Goal: Task Accomplishment & Management: Use online tool/utility

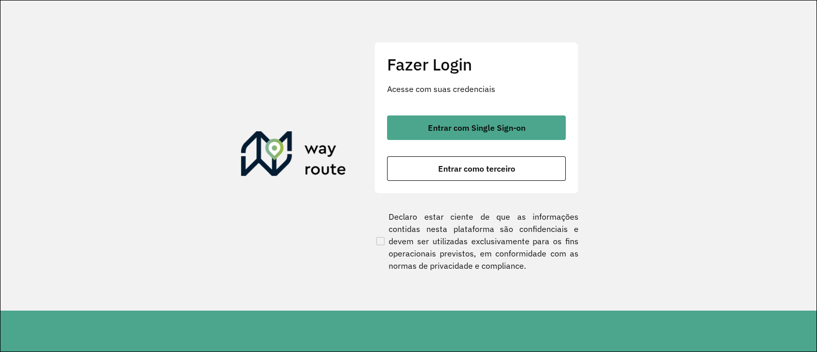
drag, startPoint x: 452, startPoint y: 131, endPoint x: 412, endPoint y: 111, distance: 44.5
click at [452, 131] on span "Entrar com Single Sign-on" at bounding box center [476, 128] width 97 height 8
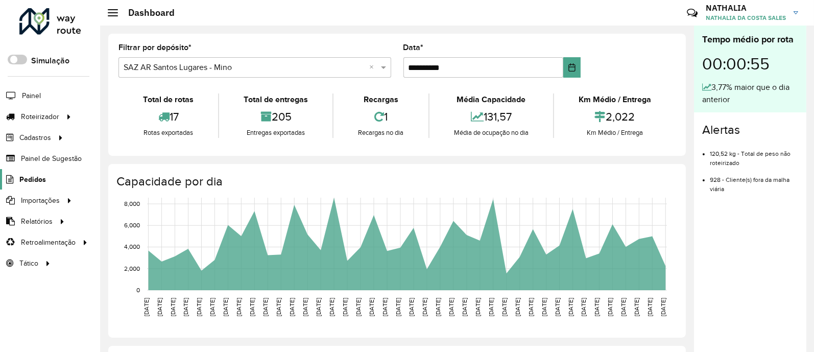
click at [23, 176] on span "Pedidos" at bounding box center [32, 179] width 27 height 11
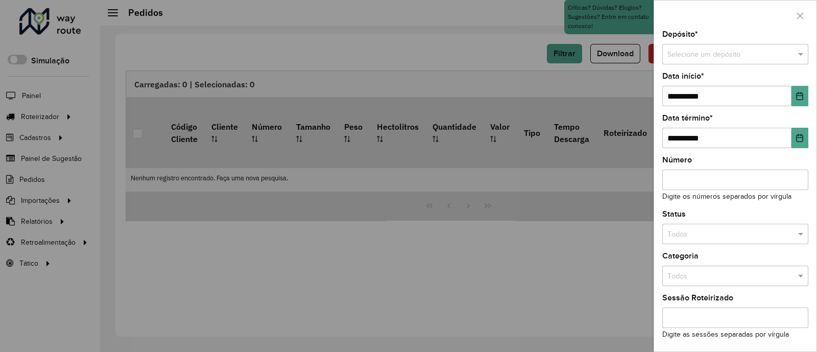
click at [650, 51] on input "text" at bounding box center [724, 54] width 115 height 11
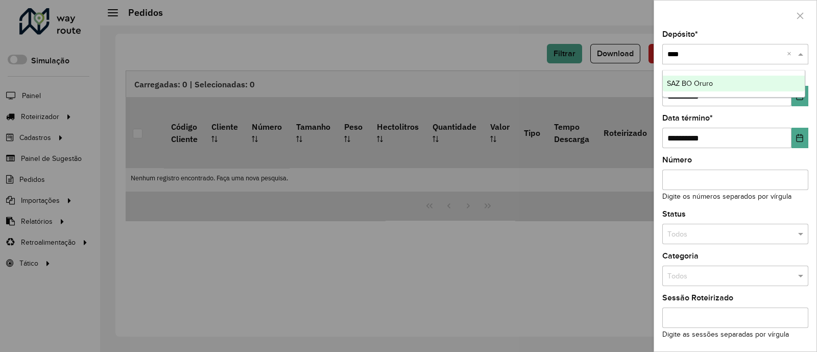
type input "*****"
click at [650, 81] on div "SAZ BO Oruro" at bounding box center [734, 84] width 142 height 16
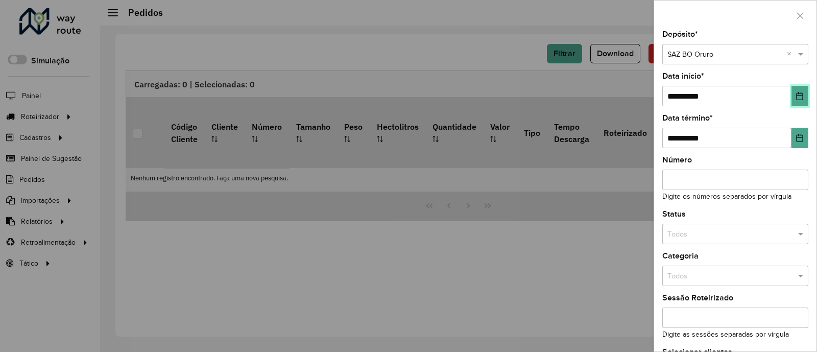
click at [650, 97] on icon "Choose Date" at bounding box center [799, 96] width 8 height 8
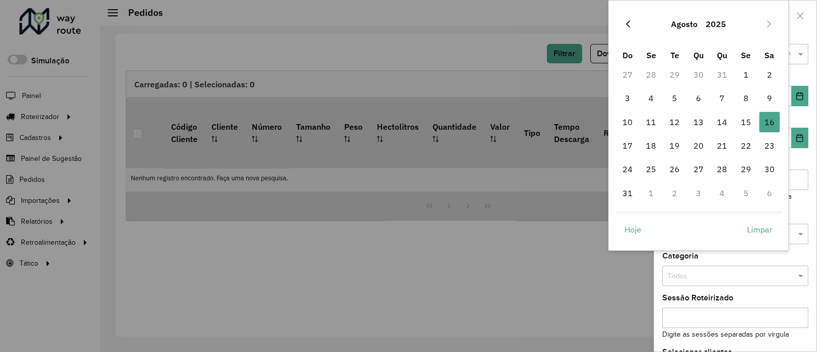
click at [630, 30] on button "Previous Month" at bounding box center [628, 24] width 16 height 16
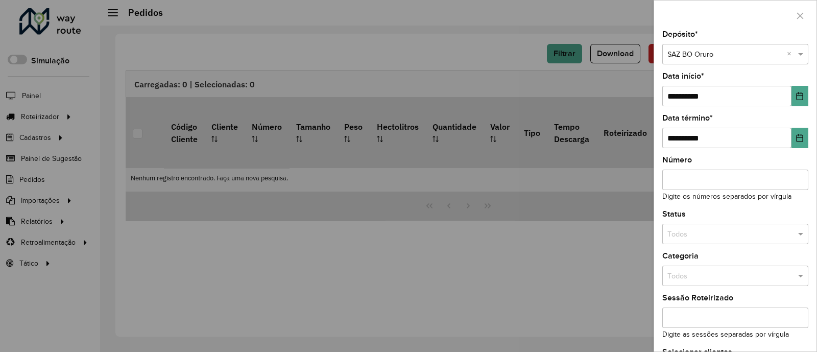
click at [630, 30] on div at bounding box center [408, 176] width 817 height 352
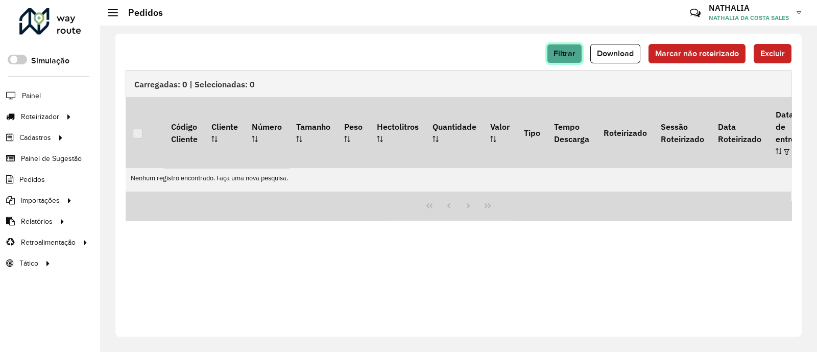
click at [554, 53] on button "Filtrar" at bounding box center [564, 53] width 35 height 19
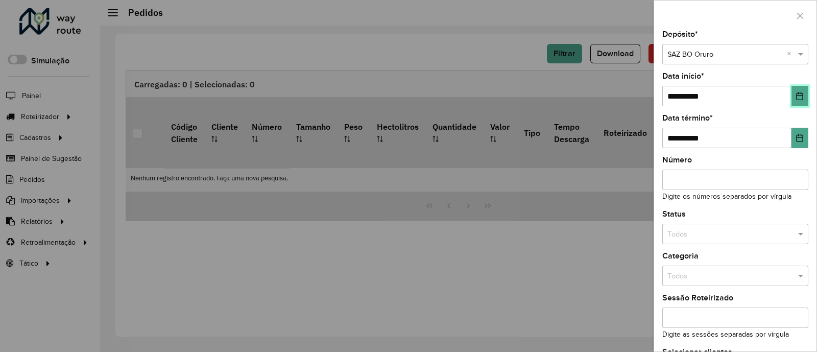
click at [650, 93] on icon "Choose Date" at bounding box center [799, 96] width 7 height 8
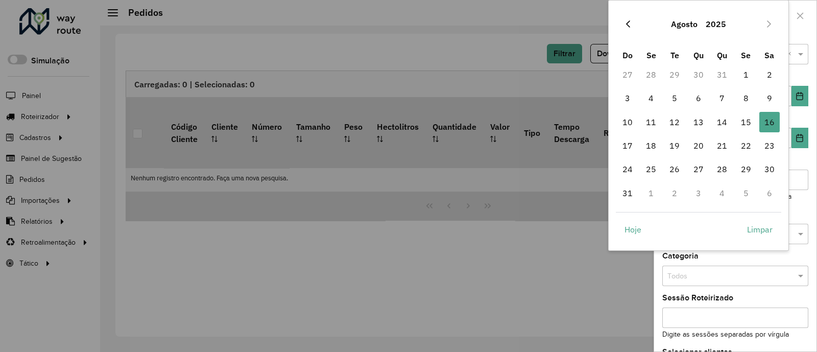
click at [630, 27] on icon "Previous Month" at bounding box center [628, 24] width 8 height 8
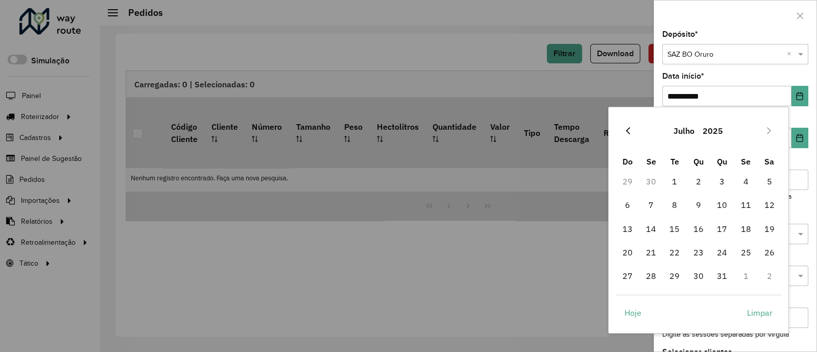
click at [630, 129] on icon "Previous Month" at bounding box center [628, 131] width 8 height 8
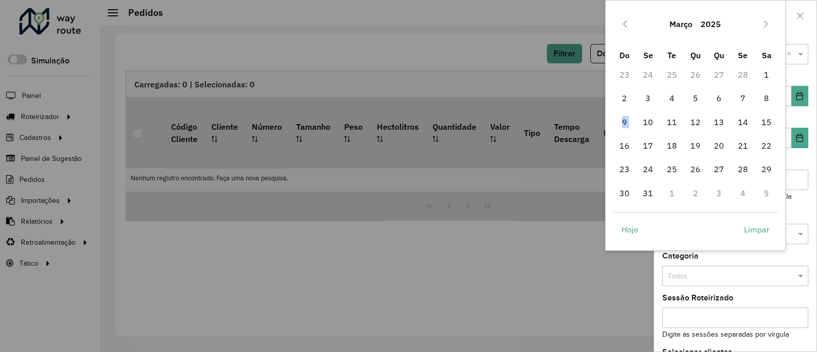
click at [630, 129] on span "9" at bounding box center [624, 122] width 20 height 20
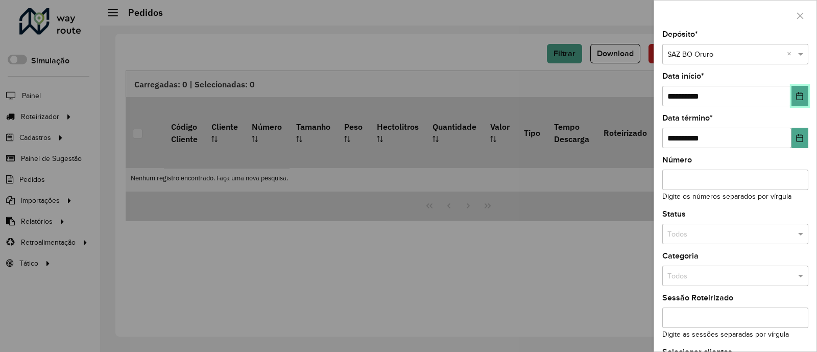
click at [650, 97] on icon "Choose Date" at bounding box center [799, 96] width 8 height 8
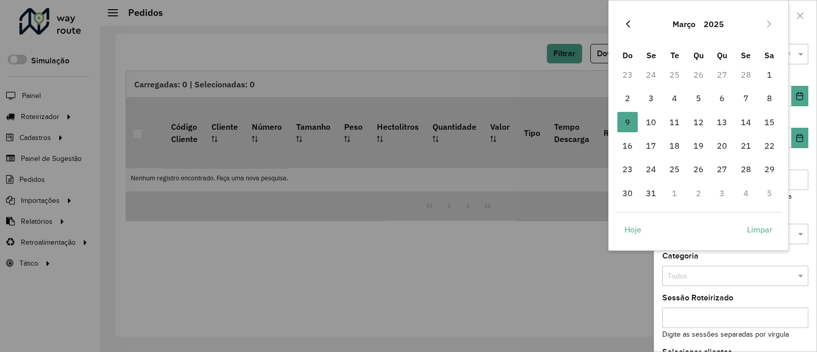
click at [625, 18] on button "Previous Month" at bounding box center [628, 24] width 16 height 16
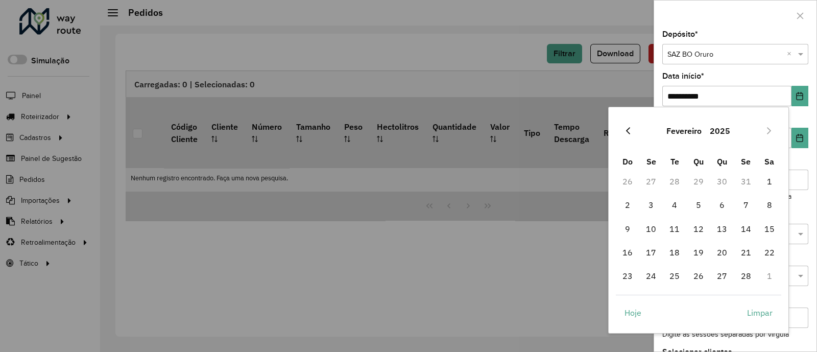
click at [633, 133] on button "Previous Month" at bounding box center [628, 131] width 16 height 16
click at [650, 178] on span "1" at bounding box center [698, 181] width 20 height 20
type input "**********"
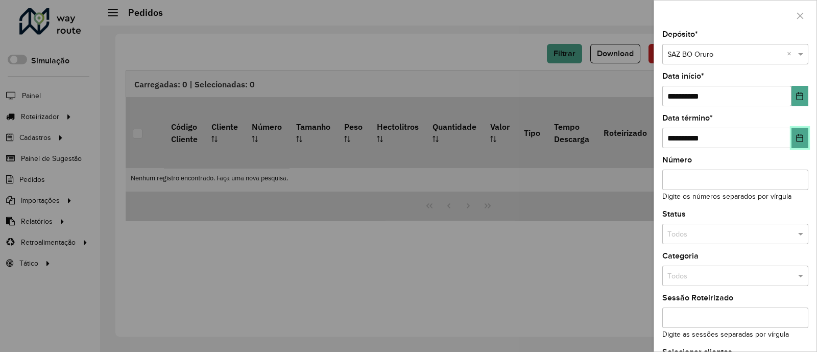
click at [650, 138] on icon "Choose Date" at bounding box center [799, 138] width 7 height 8
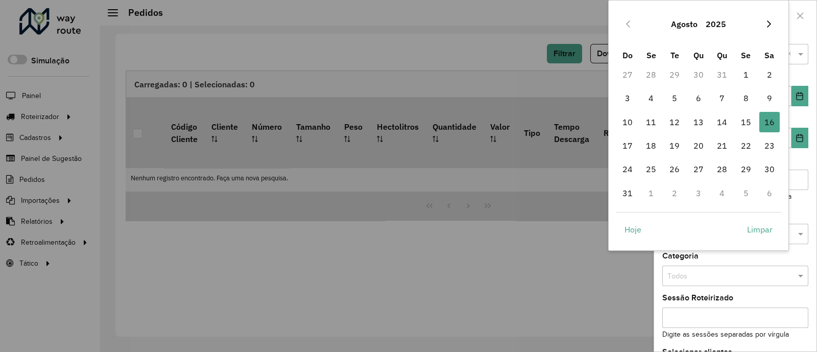
click at [650, 21] on button "Next Month" at bounding box center [769, 24] width 16 height 16
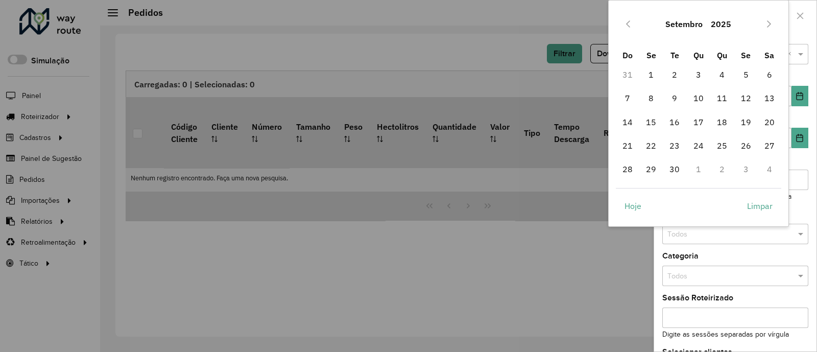
click at [650, 22] on icon "Next Month" at bounding box center [769, 24] width 8 height 8
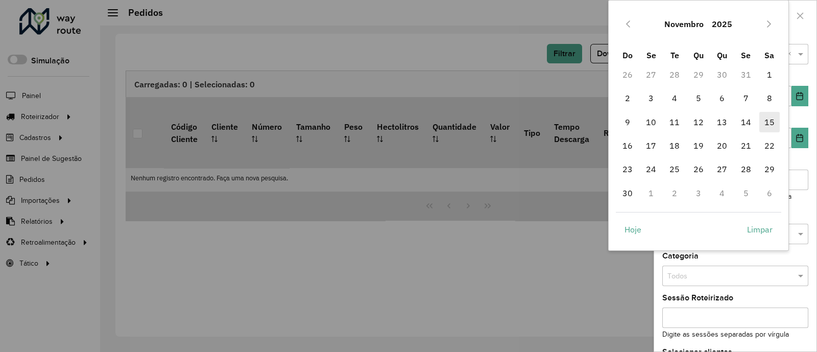
click at [650, 118] on span "15" at bounding box center [769, 122] width 20 height 20
type input "**********"
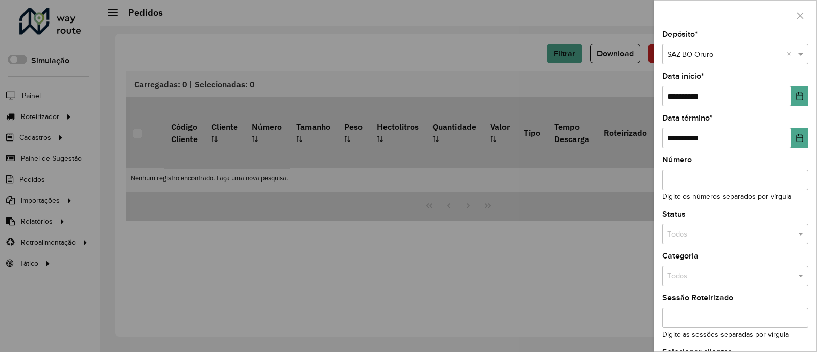
click at [650, 239] on input "text" at bounding box center [724, 234] width 115 height 11
click at [650, 274] on div "Não roteirizado" at bounding box center [734, 280] width 142 height 16
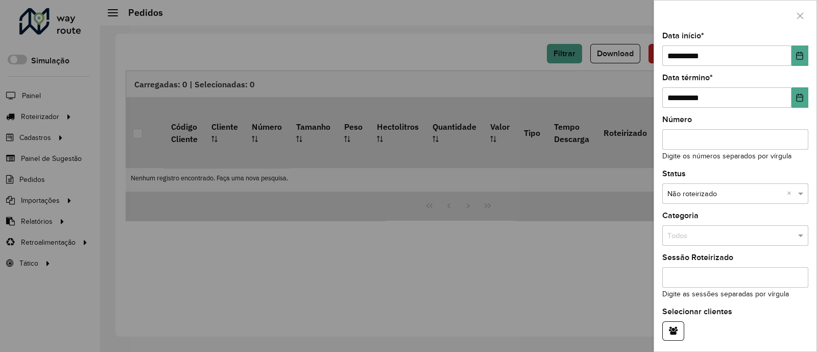
scroll to position [79, 0]
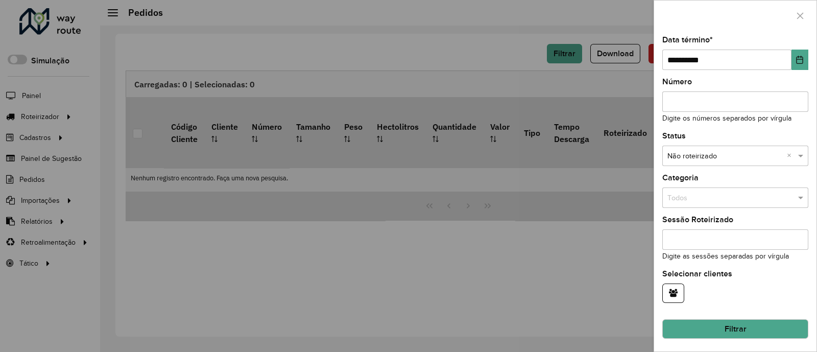
click at [650, 281] on button "Filtrar" at bounding box center [735, 328] width 146 height 19
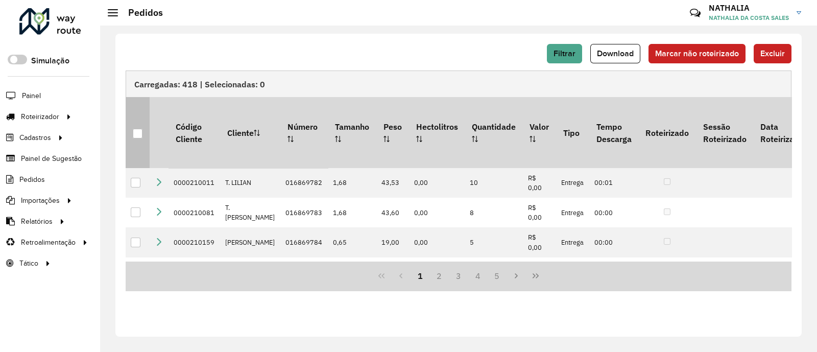
click at [133, 129] on th at bounding box center [138, 132] width 24 height 70
click at [135, 129] on div at bounding box center [138, 134] width 10 height 10
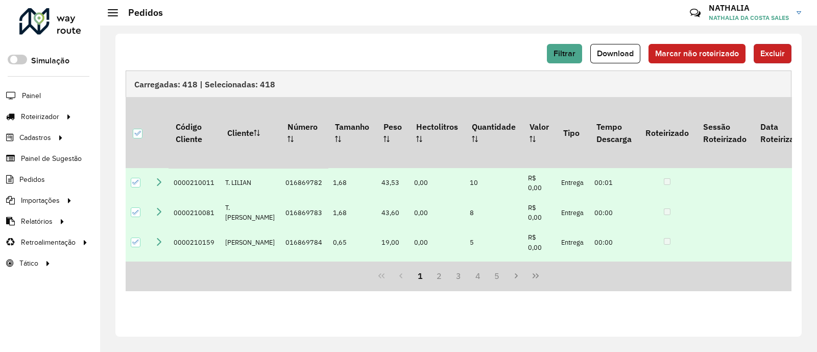
click at [650, 58] on button "Excluir" at bounding box center [772, 53] width 38 height 19
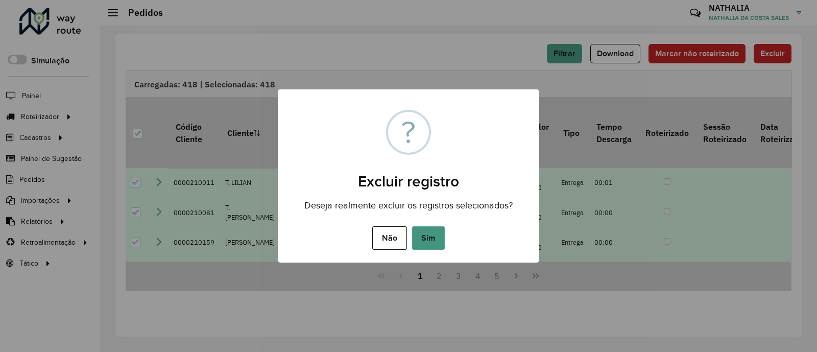
click at [429, 232] on button "Sim" at bounding box center [428, 237] width 33 height 23
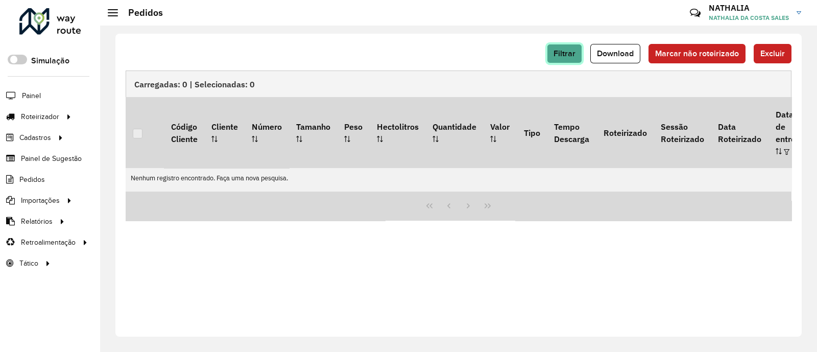
click at [565, 56] on span "Filtrar" at bounding box center [564, 53] width 22 height 9
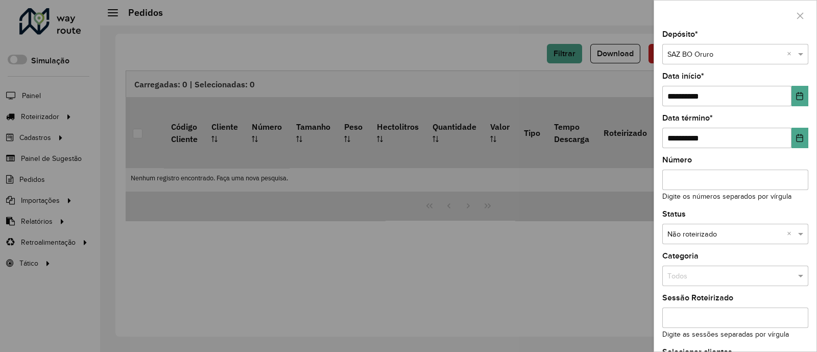
click at [650, 57] on input "text" at bounding box center [724, 54] width 115 height 11
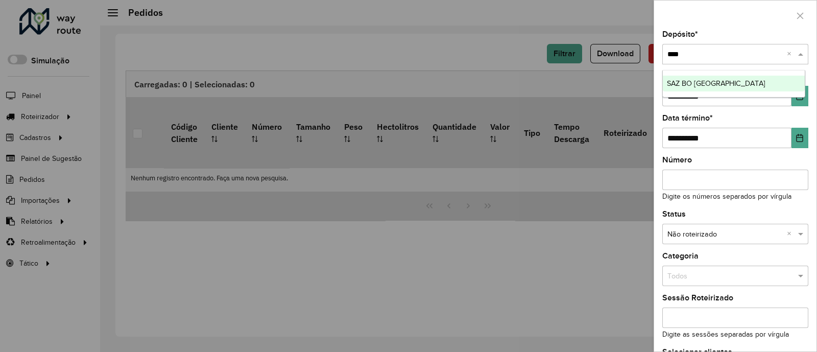
type input "*****"
click at [650, 76] on div "SAZ BO Cochabamba" at bounding box center [734, 84] width 142 height 16
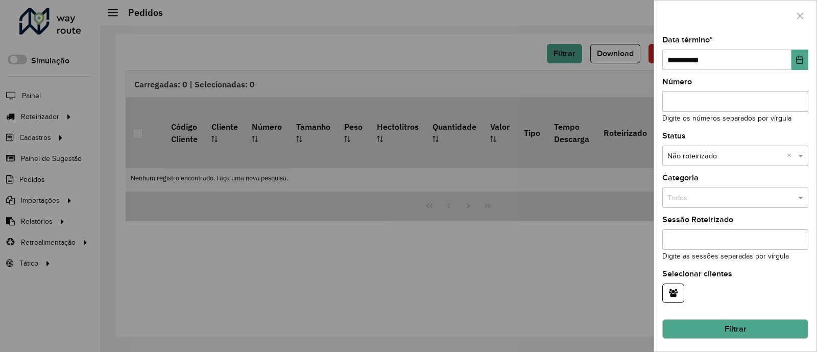
click at [650, 281] on button "Filtrar" at bounding box center [735, 328] width 146 height 19
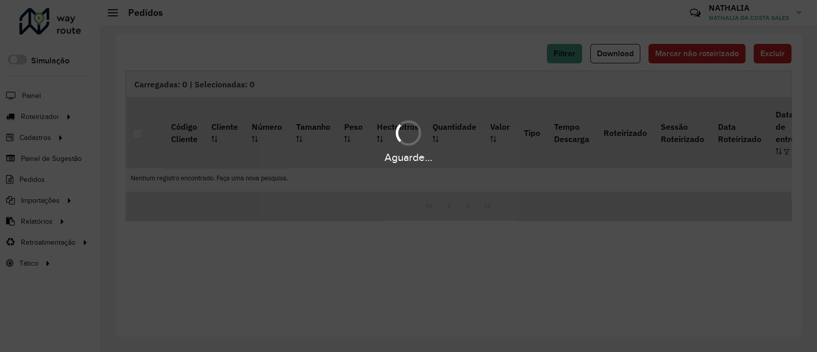
click at [449, 281] on div "Aguarde..." at bounding box center [408, 176] width 817 height 352
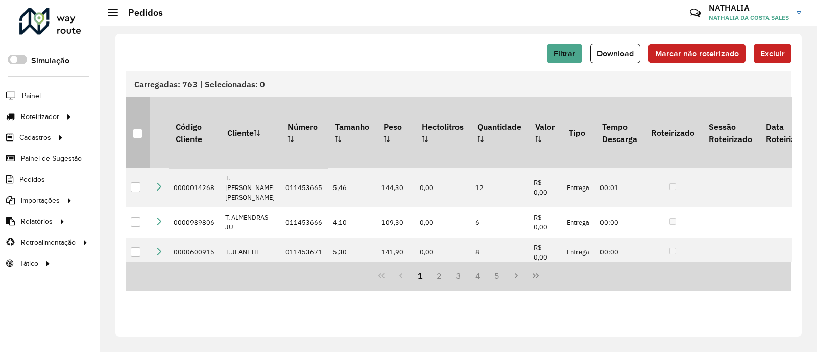
click at [135, 130] on div at bounding box center [138, 134] width 10 height 10
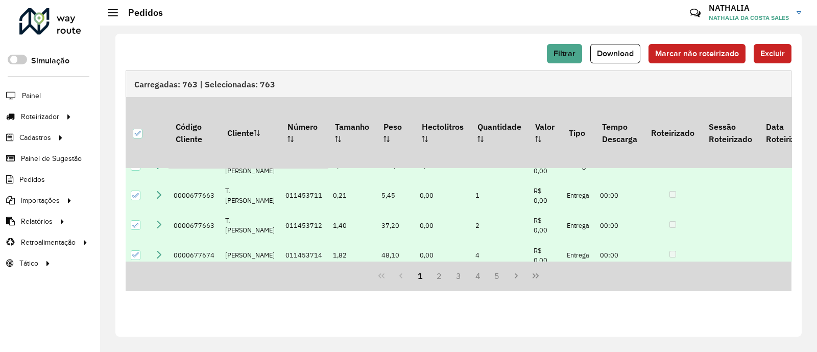
scroll to position [255, 0]
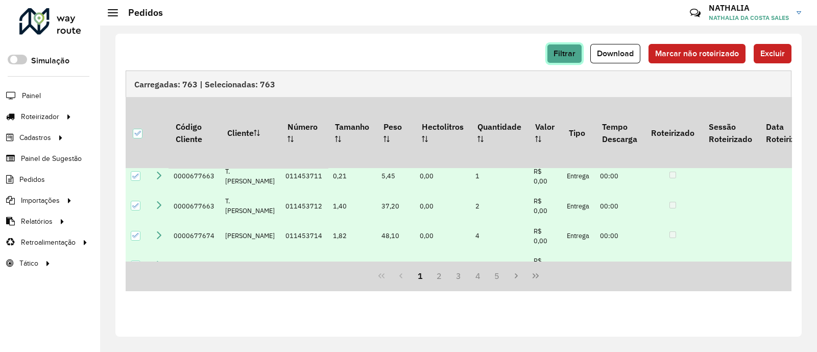
click at [571, 55] on span "Filtrar" at bounding box center [564, 53] width 22 height 9
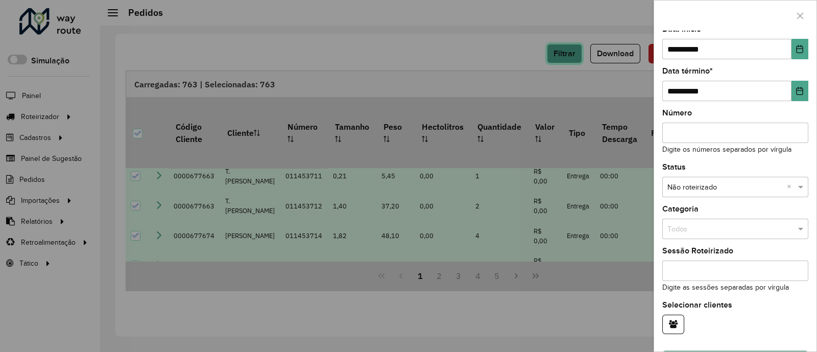
scroll to position [79, 0]
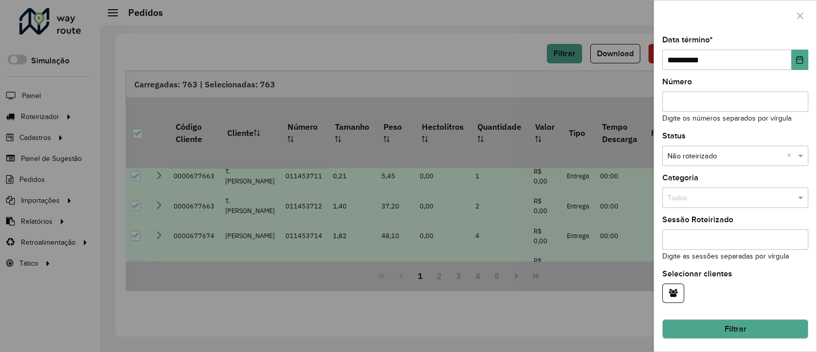
click at [602, 281] on div at bounding box center [408, 176] width 817 height 352
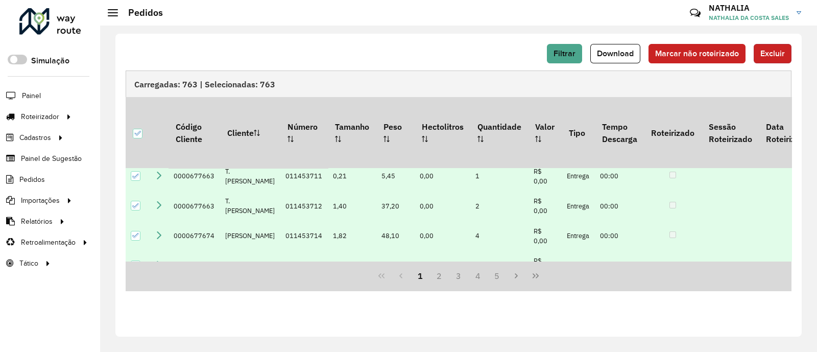
click at [650, 51] on span "Excluir" at bounding box center [772, 53] width 25 height 9
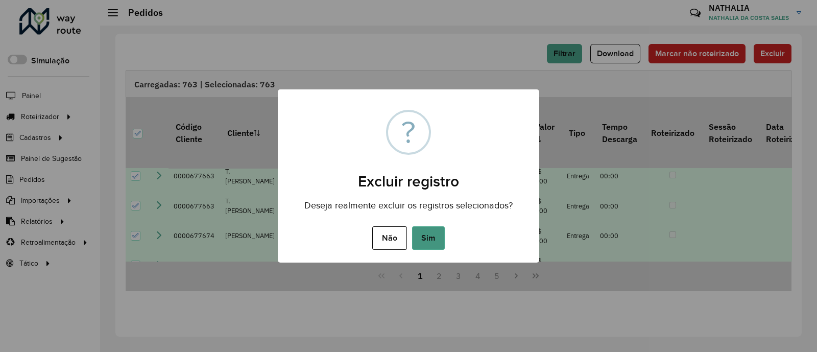
click at [431, 248] on button "Sim" at bounding box center [428, 237] width 33 height 23
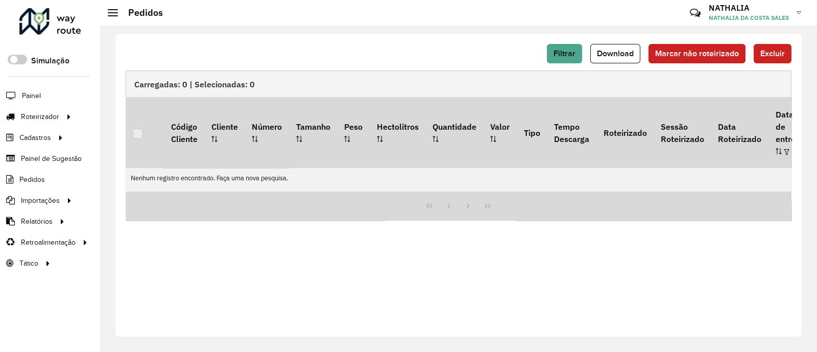
scroll to position [0, 0]
click at [423, 278] on div "Filtrar Download Marcar não roteirizado Excluir Carregadas: 0 | Selecionadas: 0…" at bounding box center [458, 185] width 686 height 303
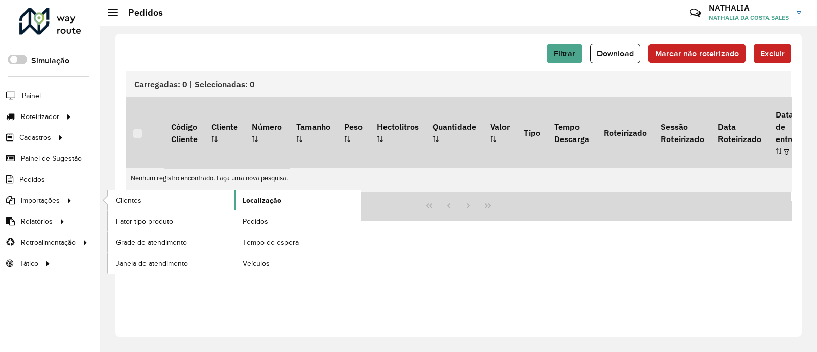
click at [270, 201] on span "Localização" at bounding box center [261, 200] width 39 height 11
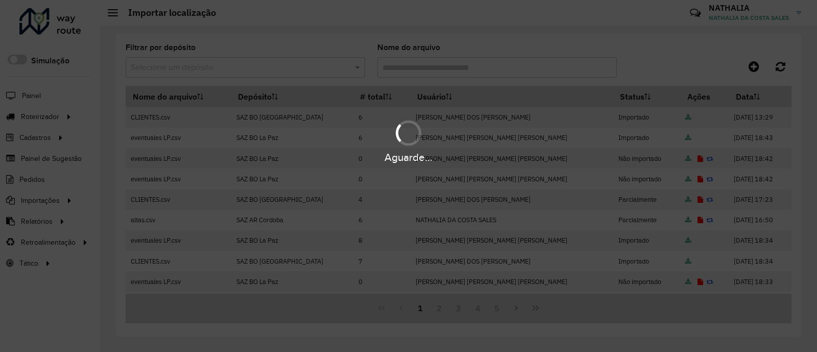
click at [650, 62] on hb-app "Aguarde... Pop-up bloqueado! Seu navegador bloqueou automáticamente a abertura …" at bounding box center [408, 176] width 817 height 352
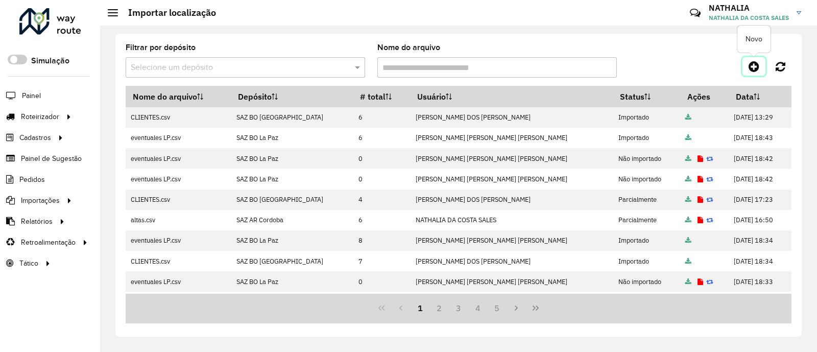
click at [650, 62] on icon at bounding box center [753, 66] width 11 height 12
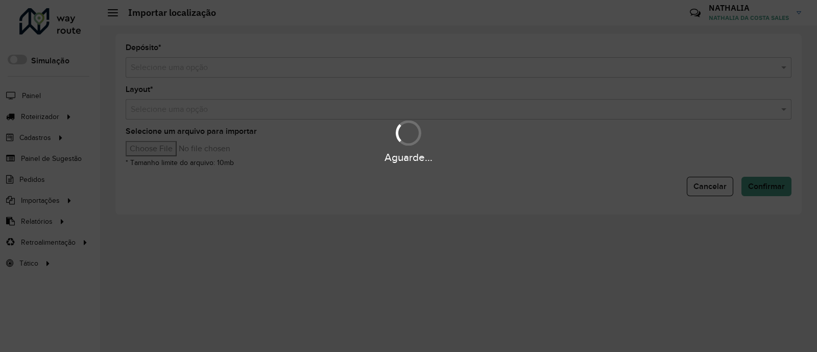
click at [524, 78] on div "Aguarde..." at bounding box center [408, 176] width 817 height 352
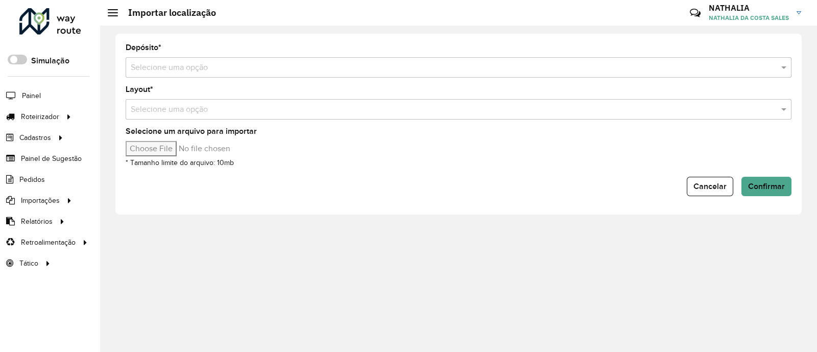
click at [525, 70] on input "text" at bounding box center [448, 68] width 635 height 12
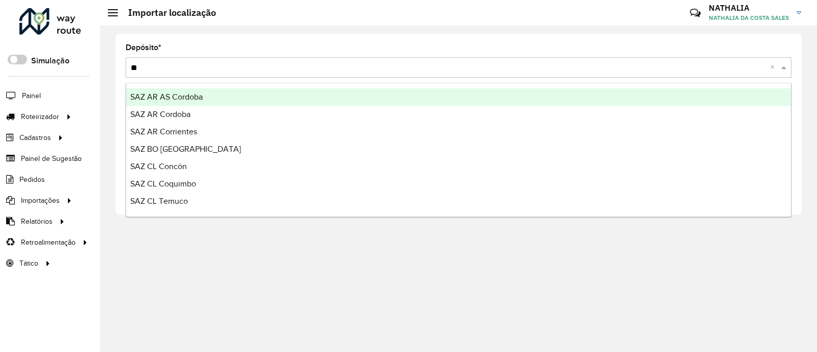
type input "***"
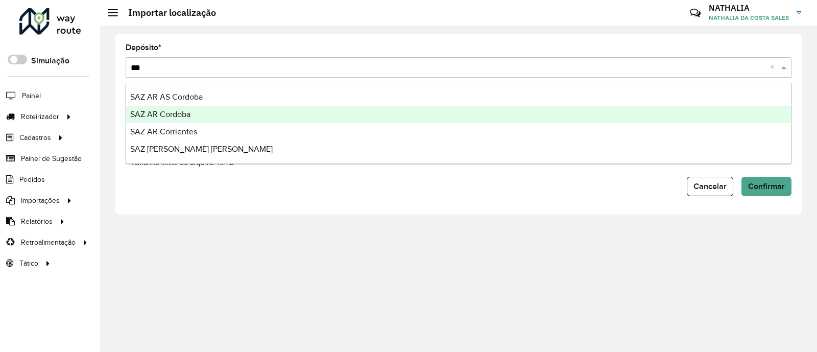
click at [406, 115] on div "SAZ AR Cordoba" at bounding box center [458, 114] width 665 height 17
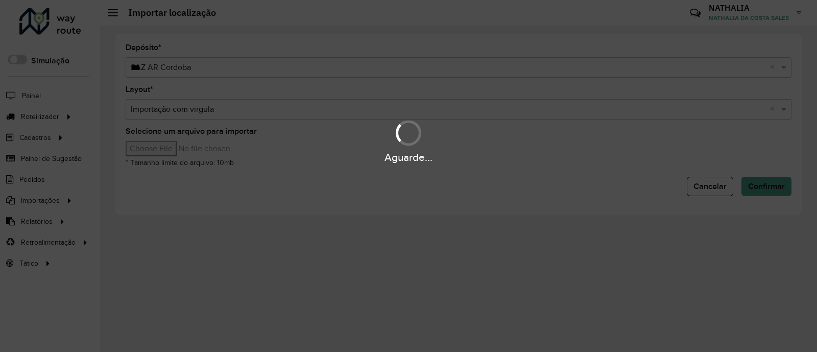
click at [201, 145] on hb-app "Aguarde... Pop-up bloqueado! Seu navegador bloqueou automáticamente a abertura …" at bounding box center [408, 176] width 817 height 352
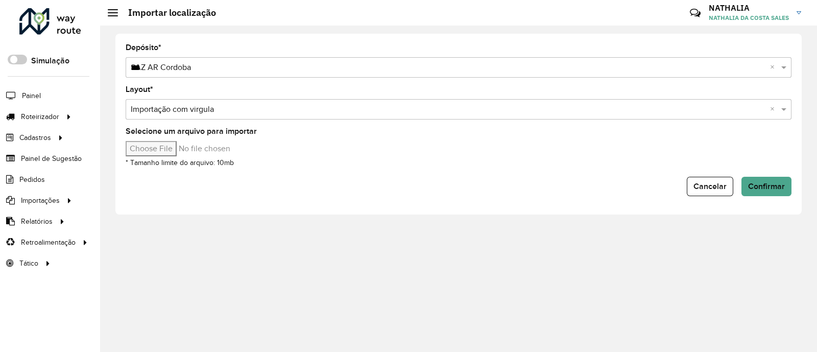
click at [180, 149] on input "Selecione um arquivo para importar" at bounding box center [213, 148] width 174 height 15
type input "**********"
click at [650, 186] on span "Confirmar" at bounding box center [766, 186] width 37 height 9
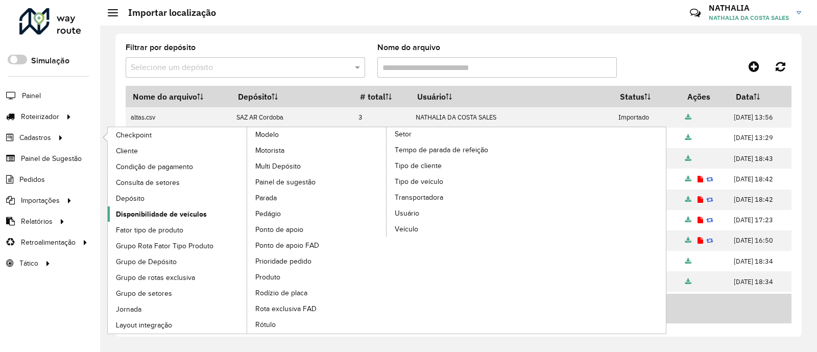
click at [163, 209] on span "Disponibilidade de veículos" at bounding box center [161, 214] width 91 height 11
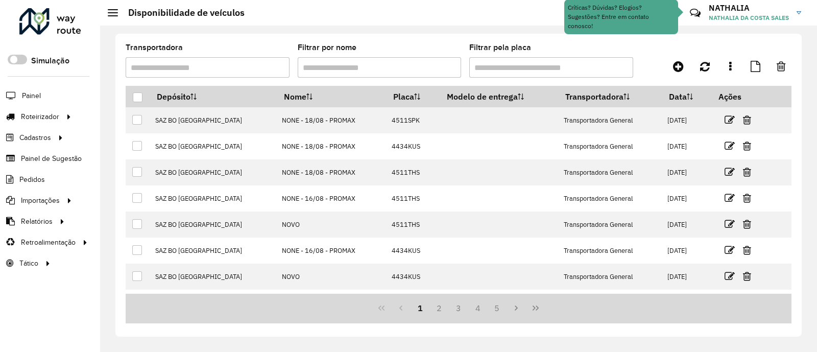
click at [650, 72] on div at bounding box center [708, 66] width 166 height 18
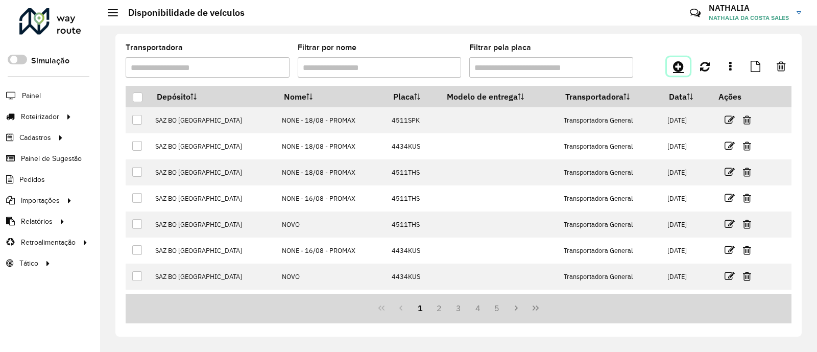
click at [650, 72] on link at bounding box center [678, 66] width 23 height 18
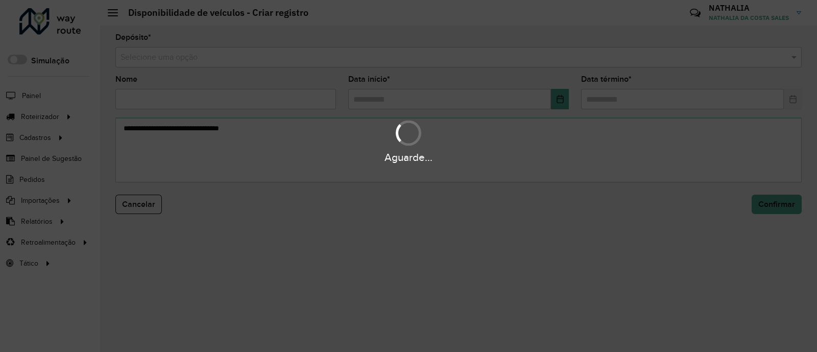
click at [650, 54] on div "Aguarde..." at bounding box center [408, 176] width 817 height 352
click at [650, 54] on input "text" at bounding box center [447, 58] width 655 height 12
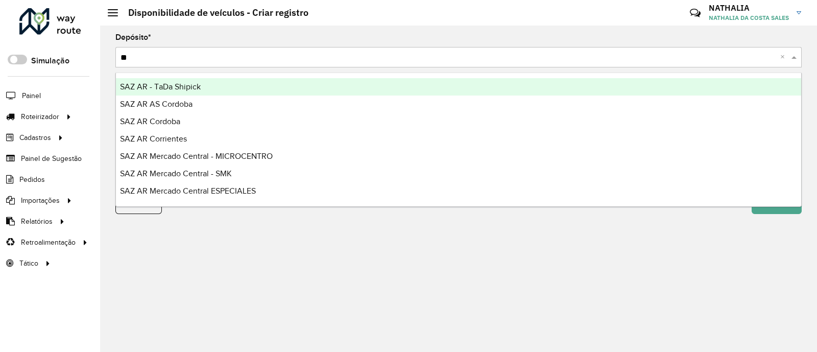
type input "***"
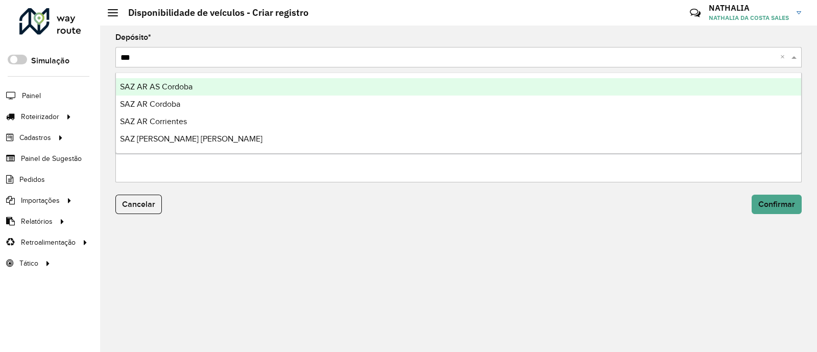
click at [543, 79] on div "SAZ AR AS Cordoba" at bounding box center [458, 86] width 685 height 17
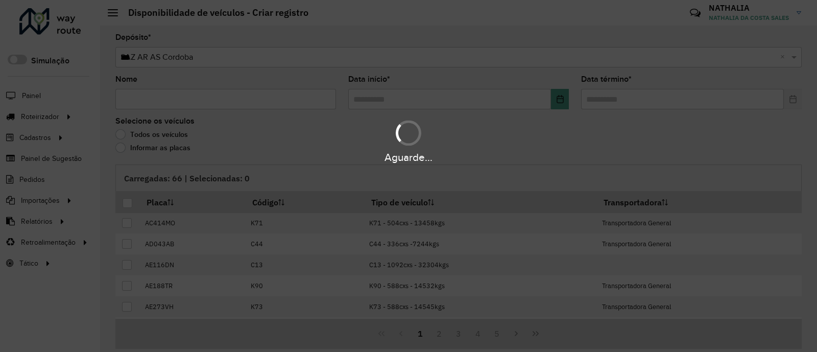
click at [248, 93] on div "Aguarde..." at bounding box center [408, 176] width 817 height 352
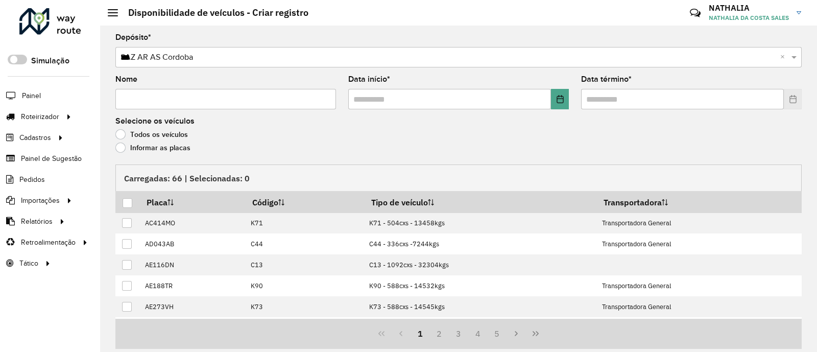
click at [248, 93] on input "Nome" at bounding box center [225, 99] width 221 height 20
type input "**"
click at [401, 104] on input "text" at bounding box center [449, 99] width 203 height 20
click at [553, 94] on button "Choose Date" at bounding box center [560, 99] width 18 height 20
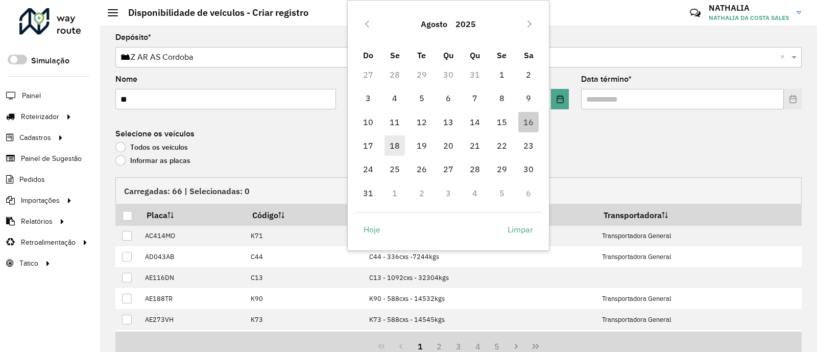
click at [391, 149] on span "18" at bounding box center [394, 145] width 20 height 20
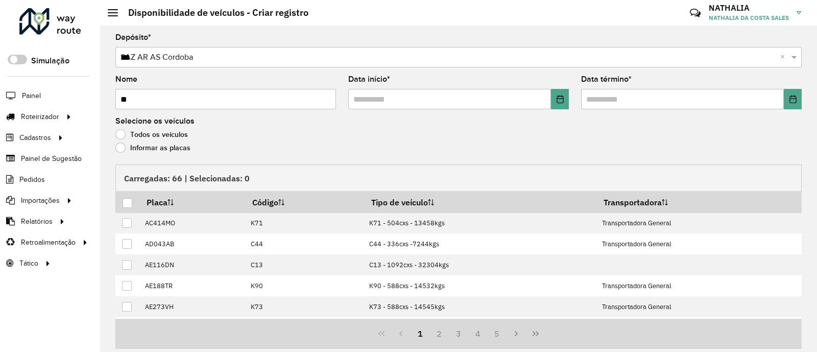
click at [650, 114] on formly-field "Data término *" at bounding box center [691, 97] width 233 height 42
click at [650, 103] on input "text" at bounding box center [682, 99] width 203 height 20
click at [650, 98] on icon "Choose Date" at bounding box center [793, 99] width 8 height 8
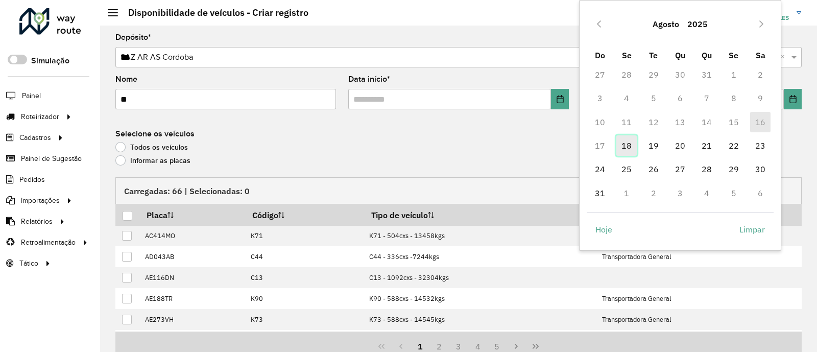
click at [630, 140] on span "18" at bounding box center [626, 145] width 20 height 20
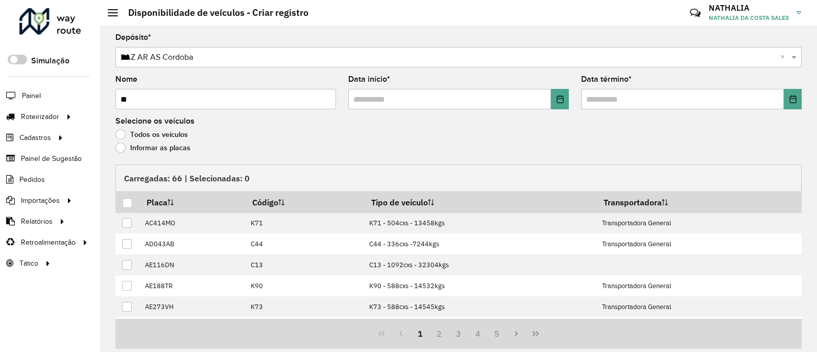
click at [176, 144] on label "Informar as placas" at bounding box center [152, 147] width 75 height 10
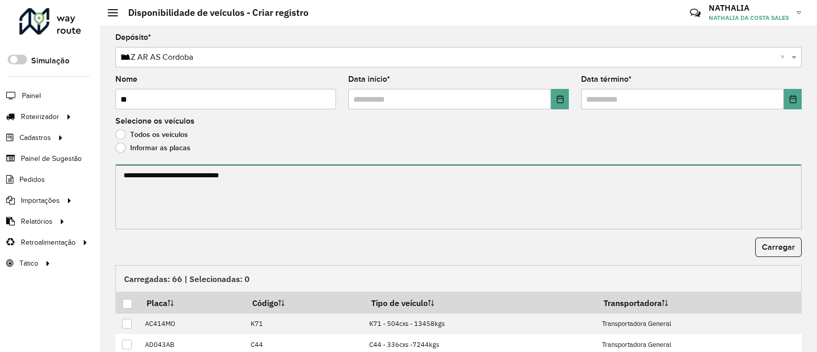
click at [151, 184] on textarea at bounding box center [458, 196] width 686 height 65
paste textarea "****** ****** ****** ******* ******** ****** ****** ****** ******* ****** *****…"
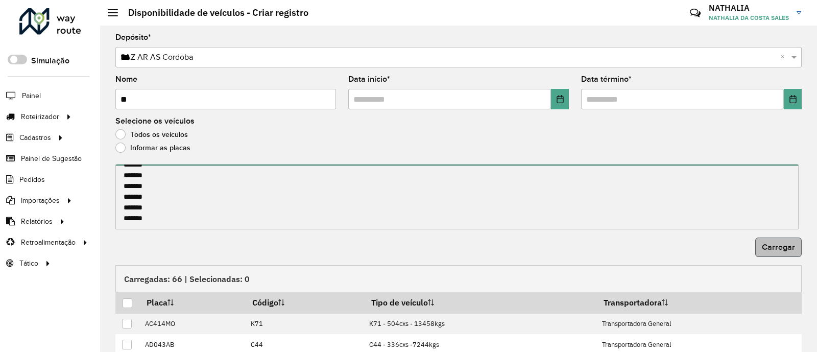
type textarea "****** ****** ****** ******* ******** ****** ****** ****** ******* ****** *****…"
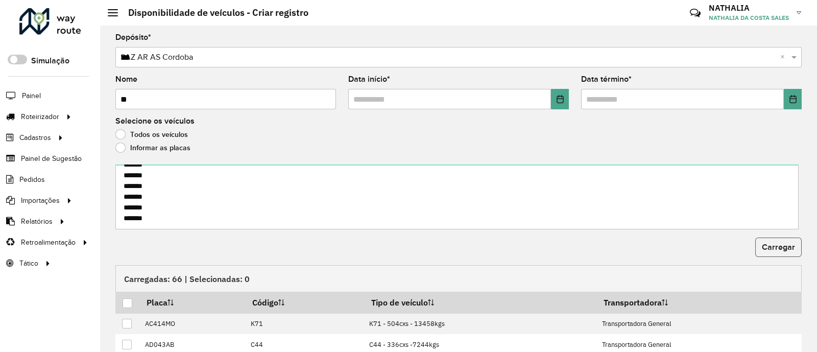
click at [650, 246] on span "Carregar" at bounding box center [778, 246] width 33 height 9
click at [650, 251] on button "Carregar" at bounding box center [778, 246] width 46 height 19
click at [128, 281] on p-tableheadercheckbox at bounding box center [128, 302] width 10 height 10
click at [129, 281] on div at bounding box center [128, 303] width 10 height 10
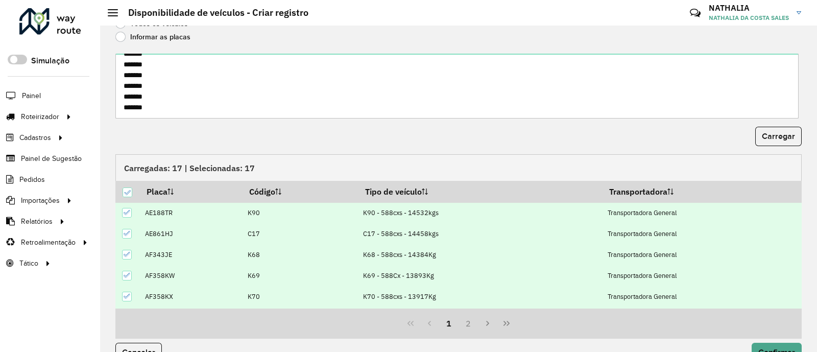
scroll to position [133, 0]
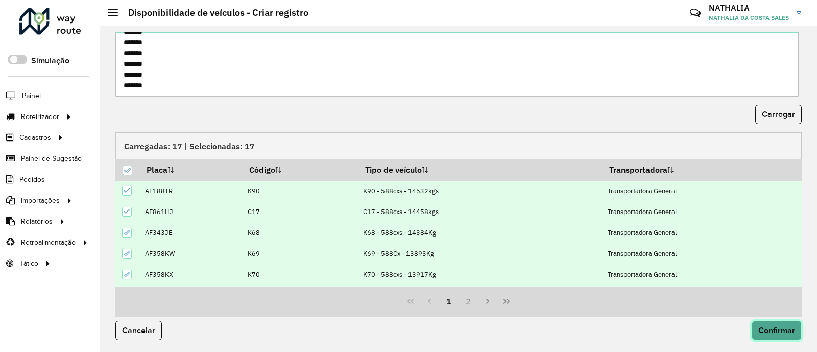
click at [650, 281] on button "Confirmar" at bounding box center [776, 330] width 50 height 19
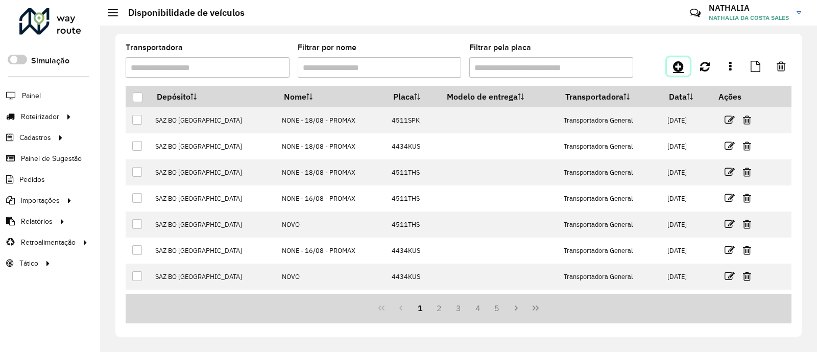
click at [650, 61] on link at bounding box center [678, 66] width 23 height 18
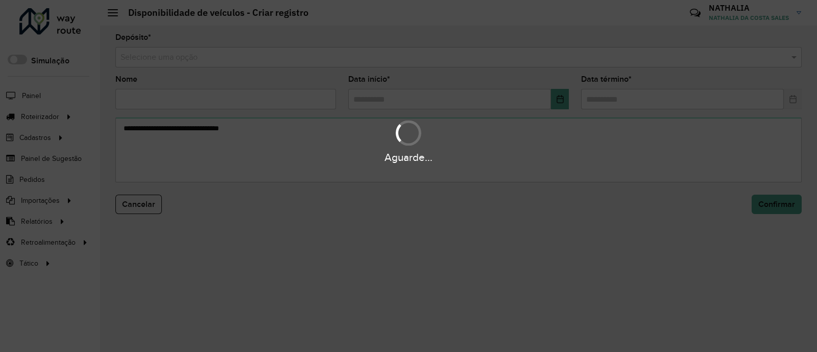
click at [620, 56] on hb-app "Aguarde... Pop-up bloqueado! Seu navegador bloqueou automáticamente a abertura …" at bounding box center [408, 176] width 817 height 352
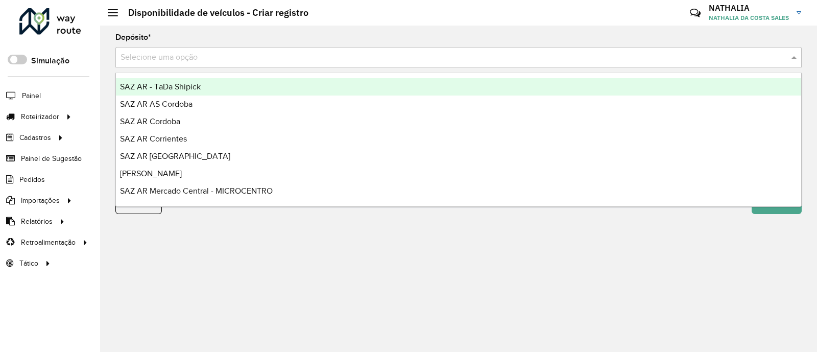
click at [620, 56] on input "text" at bounding box center [447, 58] width 655 height 12
type input "***"
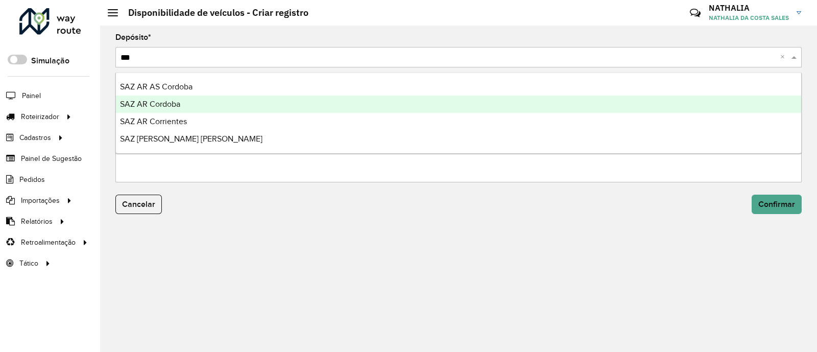
click at [553, 104] on div "SAZ AR Cordoba" at bounding box center [458, 103] width 685 height 17
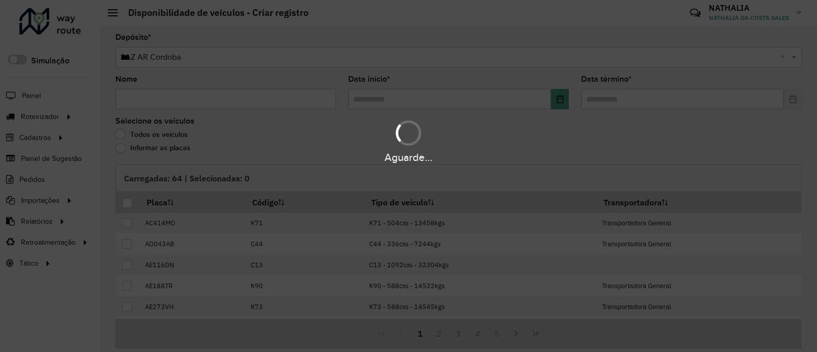
click at [273, 99] on div "Aguarde..." at bounding box center [408, 176] width 817 height 352
click at [273, 99] on hb-app "Aguarde... Pop-up bloqueado! Seu navegador bloqueou automáticamente a abertura …" at bounding box center [408, 176] width 817 height 352
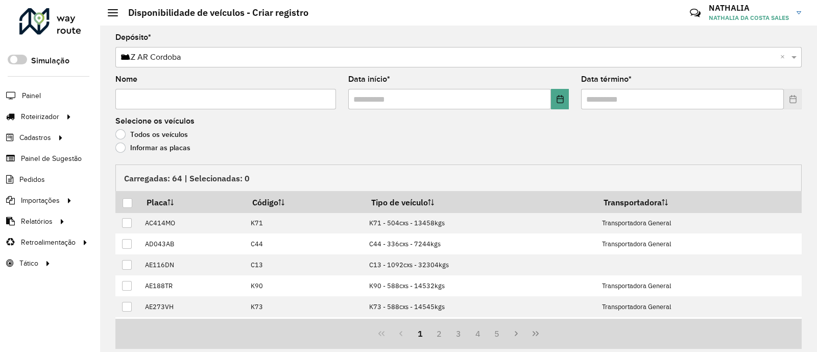
click at [273, 99] on input "Nome" at bounding box center [225, 99] width 221 height 20
type input "**"
click at [408, 102] on input "text" at bounding box center [449, 99] width 203 height 20
click at [562, 98] on icon "Choose Date" at bounding box center [560, 99] width 8 height 8
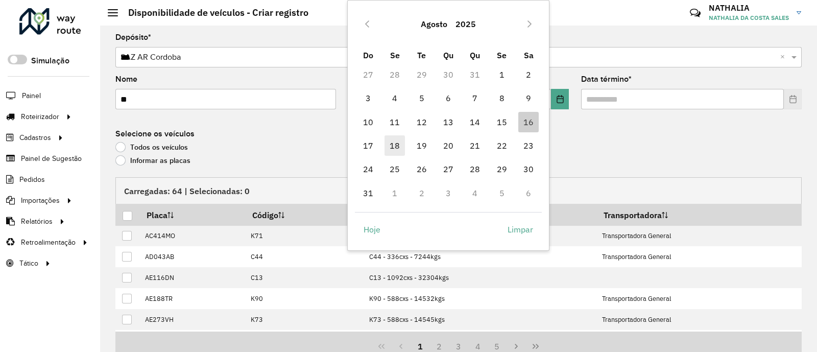
click at [388, 147] on span "18" at bounding box center [394, 145] width 20 height 20
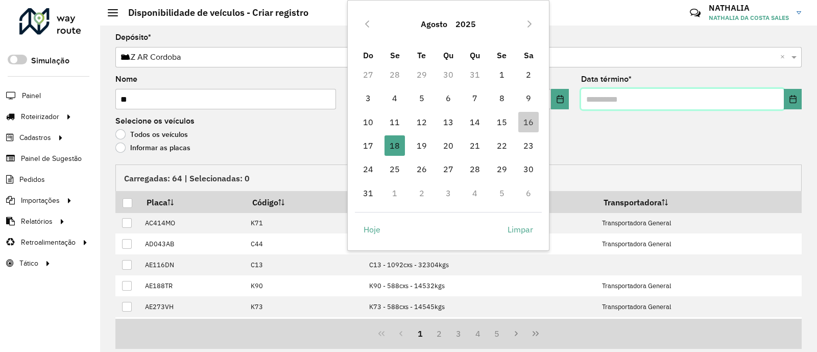
click at [649, 105] on input "text" at bounding box center [682, 99] width 203 height 20
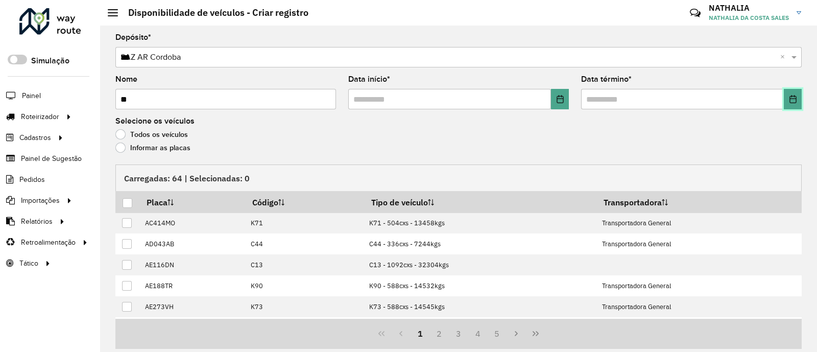
click at [650, 103] on button "Choose Date" at bounding box center [793, 99] width 18 height 20
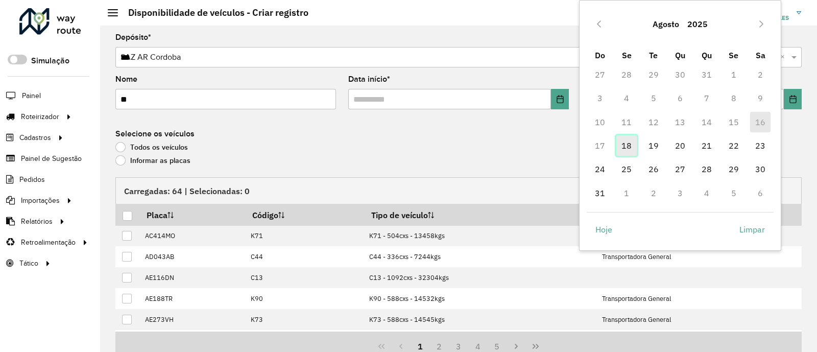
click at [622, 140] on span "18" at bounding box center [626, 145] width 20 height 20
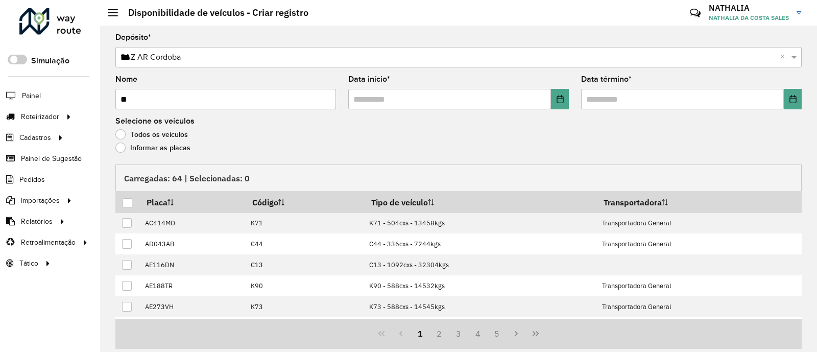
click at [154, 141] on div "Todos os veículos" at bounding box center [458, 137] width 686 height 12
click at [151, 147] on label "Informar as placas" at bounding box center [152, 147] width 75 height 10
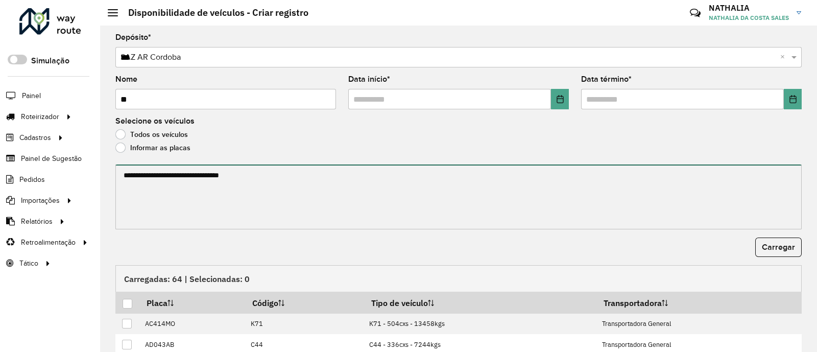
click at [146, 176] on textarea at bounding box center [458, 196] width 686 height 65
paste textarea "****** ****** ****** ****** ******* ******* ******* ****** ****** ****** ******…"
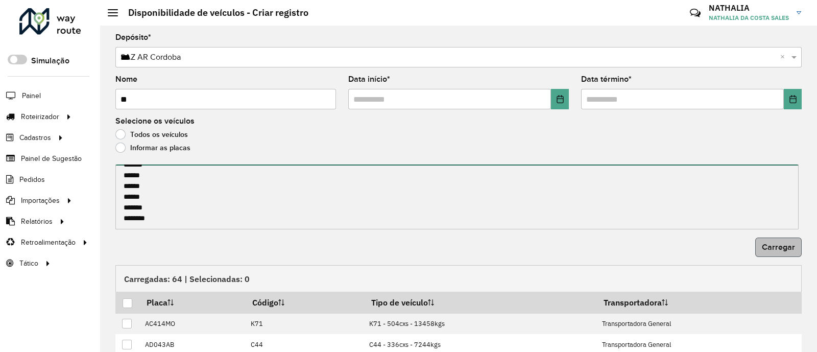
type textarea "****** ****** ****** ****** ******* ******* ******* ****** ****** ****** ******…"
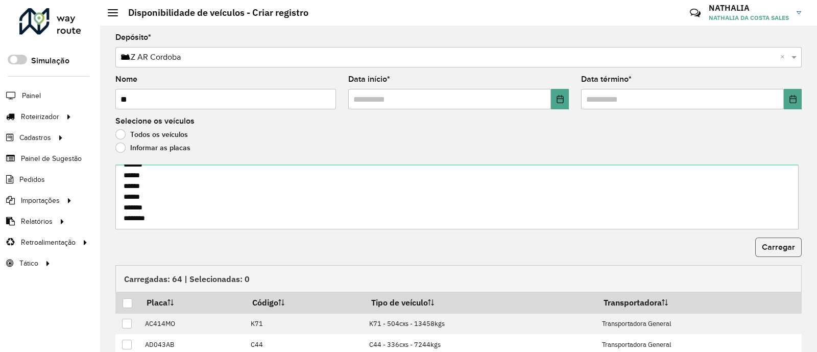
click at [650, 243] on span "Carregar" at bounding box center [778, 246] width 33 height 9
click at [127, 281] on div at bounding box center [128, 303] width 10 height 10
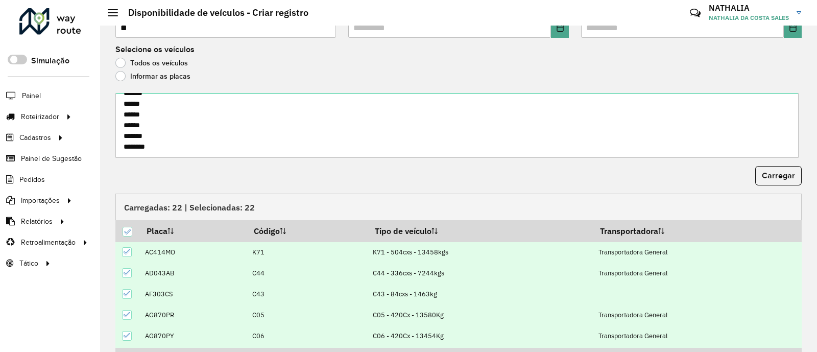
scroll to position [133, 0]
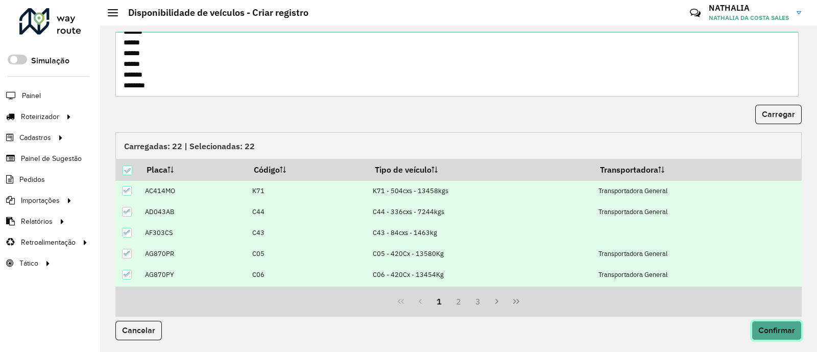
click at [650, 281] on span "Confirmar" at bounding box center [776, 330] width 37 height 9
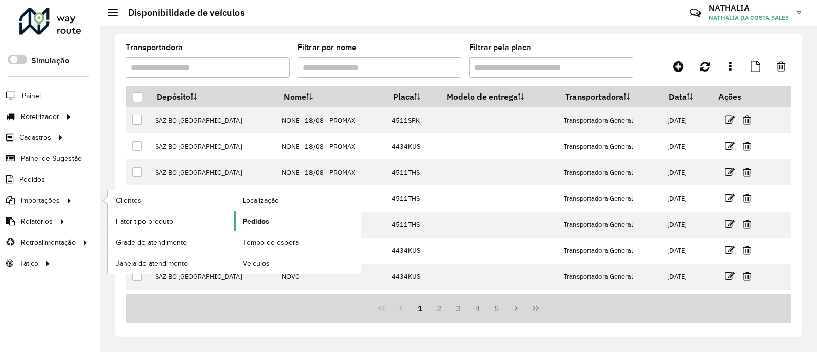
click at [248, 219] on span "Pedidos" at bounding box center [255, 221] width 27 height 11
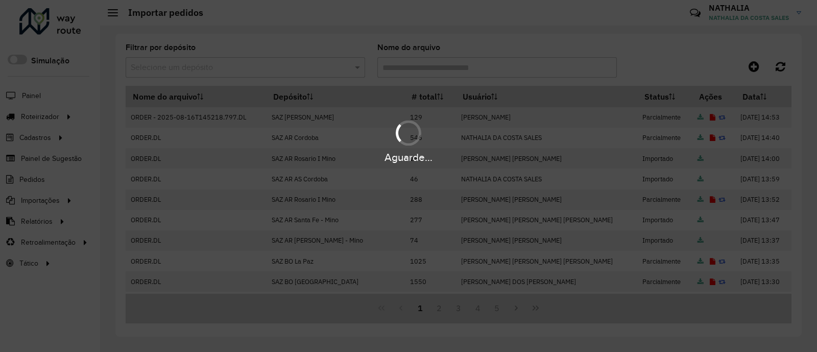
click at [650, 71] on div "Aguarde..." at bounding box center [408, 176] width 817 height 352
click at [650, 69] on div "Aguarde..." at bounding box center [408, 176] width 817 height 352
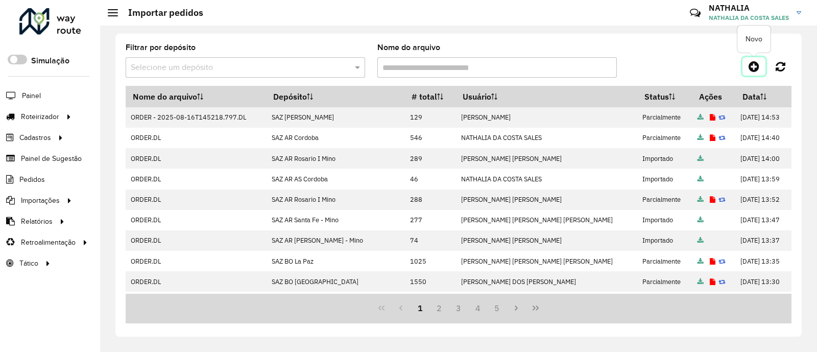
click at [650, 69] on icon at bounding box center [753, 66] width 11 height 12
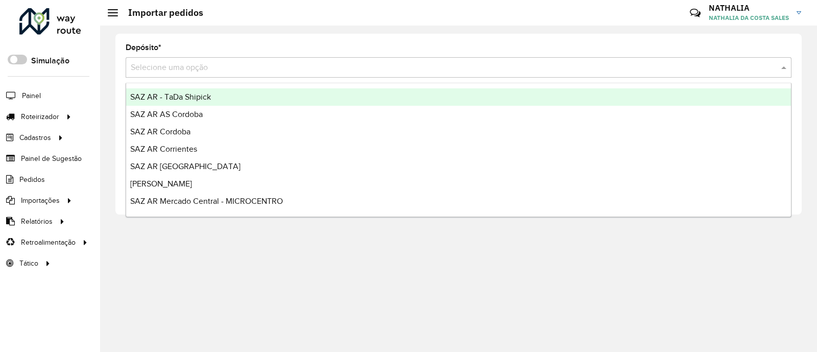
click at [391, 68] on input "text" at bounding box center [448, 68] width 635 height 12
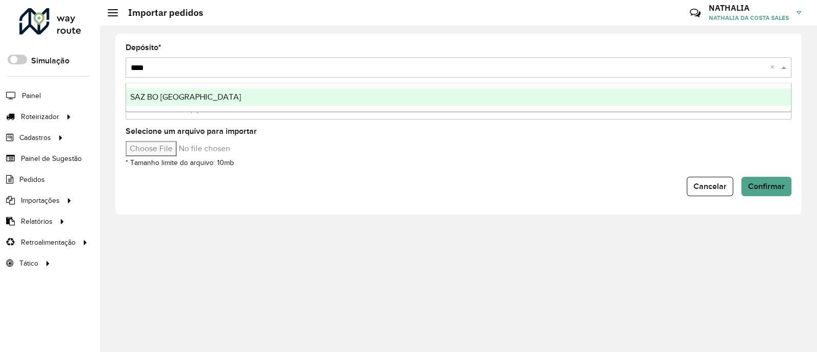
type input "*****"
click at [310, 100] on div "SAZ BO [GEOGRAPHIC_DATA]" at bounding box center [458, 96] width 665 height 17
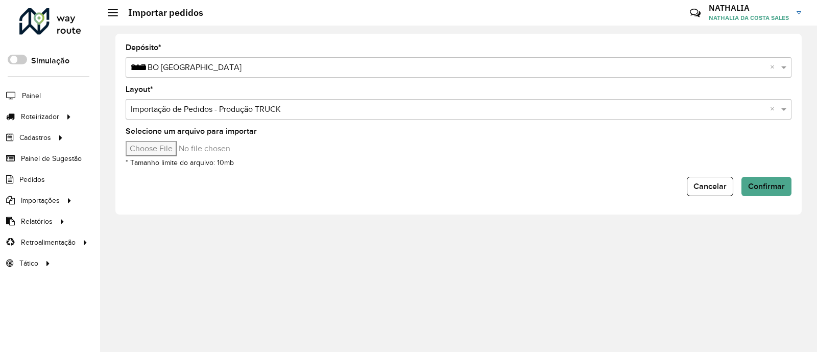
click at [169, 154] on input "Selecione um arquivo para importar" at bounding box center [213, 148] width 174 height 15
type input "**********"
click at [650, 191] on button "Confirmar" at bounding box center [766, 186] width 50 height 19
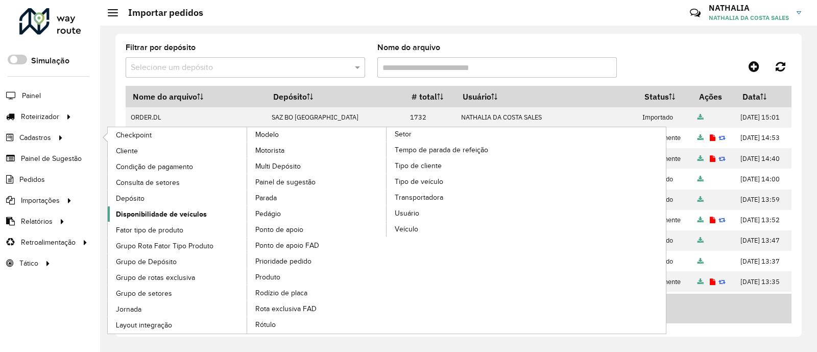
click at [158, 209] on span "Disponibilidade de veículos" at bounding box center [161, 214] width 91 height 11
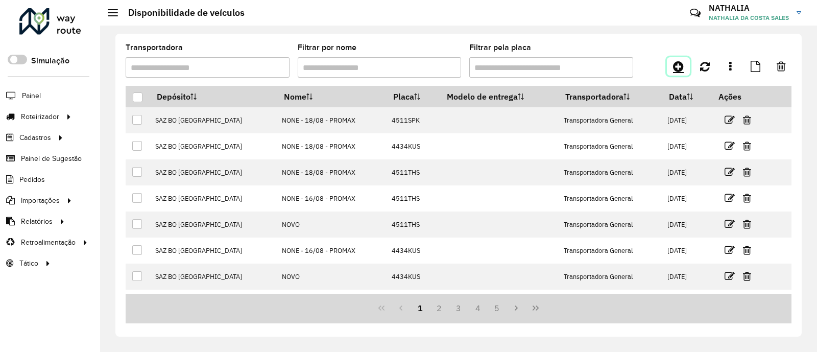
click at [650, 66] on icon at bounding box center [678, 66] width 11 height 12
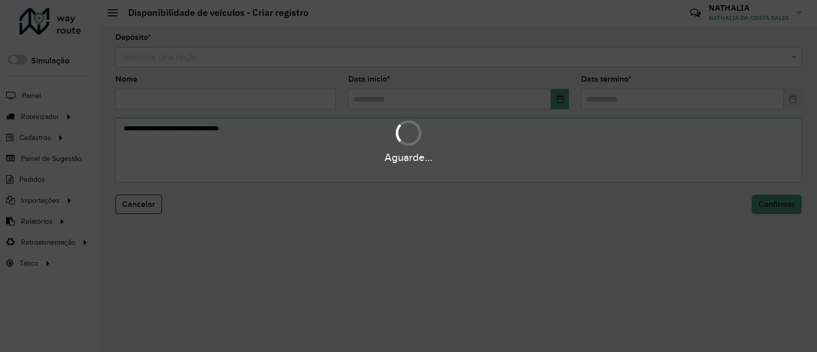
click at [613, 58] on hb-app "Aguarde... Pop-up bloqueado! Seu navegador bloqueou automáticamente a abertura …" at bounding box center [408, 176] width 817 height 352
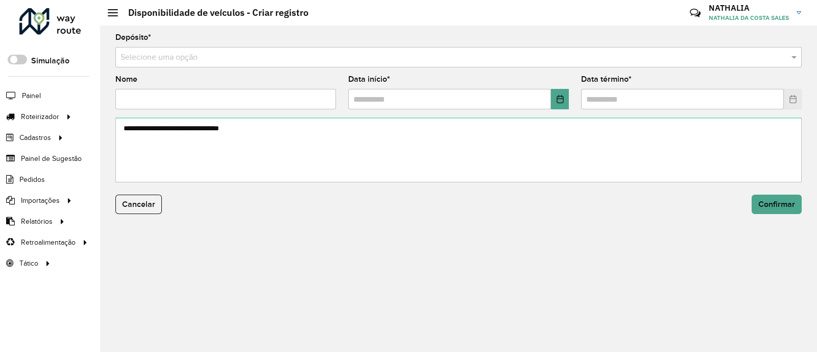
click at [612, 58] on input "text" at bounding box center [447, 58] width 655 height 12
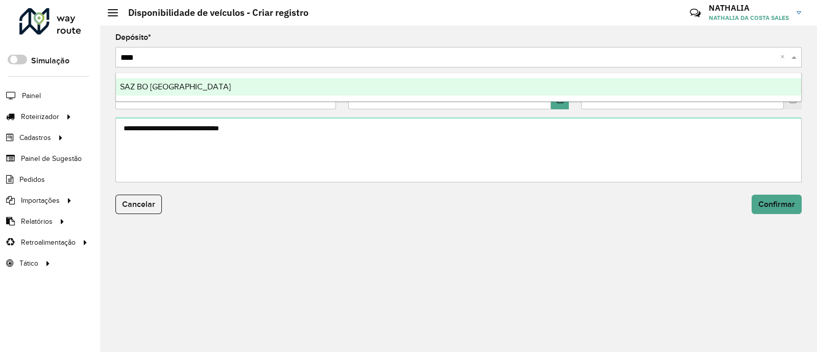
type input "*****"
click at [605, 87] on div "SAZ BO [GEOGRAPHIC_DATA]" at bounding box center [458, 86] width 685 height 17
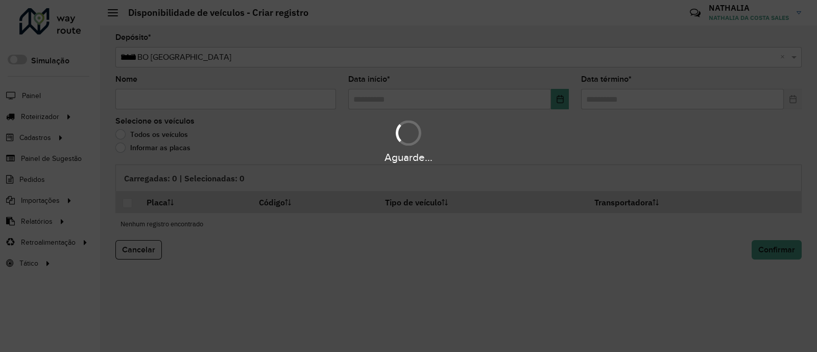
click at [271, 106] on div "Aguarde..." at bounding box center [408, 176] width 817 height 352
click at [264, 100] on div "Aguarde..." at bounding box center [408, 176] width 817 height 352
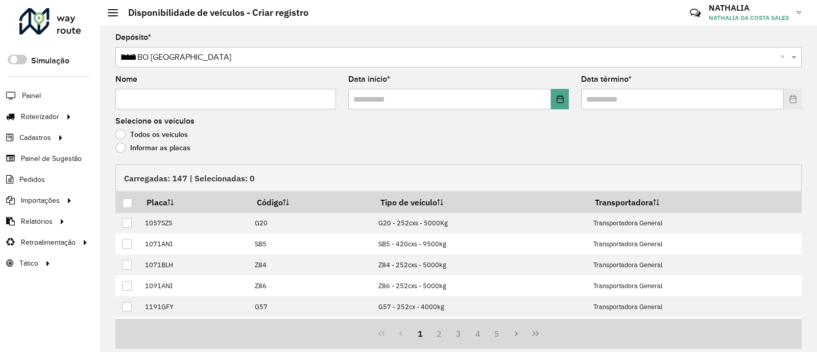
click at [264, 100] on input "Nome" at bounding box center [225, 99] width 221 height 20
type input "*"
type input "**"
click at [376, 100] on input "text" at bounding box center [449, 99] width 203 height 20
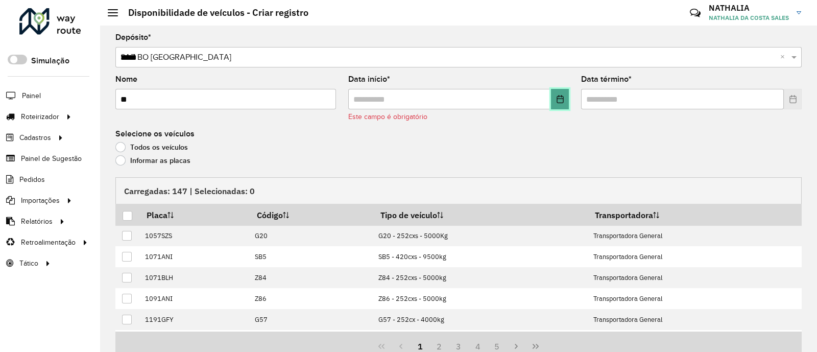
click at [558, 94] on button "Choose Date" at bounding box center [560, 99] width 18 height 20
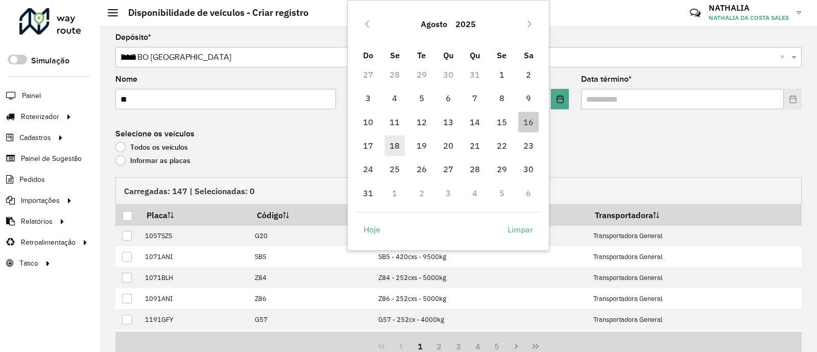
click at [397, 144] on span "18" at bounding box center [394, 145] width 20 height 20
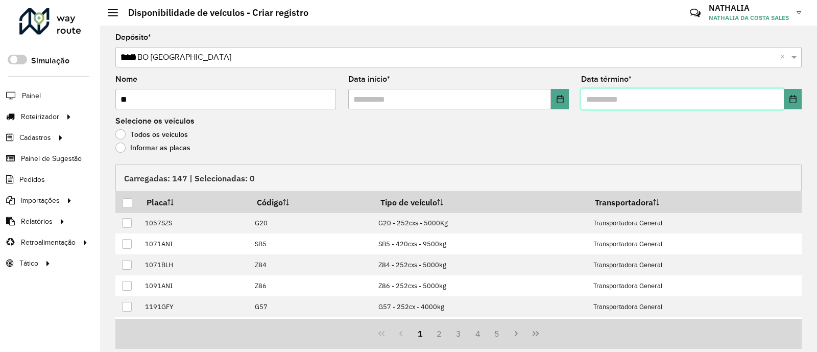
click at [650, 103] on input "text" at bounding box center [682, 99] width 203 height 20
click at [650, 102] on icon "Choose Date" at bounding box center [793, 99] width 8 height 8
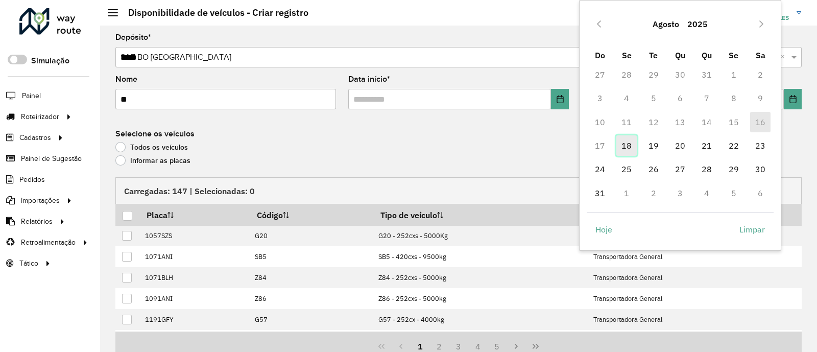
click at [632, 144] on span "18" at bounding box center [626, 145] width 20 height 20
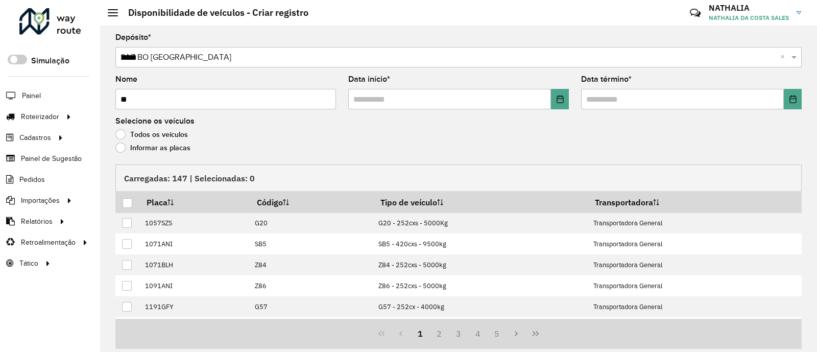
click at [170, 144] on label "Informar as placas" at bounding box center [152, 147] width 75 height 10
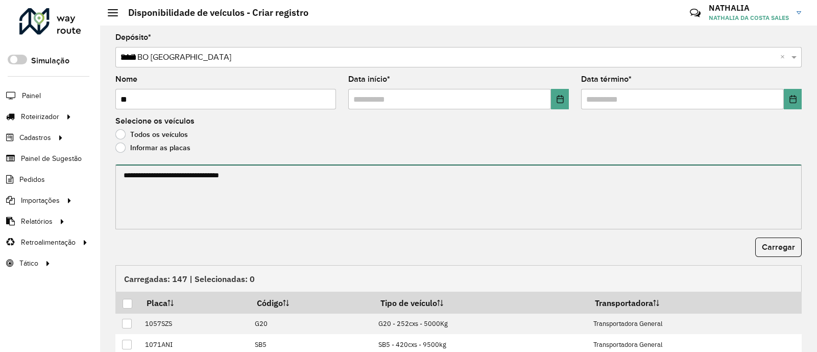
click at [171, 174] on textarea at bounding box center [458, 196] width 686 height 65
paste textarea "******* ******* ******* ******* ******* ******* ******* ******* ******* *******…"
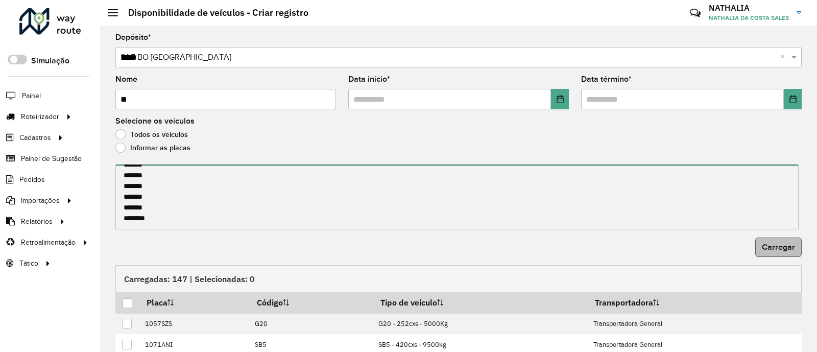
type textarea "******* ******* ******* ******* ******* ******* ******* ******* ******* *******…"
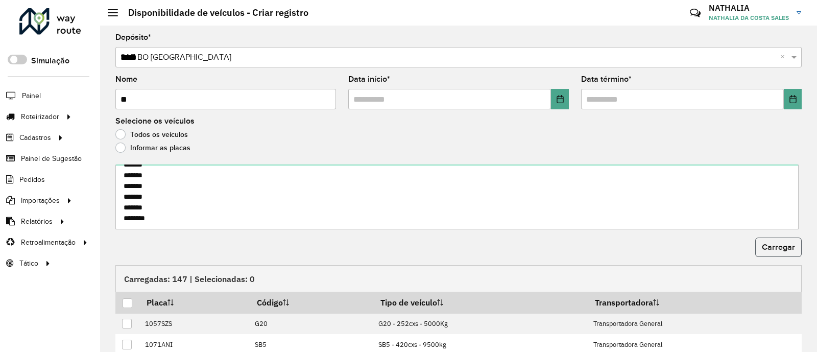
click at [650, 243] on span "Carregar" at bounding box center [778, 246] width 33 height 9
click at [134, 281] on th at bounding box center [127, 301] width 24 height 21
click at [125, 281] on div at bounding box center [128, 303] width 10 height 10
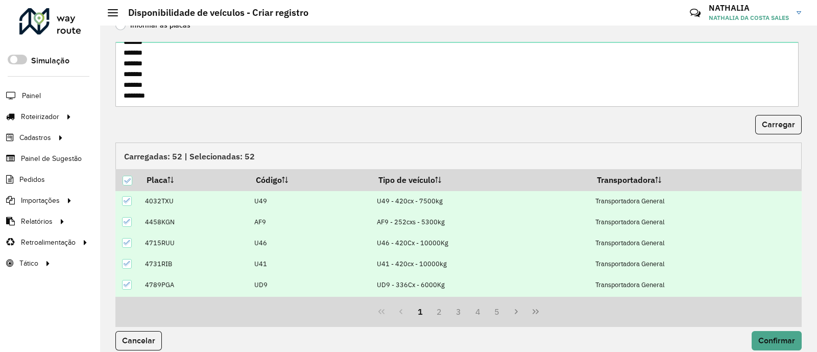
scroll to position [133, 0]
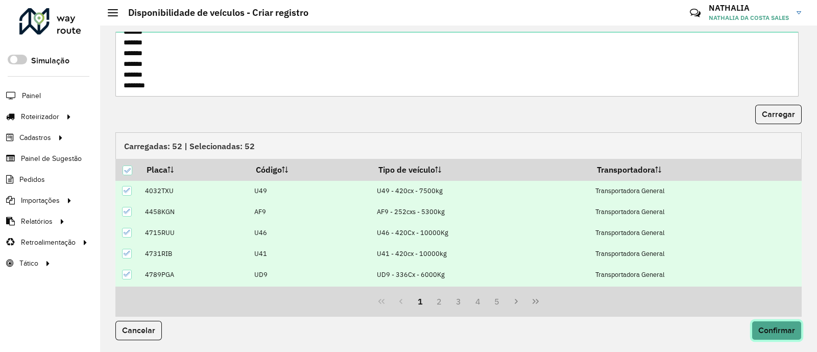
click at [650, 281] on span "Confirmar" at bounding box center [776, 330] width 37 height 9
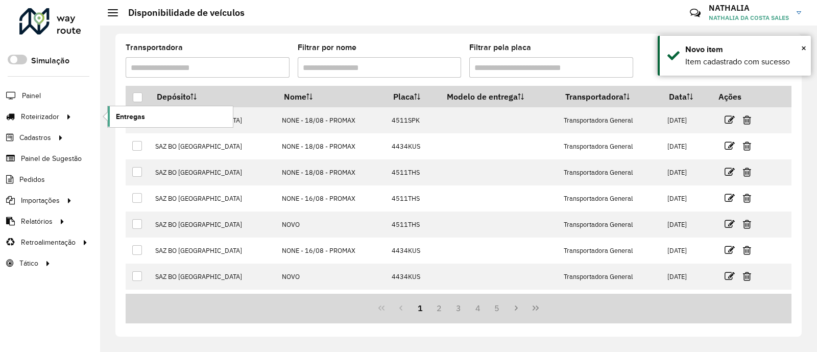
click at [128, 119] on span "Entregas" at bounding box center [130, 116] width 29 height 11
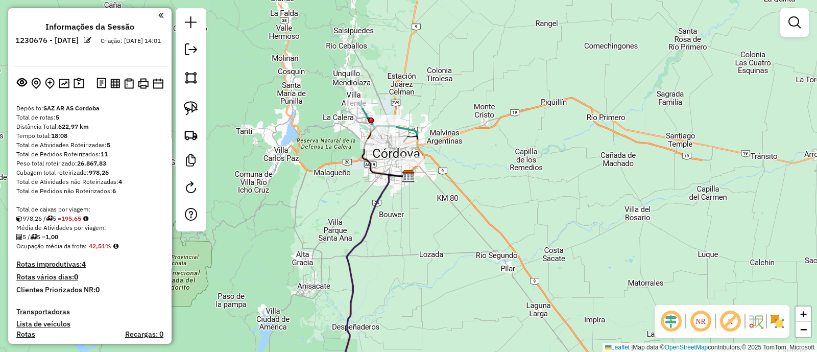
click at [776, 318] on img at bounding box center [777, 321] width 16 height 16
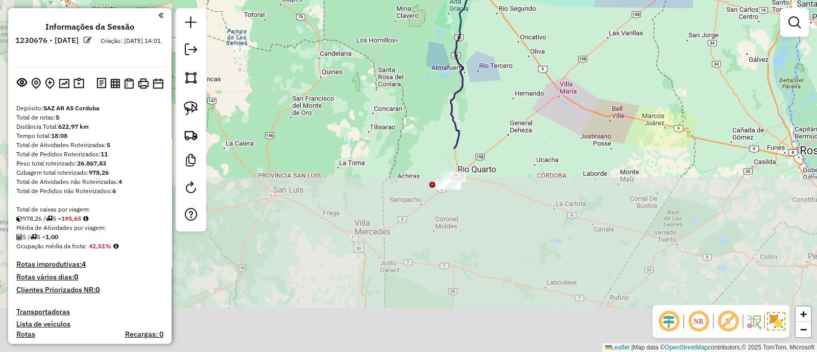
drag, startPoint x: 468, startPoint y: 274, endPoint x: 505, endPoint y: 26, distance: 251.4
click at [505, 32] on div "Janela de atendimento Grade de atendimento Capacidade Transportadoras Veículos …" at bounding box center [408, 176] width 817 height 352
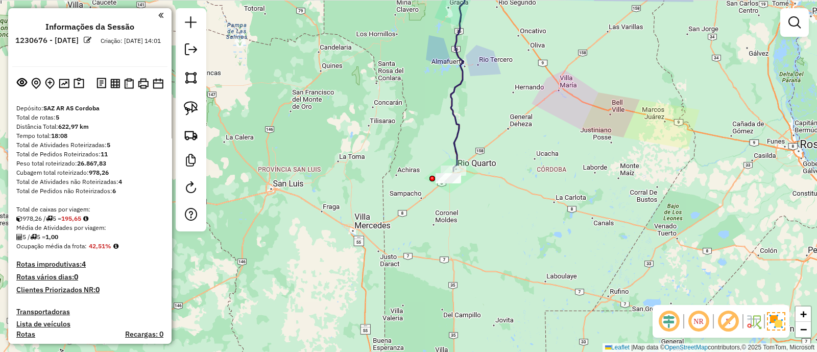
click at [459, 145] on icon at bounding box center [463, 78] width 25 height 185
select select "**********"
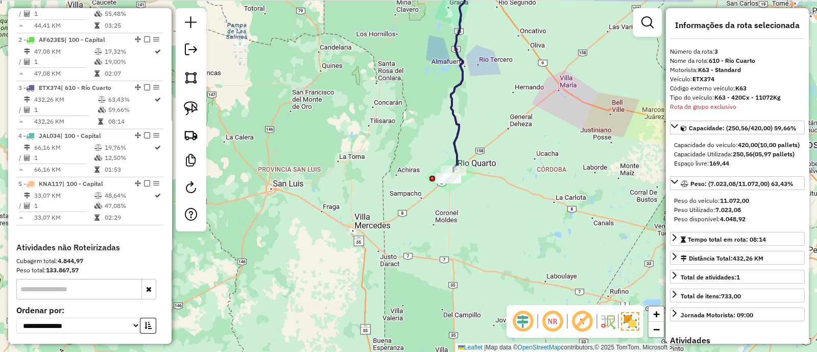
scroll to position [479, 0]
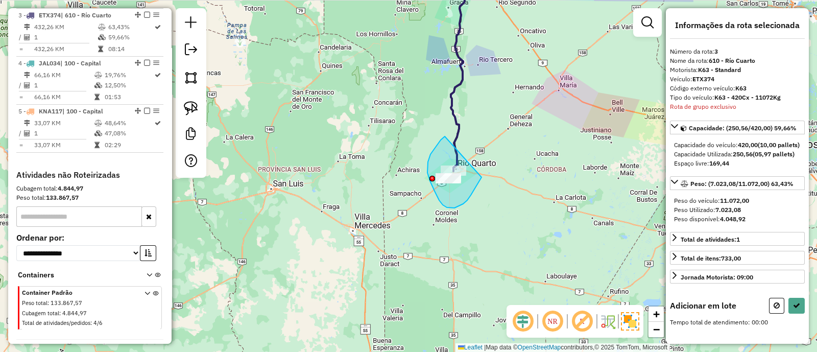
drag, startPoint x: 428, startPoint y: 162, endPoint x: 481, endPoint y: 177, distance: 55.7
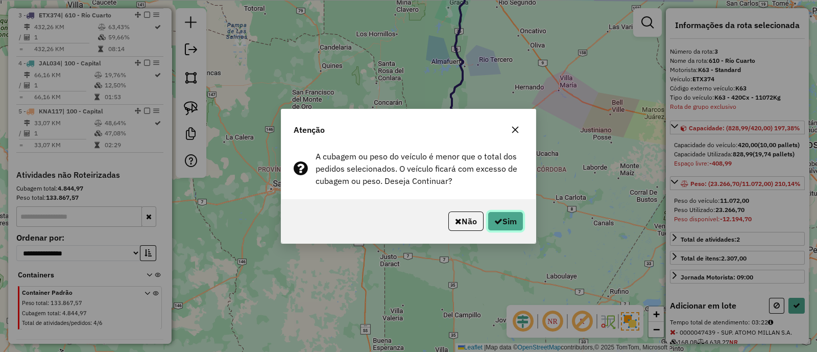
click at [494, 228] on button "Sim" at bounding box center [505, 220] width 36 height 19
select select "**********"
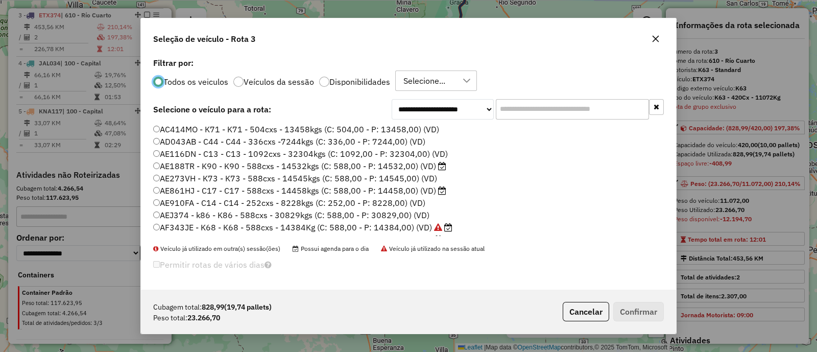
scroll to position [5, 3]
click at [348, 80] on label "Disponibilidades" at bounding box center [359, 82] width 61 height 8
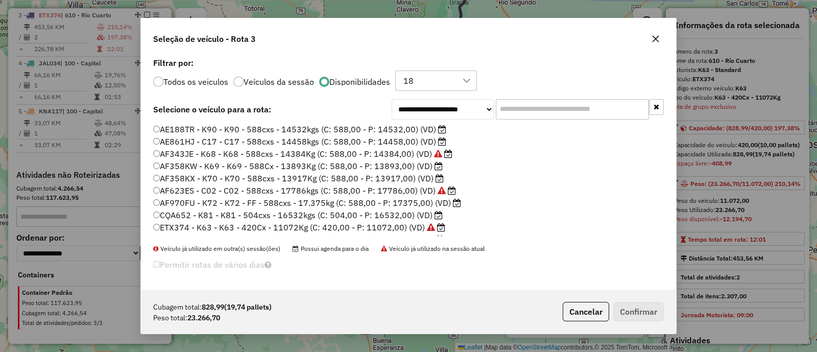
click at [259, 127] on label "AE188TR - K90 - K90 - 588cxs - 14532kgs (C: 588,00 - P: 14532,00) (VD)" at bounding box center [299, 129] width 293 height 12
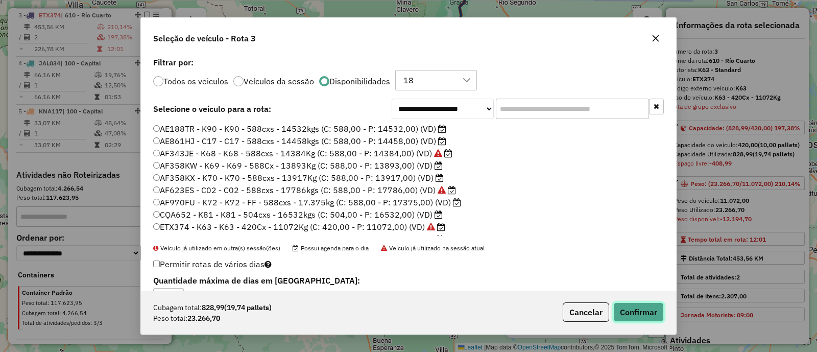
click at [641, 315] on button "Confirmar" at bounding box center [638, 311] width 51 height 19
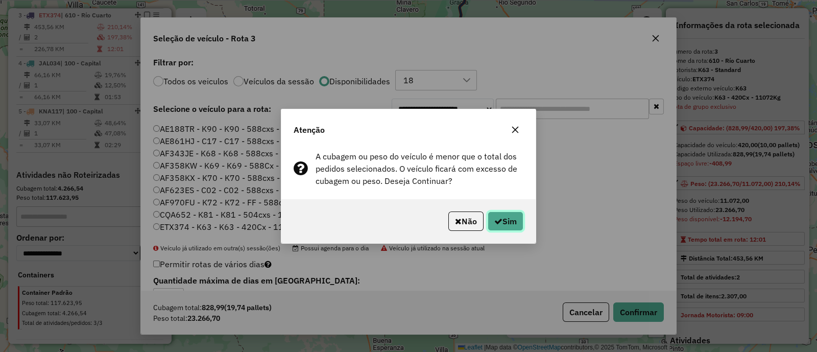
click at [502, 222] on button "Sim" at bounding box center [505, 220] width 36 height 19
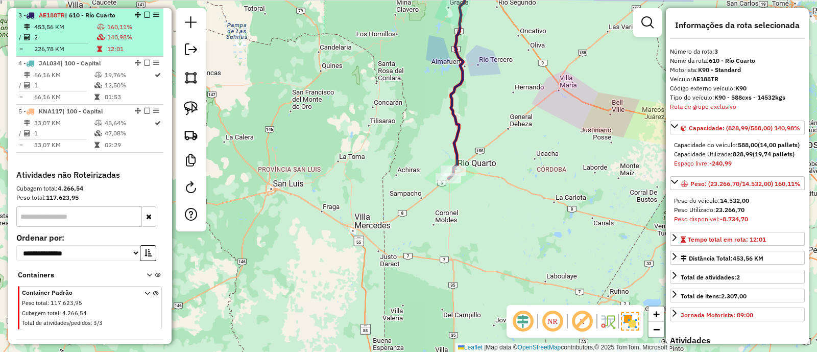
click at [144, 14] on em at bounding box center [147, 15] width 6 height 6
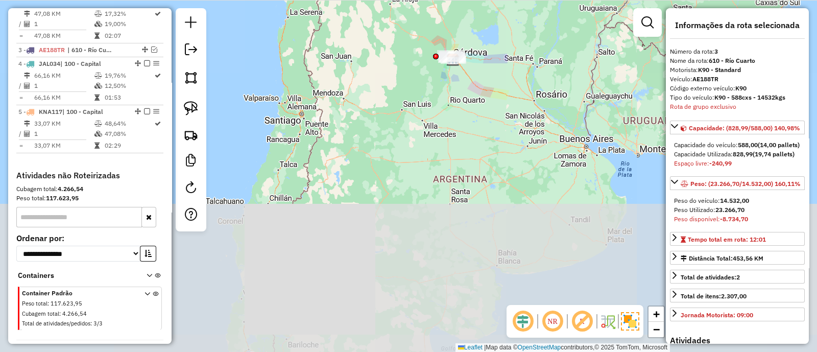
drag, startPoint x: 465, startPoint y: 83, endPoint x: 426, endPoint y: 198, distance: 121.1
click at [426, 198] on div "Janela de atendimento Grade de atendimento Capacidade Transportadoras Veículos …" at bounding box center [408, 176] width 817 height 352
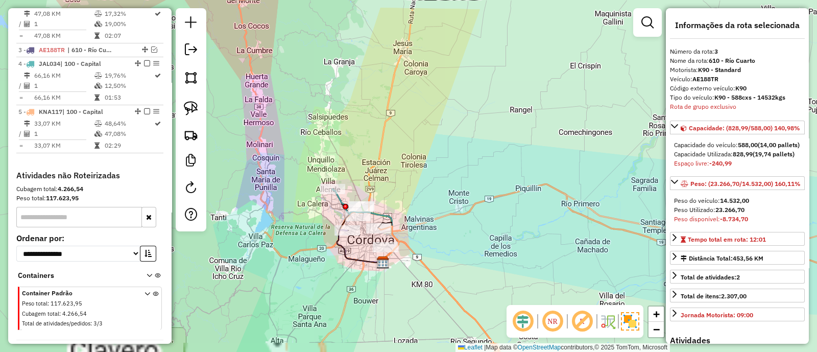
drag, startPoint x: 403, startPoint y: 183, endPoint x: 408, endPoint y: 106, distance: 76.7
click at [418, 90] on div "Janela de atendimento Grade de atendimento Capacidade Transportadoras Veículos …" at bounding box center [408, 176] width 817 height 352
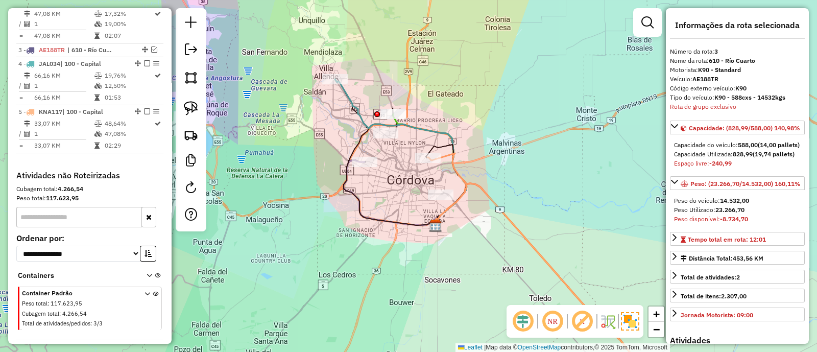
drag, startPoint x: 442, startPoint y: 124, endPoint x: 444, endPoint y: 109, distance: 14.9
click at [473, 92] on div "Janela de atendimento Grade de atendimento Capacidade Transportadoras Veículos …" at bounding box center [408, 176] width 817 height 352
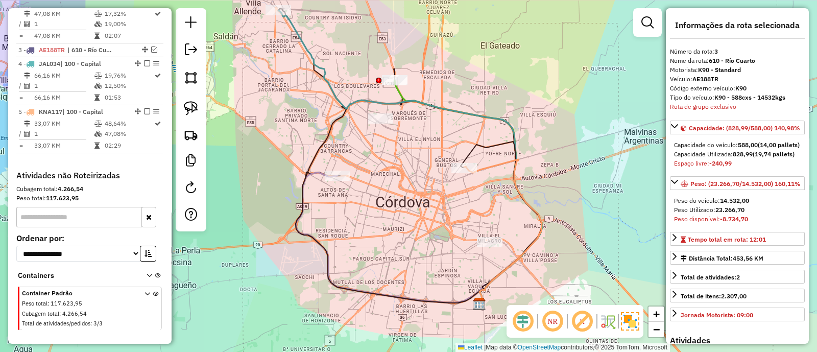
click at [312, 177] on icon at bounding box center [381, 156] width 206 height 295
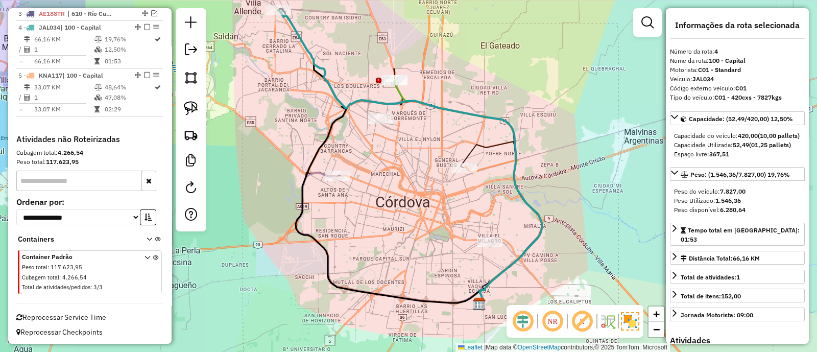
click at [313, 169] on icon at bounding box center [381, 156] width 206 height 295
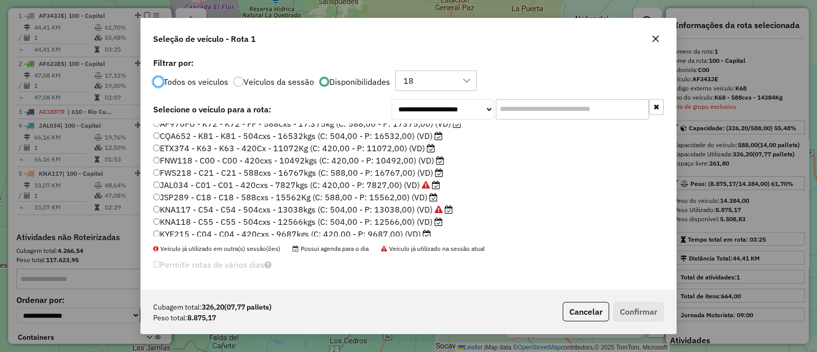
scroll to position [96, 0]
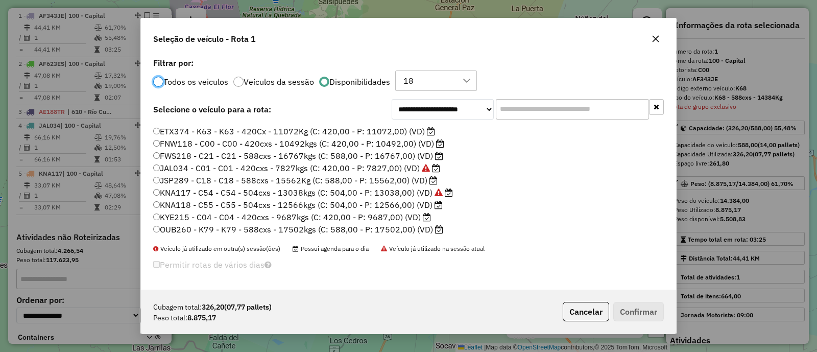
click at [352, 213] on label "KYE215 - C04 - C04 - 420cxs - 9687kgs (C: 420,00 - P: 9687,00) (VD)" at bounding box center [292, 217] width 278 height 12
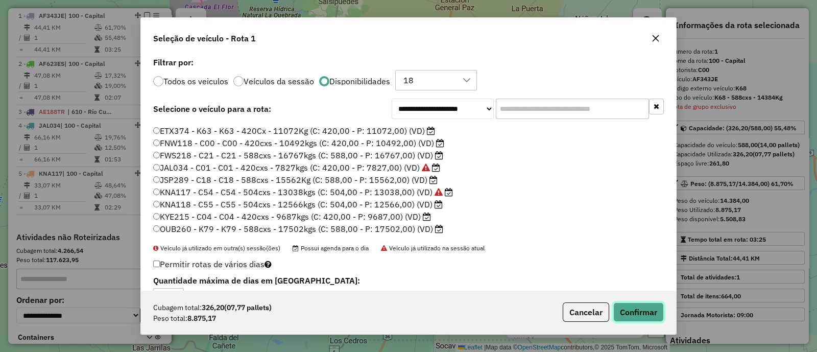
click at [646, 307] on button "Confirmar" at bounding box center [638, 311] width 51 height 19
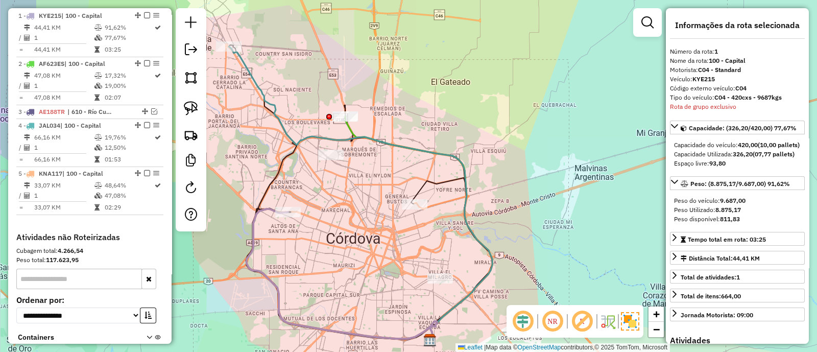
drag, startPoint x: 370, startPoint y: 244, endPoint x: 372, endPoint y: 200, distance: 43.9
click at [372, 203] on div "Janela de atendimento Grade de atendimento Capacidade Transportadoras Veículos …" at bounding box center [408, 176] width 817 height 352
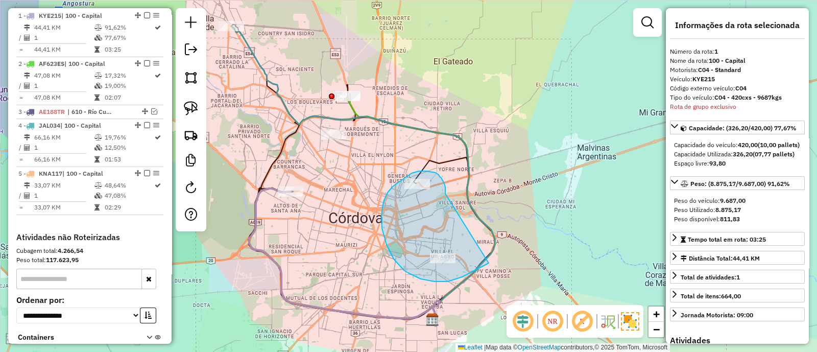
drag, startPoint x: 445, startPoint y: 189, endPoint x: 489, endPoint y: 262, distance: 85.4
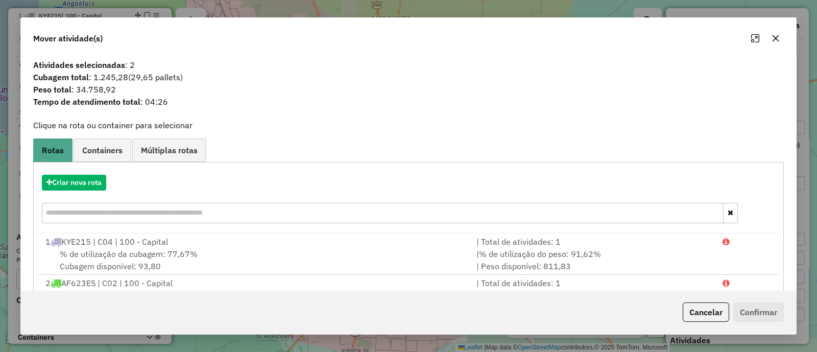
click at [702, 310] on button "Cancelar" at bounding box center [705, 311] width 46 height 19
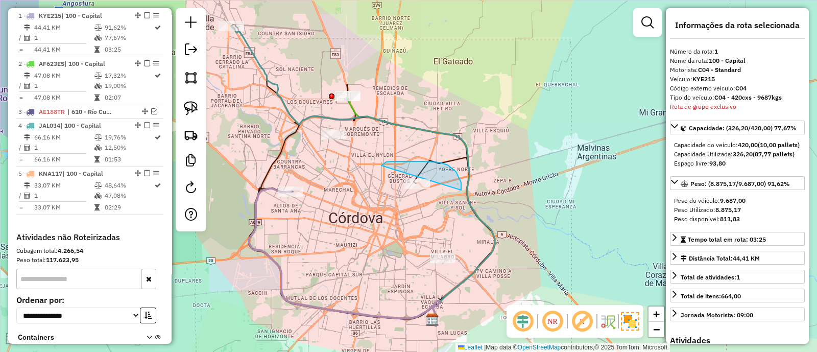
drag, startPoint x: 457, startPoint y: 175, endPoint x: 388, endPoint y: 190, distance: 71.1
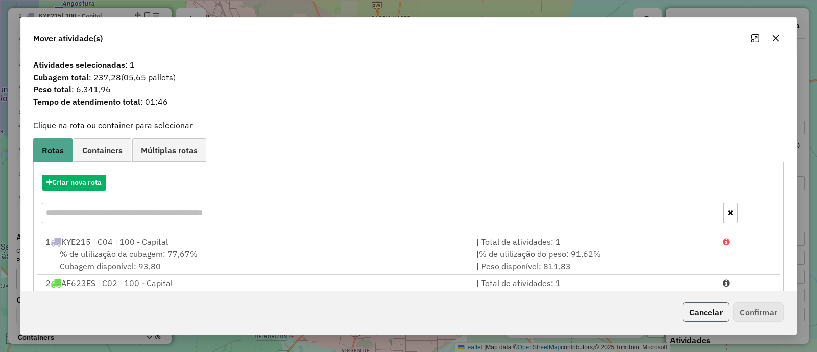
click at [689, 315] on button "Cancelar" at bounding box center [705, 311] width 46 height 19
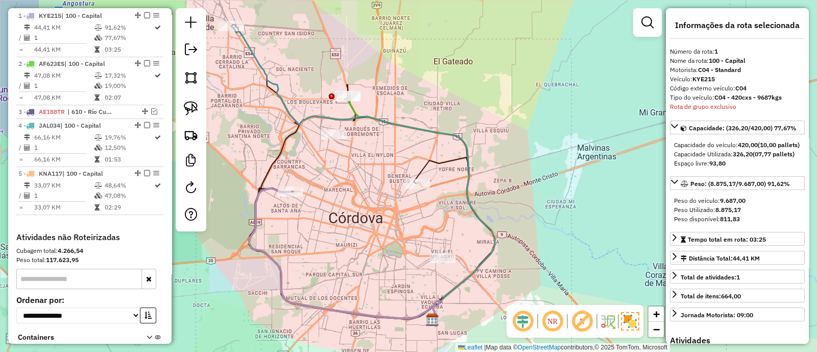
click at [273, 189] on icon at bounding box center [344, 253] width 190 height 131
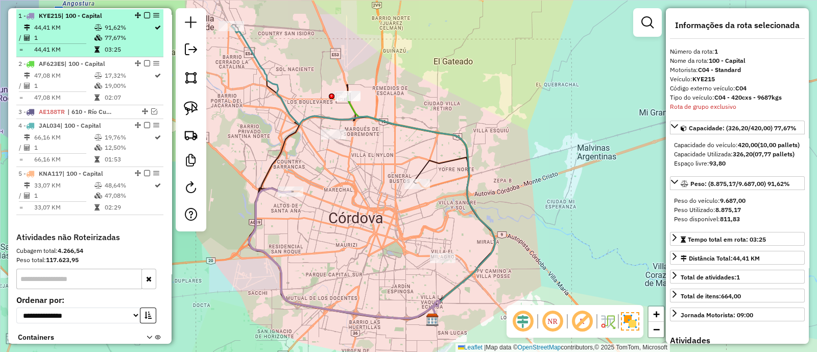
click at [144, 15] on em at bounding box center [147, 15] width 6 height 6
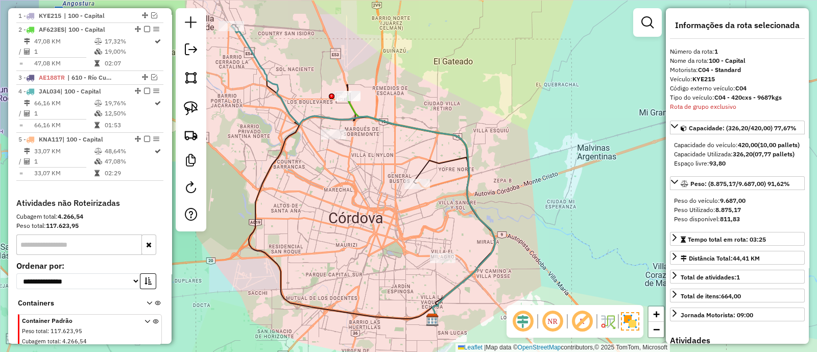
click at [284, 108] on icon at bounding box center [362, 172] width 263 height 293
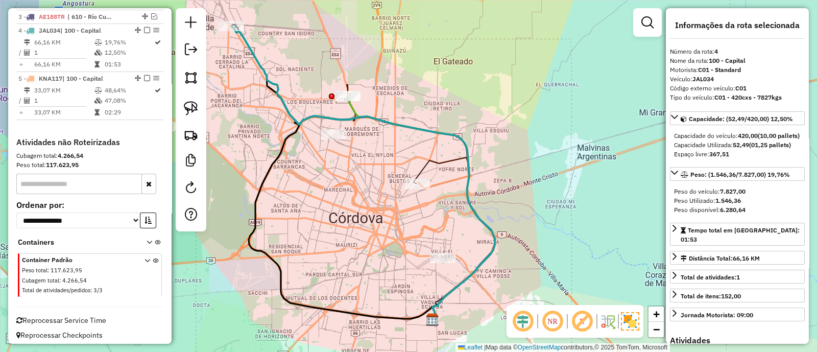
scroll to position [446, 0]
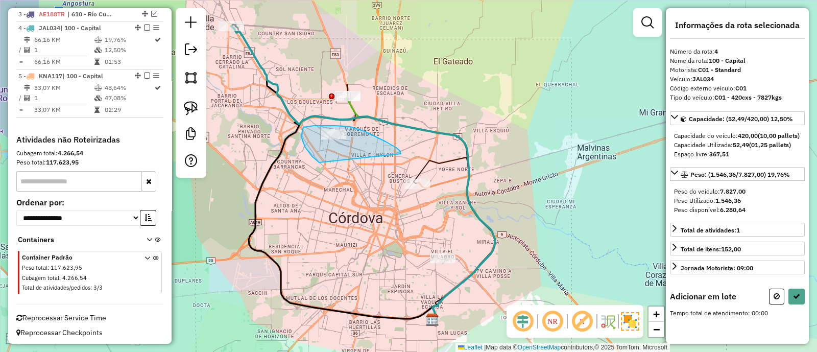
drag, startPoint x: 401, startPoint y: 154, endPoint x: 319, endPoint y: 162, distance: 82.1
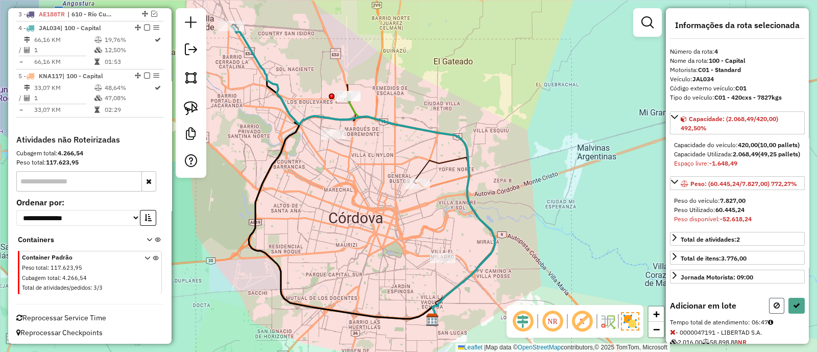
click at [773, 309] on icon at bounding box center [776, 305] width 6 height 7
select select "**********"
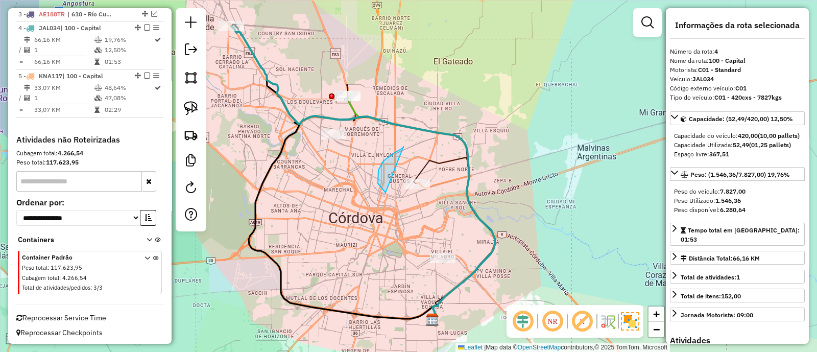
drag, startPoint x: 401, startPoint y: 149, endPoint x: 452, endPoint y: 191, distance: 66.0
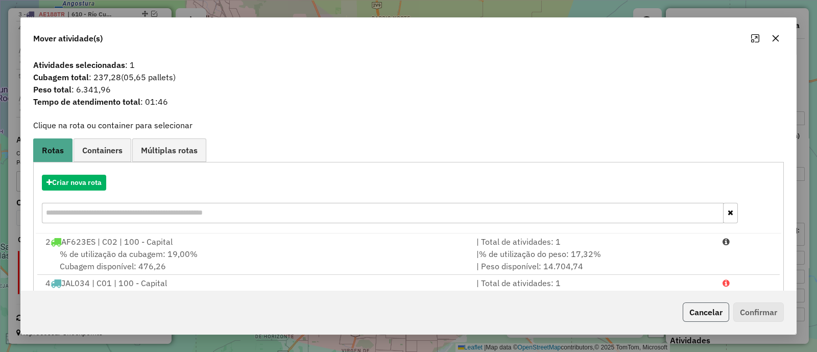
click at [714, 314] on button "Cancelar" at bounding box center [705, 311] width 46 height 19
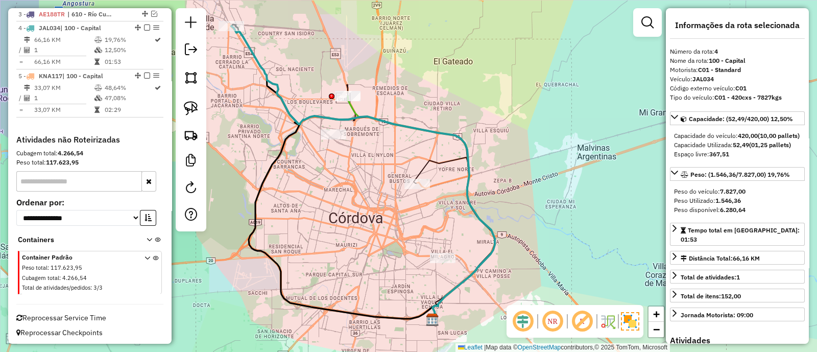
click at [277, 88] on icon at bounding box center [362, 172] width 263 height 293
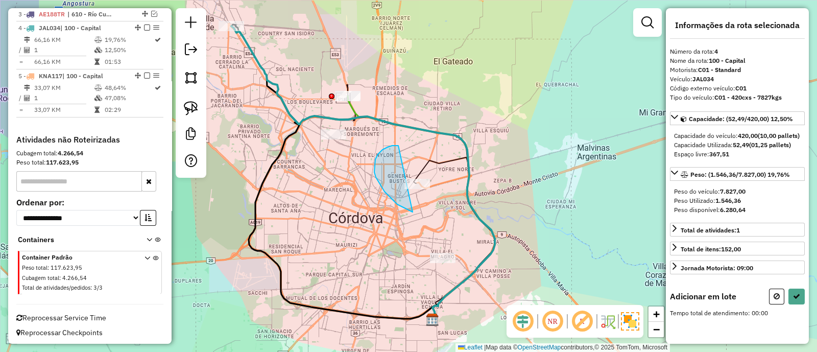
drag, startPoint x: 398, startPoint y: 145, endPoint x: 470, endPoint y: 199, distance: 89.3
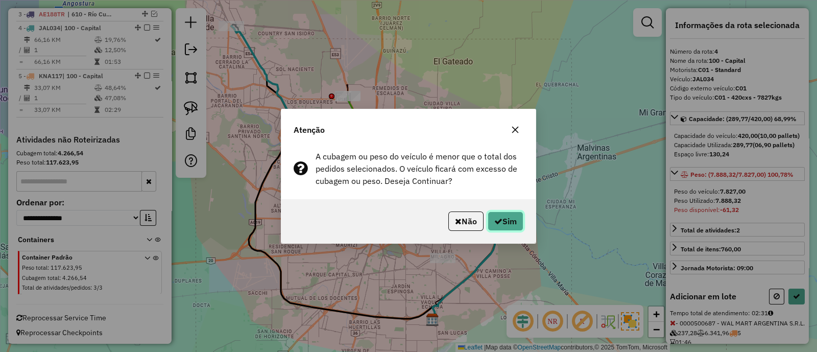
click at [510, 217] on button "Sim" at bounding box center [505, 220] width 36 height 19
select select "**********"
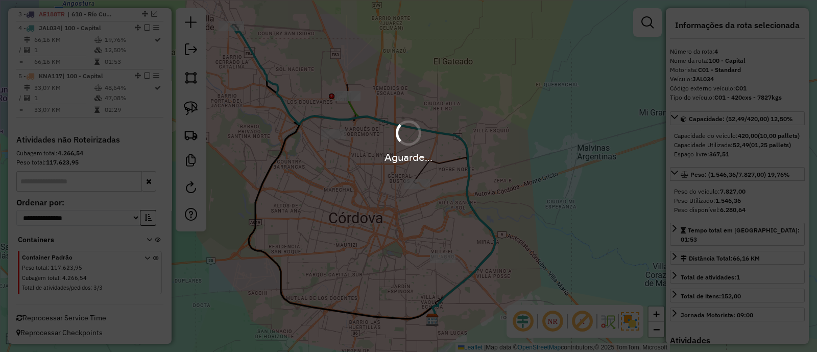
scroll to position [399, 0]
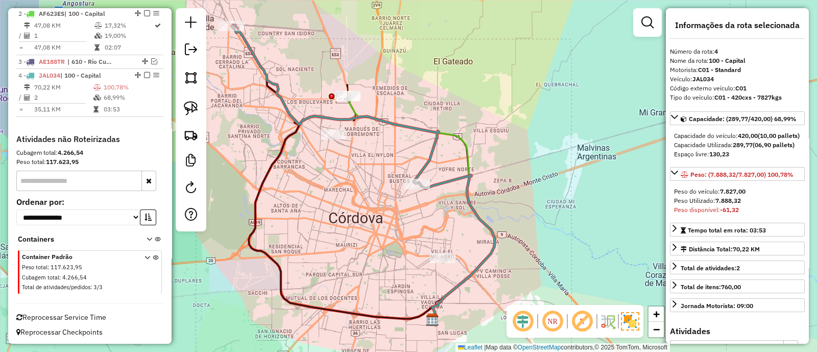
click at [439, 191] on div "Janela de atendimento Grade de atendimento Capacidade Transportadoras Veículos …" at bounding box center [408, 176] width 817 height 352
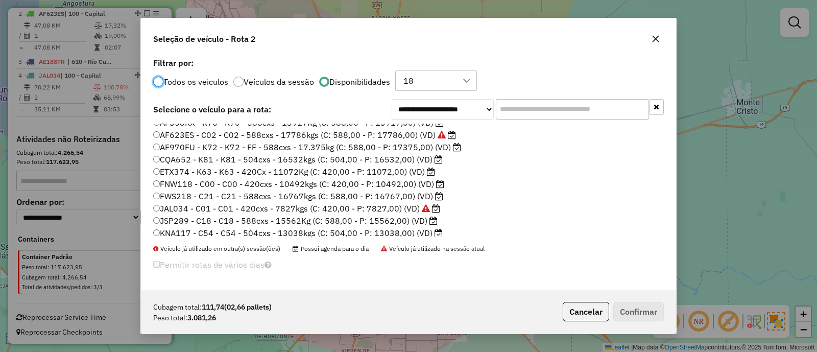
scroll to position [96, 0]
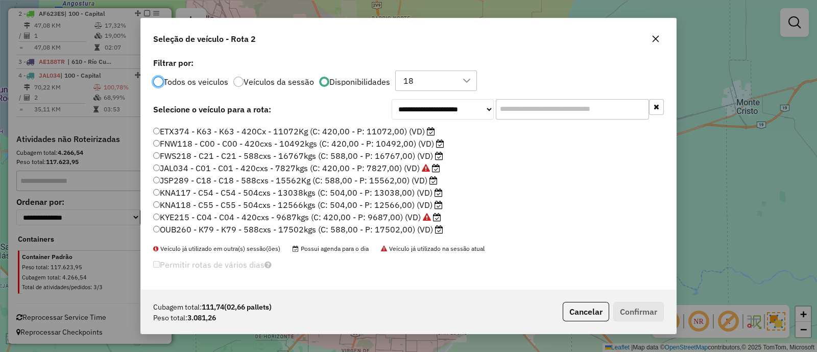
click at [325, 216] on label "KYE215 - C04 - C04 - 420cxs - 9687kgs (C: 420,00 - P: 9687,00) (VD)" at bounding box center [297, 217] width 288 height 12
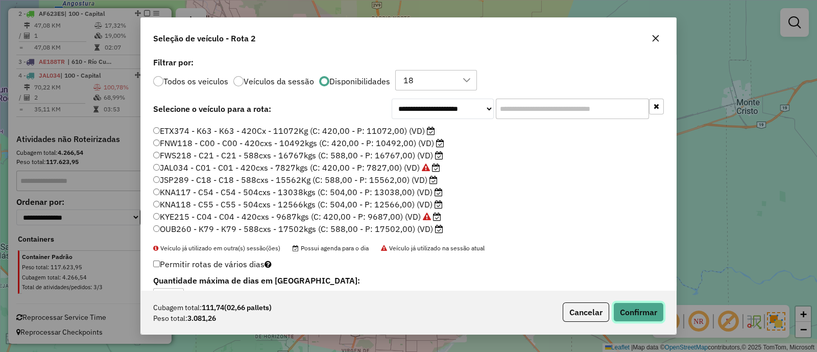
click at [641, 310] on button "Confirmar" at bounding box center [638, 311] width 51 height 19
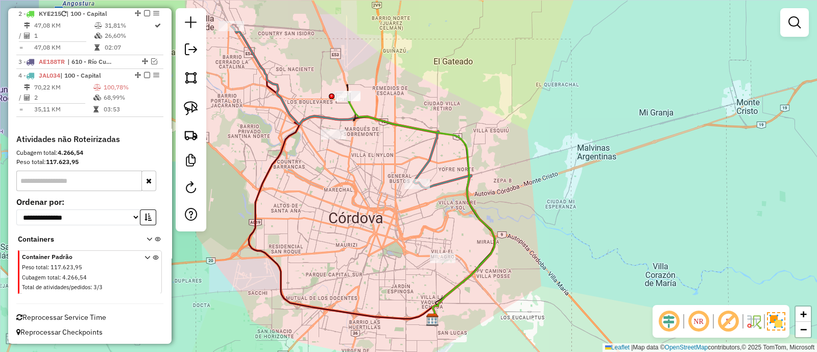
click at [426, 162] on icon at bounding box center [334, 104] width 207 height 157
select select "**********"
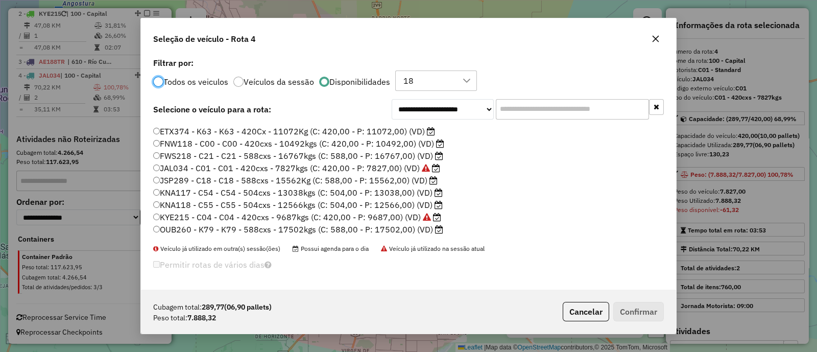
click at [365, 216] on label "KYE215 - C04 - C04 - 420cxs - 9687kgs (C: 420,00 - P: 9687,00) (VD)" at bounding box center [297, 217] width 288 height 12
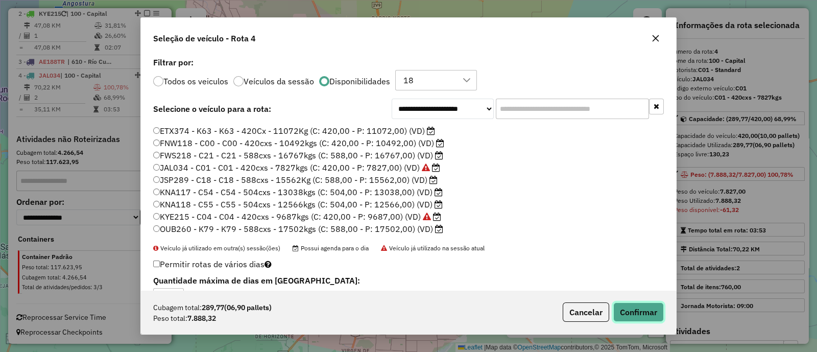
click at [623, 312] on button "Confirmar" at bounding box center [638, 311] width 51 height 19
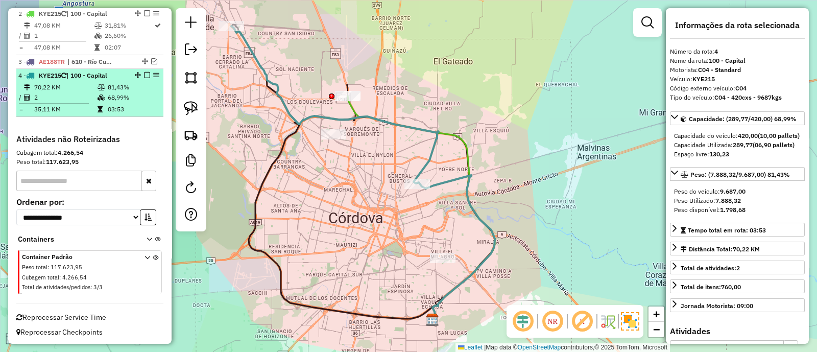
click at [145, 74] on em at bounding box center [147, 75] width 6 height 6
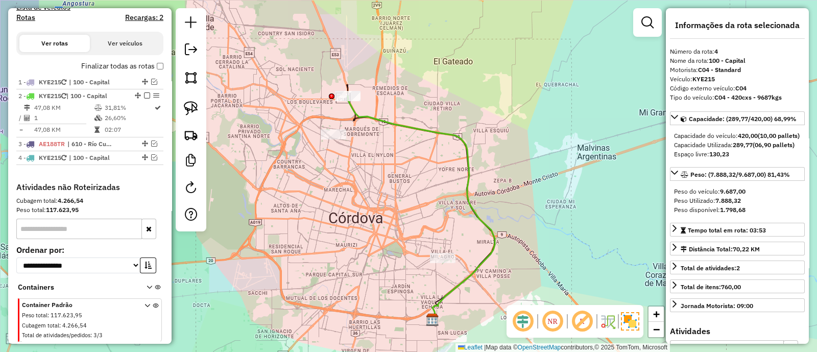
scroll to position [301, 0]
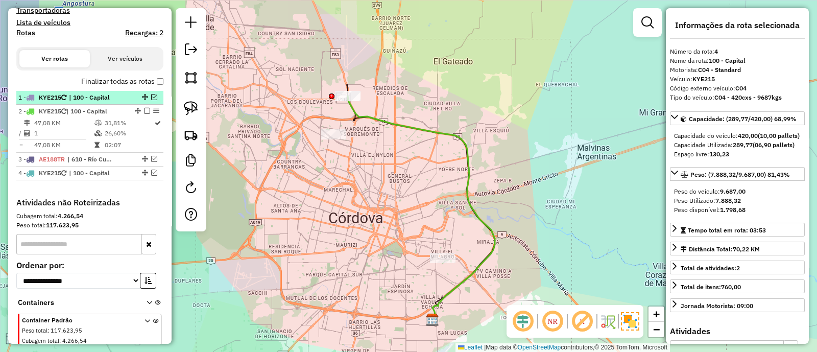
click at [105, 94] on span "| 100 - Capital" at bounding box center [92, 97] width 47 height 9
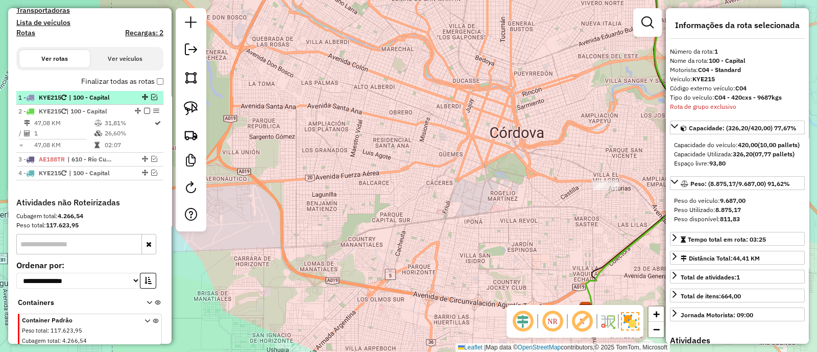
click at [151, 95] on em at bounding box center [154, 97] width 6 height 6
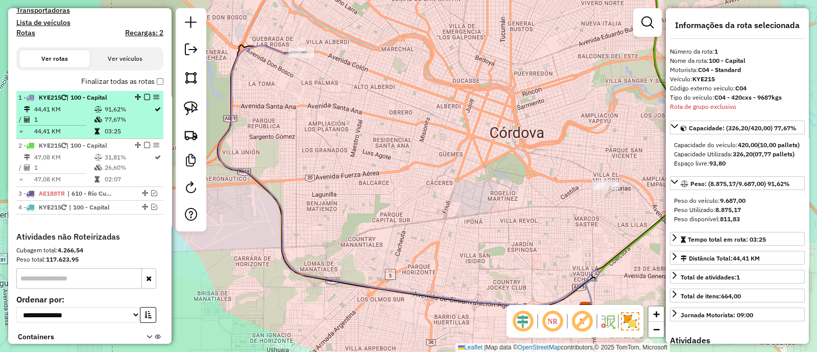
click at [112, 104] on td "91,62%" at bounding box center [129, 109] width 50 height 10
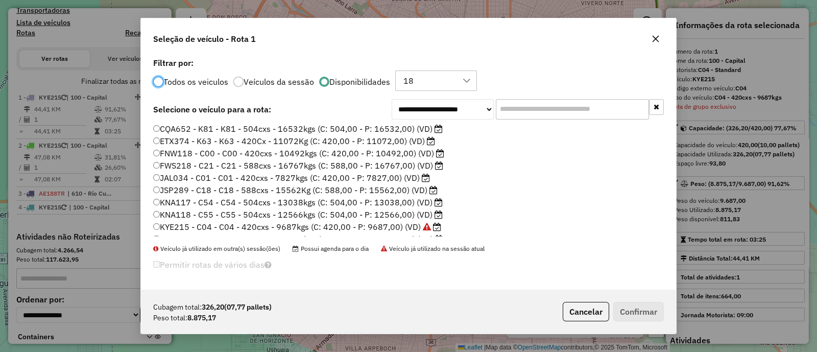
scroll to position [96, 0]
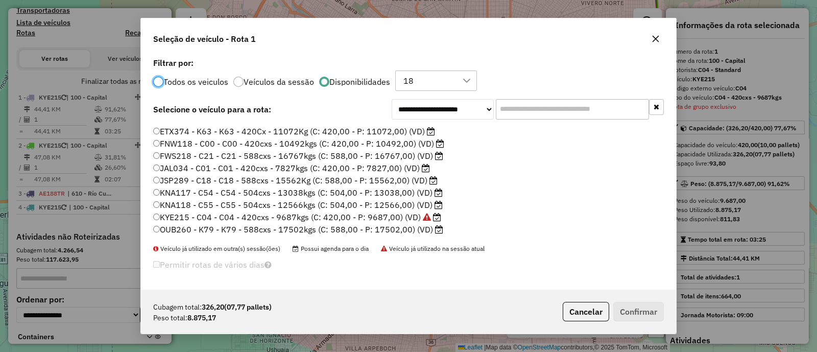
click at [306, 147] on label "FNW118 - C00 - C00 - 420cxs - 10492kgs (C: 420,00 - P: 10492,00) (VD)" at bounding box center [298, 143] width 291 height 12
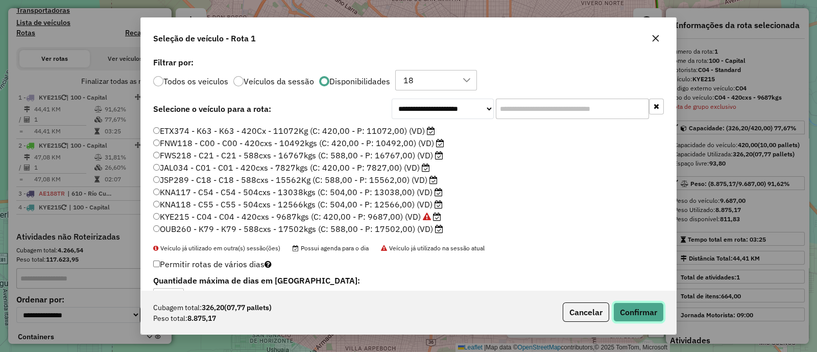
click at [644, 315] on button "Confirmar" at bounding box center [638, 311] width 51 height 19
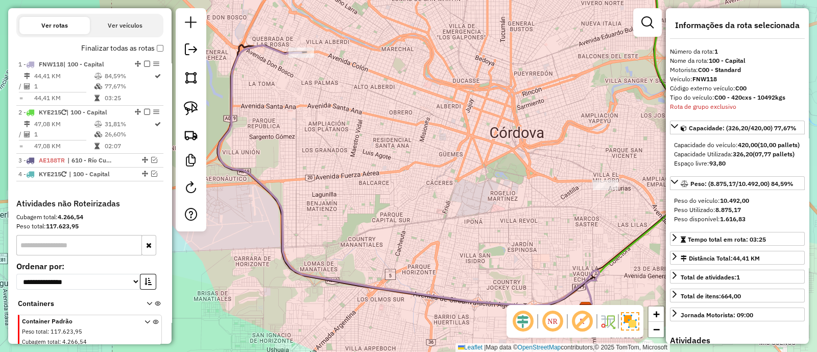
scroll to position [383, 0]
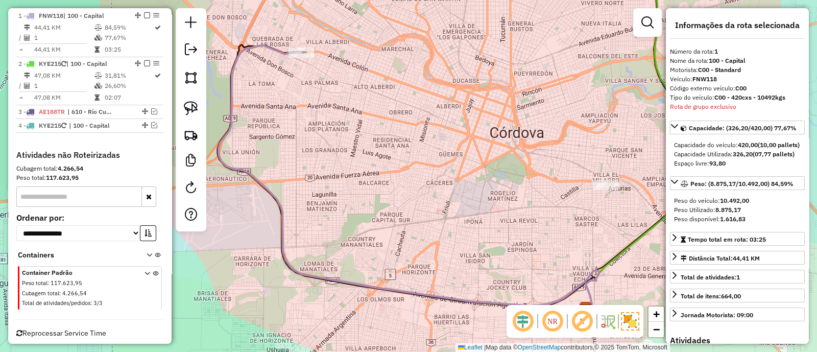
click at [144, 13] on em at bounding box center [147, 15] width 6 height 6
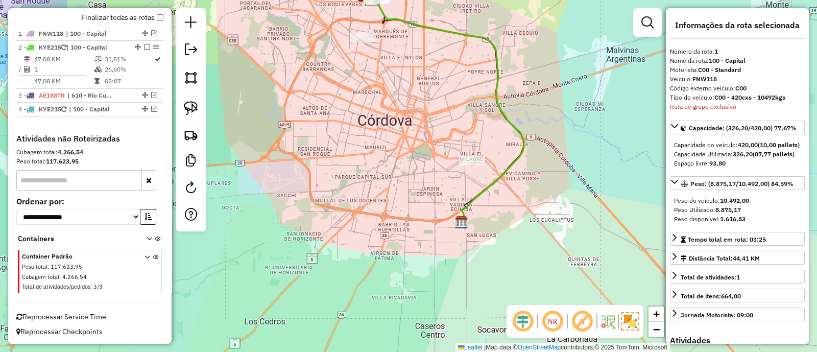
click at [408, 20] on icon at bounding box center [450, 109] width 147 height 223
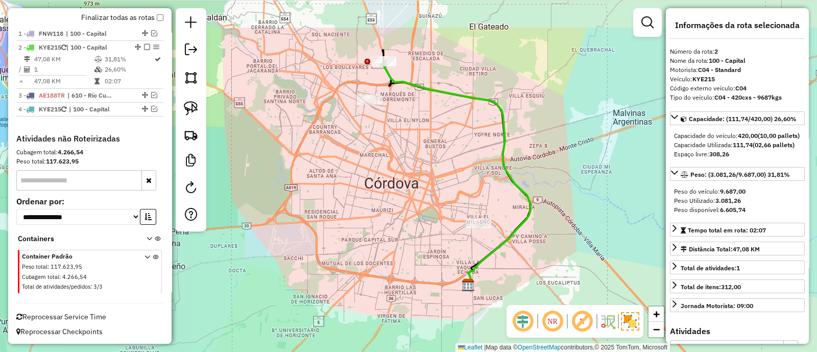
drag, startPoint x: 398, startPoint y: 32, endPoint x: 404, endPoint y: 96, distance: 64.2
click at [404, 96] on div "Janela de atendimento Grade de atendimento Capacidade Transportadoras Veículos …" at bounding box center [408, 176] width 817 height 352
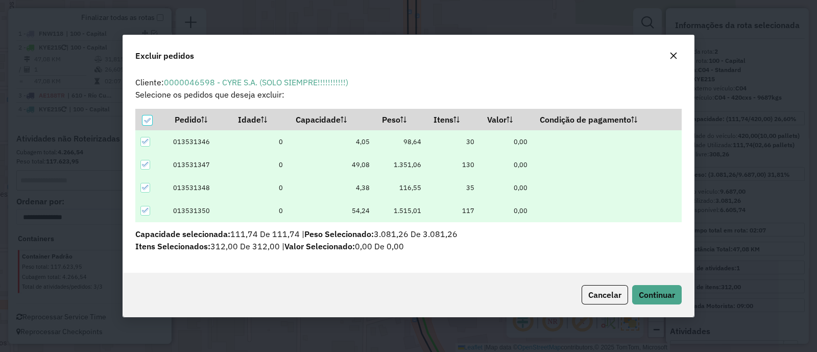
scroll to position [0, 0]
click at [657, 291] on span "Continuar" at bounding box center [657, 294] width 36 height 10
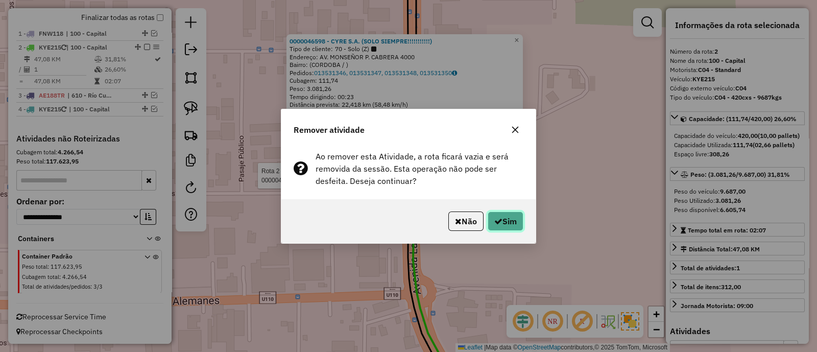
click at [509, 224] on button "Sim" at bounding box center [505, 220] width 36 height 19
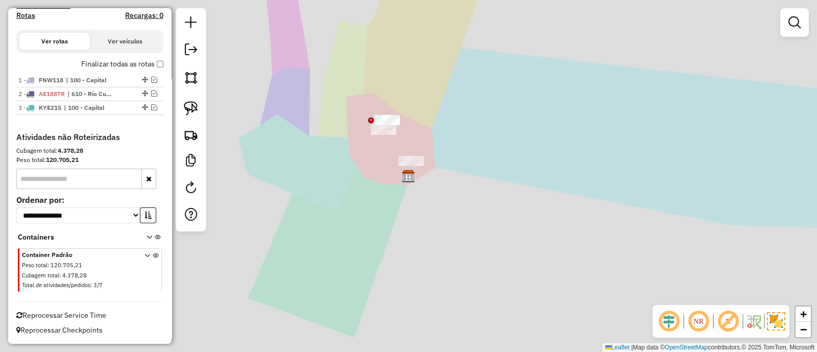
scroll to position [316, 0]
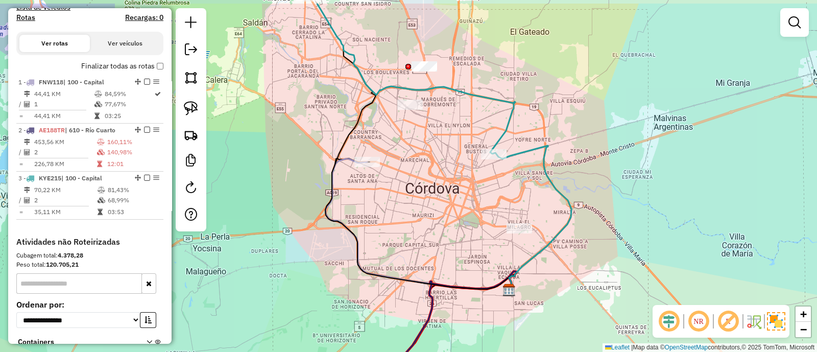
drag, startPoint x: 385, startPoint y: 162, endPoint x: 401, endPoint y: 233, distance: 72.6
click at [401, 233] on div "Janela de atendimento Grade de atendimento Capacidade Transportadoras Veículos …" at bounding box center [408, 176] width 817 height 352
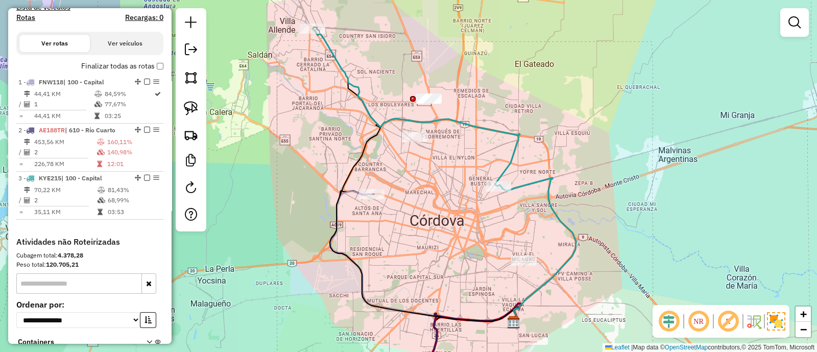
click at [372, 104] on div "Janela de atendimento Grade de atendimento Capacidade Transportadoras Veículos …" at bounding box center [408, 176] width 817 height 352
click at [368, 113] on icon at bounding box center [415, 107] width 207 height 157
select select "**********"
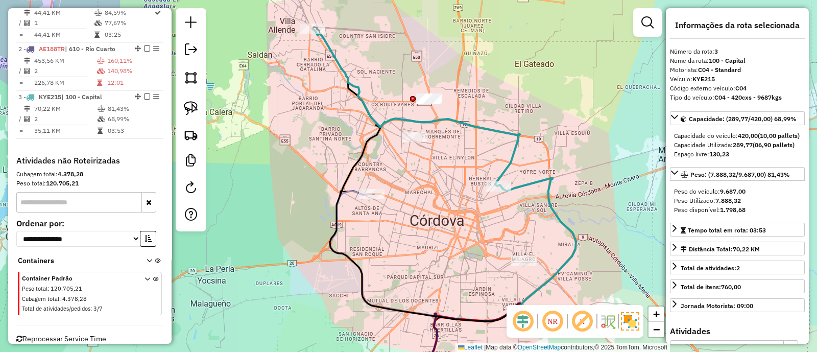
scroll to position [419, 0]
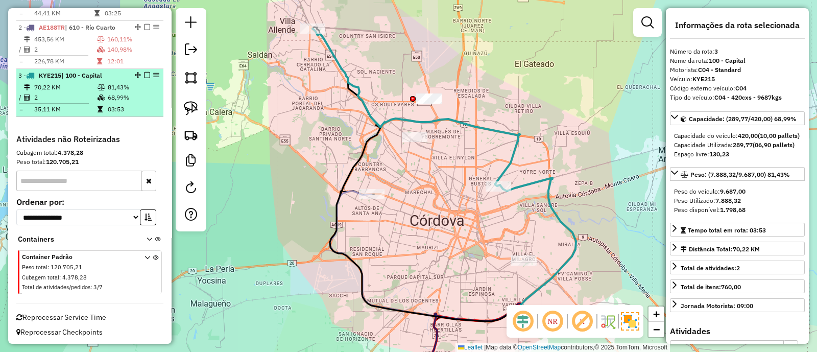
click at [144, 75] on em at bounding box center [147, 75] width 6 height 6
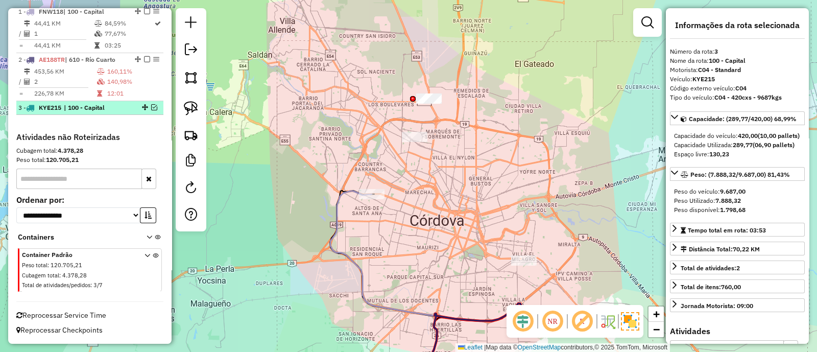
scroll to position [385, 0]
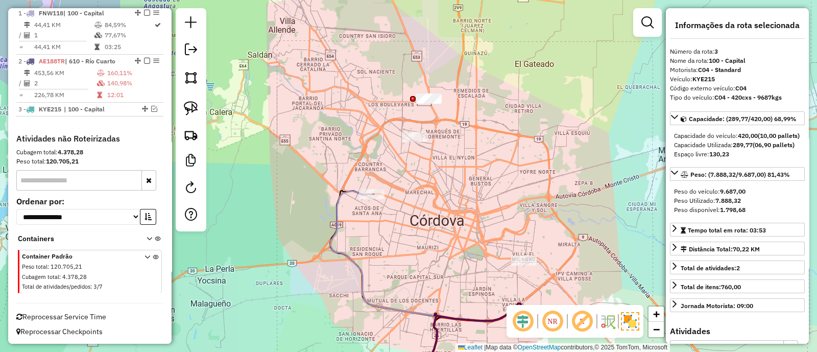
click at [345, 194] on icon at bounding box center [425, 256] width 190 height 131
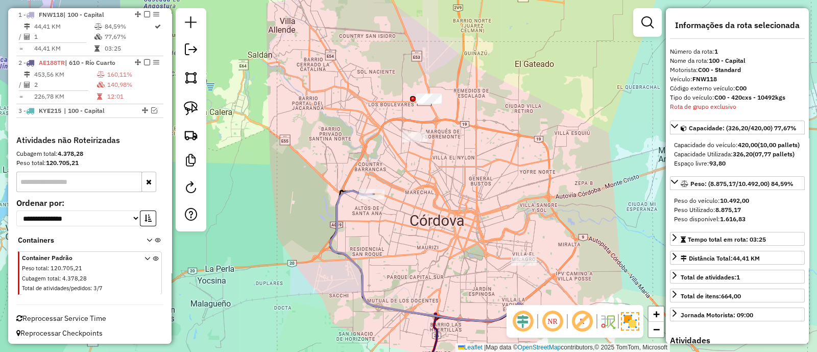
scroll to position [383, 0]
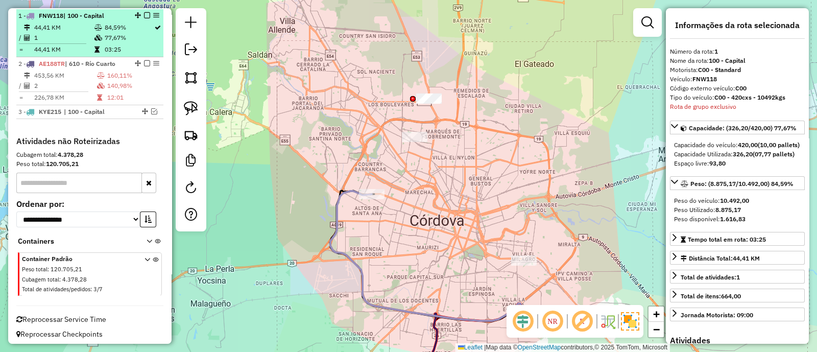
click at [144, 14] on em at bounding box center [147, 15] width 6 height 6
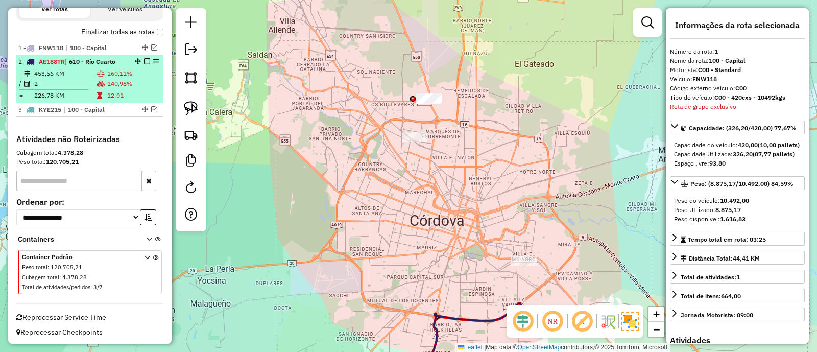
click at [124, 83] on td "140,98%" at bounding box center [133, 84] width 53 height 10
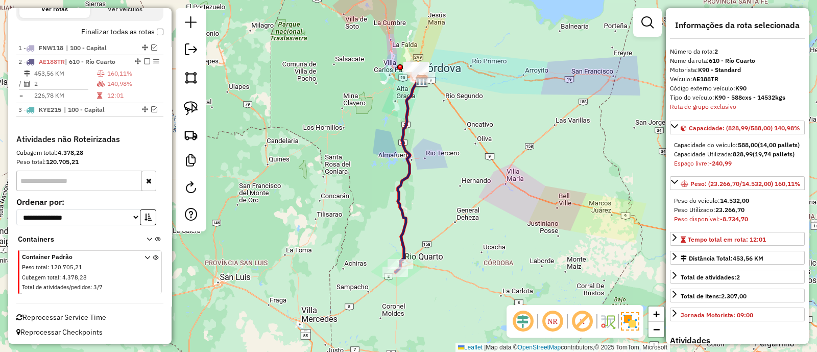
click at [144, 58] on em at bounding box center [147, 61] width 6 height 6
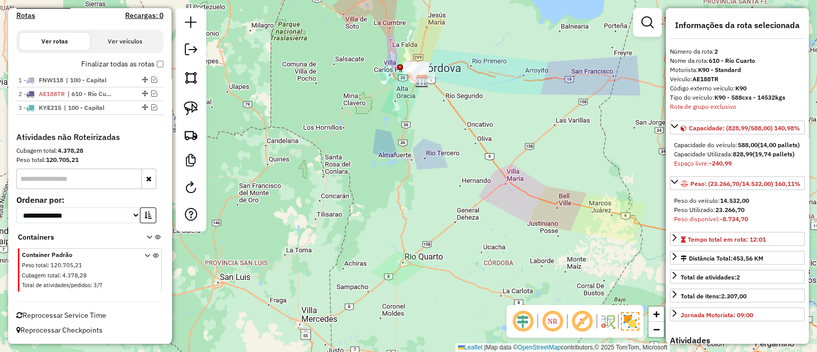
scroll to position [316, 0]
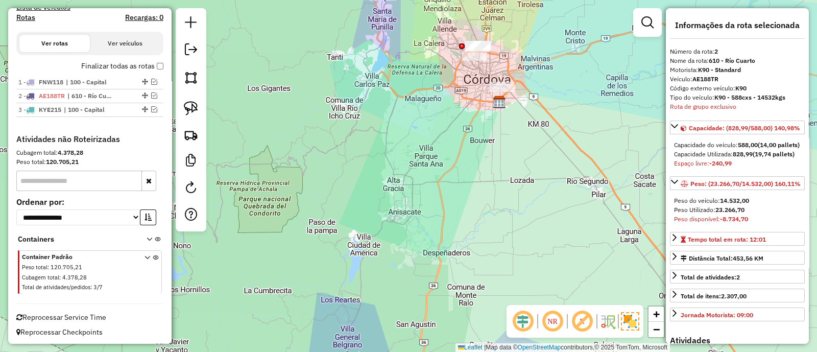
drag, startPoint x: 416, startPoint y: 169, endPoint x: 401, endPoint y: 184, distance: 20.9
click at [402, 184] on div "Janela de atendimento Grade de atendimento Capacidade Transportadoras Veículos …" at bounding box center [408, 176] width 817 height 352
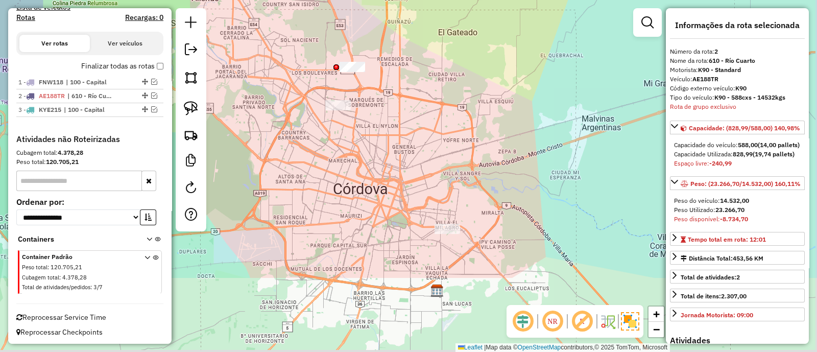
drag, startPoint x: 438, startPoint y: 240, endPoint x: 438, endPoint y: 70, distance: 170.5
click at [438, 75] on div "Janela de atendimento Grade de atendimento Capacidade Transportadoras Veículos …" at bounding box center [408, 176] width 817 height 352
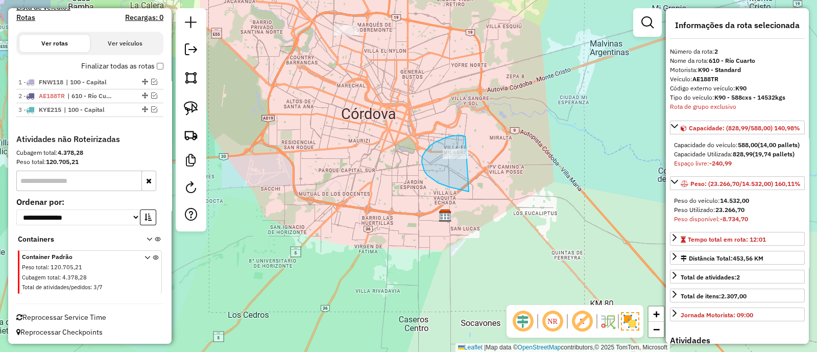
drag, startPoint x: 464, startPoint y: 136, endPoint x: 515, endPoint y: 186, distance: 71.5
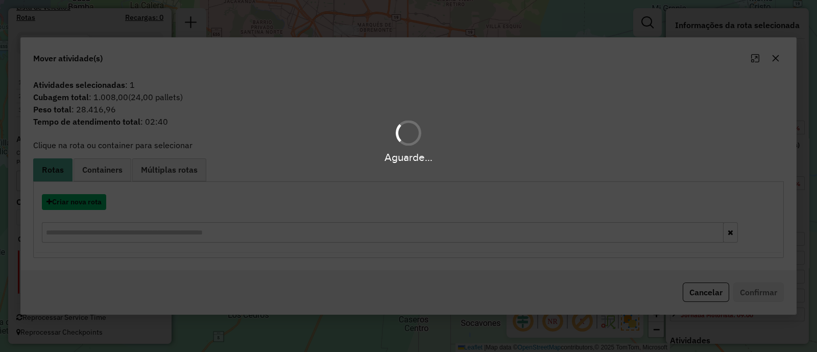
click at [95, 208] on button "Criar nova rota" at bounding box center [74, 202] width 64 height 16
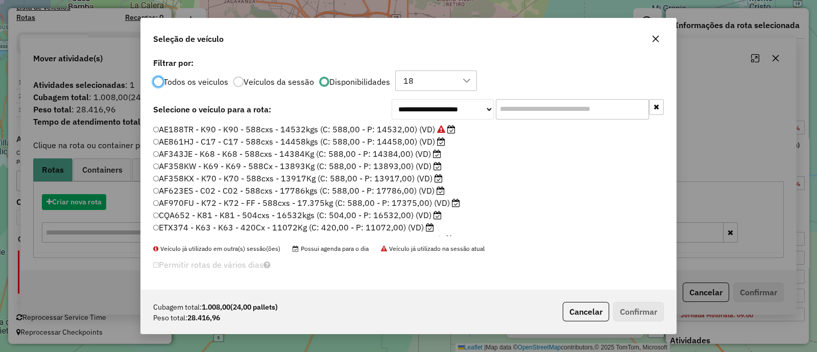
scroll to position [5, 3]
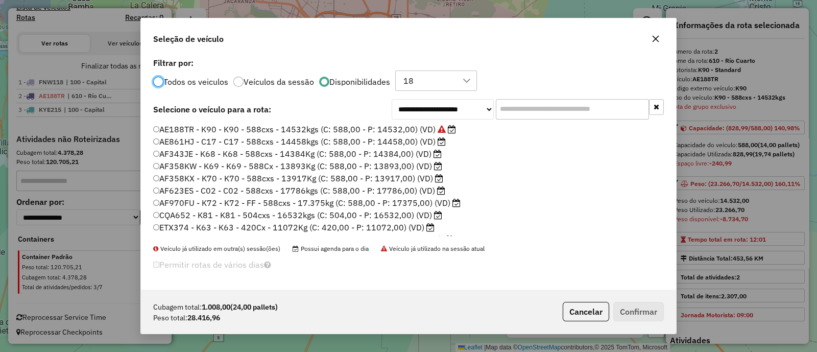
click at [336, 141] on label "AE861HJ - C17 - C17 - 588cxs - 14458kgs (C: 588,00 - P: 14458,00) (VD)" at bounding box center [299, 141] width 292 height 12
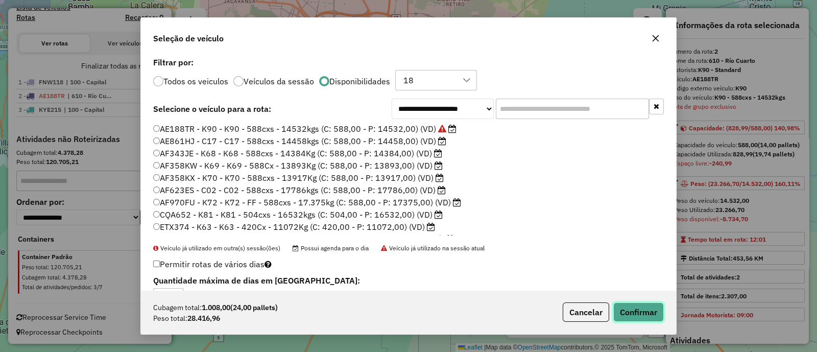
click at [640, 310] on button "Confirmar" at bounding box center [638, 311] width 51 height 19
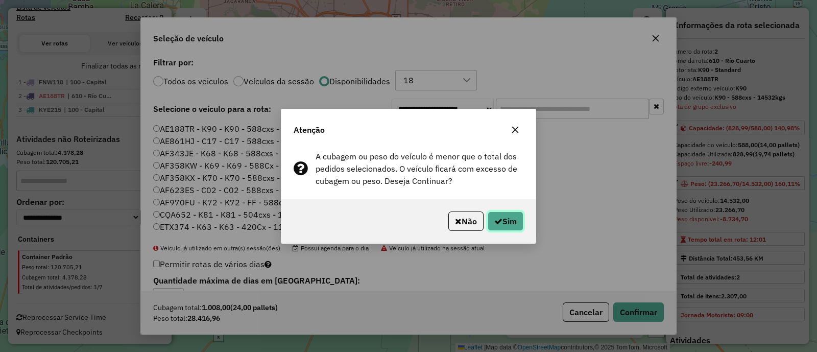
click at [501, 223] on button "Sim" at bounding box center [505, 220] width 36 height 19
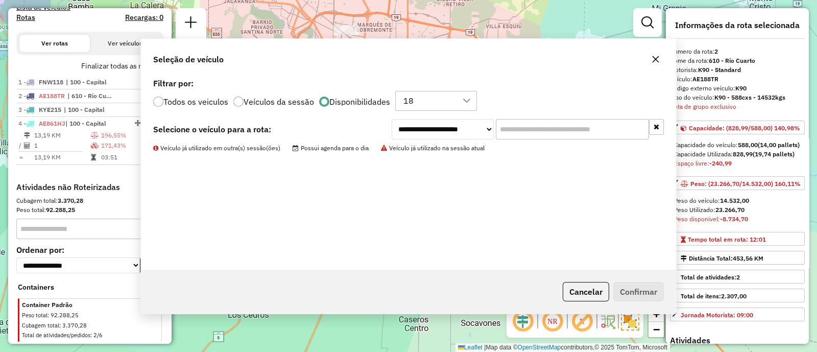
scroll to position [365, 0]
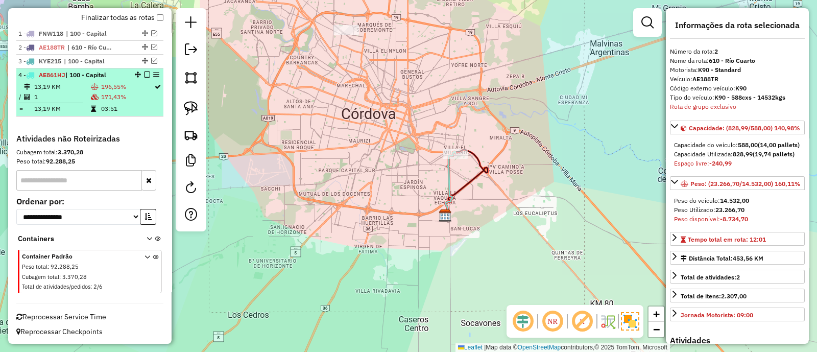
click at [144, 74] on em at bounding box center [147, 74] width 6 height 6
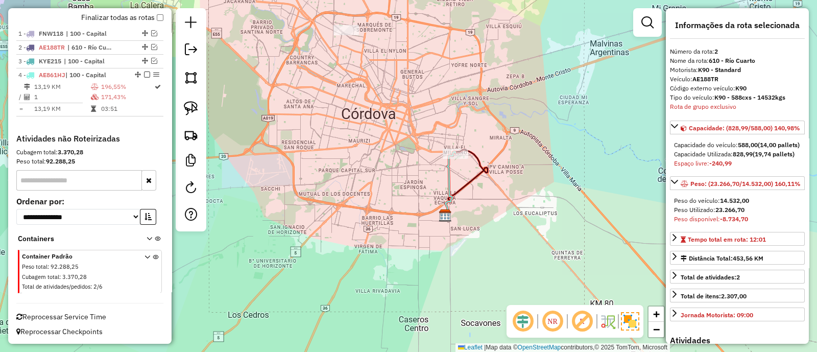
scroll to position [330, 0]
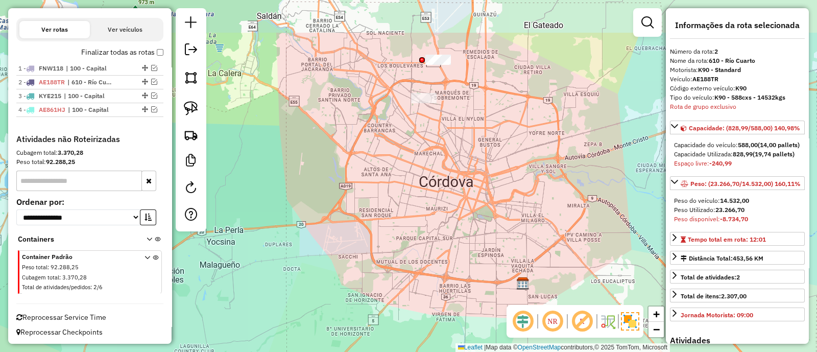
drag, startPoint x: 391, startPoint y: 151, endPoint x: 445, endPoint y: 210, distance: 80.2
click at [445, 210] on div "Janela de atendimento Grade de atendimento Capacidade Transportadoras Veículos …" at bounding box center [408, 176] width 817 height 352
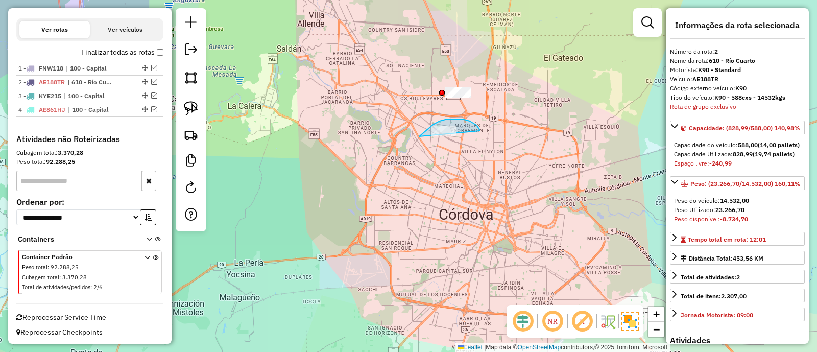
drag, startPoint x: 479, startPoint y: 131, endPoint x: 431, endPoint y: 166, distance: 59.6
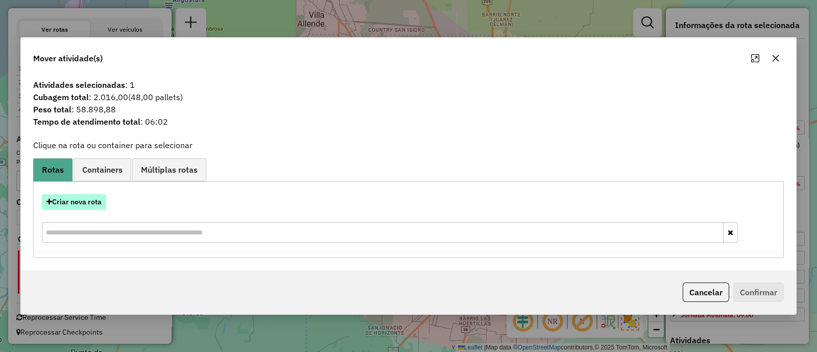
click at [101, 203] on button "Criar nova rota" at bounding box center [74, 202] width 64 height 16
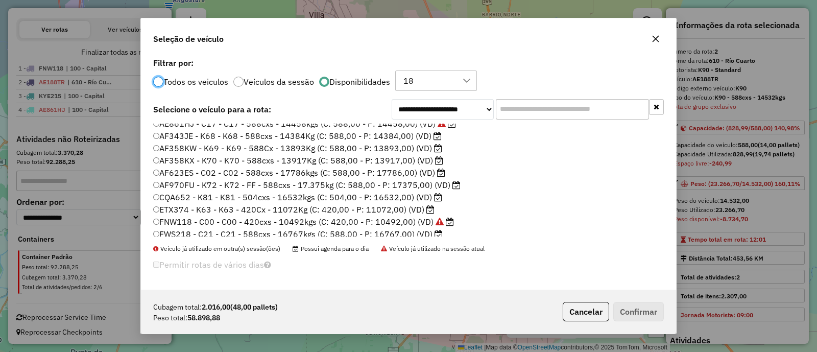
scroll to position [0, 0]
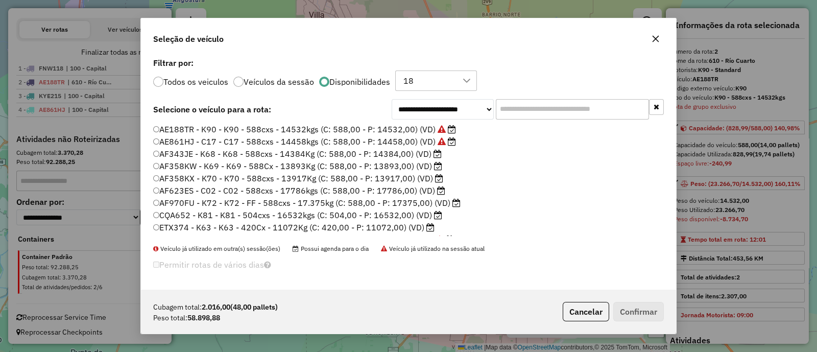
click at [304, 155] on label "AF343JE - K68 - K68 - 588cxs - 14384Kg (C: 588,00 - P: 14384,00) (VD)" at bounding box center [297, 154] width 288 height 12
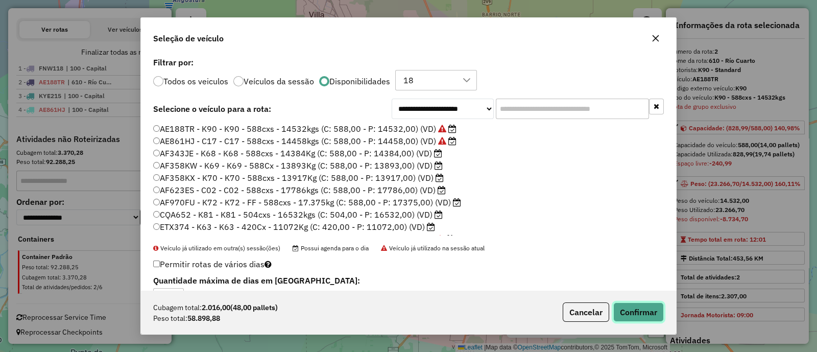
click at [620, 305] on button "Confirmar" at bounding box center [638, 311] width 51 height 19
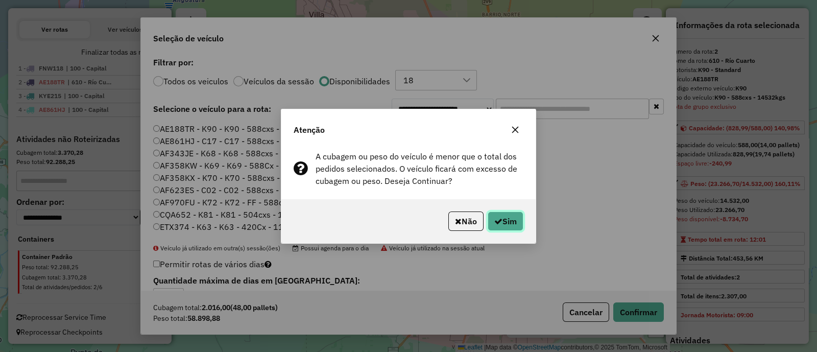
click at [500, 226] on button "Sim" at bounding box center [505, 220] width 36 height 19
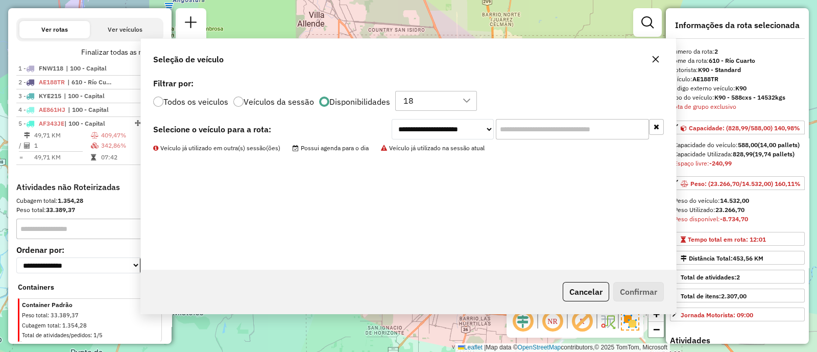
scroll to position [378, 0]
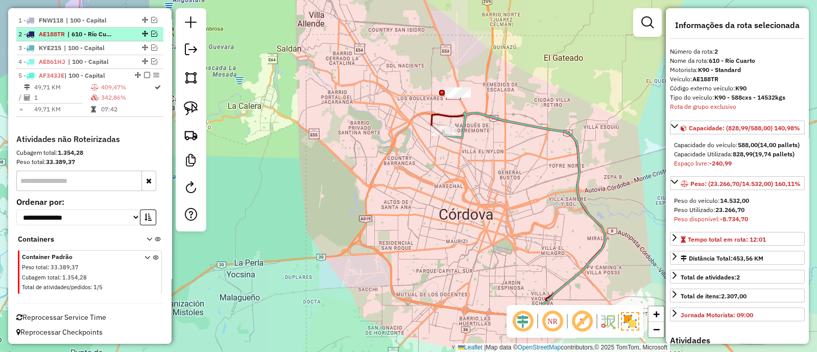
click at [144, 74] on em at bounding box center [147, 75] width 6 height 6
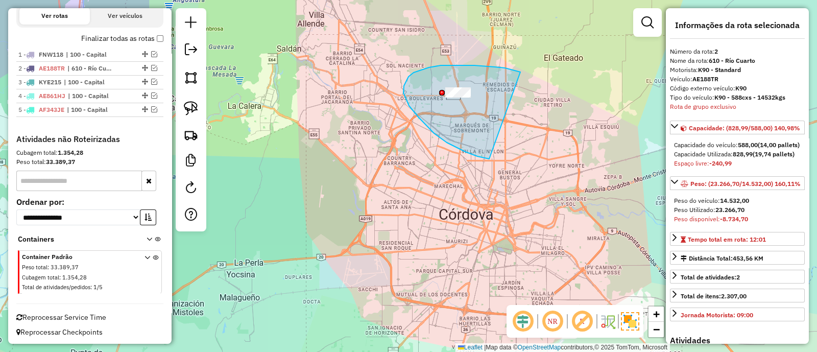
drag, startPoint x: 514, startPoint y: 70, endPoint x: 490, endPoint y: 159, distance: 92.4
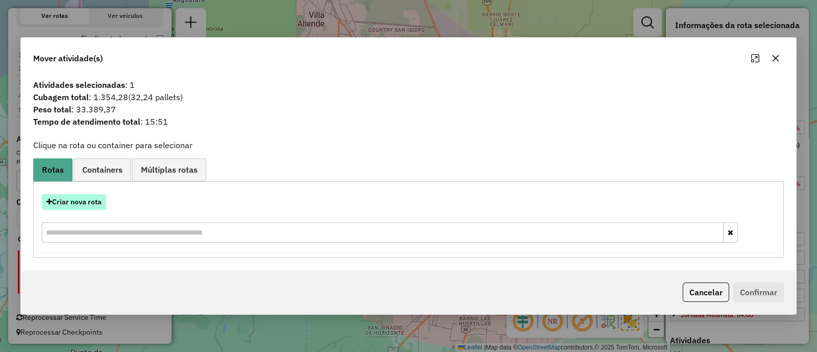
click at [66, 205] on button "Criar nova rota" at bounding box center [74, 202] width 64 height 16
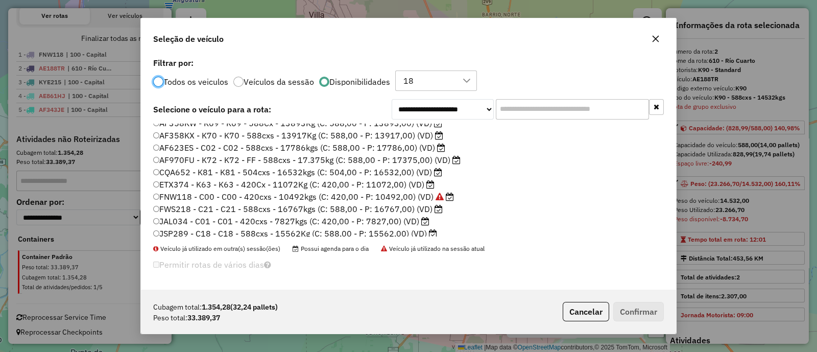
scroll to position [96, 0]
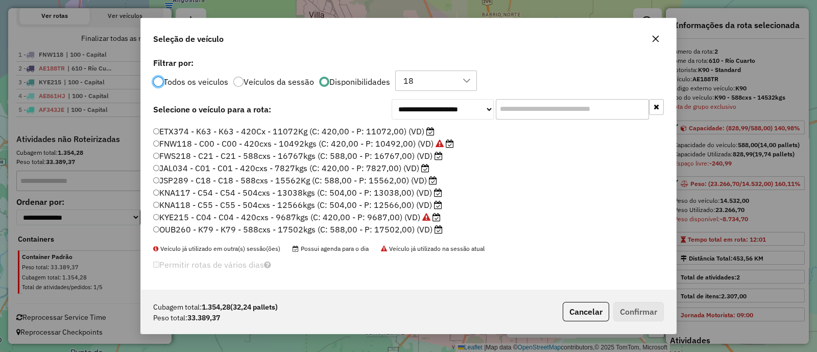
click at [363, 226] on label "OUB260 - K79 - K79 - 588cxs - 17502kgs (C: 588,00 - P: 17502,00) (VD)" at bounding box center [297, 229] width 289 height 12
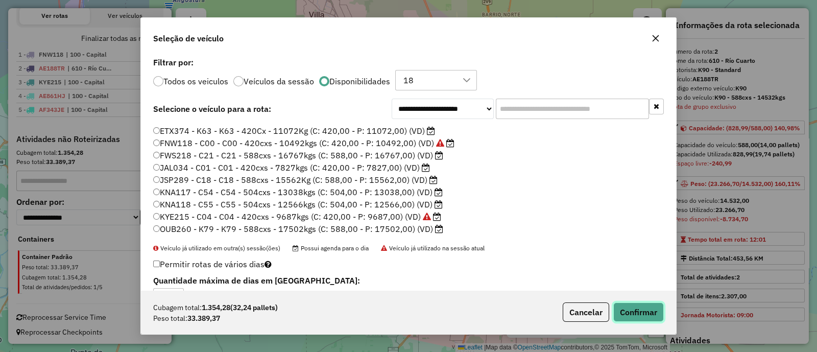
click at [663, 318] on button "Confirmar" at bounding box center [638, 311] width 51 height 19
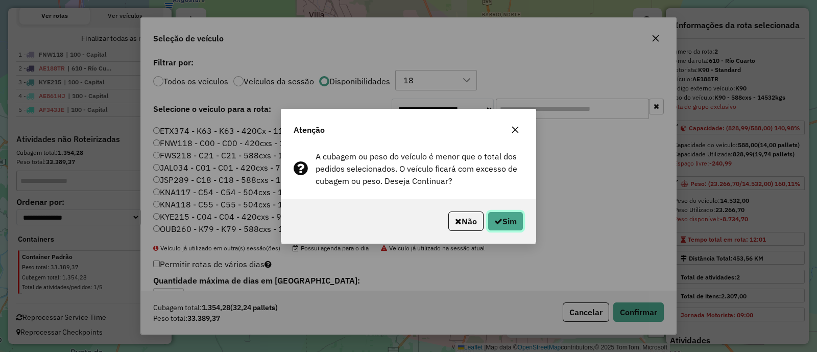
click at [508, 224] on button "Sim" at bounding box center [505, 220] width 36 height 19
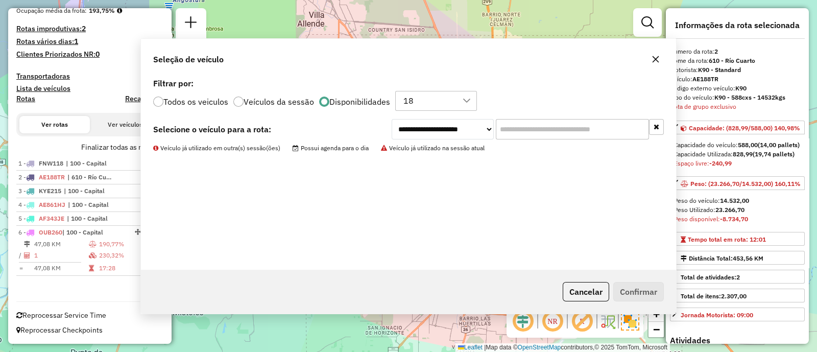
scroll to position [234, 0]
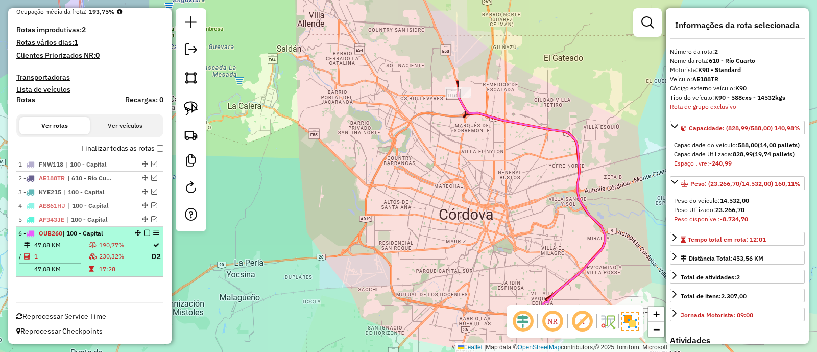
click at [144, 233] on em at bounding box center [147, 233] width 6 height 6
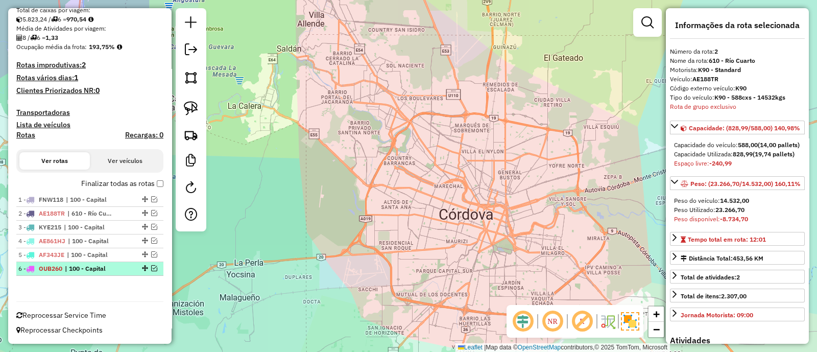
scroll to position [198, 0]
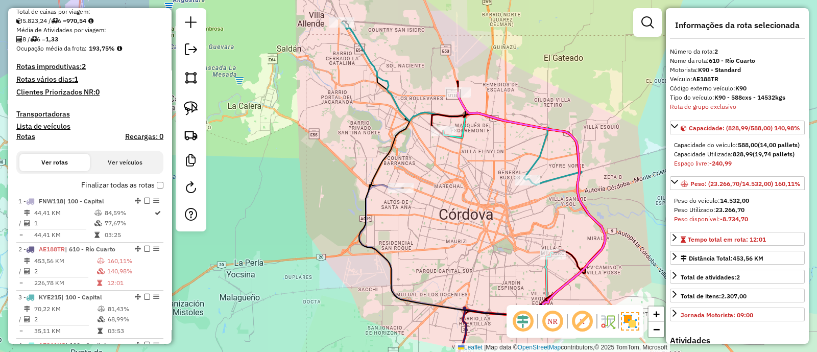
click at [29, 133] on h4 "Rotas" at bounding box center [25, 136] width 19 height 9
select select
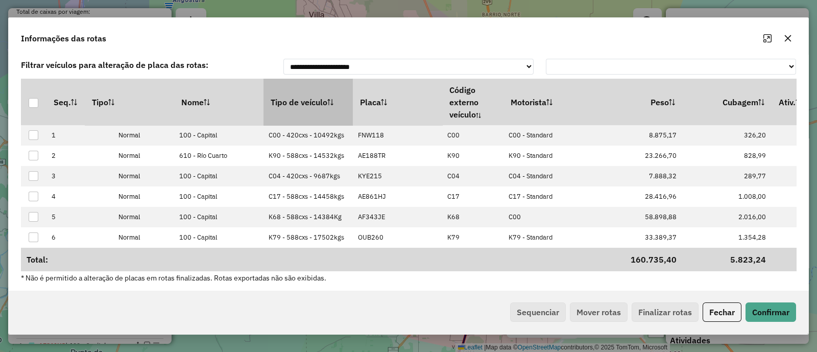
click at [304, 113] on th "Tipo de veículo" at bounding box center [307, 102] width 89 height 46
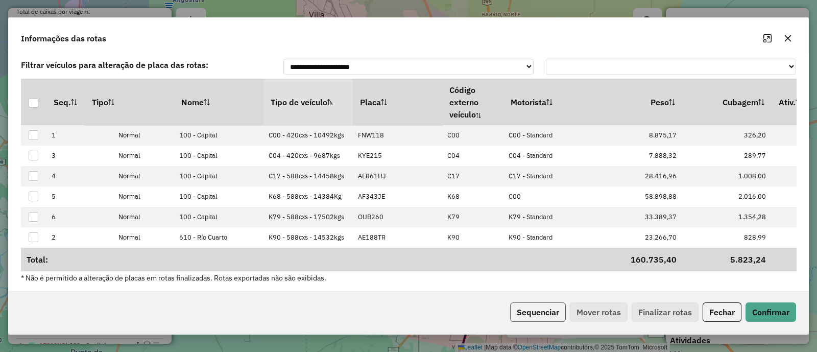
click at [550, 309] on button "Sequenciar" at bounding box center [538, 311] width 56 height 19
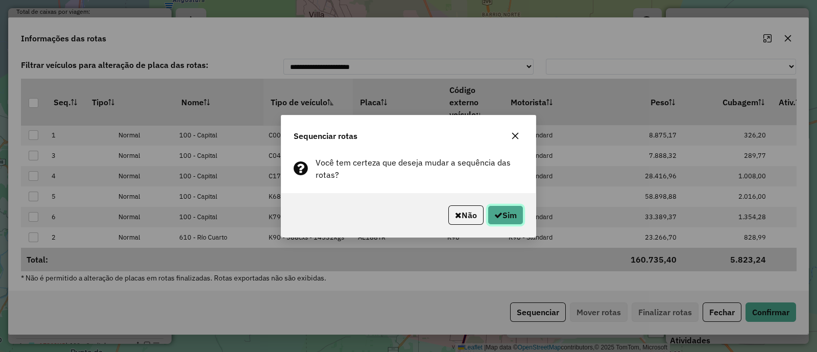
click at [504, 218] on button "Sim" at bounding box center [505, 214] width 36 height 19
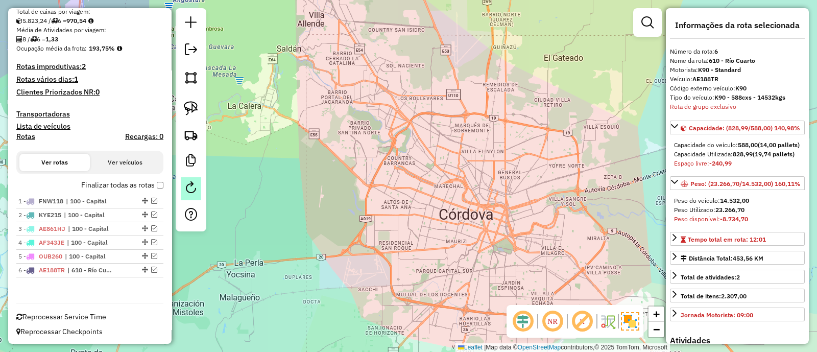
click at [191, 183] on em at bounding box center [191, 187] width 12 height 12
select select "*"
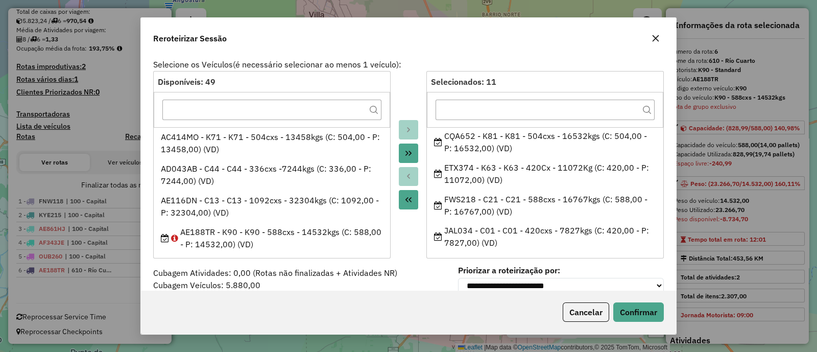
scroll to position [191, 0]
click at [511, 198] on ul "AF358KW - K69 - K69 - 588Cx - 13893Kg (C: 588,00 - P: 13893,00) (VD) AF358KX - …" at bounding box center [545, 188] width 236 height 123
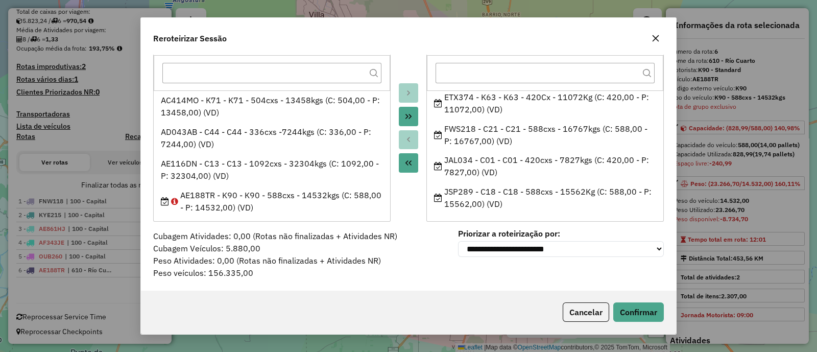
scroll to position [0, 0]
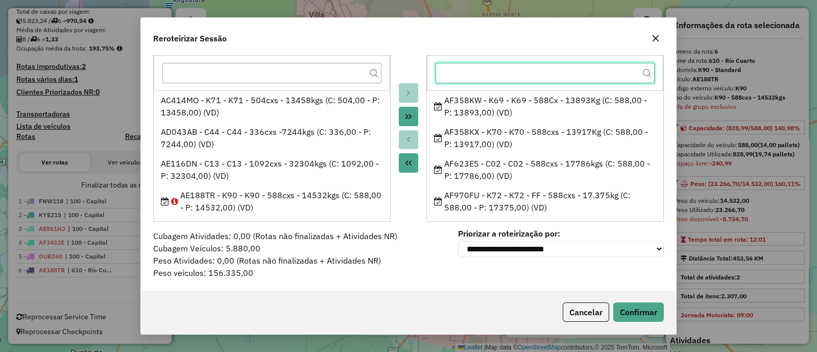
click at [588, 78] on input "text" at bounding box center [544, 73] width 219 height 20
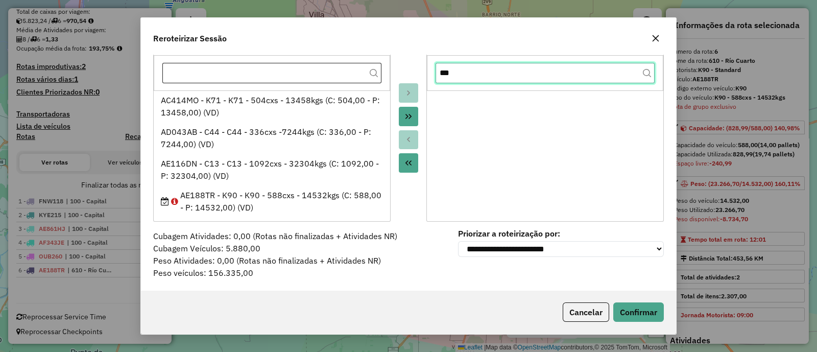
type input "***"
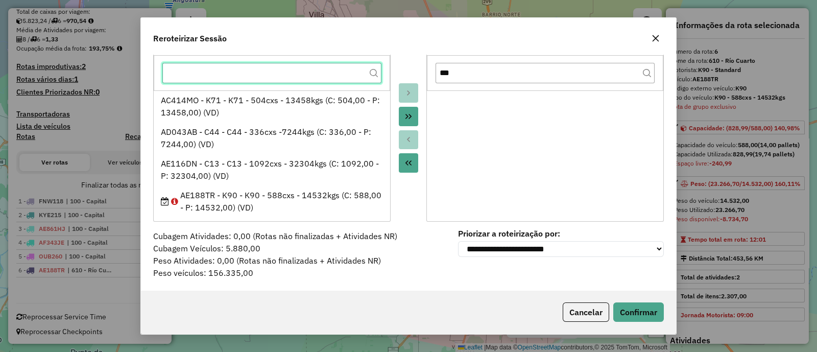
click at [288, 67] on input "text" at bounding box center [271, 73] width 219 height 20
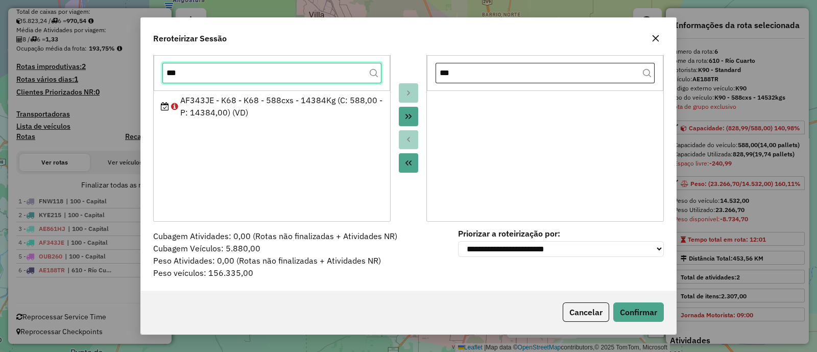
type input "***"
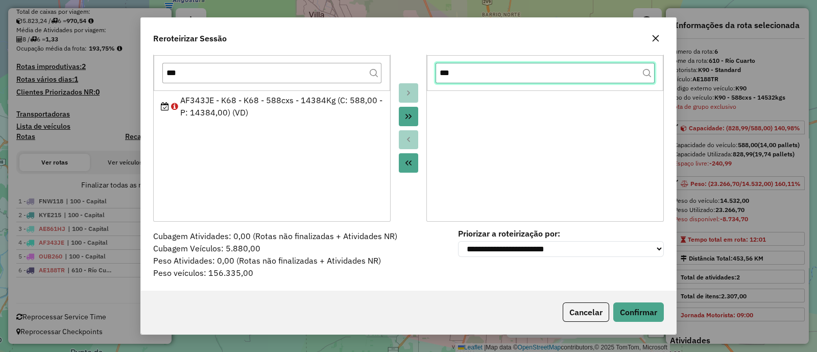
click at [479, 71] on input "***" at bounding box center [544, 73] width 219 height 20
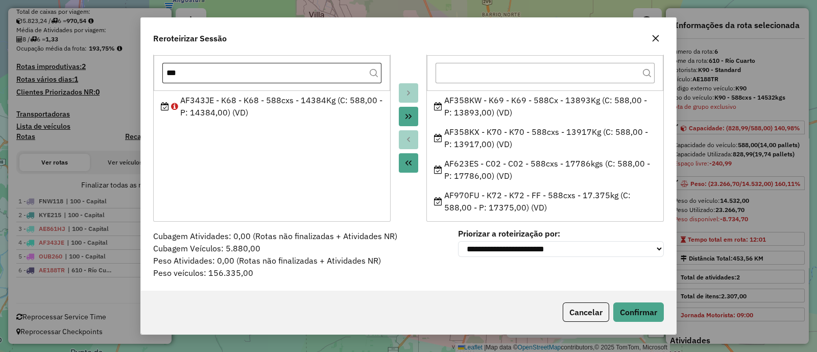
drag, startPoint x: 332, startPoint y: 61, endPoint x: 325, endPoint y: 67, distance: 9.8
click at [332, 61] on div "***" at bounding box center [272, 72] width 236 height 35
click at [318, 71] on input "***" at bounding box center [271, 73] width 219 height 20
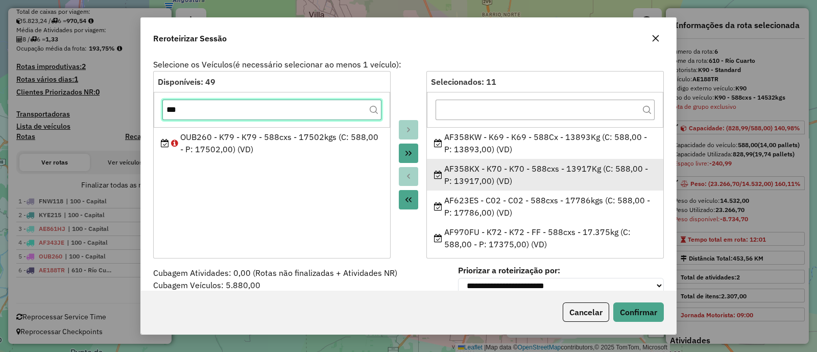
scroll to position [37, 0]
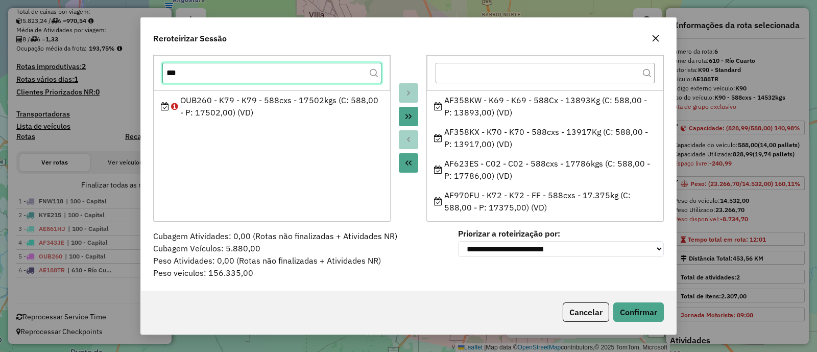
type input "***"
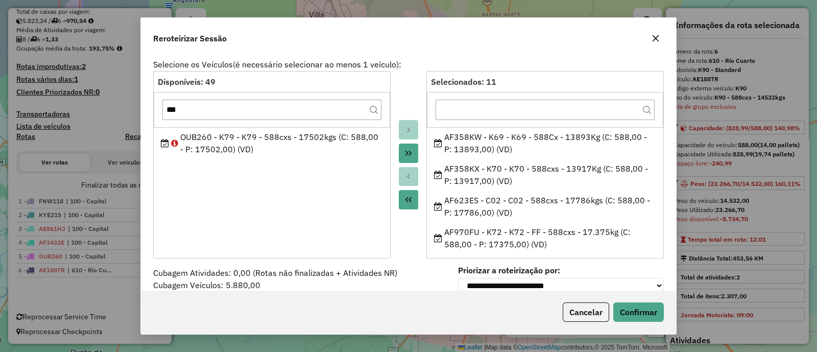
click at [330, 185] on ul "OUB260 - K79 - K79 - 588cxs - 17502kgs (C: 588,00 - P: 17502,00) (VD)" at bounding box center [272, 188] width 236 height 123
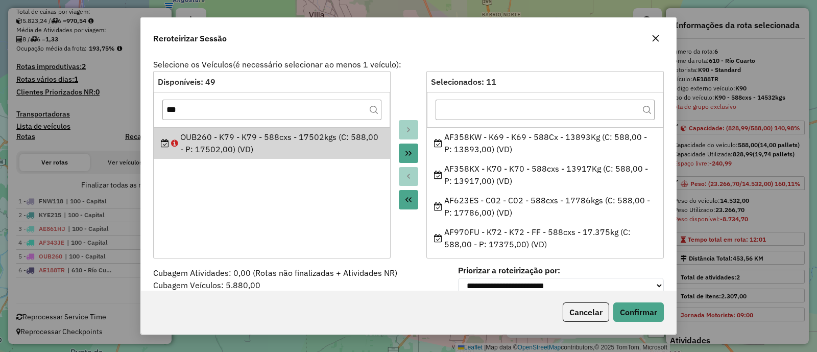
click at [658, 43] on button "button" at bounding box center [655, 38] width 16 height 16
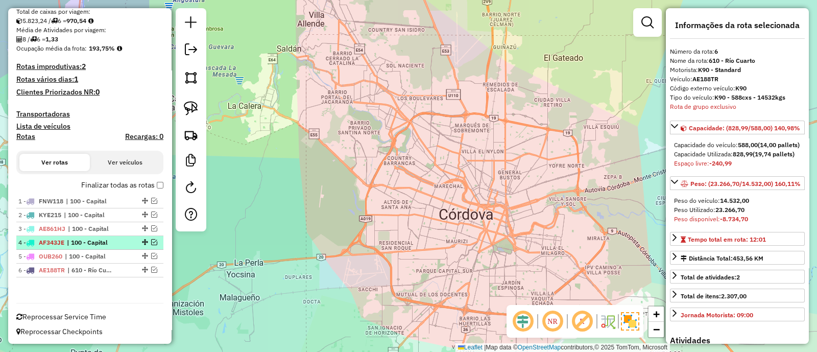
click at [111, 238] on span "| 100 - Capital" at bounding box center [90, 242] width 47 height 9
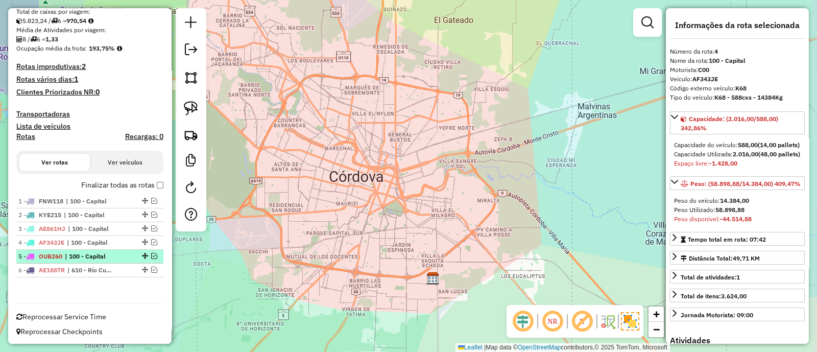
click at [103, 250] on li "5 - OUB260 | 100 - Capital" at bounding box center [89, 257] width 147 height 14
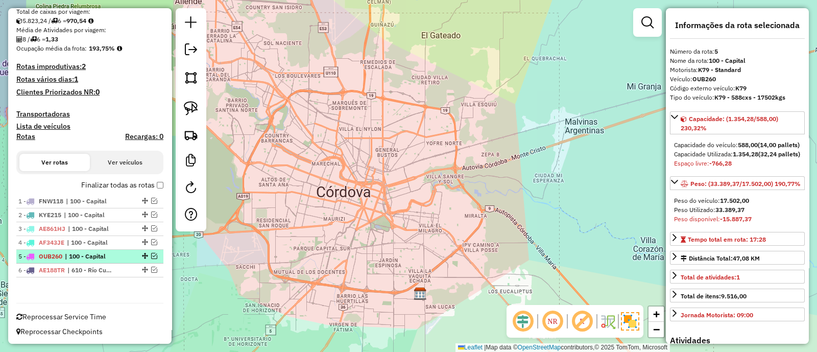
click at [151, 253] on em at bounding box center [154, 256] width 6 height 6
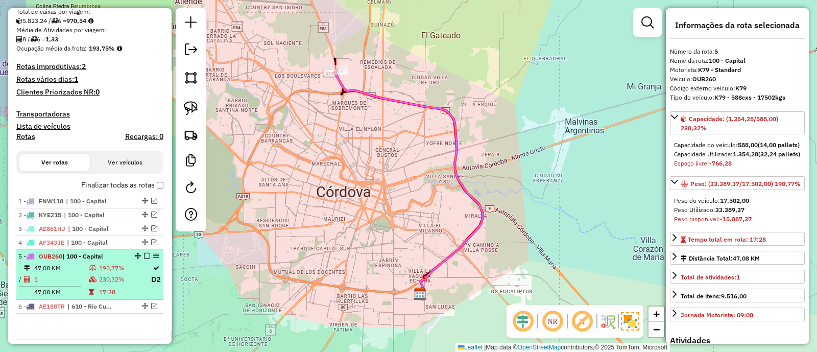
click at [144, 254] on em at bounding box center [147, 256] width 6 height 6
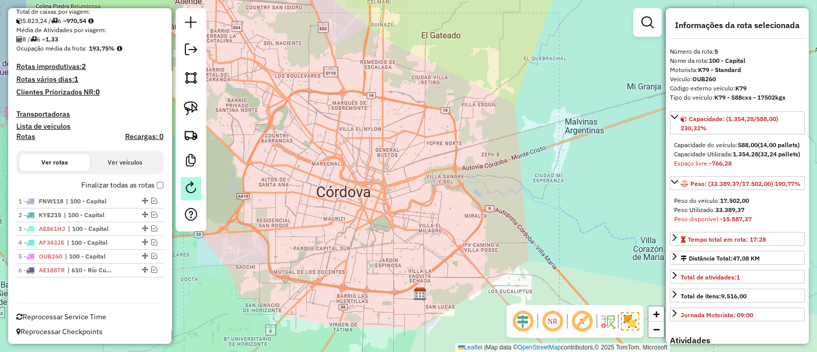
click at [194, 189] on em at bounding box center [191, 187] width 12 height 12
select select "*"
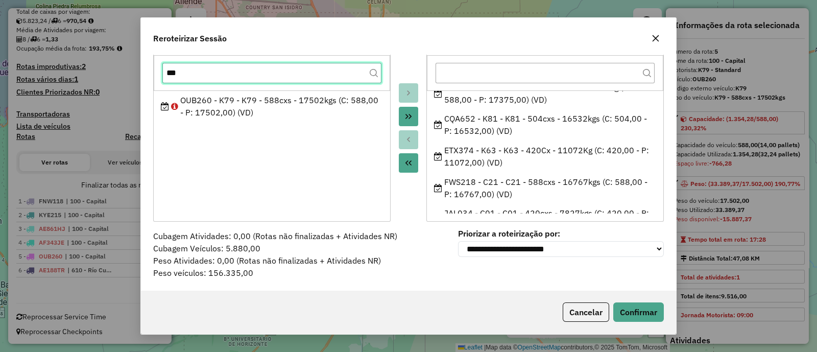
scroll to position [97, 0]
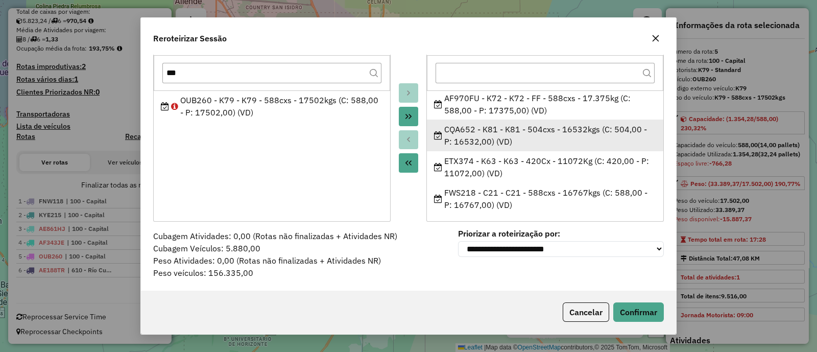
click at [582, 131] on ul "AF358KW - K69 - K69 - 588Cx - 13893Kg (C: 588,00 - P: 13893,00) (VD) AF358KX - …" at bounding box center [545, 151] width 236 height 123
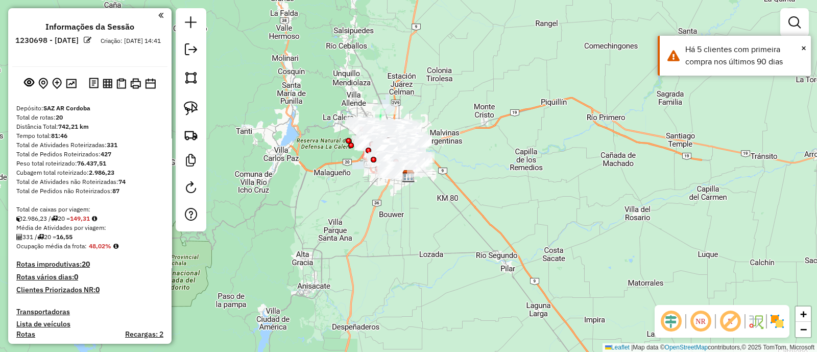
click at [771, 320] on img at bounding box center [777, 321] width 16 height 16
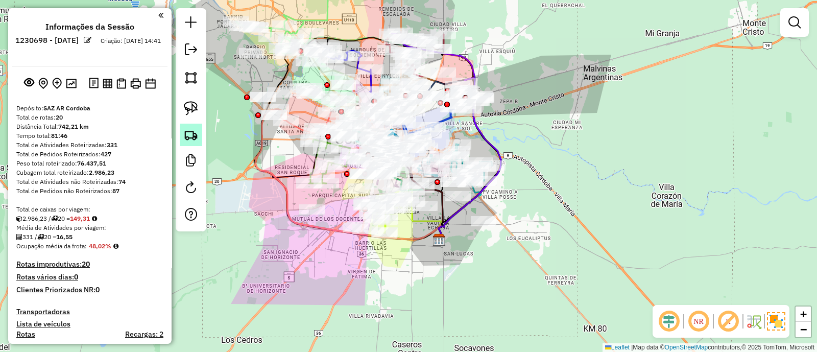
click at [180, 129] on link at bounding box center [191, 135] width 22 height 22
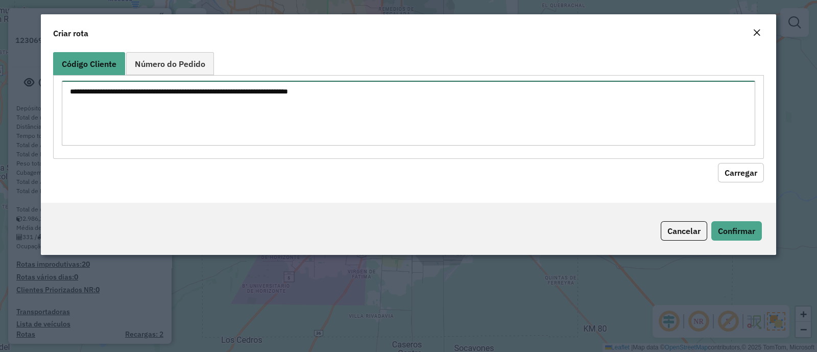
click at [240, 114] on textarea at bounding box center [408, 113] width 693 height 65
paste textarea "**********"
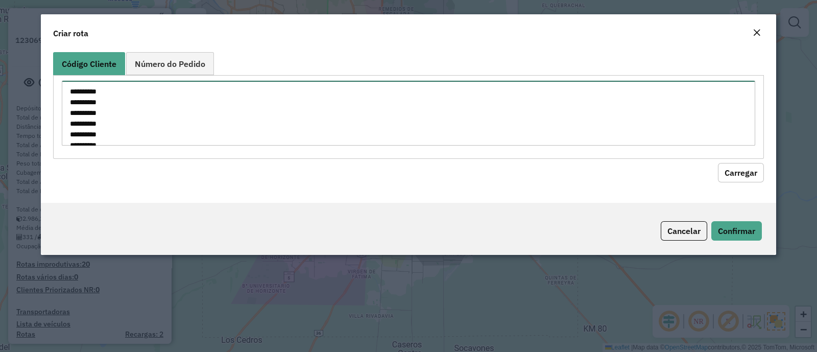
scroll to position [272, 0]
type textarea "**********"
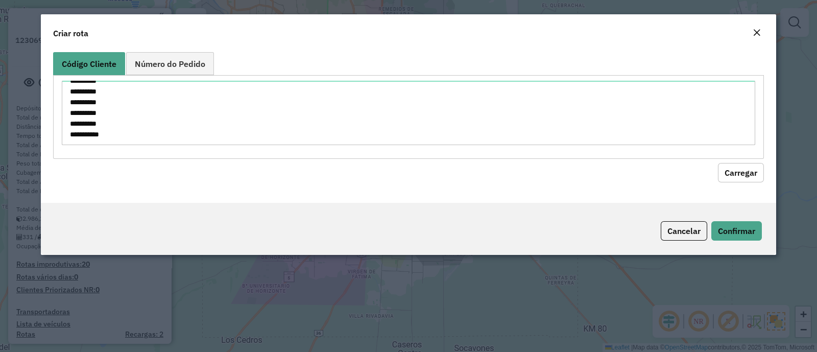
click at [764, 174] on div "**********" at bounding box center [408, 125] width 735 height 155
click at [752, 172] on button "Carregar" at bounding box center [741, 172] width 46 height 19
click at [749, 172] on button "Carregar" at bounding box center [741, 172] width 46 height 19
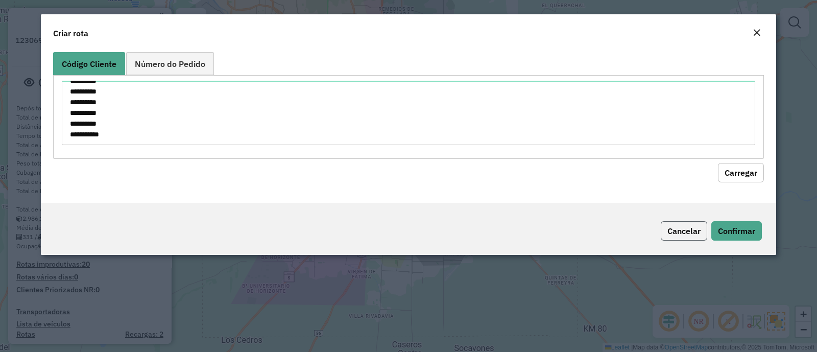
click at [683, 230] on button "Cancelar" at bounding box center [684, 230] width 46 height 19
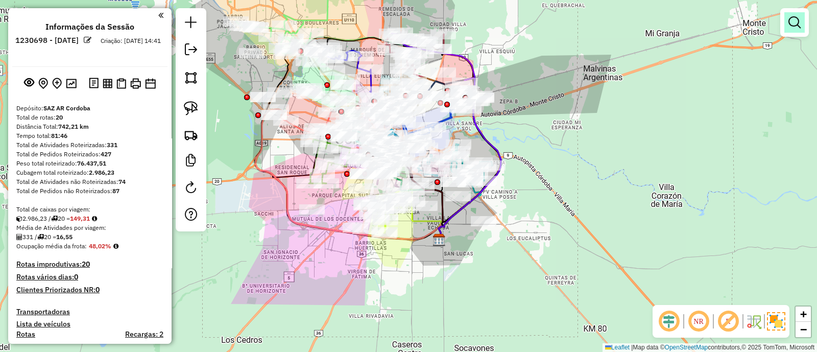
click at [792, 18] on em at bounding box center [794, 22] width 12 height 12
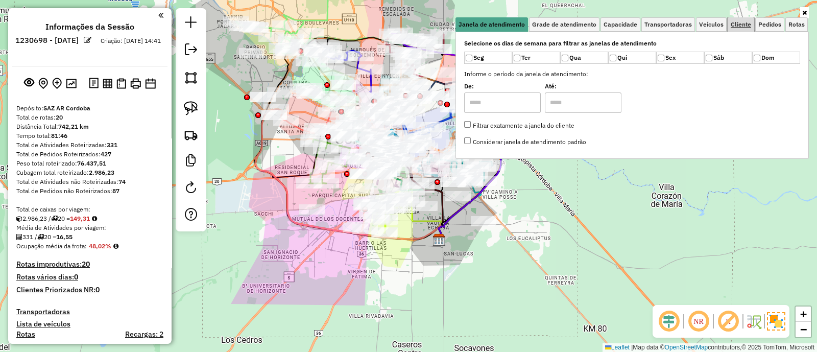
click at [737, 29] on link "Cliente" at bounding box center [740, 24] width 27 height 14
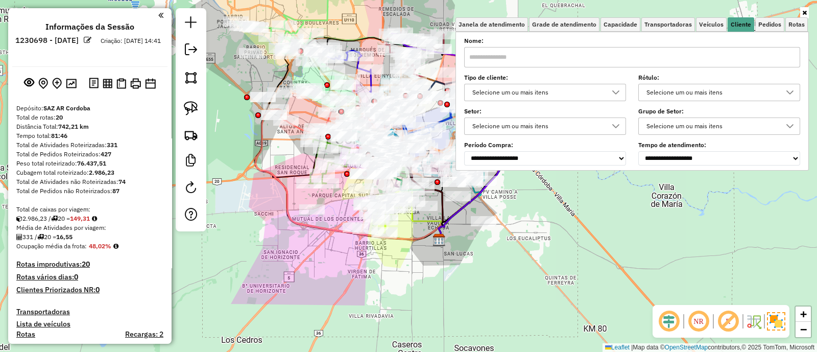
click at [593, 95] on div "Selecione um ou mais itens" at bounding box center [537, 92] width 137 height 16
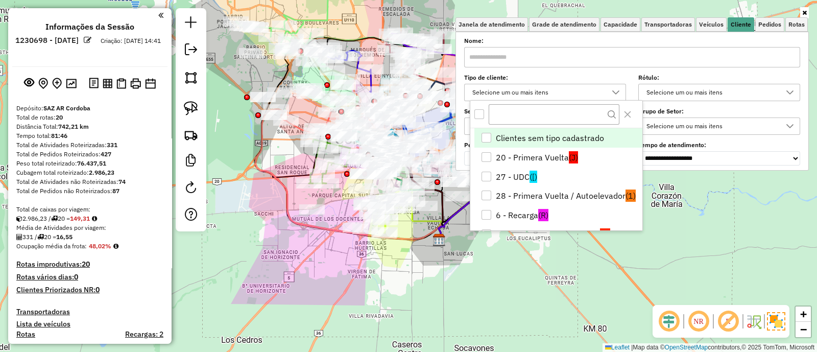
scroll to position [5, 35]
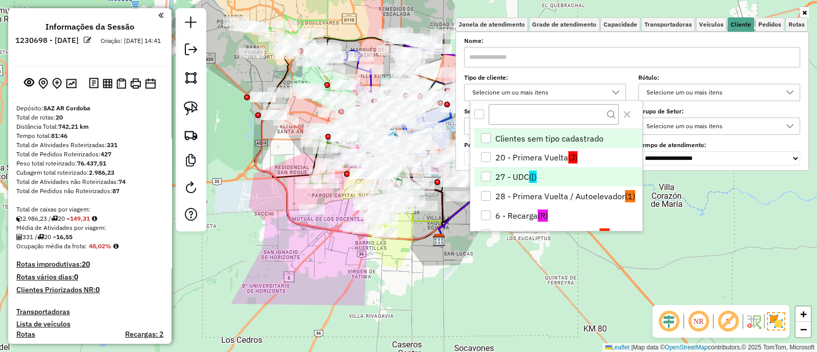
click at [512, 168] on li "27 - UDC ([)" at bounding box center [558, 176] width 168 height 19
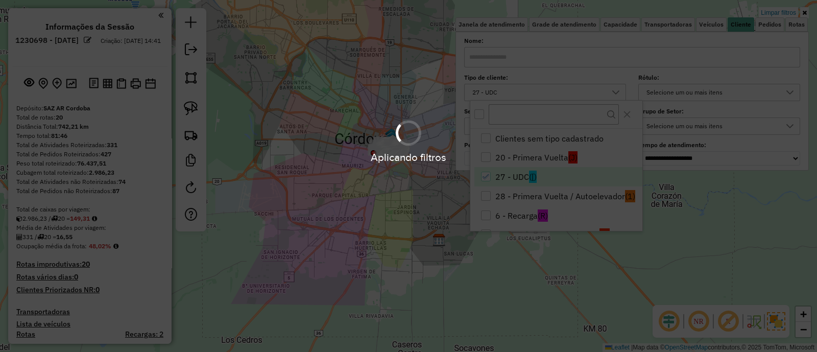
click at [377, 263] on div "Aplicando filtros" at bounding box center [408, 176] width 817 height 352
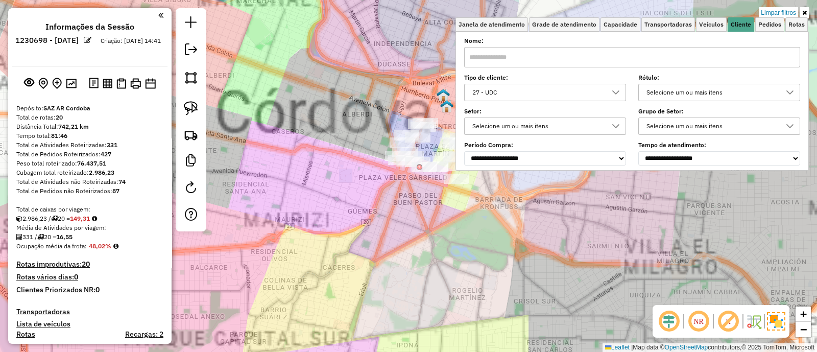
drag, startPoint x: 359, startPoint y: 208, endPoint x: 265, endPoint y: 253, distance: 103.7
click at [266, 253] on div "Limpar filtros Janela de atendimento Grade de atendimento Capacidade Transporta…" at bounding box center [408, 176] width 817 height 352
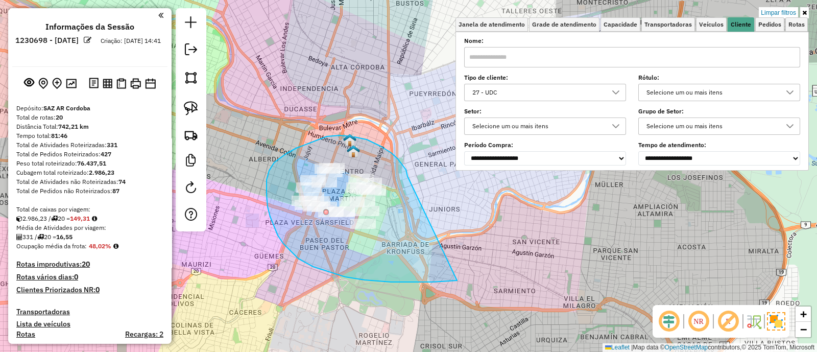
drag, startPoint x: 398, startPoint y: 159, endPoint x: 457, endPoint y: 280, distance: 135.2
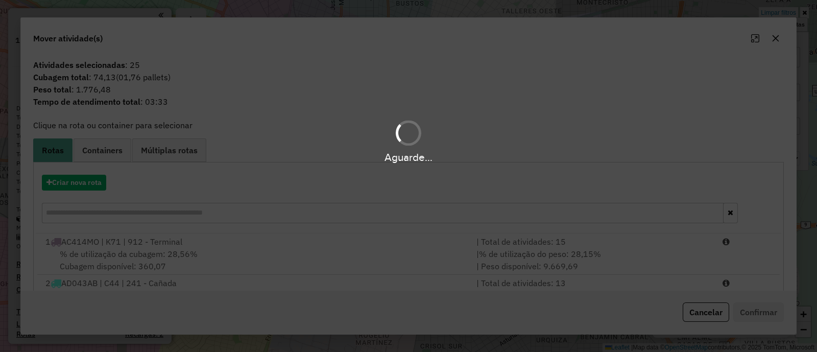
click at [78, 177] on div "Aguarde..." at bounding box center [408, 176] width 817 height 352
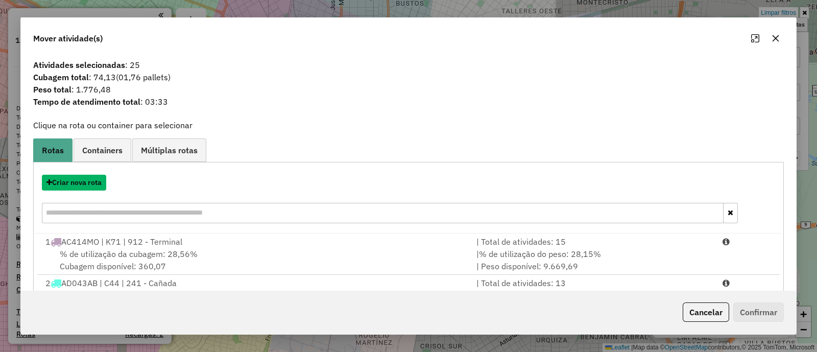
click at [78, 177] on button "Criar nova rota" at bounding box center [74, 183] width 64 height 16
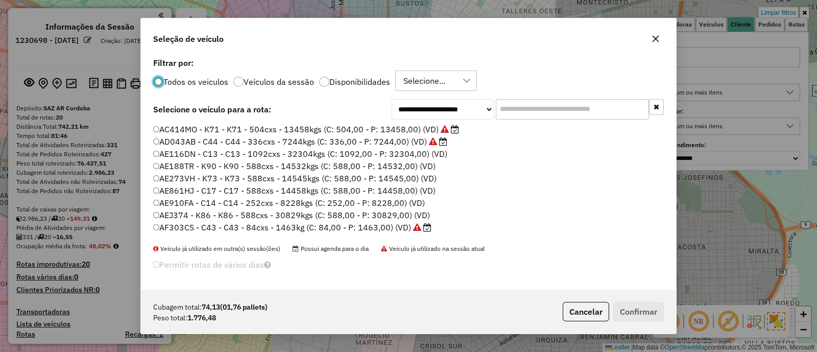
scroll to position [5, 3]
click at [510, 102] on input "text" at bounding box center [572, 109] width 153 height 20
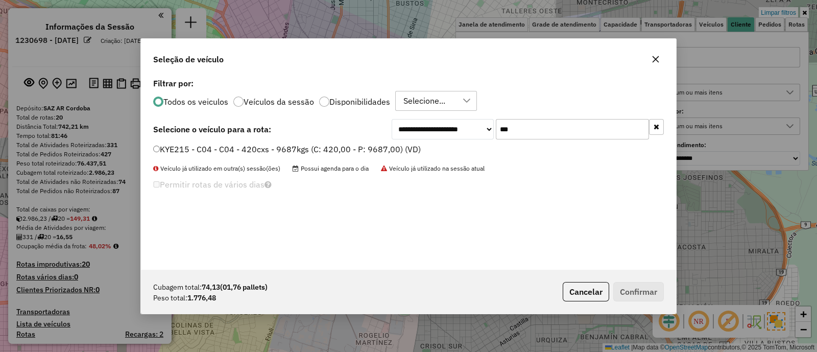
type input "***"
click at [380, 149] on label "KYE215 - C04 - C04 - 420cxs - 9687kgs (C: 420,00 - P: 9687,00) (VD)" at bounding box center [286, 149] width 267 height 12
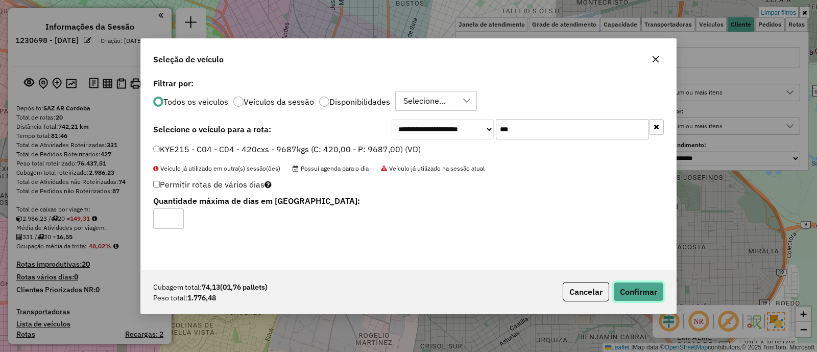
click at [630, 290] on button "Confirmar" at bounding box center [638, 291] width 51 height 19
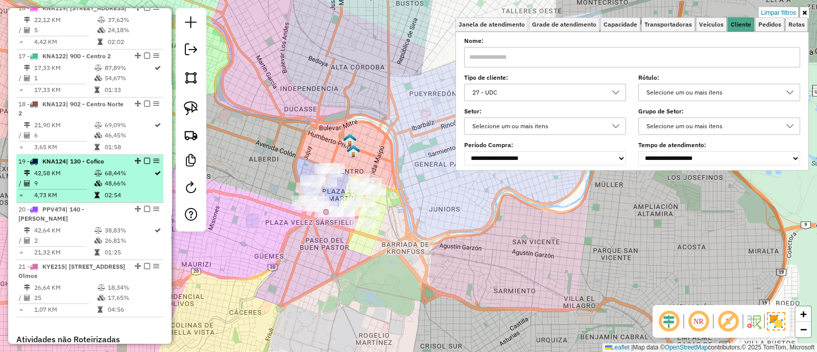
scroll to position [1391, 0]
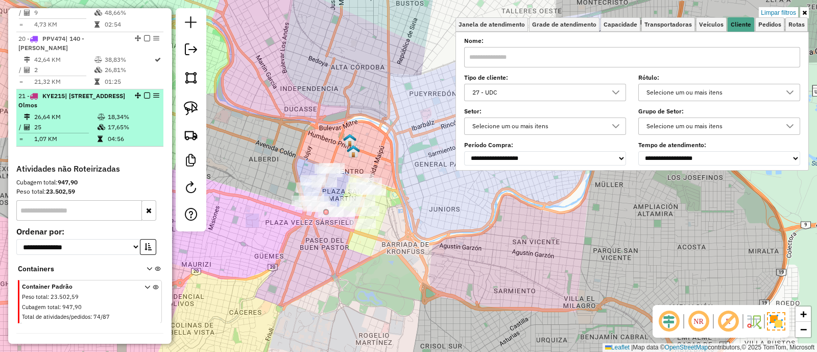
select select "**********"
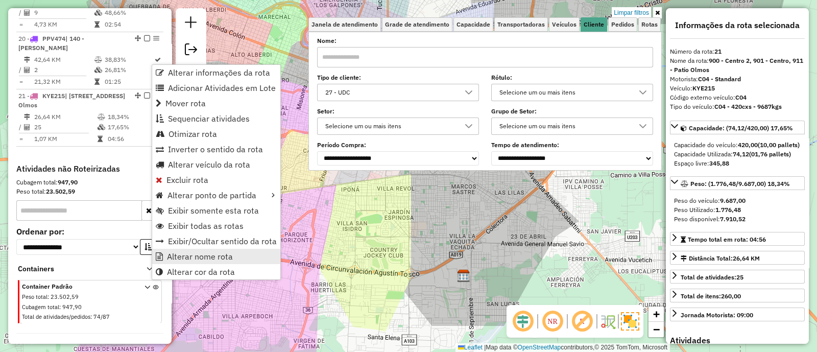
click at [199, 260] on span "Alterar nome rota" at bounding box center [200, 256] width 66 height 8
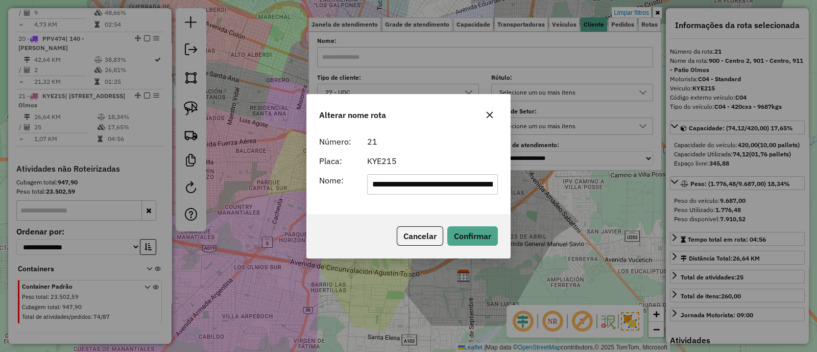
scroll to position [0, 53]
click at [433, 180] on input "**********" at bounding box center [432, 184] width 131 height 20
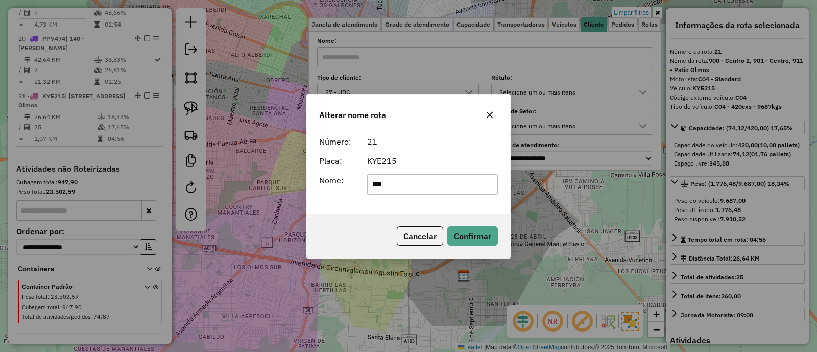
type input "***"
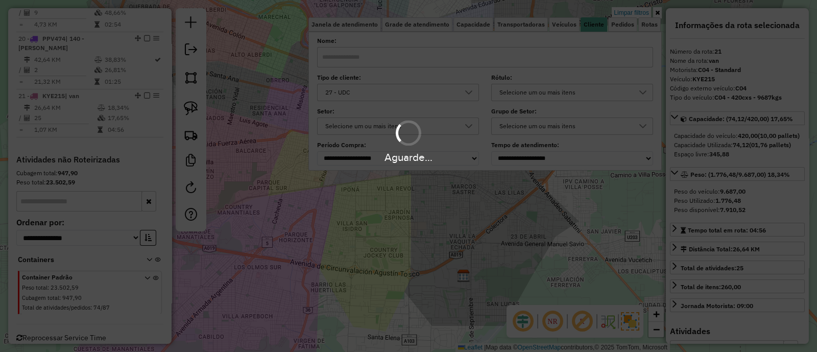
scroll to position [1382, 0]
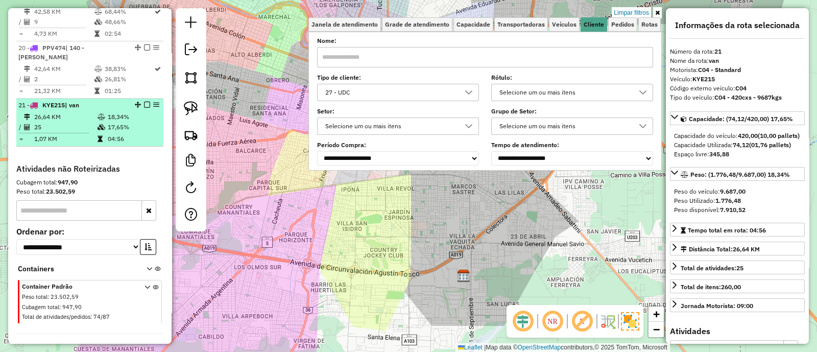
click at [144, 102] on em at bounding box center [147, 105] width 6 height 6
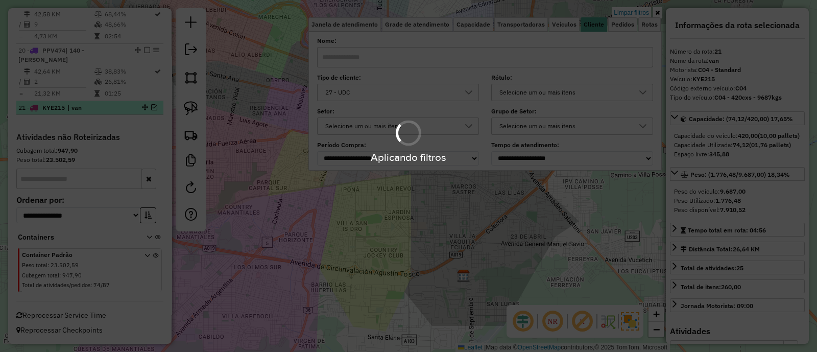
scroll to position [1348, 0]
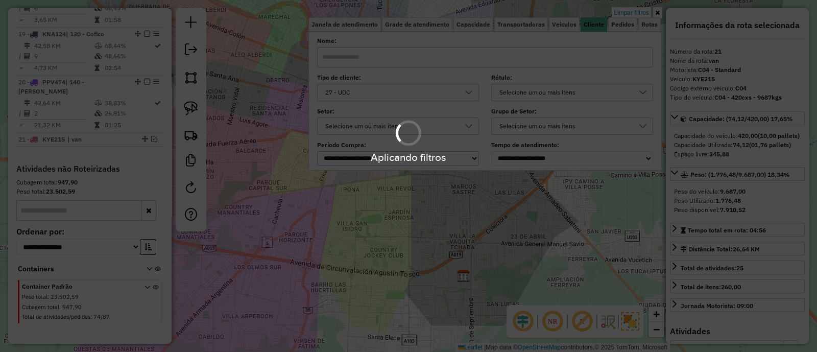
drag, startPoint x: 358, startPoint y: 158, endPoint x: 355, endPoint y: 164, distance: 6.2
click at [358, 158] on select "**********" at bounding box center [398, 158] width 162 height 14
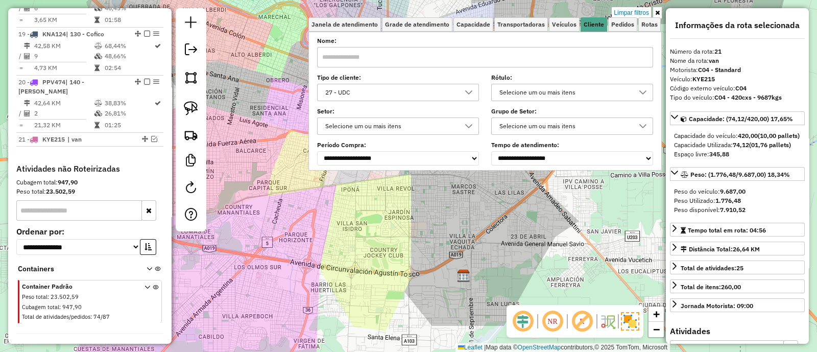
click at [310, 231] on div "Limpar filtros Janela de atendimento Grade de atendimento Capacidade Transporta…" at bounding box center [408, 176] width 817 height 352
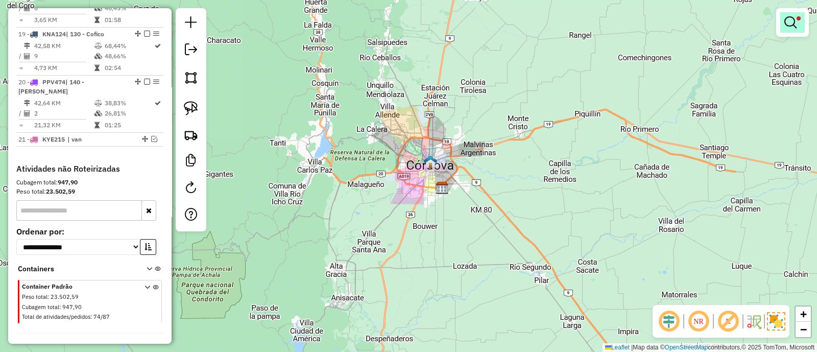
click at [795, 29] on link at bounding box center [792, 22] width 25 height 20
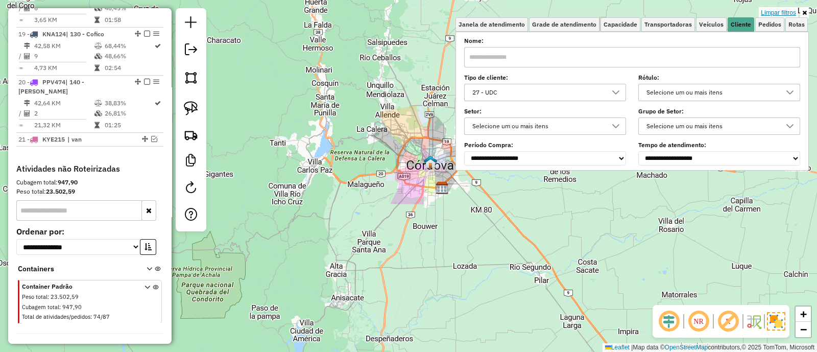
click at [768, 14] on link "Limpar filtros" at bounding box center [778, 12] width 39 height 11
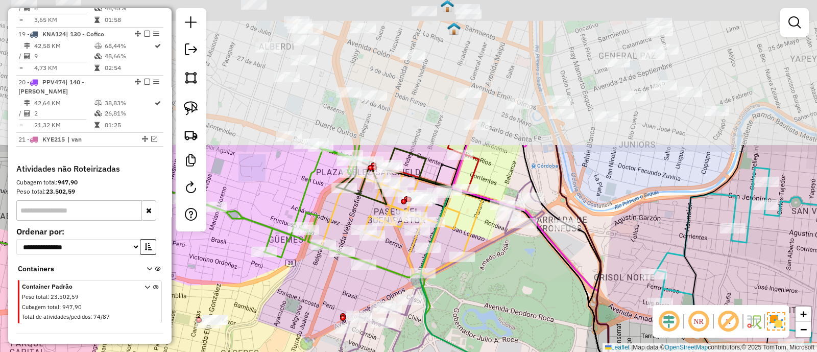
drag, startPoint x: 532, startPoint y: 94, endPoint x: 453, endPoint y: 266, distance: 189.1
click at [453, 266] on icon at bounding box center [401, 223] width 161 height 107
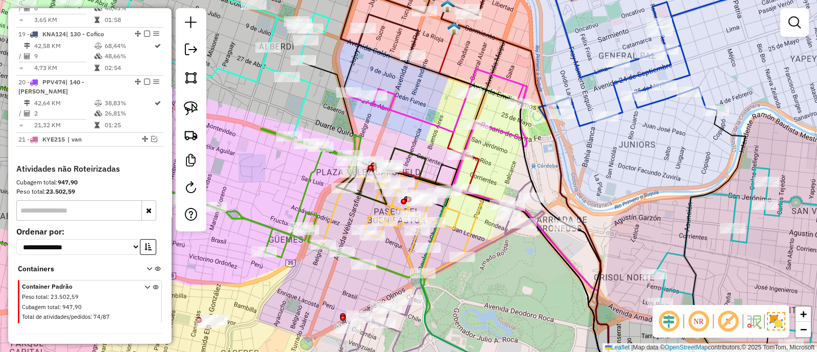
click at [409, 113] on icon at bounding box center [436, 108] width 181 height 78
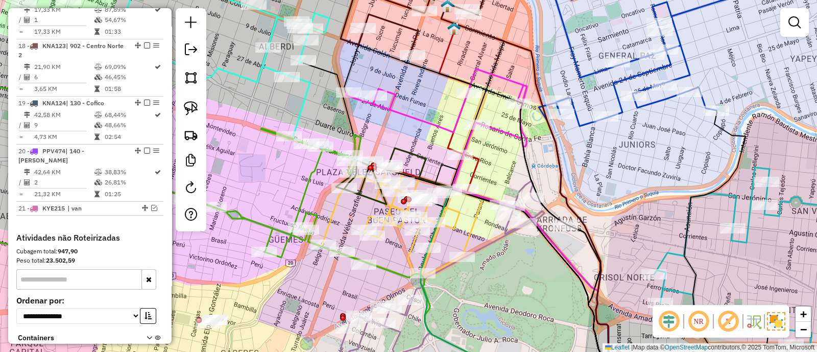
select select "**********"
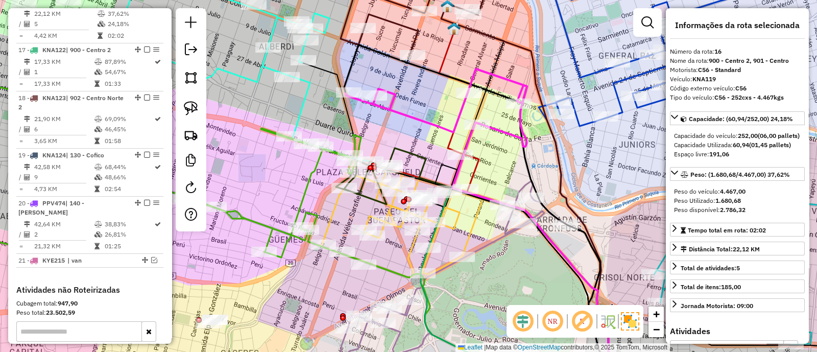
scroll to position [1174, 0]
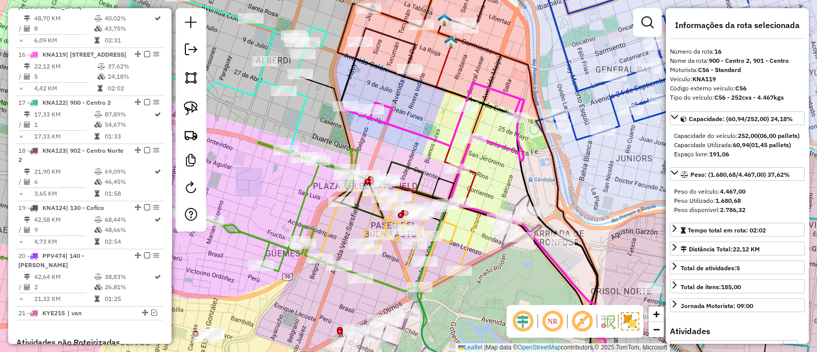
drag, startPoint x: 419, startPoint y: 99, endPoint x: 405, endPoint y: 149, distance: 51.9
click at [405, 149] on div "Janela de atendimento Grade de atendimento Capacidade Transportadoras Veículos …" at bounding box center [408, 176] width 817 height 352
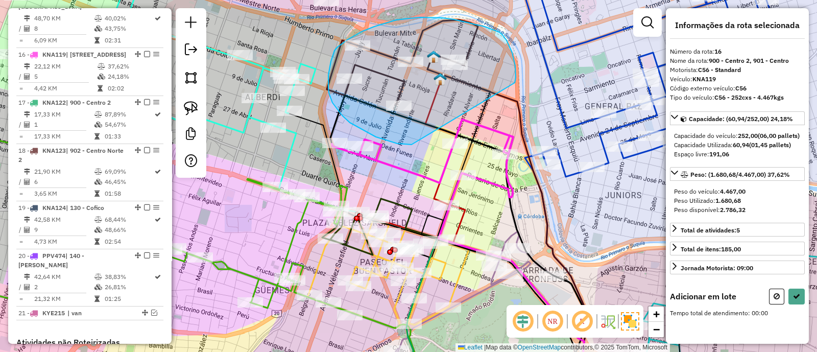
drag, startPoint x: 516, startPoint y: 78, endPoint x: 411, endPoint y: 144, distance: 123.8
click at [411, 144] on div "Janela de atendimento Grade de atendimento Capacidade Transportadoras Veículos …" at bounding box center [408, 176] width 817 height 352
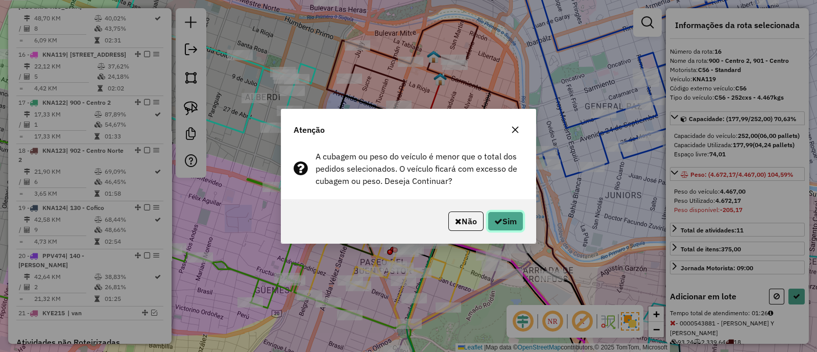
click at [497, 223] on icon "button" at bounding box center [498, 221] width 8 height 8
select select "**********"
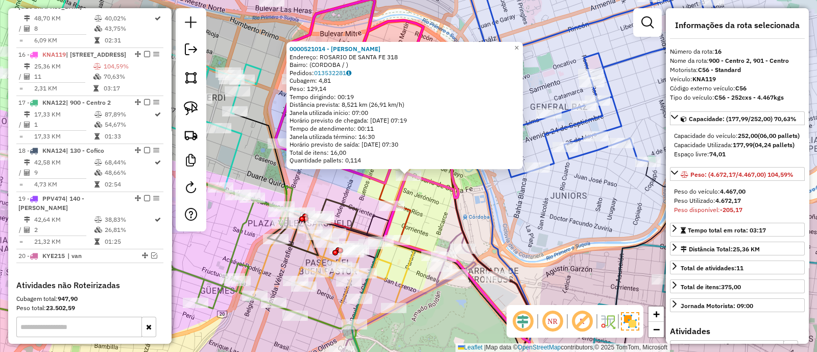
click at [349, 192] on div "Rota 3 - Placa AF303CS 0000526562 - Flores Franco Federico 0000521014 - Eugeni …" at bounding box center [408, 176] width 817 height 352
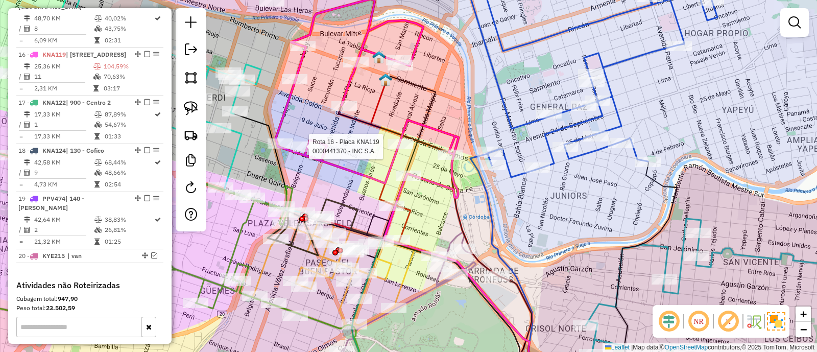
select select "**********"
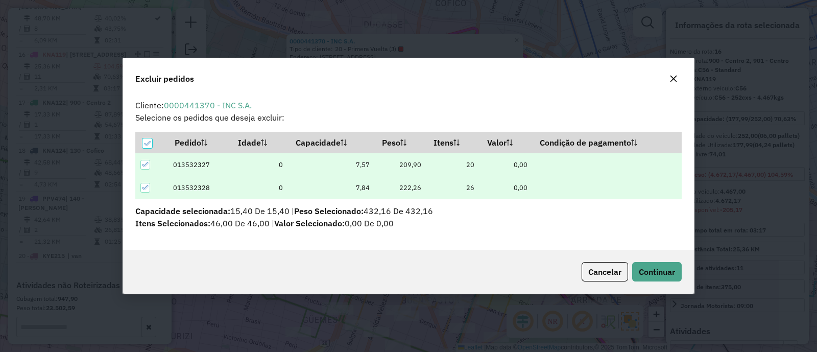
scroll to position [0, 0]
click at [655, 275] on span "Continuar" at bounding box center [657, 271] width 36 height 10
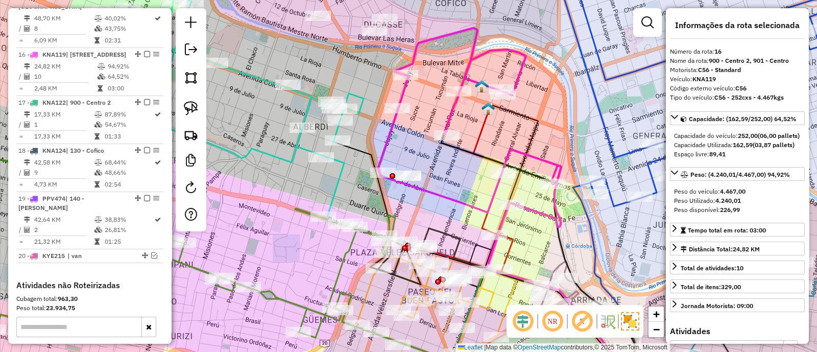
click at [467, 209] on icon at bounding box center [469, 127] width 183 height 199
click at [469, 203] on icon at bounding box center [469, 127] width 183 height 199
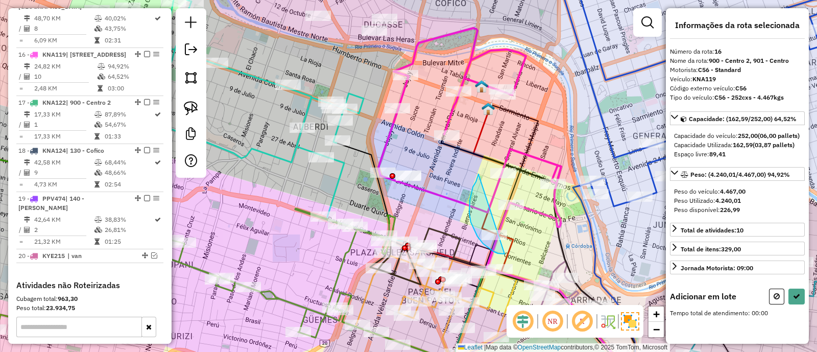
drag, startPoint x: 478, startPoint y: 175, endPoint x: 520, endPoint y: 235, distance: 73.8
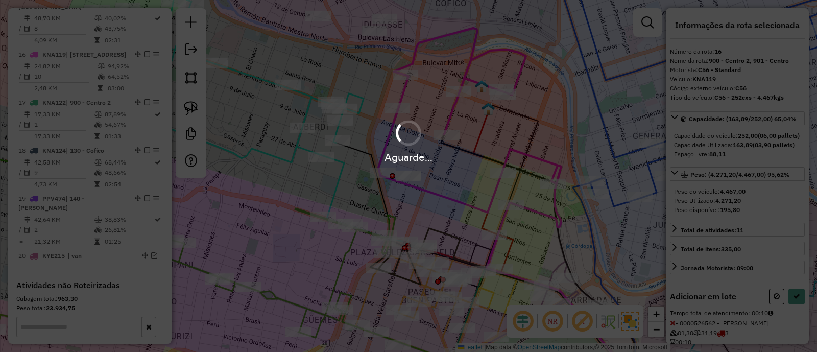
select select "**********"
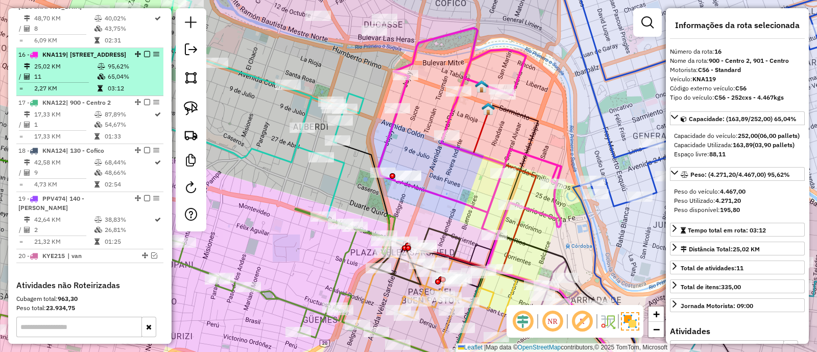
click at [144, 51] on em at bounding box center [147, 54] width 6 height 6
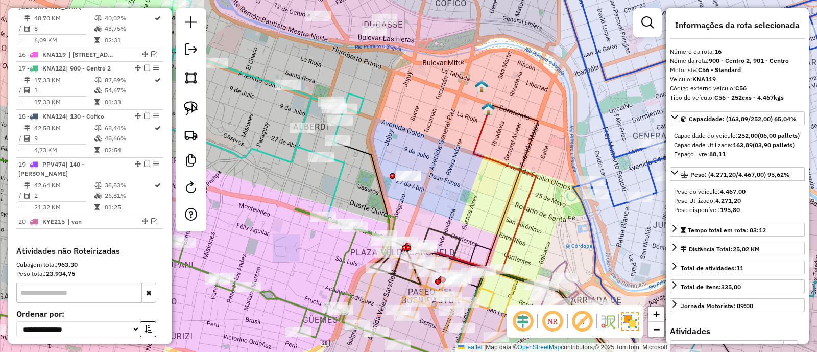
drag, startPoint x: 456, startPoint y: 197, endPoint x: 452, endPoint y: 152, distance: 45.6
click at [452, 152] on div "Janela de atendimento Grade de atendimento Capacidade Transportadoras Veículos …" at bounding box center [408, 176] width 817 height 352
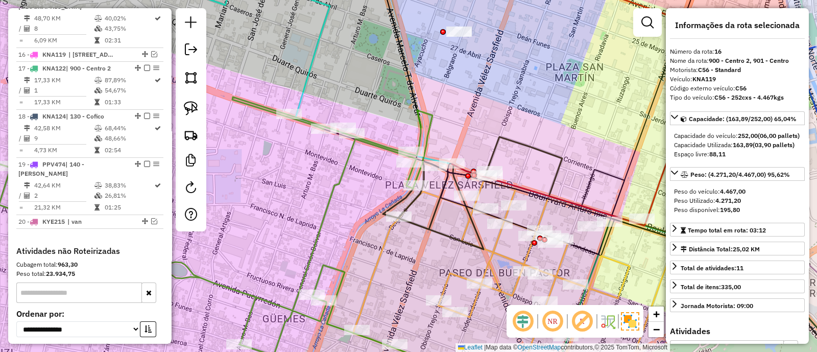
click at [437, 228] on icon at bounding box center [435, 205] width 104 height 88
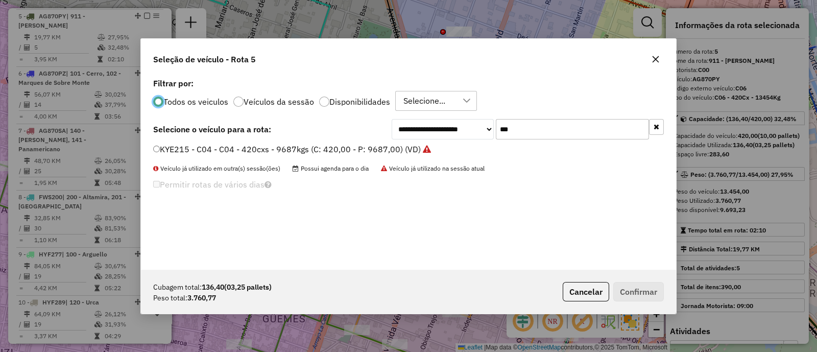
scroll to position [5, 3]
click at [557, 133] on input "***" at bounding box center [572, 129] width 153 height 20
type input "***"
click at [422, 142] on div "**********" at bounding box center [408, 173] width 535 height 194
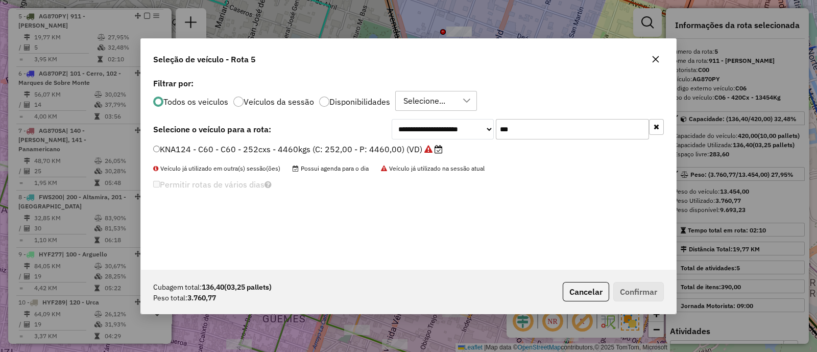
click at [421, 153] on label "KNA124 - C60 - C60 - 252cxs - 4460kgs (C: 252,00 - P: 4460,00) (VD)" at bounding box center [297, 149] width 289 height 12
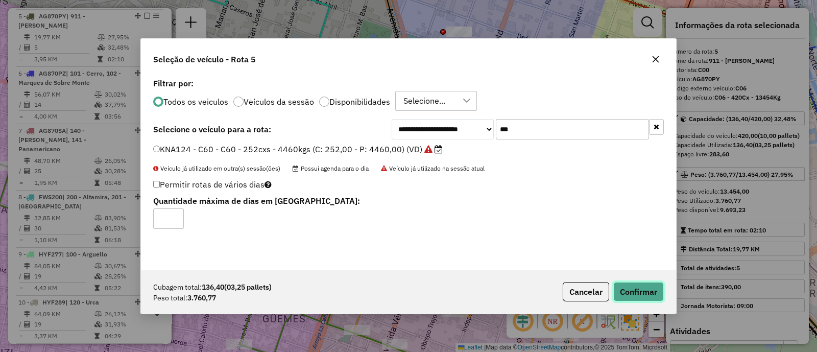
click at [629, 291] on button "Confirmar" at bounding box center [638, 291] width 51 height 19
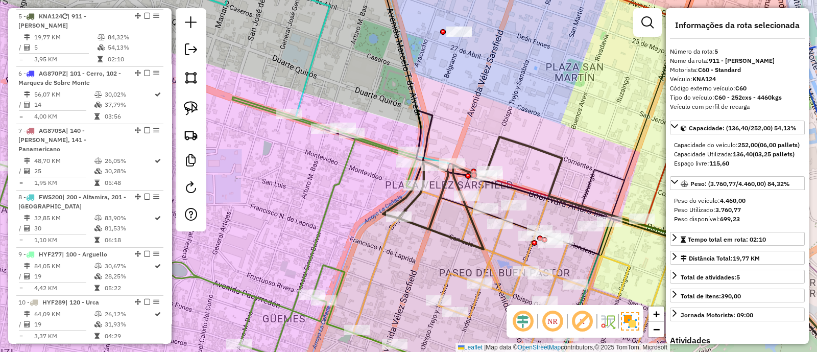
click at [442, 236] on icon at bounding box center [435, 205] width 104 height 88
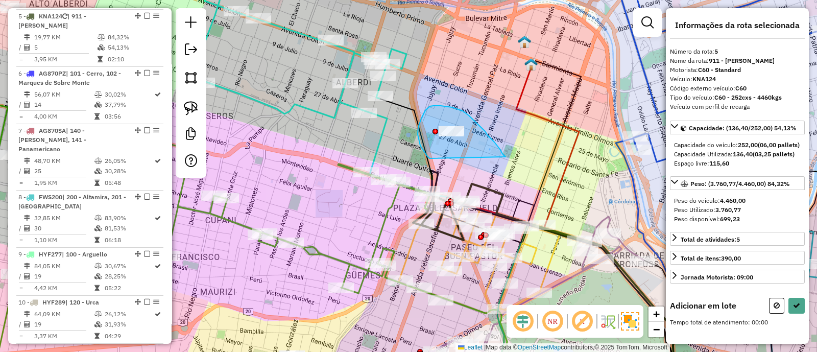
drag, startPoint x: 504, startPoint y: 156, endPoint x: 433, endPoint y: 162, distance: 71.7
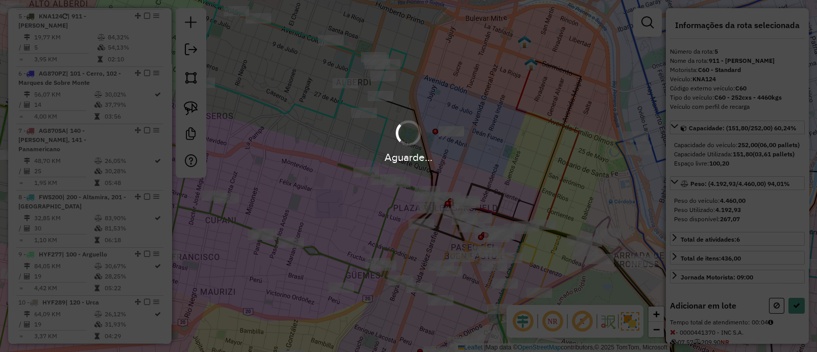
select select "**********"
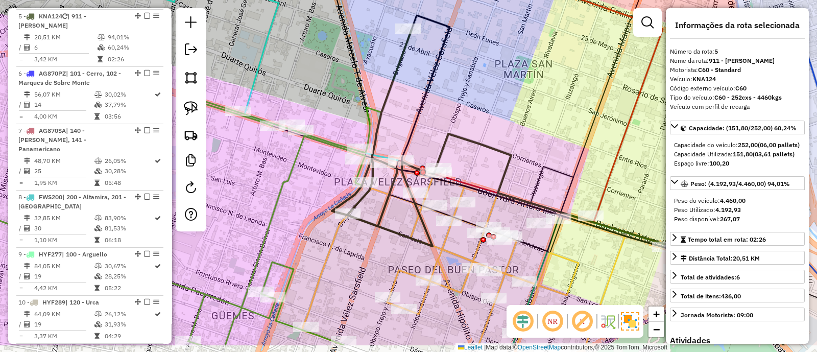
drag, startPoint x: 505, startPoint y: 207, endPoint x: 466, endPoint y: 143, distance: 74.7
click at [470, 152] on div "Janela de atendimento Grade de atendimento Capacidade Transportadoras Veículos …" at bounding box center [408, 176] width 817 height 352
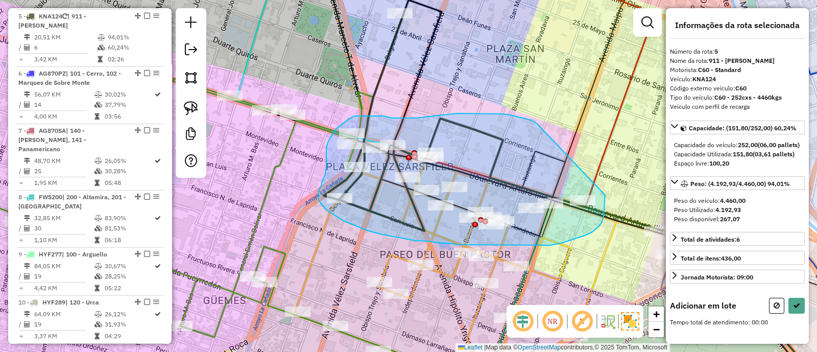
drag, startPoint x: 519, startPoint y: 117, endPoint x: 605, endPoint y: 195, distance: 116.4
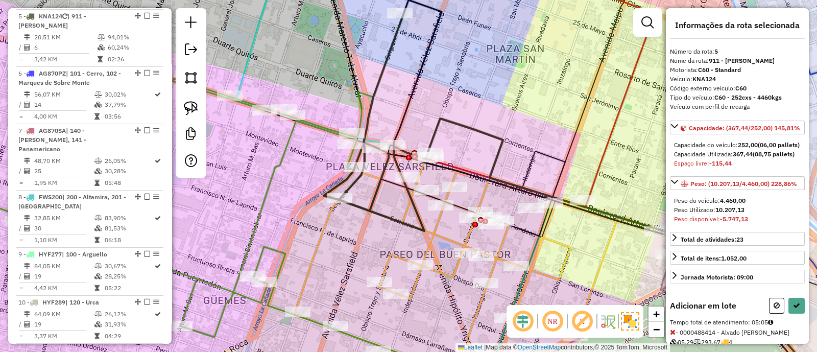
click at [770, 313] on button at bounding box center [776, 306] width 15 height 16
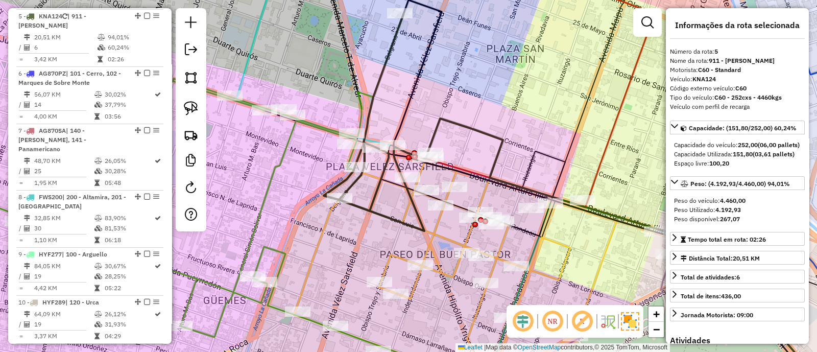
click at [439, 135] on icon at bounding box center [627, 252] width 398 height 269
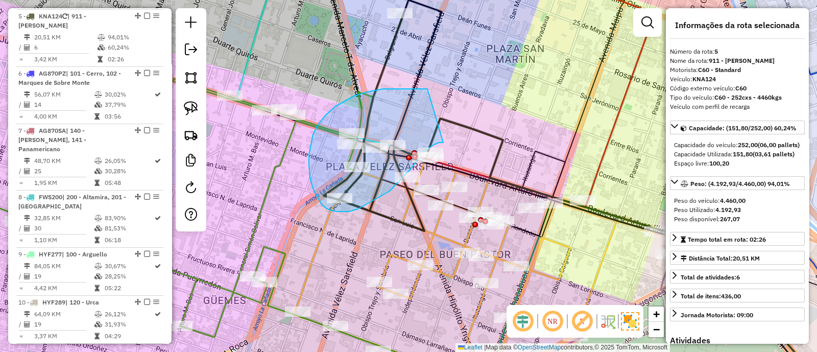
drag, startPoint x: 427, startPoint y: 89, endPoint x: 443, endPoint y: 142, distance: 55.9
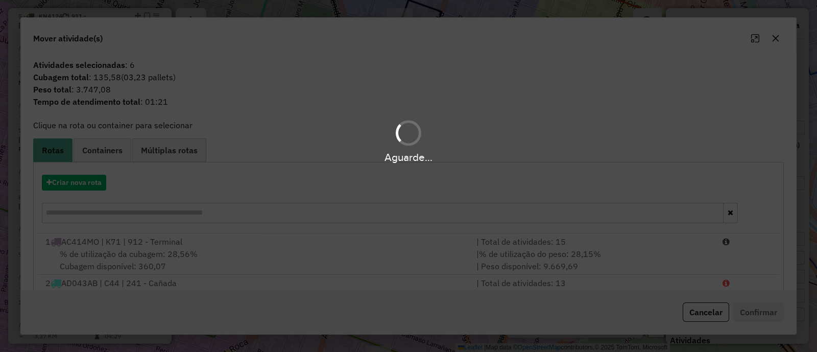
click at [700, 307] on div "Aguarde..." at bounding box center [408, 176] width 817 height 352
click at [701, 312] on div "Aguarde..." at bounding box center [408, 176] width 817 height 352
click at [701, 312] on button "Cancelar" at bounding box center [705, 311] width 46 height 19
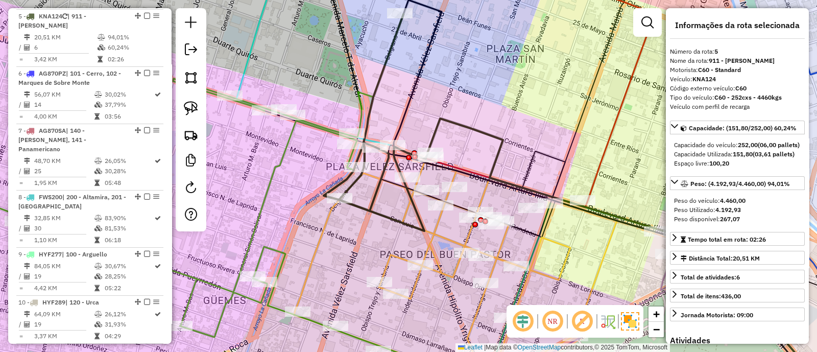
click at [494, 175] on icon at bounding box center [627, 252] width 398 height 269
click at [491, 169] on icon at bounding box center [627, 252] width 398 height 269
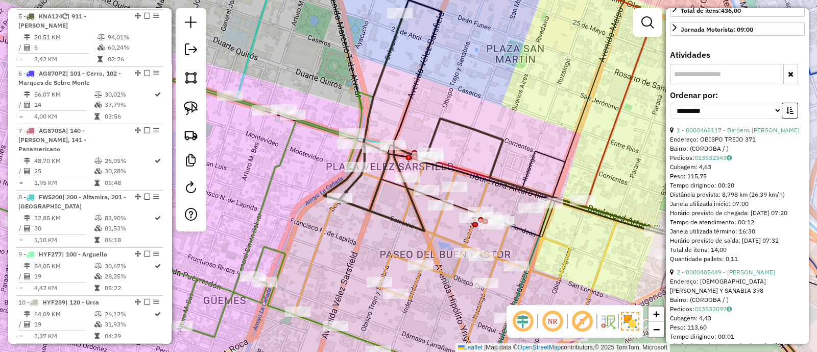
scroll to position [319, 0]
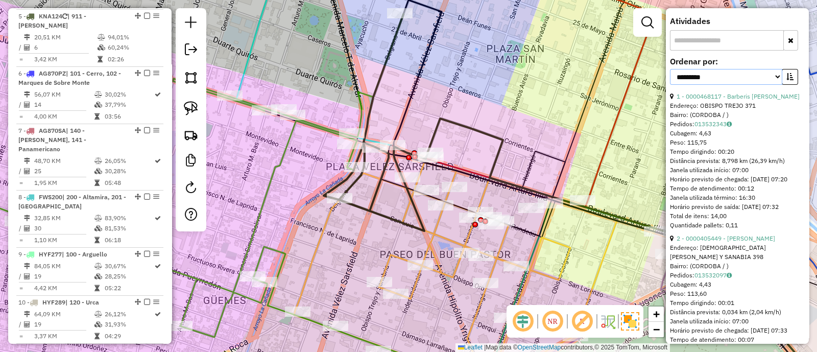
click at [737, 85] on select "**********" at bounding box center [726, 77] width 112 height 16
select select "*********"
click at [670, 85] on select "**********" at bounding box center [726, 77] width 112 height 16
click at [782, 85] on button "button" at bounding box center [790, 77] width 16 height 16
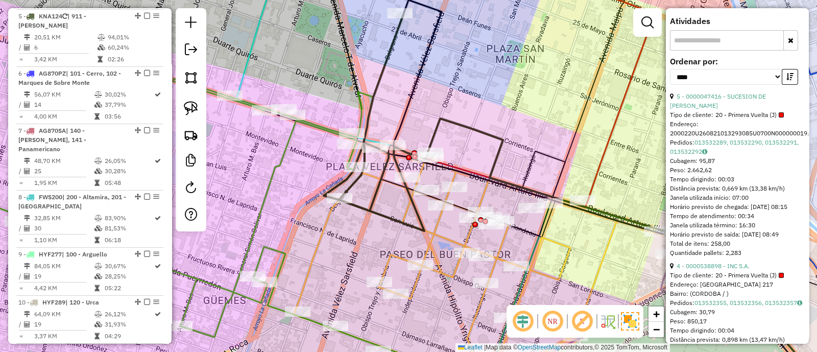
click at [745, 92] on div "**********" at bounding box center [737, 75] width 135 height 34
click at [745, 109] on link "5 - 0000047416 - SUCESION DE BLANCH BENJAMIN" at bounding box center [718, 100] width 96 height 17
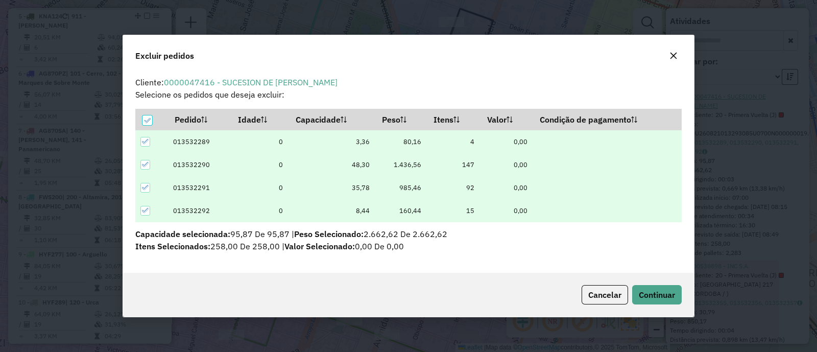
scroll to position [0, 0]
click at [665, 296] on span "Continuar" at bounding box center [657, 294] width 36 height 10
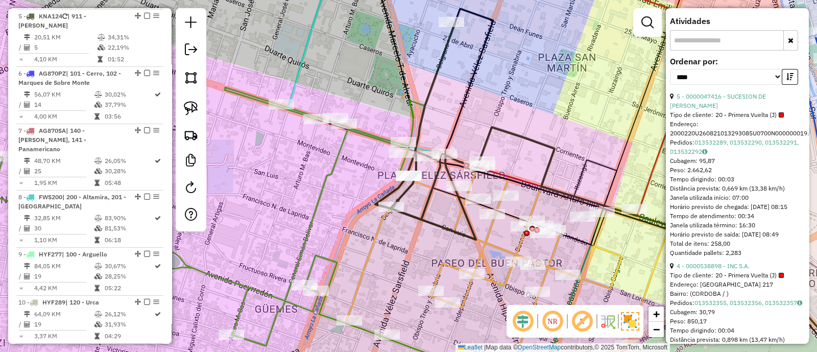
scroll to position [309, 0]
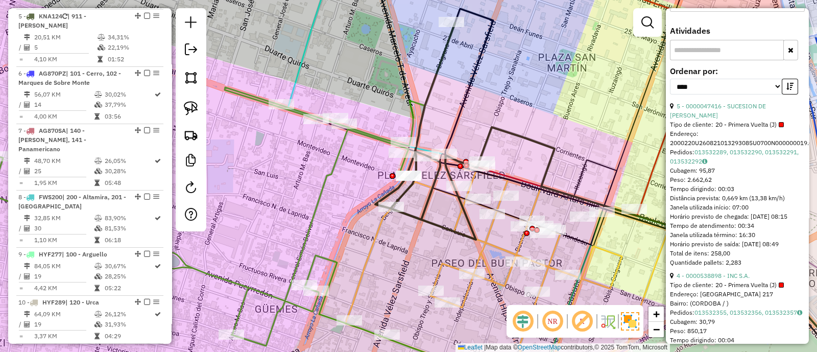
click at [545, 148] on icon at bounding box center [673, 257] width 389 height 260
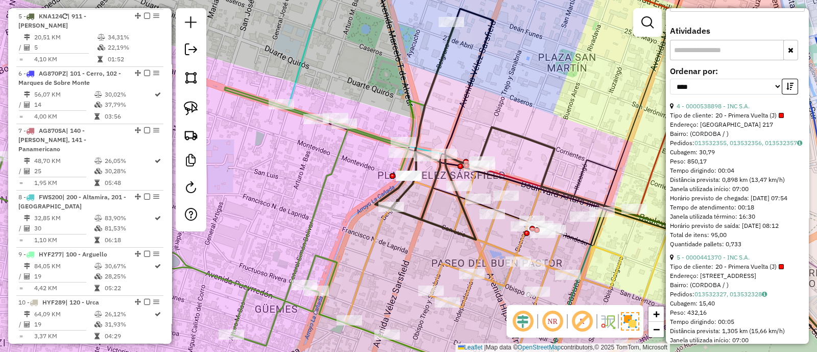
click at [541, 147] on icon at bounding box center [673, 257] width 389 height 260
click at [459, 103] on icon at bounding box center [653, 198] width 416 height 378
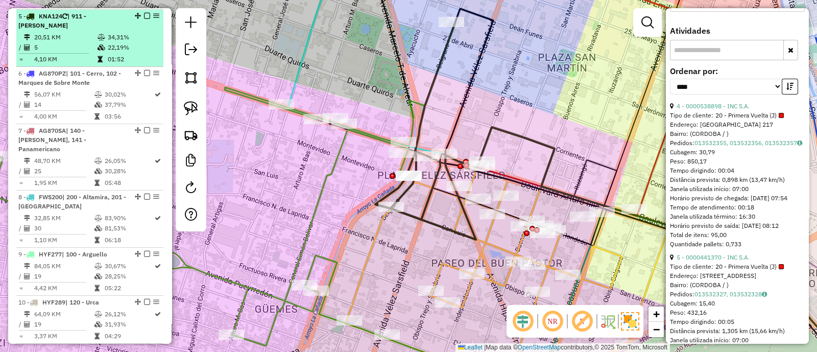
click at [131, 42] on td "22,19%" at bounding box center [133, 47] width 52 height 10
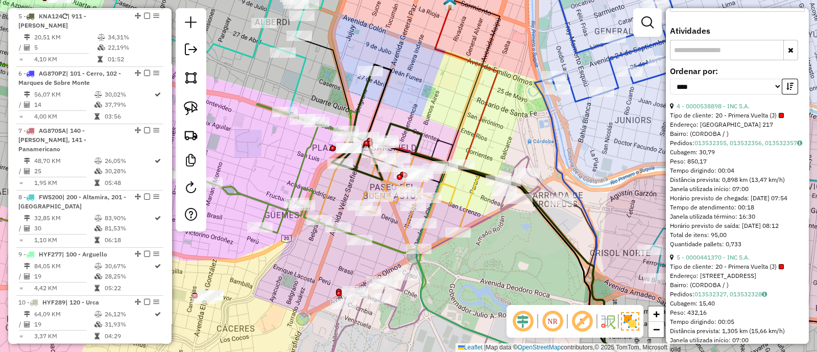
click at [411, 100] on div "Janela de atendimento Grade de atendimento Capacidade Transportadoras Veículos …" at bounding box center [408, 176] width 817 height 352
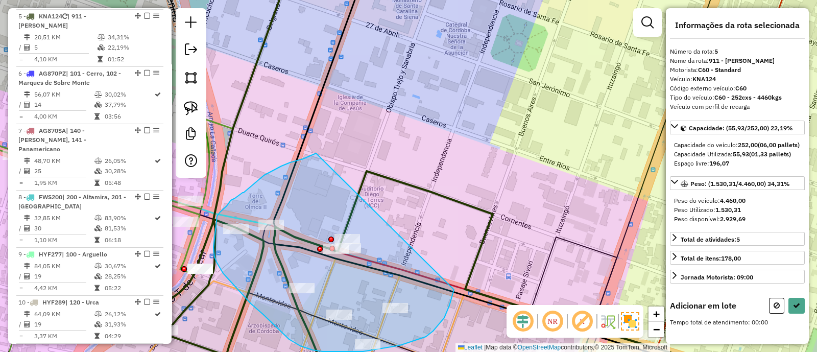
drag, startPoint x: 311, startPoint y: 155, endPoint x: 454, endPoint y: 280, distance: 189.9
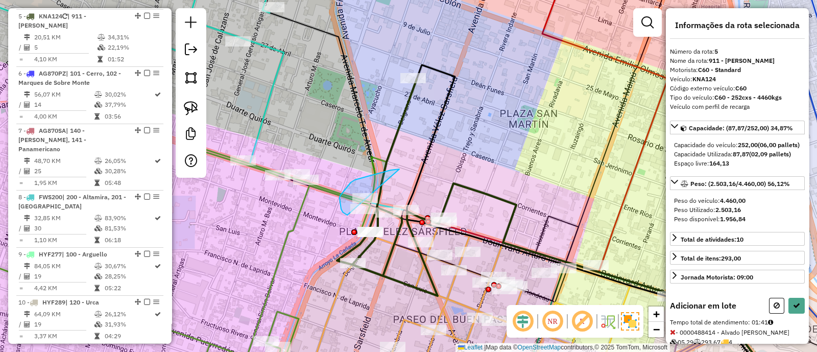
click at [387, 213] on div "Janela de atendimento Grade de atendimento Capacidade Transportadoras Veículos …" at bounding box center [408, 176] width 817 height 352
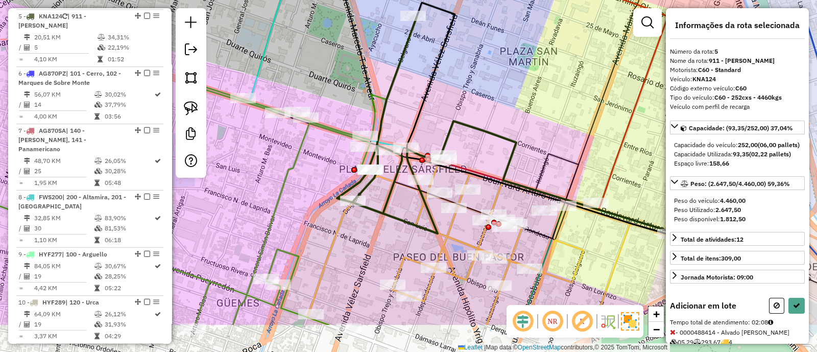
drag, startPoint x: 526, startPoint y: 183, endPoint x: 516, endPoint y: 105, distance: 78.8
click at [518, 106] on div "Janela de atendimento Grade de atendimento Capacidade Transportadoras Veículos …" at bounding box center [408, 176] width 817 height 352
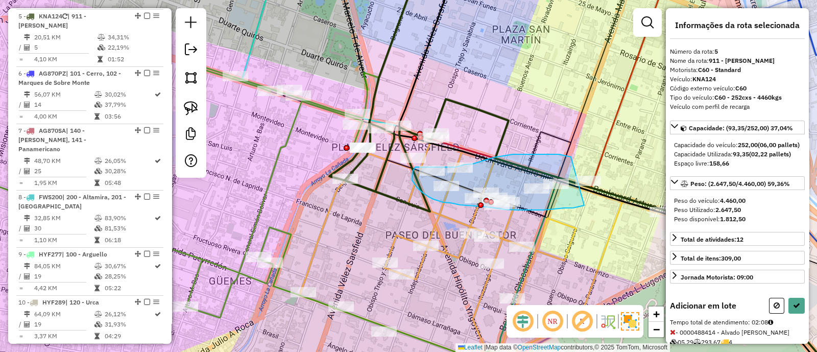
drag, startPoint x: 570, startPoint y: 157, endPoint x: 584, endPoint y: 205, distance: 50.6
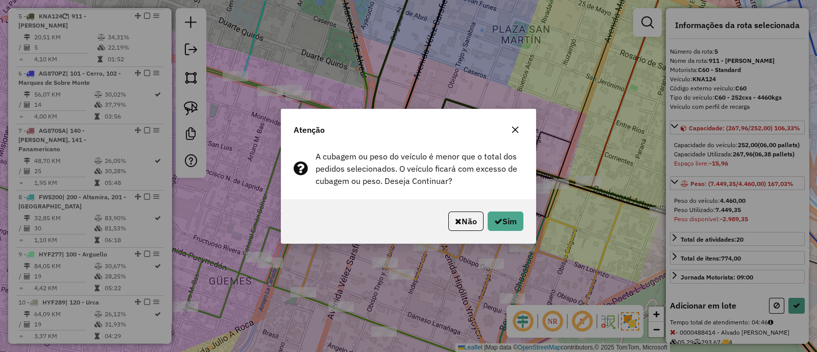
click at [527, 221] on div "Não Sim" at bounding box center [408, 221] width 254 height 44
click at [520, 221] on button "Sim" at bounding box center [505, 220] width 36 height 19
select select "*********"
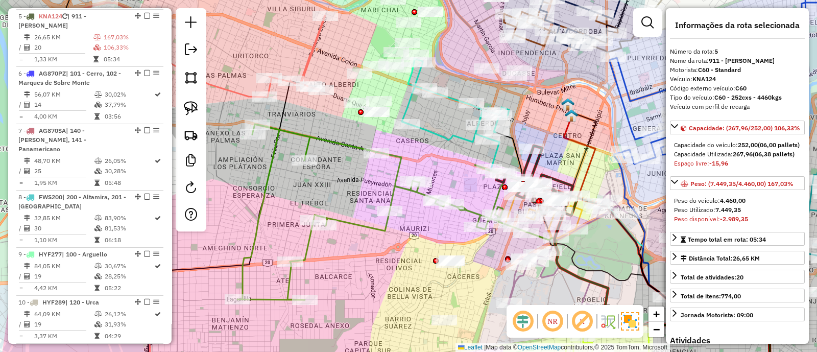
click at [581, 172] on icon at bounding box center [580, 155] width 32 height 80
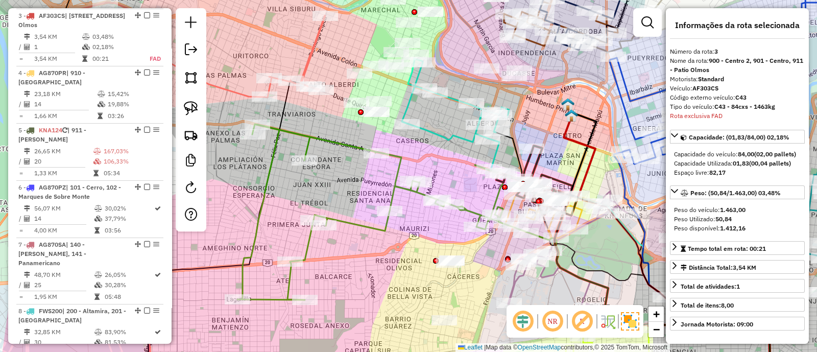
scroll to position [479, 0]
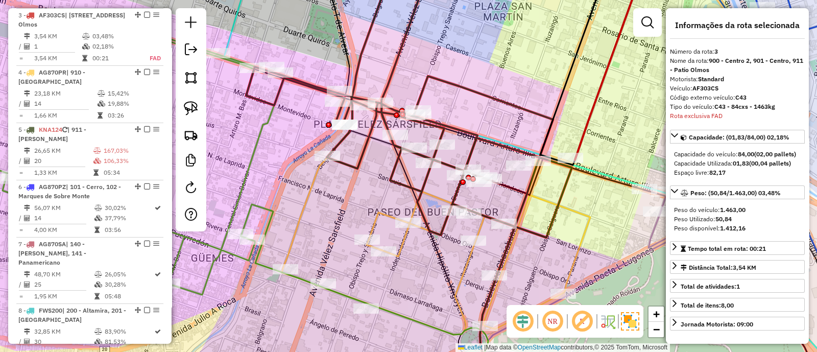
click at [550, 236] on icon at bounding box center [409, 101] width 326 height 273
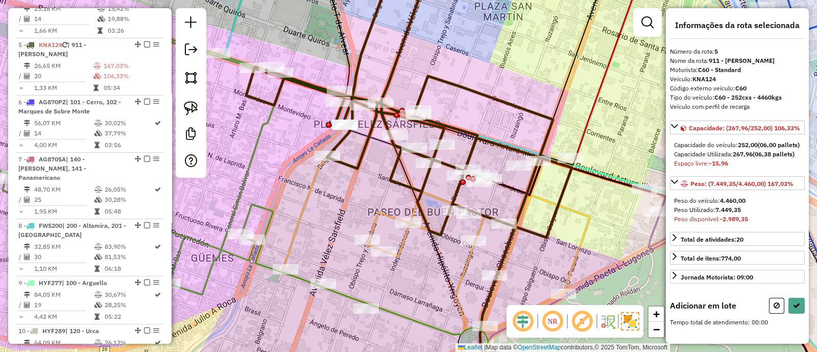
scroll to position [593, 0]
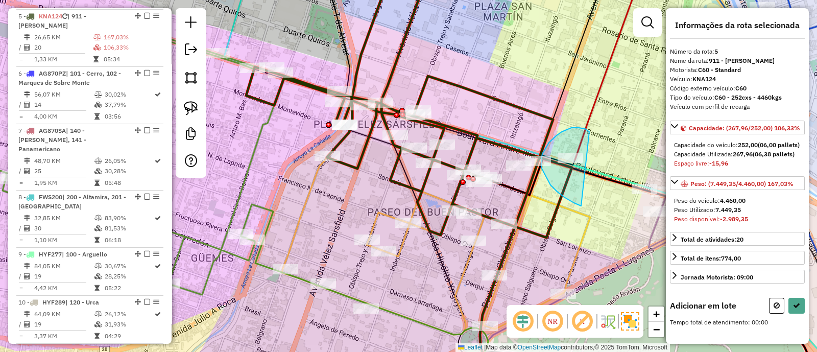
drag, startPoint x: 578, startPoint y: 128, endPoint x: 587, endPoint y: 208, distance: 80.6
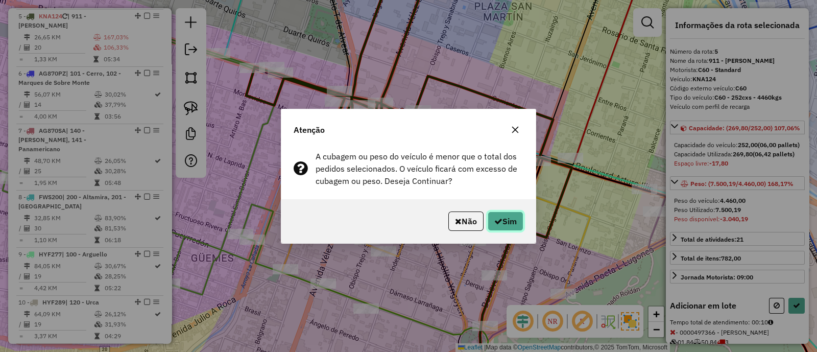
click at [516, 222] on button "Sim" at bounding box center [505, 220] width 36 height 19
select select "*********"
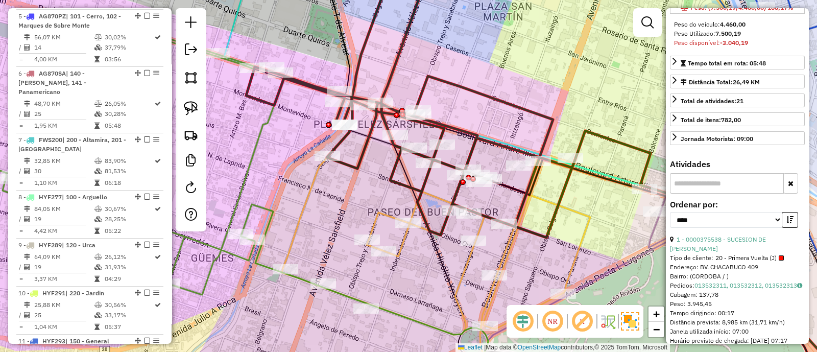
scroll to position [255, 0]
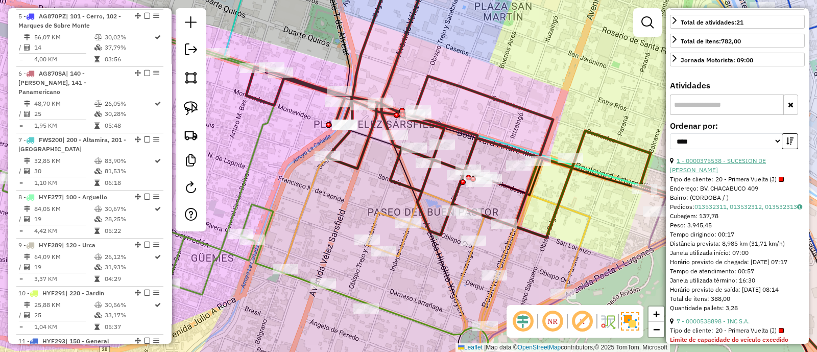
click at [766, 174] on link "1 - 0000375538 - SUCESION DE BLANCH BENJAMIN" at bounding box center [718, 165] width 96 height 17
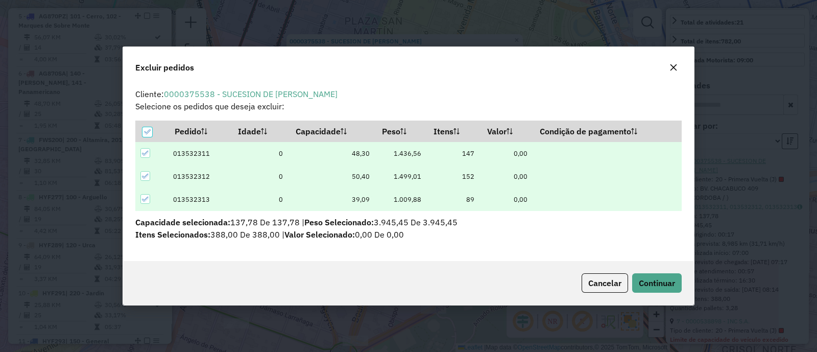
scroll to position [0, 0]
click at [649, 284] on span "Continuar" at bounding box center [657, 283] width 36 height 10
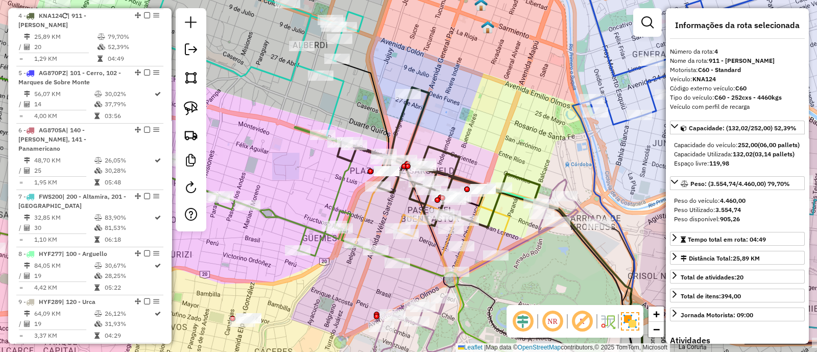
click at [455, 154] on icon at bounding box center [419, 157] width 164 height 140
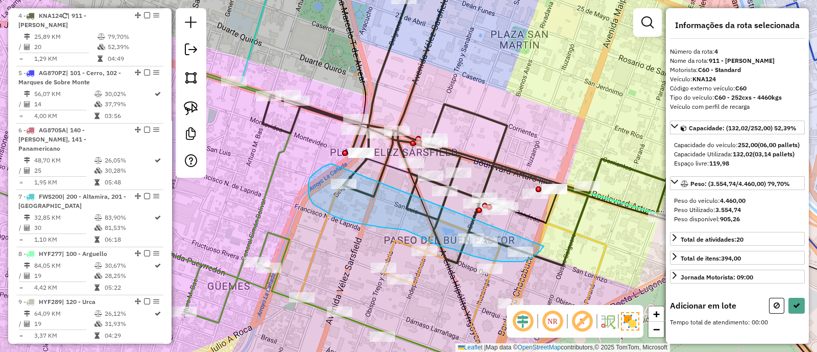
drag, startPoint x: 314, startPoint y: 173, endPoint x: 548, endPoint y: 238, distance: 242.3
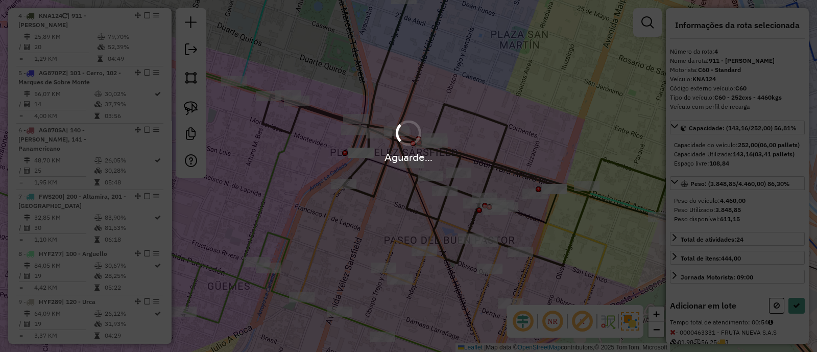
select select "*********"
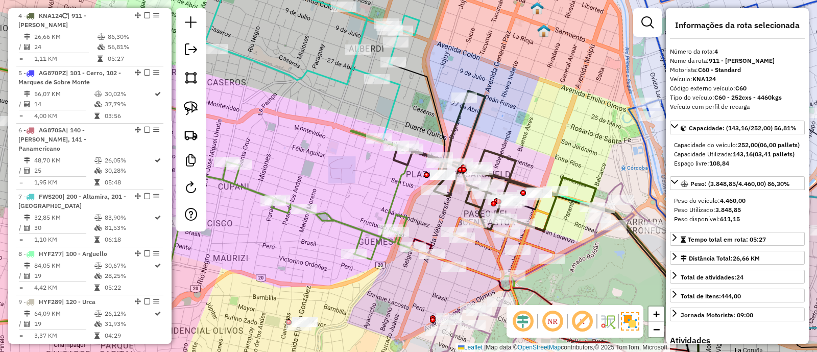
drag, startPoint x: 563, startPoint y: 241, endPoint x: 543, endPoint y: 210, distance: 36.3
click at [544, 212] on icon at bounding box center [476, 161] width 164 height 140
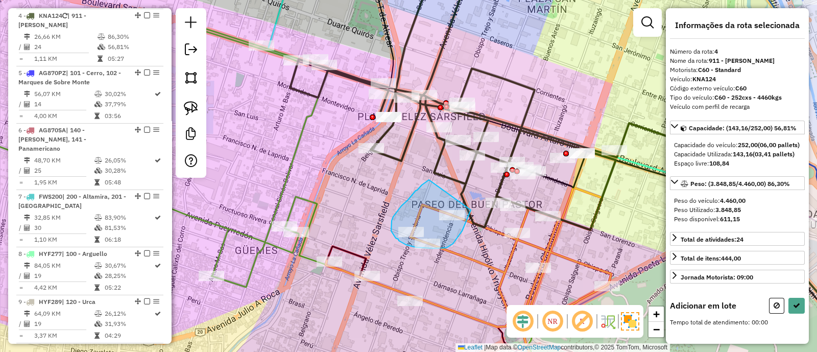
drag, startPoint x: 429, startPoint y: 180, endPoint x: 471, endPoint y: 210, distance: 51.6
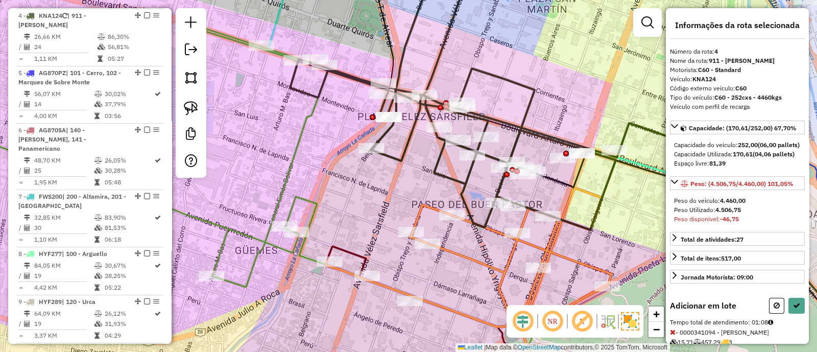
scroll to position [168, 0]
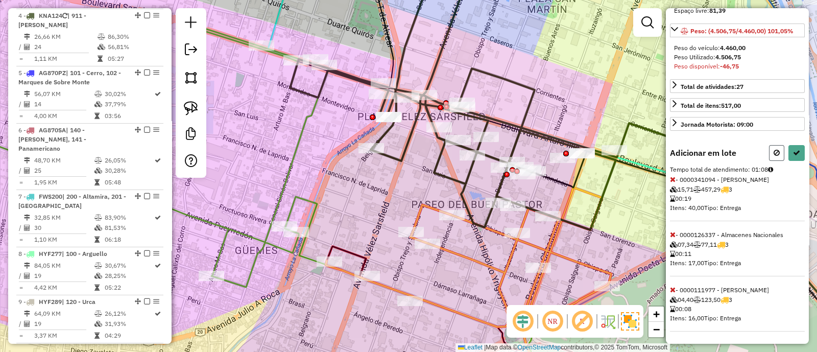
click at [773, 153] on icon at bounding box center [776, 152] width 6 height 7
select select "*********"
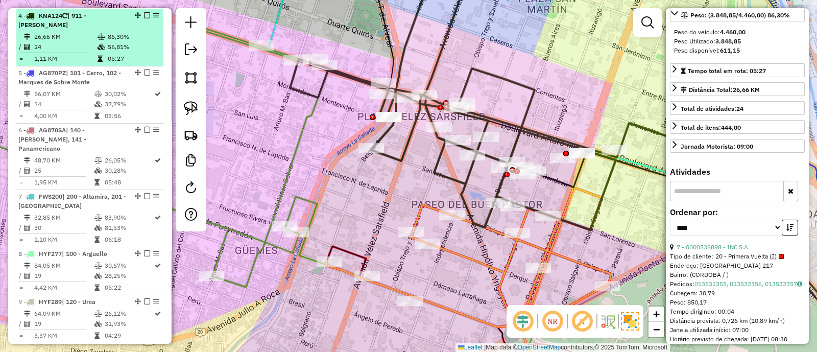
click at [147, 12] on em at bounding box center [147, 15] width 6 height 6
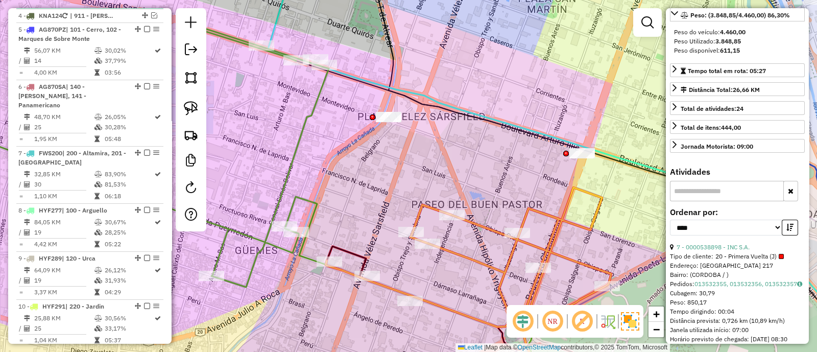
scroll to position [493, 0]
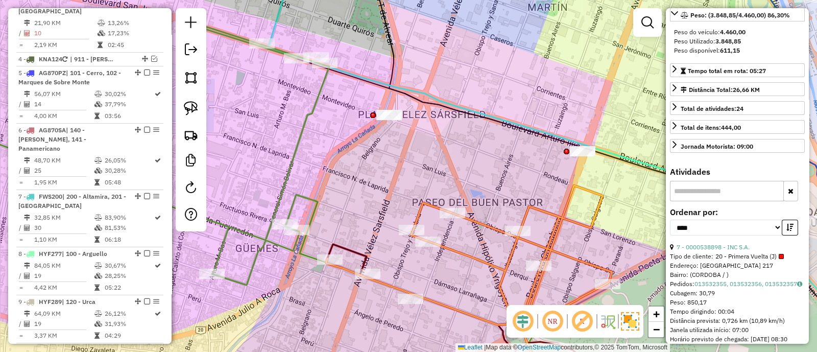
drag, startPoint x: 468, startPoint y: 151, endPoint x: 383, endPoint y: 29, distance: 148.1
click at [385, 31] on div "Janela de atendimento Grade de atendimento Capacidade Transportadoras Veículos …" at bounding box center [408, 176] width 817 height 352
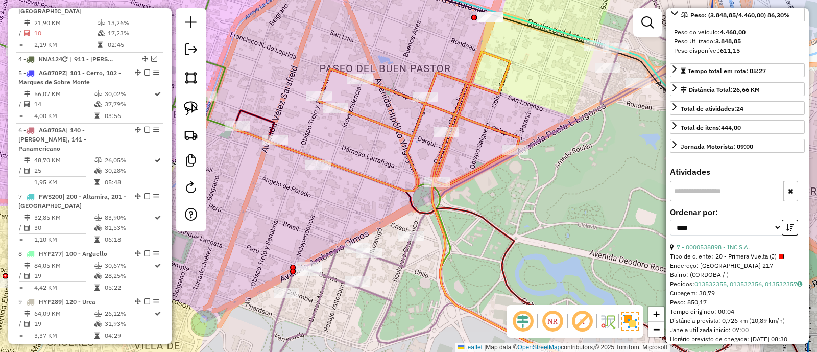
click at [415, 109] on div "Janela de atendimento Grade de atendimento Capacidade Transportadoras Veículos …" at bounding box center [408, 176] width 817 height 352
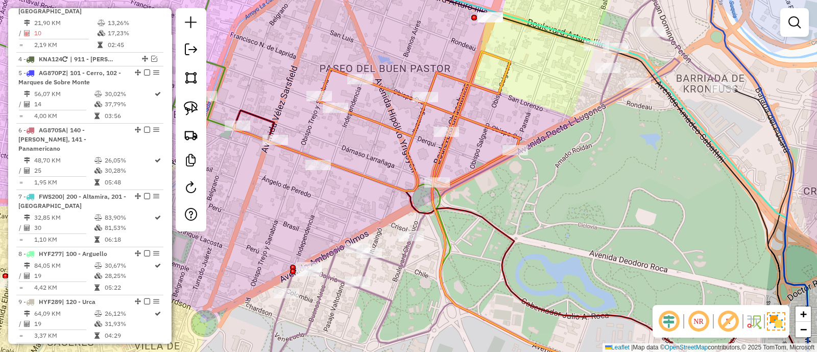
click at [420, 117] on icon at bounding box center [376, 121] width 285 height 139
select select "*********"
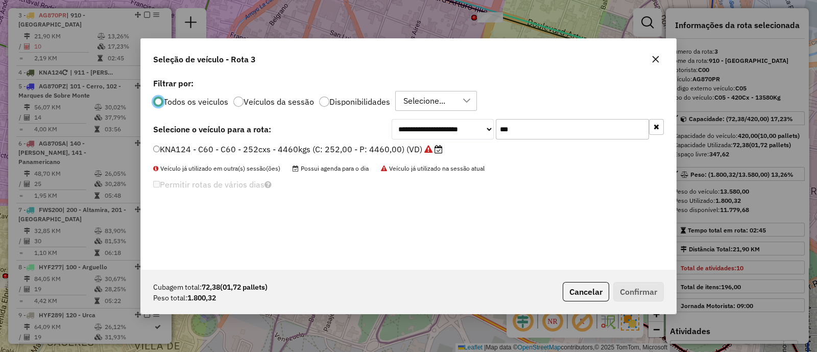
scroll to position [5, 3]
click at [566, 144] on li "KNA124 - C60 - C60 - 252cxs - 4460kgs (C: 252,00 - P: 4460,00) (VD)" at bounding box center [408, 149] width 510 height 12
click at [562, 132] on input "***" at bounding box center [572, 129] width 153 height 20
type input "***"
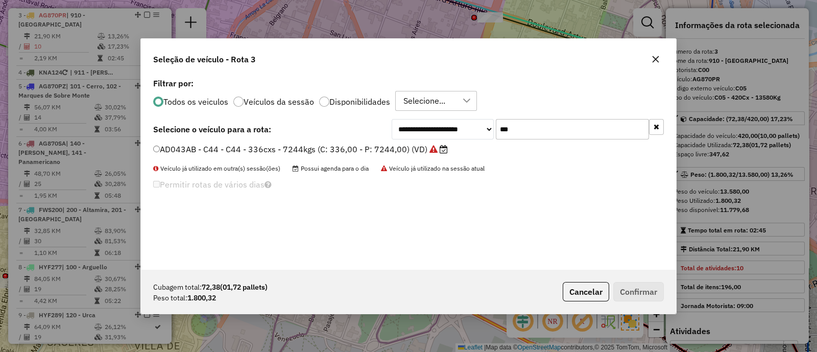
click at [397, 147] on label "AD043AB - C44 - C44 - 336cxs - 7244kgs (C: 336,00 - P: 7244,00) (VD)" at bounding box center [300, 149] width 295 height 12
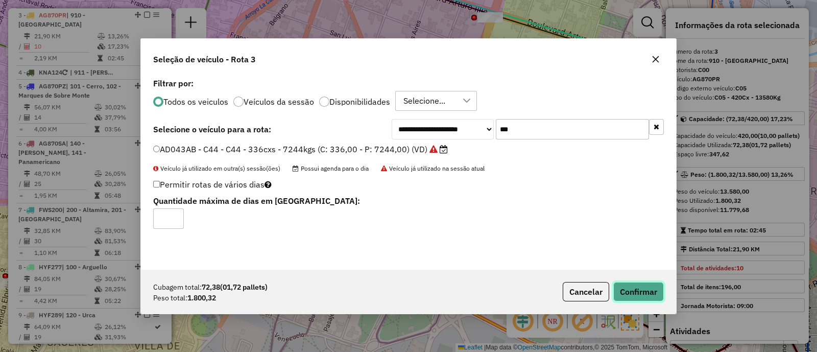
click at [641, 297] on button "Confirmar" at bounding box center [638, 291] width 51 height 19
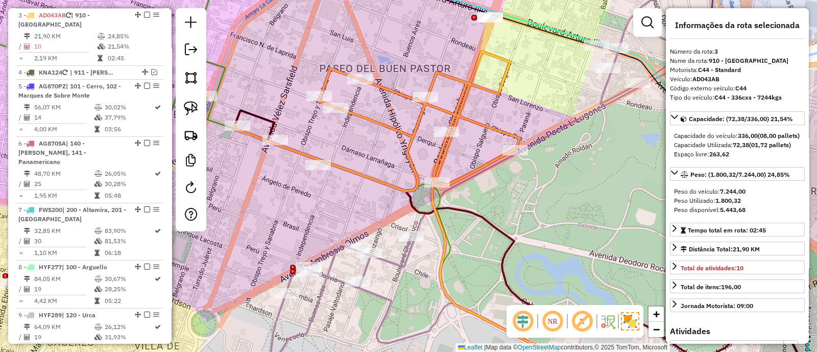
click at [381, 184] on icon at bounding box center [376, 121] width 285 height 139
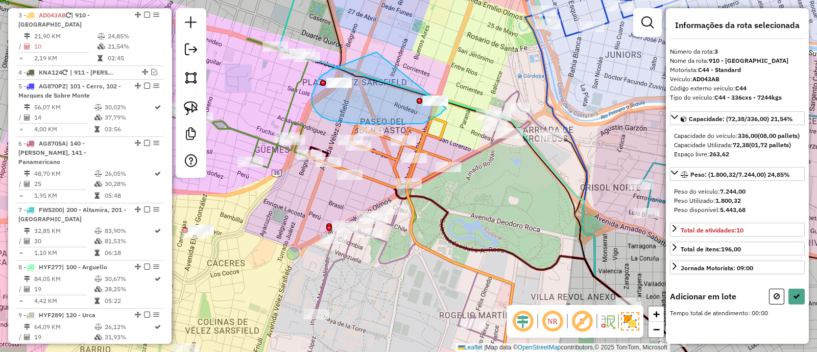
drag, startPoint x: 376, startPoint y: 52, endPoint x: 453, endPoint y: 88, distance: 85.2
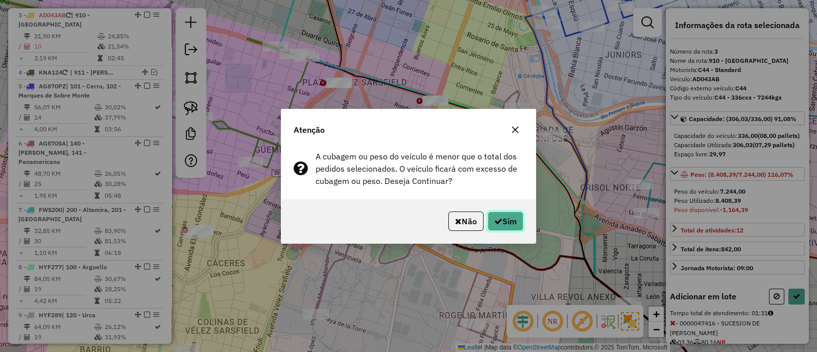
click at [498, 215] on button "Sim" at bounding box center [505, 220] width 36 height 19
select select "*********"
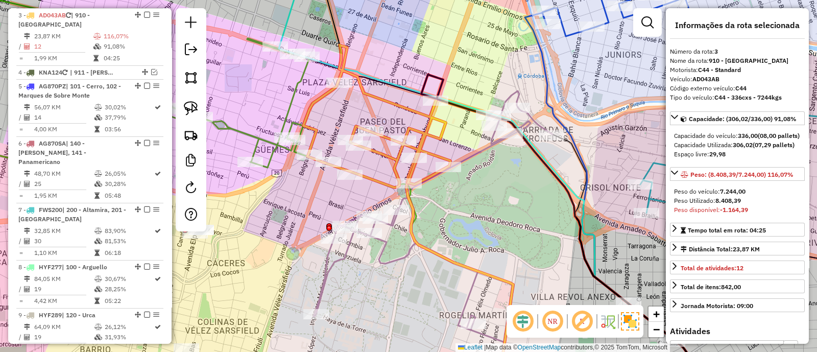
click at [382, 183] on icon at bounding box center [376, 116] width 147 height 142
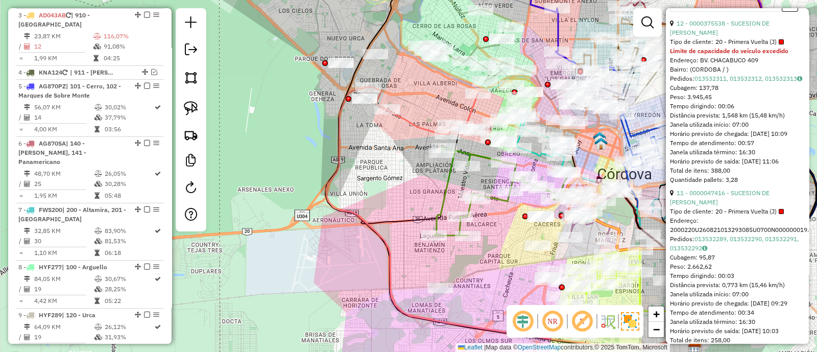
scroll to position [574, 0]
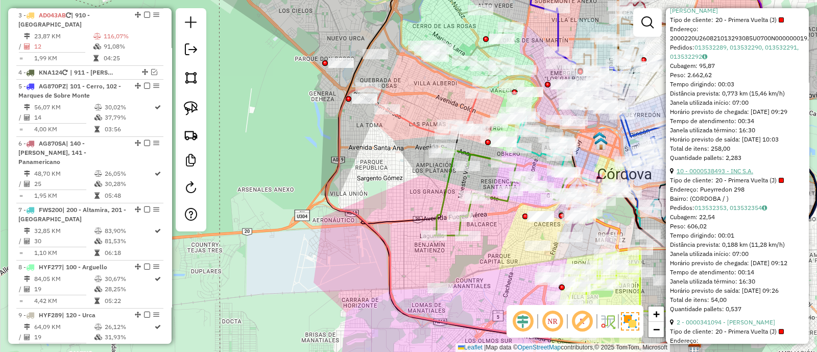
click at [735, 175] on link "10 - 0000538493 - INC S.A." at bounding box center [714, 171] width 77 height 8
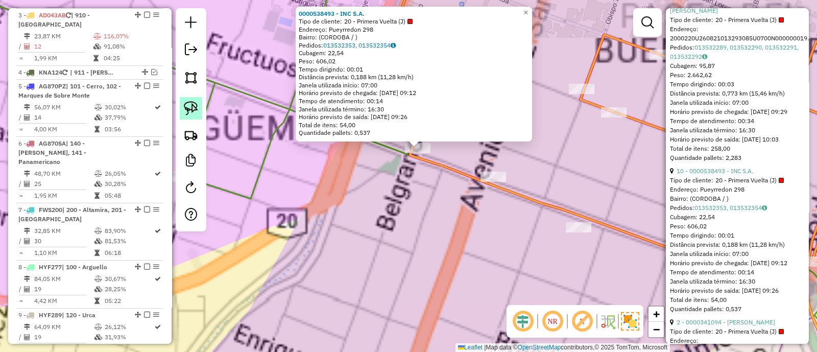
drag, startPoint x: 422, startPoint y: 213, endPoint x: 195, endPoint y: 117, distance: 246.6
click at [202, 119] on hb-router-mapa "Informações da Sessão 1230698 - 18/08/2025 Criação: 16/08/2025 14:41 Depósito: …" at bounding box center [408, 176] width 817 height 352
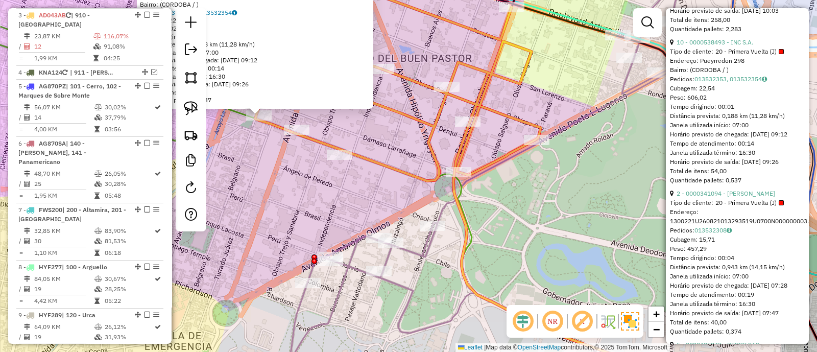
scroll to position [766, 0]
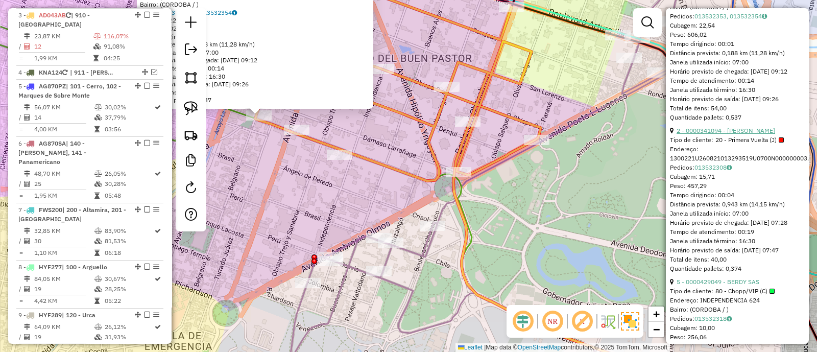
click at [743, 134] on link "2 - 0000341094 - BLANCH BENJAMIN LUIS" at bounding box center [725, 131] width 99 height 8
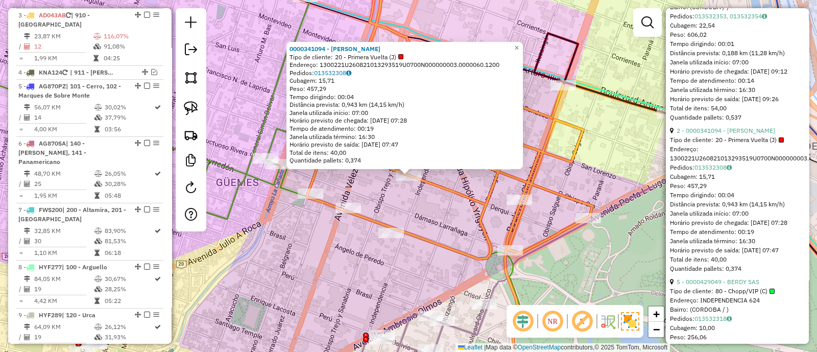
click at [531, 250] on icon at bounding box center [445, 116] width 294 height 285
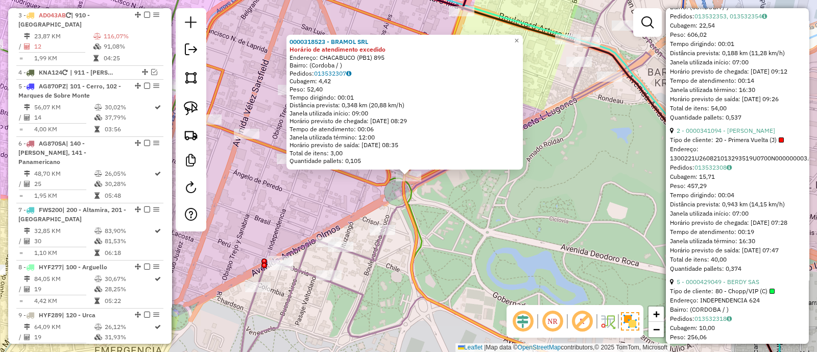
click at [513, 251] on div "0000318523 - BRAMOL SRL Horário de atendimento excedido Endereço: CHACABUCO (PB…" at bounding box center [408, 176] width 817 height 352
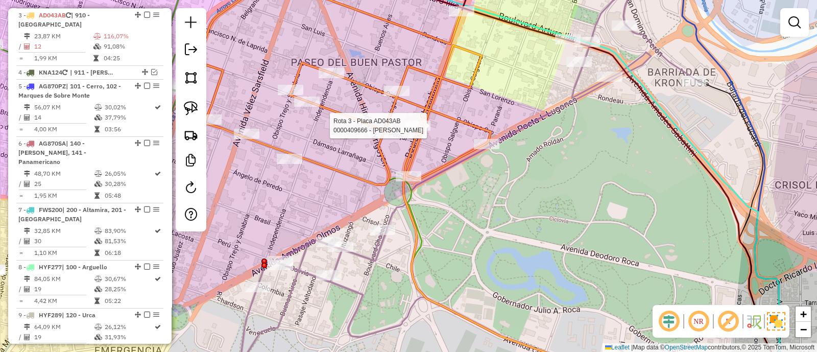
click at [409, 119] on div "Rota 3 - Placa AD043AB 0000409666 - Martinez Juan Janela de atendimento Grade d…" at bounding box center [408, 176] width 817 height 352
select select "*********"
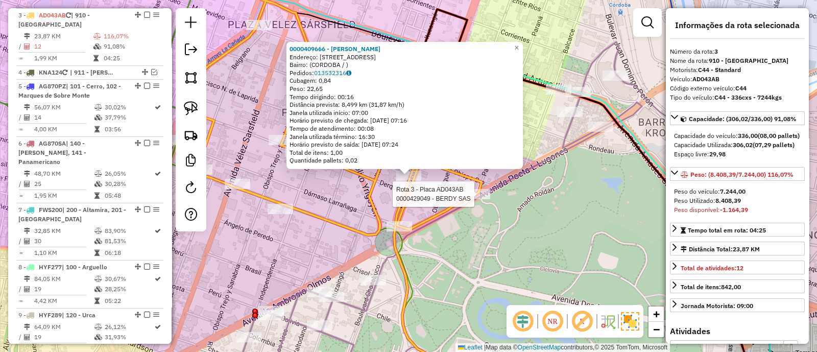
click at [480, 199] on div at bounding box center [478, 194] width 26 height 10
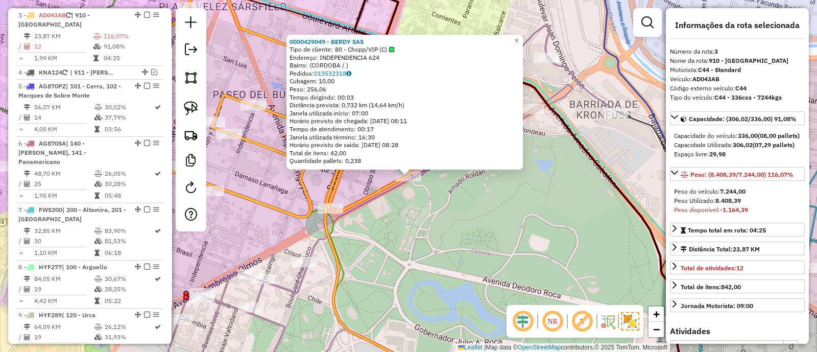
click at [441, 223] on div "0000429049 - BERDY SAS Tipo de cliente: 80 - Chopp/VIP (C) Endereço: INDEPENDEN…" at bounding box center [408, 176] width 817 height 352
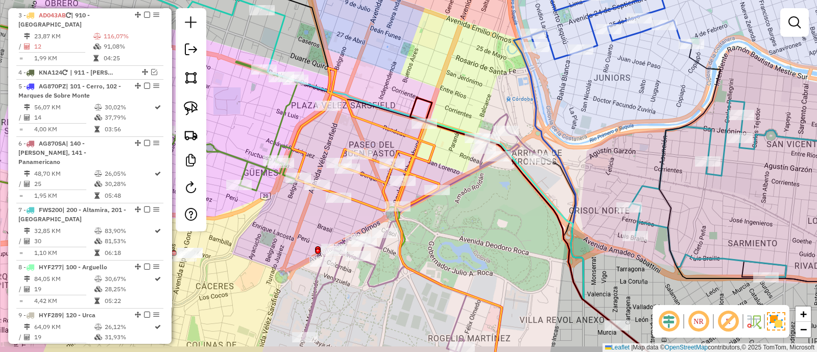
drag, startPoint x: 301, startPoint y: 151, endPoint x: 322, endPoint y: 138, distance: 24.7
click at [322, 138] on div "Janela de atendimento Grade de atendimento Capacidade Transportadoras Veículos …" at bounding box center [408, 176] width 817 height 352
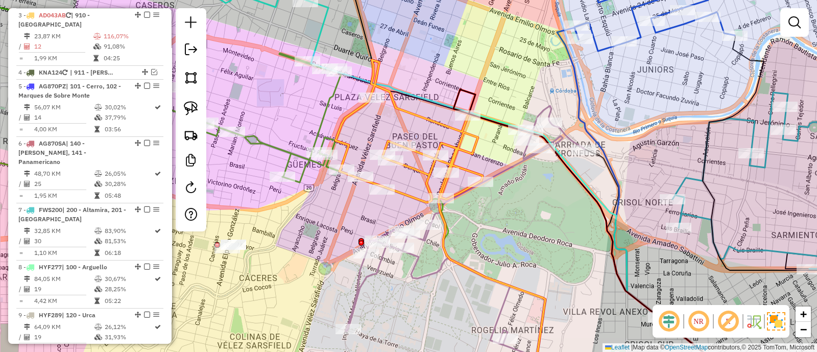
drag, startPoint x: 309, startPoint y: 145, endPoint x: 365, endPoint y: 130, distance: 57.6
click at [365, 131] on div "Janela de atendimento Grade de atendimento Capacidade Transportadoras Veículos …" at bounding box center [408, 176] width 817 height 352
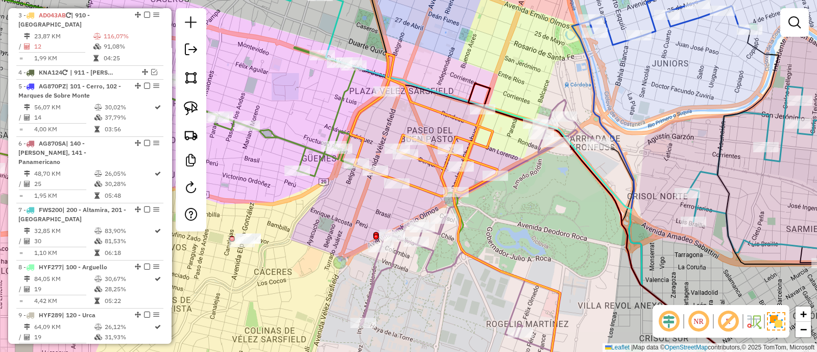
click at [342, 109] on icon at bounding box center [136, 148] width 437 height 336
select select "*********"
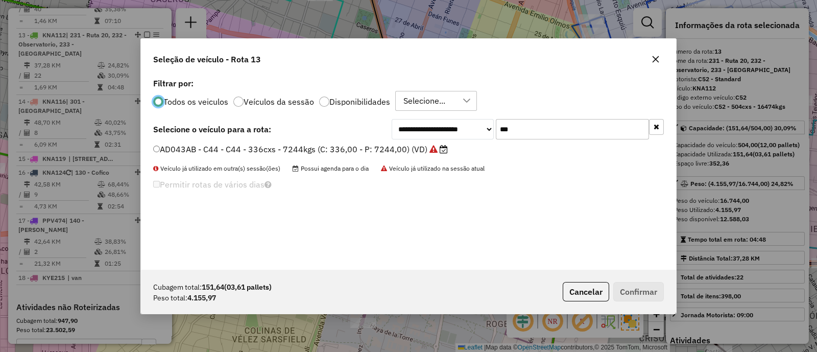
scroll to position [5, 3]
click at [549, 133] on input "***" at bounding box center [572, 129] width 153 height 20
click at [548, 133] on input "***" at bounding box center [572, 129] width 153 height 20
type input "***"
click at [402, 145] on label "KNA122 - C58 - C58 - 252cxs - 4489kgs (C: 252,00 - P: 4489,00) (VD)" at bounding box center [292, 149] width 279 height 12
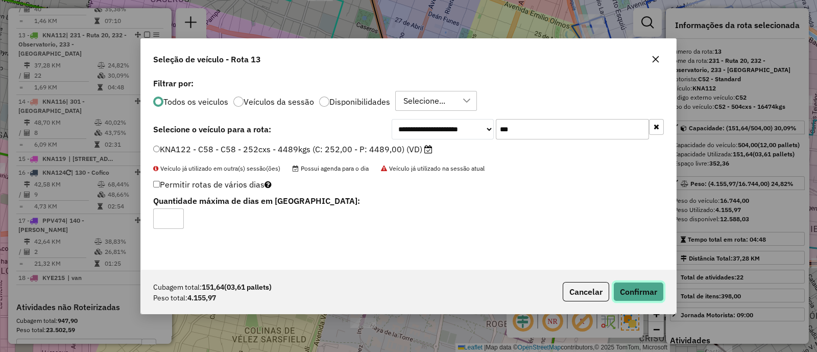
click at [638, 283] on button "Confirmar" at bounding box center [638, 291] width 51 height 19
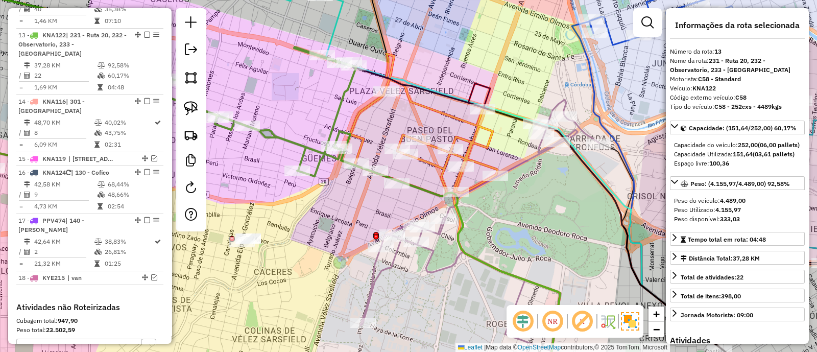
click at [309, 146] on icon at bounding box center [136, 148] width 437 height 336
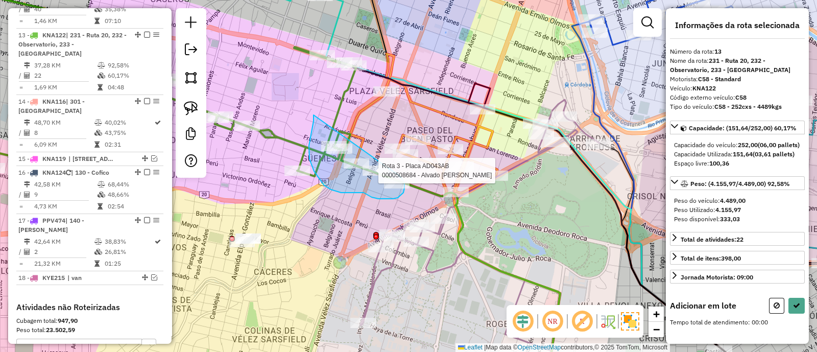
click at [387, 167] on div "Rota 3 - Placa AD043AB 0000508684 - Alvado Jorgelina Soledad Janela de atendime…" at bounding box center [408, 176] width 817 height 352
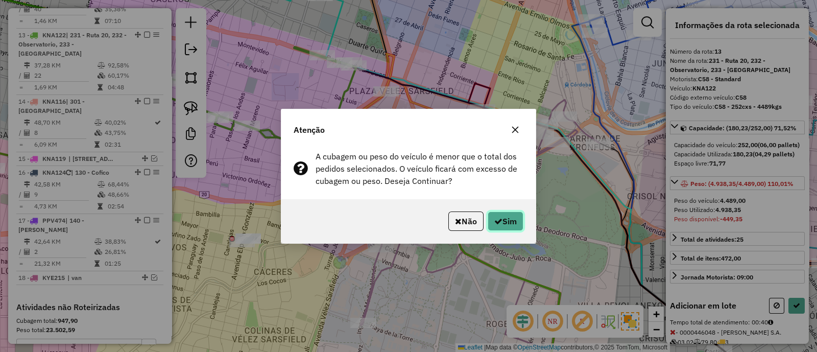
click at [505, 219] on button "Sim" at bounding box center [505, 220] width 36 height 19
select select "*********"
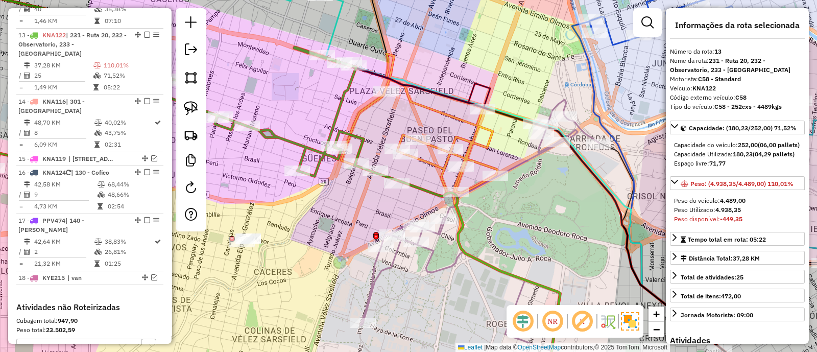
drag, startPoint x: 289, startPoint y: 124, endPoint x: 378, endPoint y: 119, distance: 88.9
click at [360, 122] on div "Janela de atendimento Grade de atendimento Capacidade Transportadoras Veículos …" at bounding box center [408, 176] width 817 height 352
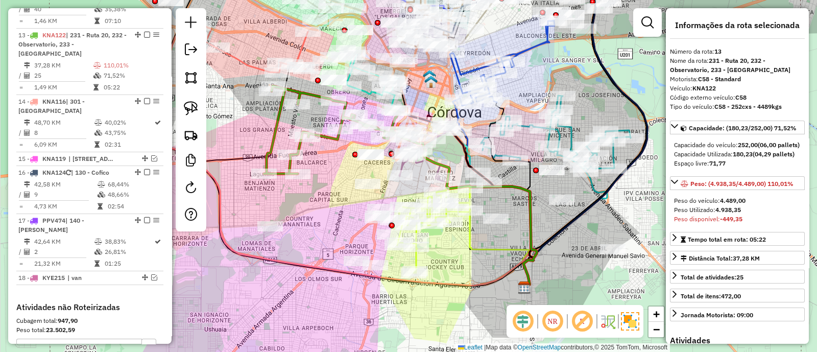
drag, startPoint x: 323, startPoint y: 180, endPoint x: 345, endPoint y: 195, distance: 26.3
click at [345, 195] on div "Janela de atendimento Grade de atendimento Capacidade Transportadoras Veículos …" at bounding box center [408, 176] width 817 height 352
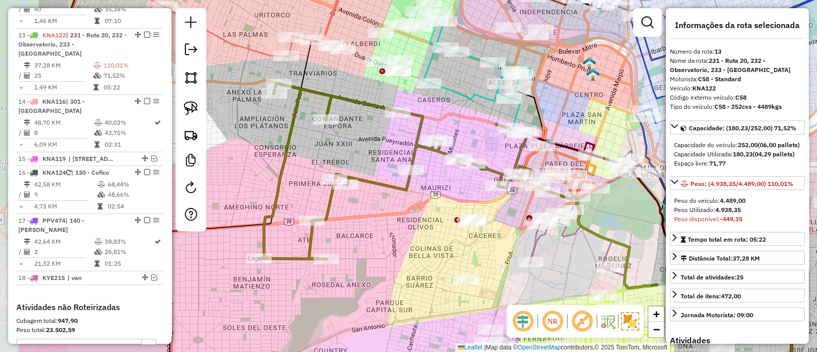
drag, startPoint x: 362, startPoint y: 185, endPoint x: 435, endPoint y: 197, distance: 73.4
click at [441, 205] on div "Janela de atendimento Grade de atendimento Capacidade Transportadoras Veículos …" at bounding box center [408, 176] width 817 height 352
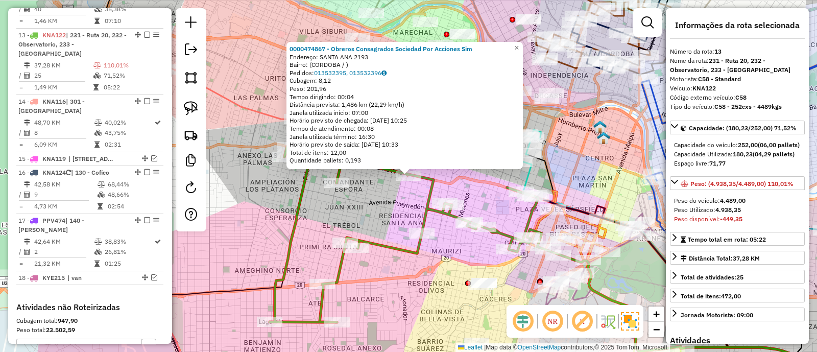
click at [491, 182] on div "0000474867 - Obreros Consagrados Sociedad Por Acciones Sim Endereço: SANTA ANA …" at bounding box center [408, 176] width 817 height 352
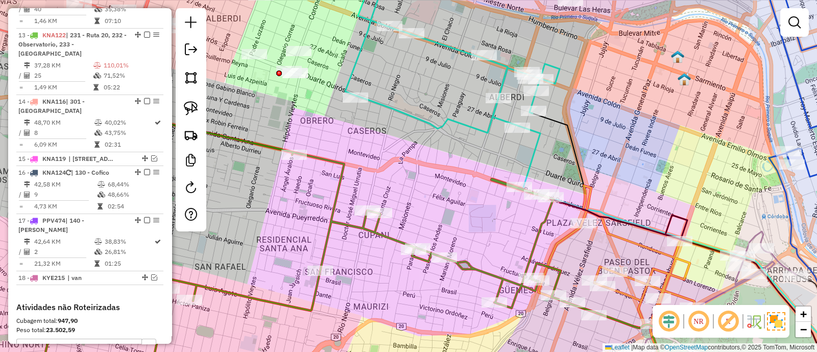
click at [559, 236] on icon at bounding box center [616, 256] width 156 height 142
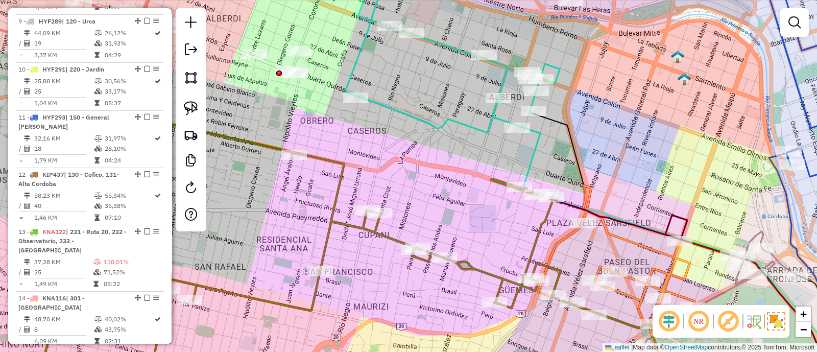
select select "*********"
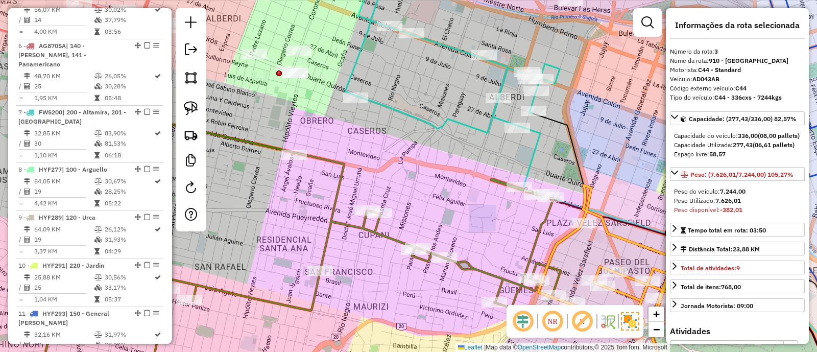
scroll to position [479, 0]
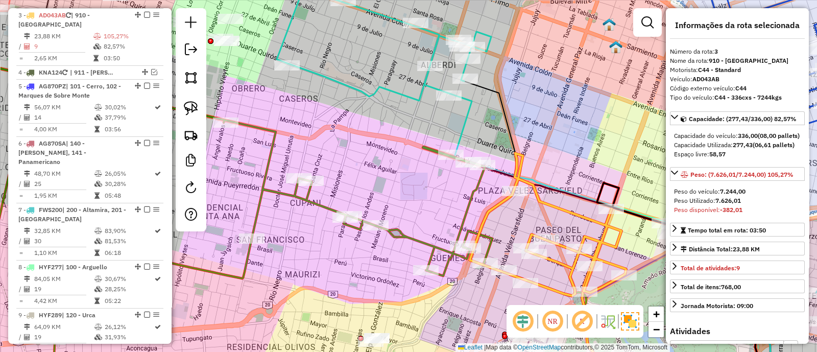
drag, startPoint x: 566, startPoint y: 243, endPoint x: 477, endPoint y: 203, distance: 97.1
click at [479, 204] on icon at bounding box center [548, 224] width 156 height 142
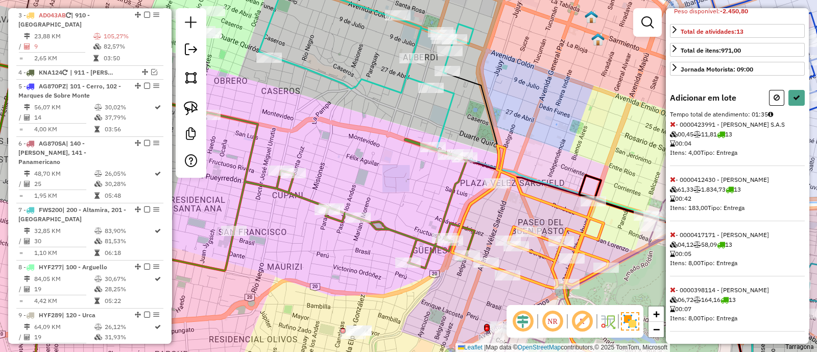
scroll to position [224, 0]
click at [777, 101] on button at bounding box center [776, 98] width 15 height 16
select select "*********"
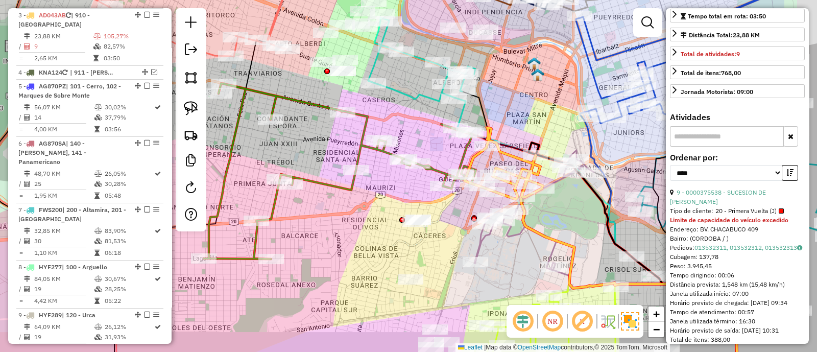
drag, startPoint x: 523, startPoint y: 149, endPoint x: 503, endPoint y: 121, distance: 34.3
click at [504, 122] on div "Janela de atendimento Grade de atendimento Capacidade Transportadoras Veículos …" at bounding box center [408, 176] width 817 height 352
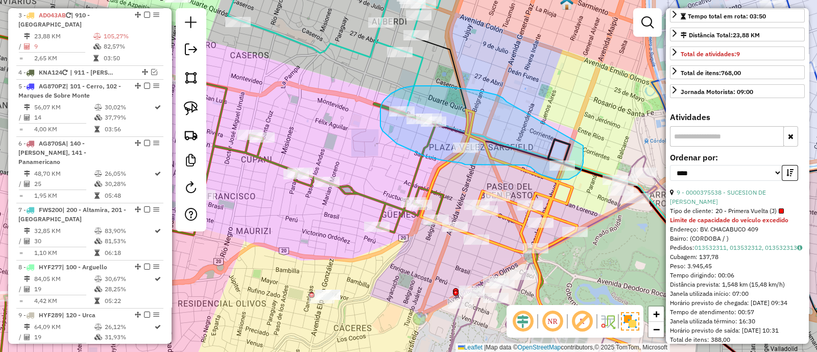
drag, startPoint x: 497, startPoint y: 95, endPoint x: 583, endPoint y: 145, distance: 99.5
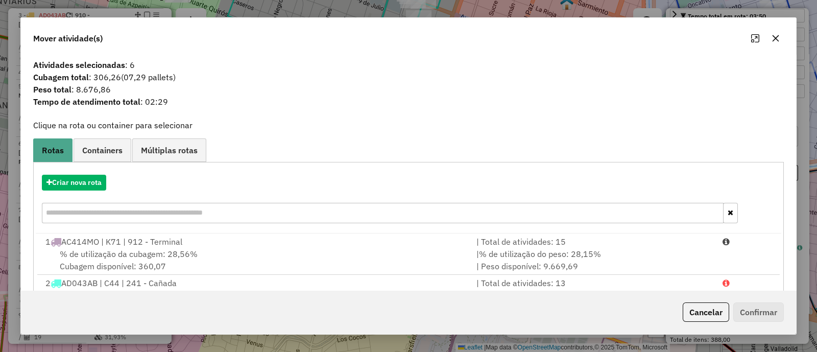
click at [655, 309] on div "Cancelar Confirmar" at bounding box center [408, 312] width 775 height 44
click at [685, 308] on button "Cancelar" at bounding box center [705, 311] width 46 height 19
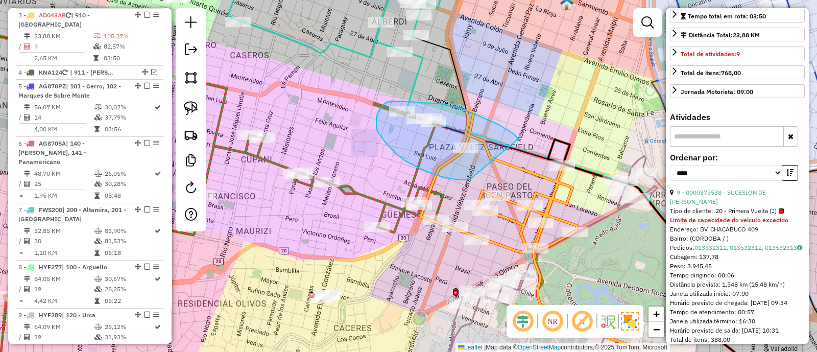
drag, startPoint x: 509, startPoint y: 131, endPoint x: 480, endPoint y: 180, distance: 57.4
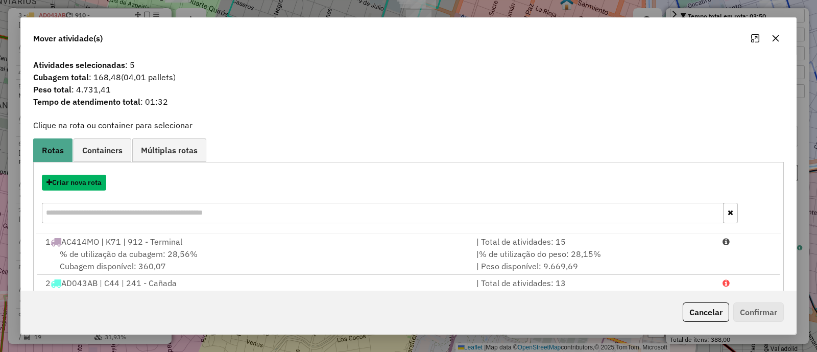
click at [84, 182] on button "Criar nova rota" at bounding box center [74, 183] width 64 height 16
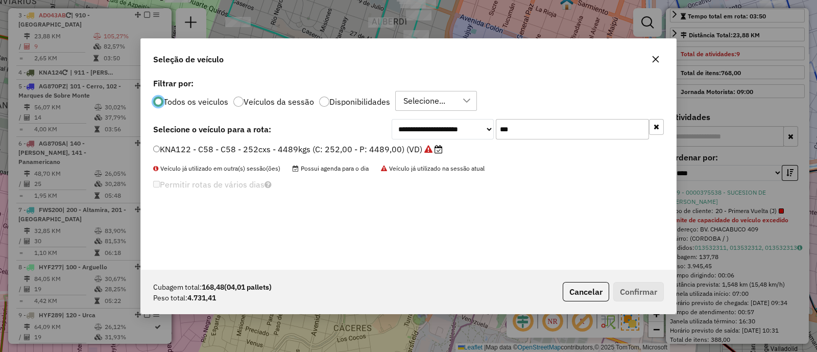
scroll to position [5, 3]
click at [546, 120] on input "***" at bounding box center [572, 129] width 153 height 20
type input "***"
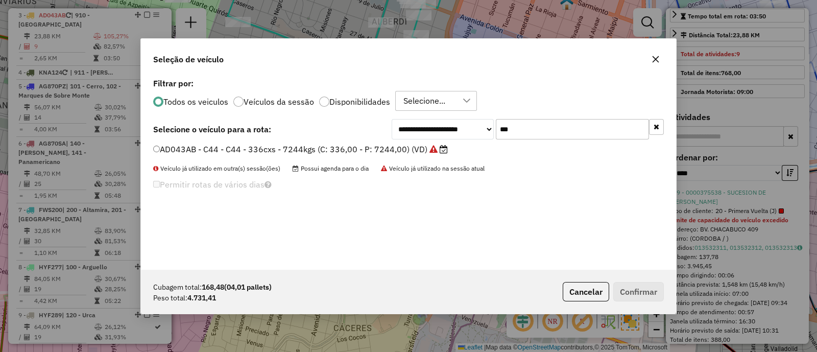
click at [390, 144] on label "AD043AB - C44 - C44 - 336cxs - 7244kgs (C: 336,00 - P: 7244,00) (VD)" at bounding box center [300, 149] width 295 height 12
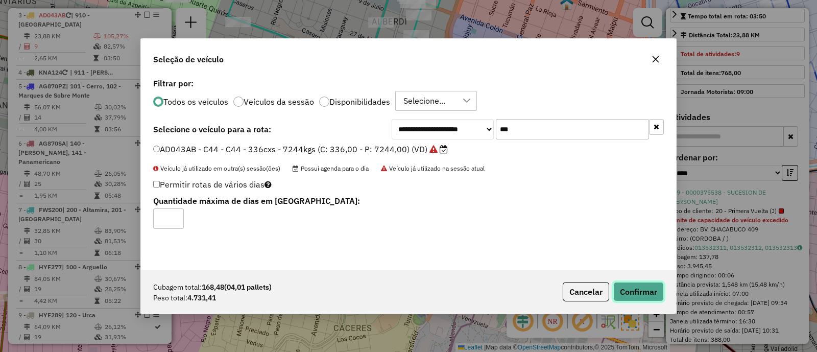
click at [645, 286] on button "Confirmar" at bounding box center [638, 291] width 51 height 19
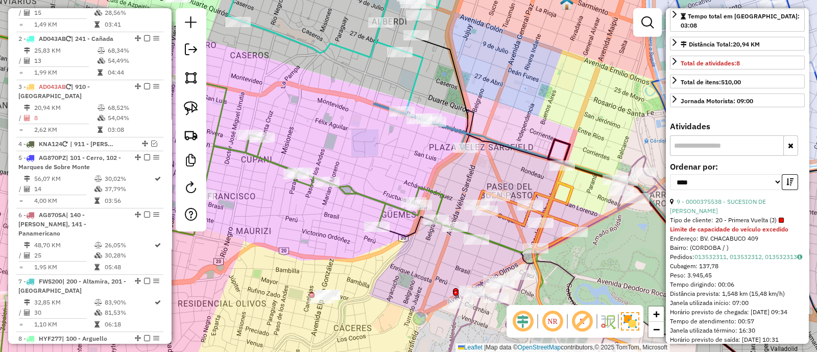
scroll to position [479, 0]
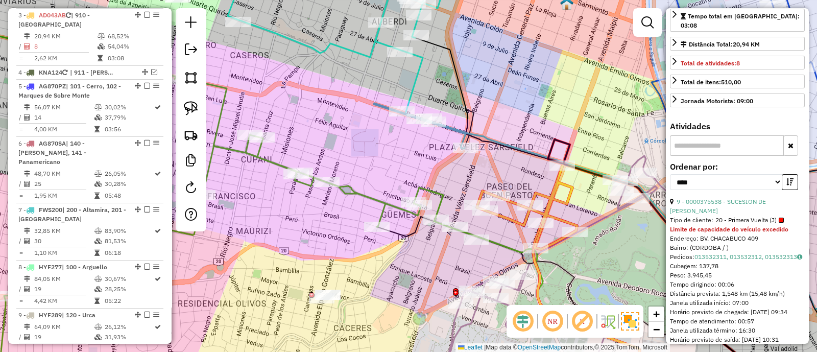
click at [485, 132] on icon at bounding box center [606, 255] width 346 height 264
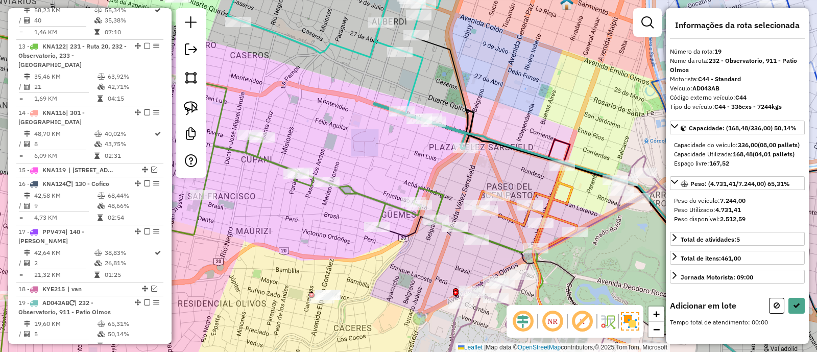
scroll to position [1165, 0]
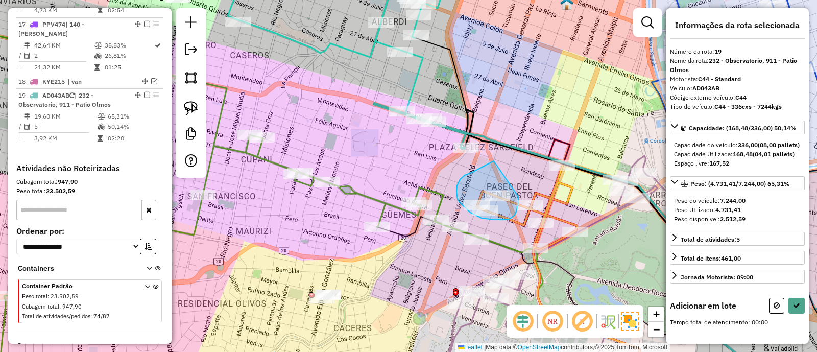
drag, startPoint x: 465, startPoint y: 175, endPoint x: 517, endPoint y: 185, distance: 53.1
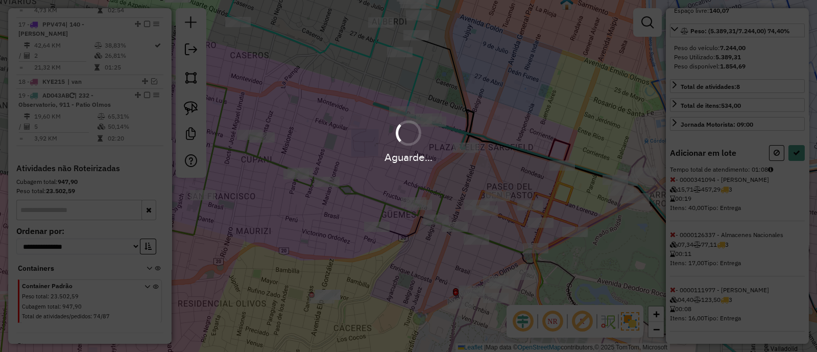
select select "*********"
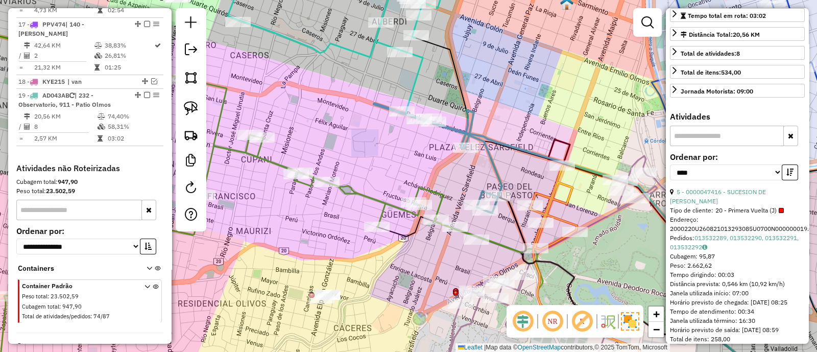
scroll to position [3, 0]
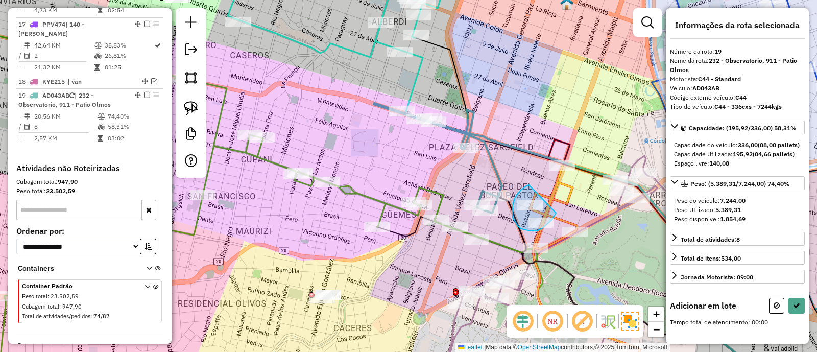
drag, startPoint x: 514, startPoint y: 199, endPoint x: 557, endPoint y: 207, distance: 44.1
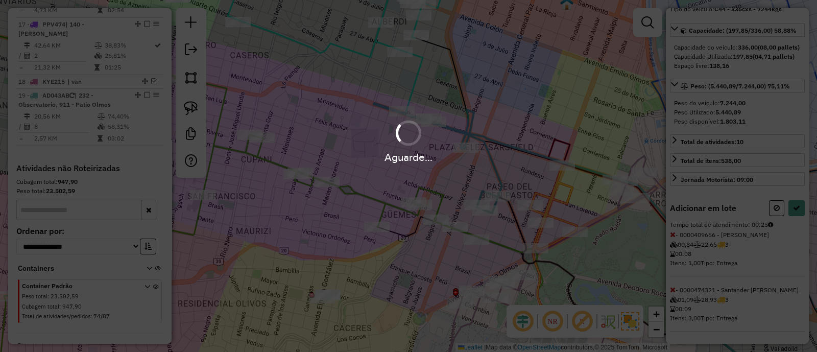
select select "*********"
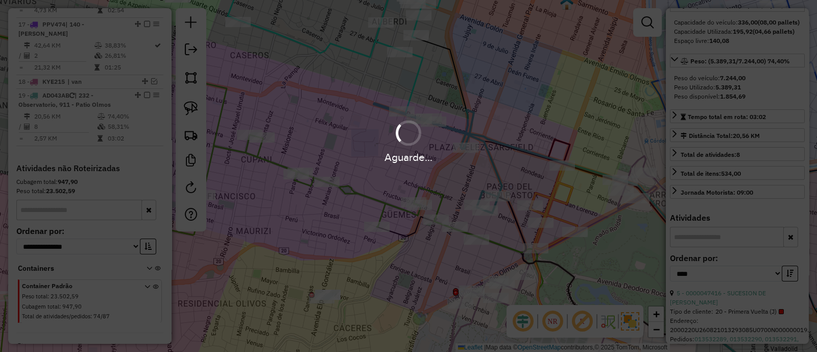
scroll to position [224, 0]
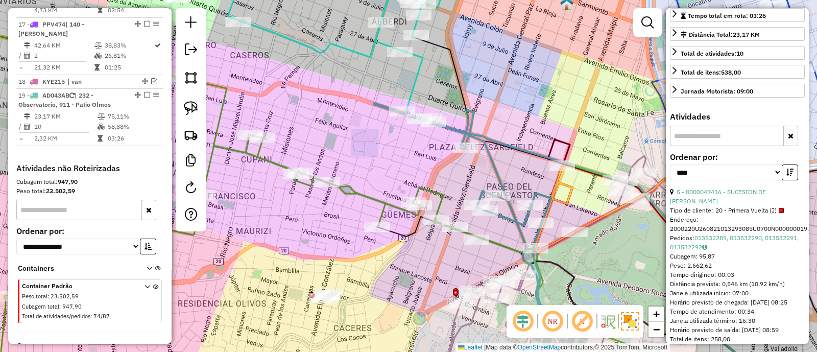
click at [629, 168] on icon at bounding box center [559, 271] width 239 height 231
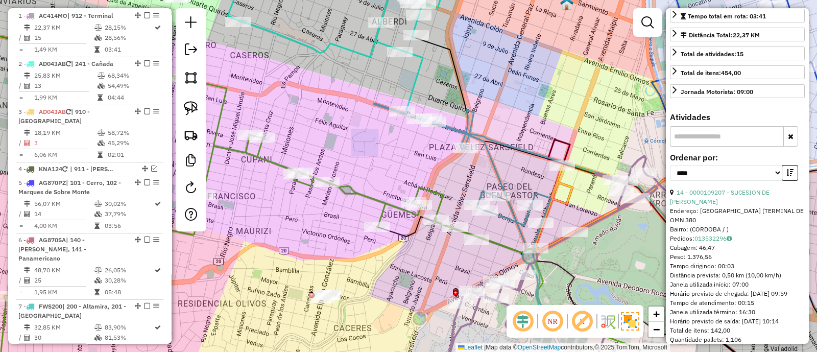
scroll to position [0, 0]
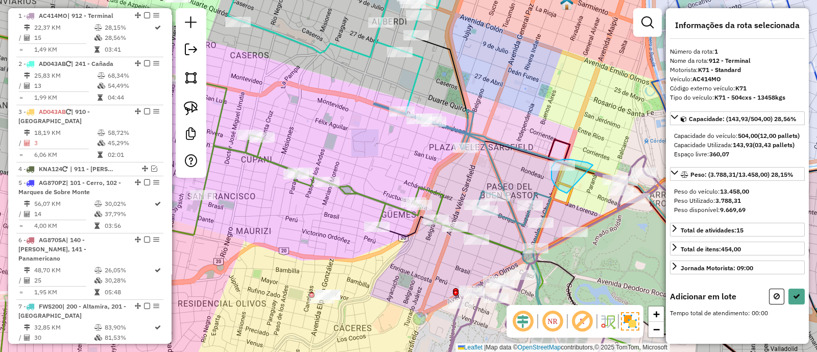
drag, startPoint x: 593, startPoint y: 165, endPoint x: 567, endPoint y: 193, distance: 38.3
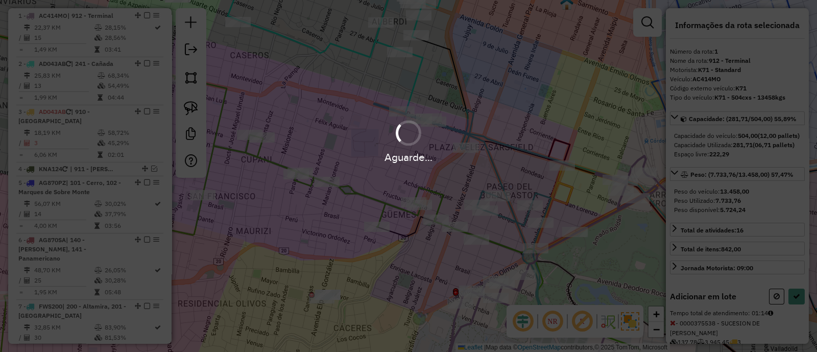
select select "*********"
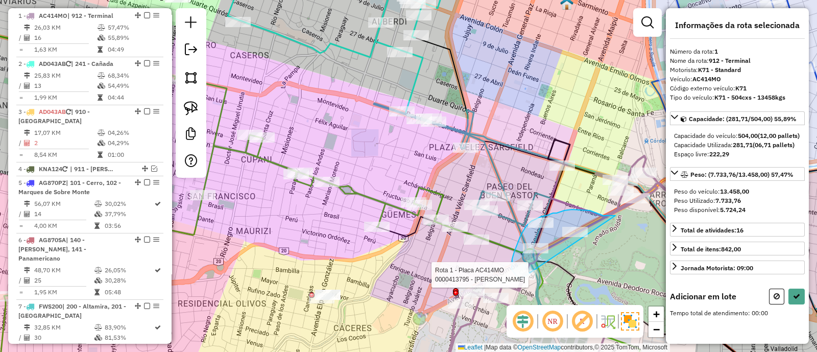
drag, startPoint x: 615, startPoint y: 215, endPoint x: 548, endPoint y: 286, distance: 97.5
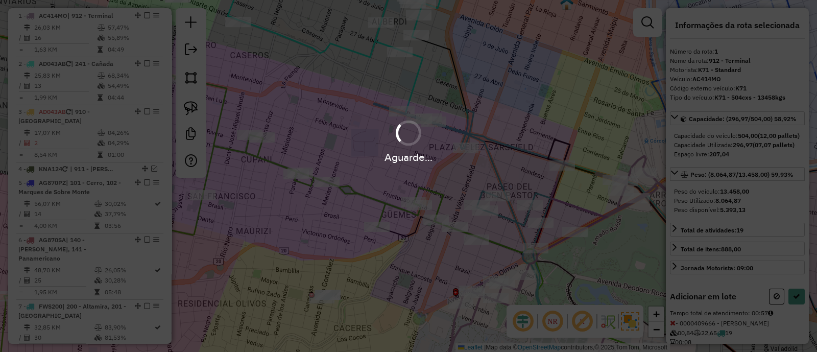
select select "*********"
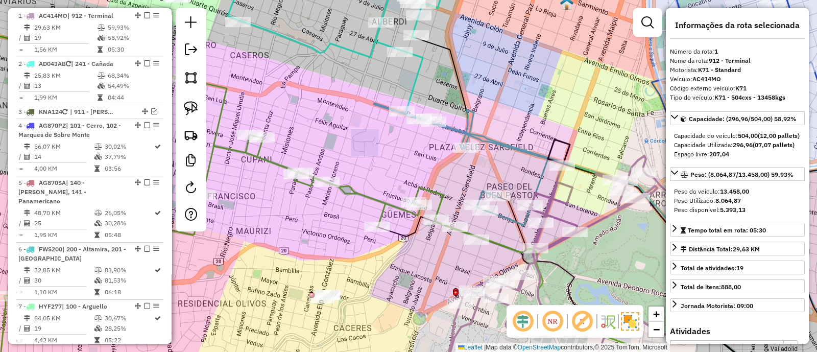
click at [493, 141] on icon at bounding box center [461, 164] width 174 height 122
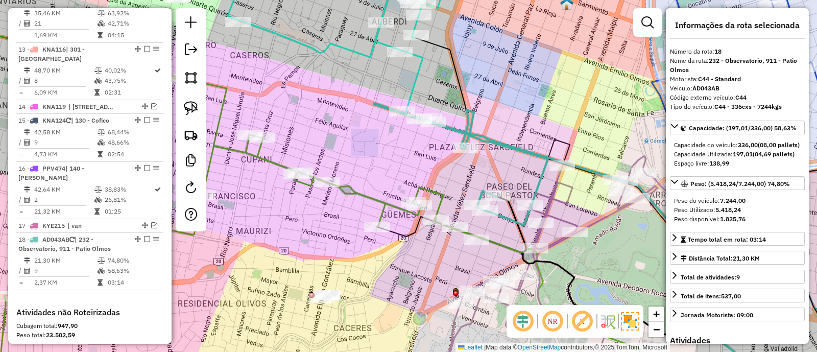
scroll to position [1108, 0]
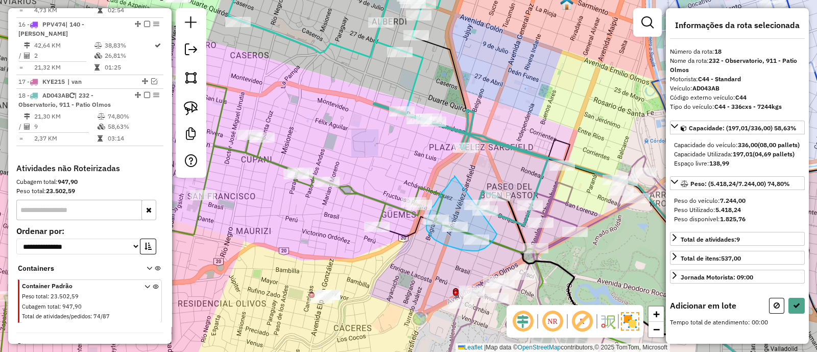
drag, startPoint x: 453, startPoint y: 178, endPoint x: 497, endPoint y: 234, distance: 71.0
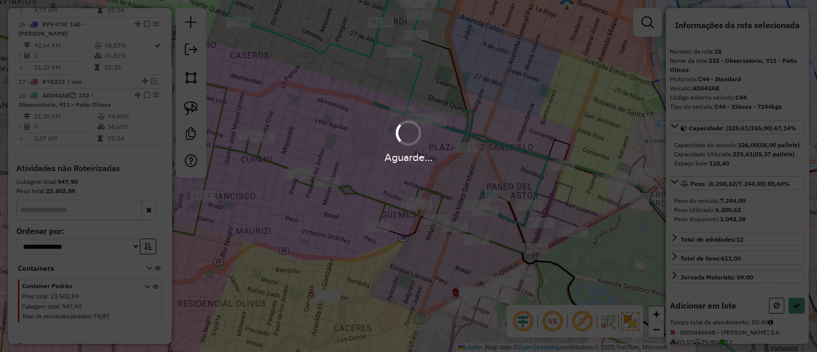
select select "*********"
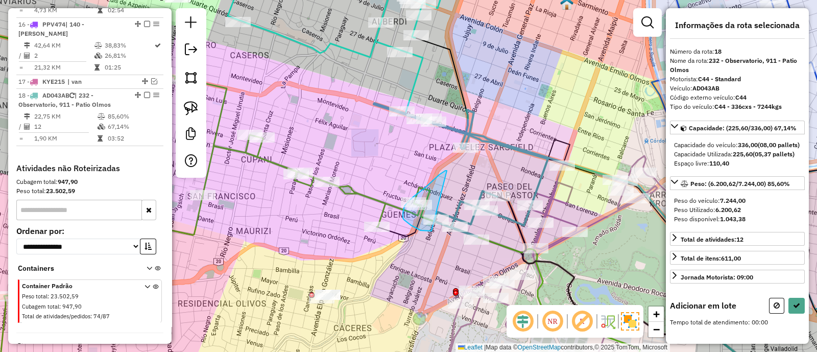
drag, startPoint x: 447, startPoint y: 170, endPoint x: 434, endPoint y: 231, distance: 61.5
click at [434, 231] on div "Janela de atendimento Grade de atendimento Capacidade Transportadoras Veículos …" at bounding box center [408, 176] width 817 height 352
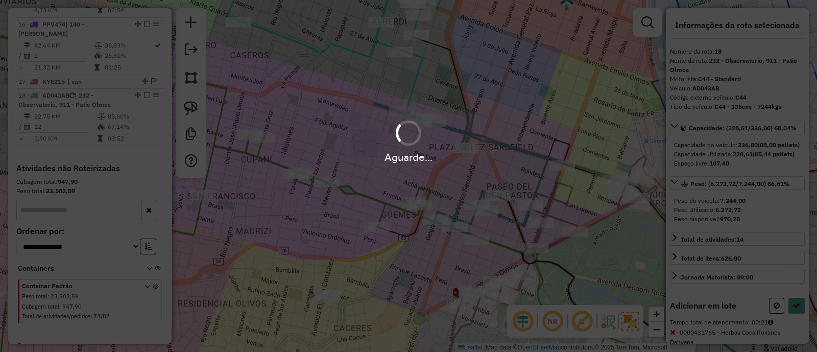
select select "*********"
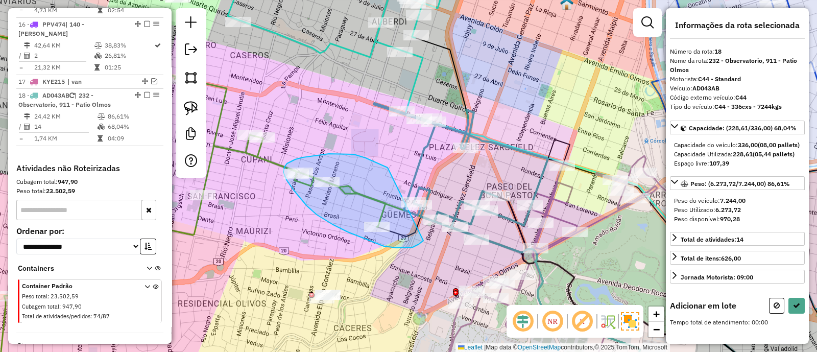
drag, startPoint x: 385, startPoint y: 167, endPoint x: 424, endPoint y: 240, distance: 82.9
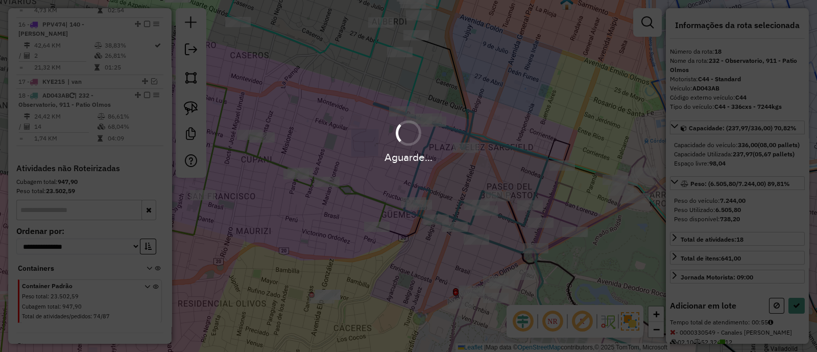
select select "*********"
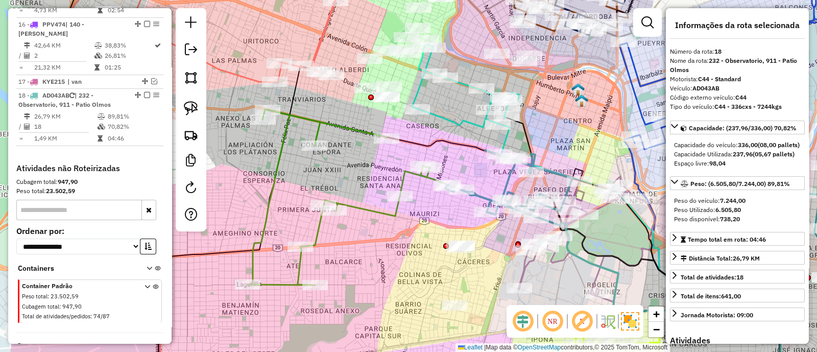
click at [485, 197] on icon at bounding box center [508, 183] width 127 height 67
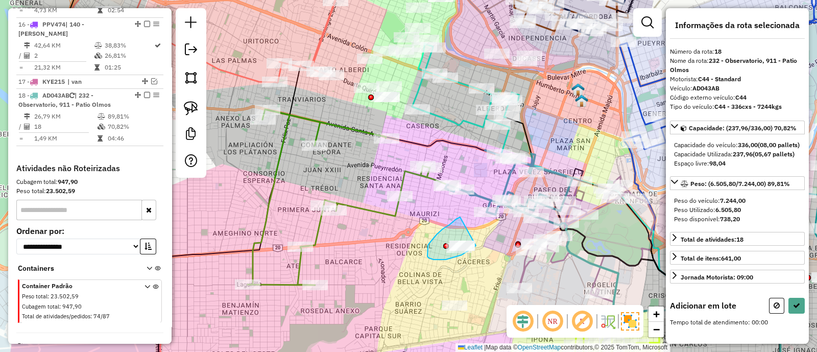
drag, startPoint x: 460, startPoint y: 217, endPoint x: 477, endPoint y: 243, distance: 31.3
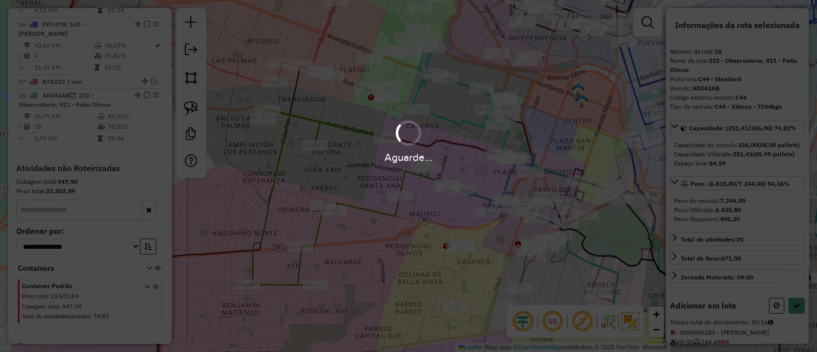
select select "*********"
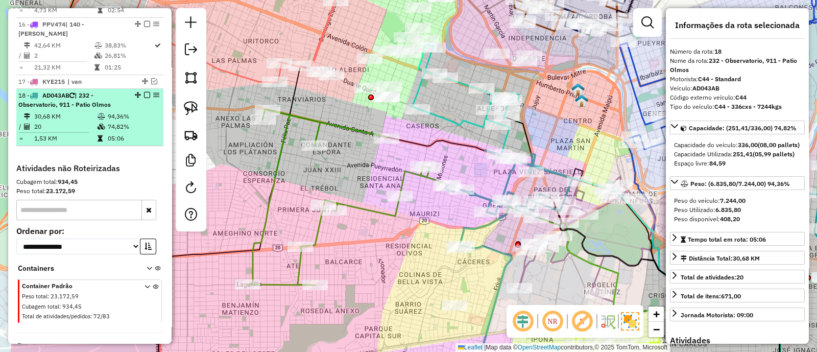
click at [145, 92] on em at bounding box center [147, 95] width 6 height 6
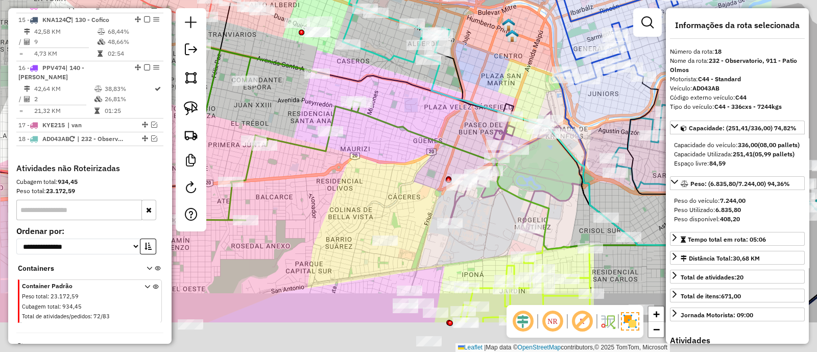
drag, startPoint x: 442, startPoint y: 228, endPoint x: 356, endPoint y: 143, distance: 120.9
click at [359, 147] on div "Janela de atendimento Grade de atendimento Capacidade Transportadoras Veículos …" at bounding box center [408, 176] width 817 height 352
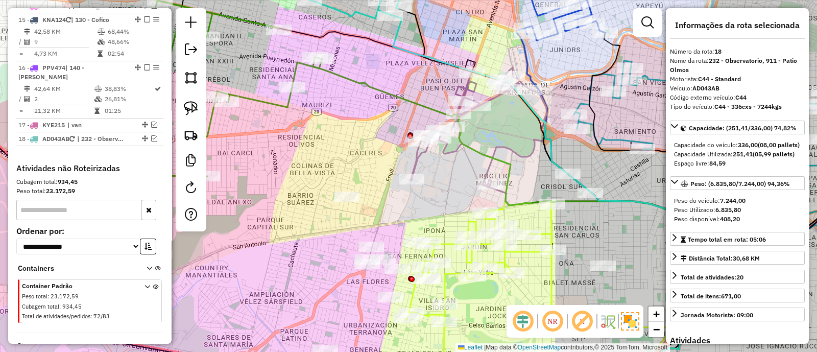
click at [416, 166] on icon at bounding box center [478, 127] width 136 height 120
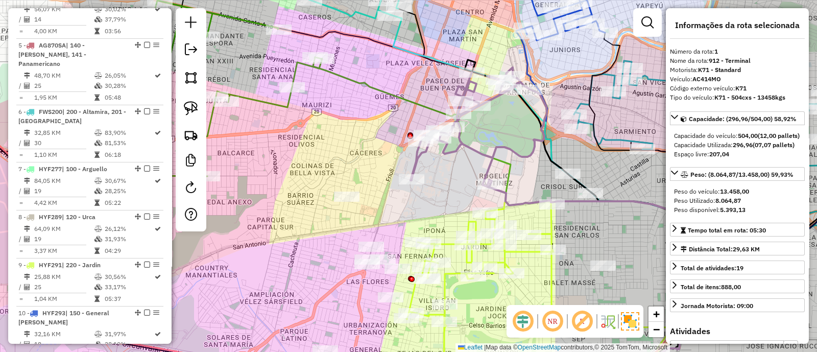
scroll to position [383, 0]
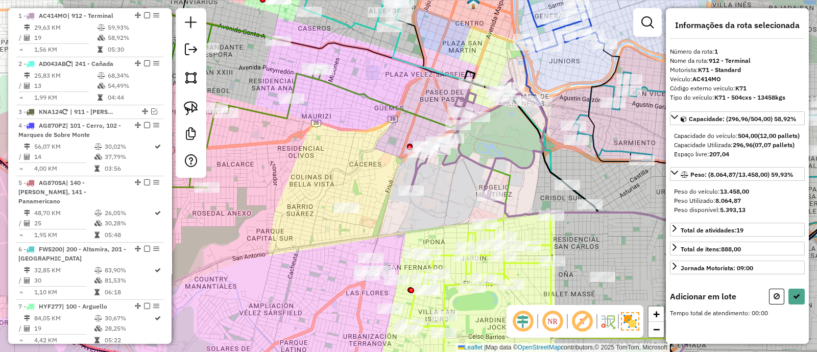
click at [474, 161] on icon at bounding box center [478, 139] width 136 height 120
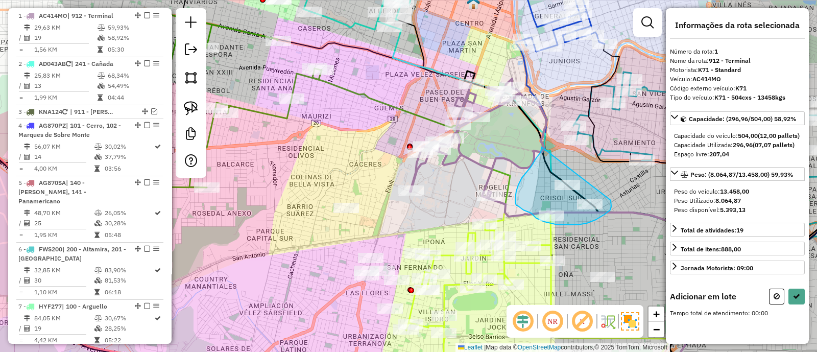
drag, startPoint x: 542, startPoint y: 147, endPoint x: 607, endPoint y: 197, distance: 82.4
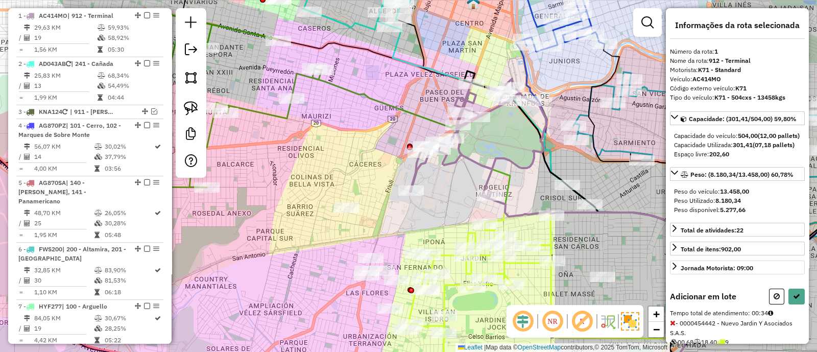
click at [776, 300] on icon at bounding box center [776, 295] width 6 height 7
select select "*********"
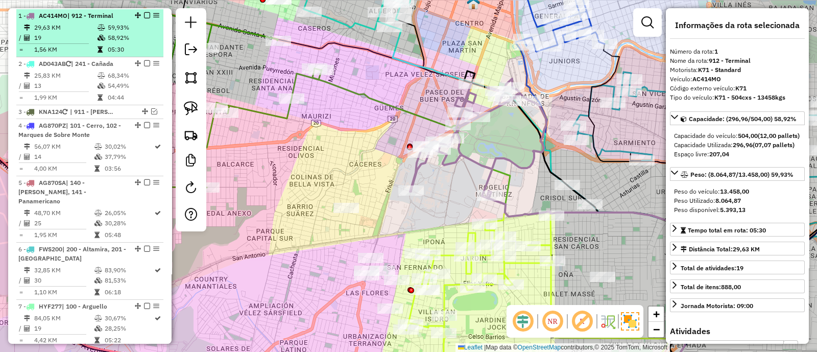
click at [144, 14] on em at bounding box center [147, 15] width 6 height 6
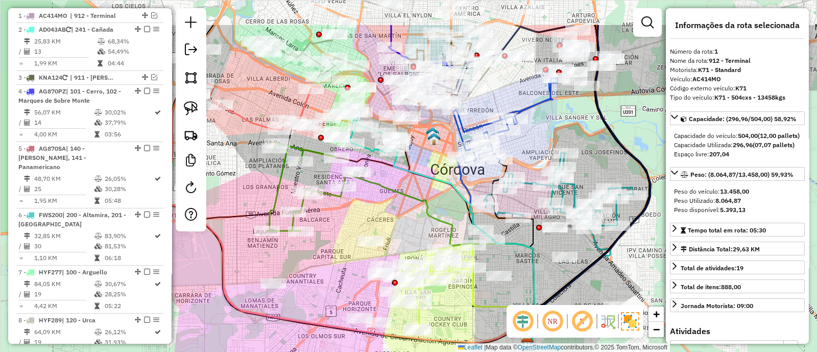
drag, startPoint x: 399, startPoint y: 96, endPoint x: 427, endPoint y: 165, distance: 73.9
click at [427, 164] on div "Janela de atendimento Grade de atendimento Capacidade Transportadoras Veículos …" at bounding box center [408, 176] width 817 height 352
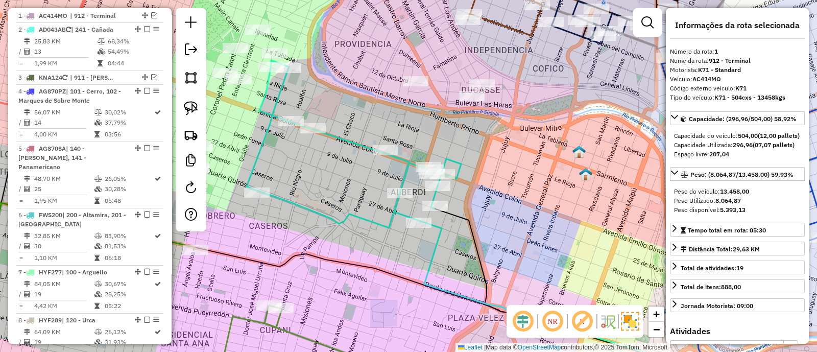
click at [354, 218] on icon at bounding box center [354, 143] width 214 height 167
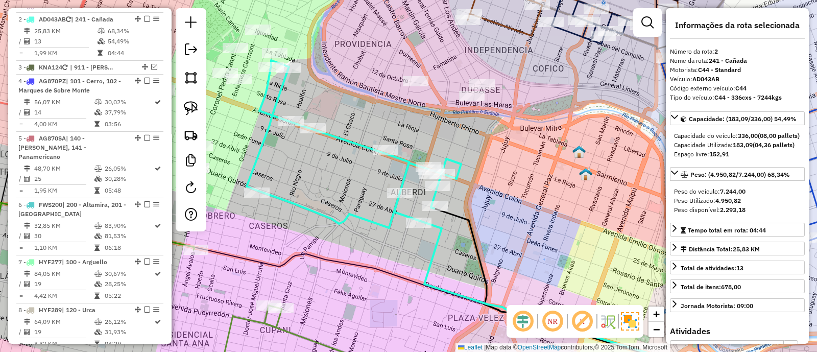
scroll to position [397, 0]
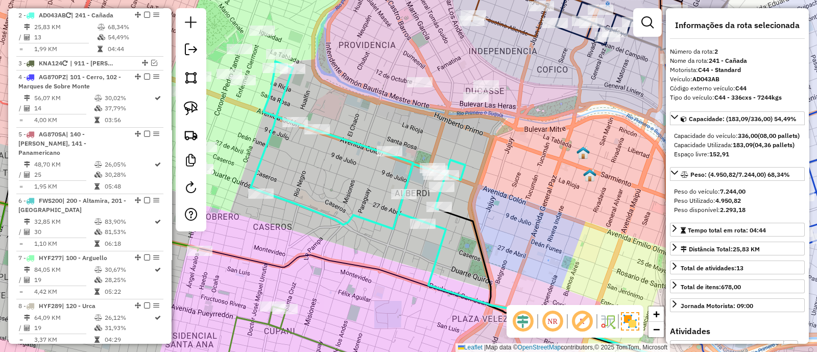
drag, startPoint x: 338, startPoint y: 190, endPoint x: 483, endPoint y: 249, distance: 156.1
click at [482, 249] on div "Janela de atendimento Grade de atendimento Capacidade Transportadoras Veículos …" at bounding box center [408, 176] width 817 height 352
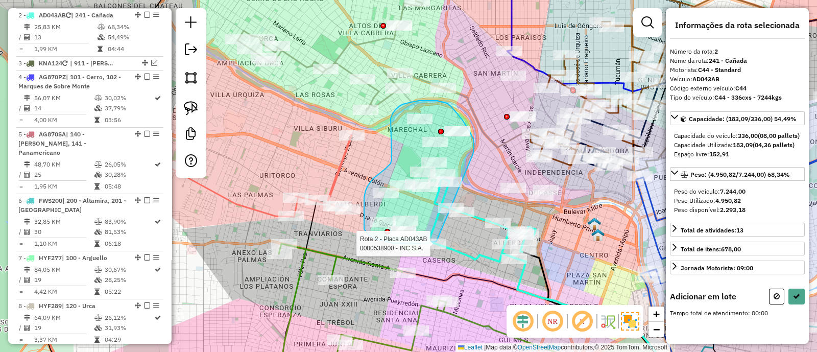
click at [436, 241] on div "Rota 2 - Placa AD043AB 0000538900 - INC S.A. Janela de atendimento Grade de ate…" at bounding box center [408, 176] width 817 height 352
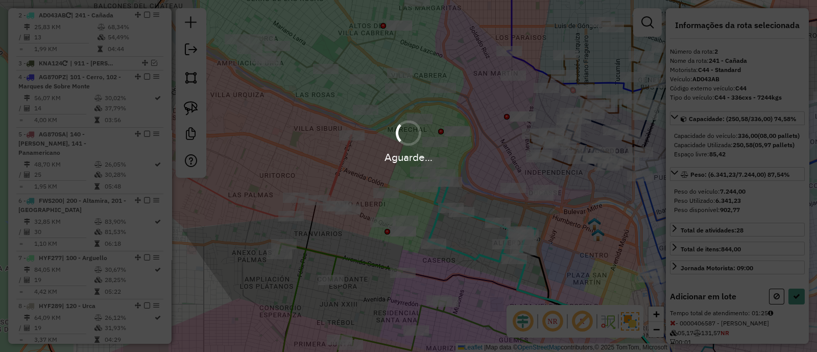
select select "*********"
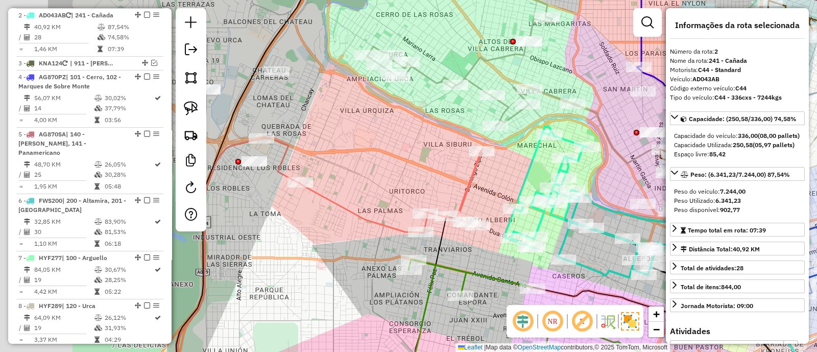
drag, startPoint x: 371, startPoint y: 178, endPoint x: 521, endPoint y: 191, distance: 151.2
click at [521, 191] on div "Janela de atendimento Grade de atendimento Capacidade Transportadoras Veículos …" at bounding box center [408, 176] width 817 height 352
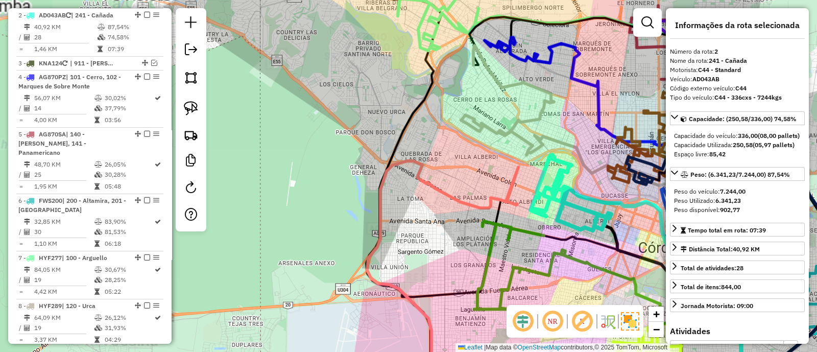
click at [449, 197] on icon at bounding box center [472, 187] width 91 height 41
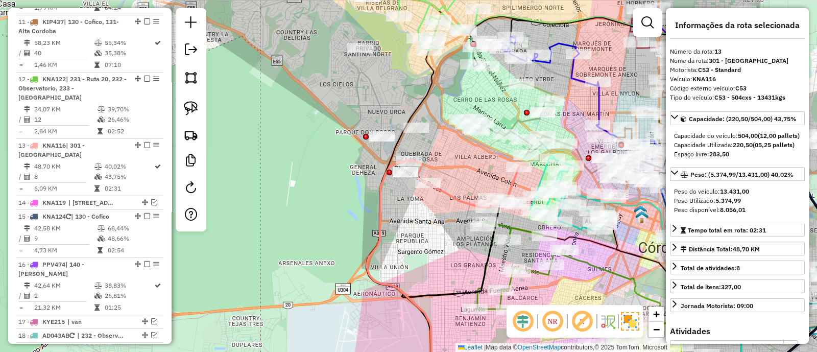
scroll to position [944, 0]
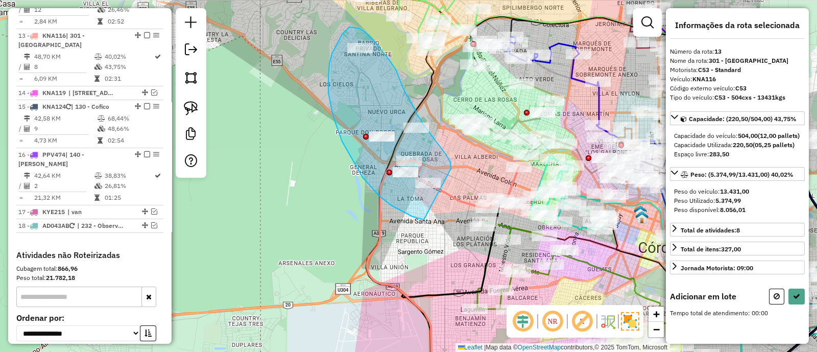
drag, startPoint x: 451, startPoint y: 164, endPoint x: 429, endPoint y: 222, distance: 61.1
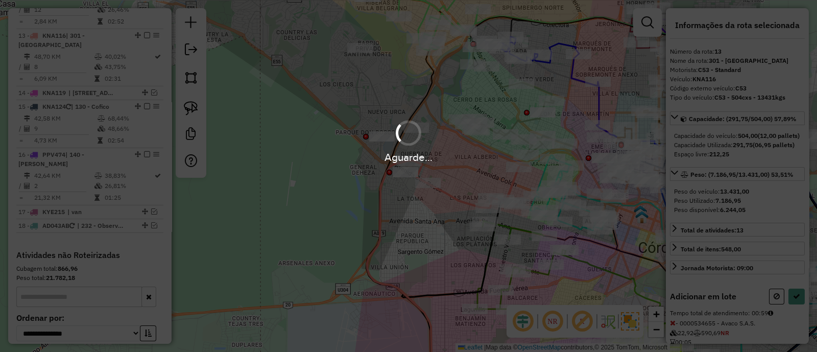
select select "*********"
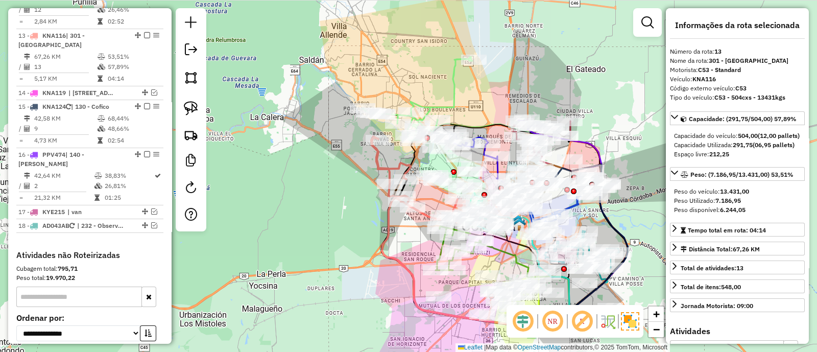
drag, startPoint x: 413, startPoint y: 241, endPoint x: 359, endPoint y: 224, distance: 56.7
click at [361, 225] on div "Janela de atendimento Grade de atendimento Capacidade Transportadoras Veículos …" at bounding box center [408, 176] width 817 height 352
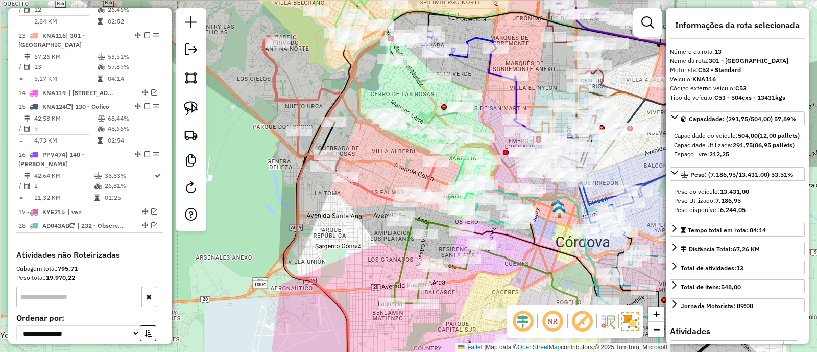
click at [373, 191] on icon at bounding box center [349, 119] width 173 height 166
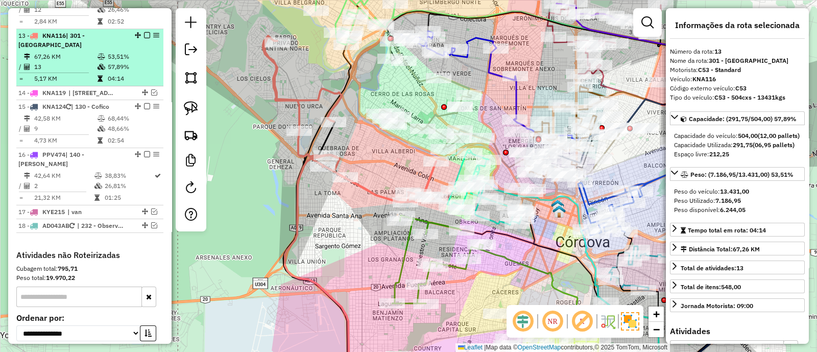
click at [145, 32] on em at bounding box center [147, 35] width 6 height 6
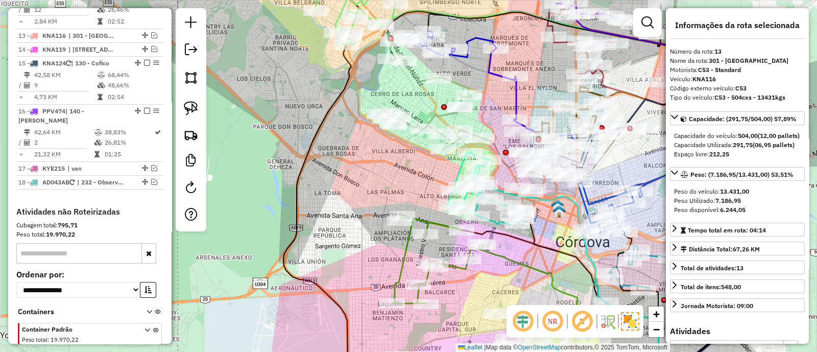
drag, startPoint x: 503, startPoint y: 263, endPoint x: 428, endPoint y: 154, distance: 132.8
click at [479, 244] on icon at bounding box center [572, 315] width 186 height 143
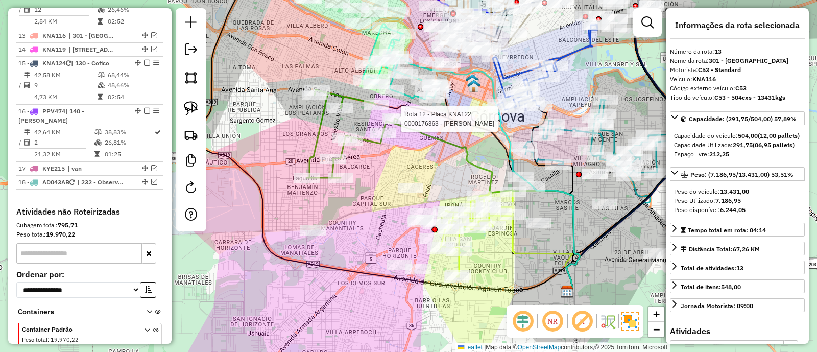
click at [311, 153] on icon at bounding box center [352, 134] width 91 height 88
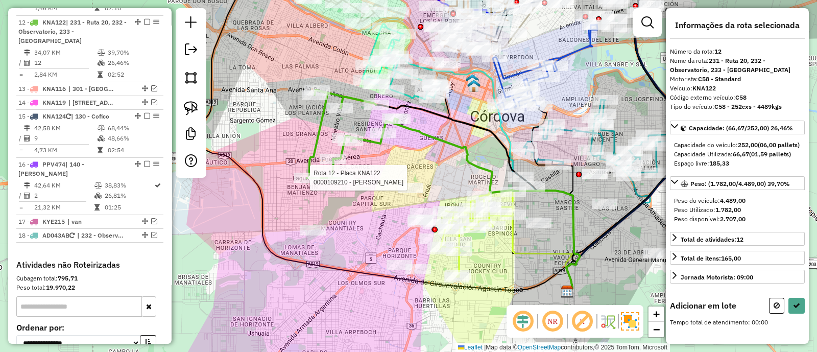
scroll to position [878, 0]
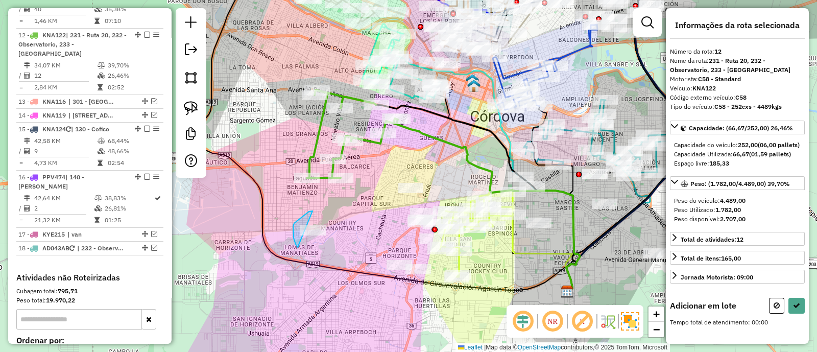
drag, startPoint x: 312, startPoint y: 211, endPoint x: 334, endPoint y: 227, distance: 27.1
select select "*********"
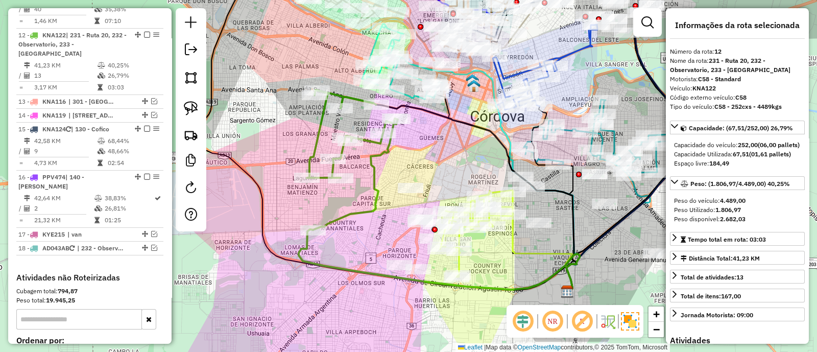
click at [375, 156] on icon at bounding box center [352, 160] width 91 height 140
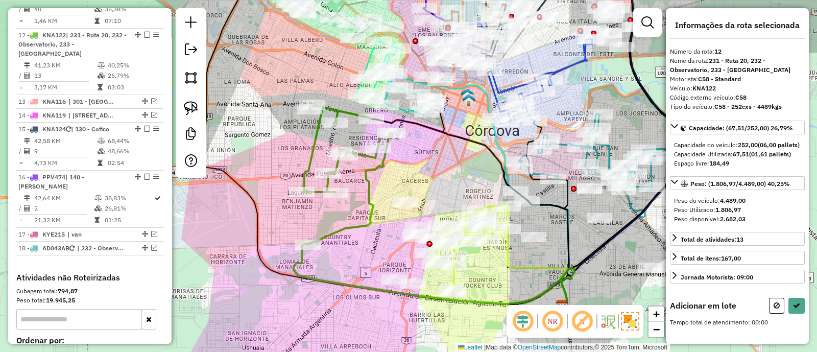
drag, startPoint x: 384, startPoint y: 178, endPoint x: 359, endPoint y: 269, distance: 94.4
click at [359, 269] on div "Janela de atendimento Grade de atendimento Capacidade Transportadoras Veículos …" at bounding box center [408, 176] width 817 height 352
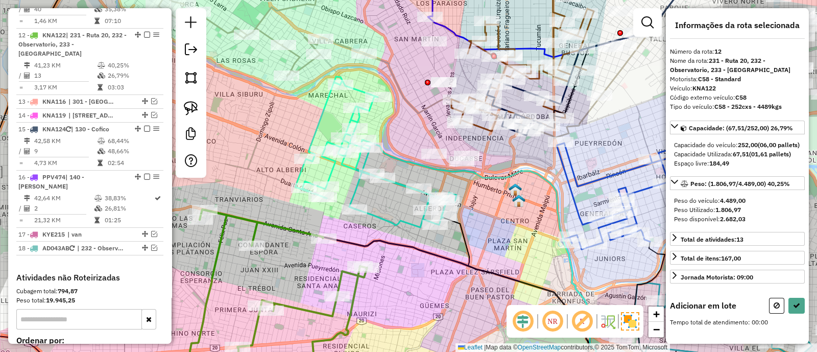
click at [383, 218] on icon at bounding box center [375, 152] width 161 height 151
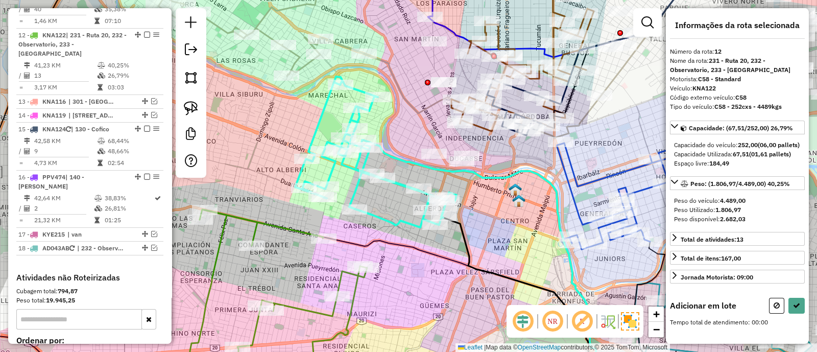
click at [393, 215] on div "Janela de atendimento Grade de atendimento Capacidade Transportadoras Veículos …" at bounding box center [408, 176] width 817 height 352
click at [396, 224] on icon at bounding box center [375, 152] width 161 height 151
click at [781, 313] on button at bounding box center [776, 306] width 15 height 16
select select "*********"
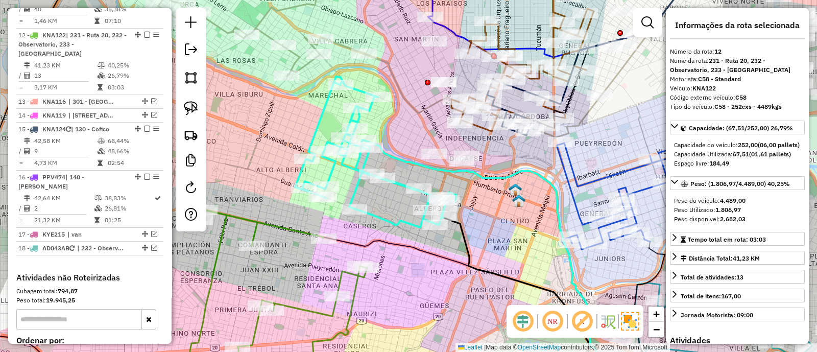
click at [391, 223] on icon at bounding box center [375, 152] width 161 height 151
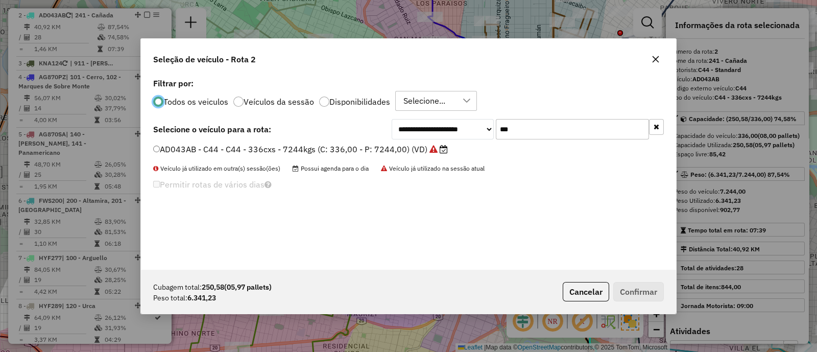
scroll to position [5, 3]
click at [527, 129] on input "***" at bounding box center [572, 129] width 153 height 20
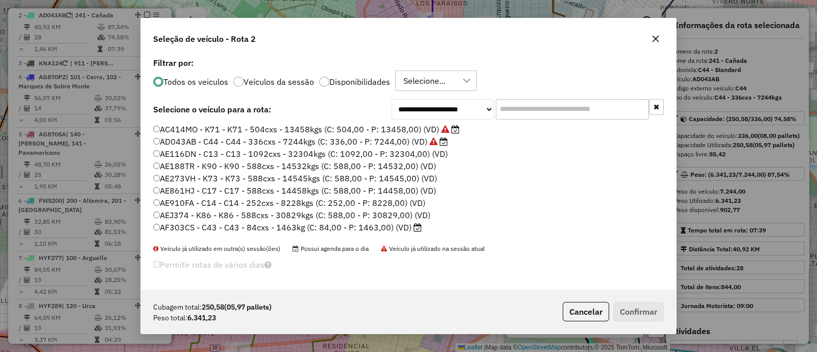
click at [350, 79] on label "Disponibilidades" at bounding box center [359, 82] width 61 height 8
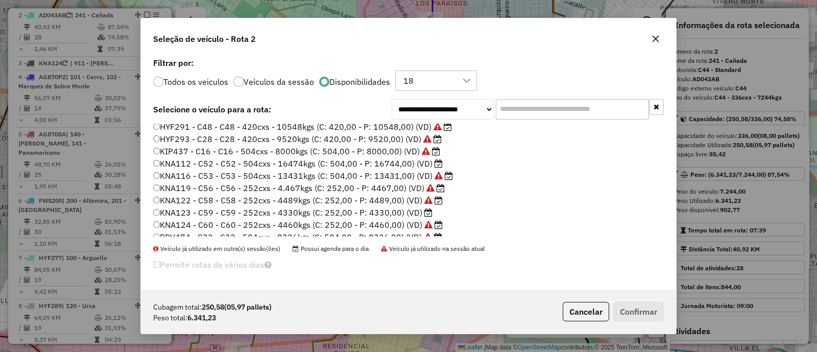
scroll to position [145, 0]
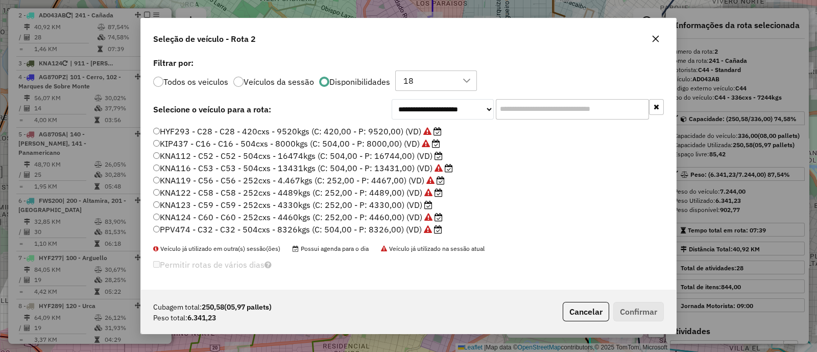
click at [353, 203] on label "KNA123 - C59 - C59 - 252cxs - 4330kgs (C: 252,00 - P: 4330,00) (VD)" at bounding box center [292, 205] width 279 height 12
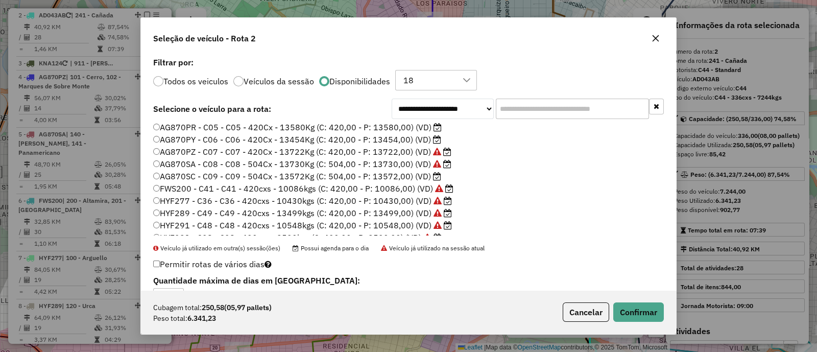
scroll to position [63, 0]
click at [398, 149] on label "AG870SC - C09 - C09 - 504Cx - 13572Kg (C: 504,00 - P: 13572,00) (VD)" at bounding box center [297, 151] width 288 height 12
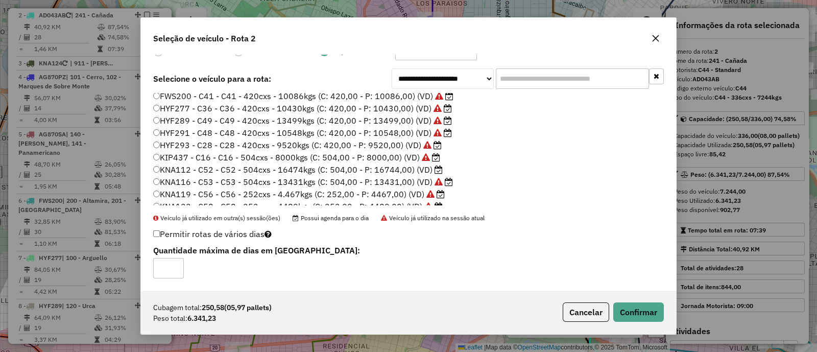
scroll to position [127, 0]
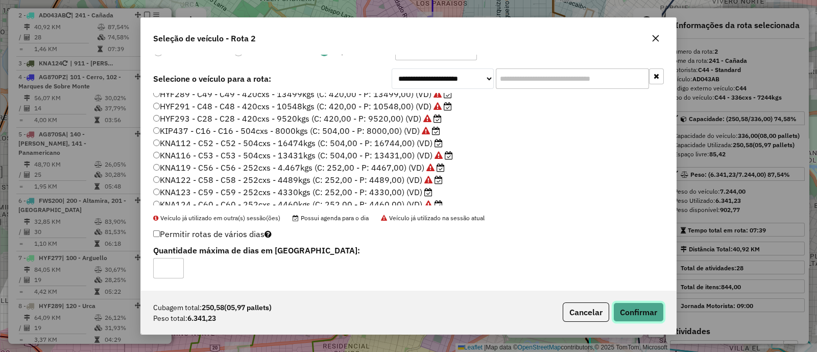
click at [630, 317] on button "Confirmar" at bounding box center [638, 311] width 51 height 19
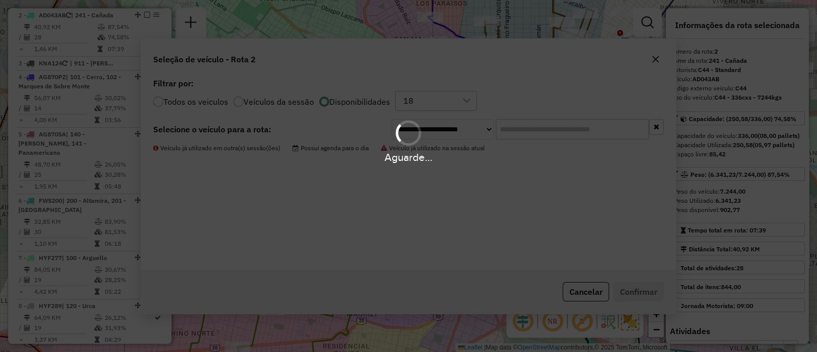
scroll to position [0, 0]
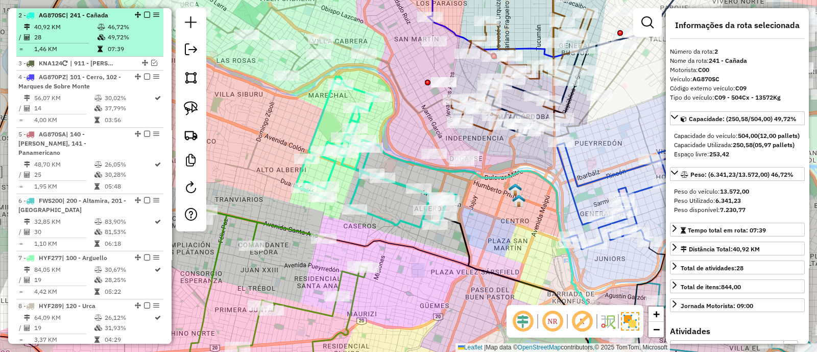
click at [145, 14] on em at bounding box center [147, 15] width 6 height 6
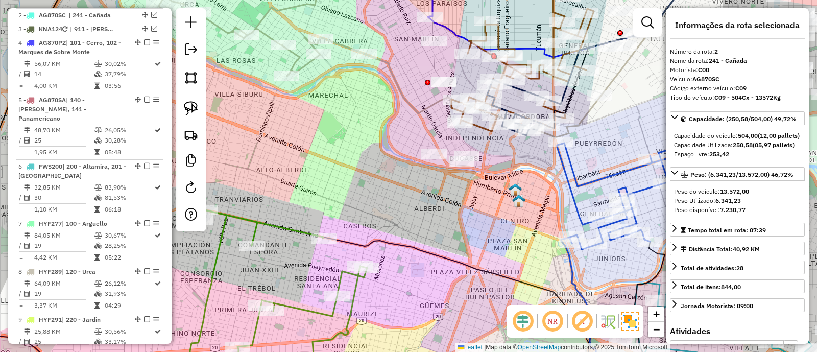
scroll to position [363, 0]
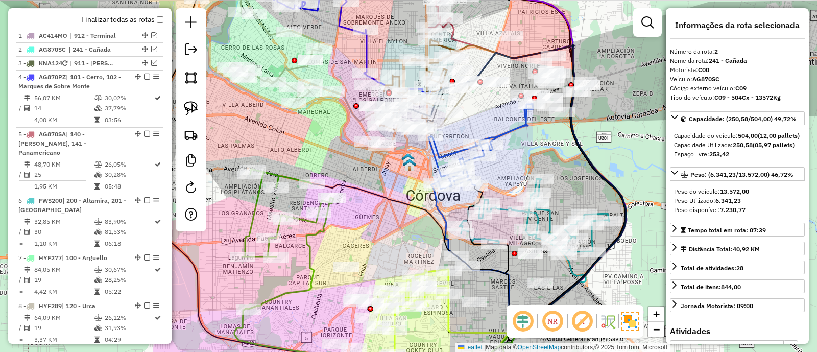
click at [253, 208] on icon at bounding box center [287, 239] width 91 height 140
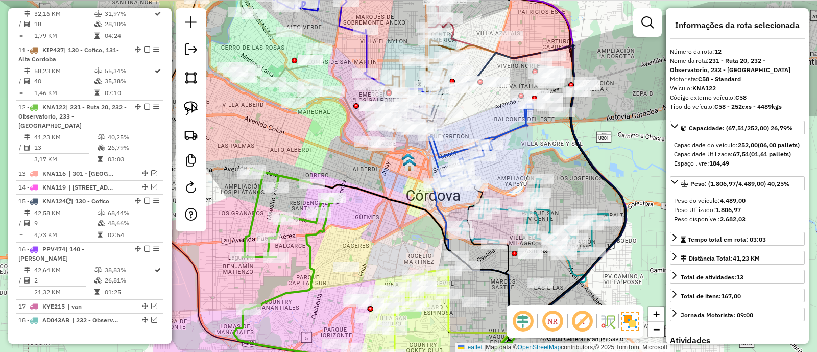
scroll to position [844, 0]
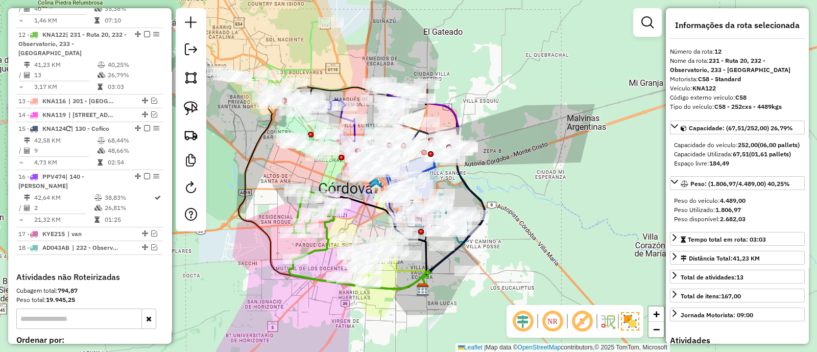
click at [325, 243] on icon at bounding box center [314, 224] width 45 height 70
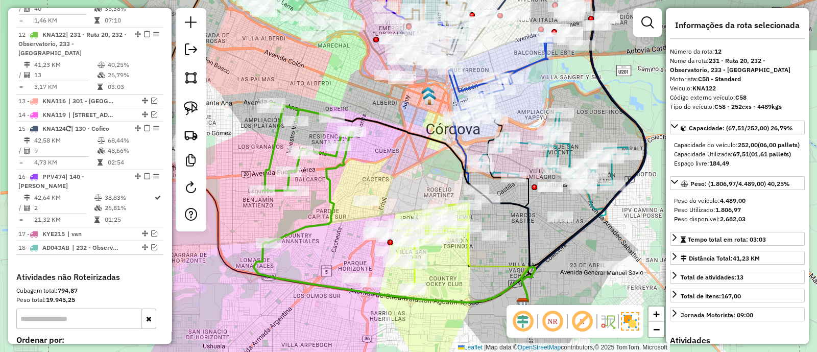
drag, startPoint x: 329, startPoint y: 235, endPoint x: 329, endPoint y: 195, distance: 40.3
click at [329, 197] on icon at bounding box center [307, 173] width 91 height 140
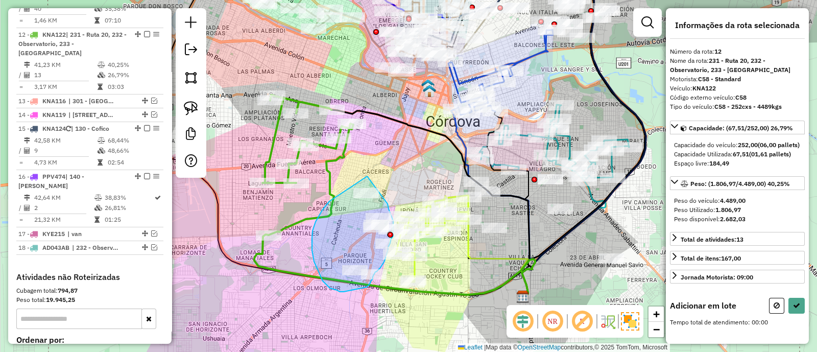
drag, startPoint x: 367, startPoint y: 176, endPoint x: 385, endPoint y: 197, distance: 27.9
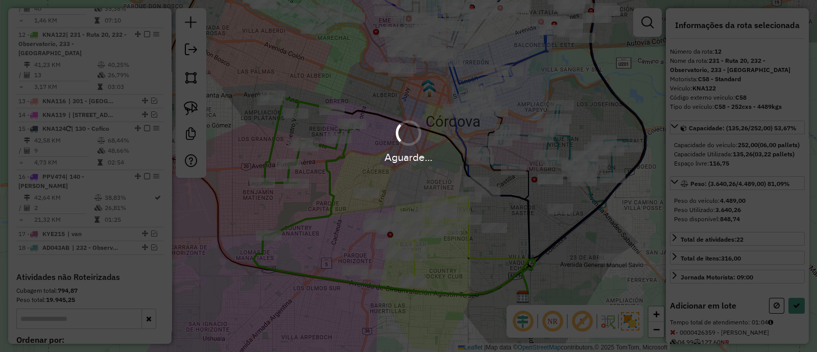
select select "*********"
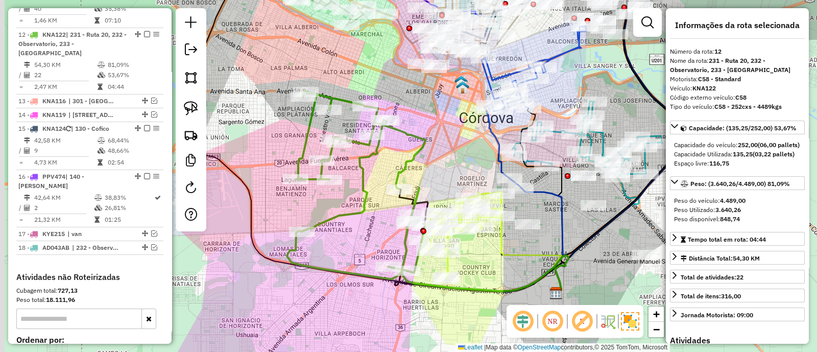
drag, startPoint x: 391, startPoint y: 150, endPoint x: 420, endPoint y: 145, distance: 29.5
click at [420, 145] on icon at bounding box center [356, 184] width 138 height 187
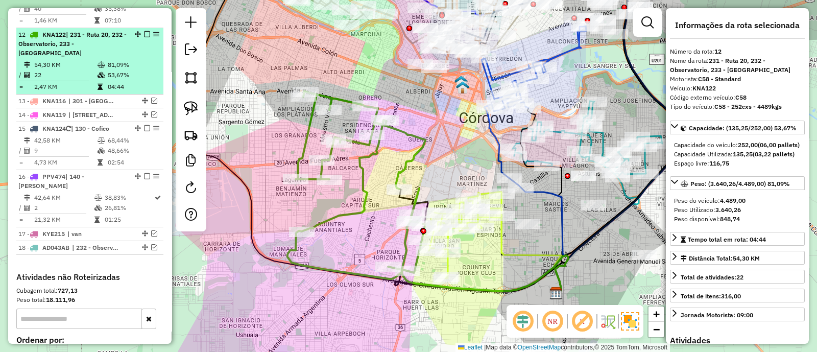
click at [144, 31] on em at bounding box center [147, 34] width 6 height 6
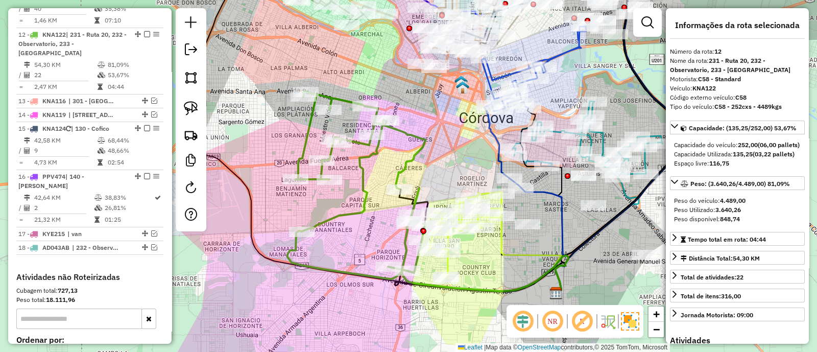
scroll to position [792, 0]
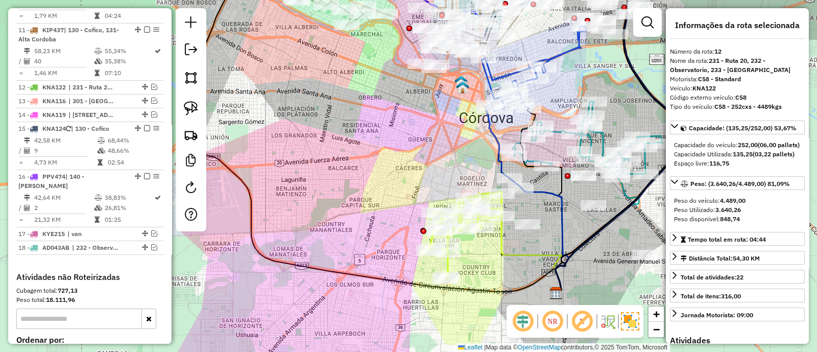
click at [498, 236] on icon at bounding box center [525, 250] width 71 height 85
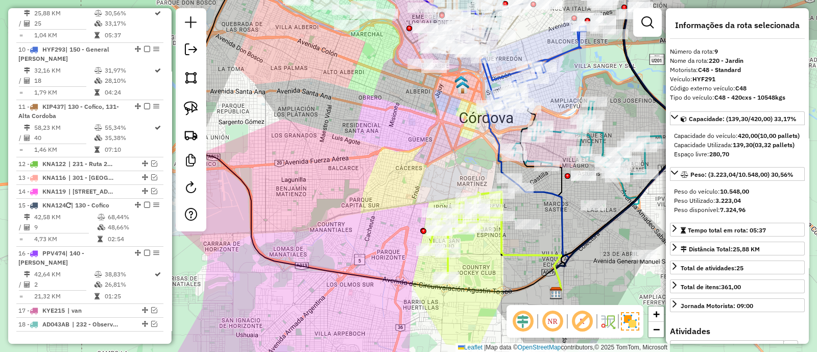
scroll to position [691, 0]
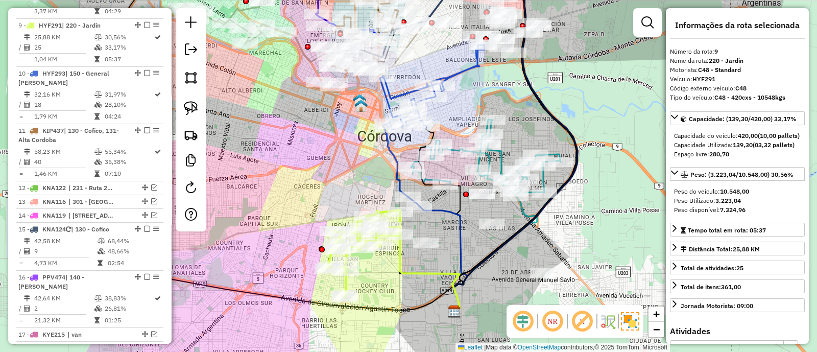
drag, startPoint x: 501, startPoint y: 240, endPoint x: 385, endPoint y: 260, distance: 117.5
click at [388, 260] on icon at bounding box center [423, 269] width 71 height 85
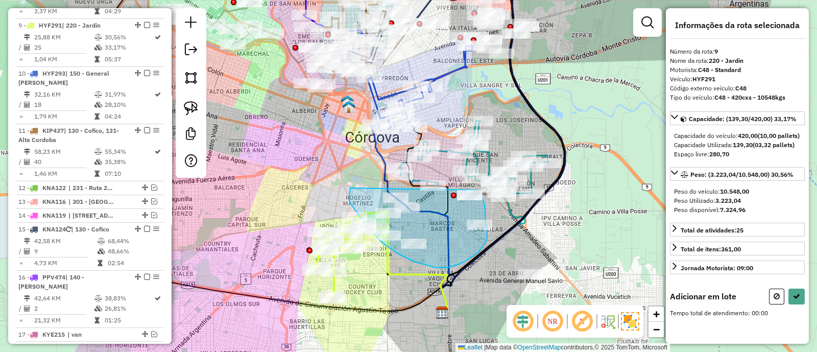
click at [475, 190] on div "Janela de atendimento Grade de atendimento Capacidade Transportadoras Veículos …" at bounding box center [408, 176] width 817 height 352
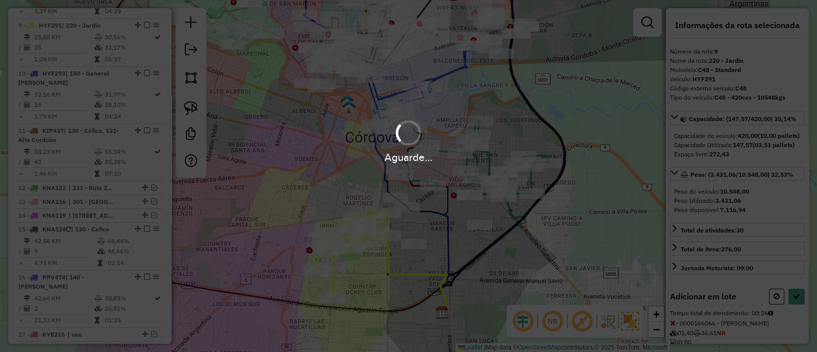
select select "*********"
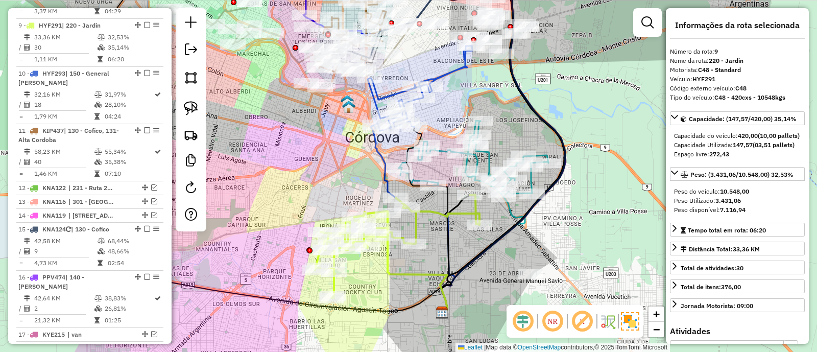
click at [531, 179] on icon at bounding box center [474, 158] width 150 height 76
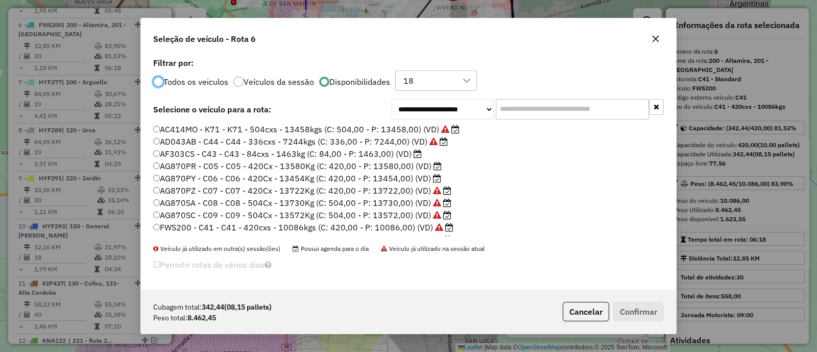
scroll to position [5, 3]
drag, startPoint x: 590, startPoint y: 316, endPoint x: 566, endPoint y: 297, distance: 30.1
click at [590, 315] on button "Cancelar" at bounding box center [586, 311] width 46 height 19
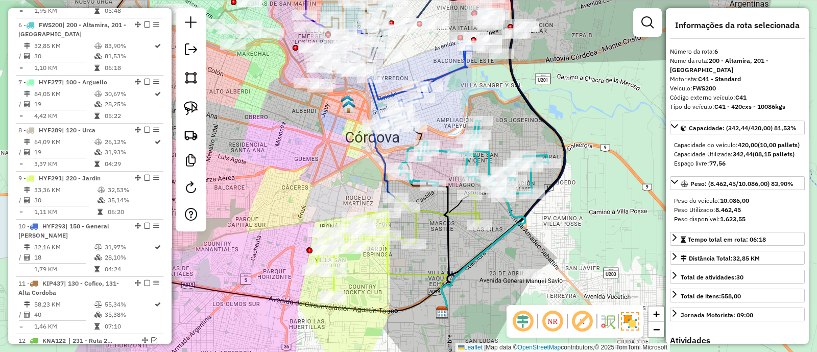
click at [516, 213] on icon at bounding box center [483, 255] width 84 height 116
drag, startPoint x: 514, startPoint y: 257, endPoint x: 553, endPoint y: 283, distance: 47.9
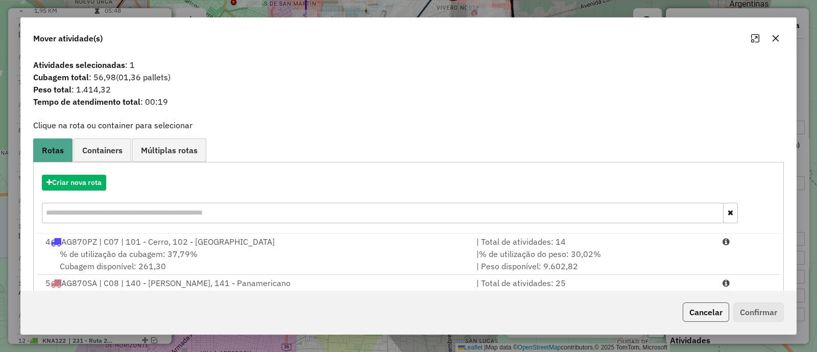
click at [697, 308] on button "Cancelar" at bounding box center [705, 311] width 46 height 19
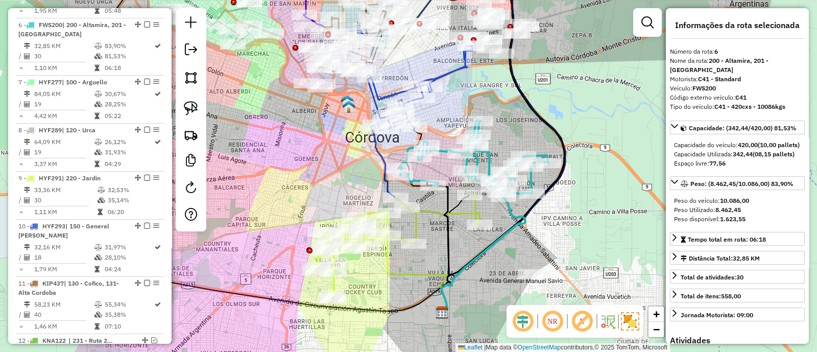
click at [520, 216] on icon at bounding box center [483, 255] width 84 height 116
click at [412, 270] on icon at bounding box center [411, 270] width 71 height 85
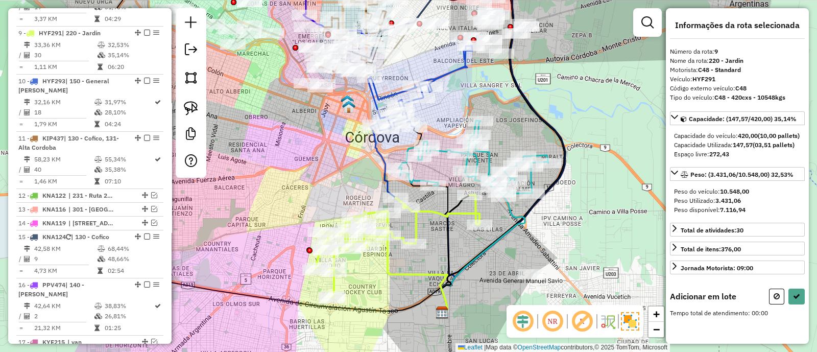
scroll to position [691, 0]
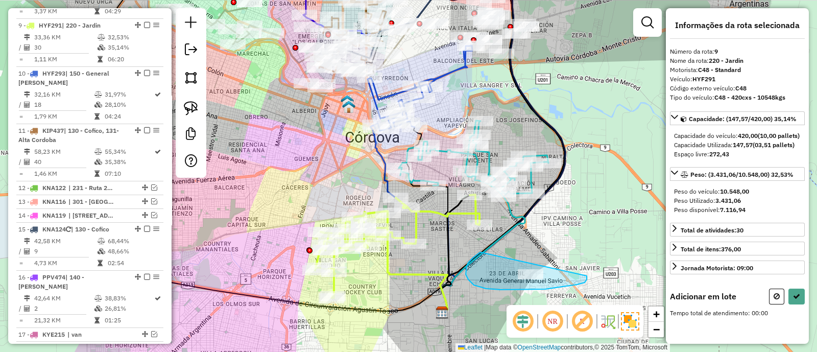
drag, startPoint x: 466, startPoint y: 274, endPoint x: 584, endPoint y: 261, distance: 119.6
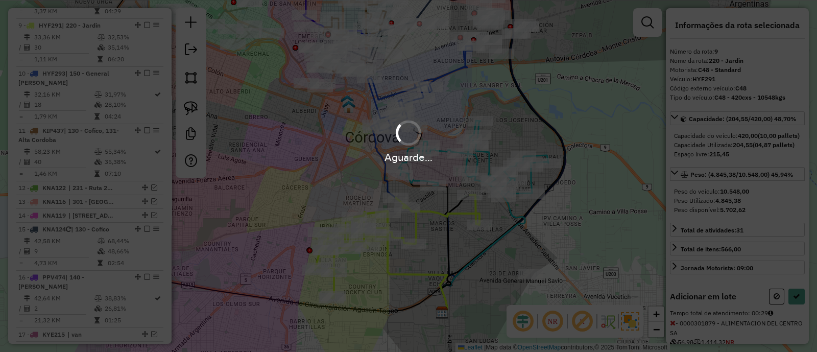
select select "*********"
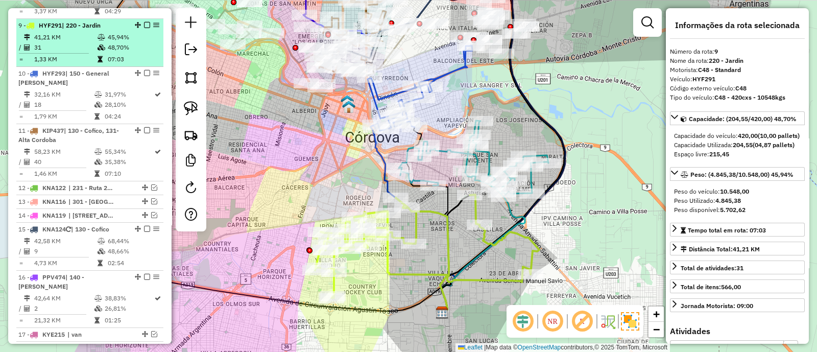
click at [144, 22] on em at bounding box center [147, 25] width 6 height 6
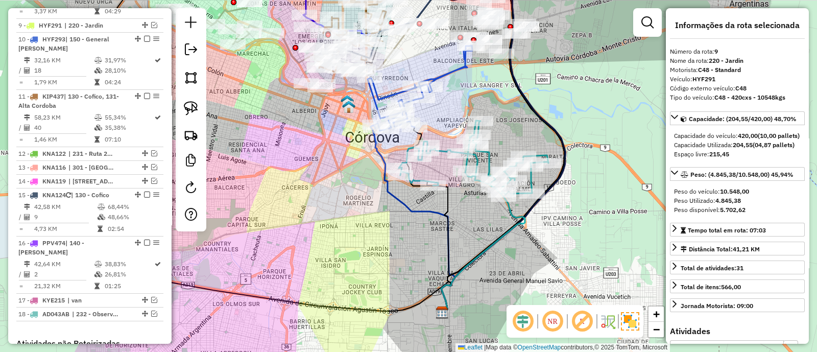
click at [421, 180] on icon at bounding box center [474, 158] width 150 height 76
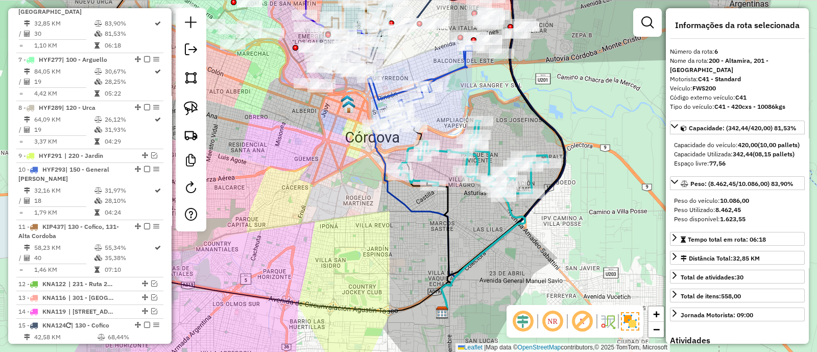
scroll to position [539, 0]
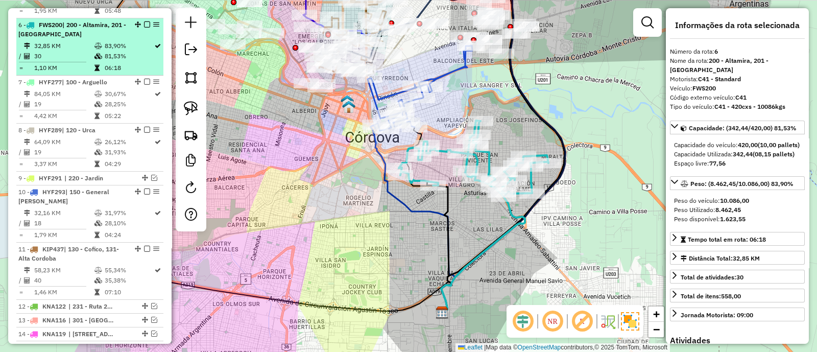
click at [144, 21] on em at bounding box center [147, 24] width 6 height 6
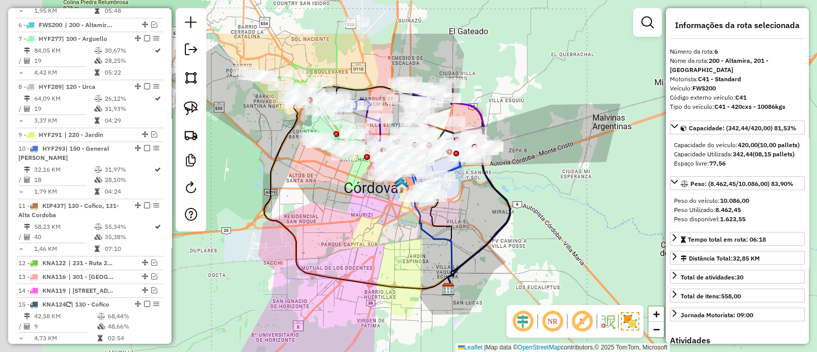
drag, startPoint x: 296, startPoint y: 185, endPoint x: 391, endPoint y: 260, distance: 120.6
click at [414, 304] on div "Janela de atendimento Grade de atendimento Capacidade Transportadoras Veículos …" at bounding box center [408, 176] width 817 height 352
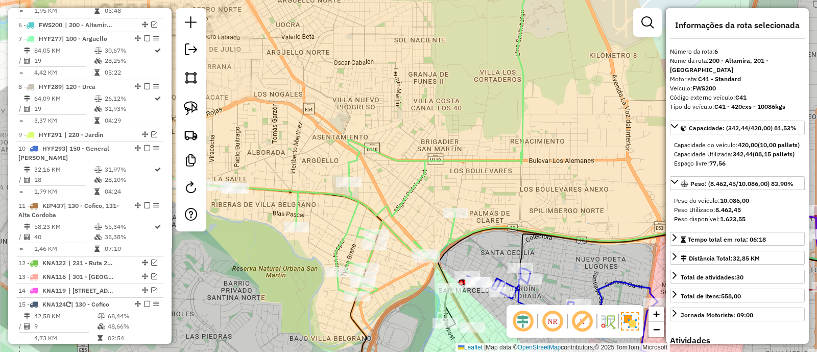
click at [451, 157] on icon at bounding box center [374, 130] width 441 height 331
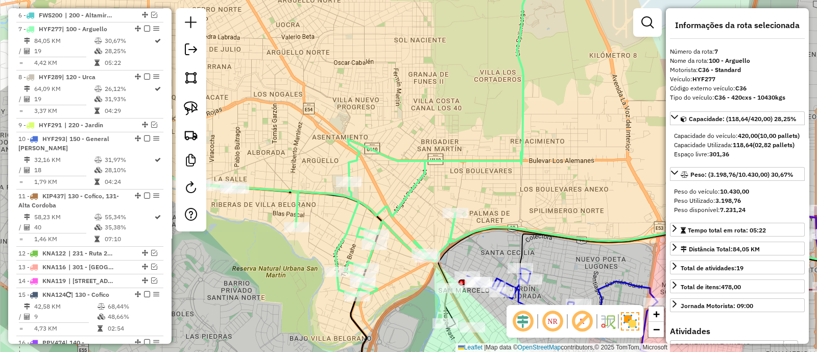
scroll to position [552, 0]
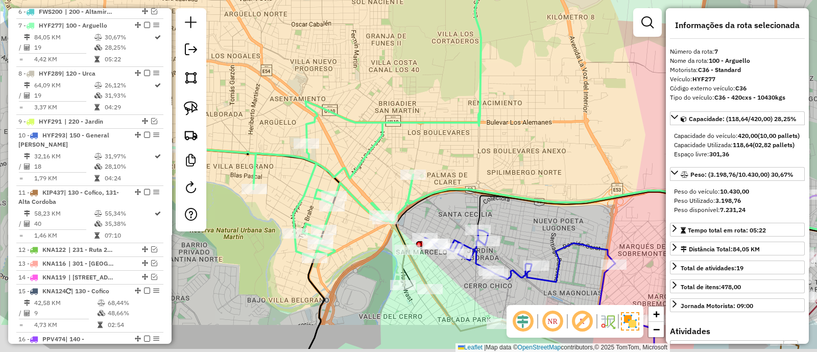
drag, startPoint x: 423, startPoint y: 156, endPoint x: 358, endPoint y: 86, distance: 95.4
click at [363, 93] on div "Janela de atendimento Grade de atendimento Capacidade Transportadoras Veículos …" at bounding box center [408, 176] width 817 height 352
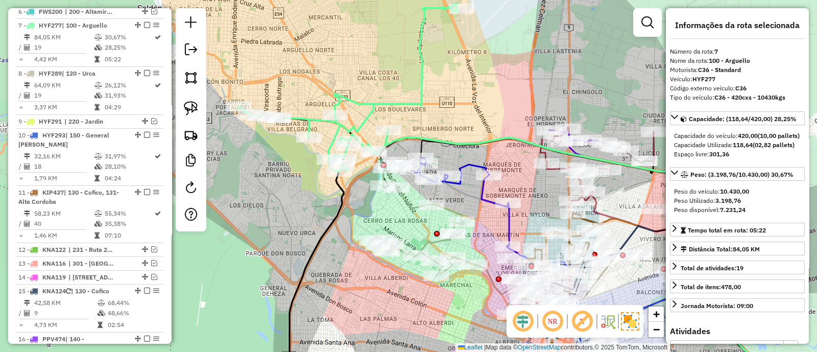
click at [462, 159] on div "Janela de atendimento Grade de atendimento Capacidade Transportadoras Veículos …" at bounding box center [408, 176] width 817 height 352
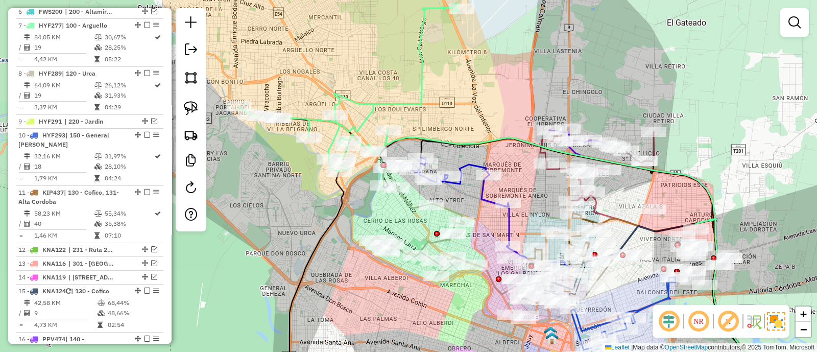
click at [466, 165] on icon at bounding box center [451, 202] width 115 height 88
select select "*********"
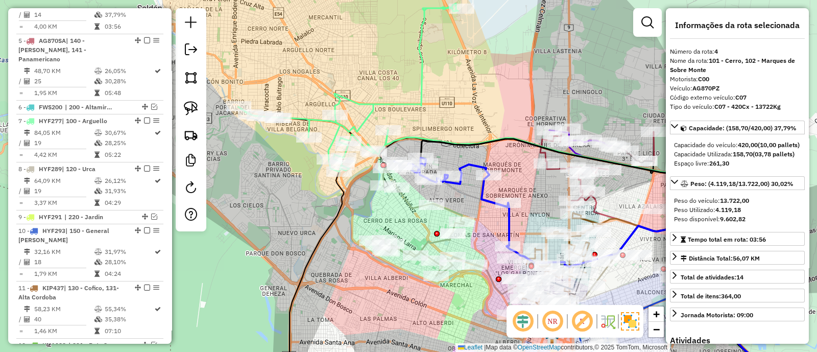
scroll to position [424, 0]
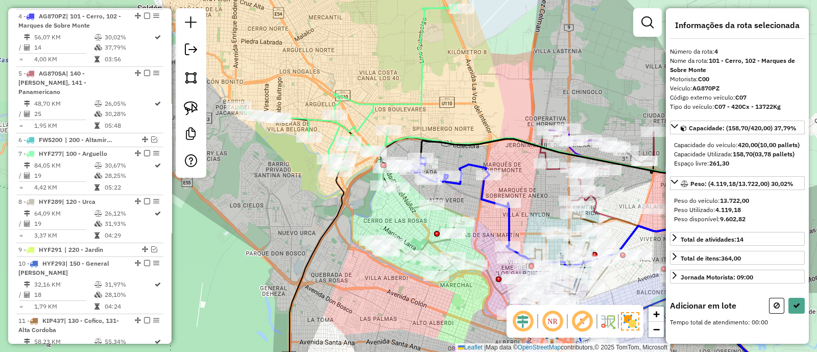
click at [466, 164] on icon at bounding box center [451, 202] width 115 height 88
drag, startPoint x: 775, startPoint y: 324, endPoint x: 770, endPoint y: 322, distance: 5.7
click at [774, 309] on icon at bounding box center [776, 305] width 6 height 7
select select "*********"
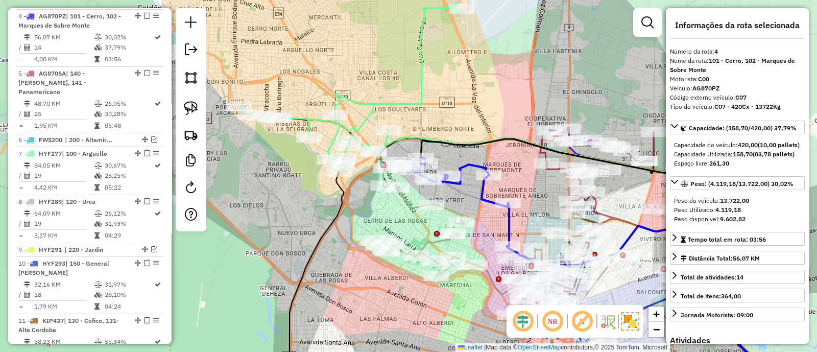
click at [470, 168] on icon at bounding box center [451, 202] width 115 height 88
click at [466, 161] on icon at bounding box center [451, 202] width 115 height 88
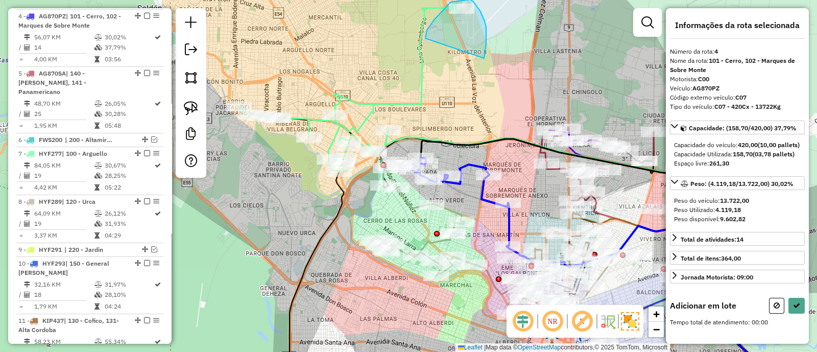
drag, startPoint x: 486, startPoint y: 44, endPoint x: 425, endPoint y: 43, distance: 60.7
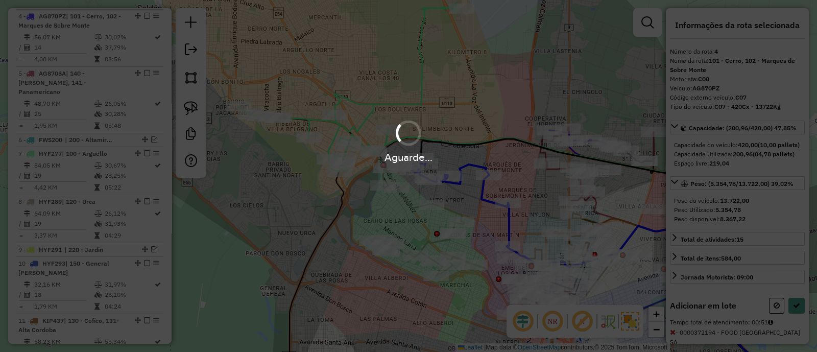
select select "*********"
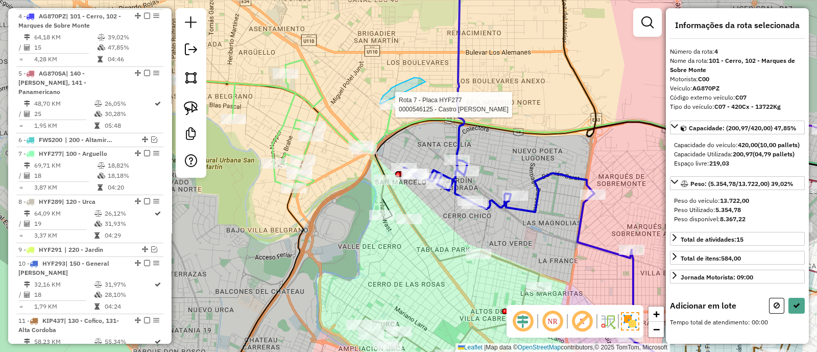
drag, startPoint x: 420, startPoint y: 78, endPoint x: 422, endPoint y: 145, distance: 67.4
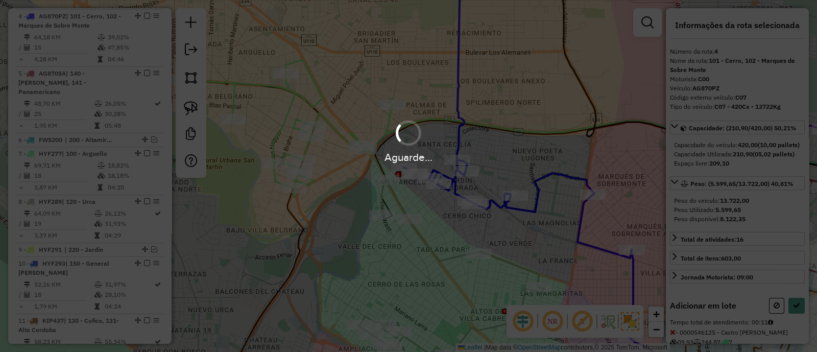
select select "*********"
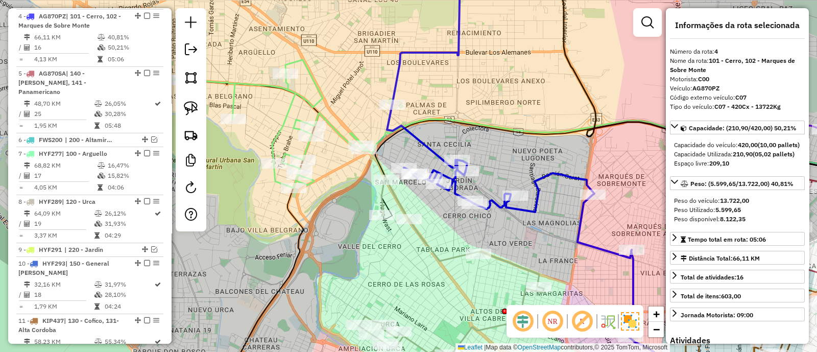
click at [274, 130] on icon at bounding box center [228, 122] width 275 height 131
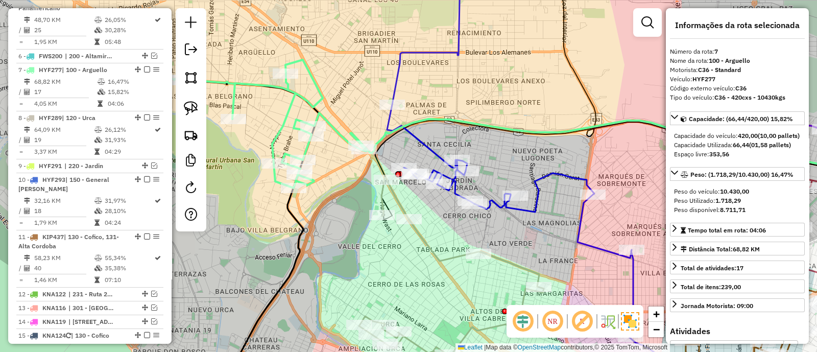
scroll to position [552, 0]
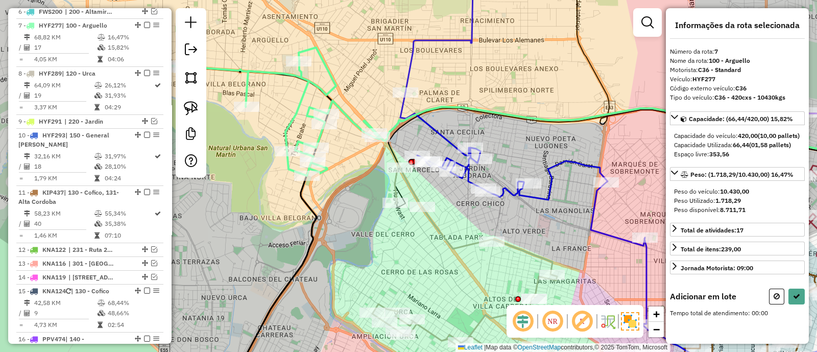
drag, startPoint x: 355, startPoint y: 198, endPoint x: 355, endPoint y: 174, distance: 24.0
click at [364, 179] on div "Janela de atendimento Grade de atendimento Capacidade Transportadoras Veículos …" at bounding box center [408, 176] width 817 height 352
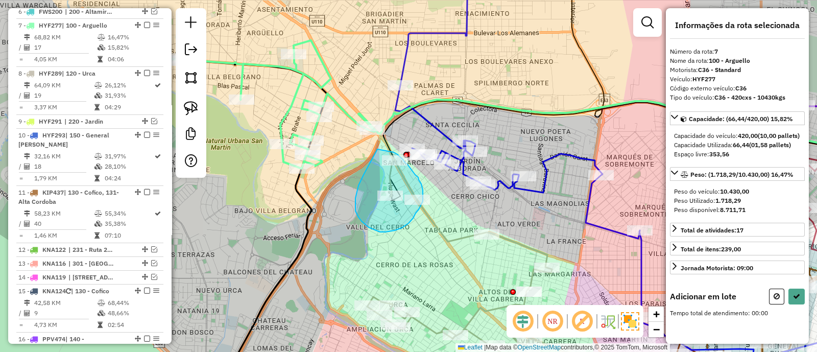
drag, startPoint x: 363, startPoint y: 175, endPoint x: 367, endPoint y: 148, distance: 26.7
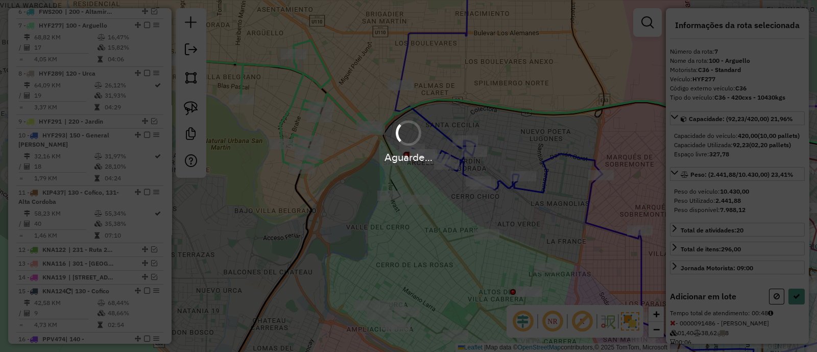
select select "*********"
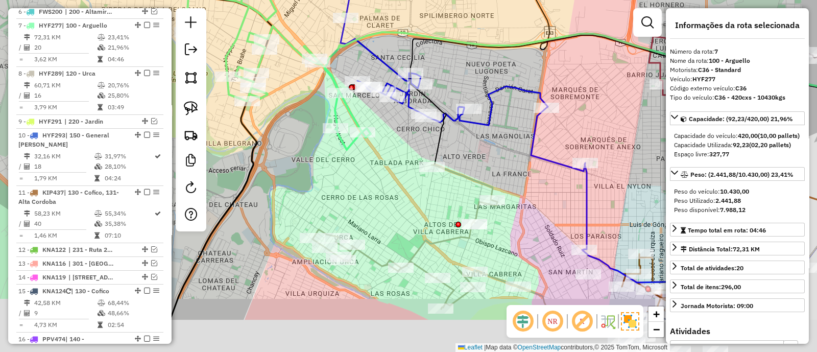
drag, startPoint x: 420, startPoint y: 254, endPoint x: 361, endPoint y: 182, distance: 93.2
click at [365, 187] on div "Janela de atendimento Grade de atendimento Capacidade Transportadoras Veículos …" at bounding box center [408, 176] width 817 height 352
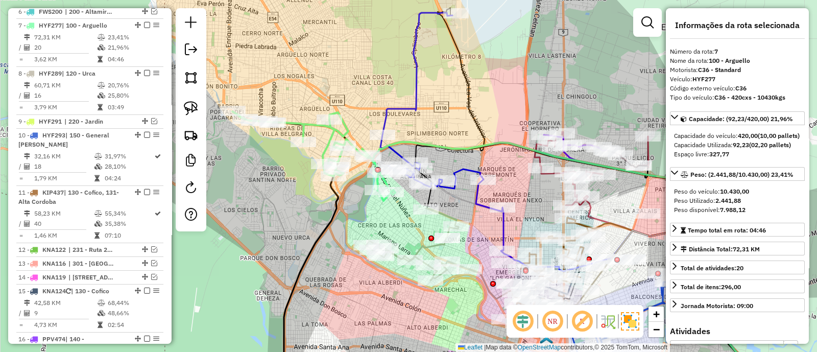
drag, startPoint x: 353, startPoint y: 227, endPoint x: 397, endPoint y: 212, distance: 46.0
click at [388, 218] on div "Janela de atendimento Grade de atendimento Capacidade Transportadoras Veículos …" at bounding box center [408, 176] width 817 height 352
click at [466, 173] on icon at bounding box center [442, 130] width 123 height 237
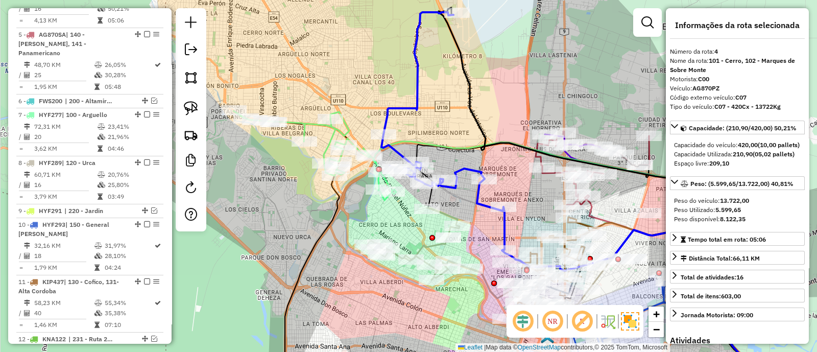
scroll to position [424, 0]
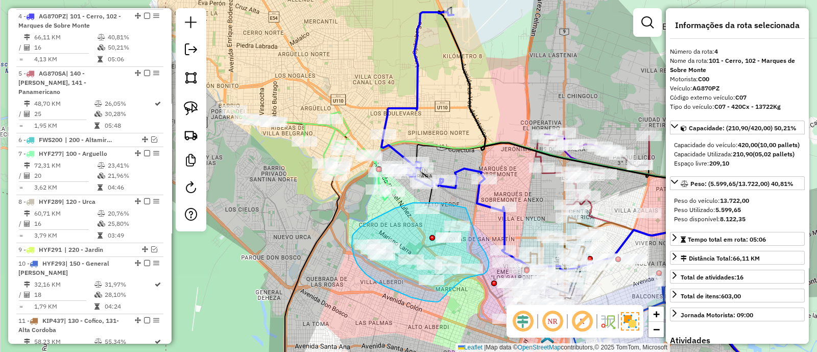
drag, startPoint x: 466, startPoint y: 208, endPoint x: 475, endPoint y: 237, distance: 30.9
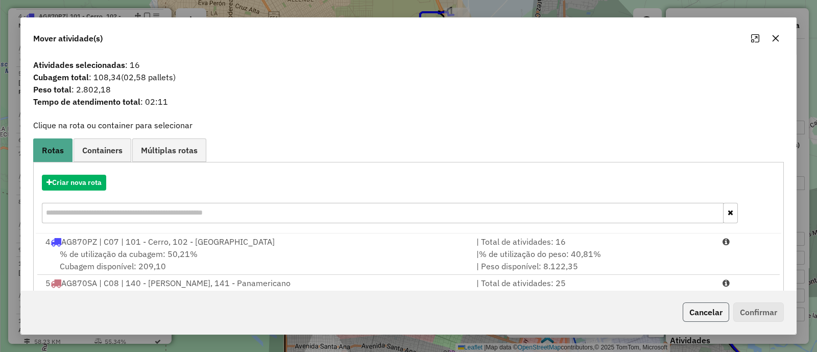
click at [703, 310] on button "Cancelar" at bounding box center [705, 311] width 46 height 19
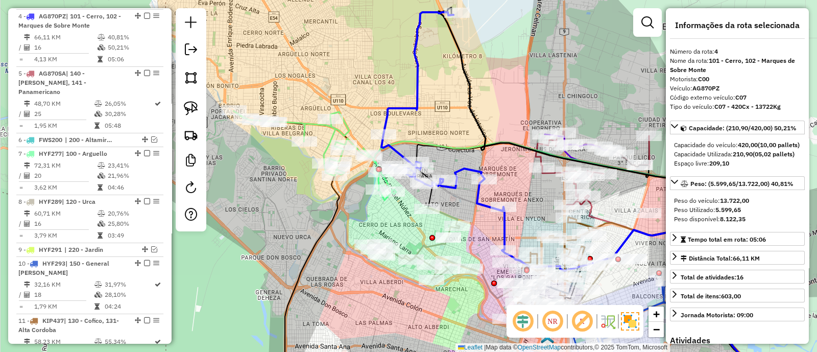
click at [465, 167] on icon at bounding box center [442, 130] width 123 height 237
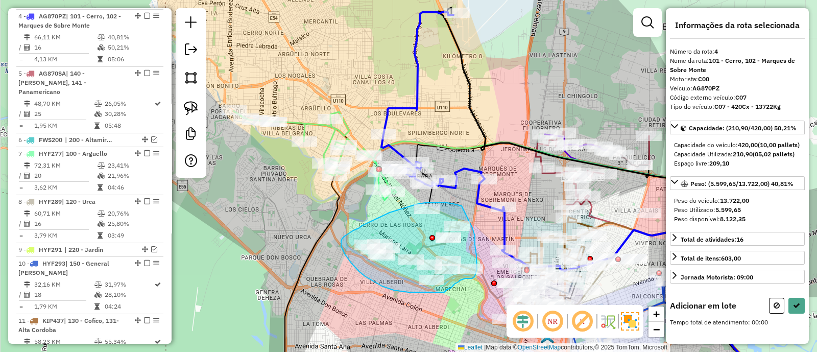
drag, startPoint x: 461, startPoint y: 206, endPoint x: 472, endPoint y: 228, distance: 24.4
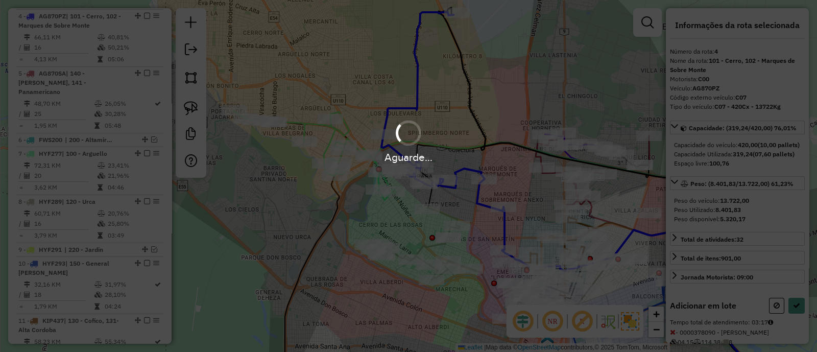
select select "*********"
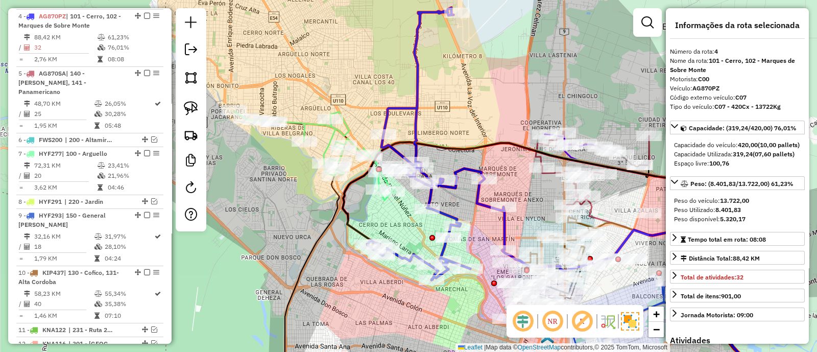
click at [351, 133] on icon at bounding box center [314, 155] width 163 height 89
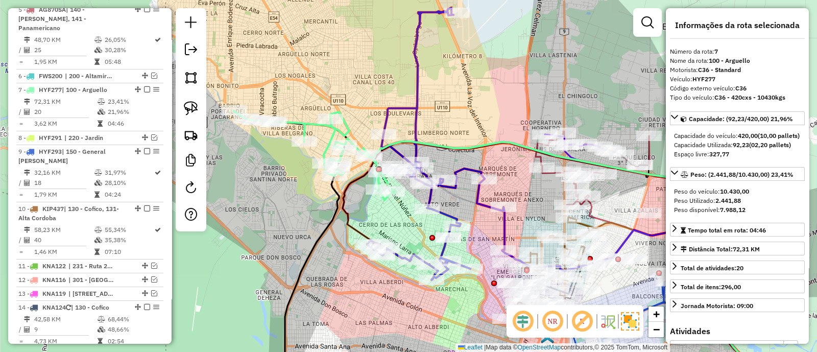
scroll to position [552, 0]
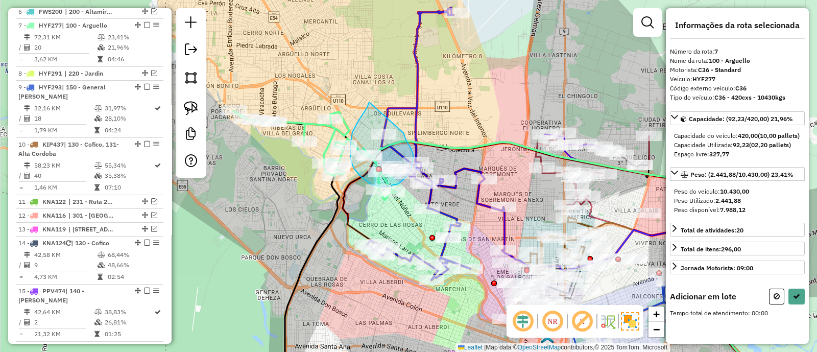
drag, startPoint x: 369, startPoint y: 102, endPoint x: 403, endPoint y: 133, distance: 46.3
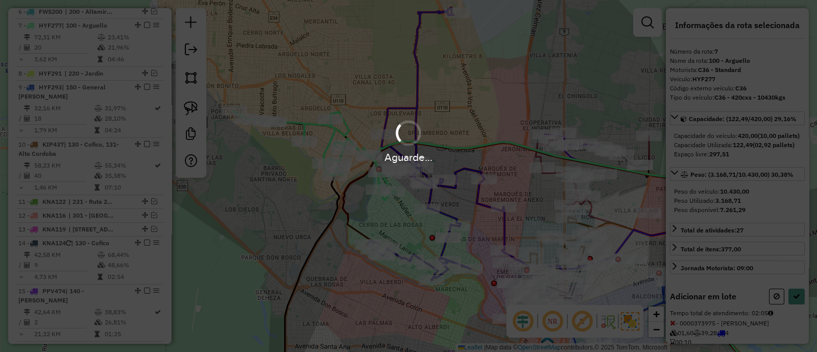
select select "*********"
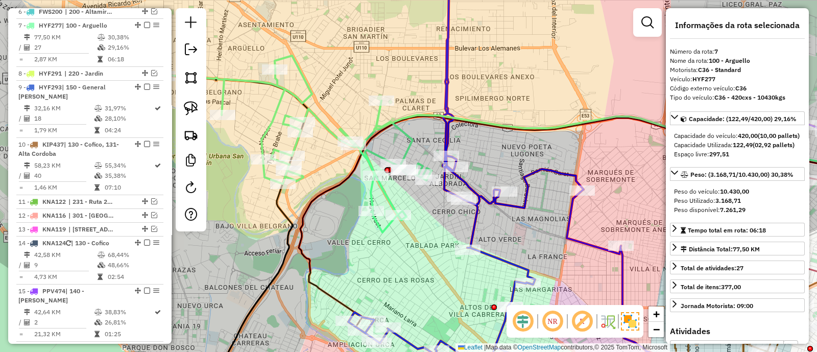
click at [406, 142] on icon at bounding box center [255, 142] width 351 height 179
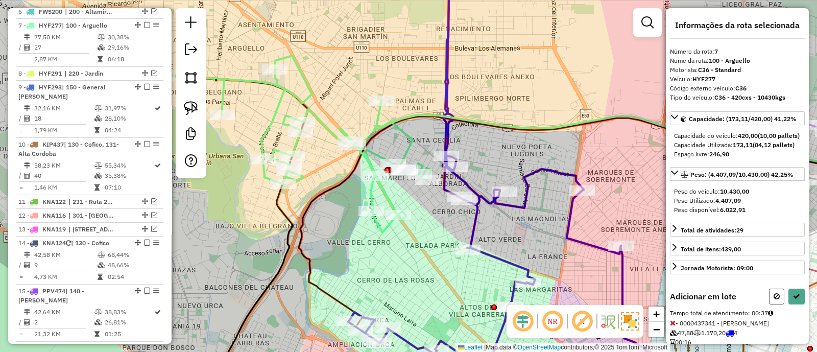
click at [776, 300] on icon at bounding box center [776, 295] width 6 height 7
select select "*********"
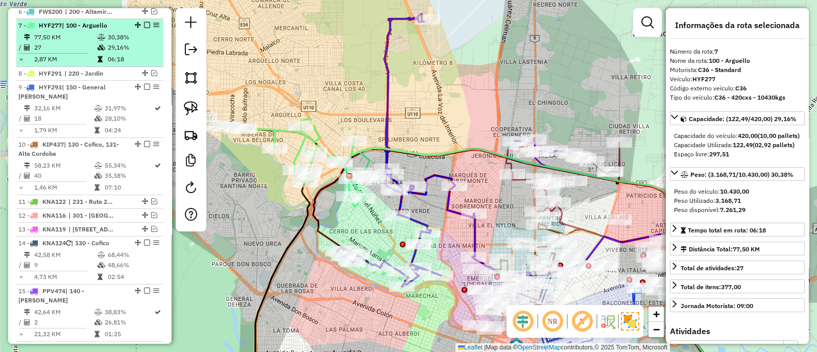
click at [147, 22] on em at bounding box center [147, 25] width 6 height 6
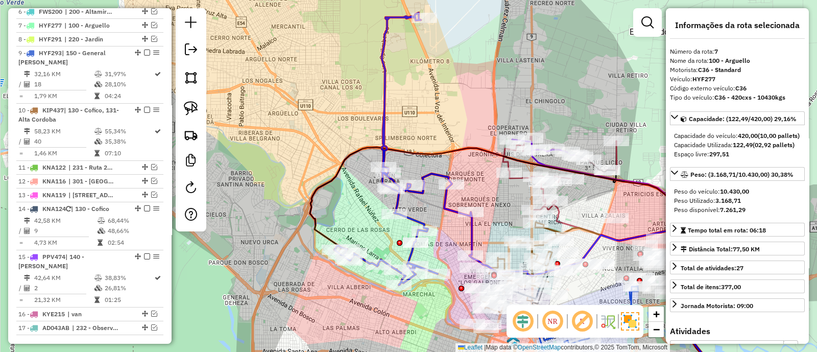
drag, startPoint x: 446, startPoint y: 229, endPoint x: 362, endPoint y: 171, distance: 102.4
click at [372, 180] on div "Janela de atendimento Grade de atendimento Capacidade Transportadoras Veículos …" at bounding box center [408, 176] width 817 height 352
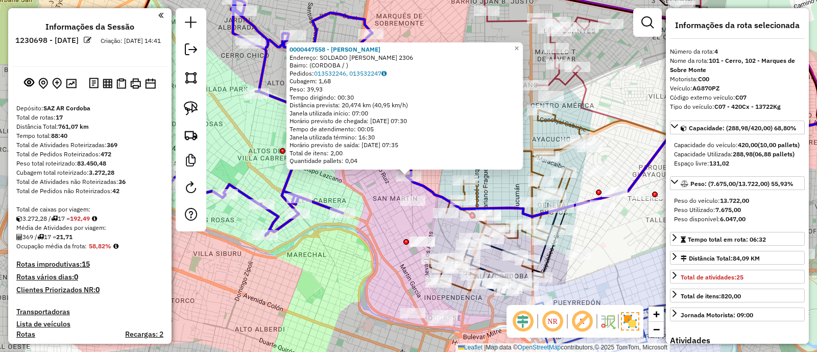
select select "*********"
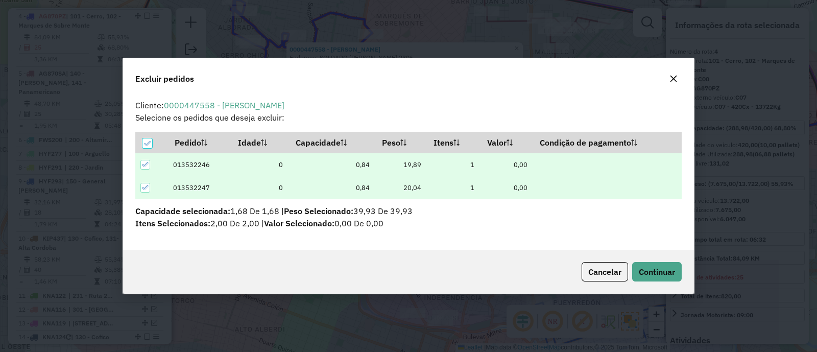
scroll to position [5, 3]
click at [661, 274] on span "Continuar" at bounding box center [657, 271] width 36 height 10
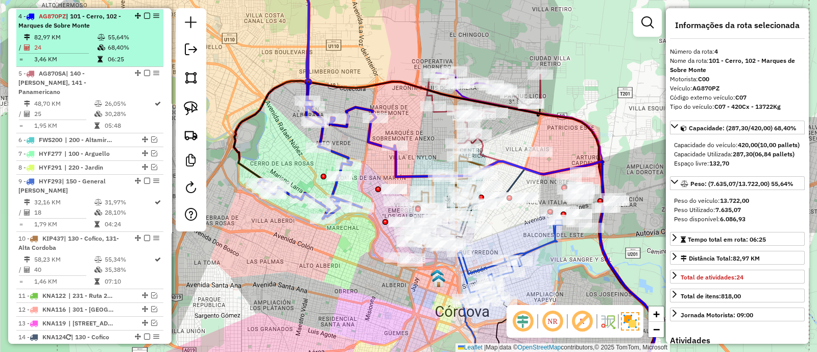
click at [144, 14] on em at bounding box center [147, 16] width 6 height 6
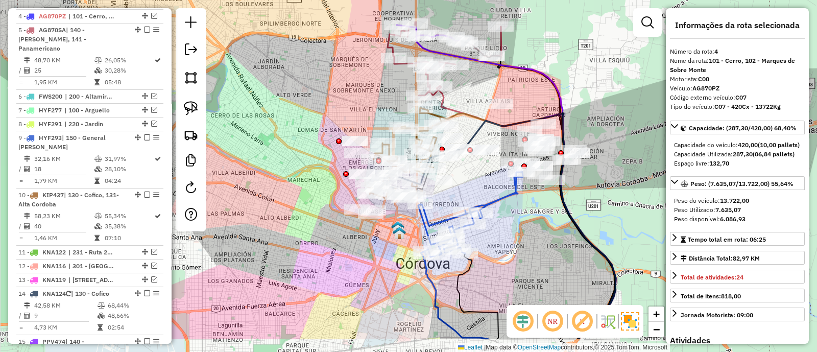
drag, startPoint x: 309, startPoint y: 154, endPoint x: 324, endPoint y: 166, distance: 18.8
click at [306, 151] on div "Janela de atendimento Grade de atendimento Capacidade Transportadoras Veículos …" at bounding box center [408, 176] width 817 height 352
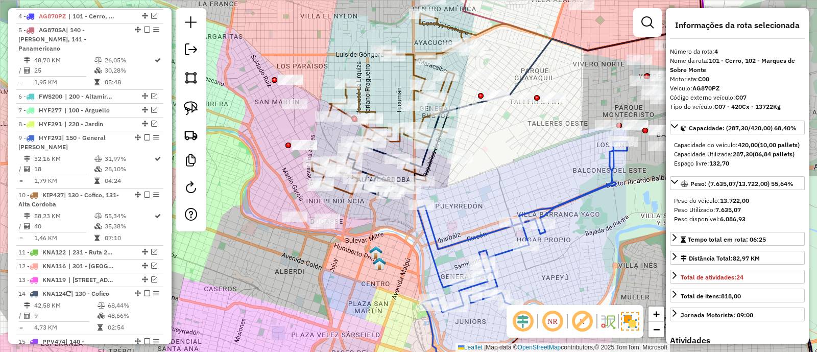
click at [429, 236] on icon at bounding box center [522, 226] width 209 height 170
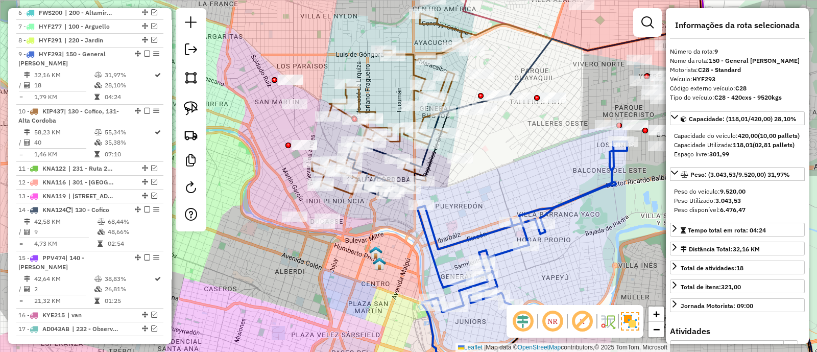
scroll to position [536, 0]
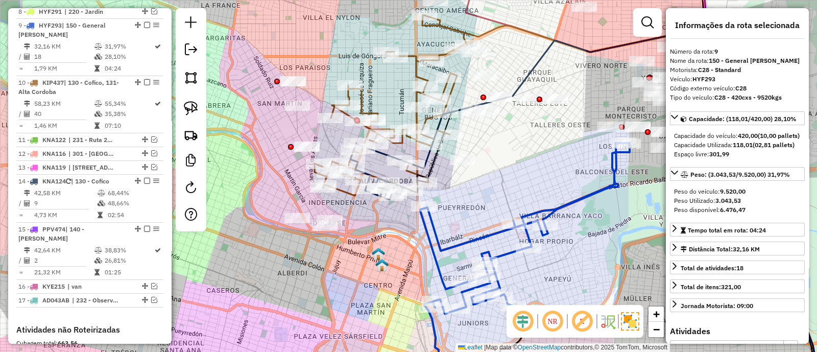
drag, startPoint x: 439, startPoint y: 253, endPoint x: 504, endPoint y: 277, distance: 69.3
click at [503, 277] on icon at bounding box center [524, 228] width 209 height 170
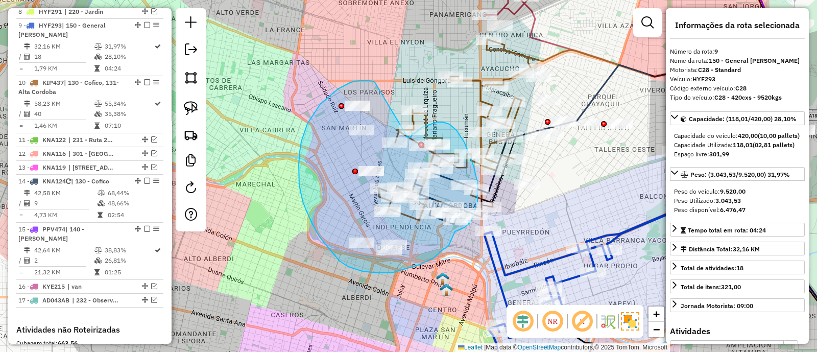
drag, startPoint x: 354, startPoint y: 81, endPoint x: 408, endPoint y: 138, distance: 78.4
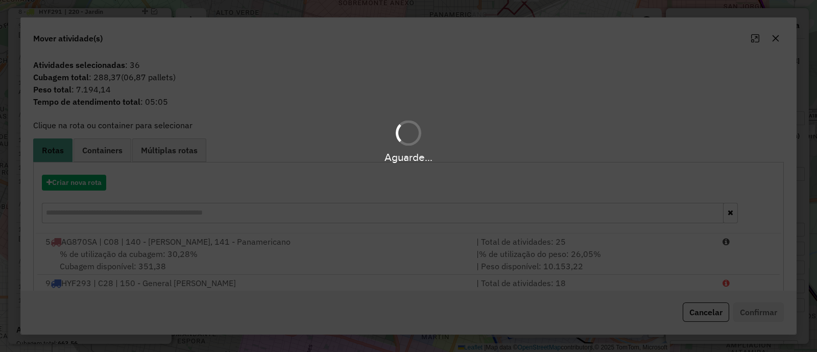
click at [87, 191] on div "Criar nova rota" at bounding box center [408, 200] width 745 height 66
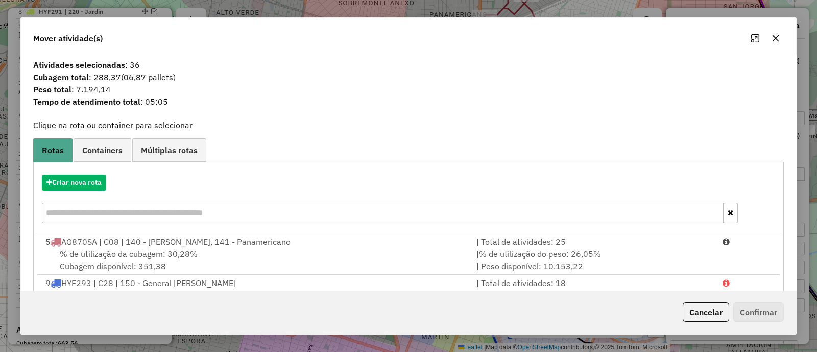
click at [86, 191] on div "Criar nova rota" at bounding box center [408, 200] width 745 height 66
click at [82, 183] on button "Criar nova rota" at bounding box center [74, 183] width 64 height 16
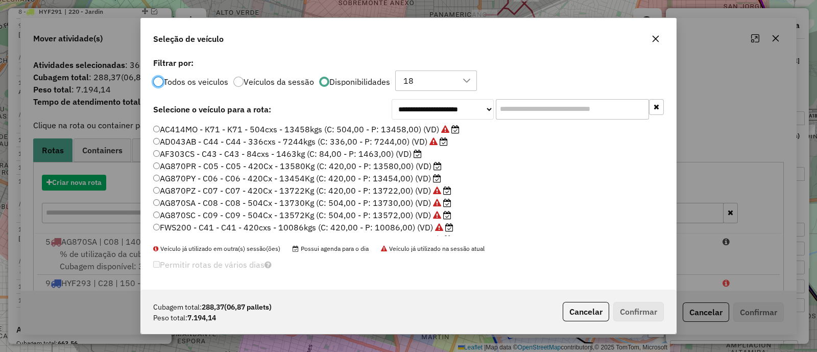
scroll to position [5, 3]
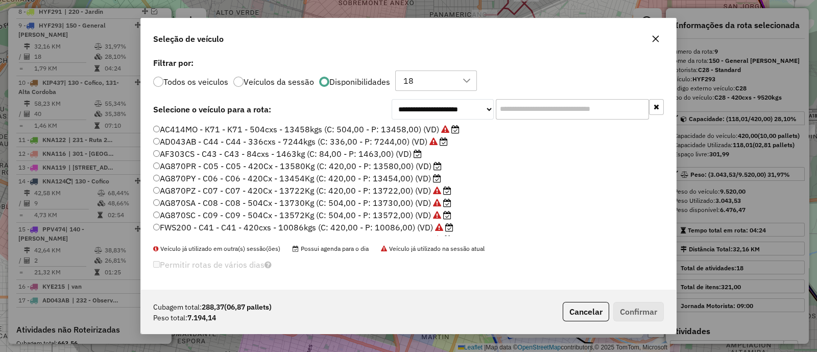
click at [385, 167] on label "AG870PR - C05 - C05 - 420Cx - 13580Kg (C: 420,00 - P: 13580,00) (VD)" at bounding box center [297, 166] width 288 height 12
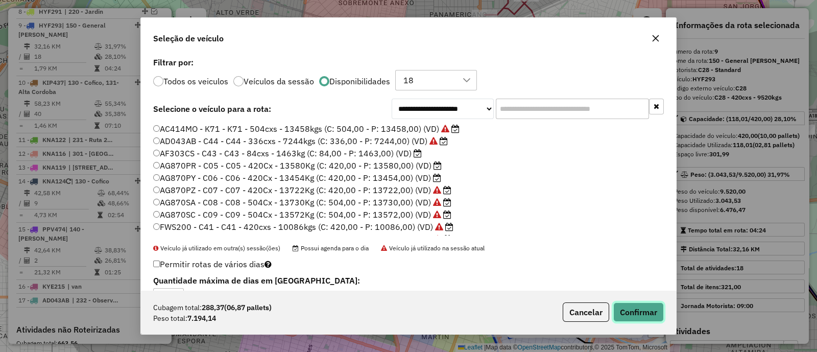
click at [654, 306] on button "Confirmar" at bounding box center [638, 311] width 51 height 19
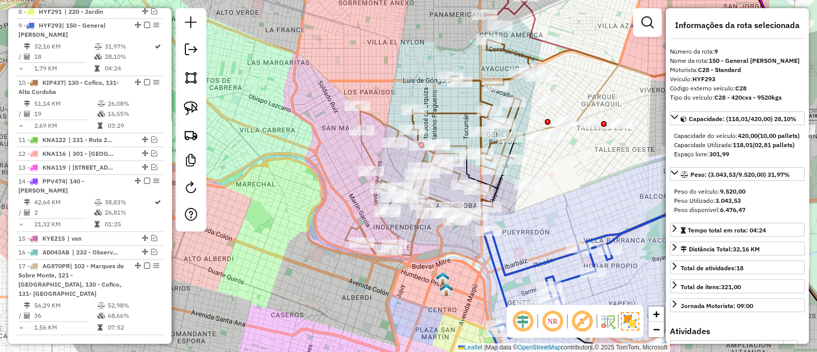
click at [388, 229] on icon at bounding box center [410, 180] width 131 height 150
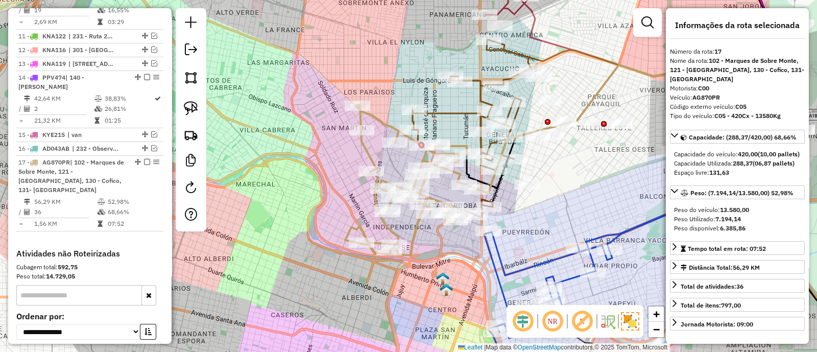
scroll to position [725, 0]
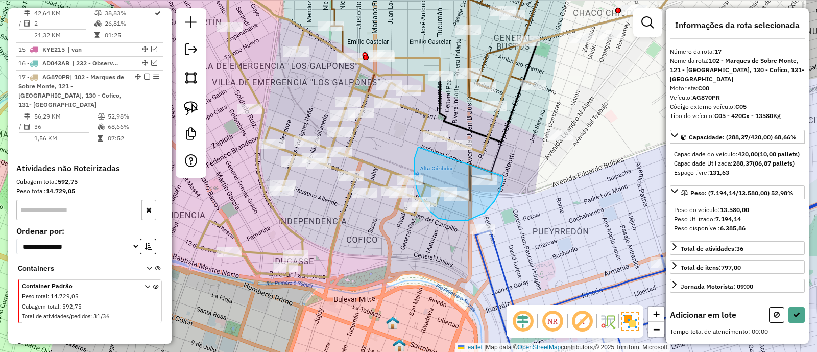
drag, startPoint x: 418, startPoint y: 147, endPoint x: 502, endPoint y: 168, distance: 86.4
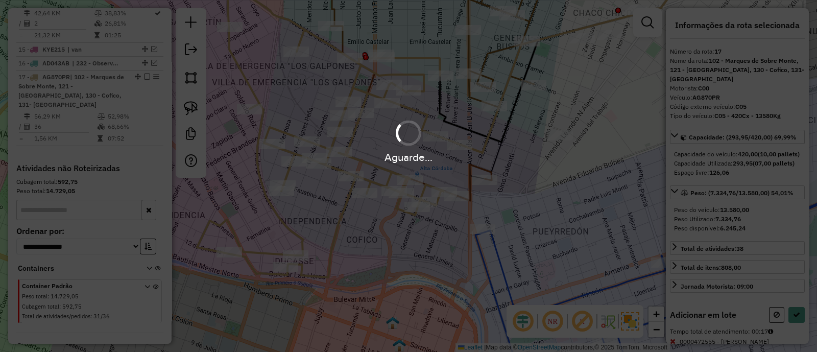
select select "*********"
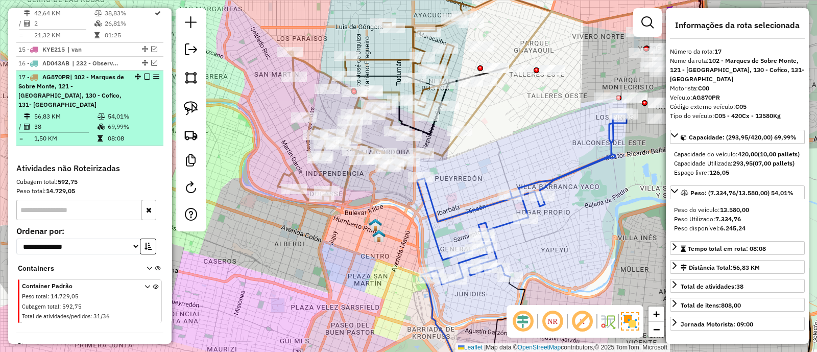
click at [145, 74] on em at bounding box center [147, 77] width 6 height 6
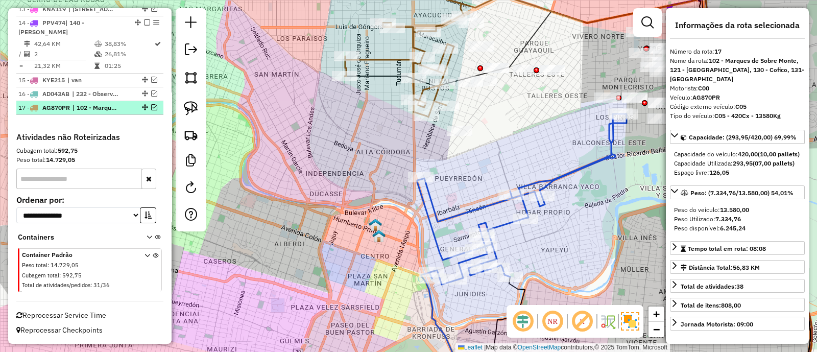
scroll to position [673, 0]
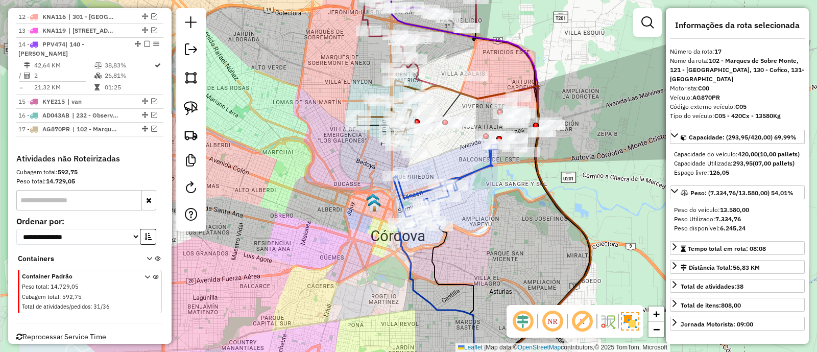
click at [481, 170] on icon at bounding box center [445, 186] width 105 height 85
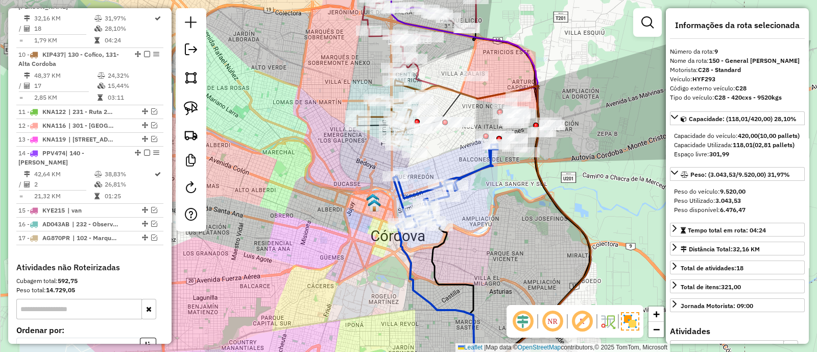
scroll to position [536, 0]
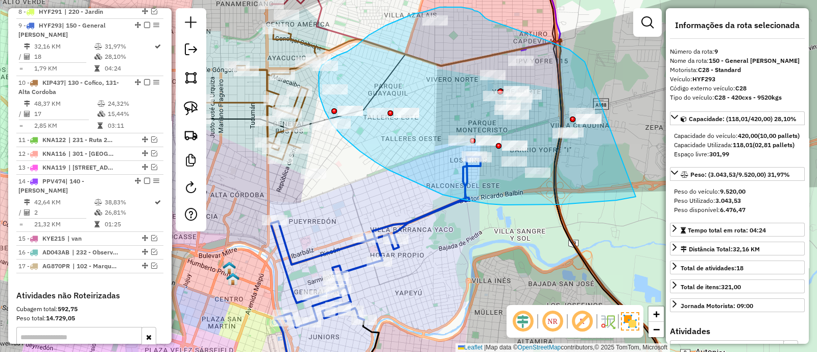
drag, startPoint x: 576, startPoint y: 55, endPoint x: 640, endPoint y: 196, distance: 154.5
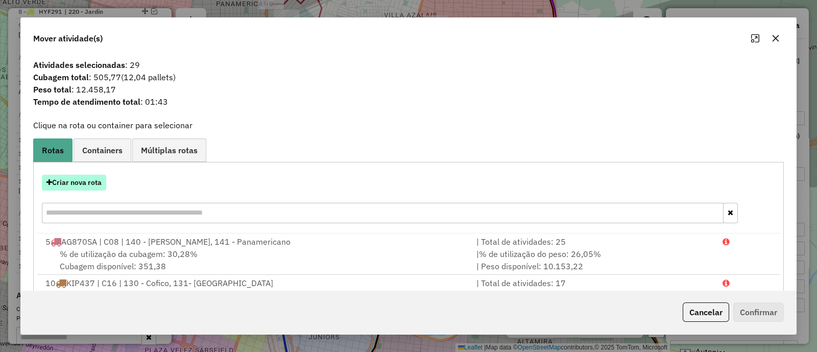
click at [84, 181] on button "Criar nova rota" at bounding box center [74, 183] width 64 height 16
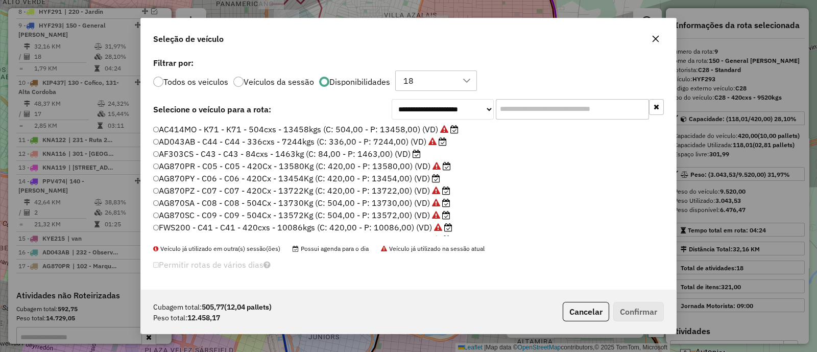
scroll to position [5, 3]
click at [413, 177] on label "AG870PY - C06 - C06 - 420Cx - 13454Kg (C: 420,00 - P: 13454,00) (VD)" at bounding box center [296, 178] width 287 height 12
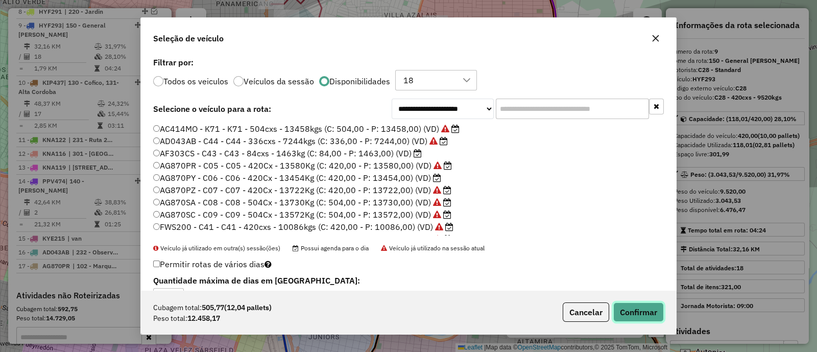
click at [641, 316] on button "Confirmar" at bounding box center [638, 311] width 51 height 19
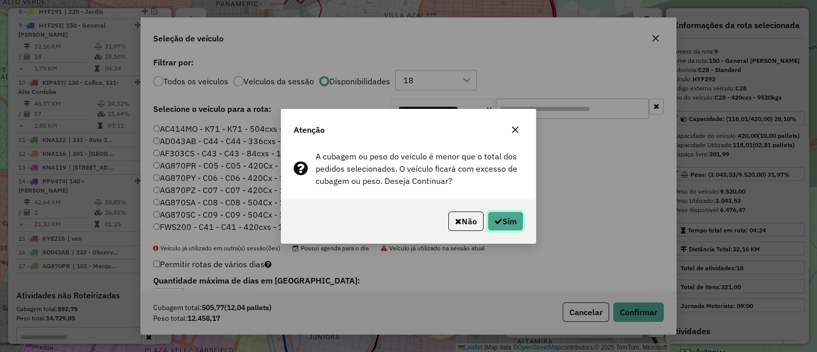
click at [510, 224] on button "Sim" at bounding box center [505, 220] width 36 height 19
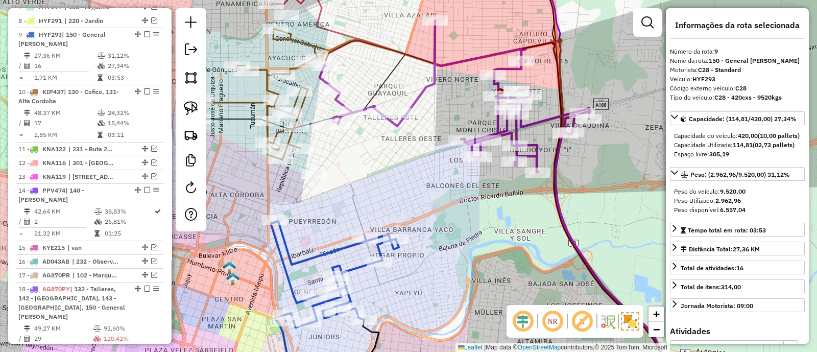
scroll to position [536, 0]
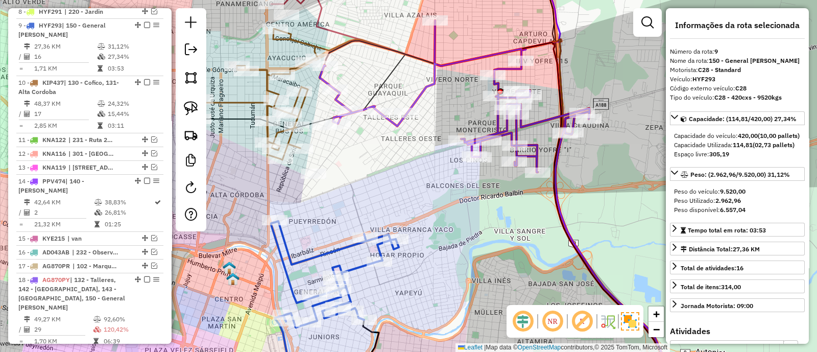
click at [340, 250] on icon at bounding box center [335, 274] width 128 height 106
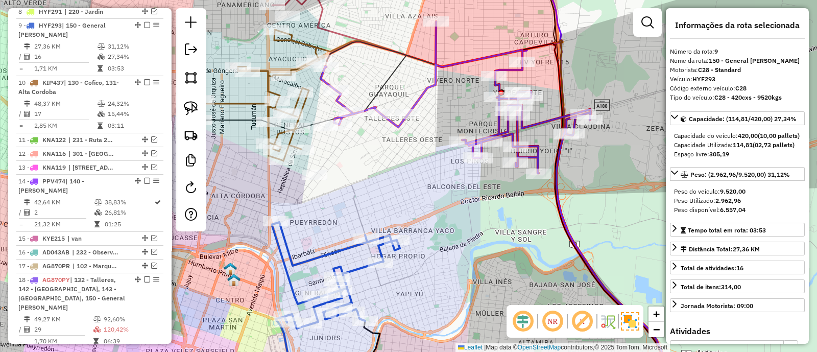
click at [340, 250] on icon at bounding box center [336, 275] width 128 height 106
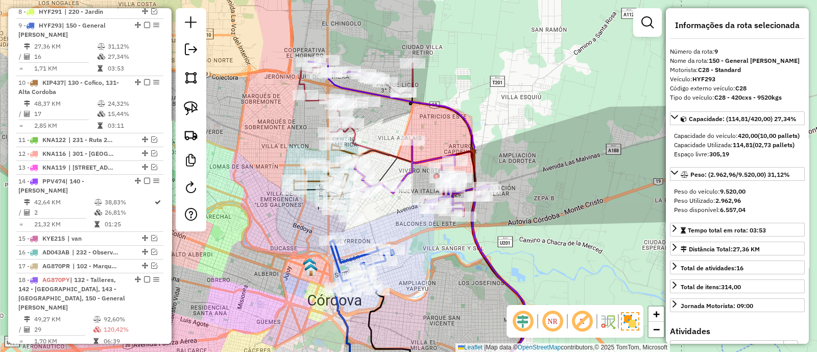
click at [350, 258] on icon at bounding box center [362, 267] width 64 height 53
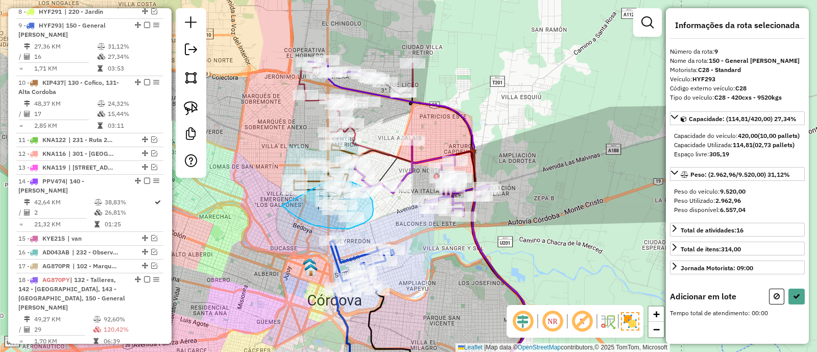
click at [327, 181] on div "Janela de atendimento Grade de atendimento Capacidade Transportadoras Veículos …" at bounding box center [408, 176] width 817 height 352
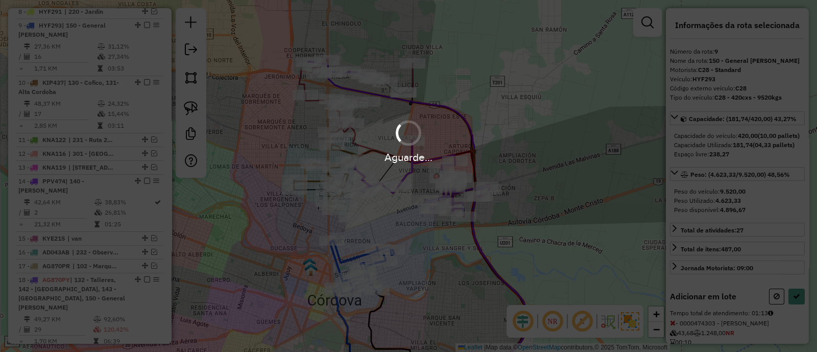
select select "*********"
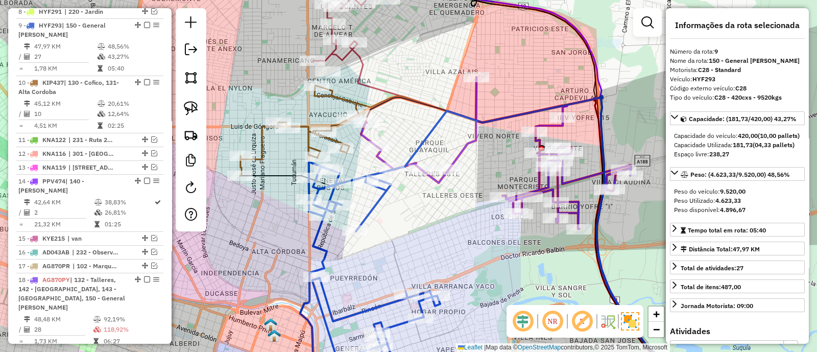
drag, startPoint x: 403, startPoint y: 229, endPoint x: 419, endPoint y: 269, distance: 43.1
click at [419, 269] on div "Janela de atendimento Grade de atendimento Capacidade Transportadoras Veículos …" at bounding box center [408, 176] width 817 height 352
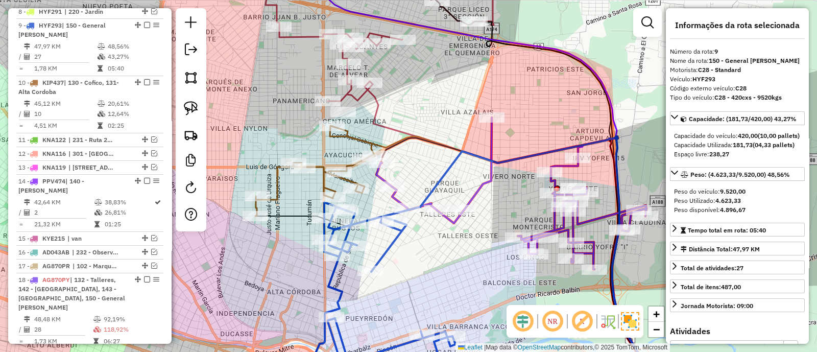
click at [271, 191] on icon at bounding box center [314, 171] width 119 height 90
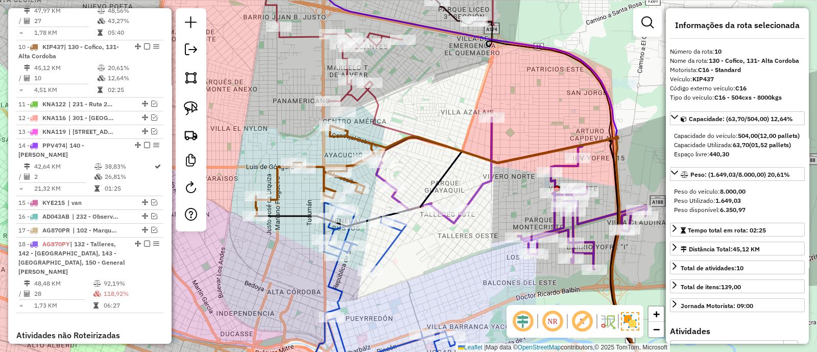
scroll to position [584, 0]
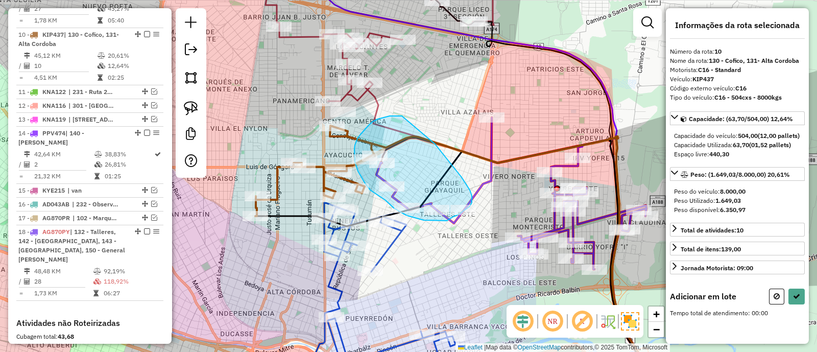
drag, startPoint x: 398, startPoint y: 116, endPoint x: 429, endPoint y: 138, distance: 38.1
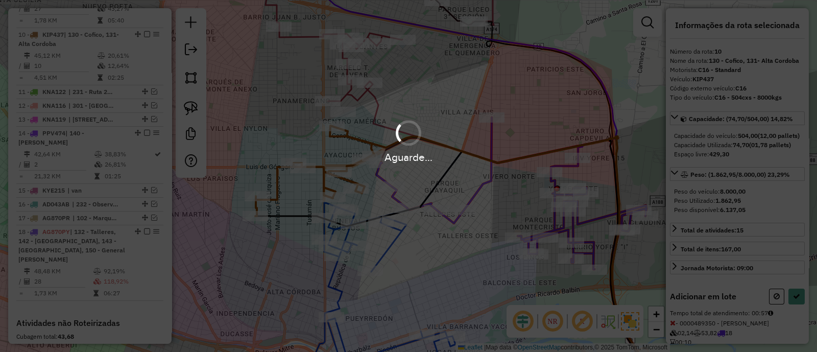
select select "*********"
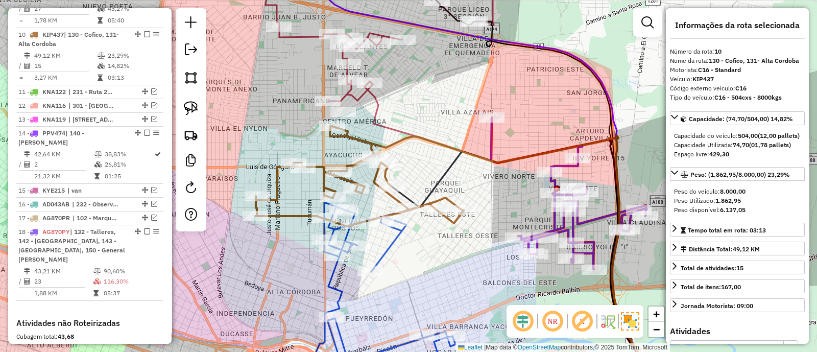
click at [611, 209] on icon at bounding box center [526, 263] width 269 height 248
click at [602, 218] on icon at bounding box center [568, 193] width 155 height 152
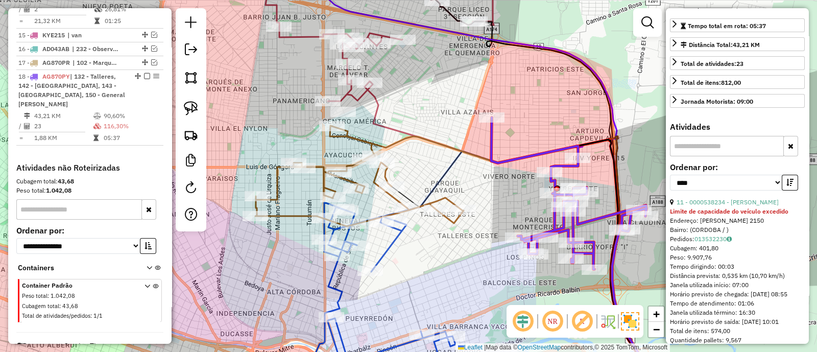
scroll to position [255, 0]
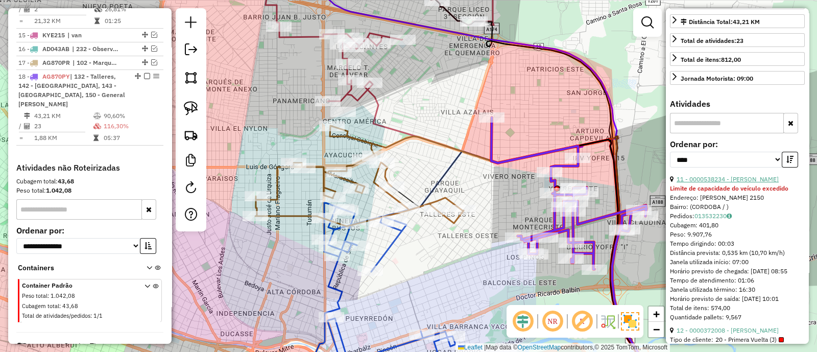
click at [718, 183] on link "11 - 0000538234 - Baldini Lara Rocio" at bounding box center [727, 179] width 102 height 8
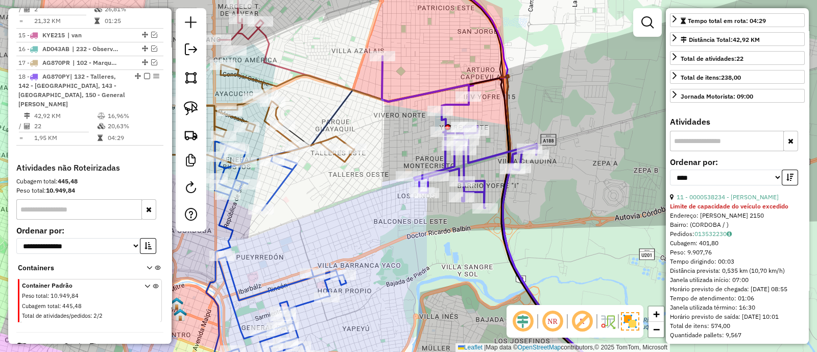
scroll to position [0, 0]
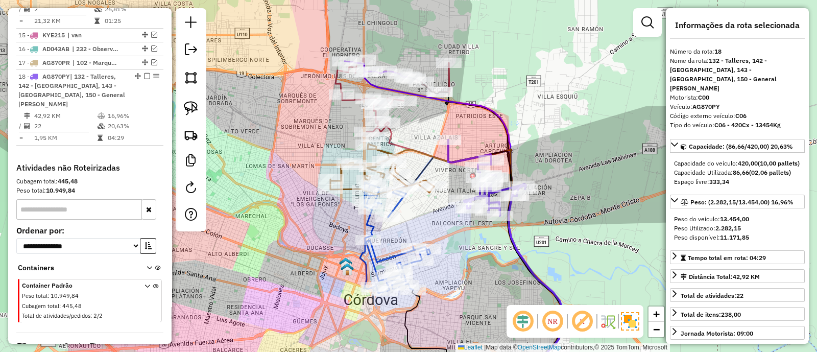
drag, startPoint x: 458, startPoint y: 253, endPoint x: 482, endPoint y: 254, distance: 23.5
click at [478, 261] on div "Janela de atendimento Grade de atendimento Capacidade Transportadoras Veículos …" at bounding box center [408, 176] width 817 height 352
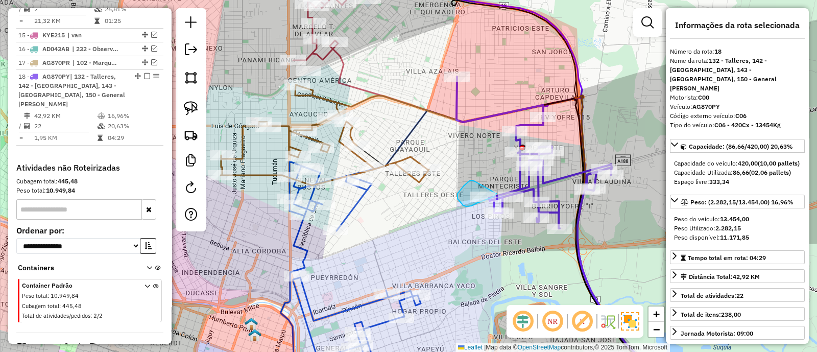
drag, startPoint x: 472, startPoint y: 180, endPoint x: 496, endPoint y: 193, distance: 27.2
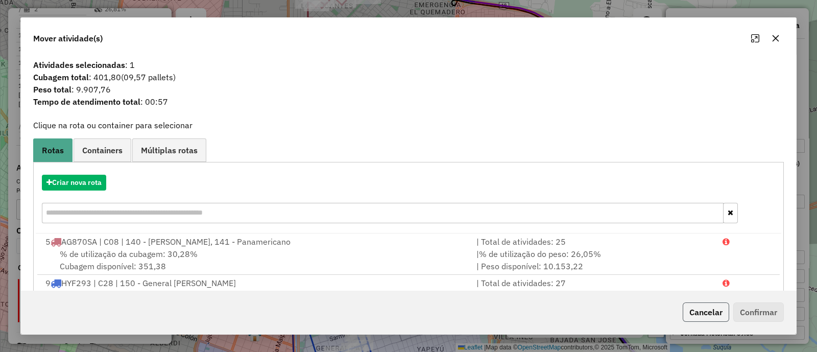
click at [706, 312] on button "Cancelar" at bounding box center [705, 311] width 46 height 19
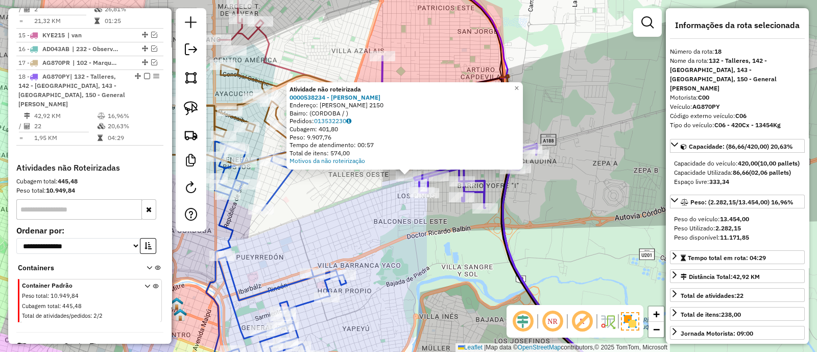
click at [417, 237] on div "Atividade não roteirizada 0000538234 - Baldini Lara Rocio Endereço: RUBEN DARIO…" at bounding box center [408, 176] width 817 height 352
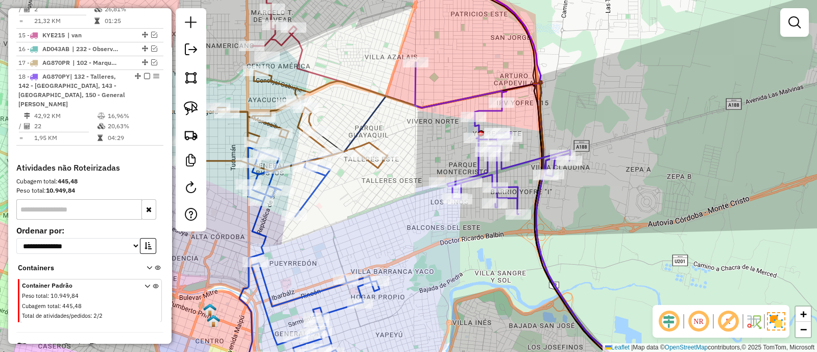
drag, startPoint x: 475, startPoint y: 267, endPoint x: 551, endPoint y: 263, distance: 75.7
click at [550, 263] on div "Janela de atendimento Grade de atendimento Capacidade Transportadoras Veículos …" at bounding box center [408, 176] width 817 height 352
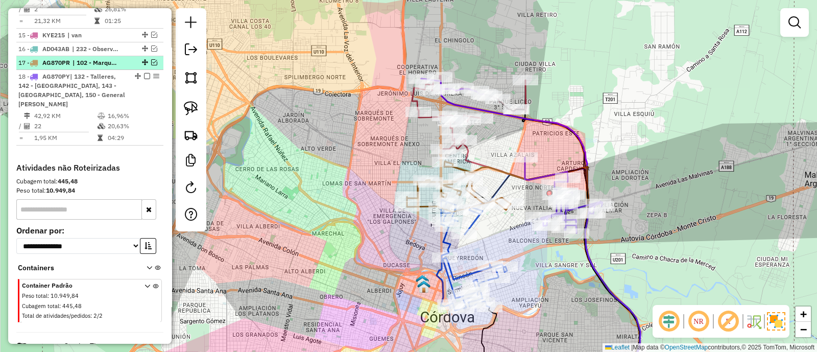
click at [151, 59] on em at bounding box center [154, 62] width 6 height 6
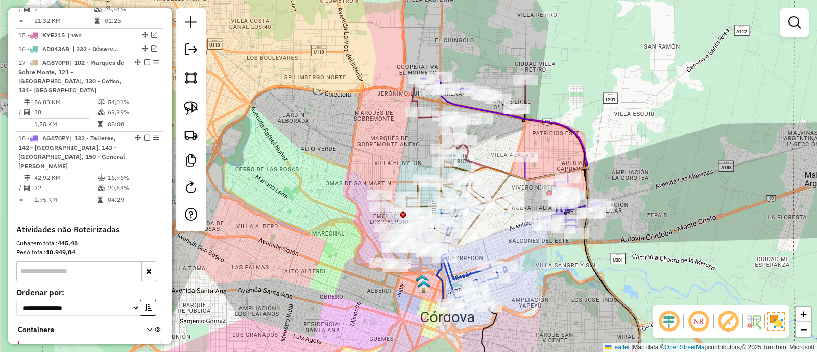
click at [450, 272] on icon at bounding box center [471, 255] width 70 height 111
select select "*********"
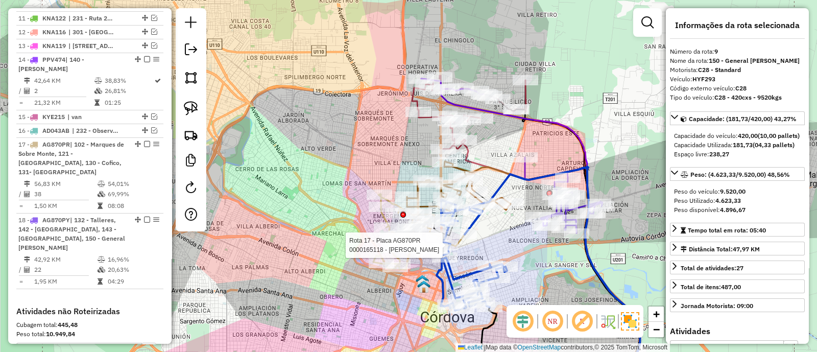
scroll to position [536, 0]
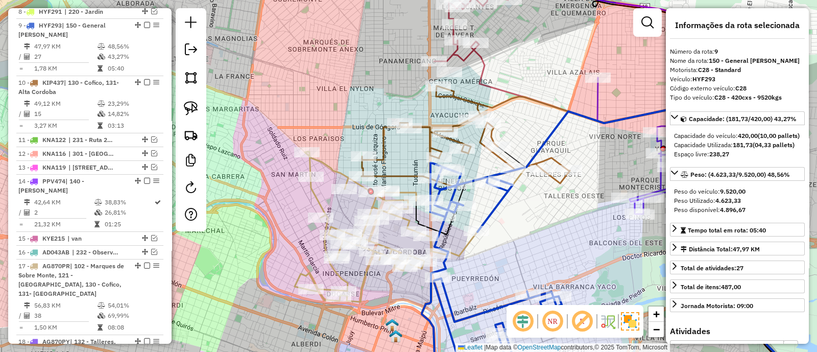
click at [462, 248] on icon at bounding box center [624, 241] width 373 height 290
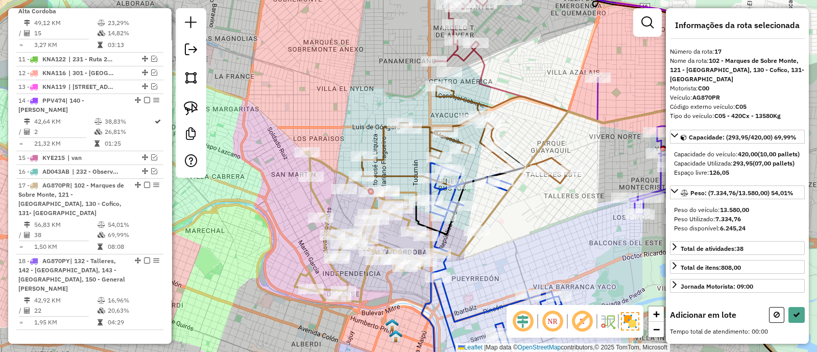
scroll to position [766, 0]
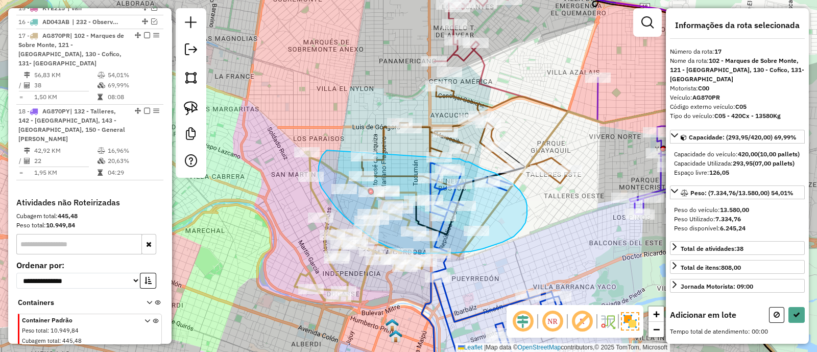
drag, startPoint x: 322, startPoint y: 155, endPoint x: 456, endPoint y: 159, distance: 134.3
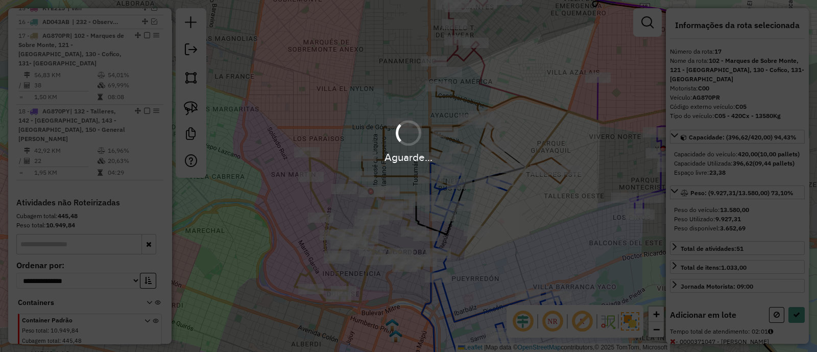
select select "*********"
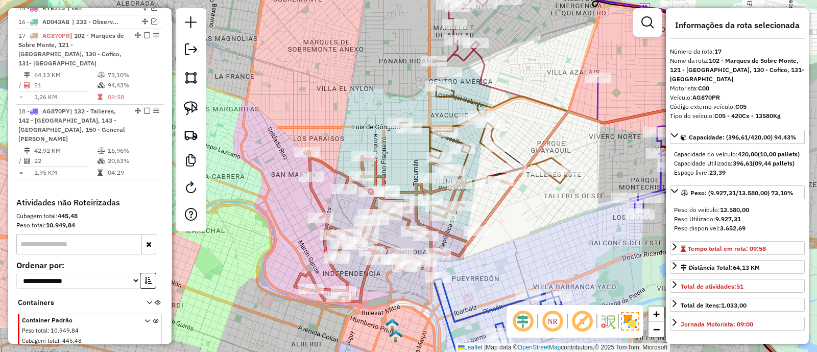
click at [480, 313] on icon at bounding box center [498, 331] width 128 height 106
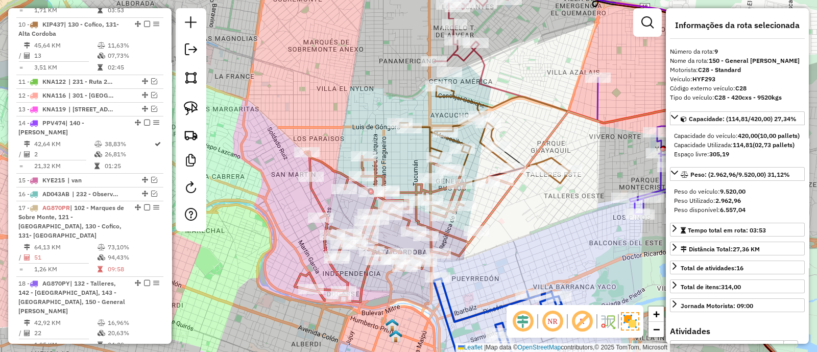
scroll to position [536, 0]
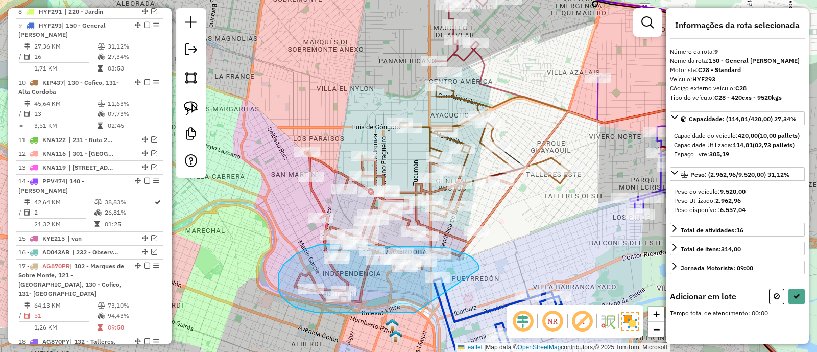
drag, startPoint x: 471, startPoint y: 257, endPoint x: 415, endPoint y: 312, distance: 79.0
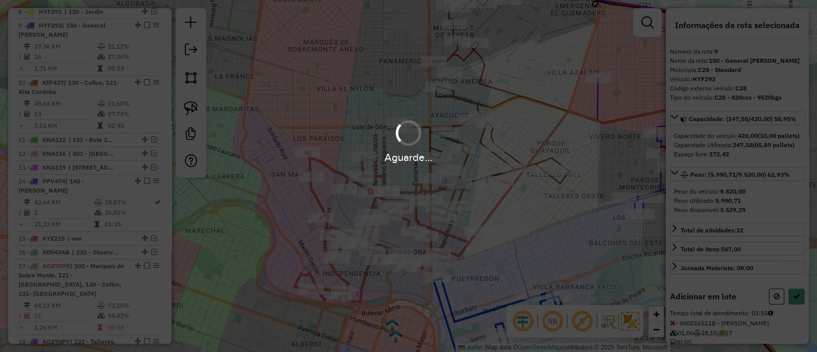
select select "*********"
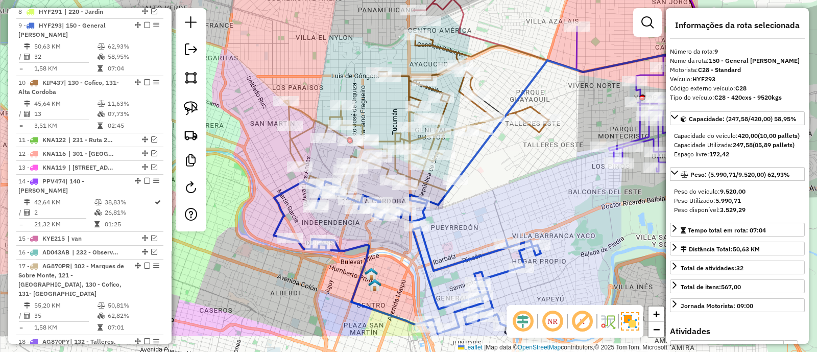
drag, startPoint x: 575, startPoint y: 264, endPoint x: 539, endPoint y: 187, distance: 85.0
click at [540, 187] on div "Janela de atendimento Grade de atendimento Capacidade Transportadoras Veículos …" at bounding box center [408, 176] width 817 height 352
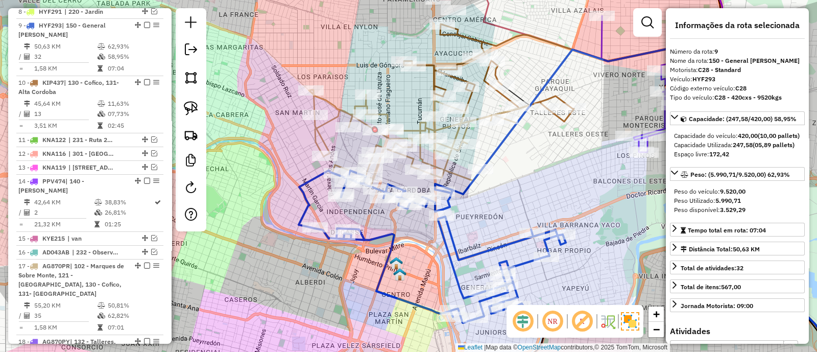
click at [457, 170] on icon at bounding box center [413, 138] width 208 height 96
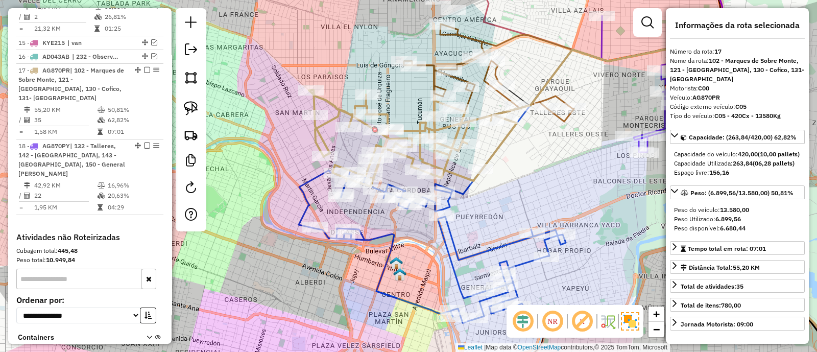
scroll to position [766, 0]
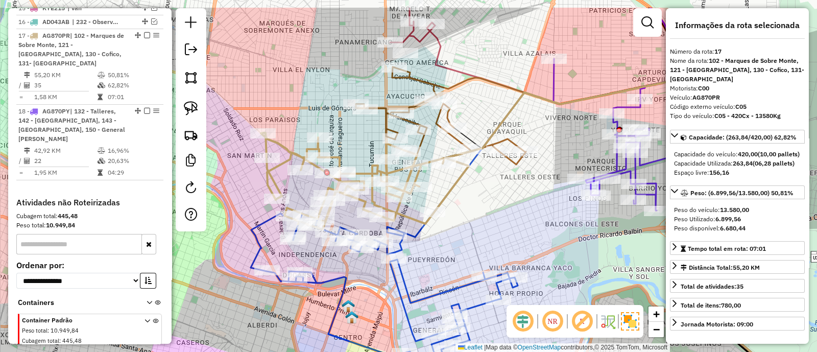
drag, startPoint x: 519, startPoint y: 194, endPoint x: 421, endPoint y: 234, distance: 106.3
click at [423, 234] on div "Janela de atendimento Grade de atendimento Capacidade Transportadoras Veículos …" at bounding box center [408, 176] width 817 height 352
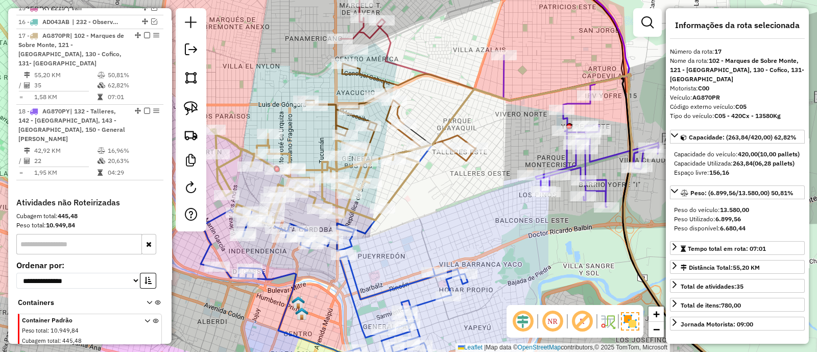
click at [565, 158] on icon at bounding box center [580, 131] width 155 height 152
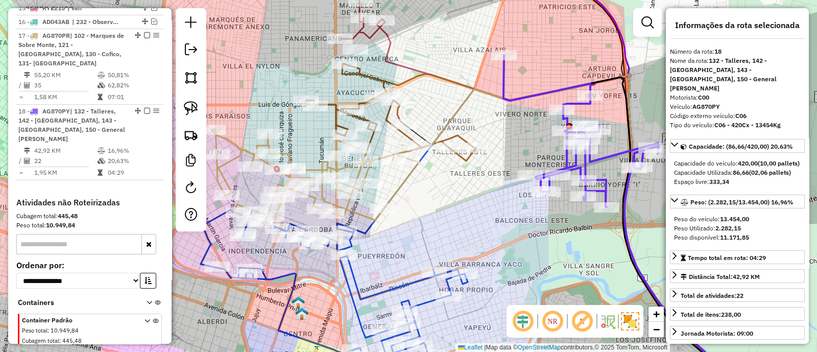
scroll to position [791, 0]
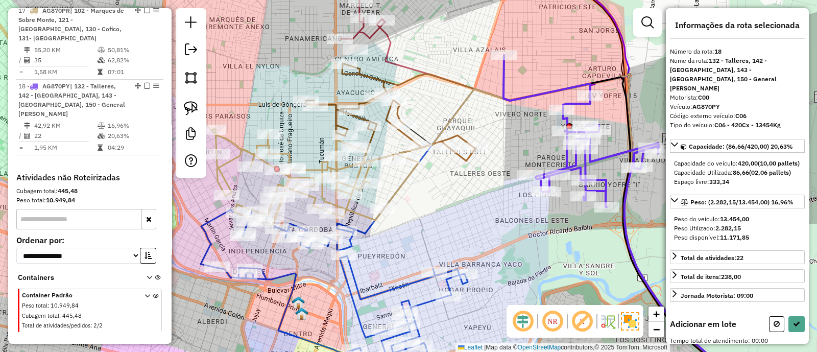
click at [399, 113] on icon at bounding box center [391, 113] width 170 height 99
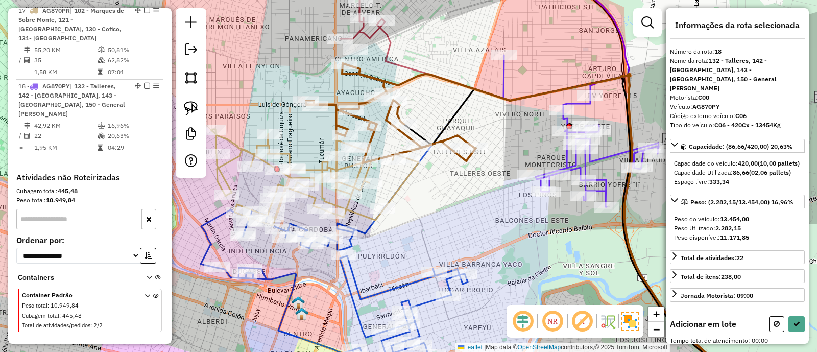
click at [399, 113] on icon at bounding box center [391, 113] width 170 height 99
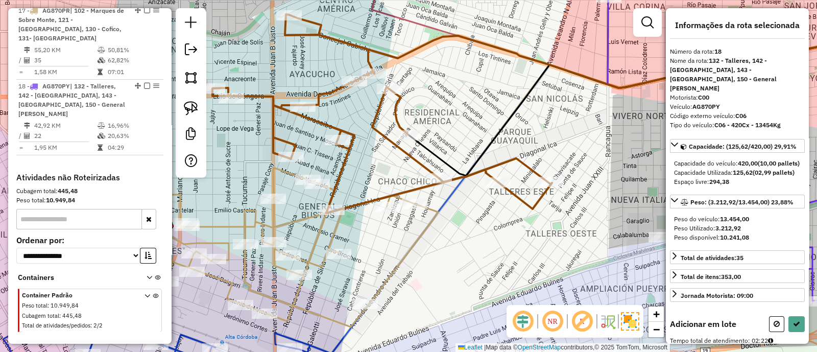
select select "*********"
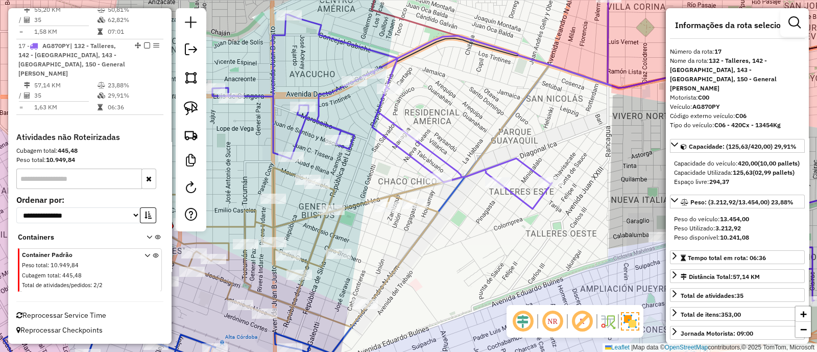
scroll to position [735, 0]
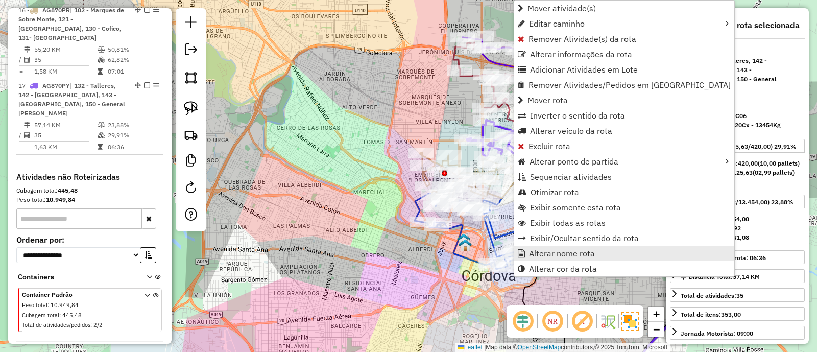
click at [605, 259] on link "Alterar nome rota" at bounding box center [624, 253] width 220 height 15
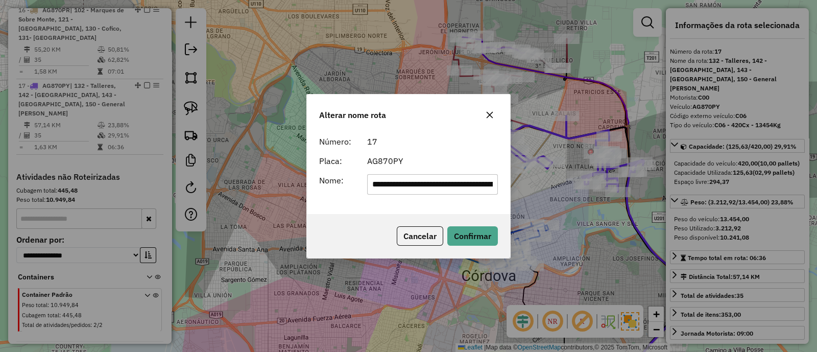
click at [605, 264] on div "**********" at bounding box center [408, 176] width 817 height 352
click at [430, 241] on button "Cancelar" at bounding box center [420, 235] width 46 height 19
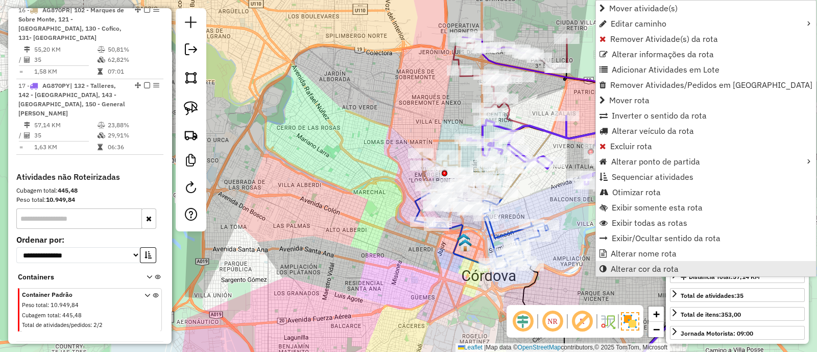
click at [654, 265] on span "Alterar cor da rota" at bounding box center [645, 268] width 68 height 8
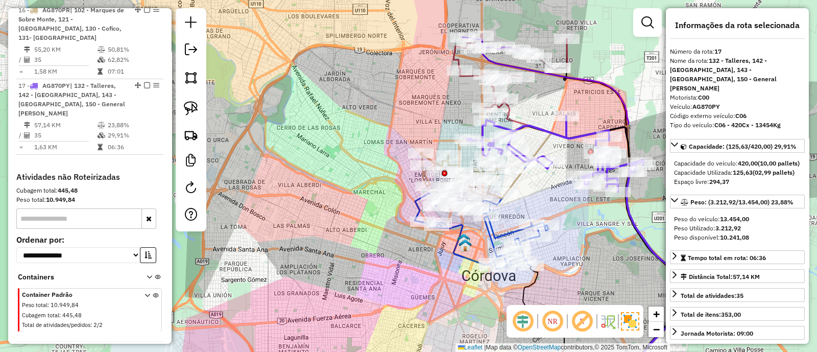
scroll to position [215, 0]
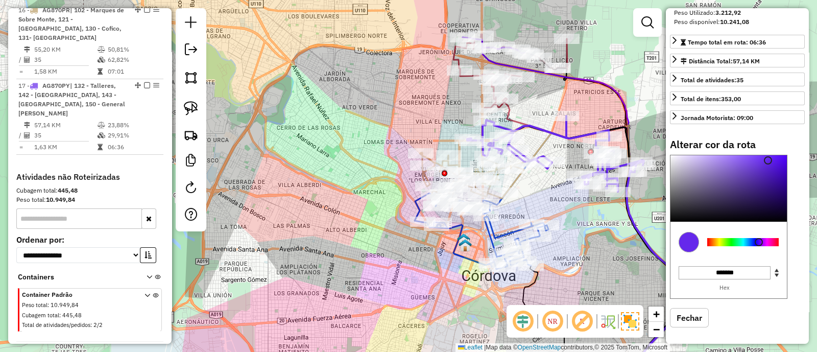
type input "*******"
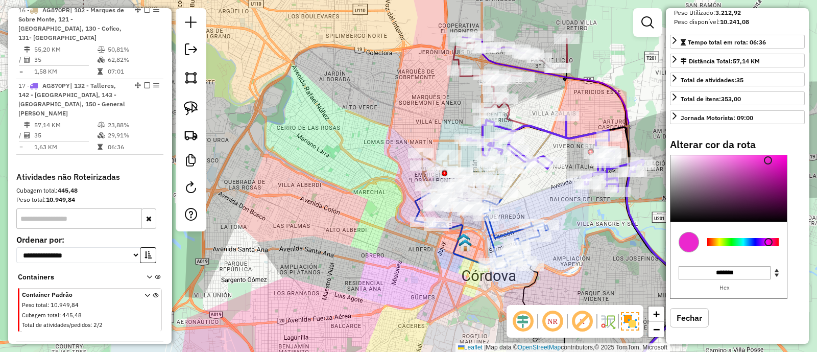
click at [768, 240] on div at bounding box center [742, 242] width 71 height 8
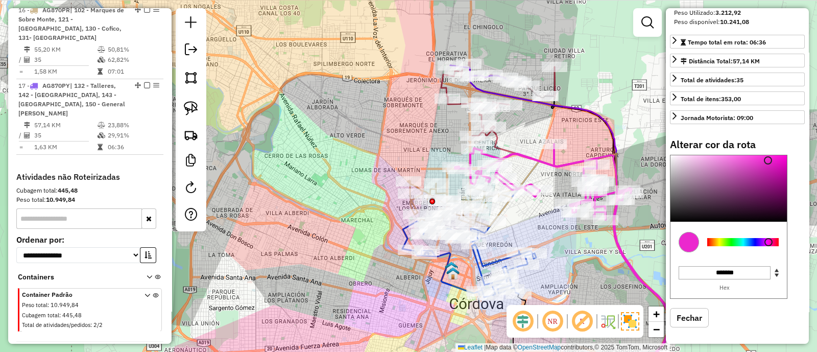
drag, startPoint x: 539, startPoint y: 107, endPoint x: 512, endPoint y: 194, distance: 91.7
click at [513, 193] on div "Janela de atendimento Grade de atendimento Capacidade Transportadoras Veículos …" at bounding box center [408, 176] width 817 height 352
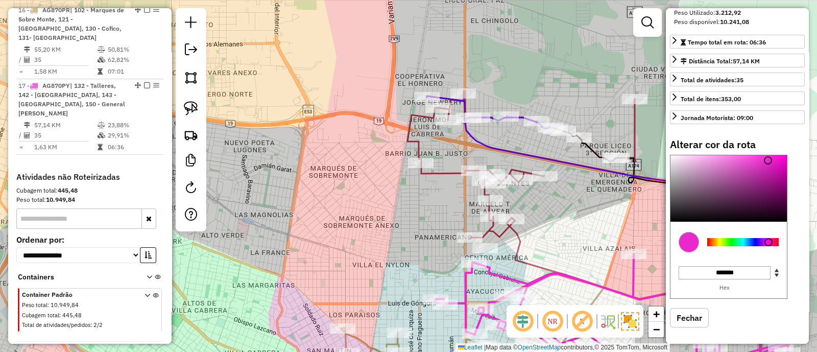
click at [413, 147] on icon at bounding box center [521, 163] width 228 height 147
select select "*********"
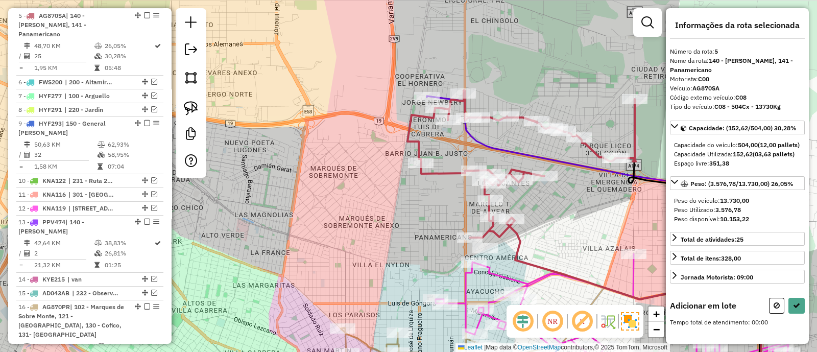
scroll to position [3, 0]
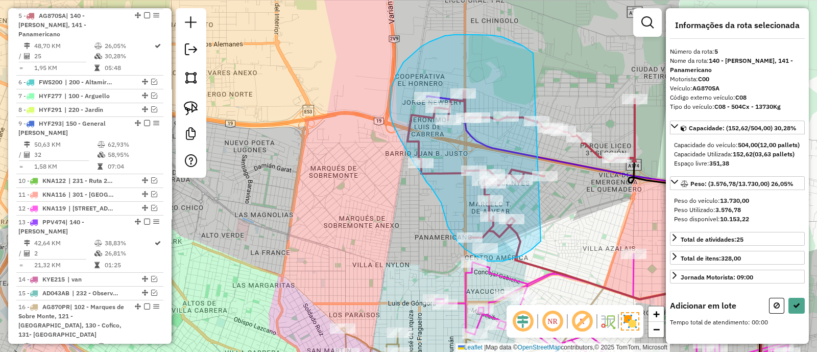
drag, startPoint x: 502, startPoint y: 37, endPoint x: 542, endPoint y: 239, distance: 206.1
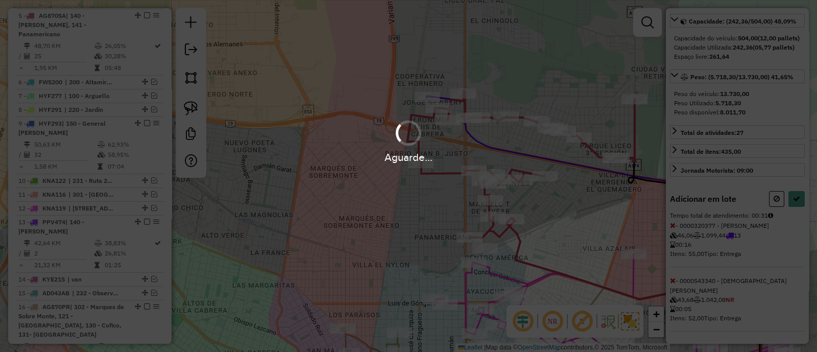
scroll to position [215, 0]
select select "*********"
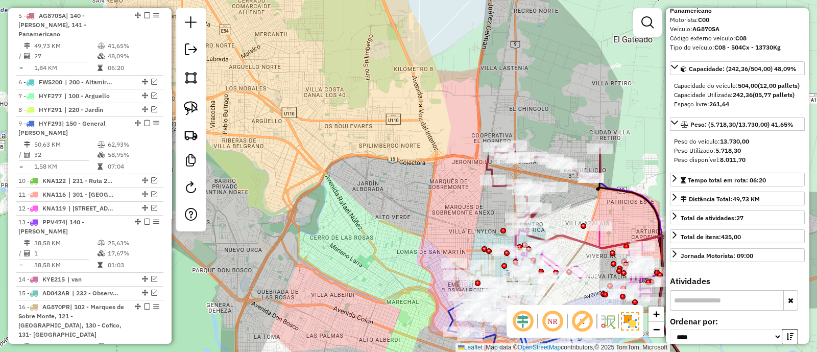
scroll to position [0, 0]
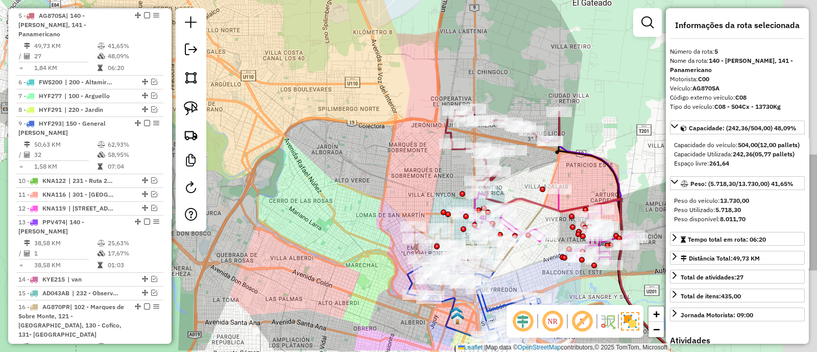
drag, startPoint x: 601, startPoint y: 186, endPoint x: 547, endPoint y: 143, distance: 69.0
click at [549, 144] on div "Janela de atendimento Grade de atendimento Capacidade Transportadoras Veículos …" at bounding box center [408, 176] width 817 height 352
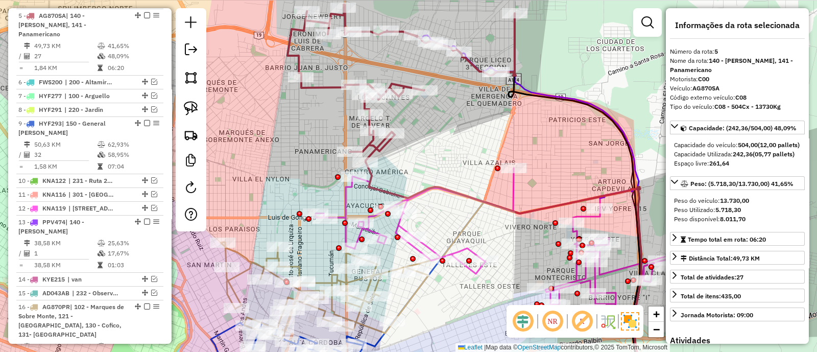
click at [322, 88] on icon at bounding box center [401, 83] width 228 height 157
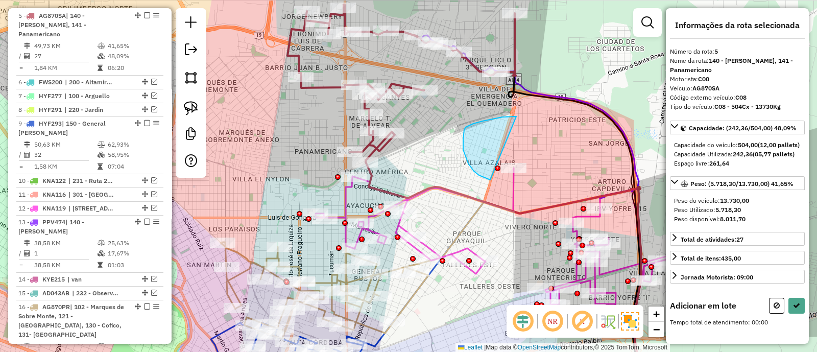
drag, startPoint x: 473, startPoint y: 124, endPoint x: 541, endPoint y: 175, distance: 84.9
click at [541, 175] on div "Janela de atendimento Grade de atendimento Capacidade Transportadoras Veículos …" at bounding box center [408, 176] width 817 height 352
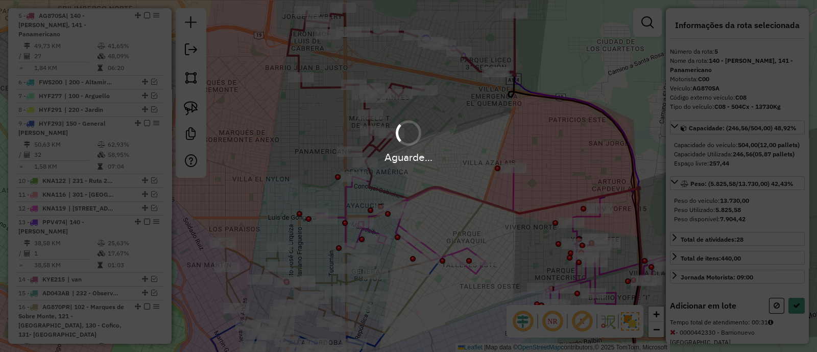
select select "*********"
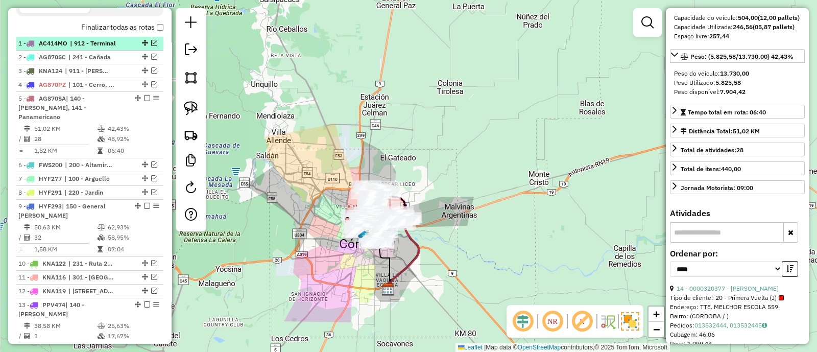
scroll to position [310, 0]
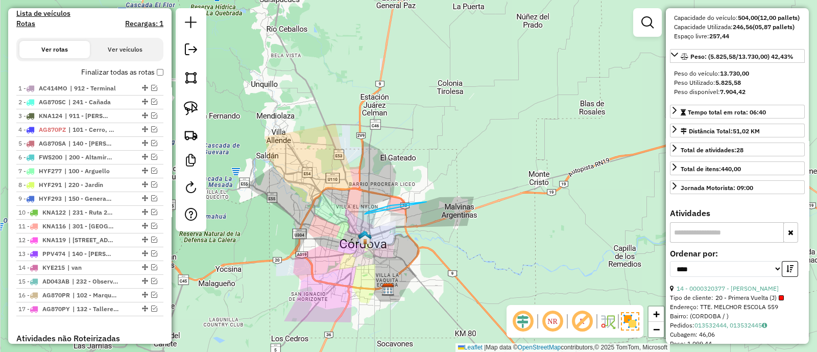
drag, startPoint x: 364, startPoint y: 214, endPoint x: 424, endPoint y: 256, distance: 72.8
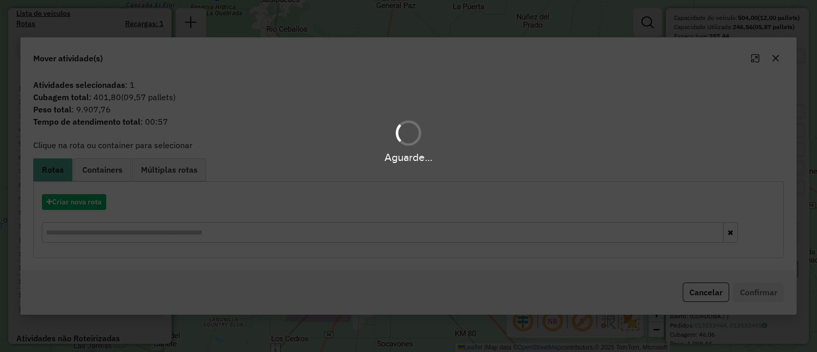
click at [86, 204] on div "Aguarde..." at bounding box center [408, 176] width 817 height 352
click at [86, 204] on button "Criar nova rota" at bounding box center [74, 202] width 64 height 16
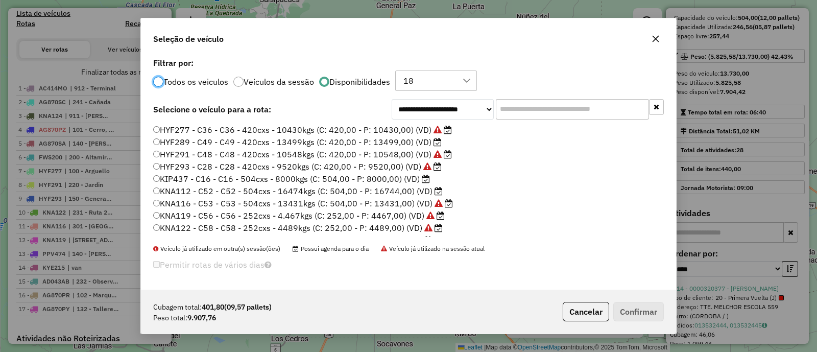
scroll to position [145, 0]
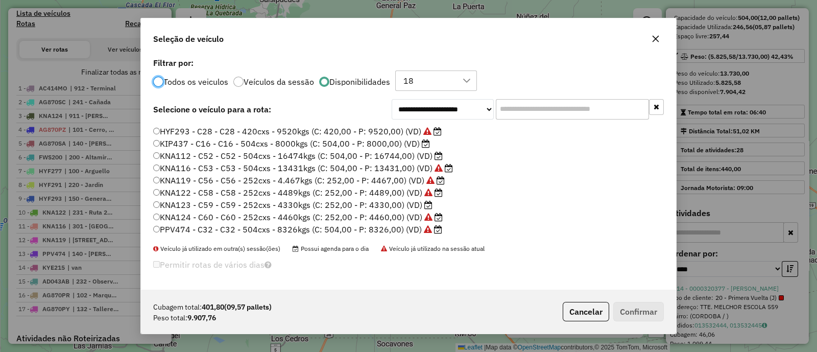
click at [422, 204] on label "KNA123 - C59 - C59 - 252cxs - 4330kgs (C: 252,00 - P: 4330,00) (VD)" at bounding box center [292, 205] width 279 height 12
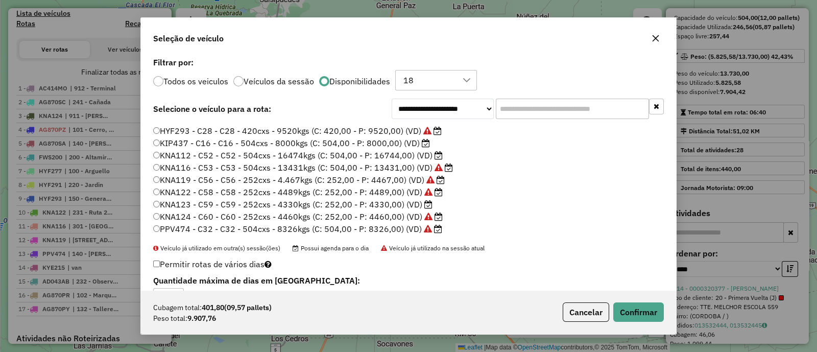
click at [403, 157] on label "KNA112 - C52 - C52 - 504cxs - 16474kgs (C: 504,00 - P: 16744,00) (VD)" at bounding box center [297, 155] width 289 height 12
click at [626, 312] on button "Confirmar" at bounding box center [638, 311] width 51 height 19
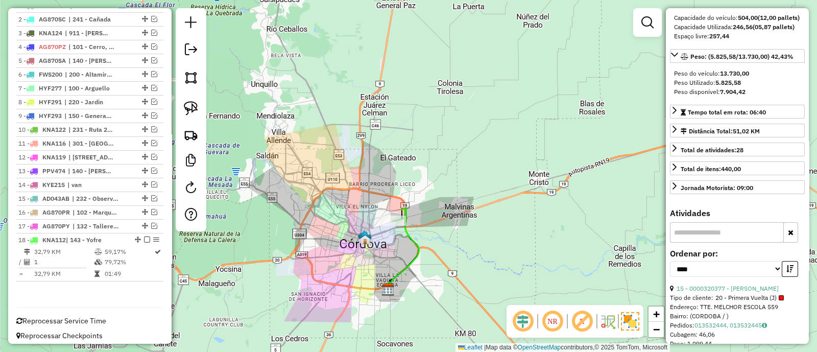
scroll to position [396, 0]
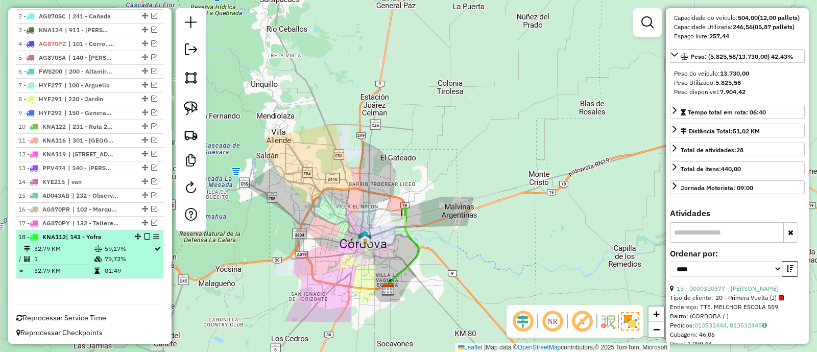
click at [144, 233] on em at bounding box center [147, 236] width 6 height 6
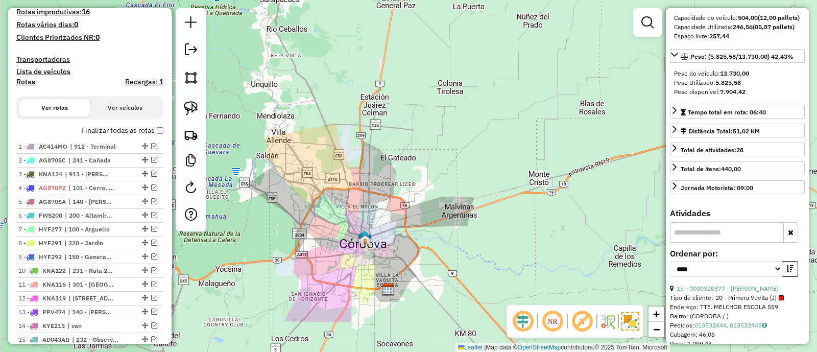
scroll to position [170, 0]
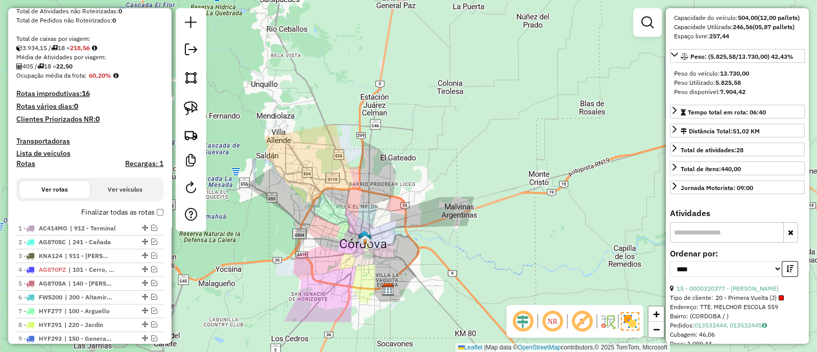
click at [158, 207] on label "Finalizar todas as rotas" at bounding box center [122, 212] width 82 height 11
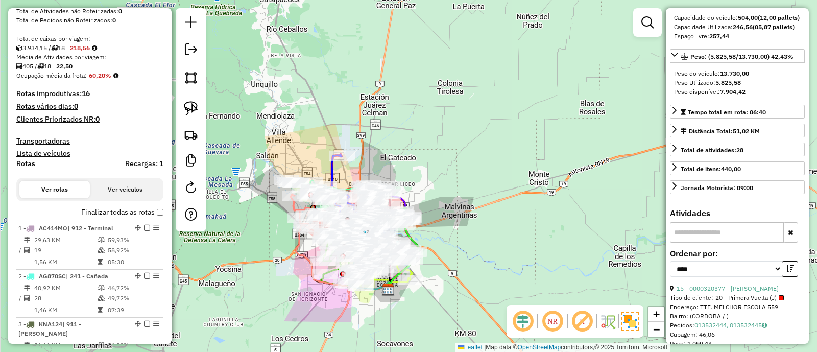
click at [28, 162] on h4 "Rotas" at bounding box center [25, 163] width 19 height 9
select select
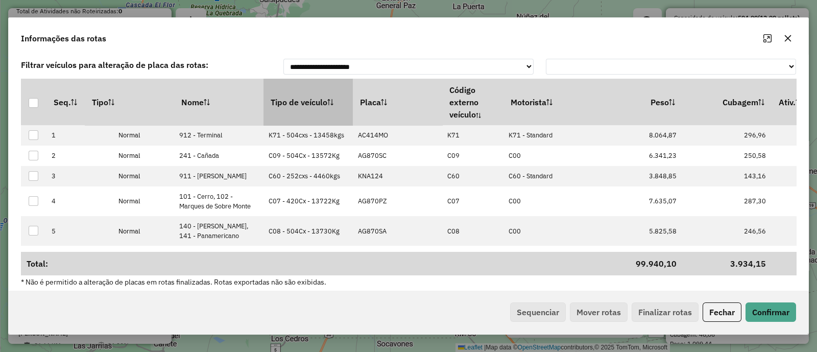
click at [299, 94] on th "Tipo de veículo" at bounding box center [307, 102] width 89 height 46
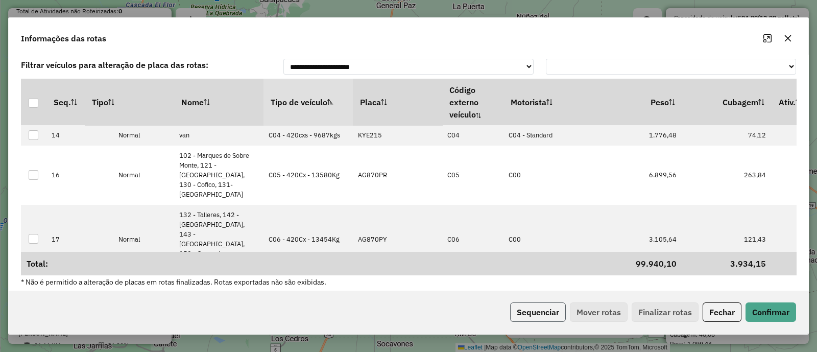
click at [555, 320] on button "Sequenciar" at bounding box center [538, 311] width 56 height 19
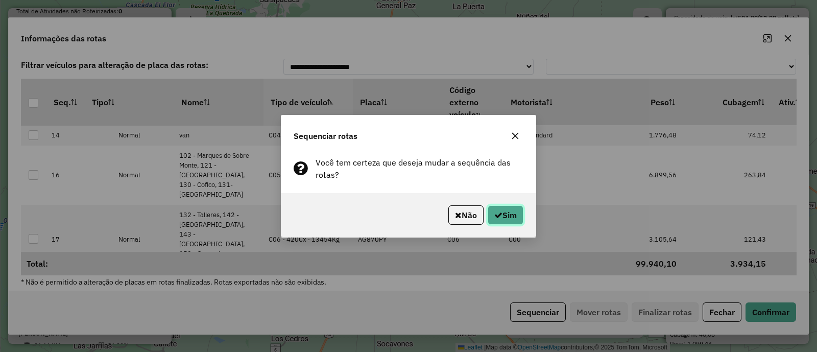
click at [498, 212] on icon "button" at bounding box center [498, 215] width 8 height 8
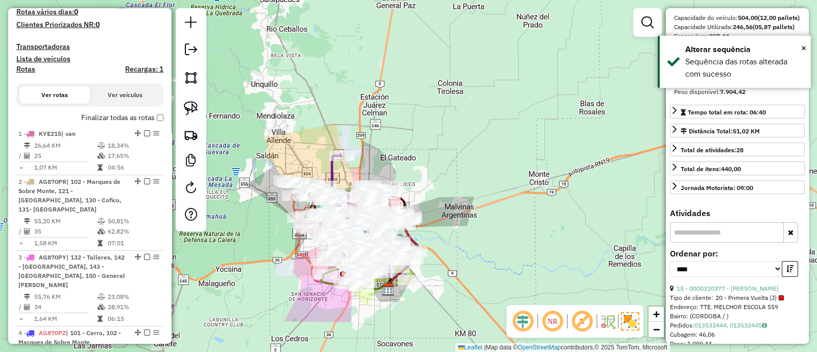
scroll to position [201, 0]
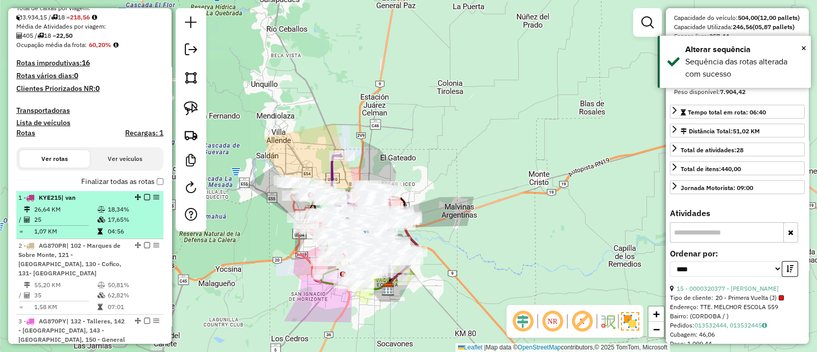
click at [144, 193] on div "1 - KYE215 | van" at bounding box center [89, 197] width 143 height 9
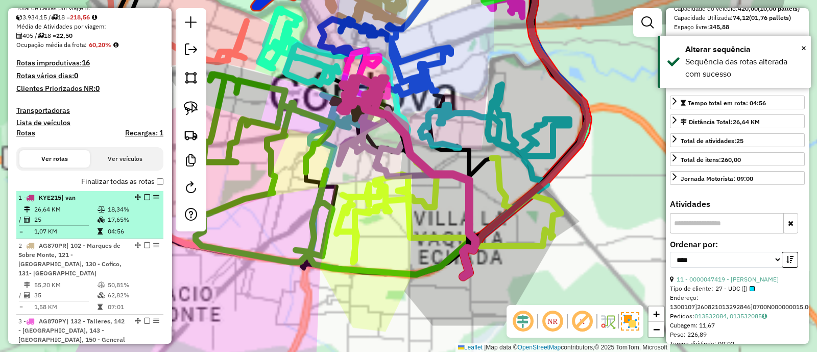
scroll to position [118, 0]
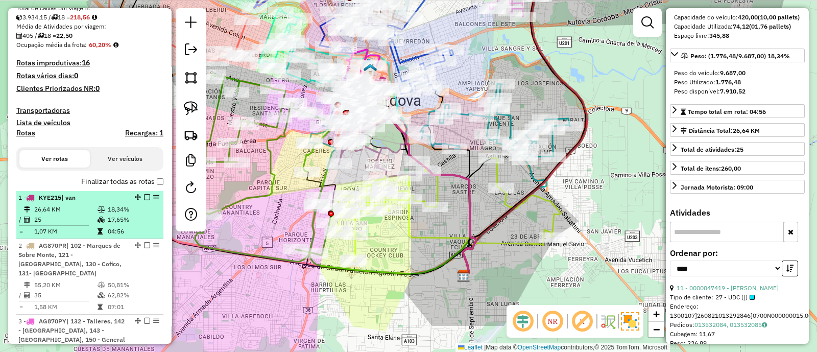
click at [144, 196] on em at bounding box center [147, 197] width 6 height 6
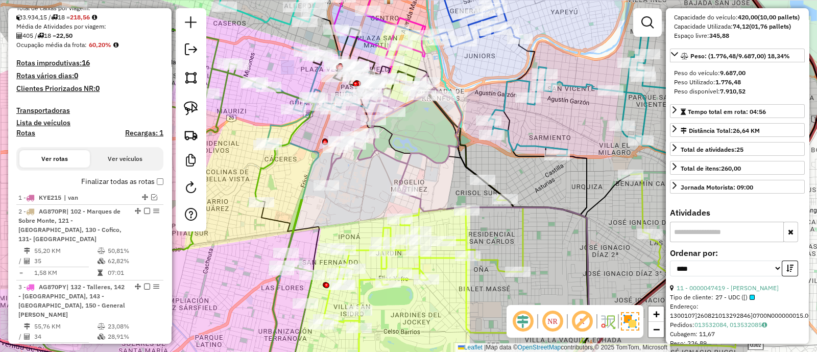
drag, startPoint x: 407, startPoint y: 118, endPoint x: 429, endPoint y: 190, distance: 74.6
click at [429, 190] on div "Janela de atendimento Grade de atendimento Capacidade Transportadoras Veículos …" at bounding box center [408, 176] width 817 height 352
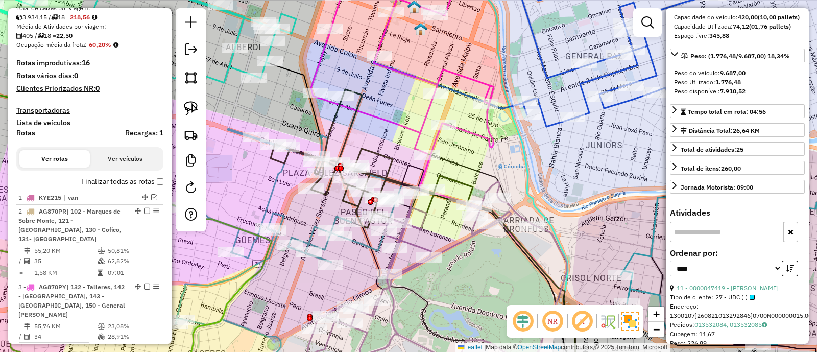
click at [424, 78] on icon at bounding box center [402, 59] width 183 height 189
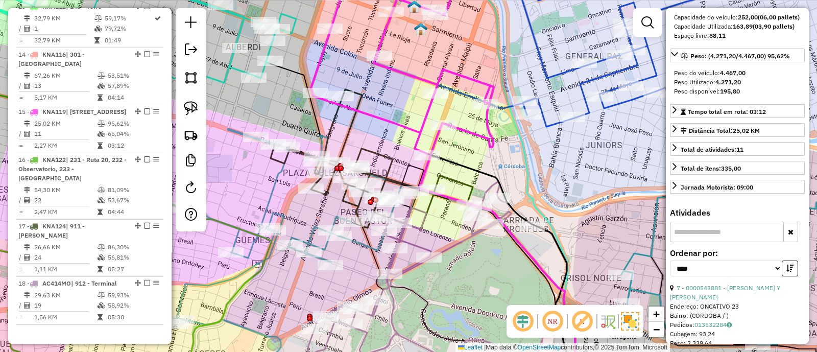
scroll to position [0, 0]
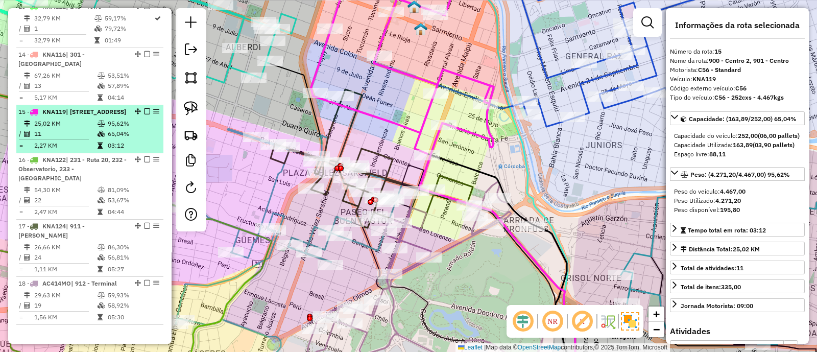
click at [144, 108] on em at bounding box center [147, 111] width 6 height 6
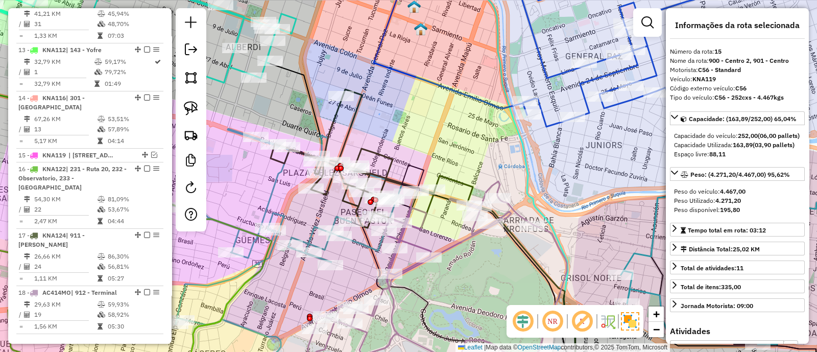
click at [353, 123] on icon at bounding box center [353, 159] width 164 height 140
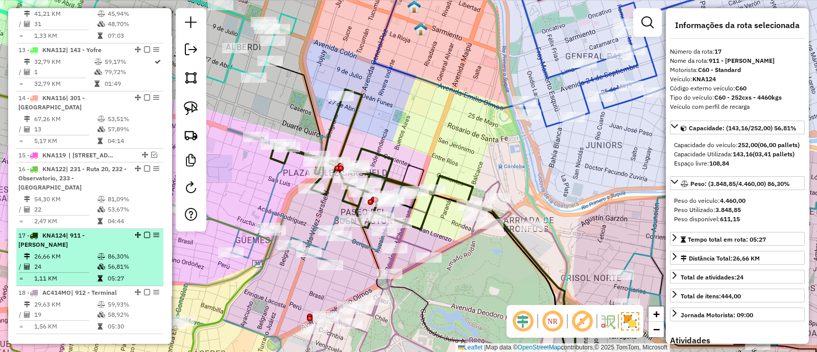
click at [144, 232] on em at bounding box center [147, 235] width 6 height 6
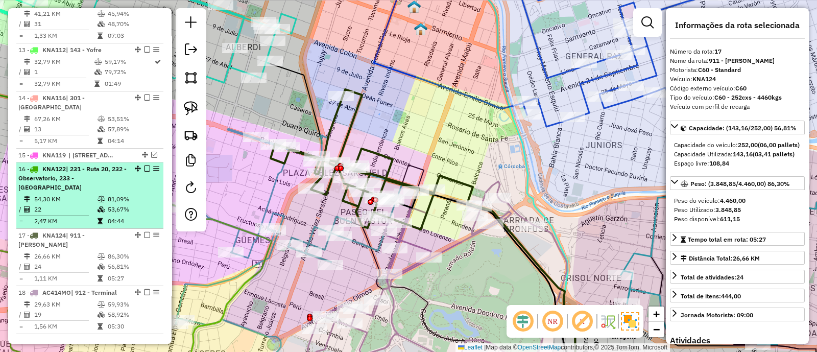
scroll to position [975, 0]
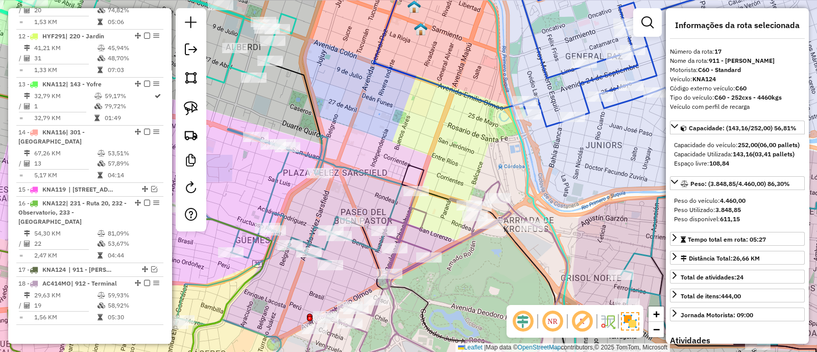
click at [364, 170] on icon at bounding box center [275, 226] width 253 height 195
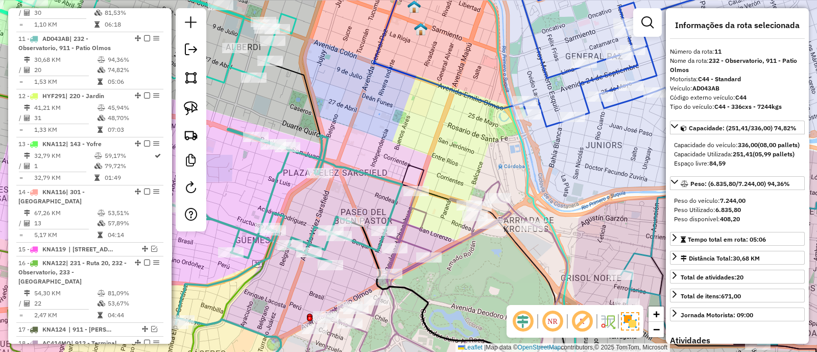
scroll to position [901, 0]
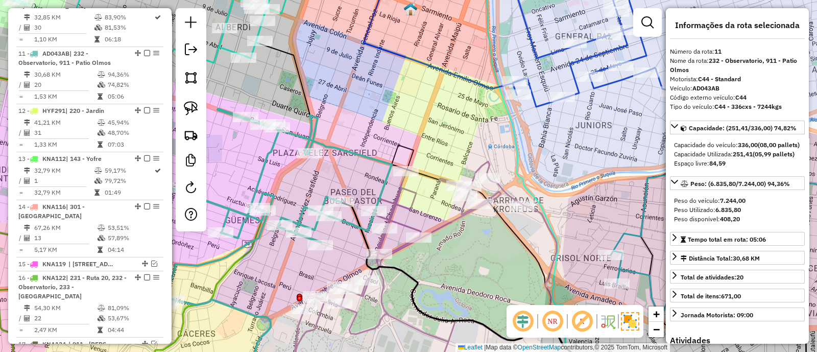
drag, startPoint x: 368, startPoint y: 179, endPoint x: 343, endPoint y: 127, distance: 57.3
click at [343, 127] on icon at bounding box center [264, 206] width 253 height 195
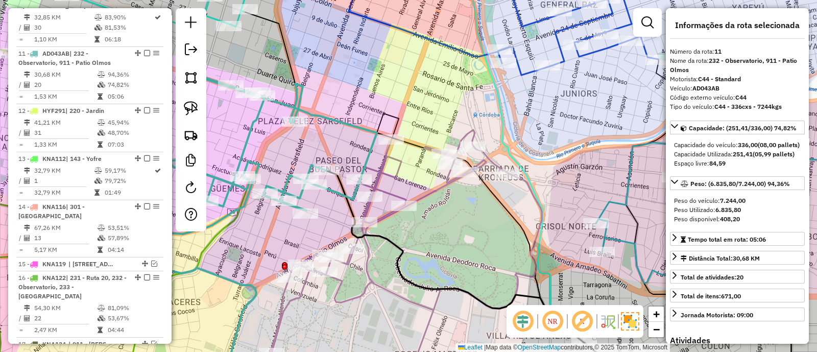
click at [406, 172] on div "Janela de atendimento Grade de atendimento Capacidade Transportadoras Veículos …" at bounding box center [408, 176] width 817 height 352
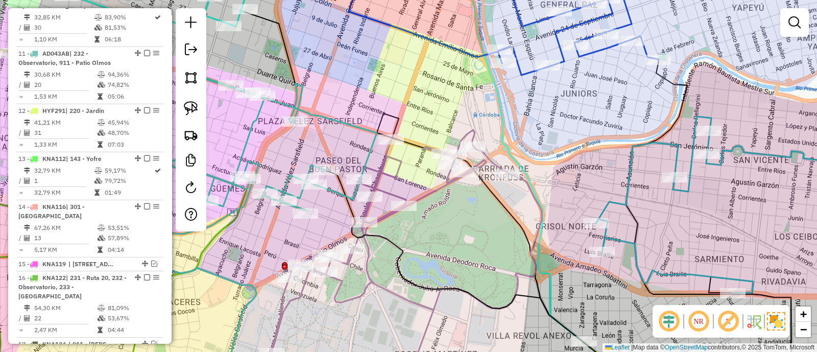
click at [399, 170] on icon at bounding box center [405, 249] width 273 height 239
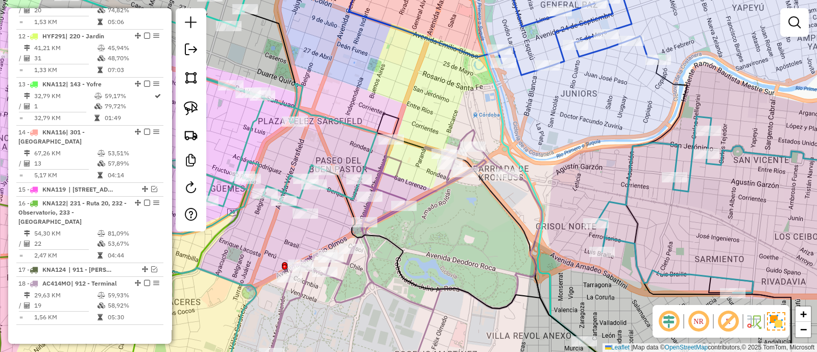
select select "*********"
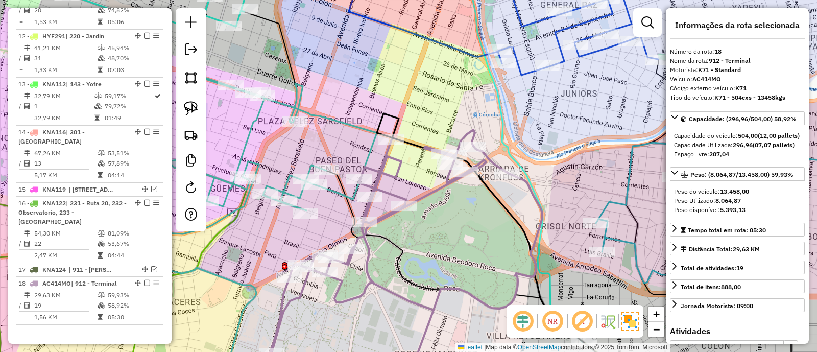
click at [395, 168] on icon at bounding box center [405, 249] width 273 height 239
click at [151, 186] on em at bounding box center [154, 189] width 6 height 6
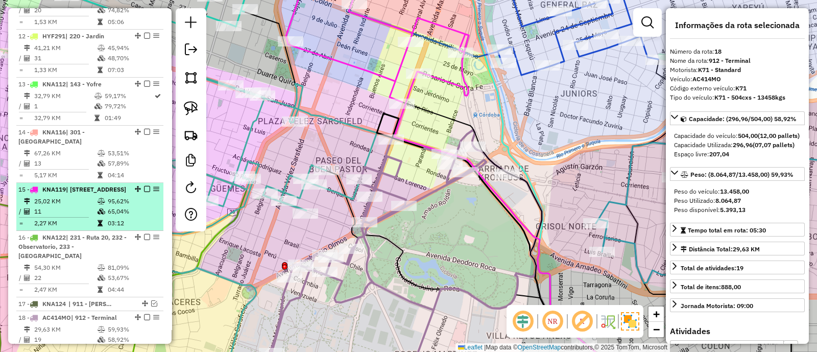
click at [153, 186] on em at bounding box center [156, 189] width 6 height 6
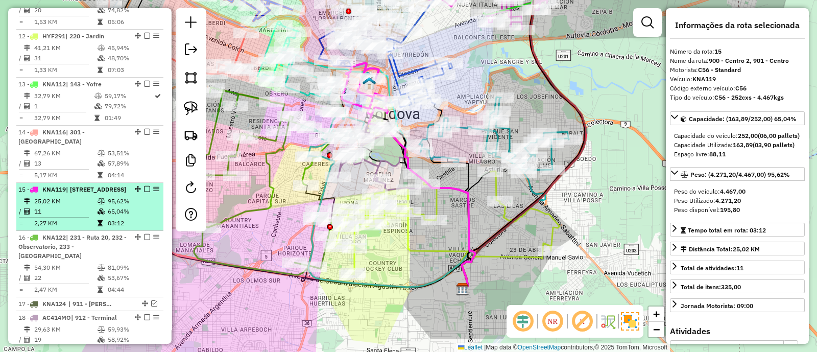
click at [144, 186] on em at bounding box center [147, 189] width 6 height 6
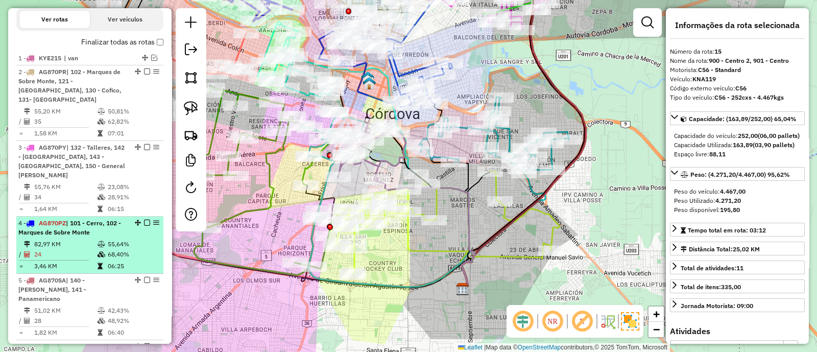
scroll to position [337, 0]
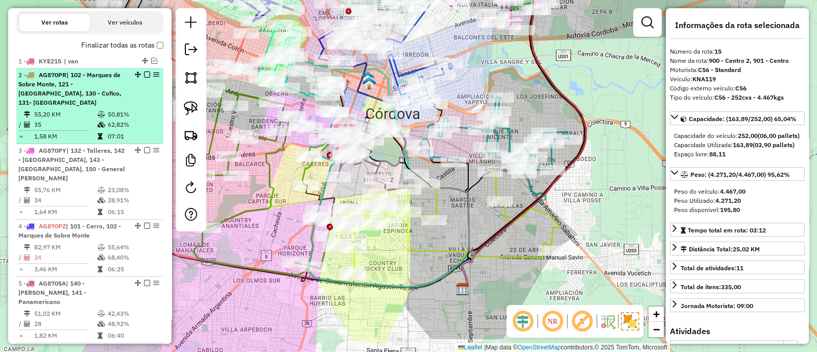
click at [118, 83] on div "2 - AG870PR | 102 - Marques de Sobre Monte, 121 - Villa Cabrera, 130 - Cofico, …" at bounding box center [72, 88] width 108 height 37
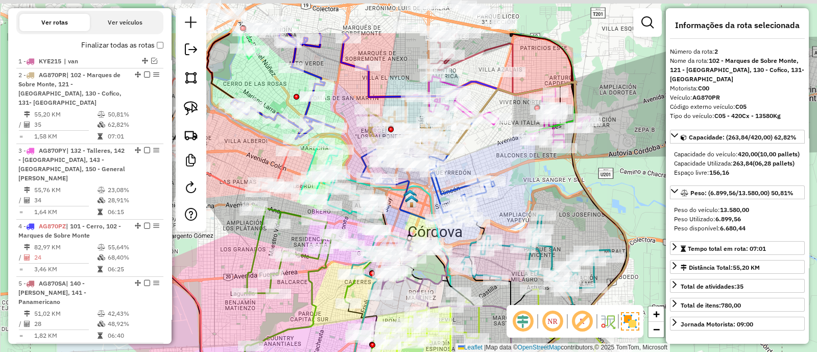
drag, startPoint x: 392, startPoint y: 83, endPoint x: 583, endPoint y: 142, distance: 200.2
click at [582, 142] on div "Janela de atendimento Grade de atendimento Capacidade Transportadoras Veículos …" at bounding box center [408, 176] width 817 height 352
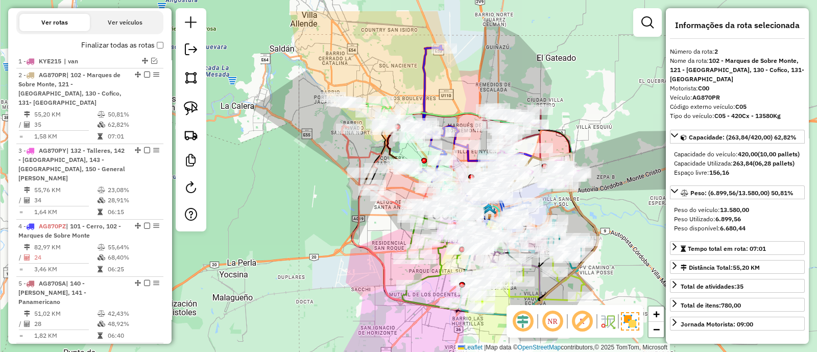
drag, startPoint x: 451, startPoint y: 58, endPoint x: 429, endPoint y: 134, distance: 78.8
click at [431, 130] on div "Janela de atendimento Grade de atendimento Capacidade Transportadoras Veículos …" at bounding box center [408, 176] width 817 height 352
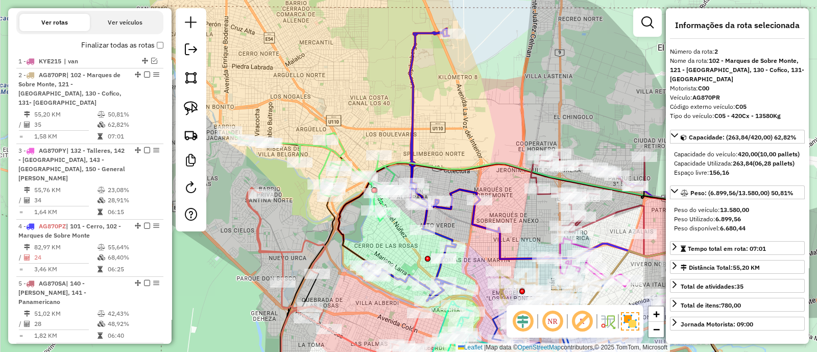
click at [384, 164] on icon at bounding box center [317, 176] width 176 height 89
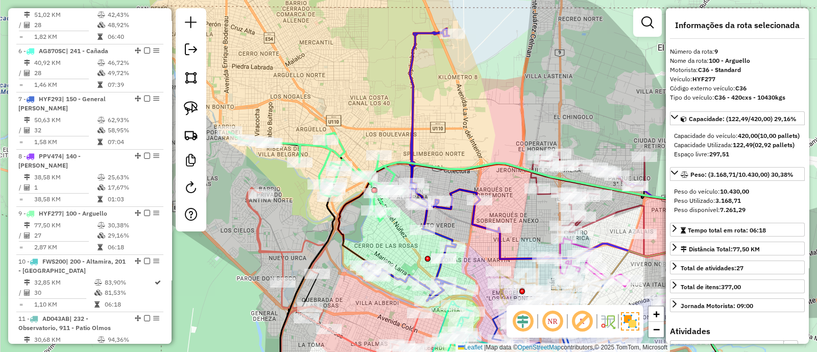
scroll to position [796, 0]
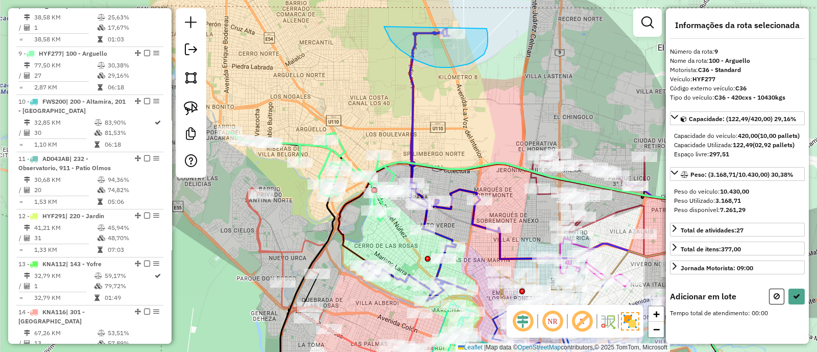
drag, startPoint x: 385, startPoint y: 29, endPoint x: 483, endPoint y: 21, distance: 98.8
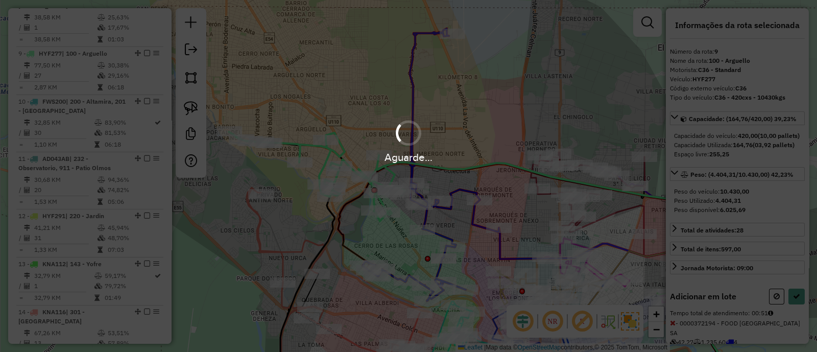
select select "*********"
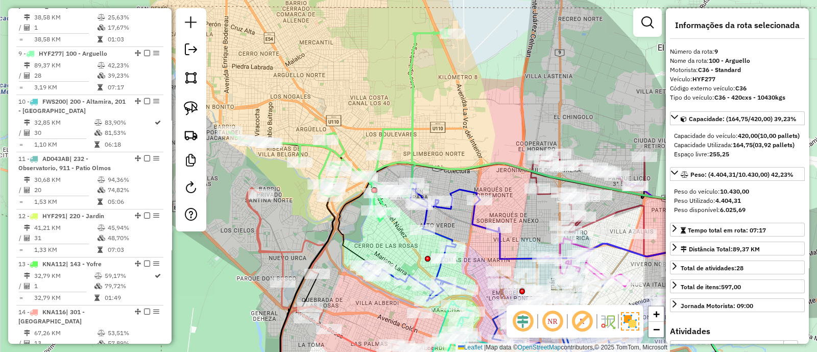
click at [438, 232] on icon at bounding box center [430, 242] width 136 height 118
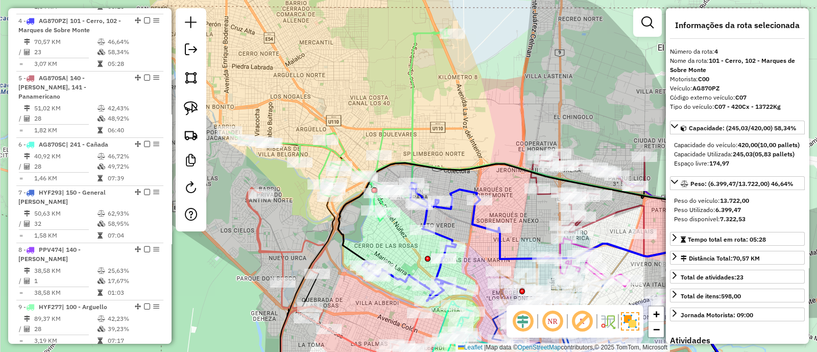
scroll to position [529, 0]
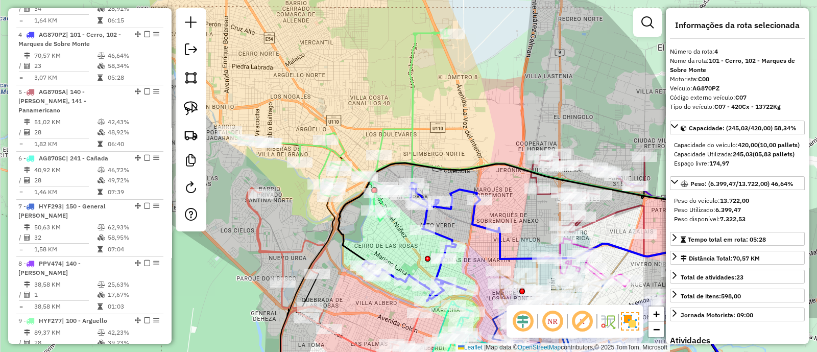
click at [449, 221] on div "Janela de atendimento Grade de atendimento Capacidade Transportadoras Veículos …" at bounding box center [408, 176] width 817 height 352
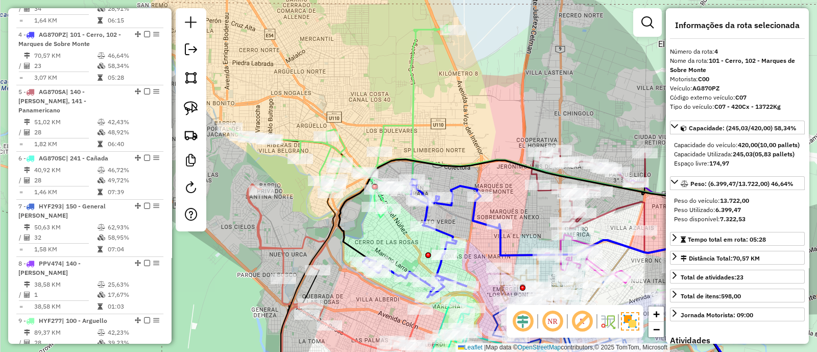
click at [416, 122] on icon at bounding box center [339, 121] width 220 height 192
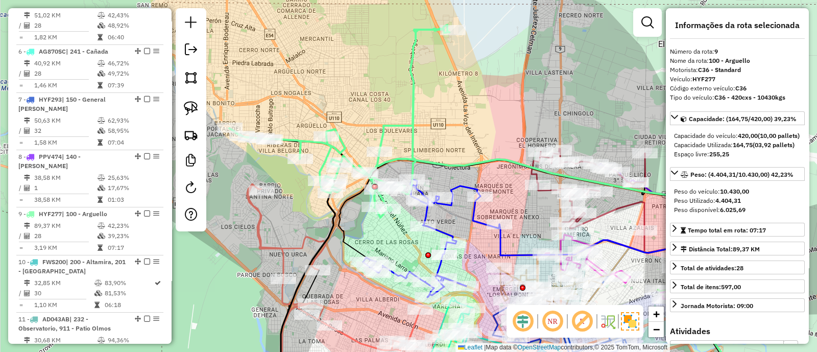
scroll to position [796, 0]
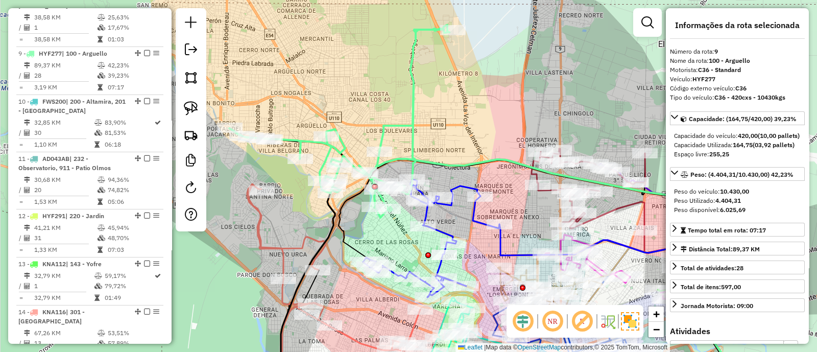
drag, startPoint x: 413, startPoint y: 131, endPoint x: 414, endPoint y: 35, distance: 96.0
click at [414, 38] on icon at bounding box center [339, 121] width 220 height 192
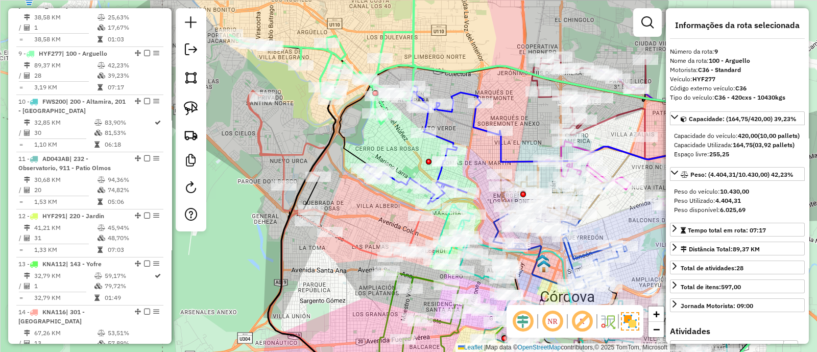
click at [304, 152] on icon at bounding box center [334, 173] width 173 height 166
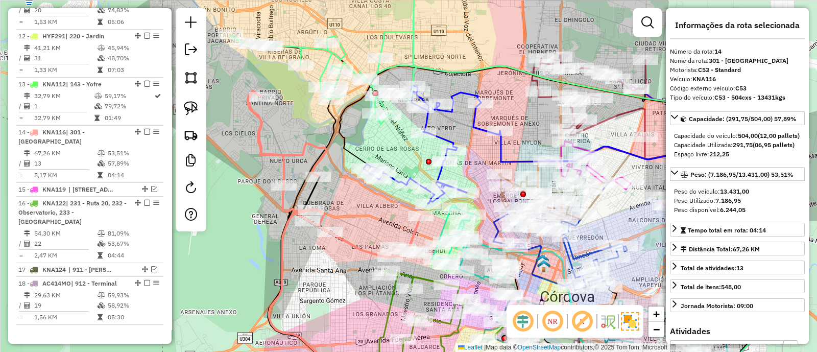
scroll to position [975, 0]
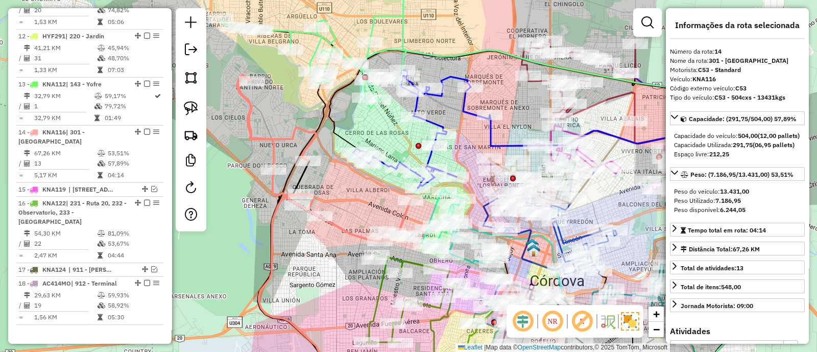
drag, startPoint x: 355, startPoint y: 238, endPoint x: 310, endPoint y: 147, distance: 102.0
click at [311, 149] on div "Janela de atendimento Grade de atendimento Capacidade Transportadoras Veículos …" at bounding box center [408, 176] width 817 height 352
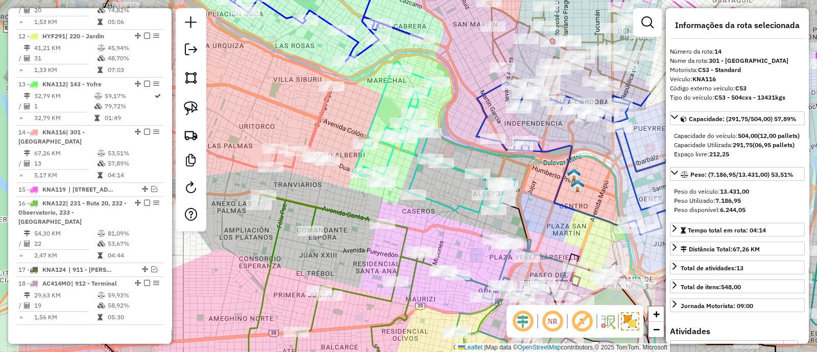
click at [458, 167] on icon at bounding box center [434, 137] width 161 height 151
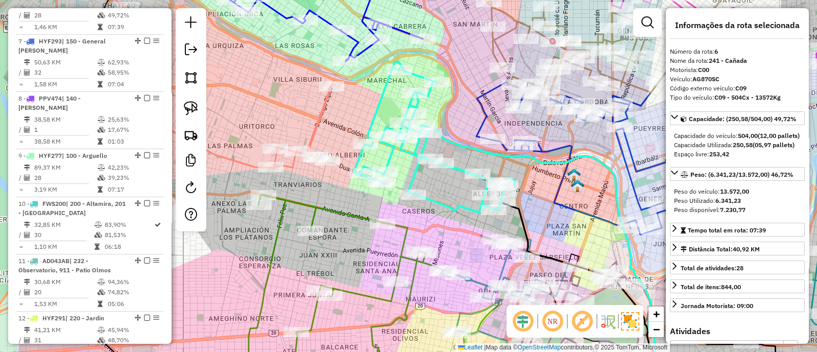
scroll to position [643, 0]
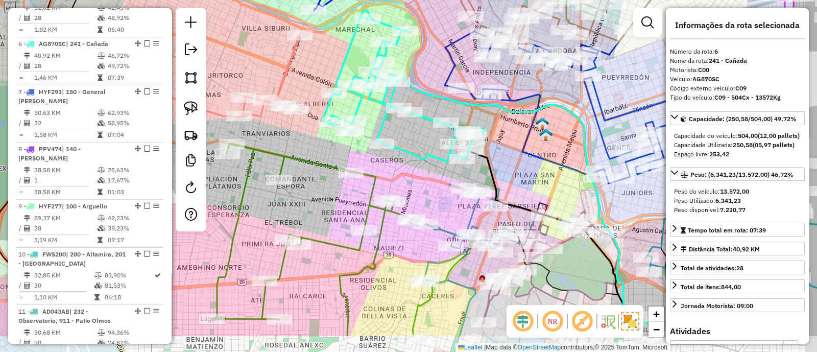
drag, startPoint x: 433, startPoint y: 199, endPoint x: 401, endPoint y: 149, distance: 59.7
click at [402, 150] on icon at bounding box center [402, 86] width 161 height 151
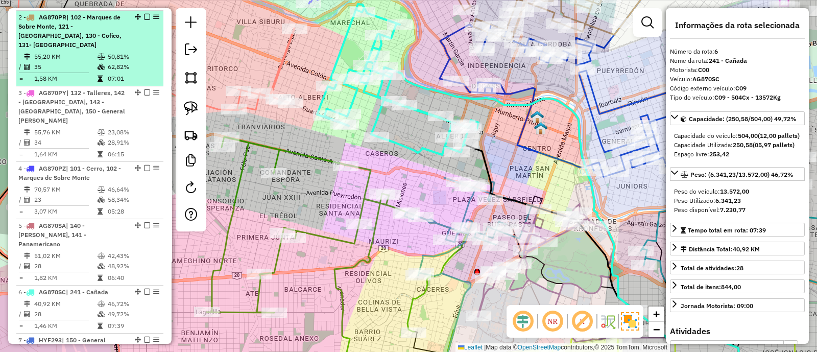
scroll to position [324, 0]
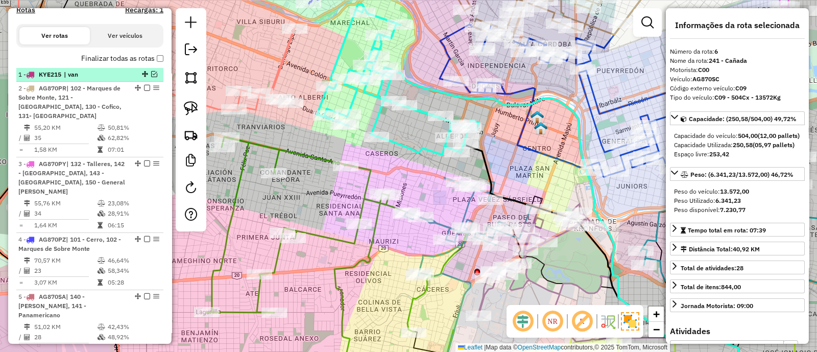
click at [151, 72] on em at bounding box center [154, 74] width 6 height 6
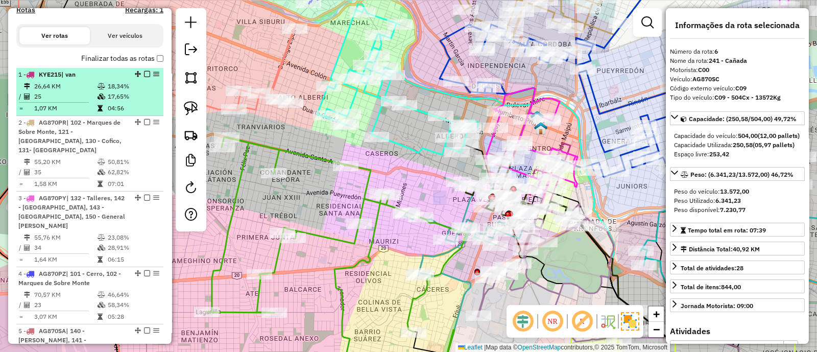
click at [144, 71] on em at bounding box center [147, 74] width 6 height 6
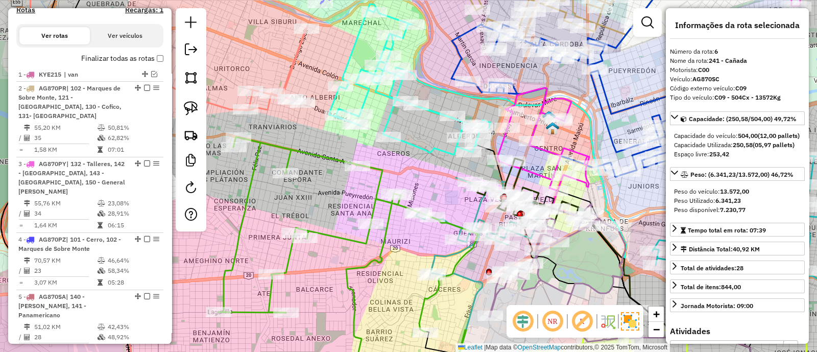
drag, startPoint x: 418, startPoint y: 162, endPoint x: 438, endPoint y: 163, distance: 20.4
click at [437, 163] on div "Janela de atendimento Grade de atendimento Capacidade Transportadoras Veículos …" at bounding box center [408, 176] width 817 height 352
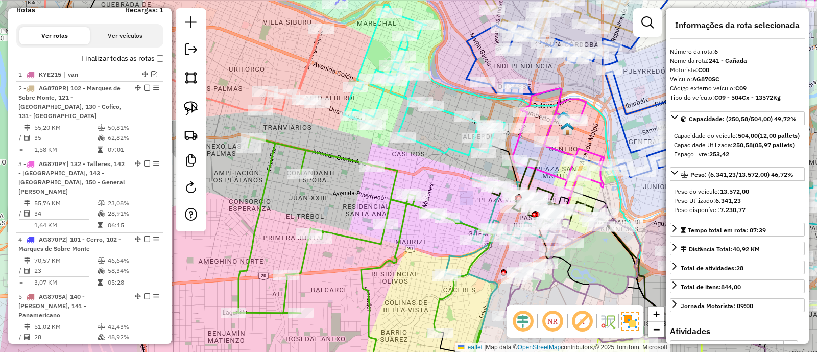
click at [515, 140] on icon at bounding box center [558, 139] width 92 height 102
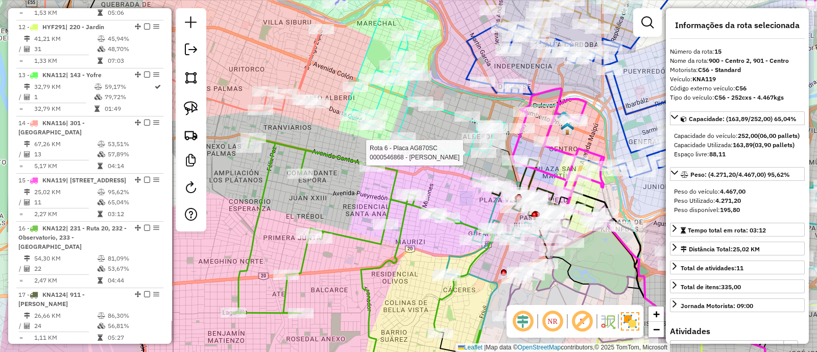
scroll to position [1053, 0]
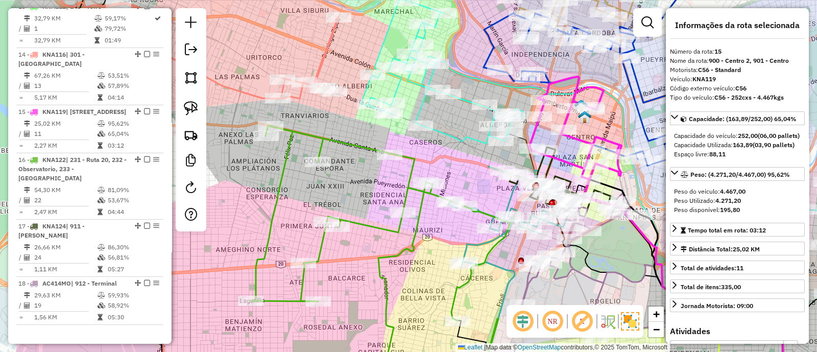
click at [484, 209] on icon at bounding box center [380, 256] width 259 height 261
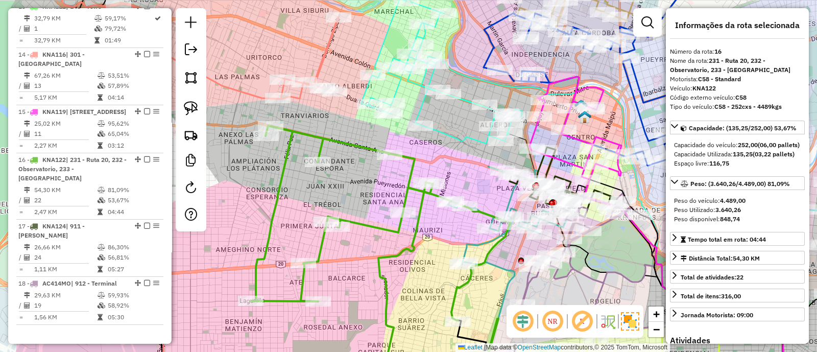
click at [448, 136] on icon at bounding box center [441, 68] width 161 height 151
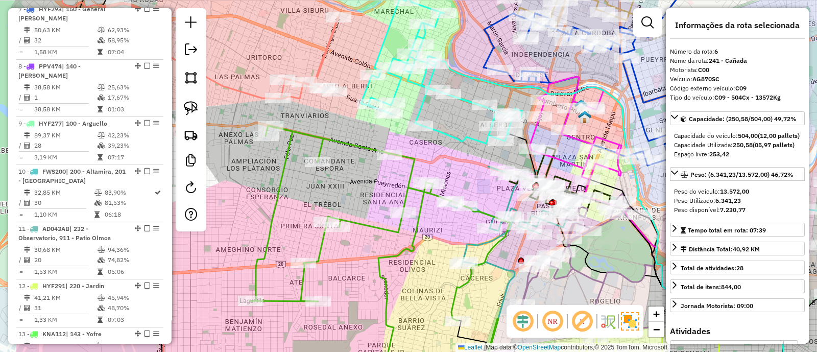
scroll to position [643, 0]
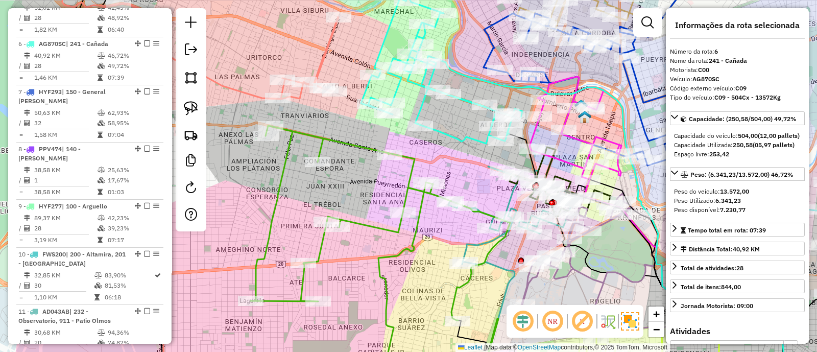
click at [270, 191] on div "Janela de atendimento Grade de atendimento Capacidade Transportadoras Veículos …" at bounding box center [408, 176] width 817 height 352
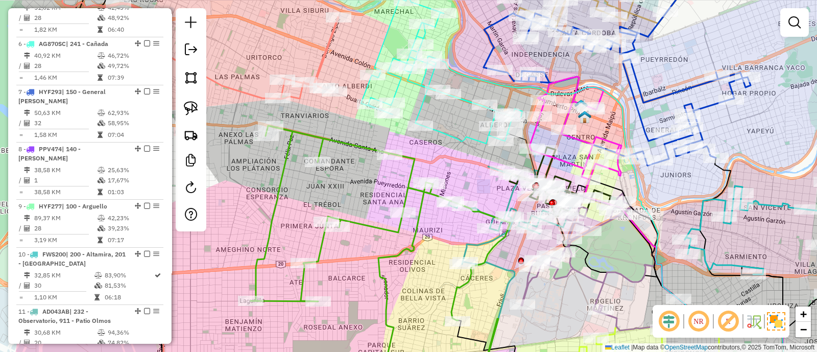
click at [278, 195] on icon at bounding box center [380, 256] width 259 height 261
select select "*********"
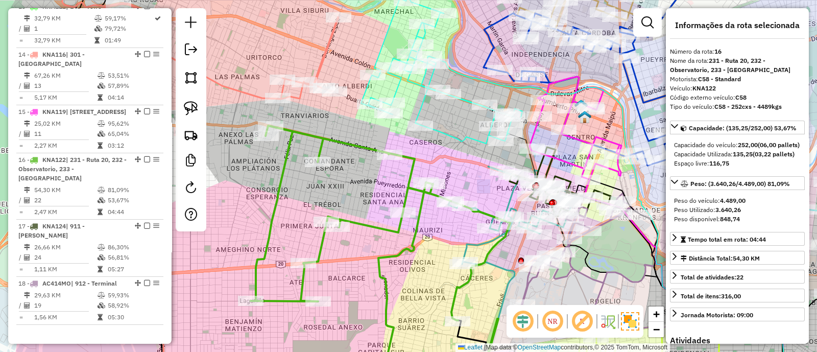
scroll to position [1053, 0]
drag, startPoint x: 410, startPoint y: 240, endPoint x: 432, endPoint y: 208, distance: 38.9
click at [431, 211] on icon at bounding box center [380, 256] width 259 height 261
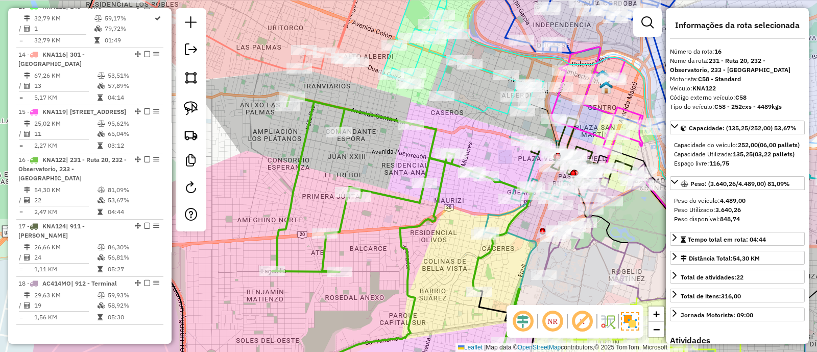
click at [466, 107] on icon at bounding box center [462, 39] width 161 height 149
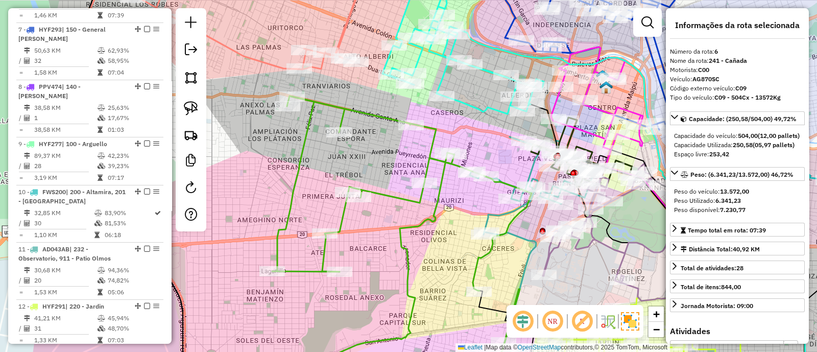
scroll to position [643, 0]
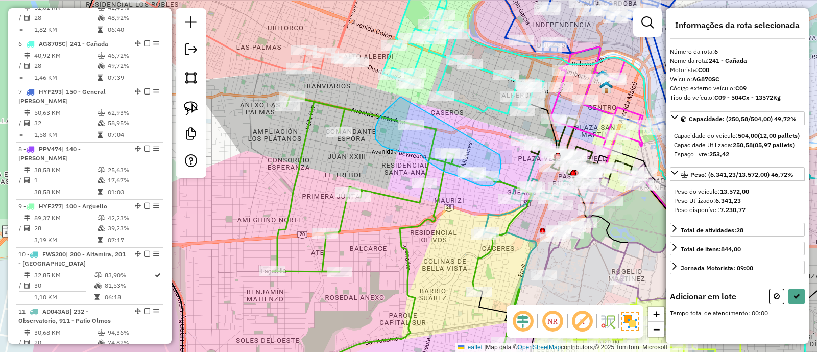
drag, startPoint x: 399, startPoint y: 98, endPoint x: 499, endPoint y: 154, distance: 114.7
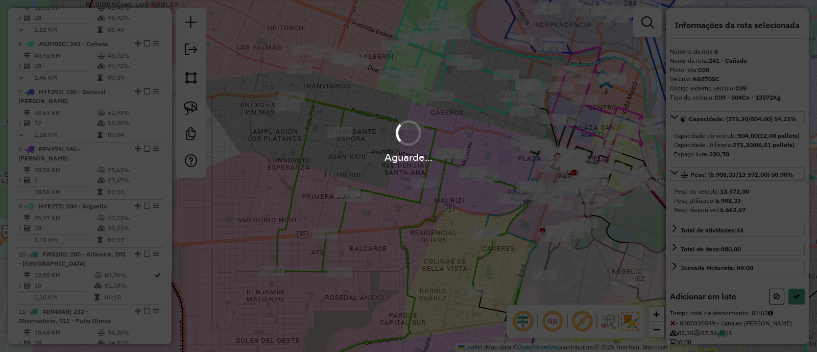
select select "*********"
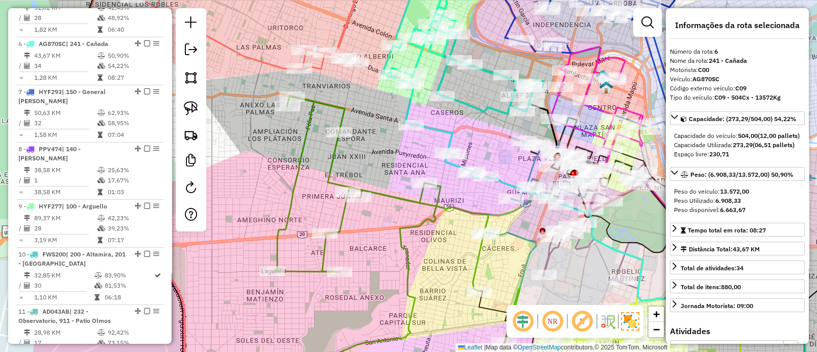
click at [468, 103] on icon at bounding box center [462, 71] width 161 height 213
click at [340, 118] on icon at bounding box center [401, 241] width 258 height 291
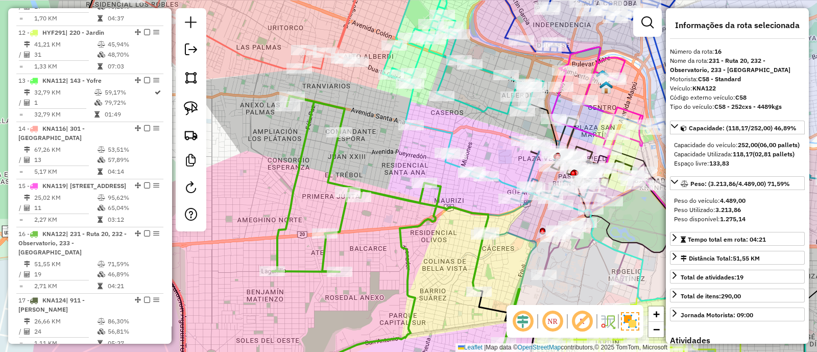
scroll to position [1053, 0]
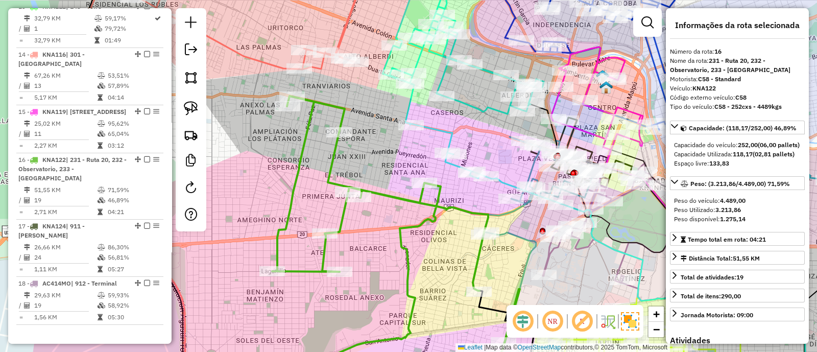
click at [260, 60] on icon at bounding box center [222, 17] width 276 height 105
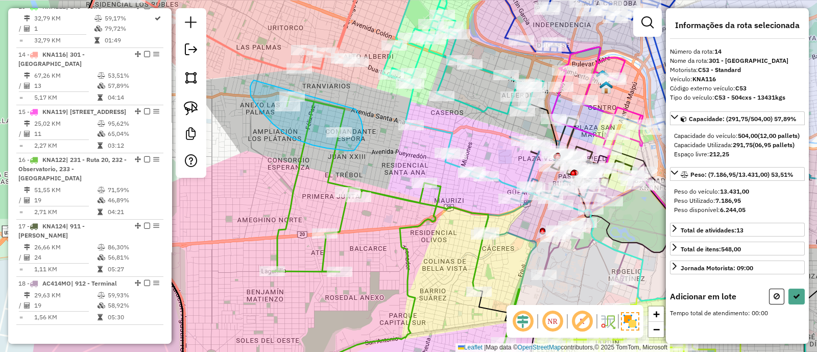
drag, startPoint x: 252, startPoint y: 83, endPoint x: 344, endPoint y: 88, distance: 92.0
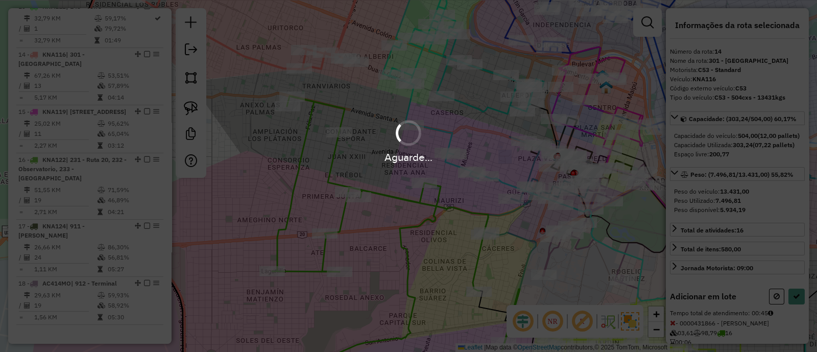
select select "*********"
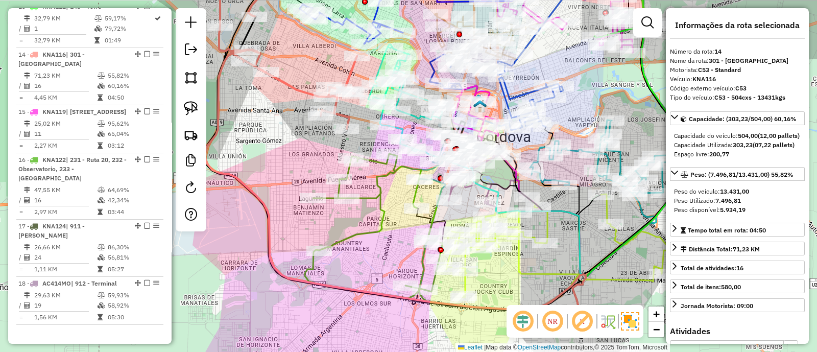
click at [379, 199] on icon at bounding box center [373, 226] width 137 height 144
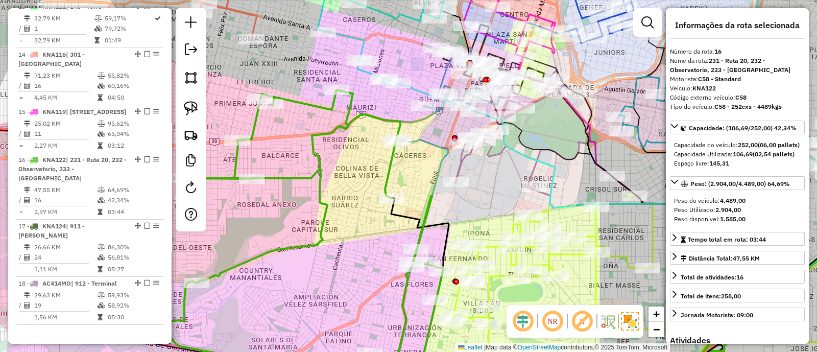
click at [393, 311] on div "Janela de atendimento Grade de atendimento Capacidade Transportadoras Veículos …" at bounding box center [408, 176] width 817 height 352
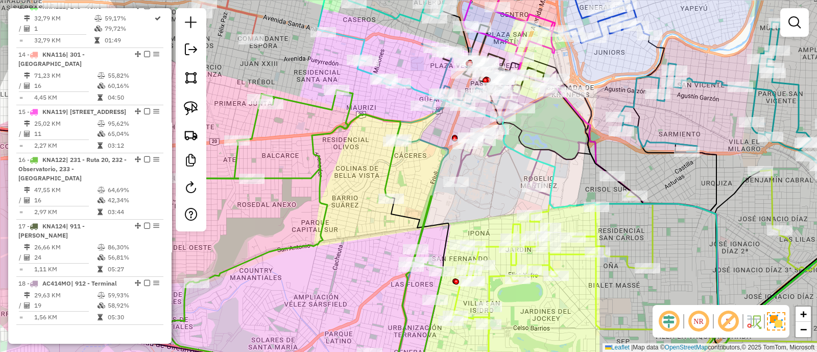
click at [487, 290] on icon at bounding box center [675, 273] width 448 height 207
select select "*********"
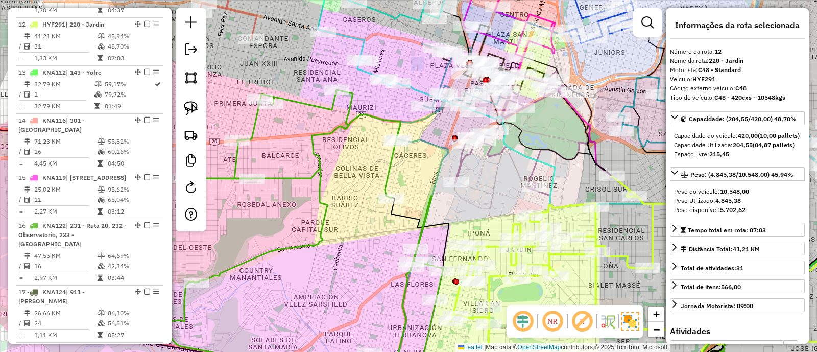
scroll to position [959, 0]
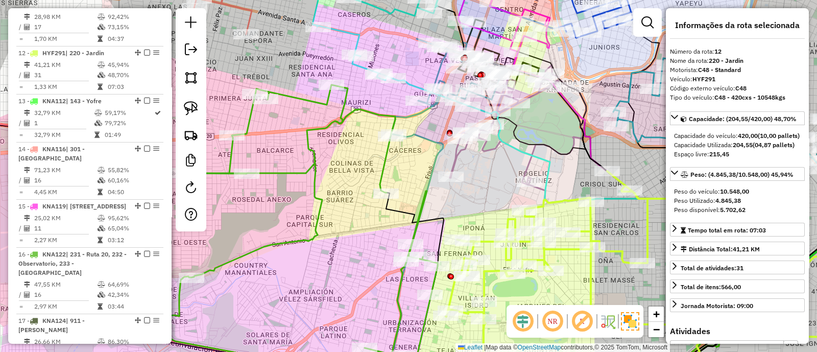
drag, startPoint x: 516, startPoint y: 296, endPoint x: 465, endPoint y: 225, distance: 87.8
click at [467, 228] on div "Janela de atendimento Grade de atendimento Capacidade Transportadoras Veículos …" at bounding box center [408, 176] width 817 height 352
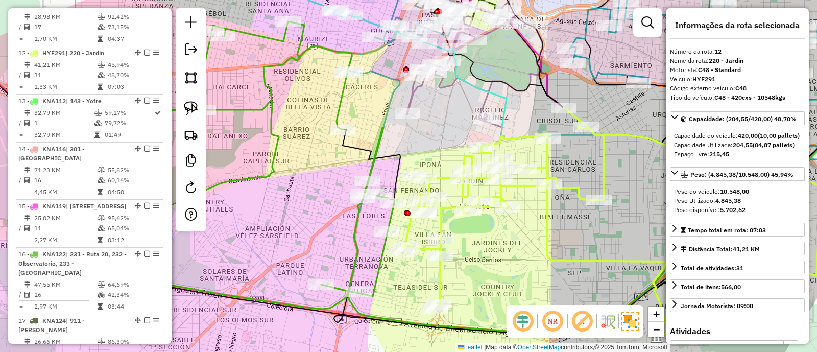
click at [352, 237] on icon at bounding box center [257, 164] width 274 height 287
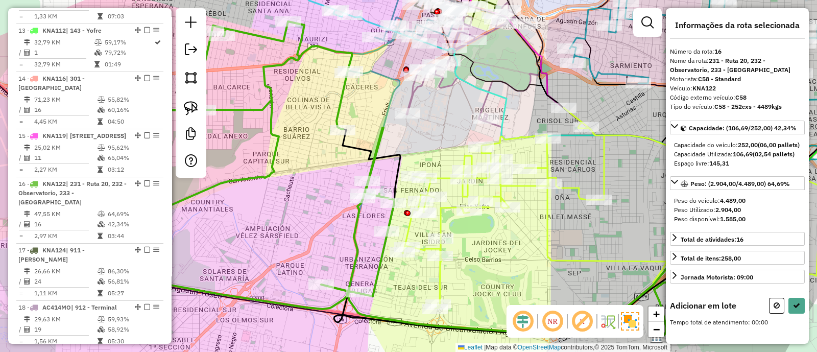
scroll to position [1053, 0]
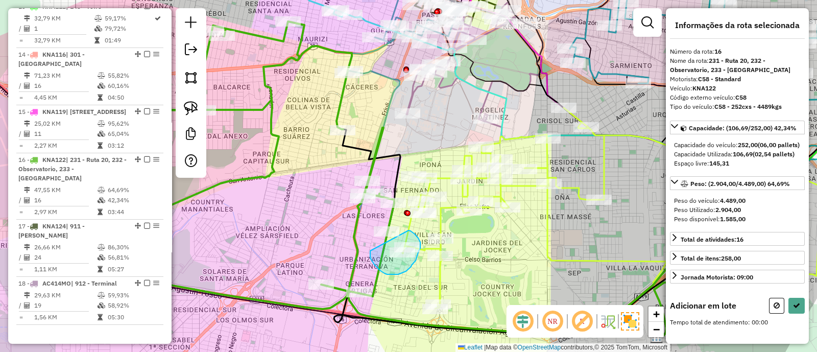
drag, startPoint x: 370, startPoint y: 253, endPoint x: 406, endPoint y: 230, distance: 42.9
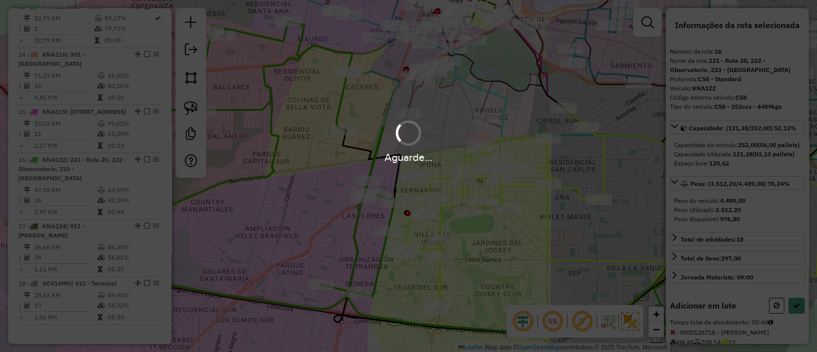
select select "*********"
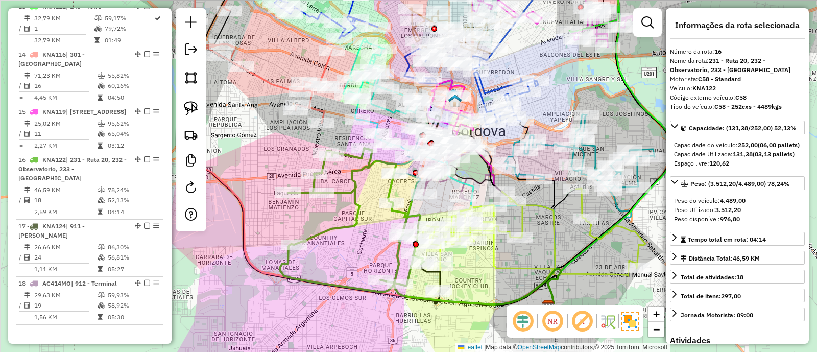
drag, startPoint x: 435, startPoint y: 299, endPoint x: 508, endPoint y: 317, distance: 75.6
click at [508, 317] on hb-router-mapa "Informações da Sessão 1230698 - 18/08/2025 Criação: 16/08/2025 14:41 Depósito: …" at bounding box center [408, 176] width 817 height 352
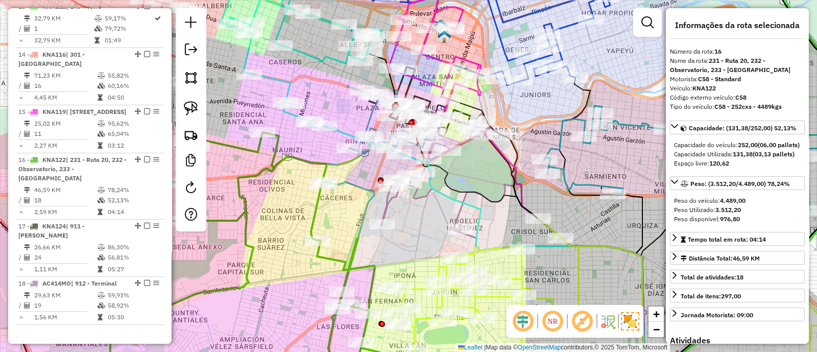
drag, startPoint x: 486, startPoint y: 235, endPoint x: 361, endPoint y: 195, distance: 131.7
click at [369, 198] on div "Janela de atendimento Grade de atendimento Capacidade Transportadoras Veículos …" at bounding box center [408, 176] width 817 height 352
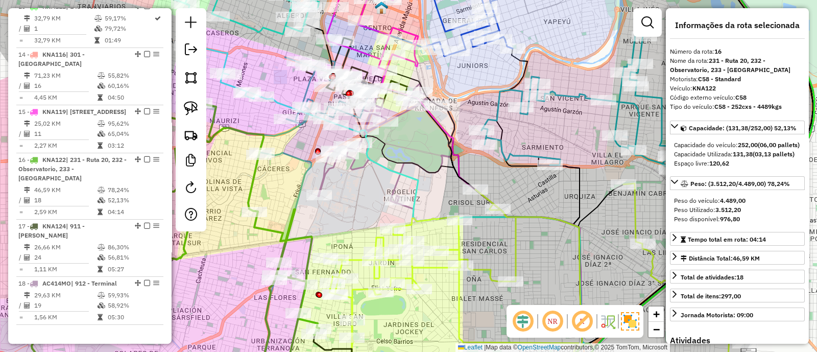
click at [511, 153] on icon at bounding box center [630, 111] width 299 height 153
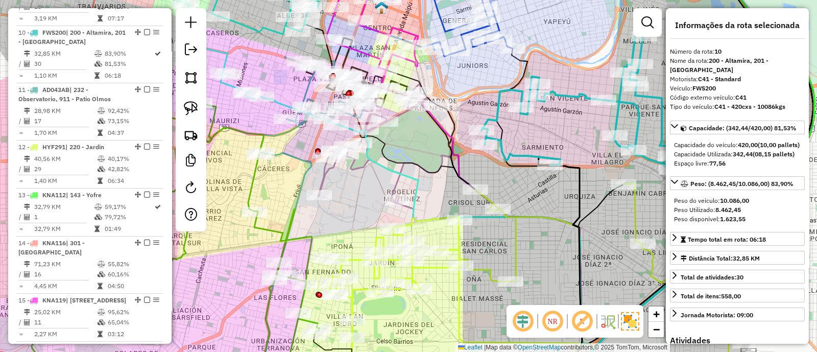
scroll to position [844, 0]
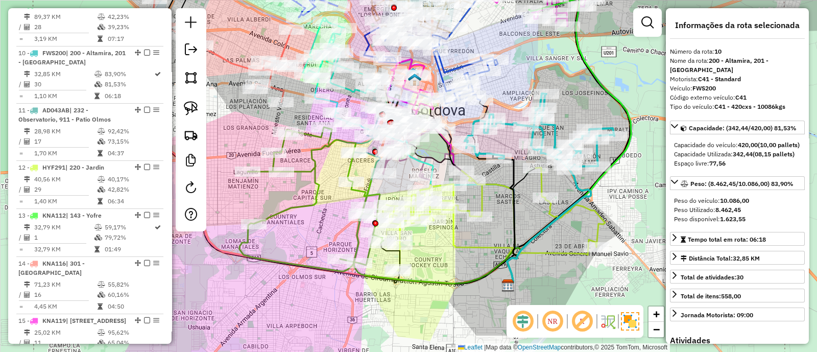
drag, startPoint x: 551, startPoint y: 231, endPoint x: 515, endPoint y: 218, distance: 38.3
click at [516, 219] on div "Janela de atendimento Grade de atendimento Capacidade Transportadoras Veículos …" at bounding box center [408, 176] width 817 height 352
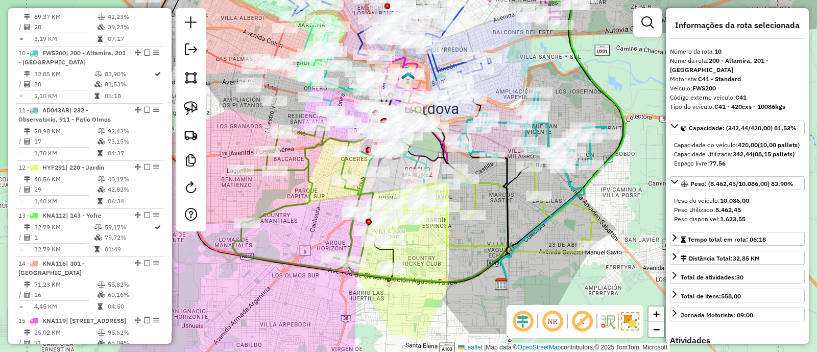
click at [547, 129] on icon at bounding box center [533, 130] width 150 height 76
click at [534, 131] on icon at bounding box center [533, 130] width 150 height 76
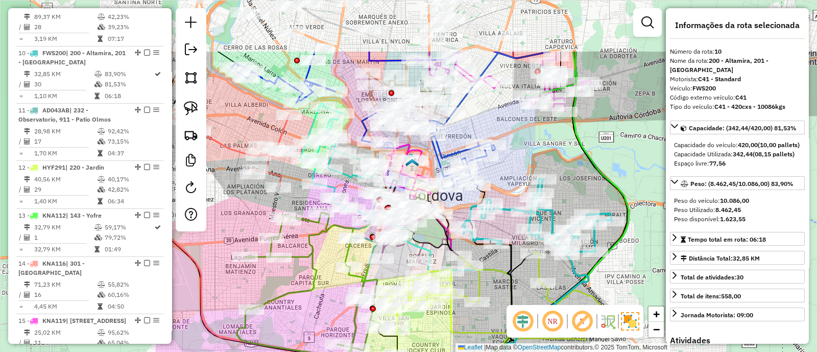
drag, startPoint x: 534, startPoint y: 124, endPoint x: 538, endPoint y: 169, distance: 46.0
click at [538, 166] on div "Janela de atendimento Grade de atendimento Capacidade Transportadoras Veículos …" at bounding box center [408, 176] width 817 height 352
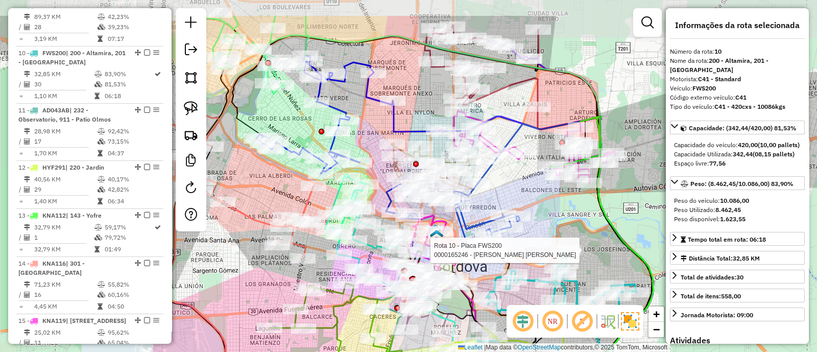
drag, startPoint x: 511, startPoint y: 145, endPoint x: 537, endPoint y: 205, distance: 64.5
click at [536, 203] on div "Rota 10 - Placa FWS200 0000165246 - Molina Barrionuevo Pedro Pablo Janela de at…" at bounding box center [408, 176] width 817 height 352
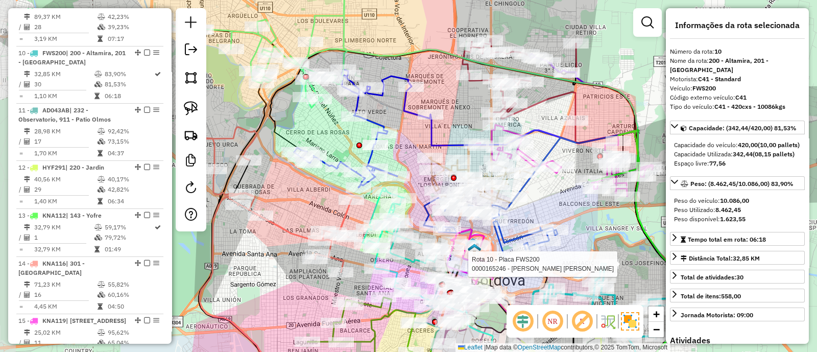
drag, startPoint x: 502, startPoint y: 107, endPoint x: 542, endPoint y: 111, distance: 39.5
click at [541, 111] on div "Rota 10 - Placa FWS200 0000165246 - Molina Barrionuevo Pedro Pablo Janela de at…" at bounding box center [408, 176] width 817 height 352
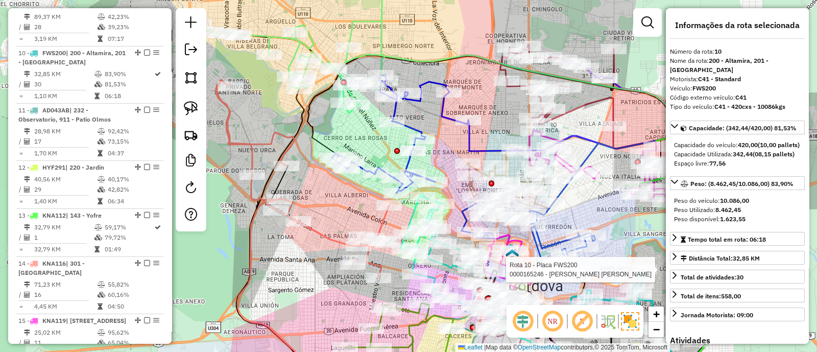
drag, startPoint x: 443, startPoint y: 97, endPoint x: 494, endPoint y: 104, distance: 51.0
click at [492, 104] on div "Rota 10 - Placa FWS200 0000165246 - Molina Barrionuevo Pedro Pablo Janela de at…" at bounding box center [408, 176] width 817 height 352
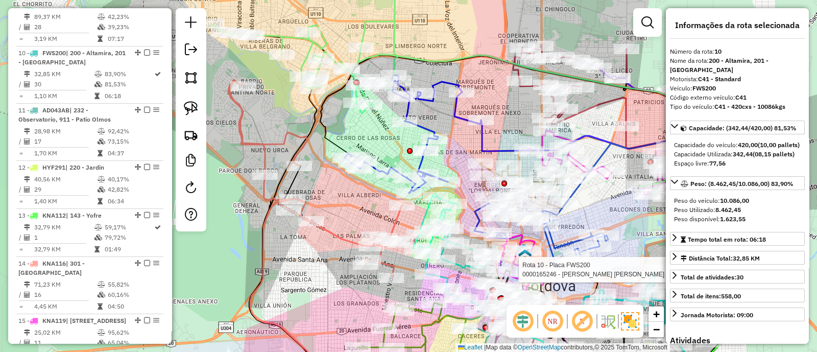
click at [458, 114] on icon at bounding box center [413, 134] width 136 height 118
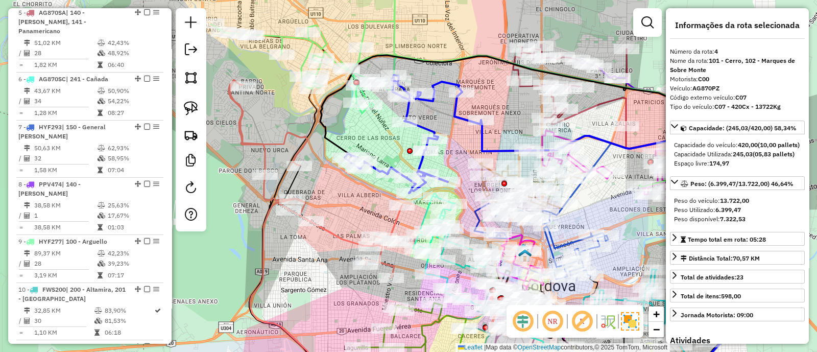
scroll to position [529, 0]
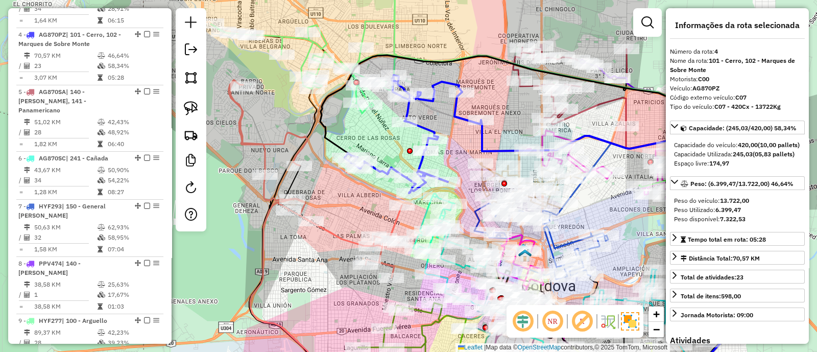
click at [447, 120] on div "Janela de atendimento Grade de atendimento Capacidade Transportadoras Veículos …" at bounding box center [408, 176] width 817 height 352
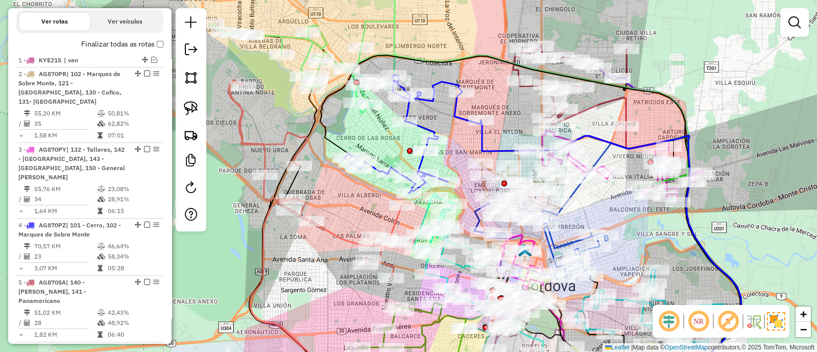
scroll to position [274, 0]
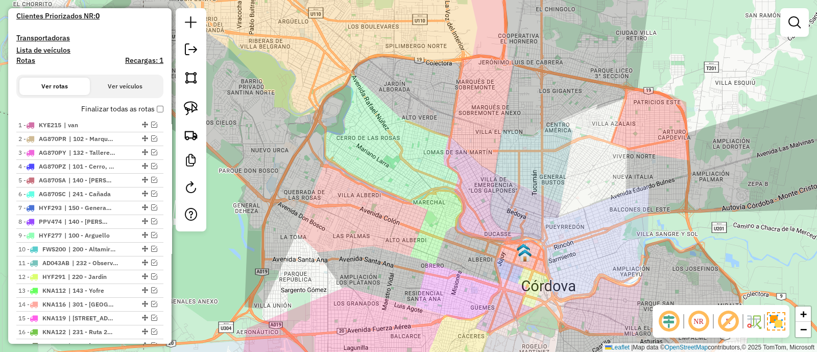
click at [153, 108] on label "Finalizar todas as rotas" at bounding box center [122, 109] width 82 height 11
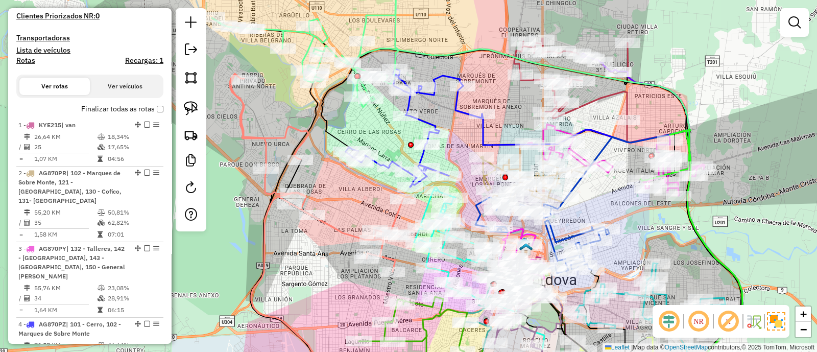
drag, startPoint x: 638, startPoint y: 249, endPoint x: 572, endPoint y: 59, distance: 200.8
click at [578, 68] on div "Janela de atendimento Grade de atendimento Capacidade Transportadoras Veículos …" at bounding box center [408, 176] width 817 height 352
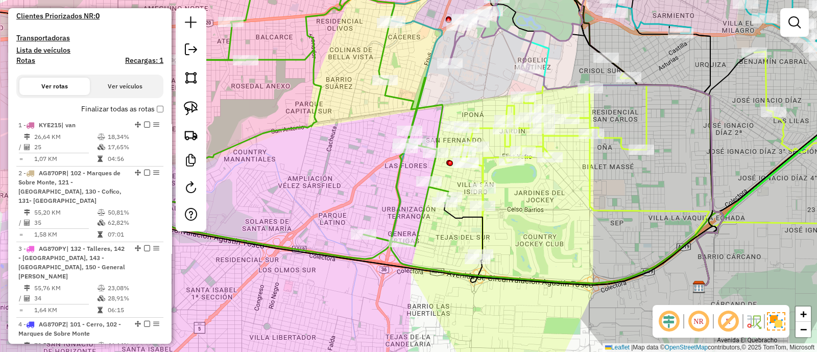
click at [416, 221] on icon at bounding box center [305, 114] width 287 height 287
select select "*********"
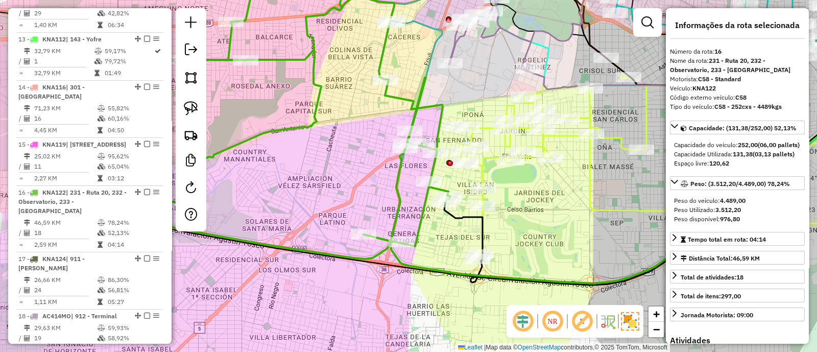
scroll to position [1087, 0]
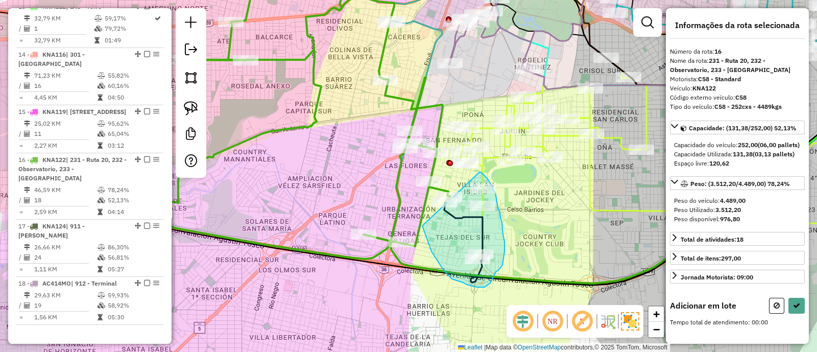
drag, startPoint x: 423, startPoint y: 226, endPoint x: 479, endPoint y: 172, distance: 78.0
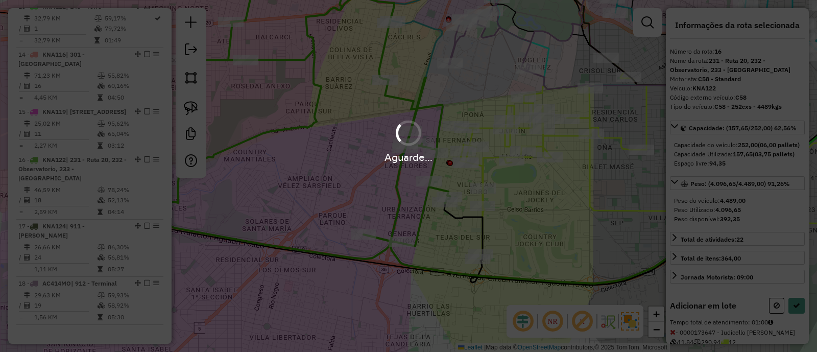
select select "*********"
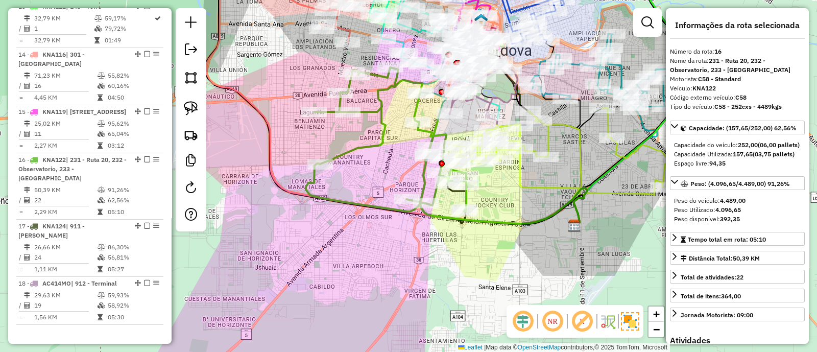
drag, startPoint x: 475, startPoint y: 95, endPoint x: 462, endPoint y: 190, distance: 96.3
click at [463, 190] on div "Janela de atendimento Grade de atendimento Capacidade Transportadoras Veículos …" at bounding box center [408, 176] width 817 height 352
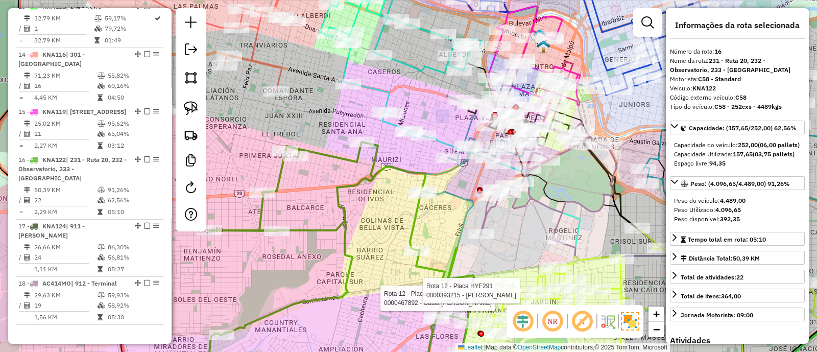
drag, startPoint x: 421, startPoint y: 154, endPoint x: 428, endPoint y: 168, distance: 16.2
click at [423, 174] on div "Rota 12 - Placa HYF291 0000467892 - Caula Edgar Maximiliano Rota 12 - Placa HYF…" at bounding box center [408, 176] width 817 height 352
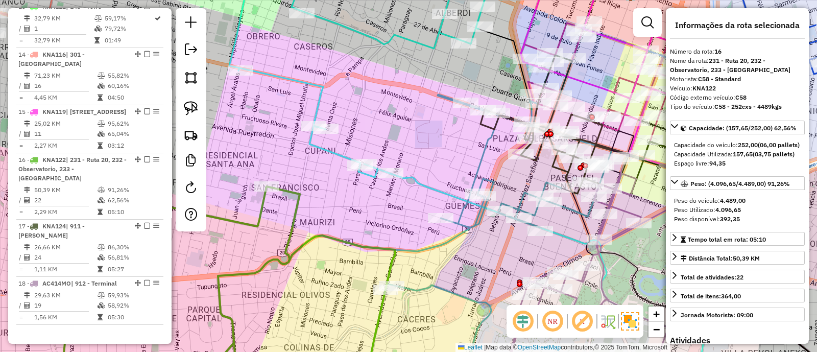
click at [482, 157] on icon at bounding box center [498, 191] width 226 height 195
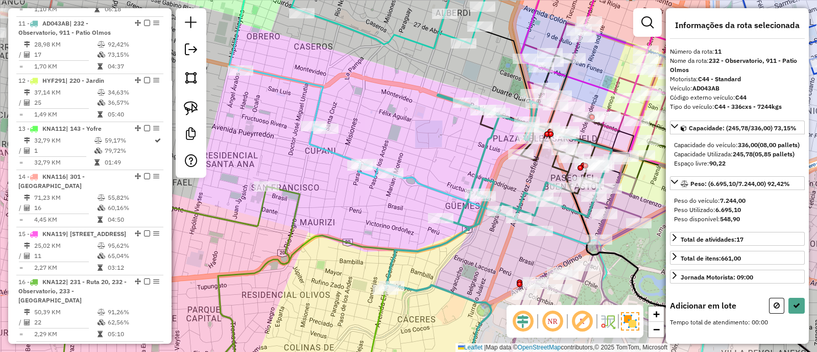
scroll to position [936, 0]
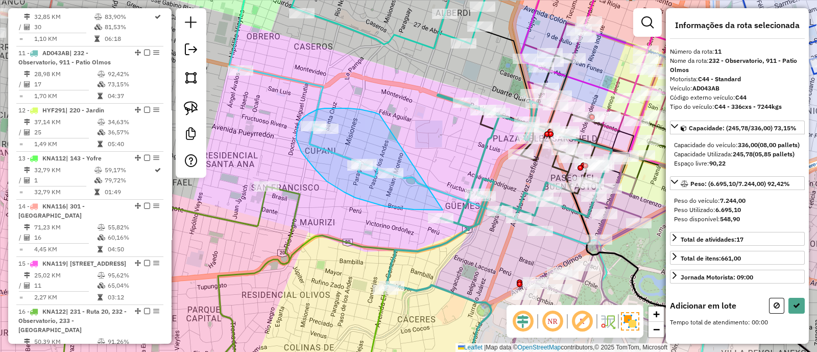
drag, startPoint x: 342, startPoint y: 108, endPoint x: 442, endPoint y: 206, distance: 140.4
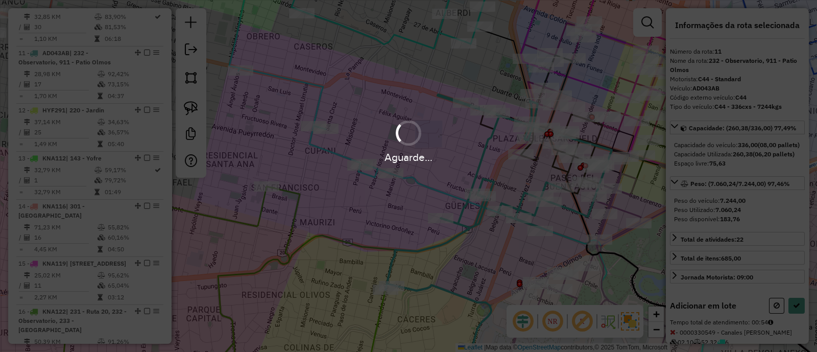
select select "*********"
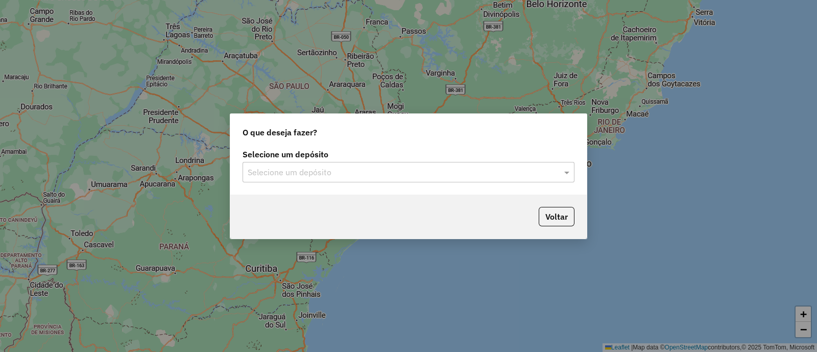
click at [403, 168] on input "text" at bounding box center [398, 172] width 301 height 12
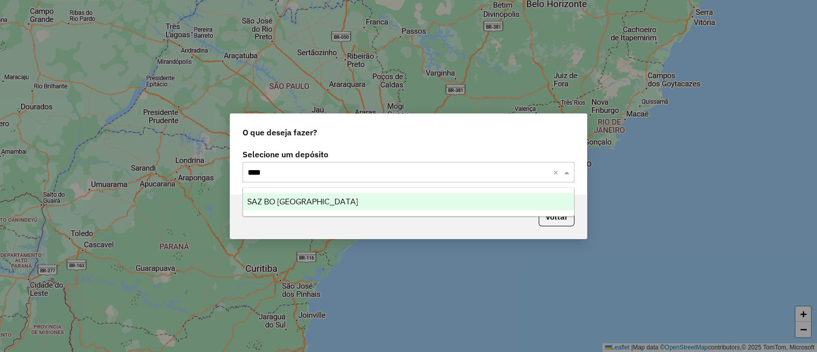
type input "*****"
click at [400, 196] on div "SAZ BO [GEOGRAPHIC_DATA]" at bounding box center [408, 201] width 331 height 17
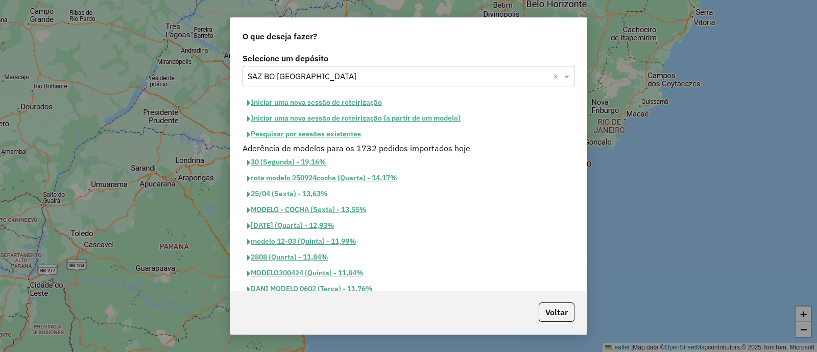
click at [331, 104] on button "Iniciar uma nova sessão de roteirização" at bounding box center [314, 102] width 144 height 16
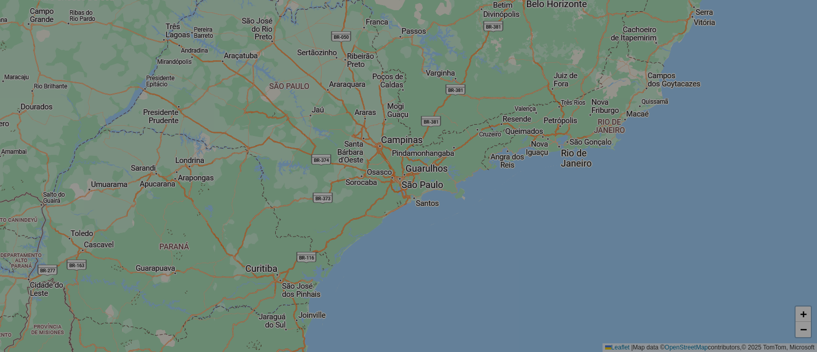
select select "*"
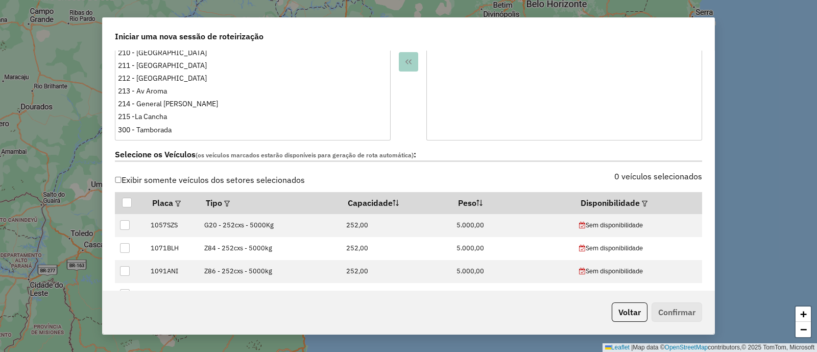
scroll to position [319, 0]
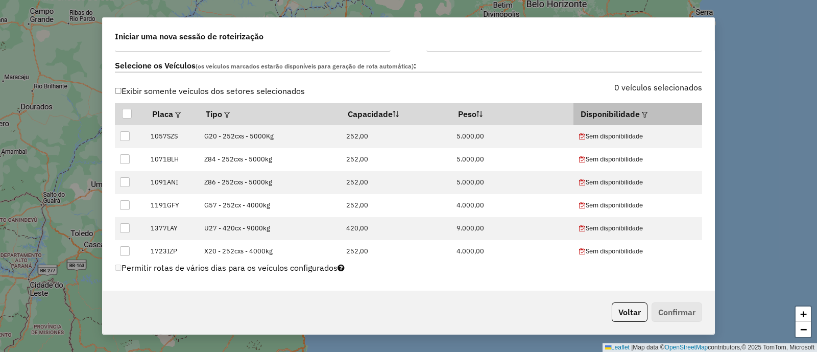
click at [640, 108] on div at bounding box center [644, 114] width 8 height 12
click at [640, 110] on div at bounding box center [644, 114] width 8 height 12
click at [642, 112] on em at bounding box center [645, 115] width 6 height 6
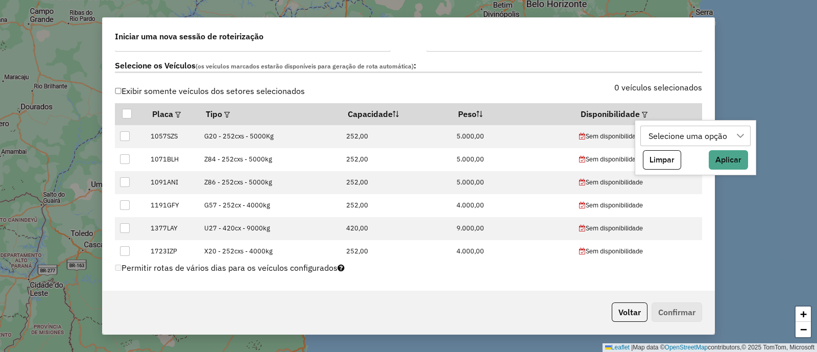
click at [684, 134] on div "Selecione uma opção" at bounding box center [688, 135] width 86 height 19
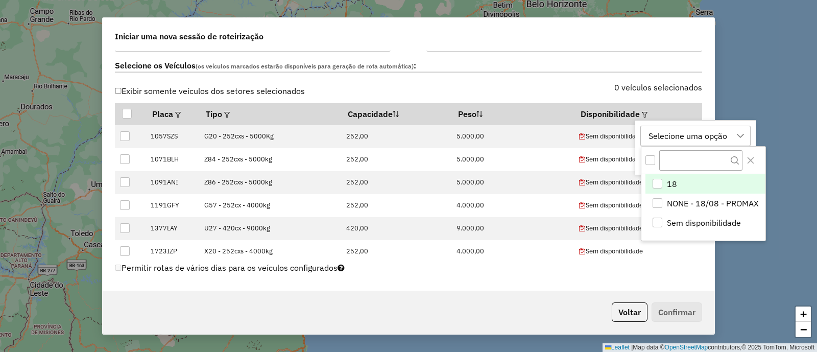
scroll to position [7, 47]
click at [664, 179] on li "18" at bounding box center [705, 184] width 120 height 19
click at [574, 90] on div "0 veículos selecionados" at bounding box center [558, 93] width 300 height 19
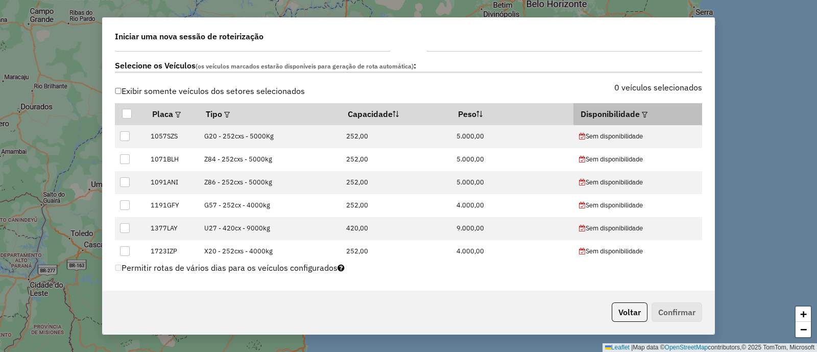
click at [642, 112] on em at bounding box center [645, 115] width 6 height 6
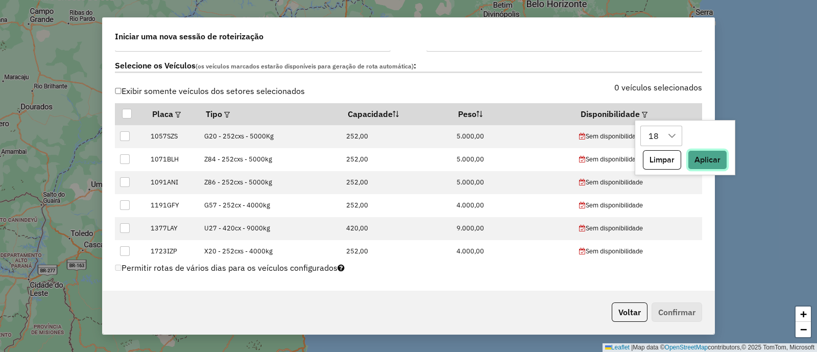
click at [711, 164] on button "Aplicar" at bounding box center [707, 159] width 39 height 19
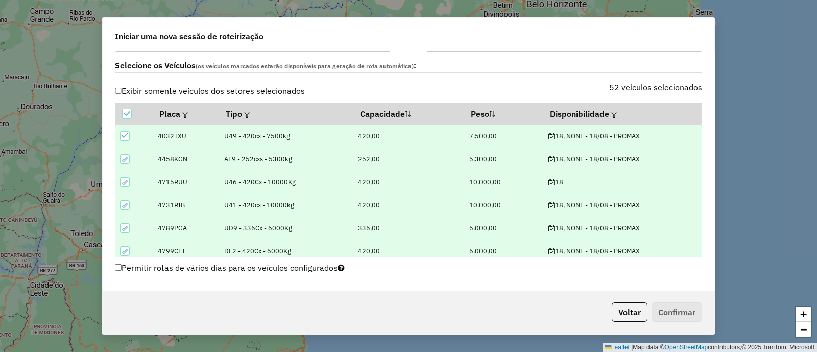
click at [492, 68] on label "Selecione os Veículos (os veículos marcados estarão disponíveis para geração de…" at bounding box center [408, 66] width 587 height 14
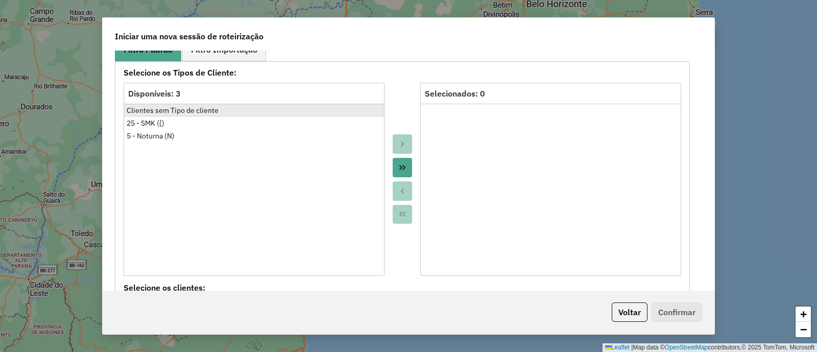
scroll to position [574, 0]
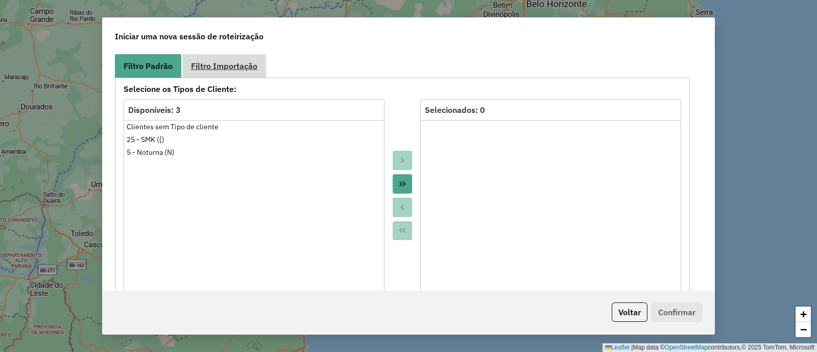
click at [217, 69] on span "Filtro Importação" at bounding box center [224, 66] width 66 height 8
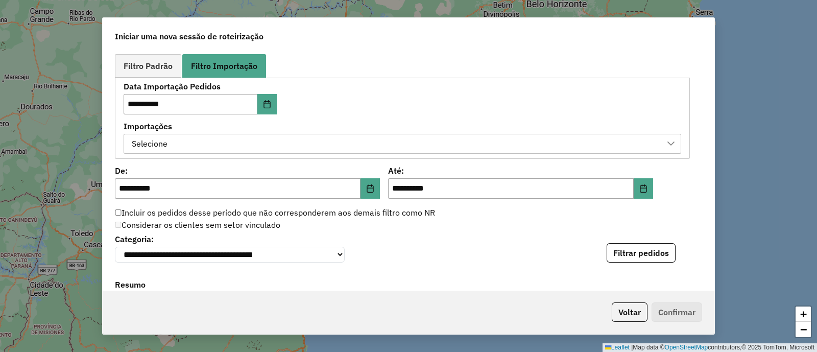
click at [250, 141] on div "Selecione" at bounding box center [394, 143] width 533 height 19
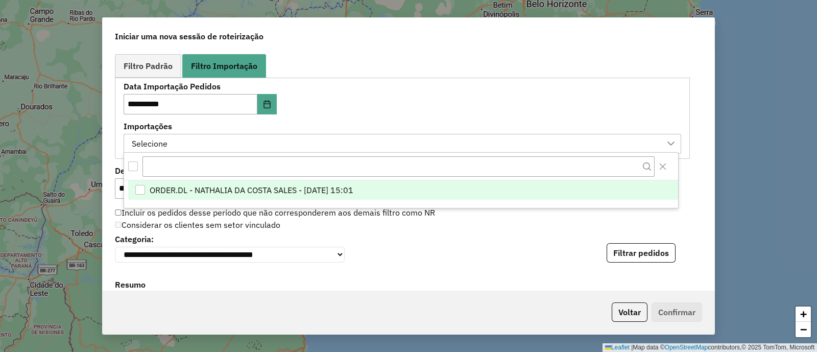
scroll to position [7, 47]
click at [304, 195] on li "ORDER.DL - NATHALIA DA COSTA SALES - [DATE] 15:01" at bounding box center [403, 189] width 550 height 19
click at [526, 216] on div "Incluir os pedidos desse período que não corresponderem aos demais filtro como …" at bounding box center [402, 213] width 587 height 12
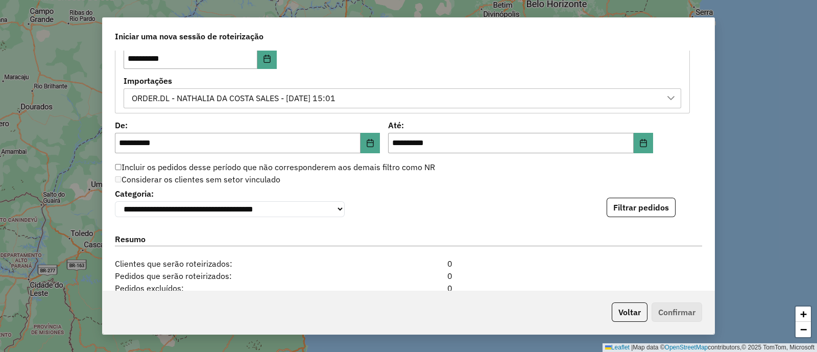
scroll to position [638, 0]
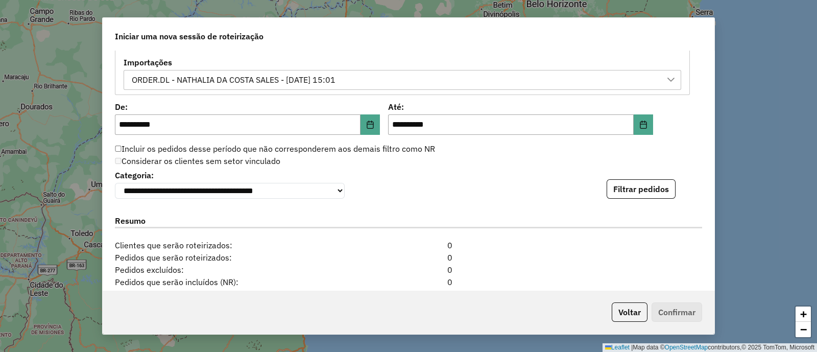
click at [629, 200] on div "**********" at bounding box center [409, 170] width 612 height 239
click at [636, 189] on button "Filtrar pedidos" at bounding box center [640, 188] width 69 height 19
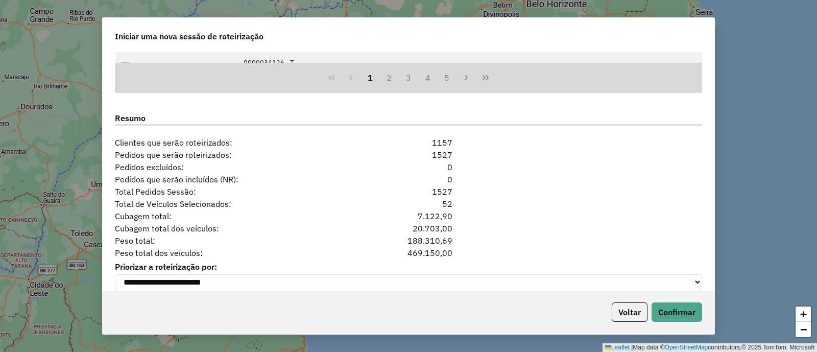
scroll to position [989, 0]
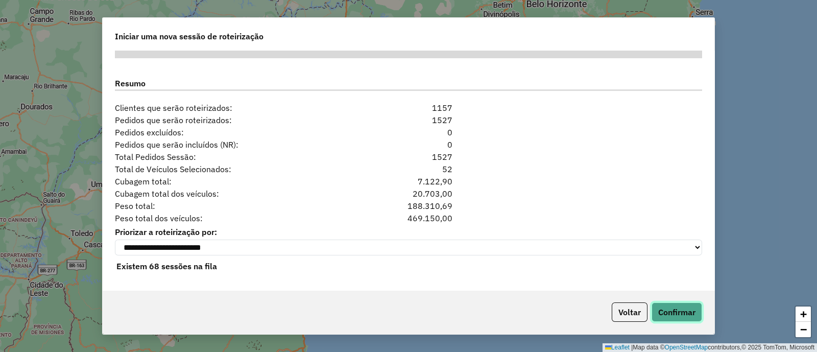
click at [676, 314] on button "Confirmar" at bounding box center [676, 311] width 51 height 19
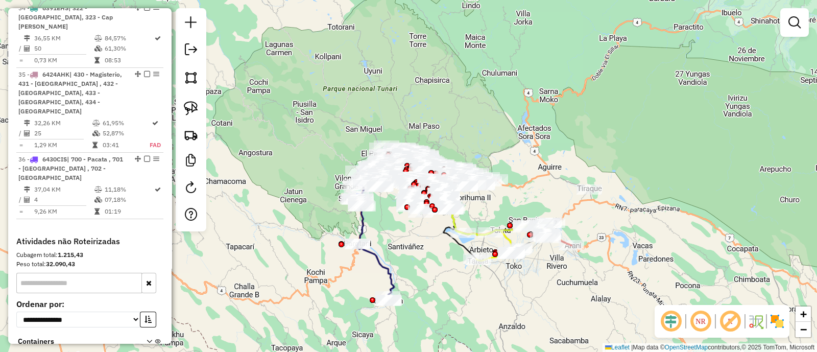
scroll to position [2219, 0]
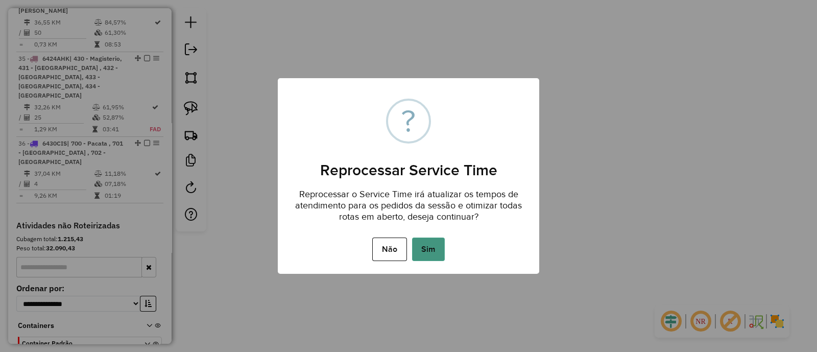
click at [434, 244] on button "Sim" at bounding box center [428, 248] width 33 height 23
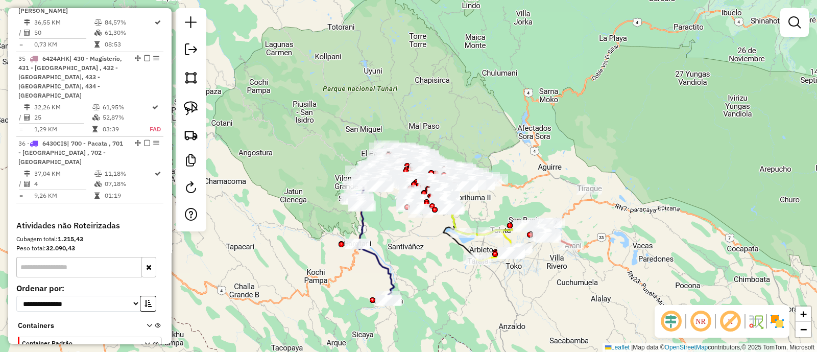
click at [778, 324] on img at bounding box center [777, 321] width 16 height 16
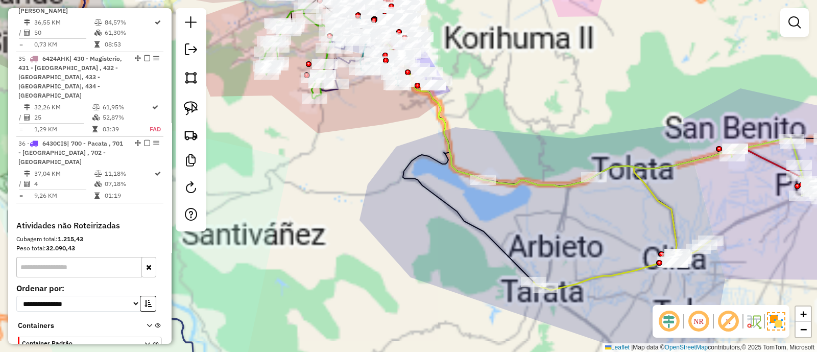
click at [575, 282] on icon at bounding box center [597, 228] width 228 height 124
select select "**********"
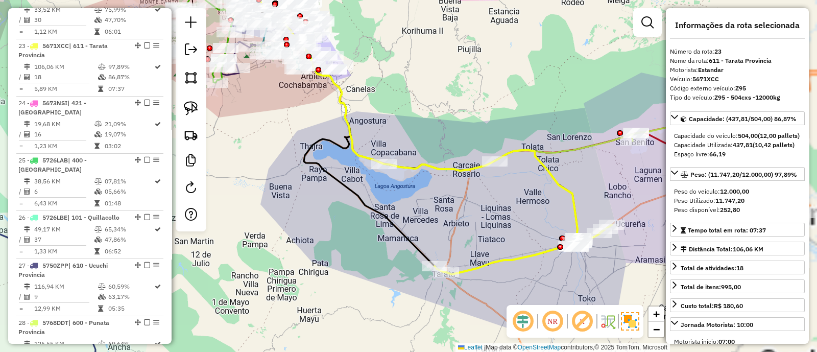
scroll to position [1565, 0]
drag, startPoint x: 578, startPoint y: 292, endPoint x: 337, endPoint y: 233, distance: 248.6
click at [481, 276] on div "Janela de atendimento Grade de atendimento Capacidade Transportadoras Veículos …" at bounding box center [408, 176] width 817 height 352
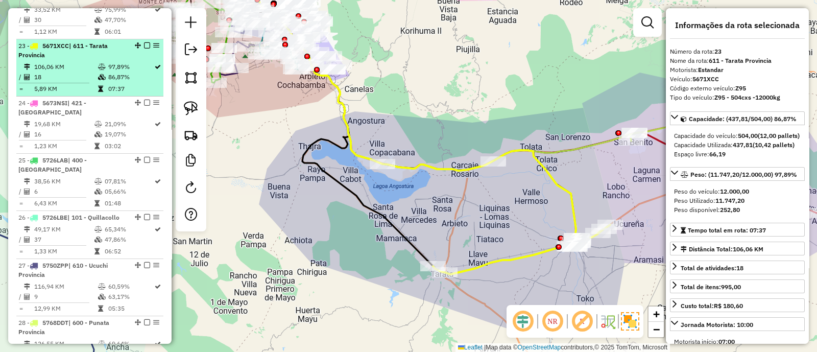
click at [144, 42] on em at bounding box center [147, 45] width 6 height 6
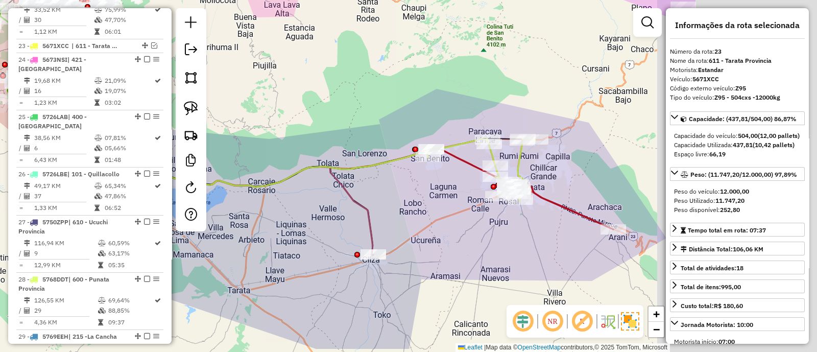
drag, startPoint x: 452, startPoint y: 186, endPoint x: 267, endPoint y: 193, distance: 184.9
click at [248, 200] on div "Janela de atendimento Grade de atendimento Capacidade Transportadoras Veículos …" at bounding box center [408, 176] width 817 height 352
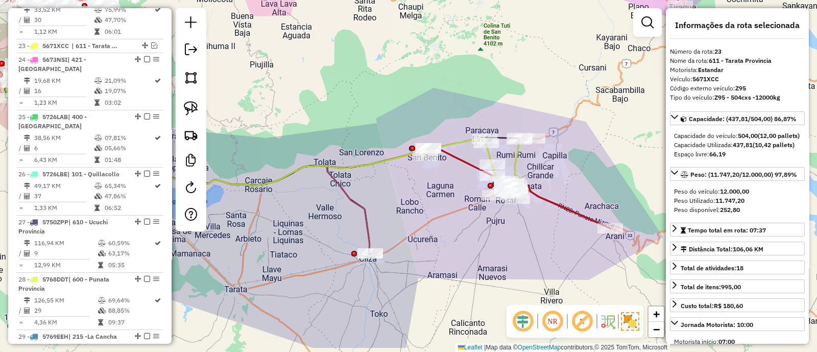
click at [465, 146] on icon at bounding box center [478, 168] width 109 height 62
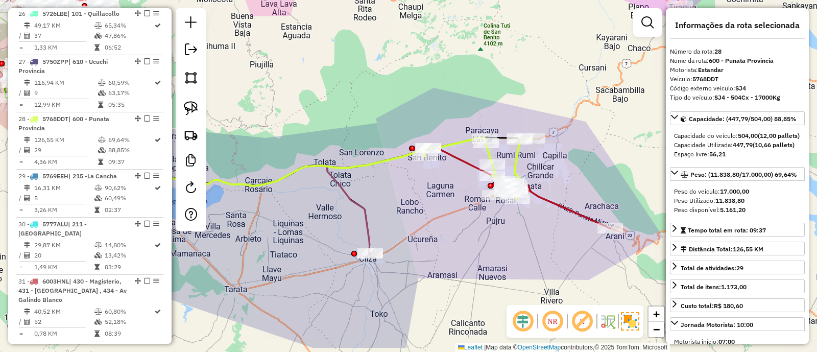
scroll to position [1779, 0]
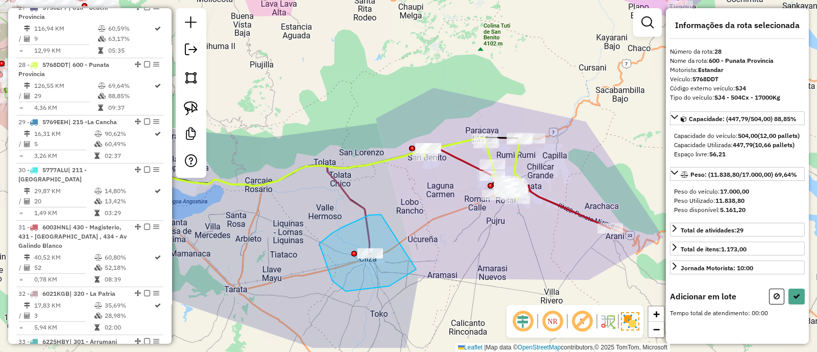
drag, startPoint x: 369, startPoint y: 215, endPoint x: 422, endPoint y: 265, distance: 72.9
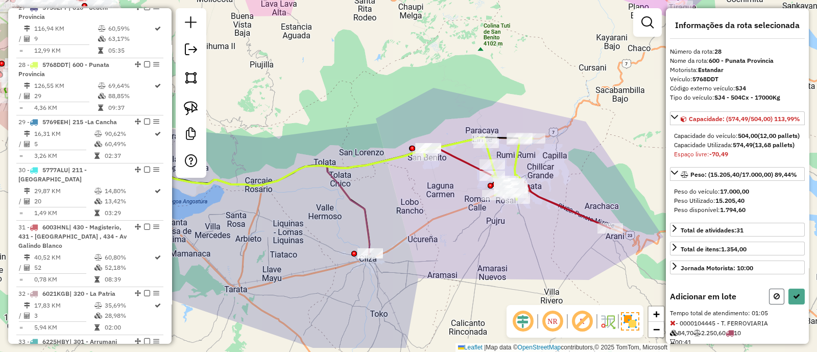
click at [773, 300] on icon at bounding box center [776, 295] width 6 height 7
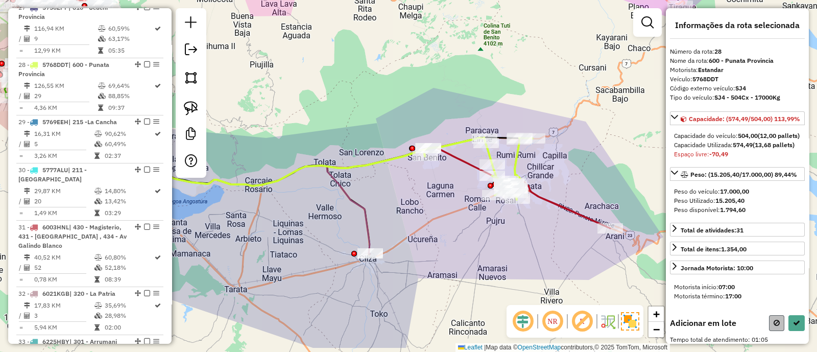
select select "**********"
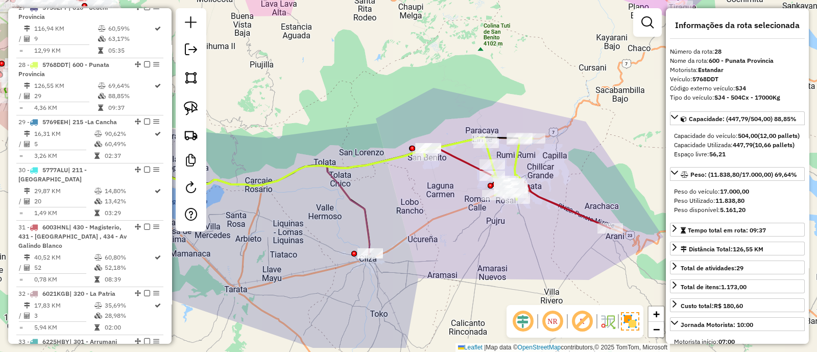
click at [546, 192] on div "Janela de atendimento Grade de atendimento Capacidade Transportadoras Veículos …" at bounding box center [408, 176] width 817 height 352
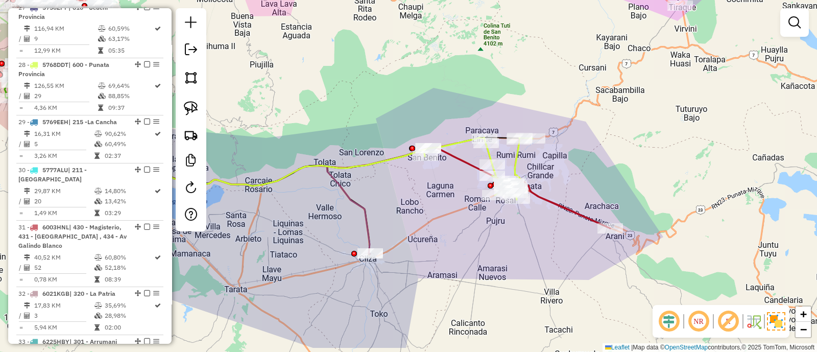
click at [546, 198] on icon at bounding box center [519, 187] width 182 height 81
select select "**********"
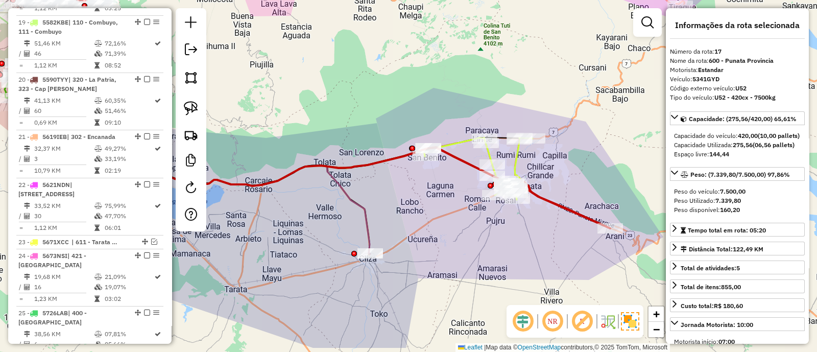
scroll to position [1232, 0]
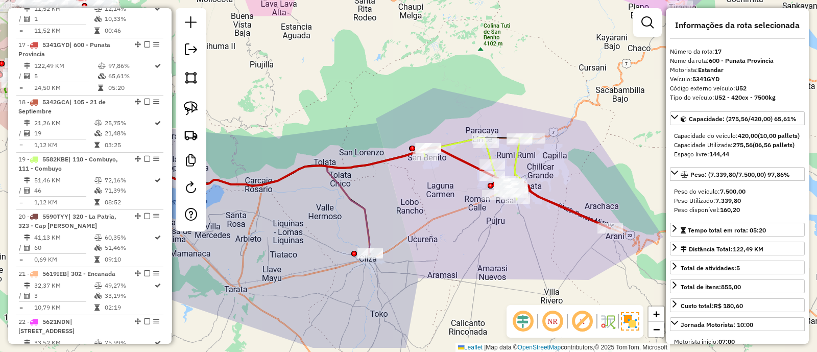
click at [520, 162] on icon at bounding box center [478, 168] width 109 height 62
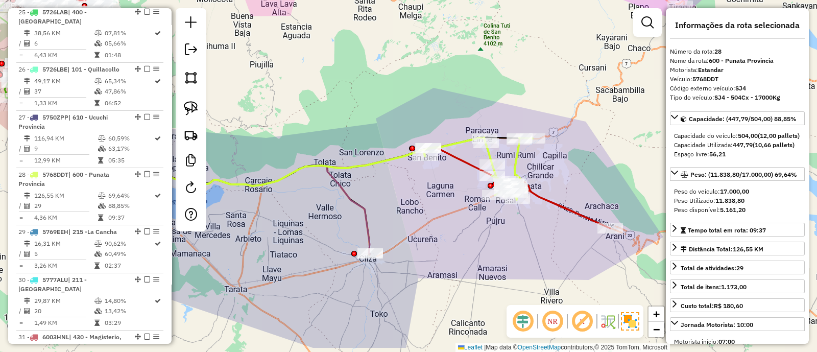
scroll to position [1779, 0]
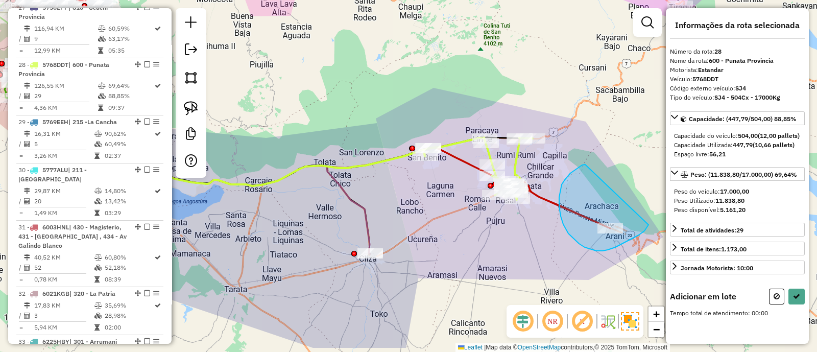
drag, startPoint x: 559, startPoint y: 197, endPoint x: 650, endPoint y: 219, distance: 93.5
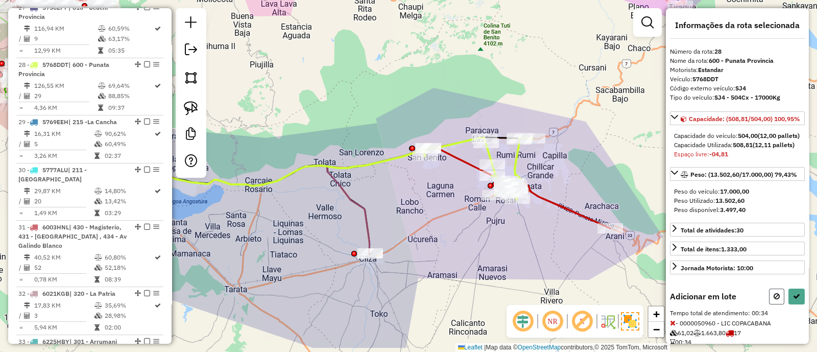
click at [773, 300] on icon at bounding box center [776, 295] width 6 height 7
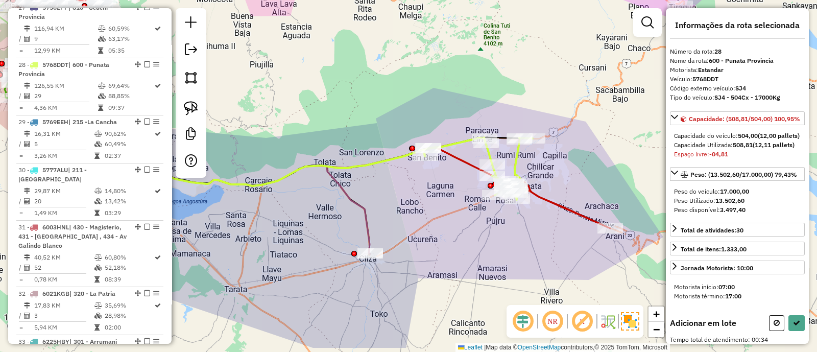
select select "**********"
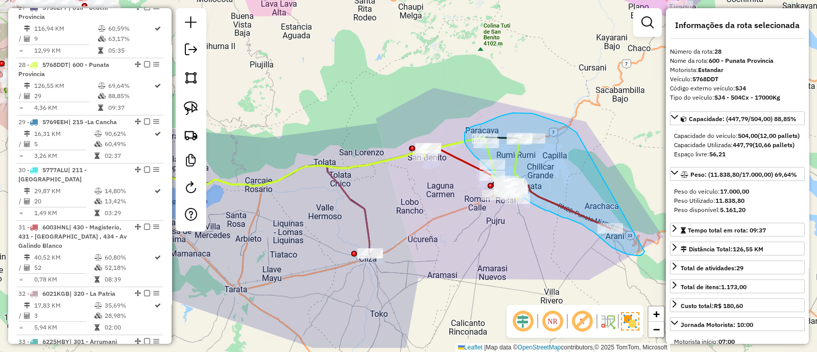
drag, startPoint x: 573, startPoint y: 130, endPoint x: 645, endPoint y: 251, distance: 140.8
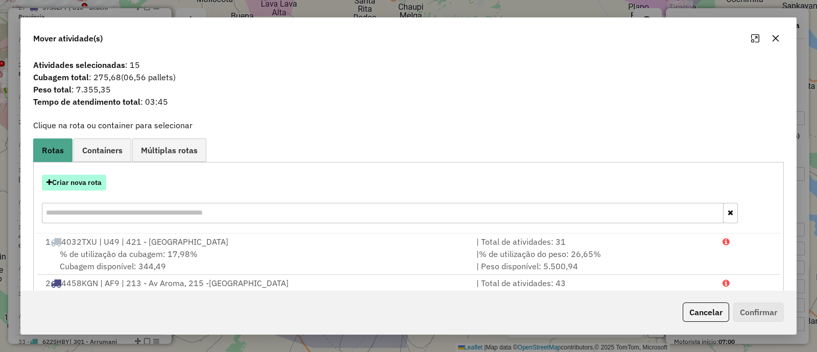
click at [83, 187] on button "Criar nova rota" at bounding box center [74, 183] width 64 height 16
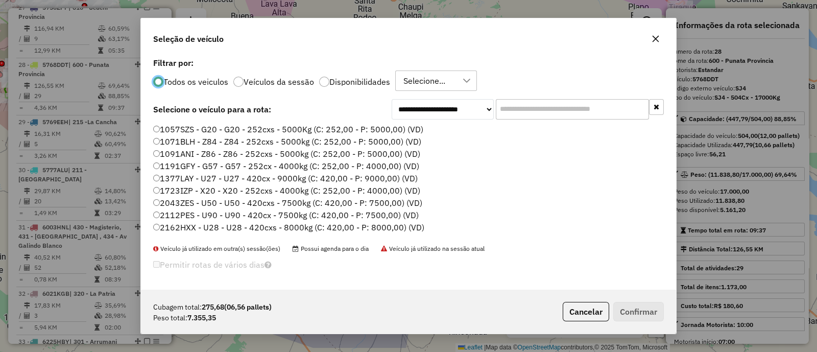
scroll to position [5, 3]
click at [352, 79] on label "Disponibilidades" at bounding box center [359, 82] width 61 height 8
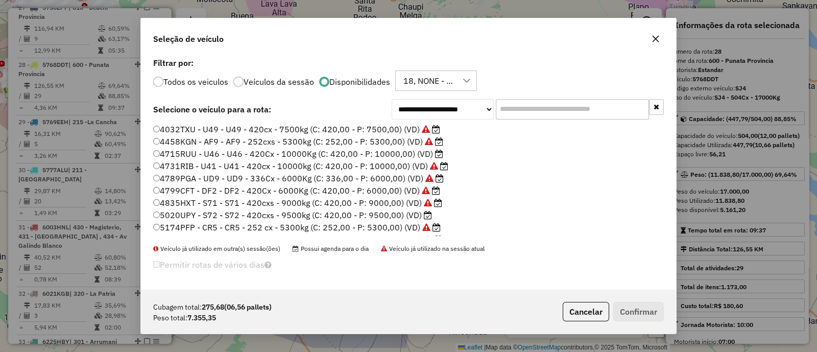
click at [422, 72] on div "18, NONE - 18/08 - PROMAX" at bounding box center [428, 80] width 57 height 19
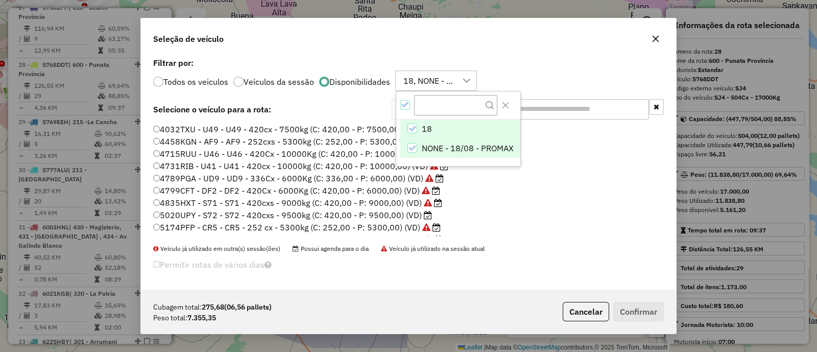
click at [428, 148] on span "NONE - 18/08 - PROMAX" at bounding box center [468, 148] width 92 height 12
click at [546, 186] on li "4799CFT - DF2 - DF2 - 420Cx - 6000Kg (C: 420,00 - P: 6000,00) (VD)" at bounding box center [408, 191] width 510 height 12
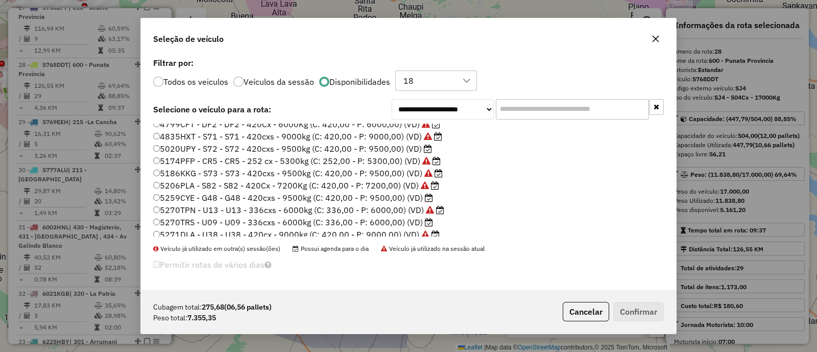
scroll to position [191, 0]
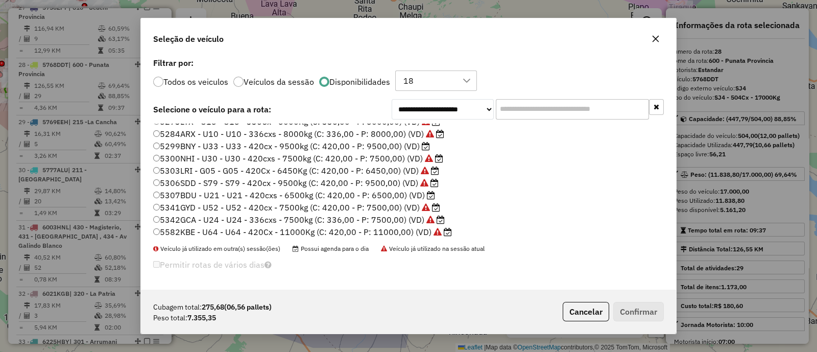
click at [407, 143] on label "5299BNY - U33 - U33 - 420cx - 9500kg (C: 420,00 - P: 9500,00) (VD)" at bounding box center [291, 146] width 277 height 12
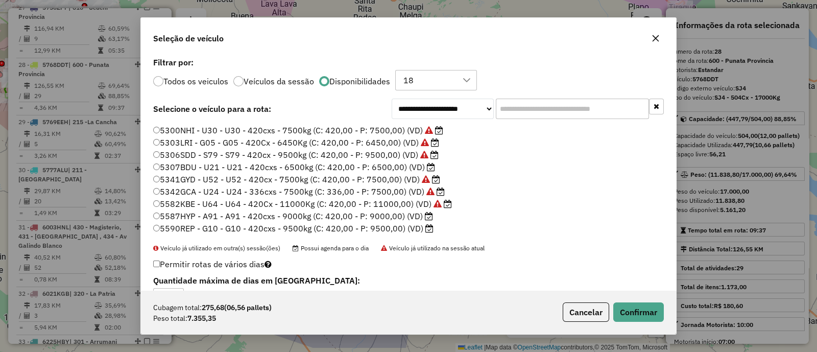
scroll to position [255, 0]
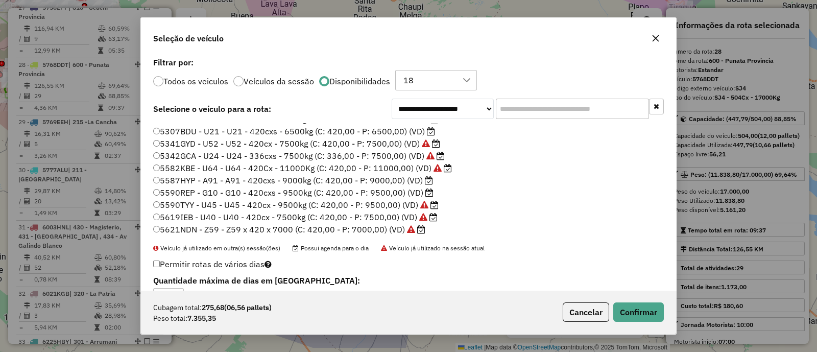
click at [406, 181] on label "5587HYP - A91 - A91 - 420cxs - 9000kg (C: 420,00 - P: 9000,00) (VD)" at bounding box center [293, 180] width 280 height 12
click at [650, 312] on button "Confirmar" at bounding box center [638, 311] width 51 height 19
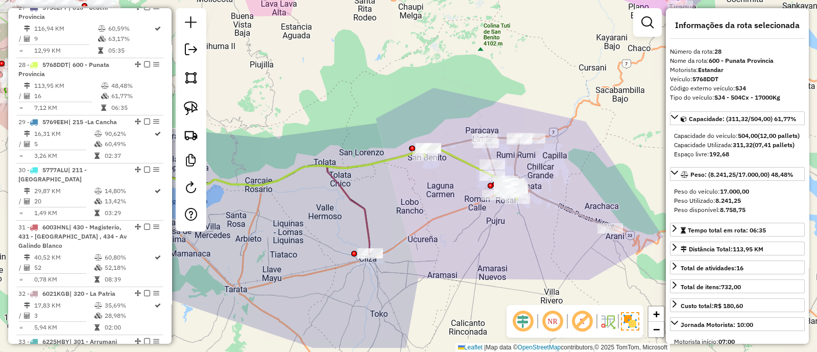
click at [466, 159] on icon at bounding box center [470, 173] width 93 height 53
click at [462, 164] on icon at bounding box center [470, 173] width 93 height 53
click at [464, 160] on icon at bounding box center [470, 173] width 93 height 53
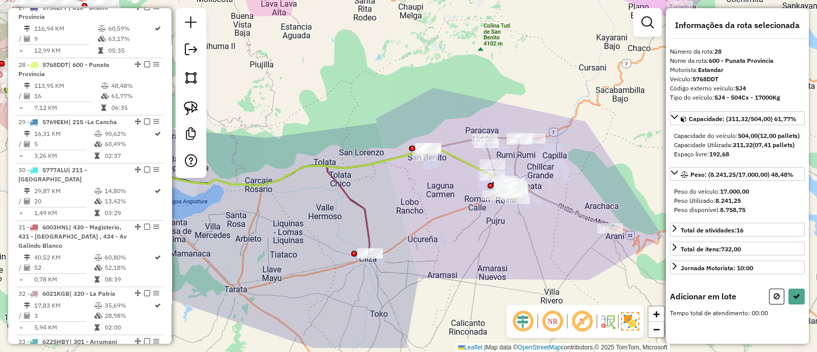
click at [370, 228] on icon at bounding box center [190, 109] width 360 height 289
click at [368, 228] on icon at bounding box center [190, 109] width 360 height 289
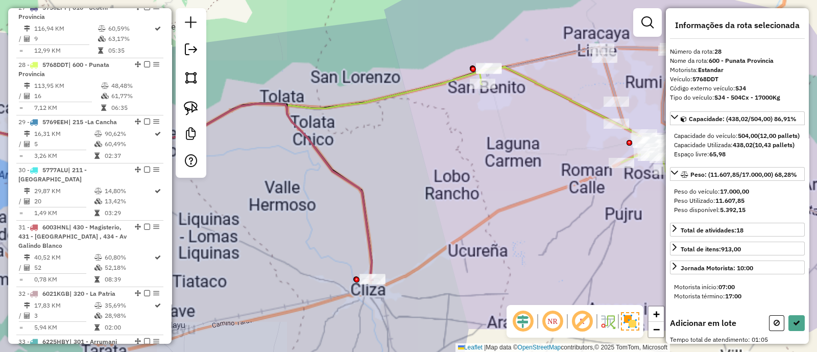
select select "**********"
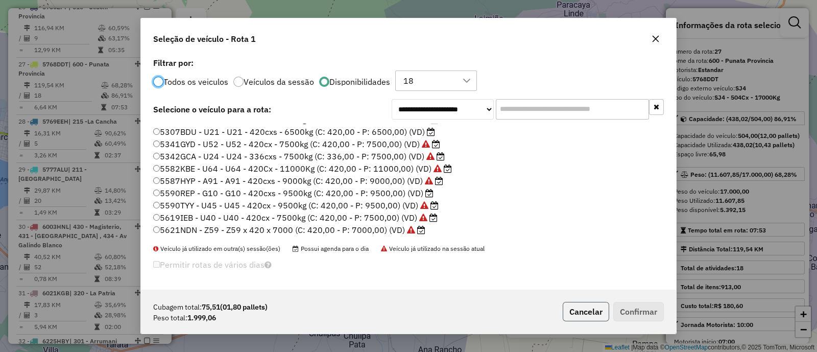
click at [587, 310] on button "Cancelar" at bounding box center [586, 311] width 46 height 19
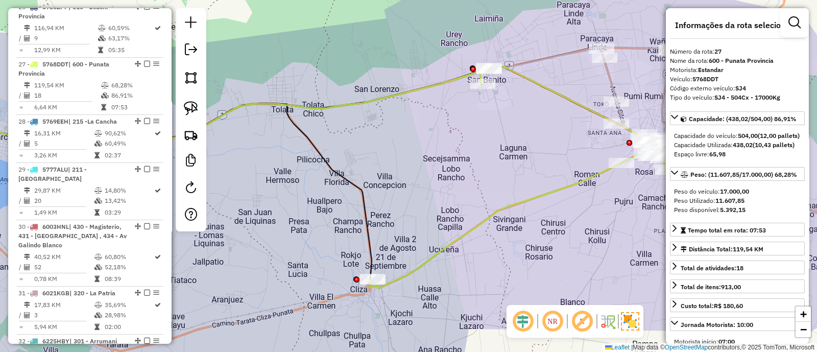
click at [465, 225] on div "Janela de atendimento Grade de atendimento Capacidade Transportadoras Veículos …" at bounding box center [408, 176] width 817 height 352
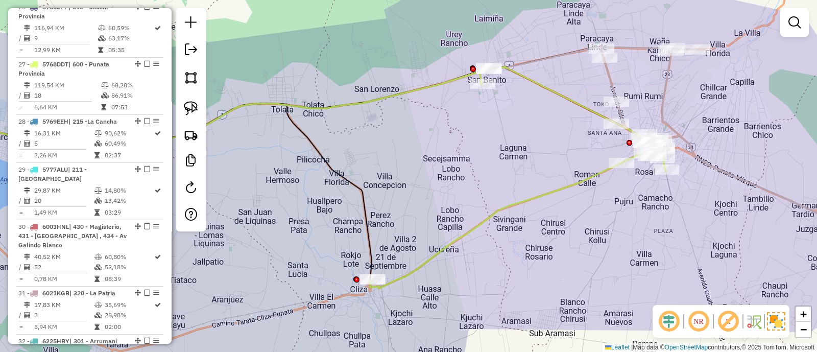
click at [470, 233] on icon at bounding box center [517, 177] width 295 height 222
select select "**********"
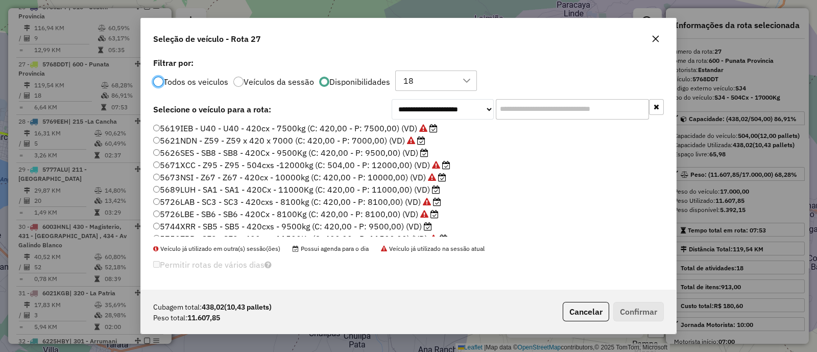
scroll to position [383, 0]
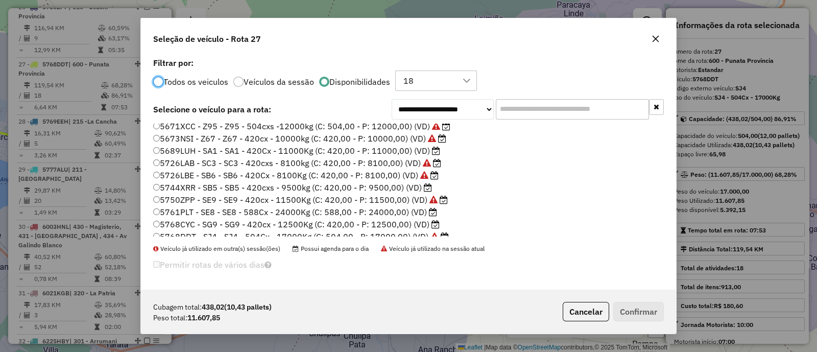
click at [355, 198] on label "5750ZPP - SE9 - SE9 - 420cx - 11500Kg (C: 420,00 - P: 11500,00) (VD)" at bounding box center [300, 199] width 295 height 12
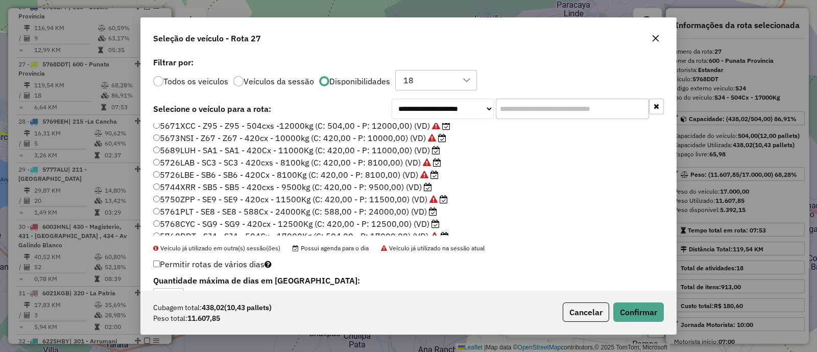
click at [315, 129] on label "5671XCC - Z95 - Z95 - 504cxs -12000kg (C: 504,00 - P: 12000,00) (VD)" at bounding box center [301, 125] width 297 height 12
click at [650, 322] on div "Cubagem total: 438,02 (10,43 pallets) Peso total: 11.607,85 Cancelar Confirmar" at bounding box center [408, 312] width 535 height 44
click at [646, 311] on button "Confirmar" at bounding box center [638, 311] width 51 height 19
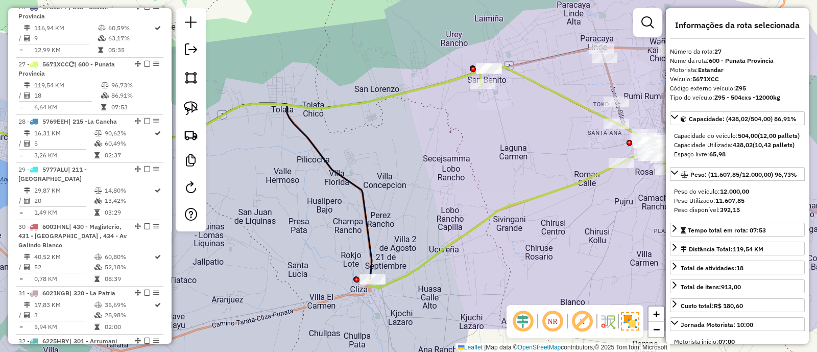
click at [541, 56] on icon at bounding box center [267, 95] width 698 height 96
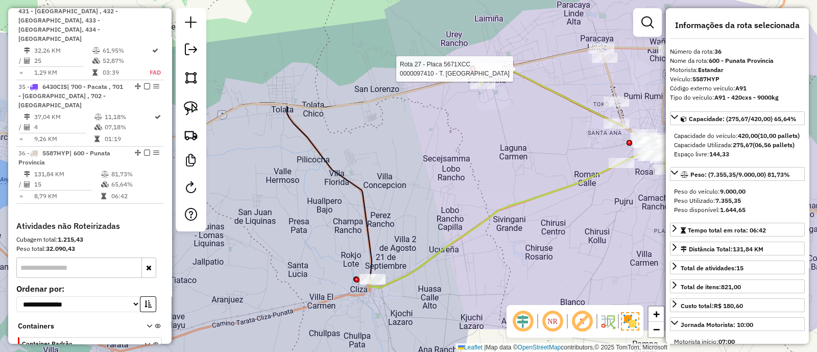
scroll to position [2176, 0]
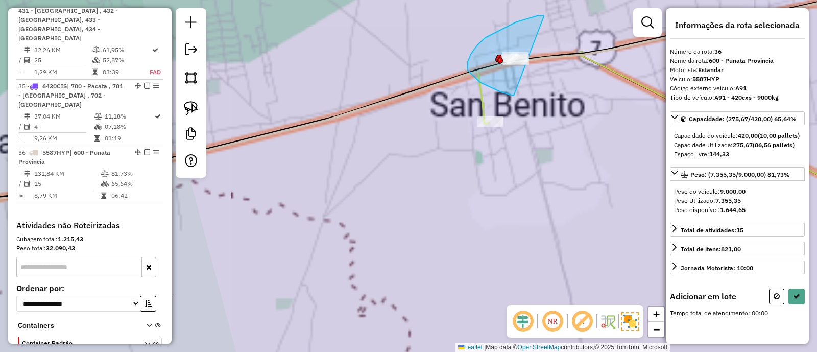
drag, startPoint x: 539, startPoint y: 15, endPoint x: 544, endPoint y: 97, distance: 82.3
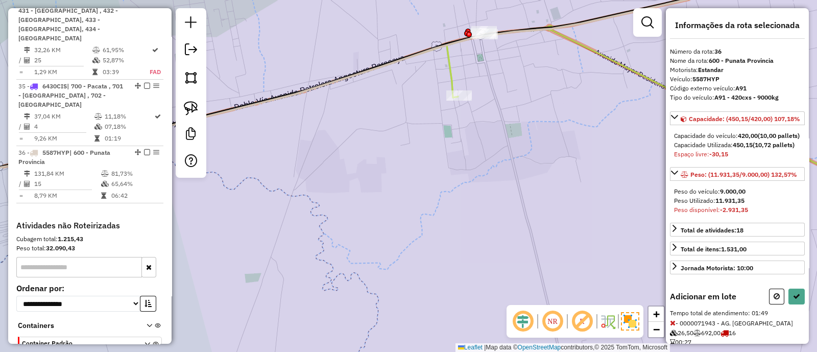
drag, startPoint x: 500, startPoint y: 138, endPoint x: 451, endPoint y: 106, distance: 58.9
click at [454, 108] on div "Janela de atendimento Grade de atendimento Capacidade Transportadoras Veículos …" at bounding box center [408, 176] width 817 height 352
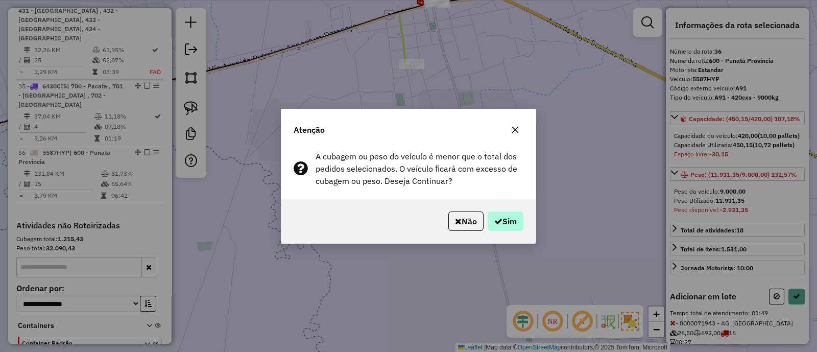
click at [523, 221] on div "Não Sim" at bounding box center [408, 221] width 254 height 44
click at [516, 221] on button "Sim" at bounding box center [505, 220] width 36 height 19
select select "**********"
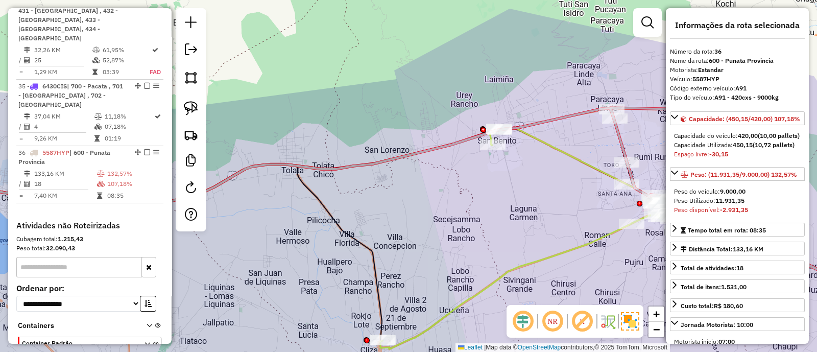
click at [539, 256] on icon at bounding box center [527, 238] width 295 height 221
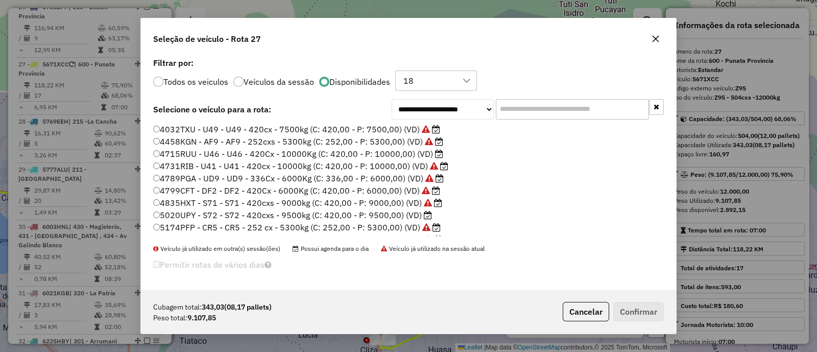
scroll to position [5, 3]
click at [411, 213] on label "5020UPY - S72 - S72 - 420cxs - 9500kg (C: 420,00 - P: 9500,00) (VD)" at bounding box center [292, 215] width 279 height 12
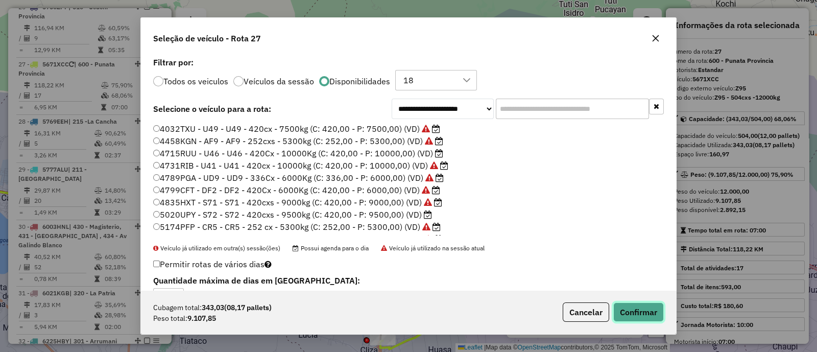
click at [647, 309] on button "Confirmar" at bounding box center [638, 311] width 51 height 19
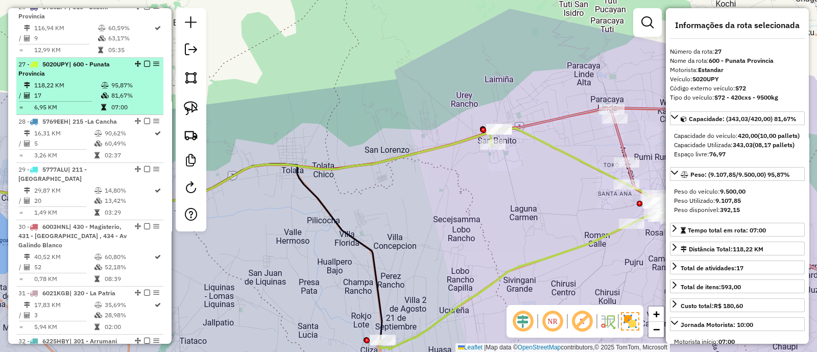
click at [144, 61] on em at bounding box center [147, 64] width 6 height 6
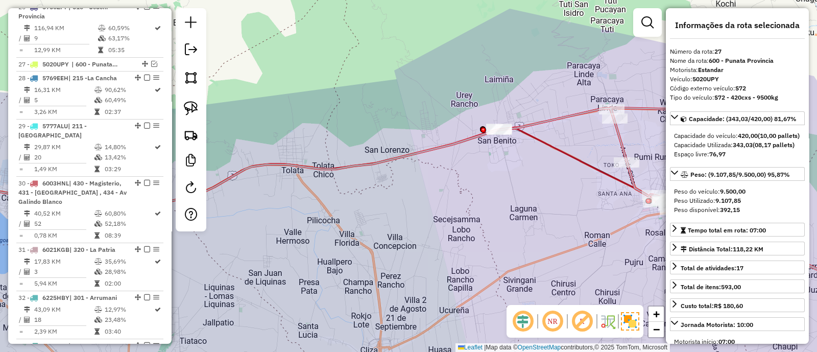
scroll to position [1679, 0]
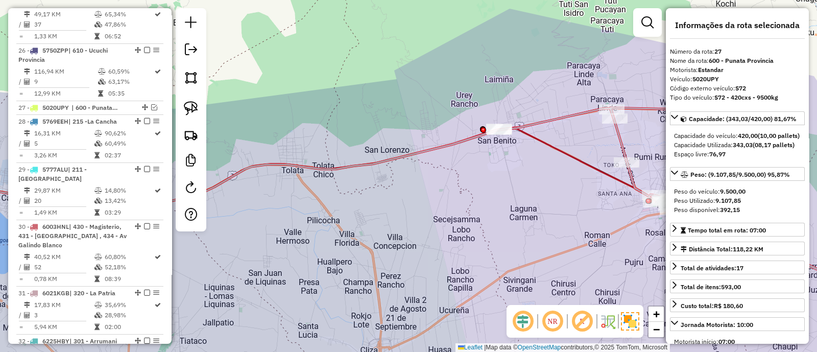
click at [572, 111] on icon at bounding box center [680, 199] width 364 height 182
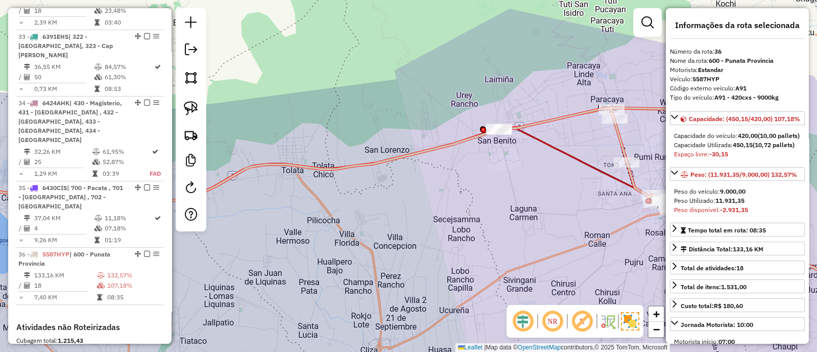
scroll to position [2133, 0]
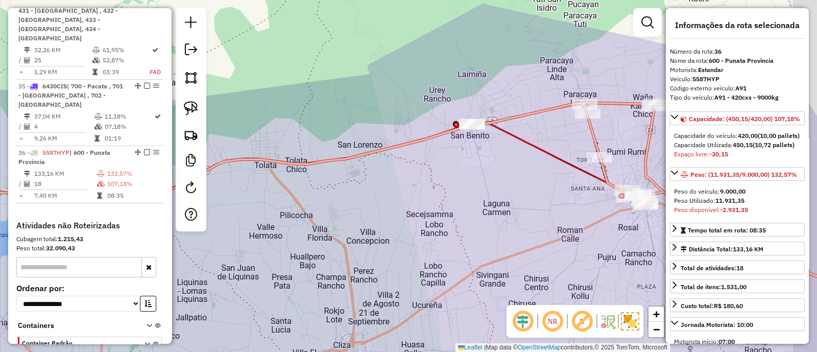
drag, startPoint x: 588, startPoint y: 130, endPoint x: 498, endPoint y: 108, distance: 92.1
click at [512, 111] on div "Janela de atendimento Grade de atendimento Capacidade Transportadoras Veículos …" at bounding box center [408, 176] width 817 height 352
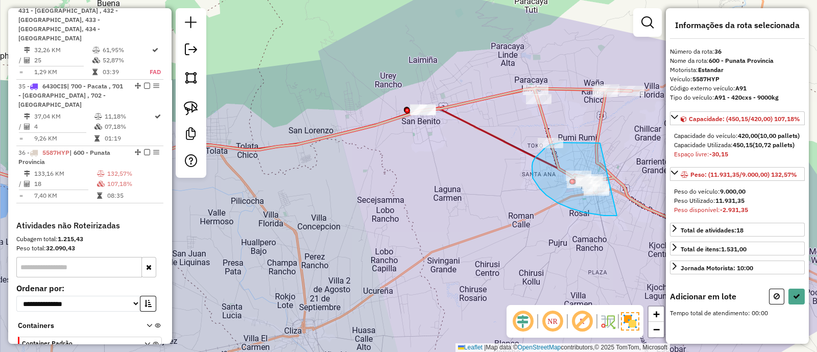
drag, startPoint x: 598, startPoint y: 143, endPoint x: 616, endPoint y: 212, distance: 71.7
click at [618, 215] on div "Janela de atendimento Grade de atendimento Capacidade Transportadoras Veículos …" at bounding box center [408, 176] width 817 height 352
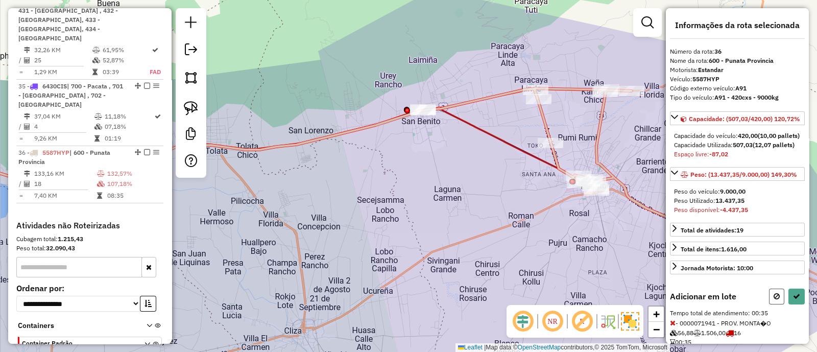
click at [769, 304] on button at bounding box center [776, 296] width 15 height 16
select select "**********"
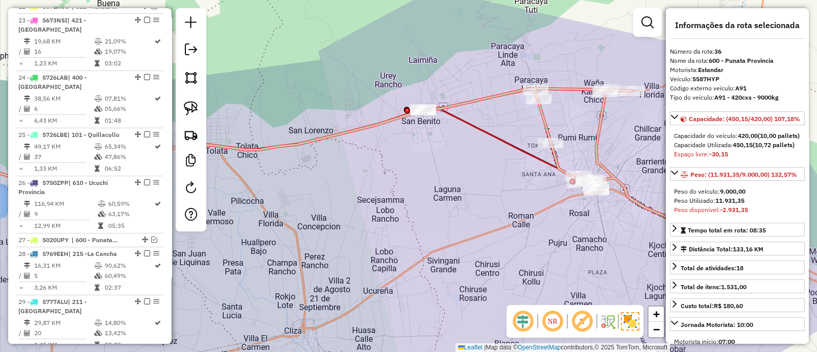
scroll to position [1495, 0]
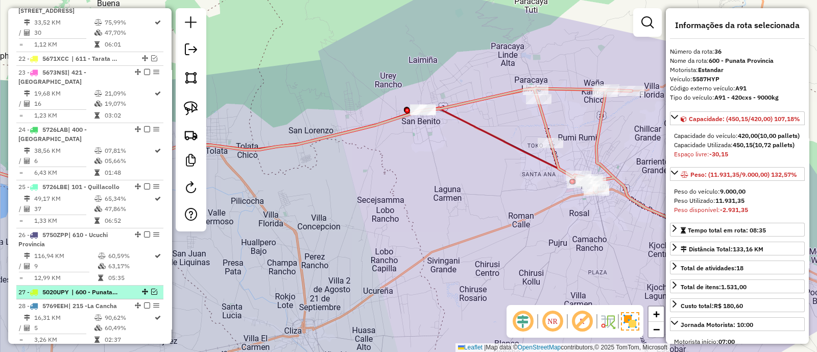
click at [153, 288] on em at bounding box center [154, 291] width 6 height 6
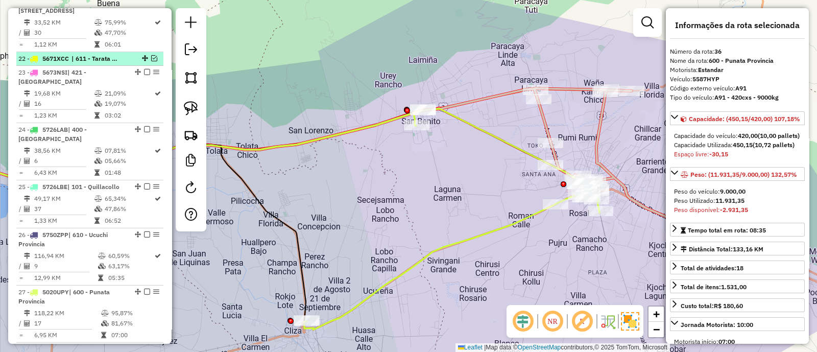
click at [152, 52] on li "22 - 5671XCC | 611 - Tarata Provincia" at bounding box center [89, 59] width 147 height 14
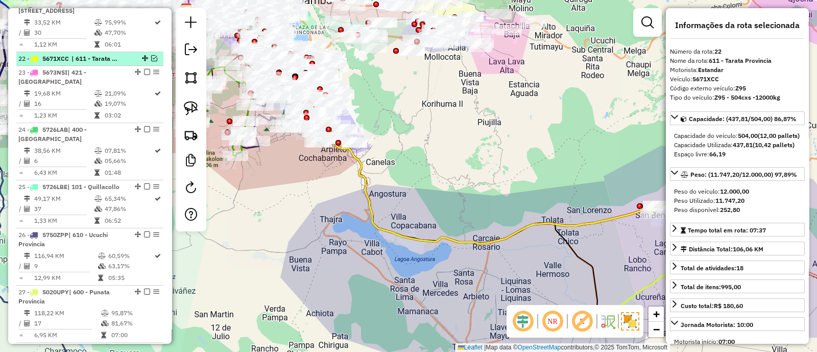
click at [151, 55] on em at bounding box center [154, 58] width 6 height 6
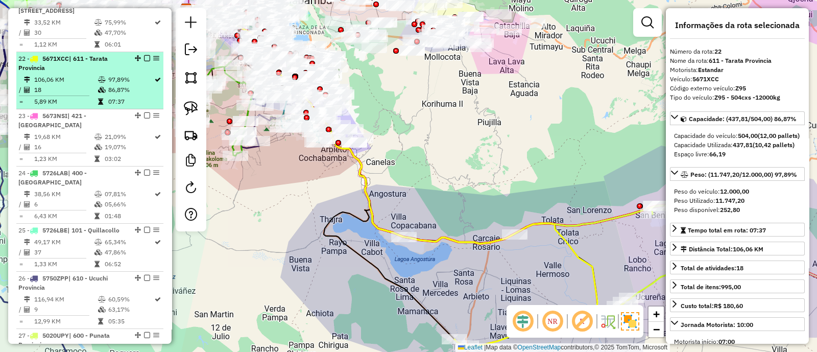
click at [144, 55] on em at bounding box center [147, 58] width 6 height 6
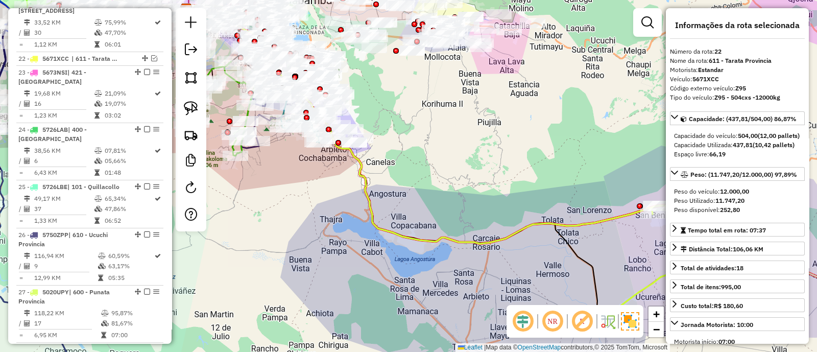
drag, startPoint x: 437, startPoint y: 271, endPoint x: 258, endPoint y: 169, distance: 206.4
click at [259, 175] on div "Janela de atendimento Grade de atendimento Capacidade Transportadoras Veículos …" at bounding box center [408, 176] width 817 height 352
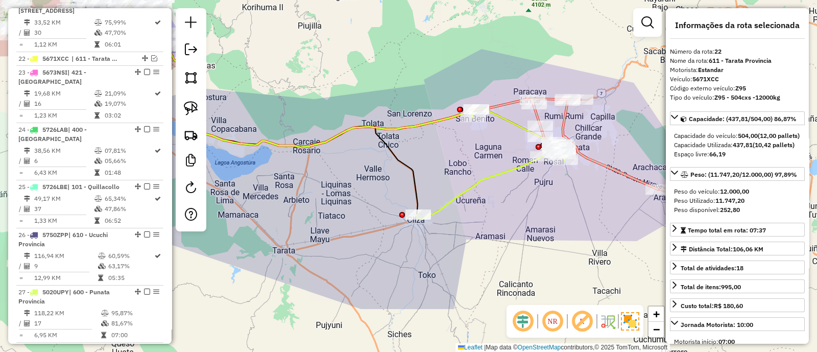
click at [410, 126] on icon at bounding box center [282, 56] width 381 height 182
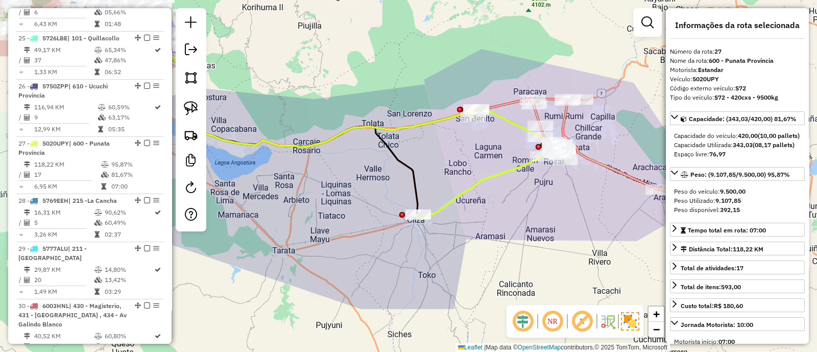
scroll to position [1722, 0]
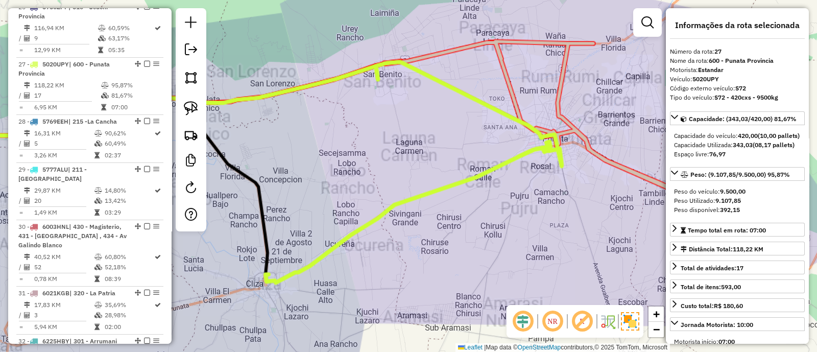
click at [605, 157] on icon at bounding box center [566, 132] width 364 height 182
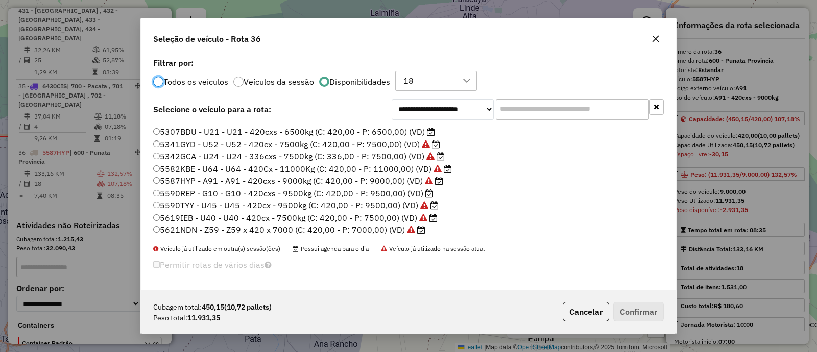
scroll to position [319, 0]
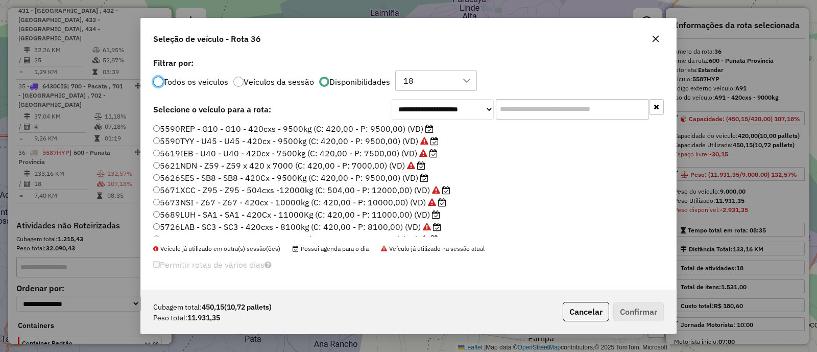
click at [324, 184] on label "5671XCC - Z95 - Z95 - 504cxs -12000kg (C: 504,00 - P: 12000,00) (VD)" at bounding box center [301, 190] width 297 height 12
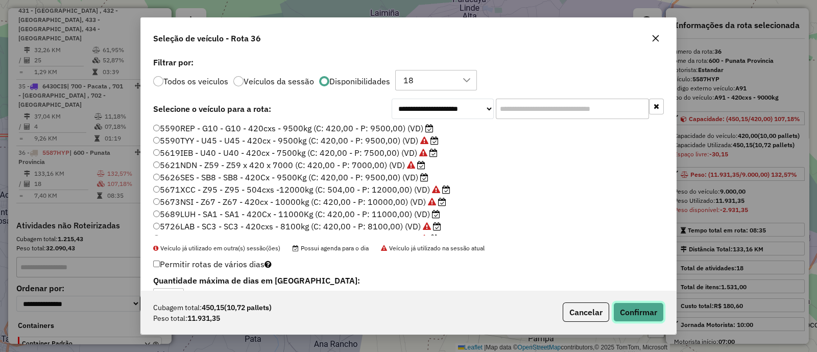
click at [640, 316] on button "Confirmar" at bounding box center [638, 311] width 51 height 19
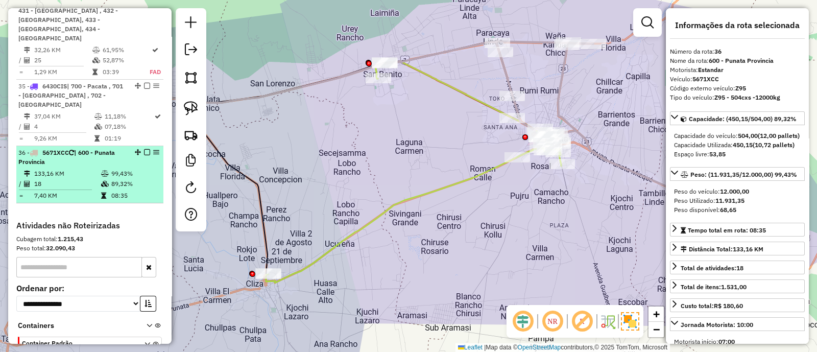
click at [145, 149] on em at bounding box center [147, 152] width 6 height 6
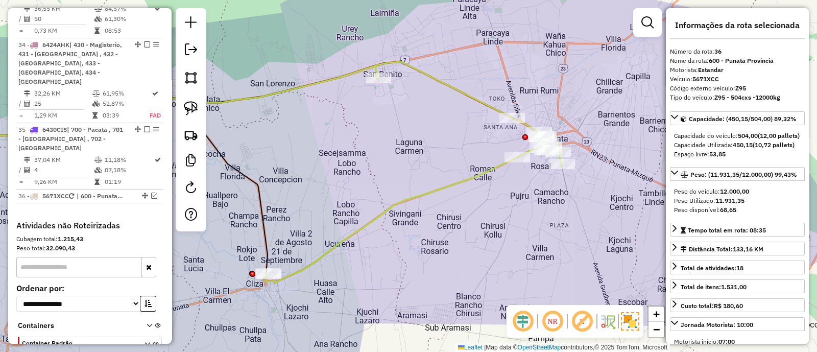
click at [453, 88] on icon at bounding box center [413, 172] width 295 height 221
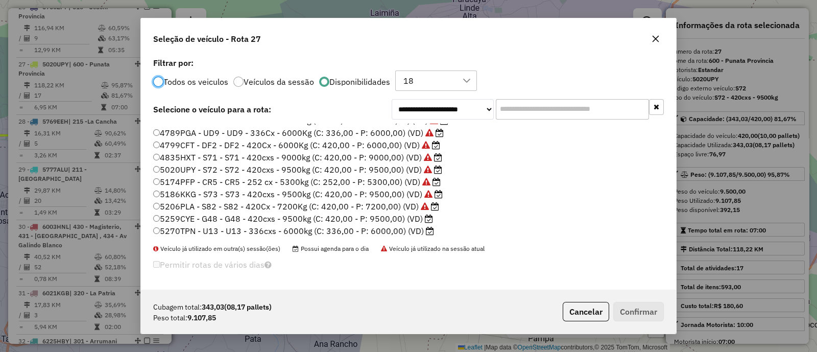
scroll to position [63, 0]
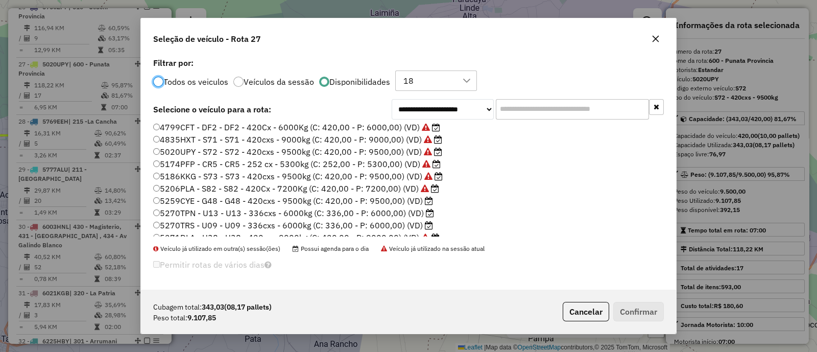
click at [572, 302] on p-footer "Cubagem total: 343,03 (08,17 pallets) Peso total: 9.107,85 Cancelar Confirmar" at bounding box center [610, 311] width 105 height 19
click at [573, 308] on button "Cancelar" at bounding box center [586, 311] width 46 height 19
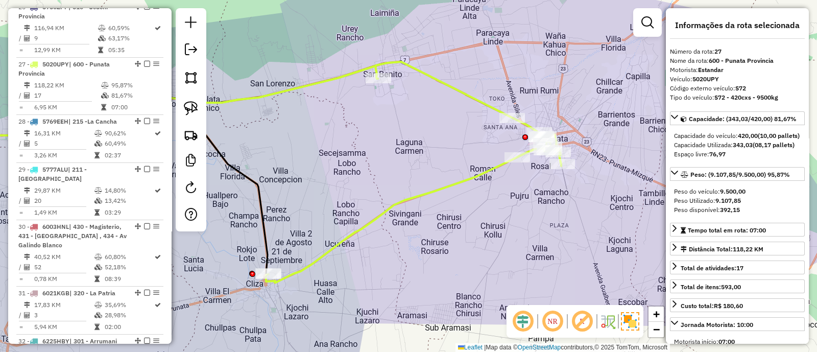
click at [470, 181] on icon at bounding box center [413, 172] width 295 height 221
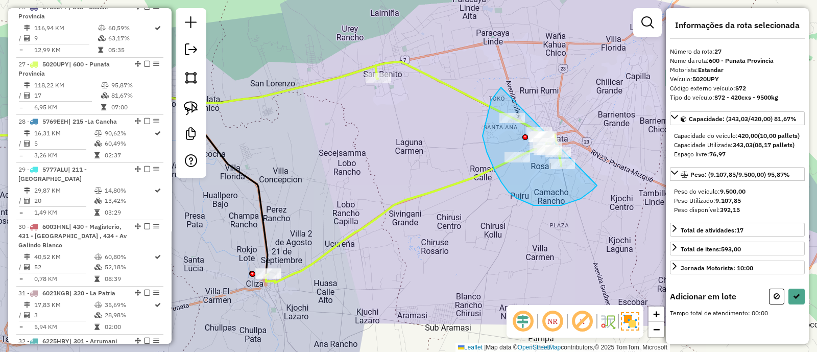
drag, startPoint x: 500, startPoint y: 88, endPoint x: 608, endPoint y: 140, distance: 119.9
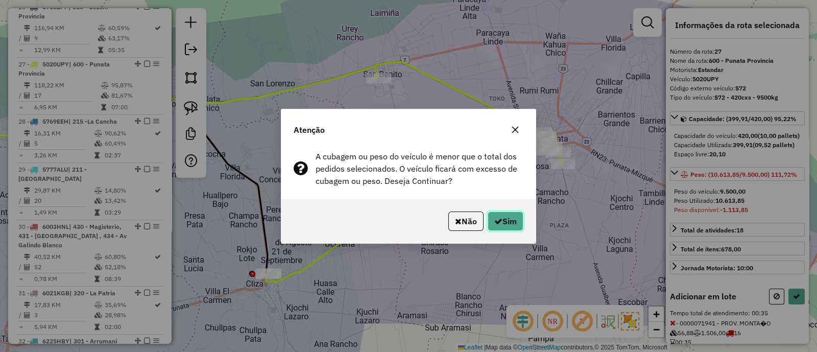
click at [515, 226] on button "Sim" at bounding box center [505, 220] width 36 height 19
select select "**********"
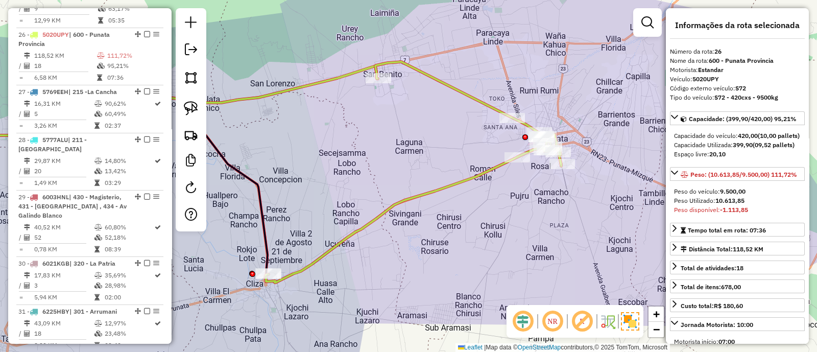
scroll to position [1722, 0]
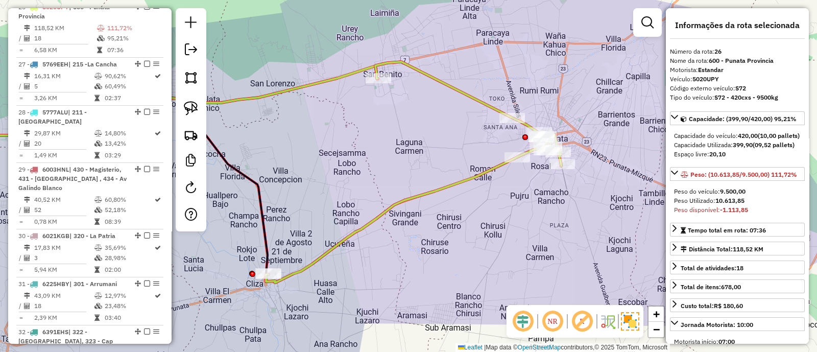
click at [382, 215] on icon at bounding box center [413, 172] width 295 height 221
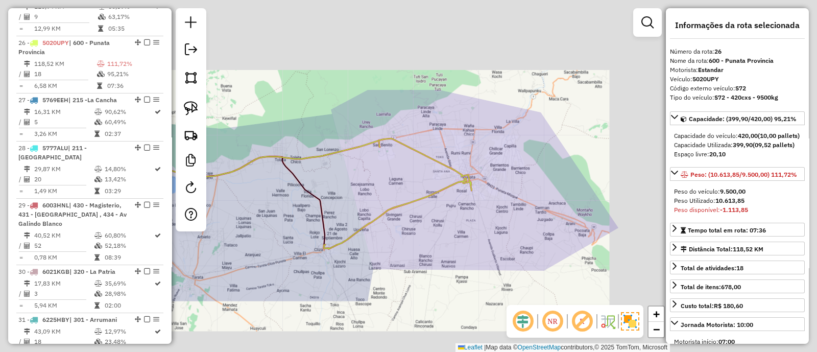
scroll to position [1665, 0]
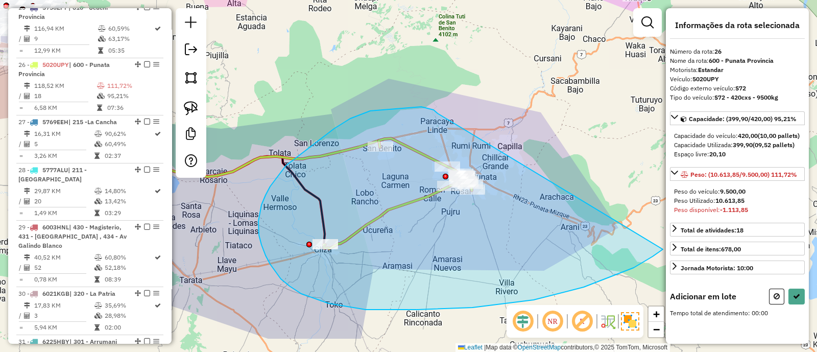
drag, startPoint x: 421, startPoint y: 107, endPoint x: 676, endPoint y: 228, distance: 282.2
click at [676, 229] on hb-router-mapa "Informações da Sessão 1230726 - 18/08/2025 Criação: 16/08/2025 15:05 Depósito: …" at bounding box center [408, 176] width 817 height 352
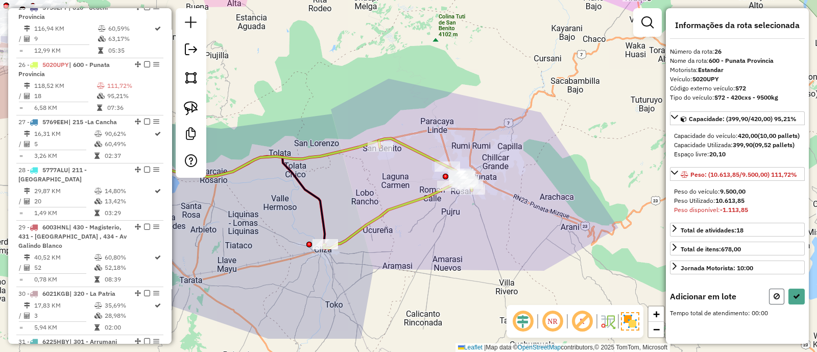
click at [772, 304] on button at bounding box center [776, 296] width 15 height 16
select select "**********"
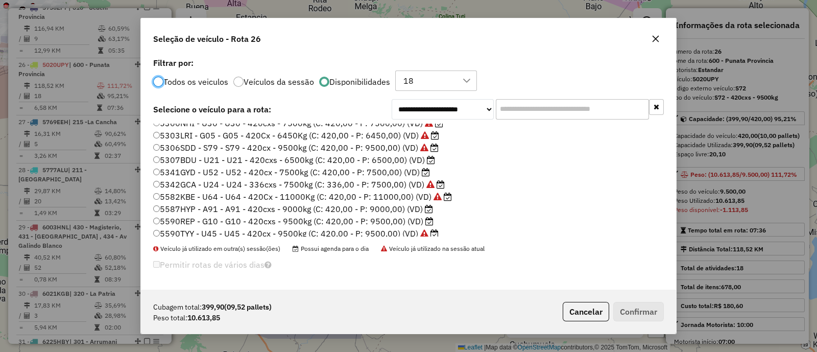
scroll to position [255, 0]
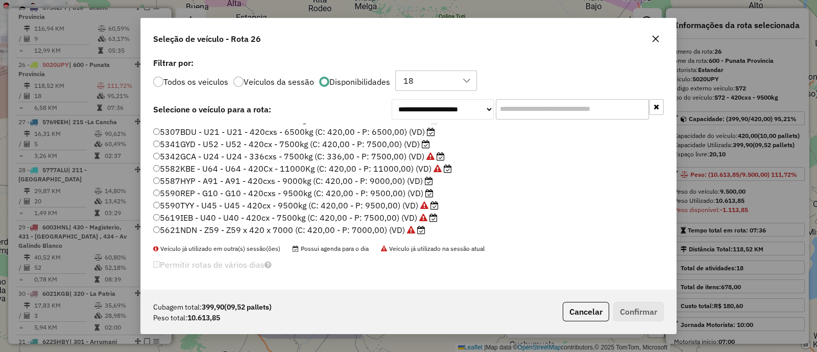
click at [351, 164] on label "5582KBE - U64 - U64 - 420Cx - 11000Kg (C: 420,00 - P: 11000,00) (VD)" at bounding box center [302, 168] width 299 height 12
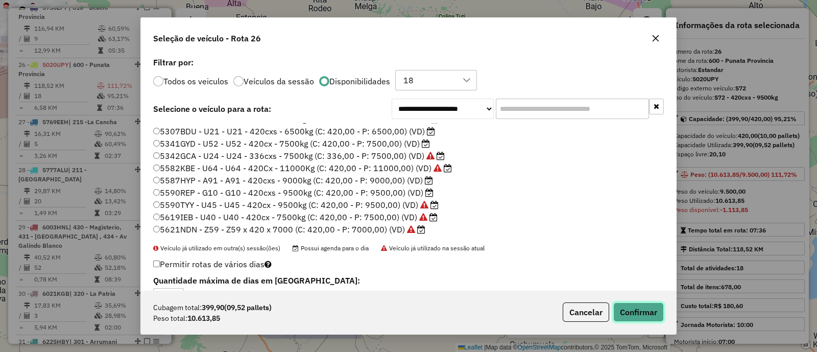
click at [626, 312] on button "Confirmar" at bounding box center [638, 311] width 51 height 19
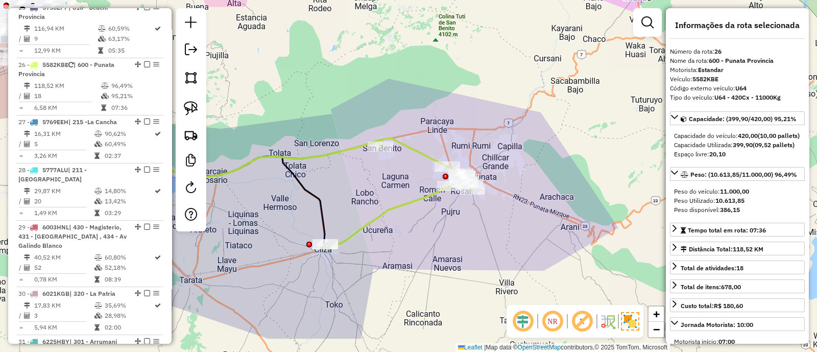
click at [145, 60] on div "26 - 5582KBE | 600 - Punata Provincia" at bounding box center [89, 69] width 143 height 18
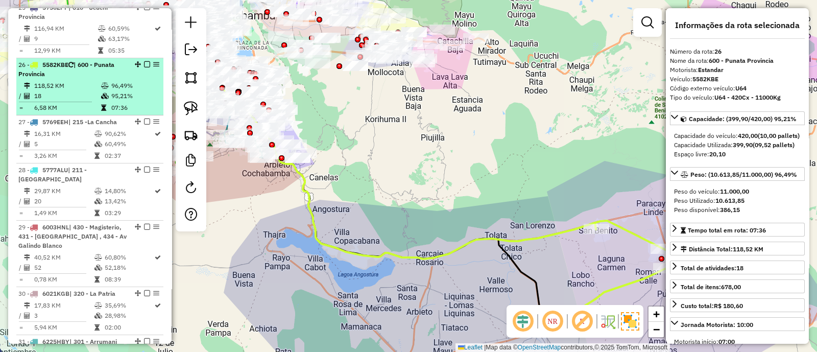
click at [144, 61] on em at bounding box center [147, 64] width 6 height 6
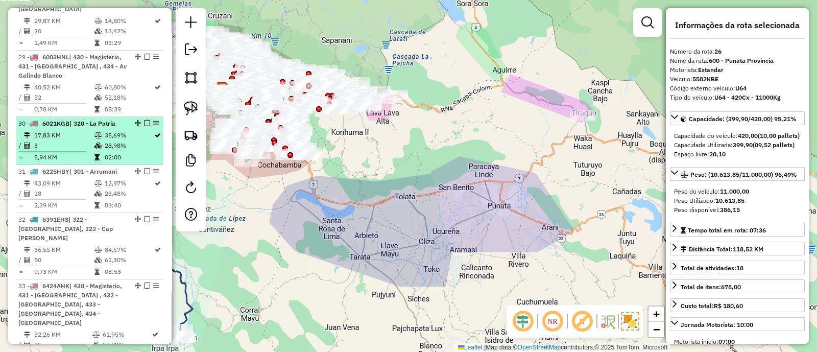
scroll to position [1792, 0]
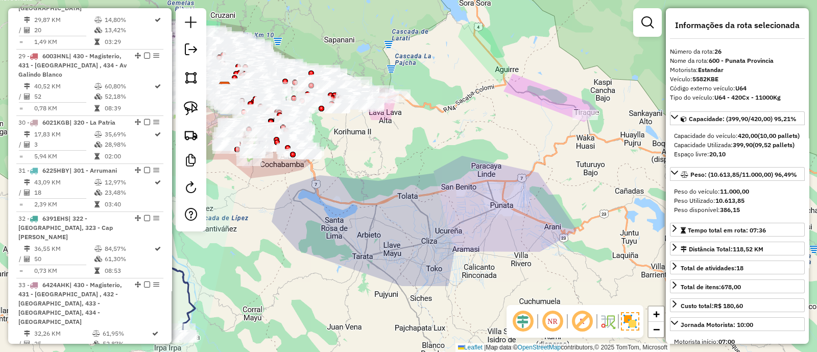
drag, startPoint x: 361, startPoint y: 234, endPoint x: 516, endPoint y: 140, distance: 181.0
click at [487, 141] on div "Janela de atendimento Grade de atendimento Capacidade Transportadoras Veículos …" at bounding box center [408, 176] width 817 height 352
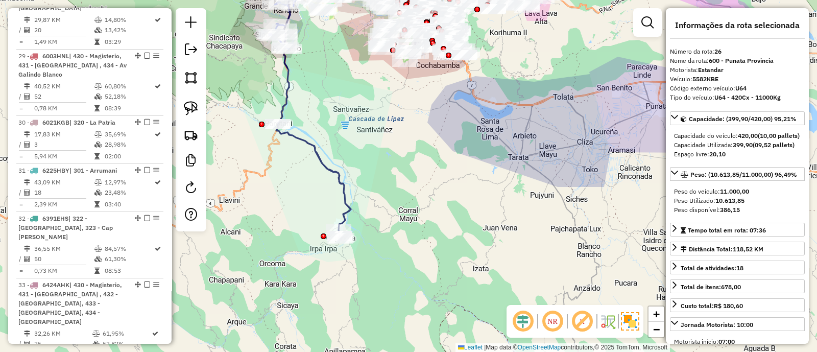
click at [343, 179] on icon at bounding box center [313, 181] width 75 height 115
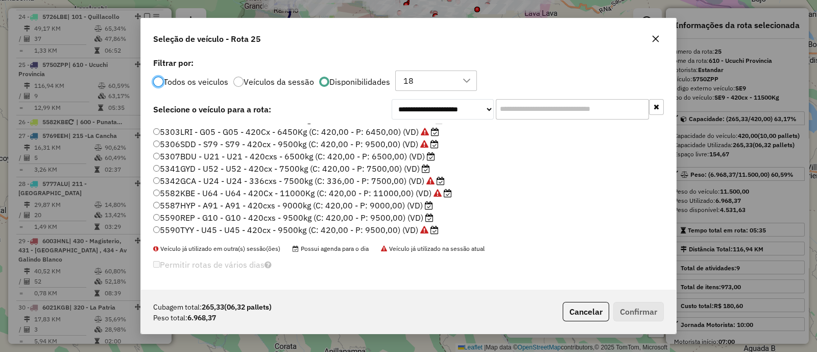
scroll to position [255, 0]
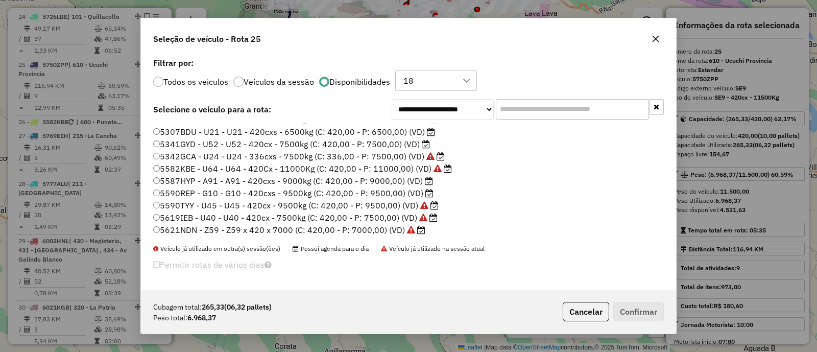
click at [327, 144] on label "5341GYD - U52 - U52 - 420cx - 7500kg (C: 420,00 - P: 7500,00) (VD)" at bounding box center [291, 144] width 277 height 12
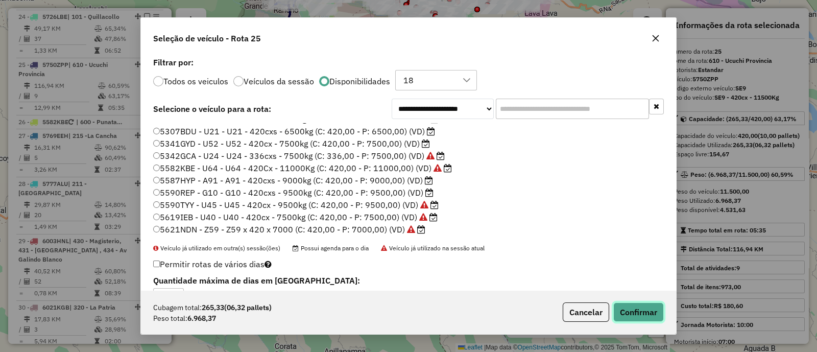
click at [640, 318] on button "Confirmar" at bounding box center [638, 311] width 51 height 19
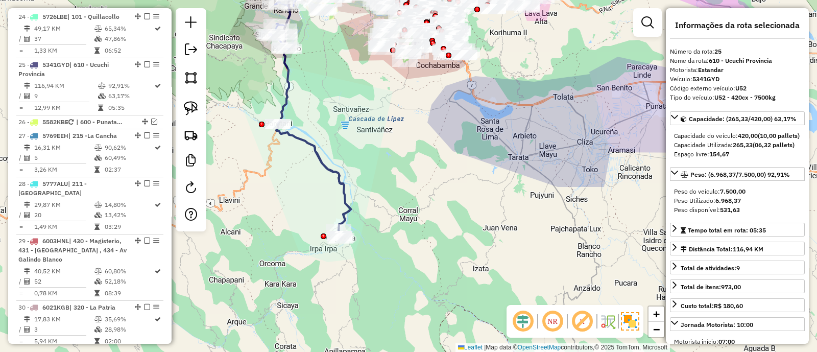
click at [299, 138] on icon at bounding box center [313, 181] width 75 height 115
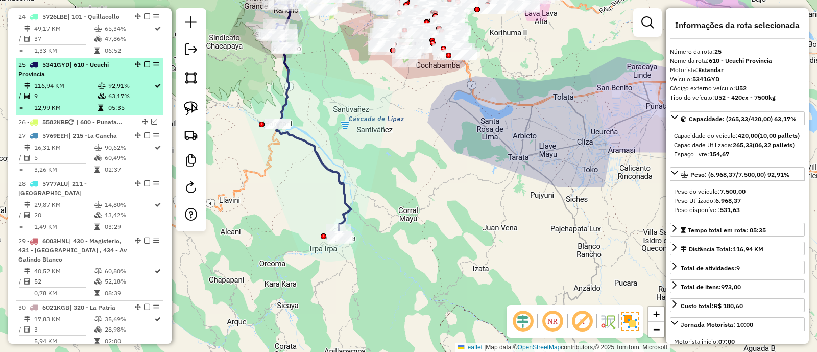
click at [144, 61] on em at bounding box center [147, 64] width 6 height 6
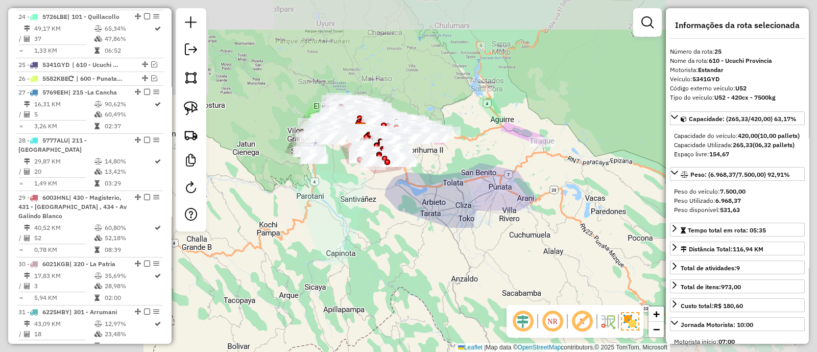
drag, startPoint x: 311, startPoint y: 134, endPoint x: 317, endPoint y: 186, distance: 52.4
click at [326, 206] on div "Janela de atendimento Grade de atendimento Capacidade Transportadoras Veículos …" at bounding box center [408, 176] width 817 height 352
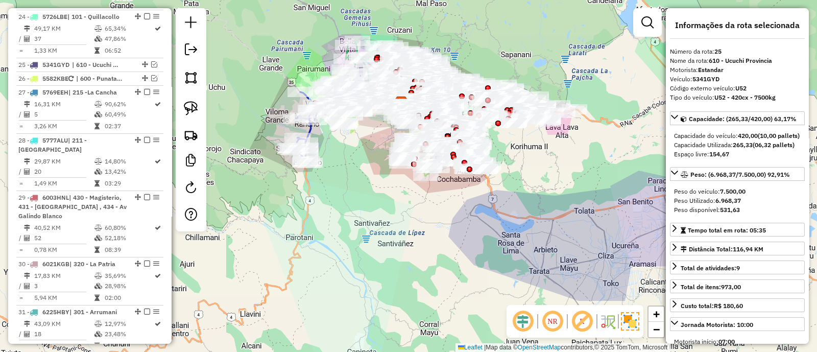
drag, startPoint x: 562, startPoint y: 214, endPoint x: 236, endPoint y: 233, distance: 326.3
click at [246, 237] on div "Janela de atendimento Grade de atendimento Capacidade Transportadoras Veículos …" at bounding box center [408, 176] width 817 height 352
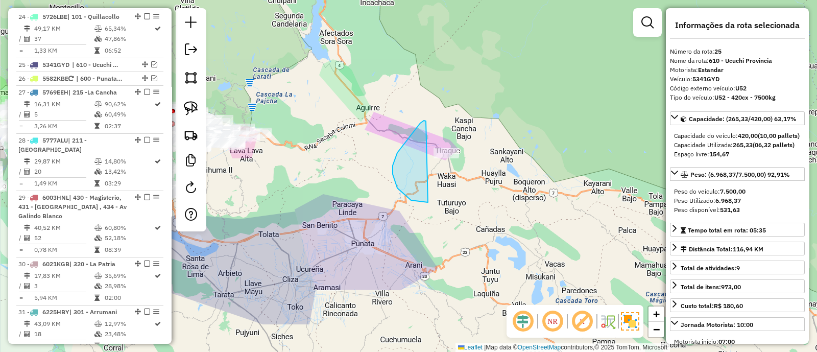
drag, startPoint x: 426, startPoint y: 121, endPoint x: 498, endPoint y: 155, distance: 79.9
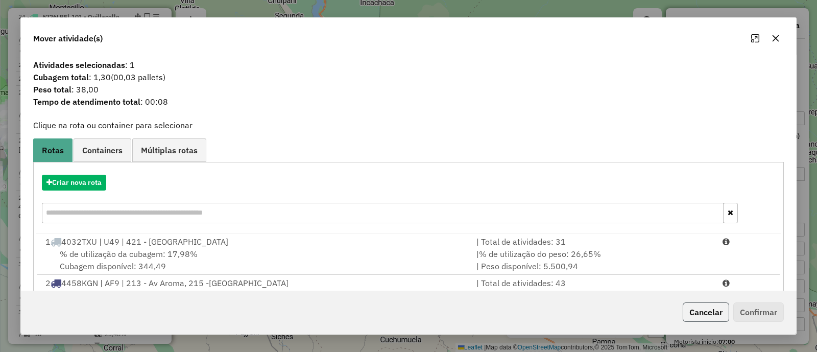
click at [709, 310] on button "Cancelar" at bounding box center [705, 311] width 46 height 19
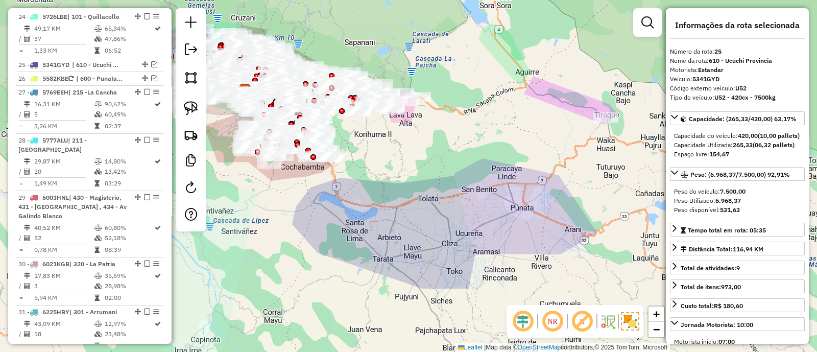
drag, startPoint x: 316, startPoint y: 264, endPoint x: 530, endPoint y: 229, distance: 216.7
click at [518, 225] on div "Janela de atendimento Grade de atendimento Capacidade Transportadoras Veículos …" at bounding box center [408, 176] width 817 height 352
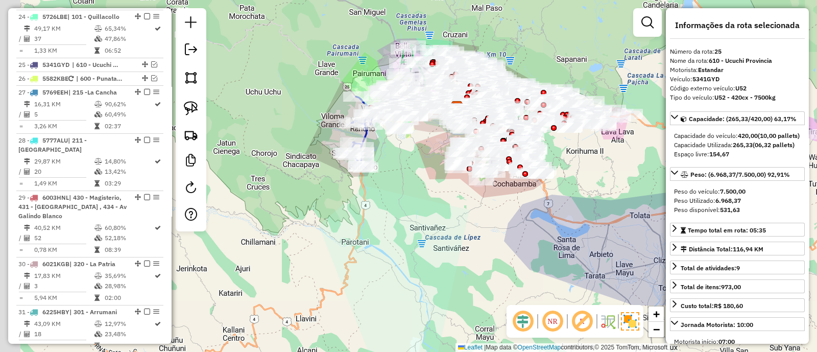
drag, startPoint x: 361, startPoint y: 214, endPoint x: 522, endPoint y: 229, distance: 161.4
click at [562, 244] on div "Janela de atendimento Grade de atendimento Capacidade Transportadoras Veículos …" at bounding box center [408, 176] width 817 height 352
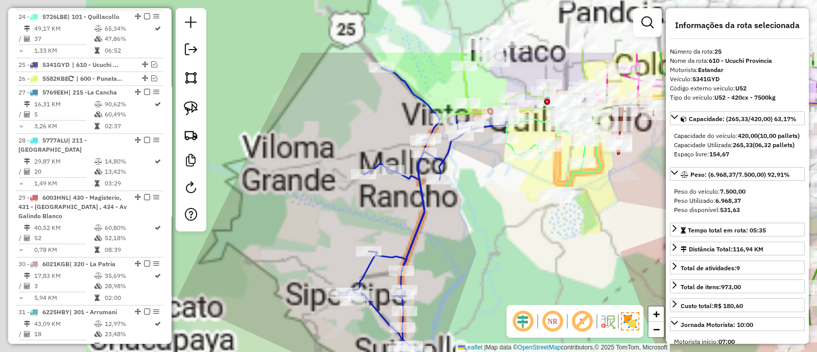
drag, startPoint x: 533, startPoint y: 251, endPoint x: 521, endPoint y: 243, distance: 14.2
click at [537, 251] on div "Janela de atendimento Grade de atendimento Capacidade Transportadoras Veículos …" at bounding box center [408, 176] width 817 height 352
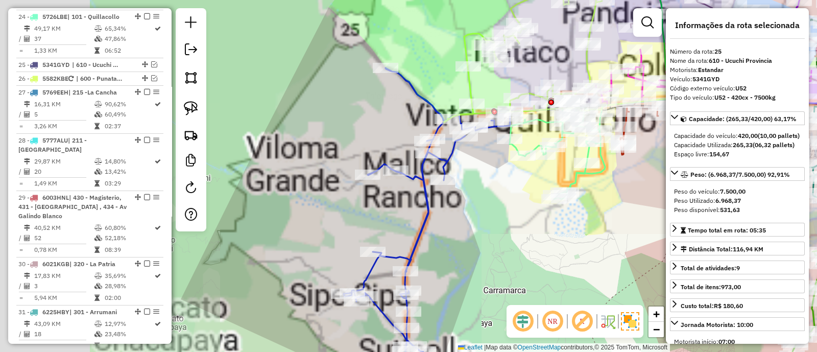
click at [412, 238] on div "Janela de atendimento Grade de atendimento Capacidade Transportadoras Veículos …" at bounding box center [408, 176] width 817 height 352
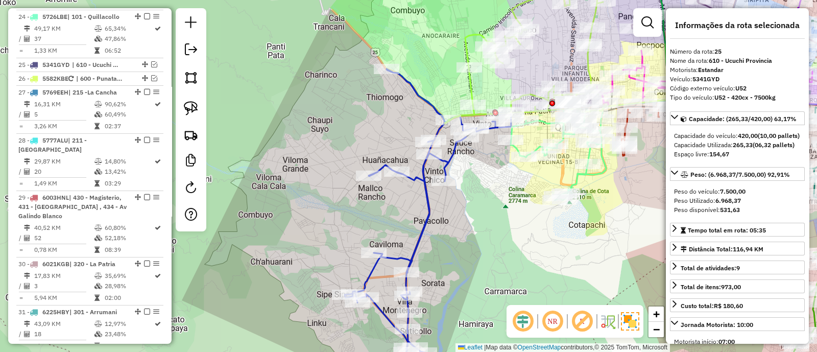
click at [417, 241] on icon at bounding box center [428, 211] width 166 height 284
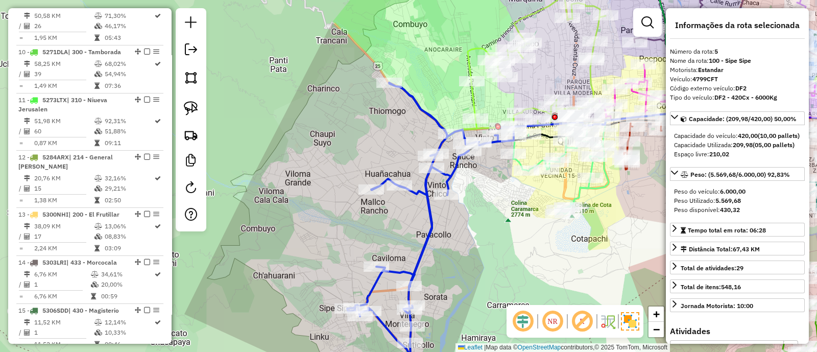
scroll to position [612, 0]
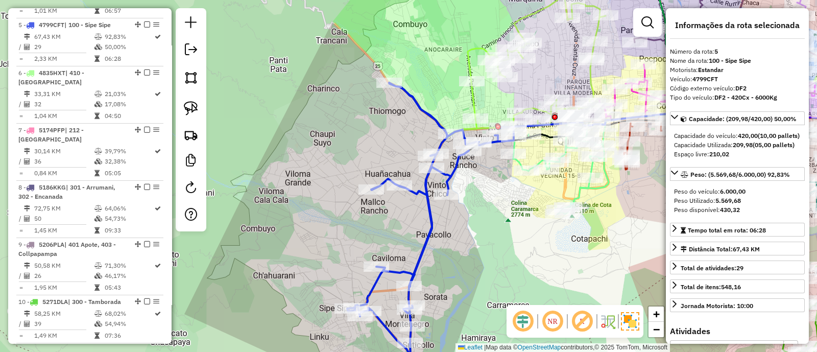
drag, startPoint x: 479, startPoint y: 252, endPoint x: 471, endPoint y: 269, distance: 18.7
click at [471, 269] on div "Janela de atendimento Grade de atendimento Capacidade Transportadoras Veículos …" at bounding box center [408, 176] width 817 height 352
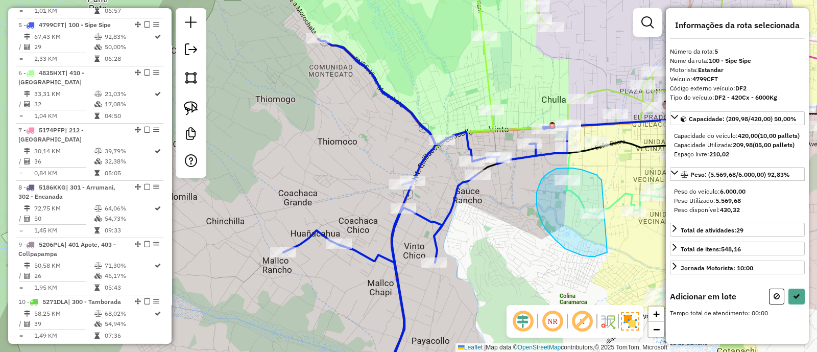
drag, startPoint x: 599, startPoint y: 177, endPoint x: 607, endPoint y: 251, distance: 74.5
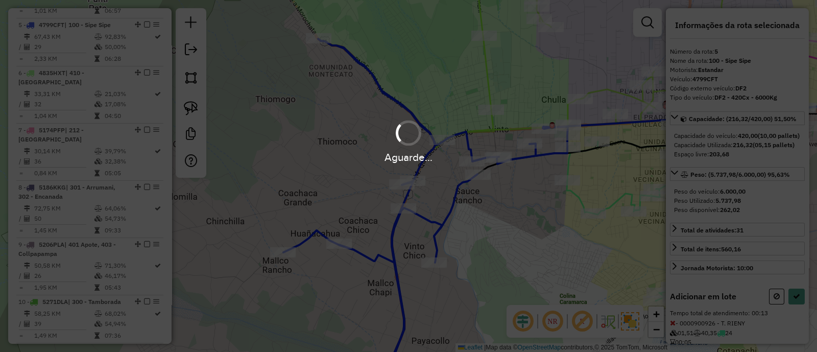
select select "**********"
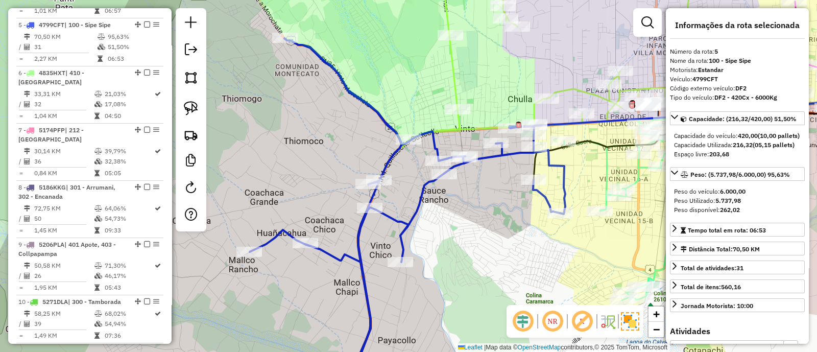
drag, startPoint x: 518, startPoint y: 239, endPoint x: 412, endPoint y: 221, distance: 107.3
click at [416, 223] on div "Janela de atendimento Grade de atendimento Capacidade Transportadoras Veículos …" at bounding box center [408, 176] width 817 height 352
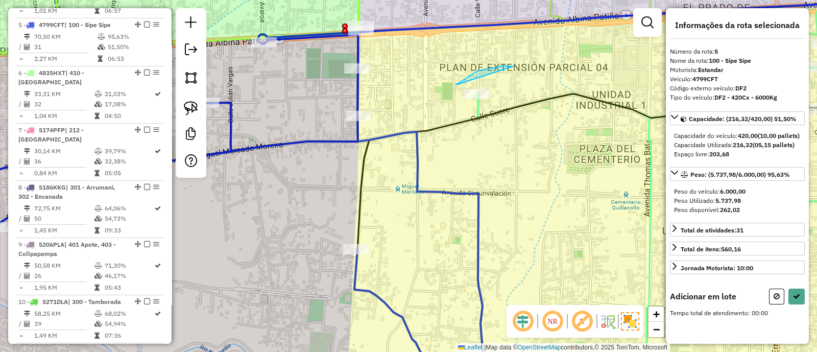
drag, startPoint x: 477, startPoint y: 71, endPoint x: 469, endPoint y: 154, distance: 83.7
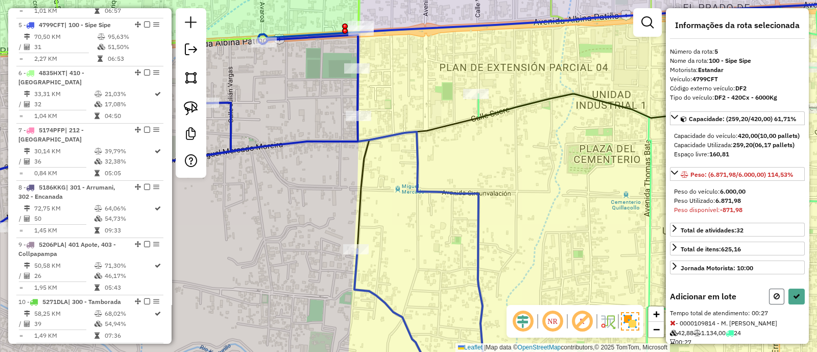
click at [771, 304] on button at bounding box center [776, 296] width 15 height 16
select select "**********"
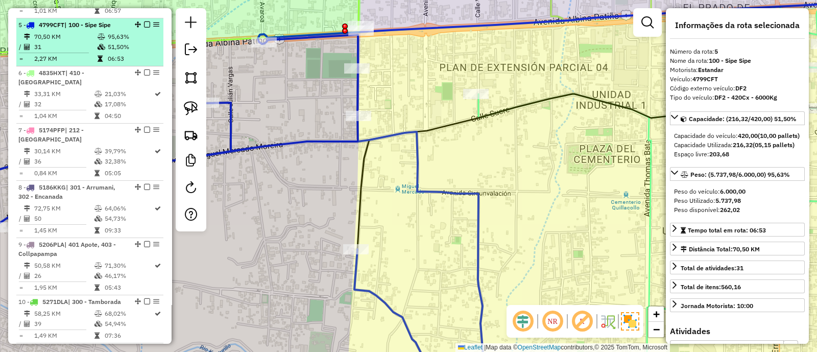
click at [140, 21] on div at bounding box center [144, 24] width 31 height 6
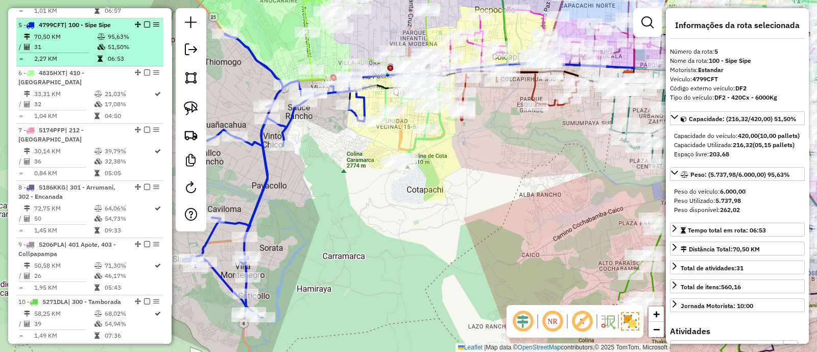
click at [144, 21] on em at bounding box center [147, 24] width 6 height 6
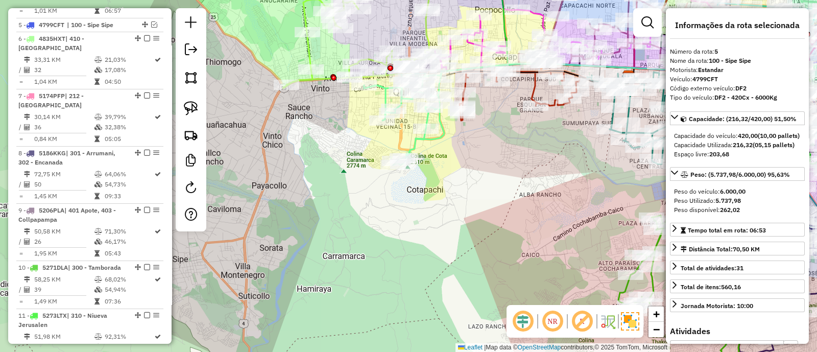
scroll to position [577, 0]
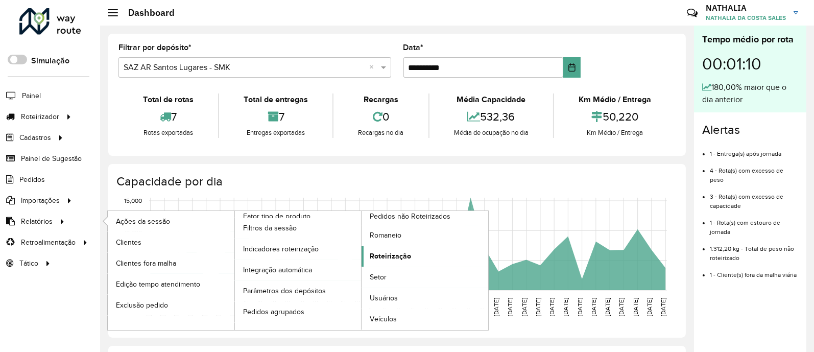
click at [404, 251] on span "Roteirização" at bounding box center [390, 256] width 41 height 11
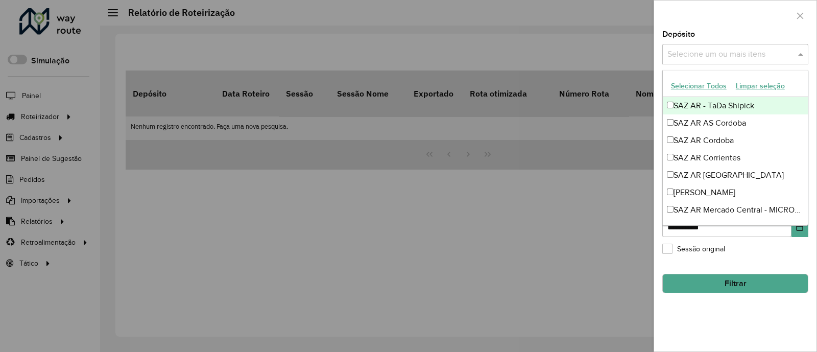
click at [716, 58] on input "text" at bounding box center [730, 54] width 131 height 12
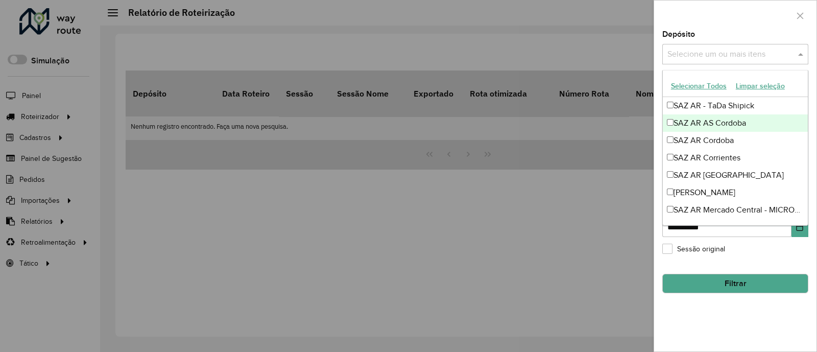
click at [725, 120] on div "SAZ AR AS Cordoba" at bounding box center [735, 122] width 145 height 17
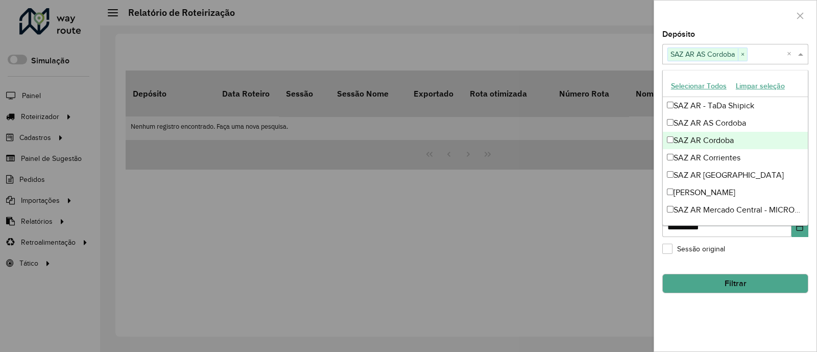
click at [725, 138] on div "SAZ AR Cordoba" at bounding box center [735, 140] width 145 height 17
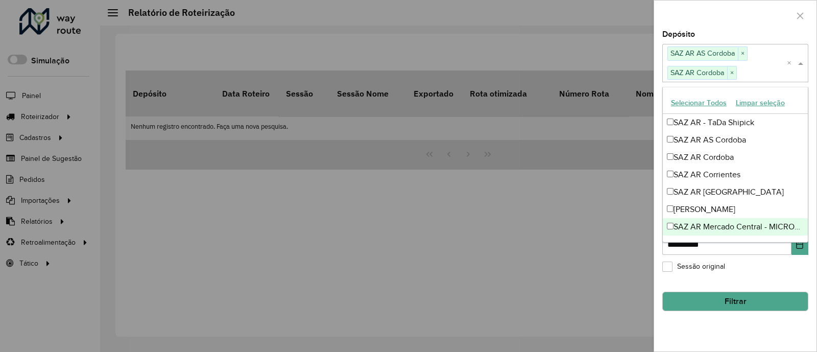
click at [745, 265] on div "Sessão original" at bounding box center [735, 269] width 146 height 12
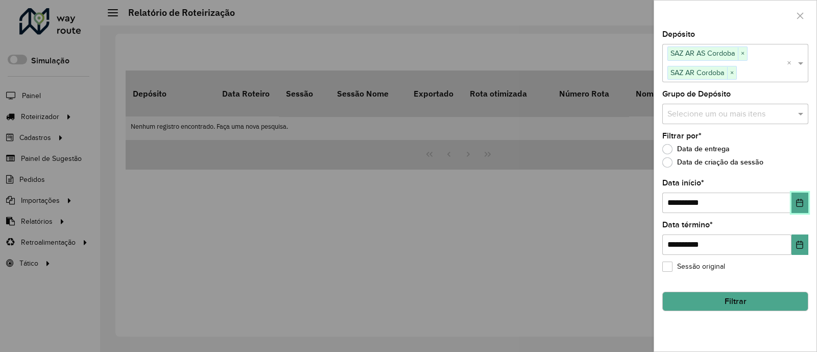
click at [803, 196] on button "Choose Date" at bounding box center [799, 202] width 17 height 20
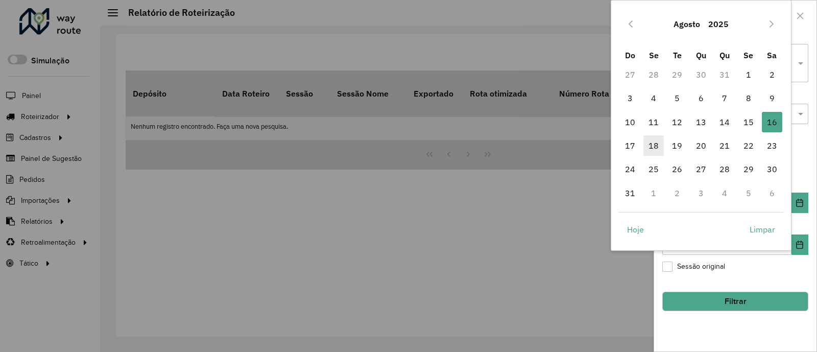
click at [653, 142] on span "18" at bounding box center [653, 145] width 20 height 20
type input "**********"
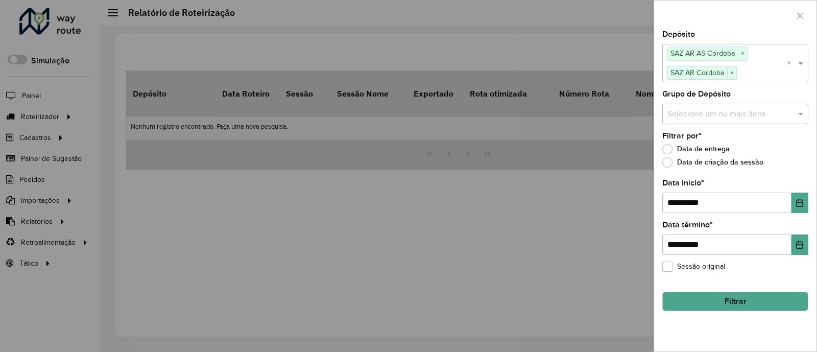
click at [764, 298] on button "Filtrar" at bounding box center [735, 300] width 146 height 19
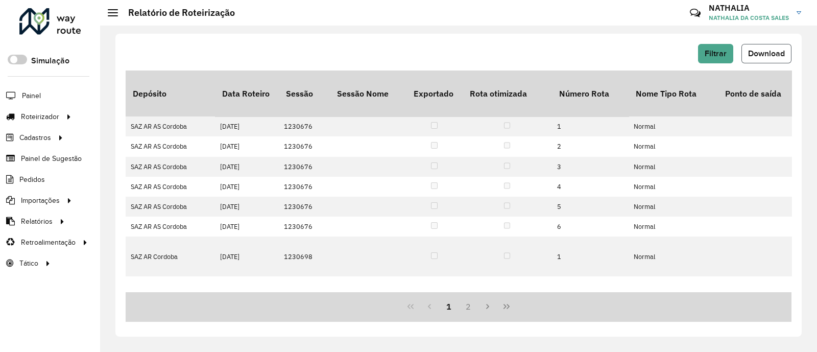
click at [758, 50] on span "Download" at bounding box center [766, 53] width 37 height 9
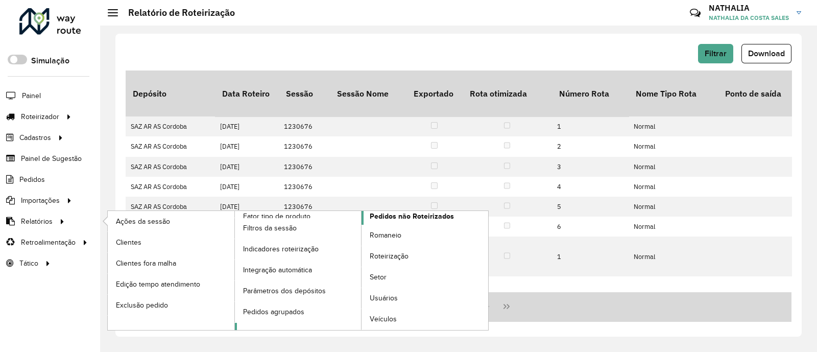
click at [410, 213] on span "Pedidos não Roteirizados" at bounding box center [412, 216] width 84 height 11
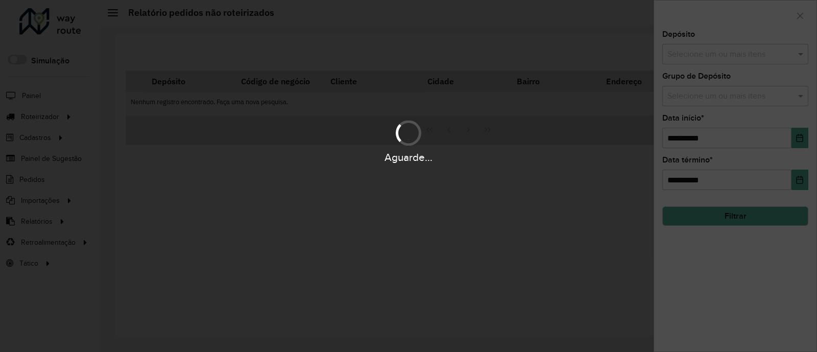
click at [733, 55] on input "text" at bounding box center [730, 54] width 131 height 12
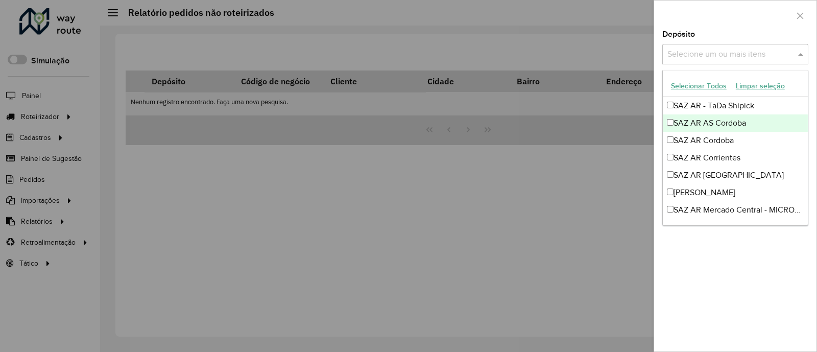
click at [734, 123] on div "SAZ AR AS Cordoba" at bounding box center [735, 122] width 145 height 17
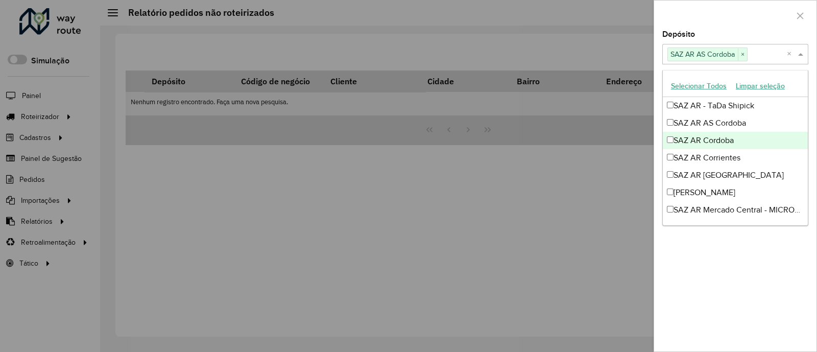
click at [733, 139] on div "SAZ AR Cordoba" at bounding box center [735, 140] width 145 height 17
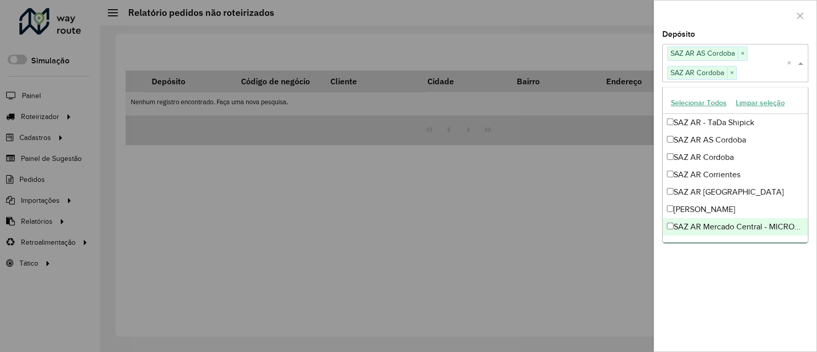
click at [760, 287] on div "**********" at bounding box center [735, 191] width 162 height 321
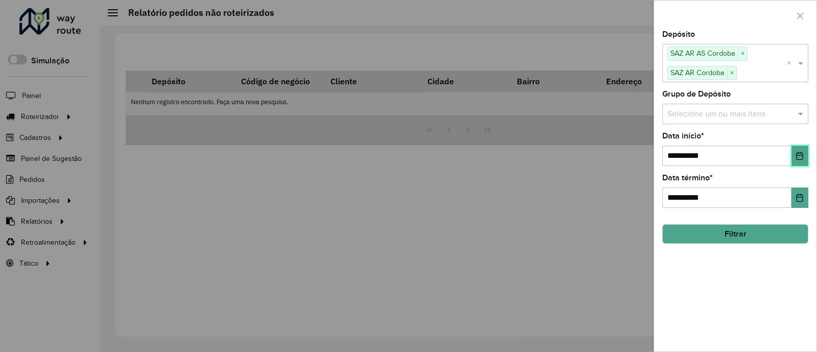
click at [804, 157] on button "Choose Date" at bounding box center [799, 155] width 17 height 20
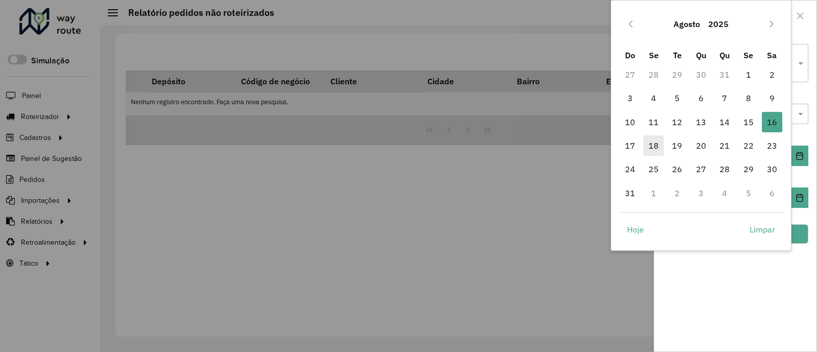
click at [655, 147] on span "18" at bounding box center [653, 145] width 20 height 20
type input "**********"
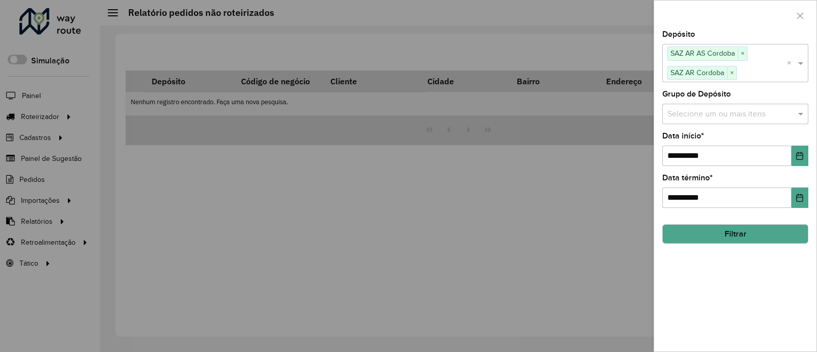
click at [762, 220] on hb-field-button "Filtrar" at bounding box center [735, 230] width 146 height 28
click at [764, 229] on button "Filtrar" at bounding box center [735, 233] width 146 height 19
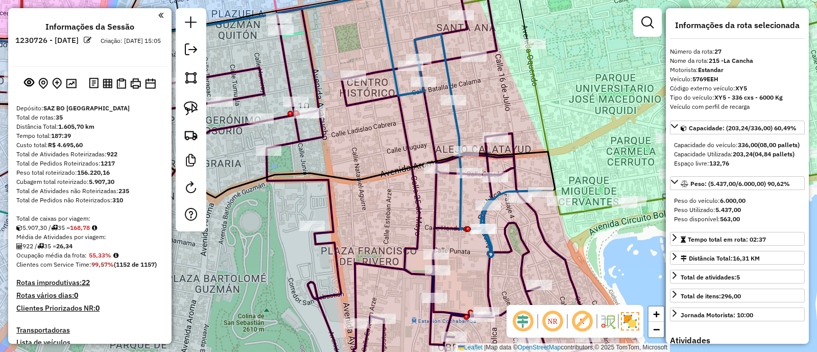
select select "**********"
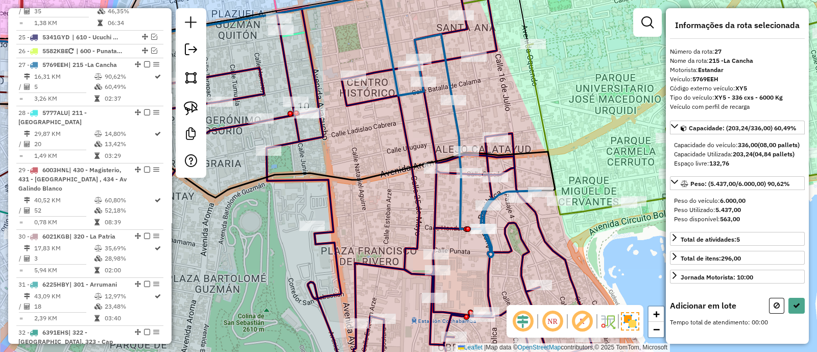
click at [541, 108] on icon at bounding box center [654, 90] width 392 height 250
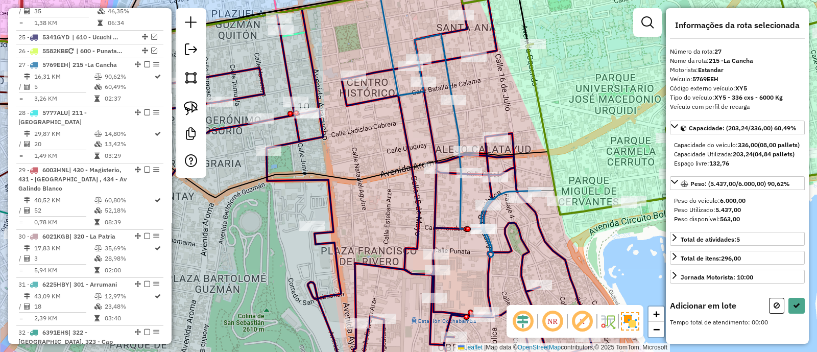
click at [541, 108] on icon at bounding box center [654, 90] width 392 height 250
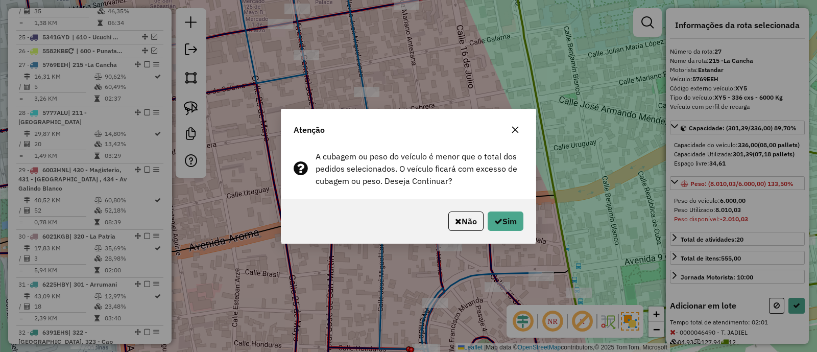
click at [527, 221] on div "Não Sim" at bounding box center [408, 221] width 254 height 44
click at [520, 221] on button "Sim" at bounding box center [505, 220] width 36 height 19
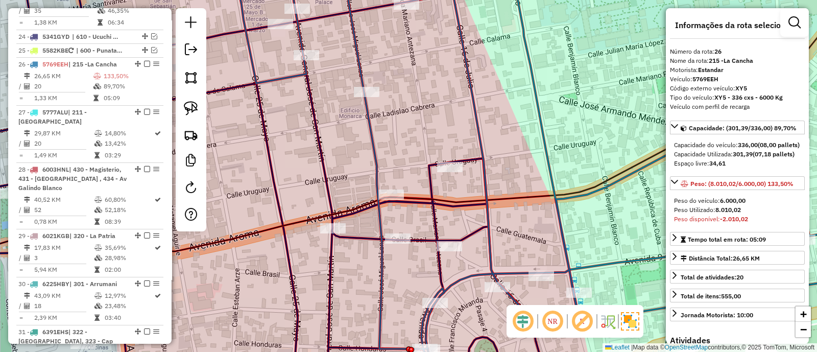
scroll to position [63, 0]
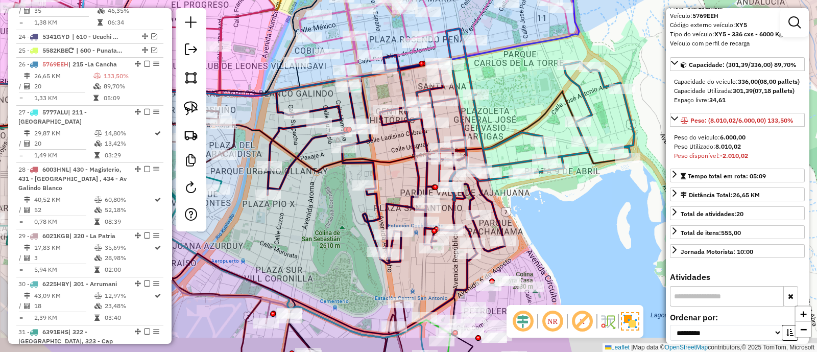
drag, startPoint x: 597, startPoint y: 248, endPoint x: 537, endPoint y: 196, distance: 78.9
click at [544, 208] on div "Janela de atendimento Grade de atendimento Capacidade Transportadoras Veículos …" at bounding box center [408, 176] width 817 height 352
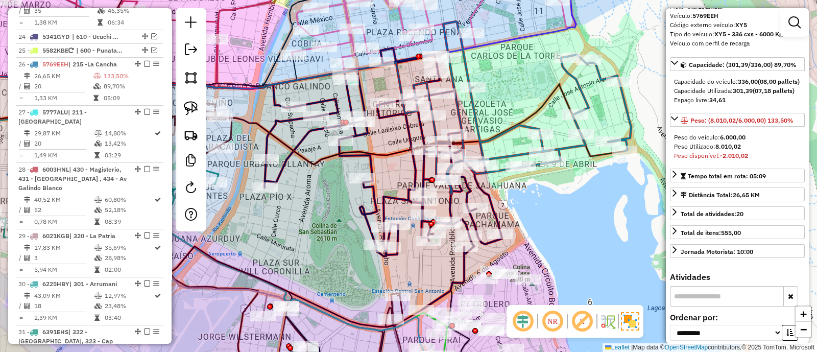
click at [479, 123] on icon at bounding box center [521, 107] width 217 height 172
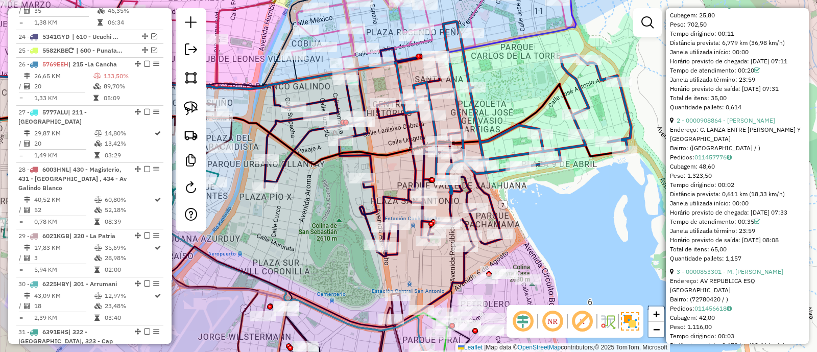
scroll to position [319, 0]
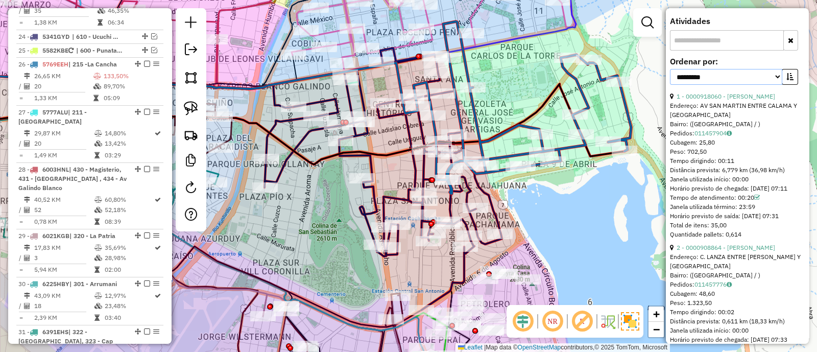
click at [733, 85] on select "**********" at bounding box center [726, 77] width 112 height 16
select select "*********"
click at [670, 85] on select "**********" at bounding box center [726, 77] width 112 height 16
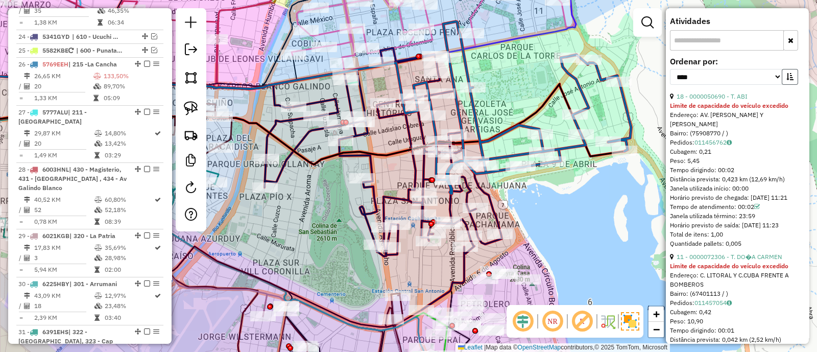
click at [789, 80] on icon "button" at bounding box center [789, 76] width 7 height 7
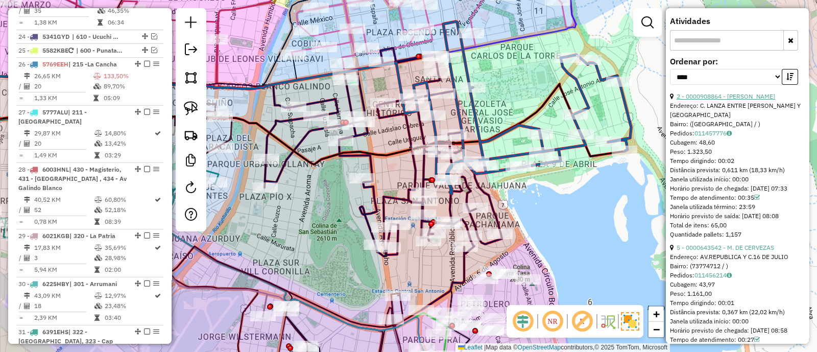
click at [737, 100] on link "2 - 0000908864 - GISELLE MICAELA" at bounding box center [725, 96] width 99 height 8
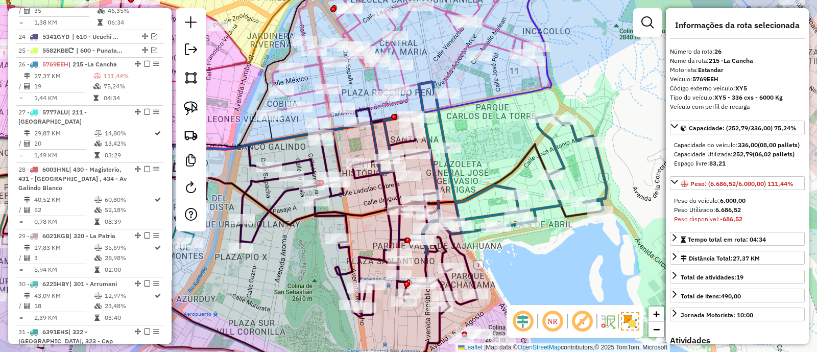
scroll to position [383, 0]
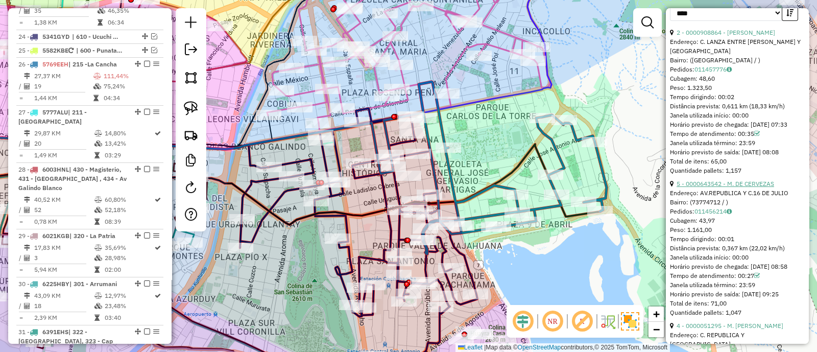
click at [715, 187] on link "5 - 0000643542 - M. DE CERVEZAS" at bounding box center [724, 184] width 97 height 8
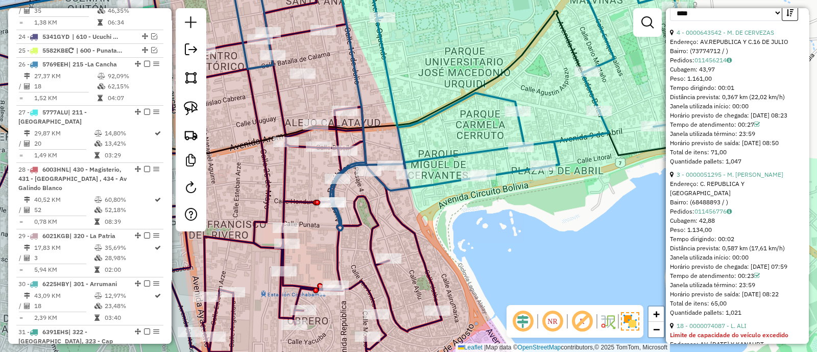
click at [439, 180] on icon at bounding box center [477, 97] width 444 height 265
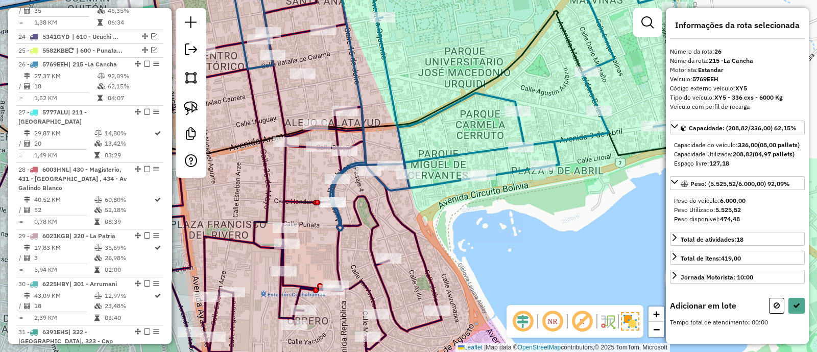
scroll to position [3, 0]
drag, startPoint x: 357, startPoint y: 154, endPoint x: 392, endPoint y: 193, distance: 52.4
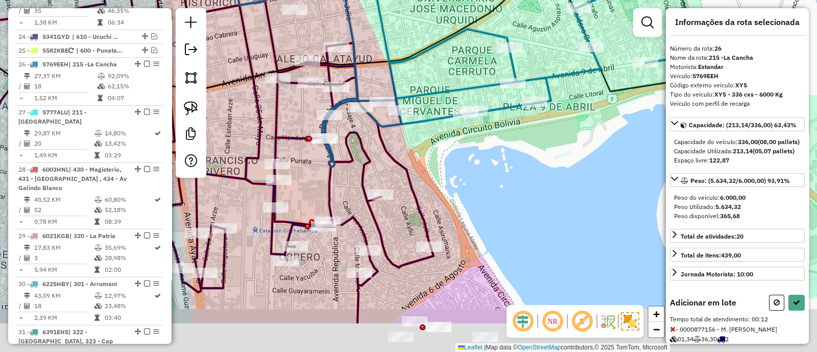
drag, startPoint x: 411, startPoint y: 228, endPoint x: 402, endPoint y: 156, distance: 73.0
click at [402, 159] on icon at bounding box center [195, 112] width 475 height 422
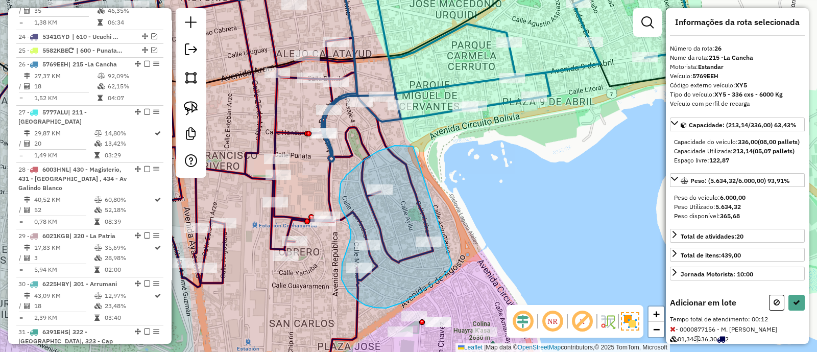
drag, startPoint x: 411, startPoint y: 146, endPoint x: 453, endPoint y: 262, distance: 123.4
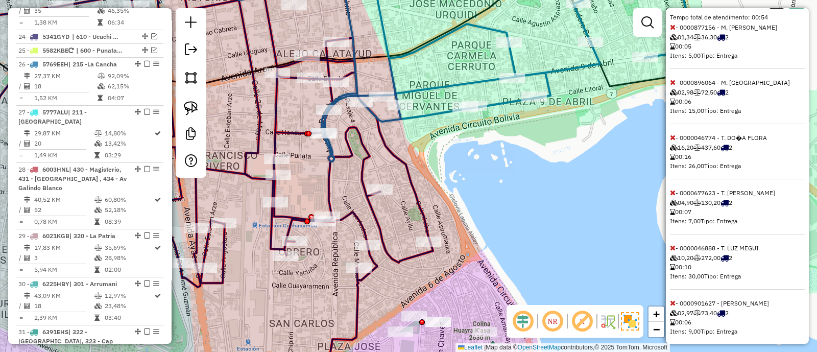
scroll to position [322, 0]
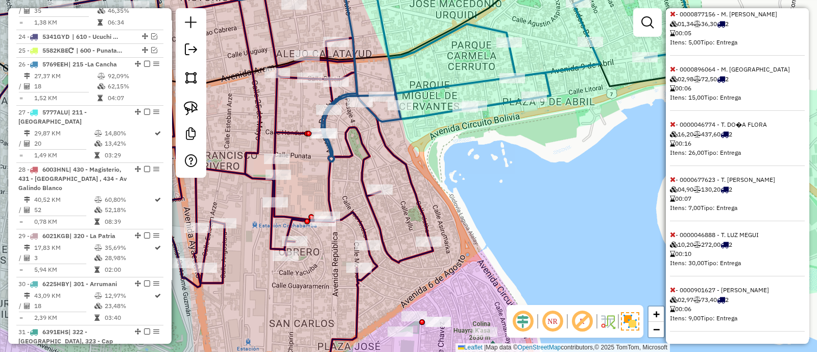
click at [671, 128] on icon at bounding box center [673, 123] width 6 height 7
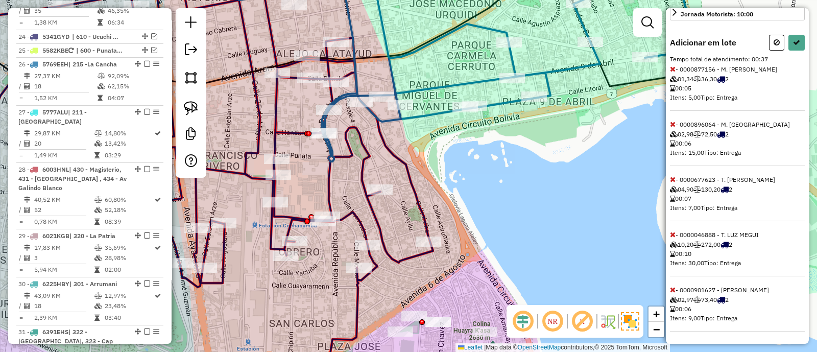
scroll to position [278, 0]
click at [672, 180] on icon at bounding box center [673, 179] width 6 height 7
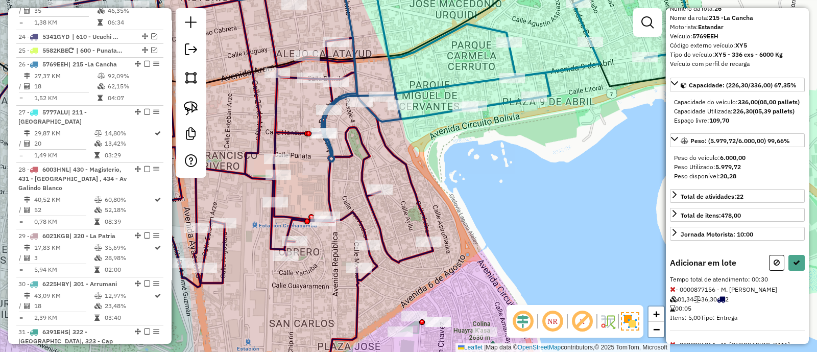
scroll to position [32, 0]
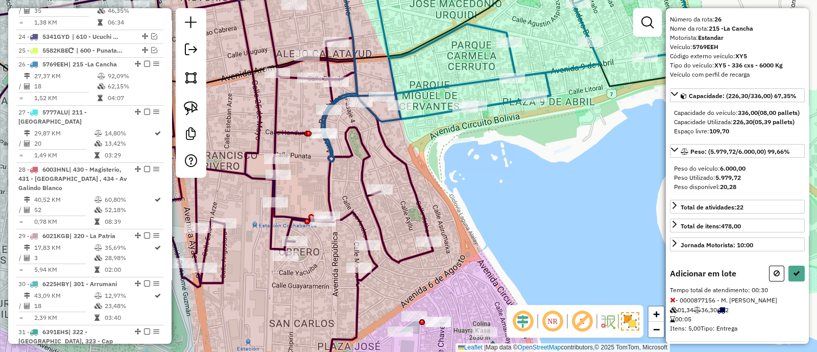
click at [796, 279] on div "Informações da rota selecionada Número da rota: 26 Nome da rota: 215 -La Cancha…" at bounding box center [737, 175] width 143 height 335
click at [793, 281] on button at bounding box center [796, 273] width 16 height 16
select select "*********"
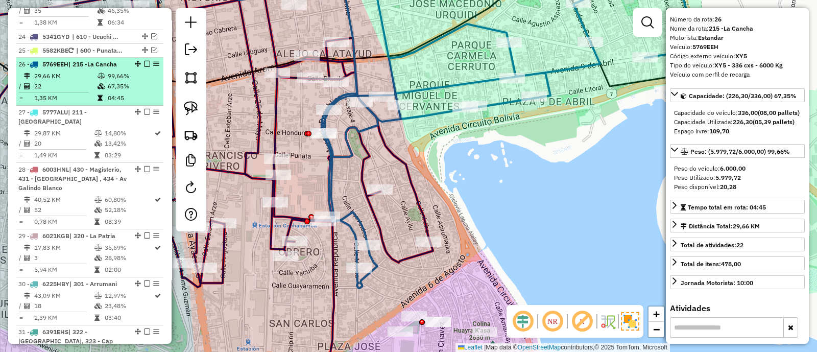
click at [145, 61] on em at bounding box center [147, 64] width 6 height 6
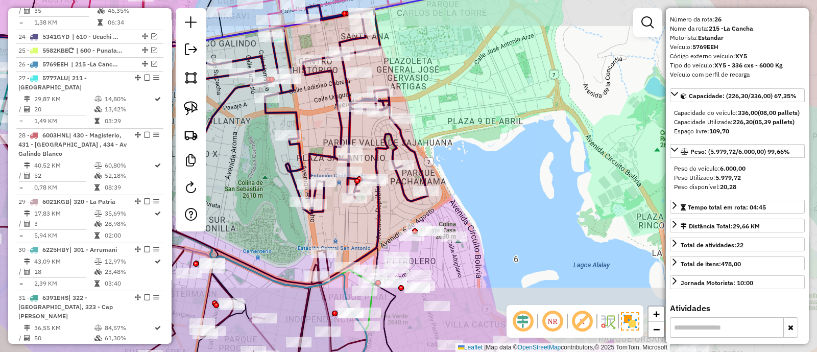
click at [411, 152] on icon at bounding box center [308, 136] width 237 height 262
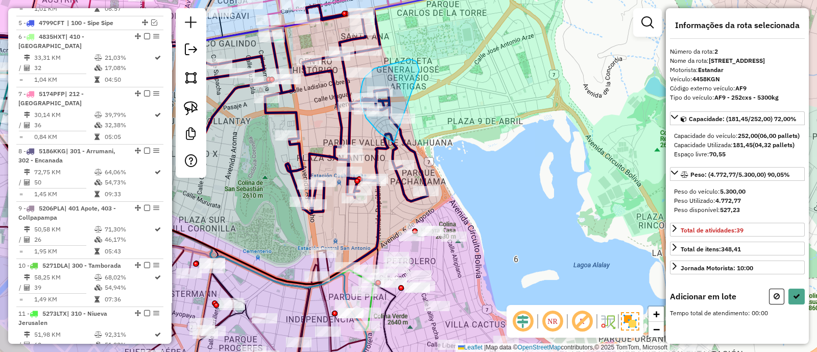
scroll to position [449, 0]
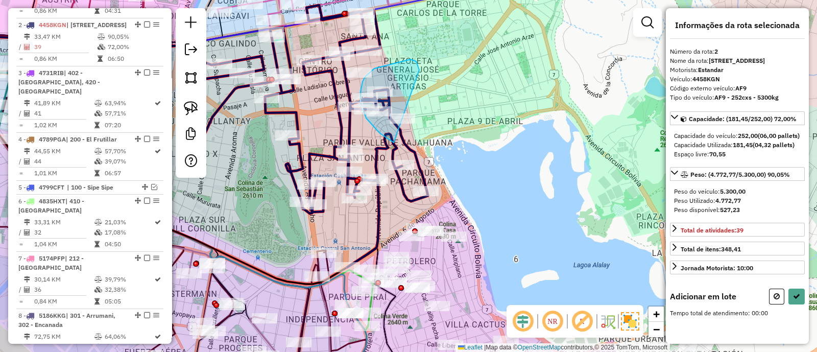
drag, startPoint x: 410, startPoint y: 59, endPoint x: 427, endPoint y: 144, distance: 86.3
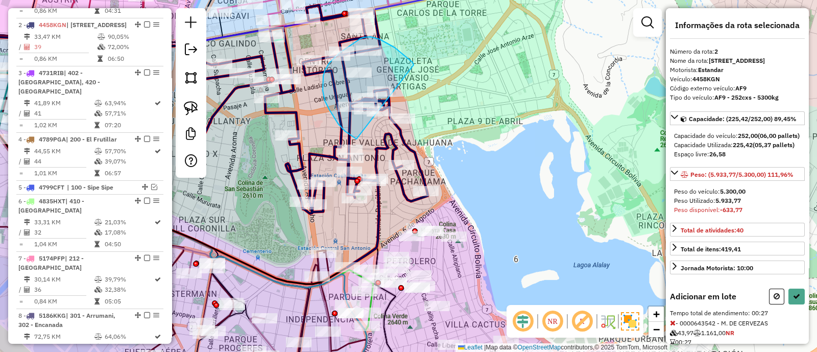
drag, startPoint x: 398, startPoint y: 51, endPoint x: 360, endPoint y: 140, distance: 97.0
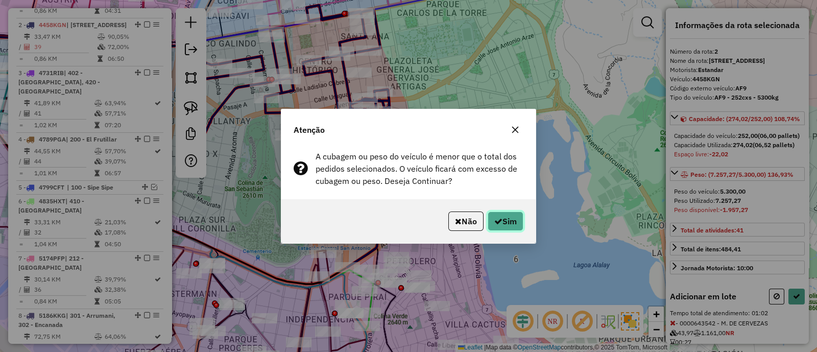
click at [500, 228] on button "Sim" at bounding box center [505, 220] width 36 height 19
select select "*********"
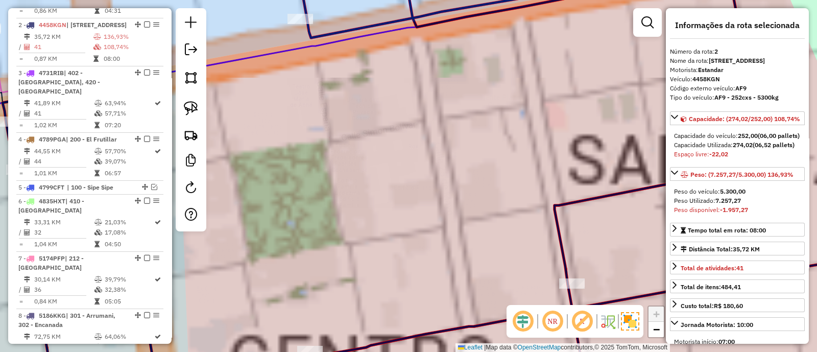
drag, startPoint x: 380, startPoint y: 177, endPoint x: 394, endPoint y: 207, distance: 32.4
click at [394, 207] on div "Janela de atendimento Grade de atendimento Capacidade Transportadoras Veículos …" at bounding box center [408, 176] width 817 height 352
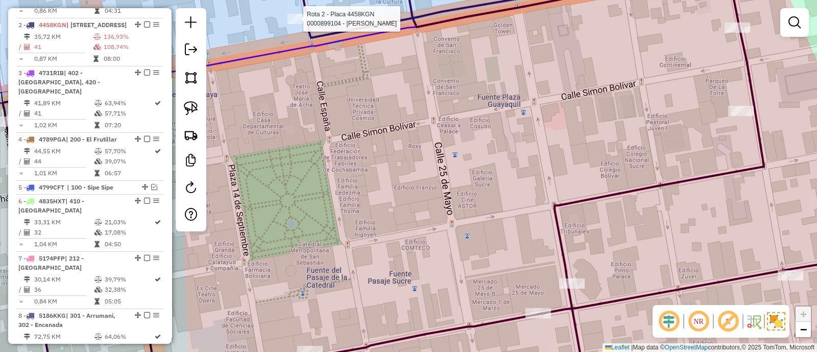
select select "*********"
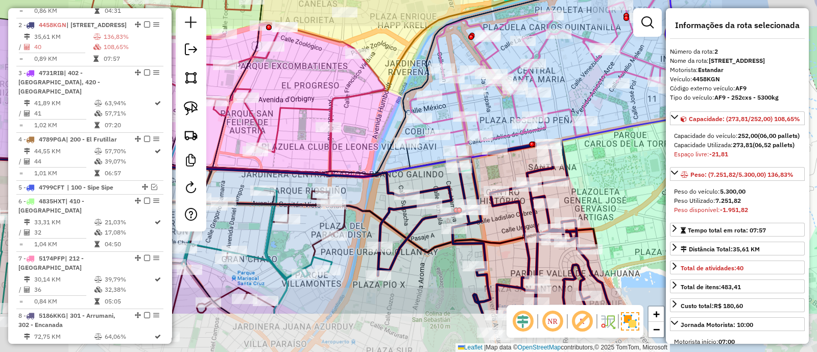
drag, startPoint x: 449, startPoint y: 210, endPoint x: 454, endPoint y: 194, distance: 16.1
click at [493, 174] on div "Janela de atendimento Grade de atendimento Capacidade Transportadoras Veículos …" at bounding box center [408, 176] width 817 height 352
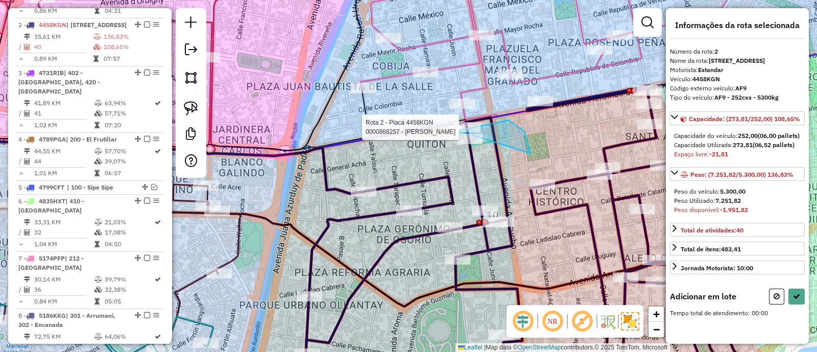
drag, startPoint x: 524, startPoint y: 131, endPoint x: 459, endPoint y: 182, distance: 82.9
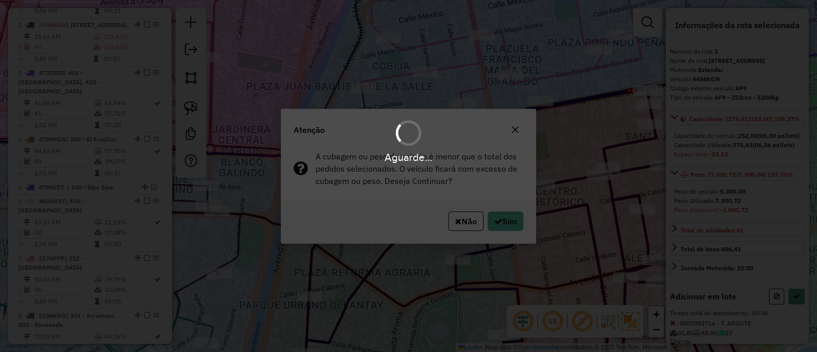
click at [513, 225] on div "Aguarde..." at bounding box center [408, 176] width 817 height 352
click at [513, 225] on button "Sim" at bounding box center [505, 220] width 36 height 19
select select "*********"
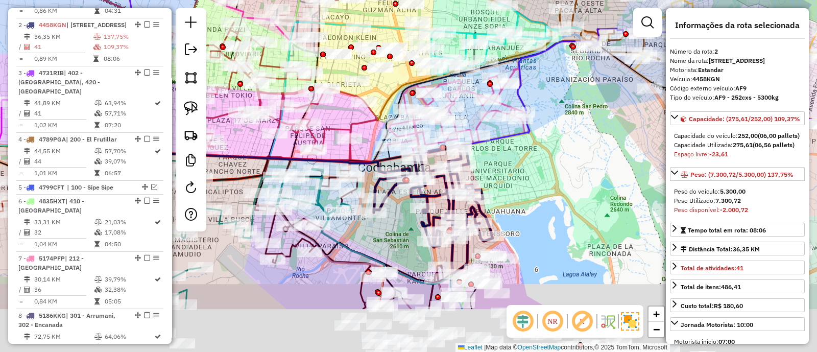
drag, startPoint x: 540, startPoint y: 283, endPoint x: 533, endPoint y: 193, distance: 90.1
click at [533, 195] on div "Janela de atendimento Grade de atendimento Capacidade Transportadoras Veículos …" at bounding box center [408, 176] width 817 height 352
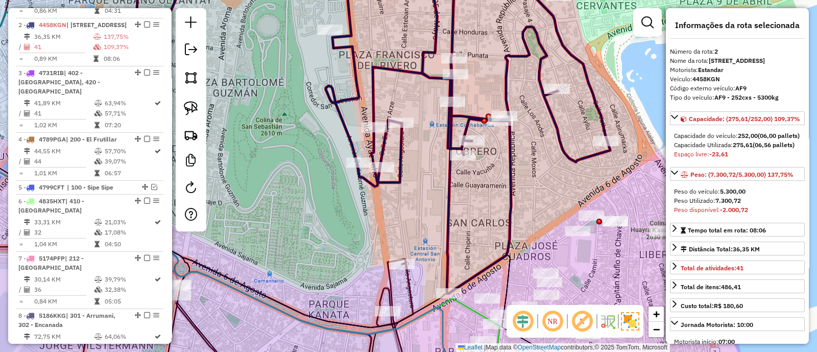
click at [442, 236] on icon at bounding box center [372, 129] width 475 height 328
click at [444, 231] on icon at bounding box center [372, 129] width 475 height 328
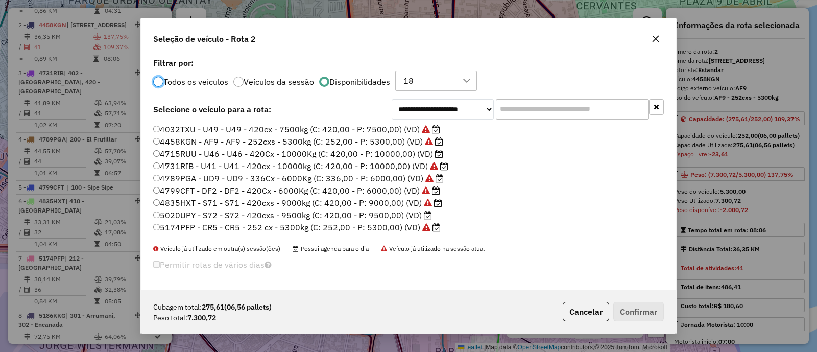
scroll to position [5, 3]
click at [570, 104] on input "text" at bounding box center [572, 109] width 153 height 20
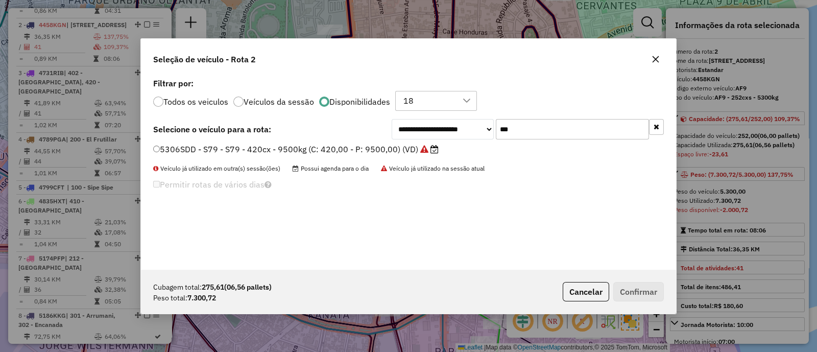
click at [224, 141] on div "**********" at bounding box center [408, 173] width 535 height 194
click at [225, 146] on label "5306SDD - S79 - S79 - 420cx - 9500kg (C: 420,00 - P: 9500,00) (VD)" at bounding box center [295, 149] width 285 height 12
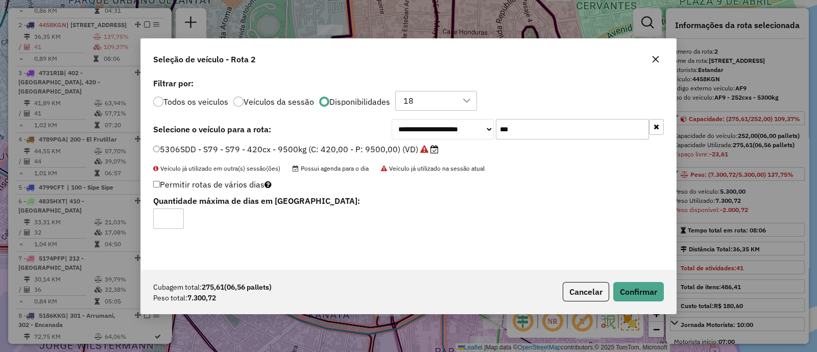
click at [541, 126] on input "***" at bounding box center [572, 129] width 153 height 20
click at [522, 128] on input "***" at bounding box center [572, 129] width 153 height 20
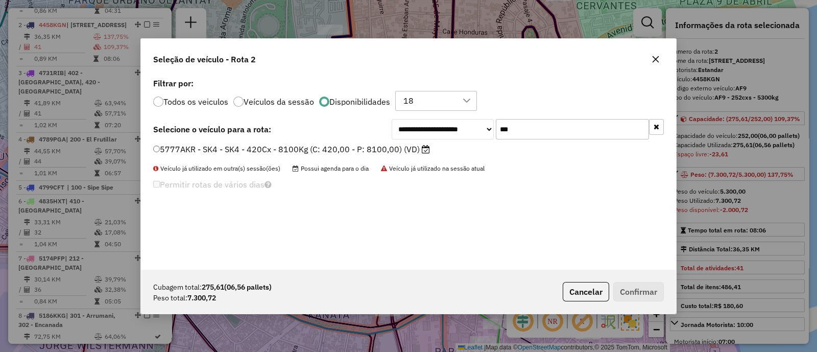
type input "***"
click at [369, 149] on label "5777AKR - SK4 - SK4 - 420Cx - 8100Kg (C: 420,00 - P: 8100,00) (VD)" at bounding box center [291, 149] width 277 height 12
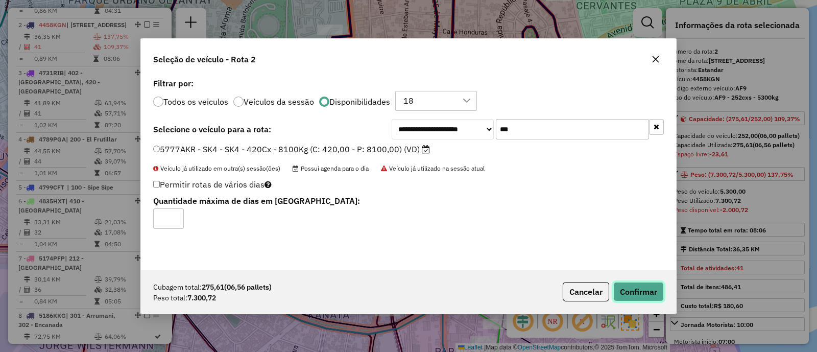
click at [641, 287] on button "Confirmar" at bounding box center [638, 291] width 51 height 19
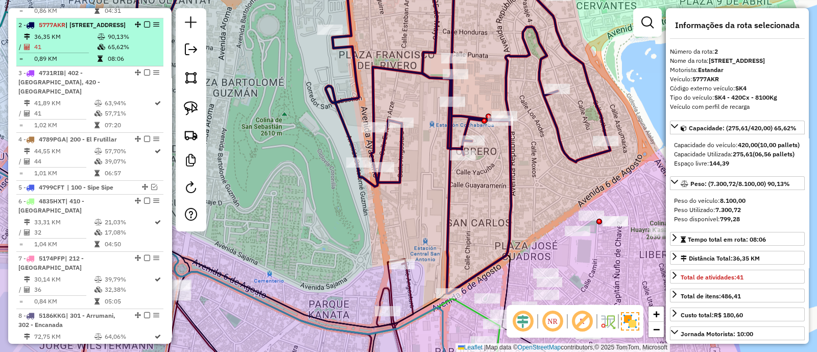
click at [144, 21] on em at bounding box center [147, 24] width 6 height 6
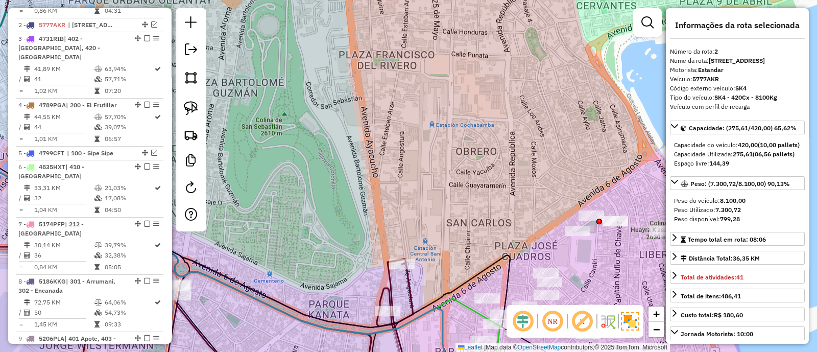
scroll to position [406, 0]
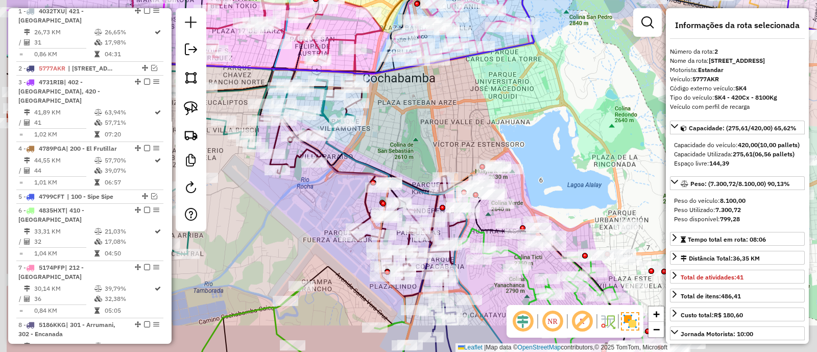
drag, startPoint x: 449, startPoint y: 139, endPoint x: 458, endPoint y: 144, distance: 9.8
click at [454, 143] on div "Janela de atendimento Grade de atendimento Capacidade Transportadoras Veículos …" at bounding box center [408, 176] width 817 height 352
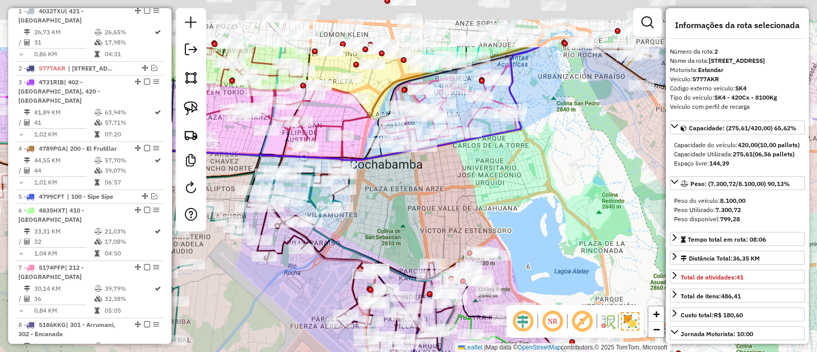
drag, startPoint x: 420, startPoint y: 193, endPoint x: 479, endPoint y: 107, distance: 104.9
click at [419, 196] on div "Janela de atendimento Grade de atendimento Capacidade Transportadoras Veículos …" at bounding box center [408, 176] width 817 height 352
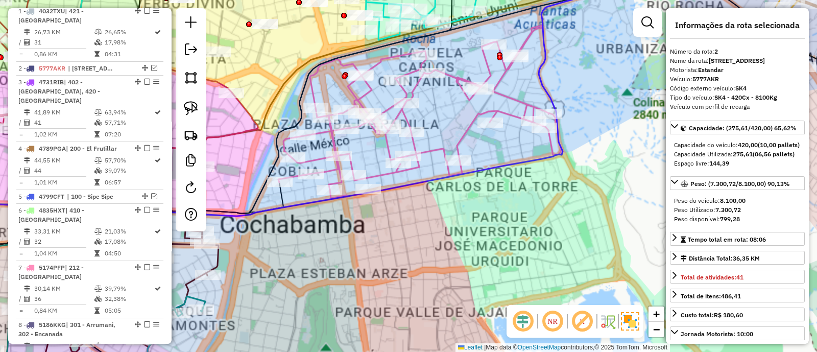
click at [457, 138] on icon at bounding box center [419, 108] width 283 height 164
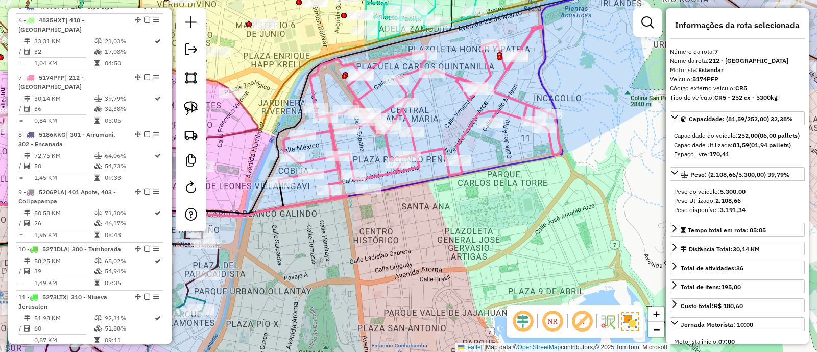
scroll to position [630, 0]
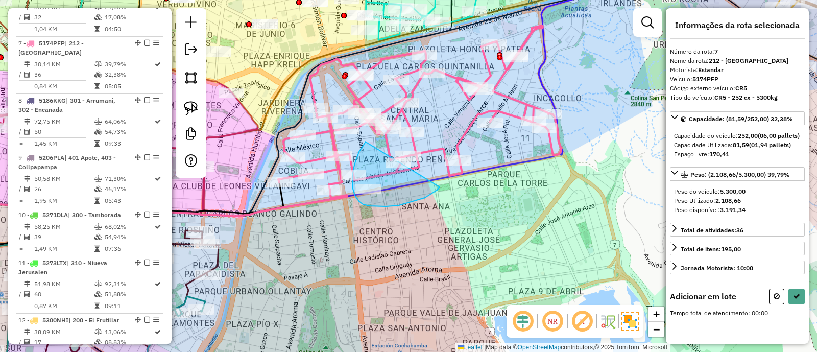
drag, startPoint x: 359, startPoint y: 152, endPoint x: 439, endPoint y: 186, distance: 87.1
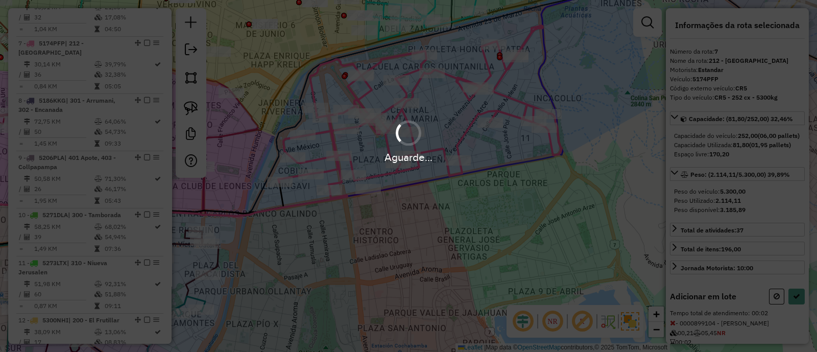
select select "*********"
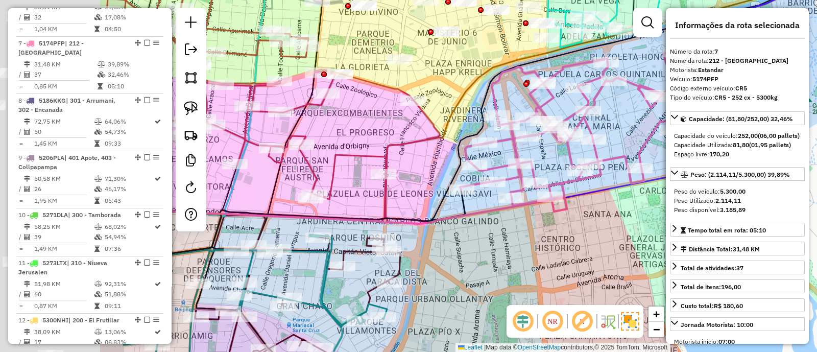
drag, startPoint x: 465, startPoint y: 223, endPoint x: 506, endPoint y: 225, distance: 41.4
click at [503, 225] on div "Janela de atendimento Grade de atendimento Capacidade Transportadoras Veículos …" at bounding box center [408, 176] width 817 height 352
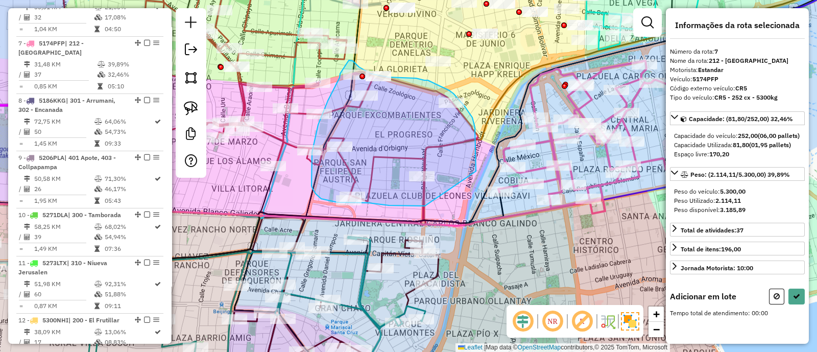
drag, startPoint x: 476, startPoint y: 171, endPoint x: 425, endPoint y: 206, distance: 62.2
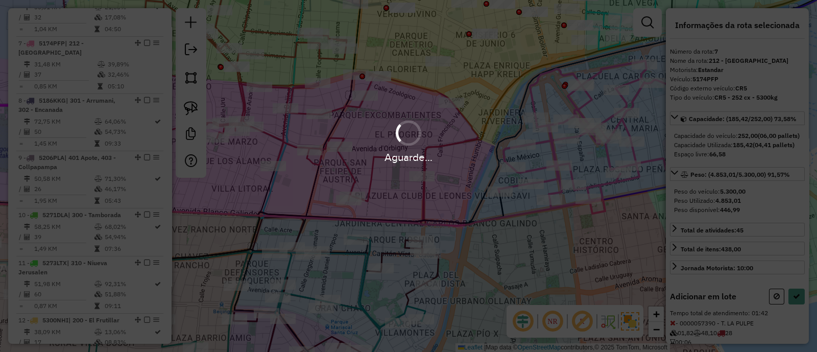
select select "*********"
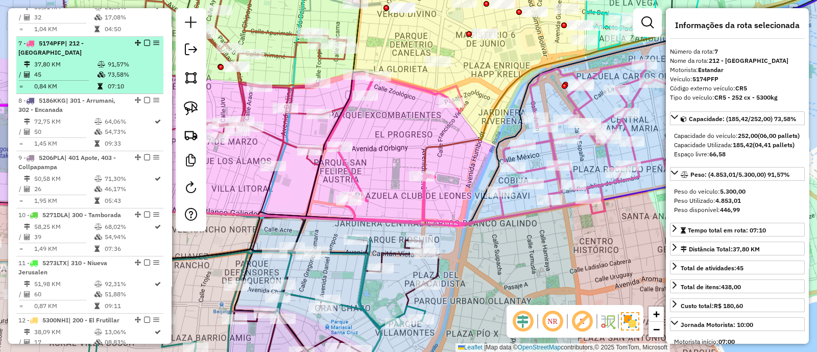
click at [144, 40] on em at bounding box center [147, 43] width 6 height 6
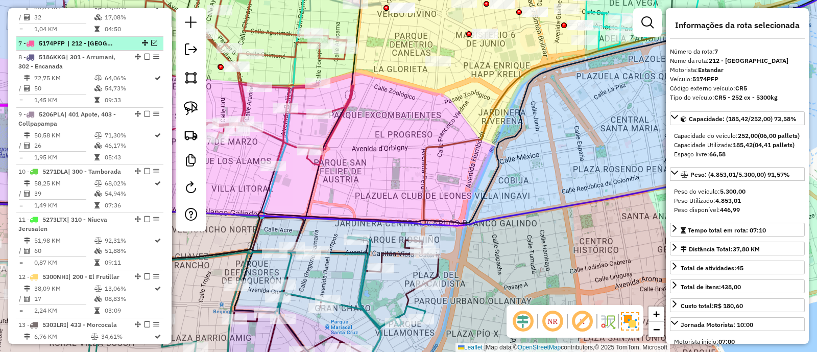
scroll to position [596, 0]
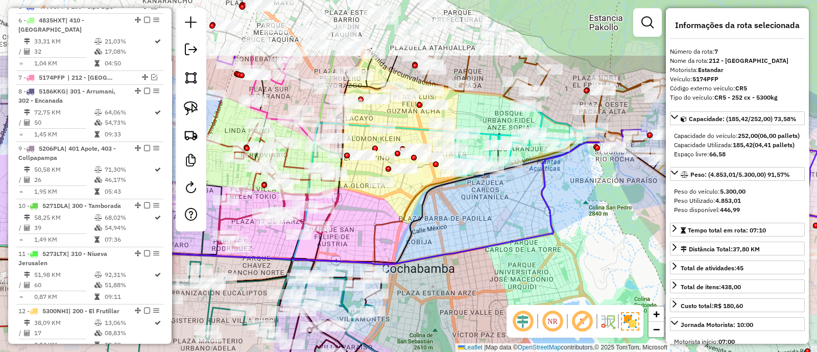
drag, startPoint x: 499, startPoint y: 185, endPoint x: 474, endPoint y: 225, distance: 47.2
click at [476, 225] on div "Janela de atendimento Grade de atendimento Capacidade Transportadoras Veículos …" at bounding box center [408, 176] width 817 height 352
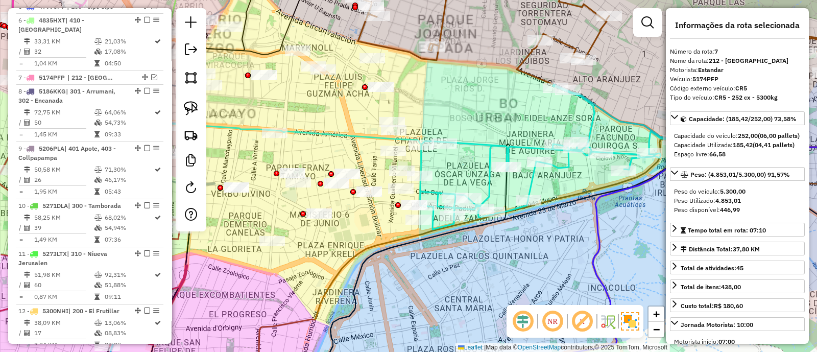
click at [476, 143] on icon at bounding box center [570, 156] width 300 height 145
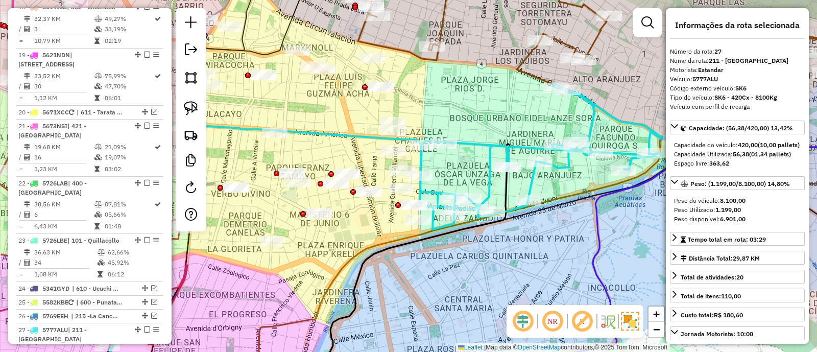
scroll to position [1480, 0]
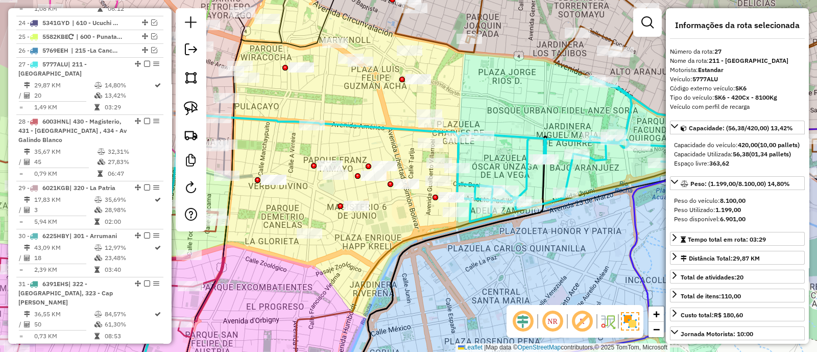
drag, startPoint x: 460, startPoint y: 159, endPoint x: 521, endPoint y: 146, distance: 62.2
click at [520, 147] on div "Janela de atendimento Grade de atendimento Capacidade Transportadoras Veículos …" at bounding box center [408, 176] width 817 height 352
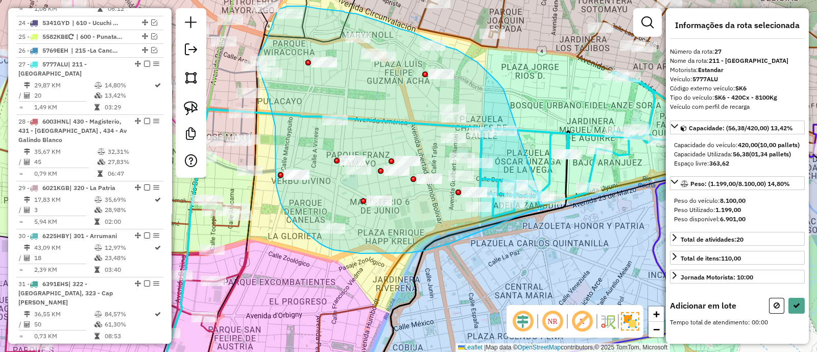
drag, startPoint x: 497, startPoint y: 82, endPoint x: 546, endPoint y: 208, distance: 135.3
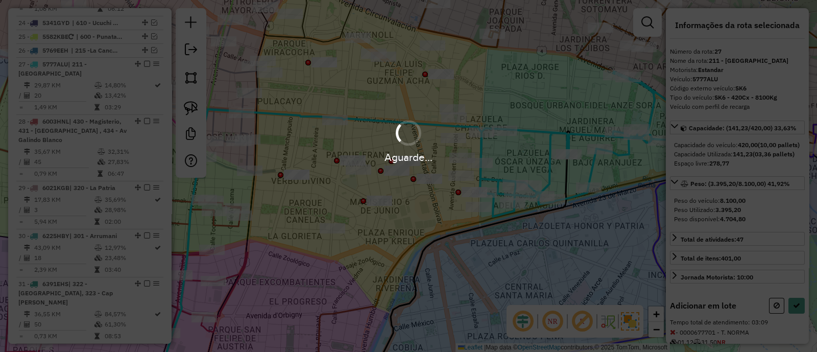
select select "*********"
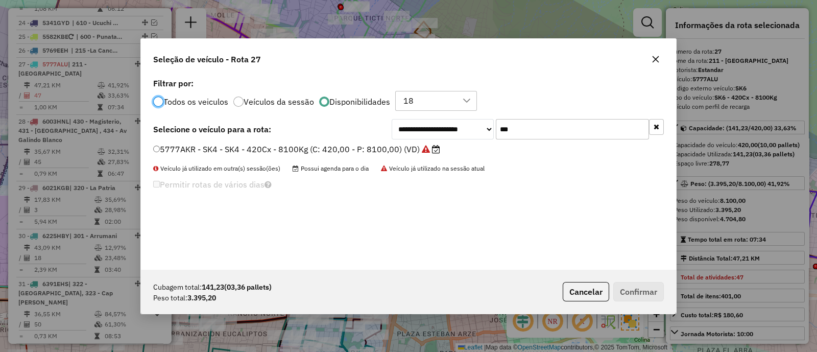
scroll to position [5, 3]
click at [585, 123] on input "***" at bounding box center [572, 129] width 153 height 20
type input "***"
click at [409, 150] on label "4789PGA - UD9 - UD9 - 336Cx - 6000Kg (C: 336,00 - P: 6000,00) (VD)" at bounding box center [298, 149] width 290 height 12
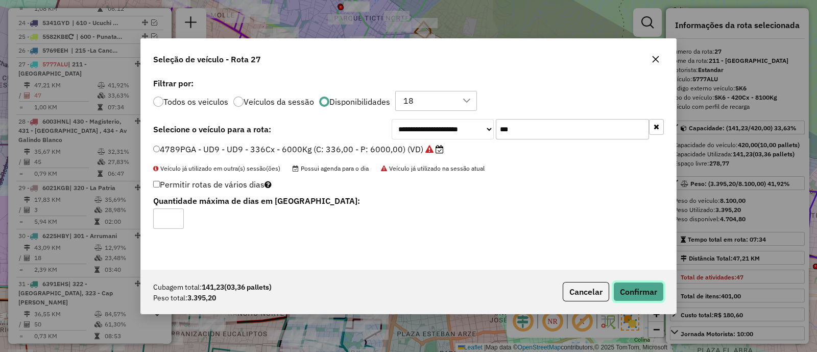
click at [627, 288] on button "Confirmar" at bounding box center [638, 291] width 51 height 19
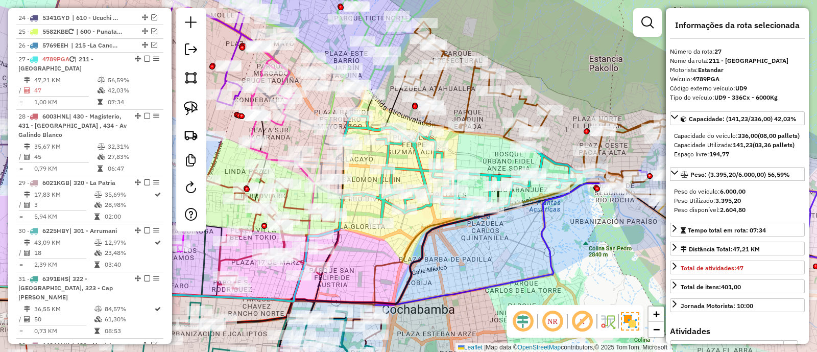
scroll to position [1480, 0]
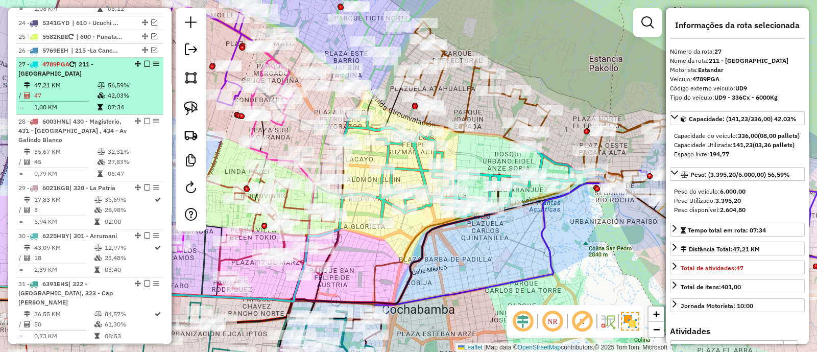
click at [145, 61] on em at bounding box center [147, 64] width 6 height 6
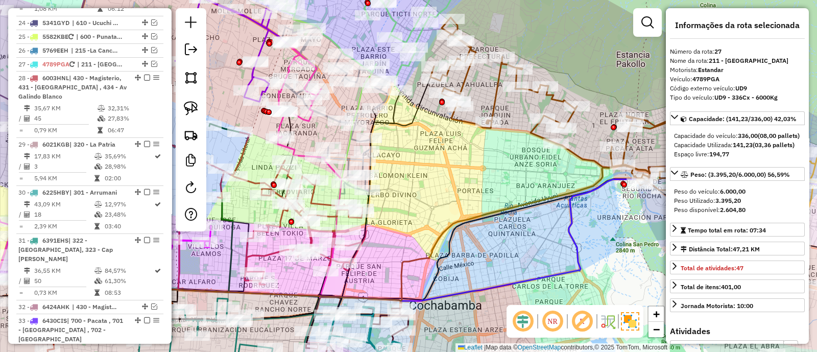
drag, startPoint x: 457, startPoint y: 193, endPoint x: 503, endPoint y: 176, distance: 49.8
click at [503, 176] on div "Janela de atendimento Grade de atendimento Capacidade Transportadoras Veículos …" at bounding box center [408, 176] width 817 height 352
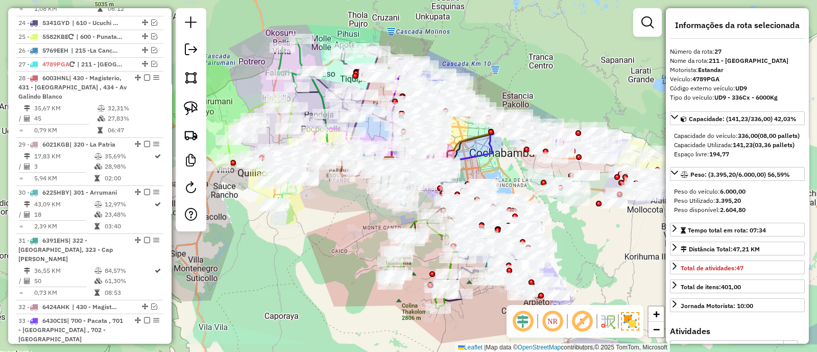
drag, startPoint x: 534, startPoint y: 211, endPoint x: 452, endPoint y: 127, distance: 117.7
click at [454, 128] on div "Janela de atendimento Grade de atendimento Capacidade Transportadoras Veículos …" at bounding box center [408, 176] width 817 height 352
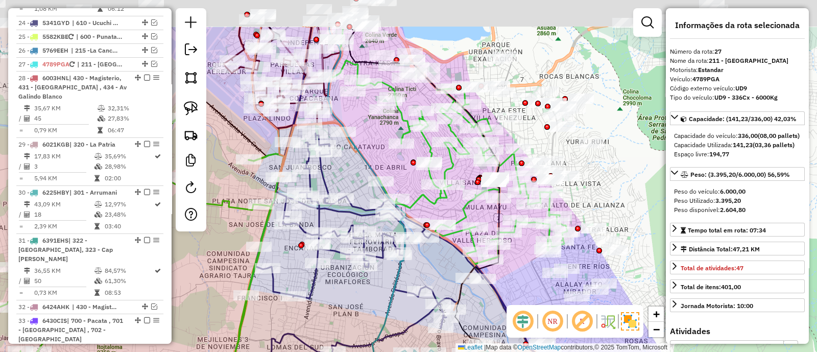
drag, startPoint x: 328, startPoint y: 93, endPoint x: 357, endPoint y: 192, distance: 103.6
click at [357, 192] on icon at bounding box center [377, 216] width 196 height 187
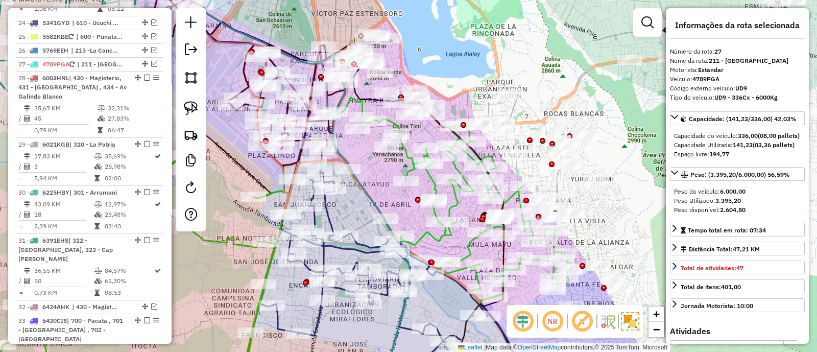
click at [433, 179] on icon at bounding box center [453, 192] width 236 height 218
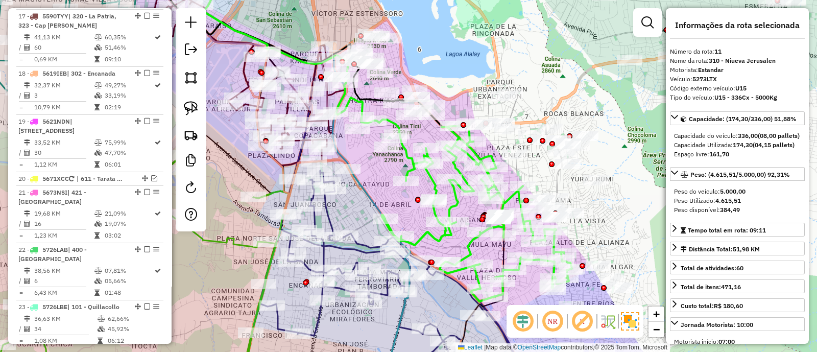
scroll to position [814, 0]
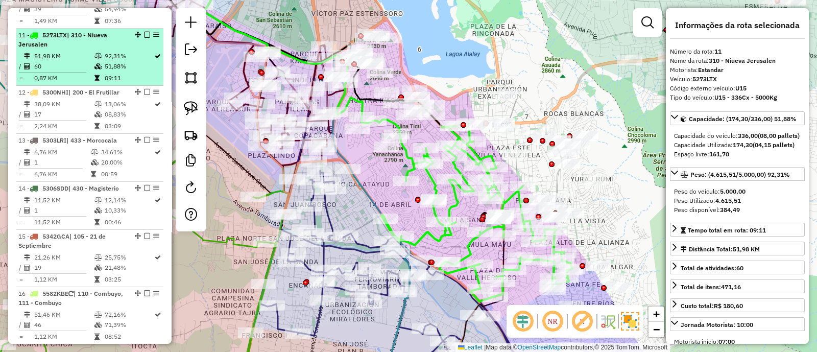
click at [144, 32] on em at bounding box center [147, 35] width 6 height 6
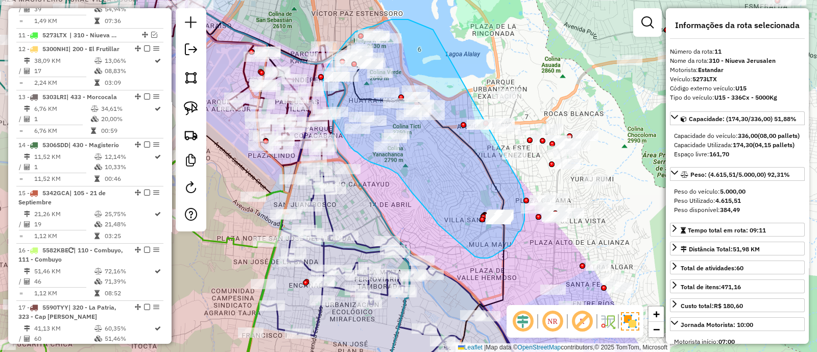
drag, startPoint x: 404, startPoint y: 19, endPoint x: 521, endPoint y: 185, distance: 202.7
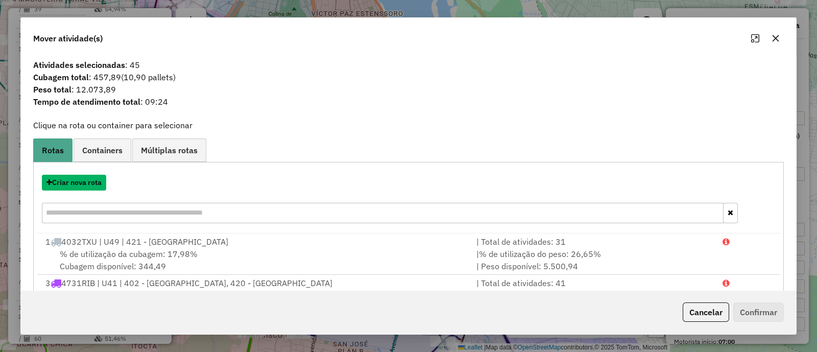
click at [71, 182] on button "Criar nova rota" at bounding box center [74, 183] width 64 height 16
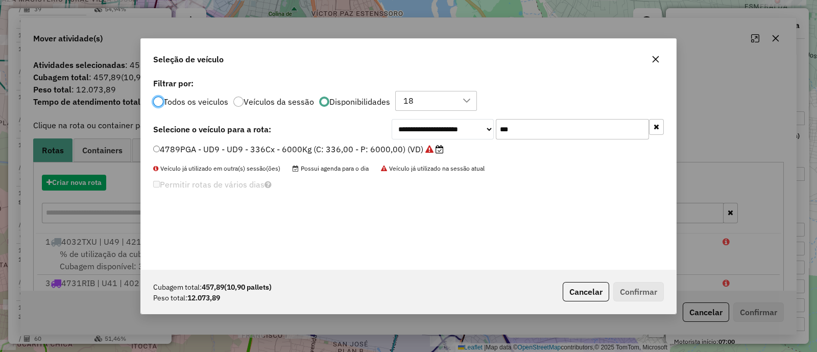
scroll to position [5, 3]
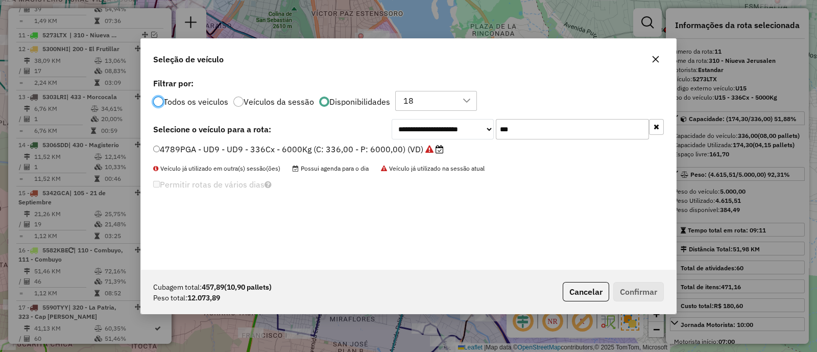
click at [587, 283] on button "Cancelar" at bounding box center [586, 291] width 46 height 19
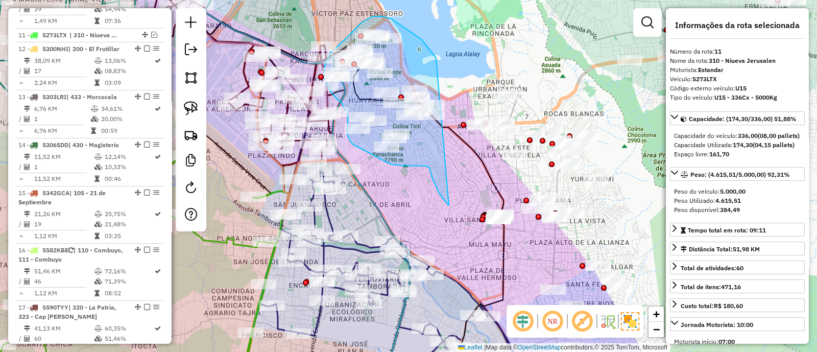
drag, startPoint x: 421, startPoint y: 39, endPoint x: 449, endPoint y: 205, distance: 168.3
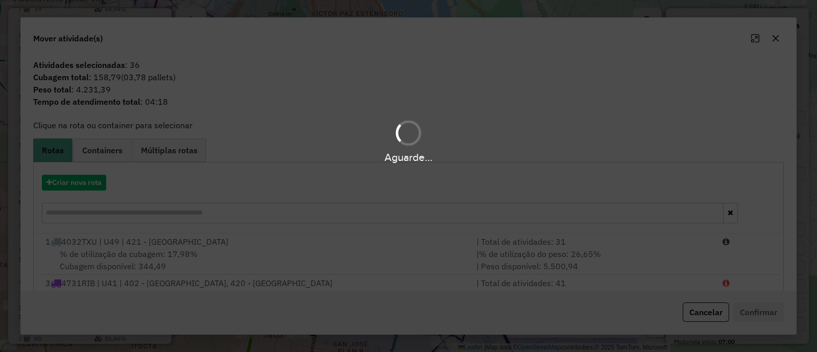
click at [56, 182] on div "Aguarde..." at bounding box center [408, 176] width 817 height 352
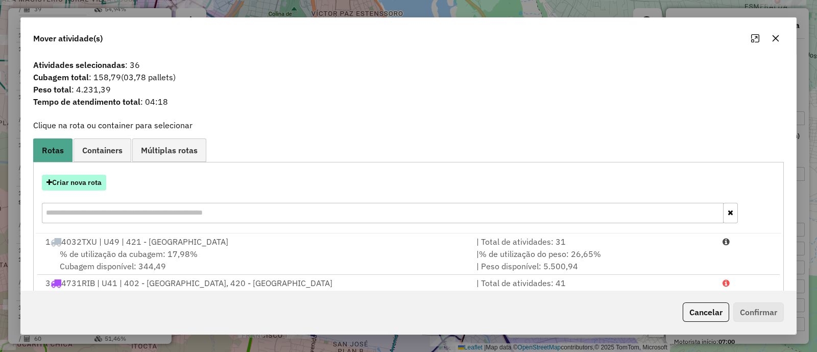
click at [61, 182] on button "Criar nova rota" at bounding box center [74, 183] width 64 height 16
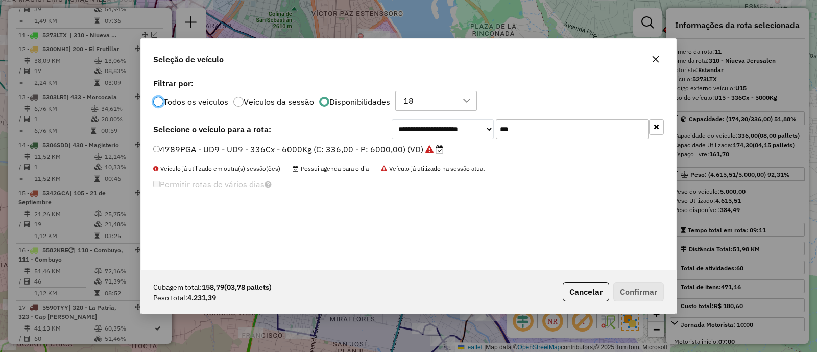
scroll to position [5, 3]
click at [559, 131] on input "***" at bounding box center [572, 129] width 153 height 20
type input "***"
click at [398, 140] on div "**********" at bounding box center [408, 173] width 535 height 194
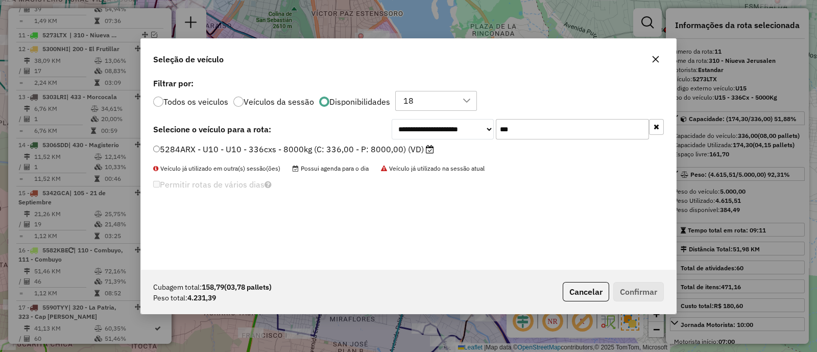
click at [398, 149] on label "5284ARX - U10 - U10 - 336cxs - 8000kg (C: 336,00 - P: 8000,00) (VD)" at bounding box center [293, 149] width 281 height 12
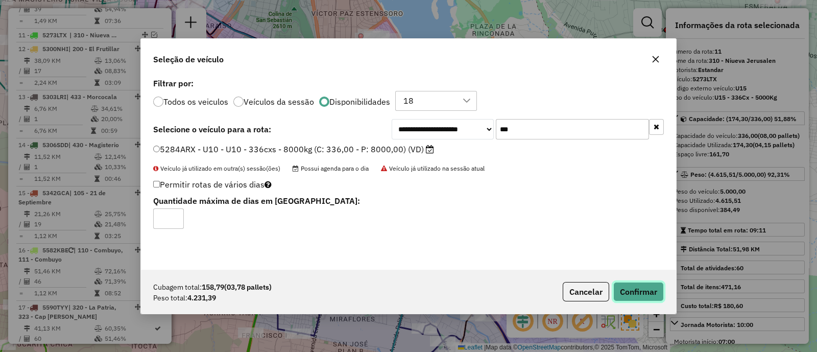
drag, startPoint x: 646, startPoint y: 294, endPoint x: 640, endPoint y: 292, distance: 5.8
click at [645, 294] on button "Confirmar" at bounding box center [638, 291] width 51 height 19
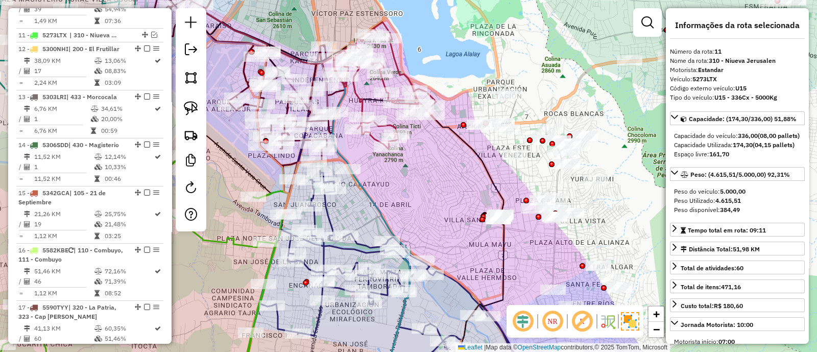
click at [370, 139] on icon at bounding box center [385, 85] width 102 height 127
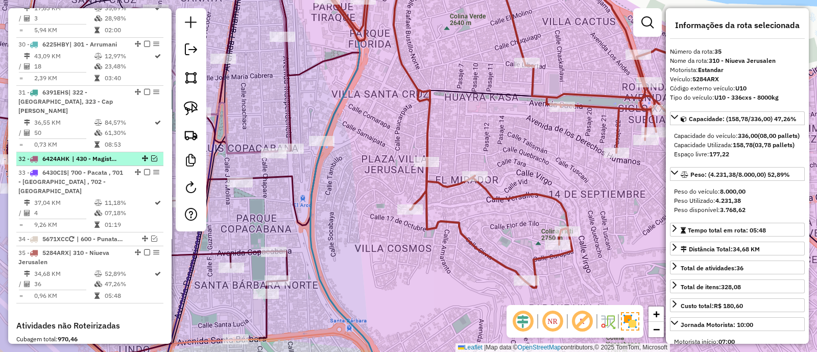
scroll to position [1394, 0]
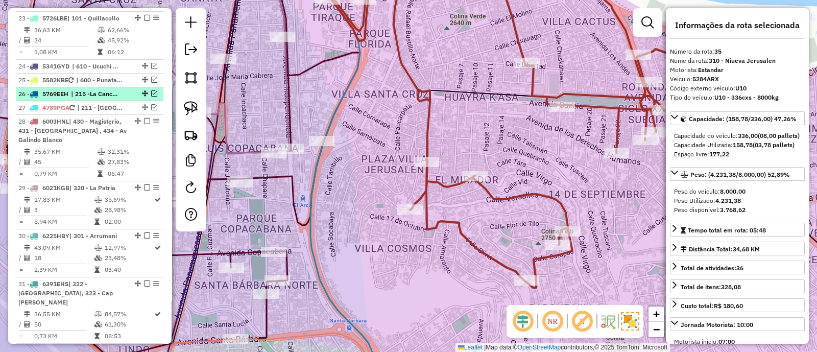
click at [87, 89] on span "| 215 -La Cancha" at bounding box center [94, 93] width 47 height 9
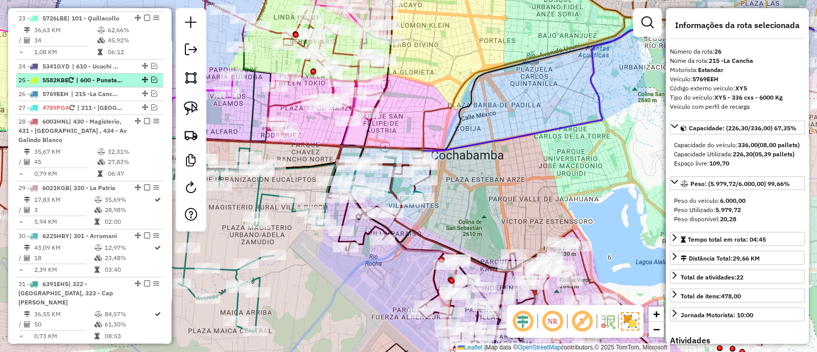
click at [85, 76] on span "| 600 - Punata Provincia" at bounding box center [99, 80] width 47 height 9
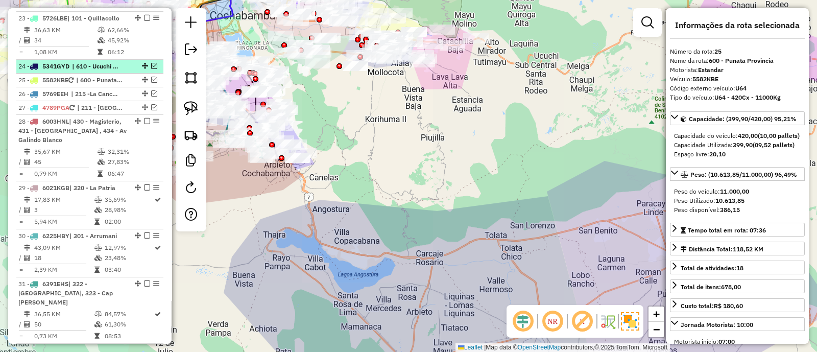
click at [87, 62] on span "| 610 - Ucuchi Provincia" at bounding box center [95, 66] width 47 height 9
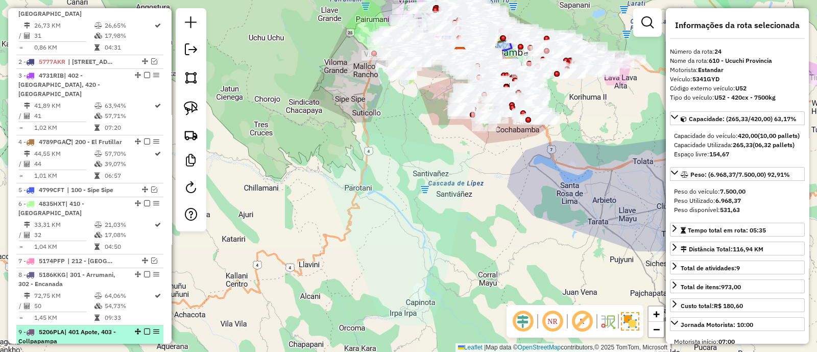
scroll to position [373, 0]
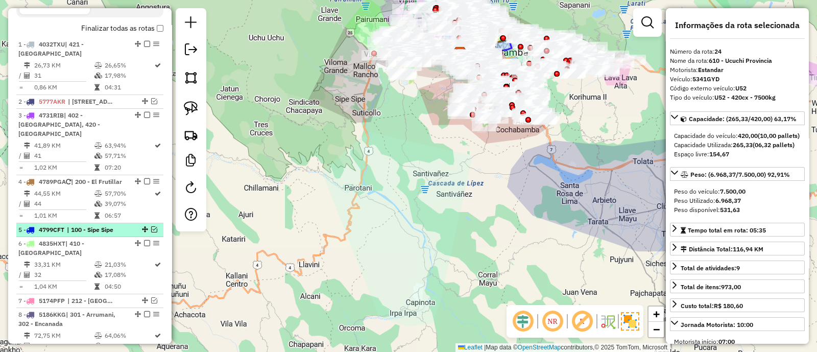
click at [82, 225] on span "| 100 - Sipe Sipe" at bounding box center [90, 229] width 47 height 9
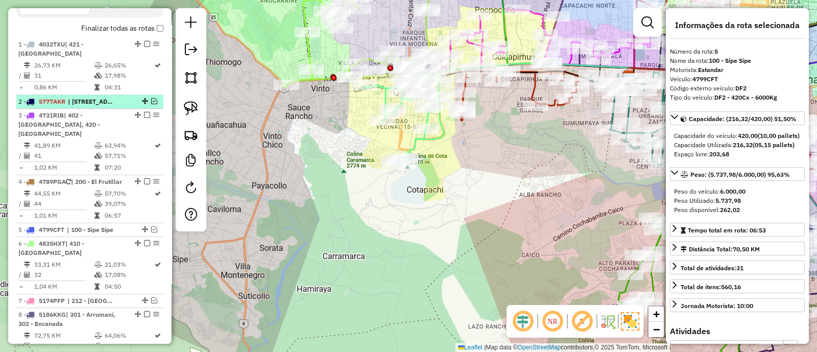
click at [100, 97] on span "| [STREET_ADDRESS]" at bounding box center [91, 101] width 47 height 9
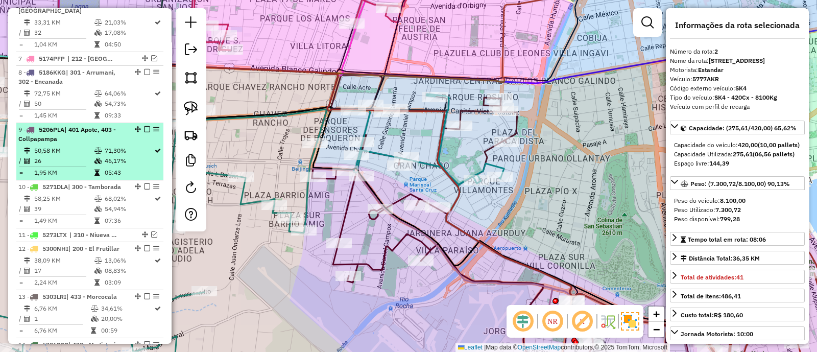
scroll to position [628, 0]
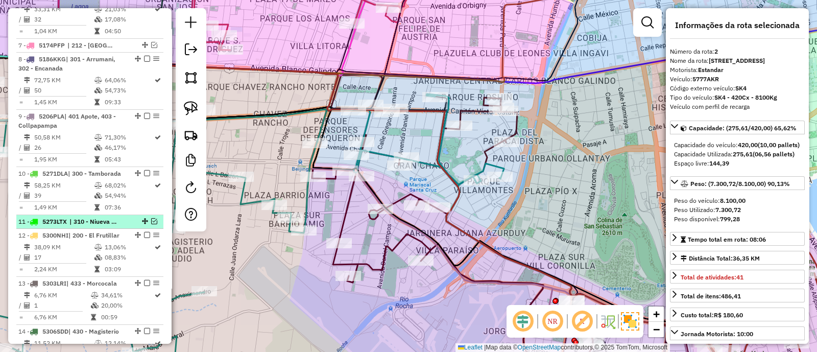
click at [73, 217] on span "| 310 - Niueva Jerusalen" at bounding box center [92, 221] width 47 height 9
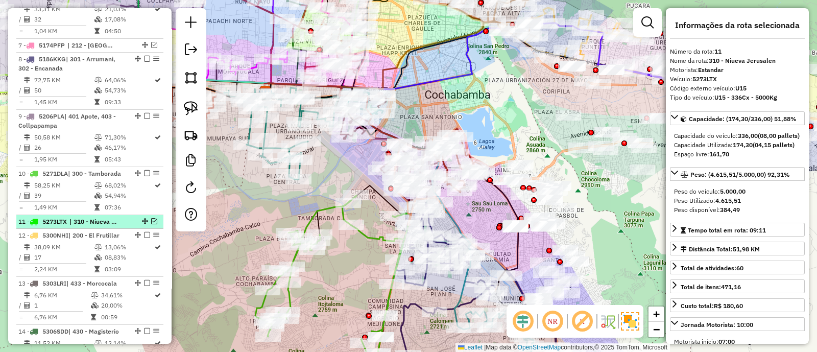
click at [151, 218] on em at bounding box center [154, 221] width 6 height 6
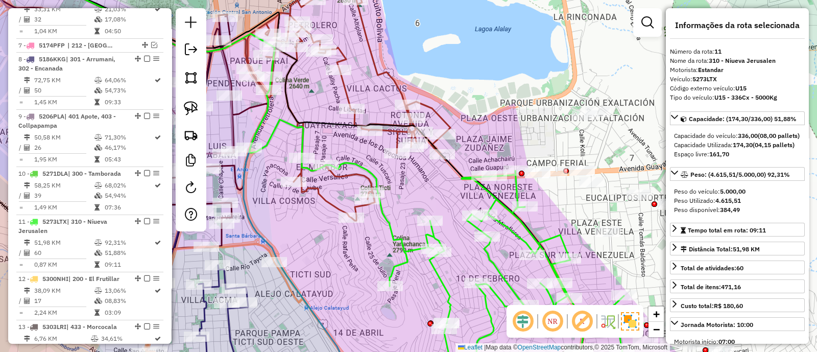
click at [350, 95] on icon at bounding box center [349, 93] width 203 height 253
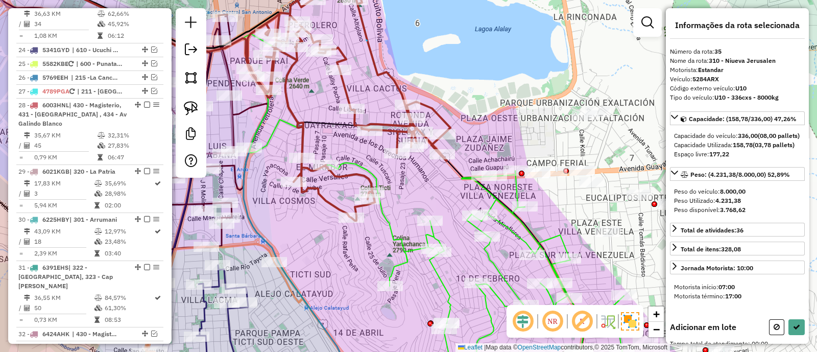
scroll to position [1756, 0]
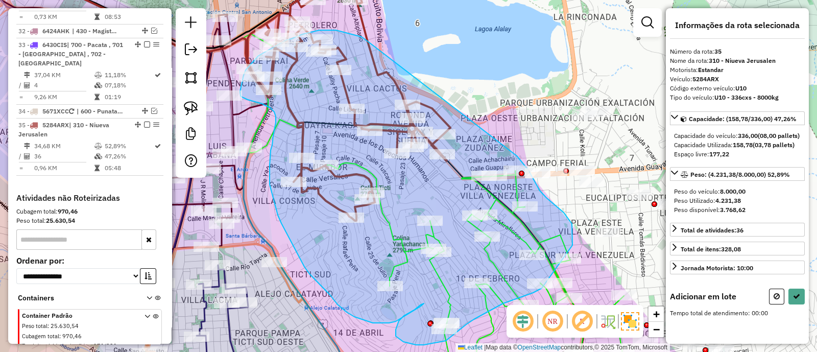
drag, startPoint x: 366, startPoint y: 40, endPoint x: 516, endPoint y: 155, distance: 188.9
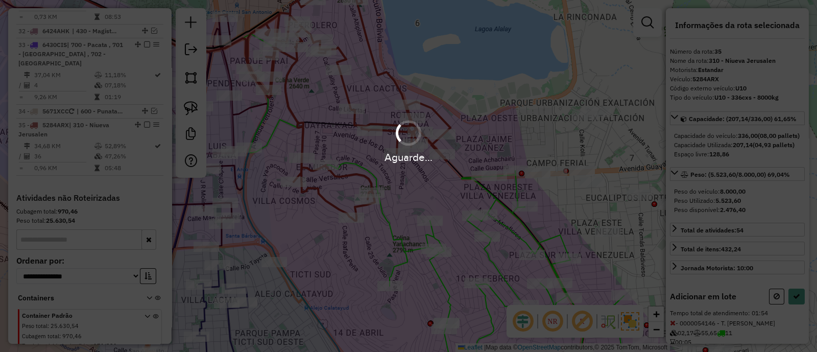
select select "*********"
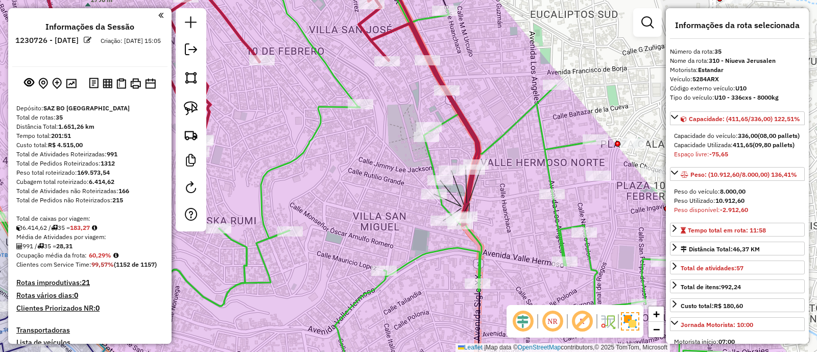
select select "*********"
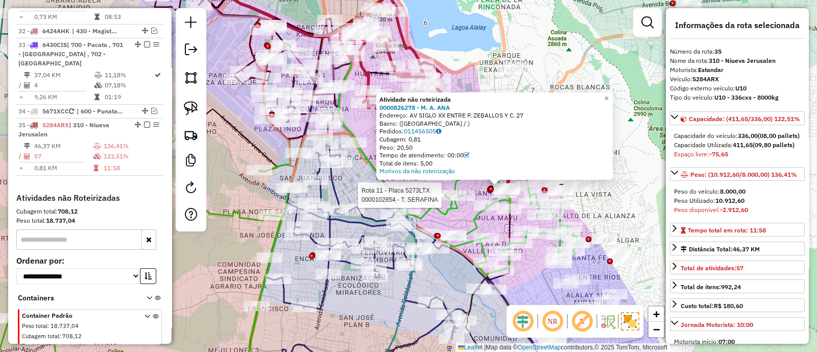
click at [428, 197] on div "Rota 11 - Placa 5273LTX 0000102854 - T. SERAFINA Atividade não roteirizada 0000…" at bounding box center [408, 176] width 817 height 352
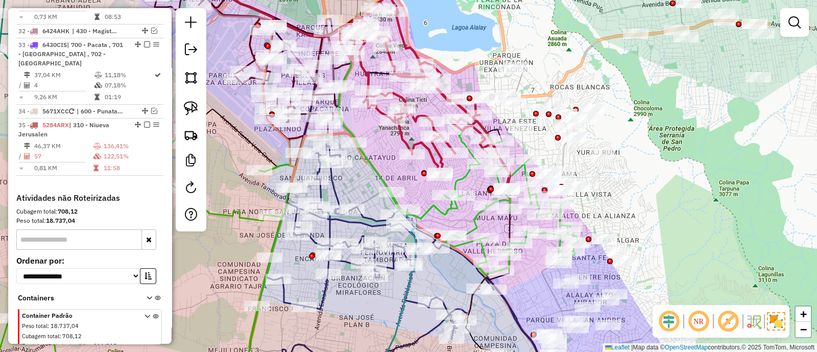
click at [435, 158] on icon at bounding box center [424, 94] width 169 height 199
select select "*********"
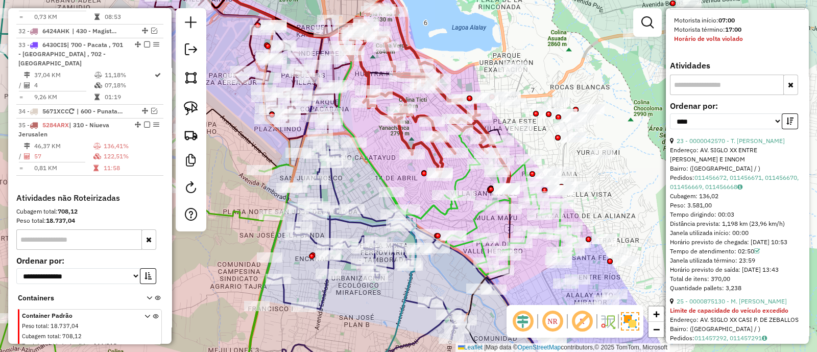
scroll to position [319, 0]
click at [727, 138] on div "**********" at bounding box center [737, 121] width 135 height 34
click at [727, 147] on link "23 - 0000042570 - T. [PERSON_NAME]" at bounding box center [730, 143] width 108 height 8
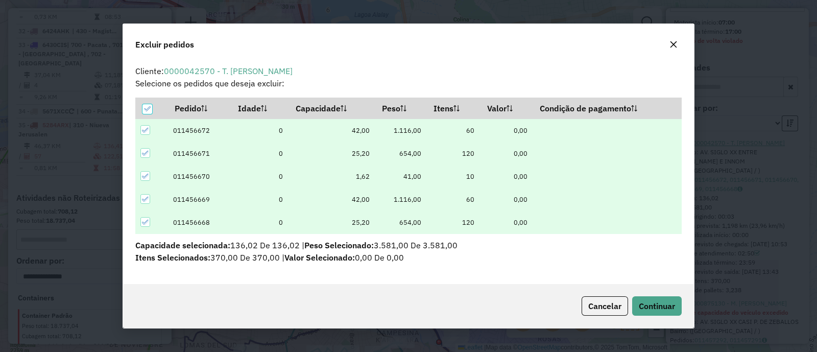
scroll to position [0, 0]
click at [657, 305] on span "Continuar" at bounding box center [657, 306] width 36 height 10
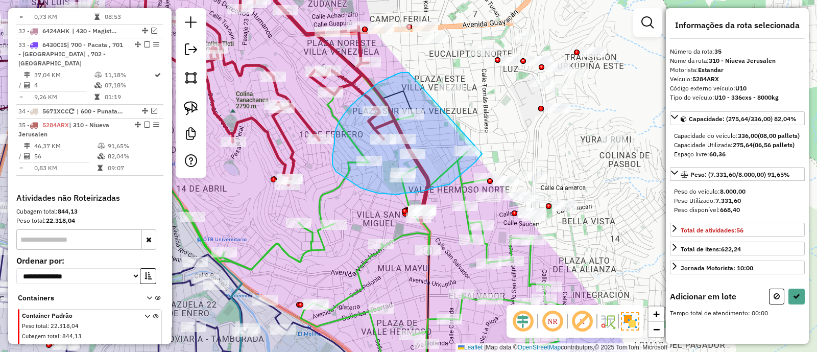
drag, startPoint x: 406, startPoint y: 72, endPoint x: 487, endPoint y: 149, distance: 111.2
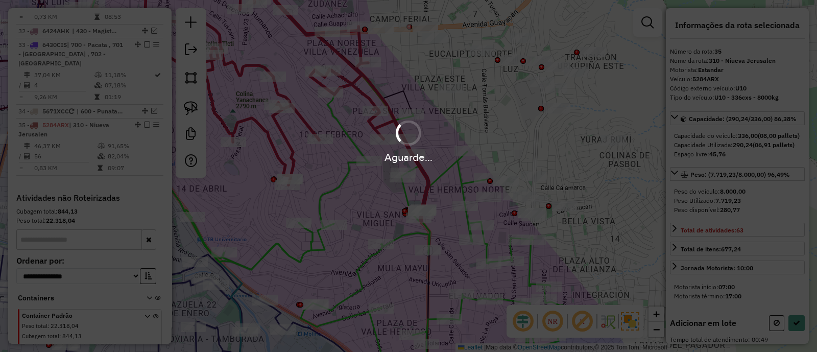
select select "*********"
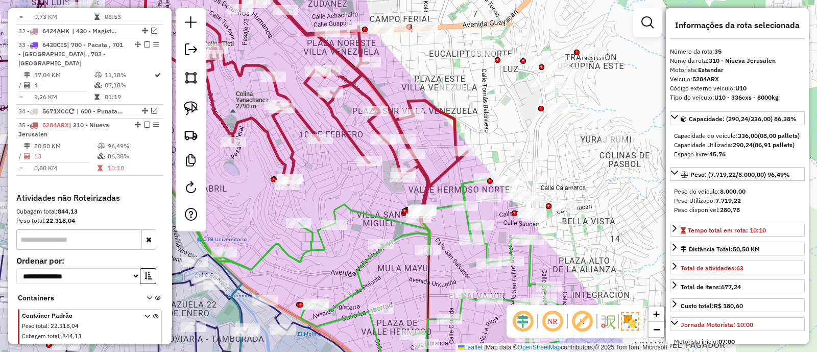
click at [334, 208] on icon at bounding box center [374, 280] width 381 height 203
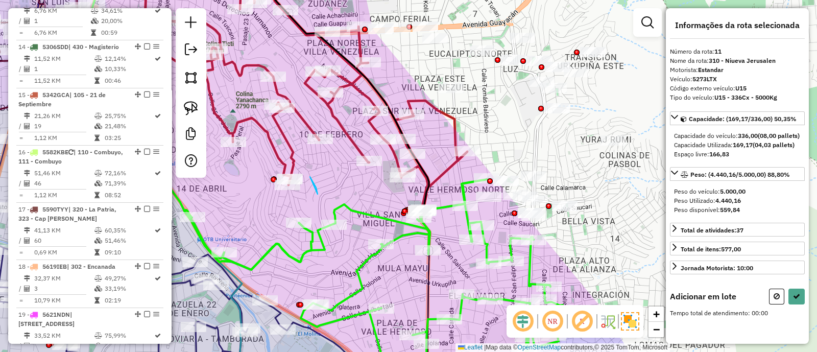
scroll to position [814, 0]
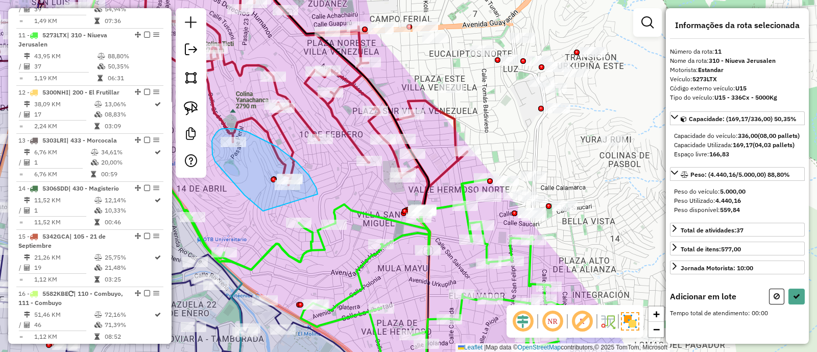
drag, startPoint x: 316, startPoint y: 189, endPoint x: 263, endPoint y: 211, distance: 57.9
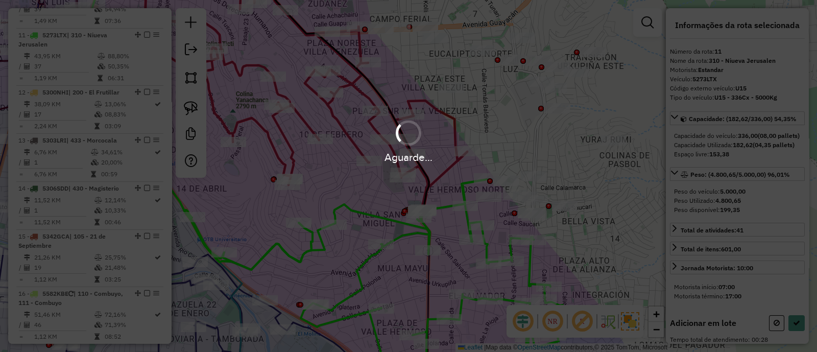
select select "*********"
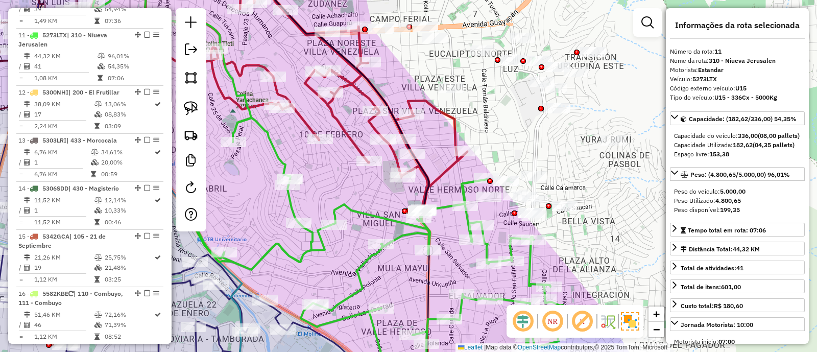
click at [453, 128] on icon at bounding box center [299, 93] width 335 height 256
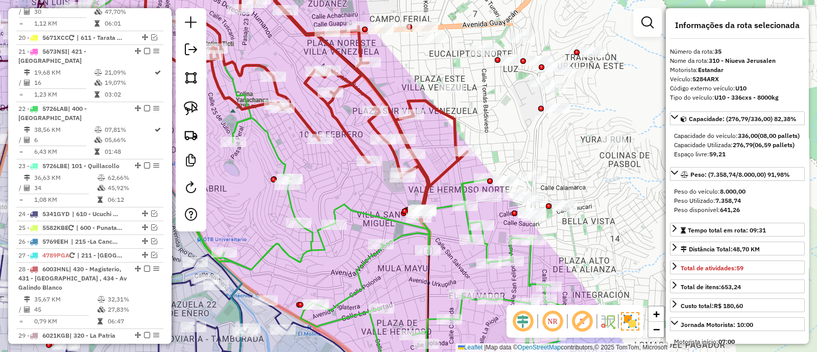
scroll to position [1756, 0]
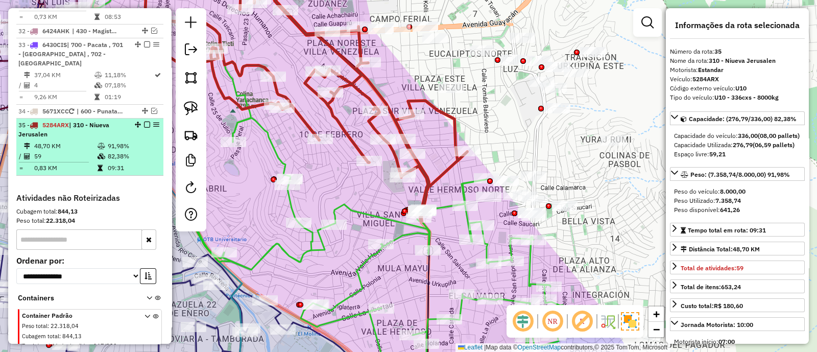
click at [144, 121] on em at bounding box center [147, 124] width 6 height 6
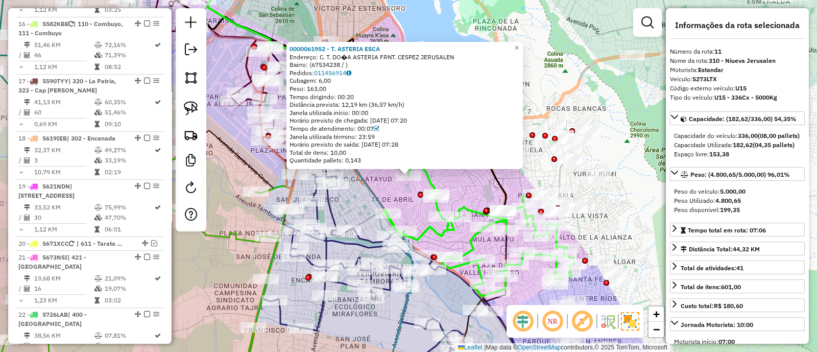
scroll to position [814, 0]
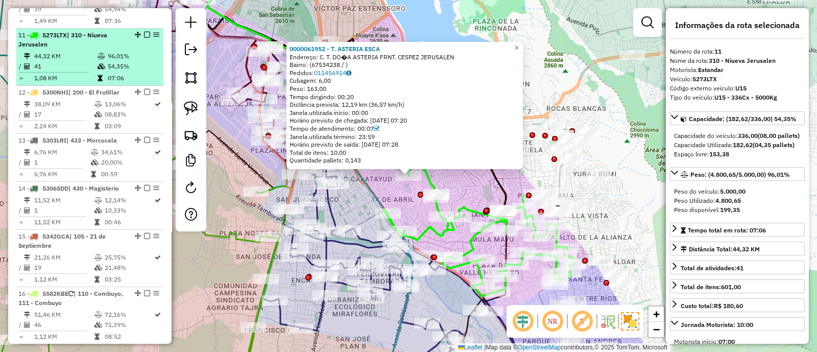
click at [144, 32] on em at bounding box center [147, 35] width 6 height 6
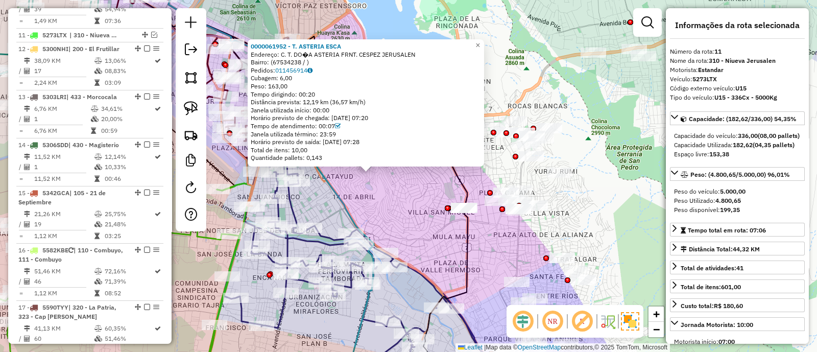
drag, startPoint x: 494, startPoint y: 241, endPoint x: 450, endPoint y: 229, distance: 46.1
click at [453, 230] on div "0000061952 - T. ASTERIA ESCA Endereço: C. T. DO�A ASTERIA FRNT. CESPEZ JERUSALE…" at bounding box center [408, 176] width 817 height 352
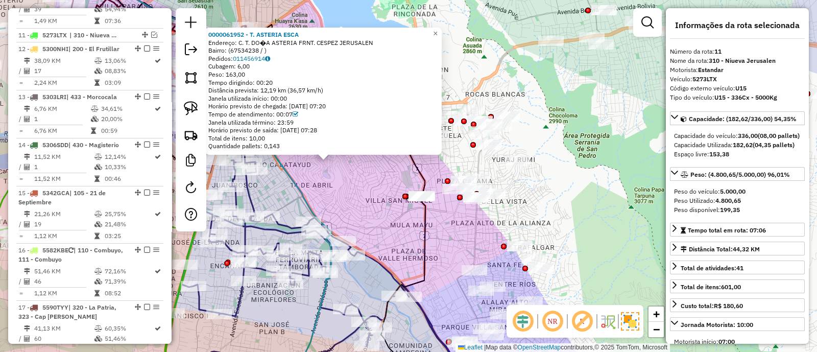
click at [449, 228] on div "0000061952 - T. ASTERIA ESCA Endereço: C. T. DO�A ASTERIA FRNT. CESPEZ JERUSALE…" at bounding box center [408, 176] width 817 height 352
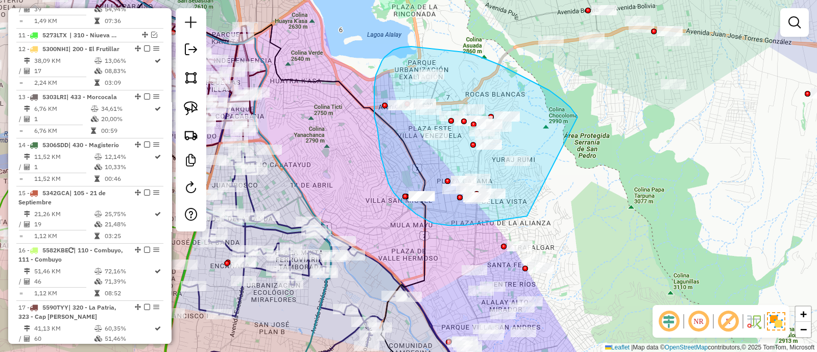
drag, startPoint x: 576, startPoint y: 115, endPoint x: 528, endPoint y: 216, distance: 111.4
click at [528, 216] on div "Janela de atendimento Grade de atendimento Capacidade Transportadoras Veículos …" at bounding box center [408, 176] width 817 height 352
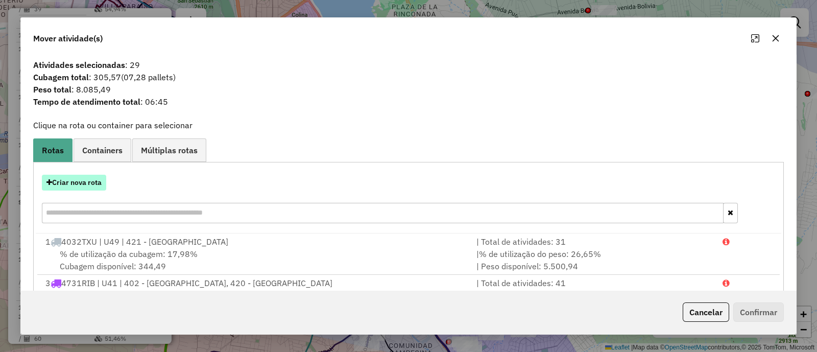
click at [96, 185] on button "Criar nova rota" at bounding box center [74, 183] width 64 height 16
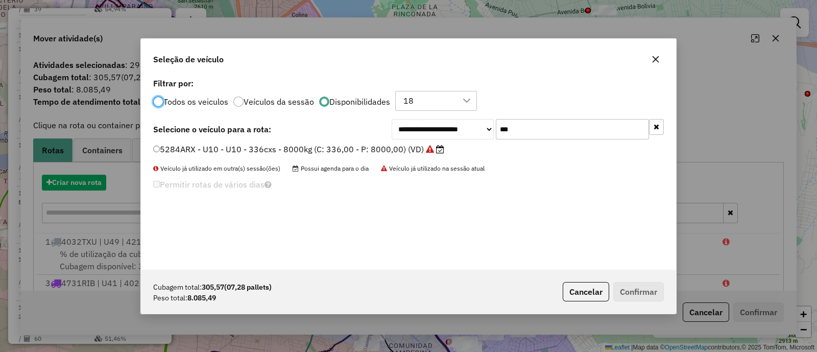
scroll to position [5, 3]
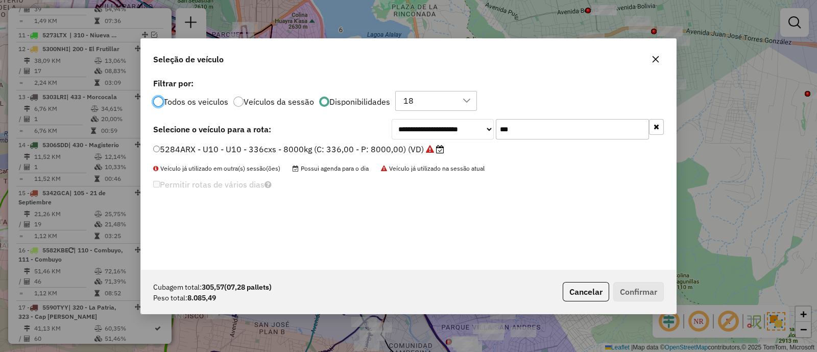
click at [559, 131] on input "***" at bounding box center [572, 129] width 153 height 20
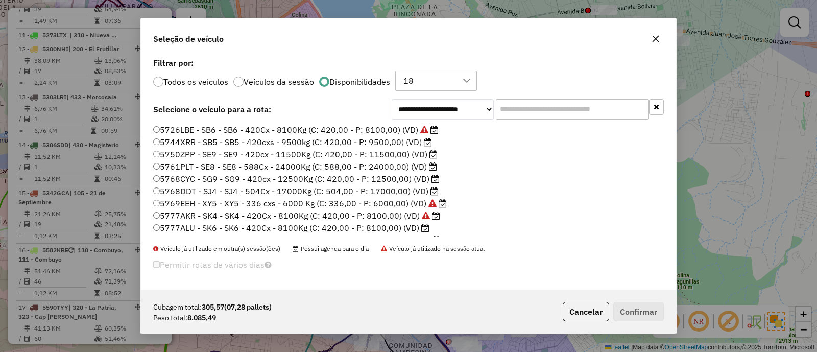
scroll to position [446, 0]
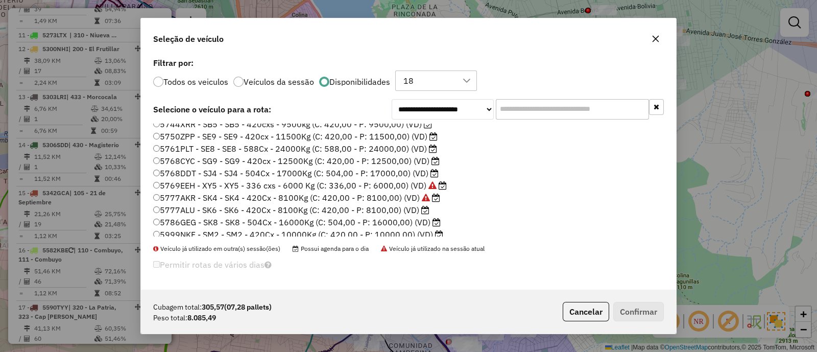
click at [331, 205] on label "5777ALU - SK6 - SK6 - 420Cx - 8100Kg (C: 420,00 - P: 8100,00) (VD)" at bounding box center [291, 210] width 276 height 12
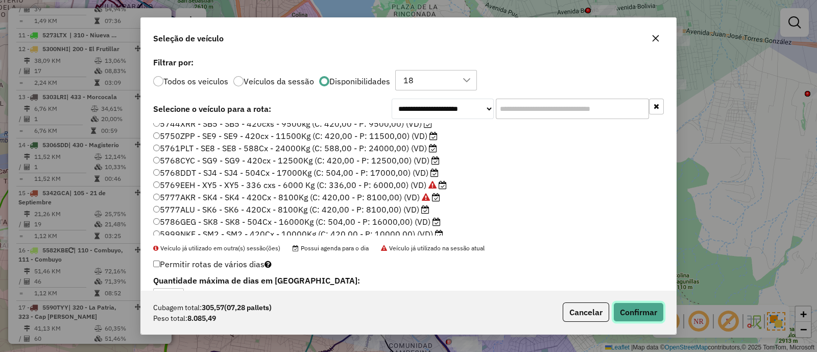
click at [646, 318] on button "Confirmar" at bounding box center [638, 311] width 51 height 19
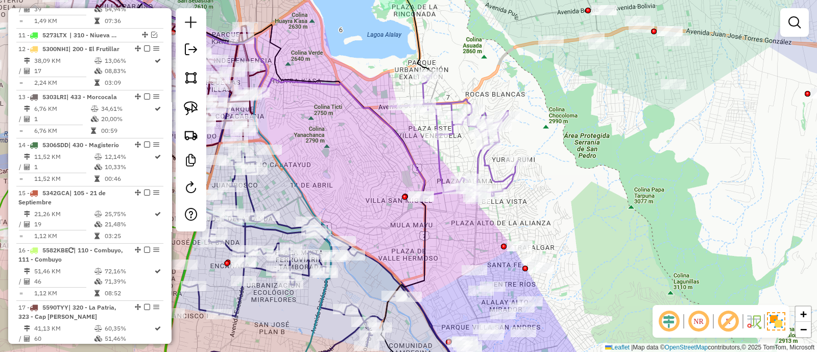
click at [440, 172] on icon at bounding box center [454, 139] width 128 height 128
select select "*********"
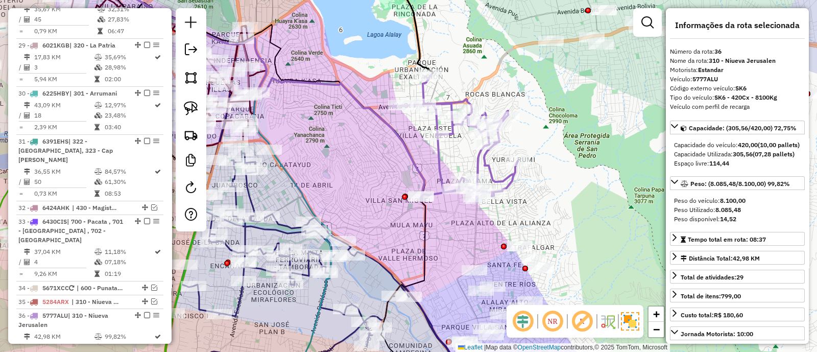
scroll to position [1726, 0]
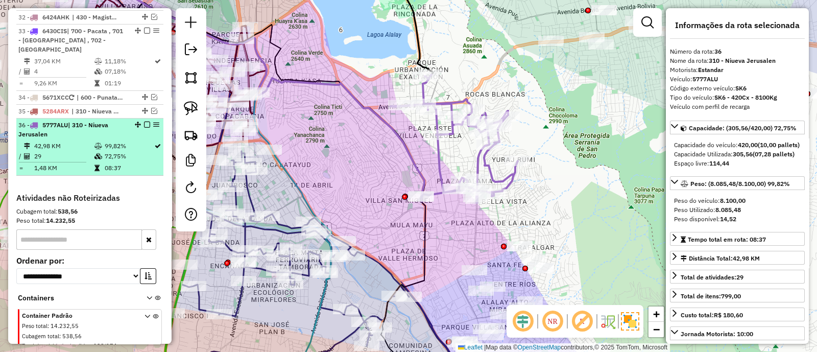
click at [144, 121] on em at bounding box center [147, 124] width 6 height 6
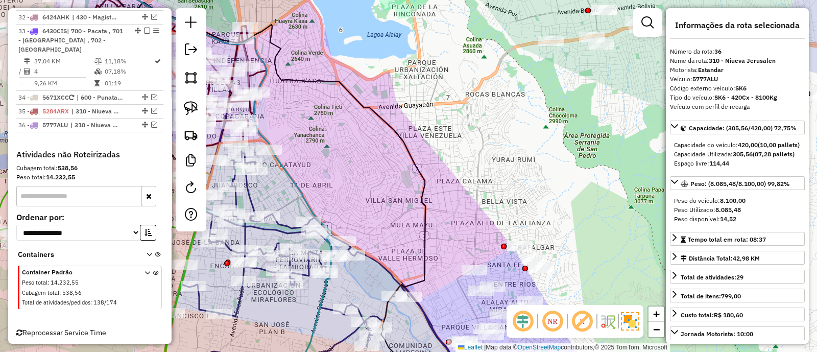
scroll to position [1683, 0]
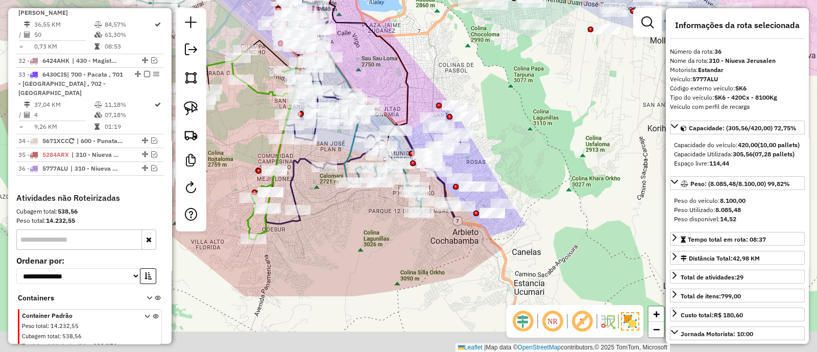
click at [494, 119] on div "Janela de atendimento Grade de atendimento Capacidade Transportadoras Veículos …" at bounding box center [408, 176] width 817 height 352
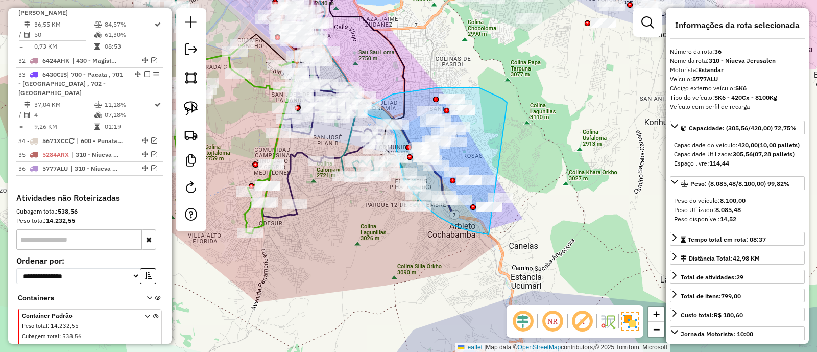
drag, startPoint x: 500, startPoint y: 97, endPoint x: 528, endPoint y: 236, distance: 141.2
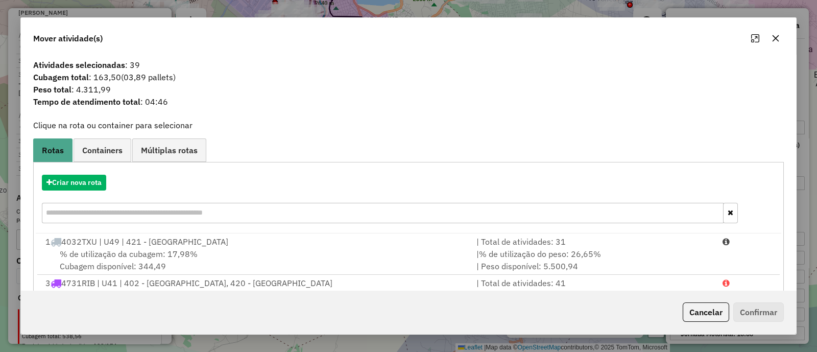
click at [737, 320] on div "Cancelar Confirmar" at bounding box center [730, 311] width 105 height 19
click at [719, 318] on button "Cancelar" at bounding box center [705, 311] width 46 height 19
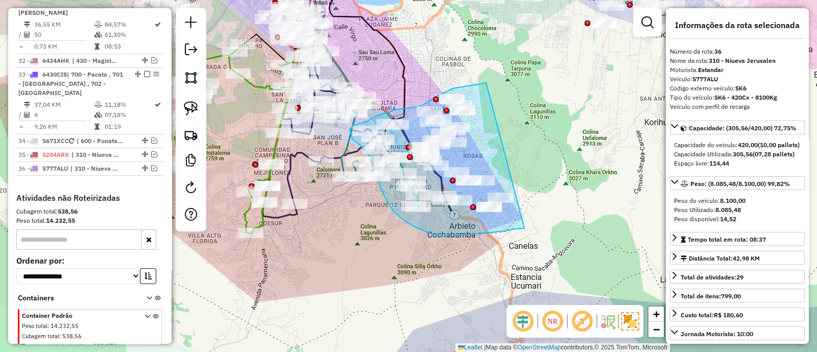
drag, startPoint x: 479, startPoint y: 84, endPoint x: 531, endPoint y: 226, distance: 151.2
click at [531, 226] on div "Janela de atendimento Grade de atendimento Capacidade Transportadoras Veículos …" at bounding box center [408, 176] width 817 height 352
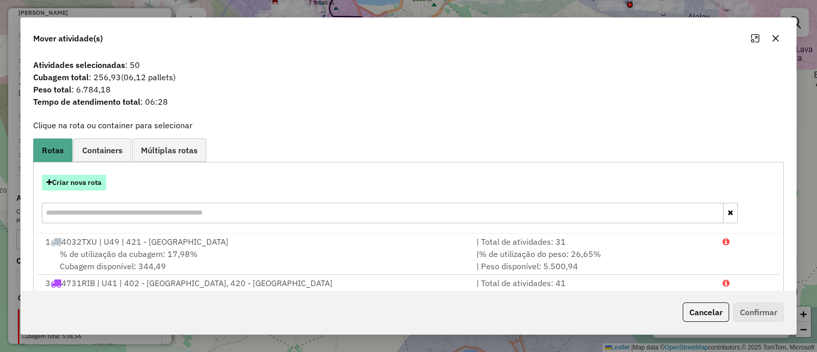
click at [97, 184] on button "Criar nova rota" at bounding box center [74, 183] width 64 height 16
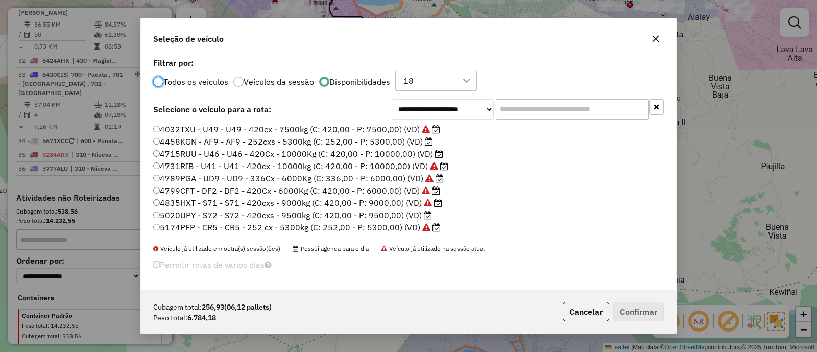
scroll to position [63, 0]
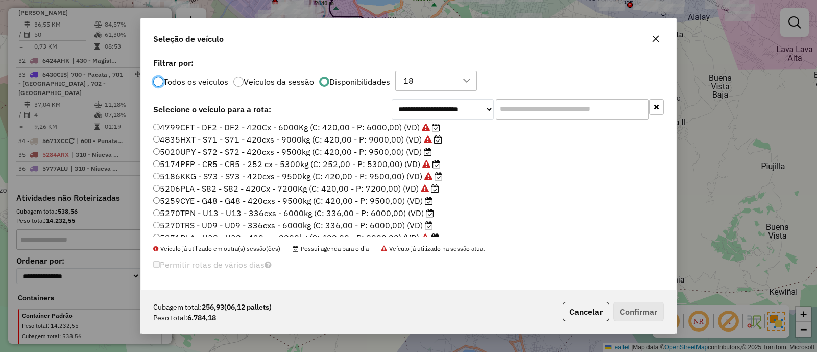
click at [369, 208] on label "5270TPN - U13 - U13 - 336cxs - 6000kg (C: 336,00 - P: 6000,00) (VD)" at bounding box center [293, 213] width 281 height 12
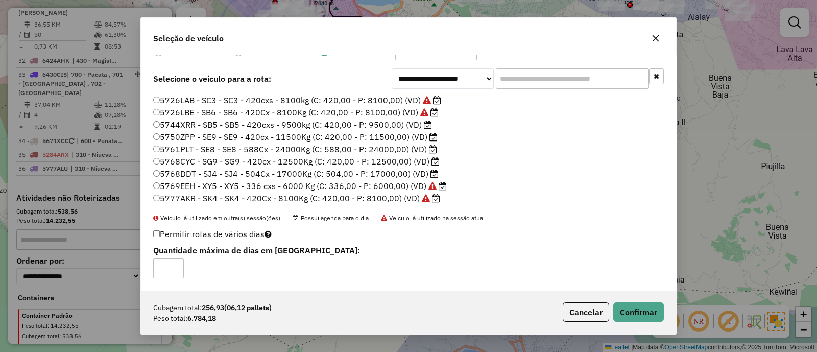
scroll to position [397, 0]
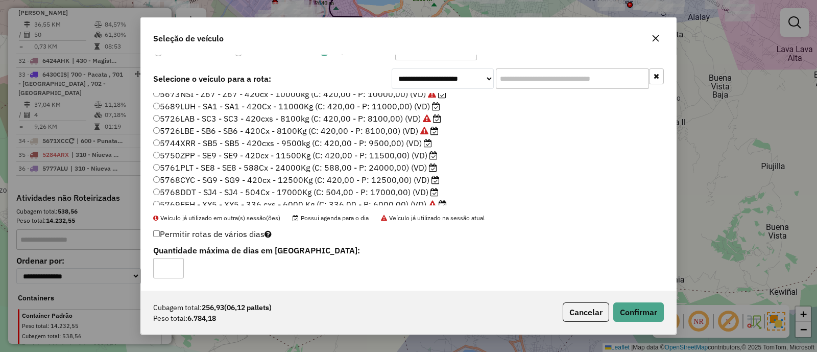
click at [514, 78] on input "text" at bounding box center [572, 78] width 153 height 20
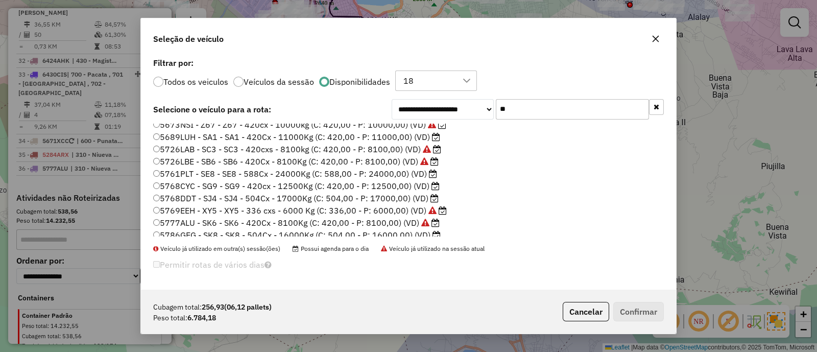
scroll to position [0, 0]
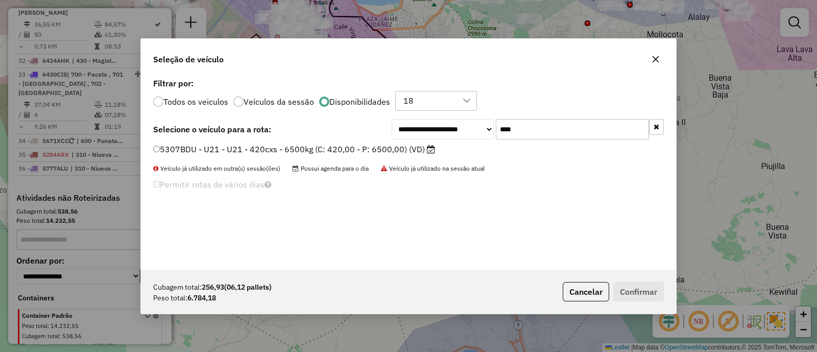
type input "****"
click at [408, 148] on label "5307BDU - U21 - U21 - 420cxs - 6500kg (C: 420,00 - P: 6500,00) (VD)" at bounding box center [294, 149] width 282 height 12
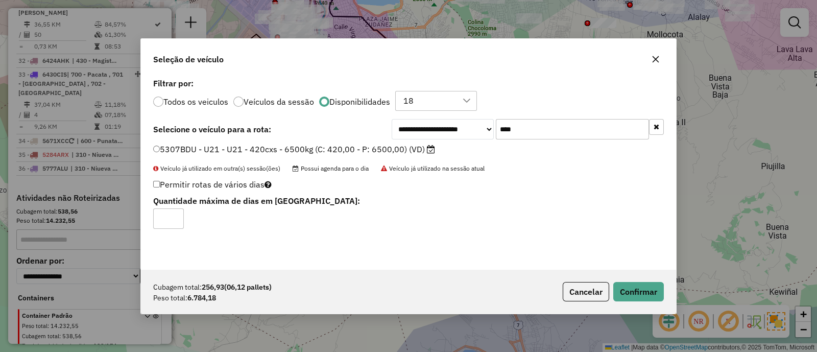
click at [610, 287] on p-footer "Cubagem total: 256,93 (06,12 pallets) Peso total: 6.784,18 Cancelar Confirmar" at bounding box center [610, 291] width 105 height 19
click at [622, 289] on button "Confirmar" at bounding box center [638, 291] width 51 height 19
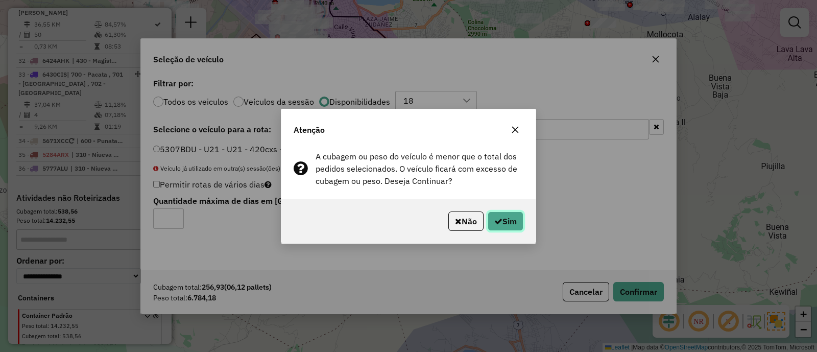
click at [506, 221] on button "Sim" at bounding box center [505, 220] width 36 height 19
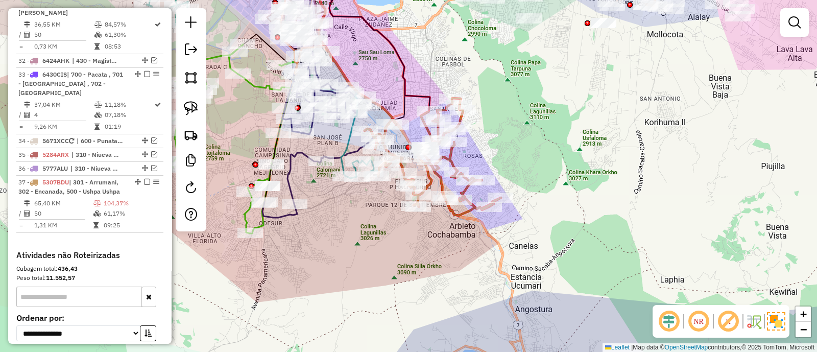
scroll to position [1726, 0]
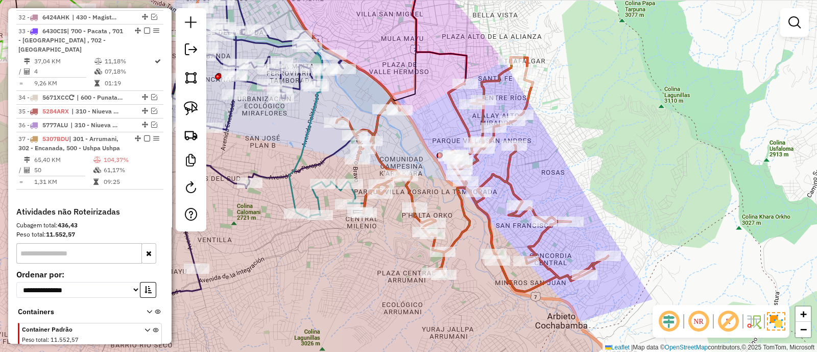
click at [336, 116] on icon at bounding box center [472, 174] width 272 height 234
select select "*********"
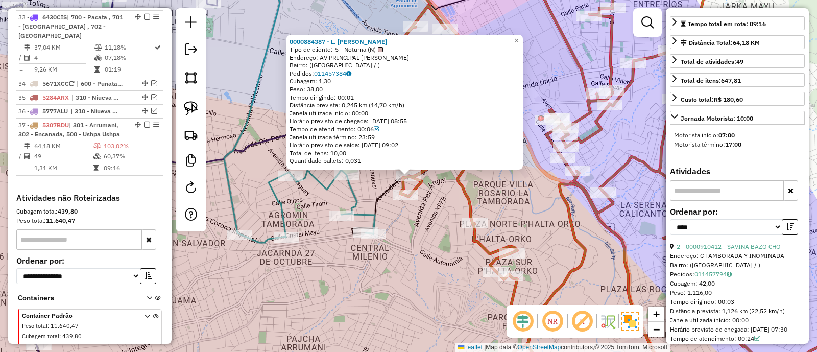
scroll to position [255, 0]
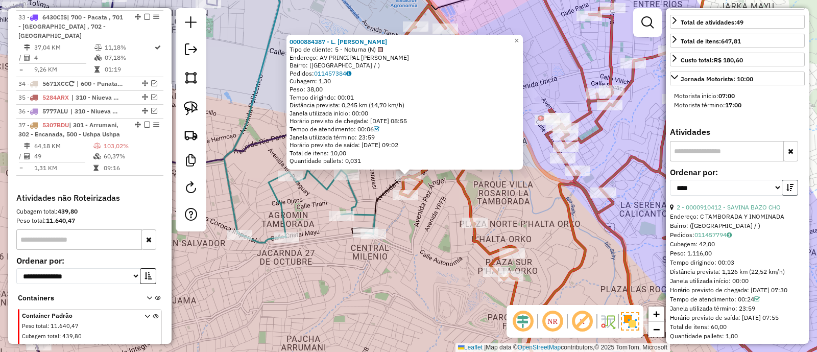
click at [789, 191] on icon "button" at bounding box center [789, 187] width 7 height 7
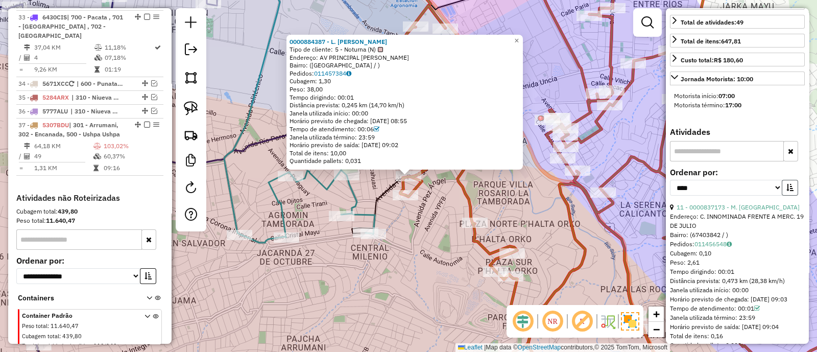
click at [789, 191] on icon "button" at bounding box center [789, 187] width 7 height 7
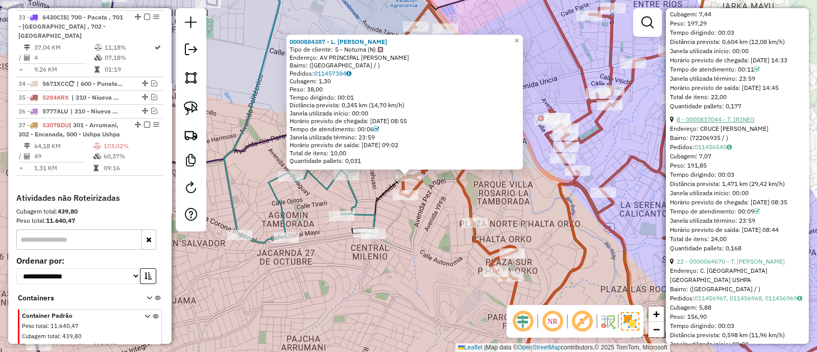
scroll to position [1149, 0]
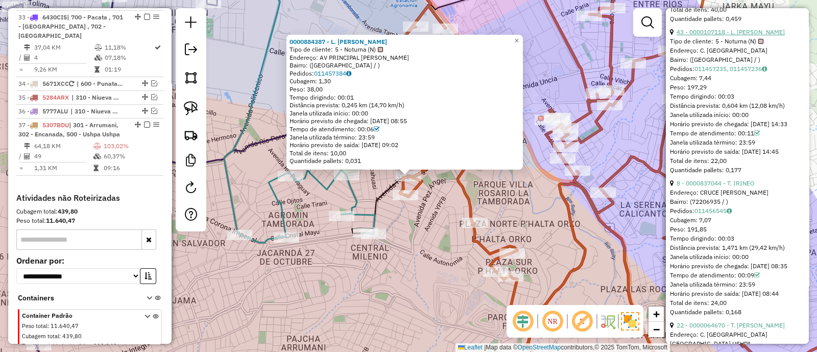
click at [694, 36] on link "43 - 0000107118 - L. KIMBERLY" at bounding box center [730, 32] width 108 height 8
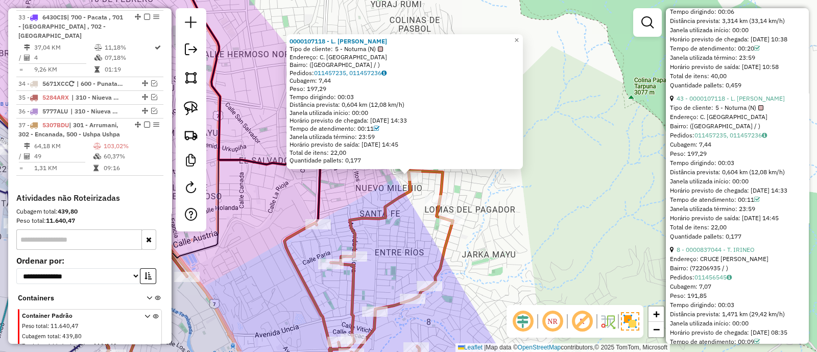
scroll to position [1020, 0]
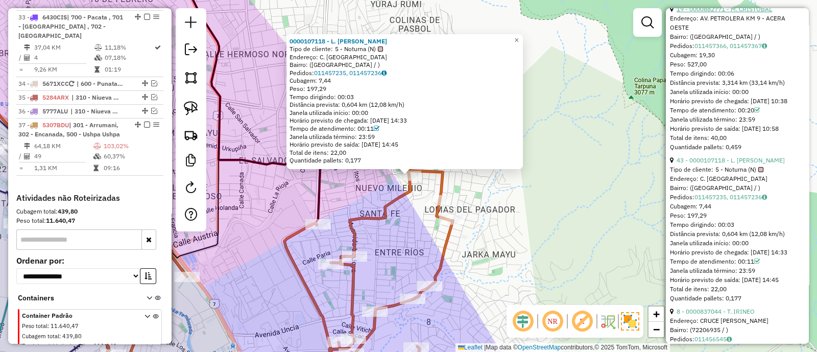
click at [705, 13] on link "19 - 0000882771 - M. CRISTOBAL" at bounding box center [723, 9] width 95 height 8
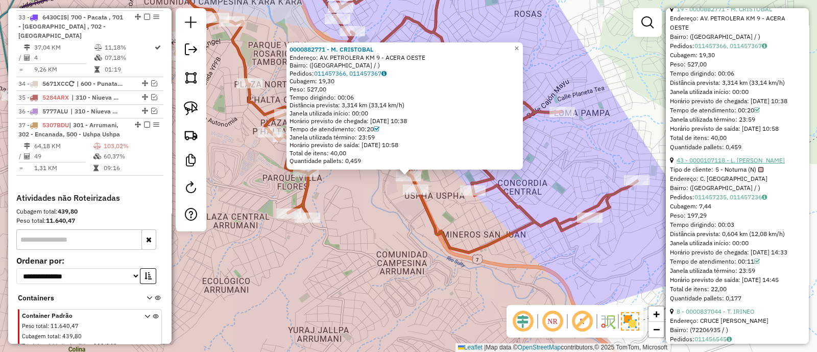
scroll to position [1212, 0]
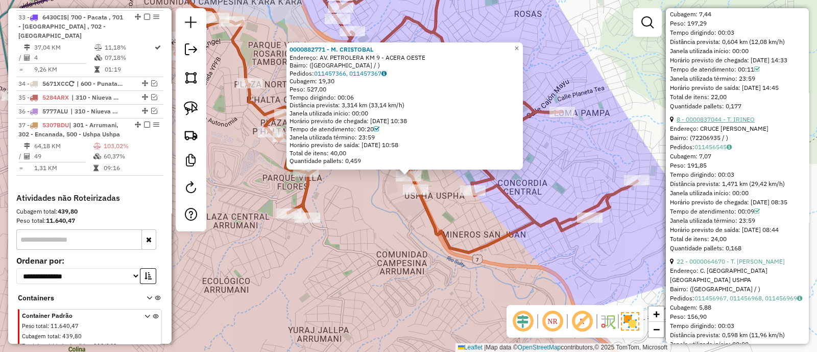
click at [739, 123] on link "8 - 0000837044 - T. IRINEO" at bounding box center [715, 119] width 78 height 8
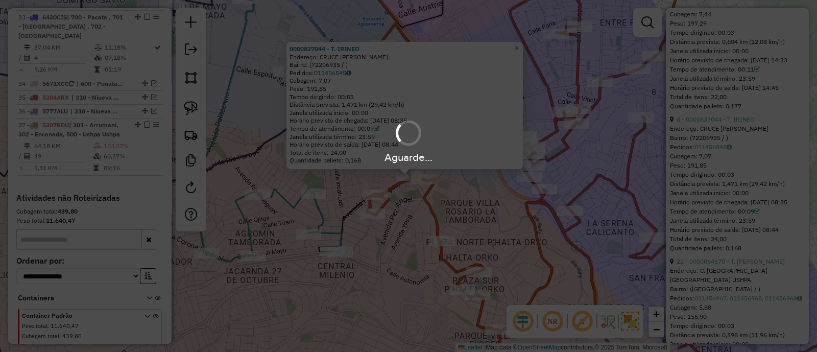
click hb-app "Aguarde... Pop-up bloqueado! Seu navegador bloqueou automáticamente a abertura …"
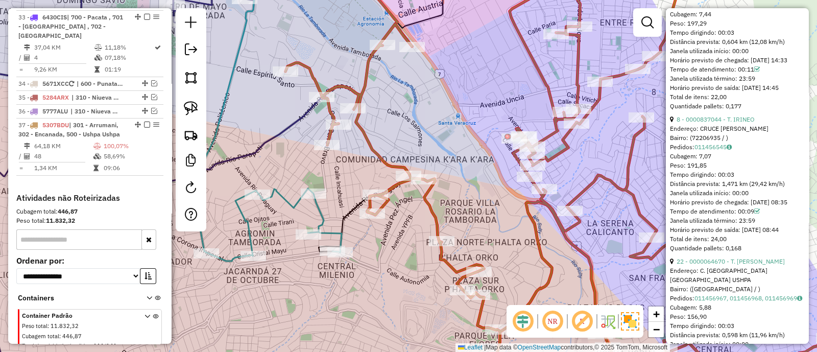
click icon
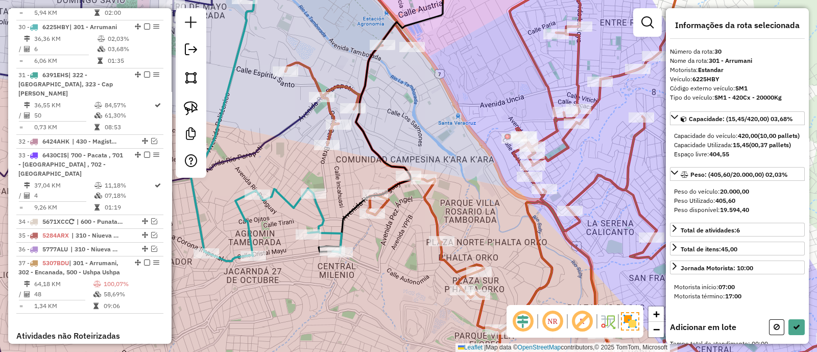
scroll to position [1574, 0]
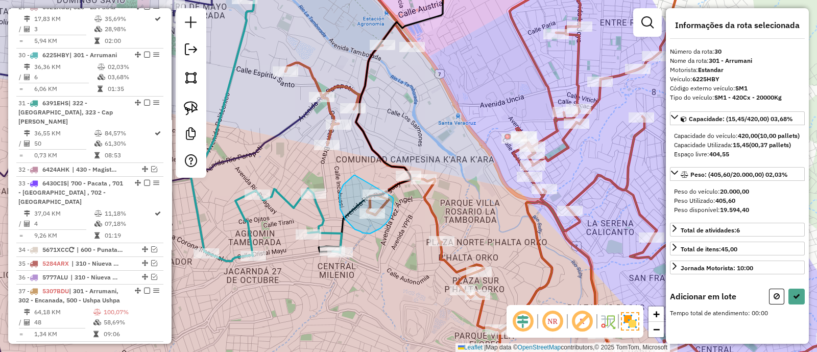
drag, startPoint x: 355, startPoint y: 176, endPoint x: 391, endPoint y: 197, distance: 41.9
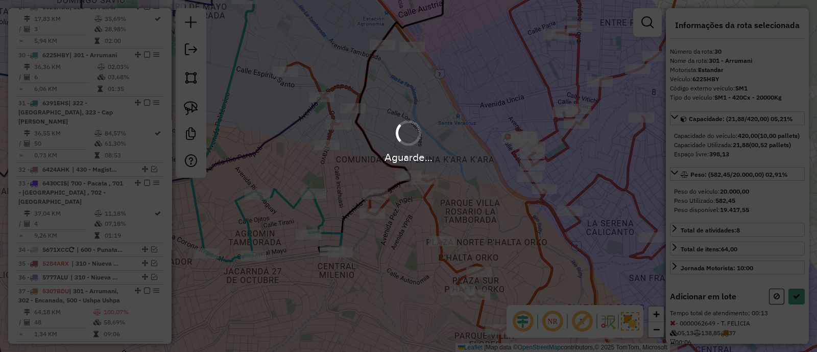
select select "*********"
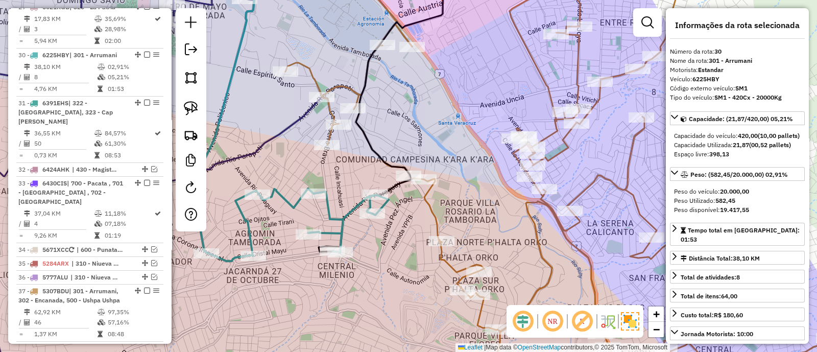
click icon
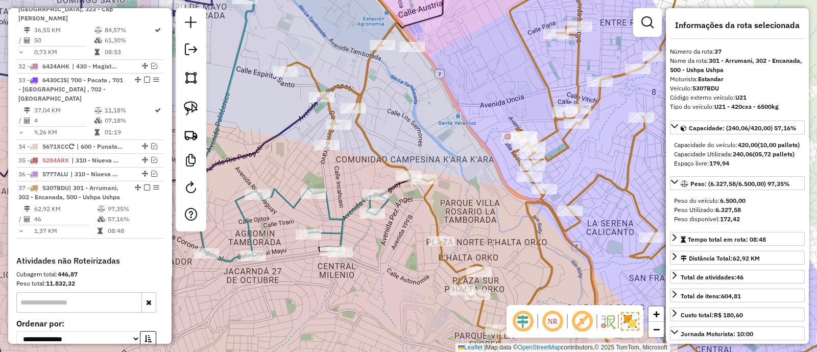
scroll to position [1740, 0]
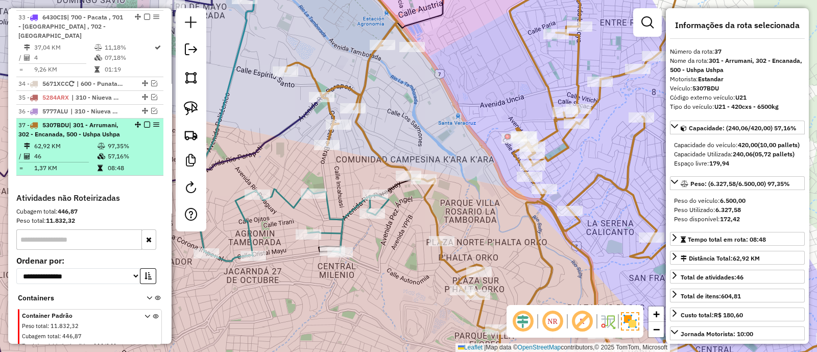
click div
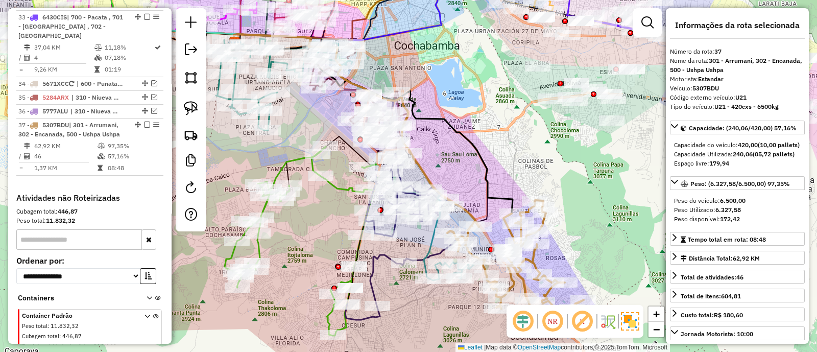
click em
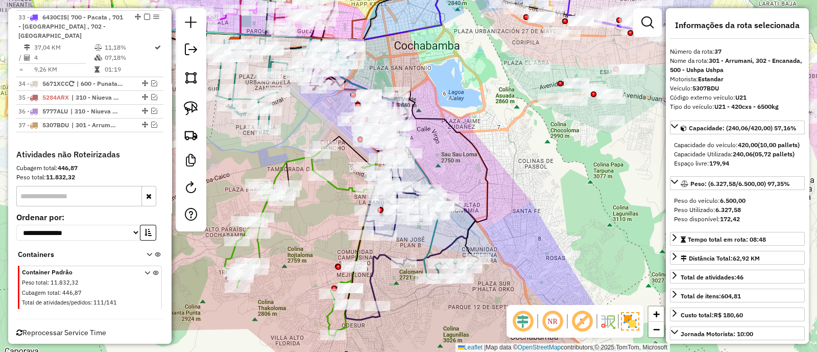
scroll to position [1697, 0]
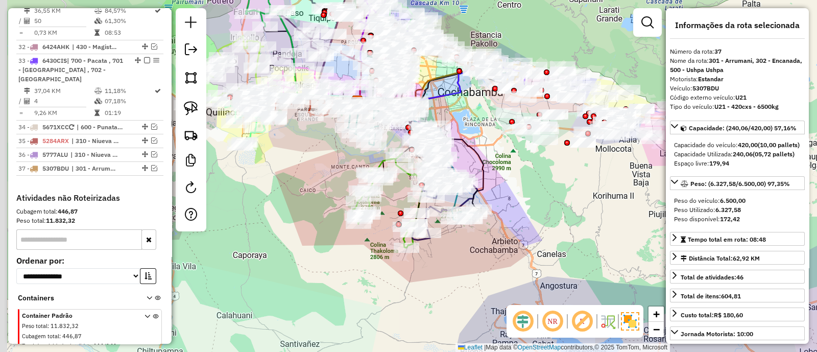
drag, startPoint x: 484, startPoint y: 227, endPoint x: 607, endPoint y: 212, distance: 124.0
click div "Janela de atendimento Grade de atendimento Capacidade Transportadoras Veículos …"
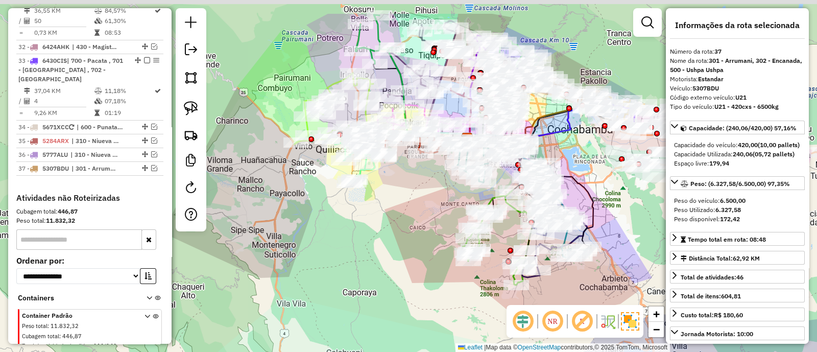
drag, startPoint x: 396, startPoint y: 205, endPoint x: 415, endPoint y: 248, distance: 47.1
click div "Janela de atendimento Grade de atendimento Capacidade Transportadoras Veículos …"
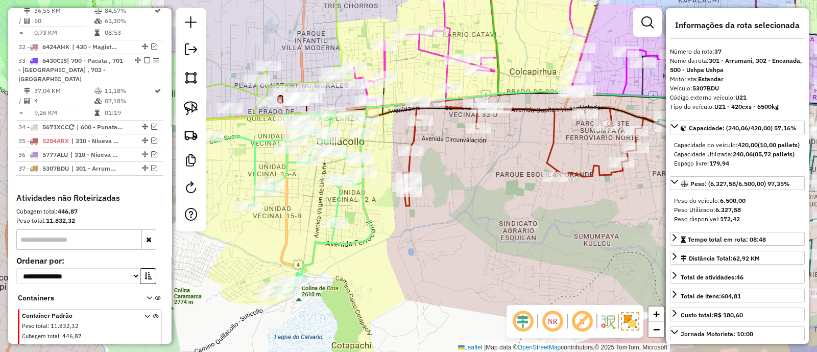
click icon
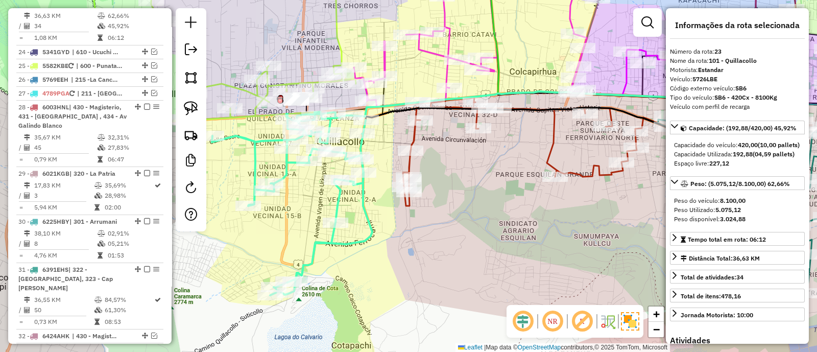
scroll to position [1357, 0]
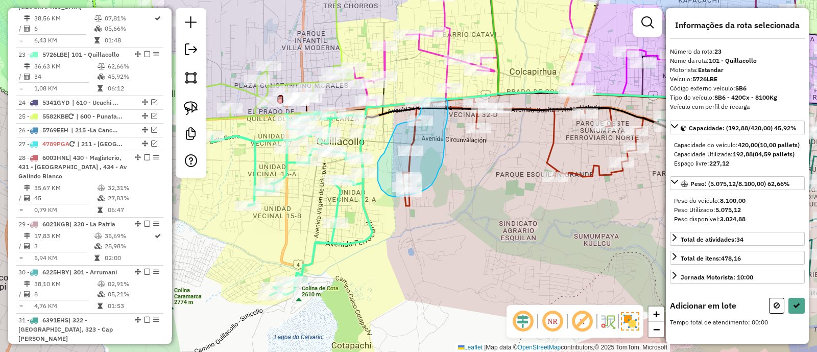
drag, startPoint x: 378, startPoint y: 177, endPoint x: 395, endPoint y: 127, distance: 52.5
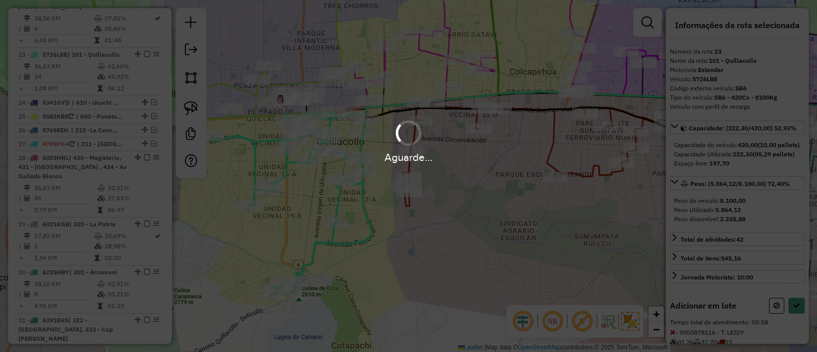
select select "*********"
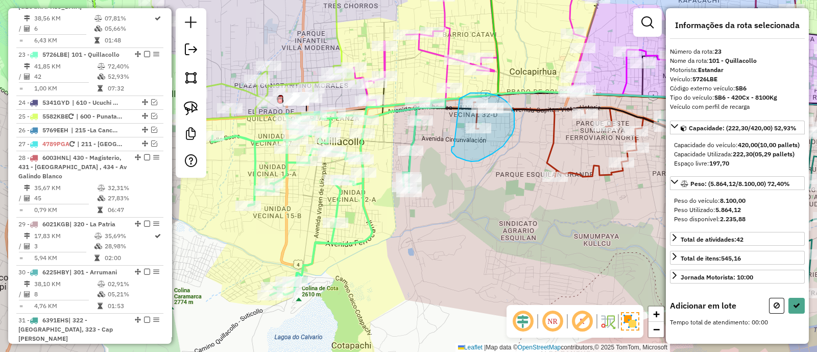
drag, startPoint x: 452, startPoint y: 152, endPoint x: 459, endPoint y: 99, distance: 54.1
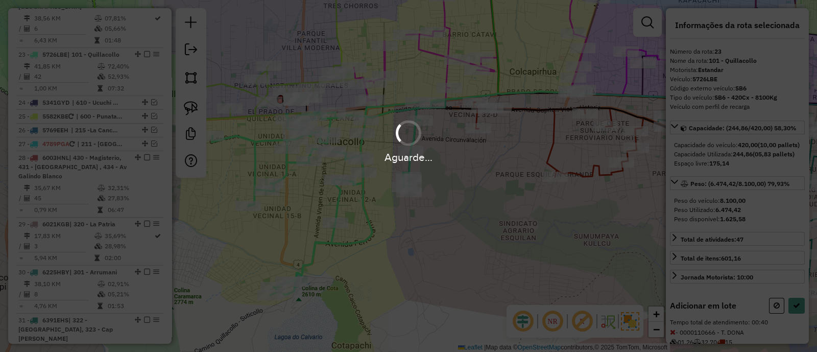
select select "*********"
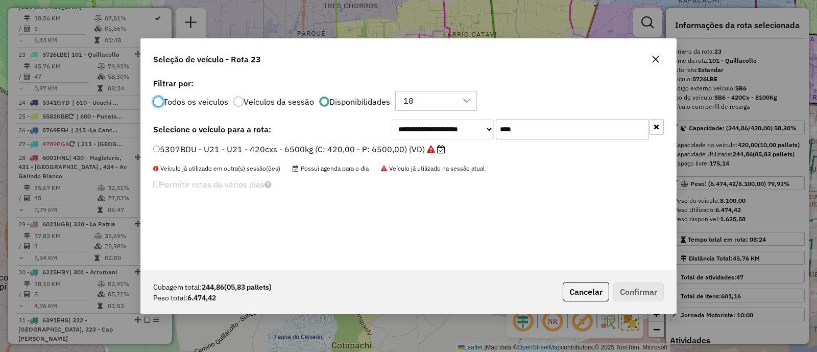
scroll to position [5, 3]
click input "****"
click button "Cancelar"
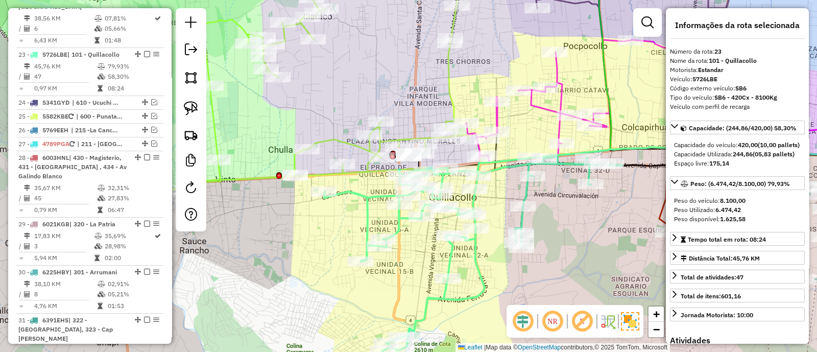
click icon
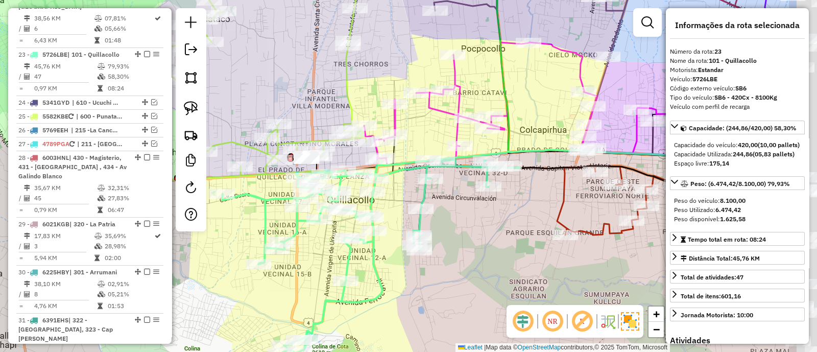
drag, startPoint x: 551, startPoint y: 266, endPoint x: 426, endPoint y: 265, distance: 125.1
click div "Janela de atendimento Grade de atendimento Capacidade Transportadoras Veículos …"
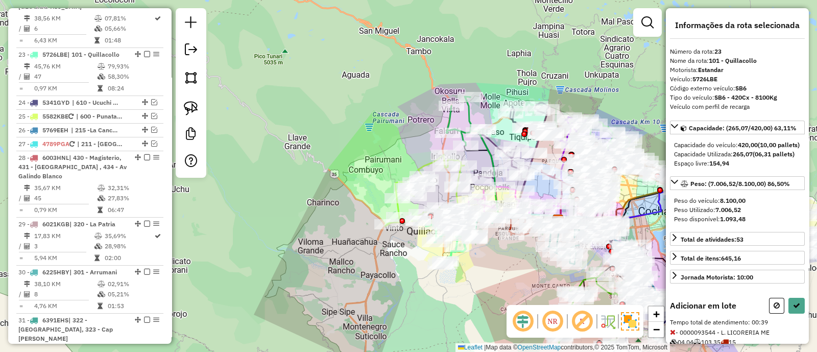
select select "*********"
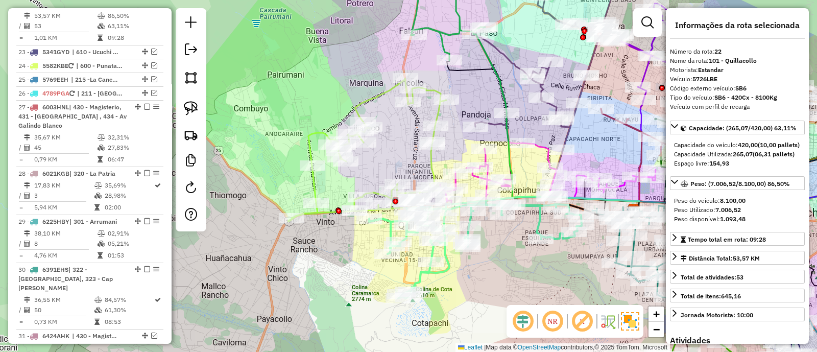
scroll to position [1357, 0]
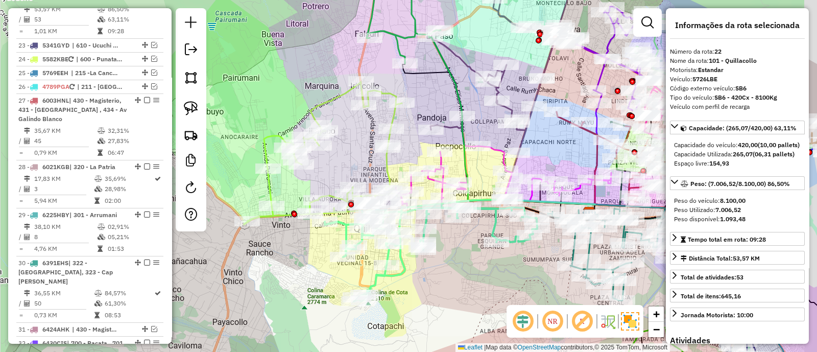
drag, startPoint x: 518, startPoint y: 256, endPoint x: 461, endPoint y: 257, distance: 56.7
click div "Janela de atendimento Grade de atendimento Capacidade Transportadoras Veículos …"
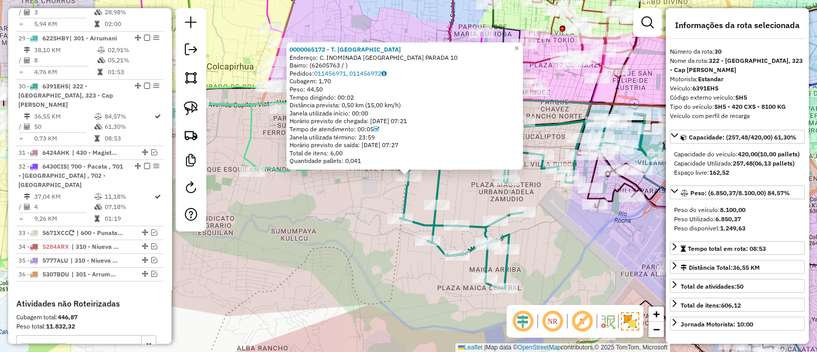
scroll to position [1565, 0]
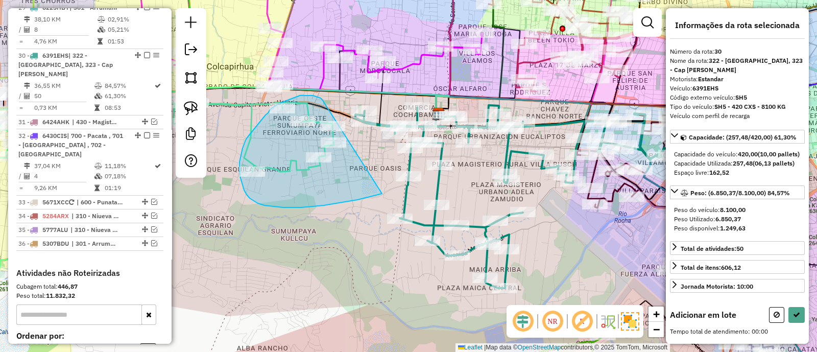
drag, startPoint x: 321, startPoint y: 98, endPoint x: 382, endPoint y: 193, distance: 113.4
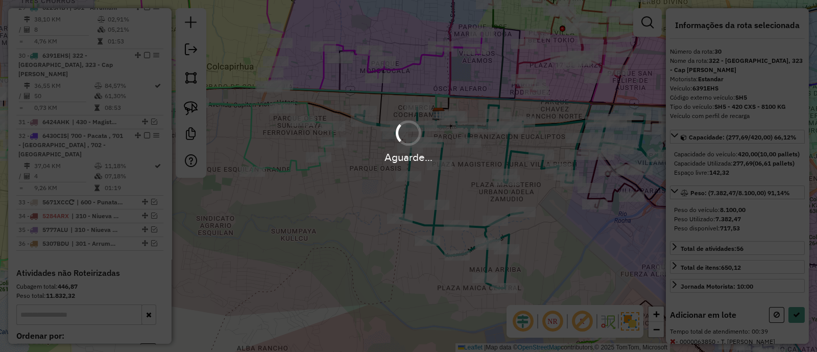
select select "*********"
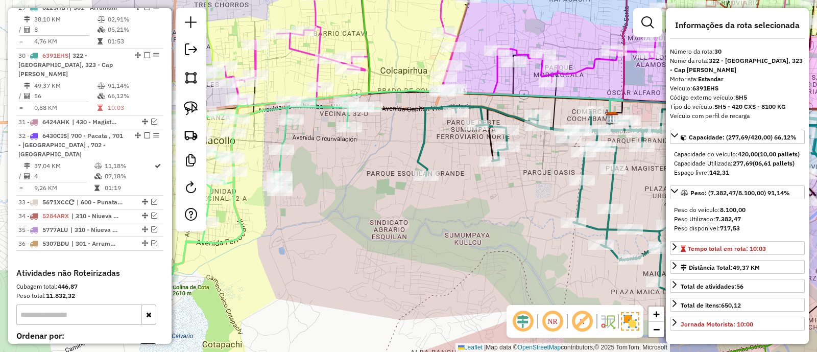
drag, startPoint x: 317, startPoint y: 228, endPoint x: 513, endPoint y: 222, distance: 196.1
click div "Janela de atendimento Grade de atendimento Capacidade Transportadoras Veículos …"
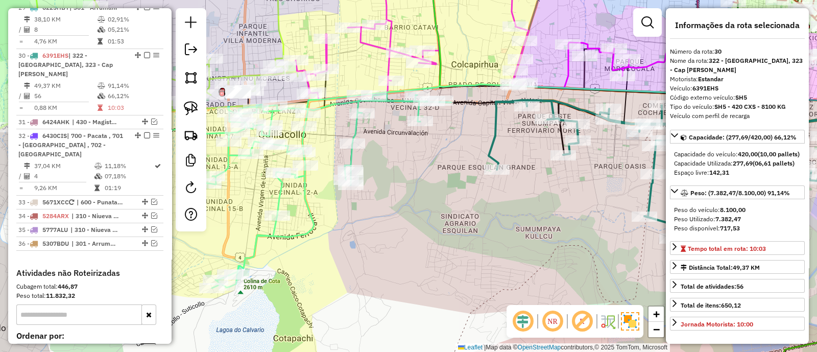
click icon
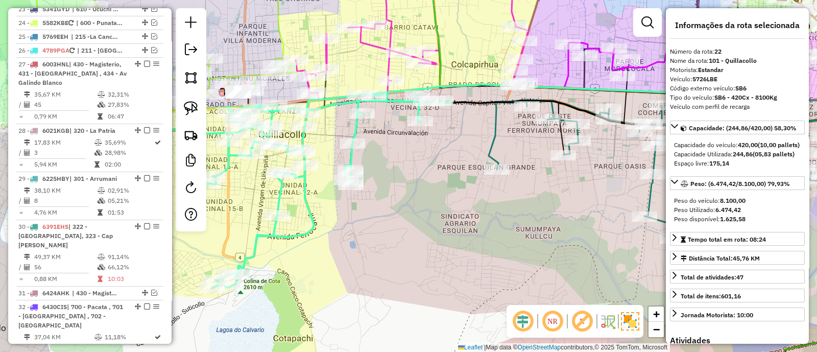
scroll to position [1300, 0]
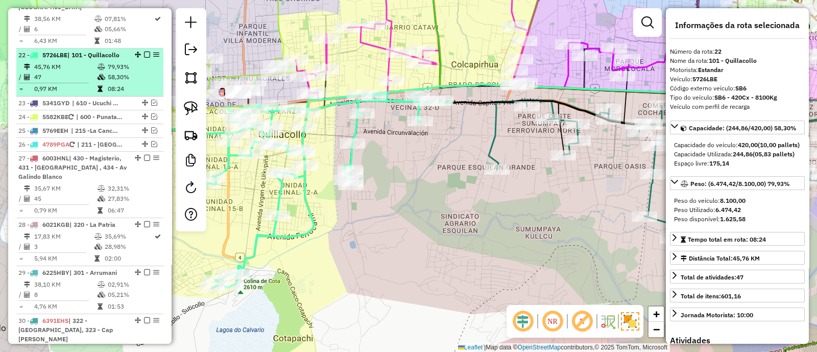
click em
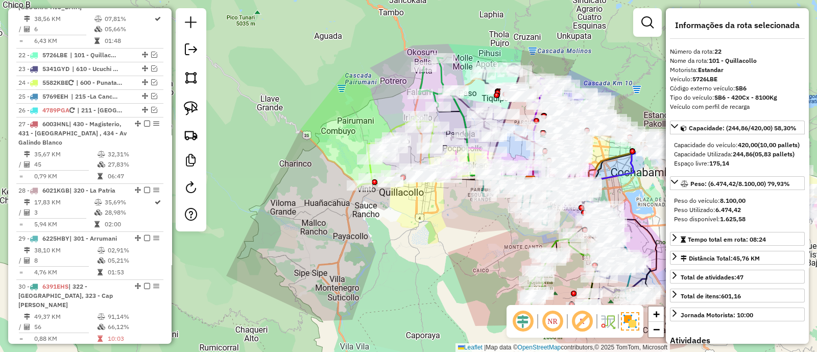
drag, startPoint x: 462, startPoint y: 257, endPoint x: 364, endPoint y: 156, distance: 141.1
click div "Janela de atendimento Grade de atendimento Capacidade Transportadoras Veículos …"
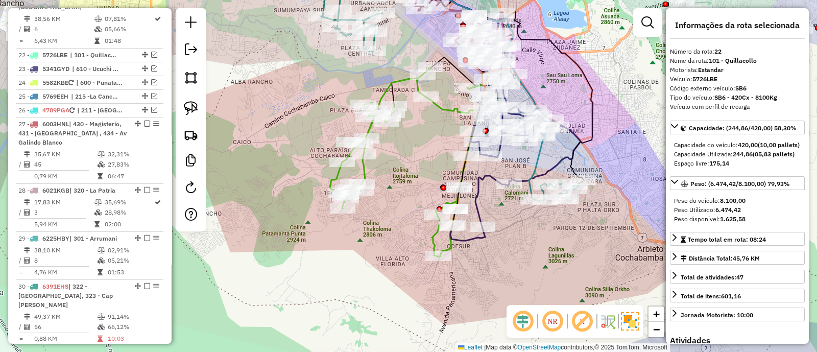
click icon
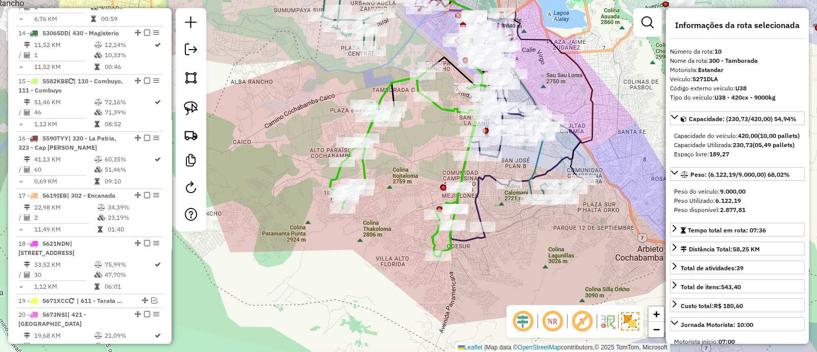
scroll to position [766, 0]
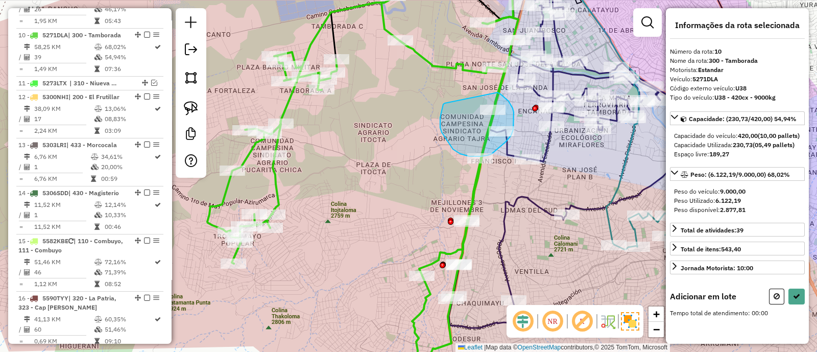
drag, startPoint x: 445, startPoint y: 103, endPoint x: 496, endPoint y: 92, distance: 52.8
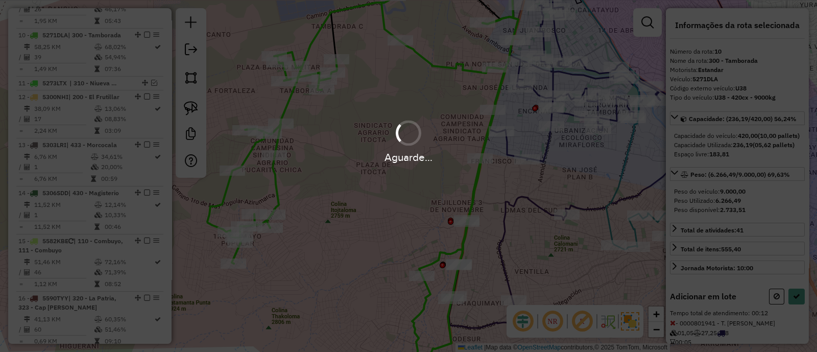
select select "*********"
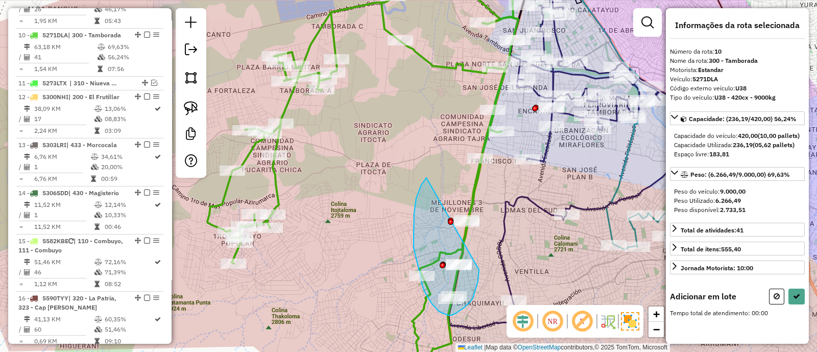
drag, startPoint x: 415, startPoint y: 203, endPoint x: 478, endPoint y: 265, distance: 88.8
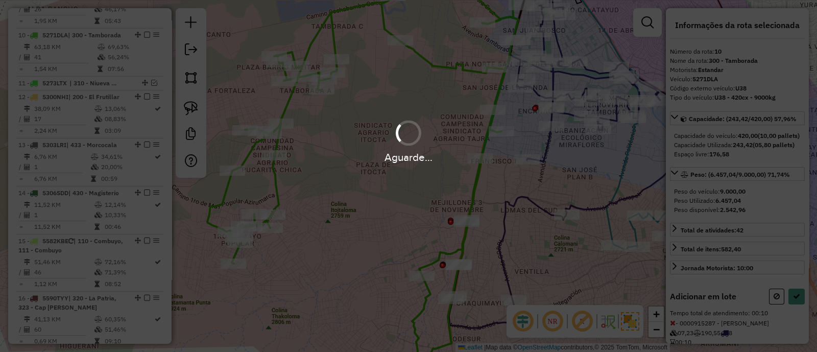
select select "*********"
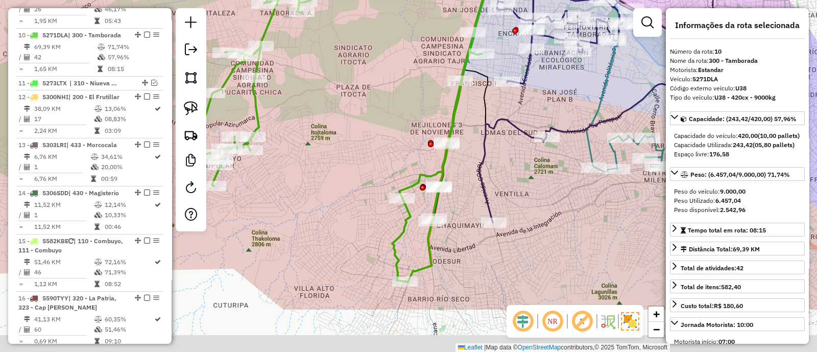
drag, startPoint x: 485, startPoint y: 262, endPoint x: 462, endPoint y: 164, distance: 100.3
click div "Janela de atendimento Grade de atendimento Capacidade Transportadoras Veículos …"
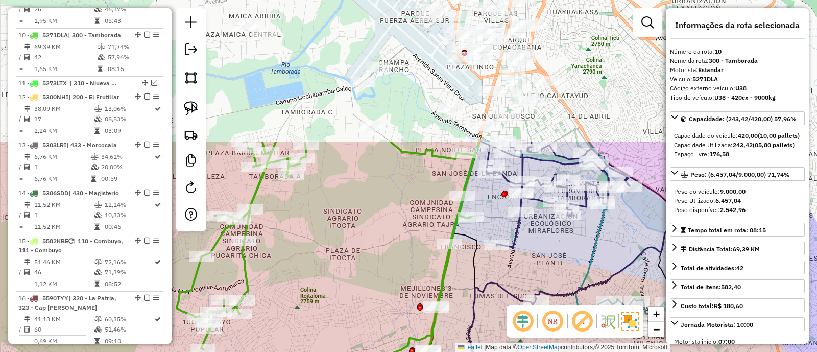
drag, startPoint x: 458, startPoint y: 162, endPoint x: 427, endPoint y: 314, distance: 154.8
click html "Aguarde... Pop-up bloqueado! Seu navegador bloqueou automáticamente a abertura …"
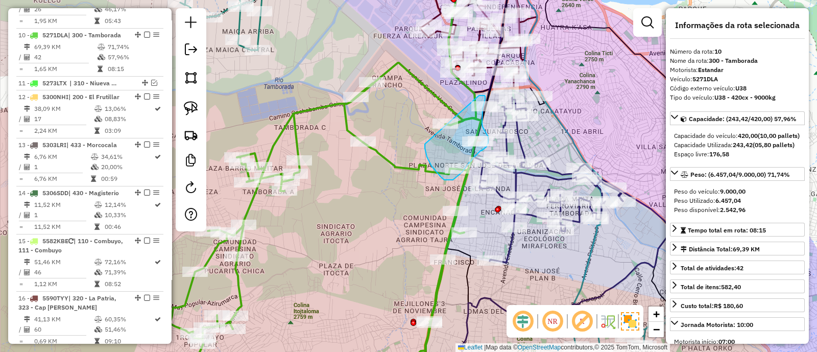
drag, startPoint x: 425, startPoint y: 143, endPoint x: 465, endPoint y: 100, distance: 59.6
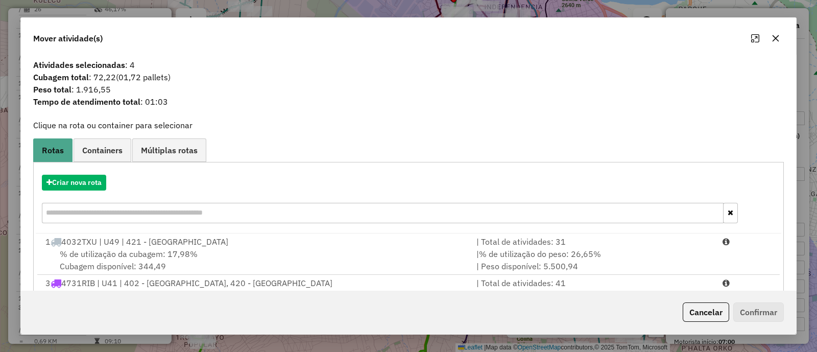
click button "Cancelar"
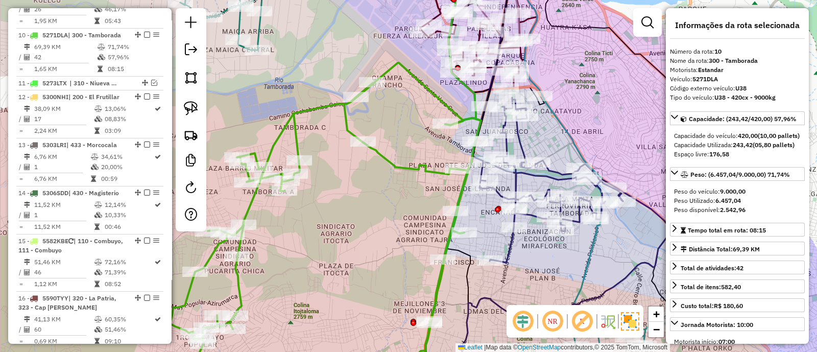
click icon
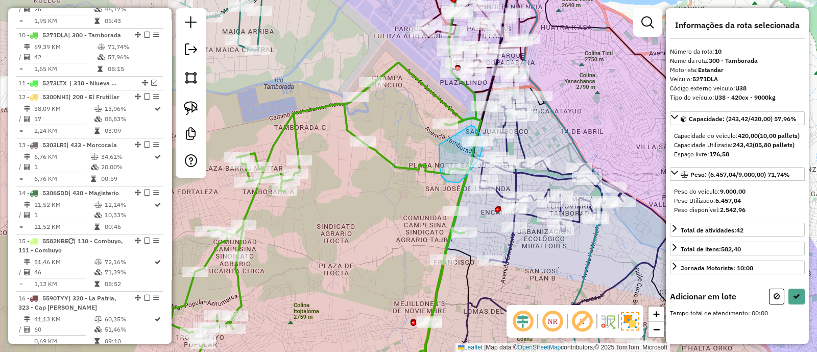
drag, startPoint x: 440, startPoint y: 152, endPoint x: 469, endPoint y: 124, distance: 40.5
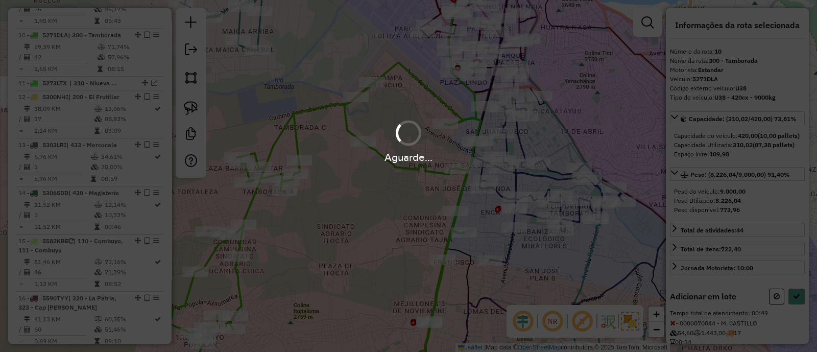
select select "*********"
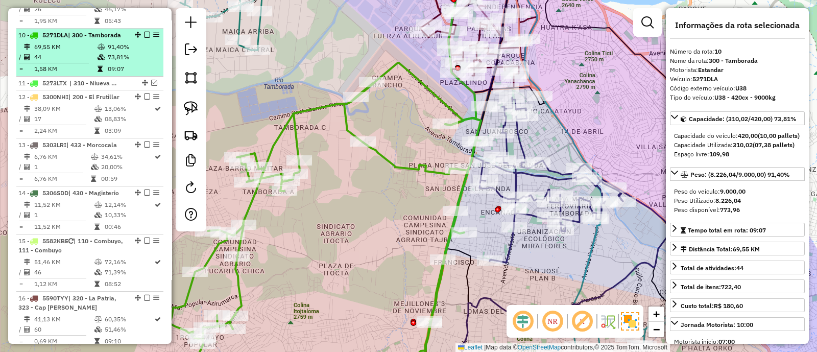
click em
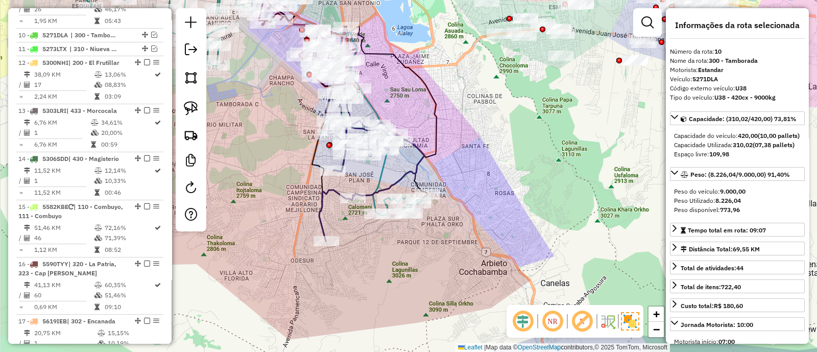
click icon
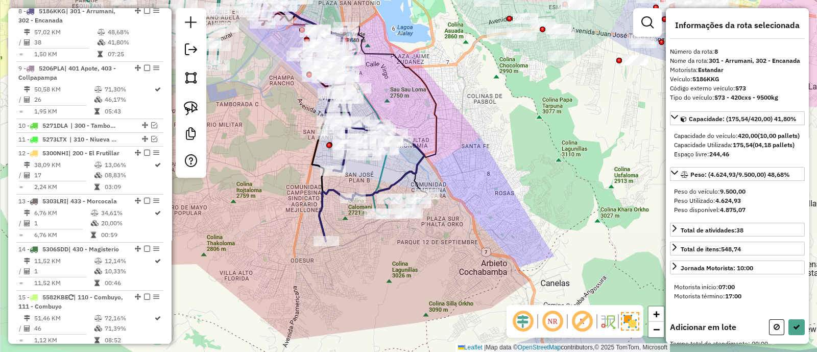
scroll to position [653, 0]
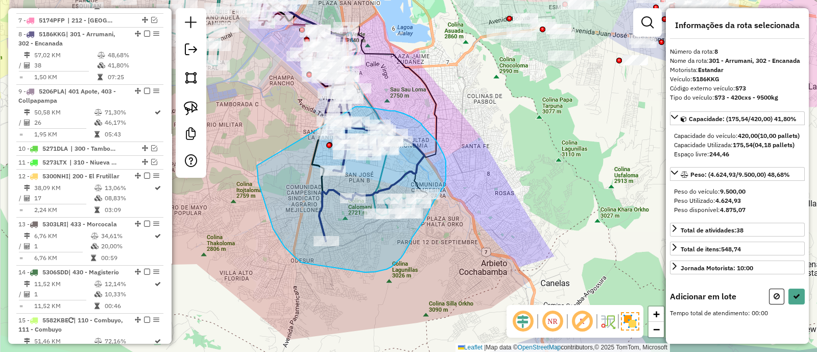
drag, startPoint x: 256, startPoint y: 165, endPoint x: 353, endPoint y: 107, distance: 113.4
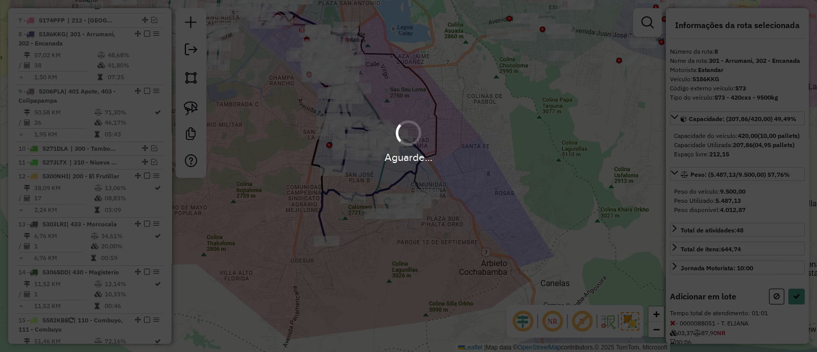
select select "*********"
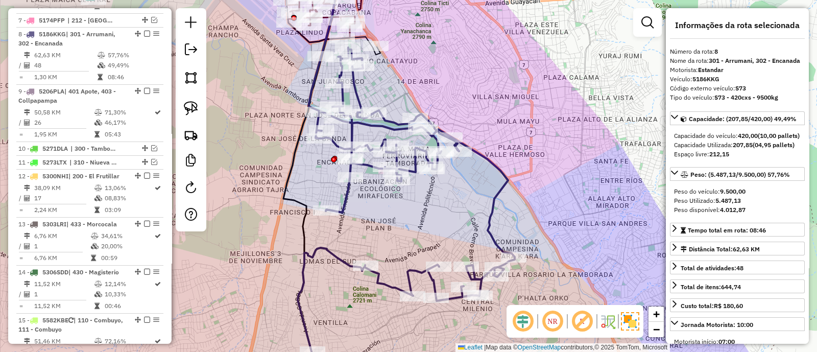
click icon
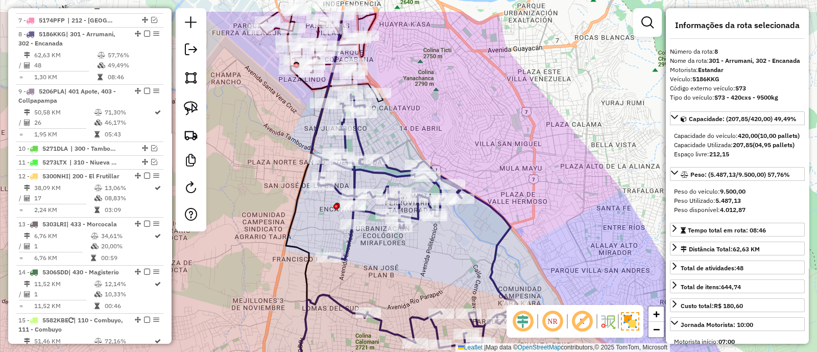
drag, startPoint x: 393, startPoint y: 79, endPoint x: 398, endPoint y: 167, distance: 87.9
click div "Janela de atendimento Grade de atendimento Capacidade Transportadoras Veículos …"
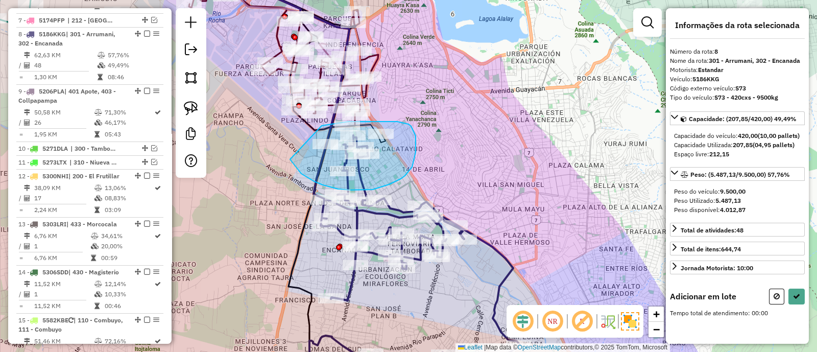
drag, startPoint x: 314, startPoint y: 181, endPoint x: 322, endPoint y: 126, distance: 56.2
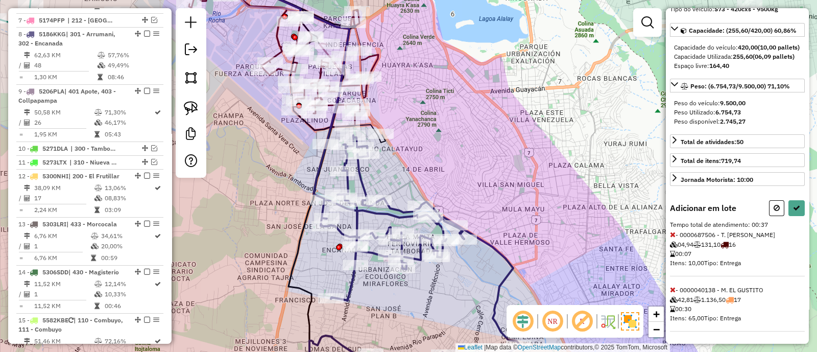
scroll to position [104, 0]
click icon
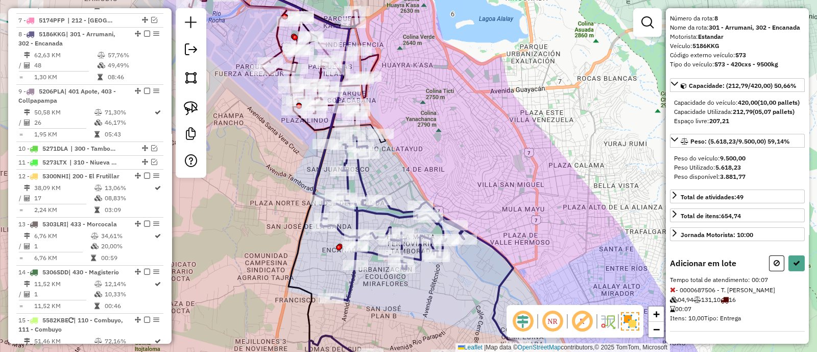
scroll to position [49, 0]
click button
select select "*********"
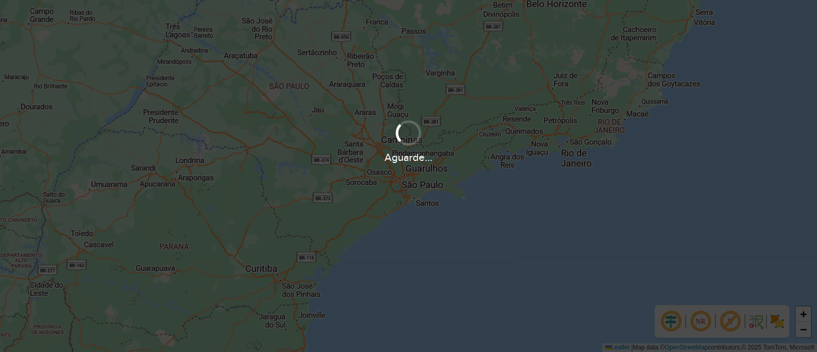
click at [779, 320] on div "Aguarde..." at bounding box center [408, 176] width 817 height 352
click at [779, 320] on img at bounding box center [777, 321] width 16 height 16
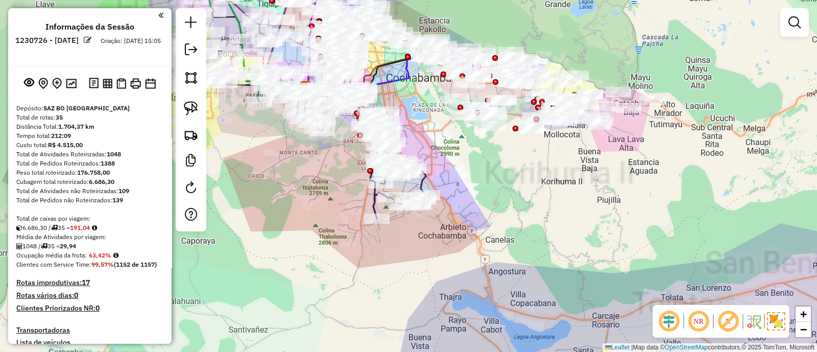
drag, startPoint x: 414, startPoint y: 242, endPoint x: 429, endPoint y: 251, distance: 16.7
click at [432, 279] on div "Janela de atendimento Grade de atendimento Capacidade Transportadoras Veículos …" at bounding box center [408, 176] width 817 height 352
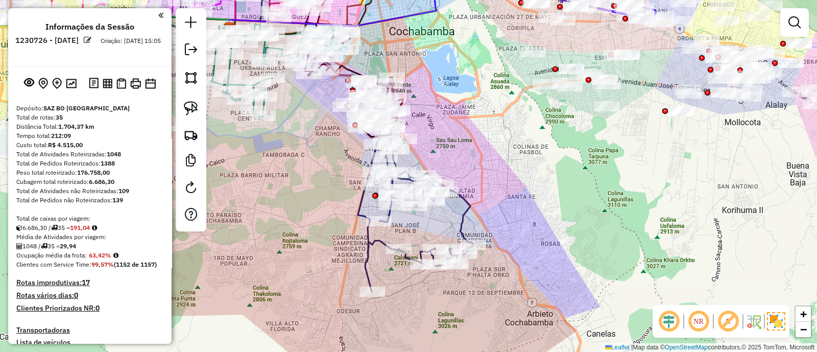
click at [467, 230] on icon at bounding box center [415, 213] width 115 height 156
select select "**********"
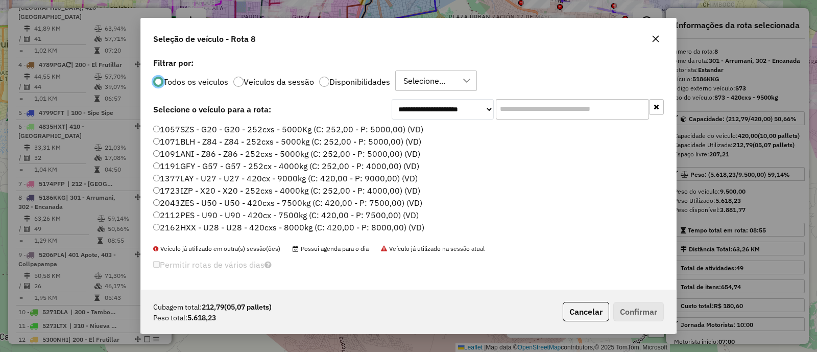
scroll to position [653, 0]
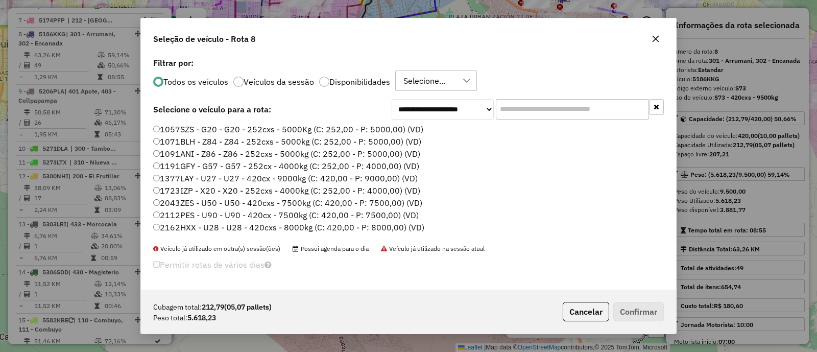
click at [378, 78] on label "Disponibilidades" at bounding box center [359, 82] width 61 height 8
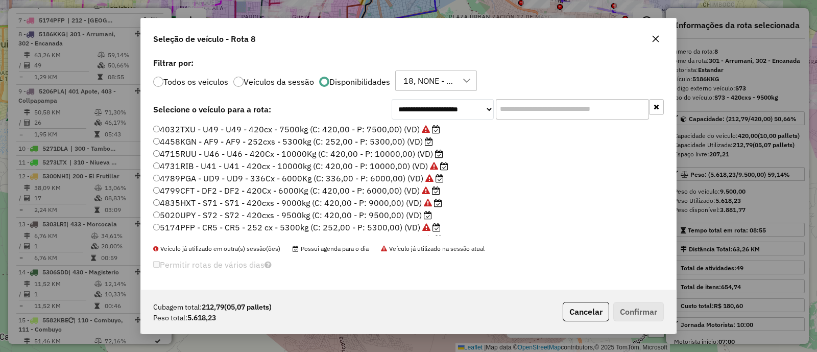
click at [537, 104] on input "text" at bounding box center [572, 109] width 153 height 20
click at [435, 78] on div "18, NONE - 18/08 - PROMAX" at bounding box center [428, 80] width 57 height 19
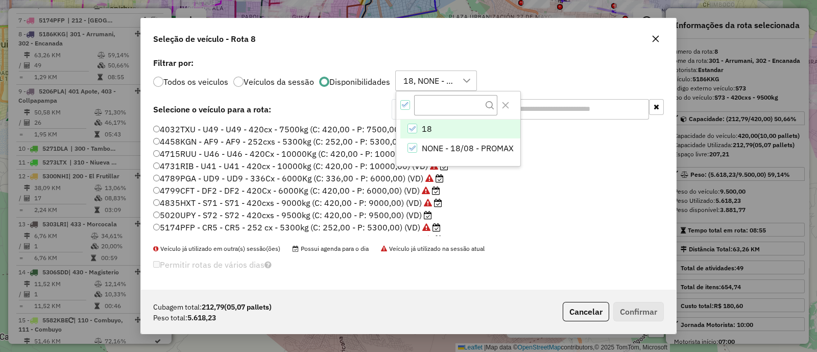
scroll to position [7, 47]
click at [447, 145] on span "NONE - 18/08 - PROMAX" at bounding box center [468, 148] width 92 height 12
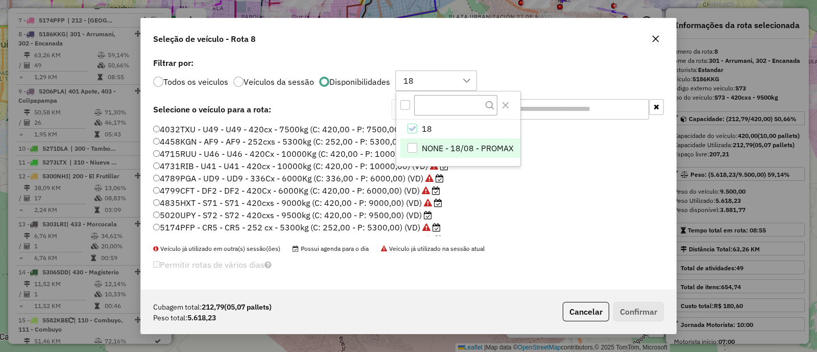
click at [557, 104] on input "text" at bounding box center [572, 109] width 153 height 20
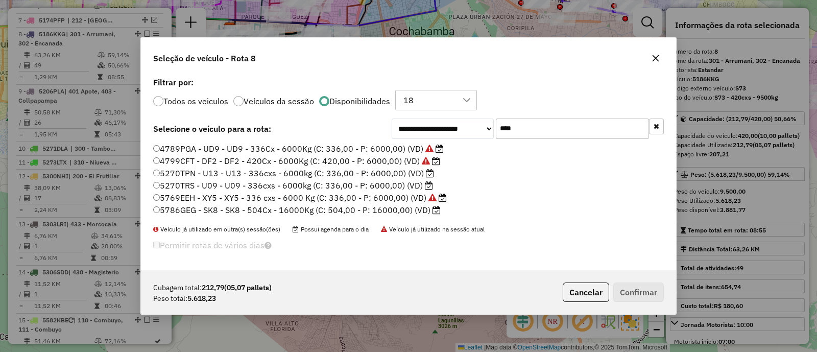
type input "****"
click at [299, 171] on label "5270TPN - U13 - U13 - 336cxs - 6000kg (C: 336,00 - P: 6000,00) (VD)" at bounding box center [293, 173] width 281 height 12
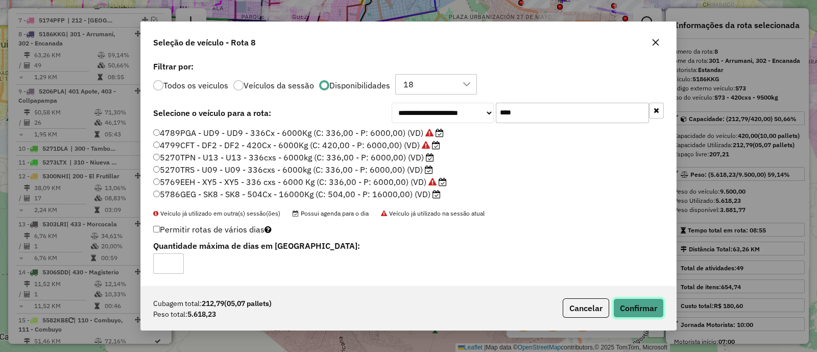
click at [638, 313] on button "Confirmar" at bounding box center [638, 307] width 51 height 19
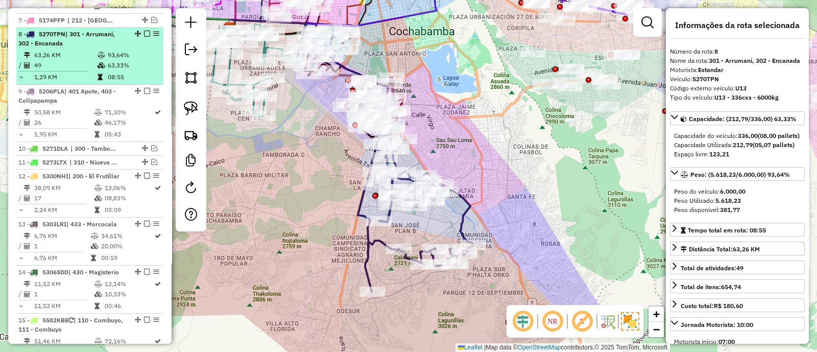
drag, startPoint x: 143, startPoint y: 14, endPoint x: 156, endPoint y: 31, distance: 21.1
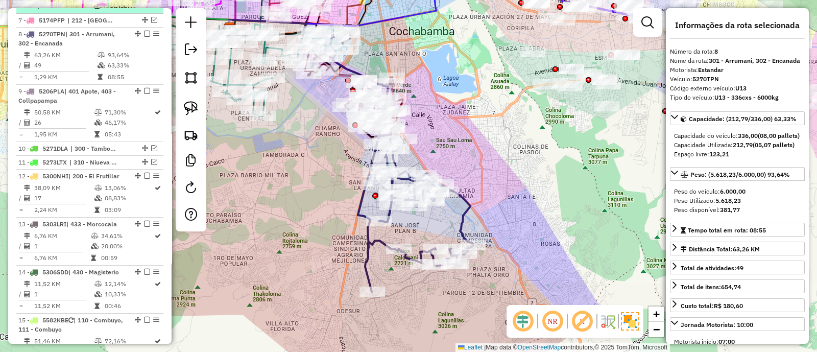
click at [144, 31] on em at bounding box center [147, 34] width 6 height 6
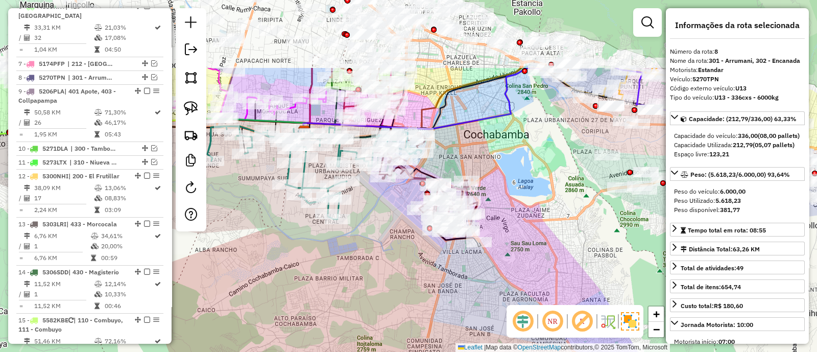
drag, startPoint x: 376, startPoint y: 241, endPoint x: 395, endPoint y: 268, distance: 32.6
click at [395, 268] on div "Janela de atendimento Grade de atendimento Capacidade Transportadoras Veículos …" at bounding box center [408, 176] width 817 height 352
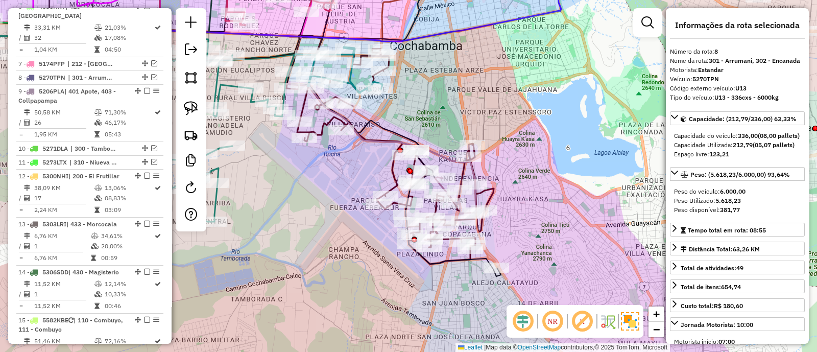
click at [452, 260] on icon at bounding box center [322, 160] width 355 height 231
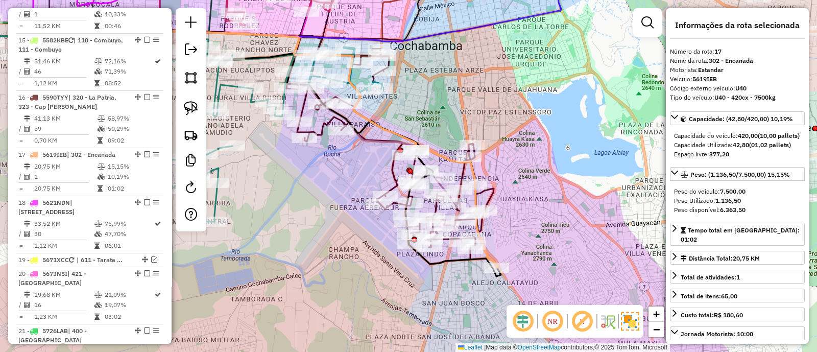
scroll to position [1008, 0]
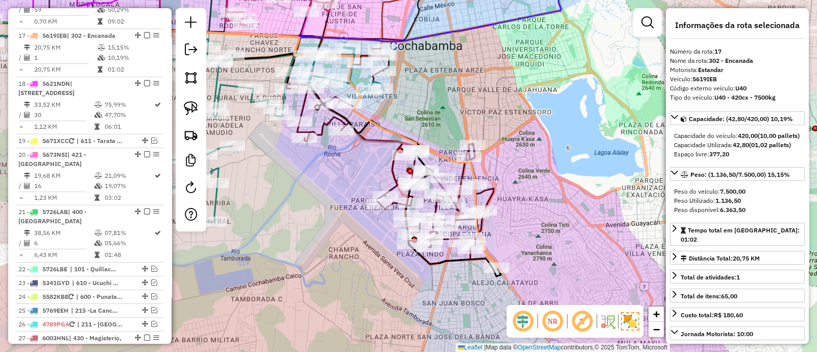
click at [428, 256] on icon at bounding box center [322, 160] width 355 height 231
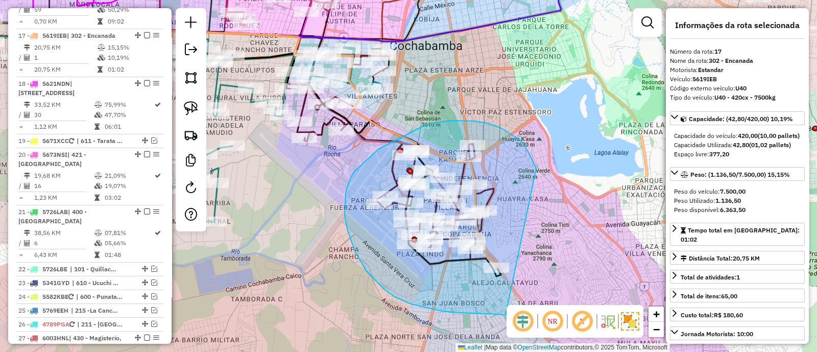
drag, startPoint x: 501, startPoint y: 128, endPoint x: 517, endPoint y: 314, distance: 186.5
click at [517, 314] on hb-router-mapa "Informações da Sessão 1230726 - [DATE] Criação: [DATE] 15:05 Depósito: [GEOGRAP…" at bounding box center [408, 176] width 817 height 352
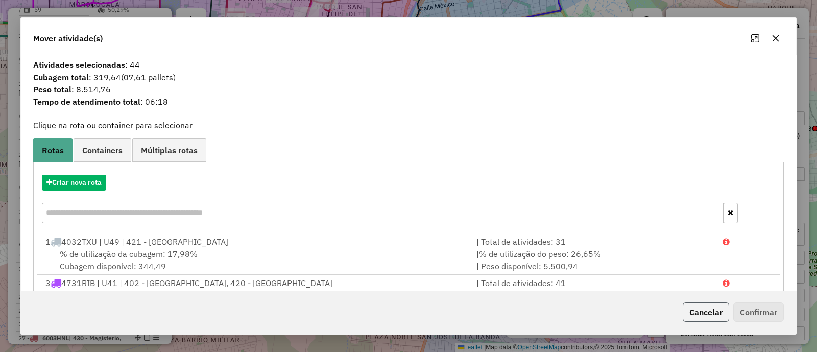
click at [692, 313] on button "Cancelar" at bounding box center [705, 311] width 46 height 19
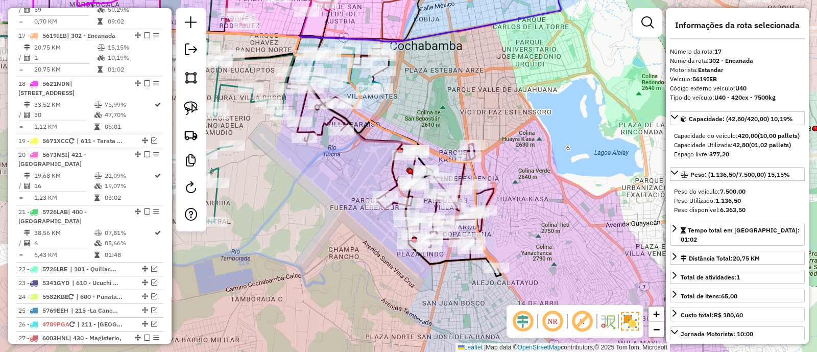
click at [493, 261] on icon at bounding box center [320, 149] width 351 height 238
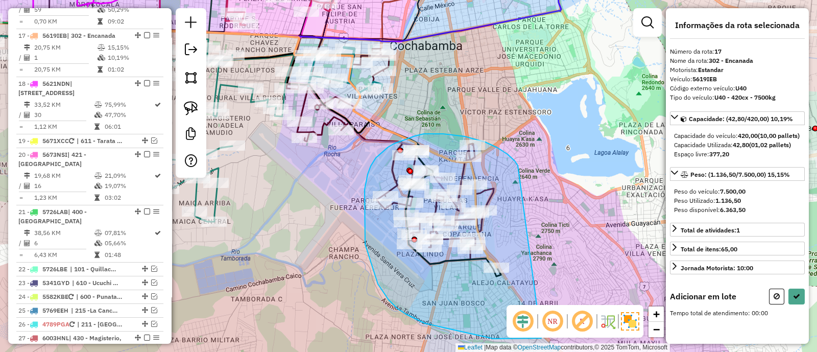
drag, startPoint x: 507, startPoint y: 154, endPoint x: 541, endPoint y: 338, distance: 186.8
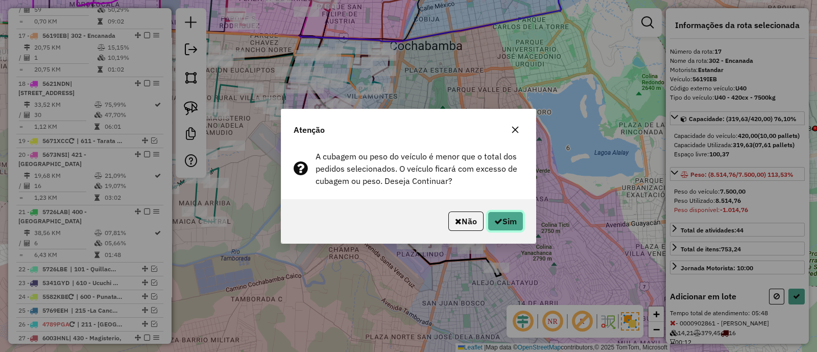
click at [508, 215] on button "Sim" at bounding box center [505, 220] width 36 height 19
select select "**********"
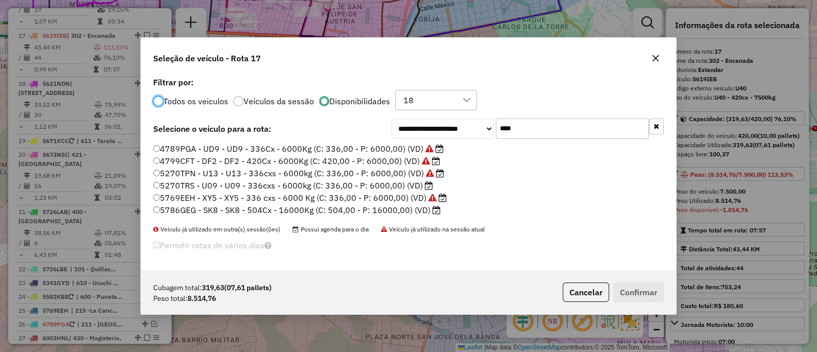
scroll to position [5, 3]
click at [530, 130] on input "****" at bounding box center [572, 128] width 153 height 20
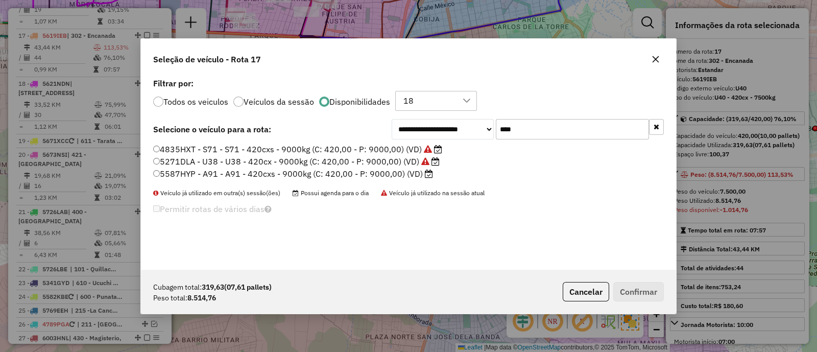
type input "****"
click at [404, 170] on label "5587HYP - A91 - A91 - 420cxs - 9000kg (C: 420,00 - P: 9000,00) (VD)" at bounding box center [293, 173] width 280 height 12
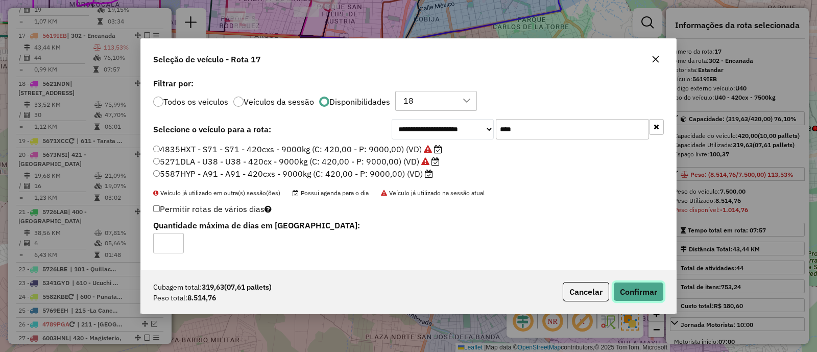
click at [634, 287] on button "Confirmar" at bounding box center [638, 291] width 51 height 19
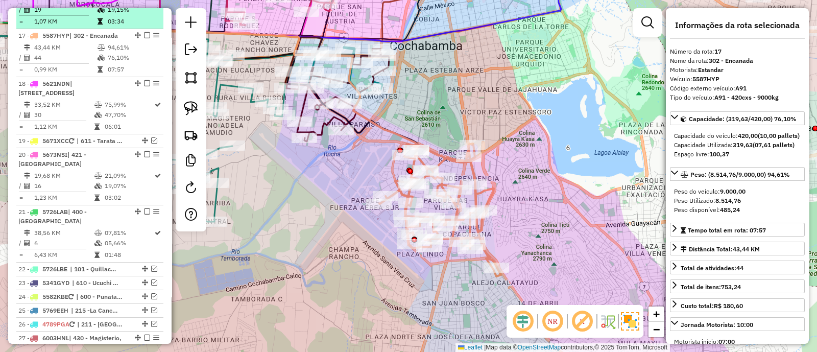
click at [144, 32] on em at bounding box center [147, 35] width 6 height 6
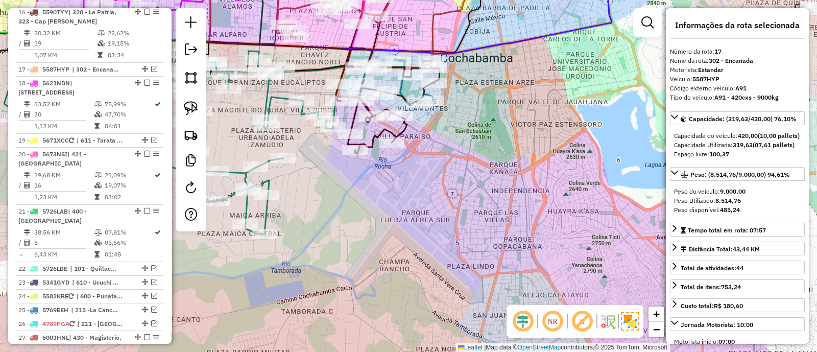
drag, startPoint x: 469, startPoint y: 223, endPoint x: 599, endPoint y: 223, distance: 130.7
click at [593, 224] on div "Janela de atendimento Grade de atendimento Capacidade Transportadoras Veículos …" at bounding box center [408, 176] width 817 height 352
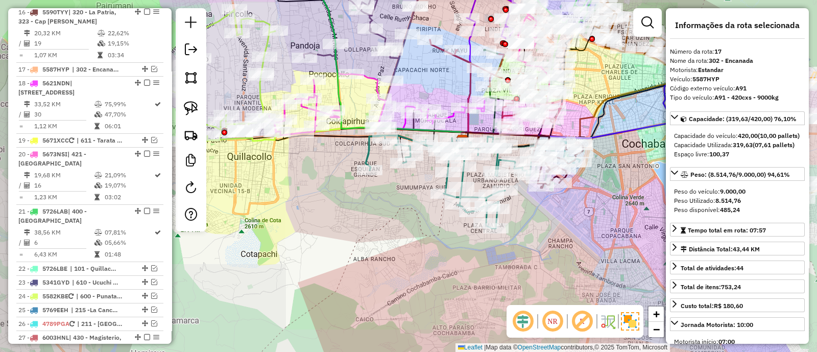
drag, startPoint x: 527, startPoint y: 257, endPoint x: 507, endPoint y: 255, distance: 20.5
click at [515, 262] on div "Janela de atendimento Grade de atendimento Capacidade Transportadoras Veículos …" at bounding box center [408, 176] width 817 height 352
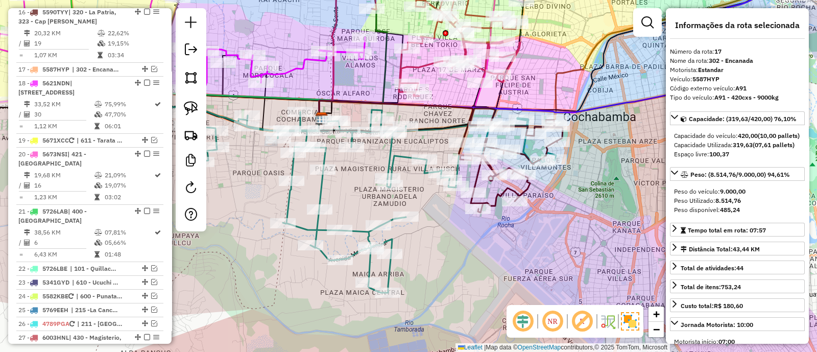
click at [526, 188] on icon at bounding box center [511, 160] width 103 height 104
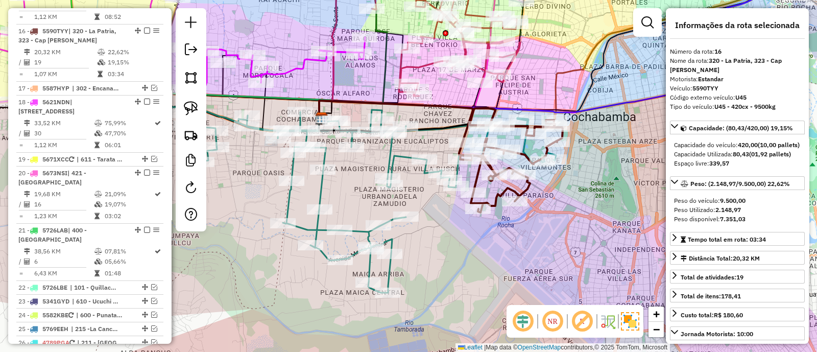
scroll to position [952, 0]
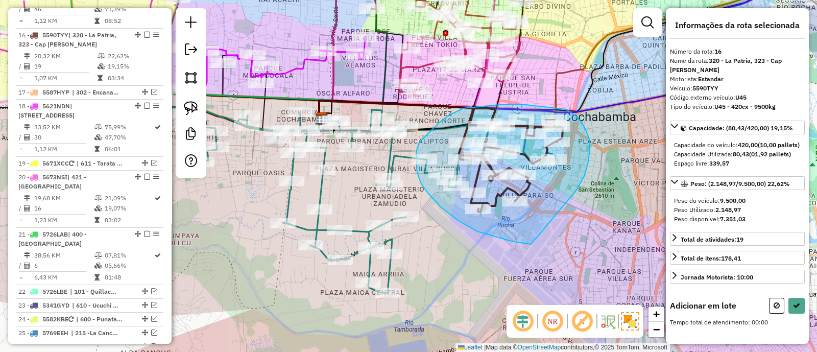
drag, startPoint x: 583, startPoint y: 177, endPoint x: 531, endPoint y: 244, distance: 84.8
click at [531, 244] on div "Janela de atendimento Grade de atendimento Capacidade Transportadoras Veículos …" at bounding box center [408, 176] width 817 height 352
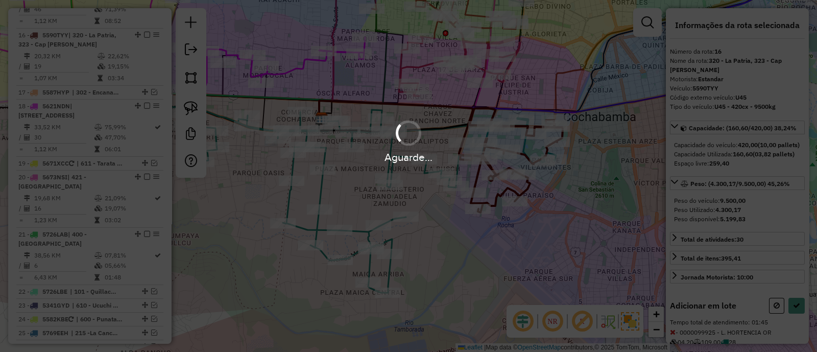
select select "**********"
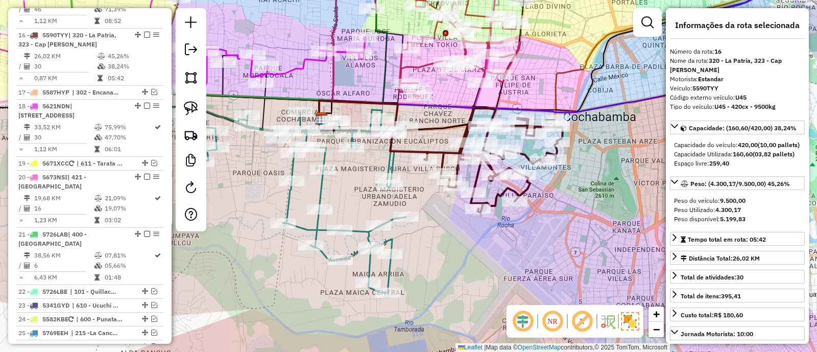
click at [321, 187] on icon at bounding box center [266, 200] width 279 height 186
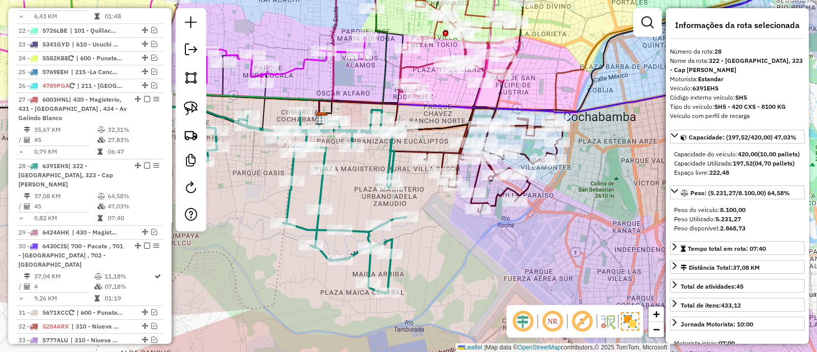
scroll to position [1324, 0]
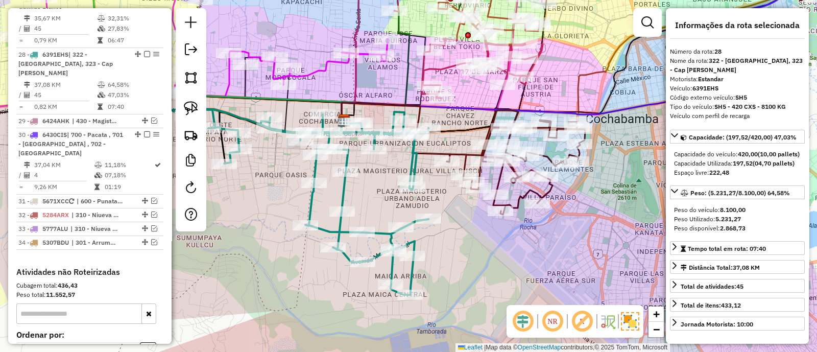
drag, startPoint x: 389, startPoint y: 186, endPoint x: 401, endPoint y: 186, distance: 11.7
click at [398, 186] on div "Rota 28 - Placa 6391EHS 0000889161 - T. [PERSON_NAME] de atendimento Grade de a…" at bounding box center [408, 176] width 817 height 352
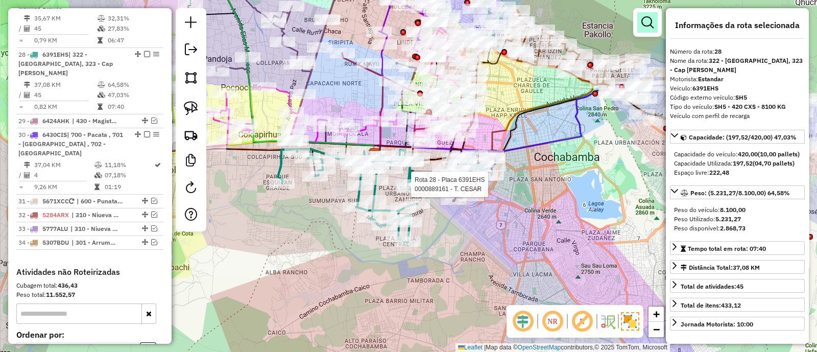
click at [646, 21] on em at bounding box center [647, 22] width 12 height 12
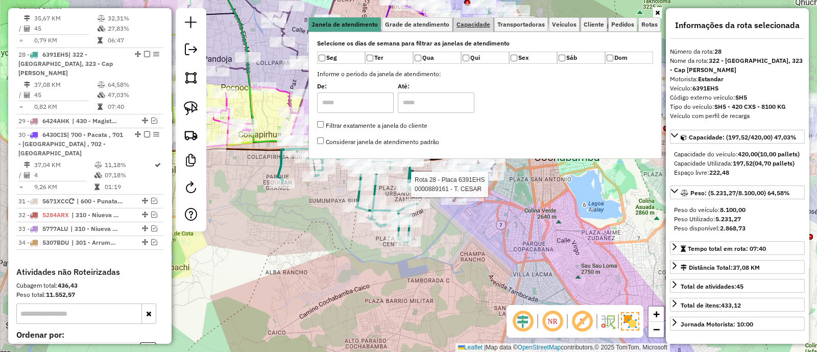
click at [491, 29] on link "Capacidade" at bounding box center [473, 24] width 40 height 14
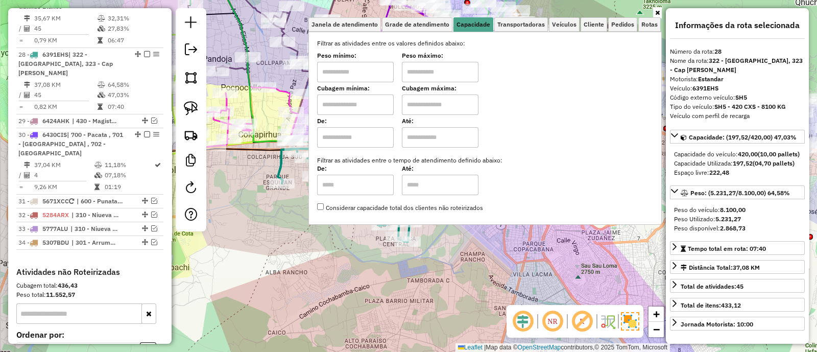
click at [357, 111] on input "text" at bounding box center [355, 104] width 77 height 20
type input "****"
click at [424, 103] on input "text" at bounding box center [440, 104] width 77 height 20
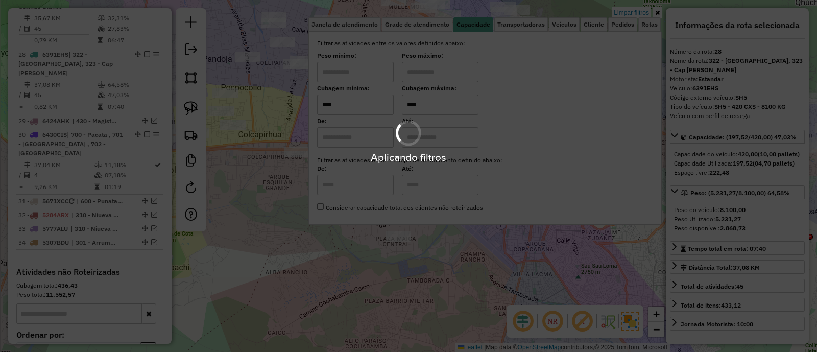
type input "****"
click at [516, 260] on div "Aplicando filtros" at bounding box center [408, 176] width 817 height 352
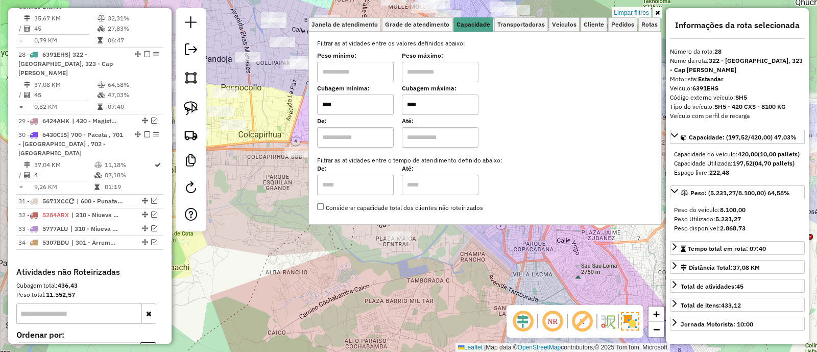
click at [495, 258] on div "Limpar filtros Janela de atendimento Grade de atendimento Capacidade Transporta…" at bounding box center [408, 176] width 817 height 352
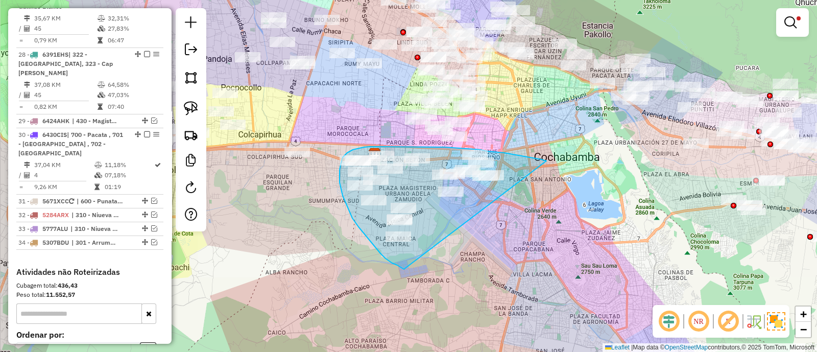
drag, startPoint x: 527, startPoint y: 157, endPoint x: 431, endPoint y: 273, distance: 150.5
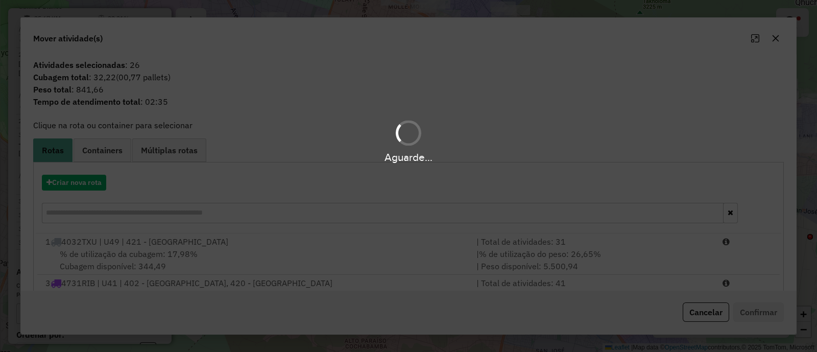
click at [62, 197] on hb-app "Aguarde... Pop-up bloqueado! Seu navegador bloqueou automáticamente a abertura …" at bounding box center [408, 176] width 817 height 352
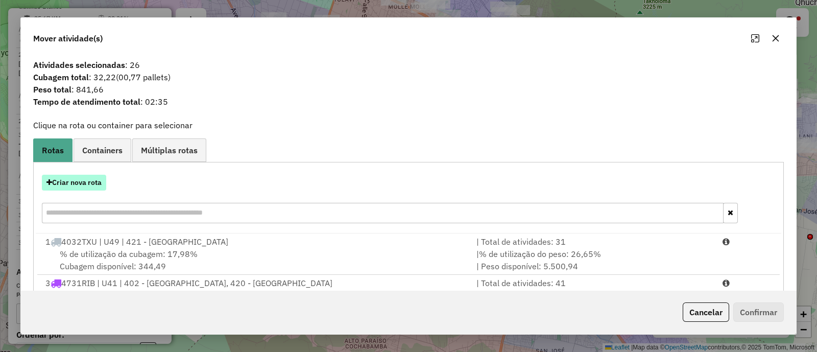
click at [61, 185] on button "Criar nova rota" at bounding box center [74, 183] width 64 height 16
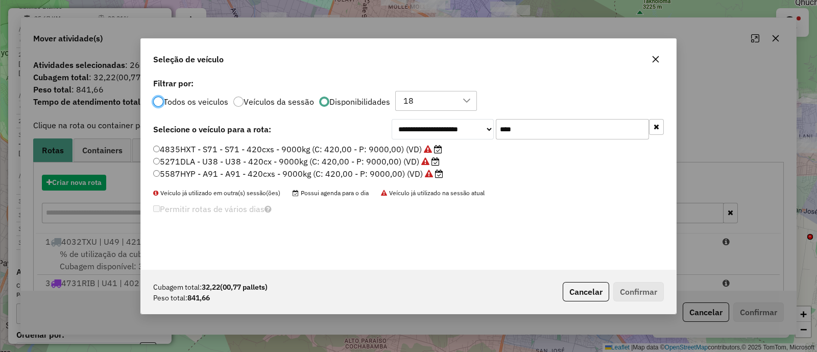
scroll to position [5, 3]
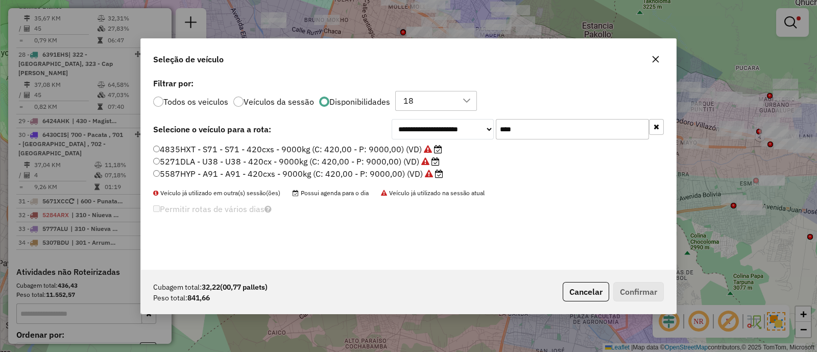
click at [552, 136] on input "****" at bounding box center [572, 129] width 153 height 20
click at [553, 136] on input "****" at bounding box center [572, 129] width 153 height 20
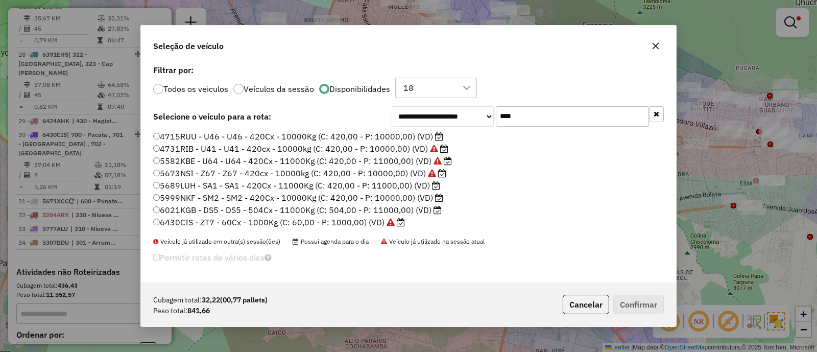
type input "****"
click at [372, 223] on label "6430CIS - ZT7 - 60Cx - 1000Kg (C: 60,00 - P: 1000,00) (VD)" at bounding box center [279, 222] width 252 height 12
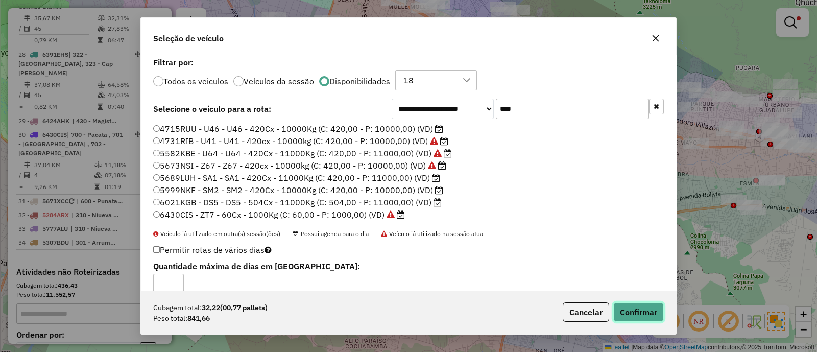
click at [632, 304] on button "Confirmar" at bounding box center [638, 311] width 51 height 19
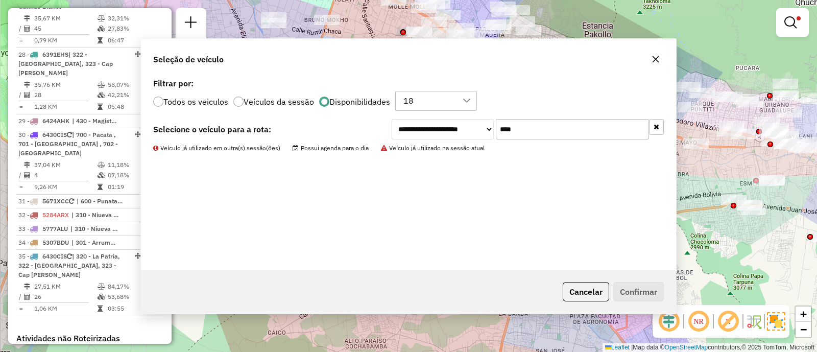
scroll to position [1266, 0]
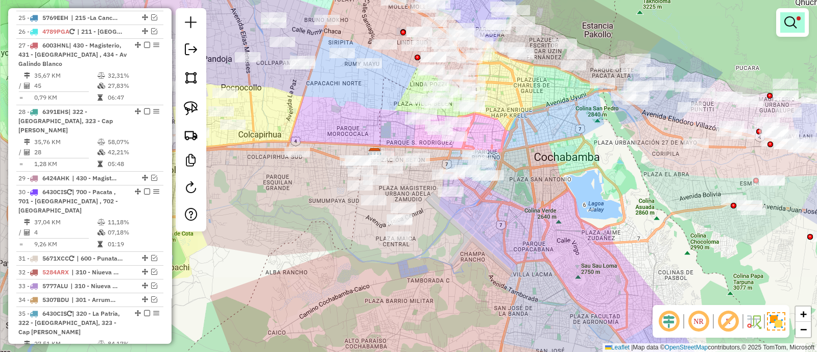
click at [796, 19] on em at bounding box center [790, 22] width 12 height 12
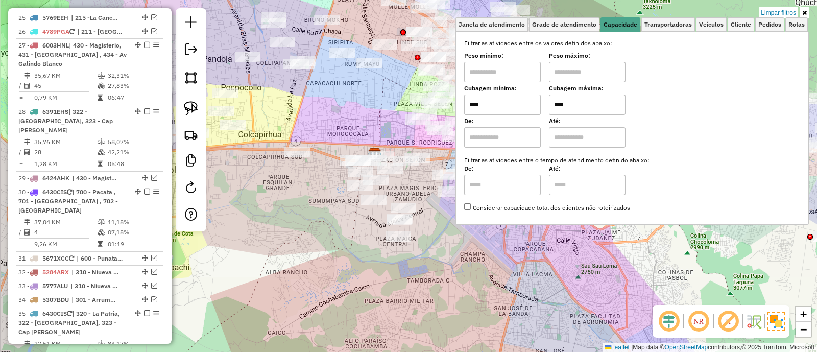
click at [599, 102] on input "****" at bounding box center [587, 104] width 77 height 20
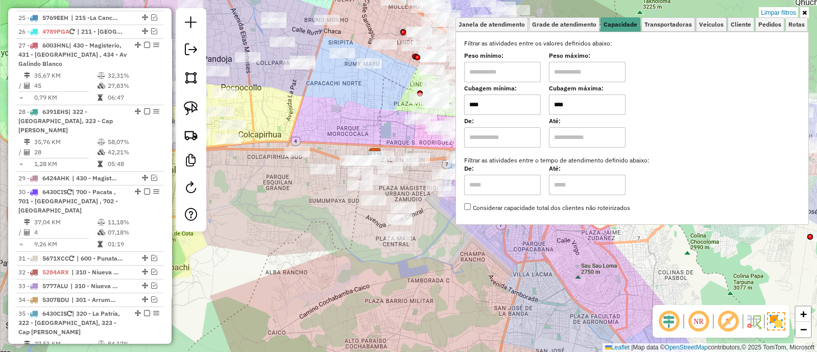
type input "****"
click at [437, 248] on div "Limpar filtros Janela de atendimento Grade de atendimento Capacidade Transporta…" at bounding box center [408, 176] width 817 height 352
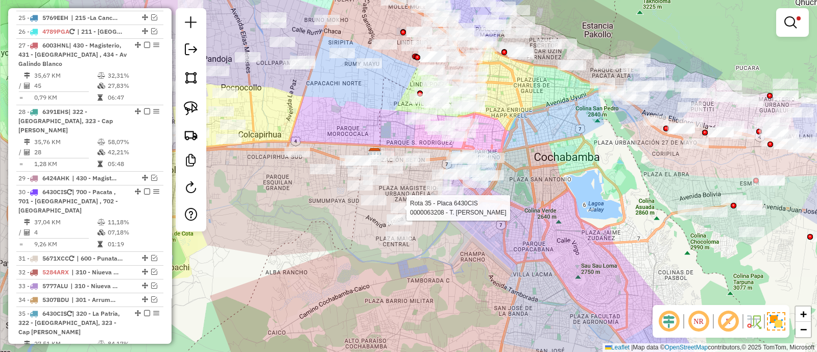
select select "**********"
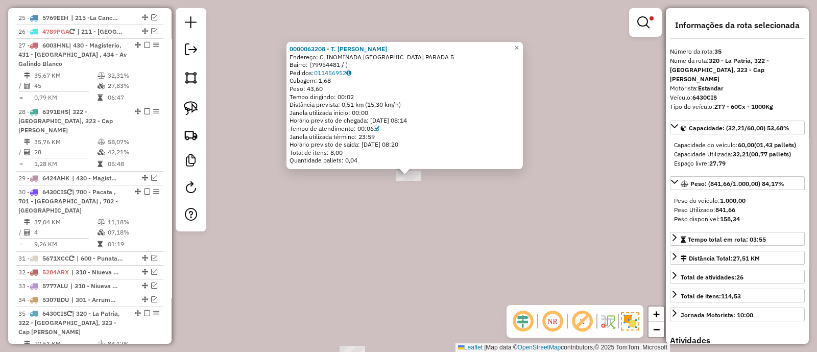
scroll to position [1465, 0]
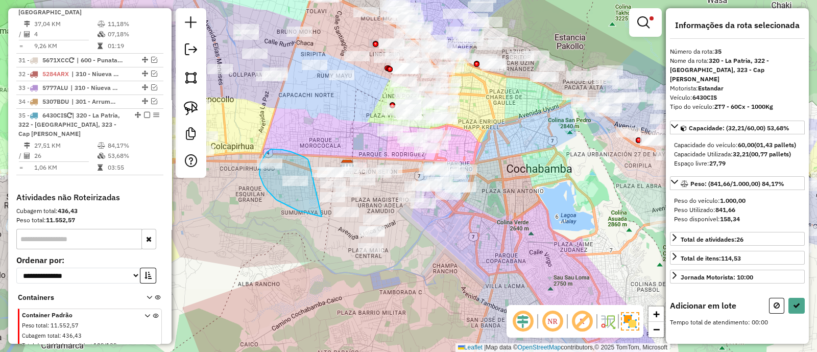
drag, startPoint x: 309, startPoint y: 162, endPoint x: 322, endPoint y: 216, distance: 56.1
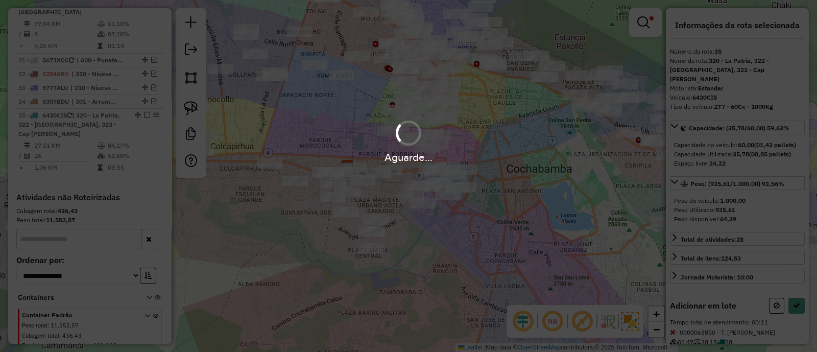
select select "**********"
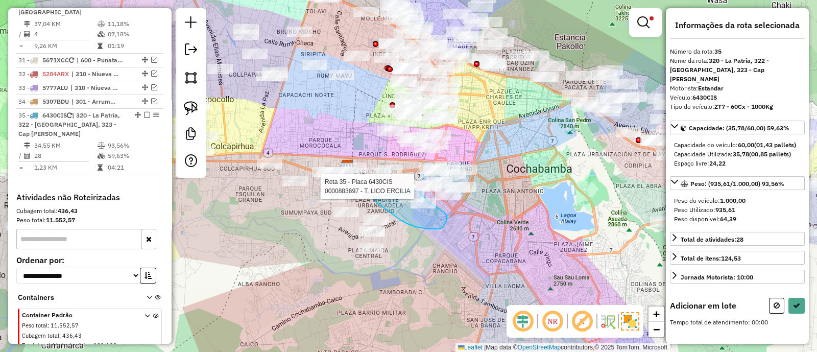
click at [412, 186] on div "Rota 35 - Placa 6430CIS 0000886121 - T. MARIA Rota 16 - Placa 5590TYY 000069478…" at bounding box center [408, 176] width 817 height 352
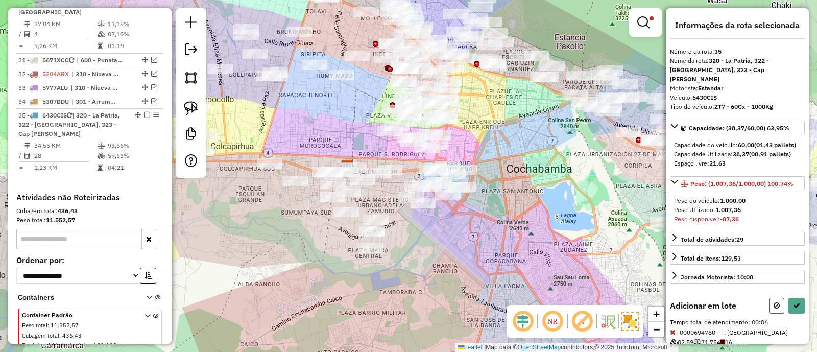
click at [773, 305] on icon at bounding box center [776, 305] width 6 height 7
select select "**********"
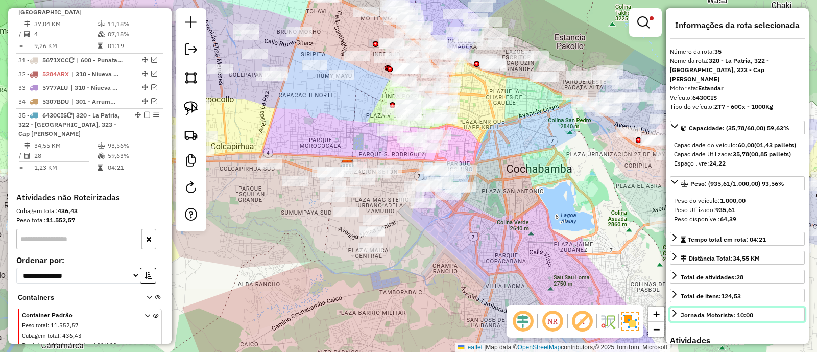
click at [773, 307] on link "Jornada Motorista: 10:00" at bounding box center [737, 314] width 135 height 14
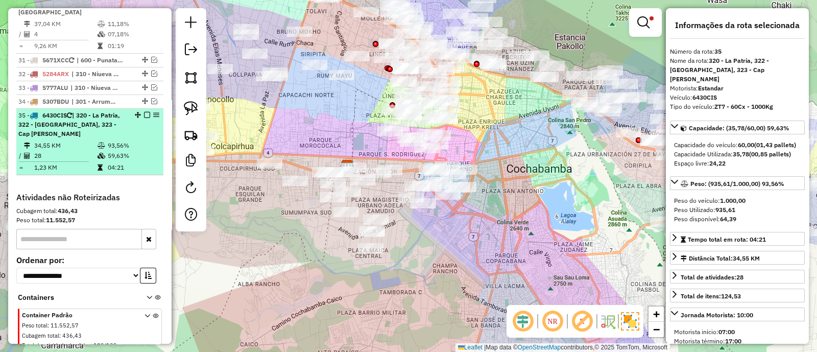
click at [145, 112] on em at bounding box center [147, 115] width 6 height 6
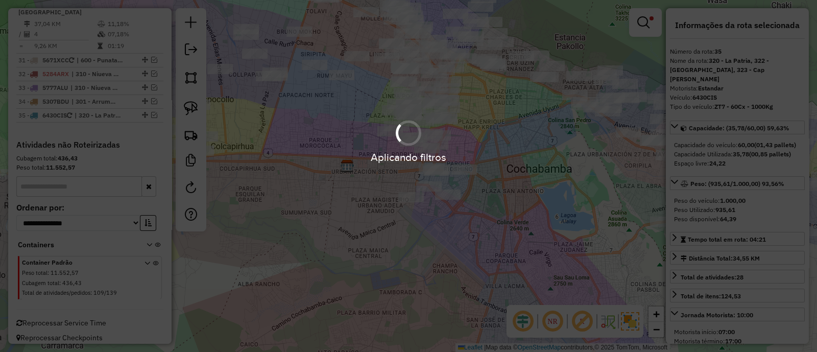
scroll to position [1412, 0]
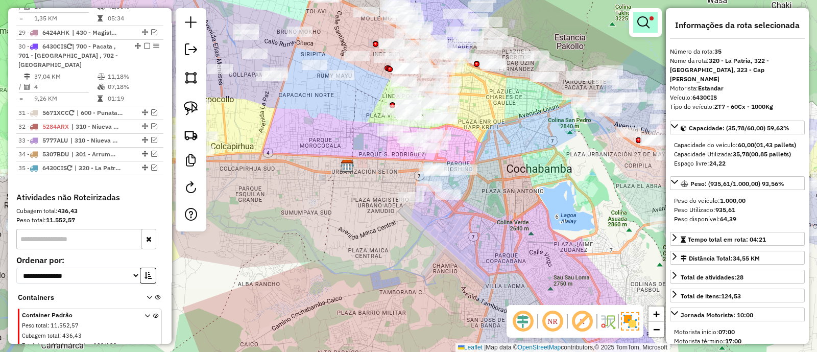
click at [640, 18] on em at bounding box center [643, 22] width 12 height 12
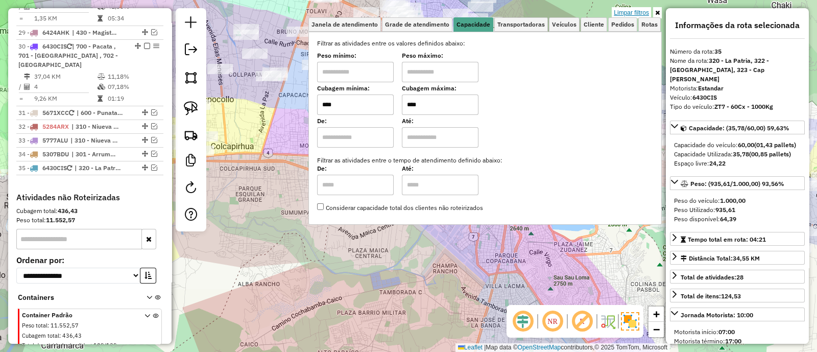
click at [632, 11] on link "Limpar filtros" at bounding box center [631, 12] width 39 height 11
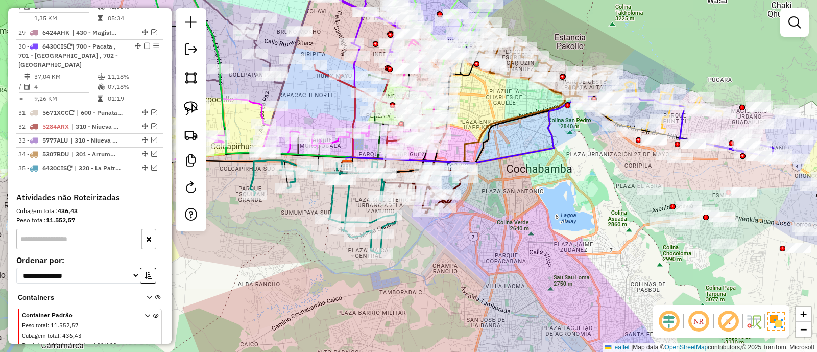
click at [345, 196] on icon at bounding box center [323, 206] width 146 height 93
select select "**********"
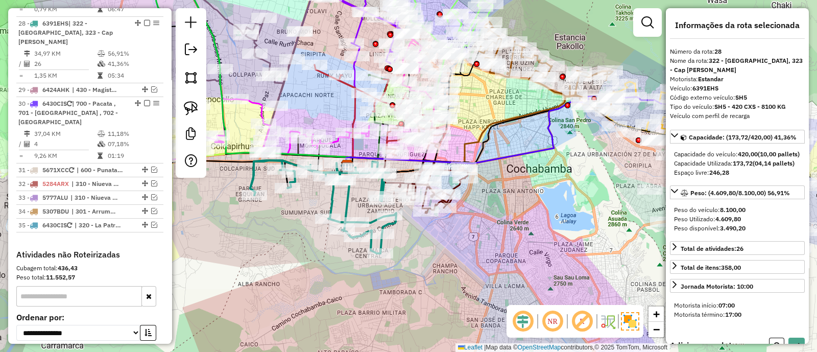
scroll to position [1324, 0]
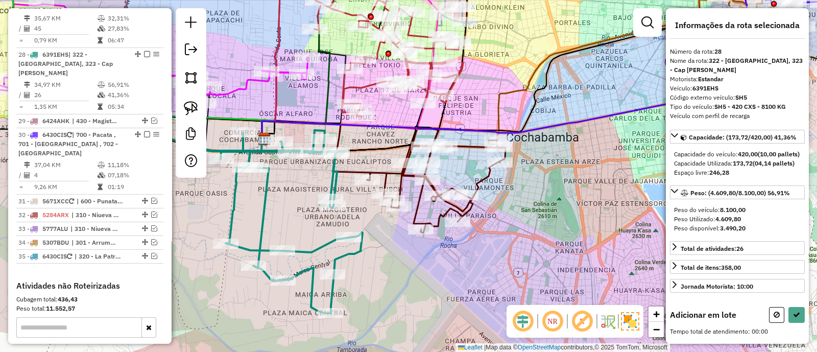
click at [479, 185] on icon at bounding box center [436, 181] width 138 height 104
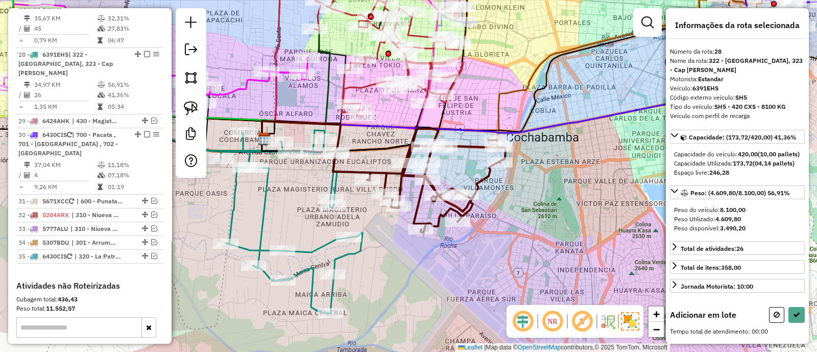
click at [479, 185] on icon at bounding box center [436, 181] width 138 height 104
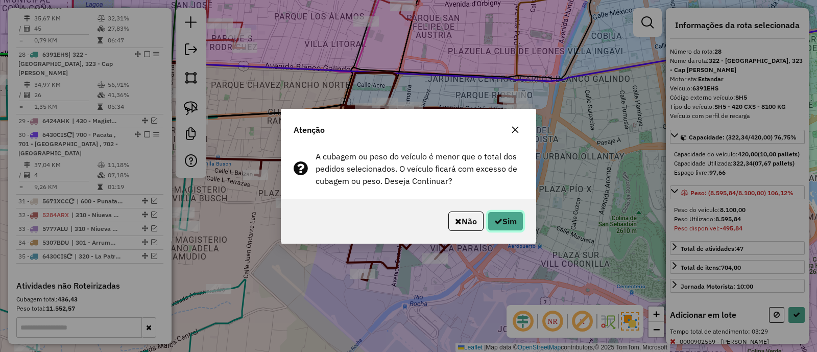
click at [495, 214] on button "Sim" at bounding box center [505, 220] width 36 height 19
select select "**********"
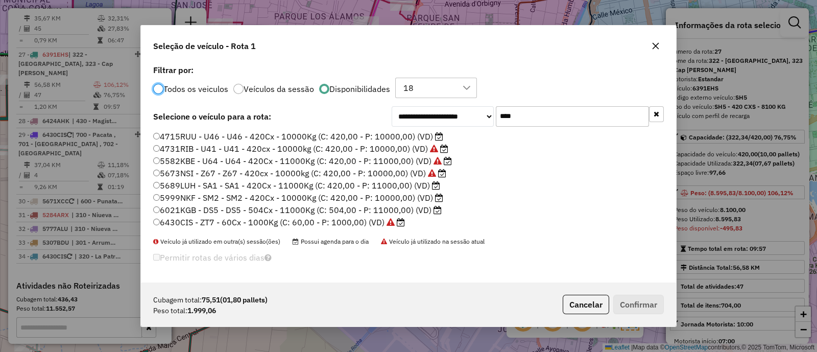
scroll to position [5, 3]
click at [564, 116] on input "****" at bounding box center [572, 116] width 153 height 20
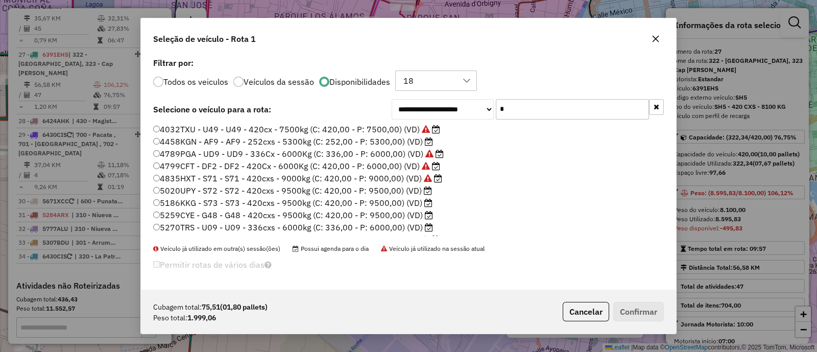
type input "*"
click at [357, 185] on label "5020UPY - S72 - S72 - 420cxs - 9500kg (C: 420,00 - P: 9500,00) (VD)" at bounding box center [292, 190] width 279 height 12
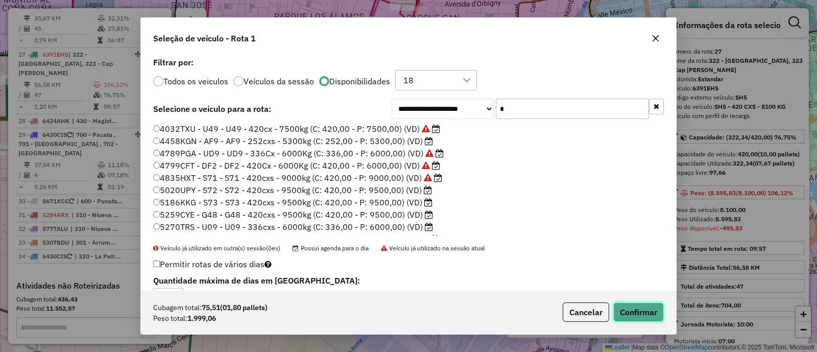
click at [626, 310] on button "Confirmar" at bounding box center [638, 311] width 51 height 19
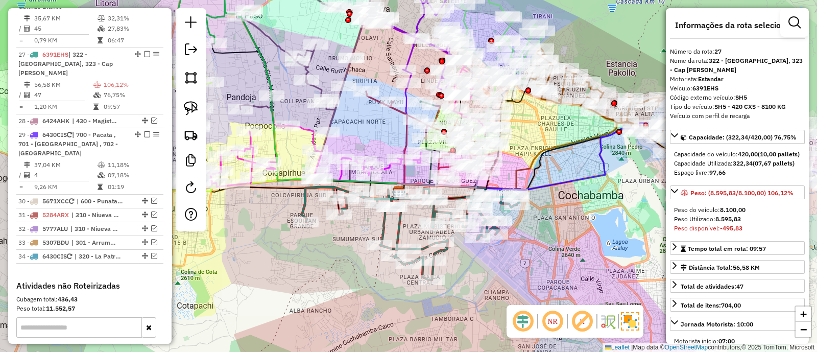
click at [399, 224] on icon at bounding box center [410, 233] width 217 height 93
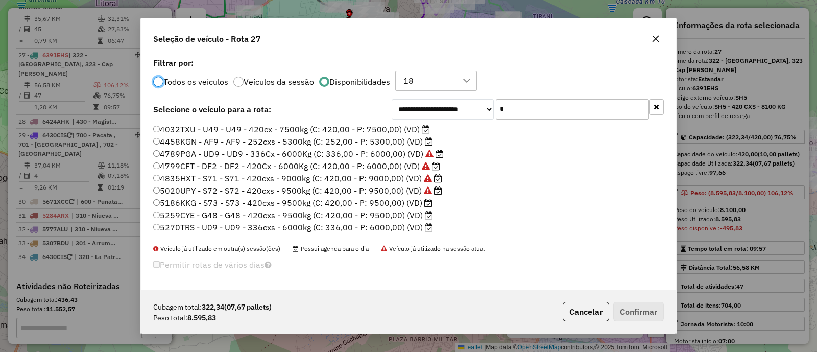
click at [542, 110] on input "*" at bounding box center [572, 109] width 153 height 20
type input "**"
click at [393, 141] on label "5186KKG - S73 - S73 - 420cxs - 9500kg (C: 420,00 - P: 9500,00) (VD)" at bounding box center [292, 141] width 279 height 12
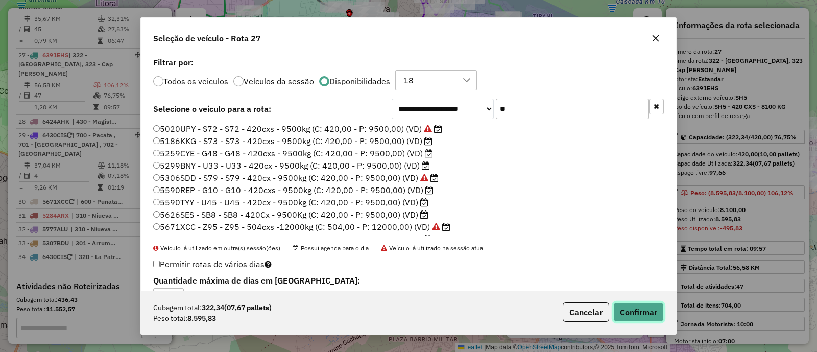
click at [629, 311] on button "Confirmar" at bounding box center [638, 311] width 51 height 19
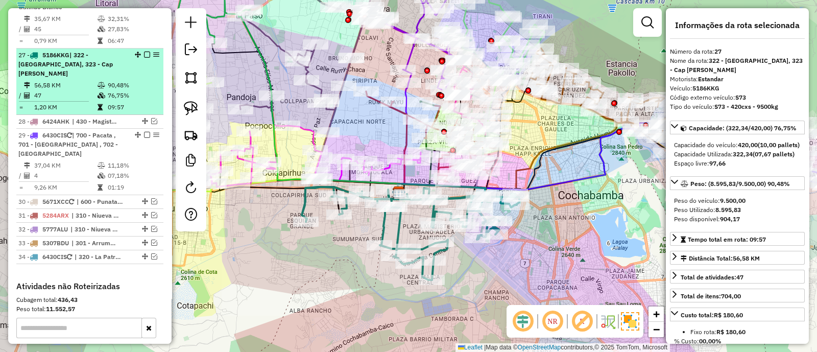
click at [144, 52] on em at bounding box center [147, 55] width 6 height 6
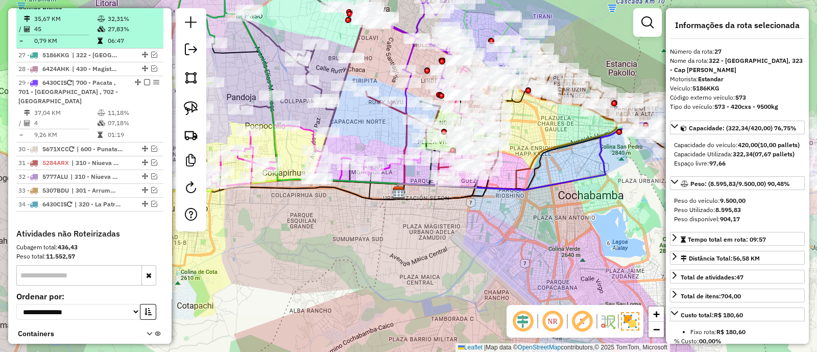
scroll to position [1223, 0]
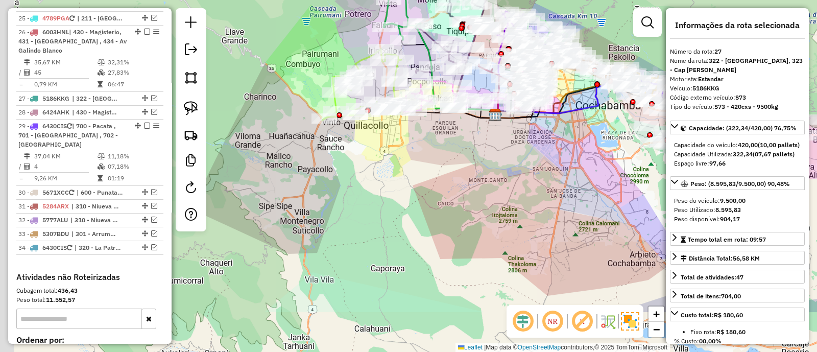
drag, startPoint x: 314, startPoint y: 247, endPoint x: 451, endPoint y: 136, distance: 176.0
click at [451, 138] on div "Janela de atendimento Grade de atendimento Capacidade Transportadoras Veículos …" at bounding box center [408, 176] width 817 height 352
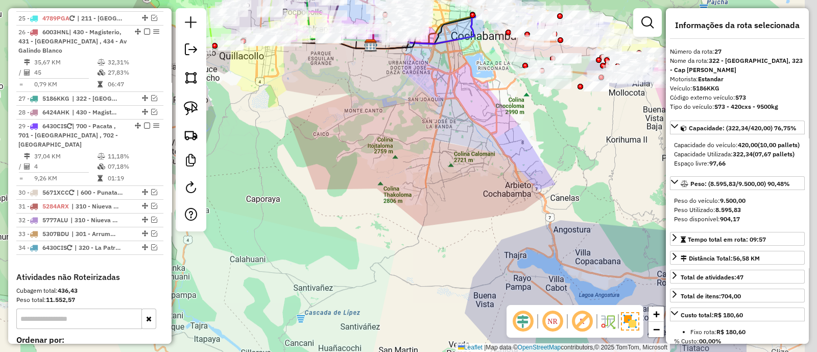
drag, startPoint x: 434, startPoint y: 133, endPoint x: 308, endPoint y: 136, distance: 125.6
click at [281, 102] on div "Janela de atendimento Grade de atendimento Capacidade Transportadoras Veículos …" at bounding box center [408, 176] width 817 height 352
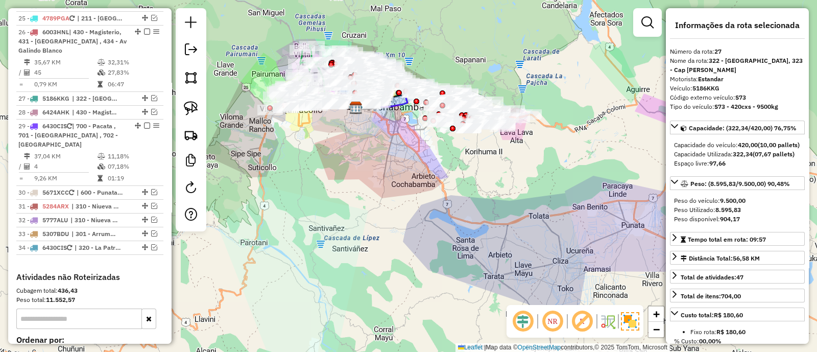
drag, startPoint x: 315, startPoint y: 186, endPoint x: 346, endPoint y: 235, distance: 58.2
click at [351, 241] on div "Janela de atendimento Grade de atendimento Capacidade Transportadoras Veículos …" at bounding box center [408, 176] width 817 height 352
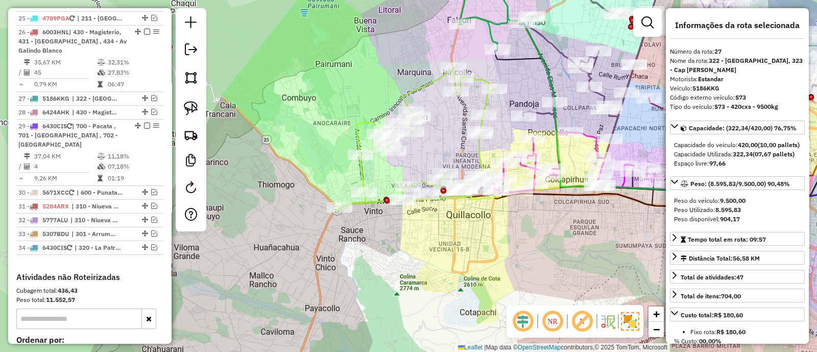
click at [358, 164] on icon at bounding box center [415, 139] width 158 height 143
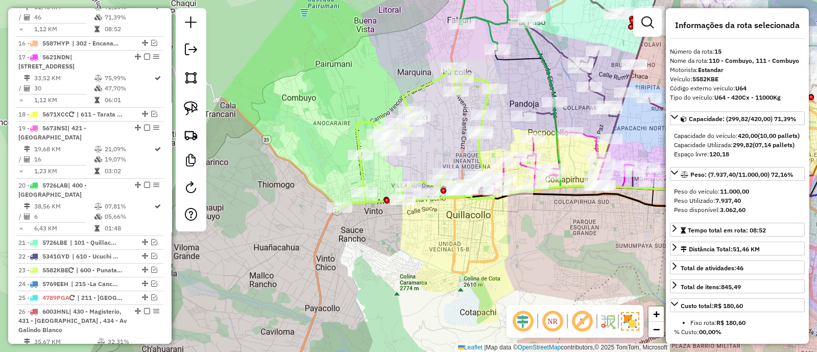
scroll to position [894, 0]
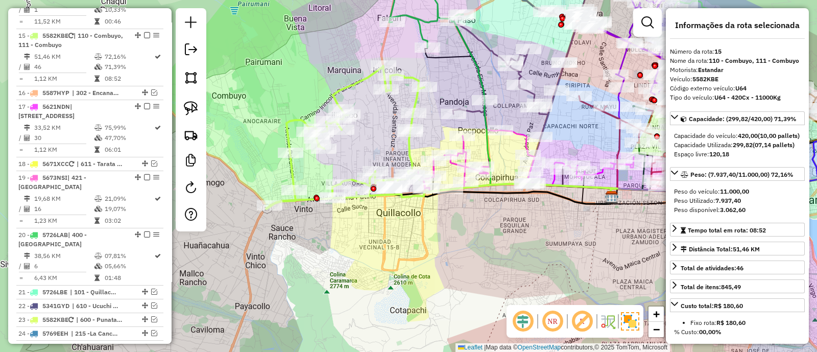
drag, startPoint x: 470, startPoint y: 245, endPoint x: 396, endPoint y: 241, distance: 74.6
click at [399, 242] on div "Janela de atendimento Grade de atendimento Capacidade Transportadoras Veículos …" at bounding box center [408, 176] width 817 height 352
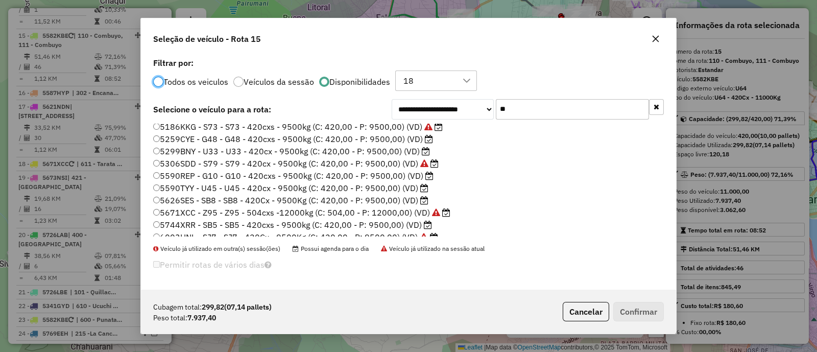
scroll to position [22, 0]
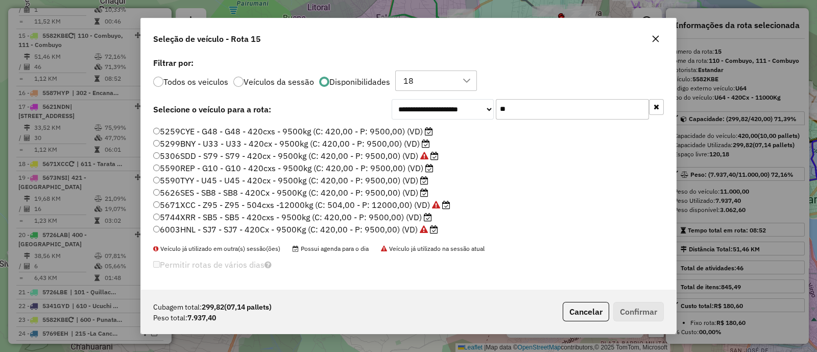
click at [523, 108] on input "**" at bounding box center [572, 109] width 153 height 20
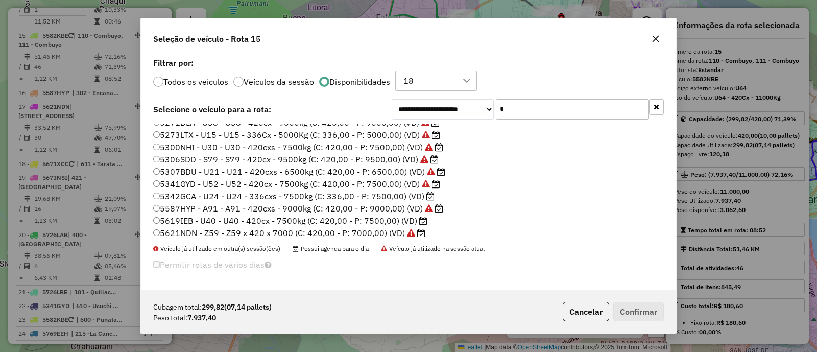
scroll to position [172, 0]
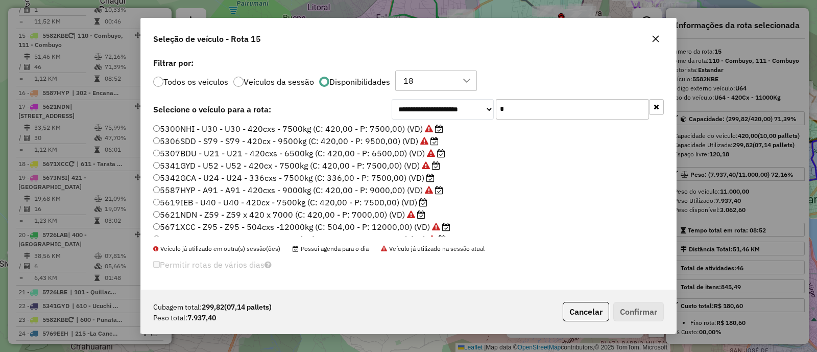
type input "*"
click at [386, 206] on label "5619IEB - U40 - U40 - 420cx - 7500kg (C: 420,00 - P: 7500,00) (VD)" at bounding box center [290, 202] width 274 height 12
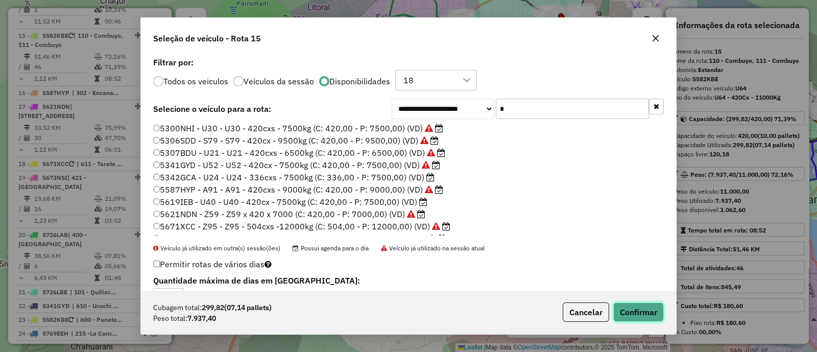
click at [655, 311] on button "Confirmar" at bounding box center [638, 311] width 51 height 19
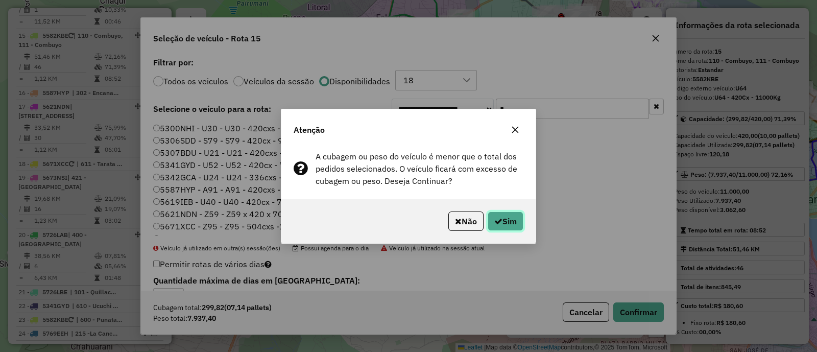
click at [514, 227] on button "Sim" at bounding box center [505, 220] width 36 height 19
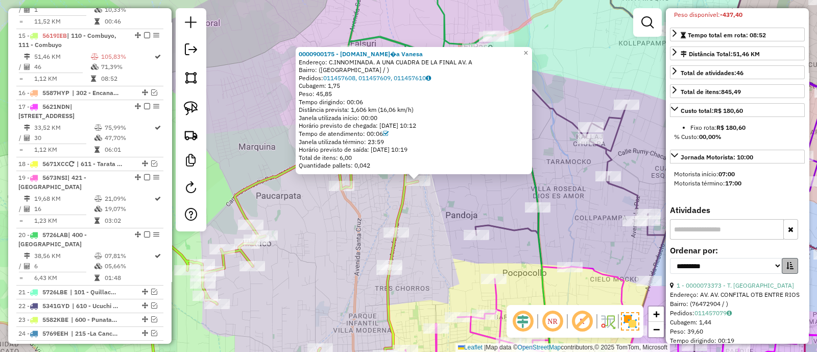
scroll to position [319, 0]
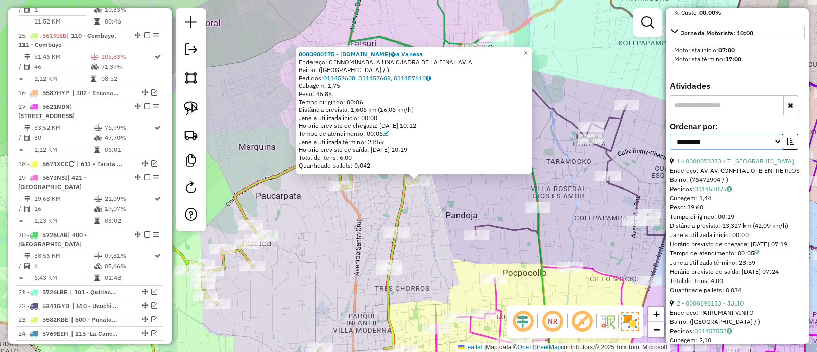
click at [749, 150] on select "**********" at bounding box center [726, 142] width 112 height 16
select select "*********"
click at [670, 149] on select "**********" at bounding box center [726, 142] width 112 height 16
click at [790, 145] on icon "button" at bounding box center [789, 141] width 7 height 7
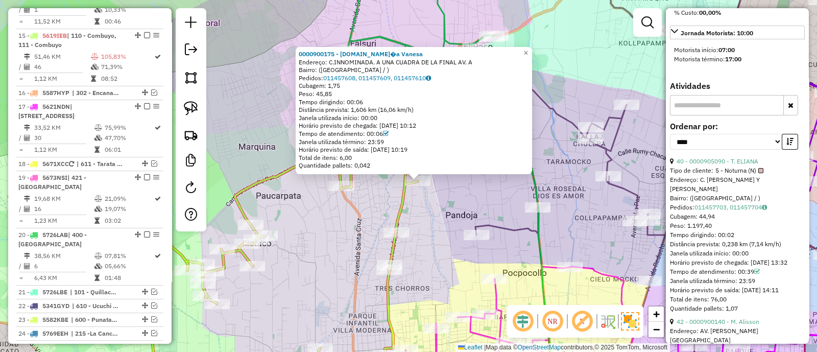
click at [733, 157] on div "**********" at bounding box center [737, 140] width 135 height 34
click at [733, 165] on link "40 - 0000905090 - T. ELIANA" at bounding box center [717, 161] width 82 height 8
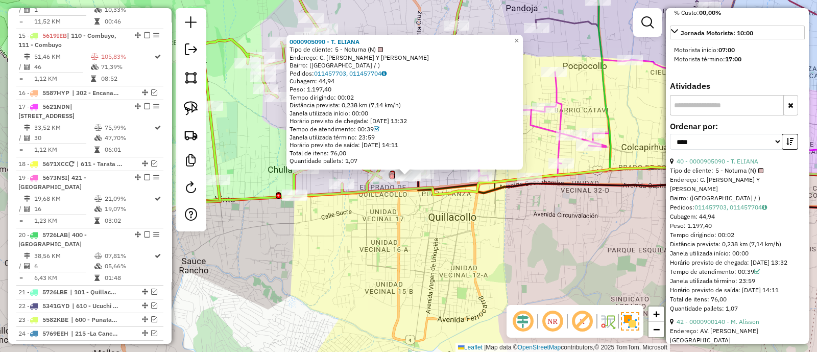
scroll to position [446, 0]
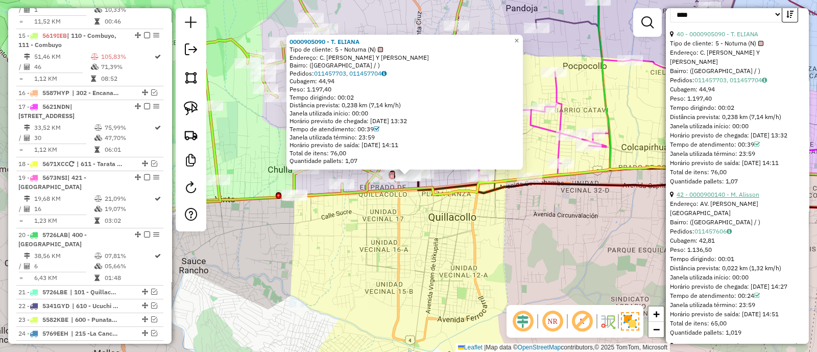
click at [730, 198] on link "42 - 0000900140 - M. Alisson" at bounding box center [717, 194] width 83 height 8
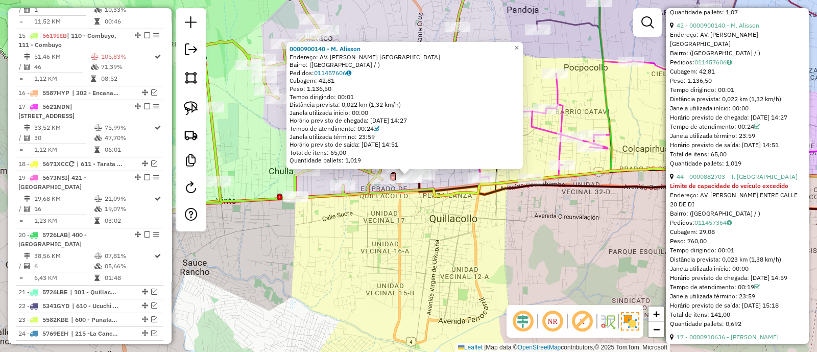
scroll to position [638, 0]
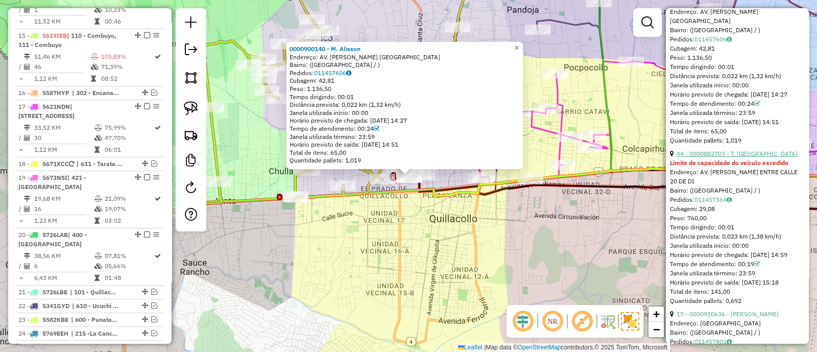
click at [732, 157] on link "44 - 0000882703 - T. [GEOGRAPHIC_DATA]" at bounding box center [736, 154] width 121 height 8
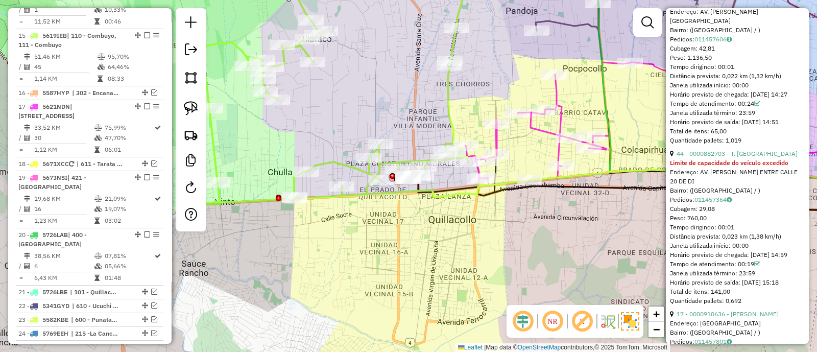
scroll to position [317, 0]
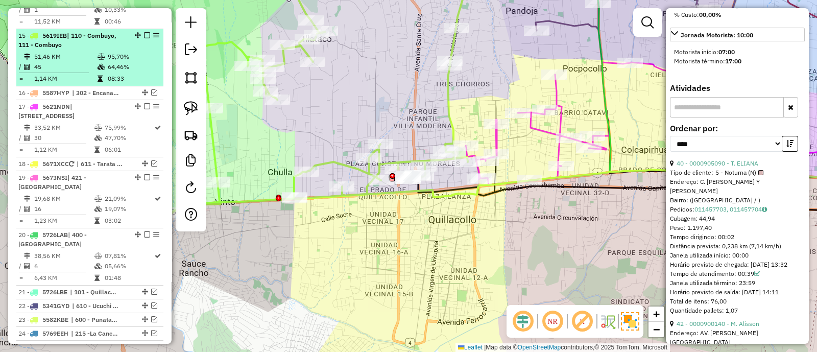
click at [144, 32] on em at bounding box center [147, 35] width 6 height 6
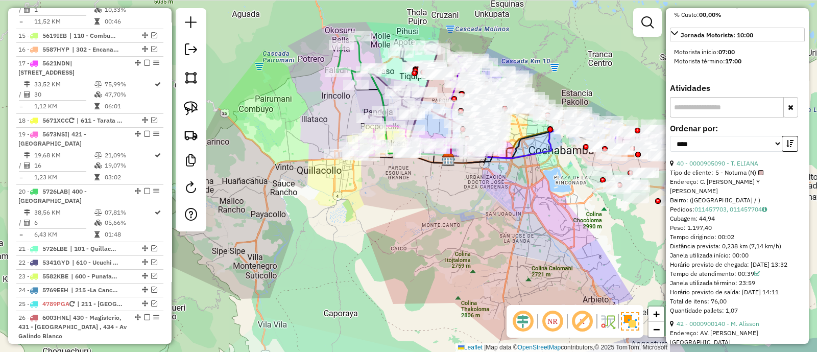
drag, startPoint x: 335, startPoint y: 94, endPoint x: 320, endPoint y: 100, distance: 16.3
click at [314, 110] on div "Janela de atendimento Grade de atendimento Capacidade Transportadoras Veículos …" at bounding box center [408, 176] width 817 height 352
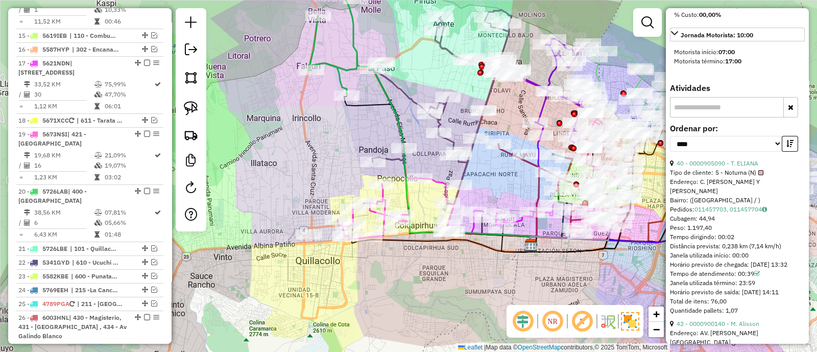
click at [408, 91] on icon at bounding box center [441, 98] width 139 height 176
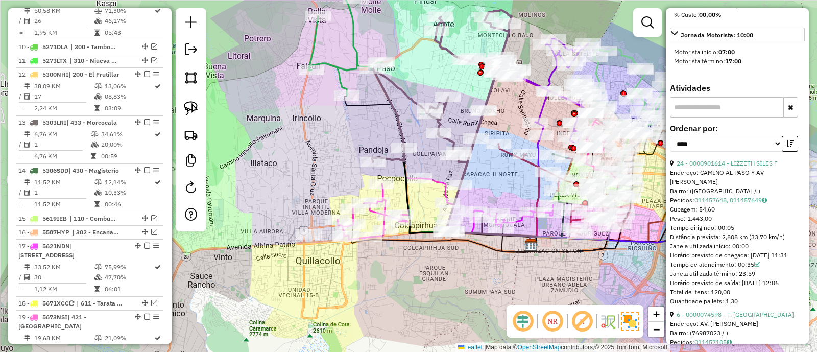
scroll to position [666, 0]
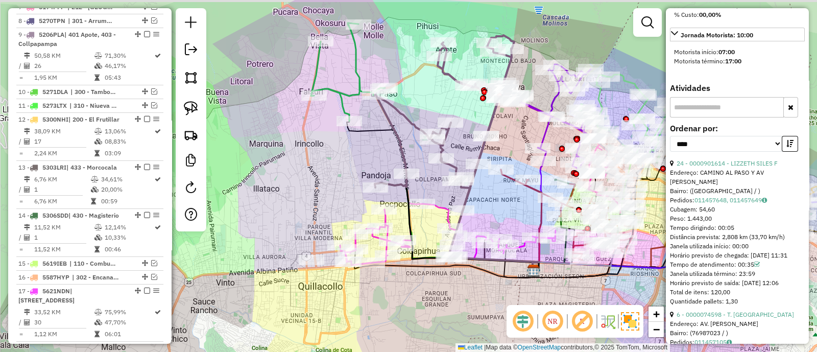
drag, startPoint x: 415, startPoint y: 71, endPoint x: 422, endPoint y: 108, distance: 37.4
click at [421, 107] on div "Janela de atendimento Grade de atendimento Capacidade Transportadoras Veículos …" at bounding box center [408, 176] width 817 height 352
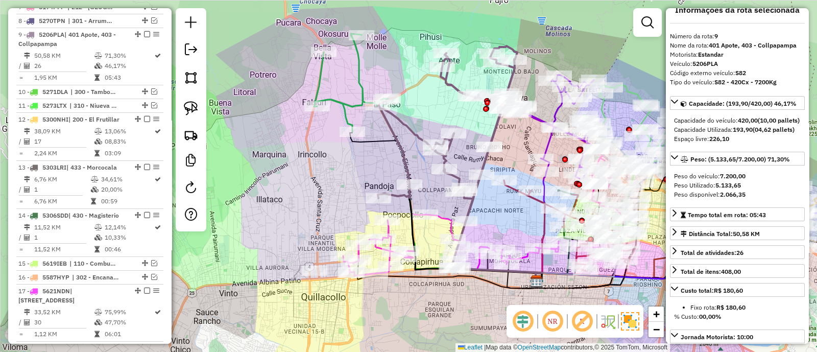
scroll to position [0, 0]
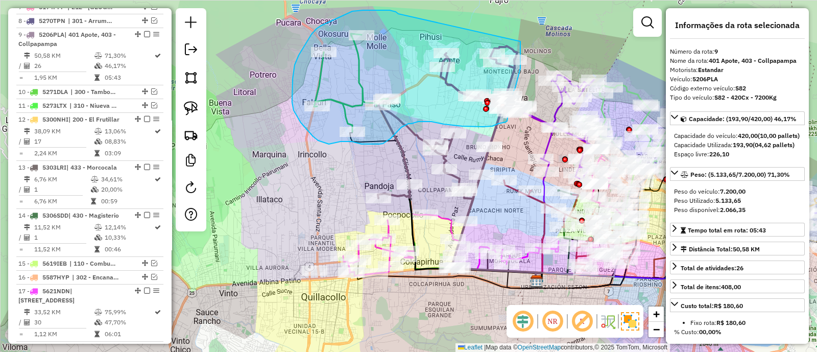
drag, startPoint x: 380, startPoint y: 10, endPoint x: 520, endPoint y: 41, distance: 143.7
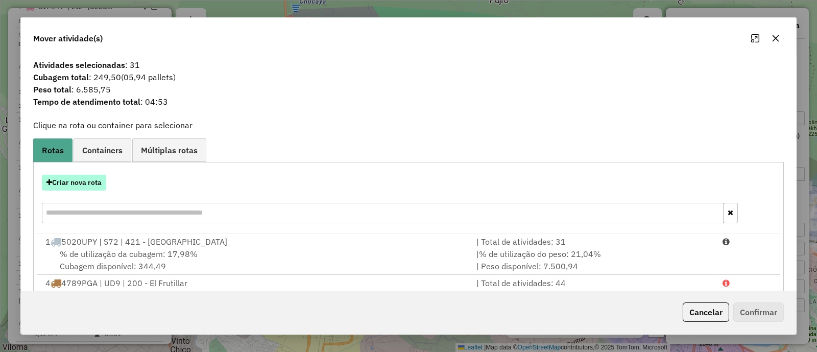
click at [93, 175] on button "Criar nova rota" at bounding box center [74, 183] width 64 height 16
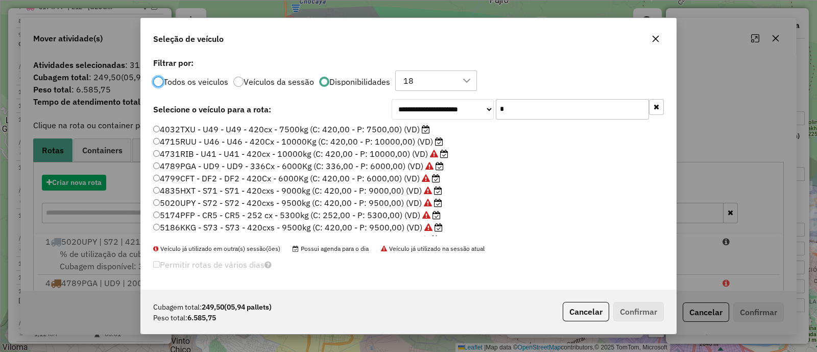
scroll to position [5, 3]
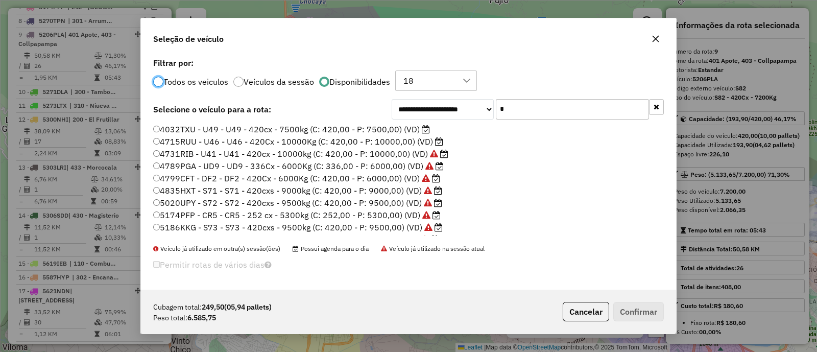
click at [401, 124] on label "4032TXU - U49 - U49 - 420cx - 7500kg (C: 420,00 - P: 7500,00) (VD)" at bounding box center [291, 129] width 277 height 12
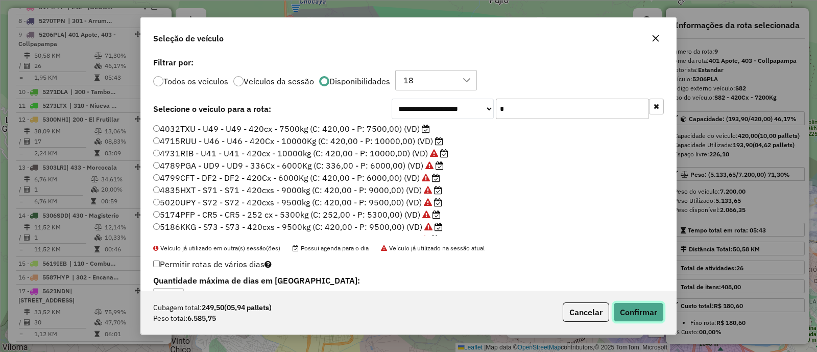
click at [648, 305] on button "Confirmar" at bounding box center [638, 311] width 51 height 19
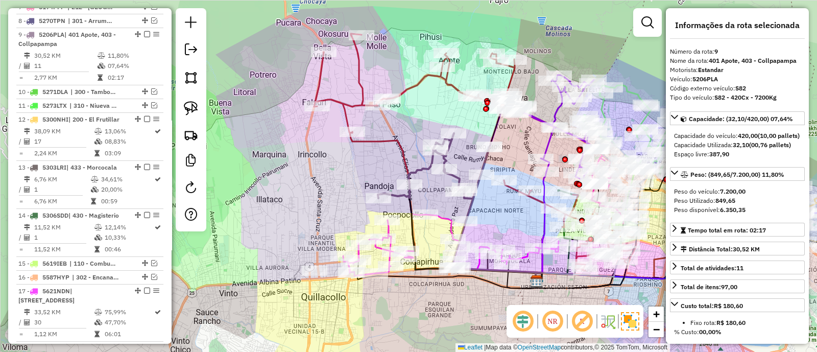
click at [360, 82] on icon at bounding box center [414, 83] width 201 height 99
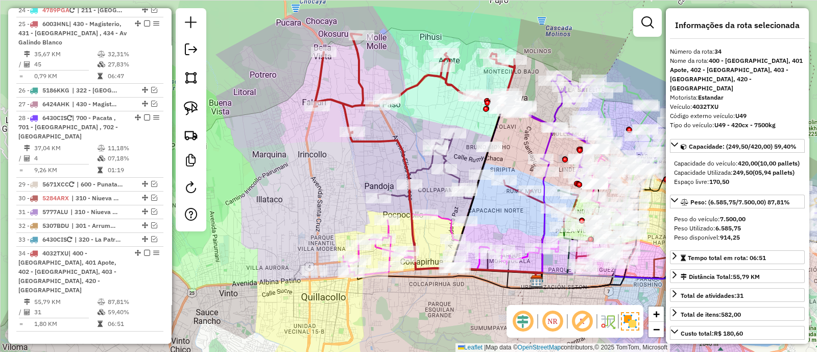
scroll to position [1286, 0]
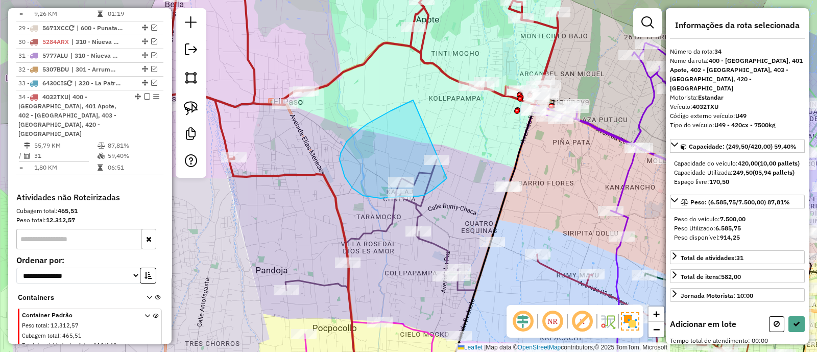
drag, startPoint x: 386, startPoint y: 113, endPoint x: 465, endPoint y: 157, distance: 90.2
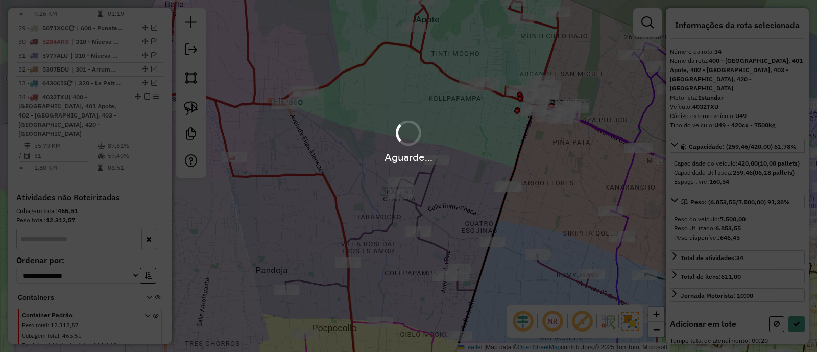
select select "*********"
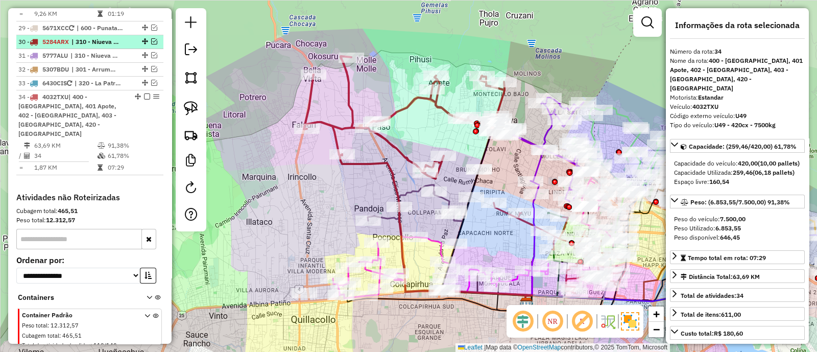
click at [145, 93] on em at bounding box center [147, 96] width 6 height 6
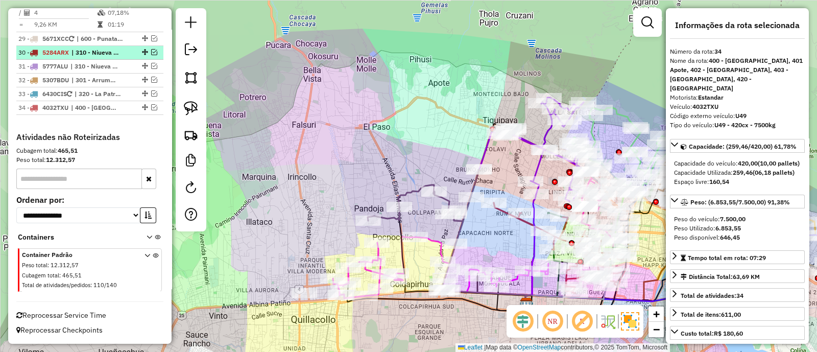
scroll to position [1234, 0]
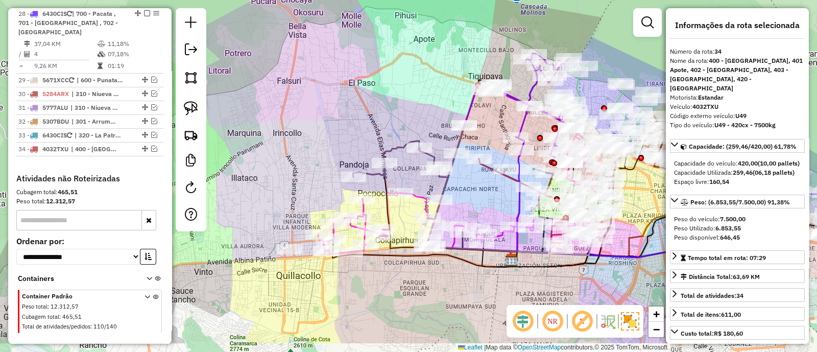
click at [373, 85] on div "Janela de atendimento Grade de atendimento Capacidade Transportadoras Veículos …" at bounding box center [408, 176] width 817 height 352
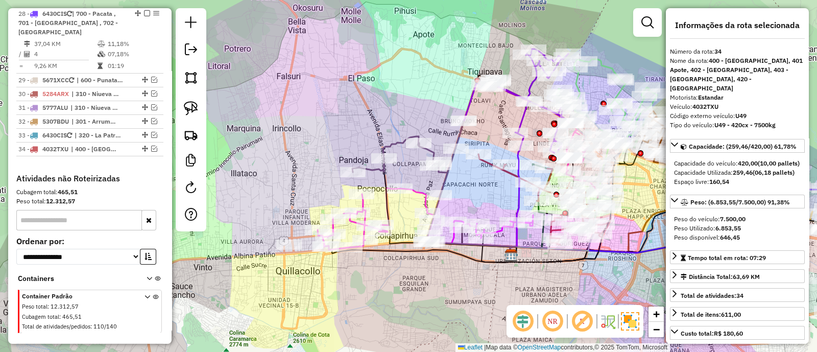
click at [387, 143] on icon at bounding box center [407, 158] width 111 height 75
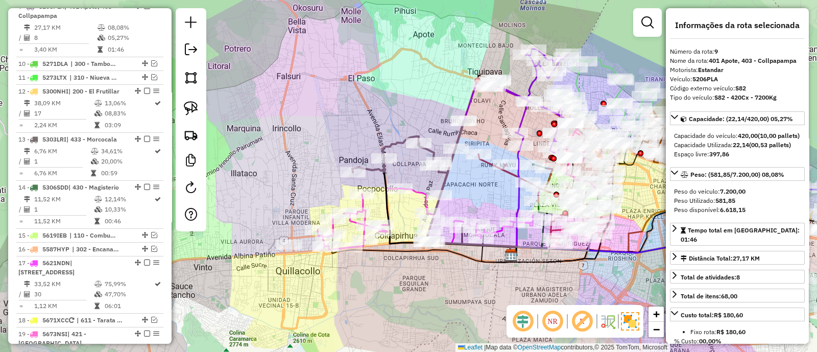
scroll to position [666, 0]
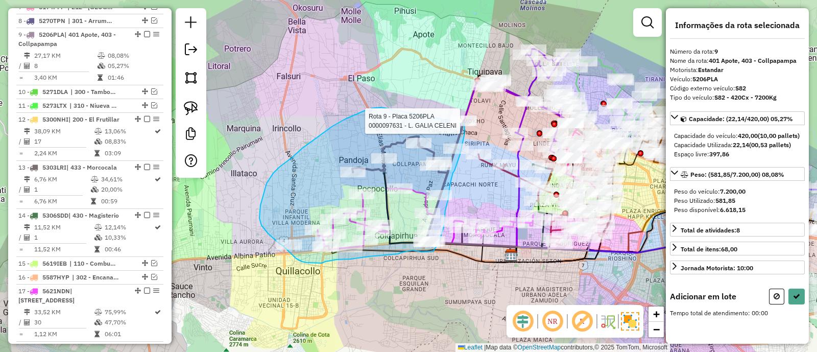
click at [465, 124] on div "Rota 9 - Placa 5206PLA 0000097631 - L. GALIA CELENI Janela de atendimento Grade…" at bounding box center [408, 176] width 817 height 352
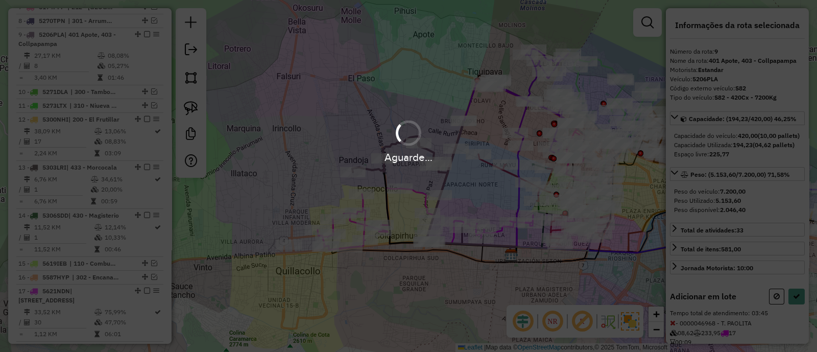
select select "*********"
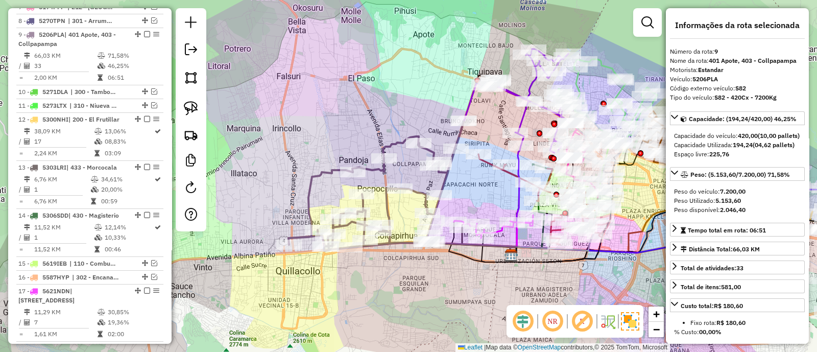
click at [419, 193] on icon at bounding box center [375, 186] width 175 height 130
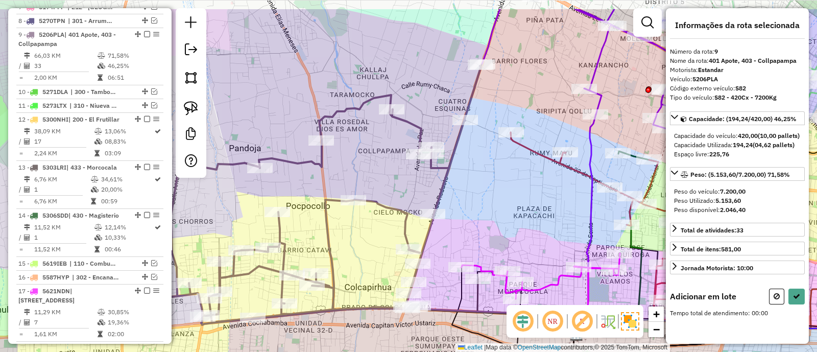
click at [455, 224] on div "Janela de atendimento Grade de atendimento Capacidade Transportadoras Veículos …" at bounding box center [408, 176] width 817 height 352
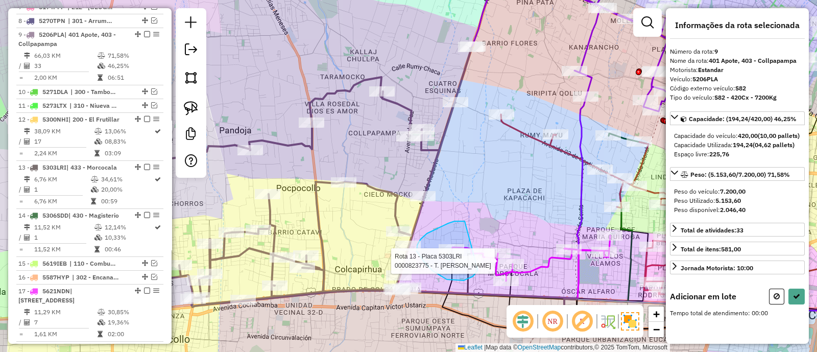
drag, startPoint x: 465, startPoint y: 221, endPoint x: 477, endPoint y: 268, distance: 48.7
click at [477, 268] on div "Rota 13 - Placa 5303LRI 0000823775 - T. CELIA Janela de atendimento Grade de at…" at bounding box center [408, 176] width 817 height 352
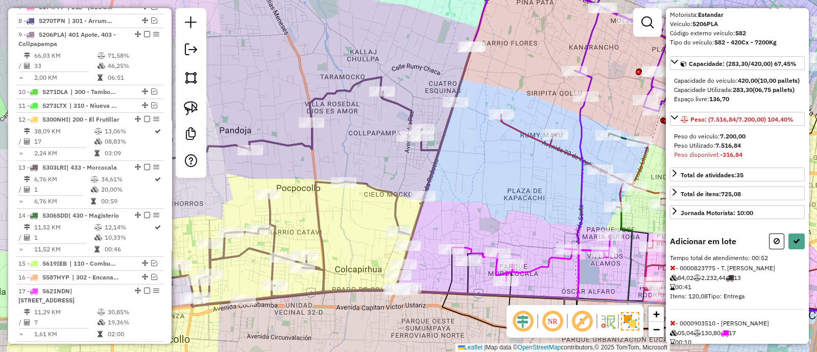
scroll to position [104, 0]
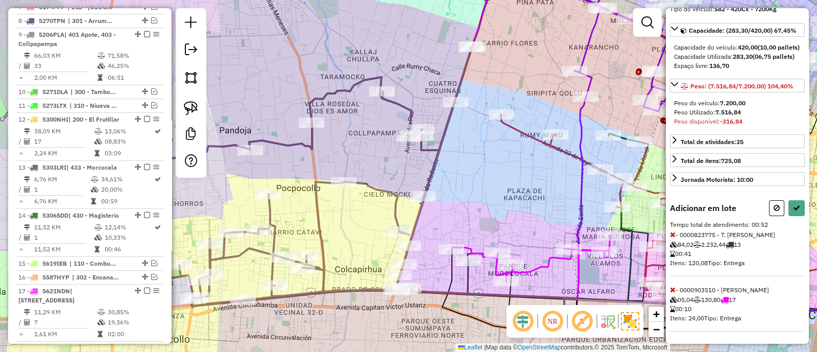
click at [673, 289] on icon at bounding box center [673, 289] width 6 height 7
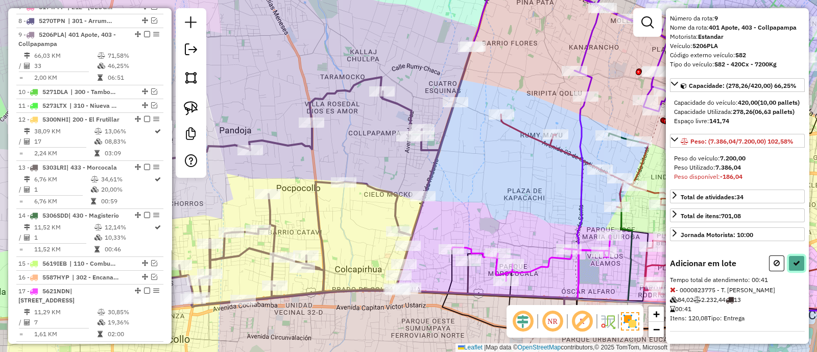
click at [796, 259] on button at bounding box center [796, 263] width 16 height 16
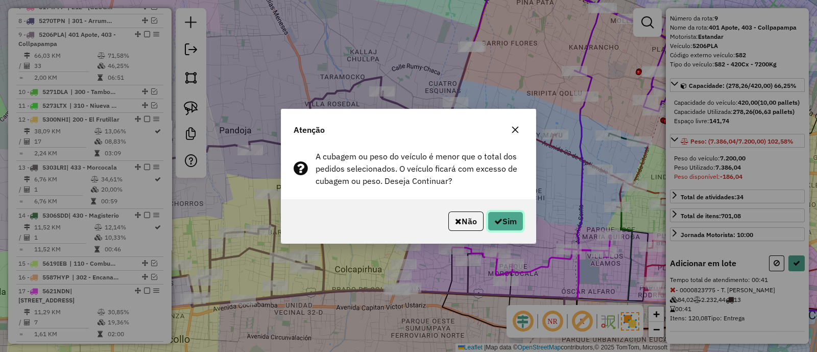
click at [505, 213] on button "Sim" at bounding box center [505, 220] width 36 height 19
select select "*********"
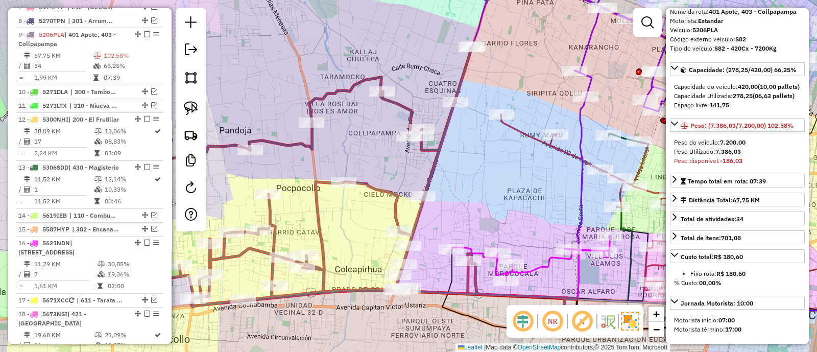
click at [461, 57] on icon at bounding box center [485, 140] width 183 height 350
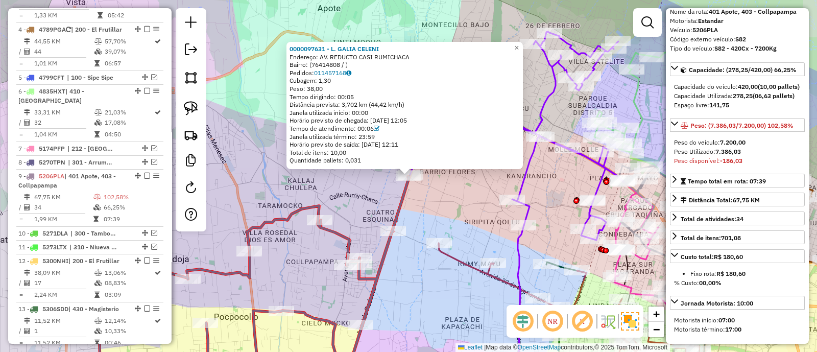
scroll to position [666, 0]
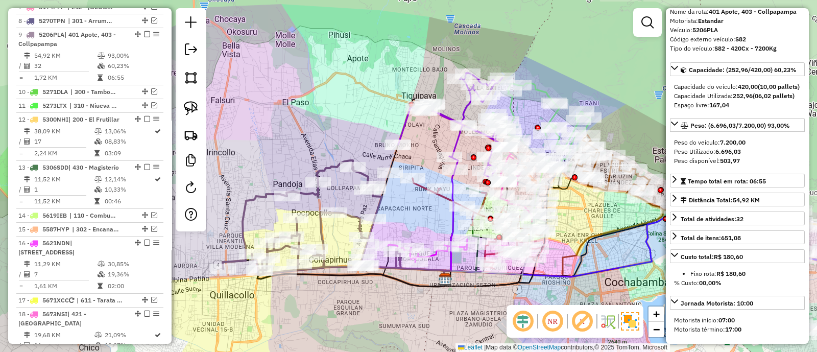
drag, startPoint x: 409, startPoint y: 246, endPoint x: 398, endPoint y: 198, distance: 48.8
click at [403, 204] on div "Janela de atendimento Grade de atendimento Capacidade Transportadoras Veículos …" at bounding box center [408, 176] width 817 height 352
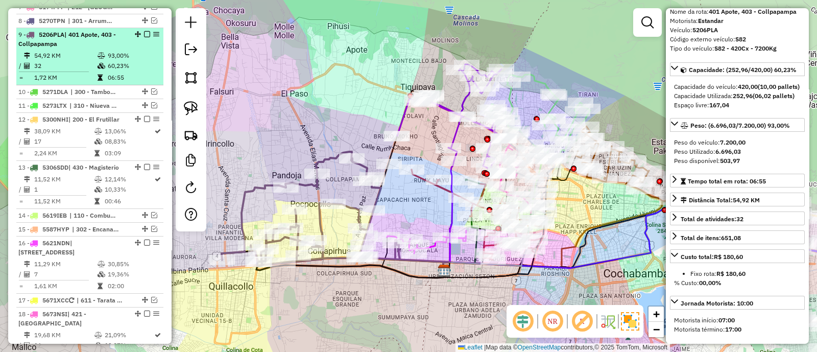
click at [144, 31] on em at bounding box center [147, 34] width 6 height 6
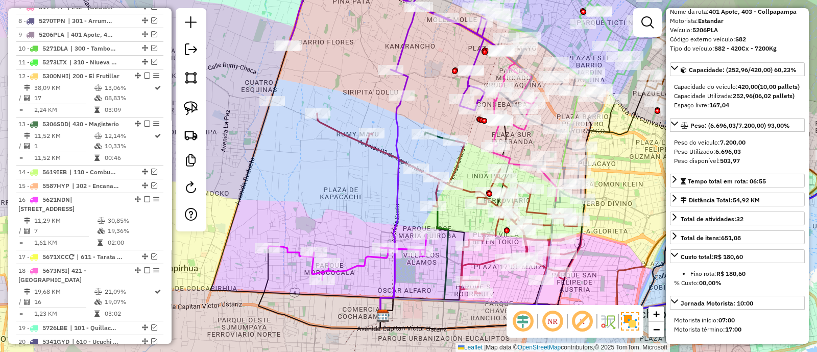
click at [373, 260] on icon at bounding box center [347, 256] width 158 height 45
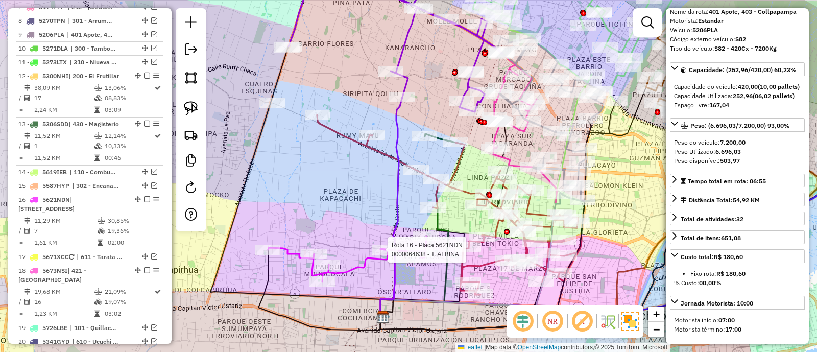
click at [373, 255] on div at bounding box center [385, 250] width 26 height 10
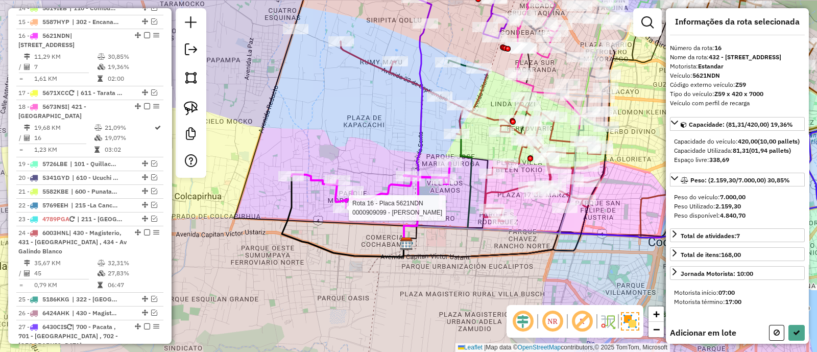
scroll to position [3, 0]
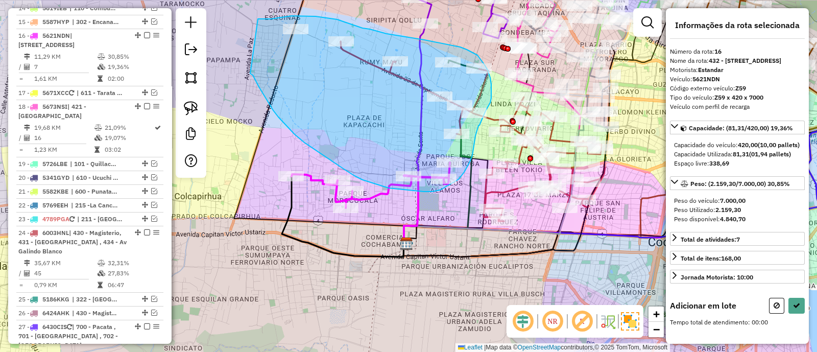
drag, startPoint x: 250, startPoint y: 74, endPoint x: 257, endPoint y: 19, distance: 54.6
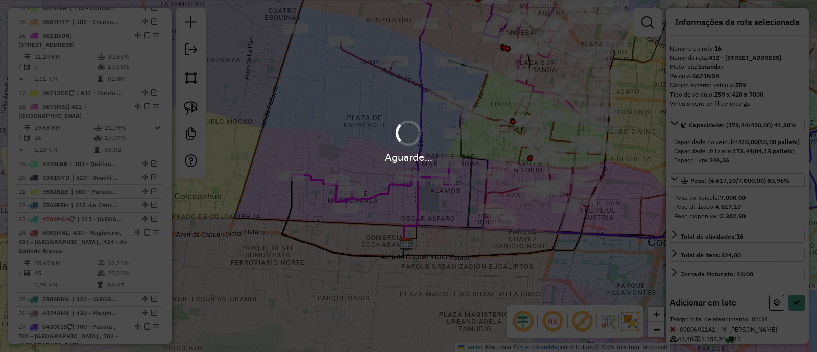
scroll to position [49, 0]
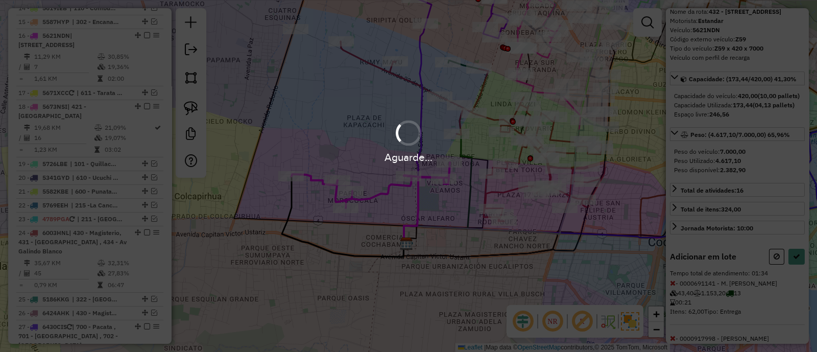
select select "*********"
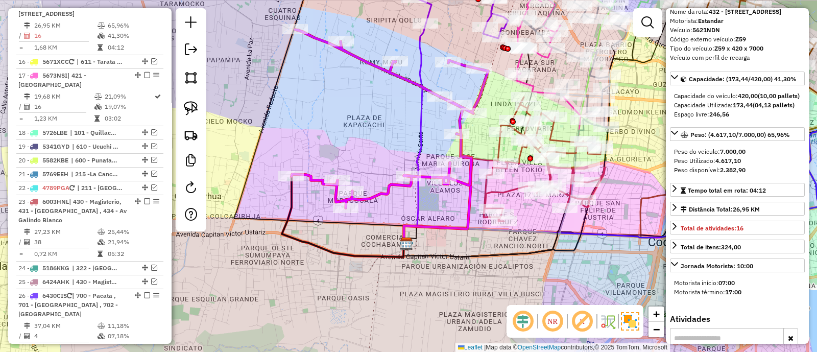
scroll to position [830, 0]
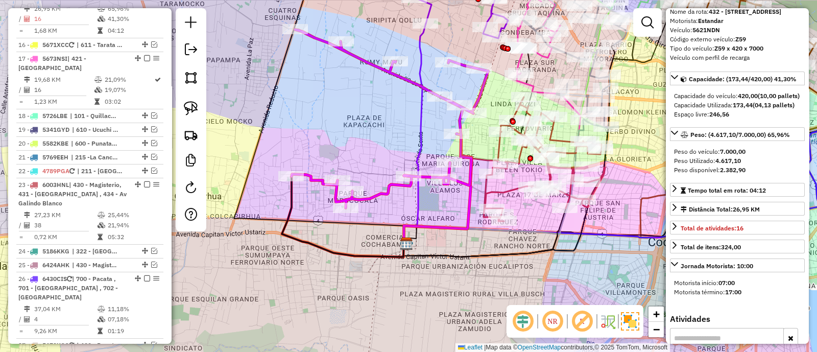
click at [472, 157] on icon at bounding box center [389, 119] width 197 height 178
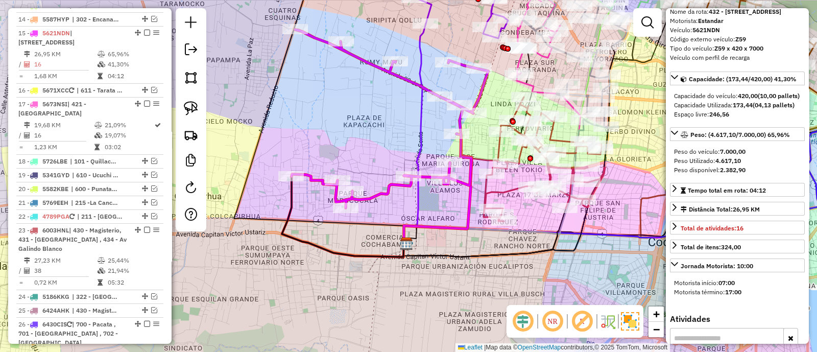
scroll to position [783, 0]
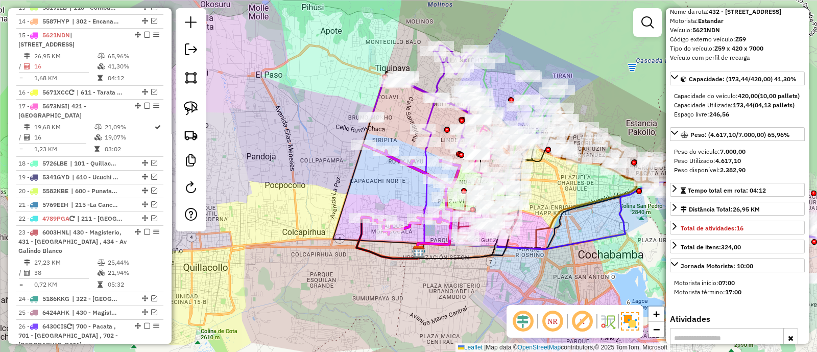
drag, startPoint x: 424, startPoint y: 255, endPoint x: 416, endPoint y: 278, distance: 23.7
click at [416, 278] on div "Janela de atendimento Grade de atendimento Capacidade Transportadoras Veículos …" at bounding box center [408, 176] width 817 height 352
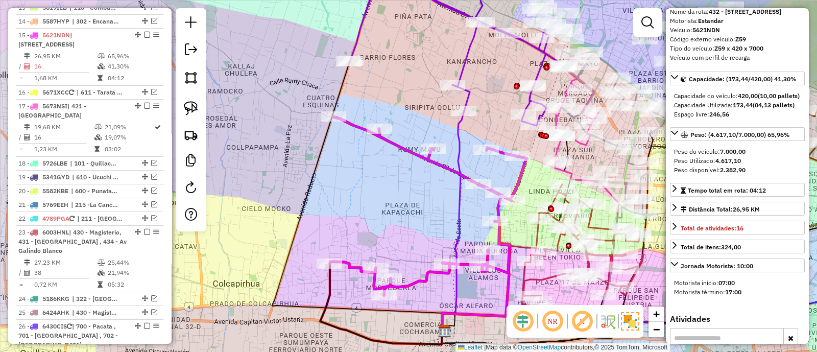
click at [407, 152] on icon at bounding box center [428, 206] width 197 height 178
click at [400, 143] on icon at bounding box center [428, 206] width 197 height 178
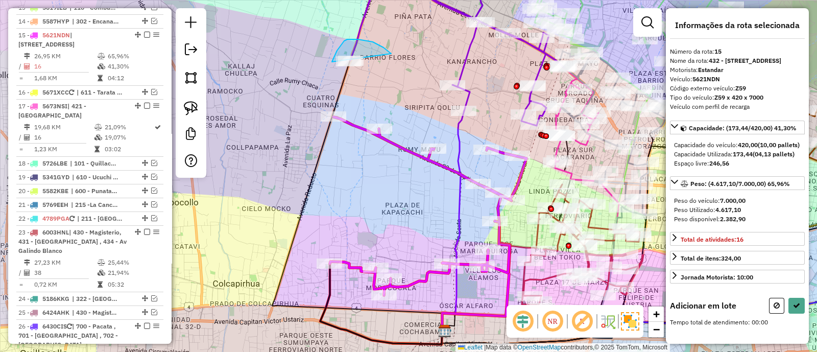
drag, startPoint x: 358, startPoint y: 39, endPoint x: 353, endPoint y: 112, distance: 72.7
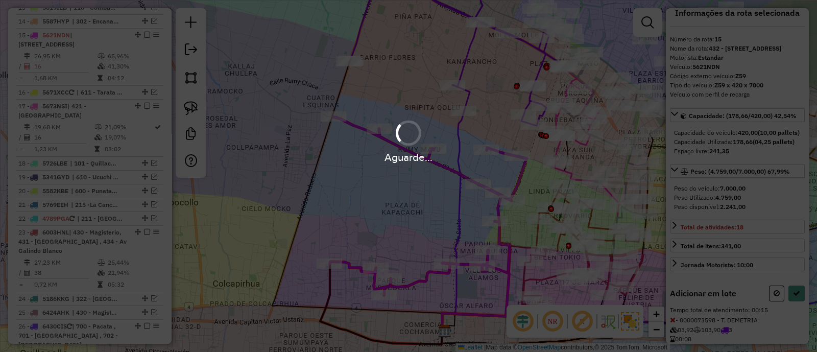
scroll to position [49, 0]
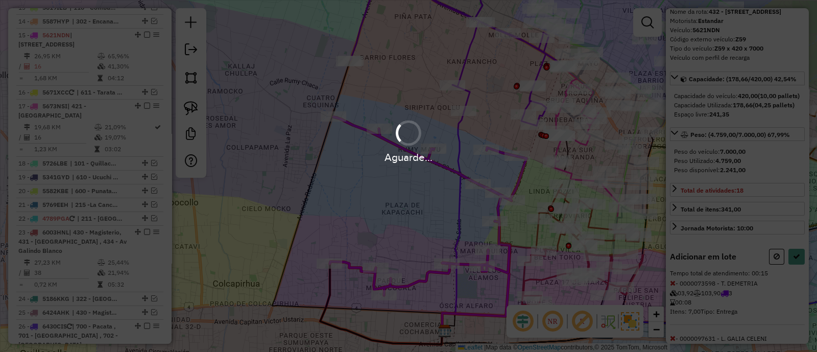
select select "*********"
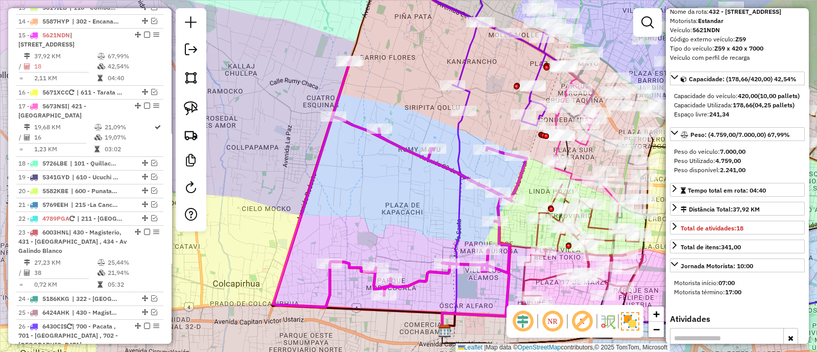
click at [460, 66] on icon at bounding box center [477, 45] width 174 height 161
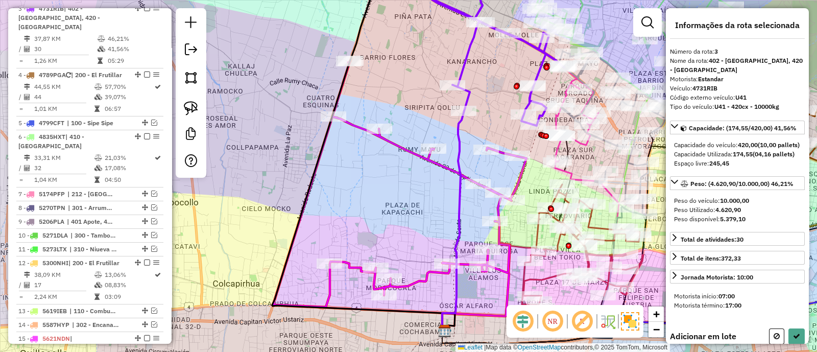
scroll to position [0, 0]
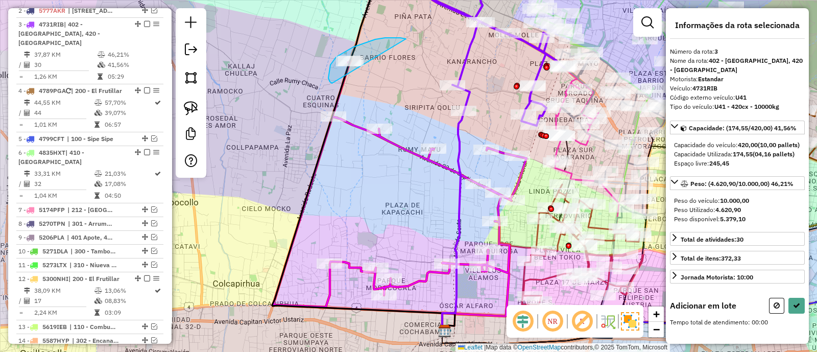
drag, startPoint x: 400, startPoint y: 38, endPoint x: 388, endPoint y: 88, distance: 51.5
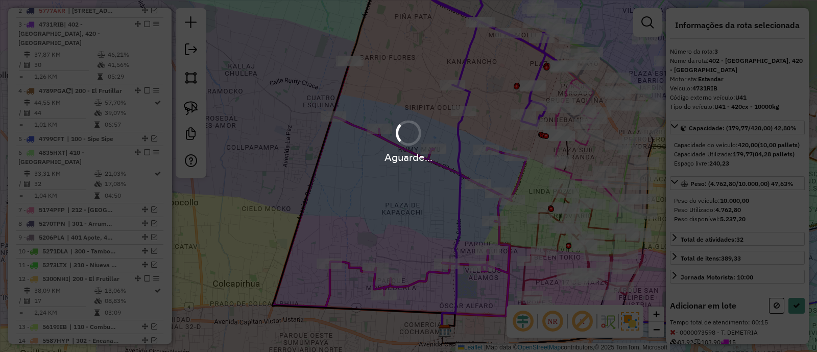
select select "*********"
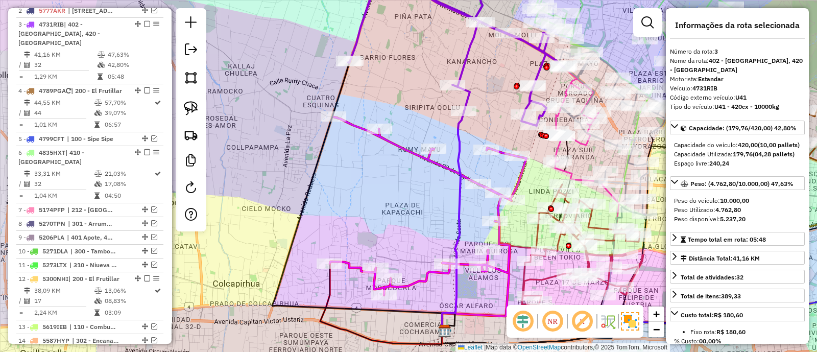
click at [416, 281] on icon at bounding box center [428, 206] width 197 height 178
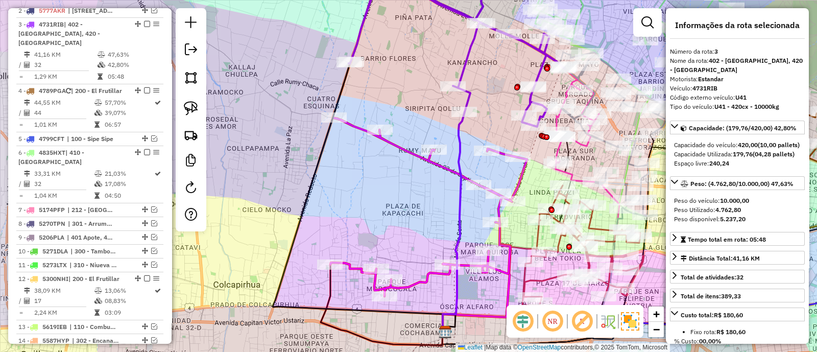
click at [416, 281] on icon at bounding box center [428, 207] width 197 height 178
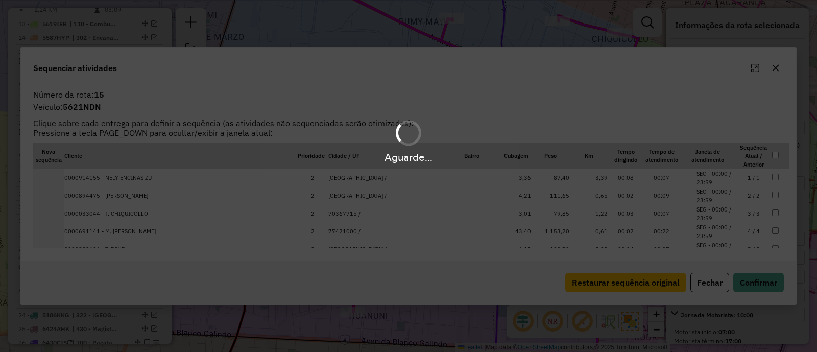
scroll to position [783, 0]
click at [699, 286] on div "Aguarde..." at bounding box center [408, 176] width 817 height 352
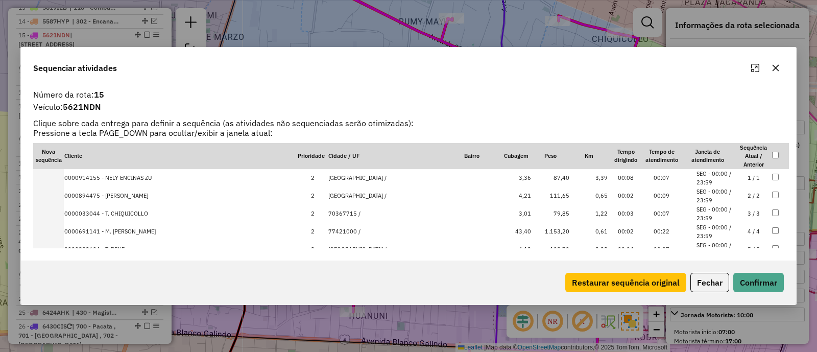
click at [702, 284] on button "Fechar" at bounding box center [709, 282] width 39 height 19
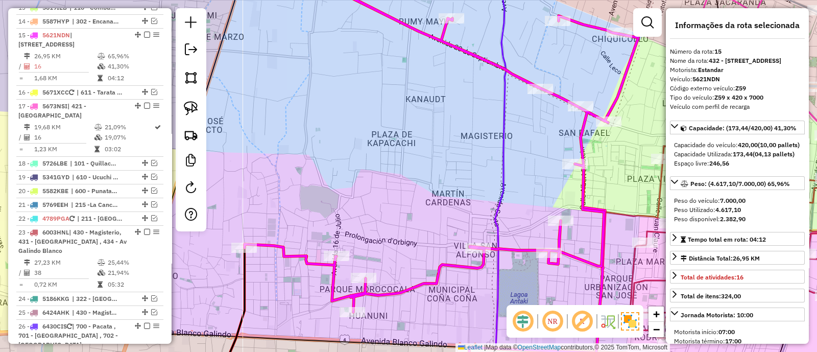
click at [450, 268] on icon at bounding box center [442, 138] width 394 height 347
click at [447, 265] on icon at bounding box center [442, 138] width 394 height 347
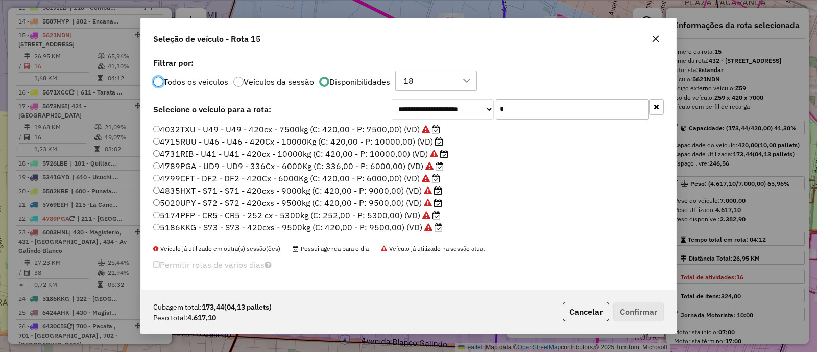
scroll to position [5, 3]
click at [569, 109] on input "*" at bounding box center [572, 109] width 153 height 20
type input "*"
click at [549, 110] on input "*" at bounding box center [572, 109] width 153 height 20
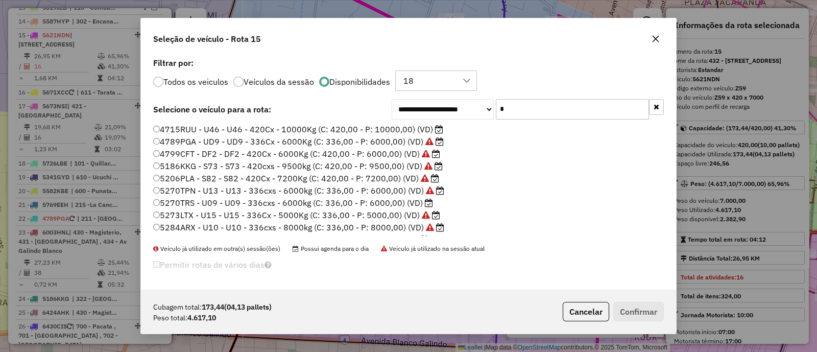
click at [549, 110] on input "*" at bounding box center [572, 109] width 153 height 20
type input "*"
click at [400, 145] on label "4458KGN - AF9 - AF9 - 252cxs - 5300kg (C: 252,00 - P: 5300,00) (VD)" at bounding box center [293, 141] width 280 height 12
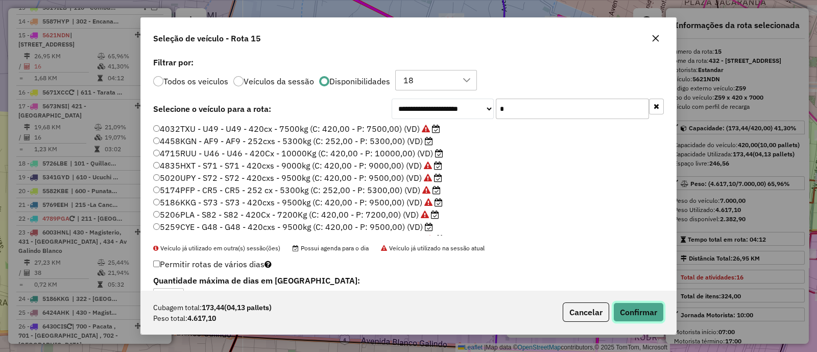
click at [636, 311] on button "Confirmar" at bounding box center [638, 311] width 51 height 19
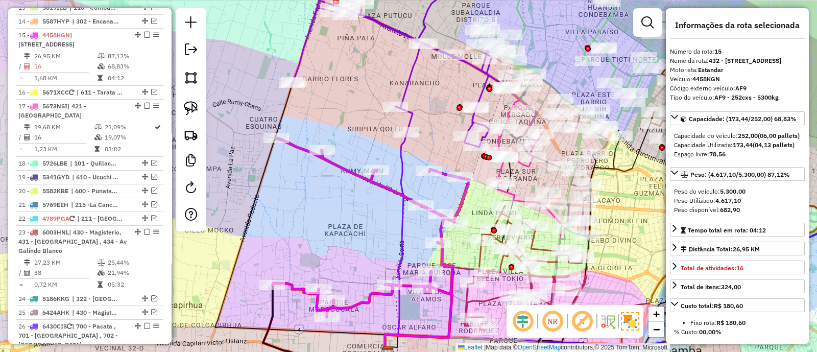
click at [451, 294] on icon at bounding box center [371, 227] width 197 height 178
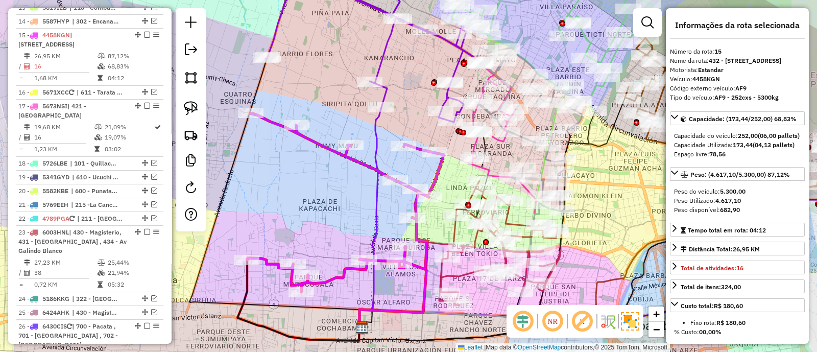
drag, startPoint x: 447, startPoint y: 304, endPoint x: 407, endPoint y: 270, distance: 52.1
click at [412, 274] on icon at bounding box center [393, 271] width 68 height 108
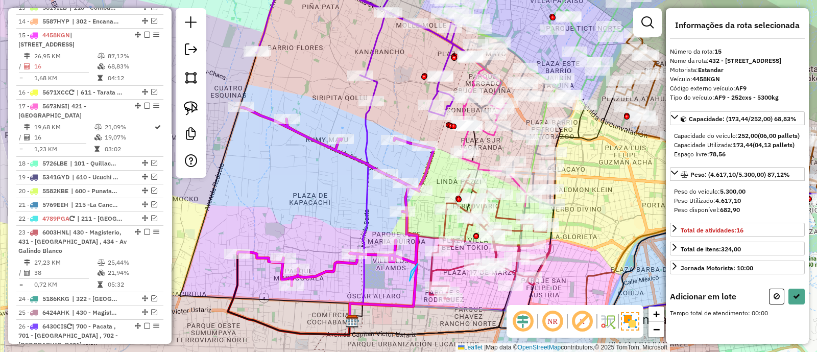
drag, startPoint x: 418, startPoint y: 264, endPoint x: 409, endPoint y: 281, distance: 18.7
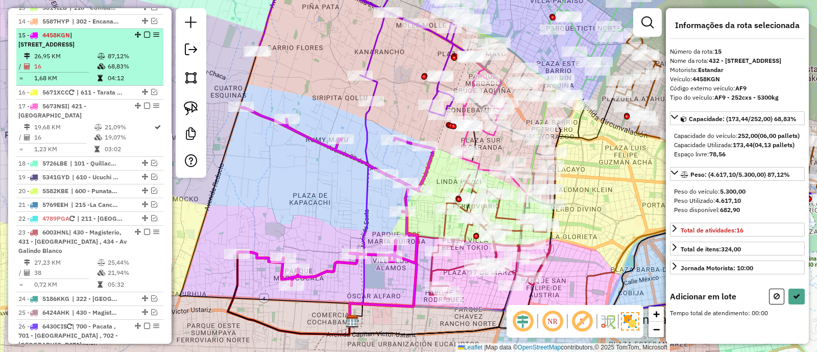
click at [144, 32] on em at bounding box center [147, 35] width 6 height 6
select select "*********"
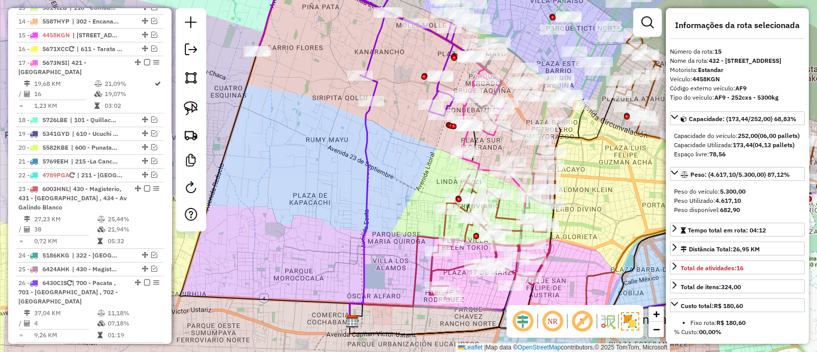
click at [454, 264] on icon at bounding box center [489, 237] width 121 height 124
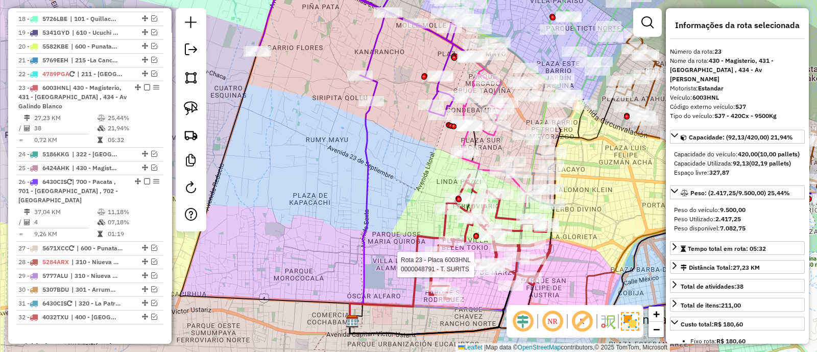
scroll to position [926, 0]
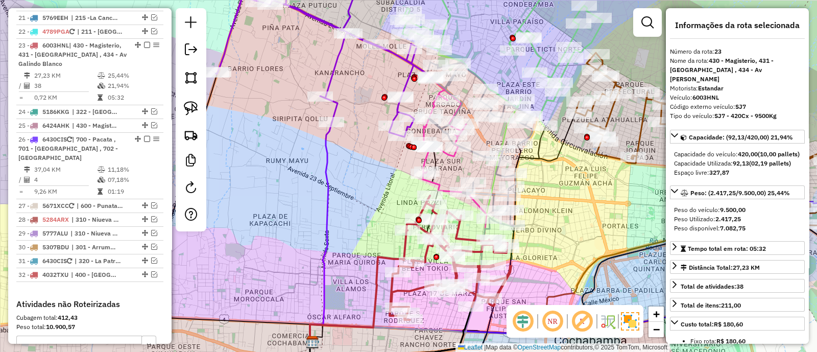
drag, startPoint x: 597, startPoint y: 224, endPoint x: 536, endPoint y: 247, distance: 64.9
click at [546, 247] on div "Janela de atendimento Grade de atendimento Capacidade Transportadoras Veículos …" at bounding box center [408, 176] width 817 height 352
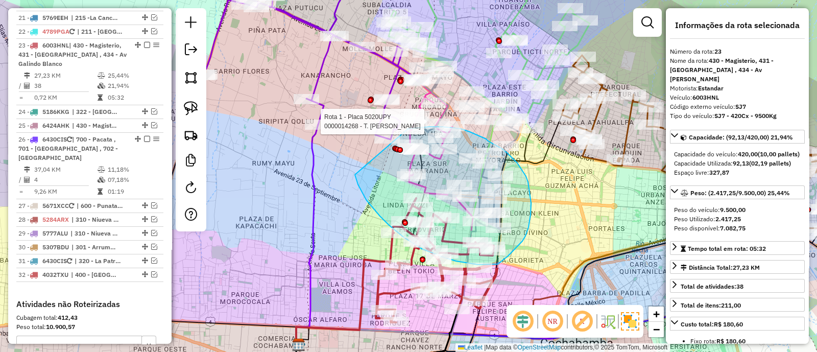
drag, startPoint x: 355, startPoint y: 175, endPoint x: 401, endPoint y: 132, distance: 62.5
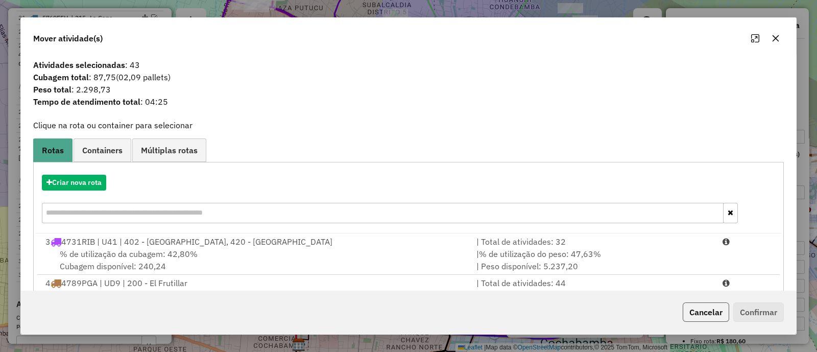
click at [698, 313] on button "Cancelar" at bounding box center [705, 311] width 46 height 19
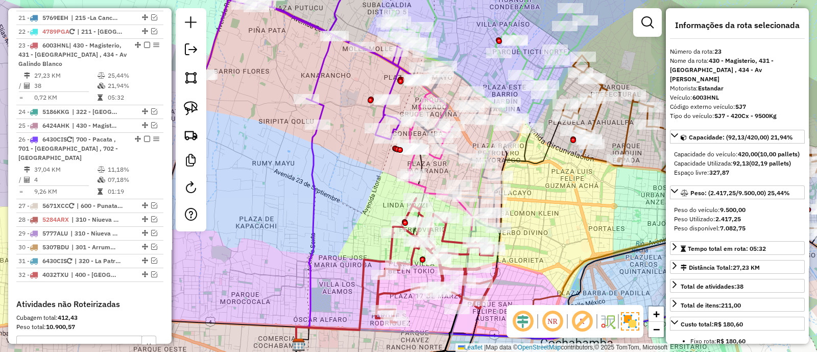
click at [379, 256] on icon at bounding box center [344, 288] width 97 height 110
click at [368, 259] on icon at bounding box center [344, 288] width 97 height 110
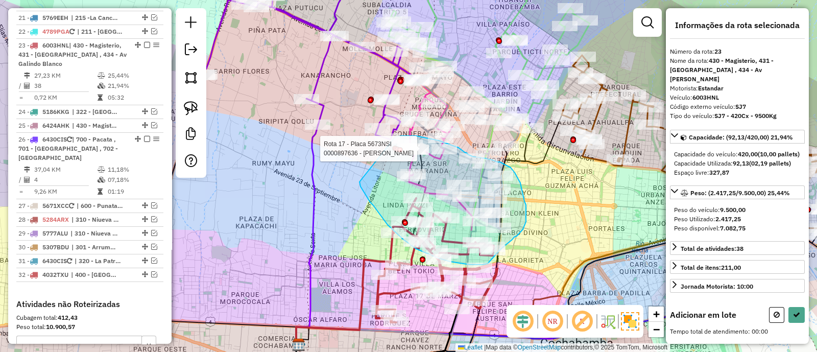
drag, startPoint x: 359, startPoint y: 182, endPoint x: 394, endPoint y: 137, distance: 56.4
click at [394, 137] on div "Rota 17 - Placa 5673NSI 0000908689 - CESAR OJALVO Rota 17 - Placa 5673NSI 00009…" at bounding box center [408, 176] width 817 height 352
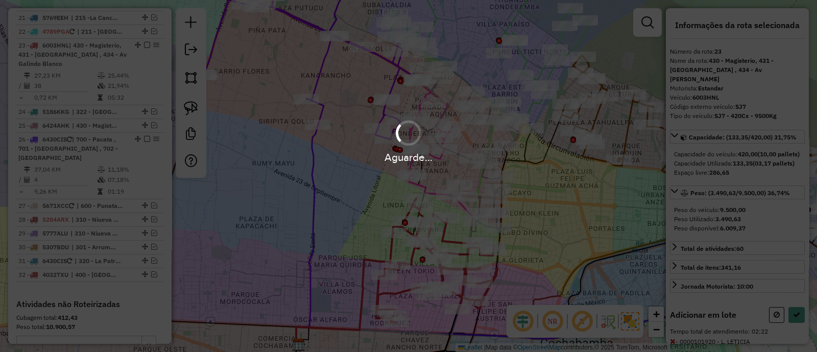
select select "*********"
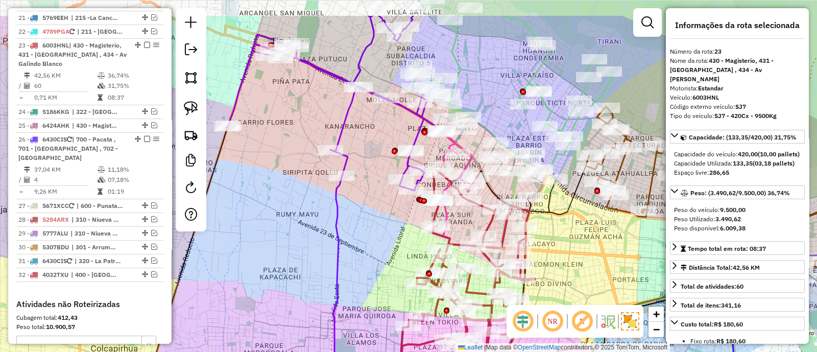
drag, startPoint x: 394, startPoint y: 274, endPoint x: 414, endPoint y: 295, distance: 29.2
click at [414, 295] on div "Janela de atendimento Grade de atendimento Capacidade Transportadoras Veículos …" at bounding box center [408, 176] width 817 height 352
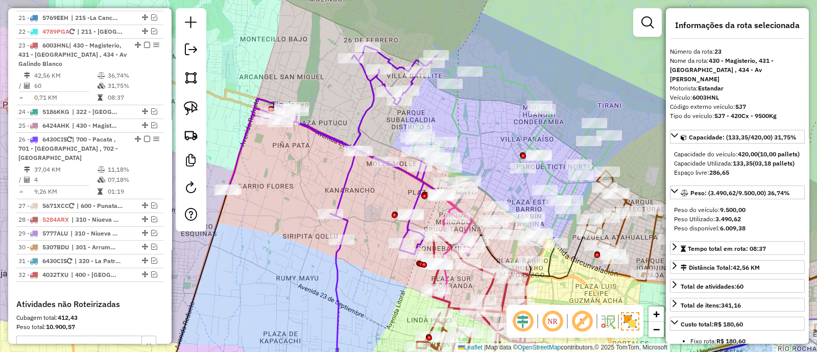
click at [350, 181] on icon at bounding box center [334, 150] width 216 height 208
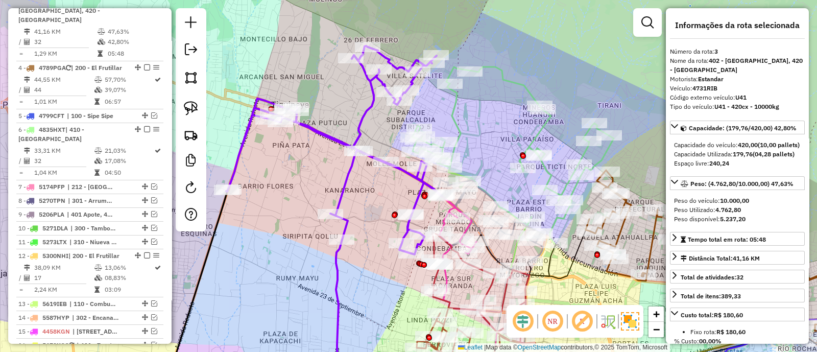
scroll to position [464, 0]
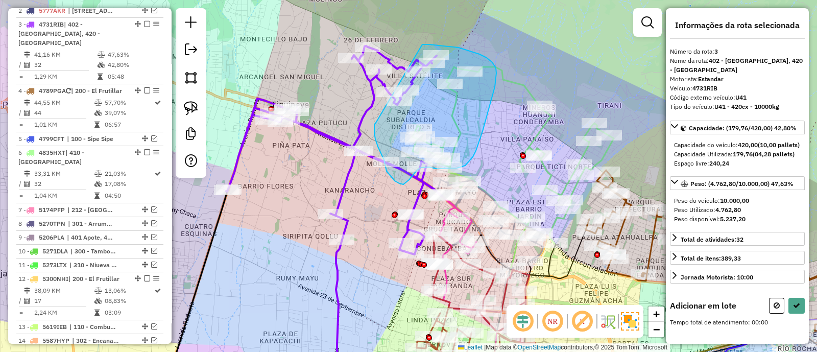
drag, startPoint x: 375, startPoint y: 124, endPoint x: 422, endPoint y: 44, distance: 92.0
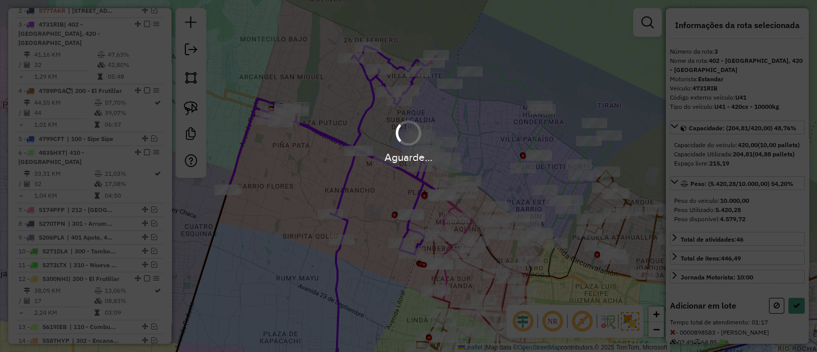
select select "*********"
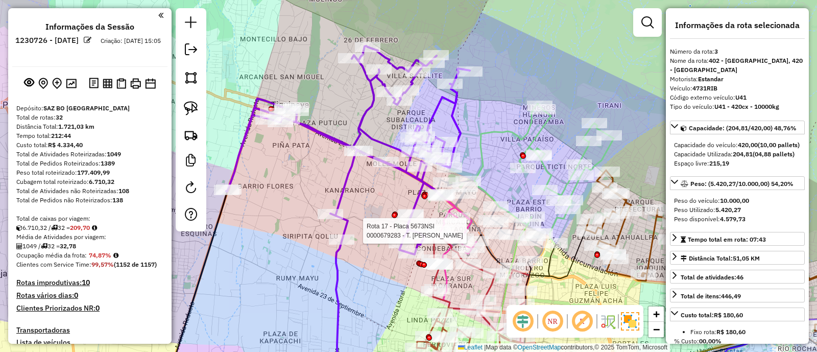
select select "*********"
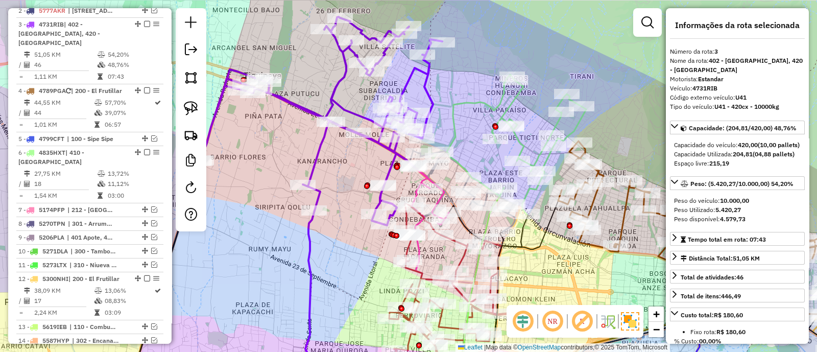
drag, startPoint x: 397, startPoint y: 275, endPoint x: 347, endPoint y: 166, distance: 119.7
click at [349, 186] on div "Janela de atendimento Grade de atendimento Capacidade Transportadoras Veículos …" at bounding box center [408, 176] width 817 height 352
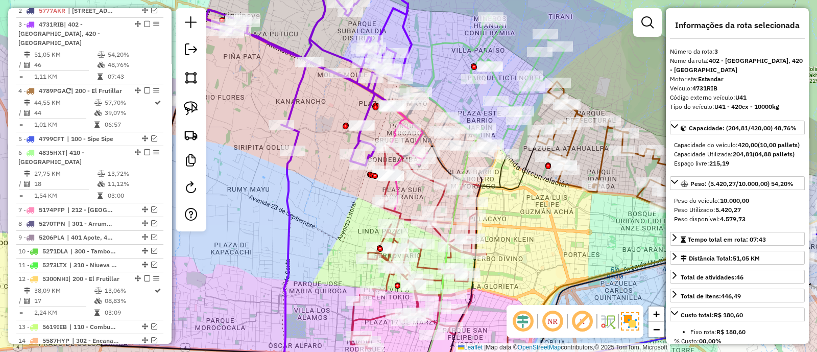
click at [401, 212] on icon at bounding box center [418, 245] width 135 height 205
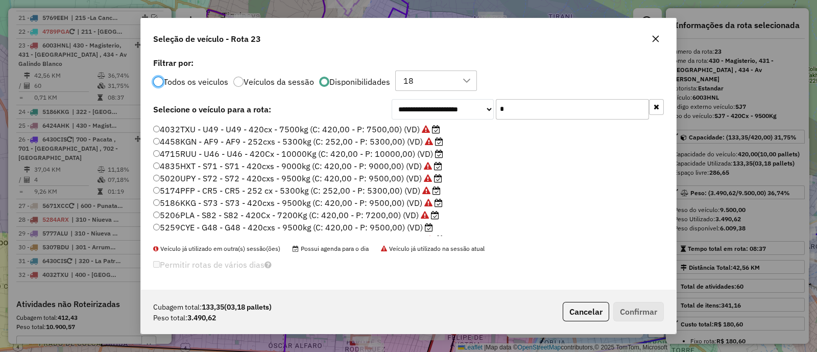
scroll to position [5, 3]
click at [538, 103] on input "*" at bounding box center [572, 109] width 153 height 20
type input "*"
click at [413, 201] on label "5270TRS - U09 - U09 - 336cxs - 6000kg (C: 336,00 - P: 6000,00) (VD)" at bounding box center [293, 203] width 280 height 12
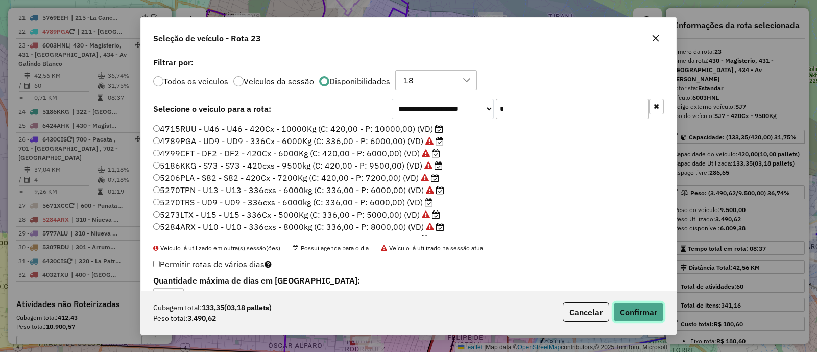
click at [624, 307] on button "Confirmar" at bounding box center [638, 311] width 51 height 19
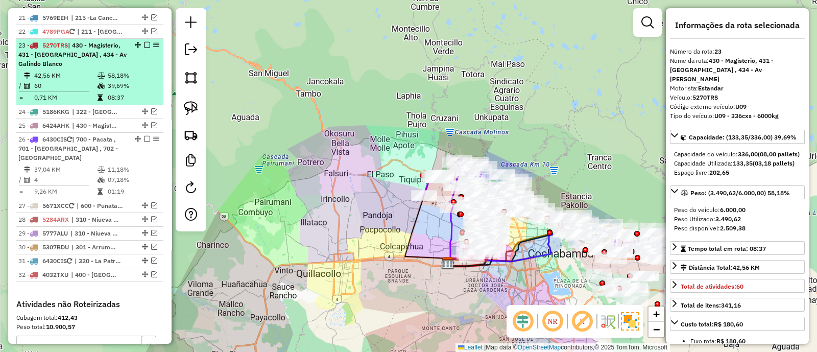
click at [145, 42] on em at bounding box center [147, 45] width 6 height 6
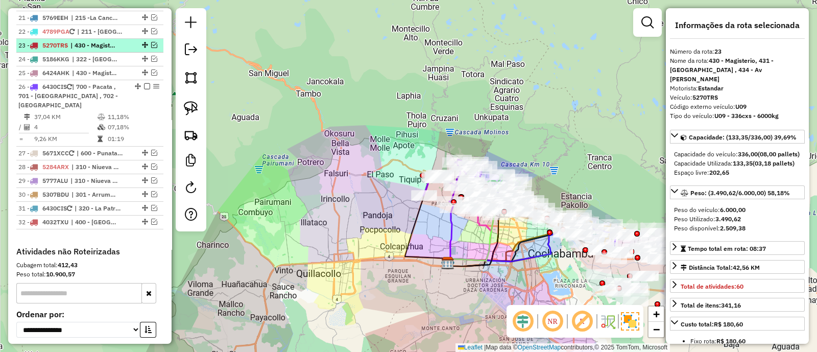
scroll to position [873, 0]
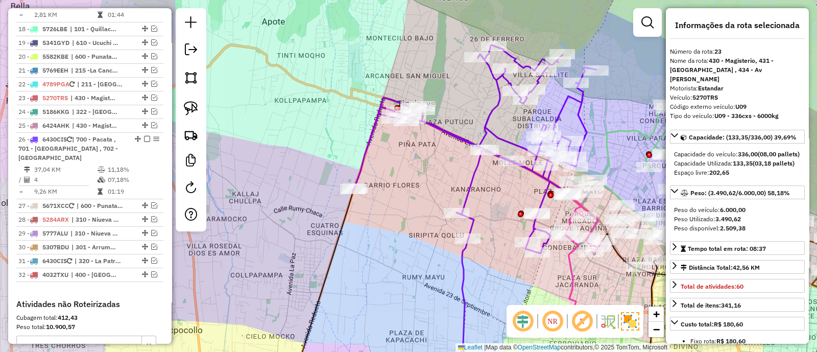
drag, startPoint x: 464, startPoint y: 275, endPoint x: 440, endPoint y: 265, distance: 25.4
click at [446, 269] on div "Janela de atendimento Grade de atendimento Capacidade Transportadoras Veículos …" at bounding box center [408, 176] width 817 height 352
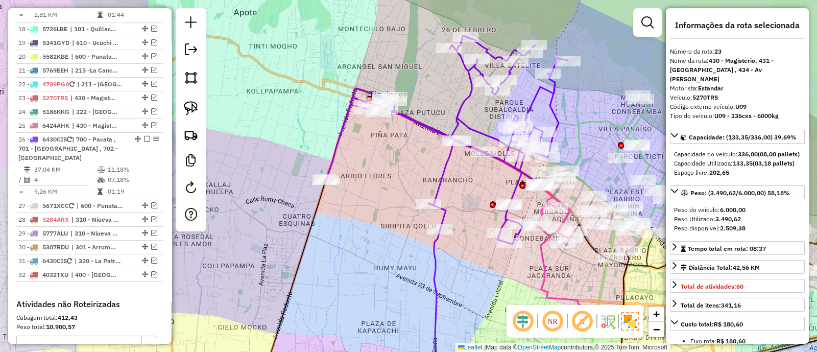
click at [442, 180] on icon at bounding box center [445, 140] width 243 height 208
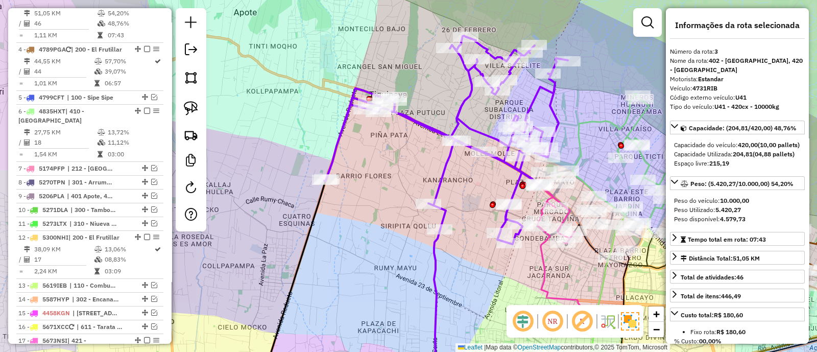
scroll to position [464, 0]
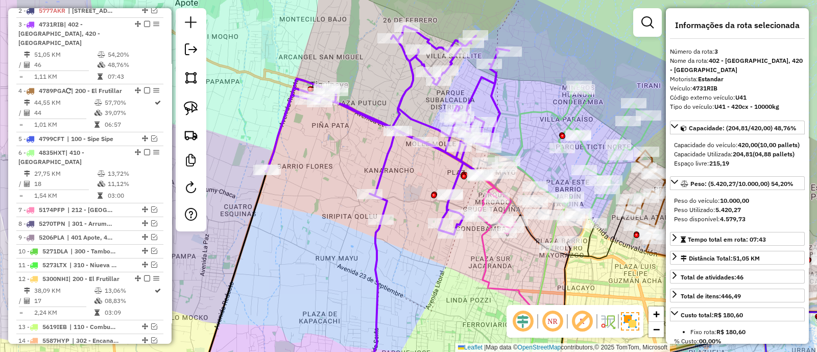
drag, startPoint x: 463, startPoint y: 185, endPoint x: 403, endPoint y: 175, distance: 60.5
click at [403, 175] on div "Janela de atendimento Grade de atendimento Capacidade Transportadoras Veículos …" at bounding box center [408, 176] width 817 height 352
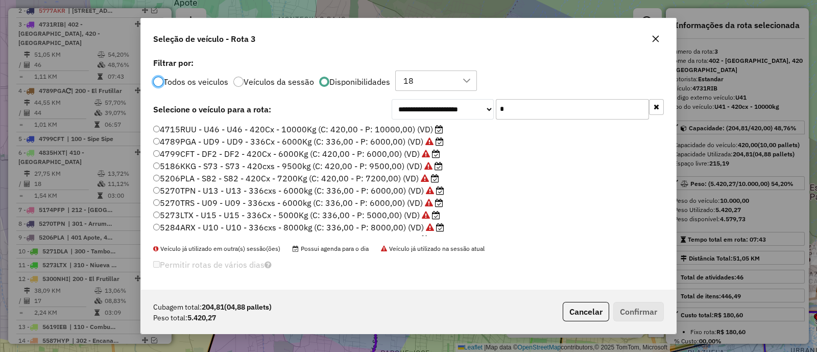
scroll to position [5, 3]
click at [568, 108] on input "*" at bounding box center [572, 109] width 153 height 20
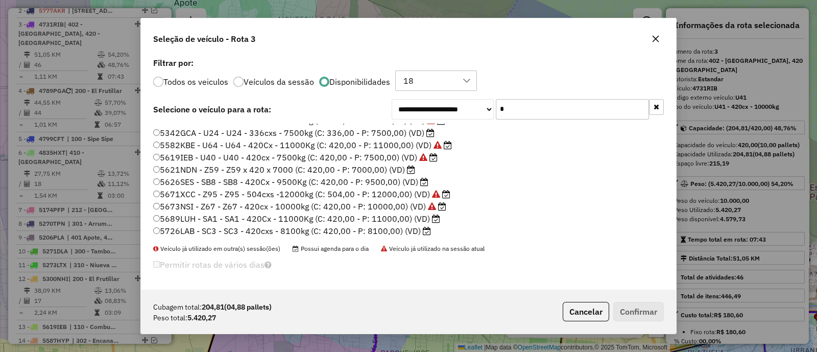
scroll to position [127, 0]
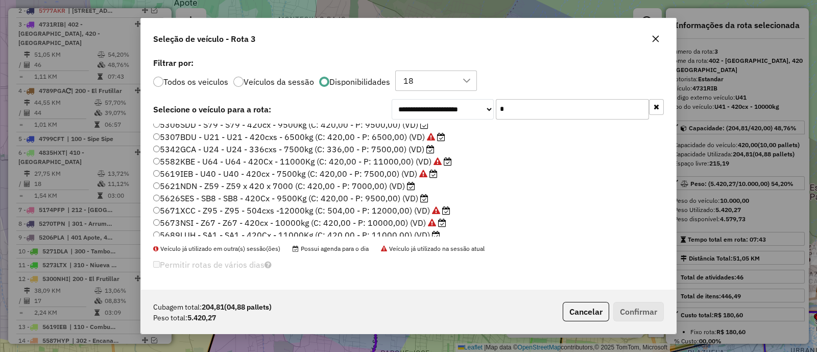
click at [386, 181] on label "5621NDN - Z59 - Z59 x 420 x 7000 (C: 420,00 - P: 7000,00) (VD)" at bounding box center [284, 186] width 262 height 12
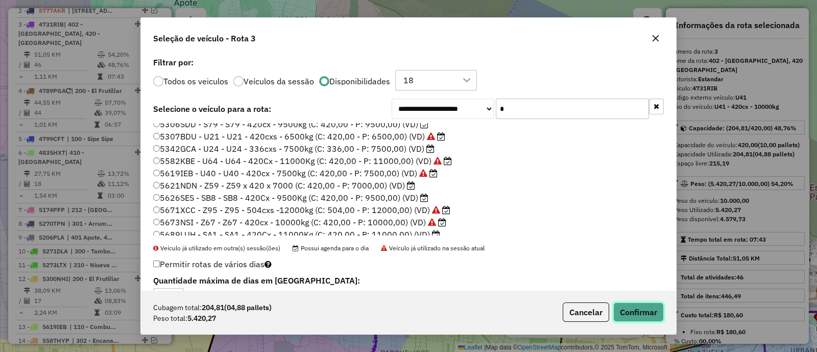
click at [641, 311] on button "Confirmar" at bounding box center [638, 311] width 51 height 19
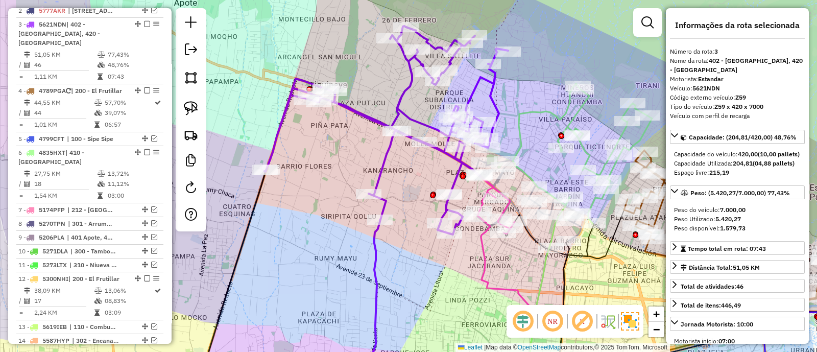
click at [453, 166] on div "Janela de atendimento Grade de atendimento Capacidade Transportadoras Veículos …" at bounding box center [408, 176] width 817 height 352
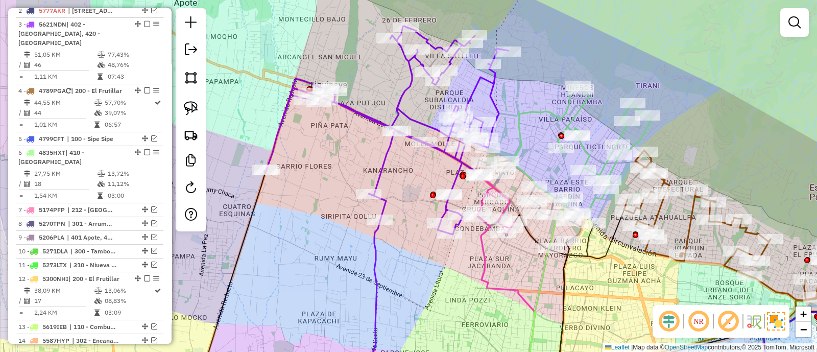
click at [456, 168] on icon at bounding box center [385, 130] width 243 height 208
select select "*********"
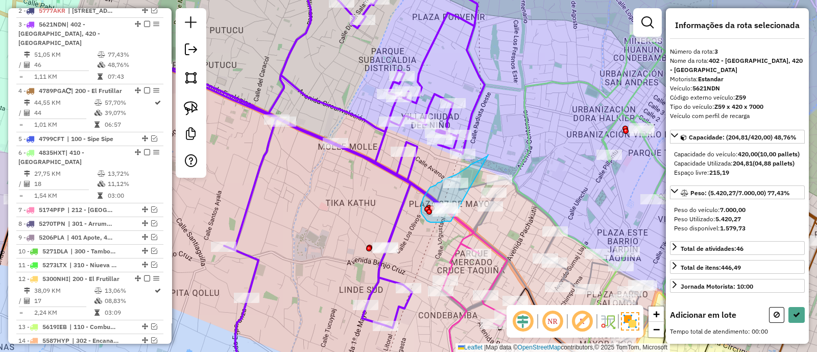
drag, startPoint x: 488, startPoint y: 155, endPoint x: 451, endPoint y: 221, distance: 76.1
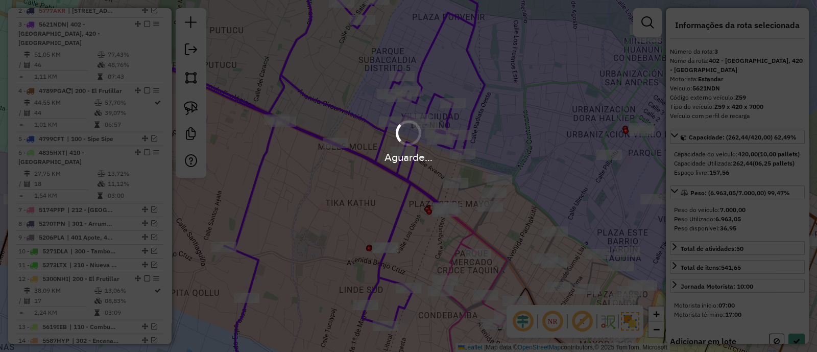
select select "*********"
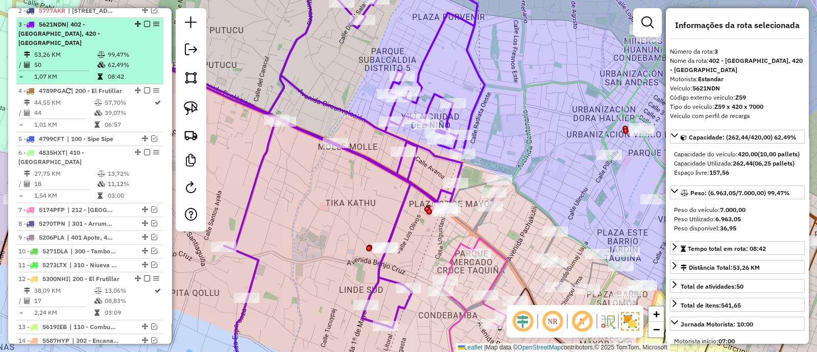
click at [144, 21] on em at bounding box center [147, 24] width 6 height 6
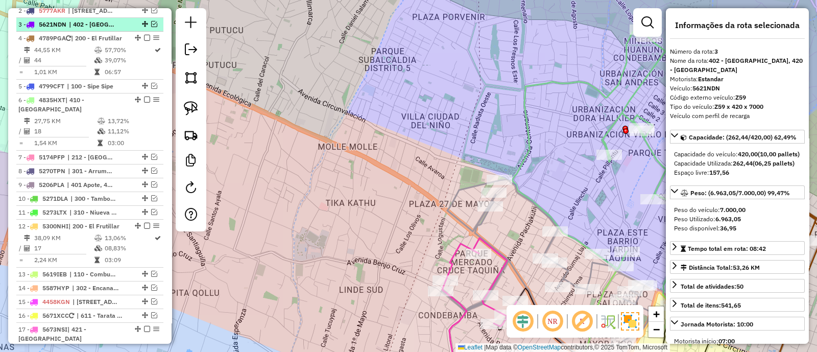
scroll to position [420, 0]
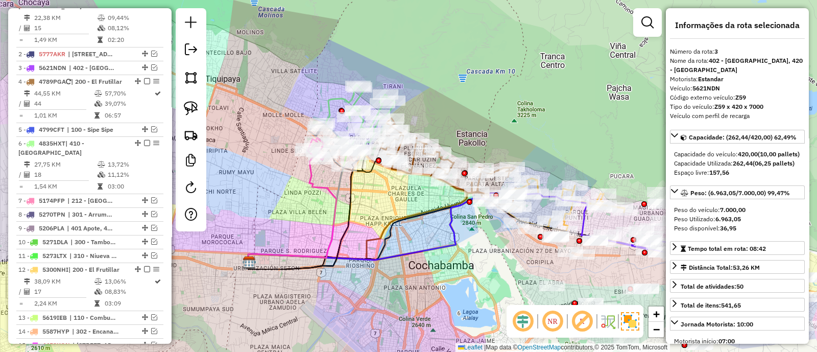
drag, startPoint x: 375, startPoint y: 227, endPoint x: 385, endPoint y: 235, distance: 13.1
click at [385, 235] on div "Janela de atendimento Grade de atendimento Capacidade Transportadoras Veículos …" at bounding box center [408, 176] width 817 height 352
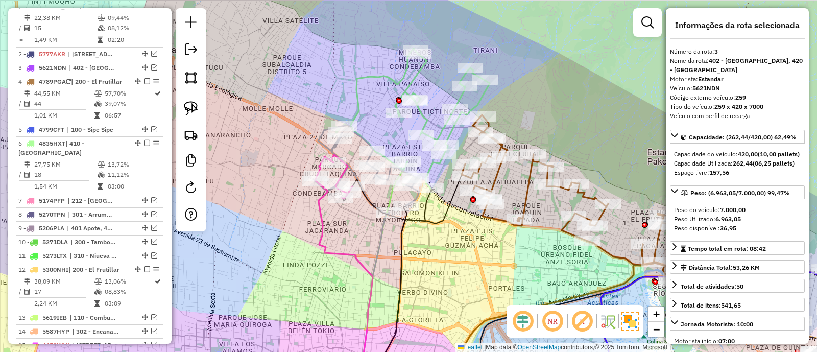
click at [360, 132] on icon at bounding box center [367, 169] width 104 height 89
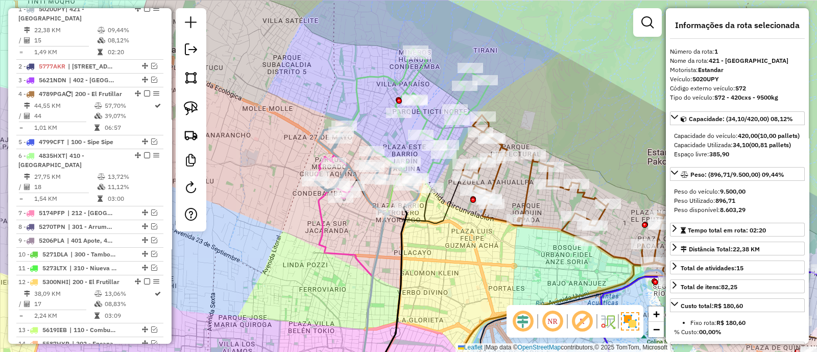
scroll to position [401, 0]
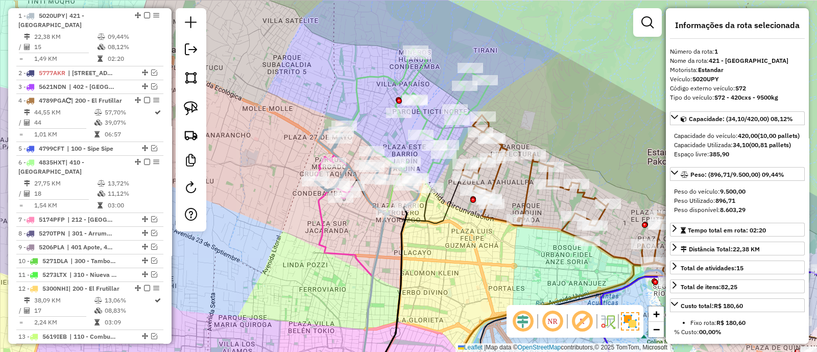
click at [322, 209] on icon at bounding box center [284, 281] width 177 height 211
click at [318, 213] on icon at bounding box center [343, 282] width 58 height 210
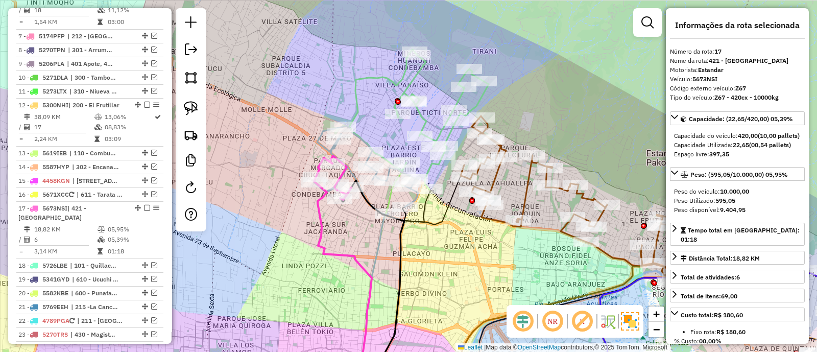
scroll to position [766, 0]
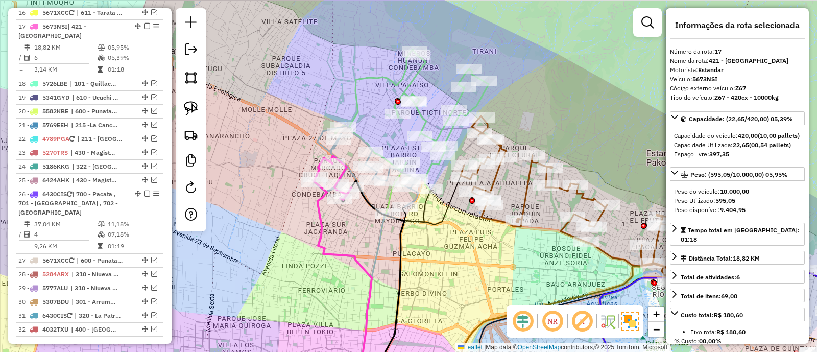
click at [426, 119] on icon at bounding box center [418, 120] width 139 height 140
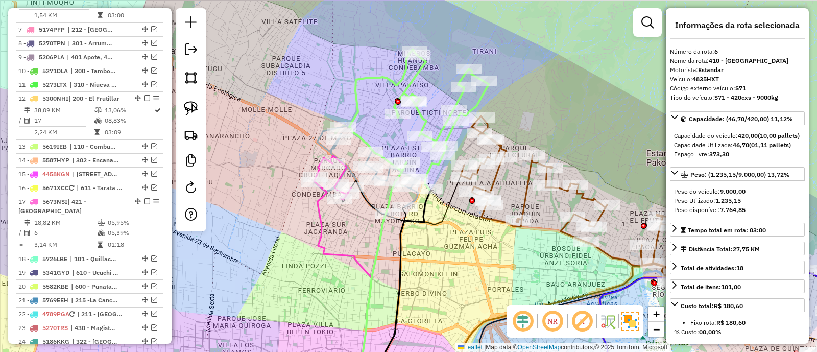
scroll to position [548, 0]
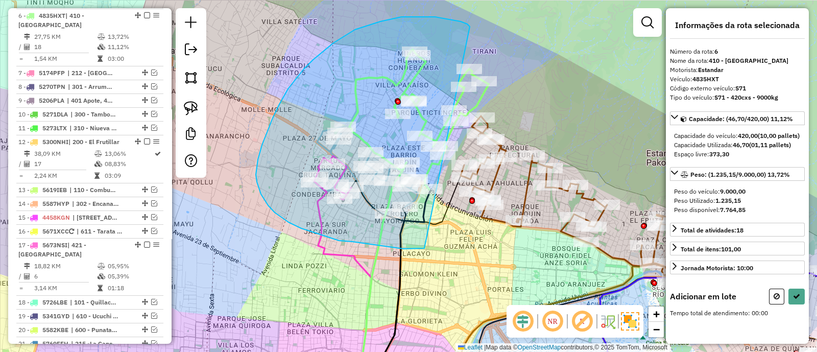
drag, startPoint x: 460, startPoint y: 21, endPoint x: 426, endPoint y: 248, distance: 228.7
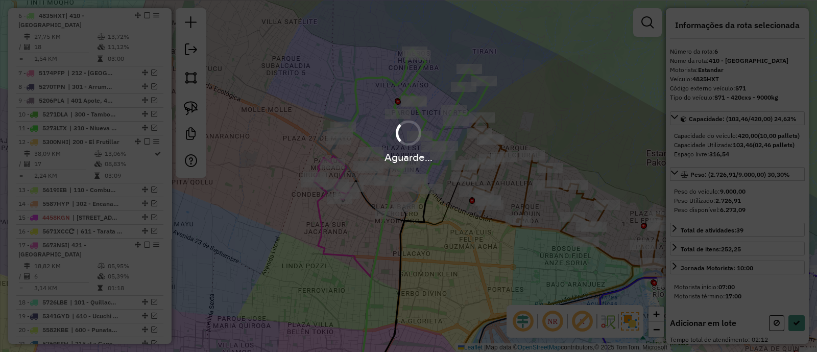
select select "*********"
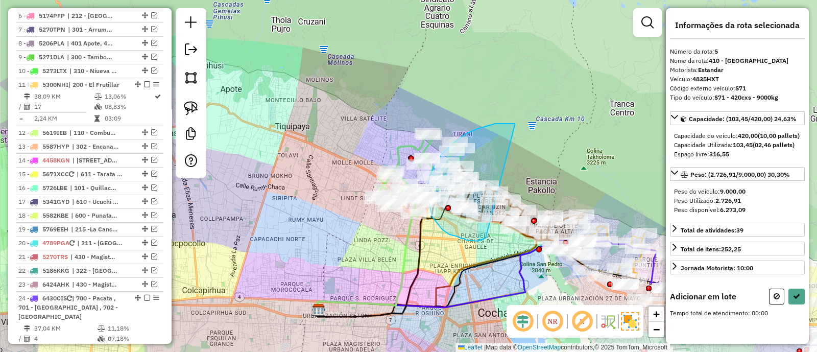
drag, startPoint x: 505, startPoint y: 123, endPoint x: 485, endPoint y: 238, distance: 116.6
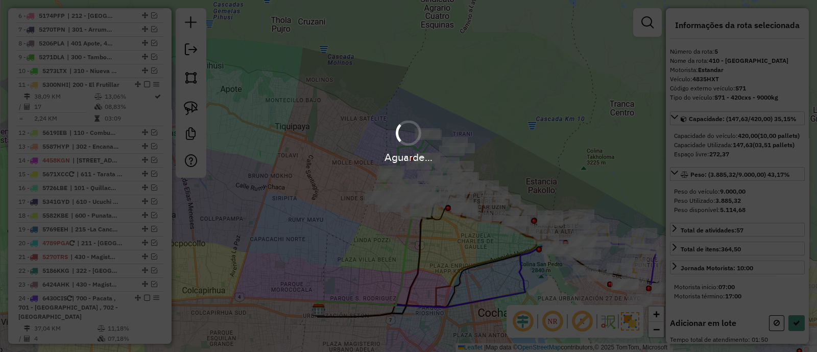
select select "*********"
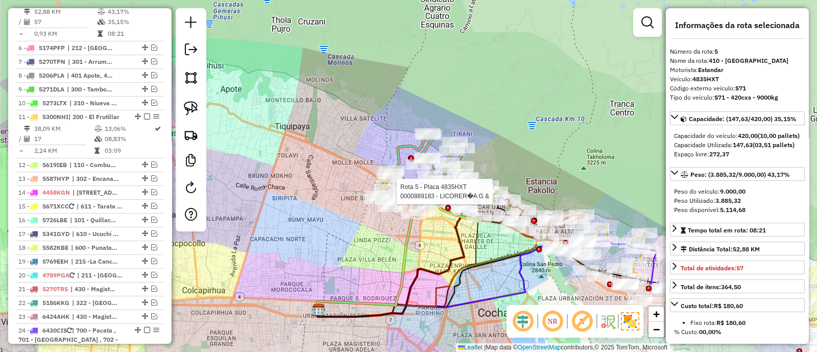
scroll to position [500, 0]
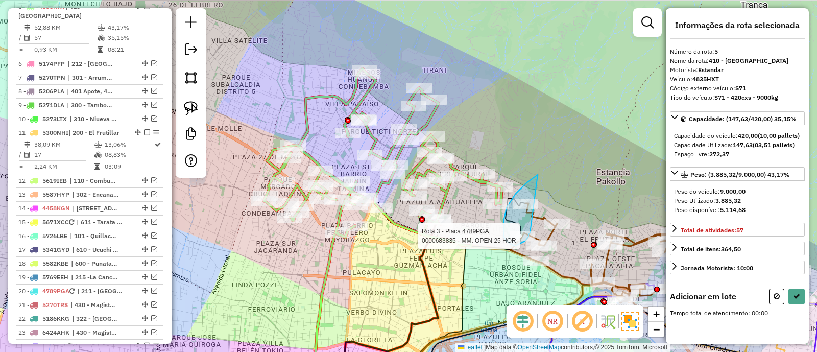
click at [530, 232] on div "Rota 3 - Placa 4789PGA 0000683835 - MM. OPEN 25 HOR Janela de atendimento Grade…" at bounding box center [408, 176] width 817 height 352
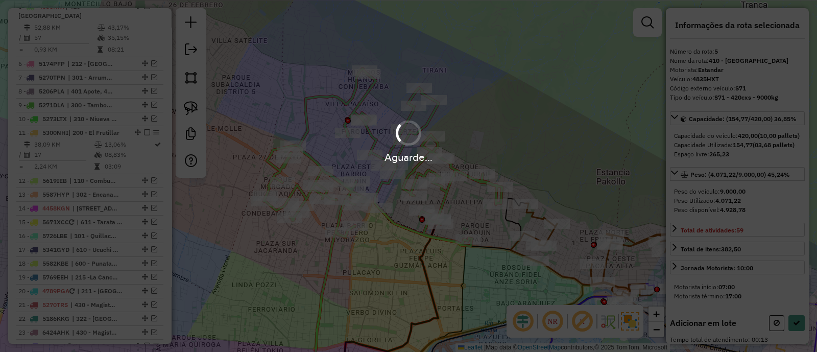
select select "*********"
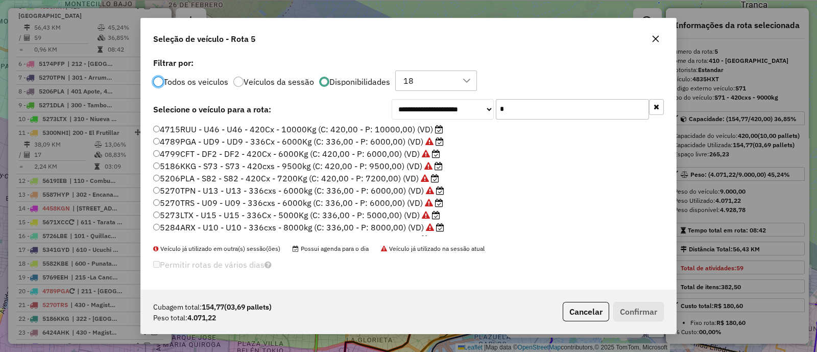
scroll to position [63, 0]
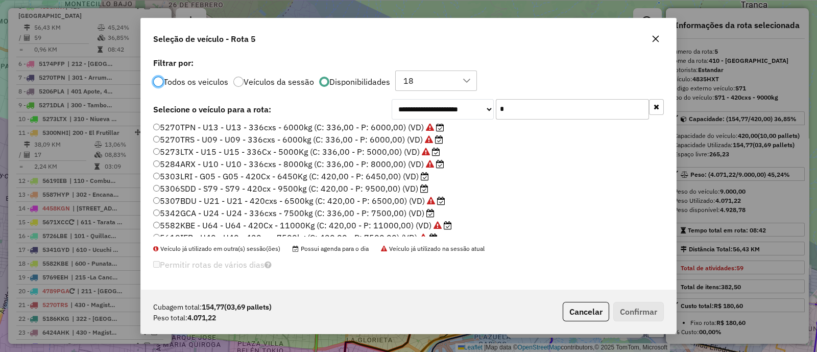
click at [403, 175] on label "5303LRI - G05 - G05 - 420Cx - 6450Kg (C: 420,00 - P: 6450,00) (VD)" at bounding box center [291, 176] width 276 height 12
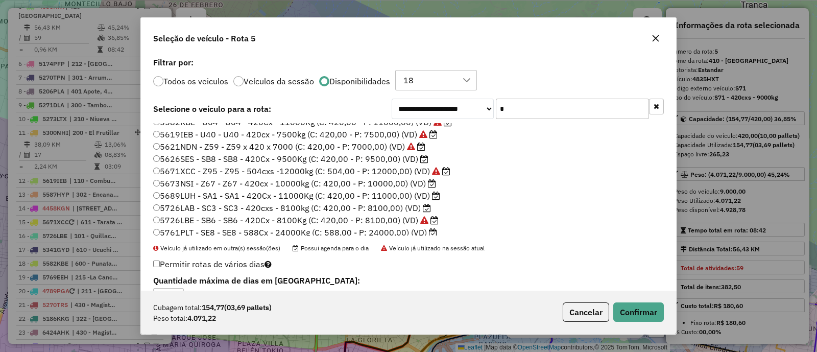
scroll to position [191, 0]
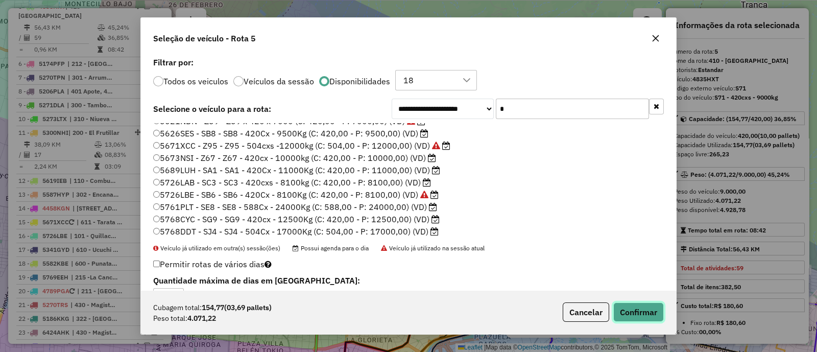
click at [629, 309] on button "Confirmar" at bounding box center [638, 311] width 51 height 19
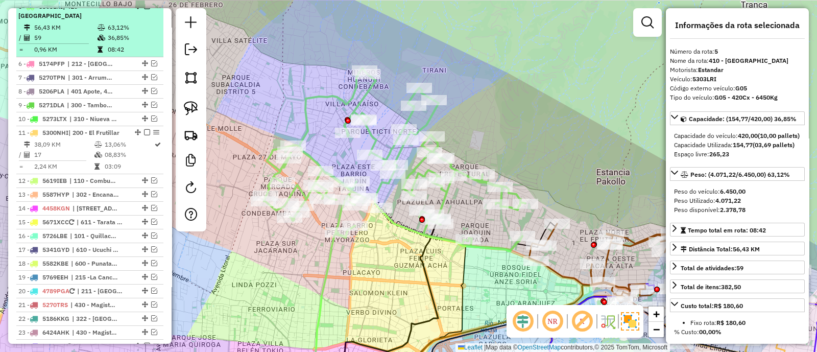
click at [144, 9] on em at bounding box center [147, 6] width 6 height 6
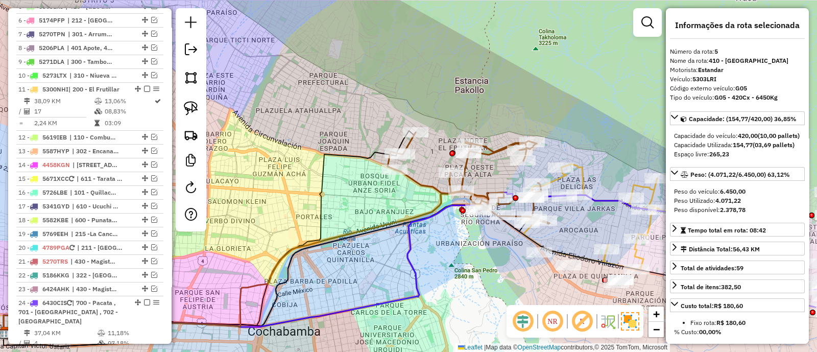
click at [466, 175] on icon at bounding box center [468, 177] width 162 height 91
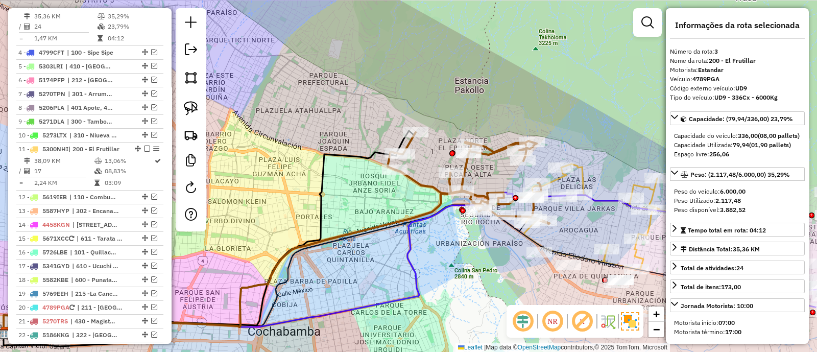
scroll to position [429, 0]
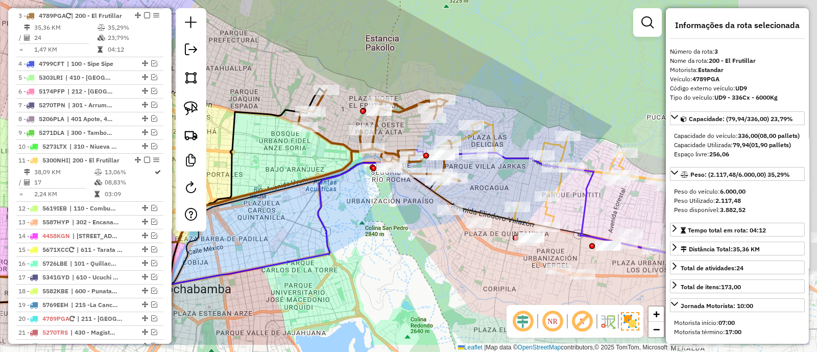
drag, startPoint x: 493, startPoint y: 172, endPoint x: 395, endPoint y: 121, distance: 110.5
click at [401, 127] on div "Janela de atendimento Grade de atendimento Capacidade Transportadoras Veículos …" at bounding box center [408, 176] width 817 height 352
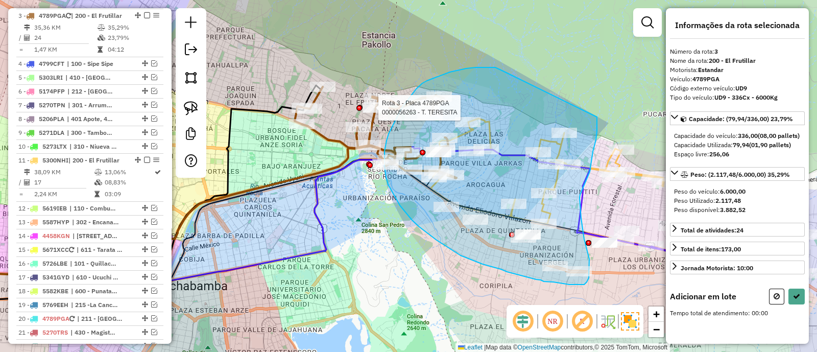
drag, startPoint x: 502, startPoint y: 71, endPoint x: 595, endPoint y: 116, distance: 103.2
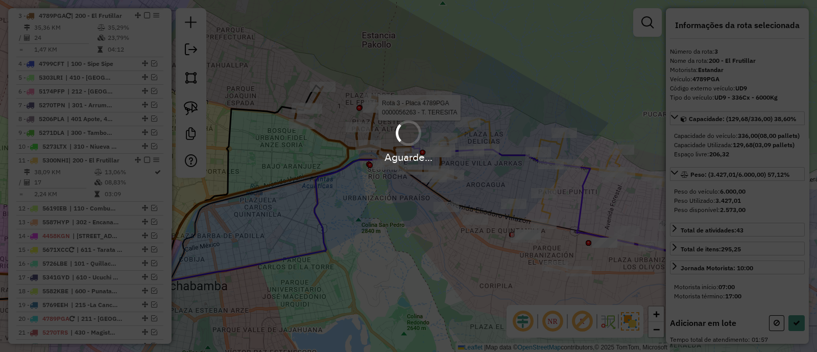
select select "*********"
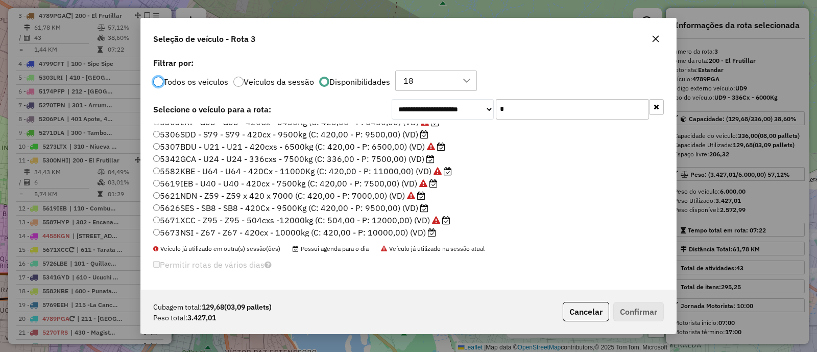
scroll to position [127, 0]
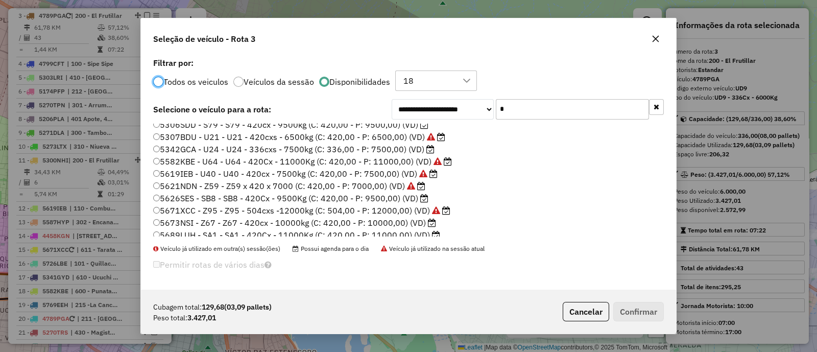
click at [537, 112] on input "*" at bounding box center [572, 109] width 153 height 20
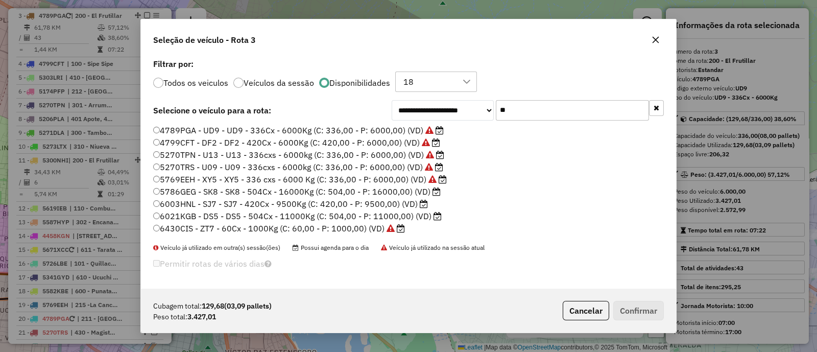
click at [568, 102] on input "**" at bounding box center [572, 110] width 153 height 20
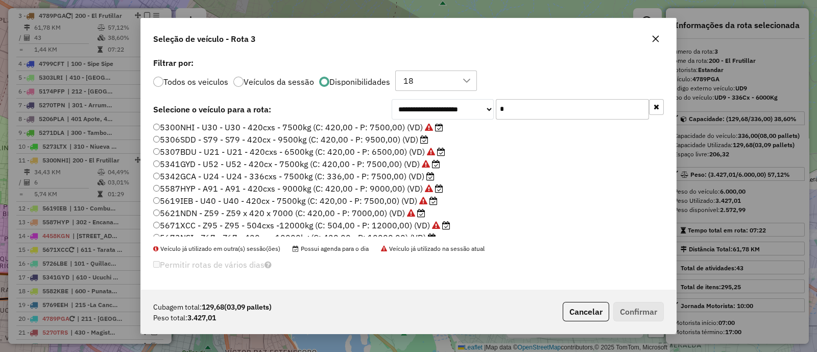
scroll to position [213, 0]
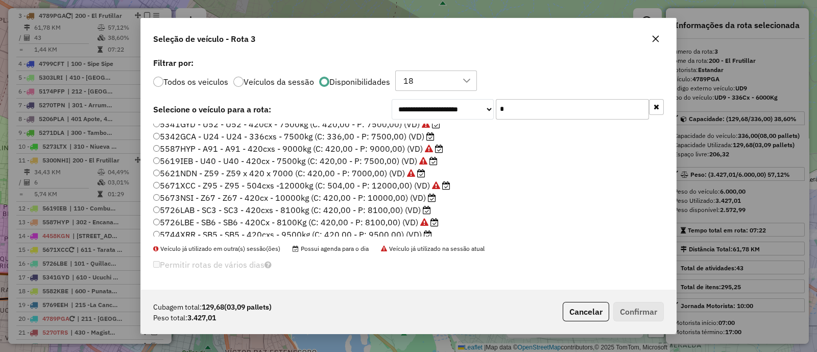
type input "*"
click at [424, 136] on label "5342GCA - U24 - U24 - 336cxs - 7500kg (C: 336,00 - P: 7500,00) (VD)" at bounding box center [293, 136] width 281 height 12
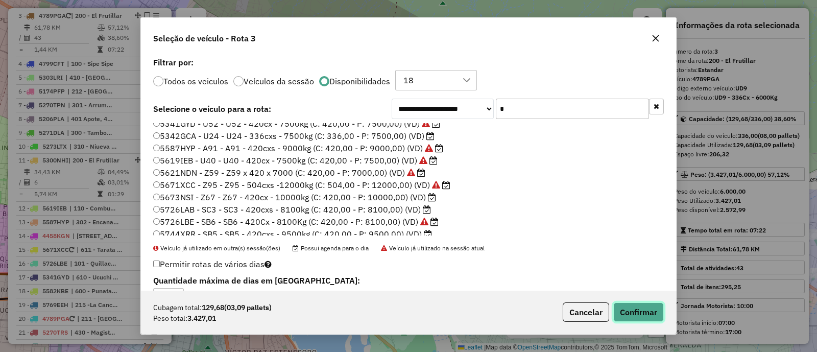
click at [627, 305] on button "Confirmar" at bounding box center [638, 311] width 51 height 19
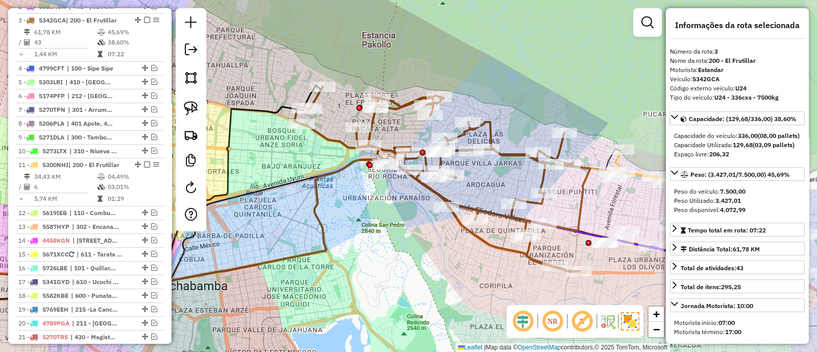
scroll to position [429, 0]
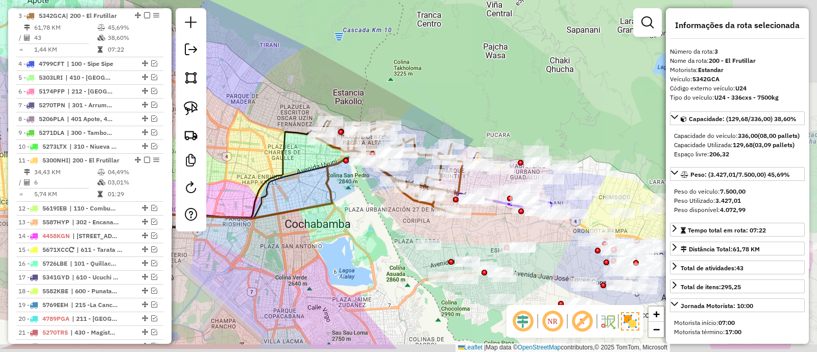
drag, startPoint x: 456, startPoint y: 252, endPoint x: 379, endPoint y: 218, distance: 84.8
click at [386, 221] on div "Janela de atendimento Grade de atendimento Capacidade Transportadoras Veículos …" at bounding box center [408, 176] width 817 height 352
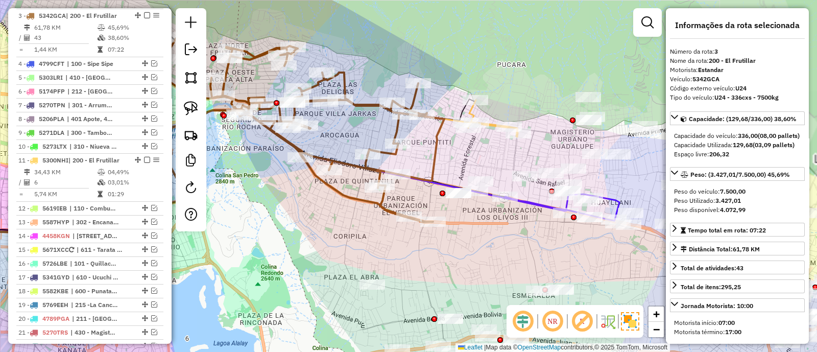
click at [431, 175] on icon at bounding box center [297, 129] width 296 height 185
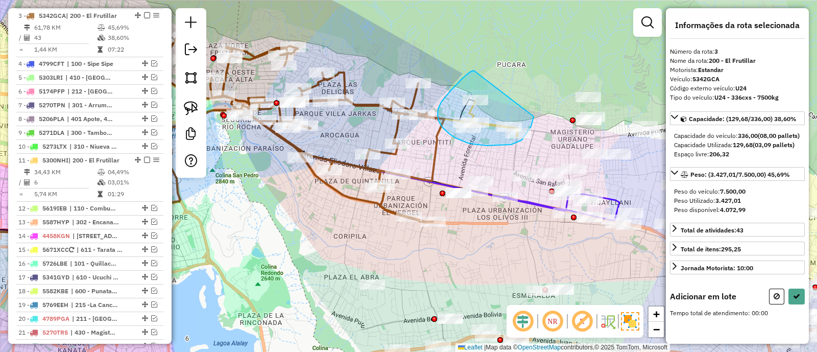
drag, startPoint x: 470, startPoint y: 72, endPoint x: 533, endPoint y: 116, distance: 77.7
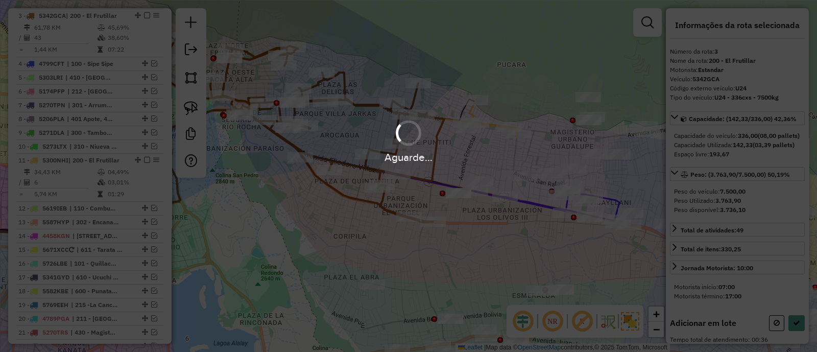
select select "*********"
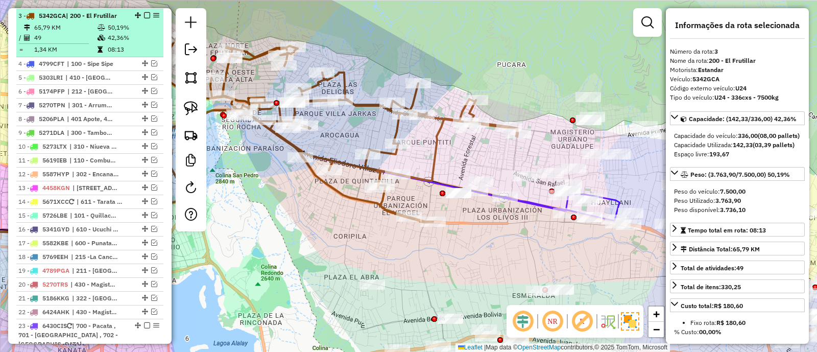
click at [144, 14] on em at bounding box center [147, 15] width 6 height 6
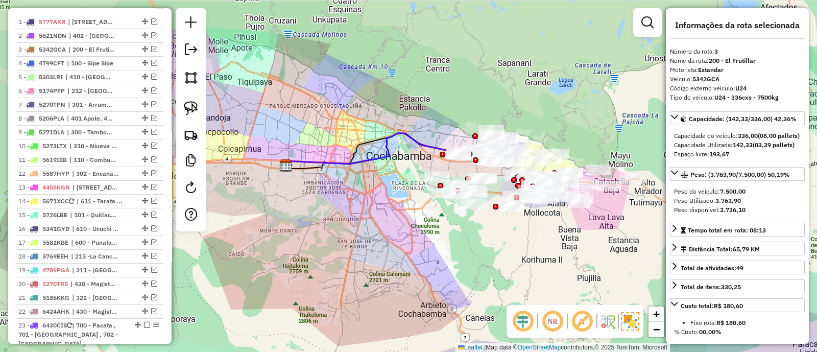
click at [422, 143] on icon at bounding box center [391, 149] width 213 height 32
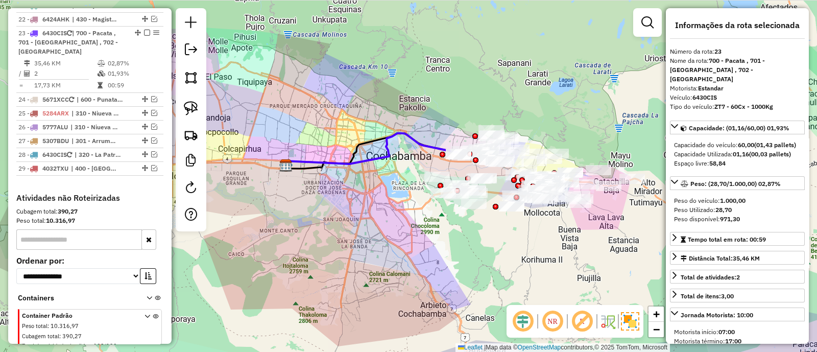
scroll to position [702, 0]
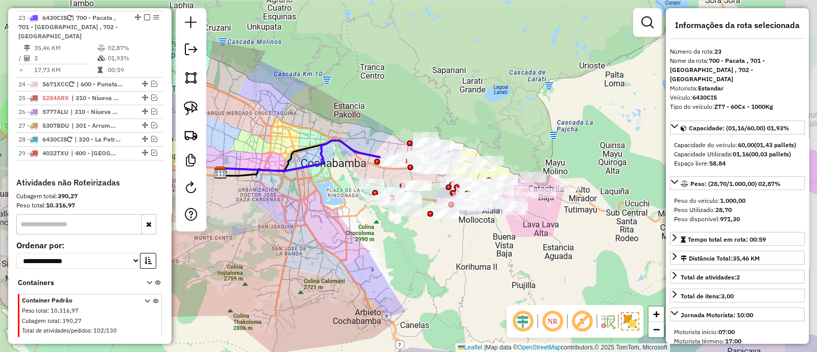
drag, startPoint x: 416, startPoint y: 163, endPoint x: 352, endPoint y: 167, distance: 63.9
click at [355, 168] on div "Janela de atendimento Grade de atendimento Capacidade Transportadoras Veículos …" at bounding box center [408, 176] width 817 height 352
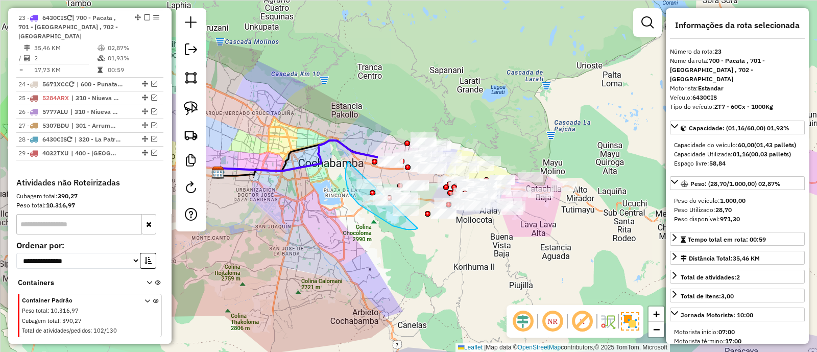
drag, startPoint x: 347, startPoint y: 162, endPoint x: 418, endPoint y: 228, distance: 96.8
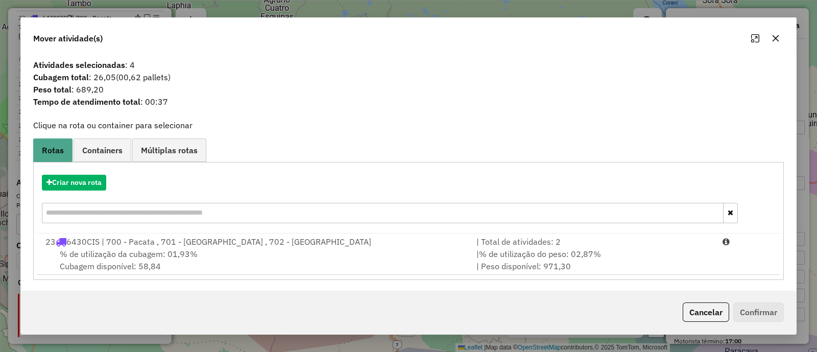
click at [707, 309] on button "Cancelar" at bounding box center [705, 311] width 46 height 19
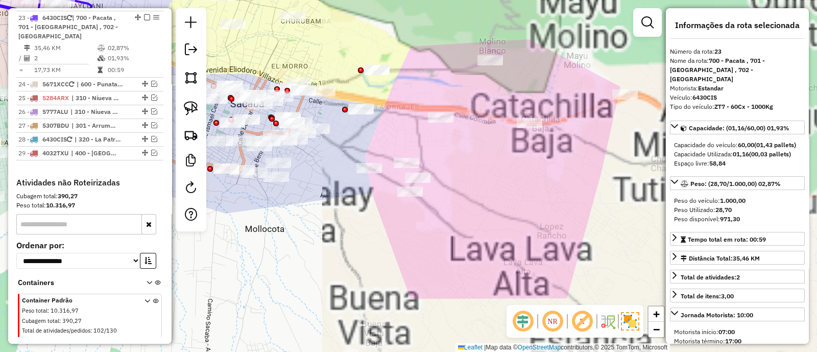
drag, startPoint x: 522, startPoint y: 237, endPoint x: 410, endPoint y: 222, distance: 112.8
click at [413, 223] on div "Janela de atendimento Grade de atendimento Capacidade Transportadoras Veículos …" at bounding box center [408, 176] width 817 height 352
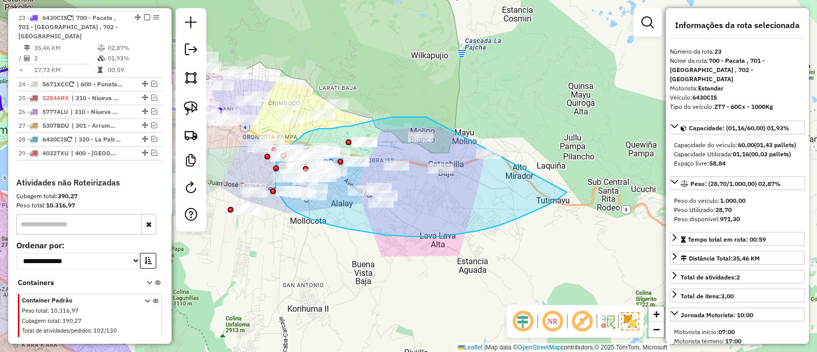
drag, startPoint x: 416, startPoint y: 117, endPoint x: 567, endPoint y: 190, distance: 167.6
click at [567, 190] on div "Janela de atendimento Grade de atendimento Capacidade Transportadoras Veículos …" at bounding box center [408, 176] width 817 height 352
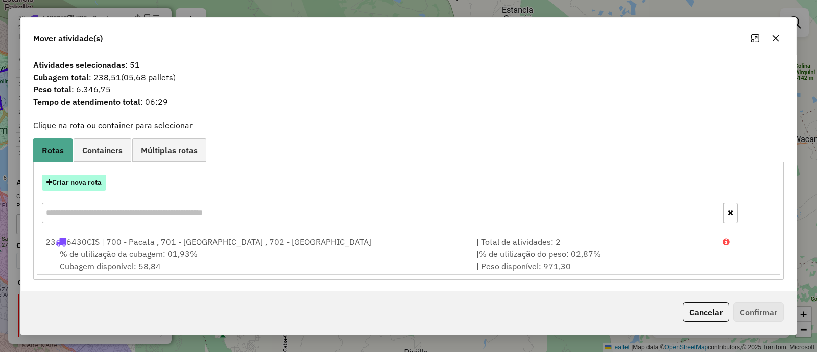
click at [105, 183] on button "Criar nova rota" at bounding box center [74, 183] width 64 height 16
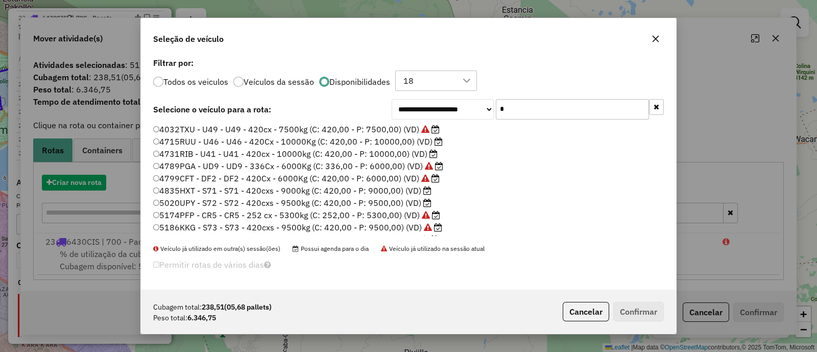
scroll to position [5, 3]
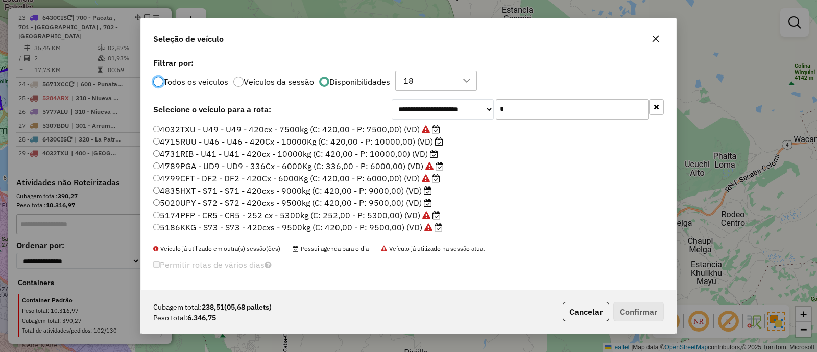
click at [577, 109] on input "*" at bounding box center [572, 109] width 153 height 20
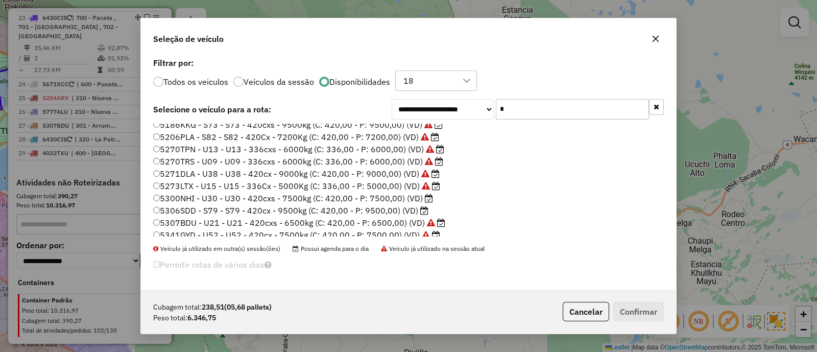
scroll to position [127, 0]
click at [425, 169] on icon at bounding box center [429, 173] width 8 height 8
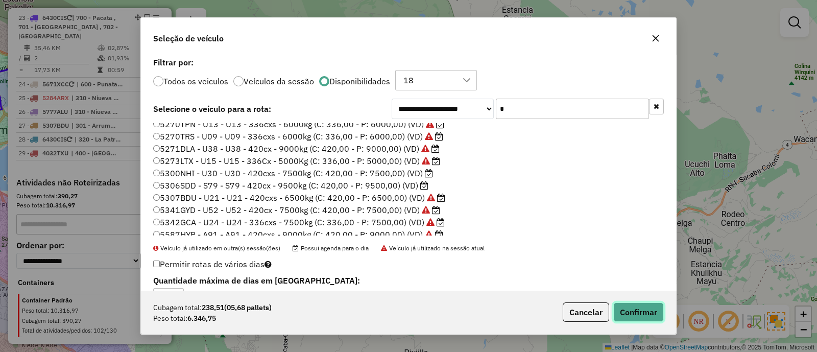
click at [627, 305] on button "Confirmar" at bounding box center [638, 311] width 51 height 19
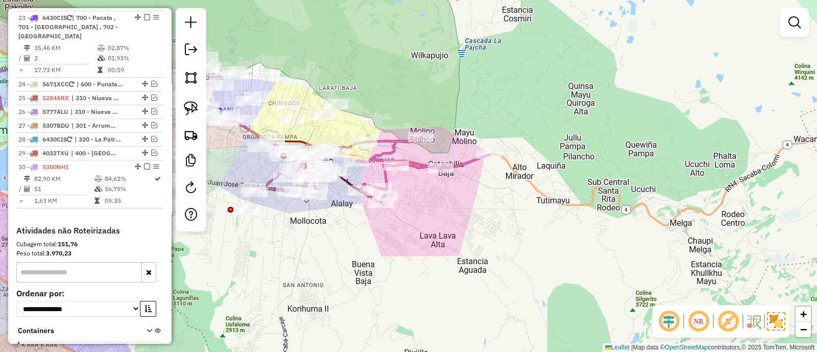
click at [383, 156] on icon at bounding box center [376, 169] width 224 height 65
select select "*********"
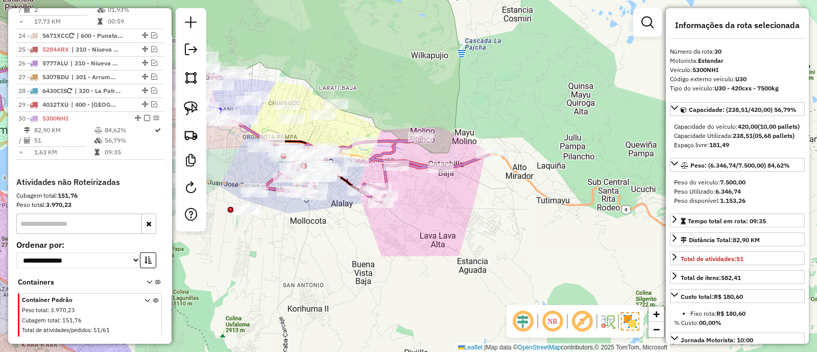
scroll to position [783, 0]
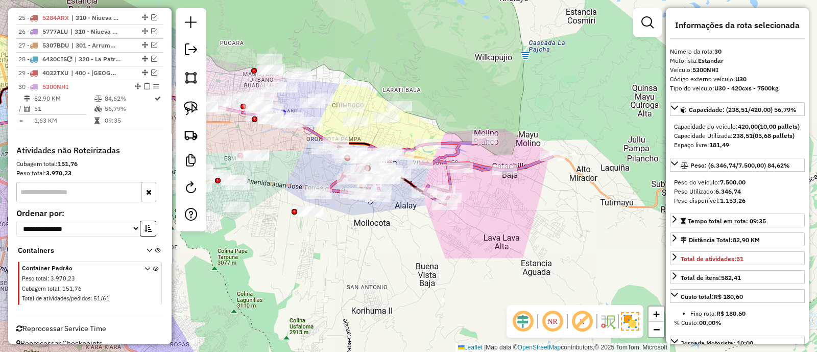
drag, startPoint x: 416, startPoint y: 261, endPoint x: 546, endPoint y: 246, distance: 130.6
click at [535, 247] on div "Janela de atendimento Grade de atendimento Capacidade Transportadoras Veículos …" at bounding box center [408, 176] width 817 height 352
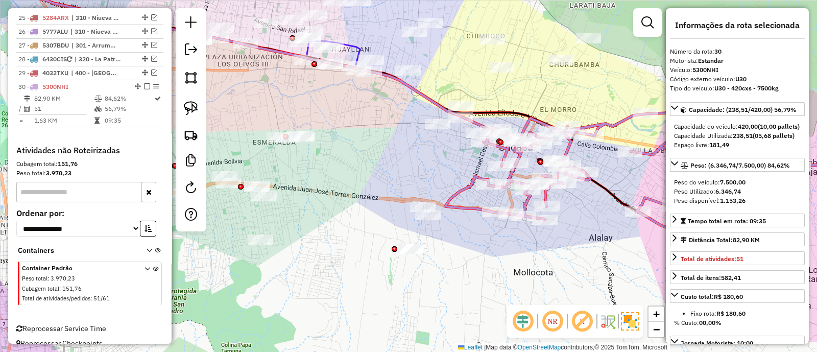
click at [466, 193] on icon at bounding box center [669, 169] width 449 height 130
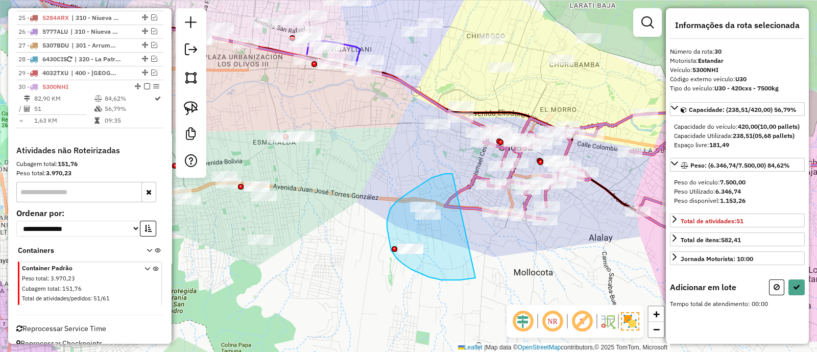
drag, startPoint x: 424, startPoint y: 182, endPoint x: 478, endPoint y: 278, distance: 109.7
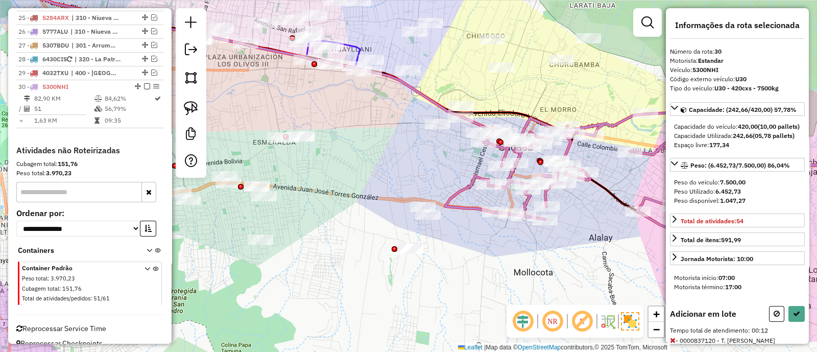
select select "*********"
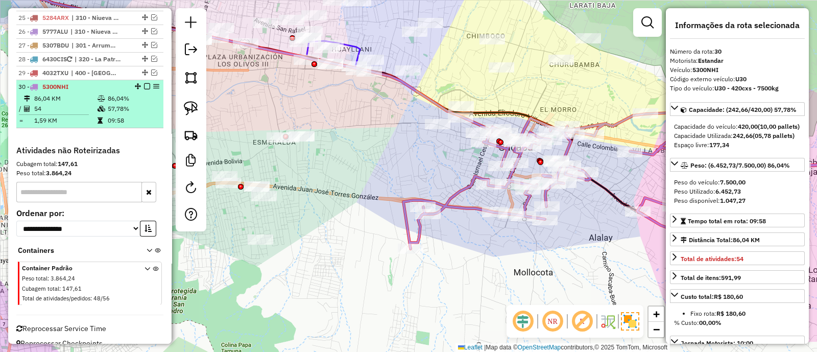
click at [145, 83] on em at bounding box center [147, 86] width 6 height 6
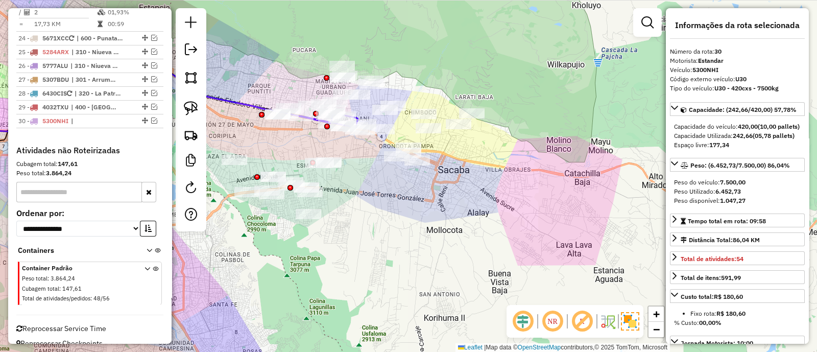
drag, startPoint x: 398, startPoint y: 240, endPoint x: 452, endPoint y: 249, distance: 54.3
click at [452, 249] on div "Janela de atendimento Grade de atendimento Capacidade Transportadoras Veículos …" at bounding box center [408, 176] width 817 height 352
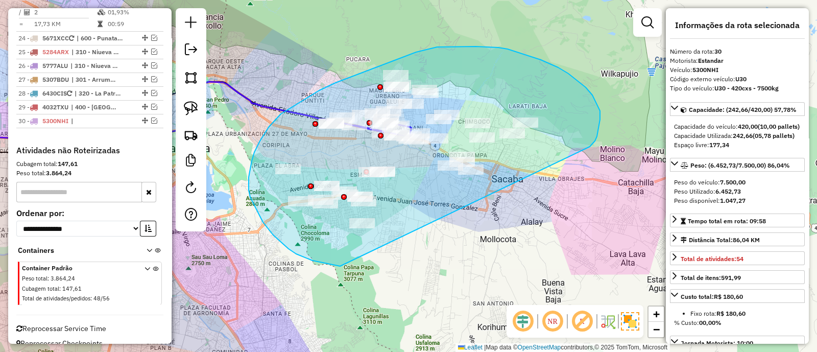
drag, startPoint x: 590, startPoint y: 147, endPoint x: 340, endPoint y: 266, distance: 276.3
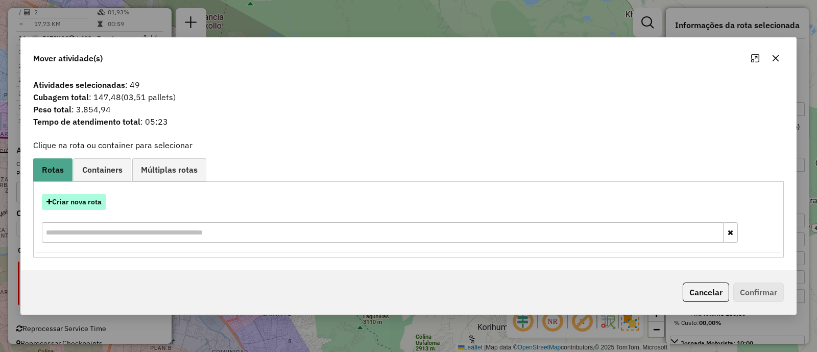
click at [82, 205] on button "Criar nova rota" at bounding box center [74, 202] width 64 height 16
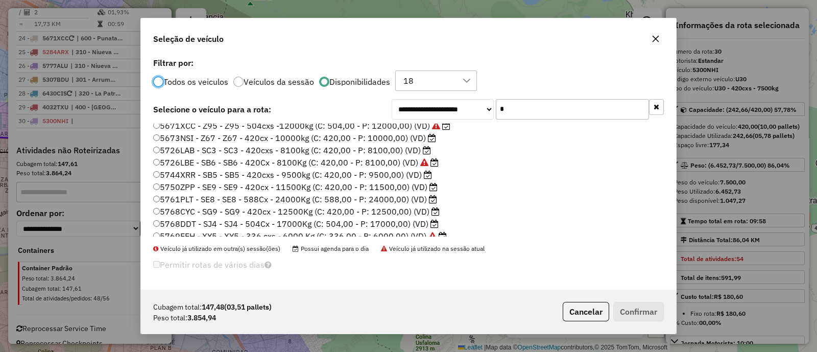
scroll to position [319, 0]
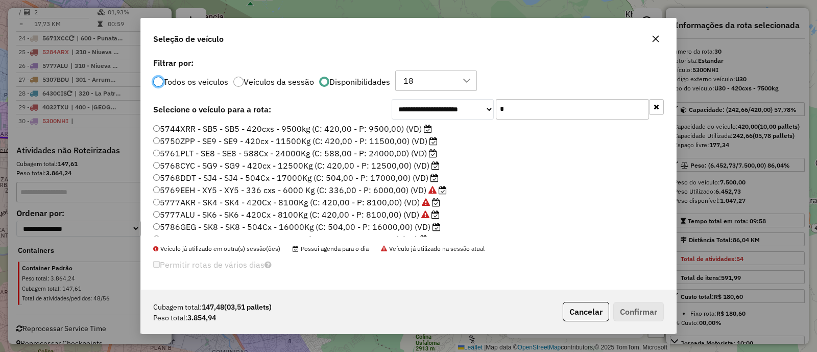
click at [545, 113] on input "*" at bounding box center [572, 109] width 153 height 20
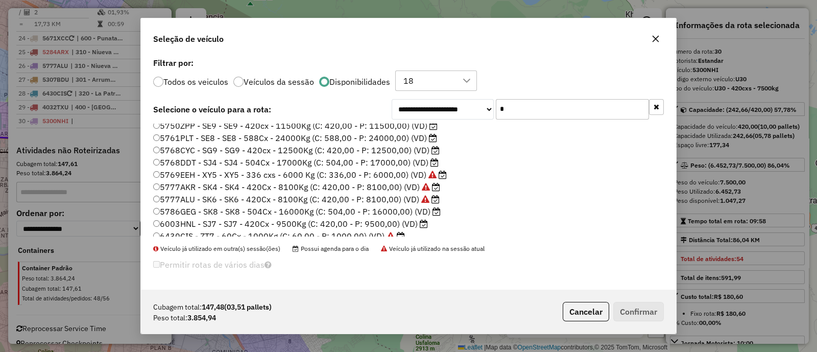
scroll to position [340, 0]
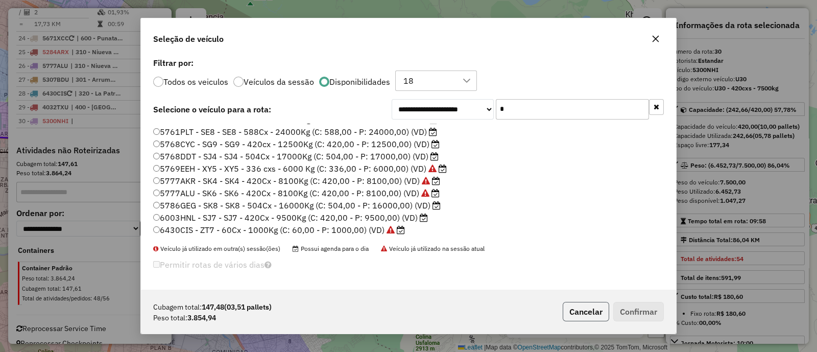
click at [570, 307] on button "Cancelar" at bounding box center [586, 311] width 46 height 19
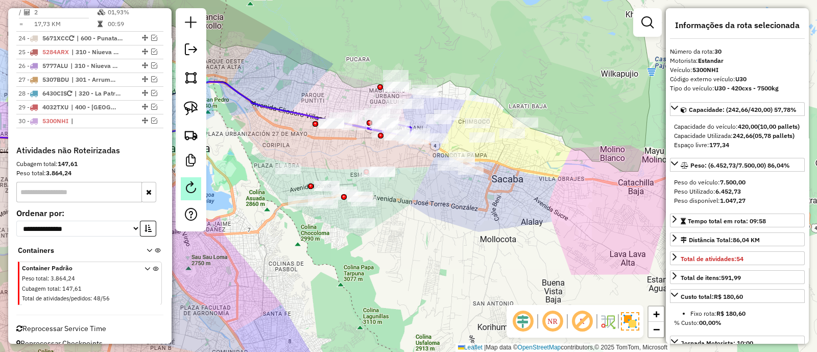
click at [193, 187] on em at bounding box center [191, 187] width 12 height 12
select select "*"
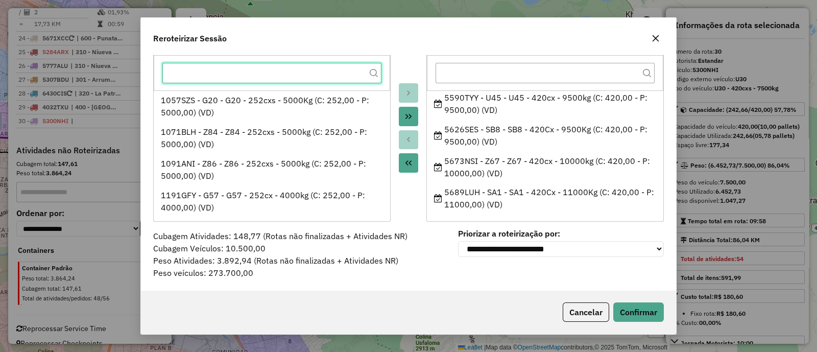
scroll to position [319, 0]
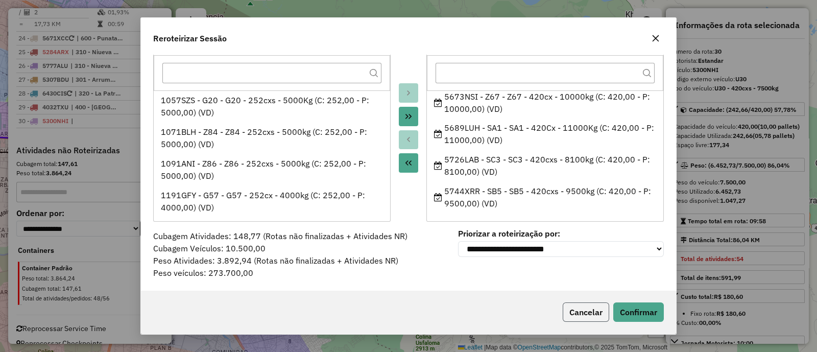
click at [592, 312] on button "Cancelar" at bounding box center [586, 311] width 46 height 19
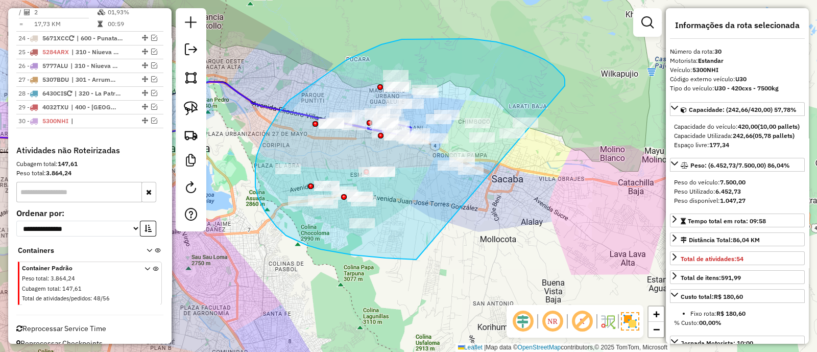
drag, startPoint x: 552, startPoint y: 65, endPoint x: 556, endPoint y: 253, distance: 188.4
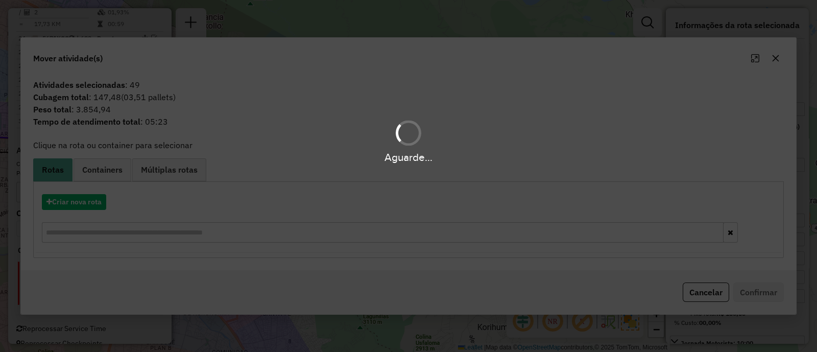
click at [81, 214] on div "Aguarde..." at bounding box center [408, 176] width 817 height 352
click at [76, 203] on button "Criar nova rota" at bounding box center [74, 202] width 64 height 16
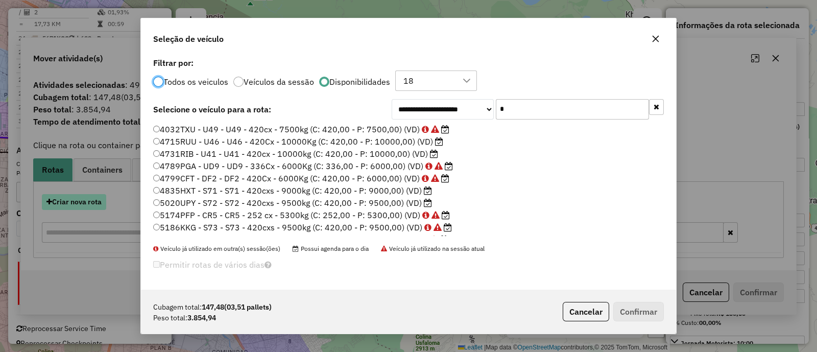
scroll to position [5, 3]
click at [76, 203] on div "**********" at bounding box center [408, 176] width 817 height 352
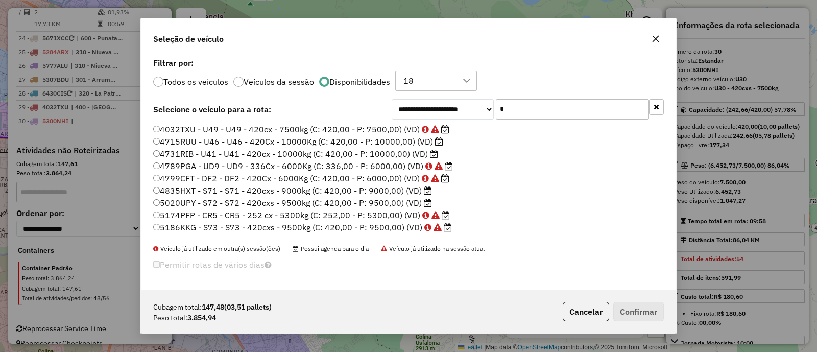
click at [544, 104] on input "*" at bounding box center [572, 109] width 153 height 20
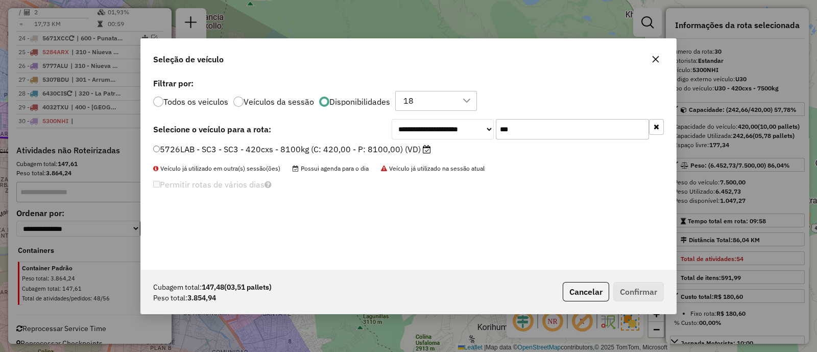
type input "***"
click at [391, 150] on label "5726LAB - SC3 - SC3 - 420cxs - 8100kg (C: 420,00 - P: 8100,00) (VD)" at bounding box center [292, 149] width 278 height 12
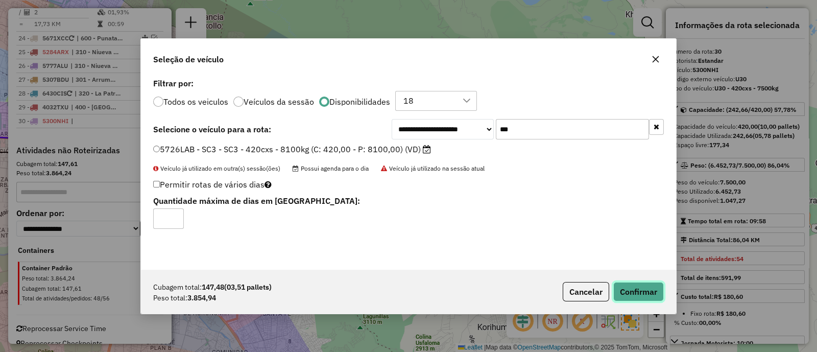
click at [658, 293] on button "Confirmar" at bounding box center [638, 291] width 51 height 19
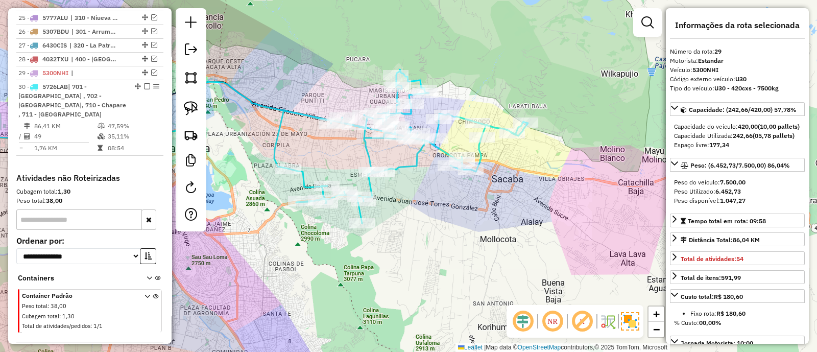
scroll to position [758, 0]
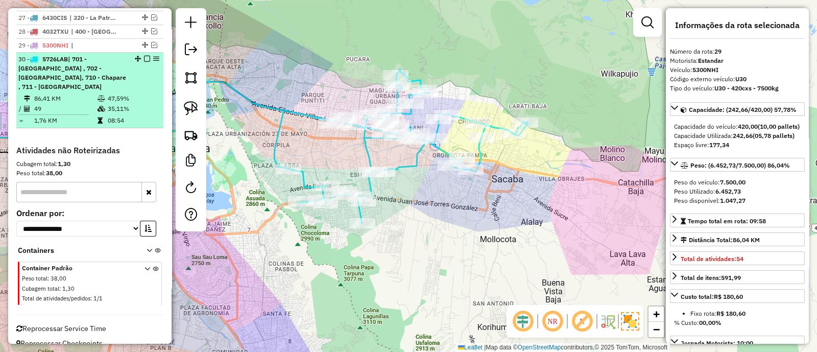
click at [144, 57] on em at bounding box center [147, 59] width 6 height 6
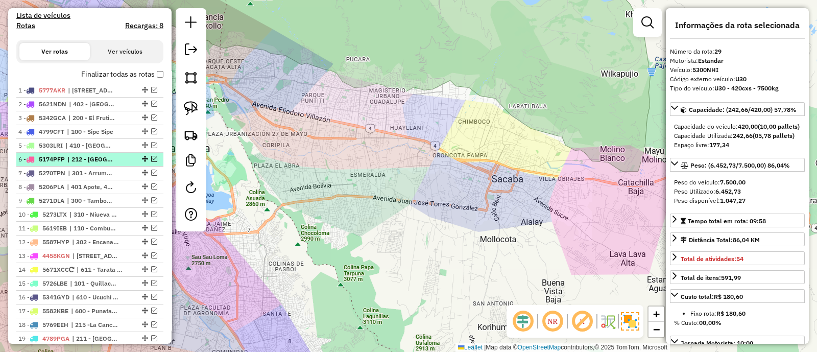
scroll to position [258, 0]
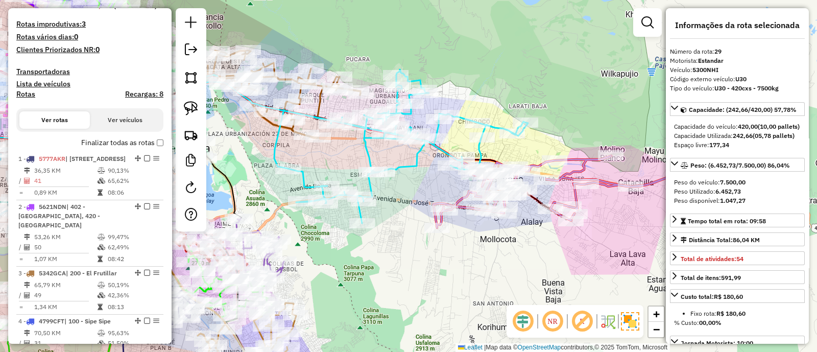
click at [23, 90] on h4 "Rotas" at bounding box center [25, 94] width 19 height 9
select select
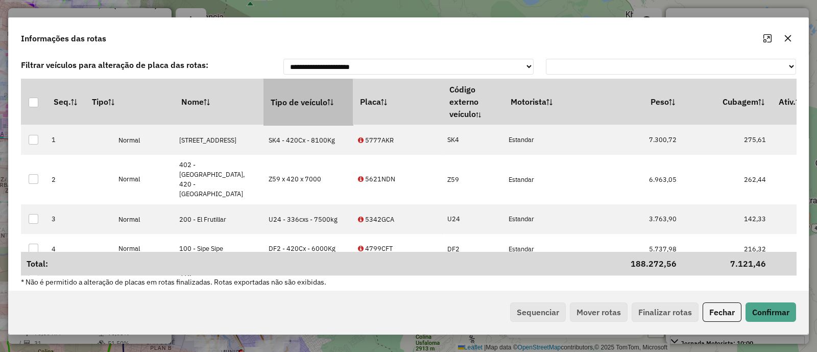
click at [307, 94] on th "Tipo de veículo" at bounding box center [307, 102] width 89 height 46
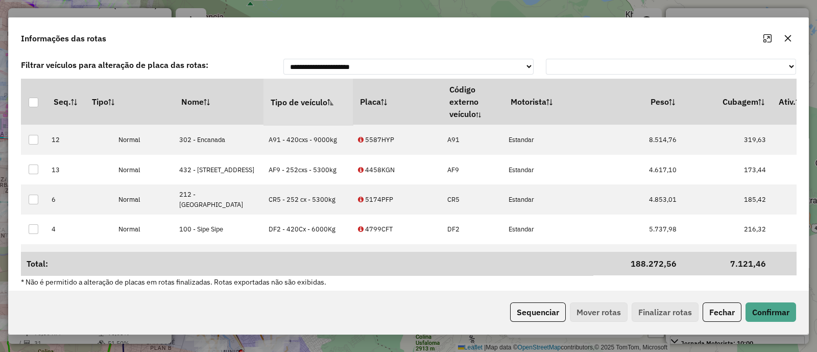
click at [307, 94] on th "Tipo de veículo" at bounding box center [307, 102] width 89 height 46
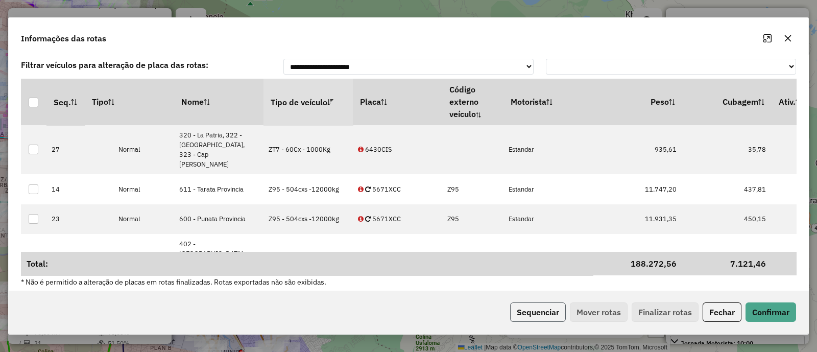
click at [520, 308] on button "Sequenciar" at bounding box center [538, 311] width 56 height 19
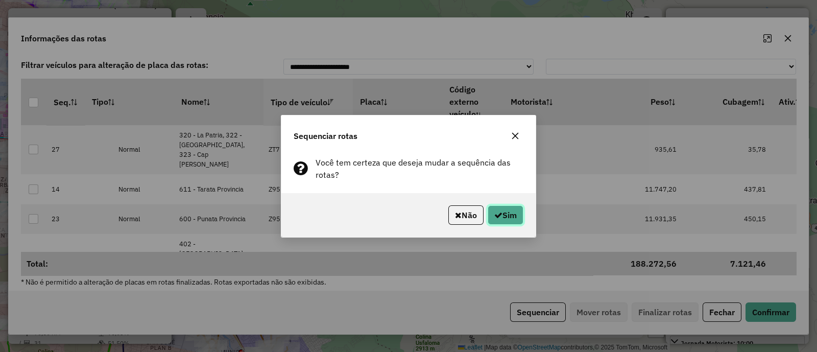
click at [514, 222] on button "Sim" at bounding box center [505, 214] width 36 height 19
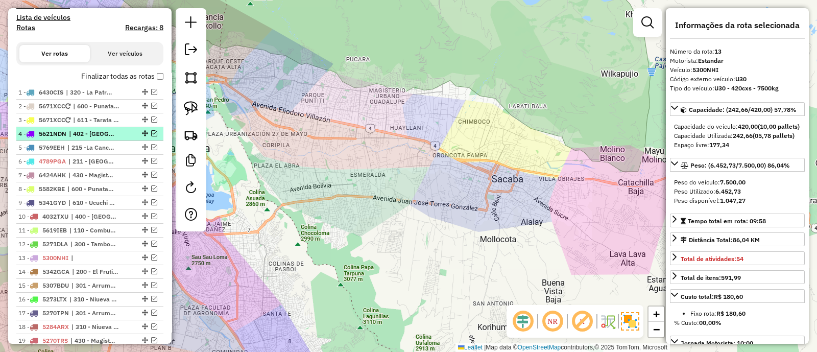
scroll to position [322, 0]
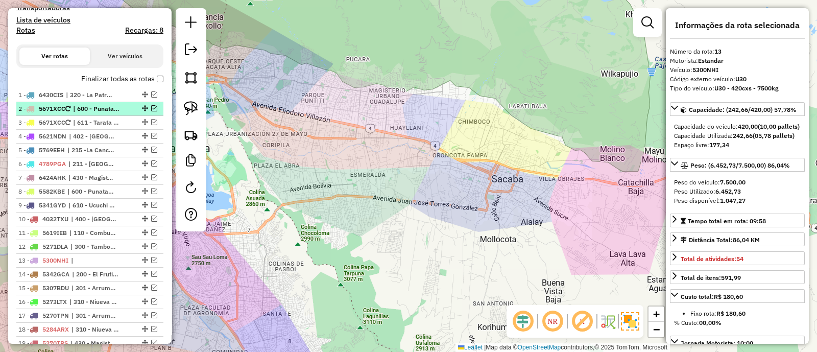
click at [152, 108] on em at bounding box center [154, 108] width 6 height 6
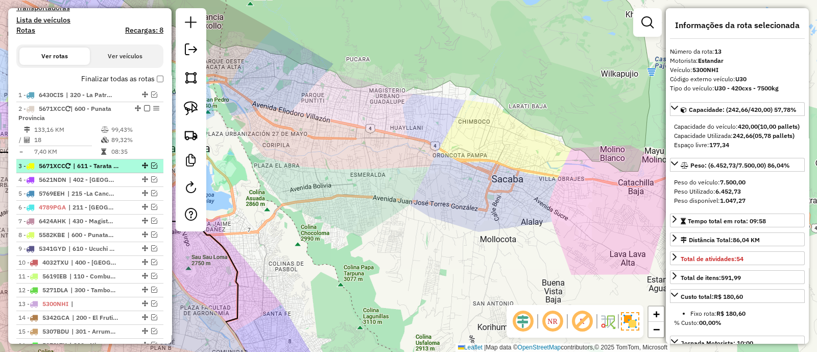
click at [152, 162] on em at bounding box center [154, 165] width 6 height 6
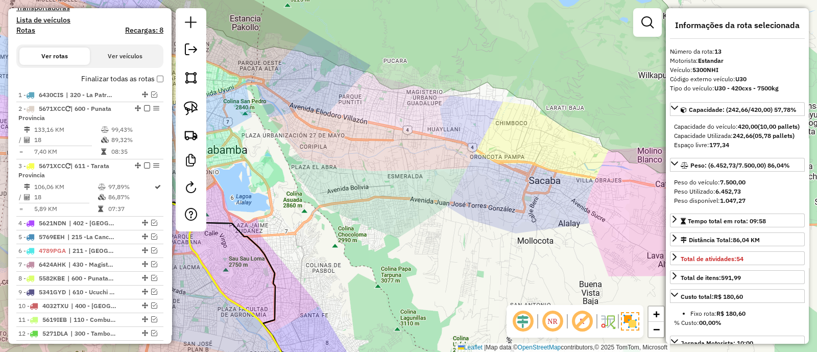
drag, startPoint x: 333, startPoint y: 172, endPoint x: 409, endPoint y: 162, distance: 76.7
click at [409, 162] on div "Janela de atendimento Grade de atendimento Capacidade Transportadoras Veículos …" at bounding box center [408, 176] width 817 height 352
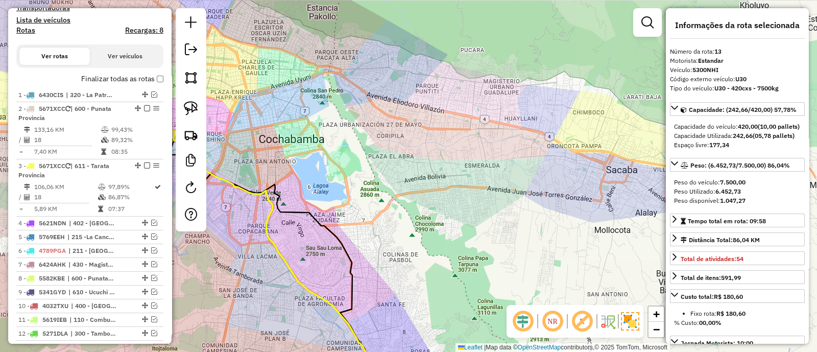
drag, startPoint x: 420, startPoint y: 155, endPoint x: 577, endPoint y: 57, distance: 185.5
click at [571, 74] on div "Janela de atendimento Grade de atendimento Capacidade Transportadoras Veículos …" at bounding box center [408, 176] width 817 height 352
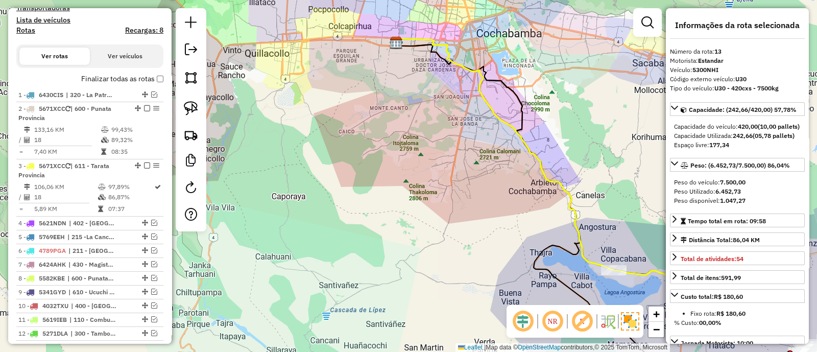
drag, startPoint x: 560, startPoint y: 141, endPoint x: 339, endPoint y: 126, distance: 221.1
click at [395, 127] on icon at bounding box center [504, 154] width 218 height 232
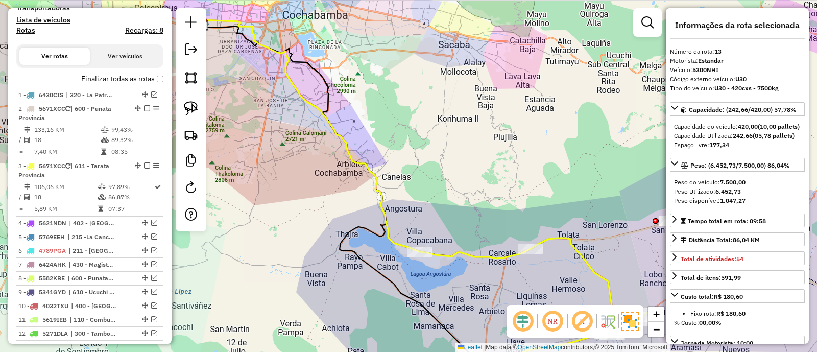
click at [374, 185] on icon at bounding box center [310, 136] width 218 height 232
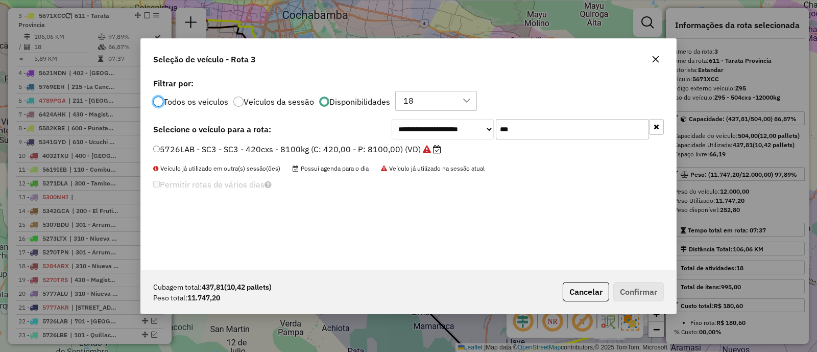
scroll to position [5, 3]
click at [542, 132] on input "***" at bounding box center [572, 129] width 153 height 20
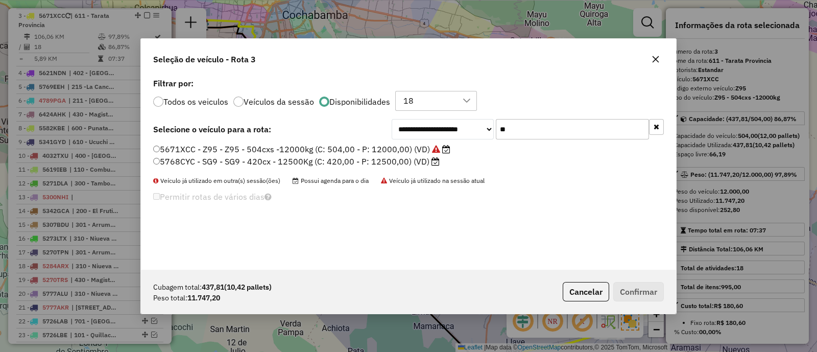
type input "**"
click at [431, 164] on icon at bounding box center [435, 161] width 8 height 8
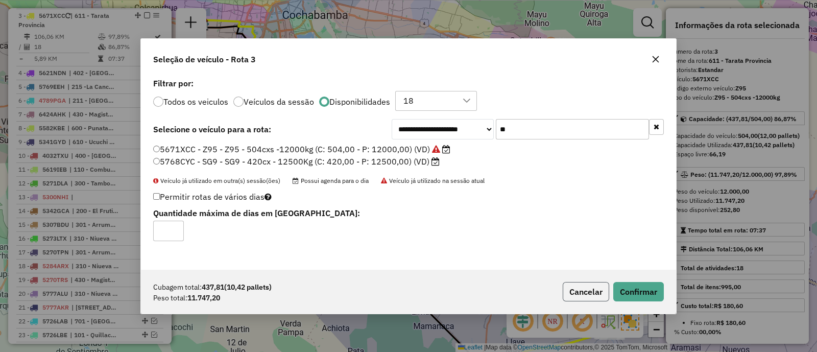
click at [596, 296] on button "Cancelar" at bounding box center [586, 291] width 46 height 19
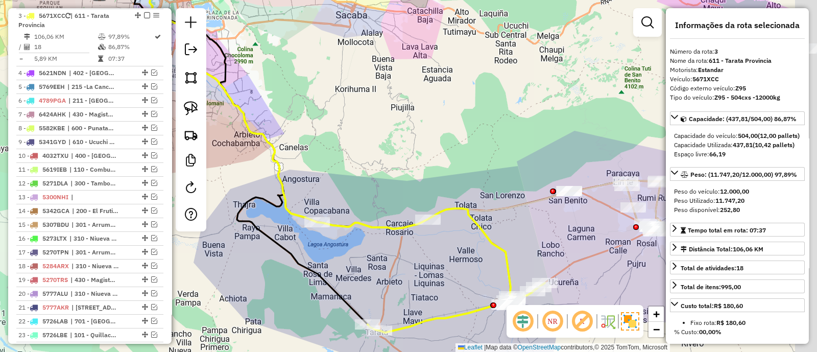
drag, startPoint x: 530, startPoint y: 289, endPoint x: 326, endPoint y: 216, distance: 217.2
click at [366, 234] on div "Janela de atendimento Grade de atendimento Capacidade Transportadoras Veículos …" at bounding box center [408, 176] width 817 height 352
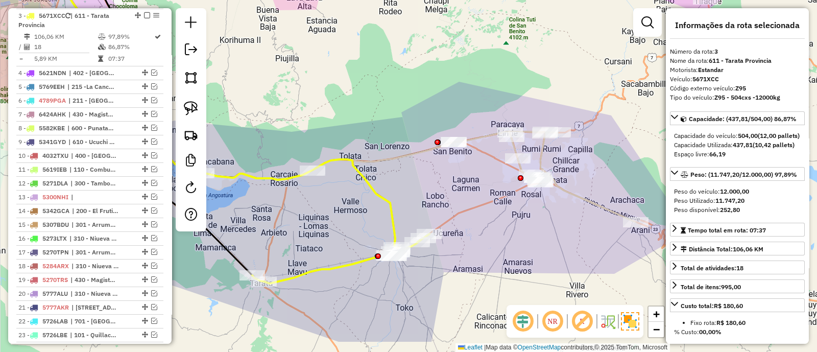
click at [483, 151] on div "Janela de atendimento Grade de atendimento Capacidade Transportadoras Veículos …" at bounding box center [408, 176] width 817 height 352
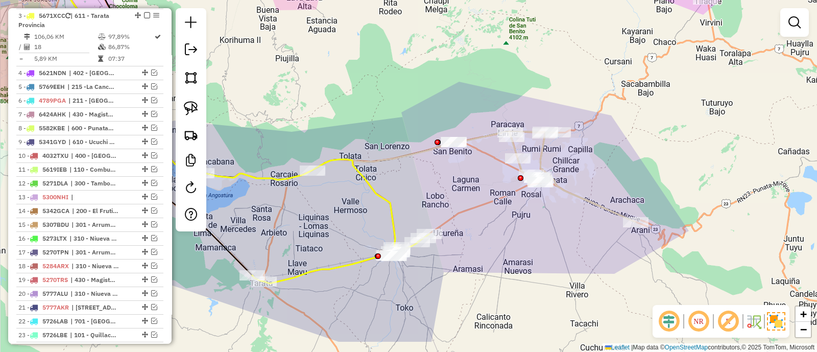
click at [485, 134] on icon at bounding box center [544, 176] width 182 height 91
select select "*********"
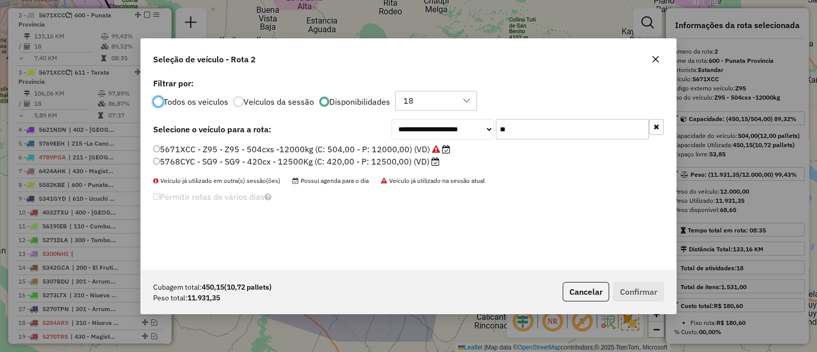
click at [431, 158] on icon at bounding box center [435, 161] width 8 height 8
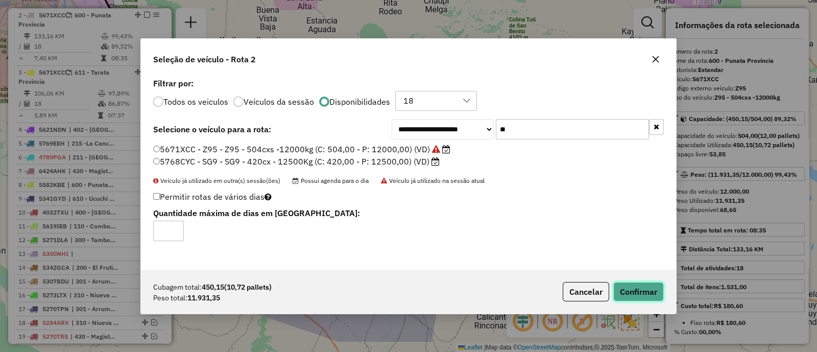
click at [642, 291] on button "Confirmar" at bounding box center [638, 291] width 51 height 19
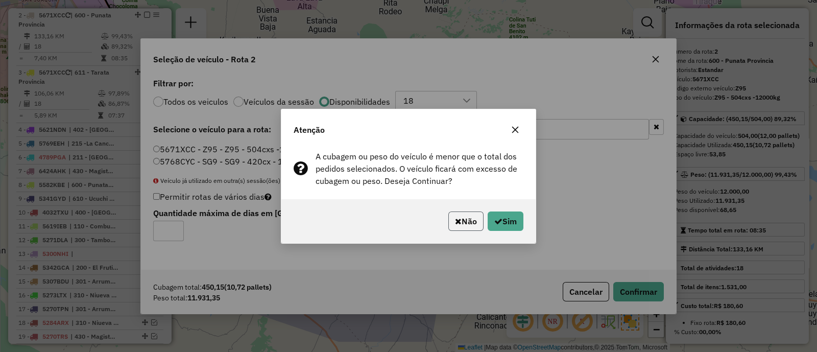
click at [455, 226] on button "Não" at bounding box center [465, 220] width 35 height 19
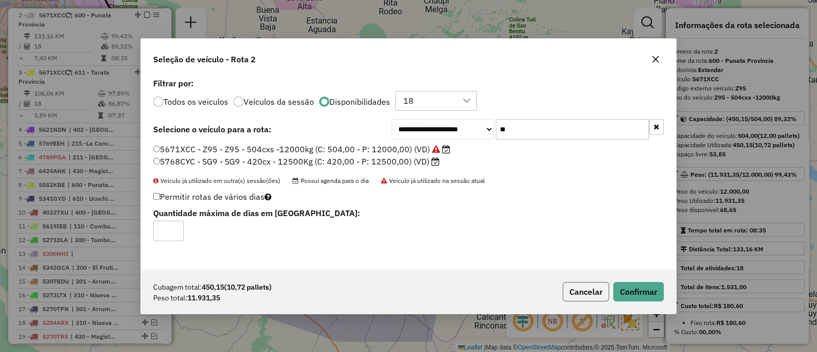
click at [583, 292] on button "Cancelar" at bounding box center [586, 291] width 46 height 19
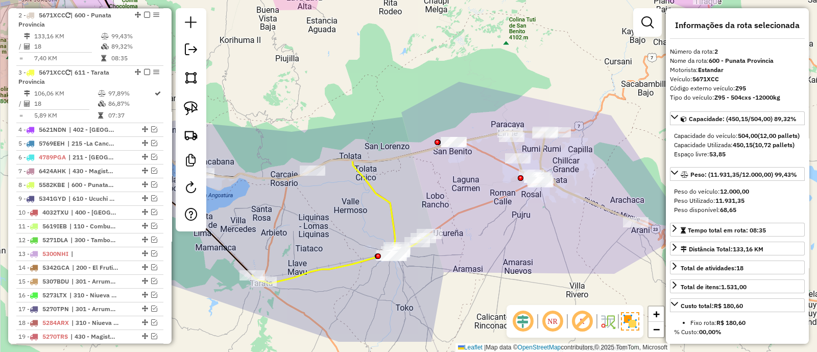
click at [381, 200] on icon at bounding box center [316, 221] width 228 height 124
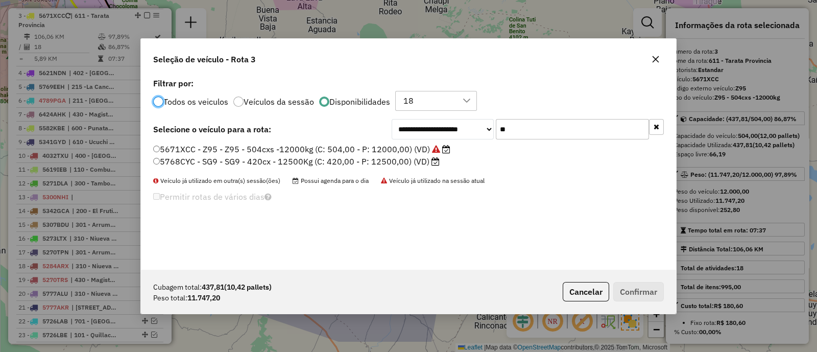
click at [426, 160] on label "5768CYC - SG9 - SG9 - 420cx - 12500Kg (C: 420,00 - P: 12500,00) (VD)" at bounding box center [296, 161] width 286 height 12
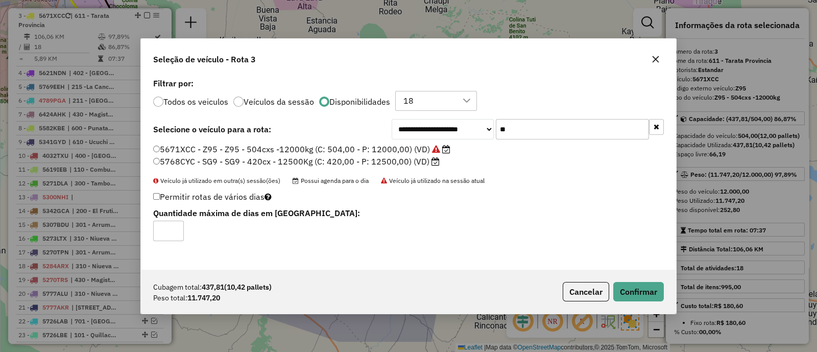
click at [563, 129] on input "**" at bounding box center [572, 129] width 153 height 20
type input "*"
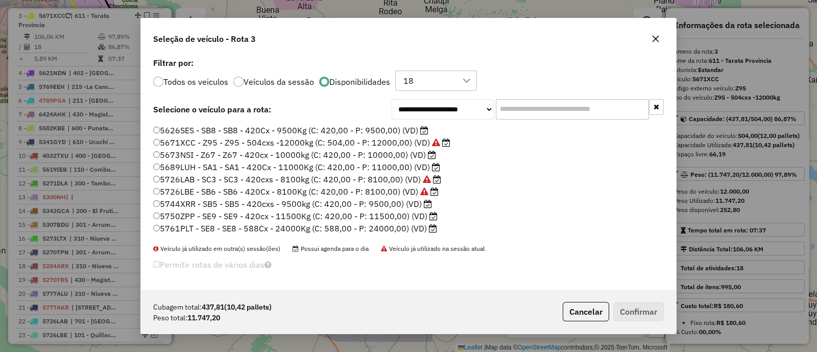
scroll to position [383, 0]
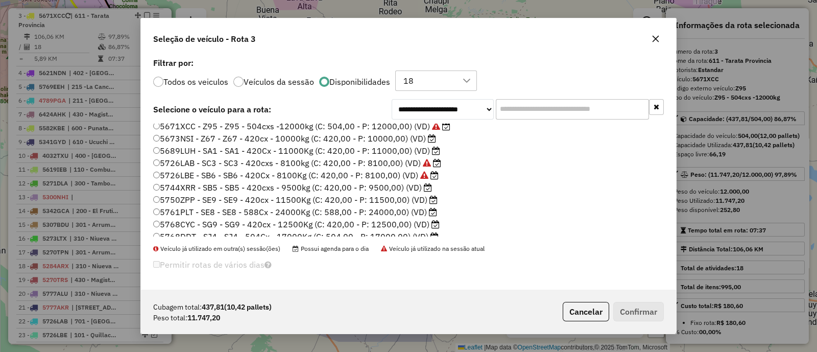
click at [343, 220] on label "5768CYC - SG9 - SG9 - 420cx - 12500Kg (C: 420,00 - P: 12500,00) (VD)" at bounding box center [296, 224] width 286 height 12
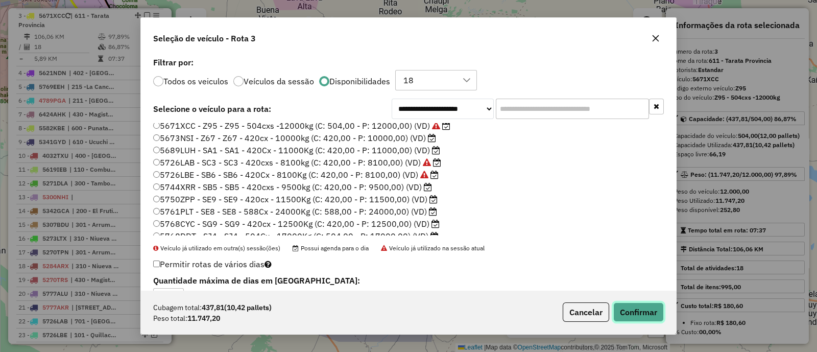
click at [642, 313] on button "Confirmar" at bounding box center [638, 311] width 51 height 19
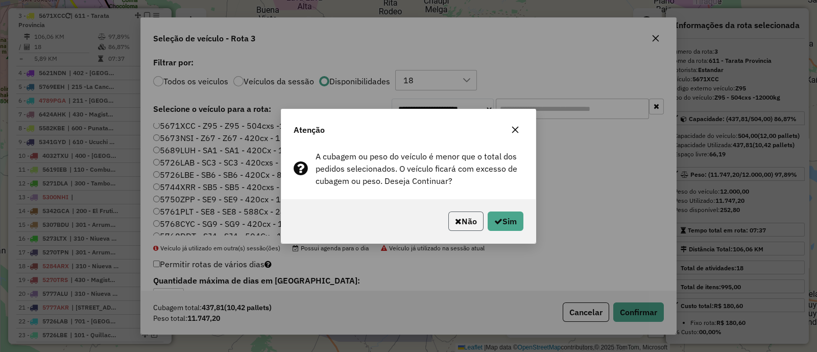
click at [467, 219] on button "Não" at bounding box center [465, 220] width 35 height 19
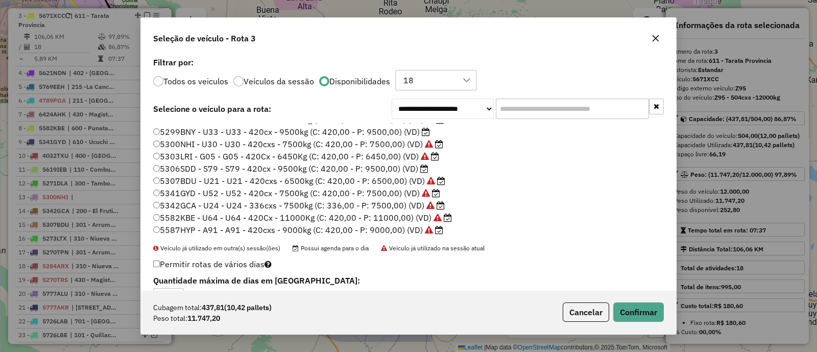
scroll to position [141, 0]
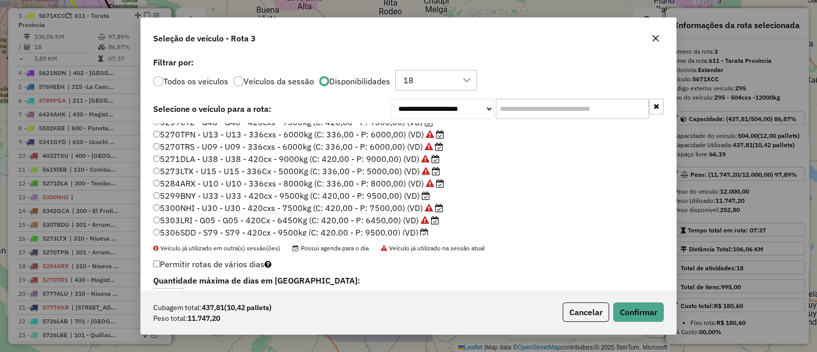
click at [519, 107] on input "text" at bounding box center [572, 109] width 153 height 20
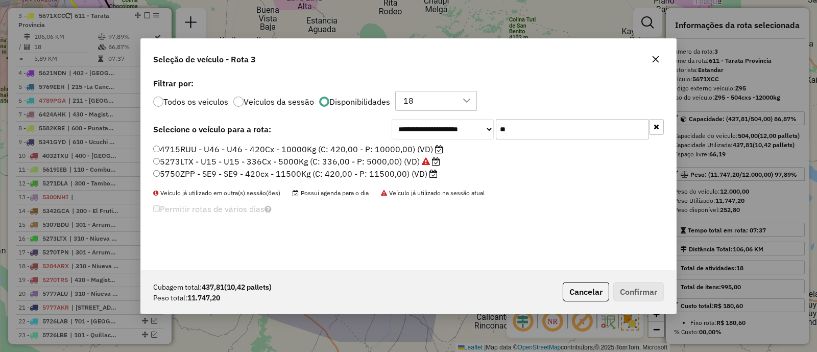
scroll to position [0, 0]
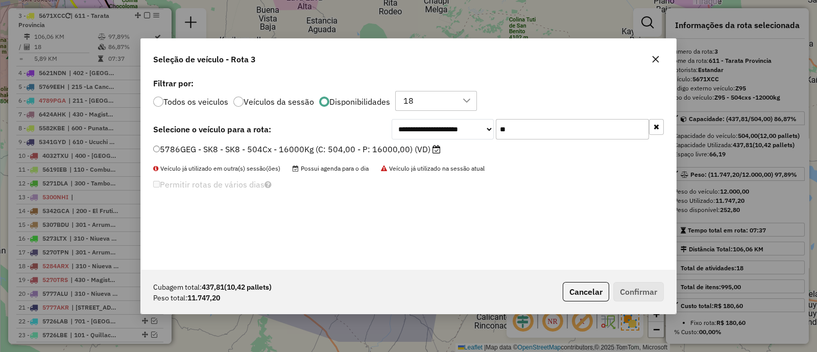
type input "**"
click at [408, 148] on label "5786GEG - SK8 - SK8 - 504Cx - 16000Kg (C: 504,00 - P: 16000,00) (VD)" at bounding box center [296, 149] width 287 height 12
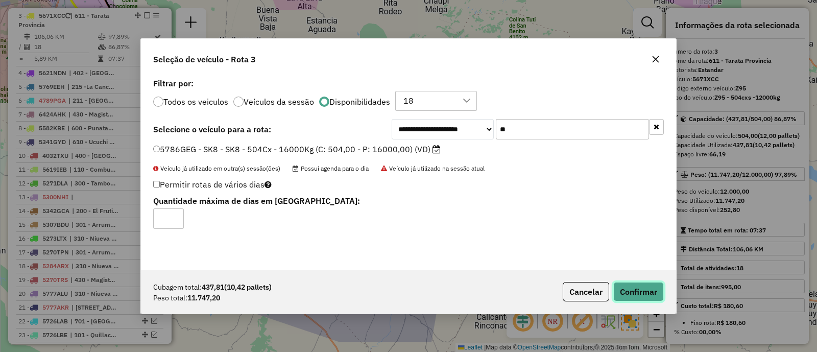
click at [662, 291] on button "Confirmar" at bounding box center [638, 291] width 51 height 19
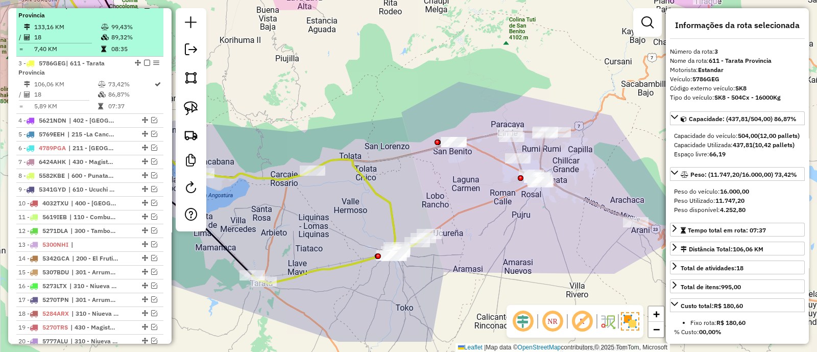
scroll to position [408, 0]
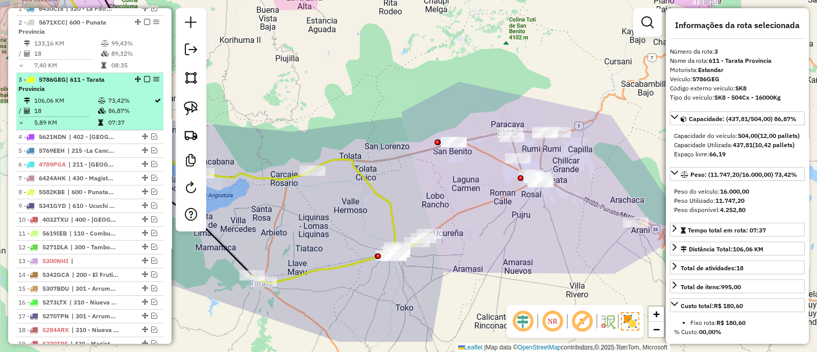
click at [147, 76] on div at bounding box center [144, 79] width 31 height 6
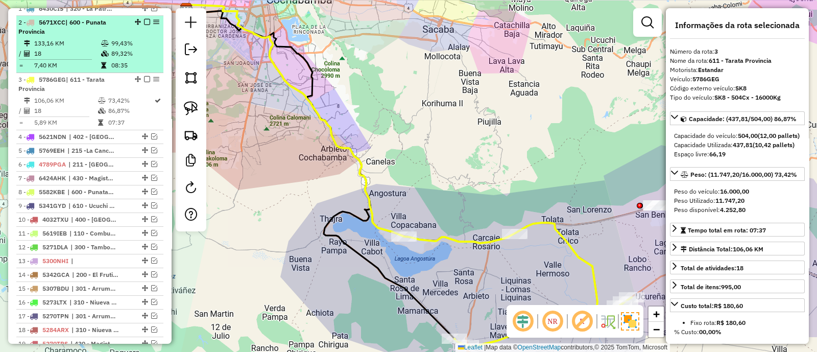
click at [144, 21] on em at bounding box center [147, 22] width 6 height 6
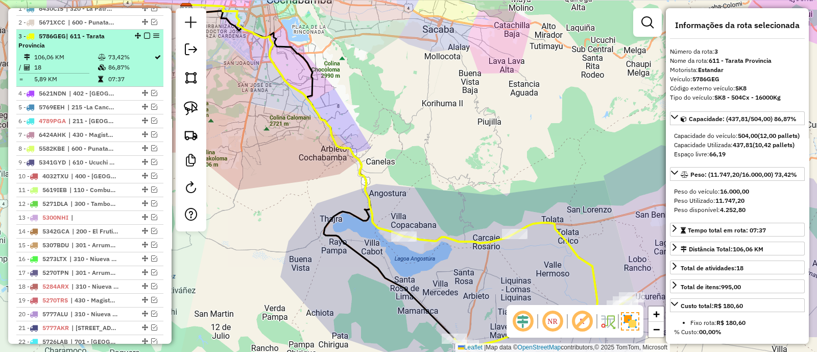
click at [144, 33] on em at bounding box center [147, 36] width 6 height 6
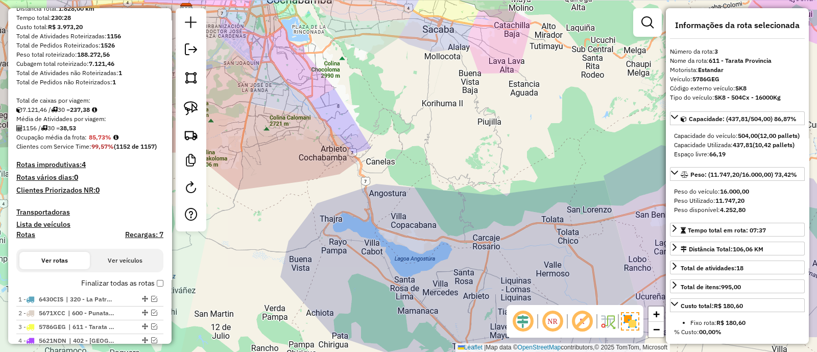
scroll to position [191, 0]
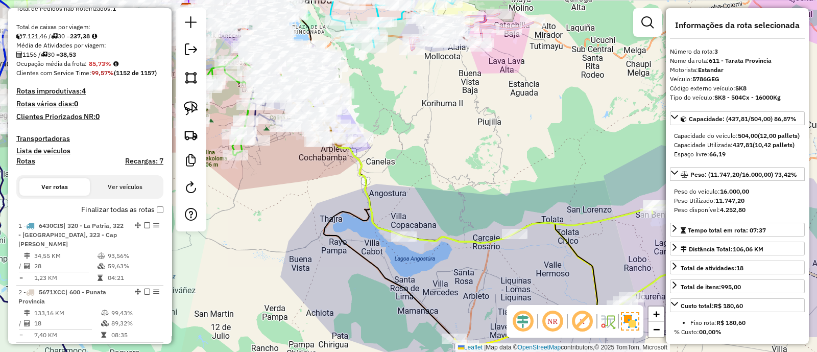
click at [26, 160] on h4 "Rotas" at bounding box center [25, 161] width 19 height 9
select select
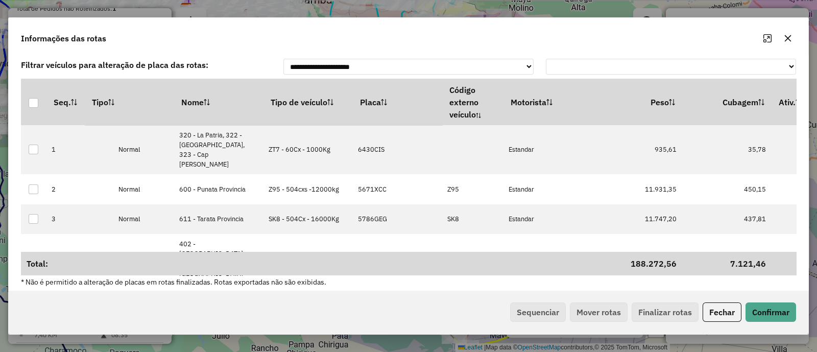
click at [313, 100] on th "Tipo de veículo" at bounding box center [307, 102] width 89 height 46
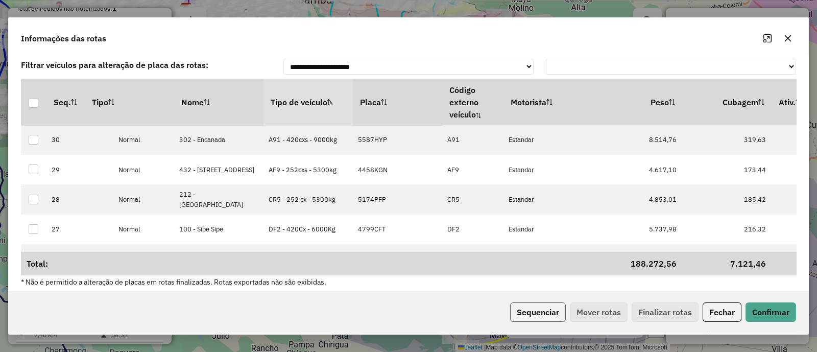
click at [544, 318] on button "Sequenciar" at bounding box center [538, 311] width 56 height 19
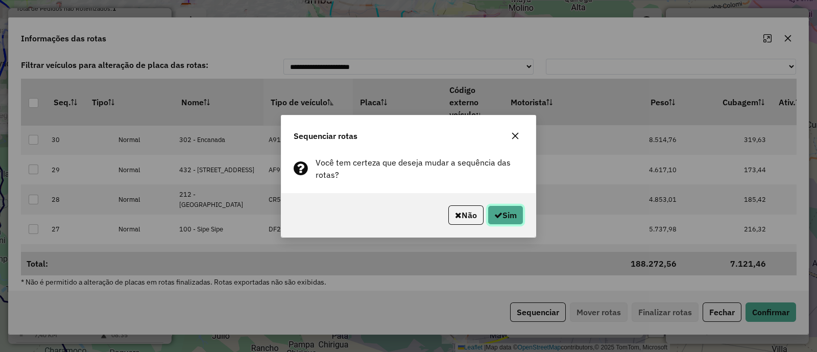
click at [508, 218] on button "Sim" at bounding box center [505, 214] width 36 height 19
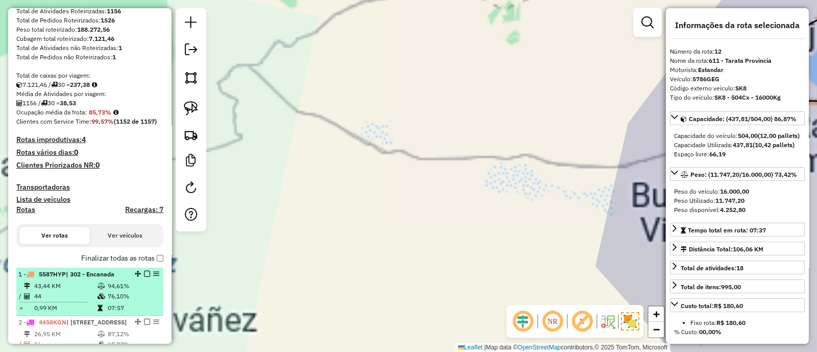
scroll to position [255, 0]
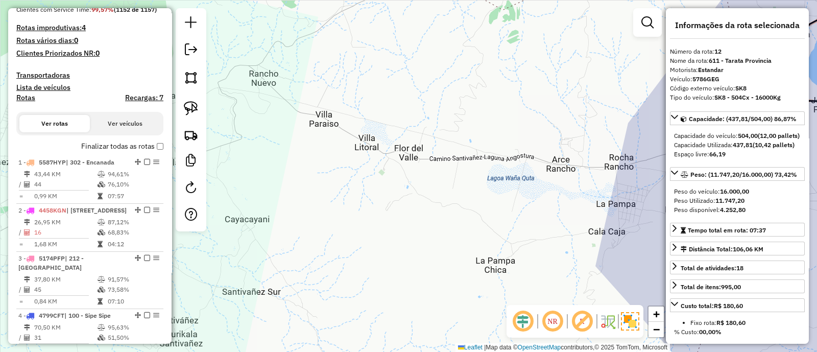
click at [153, 144] on label "Finalizar todas as rotas" at bounding box center [122, 146] width 82 height 11
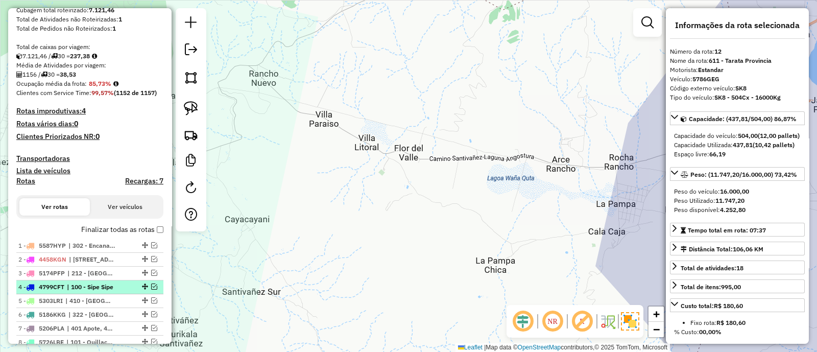
scroll to position [131, 0]
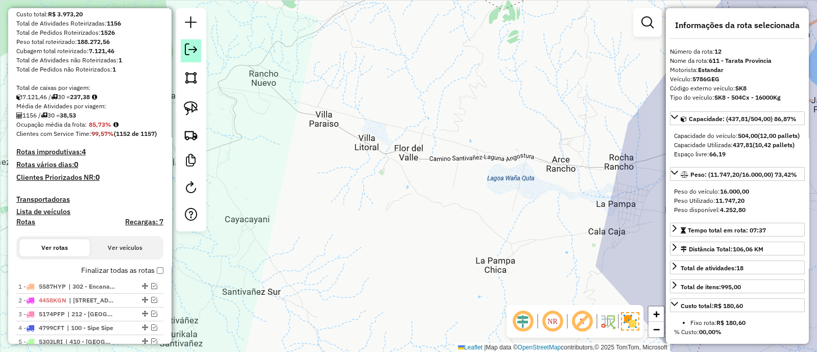
click at [193, 45] on em at bounding box center [191, 49] width 12 height 12
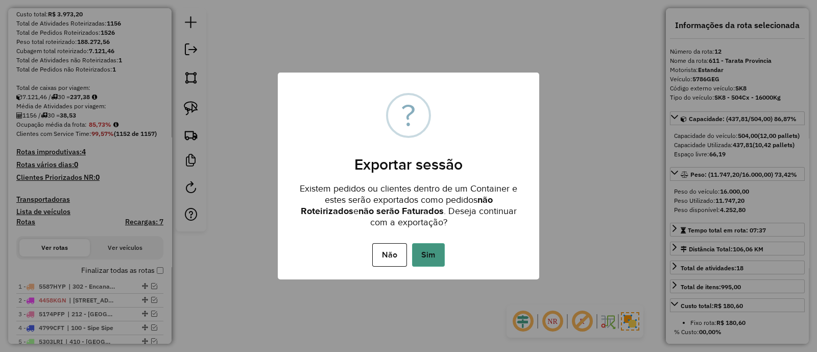
click at [431, 253] on button "Sim" at bounding box center [428, 254] width 33 height 23
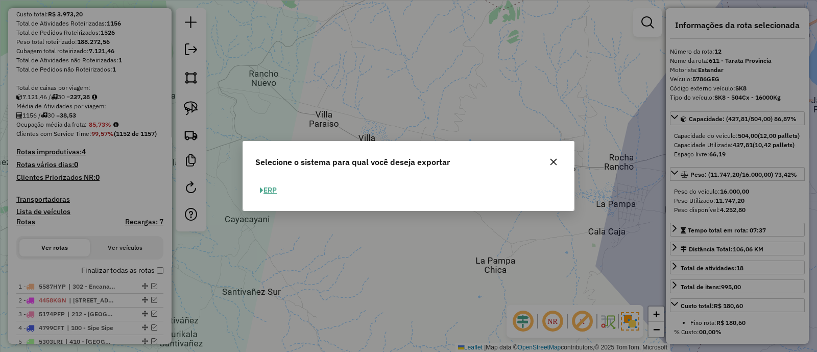
click at [280, 188] on button "ERP" at bounding box center [268, 190] width 26 height 16
select select "**"
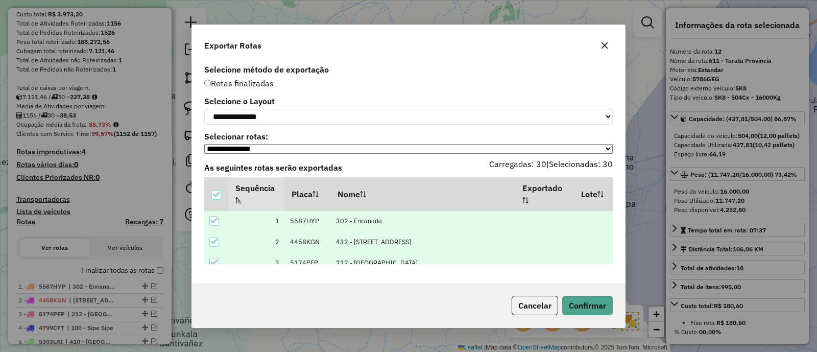
click at [326, 126] on div "**********" at bounding box center [408, 173] width 433 height 222
click at [329, 119] on select "**********" at bounding box center [408, 117] width 408 height 16
select select "*********"
click at [204, 109] on select "**********" at bounding box center [408, 117] width 408 height 16
click at [587, 310] on button "Confirmar" at bounding box center [587, 305] width 51 height 19
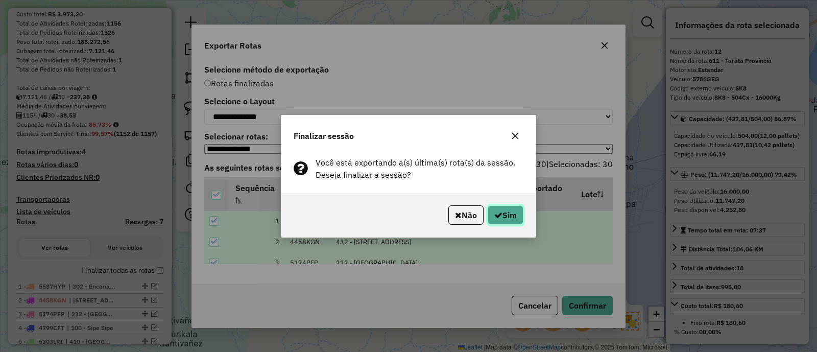
click at [505, 223] on button "Sim" at bounding box center [505, 214] width 36 height 19
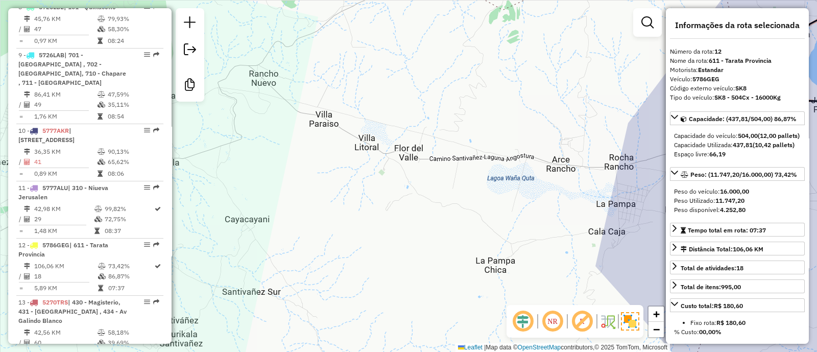
scroll to position [999, 0]
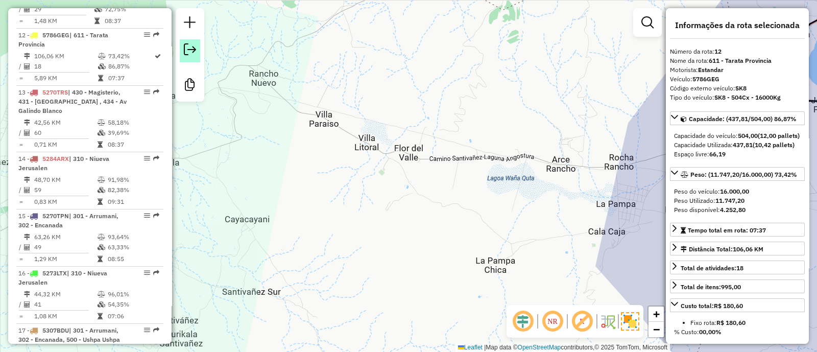
click at [191, 50] on em at bounding box center [190, 49] width 12 height 12
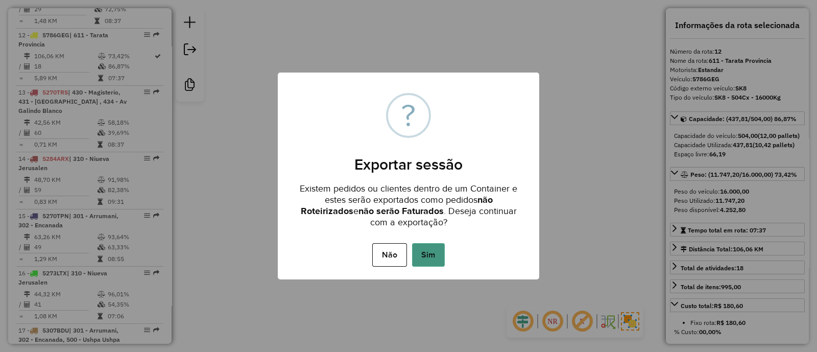
click at [425, 251] on button "Sim" at bounding box center [428, 254] width 33 height 23
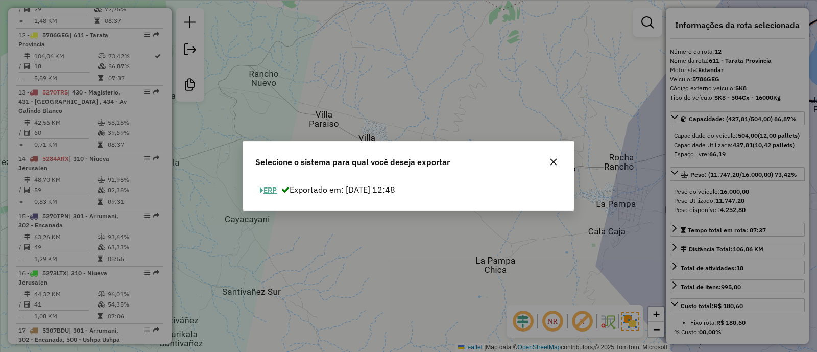
click at [272, 192] on button "ERP" at bounding box center [268, 190] width 26 height 16
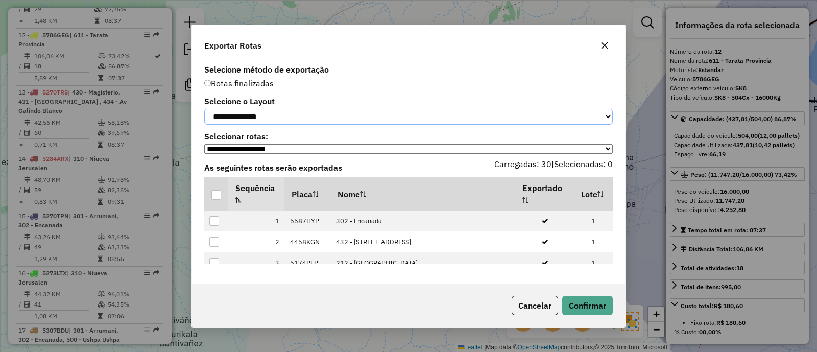
click at [303, 109] on select "**********" at bounding box center [408, 117] width 408 height 16
select select "*********"
click at [204, 109] on select "**********" at bounding box center [408, 117] width 408 height 16
click at [214, 199] on div at bounding box center [216, 195] width 10 height 10
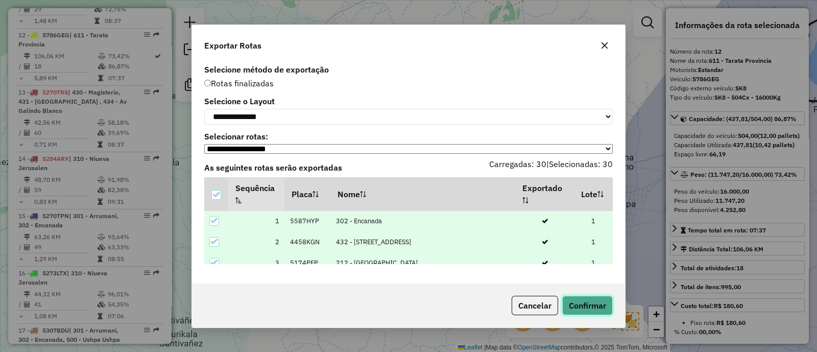
click at [591, 306] on button "Confirmar" at bounding box center [587, 305] width 51 height 19
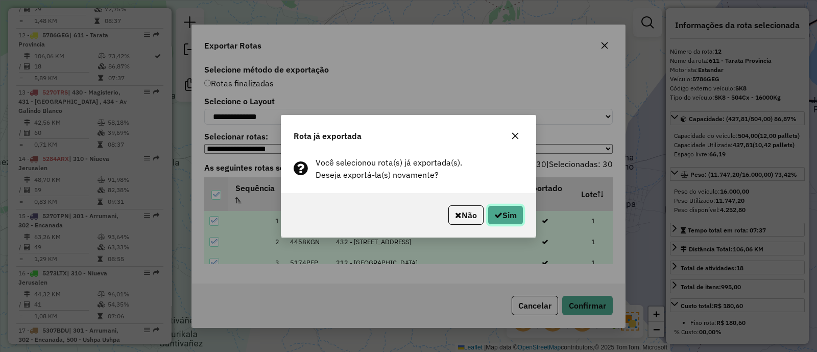
click at [507, 215] on button "Sim" at bounding box center [505, 214] width 36 height 19
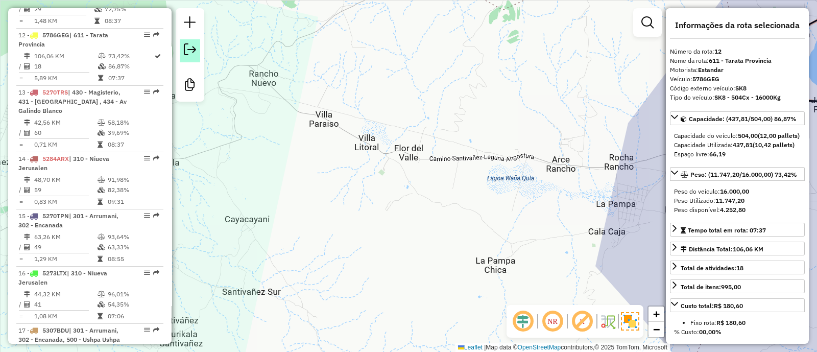
click at [191, 55] on em at bounding box center [190, 49] width 12 height 12
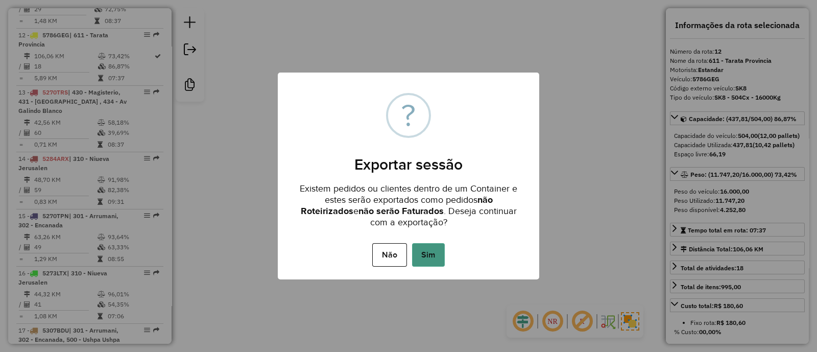
click at [427, 257] on button "Sim" at bounding box center [428, 254] width 33 height 23
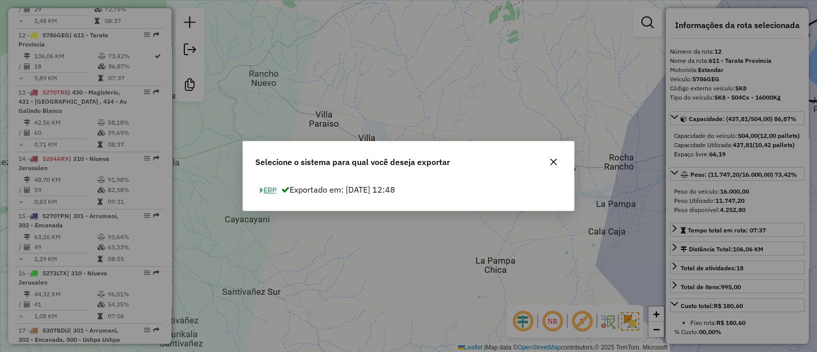
click at [266, 188] on button "ERP" at bounding box center [268, 190] width 26 height 16
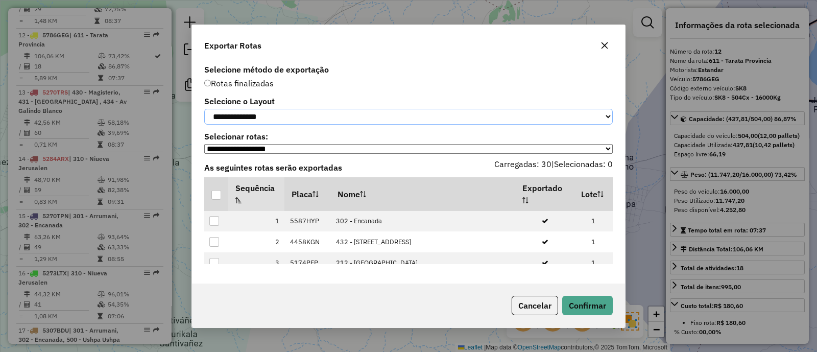
click at [335, 121] on select "**********" at bounding box center [408, 117] width 408 height 16
select select "*********"
click at [204, 109] on select "**********" at bounding box center [408, 117] width 408 height 16
click at [211, 194] on div at bounding box center [216, 195] width 10 height 10
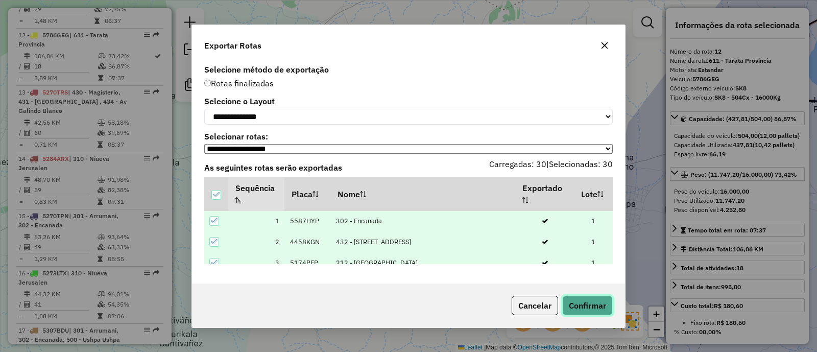
click at [588, 306] on button "Confirmar" at bounding box center [587, 305] width 51 height 19
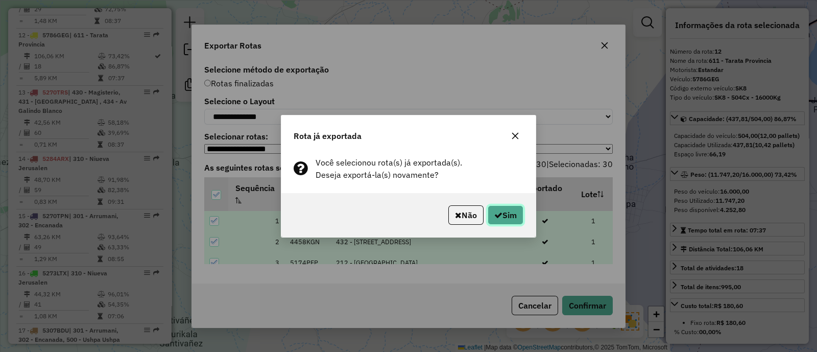
click at [511, 214] on button "Sim" at bounding box center [505, 214] width 36 height 19
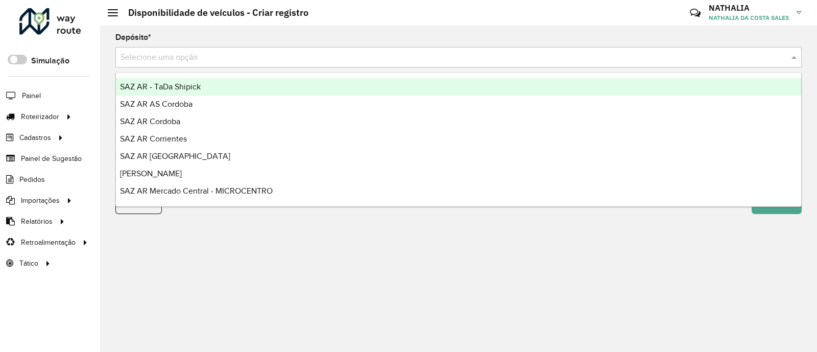
click at [503, 49] on div "Selecione uma opção" at bounding box center [458, 57] width 686 height 20
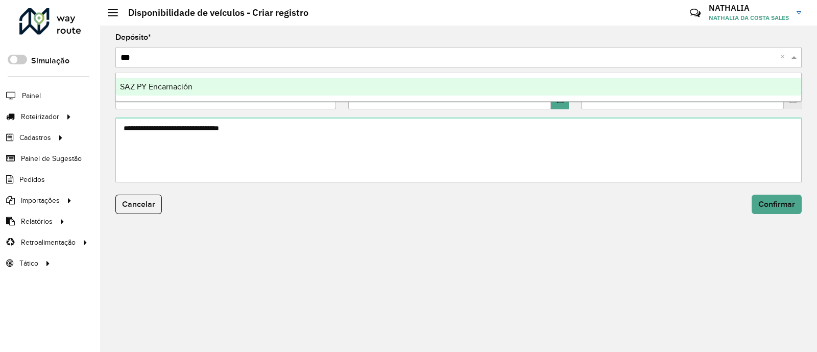
type input "****"
click at [498, 84] on div "SAZ PY Encarnación" at bounding box center [458, 86] width 685 height 17
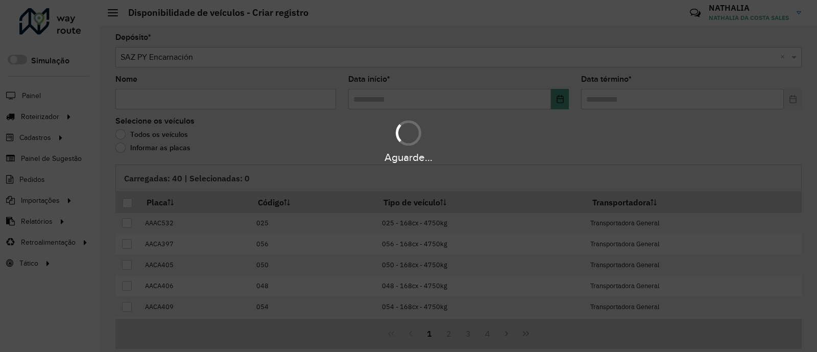
click at [292, 93] on div "Aguarde..." at bounding box center [408, 176] width 817 height 352
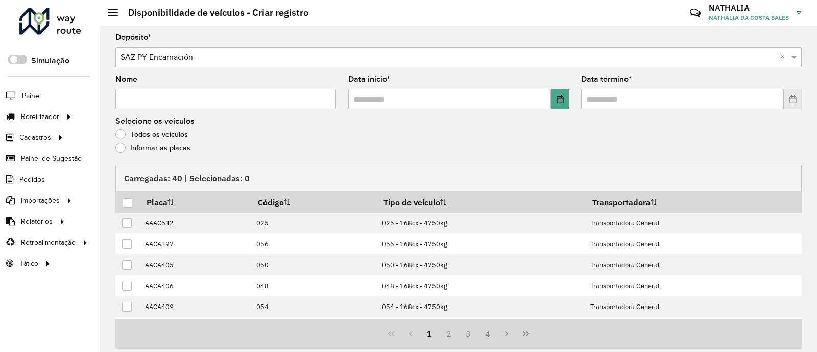
click at [286, 100] on input "Nome" at bounding box center [225, 99] width 221 height 20
type input "**"
click at [413, 99] on input "text" at bounding box center [449, 99] width 203 height 20
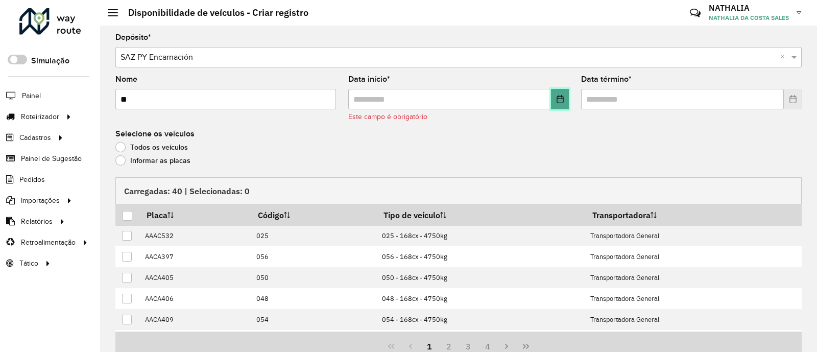
click at [558, 102] on icon "Choose Date" at bounding box center [560, 99] width 8 height 8
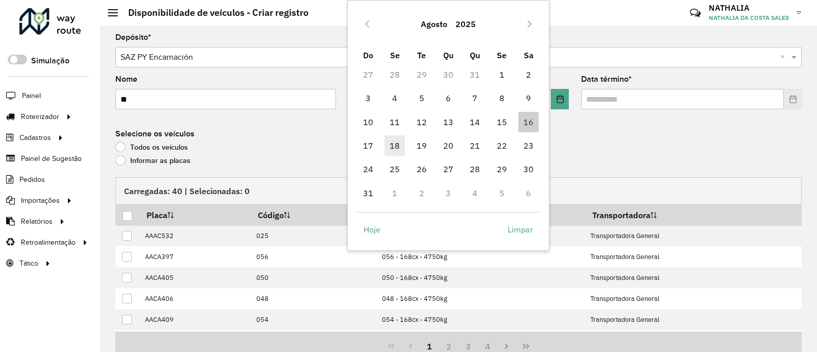
click at [396, 147] on span "18" at bounding box center [394, 145] width 20 height 20
type input "**********"
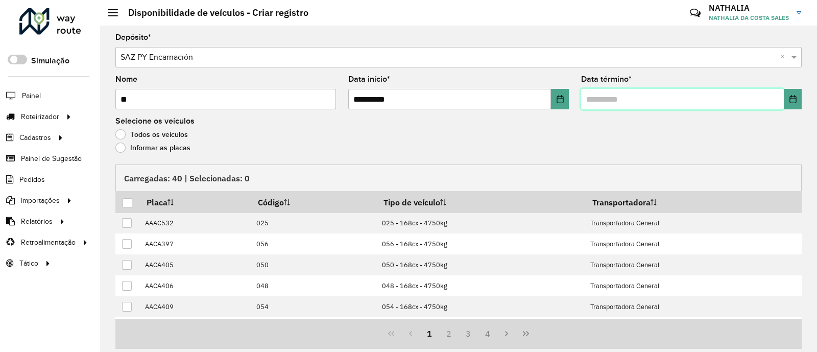
click at [735, 96] on input "text" at bounding box center [682, 99] width 203 height 20
click at [791, 97] on icon "Choose Date" at bounding box center [792, 99] width 7 height 8
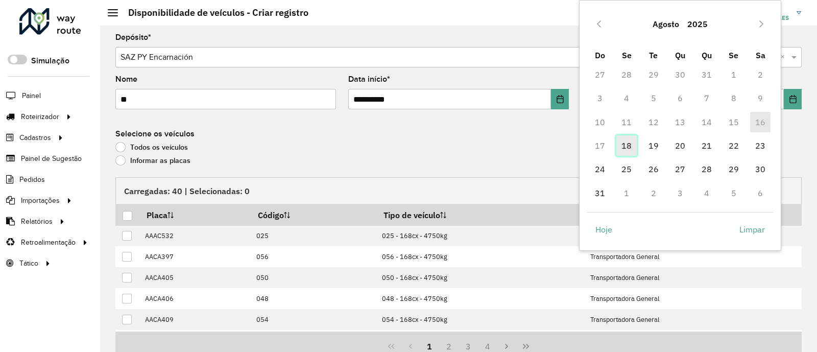
click at [634, 147] on span "18" at bounding box center [626, 145] width 20 height 20
type input "**********"
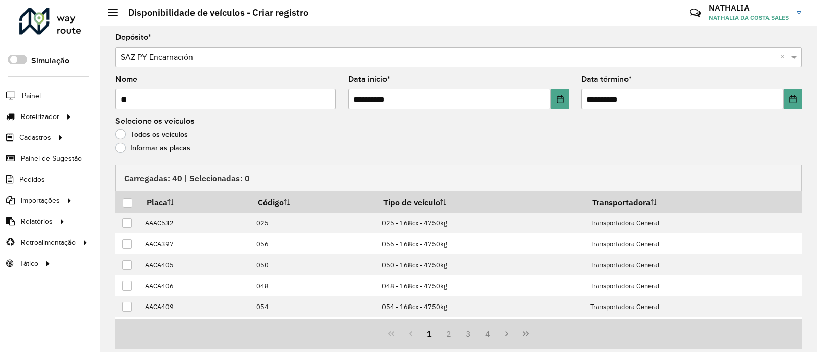
click at [170, 152] on label "Informar as placas" at bounding box center [152, 147] width 75 height 10
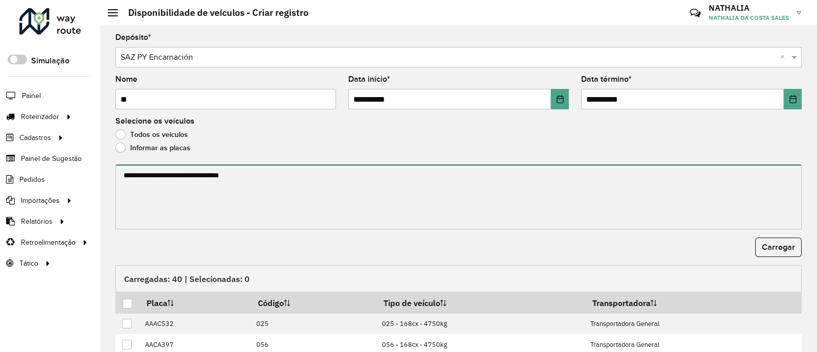
click at [172, 177] on textarea at bounding box center [458, 196] width 686 height 65
paste textarea "******* ******* ******* ******* ******* ******* ******* ******* ******* *******…"
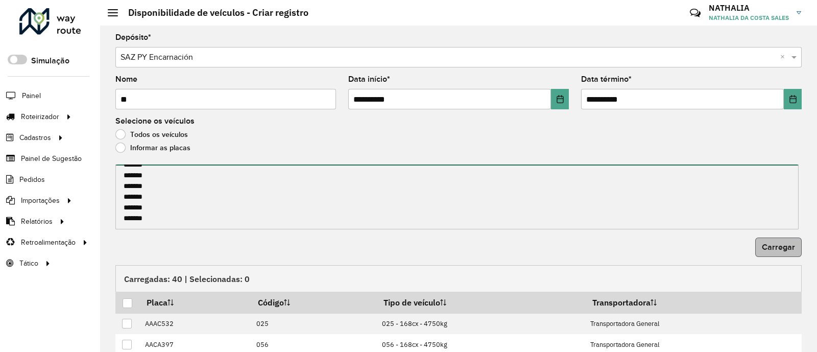
type textarea "******* ******* ******* ******* ******* ******* ******* ******* ******* *******…"
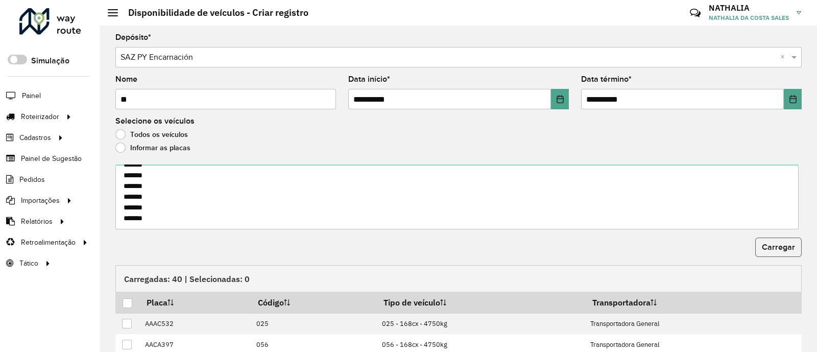
click at [769, 248] on span "Carregar" at bounding box center [778, 246] width 33 height 9
click at [125, 301] on div at bounding box center [128, 303] width 10 height 10
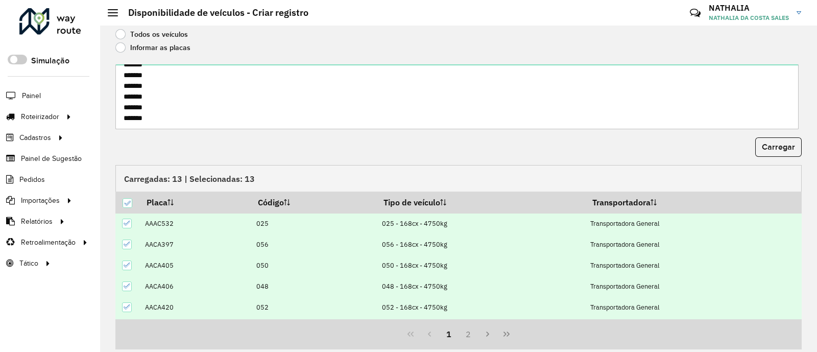
scroll to position [133, 0]
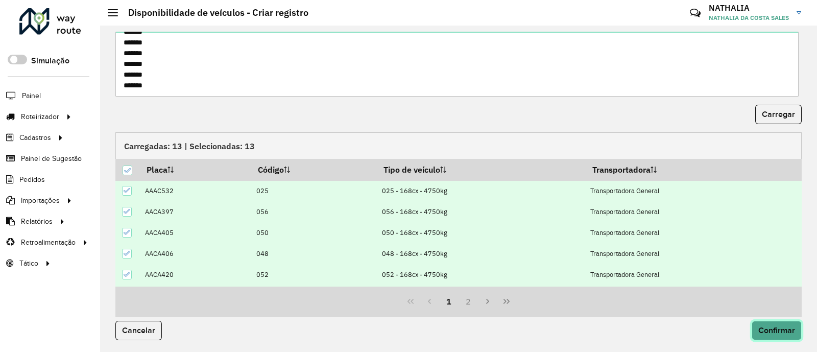
click at [765, 330] on span "Confirmar" at bounding box center [776, 330] width 37 height 9
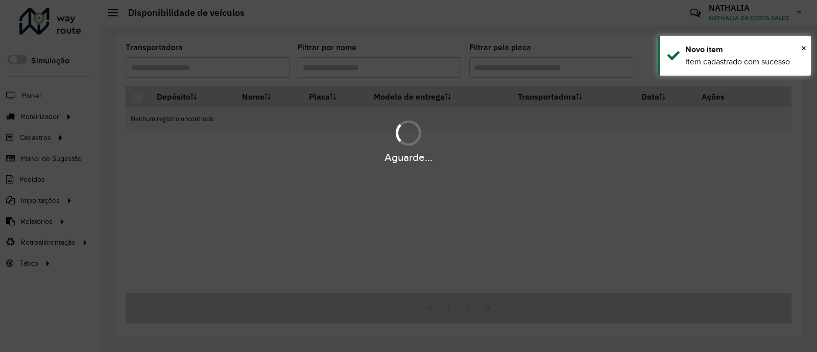
scroll to position [0, 0]
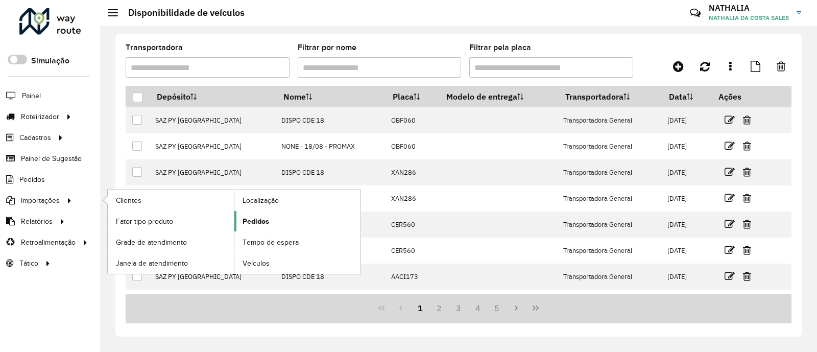
click at [256, 226] on link "Pedidos" at bounding box center [297, 221] width 126 height 20
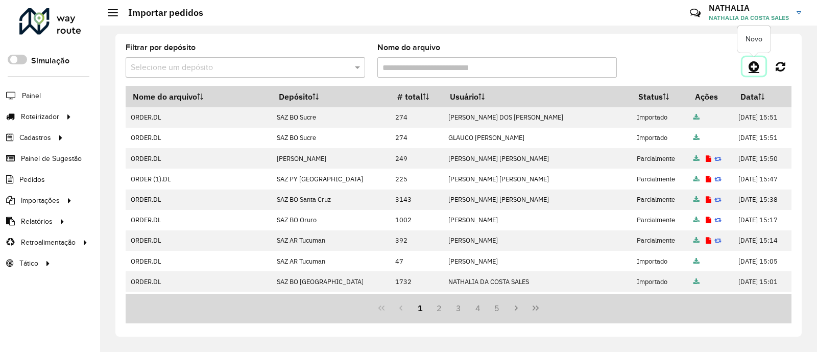
click at [757, 67] on icon at bounding box center [753, 66] width 11 height 12
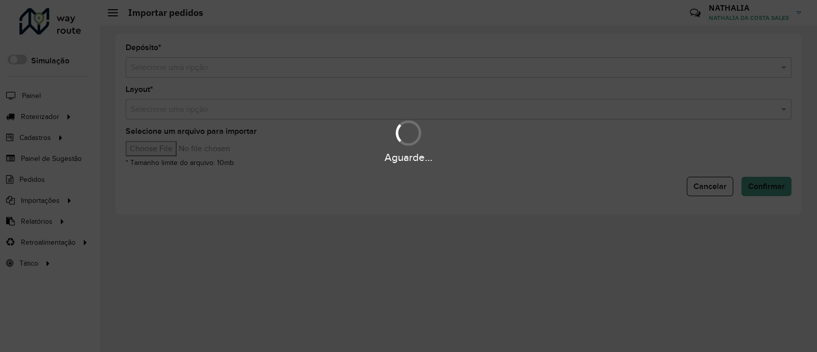
click at [413, 62] on div "Aguarde..." at bounding box center [408, 176] width 817 height 352
click at [413, 62] on hb-app "Aguarde... Pop-up bloqueado! Seu navegador bloqueou automáticamente a abertura …" at bounding box center [408, 176] width 817 height 352
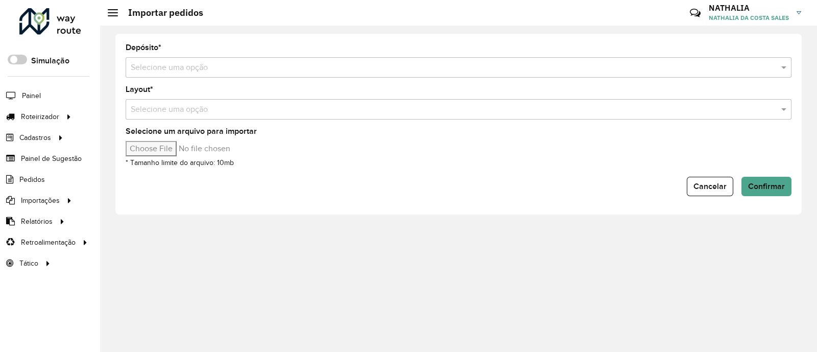
click at [413, 62] on input "text" at bounding box center [448, 68] width 635 height 12
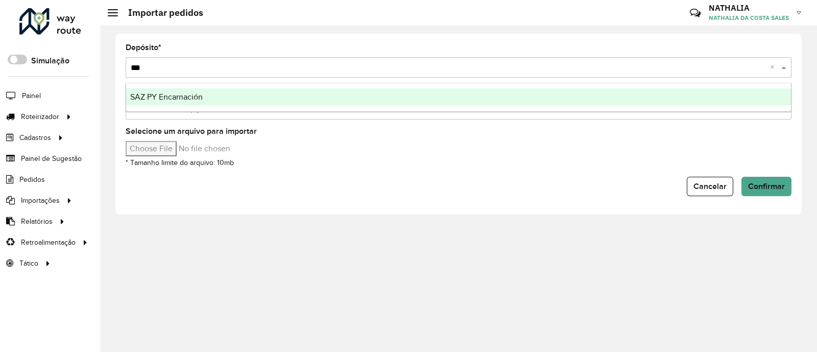
type input "****"
click at [403, 101] on div "SAZ PY Encarnación" at bounding box center [458, 96] width 665 height 17
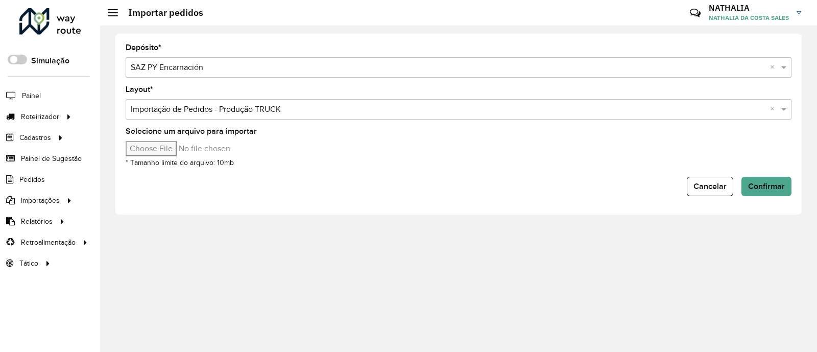
click at [163, 152] on input "Selecione um arquivo para importar" at bounding box center [213, 148] width 174 height 15
click at [157, 149] on input "Selecione um arquivo para importar" at bounding box center [213, 148] width 174 height 15
click at [161, 156] on input "Selecione um arquivo para importar" at bounding box center [213, 148] width 174 height 15
type input "**********"
click at [779, 187] on span "Confirmar" at bounding box center [766, 186] width 37 height 9
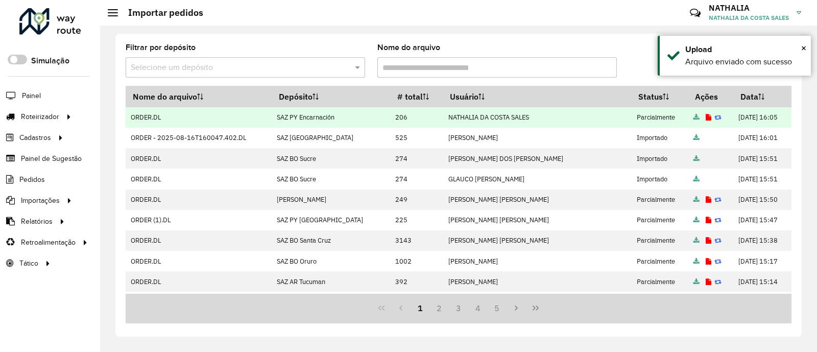
click at [705, 116] on icon at bounding box center [708, 117] width 6 height 7
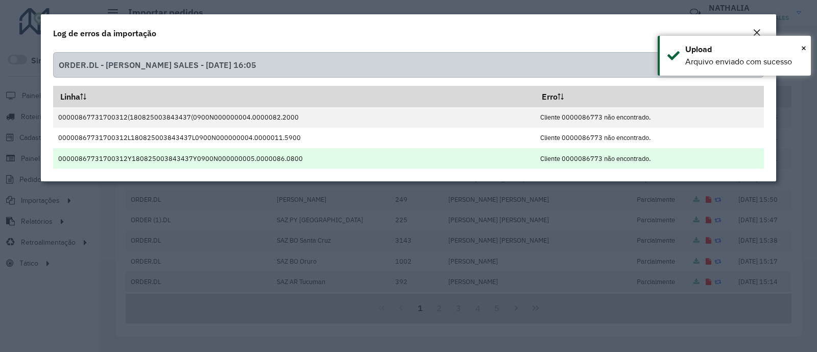
click at [651, 161] on td "Cliente 0000086773 não encontrado." at bounding box center [649, 158] width 229 height 20
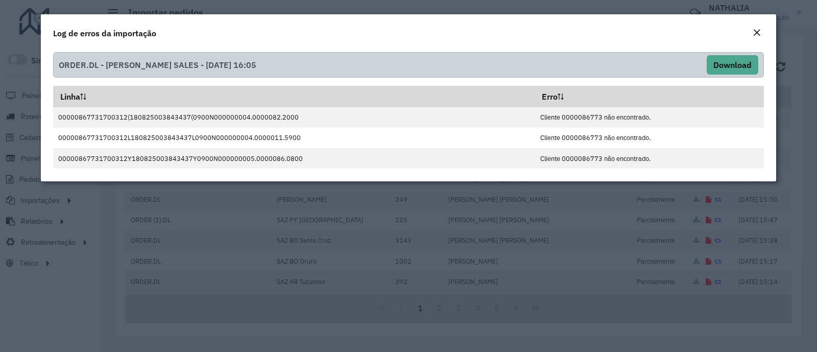
click at [761, 27] on button "Close" at bounding box center [756, 33] width 14 height 13
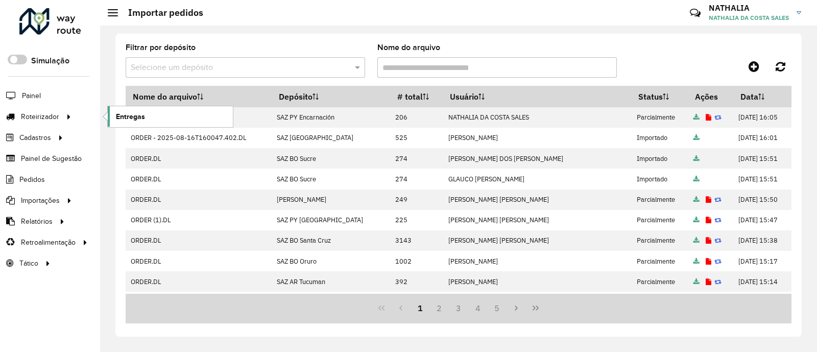
click at [121, 113] on span "Entregas" at bounding box center [130, 116] width 29 height 11
click at [748, 68] on icon at bounding box center [753, 66] width 11 height 12
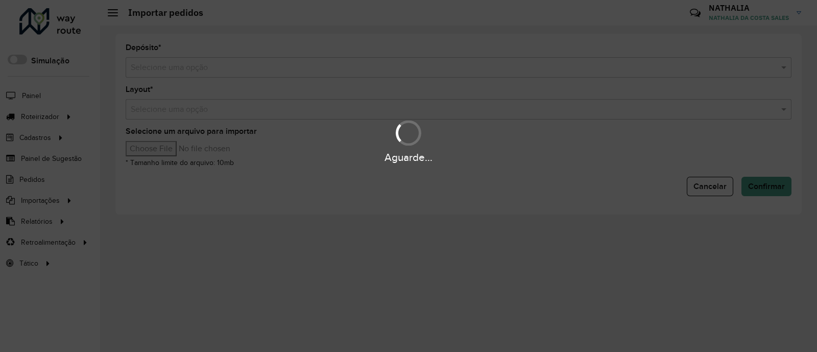
click at [618, 66] on div "Aguarde..." at bounding box center [408, 176] width 817 height 352
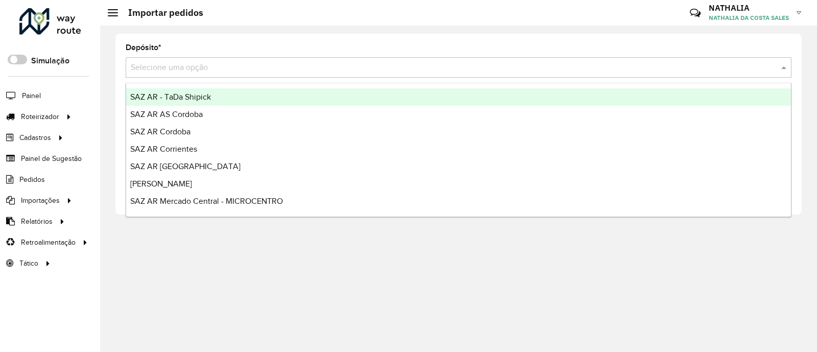
click at [616, 70] on input "text" at bounding box center [448, 68] width 635 height 12
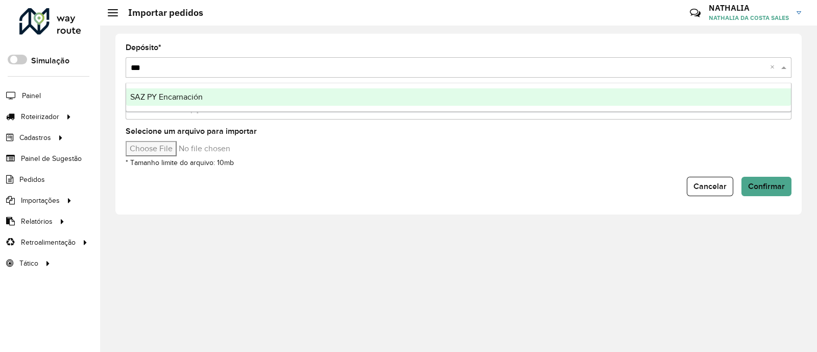
type input "****"
click at [638, 94] on div "SAZ PY Encarnación" at bounding box center [458, 96] width 665 height 17
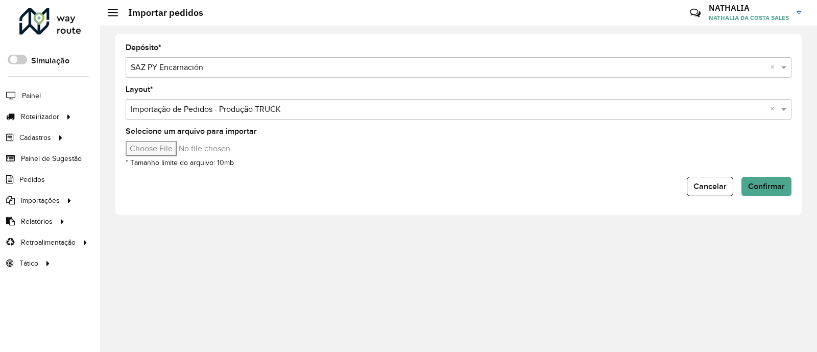
click at [148, 144] on input "Selecione um arquivo para importar" at bounding box center [213, 148] width 174 height 15
type input "**********"
click at [768, 190] on span "Confirmar" at bounding box center [766, 186] width 37 height 9
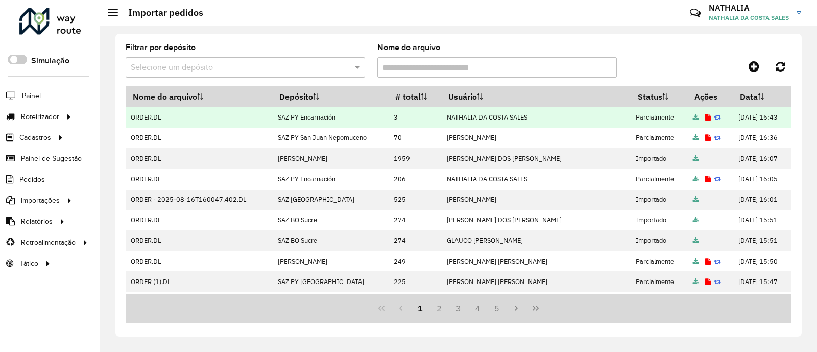
click at [705, 116] on icon at bounding box center [708, 117] width 6 height 7
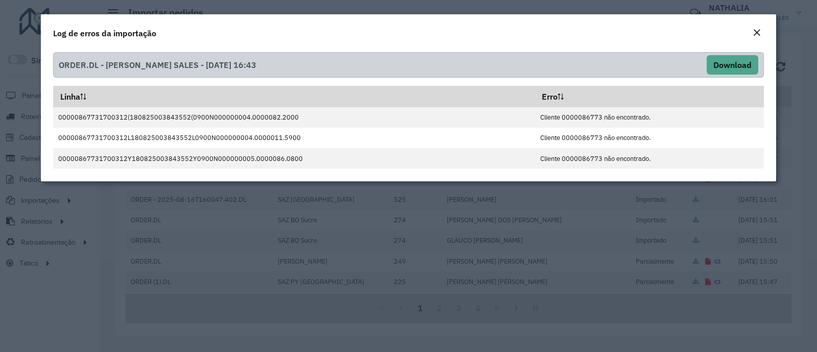
click at [763, 25] on div "Log de erros da importação" at bounding box center [408, 31] width 735 height 34
click at [760, 29] on em "Close" at bounding box center [756, 33] width 8 height 8
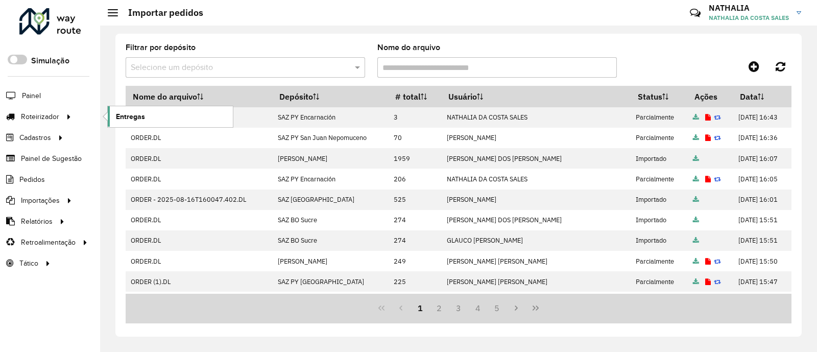
click at [111, 118] on link "Entregas" at bounding box center [170, 116] width 125 height 20
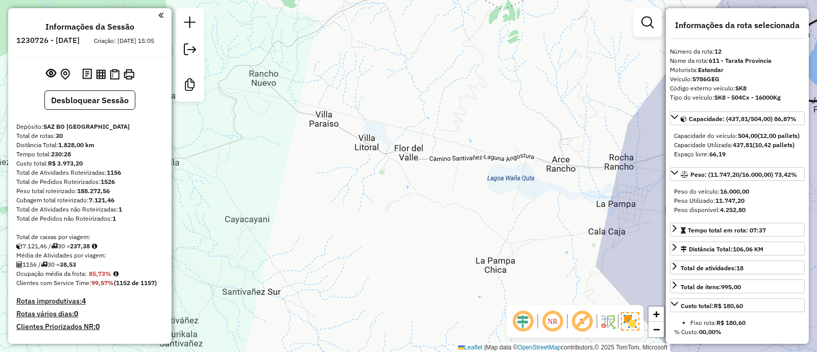
select select "*********"
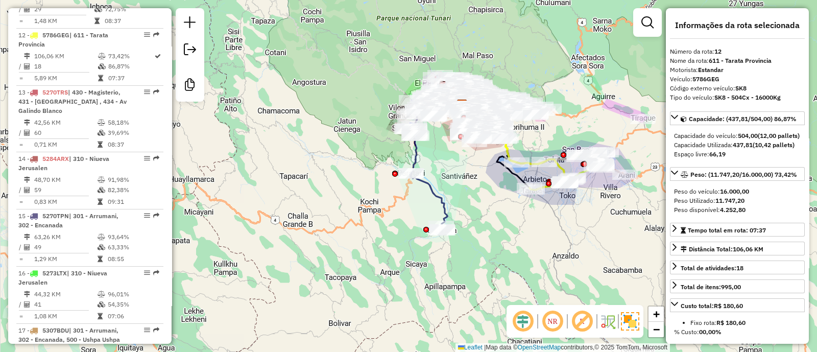
drag, startPoint x: 325, startPoint y: 136, endPoint x: 325, endPoint y: 168, distance: 31.6
click at [329, 175] on div "Janela de atendimento Grade de atendimento Capacidade Transportadoras Veículos …" at bounding box center [408, 176] width 817 height 352
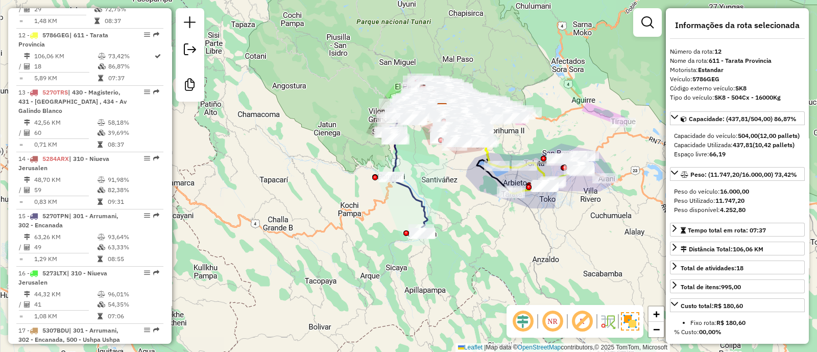
drag, startPoint x: 558, startPoint y: 64, endPoint x: 502, endPoint y: 57, distance: 57.1
click at [503, 57] on div "Janela de atendimento Grade de atendimento Capacidade Transportadoras Veículos …" at bounding box center [408, 176] width 817 height 352
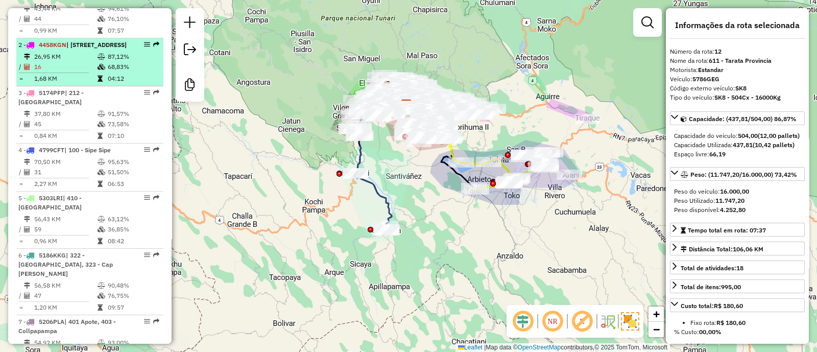
scroll to position [425, 0]
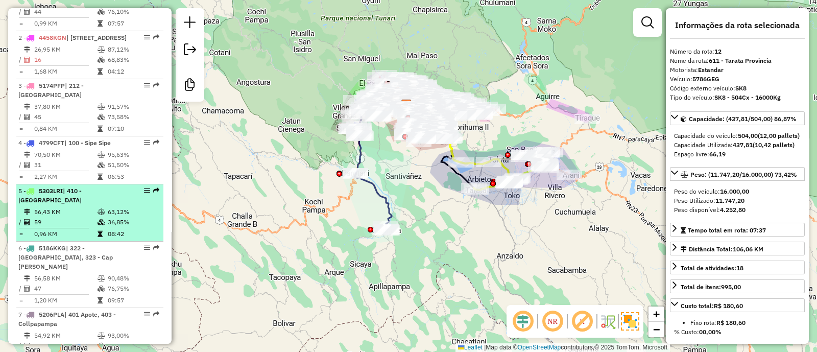
click at [104, 208] on td at bounding box center [102, 212] width 10 height 10
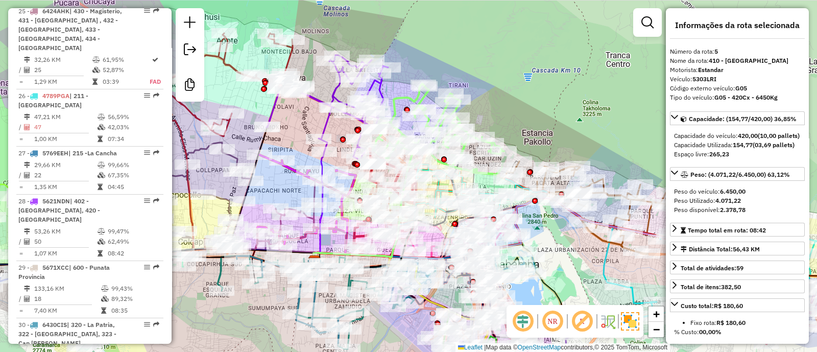
scroll to position [1829, 0]
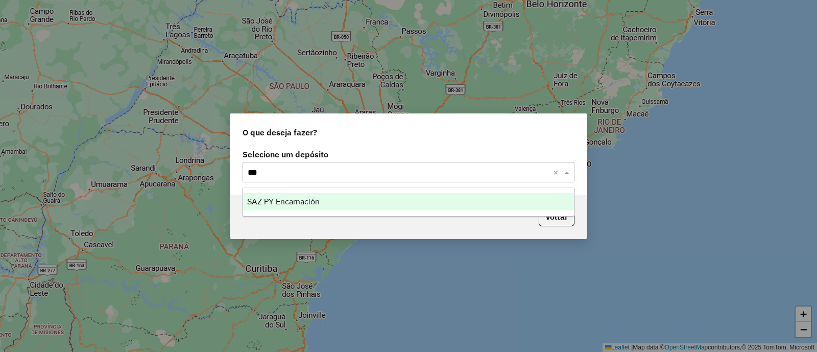
type input "****"
click at [339, 198] on div "SAZ PY Encarnación" at bounding box center [408, 201] width 331 height 17
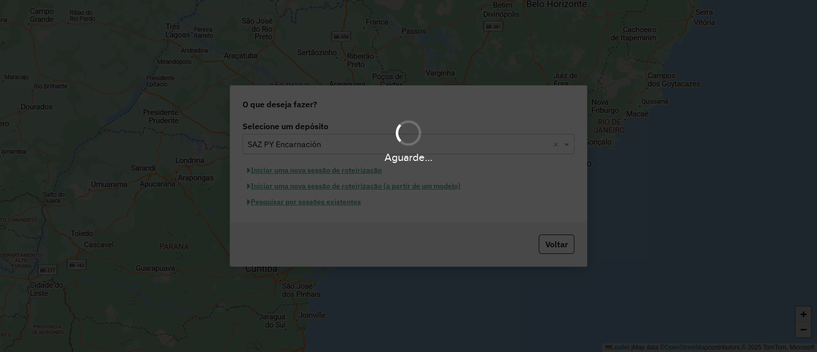
click at [323, 170] on div "Aguarde..." at bounding box center [408, 176] width 817 height 352
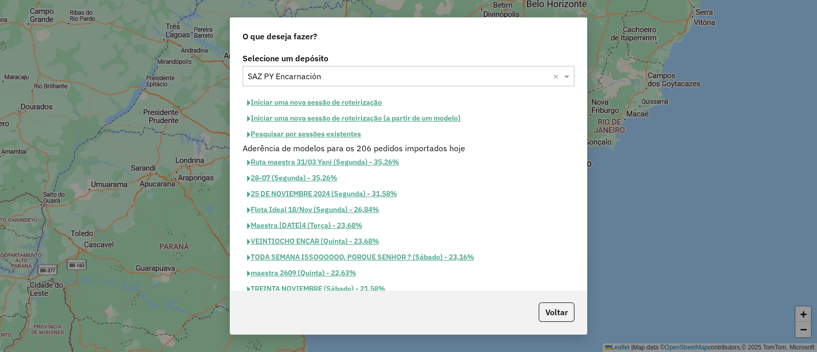
click at [314, 106] on button "Iniciar uma nova sessão de roteirização" at bounding box center [314, 102] width 144 height 16
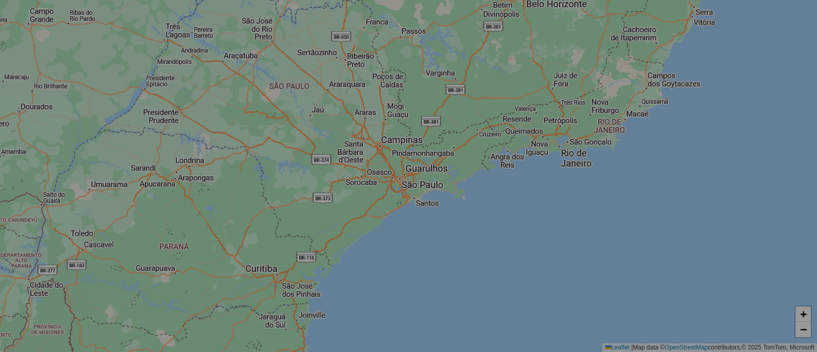
select select "*"
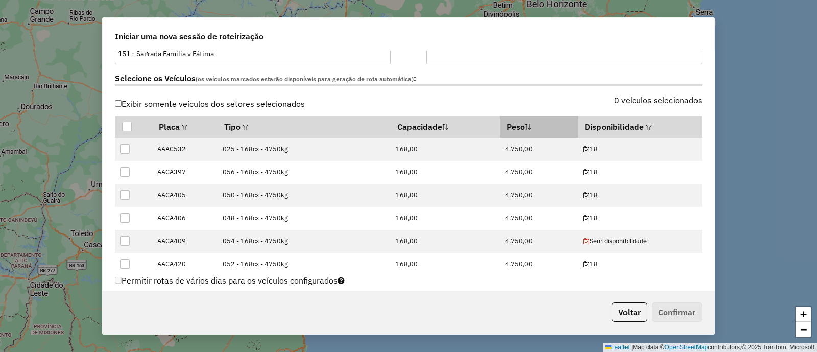
scroll to position [319, 0]
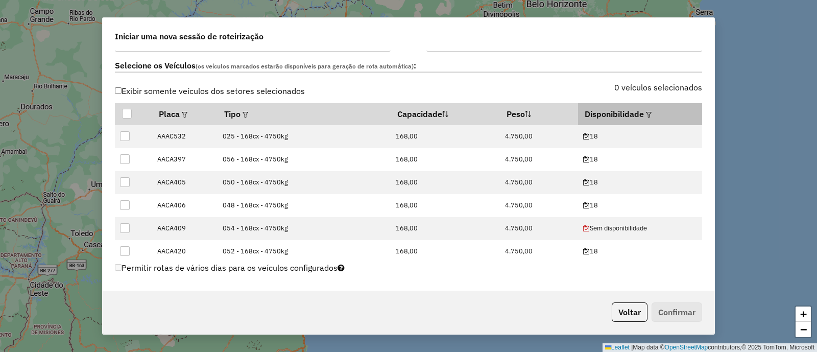
click at [644, 117] on div at bounding box center [648, 114] width 8 height 12
click at [646, 112] on em at bounding box center [649, 115] width 6 height 6
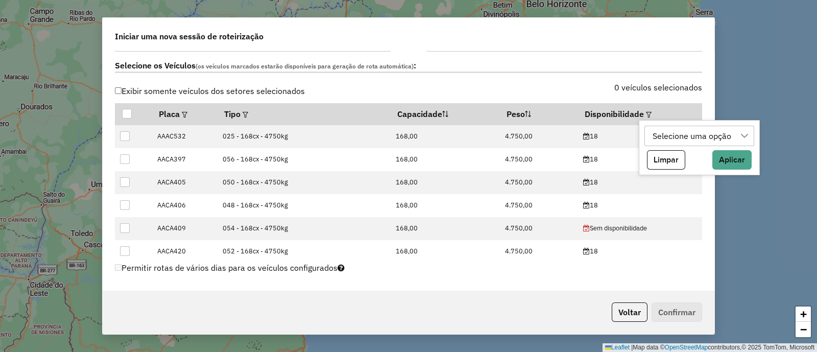
click at [678, 138] on div "Selecione uma opção" at bounding box center [692, 135] width 86 height 19
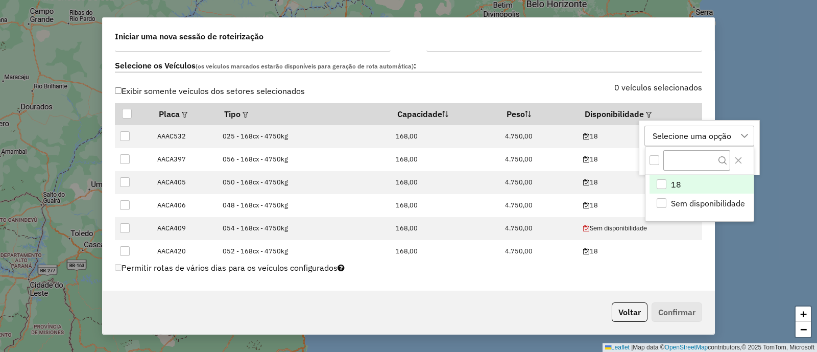
click at [664, 184] on div "18" at bounding box center [661, 184] width 10 height 10
click at [577, 73] on div "Selecione os Veículos (os veículos marcados estarão disponíveis para geração de…" at bounding box center [408, 68] width 599 height 32
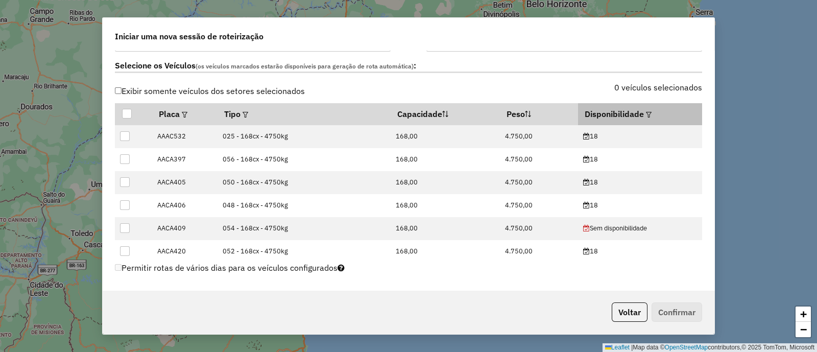
click at [646, 112] on em at bounding box center [649, 115] width 6 height 6
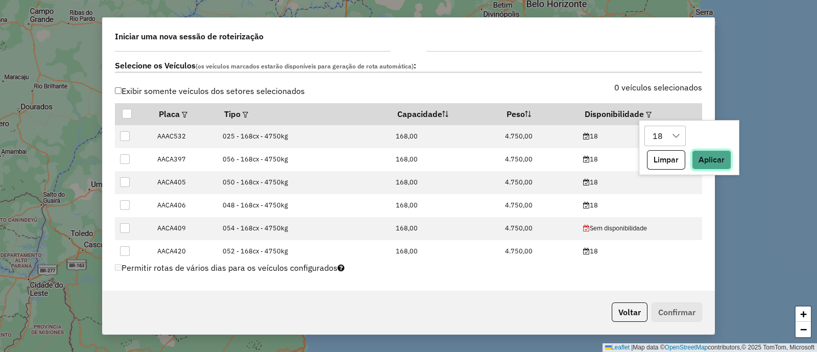
click at [714, 161] on button "Aplicar" at bounding box center [711, 159] width 39 height 19
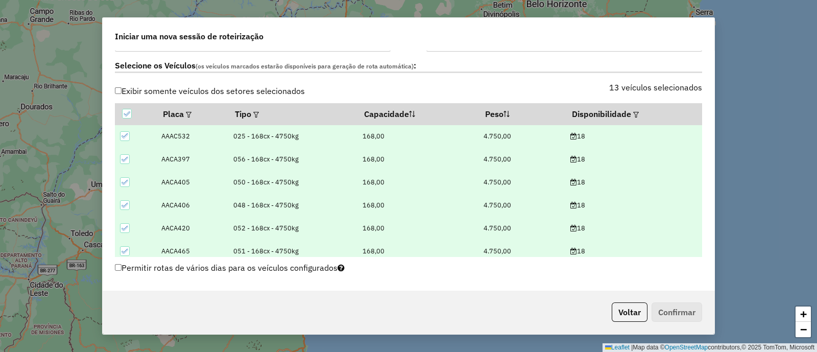
click at [555, 67] on label "Selecione os Veículos (os veículos marcados estarão disponíveis para geração de…" at bounding box center [408, 66] width 587 height 14
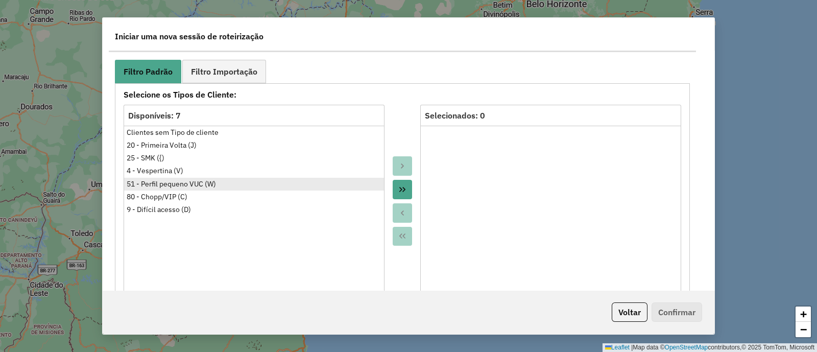
scroll to position [574, 0]
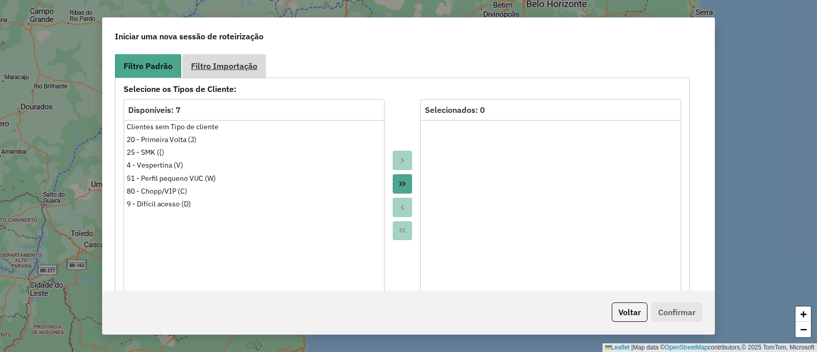
click at [225, 71] on link "Filtro Importação" at bounding box center [224, 65] width 84 height 23
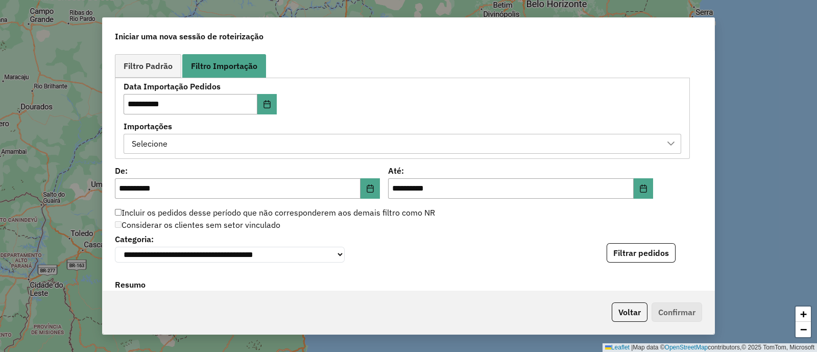
click at [255, 148] on div "Selecione" at bounding box center [394, 143] width 533 height 19
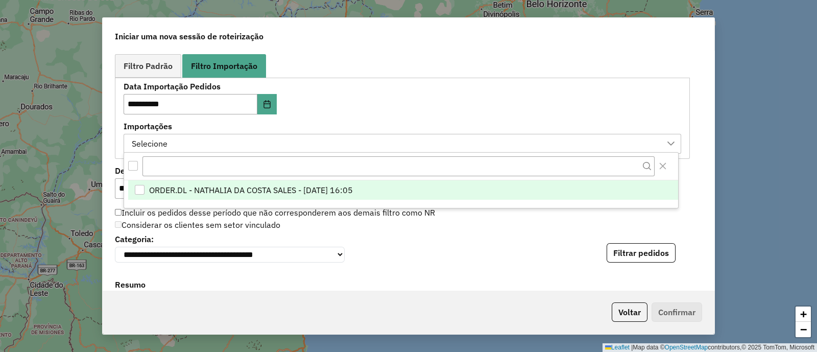
click at [260, 187] on span "ORDER.DL - NATHALIA DA COSTA SALES - [DATE] 16:05" at bounding box center [251, 190] width 204 height 12
click at [384, 114] on div "**********" at bounding box center [402, 118] width 557 height 71
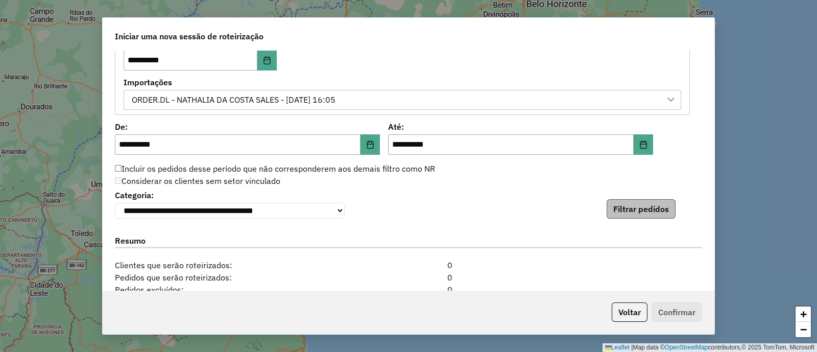
scroll to position [638, 0]
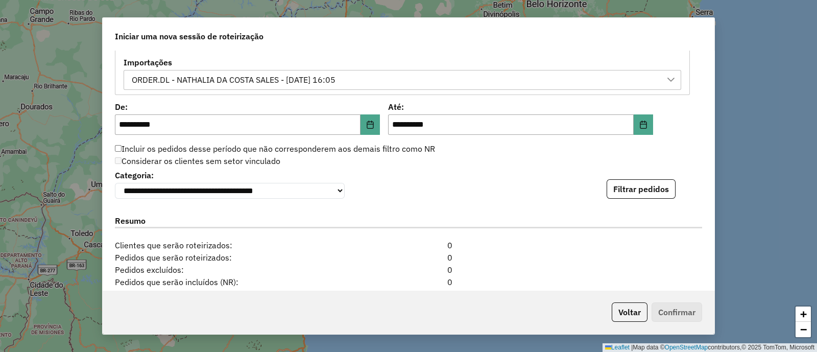
click at [672, 191] on div "**********" at bounding box center [408, 182] width 587 height 31
click at [661, 190] on button "Filtrar pedidos" at bounding box center [640, 188] width 69 height 19
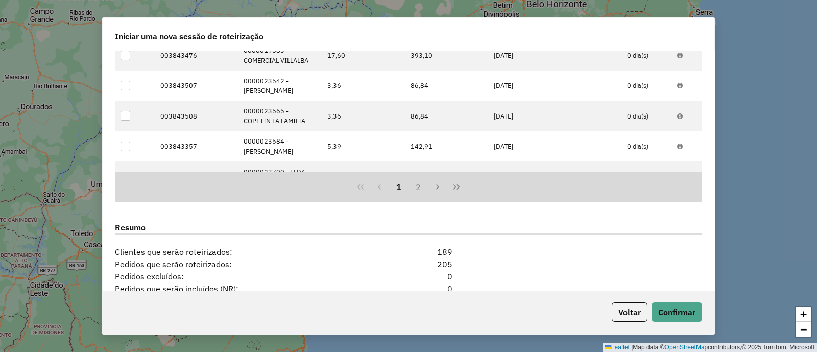
scroll to position [989, 0]
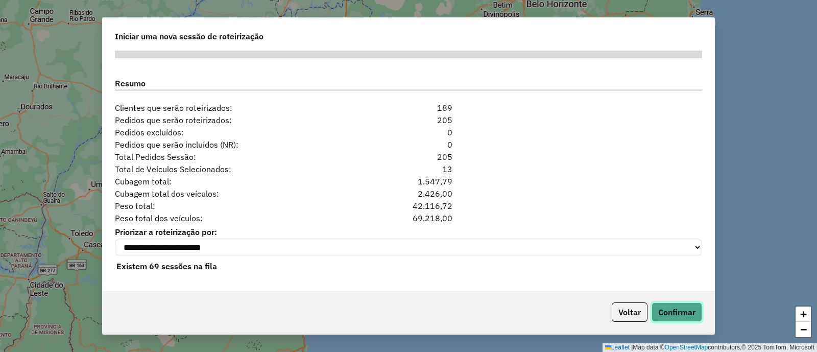
click at [685, 313] on button "Confirmar" at bounding box center [676, 311] width 51 height 19
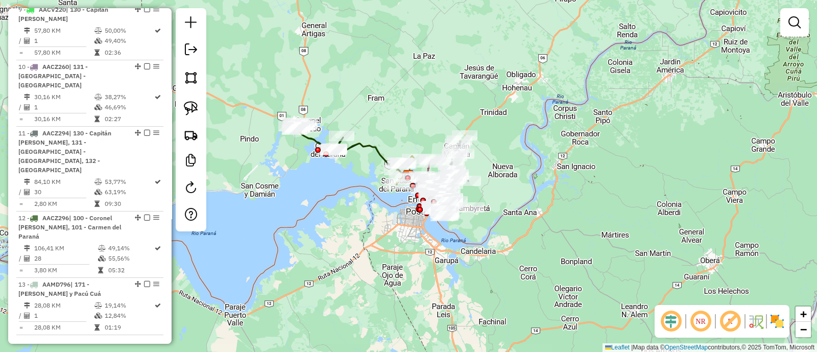
scroll to position [1109, 0]
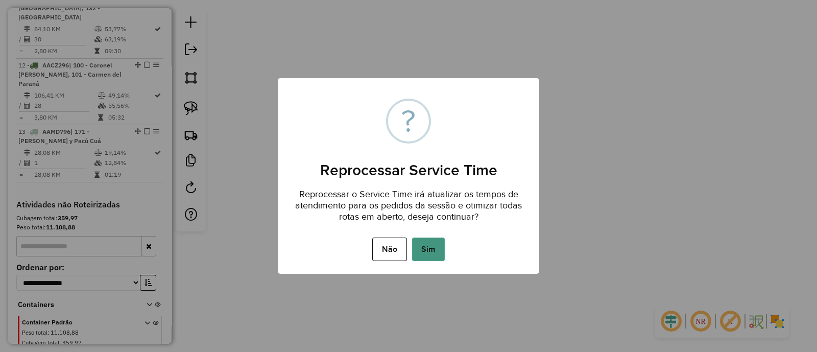
click at [421, 257] on button "Sim" at bounding box center [428, 248] width 33 height 23
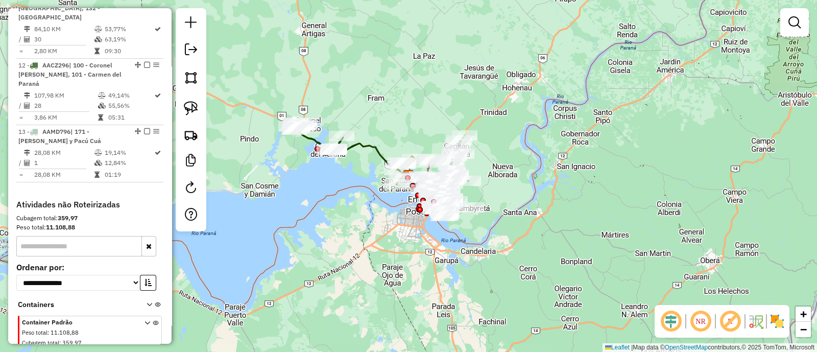
click at [804, 24] on div at bounding box center [794, 22] width 29 height 29
click at [796, 24] on em at bounding box center [794, 22] width 12 height 12
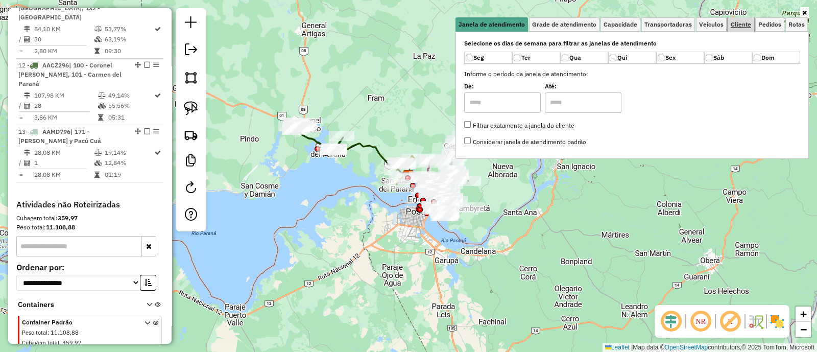
click at [746, 25] on span "Cliente" at bounding box center [740, 24] width 20 height 6
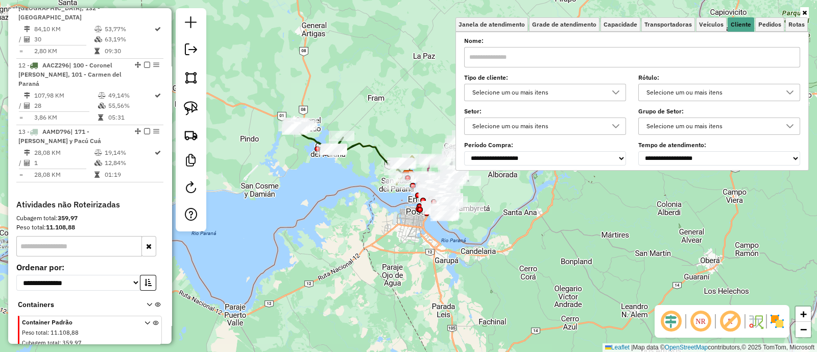
click at [563, 90] on div "Selecione um ou mais itens" at bounding box center [537, 92] width 137 height 16
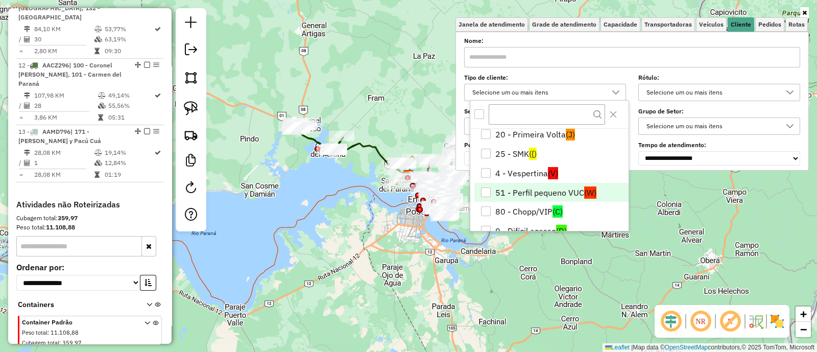
scroll to position [41, 0]
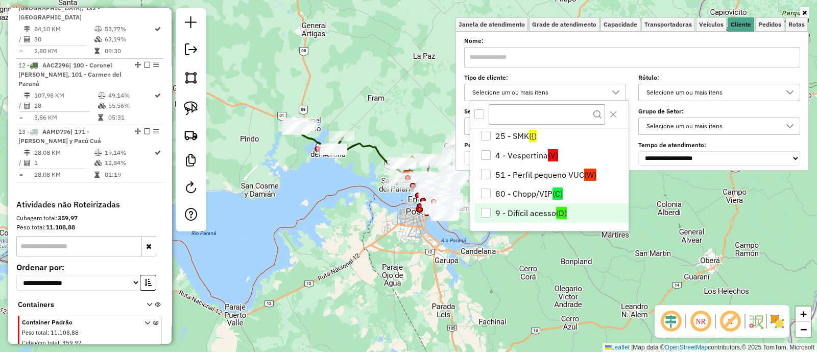
click at [511, 207] on li "9 - Difícil acesso (D)" at bounding box center [551, 212] width 154 height 19
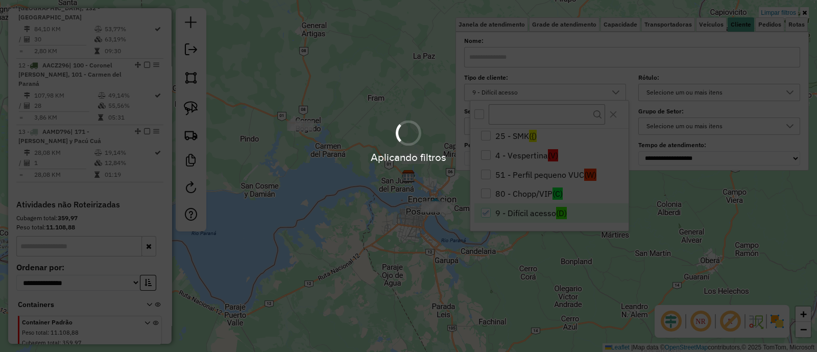
click at [383, 235] on hb-app "Aplicando filtros Pop-up bloqueado! Seu navegador bloqueou automáticamente a ab…" at bounding box center [408, 176] width 817 height 352
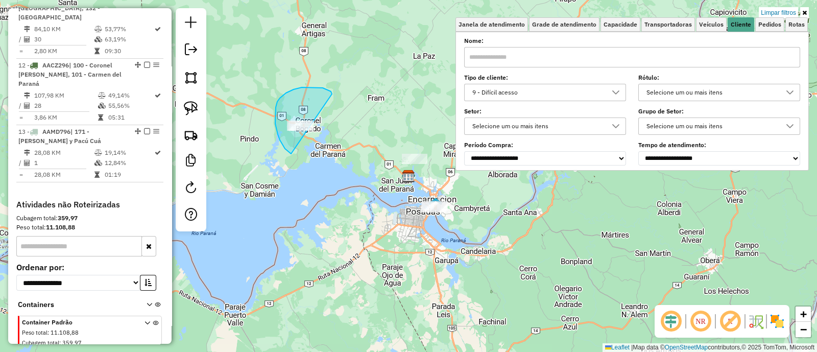
drag, startPoint x: 327, startPoint y: 89, endPoint x: 304, endPoint y: 158, distance: 72.8
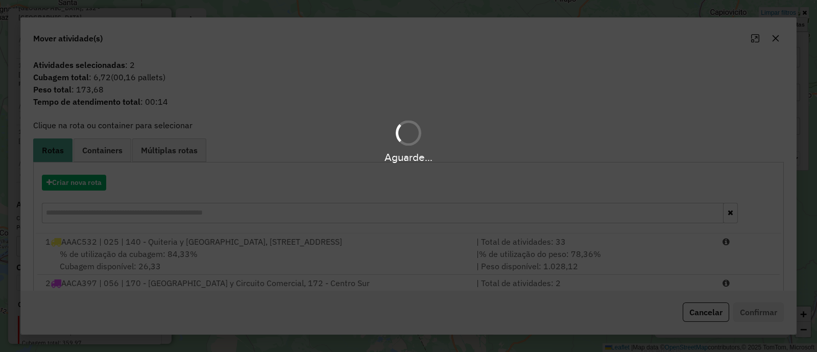
click at [90, 180] on div "Aguarde..." at bounding box center [408, 176] width 817 height 352
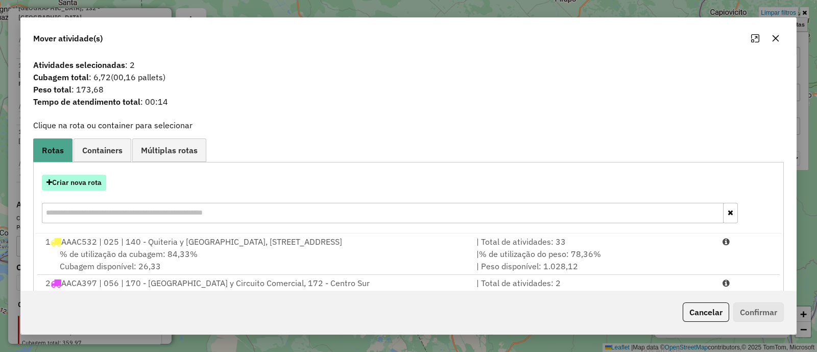
click at [88, 183] on button "Criar nova rota" at bounding box center [74, 183] width 64 height 16
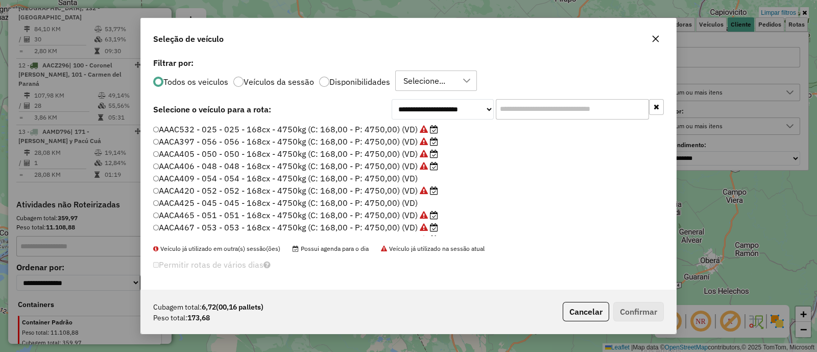
scroll to position [5, 3]
click at [370, 81] on label "Disponibilidades" at bounding box center [359, 82] width 61 height 8
click at [434, 79] on div "18" at bounding box center [428, 80] width 57 height 19
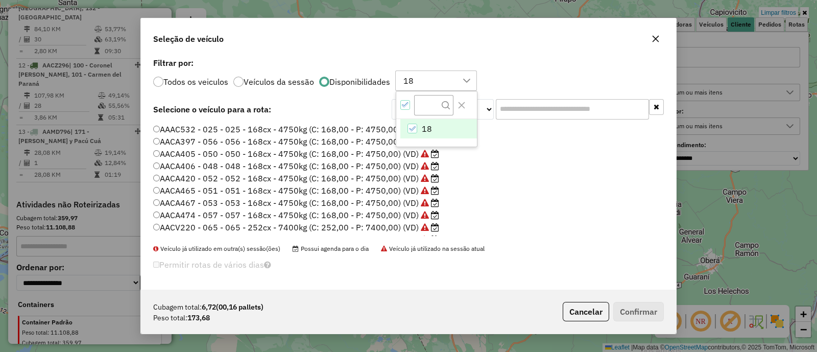
scroll to position [7, 47]
click at [434, 79] on div "18" at bounding box center [428, 80] width 57 height 19
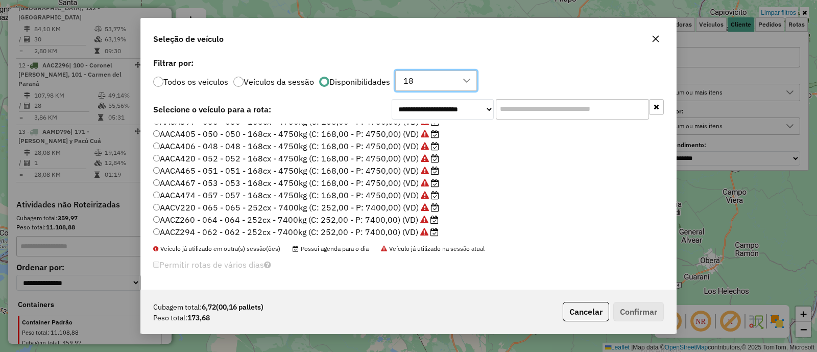
scroll to position [46, 0]
click at [339, 231] on label "AAMD796 - 325 - 325 - 74cx - 1618Kg (C: 74,00 - P: 1618,00) (VD)" at bounding box center [292, 230] width 279 height 12
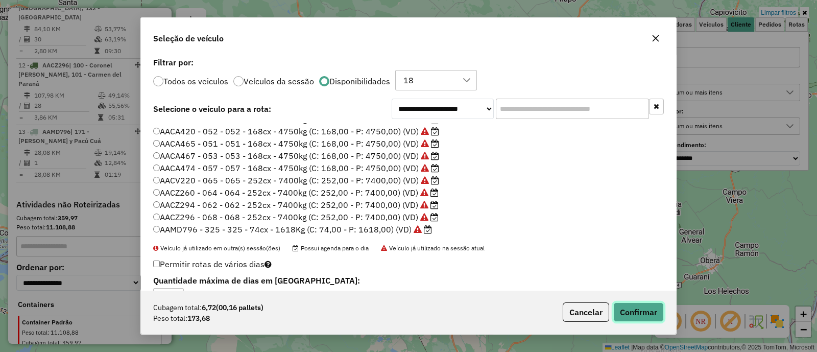
click at [648, 305] on button "Confirmar" at bounding box center [638, 311] width 51 height 19
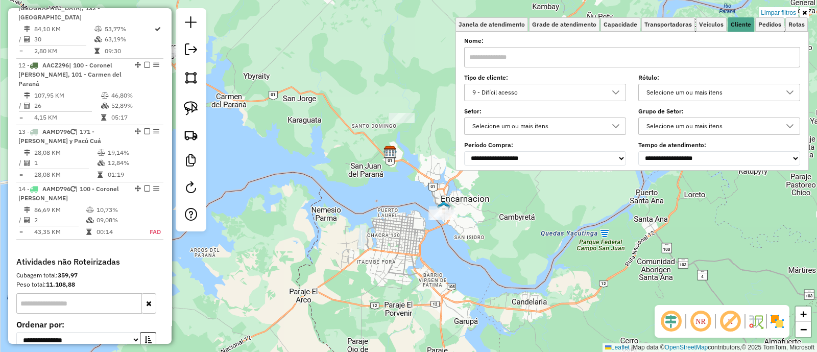
click at [779, 319] on img at bounding box center [777, 321] width 16 height 16
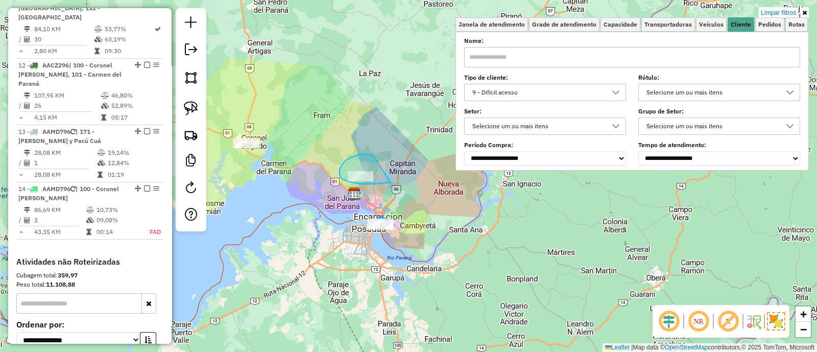
drag, startPoint x: 366, startPoint y: 154, endPoint x: 391, endPoint y: 182, distance: 37.6
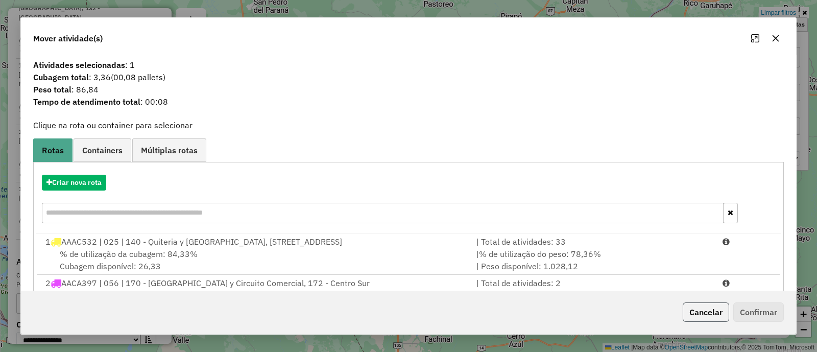
click at [710, 310] on button "Cancelar" at bounding box center [705, 311] width 46 height 19
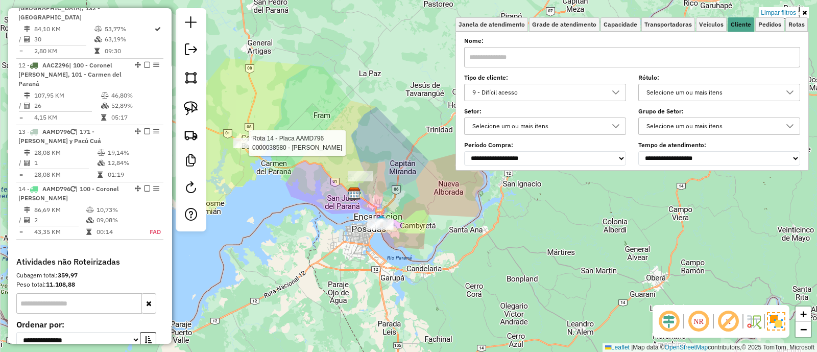
select select "**********"
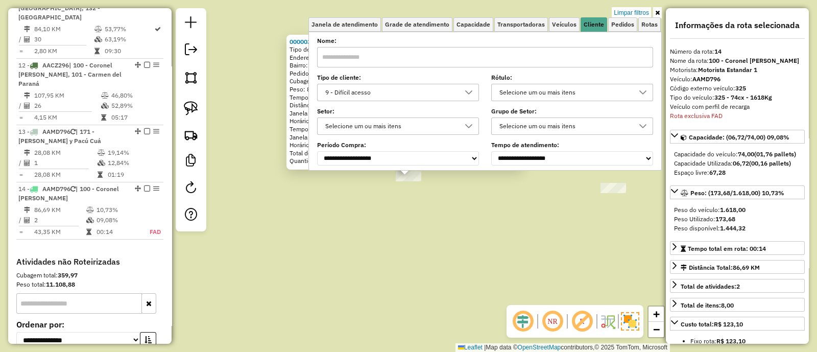
scroll to position [1166, 0]
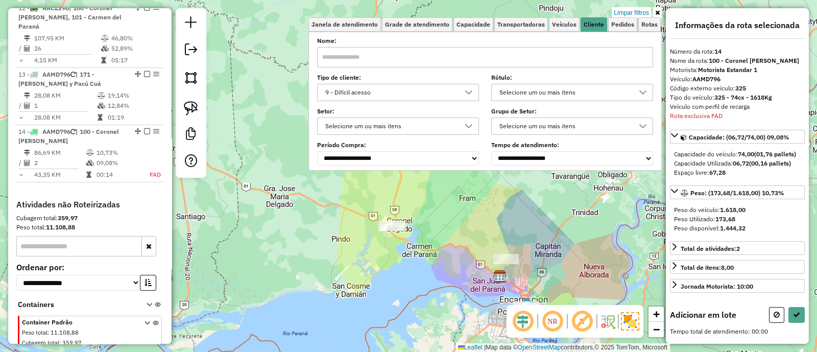
drag, startPoint x: 469, startPoint y: 249, endPoint x: 418, endPoint y: 214, distance: 61.7
click at [421, 215] on div "Limpar filtros Janela de atendimento Grade de atendimento Capacidade Transporta…" at bounding box center [408, 176] width 817 height 352
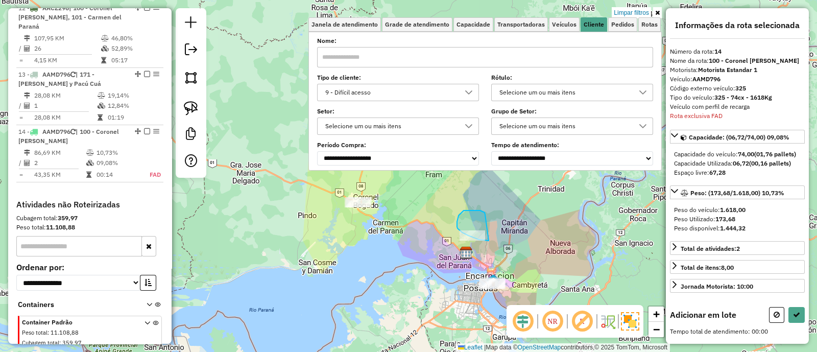
drag, startPoint x: 467, startPoint y: 210, endPoint x: 491, endPoint y: 238, distance: 36.6
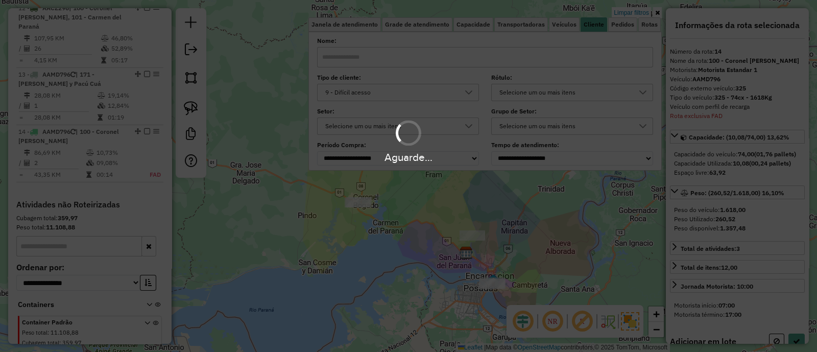
select select "**********"
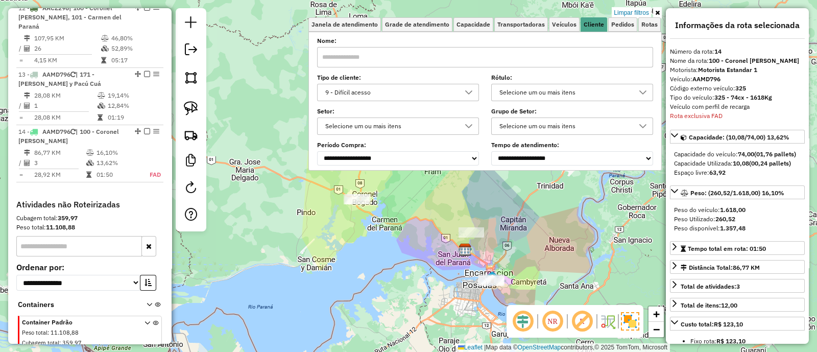
drag, startPoint x: 490, startPoint y: 247, endPoint x: 443, endPoint y: 195, distance: 70.1
click at [445, 198] on div "Limpar filtros Janela de atendimento Grade de atendimento Capacidade Transporta…" at bounding box center [408, 176] width 817 height 352
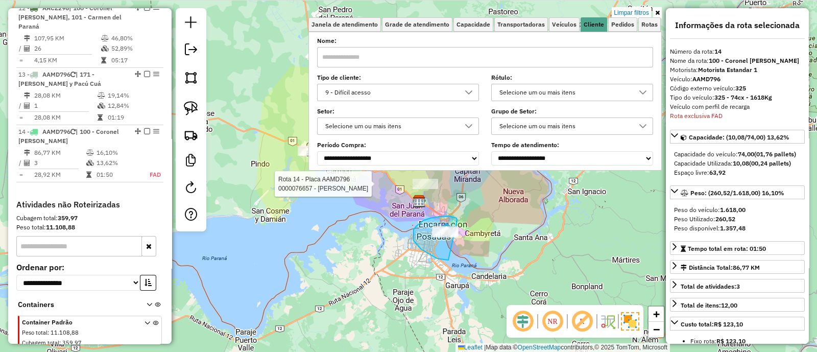
drag, startPoint x: 457, startPoint y: 221, endPoint x: 472, endPoint y: 257, distance: 39.8
click at [472, 257] on div "Rota 14 - Placa AAMD796 0000076657 - [PERSON_NAME] Limpar filtros Janela de ate…" at bounding box center [408, 176] width 817 height 352
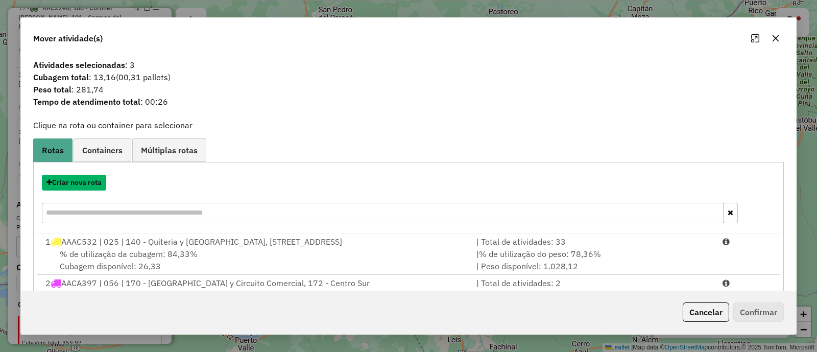
click at [94, 180] on button "Criar nova rota" at bounding box center [74, 183] width 64 height 16
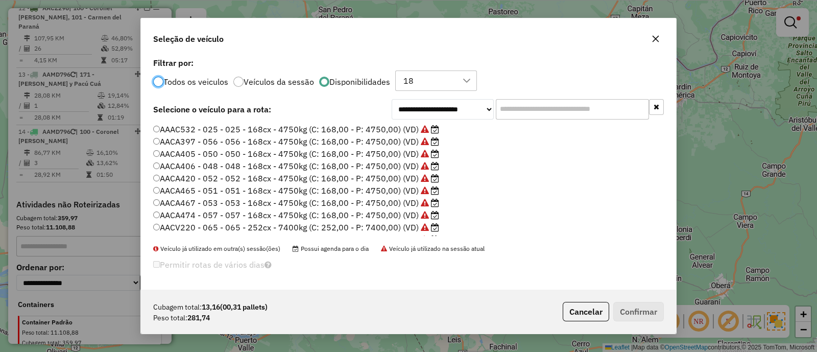
scroll to position [5, 3]
click at [546, 115] on input "text" at bounding box center [572, 109] width 153 height 20
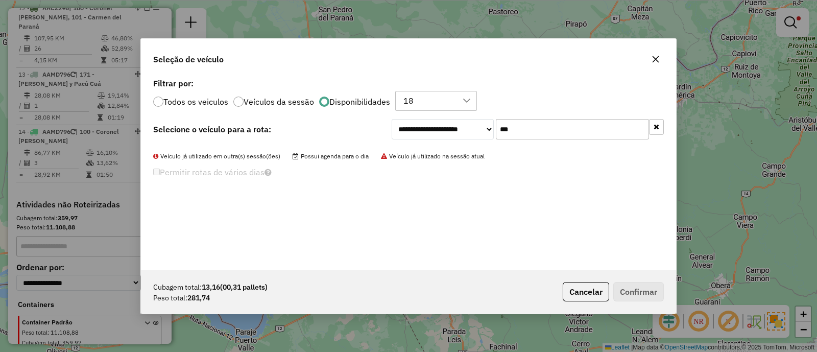
type input "***"
click at [206, 106] on p-radiobutton "Todos os veiculos" at bounding box center [190, 101] width 75 height 10
click at [209, 102] on label "Todos os veiculos" at bounding box center [195, 101] width 65 height 8
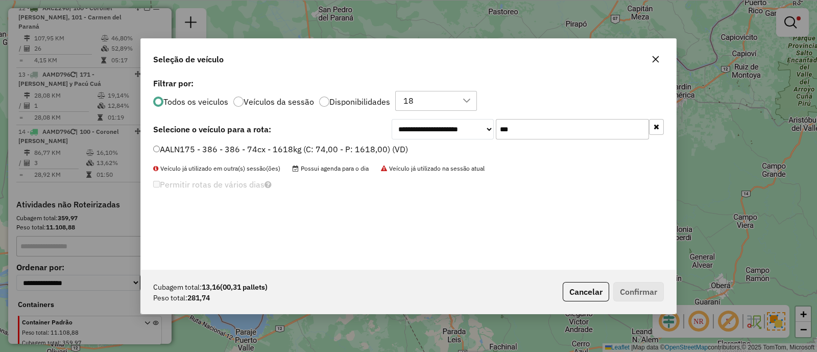
click at [238, 147] on label "AALN175 - 386 - 386 - 74cx - 1618kg (C: 74,00 - P: 1618,00) (VD)" at bounding box center [280, 149] width 255 height 12
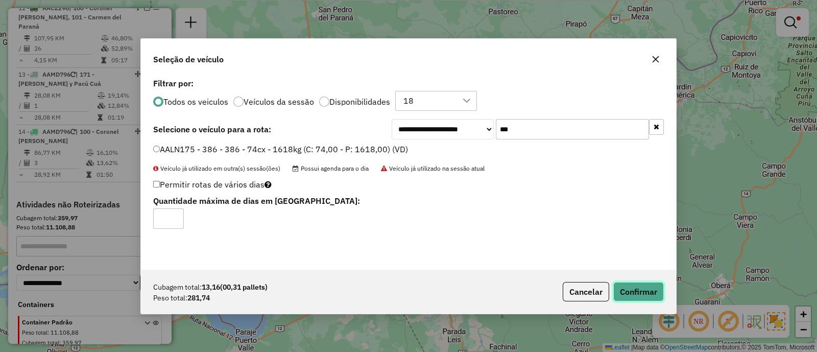
click at [617, 293] on button "Confirmar" at bounding box center [638, 291] width 51 height 19
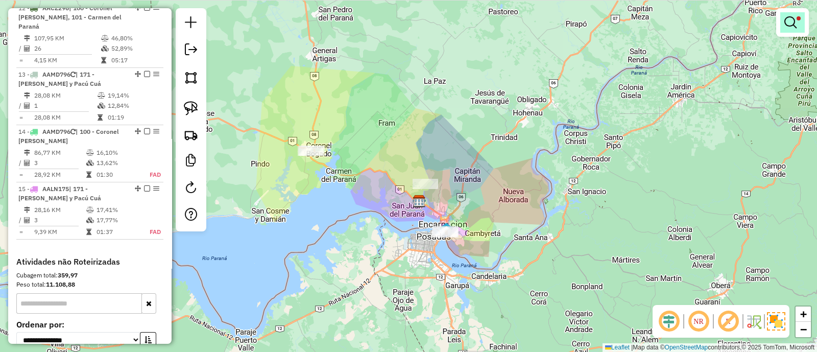
scroll to position [1052, 0]
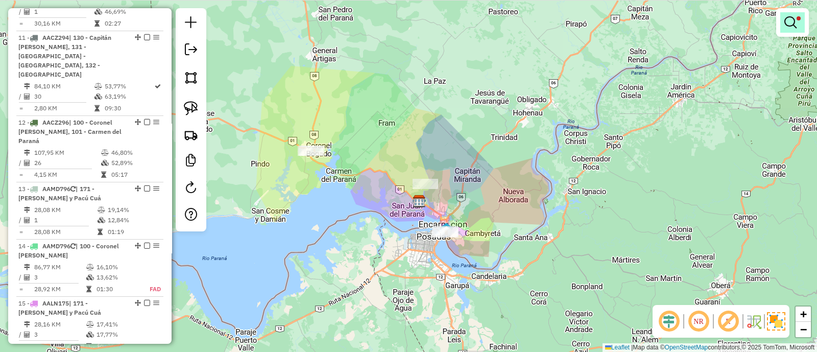
click at [794, 21] on em at bounding box center [790, 22] width 12 height 12
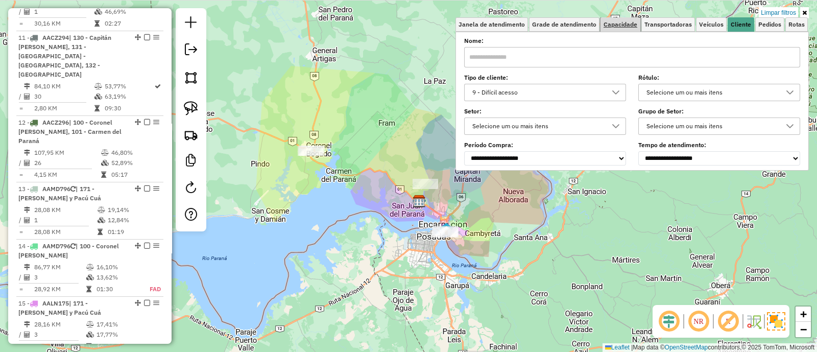
click at [624, 27] on span "Capacidade" at bounding box center [620, 24] width 34 height 6
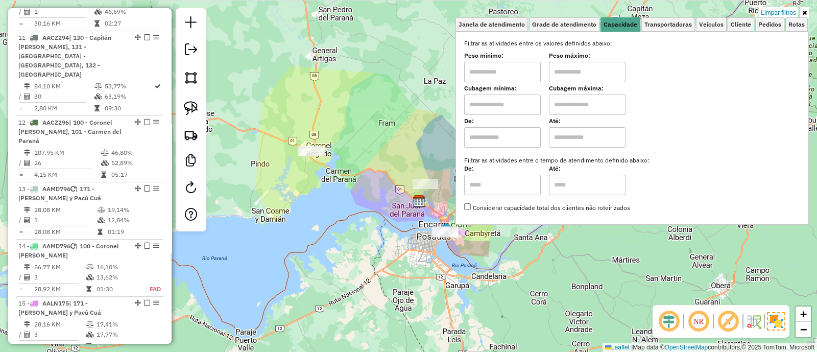
click at [509, 94] on input "text" at bounding box center [502, 104] width 77 height 20
type input "****"
click at [583, 96] on input "text" at bounding box center [587, 104] width 77 height 20
type input "****"
click at [738, 28] on link "Cliente" at bounding box center [740, 24] width 27 height 14
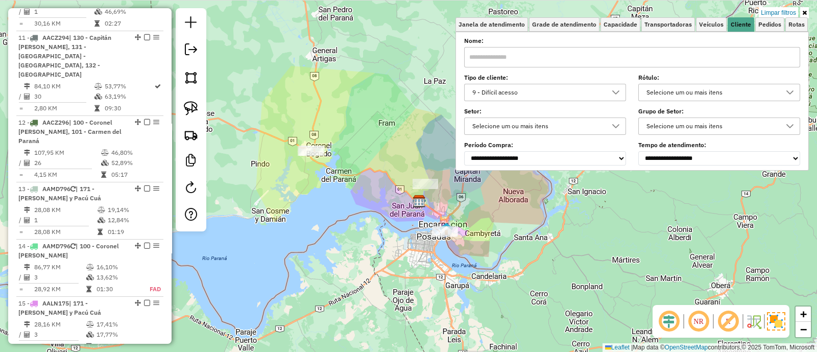
click at [593, 96] on div "9 - Difícil acesso" at bounding box center [537, 92] width 137 height 16
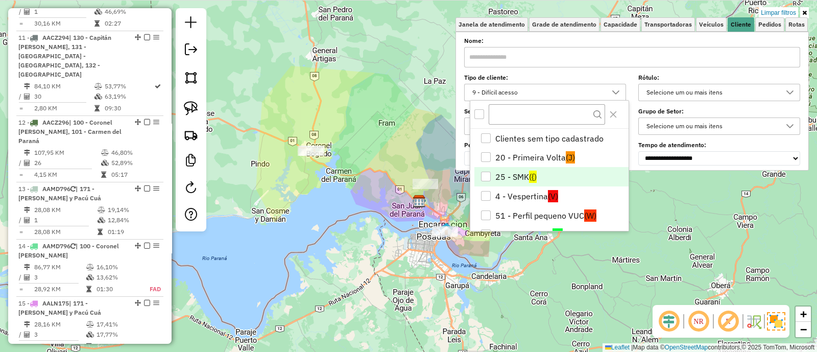
scroll to position [33, 0]
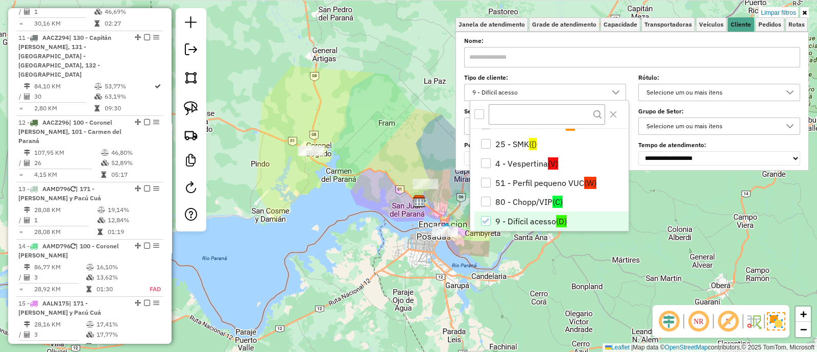
click at [499, 217] on li "9 - Difícil acesso (D)" at bounding box center [551, 220] width 154 height 19
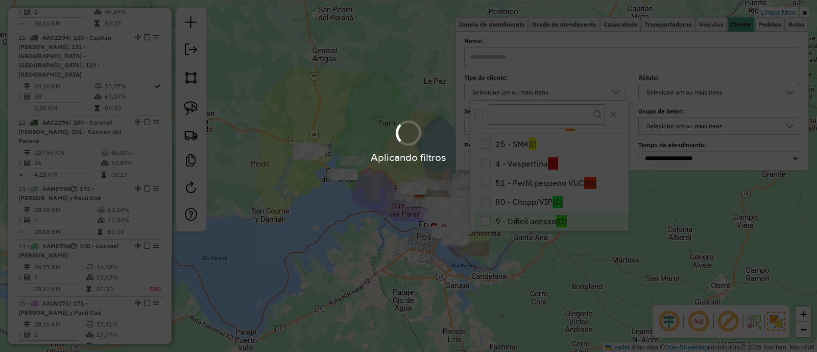
click at [368, 232] on hb-app "Aplicando filtros Pop-up bloqueado! Seu navegador bloqueou automáticamente a ab…" at bounding box center [408, 176] width 817 height 352
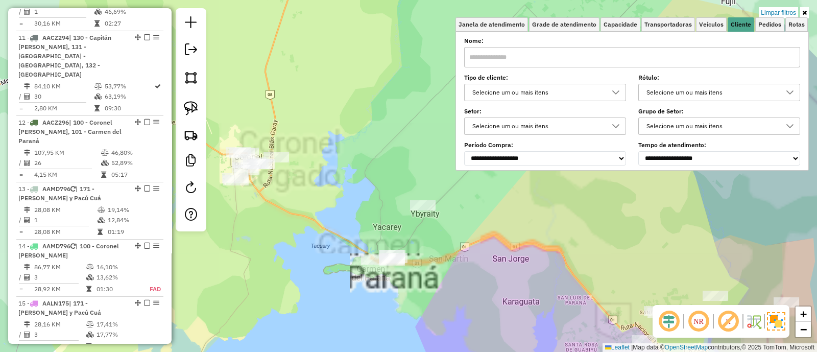
drag, startPoint x: 353, startPoint y: 177, endPoint x: 360, endPoint y: 170, distance: 9.4
click at [362, 171] on div "Limpar filtros Janela de atendimento Grade de atendimento Capacidade Transporta…" at bounding box center [408, 176] width 817 height 352
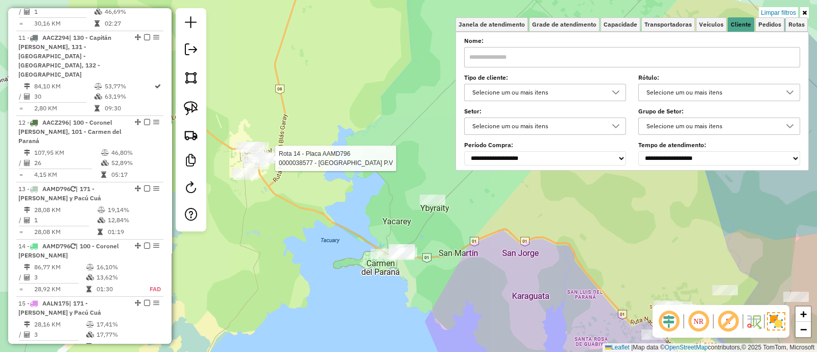
select select "**********"
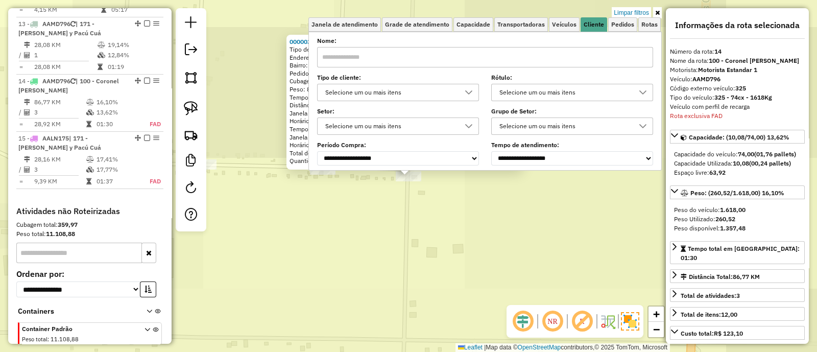
scroll to position [1217, 0]
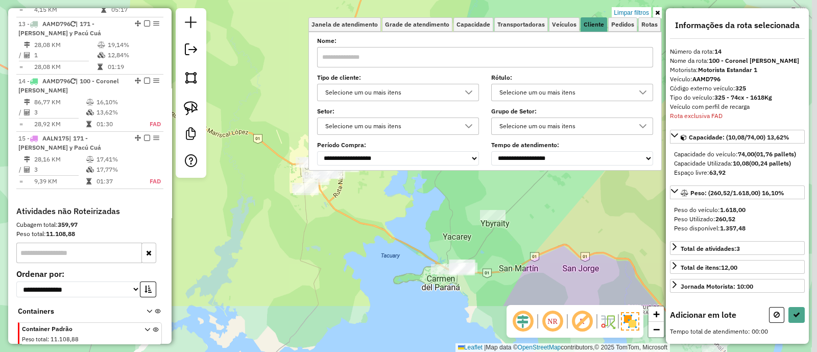
drag, startPoint x: 547, startPoint y: 244, endPoint x: 435, endPoint y: 170, distance: 134.1
click at [438, 171] on div "Limpar filtros Janela de atendimento Grade de atendimento Capacidade Transporta…" at bounding box center [408, 176] width 817 height 352
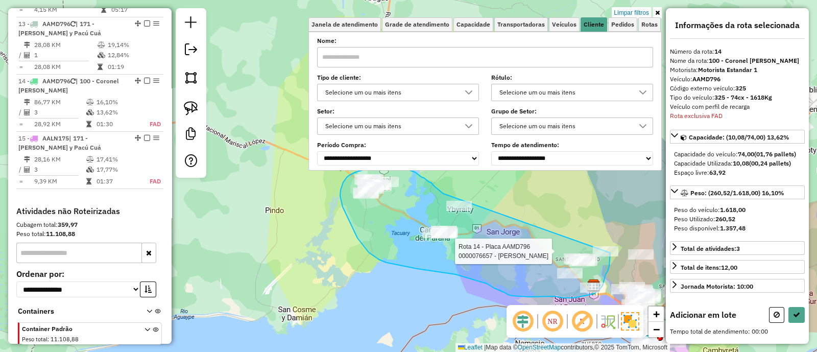
drag, startPoint x: 440, startPoint y: 190, endPoint x: 610, endPoint y: 240, distance: 177.2
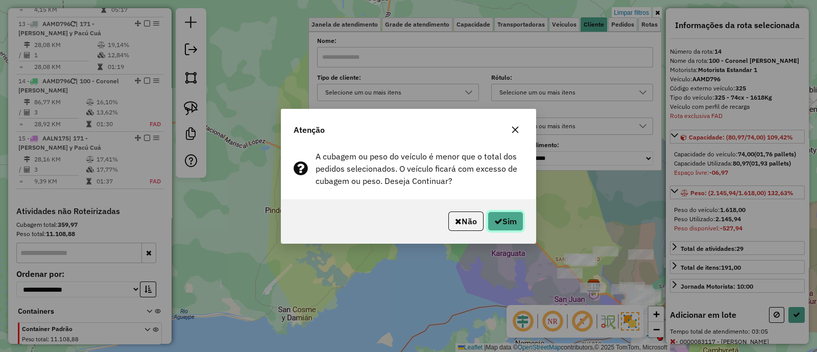
click at [513, 215] on button "Sim" at bounding box center [505, 220] width 36 height 19
select select "**********"
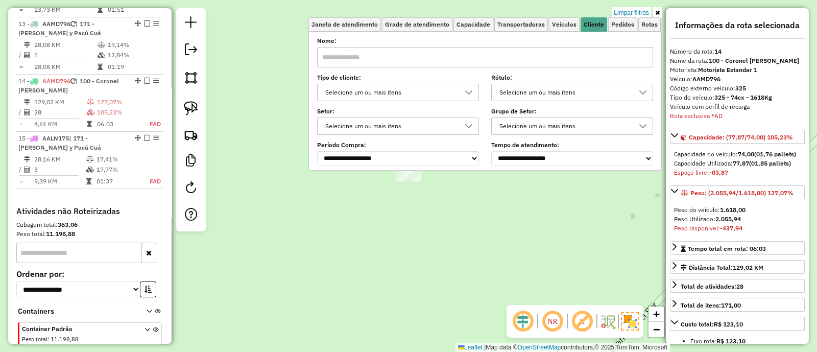
click at [471, 231] on div "Limpar filtros Janela de atendimento Grade de atendimento Capacidade Transporta…" at bounding box center [408, 176] width 817 height 352
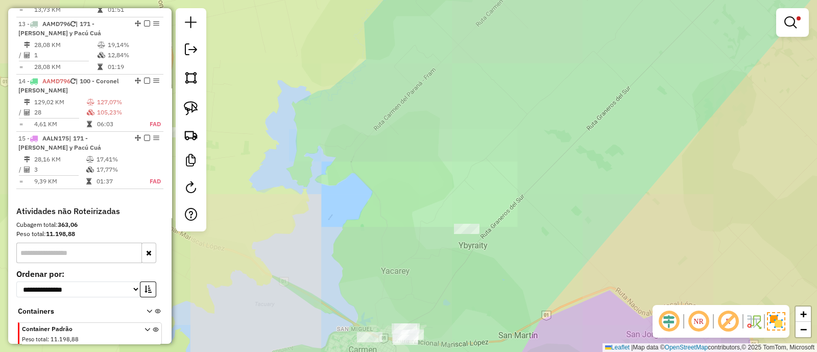
drag, startPoint x: 485, startPoint y: 183, endPoint x: 484, endPoint y: 154, distance: 29.6
click at [484, 155] on div "Limpar filtros Janela de atendimento Grade de atendimento Capacidade Transporta…" at bounding box center [408, 176] width 817 height 352
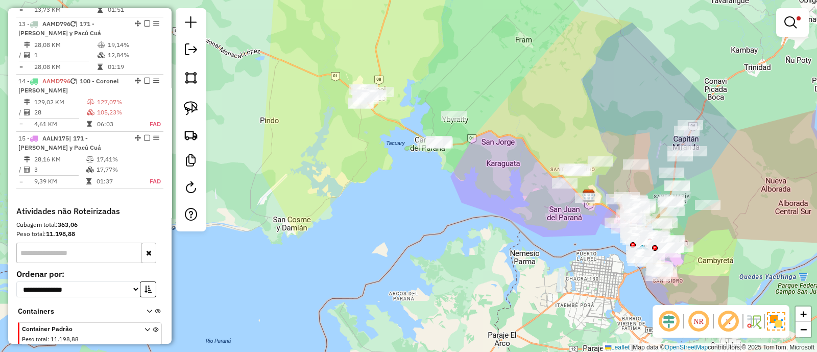
drag, startPoint x: 493, startPoint y: 219, endPoint x: 477, endPoint y: 192, distance: 30.9
click at [477, 193] on div "Limpar filtros Janela de atendimento Grade de atendimento Capacidade Transporta…" at bounding box center [408, 176] width 817 height 352
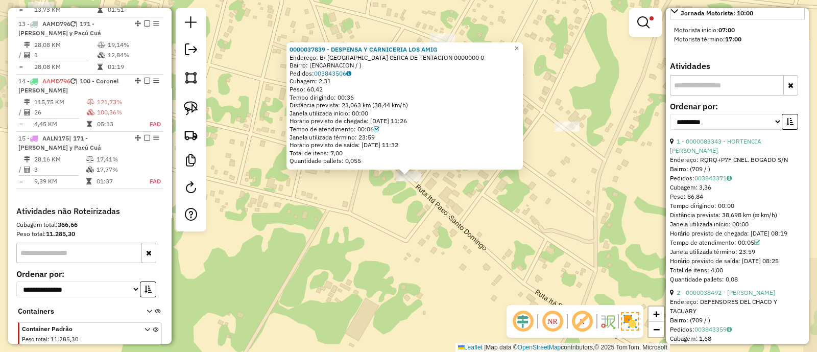
scroll to position [383, 0]
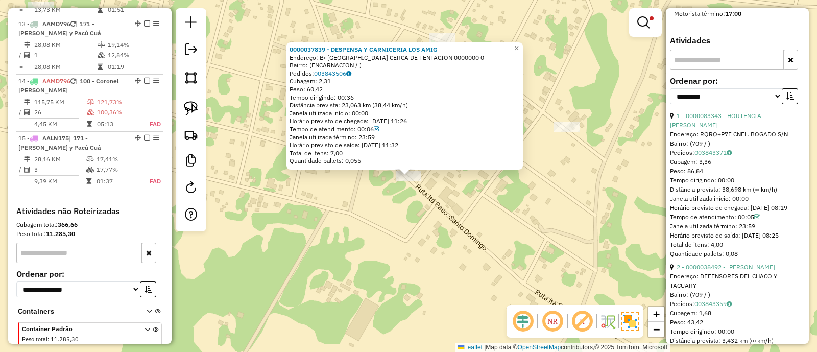
click at [713, 111] on div "**********" at bounding box center [737, 94] width 135 height 34
click at [712, 104] on select "**********" at bounding box center [726, 96] width 112 height 16
select select "*********"
click at [670, 94] on select "**********" at bounding box center [726, 96] width 112 height 16
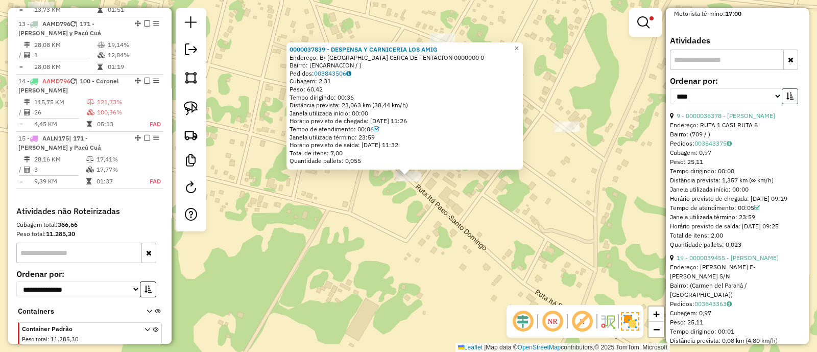
click at [783, 104] on button "button" at bounding box center [790, 96] width 16 height 16
click at [718, 120] on div "4 - 0000079402 - [PERSON_NAME]" at bounding box center [737, 115] width 135 height 9
click at [708, 119] on link "4 - 0000079402 - [PERSON_NAME]" at bounding box center [725, 116] width 99 height 8
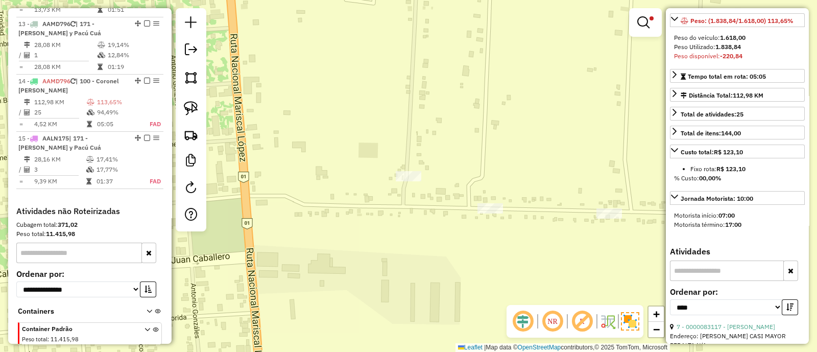
scroll to position [446, 0]
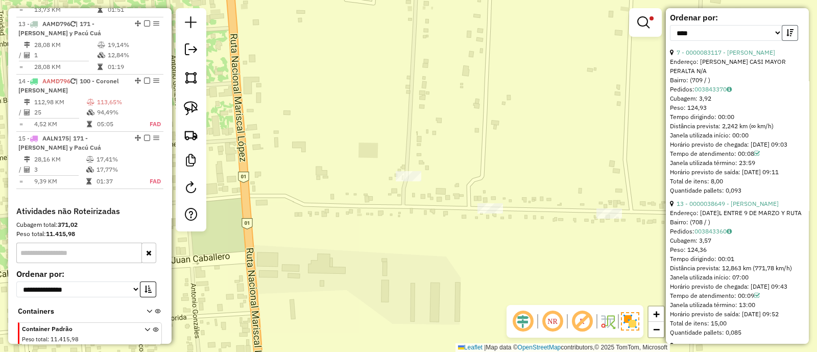
click at [787, 41] on button "button" at bounding box center [790, 33] width 16 height 16
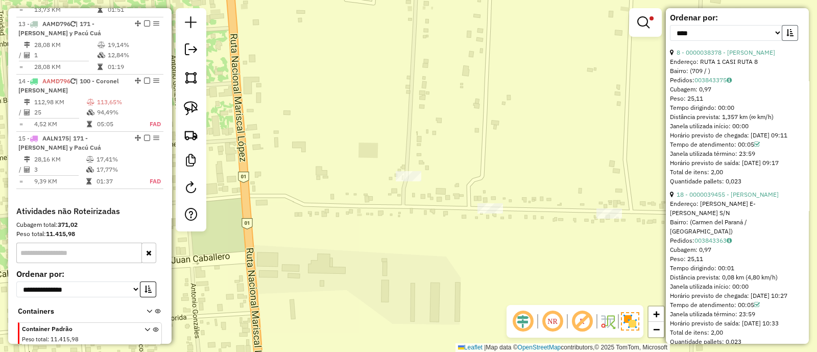
click at [786, 41] on button "button" at bounding box center [790, 33] width 16 height 16
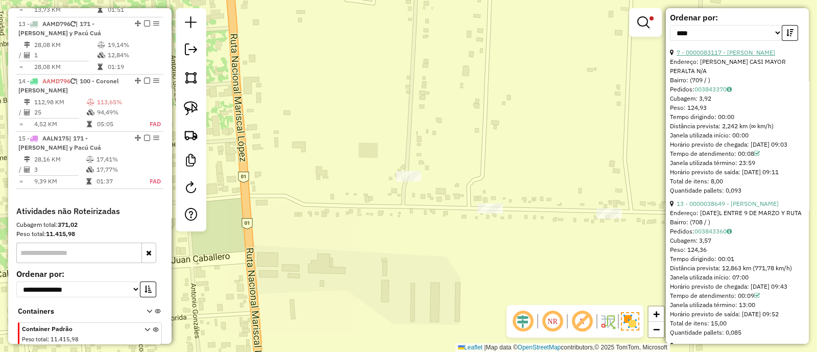
click at [744, 56] on link "7 - 0000083117 - [PERSON_NAME]" at bounding box center [725, 52] width 99 height 8
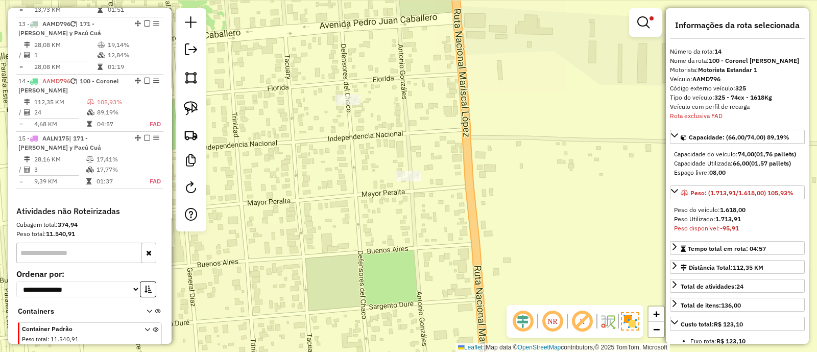
scroll to position [383, 0]
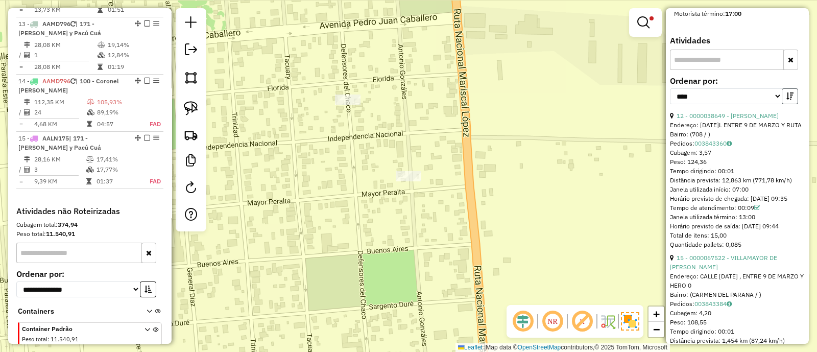
click at [788, 96] on button "button" at bounding box center [790, 96] width 16 height 16
click at [732, 128] on div "Endereço: [DATE]L ENTRE 9 DE MARZO Y RUTA" at bounding box center [737, 124] width 135 height 9
click at [730, 119] on link "12 - 0000038649 - [PERSON_NAME]" at bounding box center [727, 116] width 102 height 8
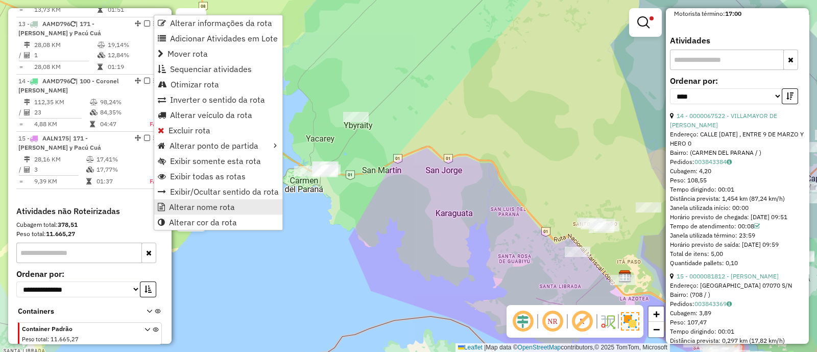
click at [198, 205] on span "Alterar nome rota" at bounding box center [202, 207] width 66 height 8
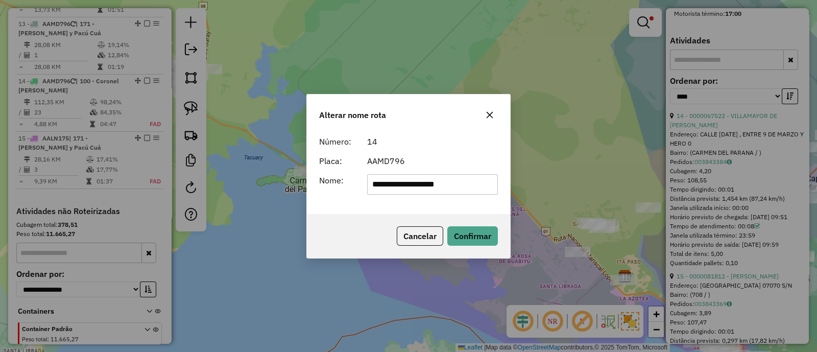
click at [398, 183] on input "**********" at bounding box center [432, 184] width 131 height 20
type input "*******"
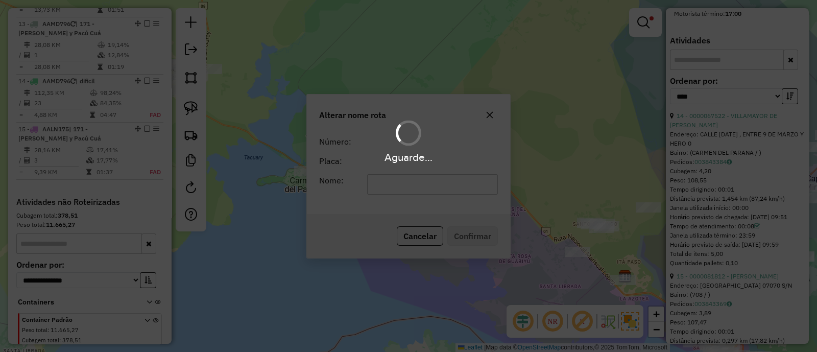
scroll to position [1207, 0]
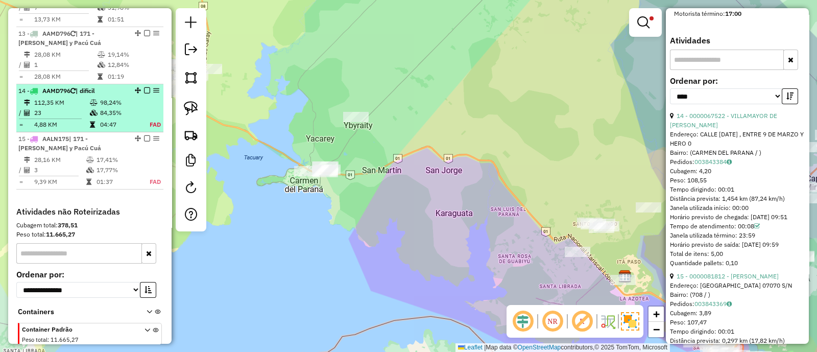
click at [144, 87] on em at bounding box center [147, 90] width 6 height 6
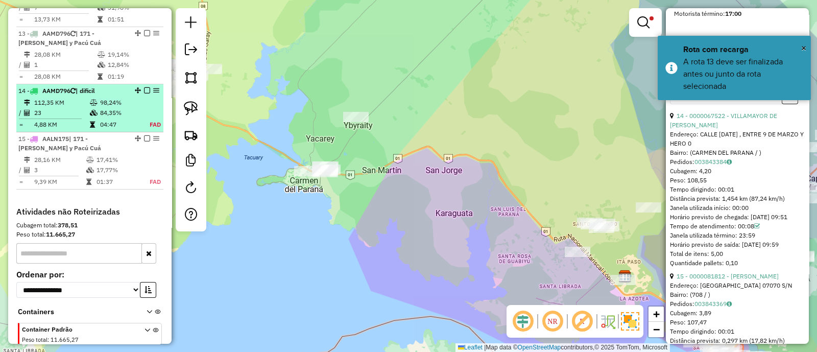
click at [144, 87] on em at bounding box center [147, 90] width 6 height 6
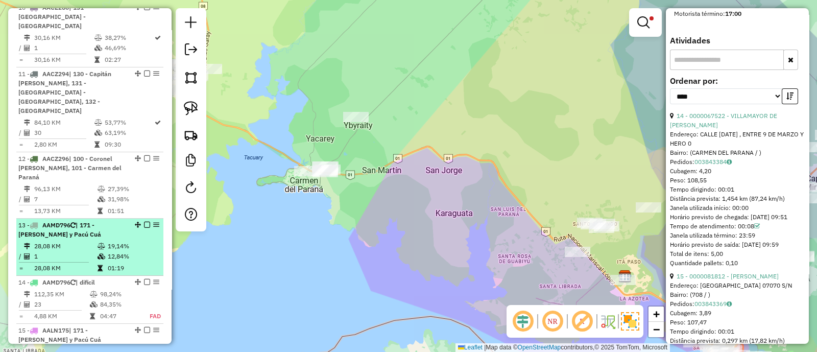
scroll to position [330, 0]
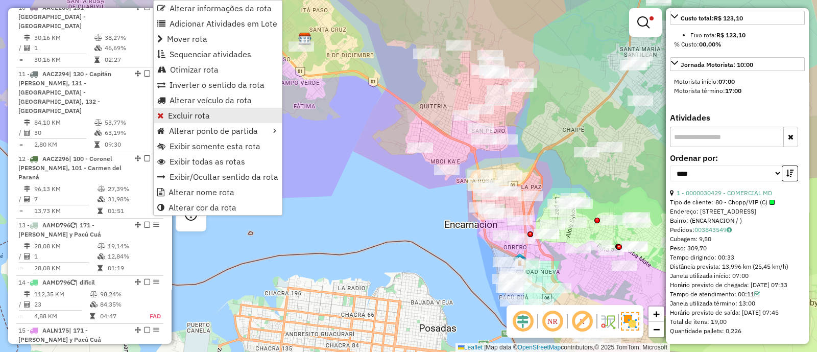
click at [187, 111] on span "Excluir rota" at bounding box center [189, 115] width 42 height 8
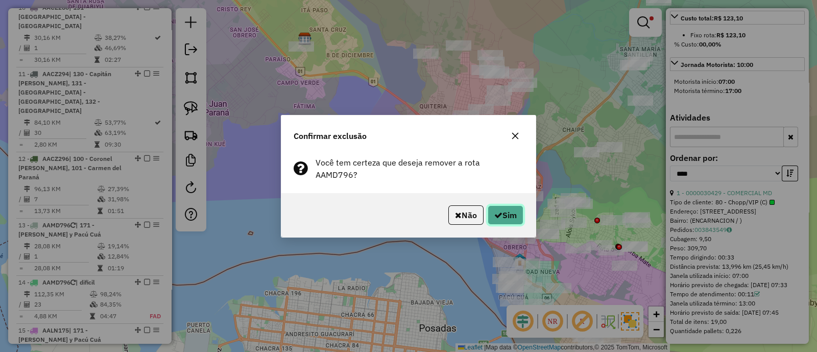
click at [508, 205] on button "Sim" at bounding box center [505, 214] width 36 height 19
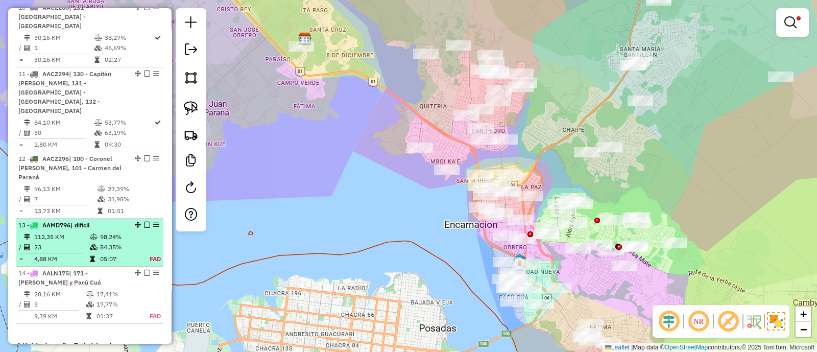
click at [144, 222] on em at bounding box center [147, 225] width 6 height 6
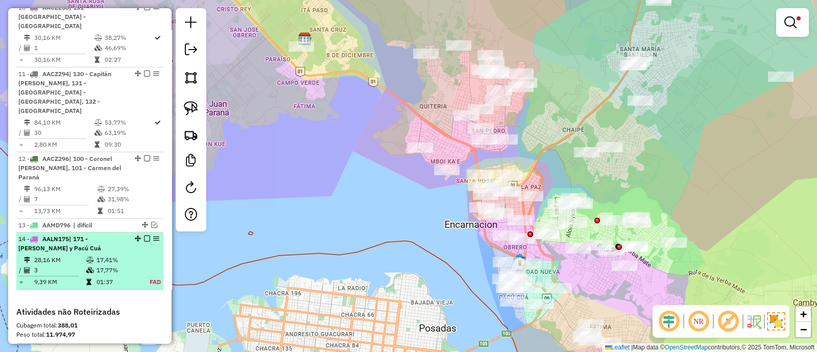
click at [117, 255] on td "17,41%" at bounding box center [117, 260] width 42 height 10
select select "*********"
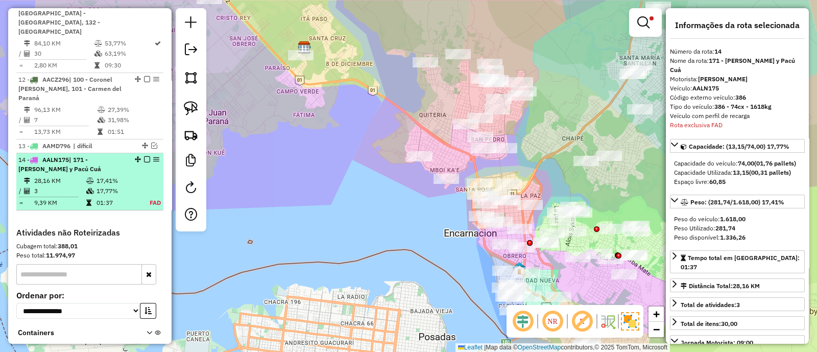
scroll to position [1123, 0]
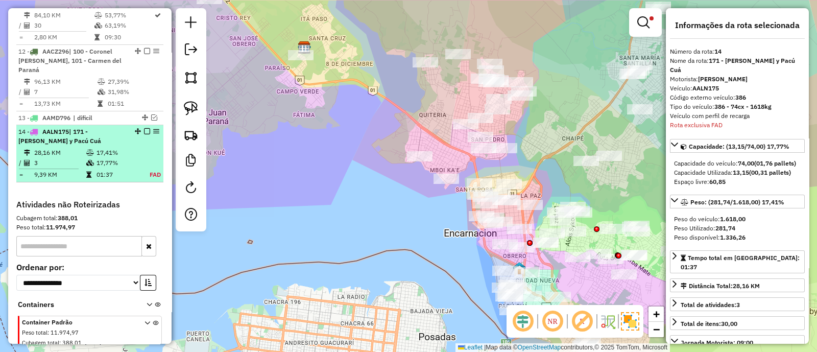
click at [121, 158] on td "17,77%" at bounding box center [117, 163] width 42 height 10
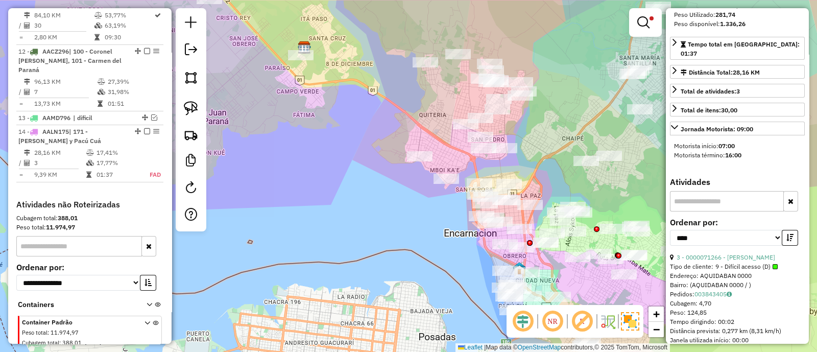
scroll to position [255, 0]
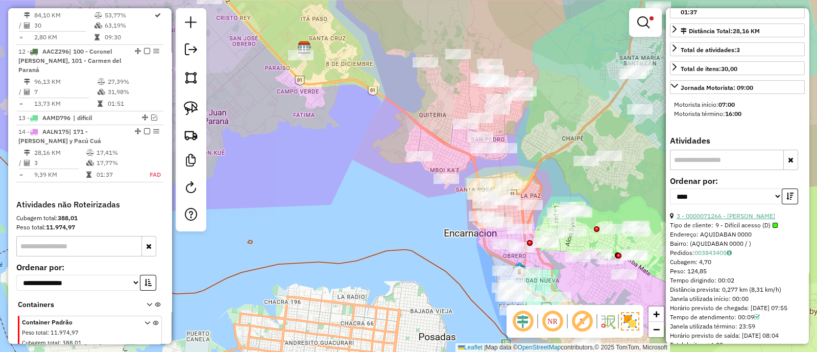
click at [728, 212] on link "3 - 0000071266 - [PERSON_NAME]" at bounding box center [725, 216] width 99 height 8
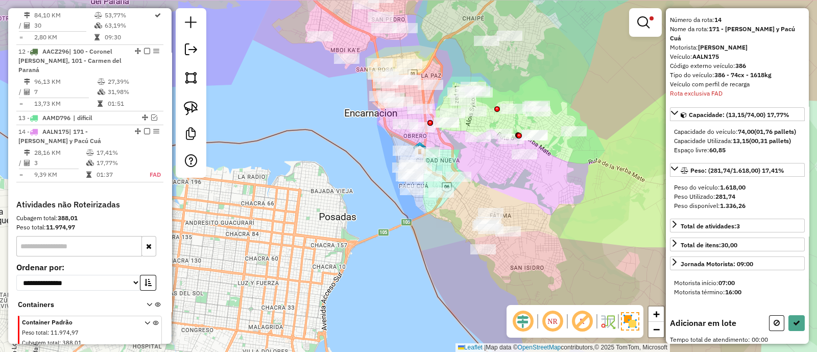
scroll to position [12, 0]
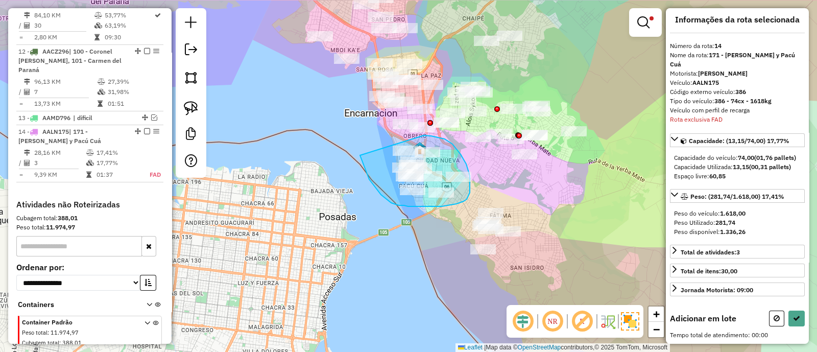
drag, startPoint x: 361, startPoint y: 159, endPoint x: 424, endPoint y: 135, distance: 67.2
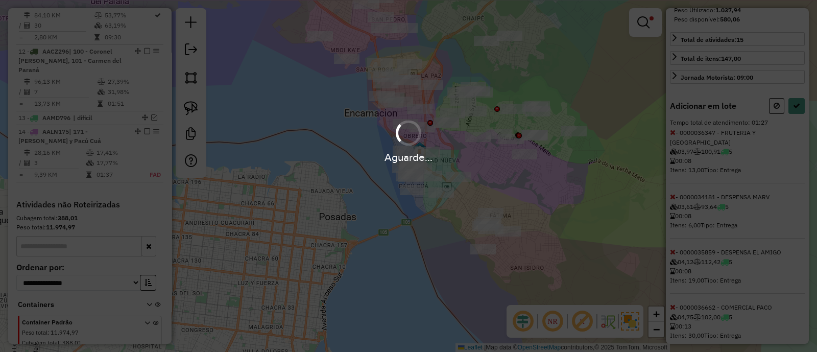
select select "*********"
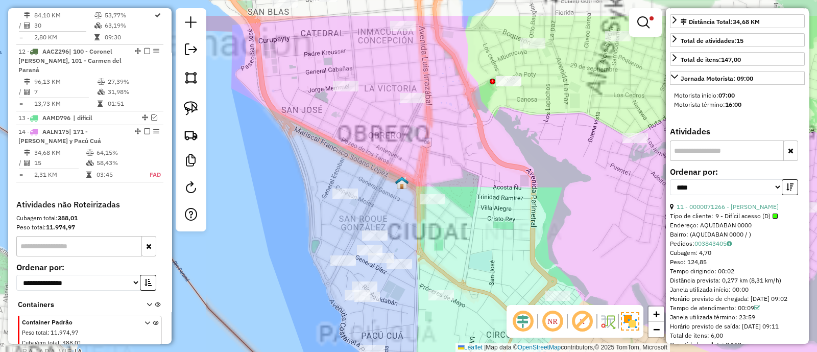
drag, startPoint x: 440, startPoint y: 153, endPoint x: 479, endPoint y: 215, distance: 72.9
click at [478, 214] on div "Limpar filtros Janela de atendimento Grade de atendimento Capacidade Transporta…" at bounding box center [408, 176] width 817 height 352
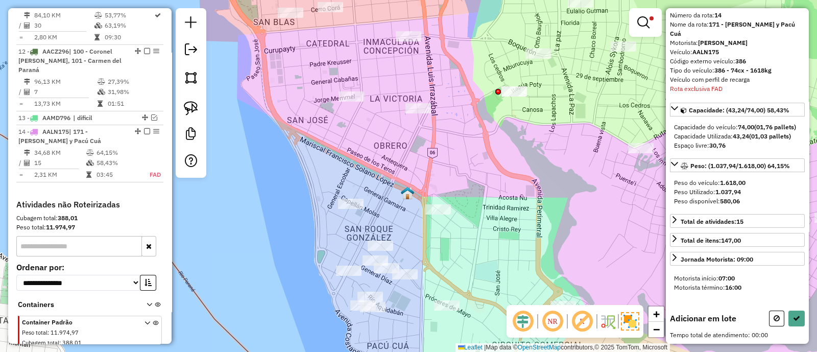
scroll to position [12, 0]
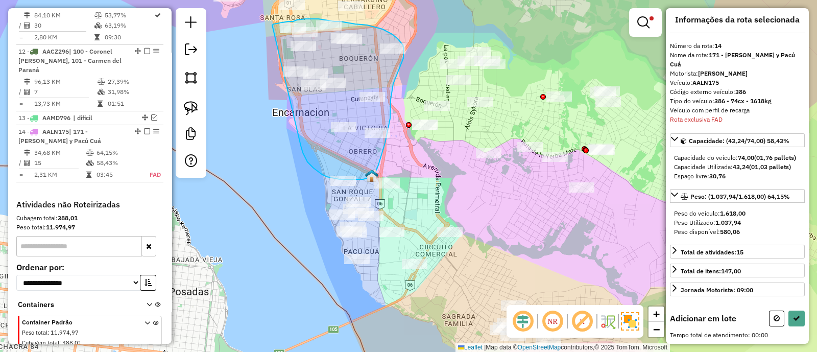
drag, startPoint x: 319, startPoint y: 172, endPoint x: 272, endPoint y: 25, distance: 153.8
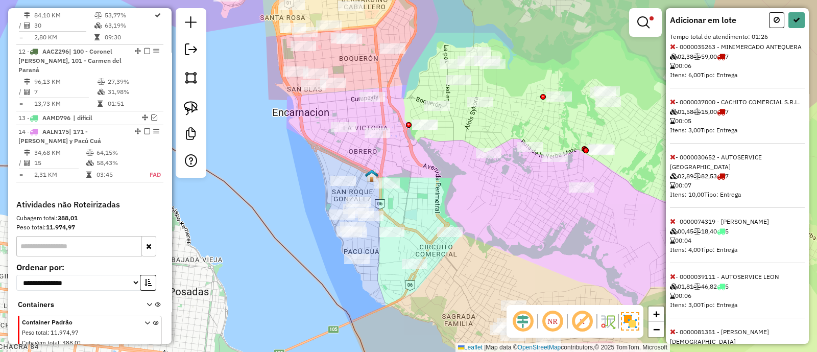
scroll to position [319, 0]
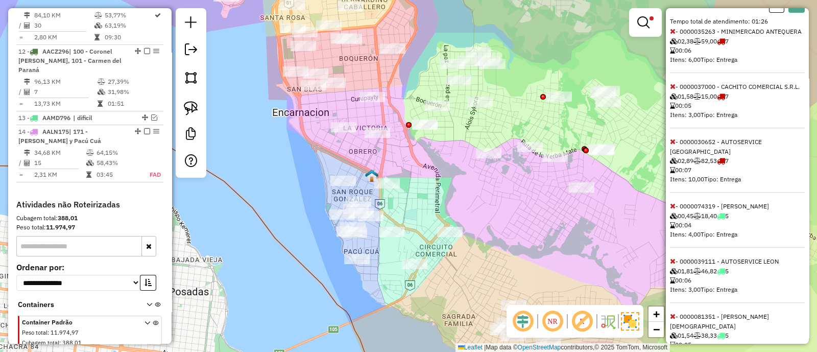
click at [671, 145] on icon at bounding box center [673, 141] width 6 height 7
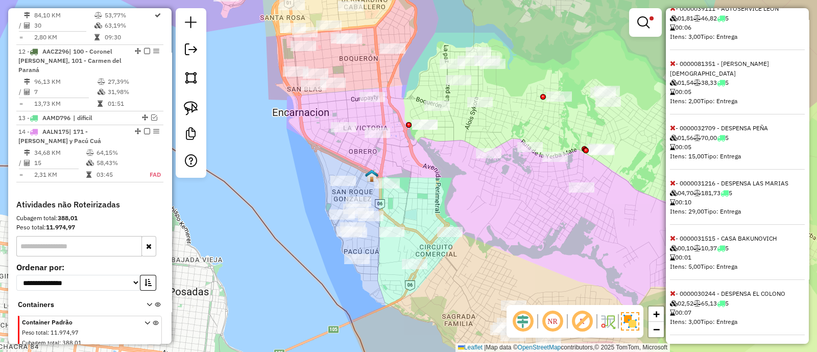
scroll to position [510, 0]
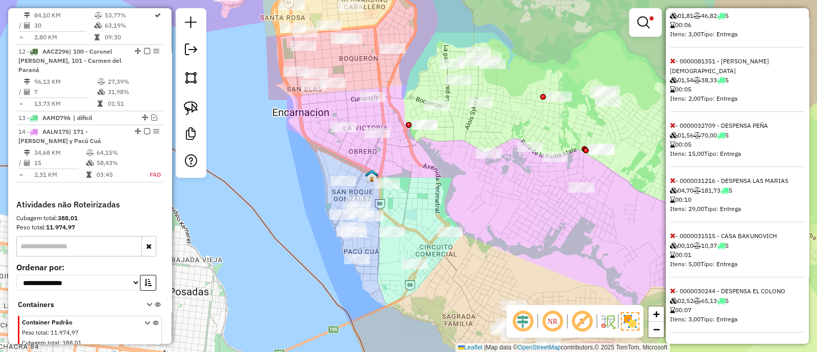
click at [673, 184] on icon at bounding box center [673, 180] width 6 height 7
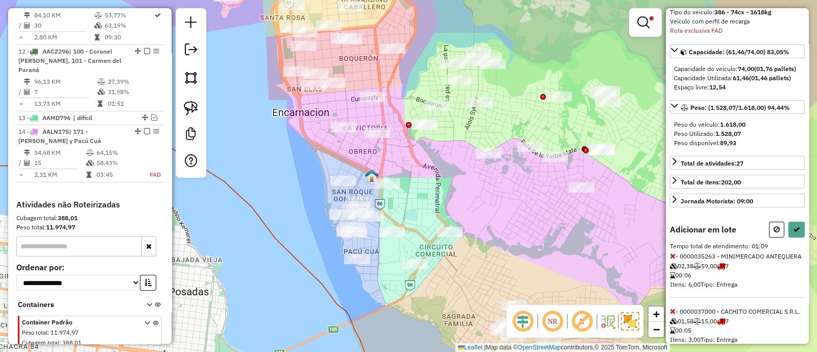
scroll to position [0, 0]
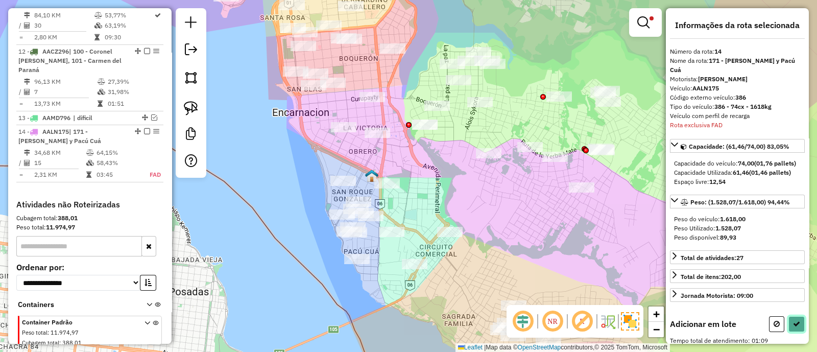
click at [794, 327] on icon at bounding box center [796, 323] width 7 height 7
select select "*********"
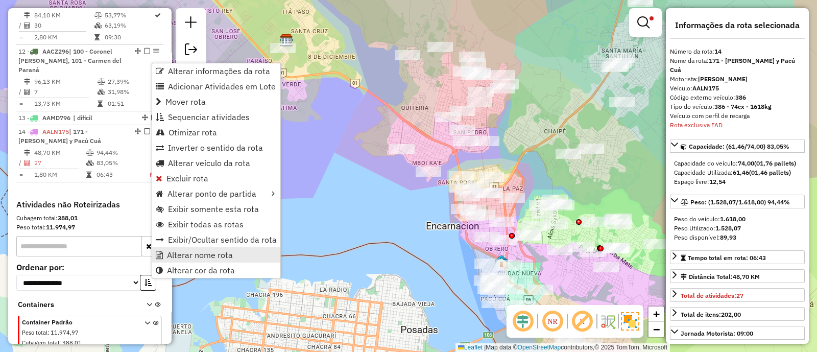
click at [195, 251] on span "Alterar nome rota" at bounding box center [200, 255] width 66 height 8
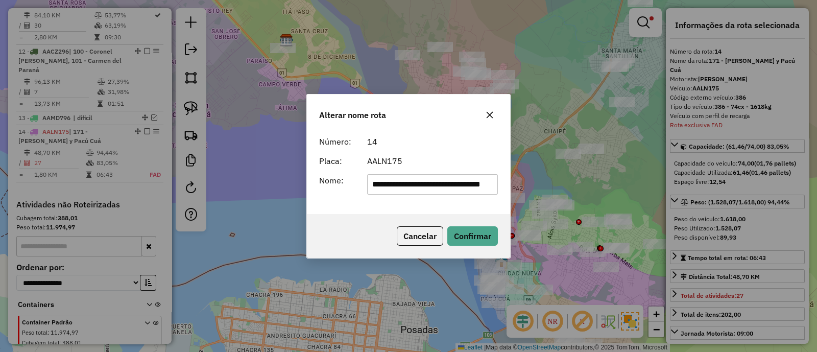
scroll to position [0, 17]
click at [425, 187] on input "**********" at bounding box center [432, 184] width 131 height 20
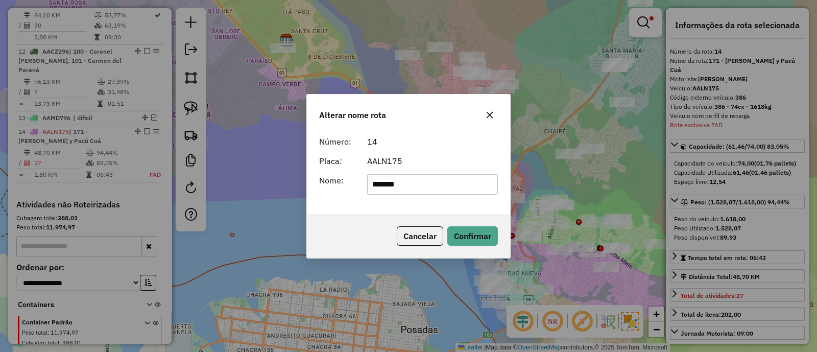
type input "*******"
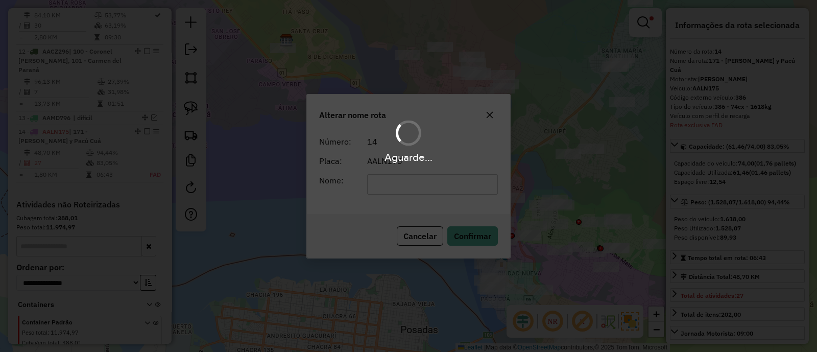
scroll to position [1114, 0]
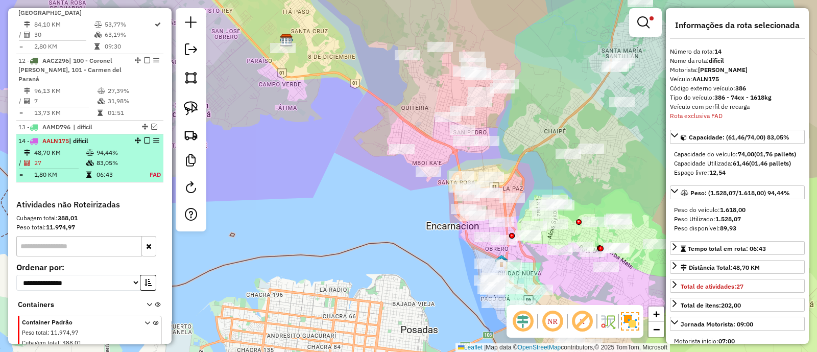
click at [144, 137] on em at bounding box center [147, 140] width 6 height 6
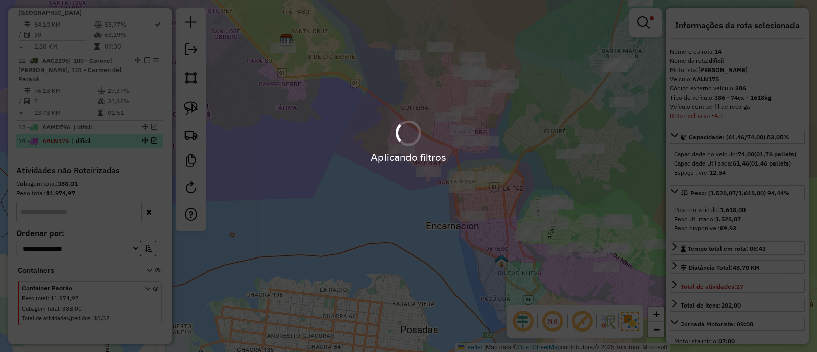
scroll to position [1080, 0]
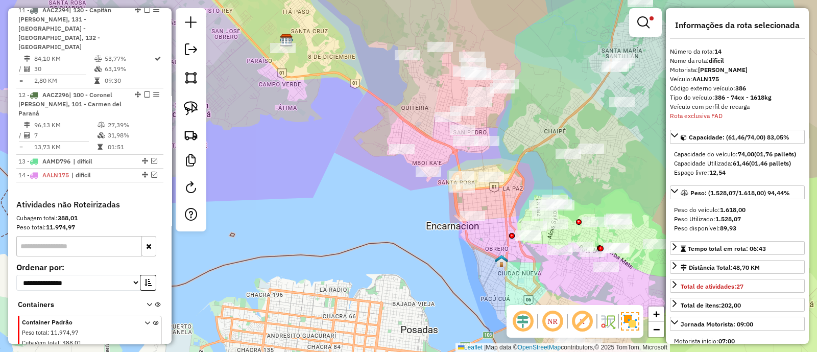
click at [661, 20] on div at bounding box center [645, 22] width 33 height 29
click at [649, 18] on span at bounding box center [651, 18] width 4 height 4
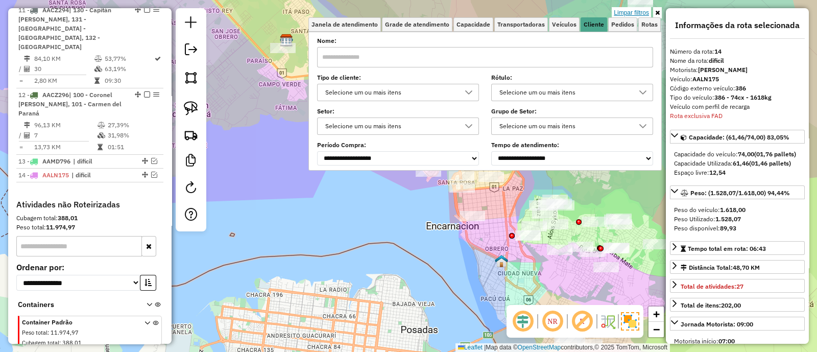
click at [644, 13] on link "Limpar filtros" at bounding box center [631, 12] width 39 height 11
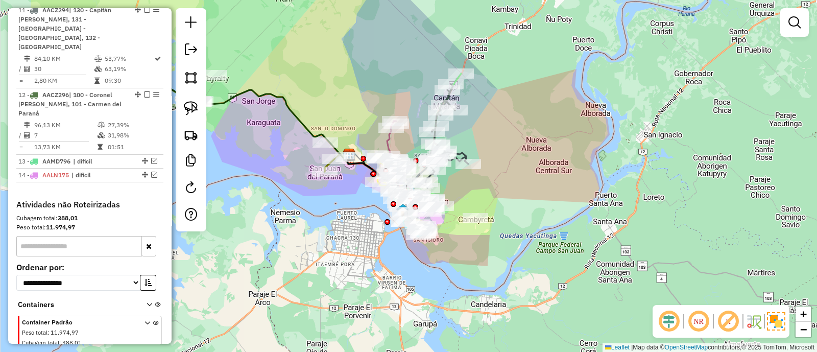
click at [560, 225] on div "Janela de atendimento Grade de atendimento Capacidade Transportadoras Veículos …" at bounding box center [408, 176] width 817 height 352
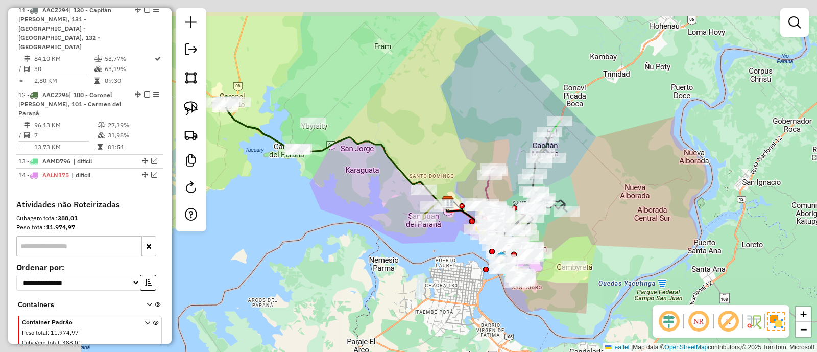
drag, startPoint x: 256, startPoint y: 198, endPoint x: 371, endPoint y: 250, distance: 126.1
click at [370, 249] on div "Janela de atendimento Grade de atendimento Capacidade Transportadoras Veículos …" at bounding box center [408, 176] width 817 height 352
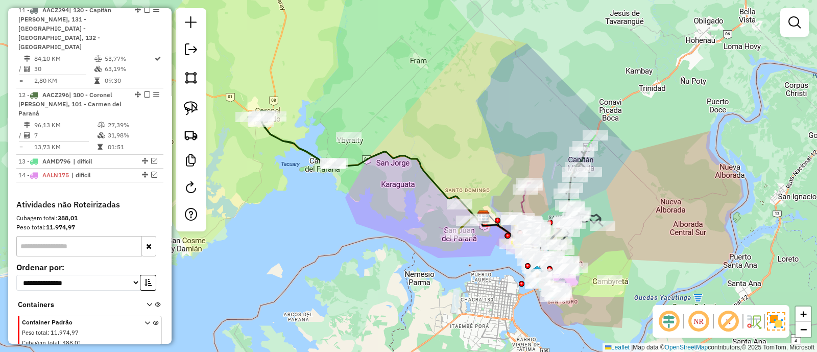
click at [345, 228] on div "Janela de atendimento Grade de atendimento Capacidade Transportadoras Veículos …" at bounding box center [408, 176] width 817 height 352
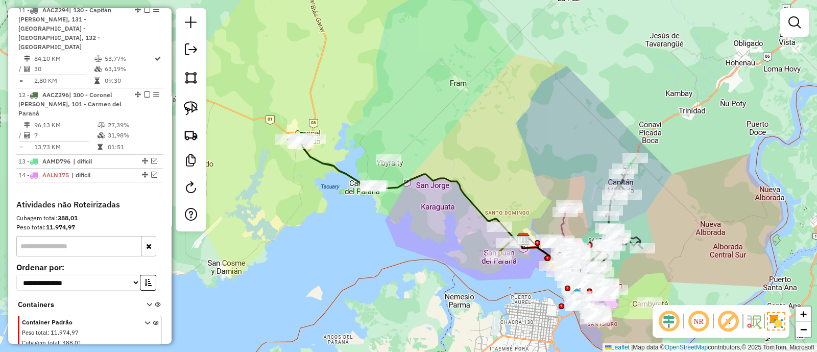
click at [337, 174] on icon at bounding box center [331, 160] width 87 height 54
select select "*********"
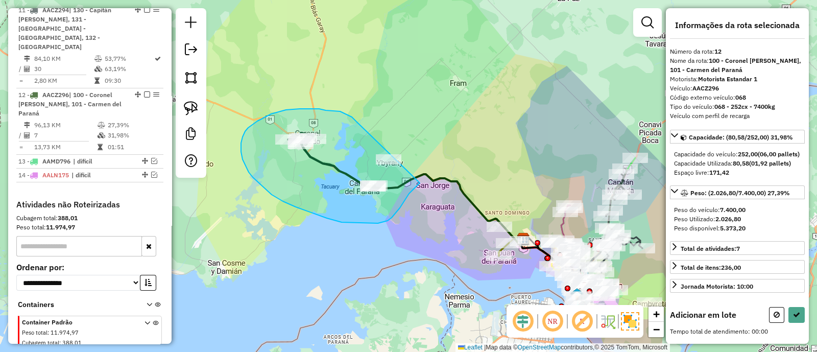
drag, startPoint x: 357, startPoint y: 122, endPoint x: 433, endPoint y: 162, distance: 85.9
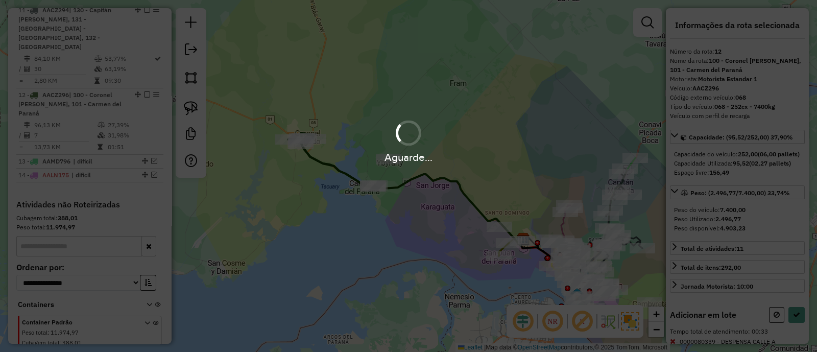
select select "*********"
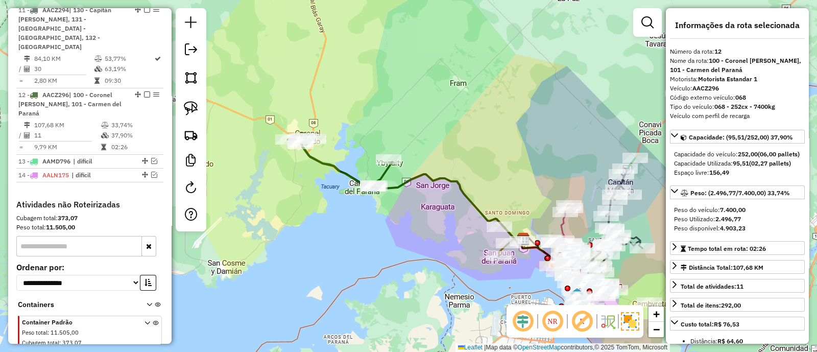
click at [426, 181] on icon at bounding box center [413, 191] width 223 height 107
drag, startPoint x: 436, startPoint y: 226, endPoint x: 314, endPoint y: 167, distance: 135.8
click at [317, 169] on div "Janela de atendimento Grade de atendimento Capacidade Transportadoras Veículos …" at bounding box center [408, 176] width 817 height 352
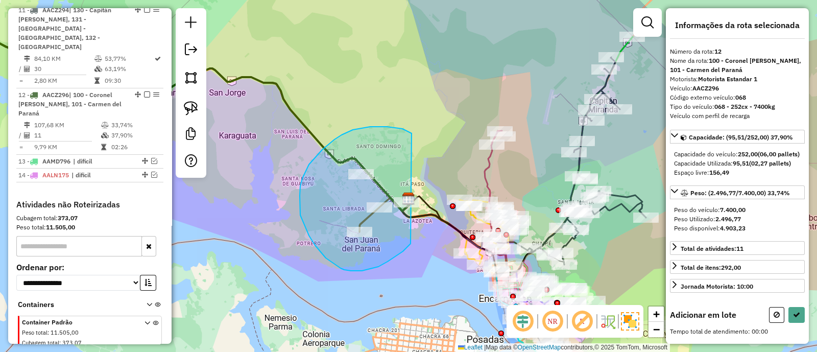
drag, startPoint x: 407, startPoint y: 131, endPoint x: 419, endPoint y: 238, distance: 108.4
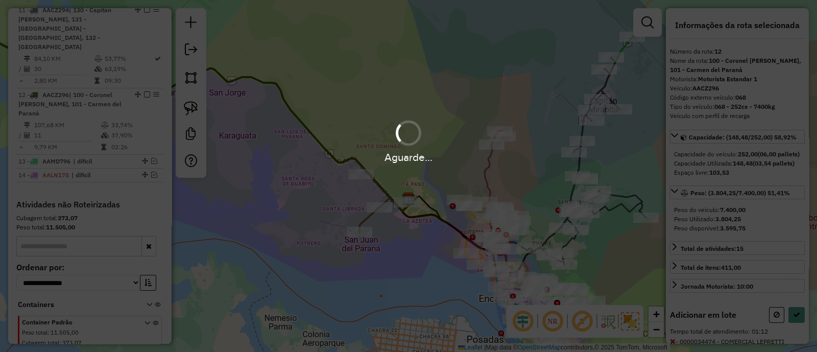
select select "*********"
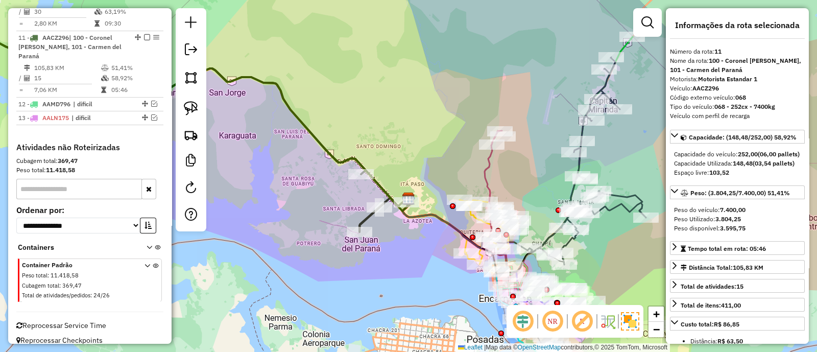
scroll to position [1013, 0]
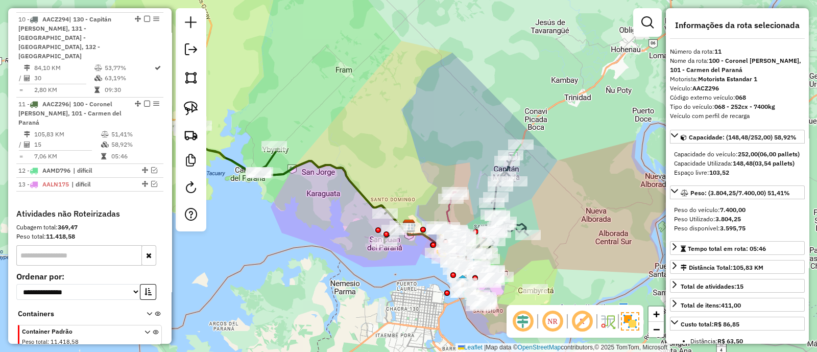
drag, startPoint x: 570, startPoint y: 263, endPoint x: 513, endPoint y: 248, distance: 59.2
click at [513, 248] on div "Janela de atendimento Grade de atendimento Capacidade Transportadoras Veículos …" at bounding box center [408, 176] width 817 height 352
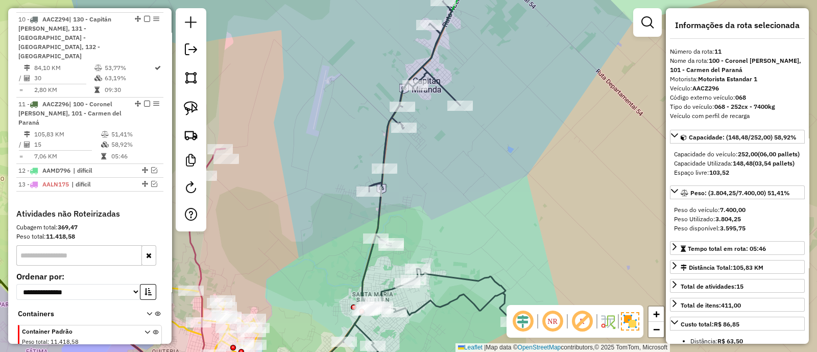
click at [379, 152] on icon at bounding box center [396, 194] width 233 height 386
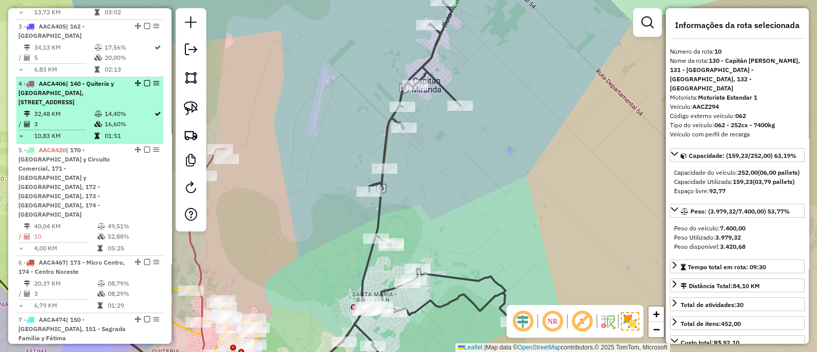
scroll to position [13, 0]
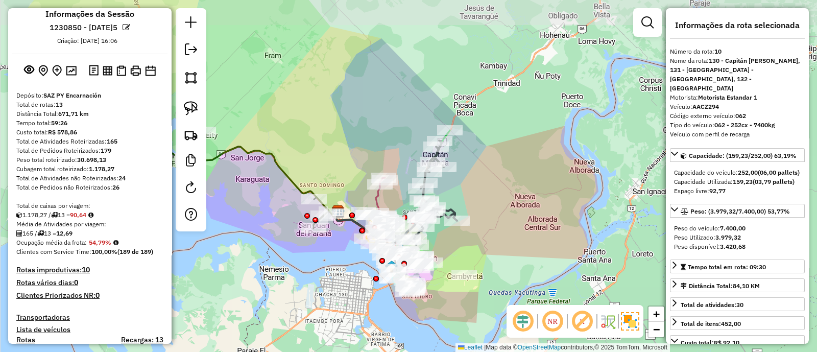
drag, startPoint x: 484, startPoint y: 152, endPoint x: 475, endPoint y: 185, distance: 33.9
click at [475, 185] on div "Janela de atendimento Grade de atendimento Capacidade Transportadoras Veículos …" at bounding box center [408, 176] width 817 height 352
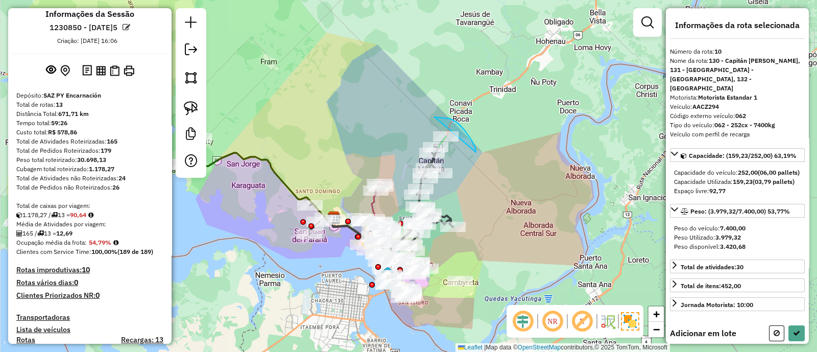
drag, startPoint x: 457, startPoint y: 123, endPoint x: 418, endPoint y: 158, distance: 52.8
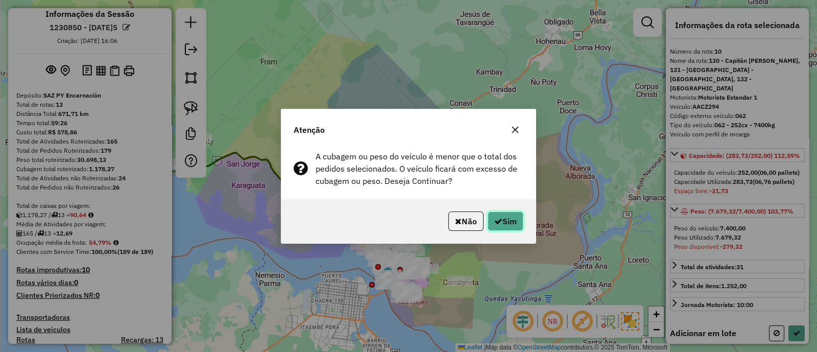
click at [500, 216] on button "Sim" at bounding box center [505, 220] width 36 height 19
select select "*********"
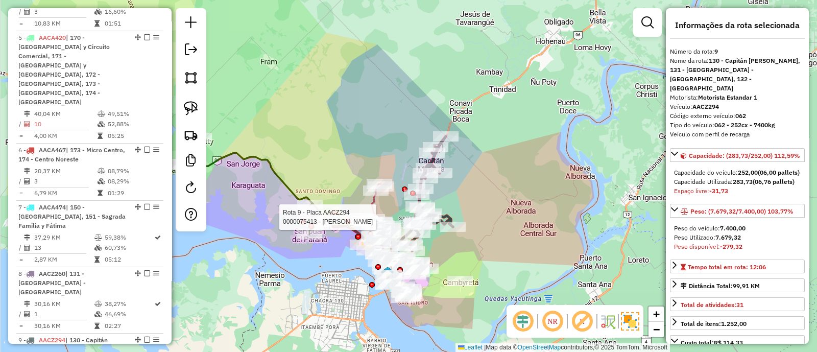
scroll to position [957, 0]
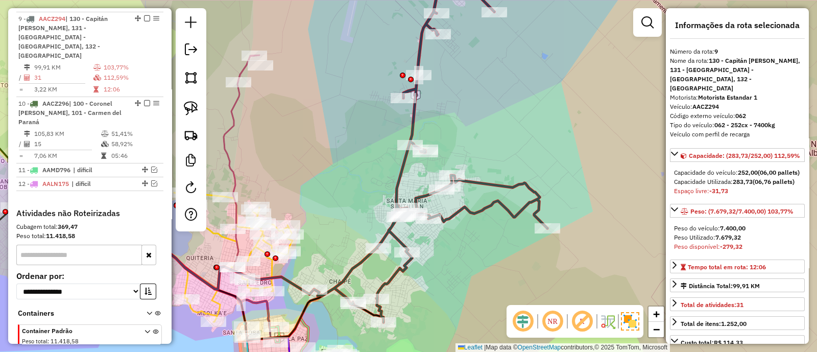
drag, startPoint x: 417, startPoint y: 288, endPoint x: 437, endPoint y: 257, distance: 36.8
click at [437, 258] on div "Janela de atendimento Grade de atendimento Capacidade Transportadoras Veículos …" at bounding box center [408, 176] width 817 height 352
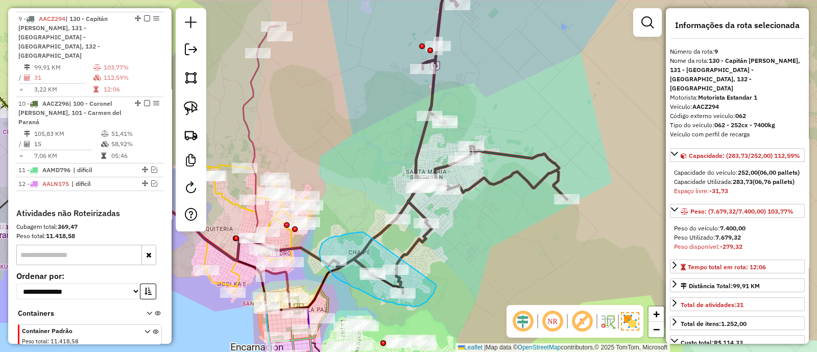
drag, startPoint x: 363, startPoint y: 232, endPoint x: 436, endPoint y: 284, distance: 90.0
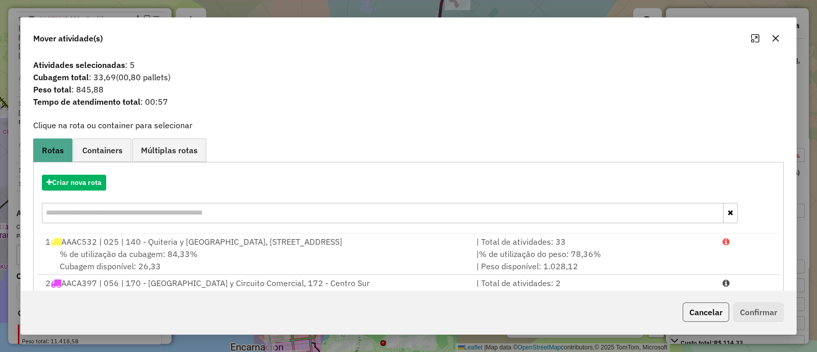
click at [700, 314] on button "Cancelar" at bounding box center [705, 311] width 46 height 19
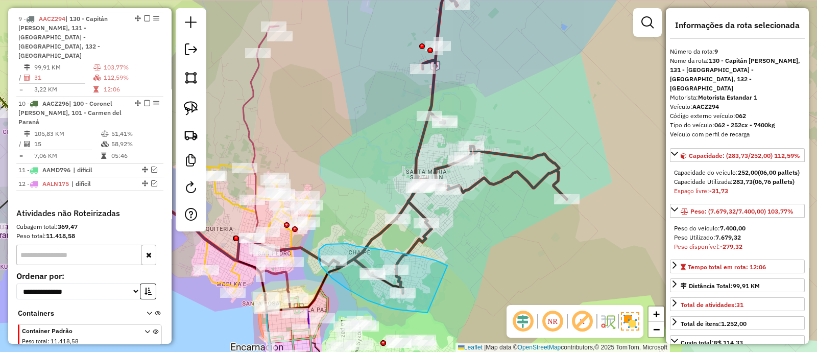
drag, startPoint x: 447, startPoint y: 265, endPoint x: 434, endPoint y: 312, distance: 48.8
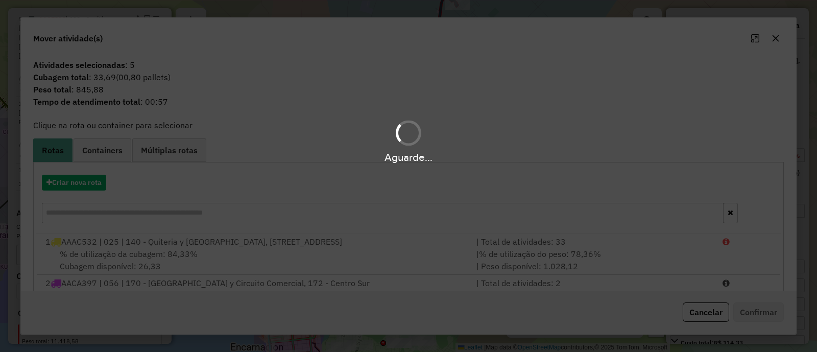
click at [102, 161] on div "Aguarde..." at bounding box center [408, 157] width 817 height 16
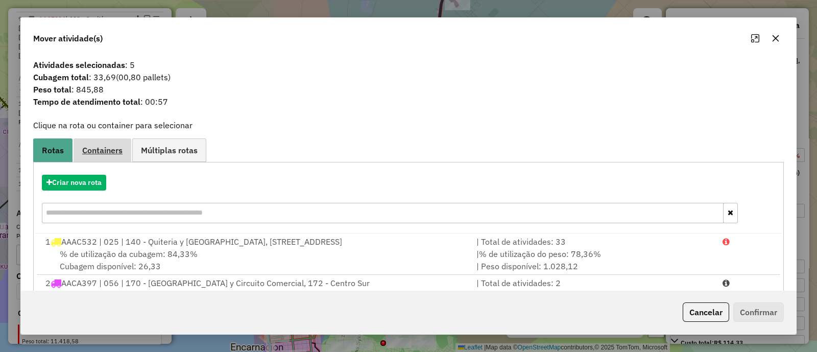
click at [105, 157] on link "Containers" at bounding box center [103, 149] width 58 height 23
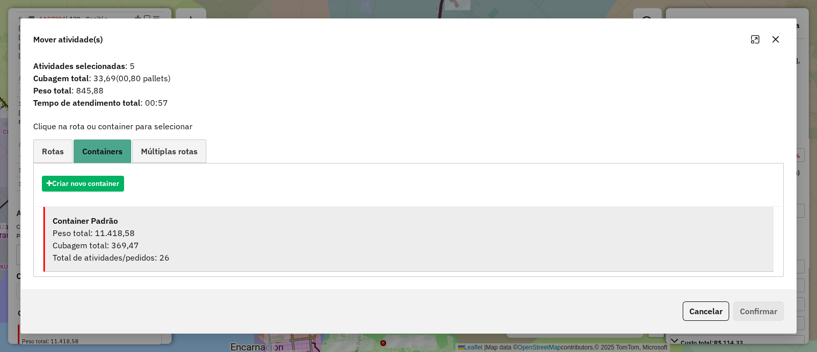
drag, startPoint x: 433, startPoint y: 246, endPoint x: 475, endPoint y: 243, distance: 41.4
click at [433, 246] on div "Cubagem total: 369,47" at bounding box center [409, 245] width 713 height 12
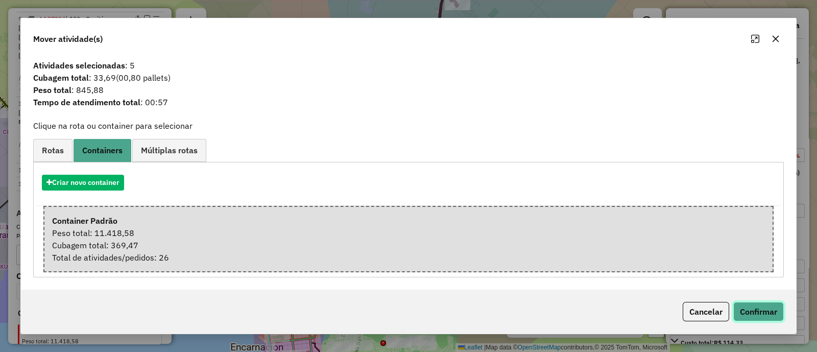
click at [755, 309] on button "Confirmar" at bounding box center [758, 311] width 51 height 19
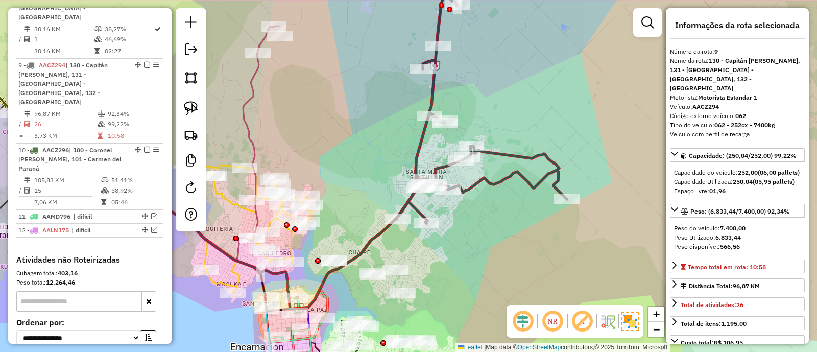
scroll to position [913, 0]
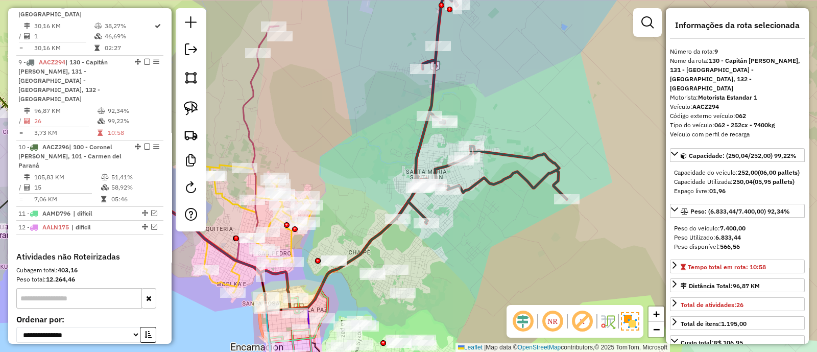
click at [496, 155] on icon at bounding box center [487, 94] width 159 height 258
click at [501, 148] on icon at bounding box center [487, 94] width 159 height 258
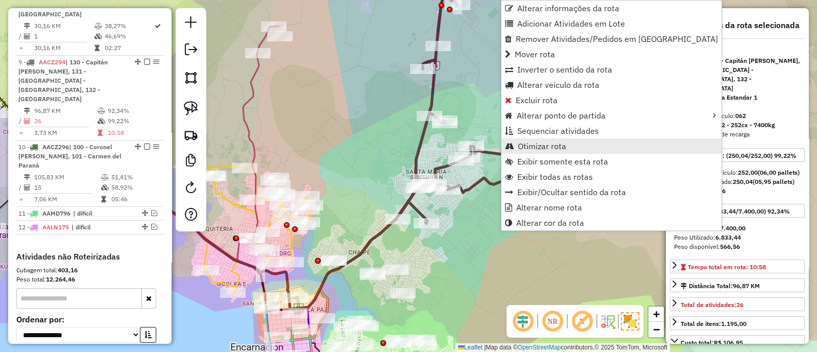
click at [535, 142] on span "Otimizar rota" at bounding box center [542, 146] width 48 height 8
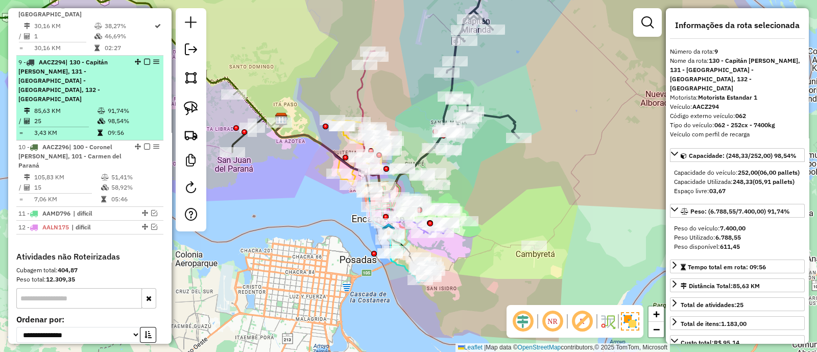
click at [144, 59] on em at bounding box center [147, 62] width 6 height 6
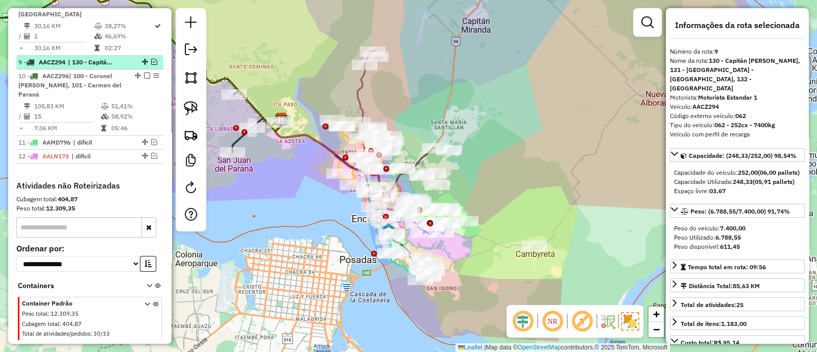
scroll to position [904, 0]
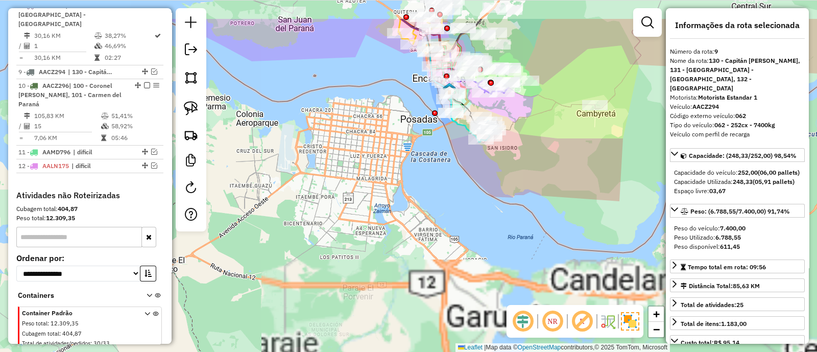
drag, startPoint x: 503, startPoint y: 223, endPoint x: 478, endPoint y: 269, distance: 52.6
click at [484, 280] on div "Janela de atendimento Grade de atendimento Capacidade Transportadoras Veículos …" at bounding box center [408, 176] width 817 height 352
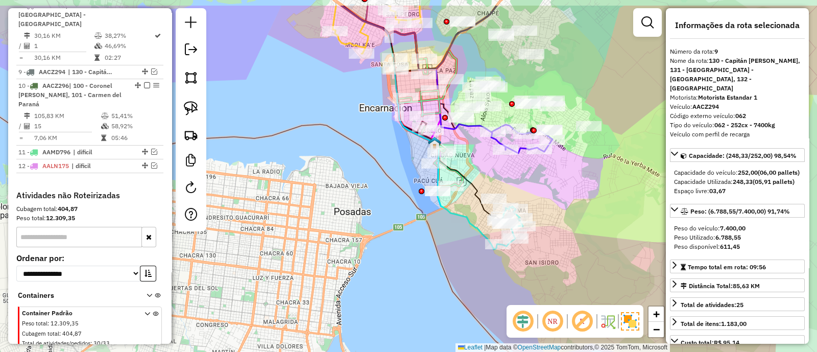
drag, startPoint x: 440, startPoint y: 247, endPoint x: 458, endPoint y: 289, distance: 46.0
click at [457, 287] on div "Janela de atendimento Grade de atendimento Capacidade Transportadoras Veículos …" at bounding box center [408, 176] width 817 height 352
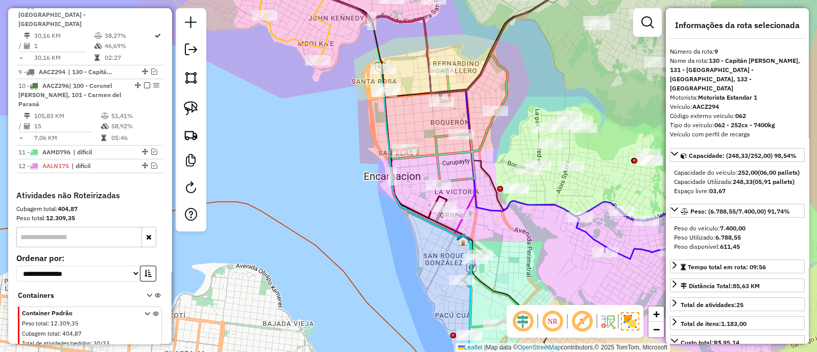
click at [459, 150] on icon at bounding box center [454, 191] width 131 height 272
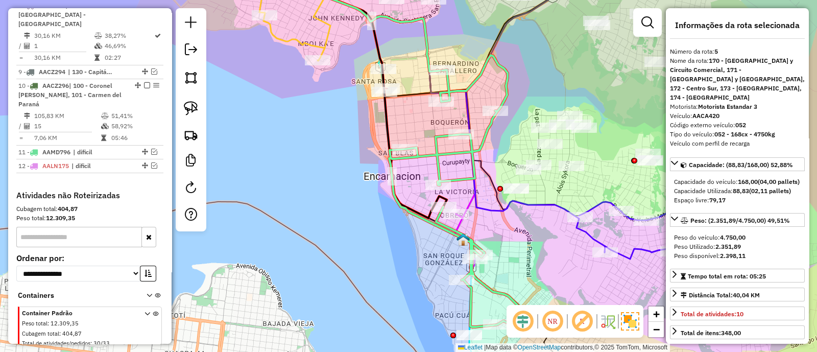
scroll to position [657, 0]
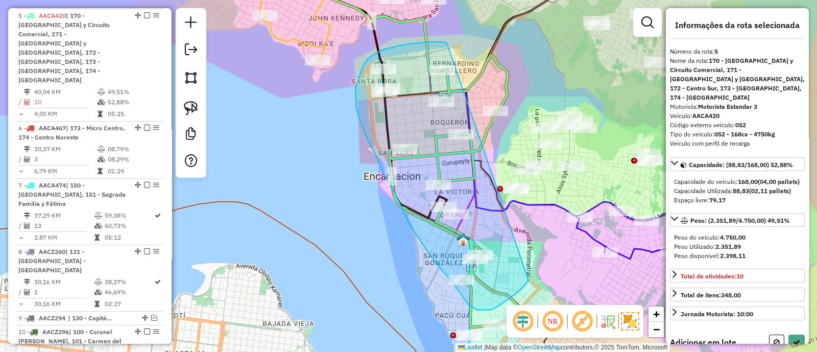
drag, startPoint x: 429, startPoint y: 42, endPoint x: 529, endPoint y: 279, distance: 257.6
click at [529, 279] on div "Janela de atendimento Grade de atendimento Capacidade Transportadoras Veículos …" at bounding box center [408, 176] width 817 height 352
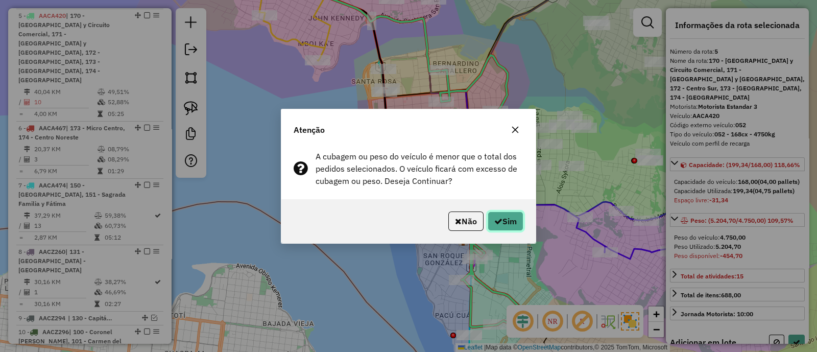
click at [520, 223] on button "Sim" at bounding box center [505, 220] width 36 height 19
select select "*********"
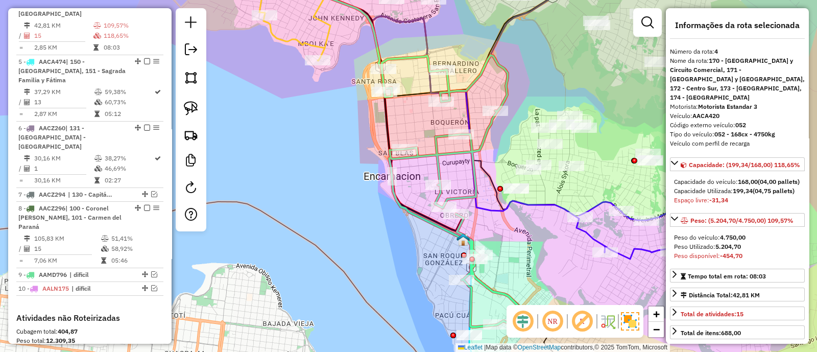
drag, startPoint x: 528, startPoint y: 254, endPoint x: 461, endPoint y: 116, distance: 153.7
click at [463, 119] on div "Janela de atendimento Grade de atendimento Capacidade Transportadoras Veículos …" at bounding box center [408, 176] width 817 height 352
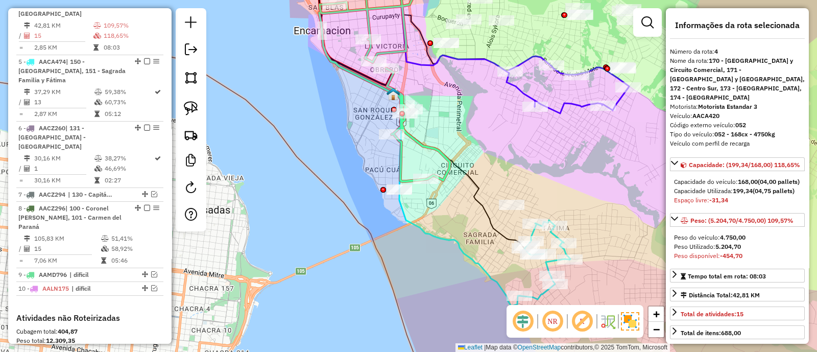
click at [581, 175] on div "Janela de atendimento Grade de atendimento Capacidade Transportadoras Veículos …" at bounding box center [408, 176] width 817 height 352
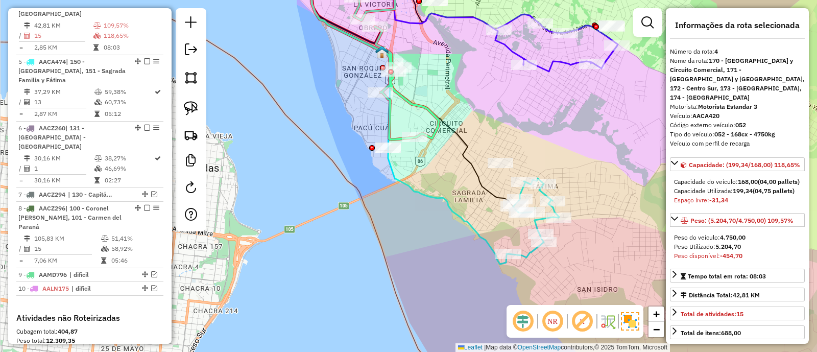
click at [469, 221] on icon at bounding box center [408, 114] width 200 height 299
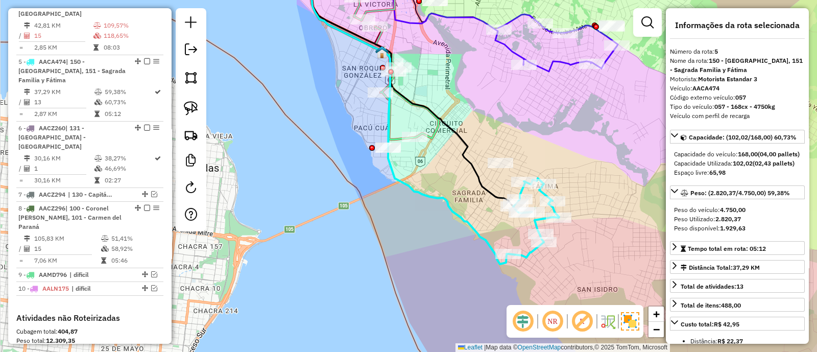
scroll to position [676, 0]
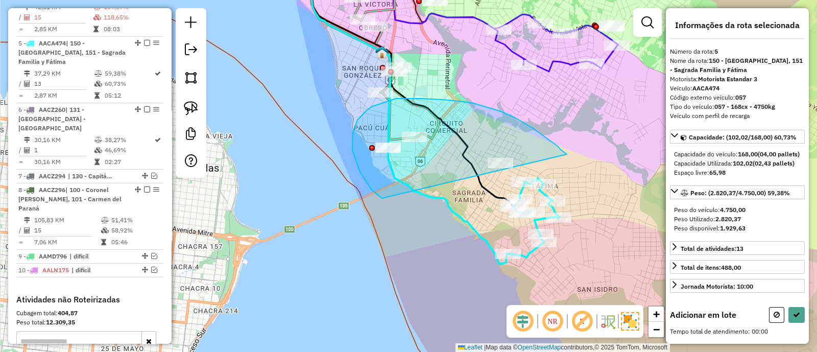
drag, startPoint x: 558, startPoint y: 147, endPoint x: 408, endPoint y: 212, distance: 163.4
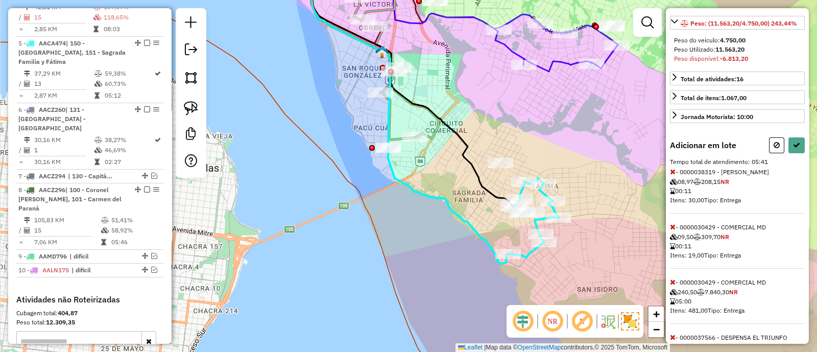
scroll to position [191, 0]
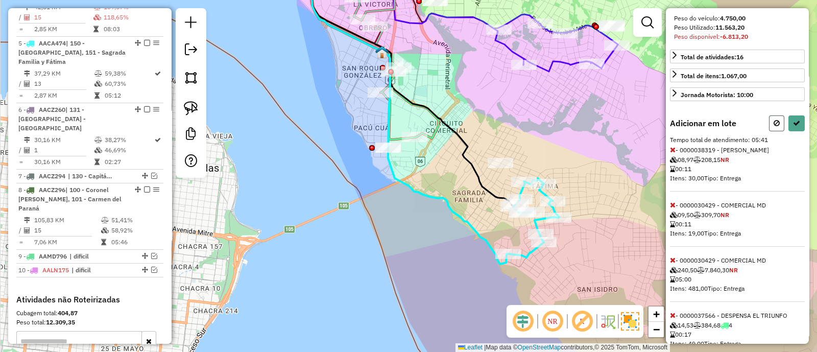
click at [775, 131] on button at bounding box center [776, 123] width 15 height 16
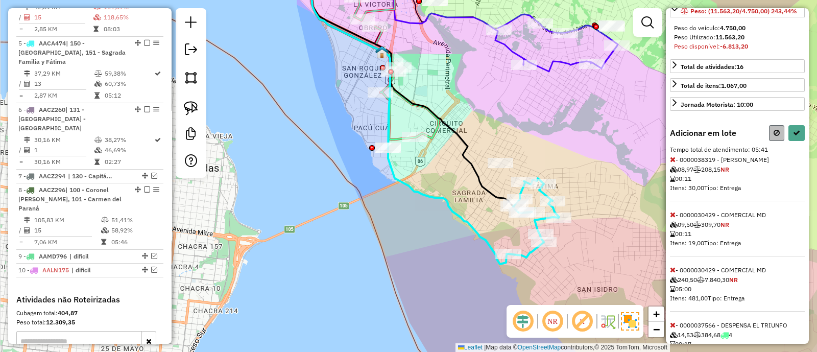
select select "*********"
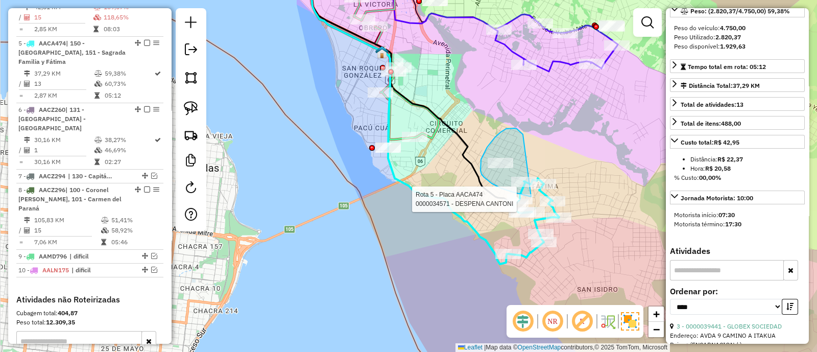
drag, startPoint x: 520, startPoint y: 131, endPoint x: 572, endPoint y: 203, distance: 88.7
click at [572, 203] on div "Rota 5 - Placa AACA474 0000034571 - DESPENA CANTONI Janela de atendimento Grade…" at bounding box center [408, 176] width 817 height 352
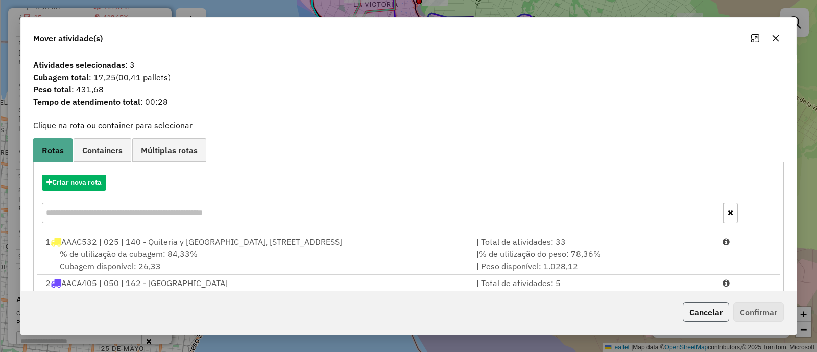
click at [701, 315] on button "Cancelar" at bounding box center [705, 311] width 46 height 19
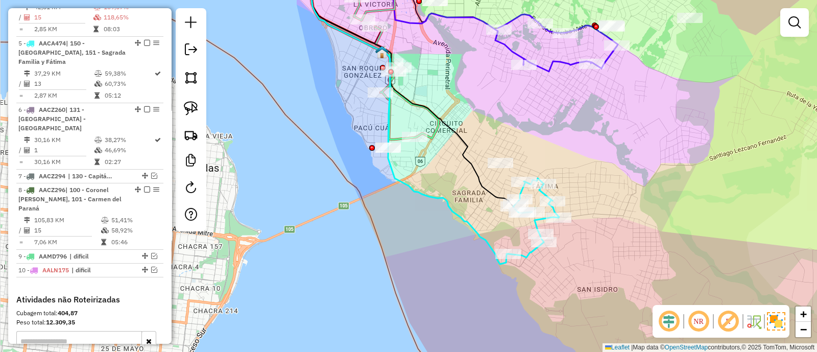
click at [467, 227] on icon at bounding box center [408, 114] width 200 height 299
select select "*********"
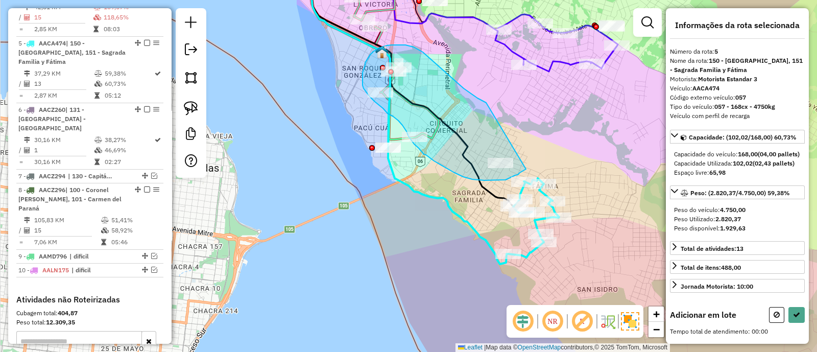
drag, startPoint x: 464, startPoint y: 88, endPoint x: 526, endPoint y: 169, distance: 101.9
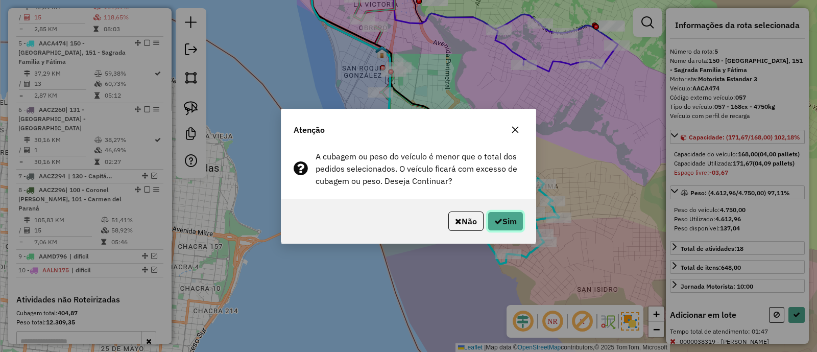
click at [498, 221] on icon "button" at bounding box center [498, 221] width 8 height 8
select select "*********"
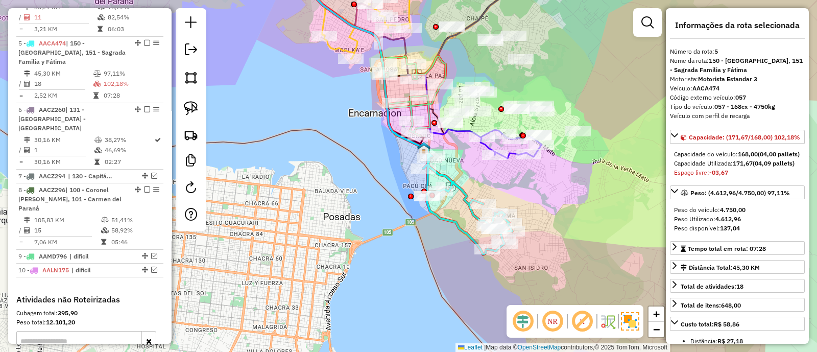
drag, startPoint x: 472, startPoint y: 154, endPoint x: 473, endPoint y: 202, distance: 48.0
click at [473, 202] on div "Janela de atendimento Grade de atendimento Capacidade Transportadoras Veículos …" at bounding box center [408, 176] width 817 height 352
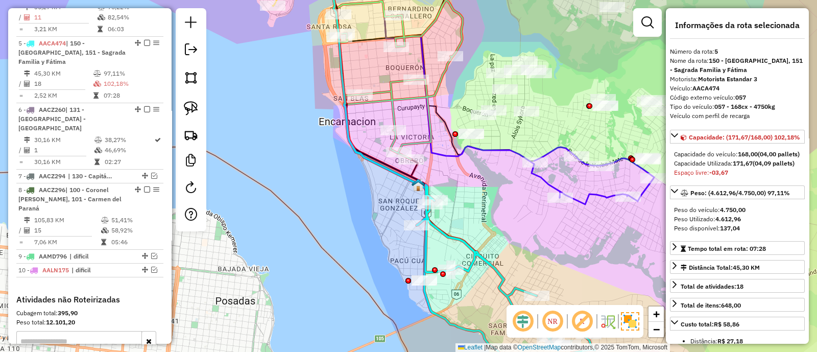
click at [414, 145] on icon at bounding box center [400, 80] width 126 height 159
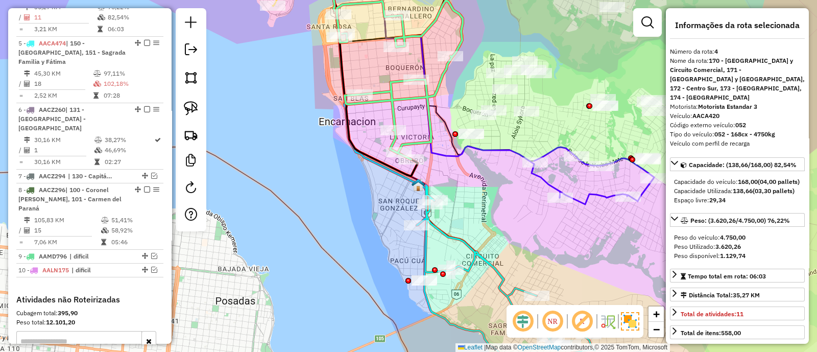
scroll to position [591, 0]
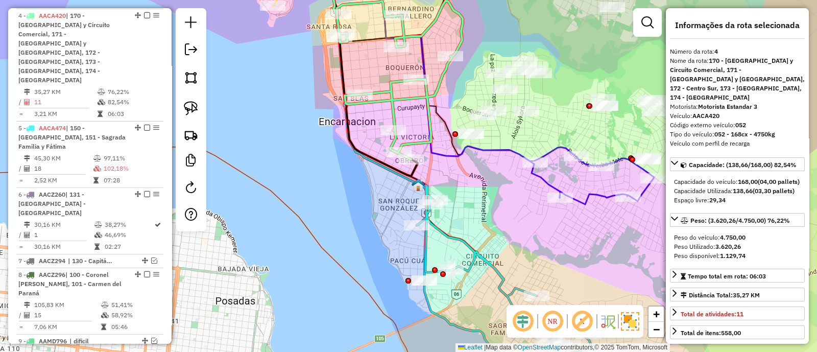
click at [449, 235] on icon at bounding box center [506, 286] width 179 height 202
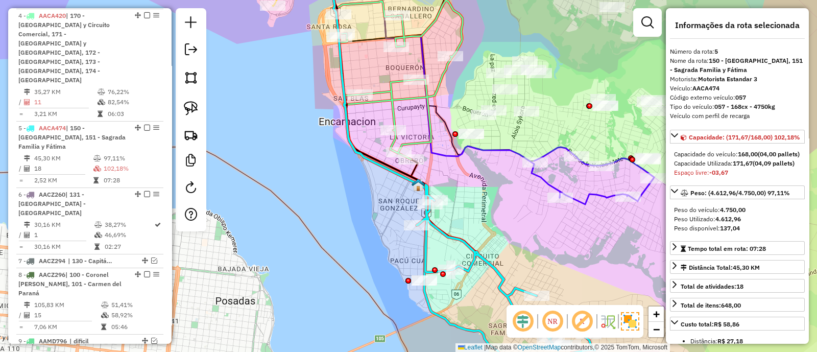
scroll to position [676, 0]
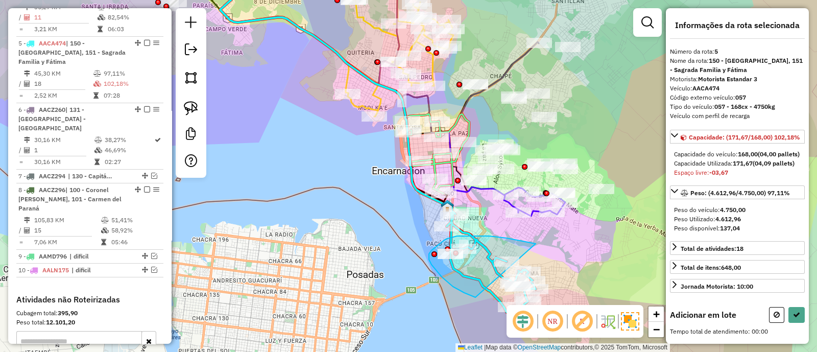
drag, startPoint x: 535, startPoint y: 243, endPoint x: 475, endPoint y: 297, distance: 80.6
click at [475, 297] on div "Janela de atendimento Grade de atendimento Capacidade Transportadoras Veículos …" at bounding box center [408, 176] width 817 height 352
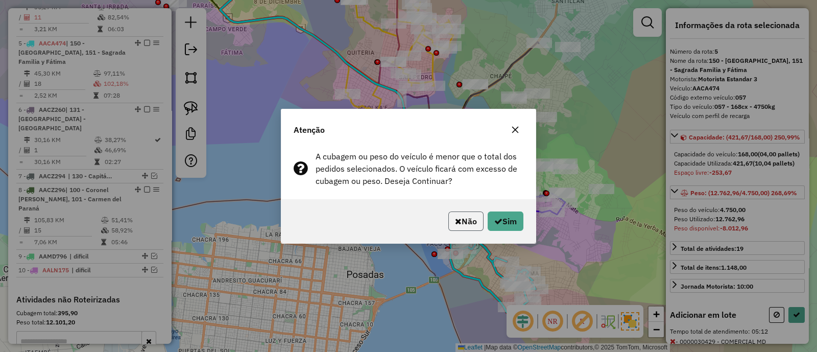
click at [475, 219] on button "Não" at bounding box center [465, 220] width 35 height 19
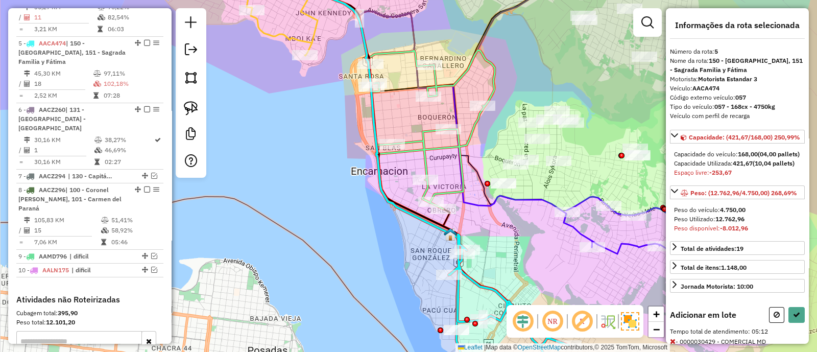
click at [460, 179] on icon at bounding box center [432, 129] width 126 height 159
click at [461, 194] on icon at bounding box center [432, 129] width 126 height 159
click at [773, 318] on icon at bounding box center [776, 314] width 6 height 7
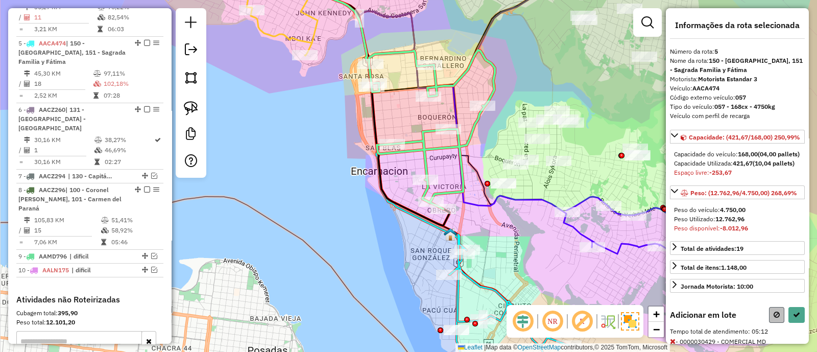
select select "*********"
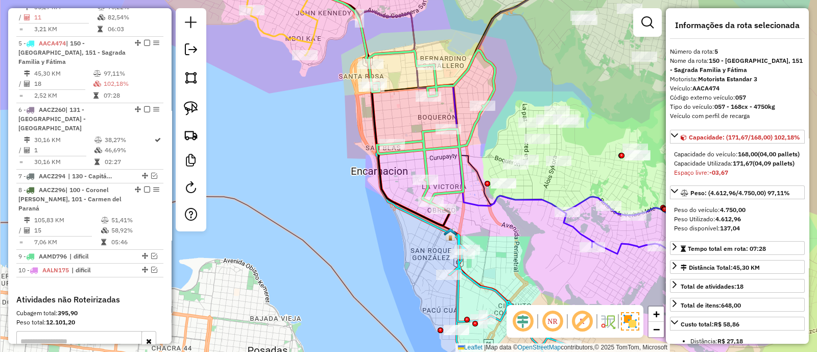
click at [462, 141] on icon at bounding box center [432, 129] width 126 height 159
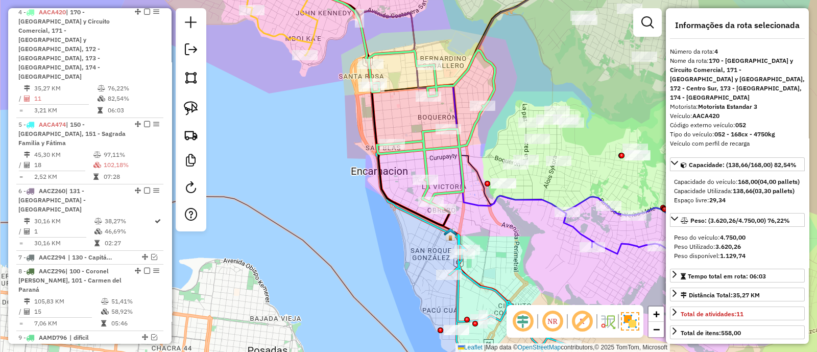
scroll to position [591, 0]
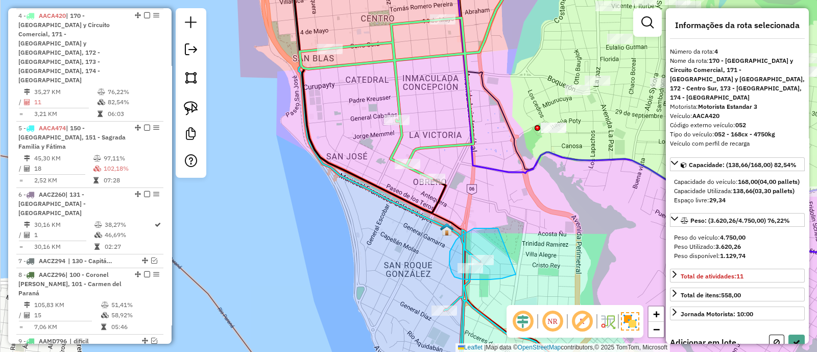
drag, startPoint x: 496, startPoint y: 228, endPoint x: 520, endPoint y: 272, distance: 49.8
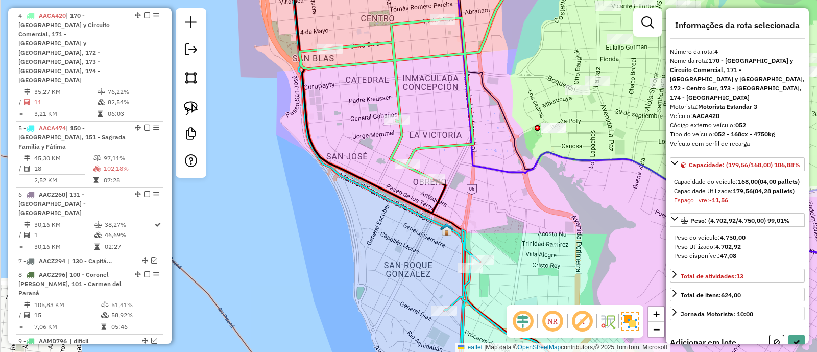
scroll to position [150, 0]
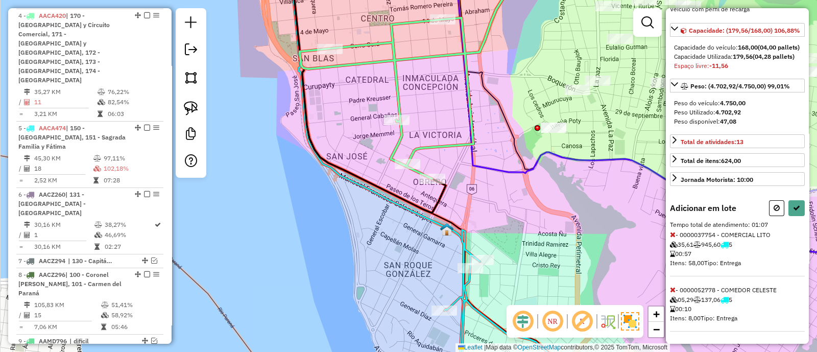
click at [670, 232] on icon at bounding box center [673, 234] width 6 height 7
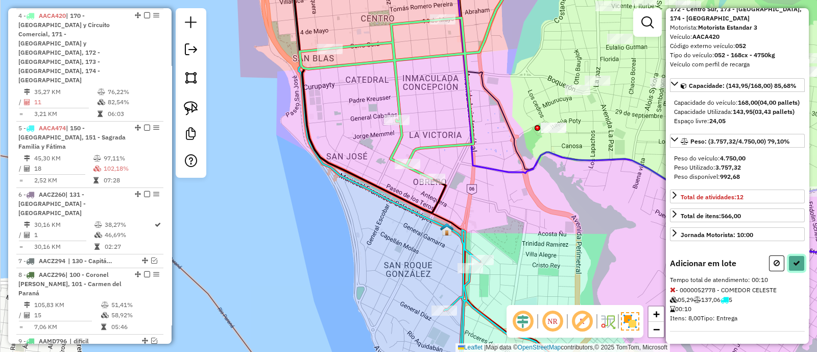
click at [800, 264] on button at bounding box center [796, 263] width 16 height 16
select select "*********"
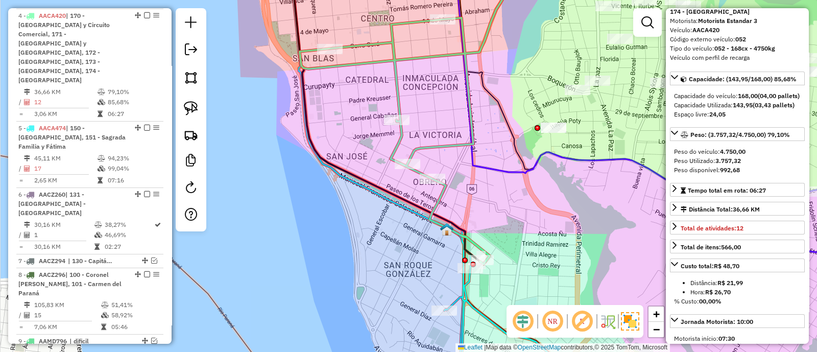
click at [470, 300] on icon at bounding box center [516, 308] width 145 height 157
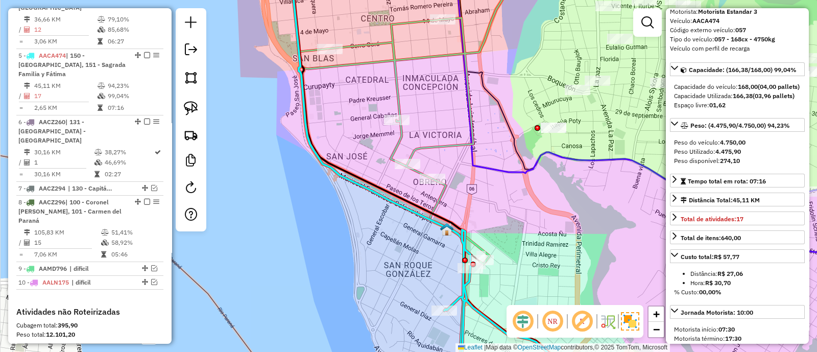
scroll to position [676, 0]
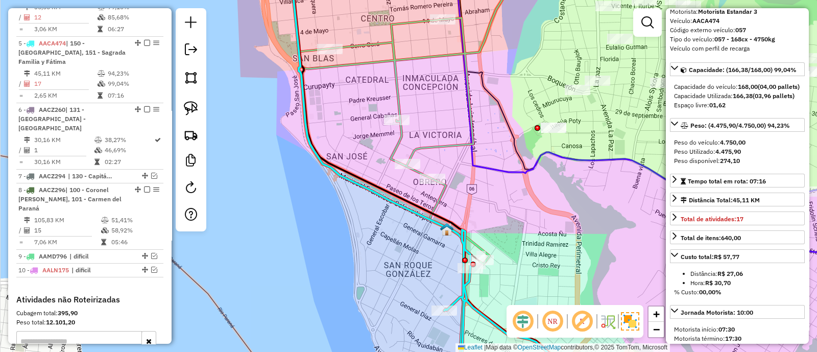
click at [452, 142] on icon at bounding box center [411, 114] width 223 height 299
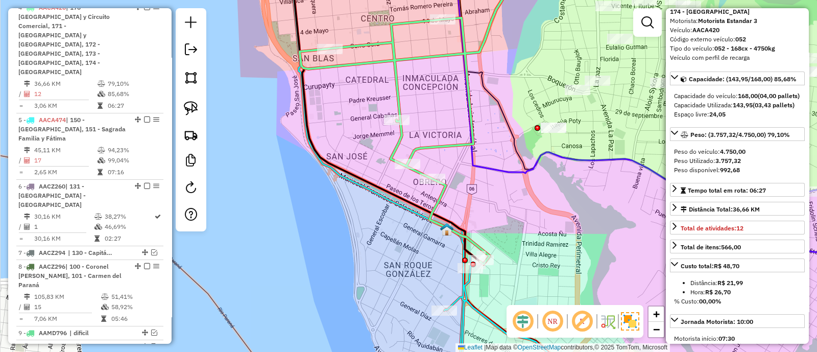
scroll to position [591, 0]
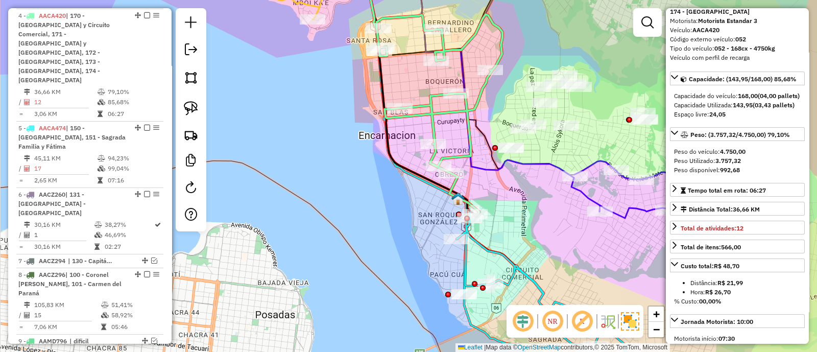
click at [501, 253] on icon at bounding box center [545, 293] width 179 height 188
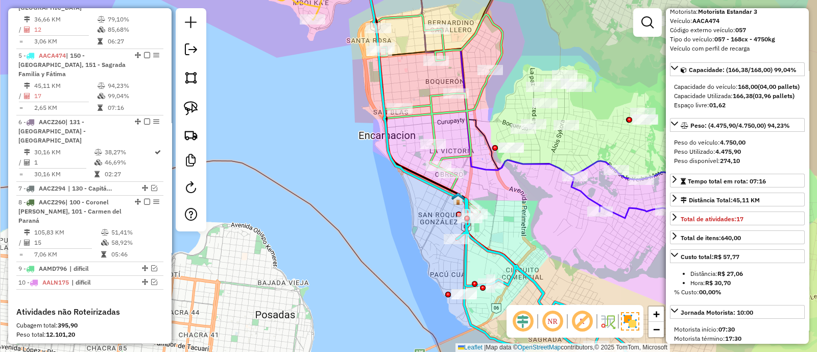
scroll to position [676, 0]
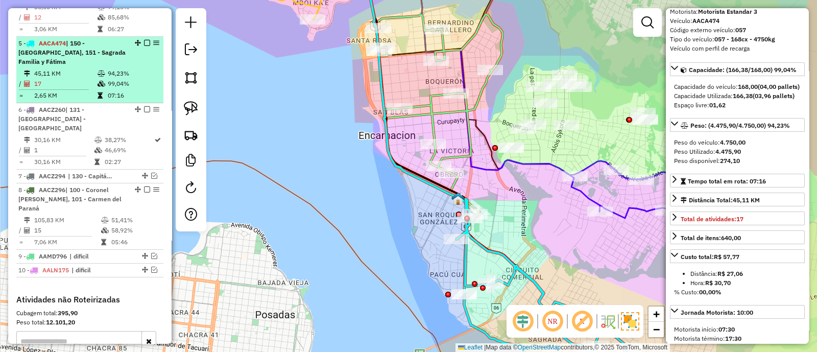
click at [144, 40] on em at bounding box center [147, 43] width 6 height 6
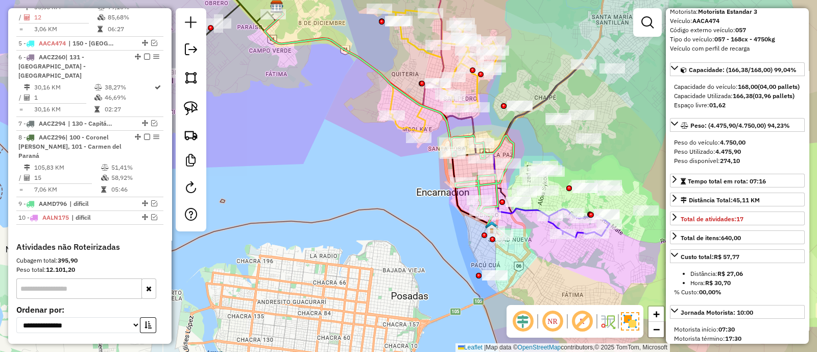
click at [498, 202] on icon at bounding box center [482, 185] width 63 height 101
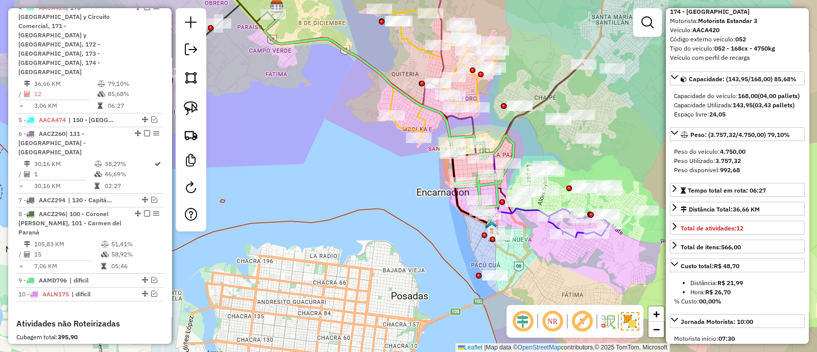
scroll to position [591, 0]
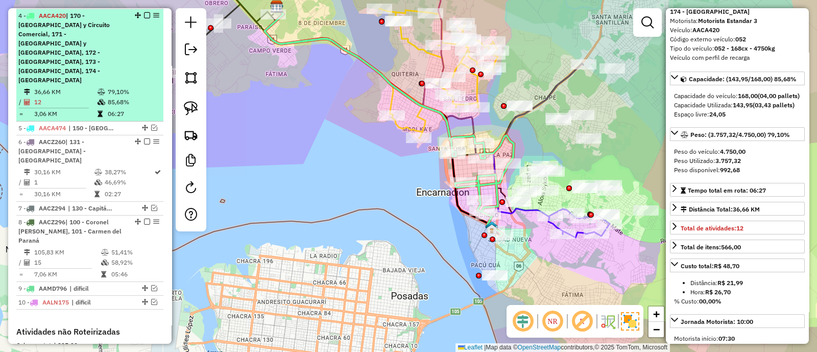
click at [144, 14] on em at bounding box center [147, 15] width 6 height 6
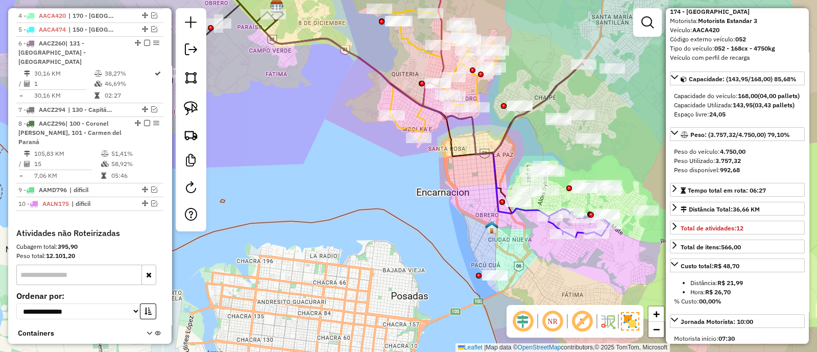
click at [580, 231] on icon at bounding box center [580, 223] width 60 height 29
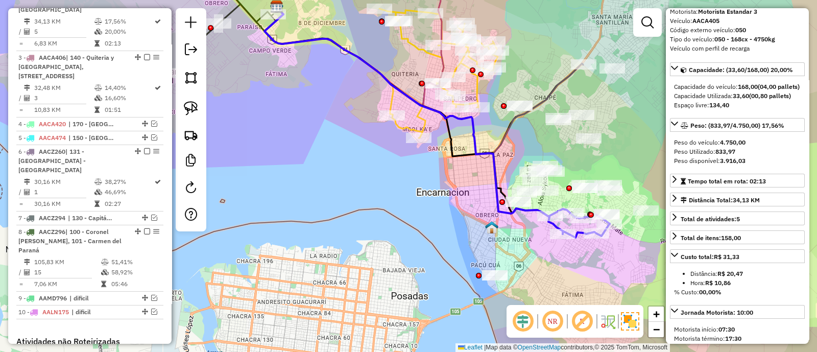
scroll to position [477, 0]
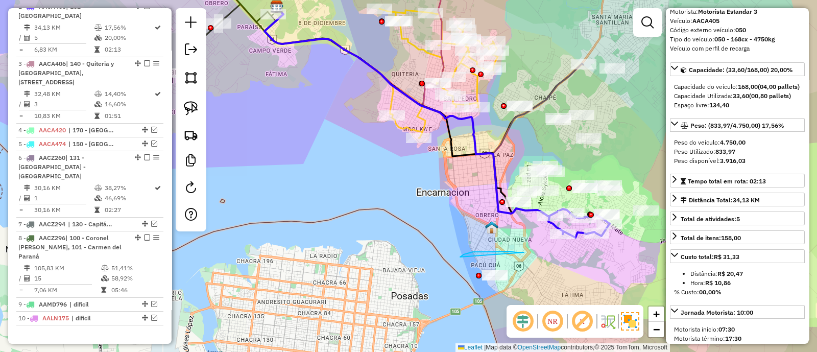
drag, startPoint x: 473, startPoint y: 252, endPoint x: 520, endPoint y: 306, distance: 72.4
click at [520, 306] on hb-router-mapa "Informações da Sessão 1230850 - [DATE] Criação: [DATE] 16:06 Depósito: SAZ PY E…" at bounding box center [408, 176] width 817 height 352
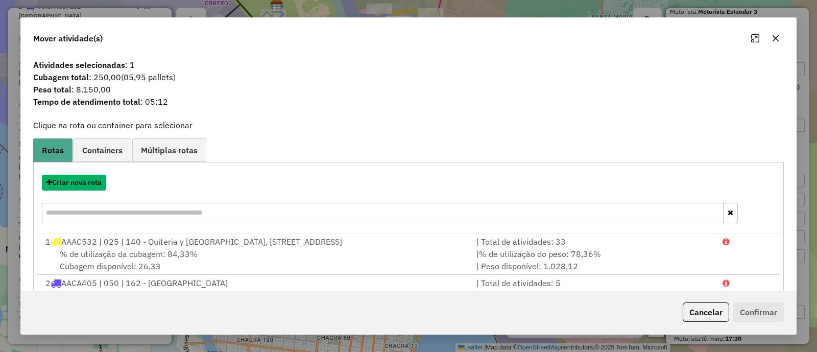
click at [92, 188] on button "Criar nova rota" at bounding box center [74, 183] width 64 height 16
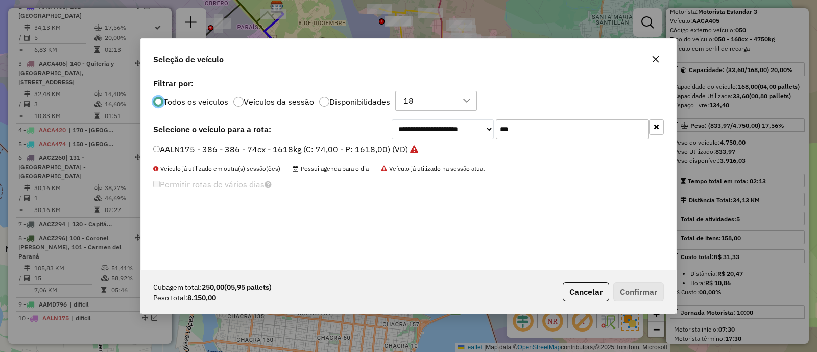
scroll to position [5, 3]
click at [555, 134] on input "***" at bounding box center [572, 129] width 153 height 20
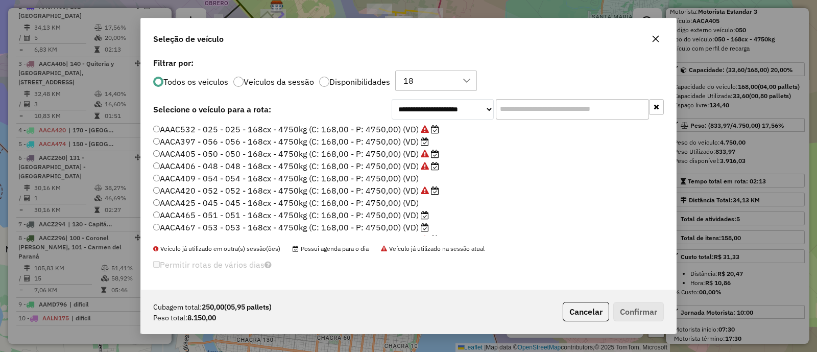
scroll to position [127, 0]
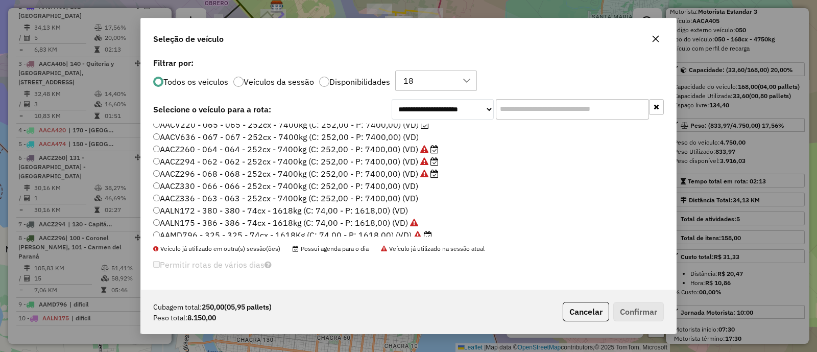
click at [325, 77] on div at bounding box center [324, 82] width 10 height 10
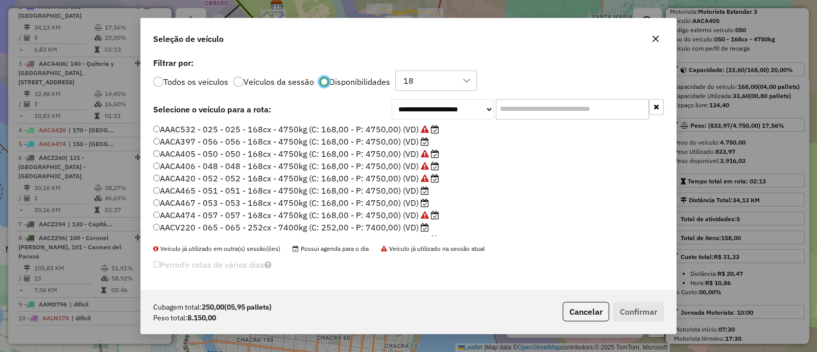
scroll to position [46, 0]
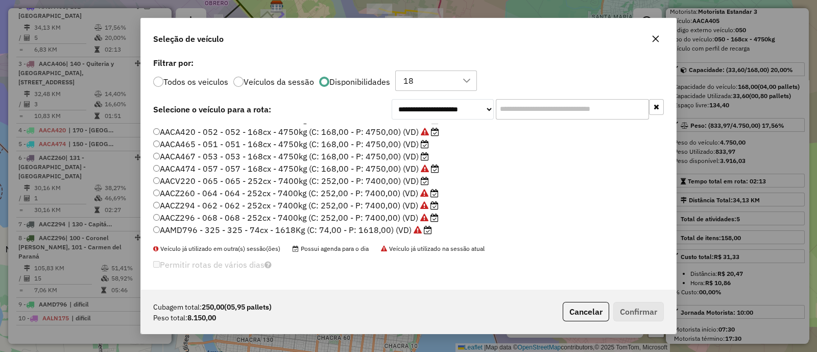
click at [408, 180] on label "AACV220 - 065 - 065 - 252cx - 7400kg (C: 252,00 - P: 7400,00) (VD)" at bounding box center [291, 181] width 276 height 12
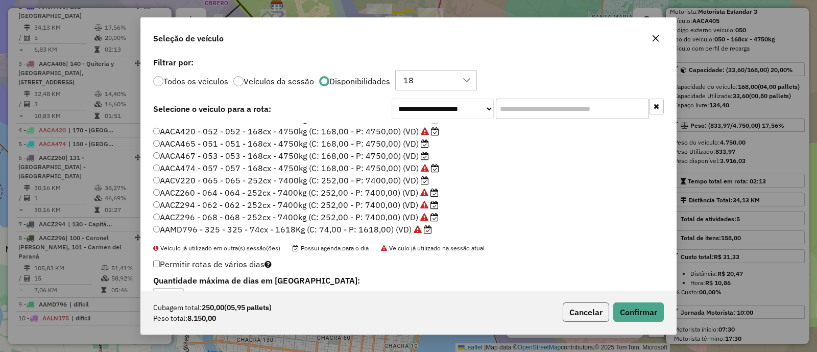
click at [575, 308] on button "Cancelar" at bounding box center [586, 311] width 46 height 19
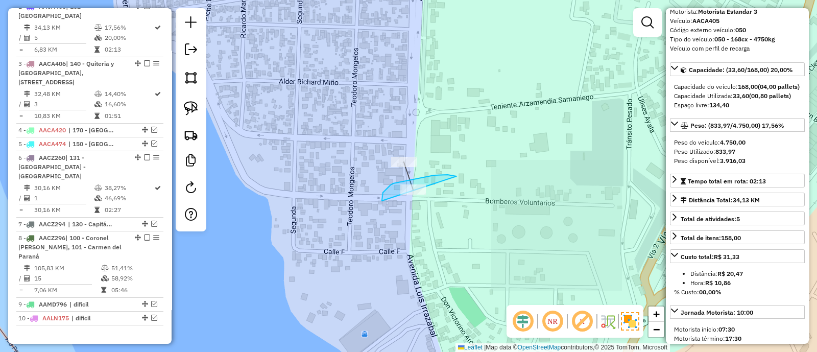
drag, startPoint x: 448, startPoint y: 175, endPoint x: 426, endPoint y: 239, distance: 68.3
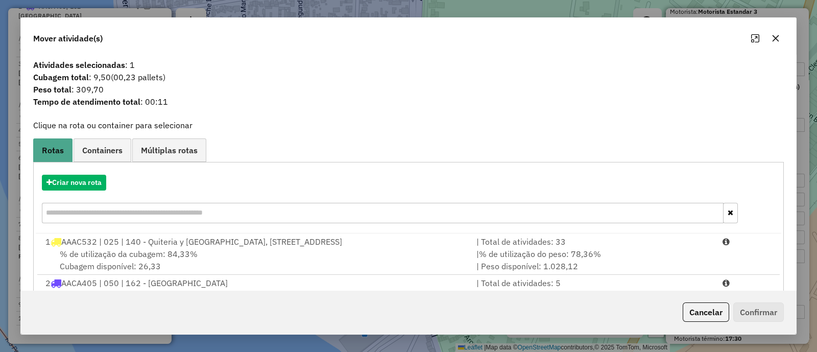
click at [727, 314] on button "Cancelar" at bounding box center [705, 311] width 46 height 19
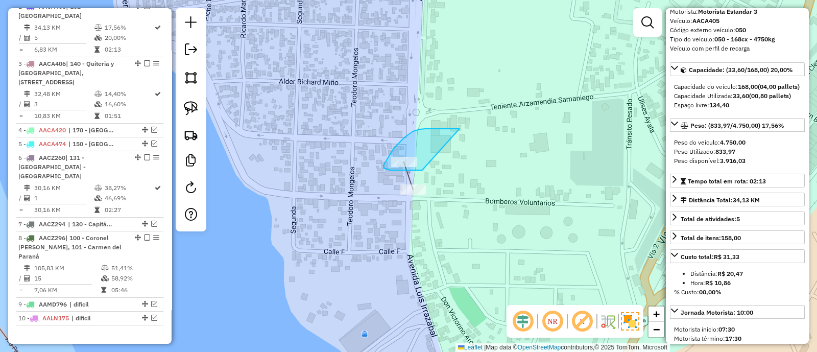
drag, startPoint x: 459, startPoint y: 129, endPoint x: 447, endPoint y: 168, distance: 41.7
click at [447, 168] on div "Janela de atendimento Grade de atendimento Capacidade Transportadoras Veículos …" at bounding box center [408, 176] width 817 height 352
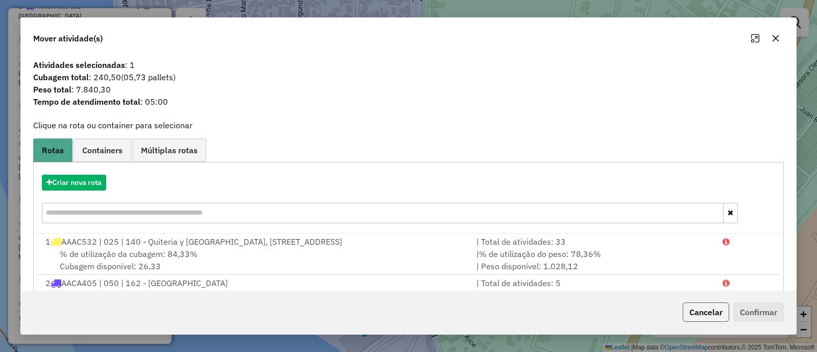
click at [716, 315] on button "Cancelar" at bounding box center [705, 311] width 46 height 19
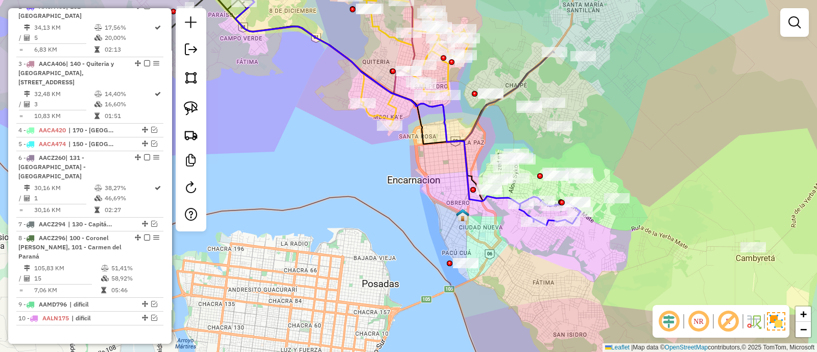
drag, startPoint x: 467, startPoint y: 240, endPoint x: 440, endPoint y: 239, distance: 27.6
click at [441, 239] on div "Janela de atendimento Grade de atendimento Capacidade Transportadoras Veículos …" at bounding box center [408, 176] width 817 height 352
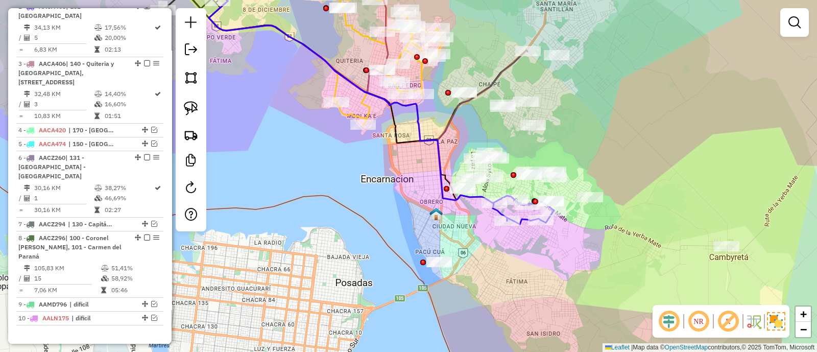
drag, startPoint x: 472, startPoint y: 235, endPoint x: 344, endPoint y: 241, distance: 128.3
click at [345, 241] on div "Janela de atendimento Grade de atendimento Capacidade Transportadoras Veículos …" at bounding box center [408, 176] width 817 height 352
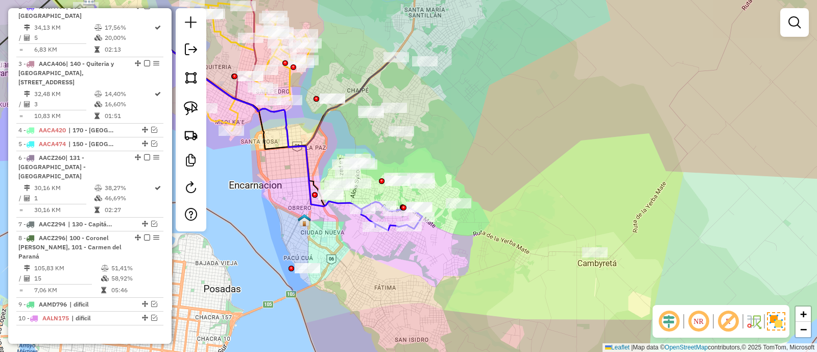
click at [370, 218] on icon at bounding box center [226, 115] width 298 height 223
select select "*********"
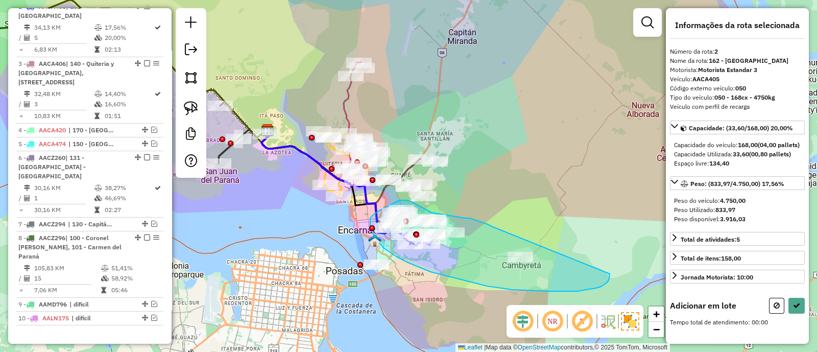
drag, startPoint x: 481, startPoint y: 222, endPoint x: 609, endPoint y: 274, distance: 138.6
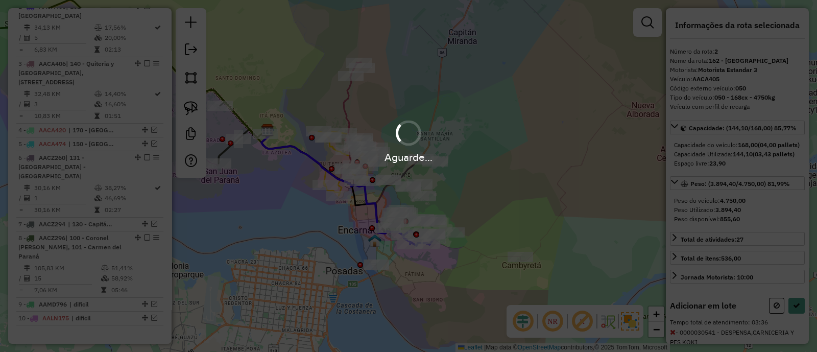
select select "*********"
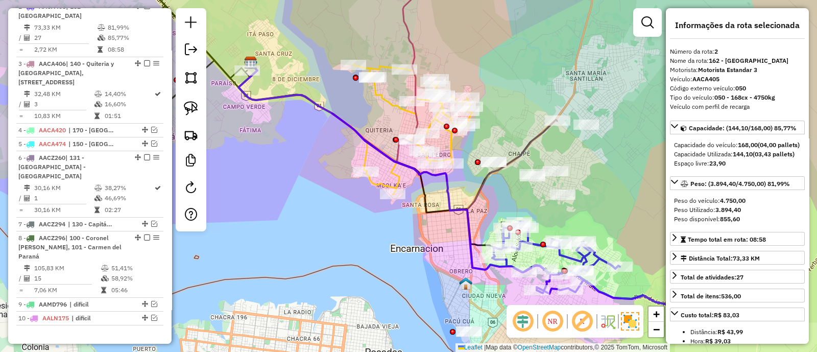
click at [523, 151] on icon at bounding box center [397, 138] width 319 height 143
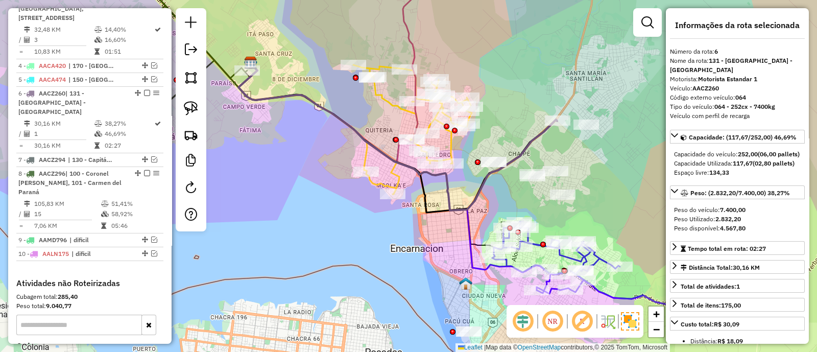
scroll to position [618, 0]
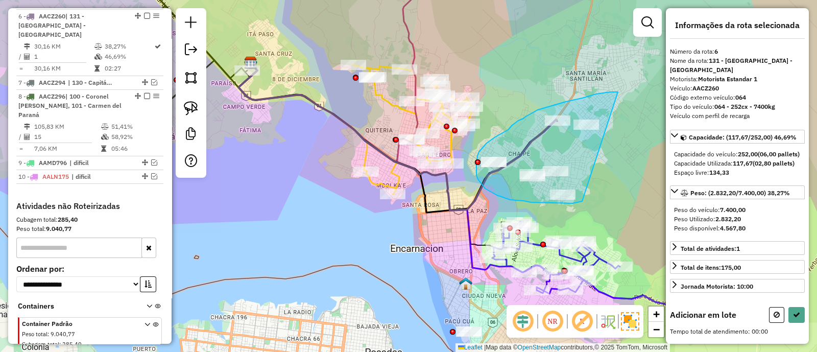
drag, startPoint x: 610, startPoint y: 92, endPoint x: 602, endPoint y: 187, distance: 95.3
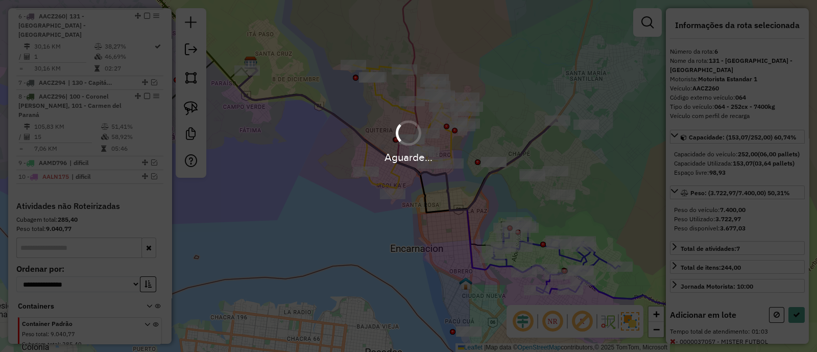
select select "*********"
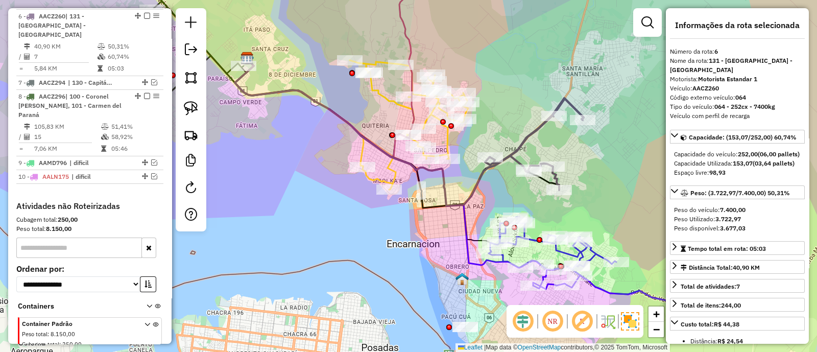
drag, startPoint x: 500, startPoint y: 211, endPoint x: 487, endPoint y: 166, distance: 47.2
click at [487, 168] on div "Rota 2 - Placa AACA405 0000039731 - KIOSKO ÑA BETY Rota 2 - Placa AACA405 00000…" at bounding box center [408, 176] width 817 height 352
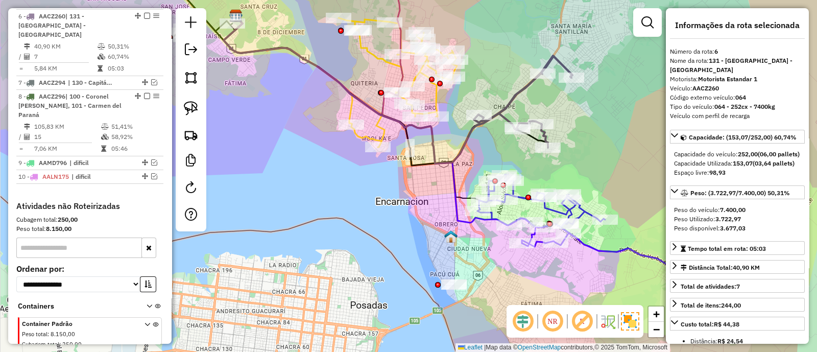
click at [462, 192] on icon at bounding box center [357, 111] width 267 height 182
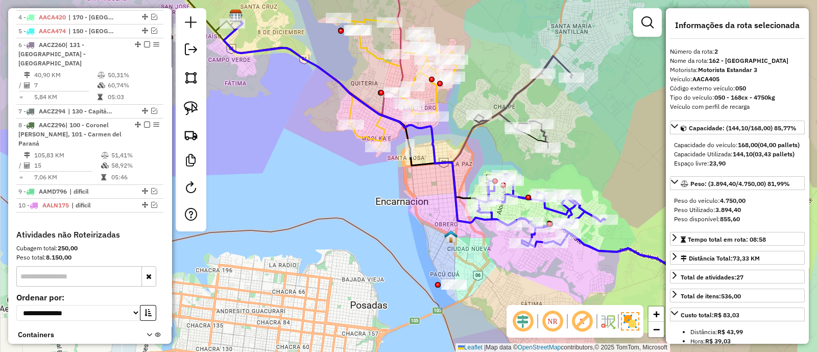
scroll to position [477, 0]
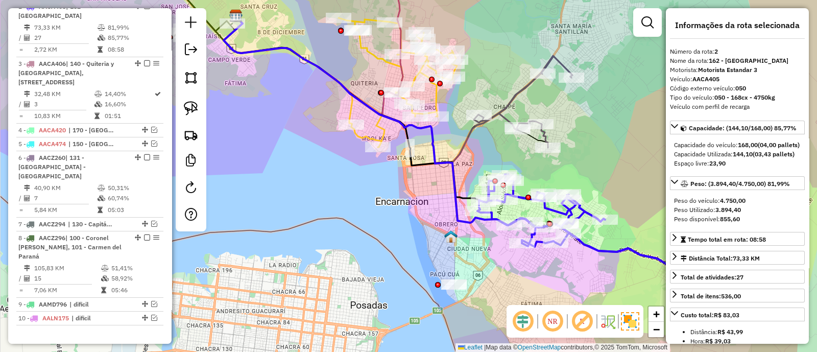
click at [455, 196] on icon at bounding box center [483, 146] width 519 height 253
click at [451, 198] on icon at bounding box center [483, 146] width 519 height 253
click at [447, 213] on div "Janela de atendimento Grade de atendimento Capacidade Transportadoras Veículos …" at bounding box center [408, 176] width 817 height 352
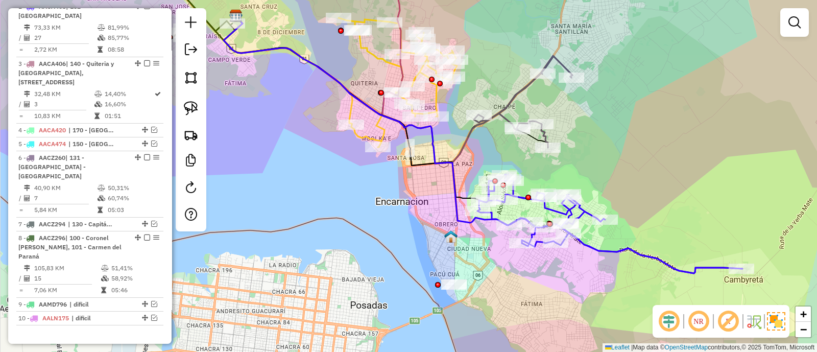
click at [471, 225] on icon at bounding box center [483, 146] width 519 height 253
select select "*********"
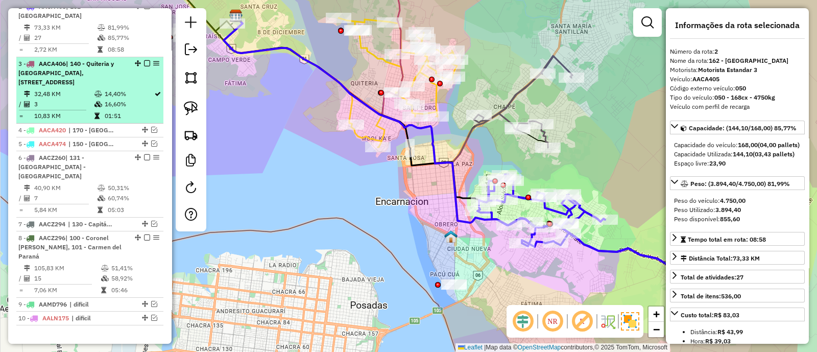
drag, startPoint x: 143, startPoint y: 11, endPoint x: 154, endPoint y: 28, distance: 19.3
click at [144, 9] on em at bounding box center [147, 6] width 6 height 6
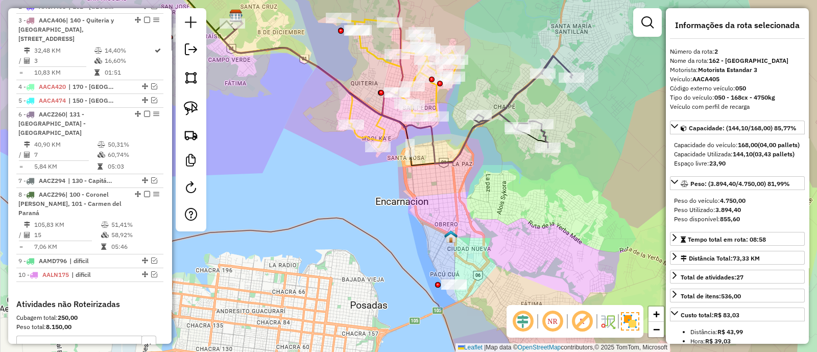
drag, startPoint x: 513, startPoint y: 232, endPoint x: 518, endPoint y: 245, distance: 14.2
click at [518, 243] on div "Rota 6 - Placa AACZ260 0000037057 - MISTER FUTBOL Janela de atendimento Grade d…" at bounding box center [408, 176] width 817 height 352
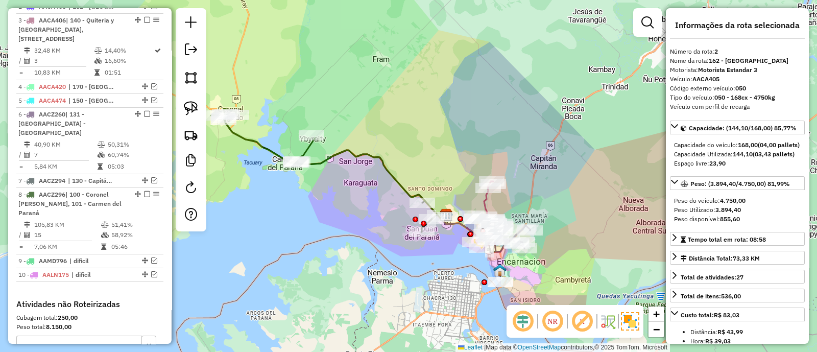
click at [396, 174] on icon at bounding box center [328, 170] width 234 height 123
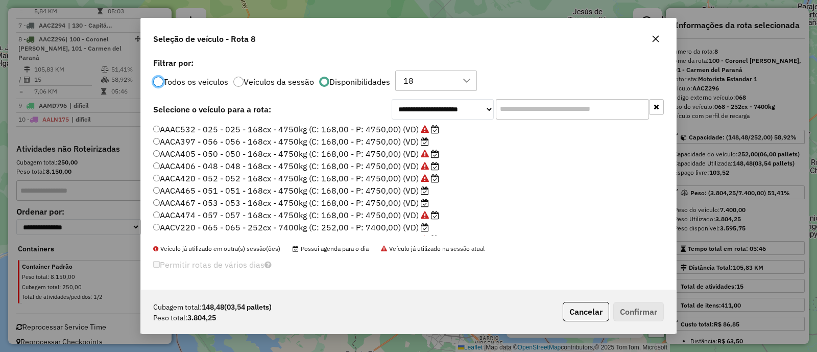
scroll to position [5, 3]
click at [418, 139] on label "AACA397 - 056 - 056 - 168cx - 4750kg (C: 168,00 - P: 4750,00) (VD)" at bounding box center [291, 141] width 276 height 12
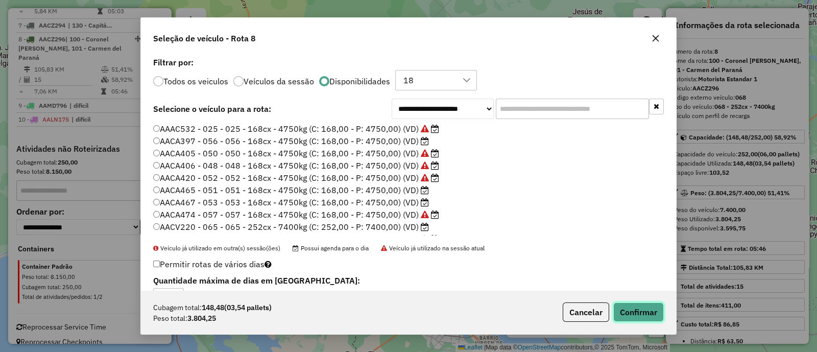
click at [625, 308] on button "Confirmar" at bounding box center [638, 311] width 51 height 19
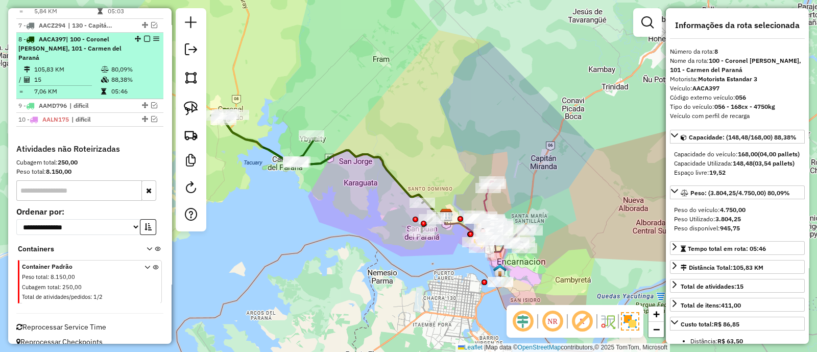
click at [143, 40] on div "8 - AACA397 | 100 - [GEOGRAPHIC_DATA][PERSON_NAME], 101 - Carmen del Paraná" at bounding box center [89, 49] width 143 height 28
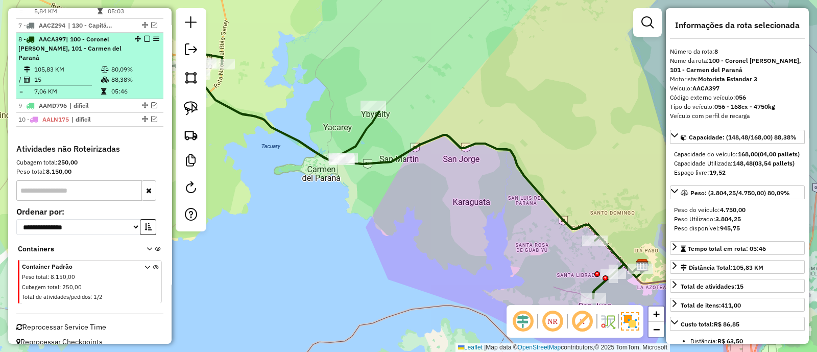
click at [144, 37] on em at bounding box center [147, 39] width 6 height 6
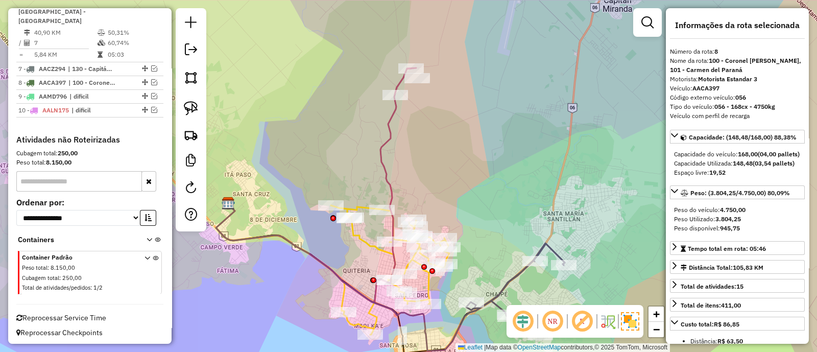
click at [375, 243] on icon at bounding box center [390, 269] width 118 height 129
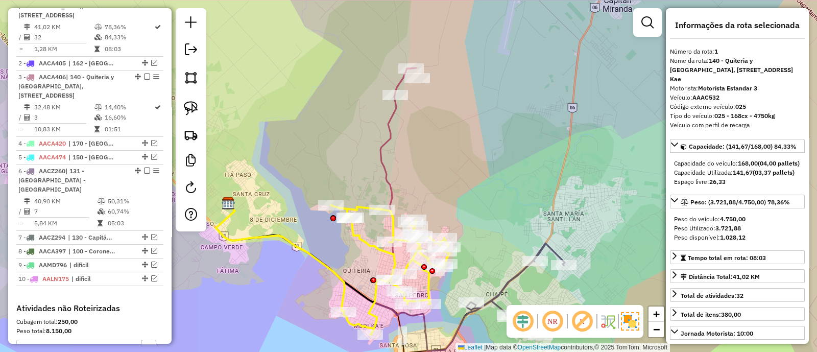
scroll to position [401, 0]
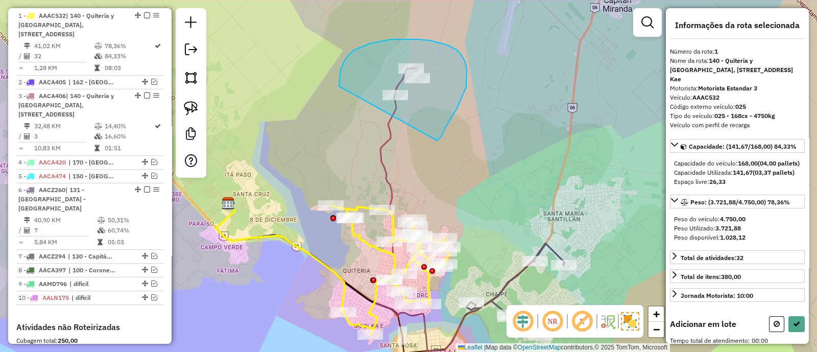
drag, startPoint x: 451, startPoint y: 118, endPoint x: 346, endPoint y: 113, distance: 104.7
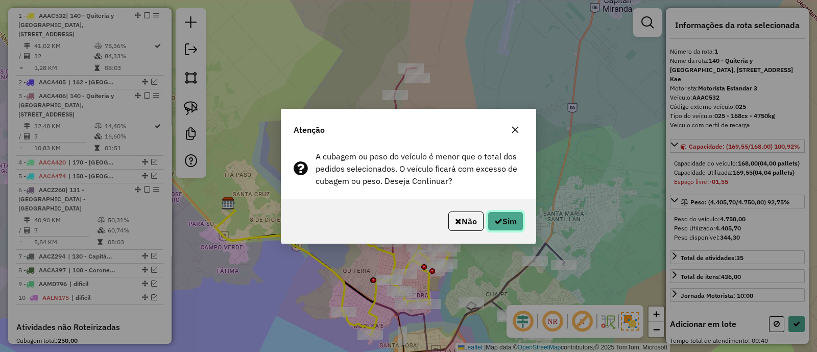
click at [500, 222] on button "Sim" at bounding box center [505, 220] width 36 height 19
select select "*********"
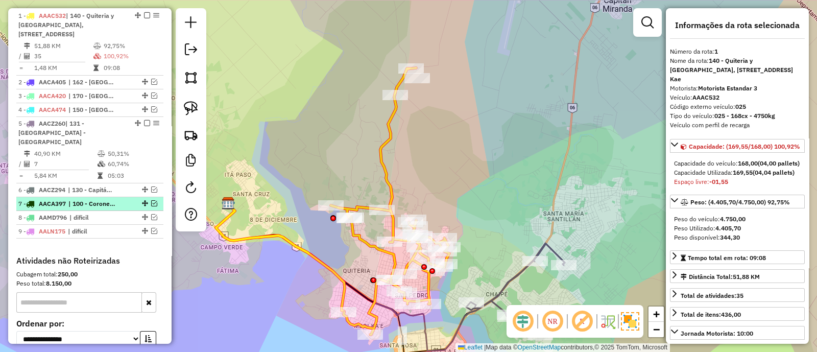
click at [153, 202] on em at bounding box center [154, 203] width 6 height 6
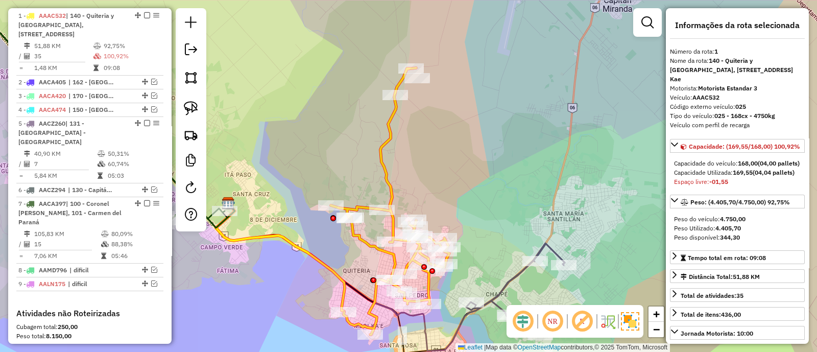
drag, startPoint x: 327, startPoint y: 208, endPoint x: 409, endPoint y: 160, distance: 95.6
click at [408, 161] on div "Rota 7 - Placa AACA397 0000080229 - DESPENSA 8 DE DICIEMBRE Janela de atendimen…" at bounding box center [408, 176] width 817 height 352
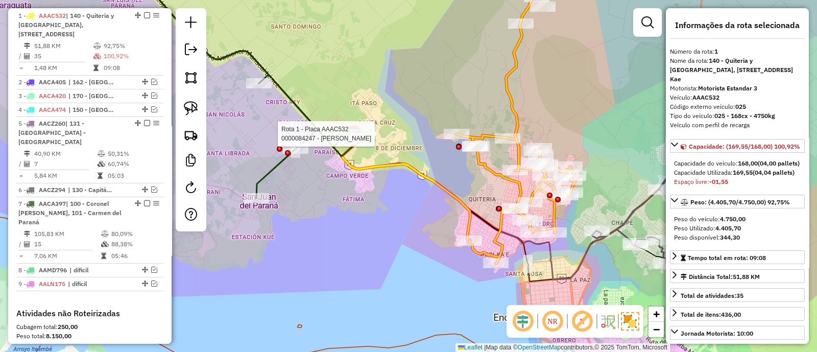
click at [329, 131] on div "Rota 1 - Placa AAAC532 0000084247 - MIRNA DEL [PERSON_NAME] DELVALLE Janela de …" at bounding box center [408, 176] width 817 height 352
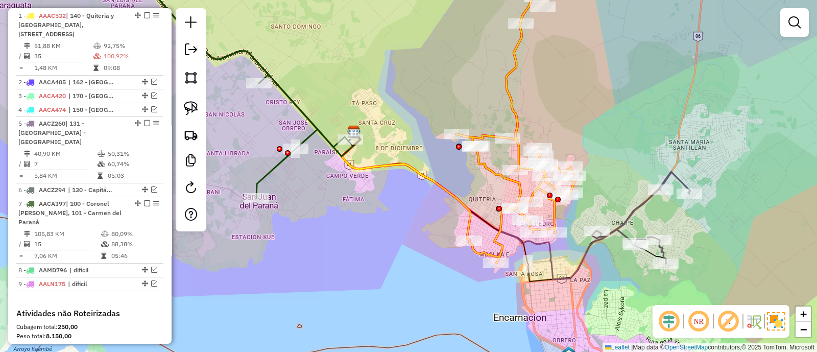
click at [305, 139] on icon at bounding box center [240, 81] width 222 height 233
select select "*********"
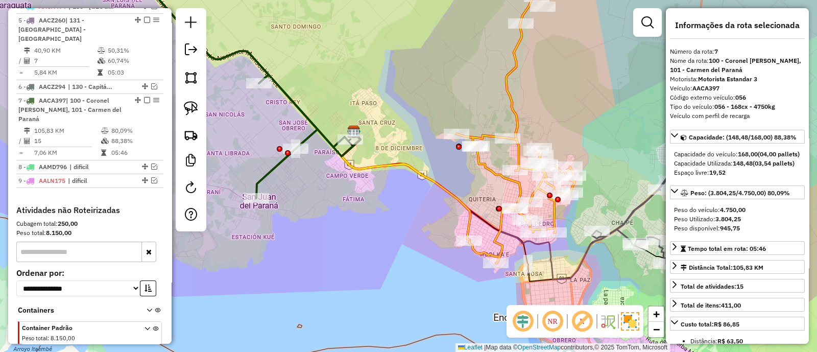
scroll to position [566, 0]
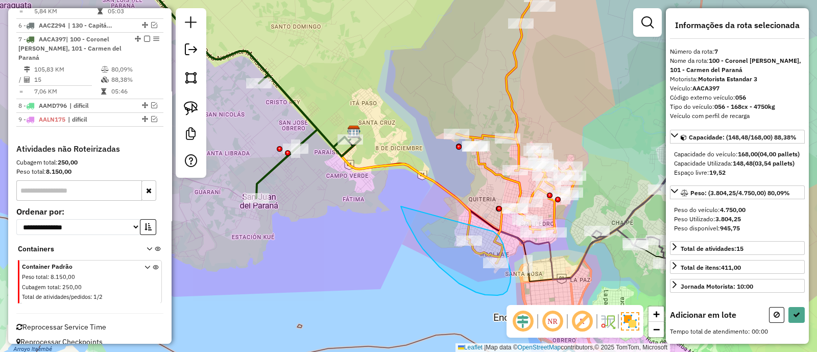
drag, startPoint x: 401, startPoint y: 208, endPoint x: 493, endPoint y: 231, distance: 94.7
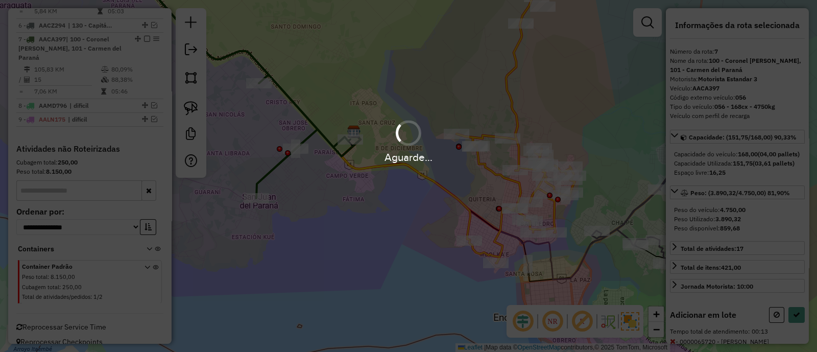
select select "*********"
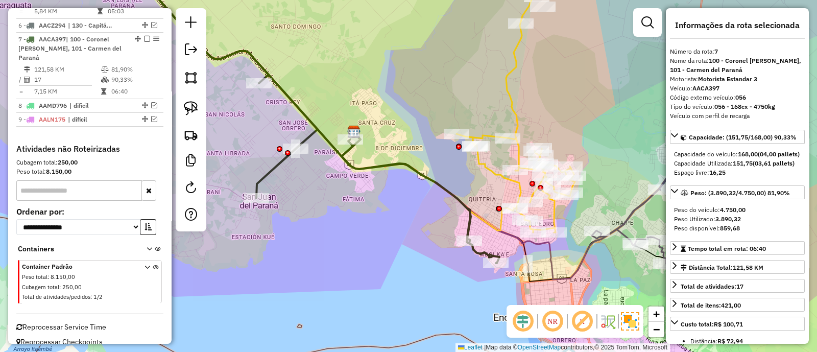
click at [513, 113] on icon at bounding box center [515, 114] width 118 height 236
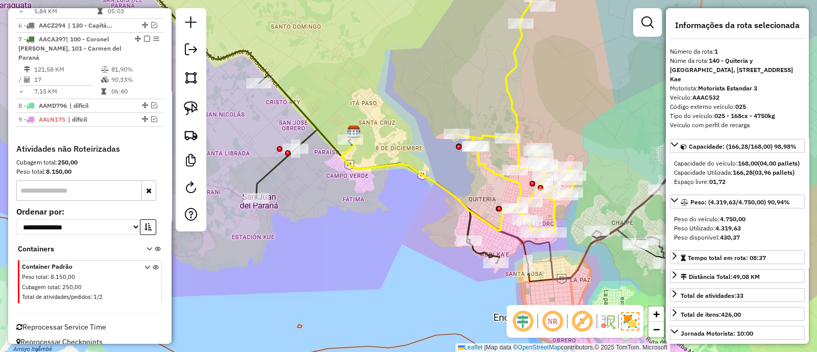
scroll to position [401, 0]
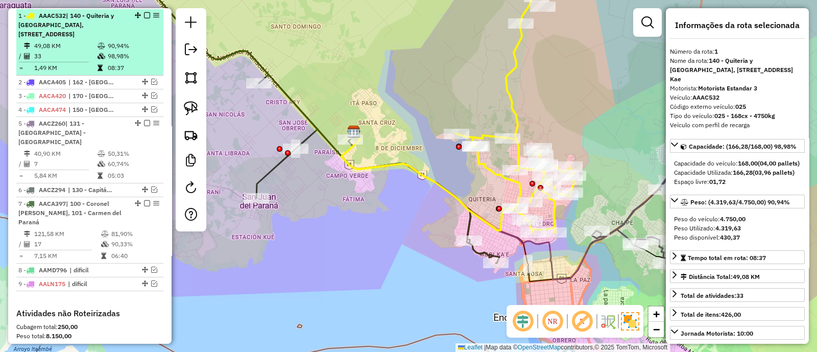
click at [144, 14] on em at bounding box center [147, 15] width 6 height 6
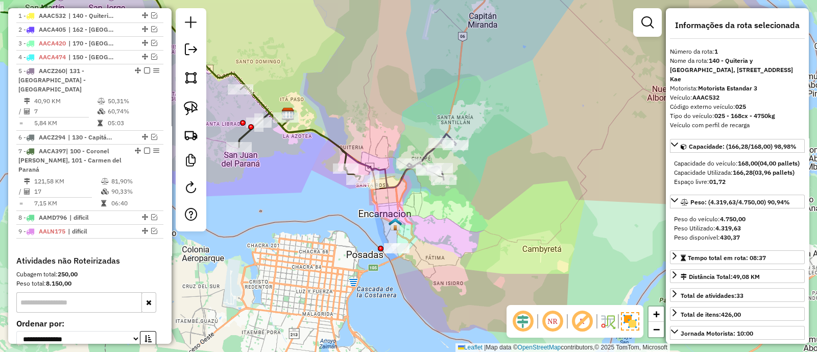
click at [319, 143] on div "Janela de atendimento Grade de atendimento Capacidade Transportadoras Veículos …" at bounding box center [408, 176] width 817 height 352
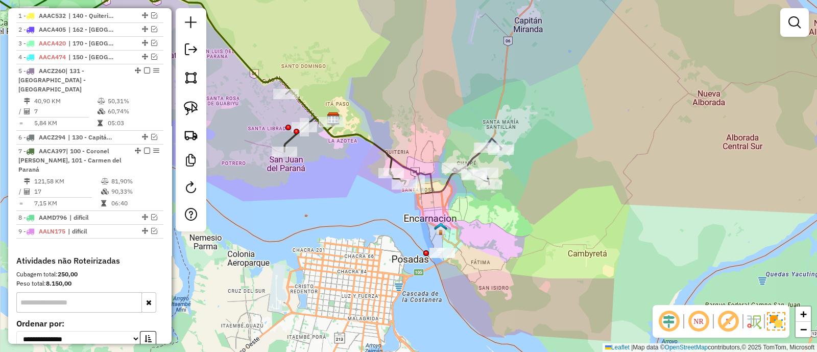
drag, startPoint x: 335, startPoint y: 185, endPoint x: 416, endPoint y: 186, distance: 81.2
click at [416, 186] on div "Janela de atendimento Grade de atendimento Capacidade Transportadoras Veículos …" at bounding box center [408, 176] width 817 height 352
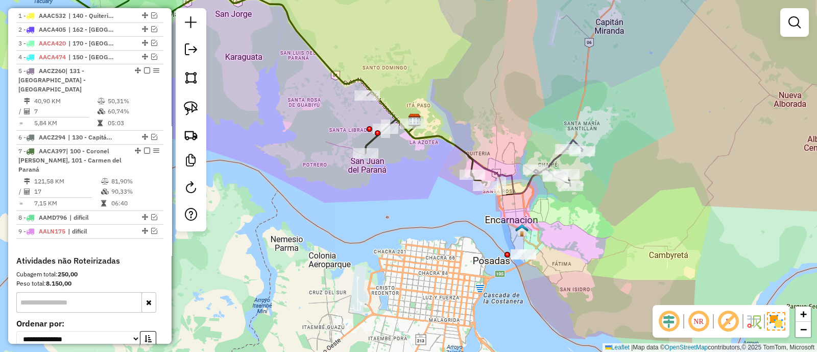
click at [518, 185] on icon at bounding box center [495, 158] width 174 height 71
select select "*********"
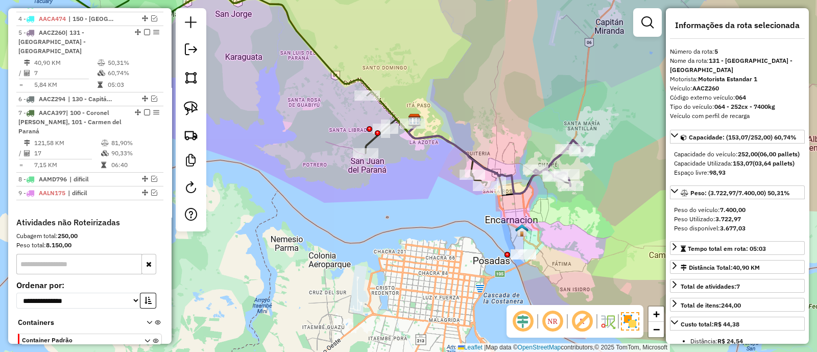
scroll to position [456, 0]
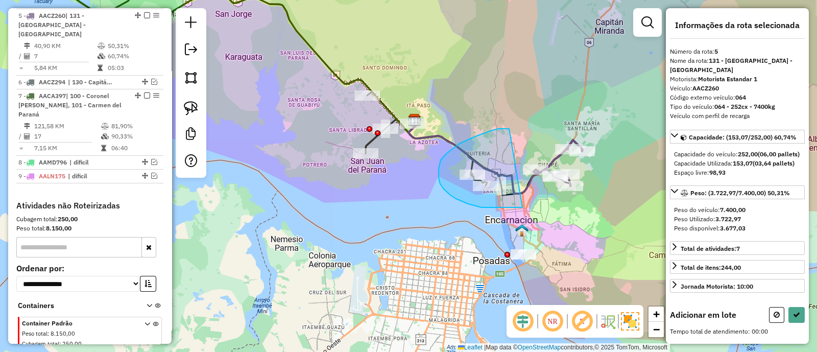
drag, startPoint x: 507, startPoint y: 129, endPoint x: 522, endPoint y: 207, distance: 80.0
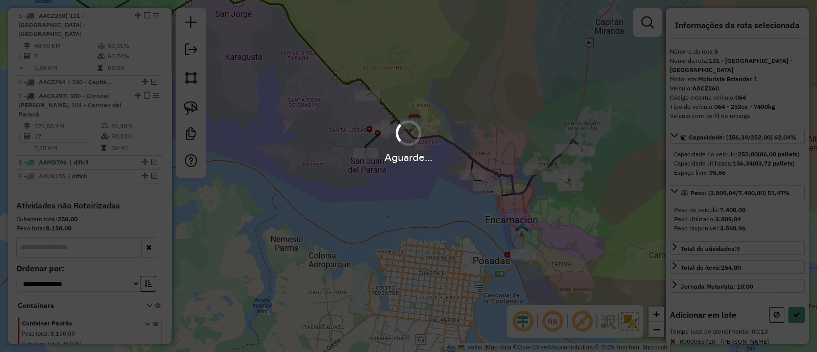
select select "*********"
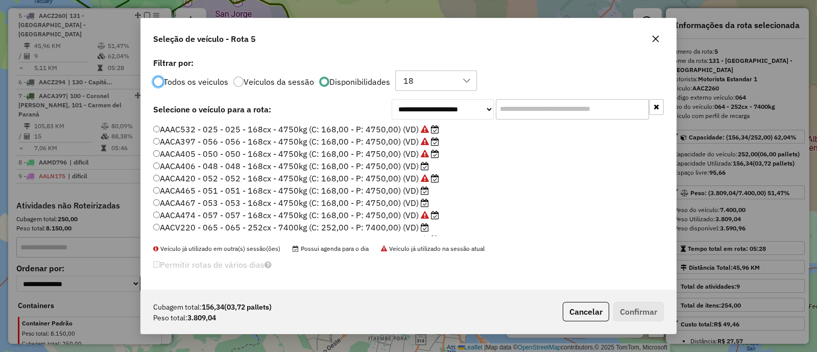
scroll to position [5, 3]
click at [419, 161] on label "AACA406 - 048 - 048 - 168cx - 4750kg (C: 168,00 - P: 4750,00) (VD)" at bounding box center [291, 166] width 276 height 12
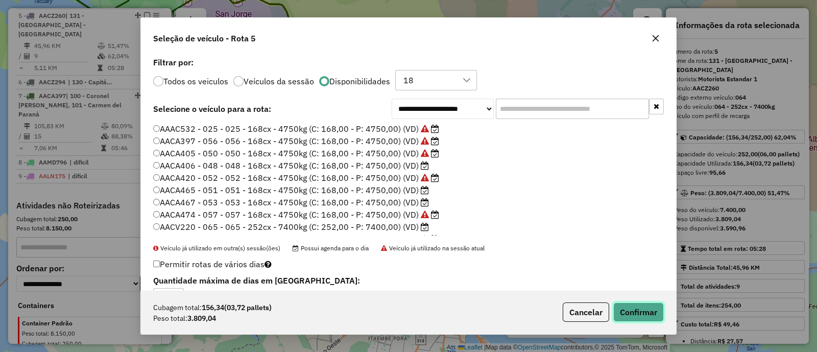
click at [629, 310] on button "Confirmar" at bounding box center [638, 311] width 51 height 19
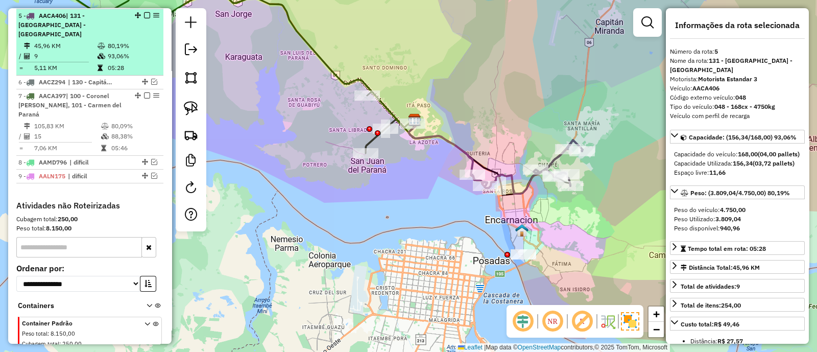
click at [144, 15] on em at bounding box center [147, 15] width 6 height 6
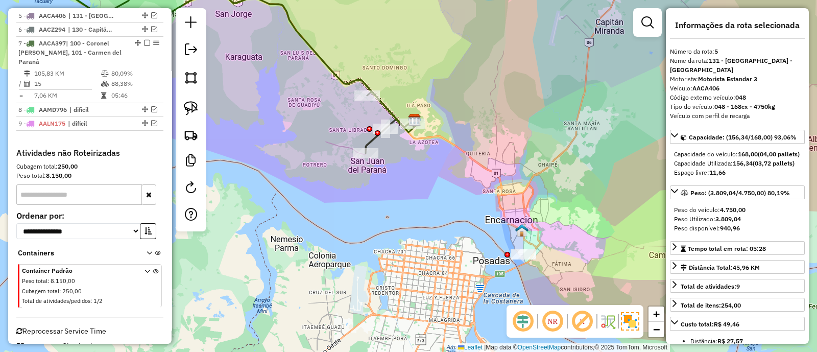
click at [334, 76] on icon at bounding box center [209, 59] width 406 height 188
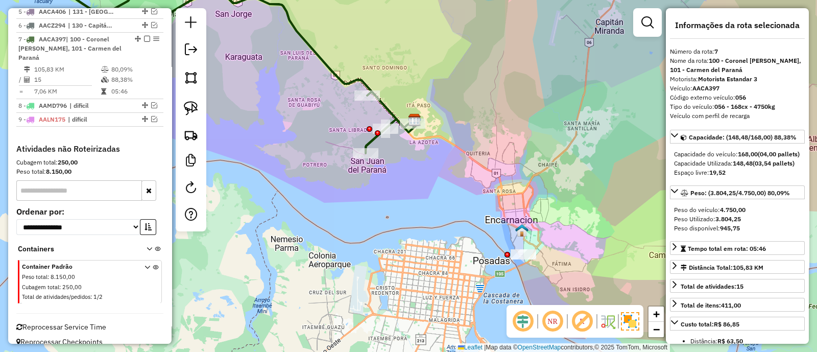
click at [334, 76] on icon at bounding box center [209, 59] width 406 height 188
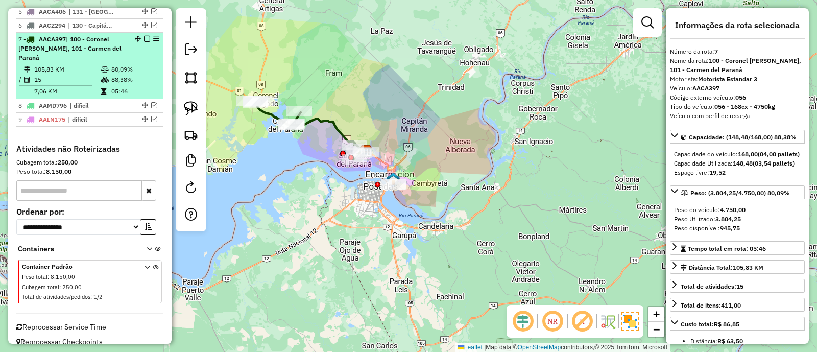
click at [144, 37] on em at bounding box center [147, 39] width 6 height 6
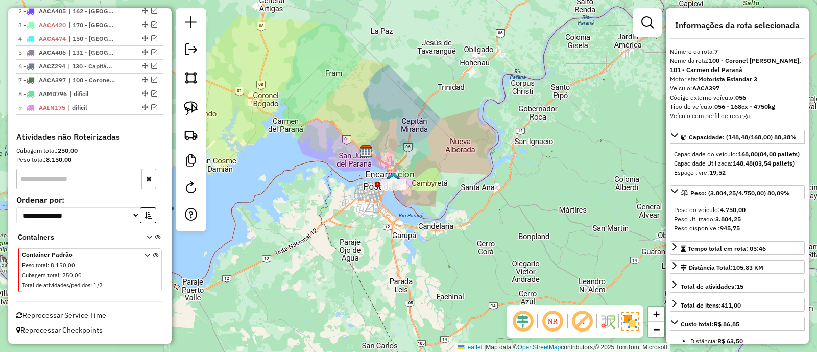
scroll to position [417, 0]
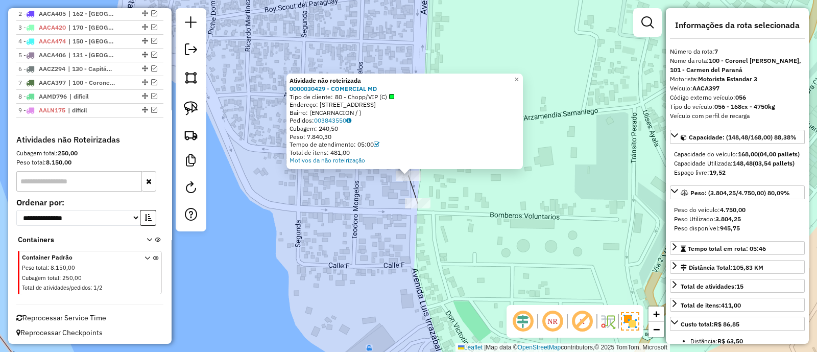
click at [392, 86] on div "0000030429 - COMERCIAL MD" at bounding box center [404, 89] width 230 height 8
copy strong "0000030429 - COMERCIAL MD"
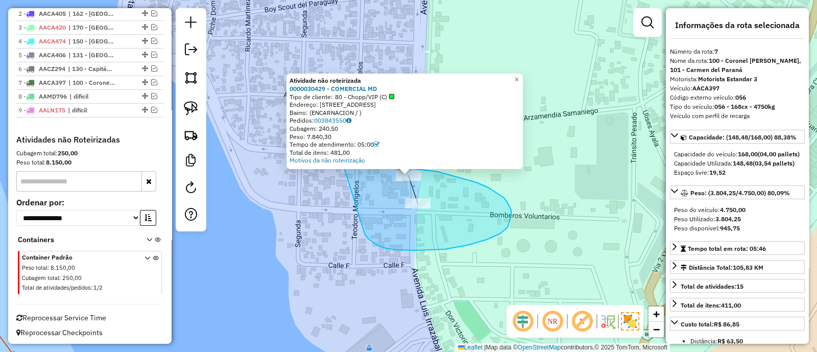
drag, startPoint x: 384, startPoint y: 248, endPoint x: 344, endPoint y: 166, distance: 90.6
click at [344, 166] on div "Atividade não roteirizada 0000030429 - COMERCIAL MD Tipo de cliente: 80 - Chopp…" at bounding box center [408, 176] width 817 height 352
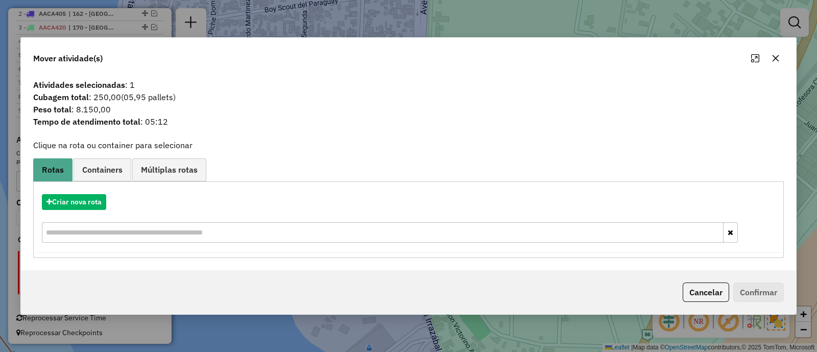
click at [86, 108] on span "Peso total : 8.150,00" at bounding box center [408, 109] width 763 height 12
copy span "8.150,00"
click at [696, 287] on button "Cancelar" at bounding box center [705, 291] width 46 height 19
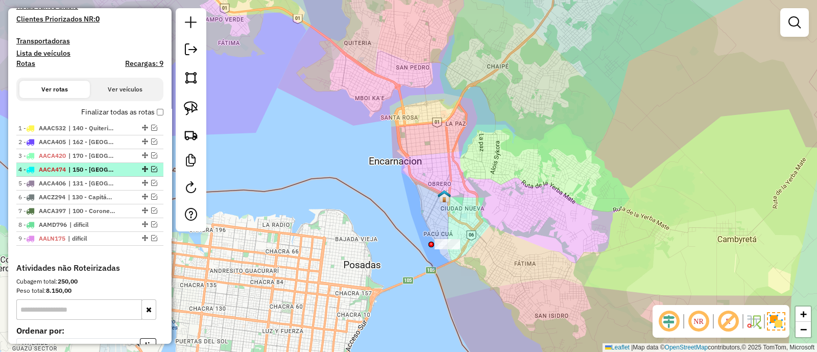
scroll to position [289, 0]
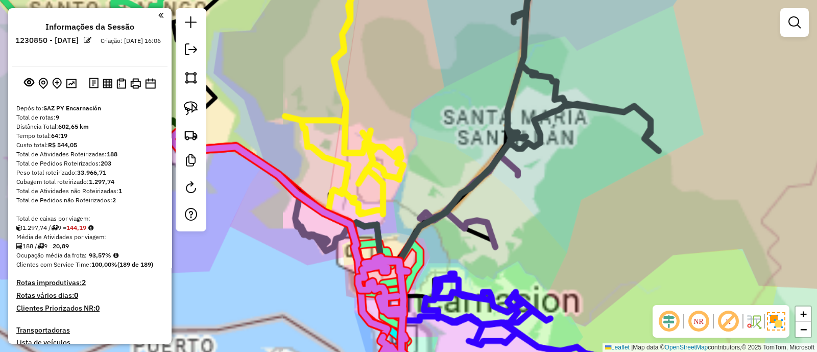
scroll to position [289, 0]
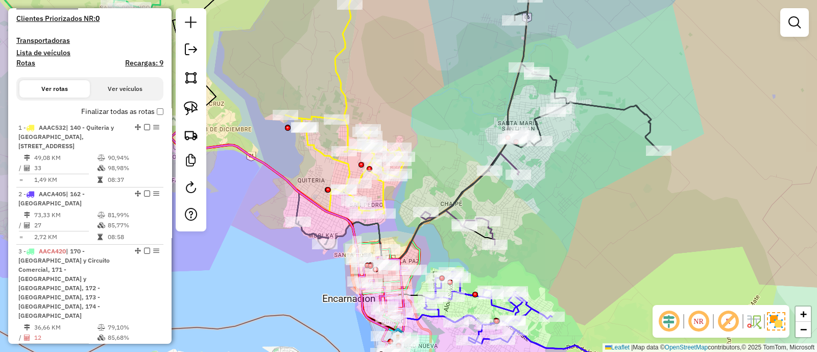
drag, startPoint x: 434, startPoint y: 182, endPoint x: 435, endPoint y: 98, distance: 84.2
click at [435, 99] on div "Janela de atendimento Grade de atendimento Capacidade Transportadoras Veículos …" at bounding box center [408, 176] width 817 height 352
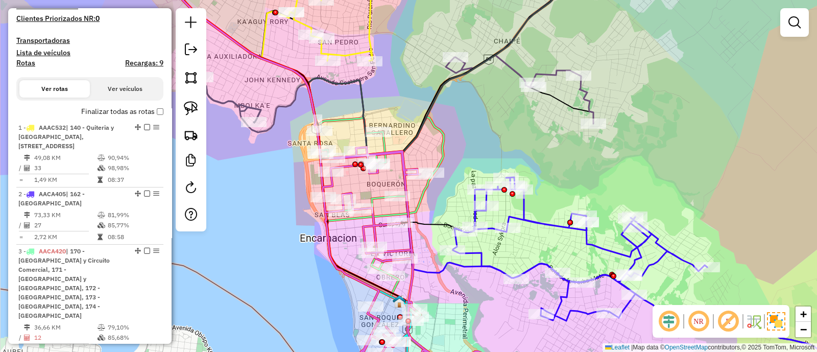
click at [402, 159] on icon at bounding box center [402, 267] width 159 height 240
select select "*********"
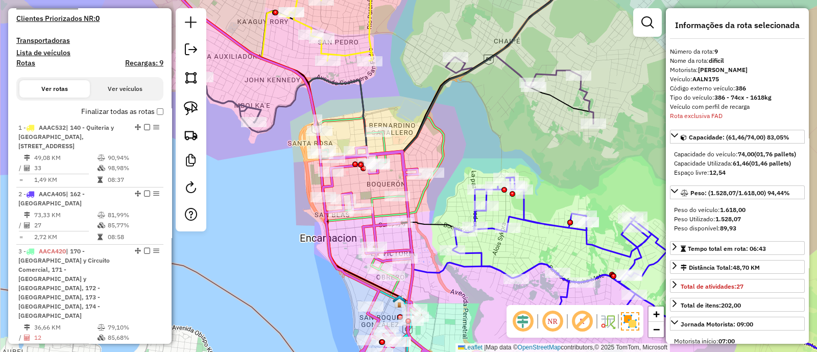
scroll to position [835, 0]
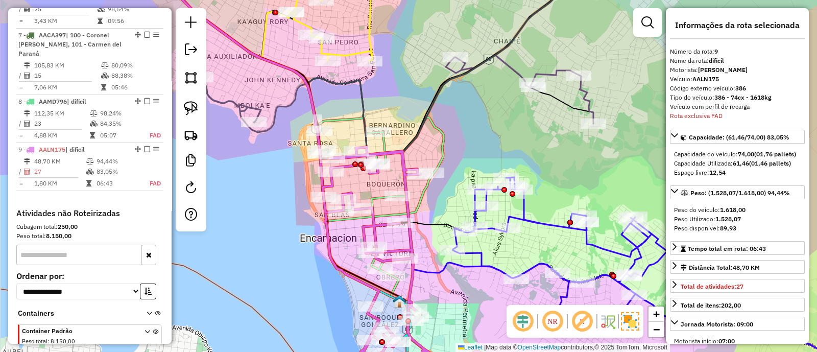
click at [444, 152] on icon at bounding box center [381, 218] width 126 height 202
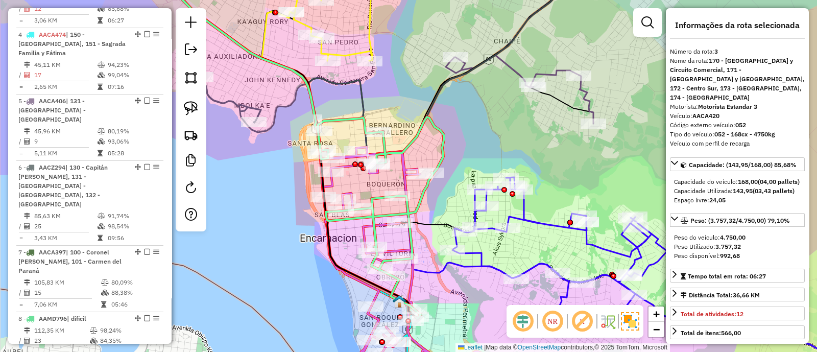
scroll to position [525, 0]
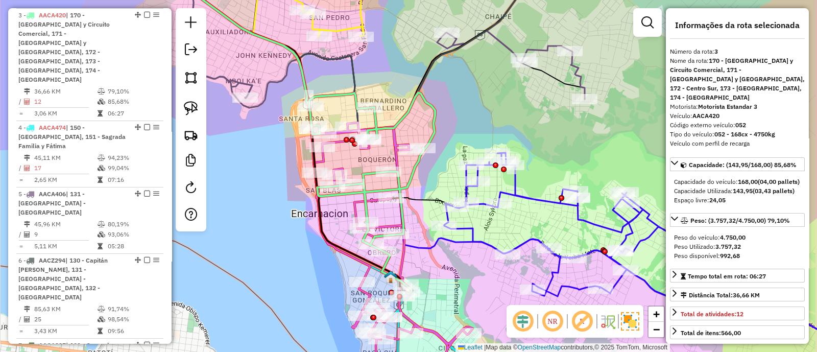
drag, startPoint x: 440, startPoint y: 231, endPoint x: 419, endPoint y: 126, distance: 106.8
click at [419, 135] on div "Janela de atendimento Grade de atendimento Capacidade Transportadoras Veículos …" at bounding box center [408, 176] width 817 height 352
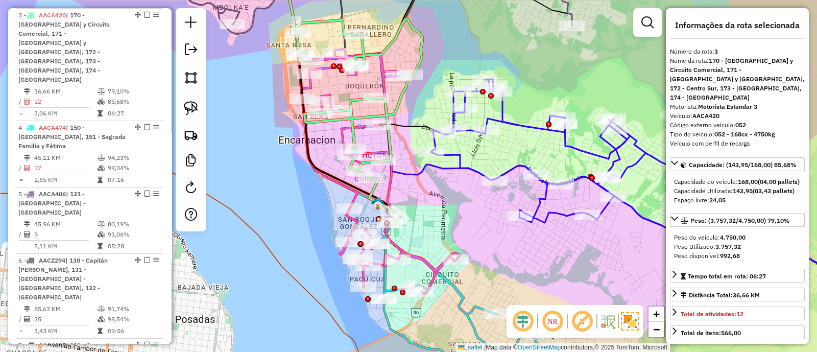
click at [453, 288] on icon at bounding box center [465, 295] width 179 height 184
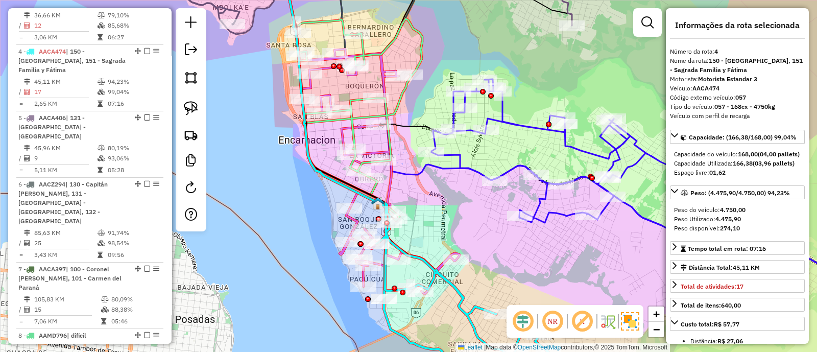
scroll to position [609, 0]
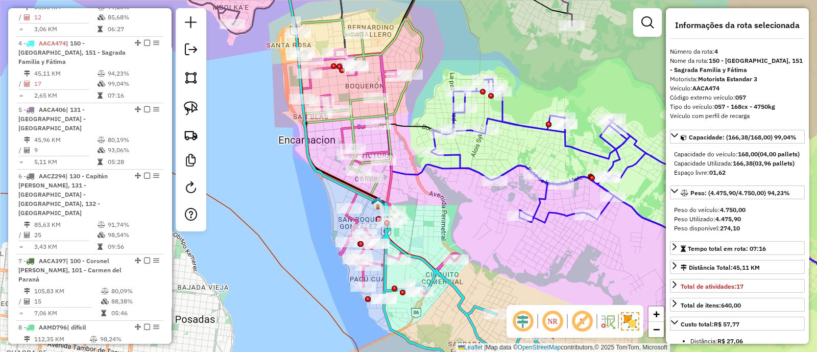
click at [542, 199] on icon at bounding box center [664, 177] width 467 height 197
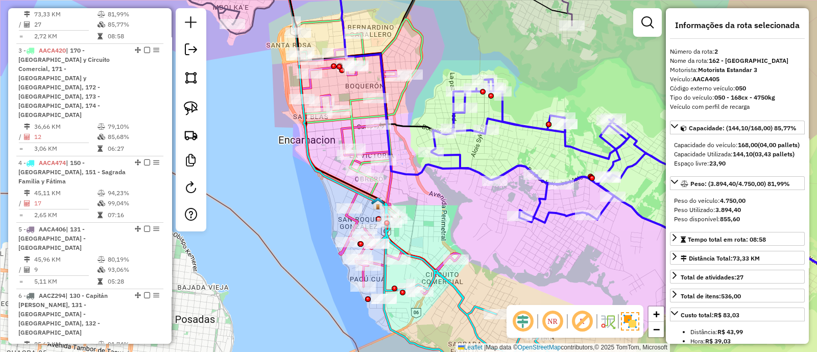
scroll to position [477, 0]
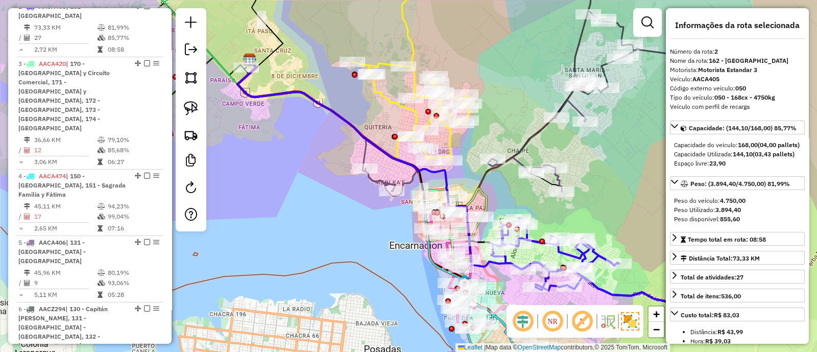
click at [523, 161] on icon at bounding box center [475, 154] width 221 height 108
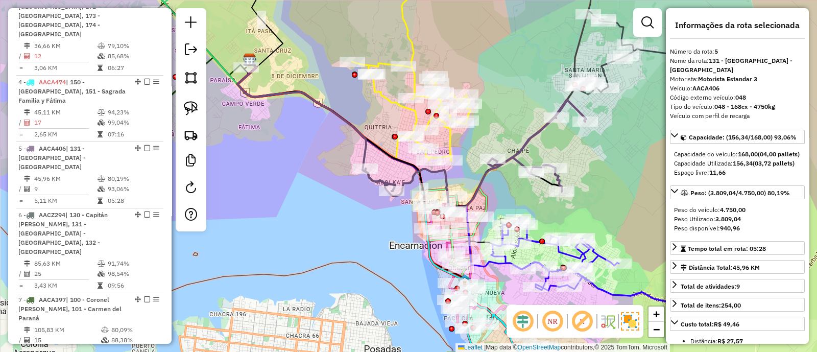
scroll to position [666, 0]
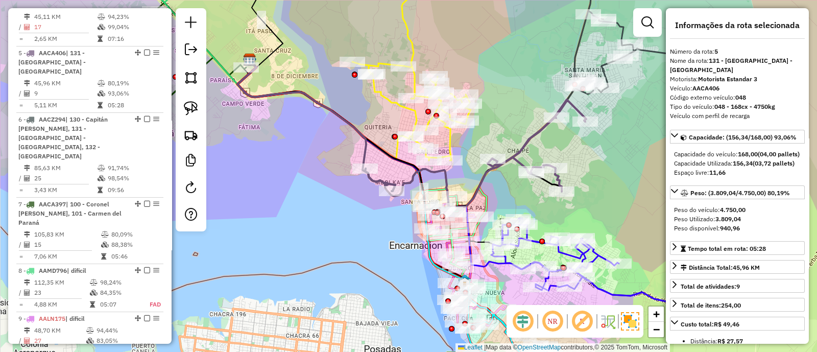
click at [604, 68] on icon at bounding box center [649, 31] width 151 height 133
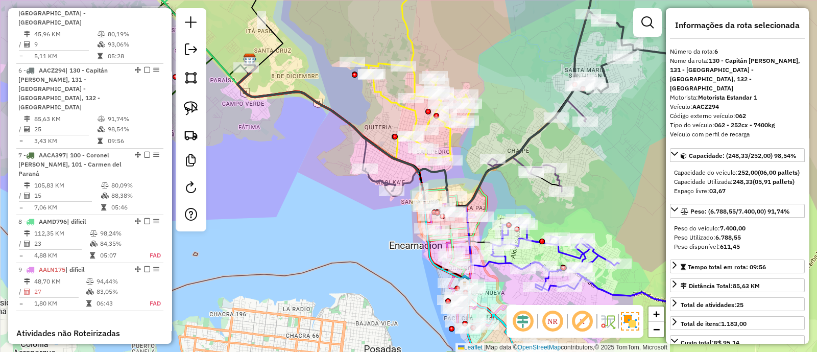
scroll to position [724, 0]
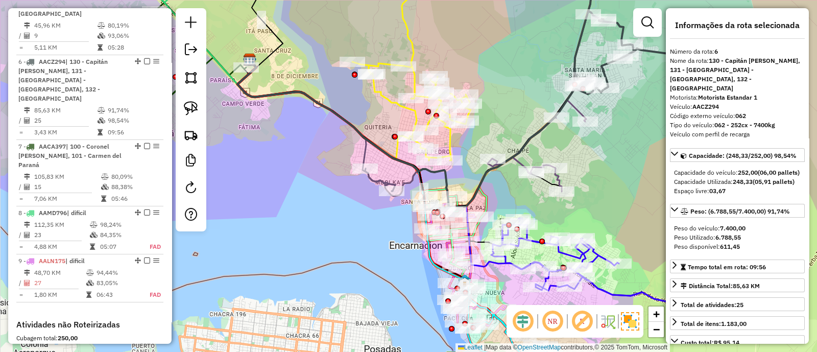
click at [388, 101] on icon at bounding box center [411, 63] width 118 height 196
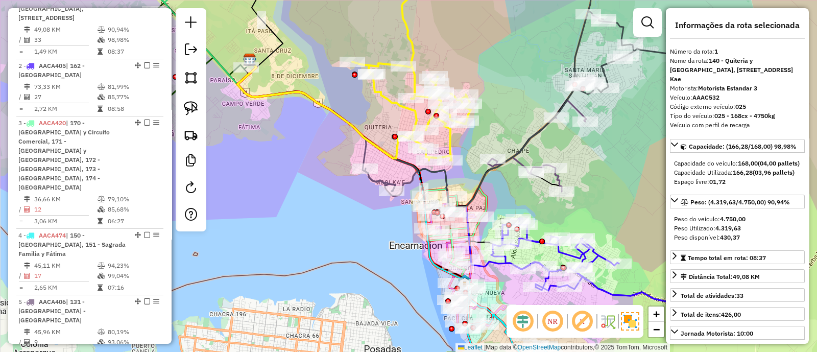
scroll to position [401, 0]
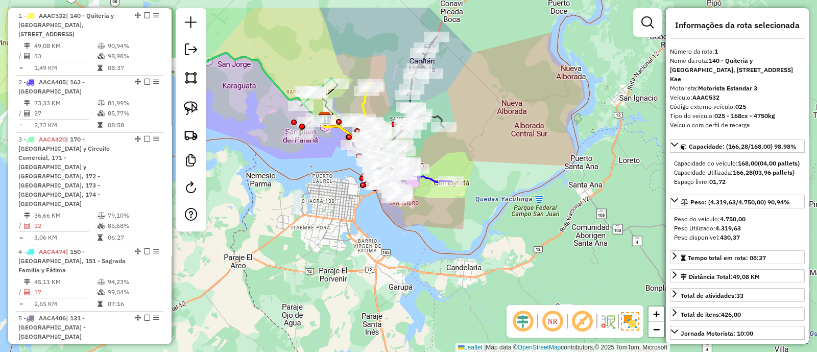
drag, startPoint x: 288, startPoint y: 132, endPoint x: 316, endPoint y: 184, distance: 58.5
click at [314, 184] on div "Janela de atendimento Grade de atendimento Capacidade Transportadoras Veículos …" at bounding box center [408, 176] width 817 height 352
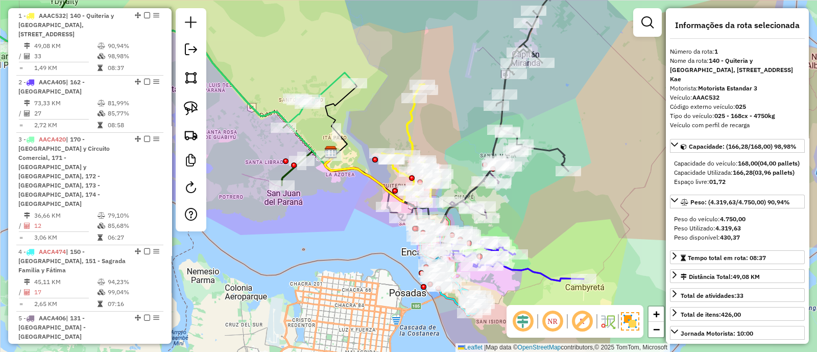
click at [326, 83] on icon at bounding box center [136, 59] width 436 height 129
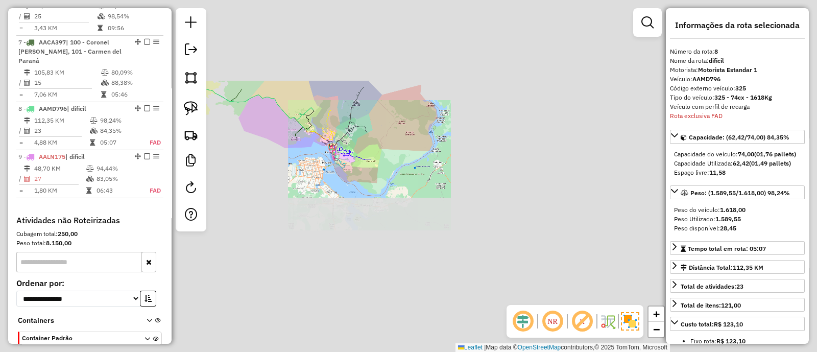
scroll to position [835, 0]
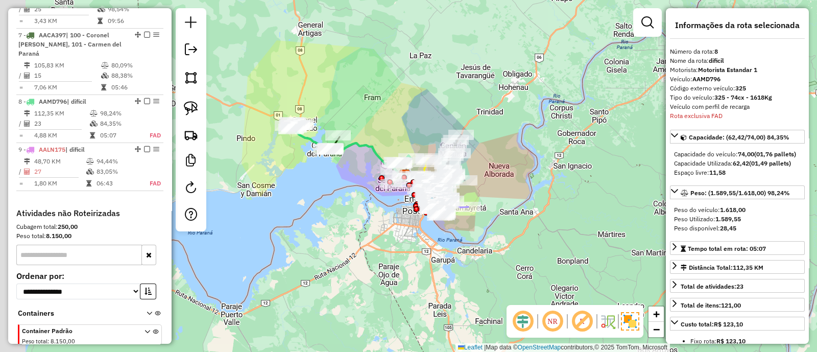
drag, startPoint x: 257, startPoint y: 174, endPoint x: 453, endPoint y: 243, distance: 207.8
click at [453, 243] on div "Janela de atendimento Grade de atendimento Capacidade Transportadoras Veículos …" at bounding box center [408, 176] width 817 height 352
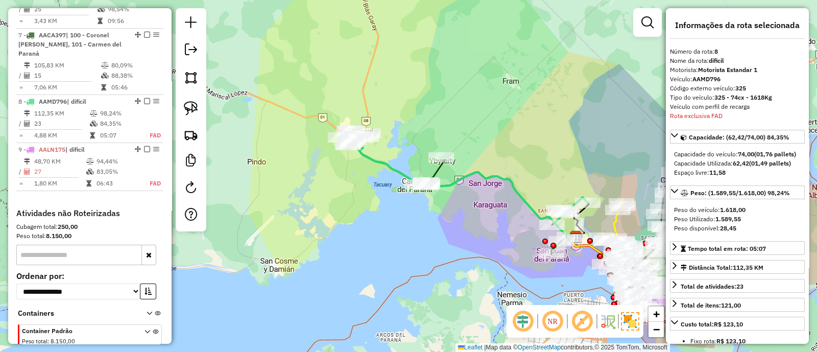
click at [436, 167] on icon at bounding box center [457, 192] width 234 height 123
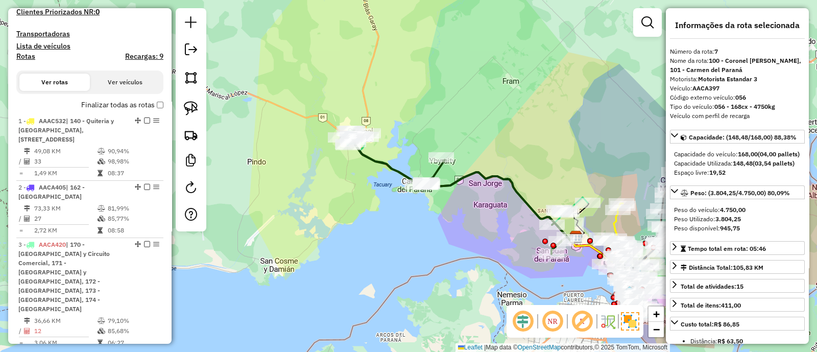
scroll to position [216, 0]
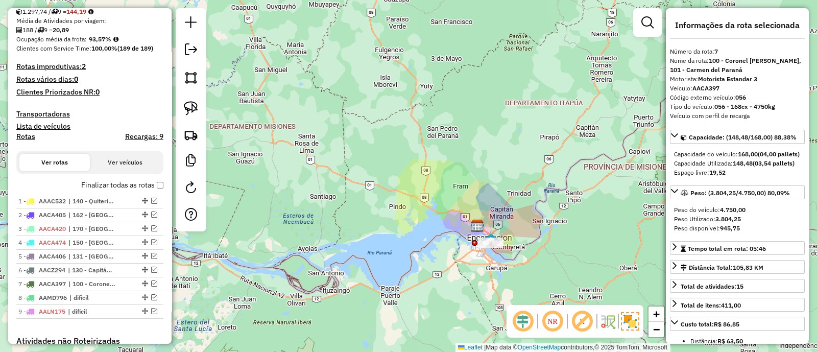
click at [158, 189] on label "Finalizar todas as rotas" at bounding box center [122, 185] width 82 height 11
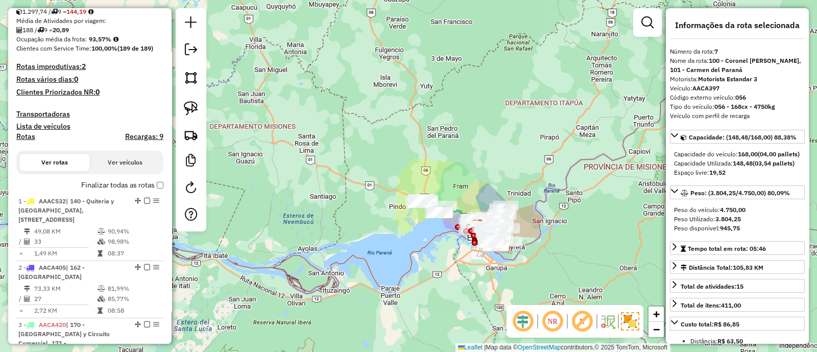
click at [33, 139] on h4 "Rotas" at bounding box center [25, 136] width 19 height 9
select select
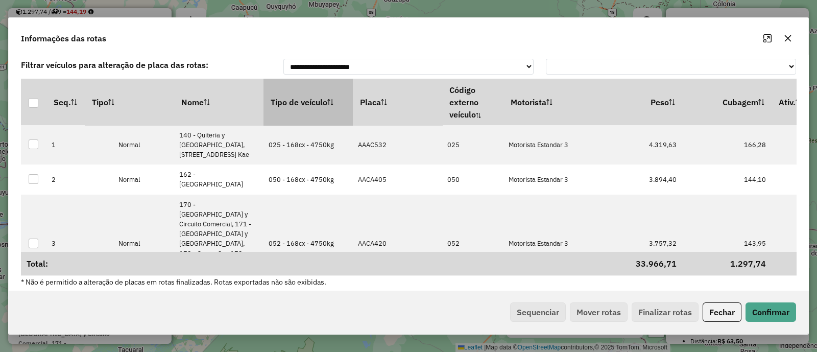
click at [304, 107] on th "Tipo de veículo" at bounding box center [307, 102] width 89 height 46
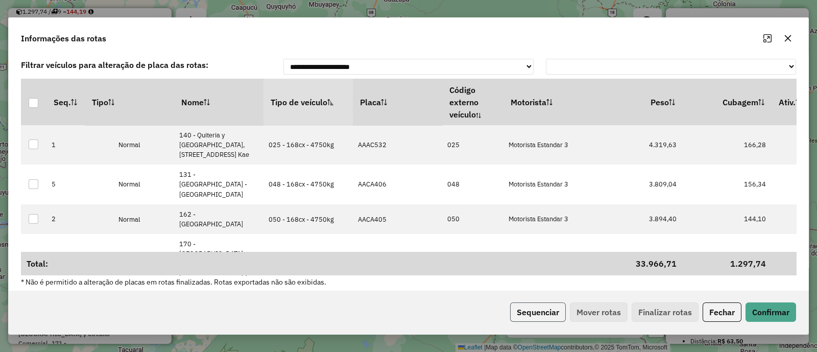
click at [547, 310] on button "Sequenciar" at bounding box center [538, 311] width 56 height 19
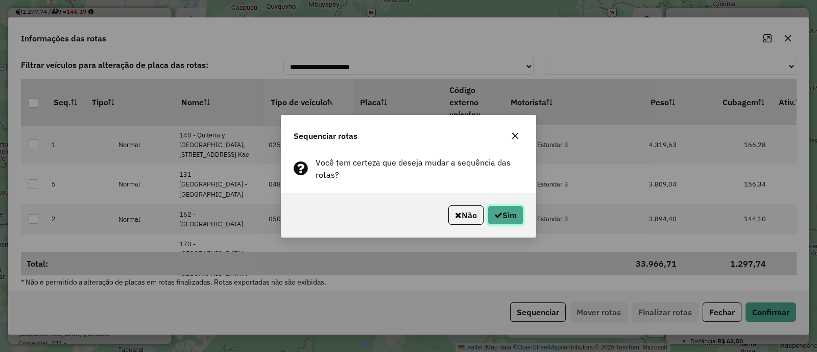
click at [499, 213] on icon "button" at bounding box center [498, 215] width 8 height 8
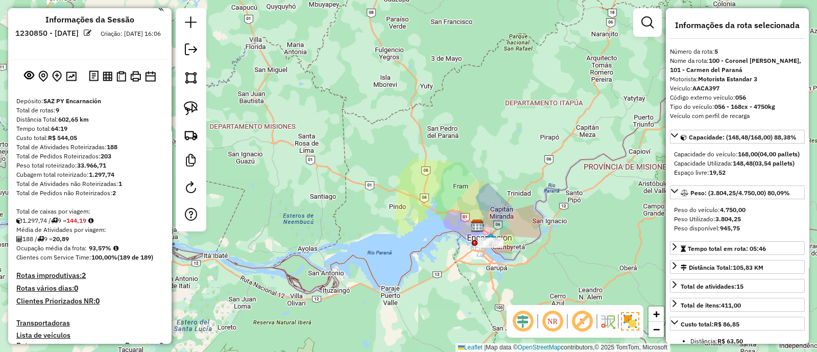
scroll to position [0, 0]
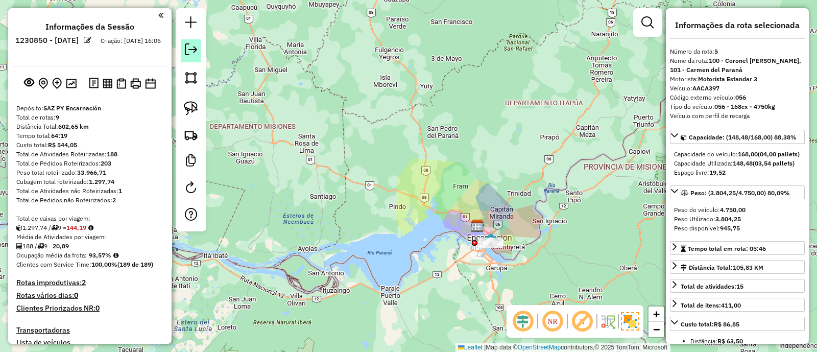
click at [196, 55] on em at bounding box center [191, 49] width 12 height 12
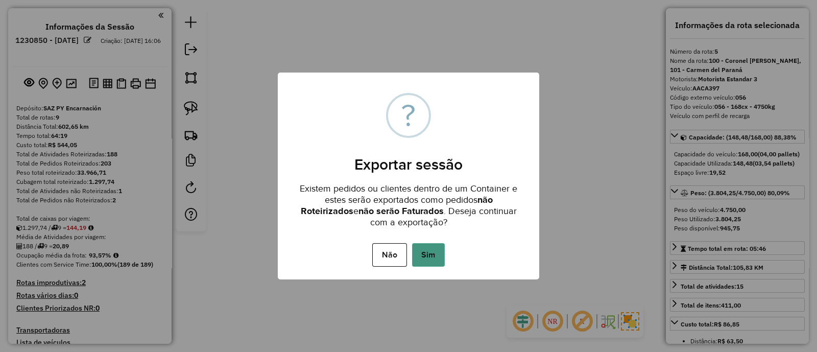
click at [427, 254] on button "Sim" at bounding box center [428, 254] width 33 height 23
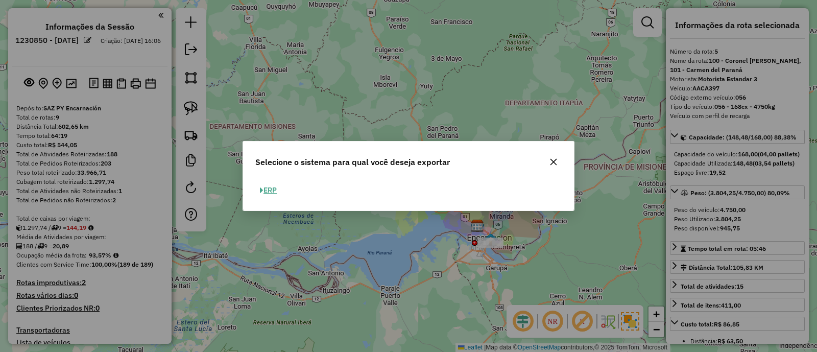
click at [280, 188] on button "ERP" at bounding box center [268, 190] width 26 height 16
select select "*********"
select select "**"
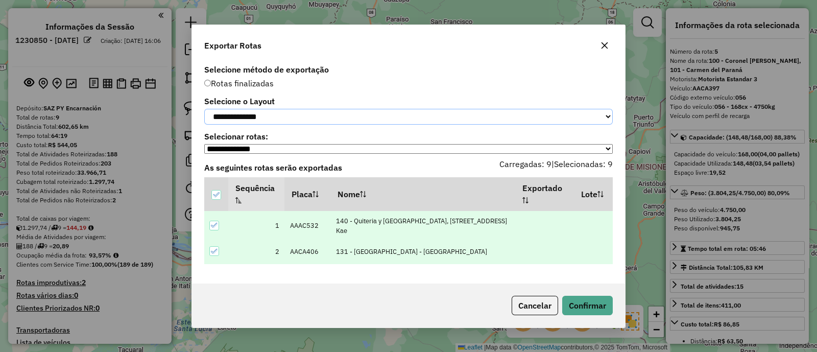
click at [318, 118] on select "**********" at bounding box center [408, 117] width 408 height 16
select select "*********"
click at [204, 109] on select "**********" at bounding box center [408, 117] width 408 height 16
click at [584, 309] on button "Confirmar" at bounding box center [587, 305] width 51 height 19
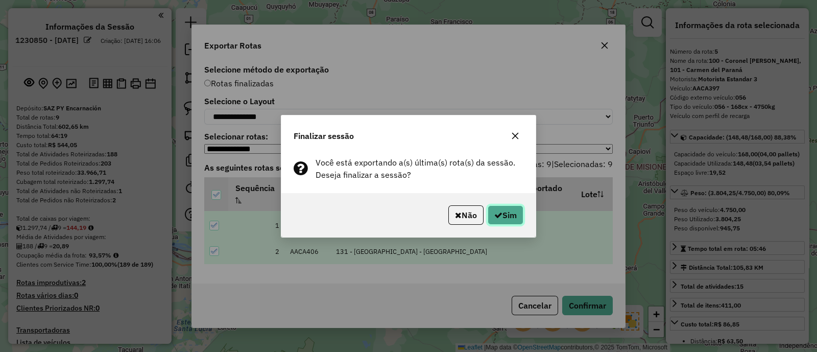
click at [509, 218] on button "Sim" at bounding box center [505, 214] width 36 height 19
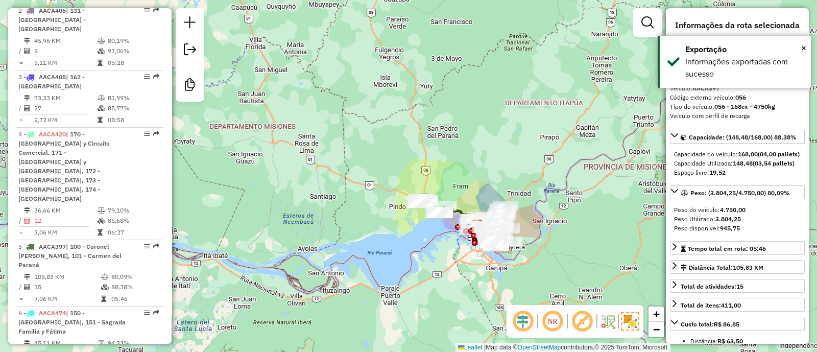
scroll to position [674, 0]
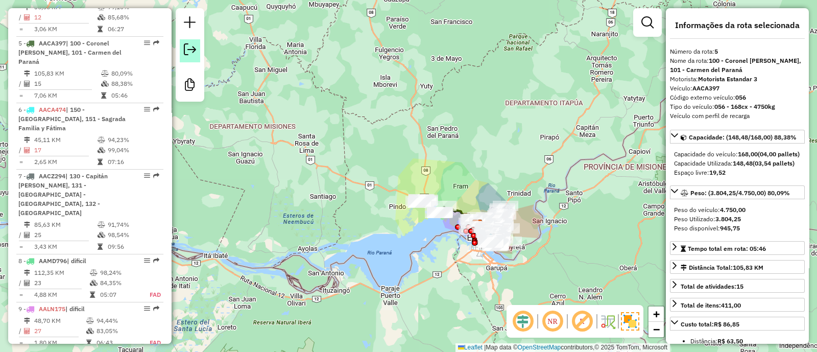
click at [192, 54] on em at bounding box center [190, 49] width 12 height 12
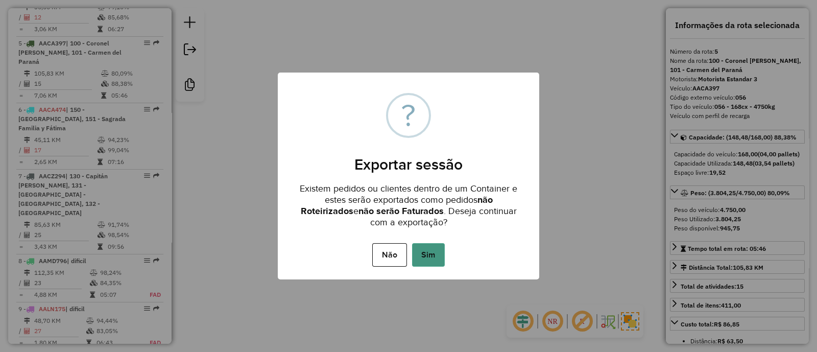
click at [429, 248] on button "Sim" at bounding box center [428, 254] width 33 height 23
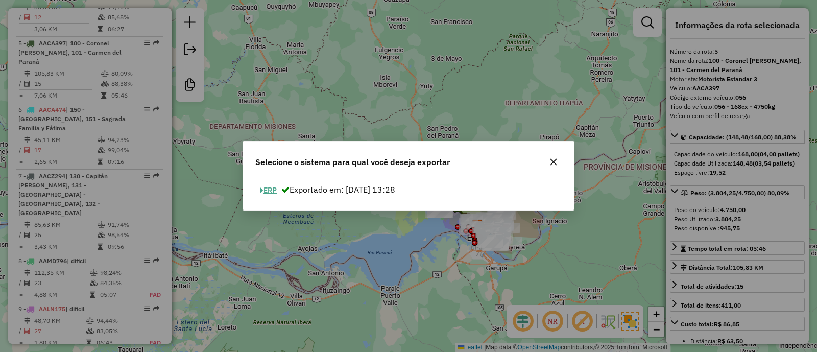
click at [268, 186] on button "ERP" at bounding box center [268, 190] width 26 height 16
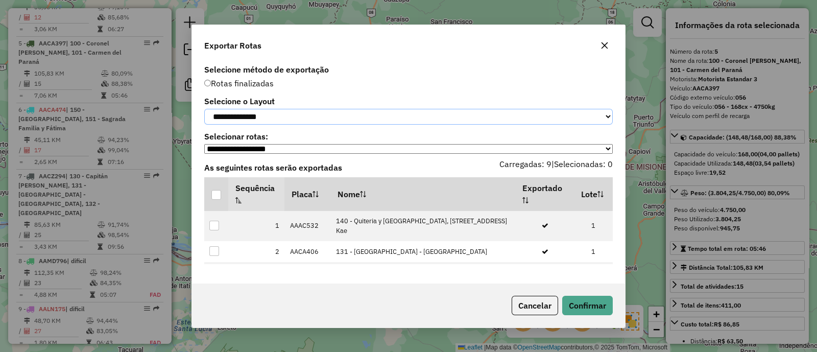
click at [493, 116] on select "**********" at bounding box center [408, 117] width 408 height 16
select select "*********"
click at [204, 109] on select "**********" at bounding box center [408, 117] width 408 height 16
click at [217, 199] on div at bounding box center [216, 195] width 10 height 10
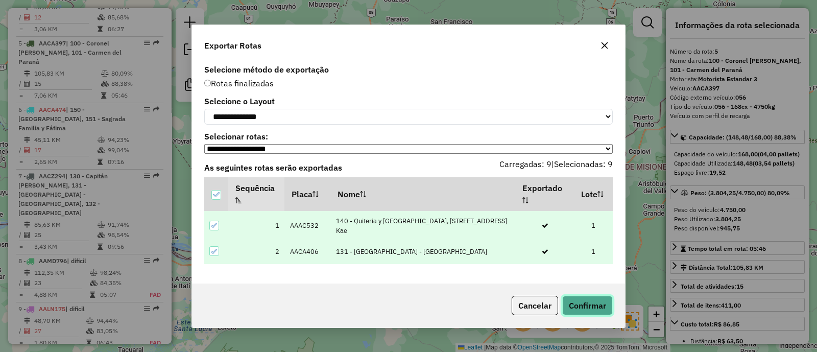
click at [595, 308] on button "Confirmar" at bounding box center [587, 305] width 51 height 19
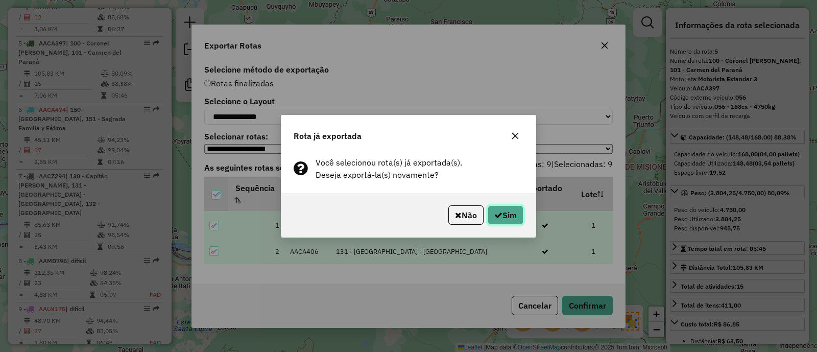
click at [504, 218] on button "Sim" at bounding box center [505, 214] width 36 height 19
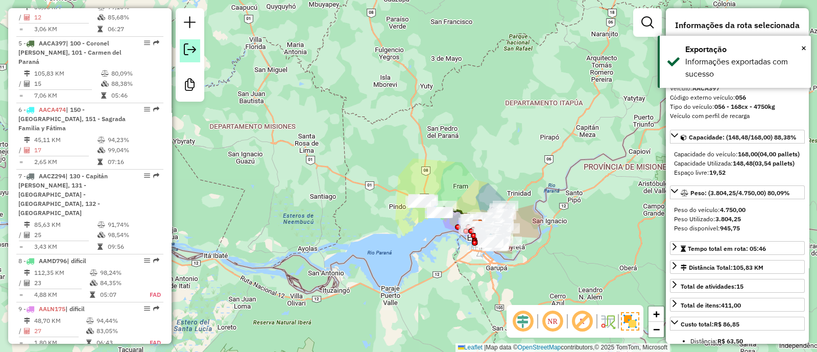
click at [188, 51] on em at bounding box center [190, 49] width 12 height 12
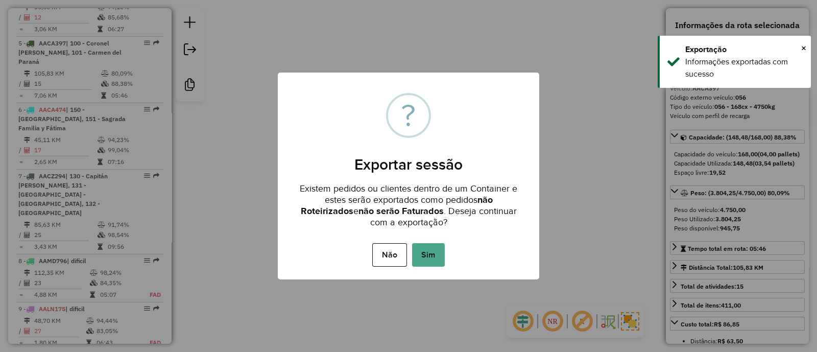
click at [421, 258] on button "Sim" at bounding box center [428, 254] width 33 height 23
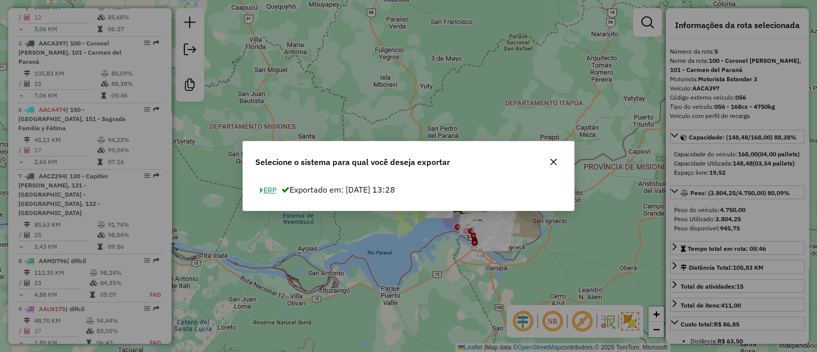
click at [274, 187] on button "ERP" at bounding box center [268, 190] width 26 height 16
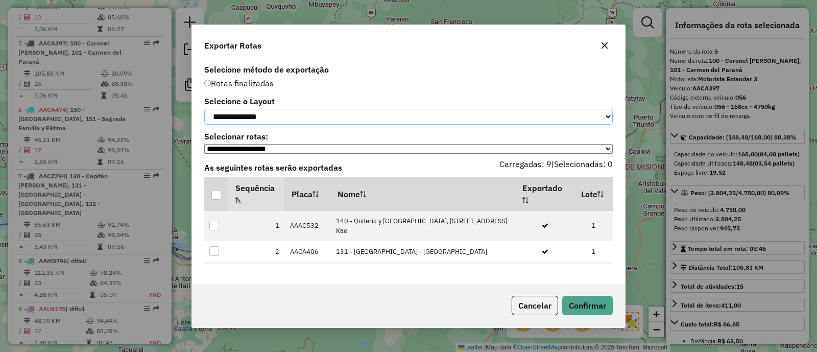
click at [418, 121] on select "**********" at bounding box center [408, 117] width 408 height 16
select select "*********"
click at [204, 109] on select "**********" at bounding box center [408, 117] width 408 height 16
click at [215, 193] on div at bounding box center [216, 195] width 10 height 10
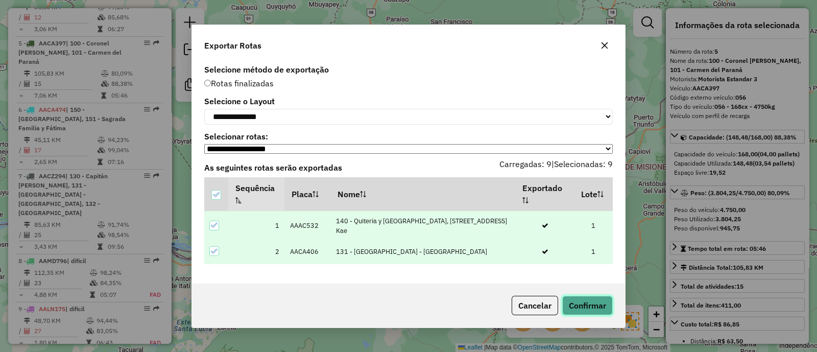
click at [578, 310] on button "Confirmar" at bounding box center [587, 305] width 51 height 19
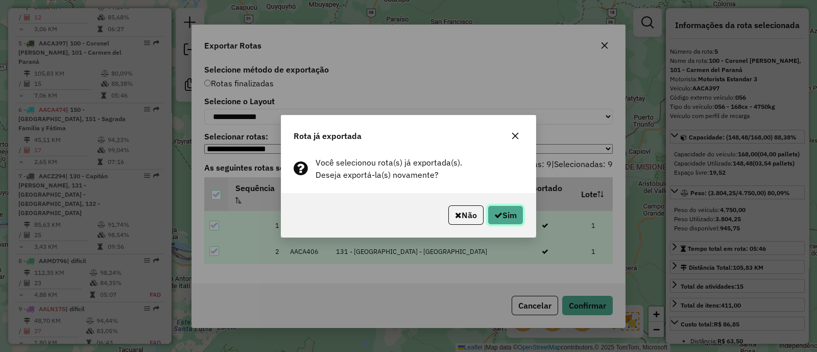
click at [506, 219] on button "Sim" at bounding box center [505, 214] width 36 height 19
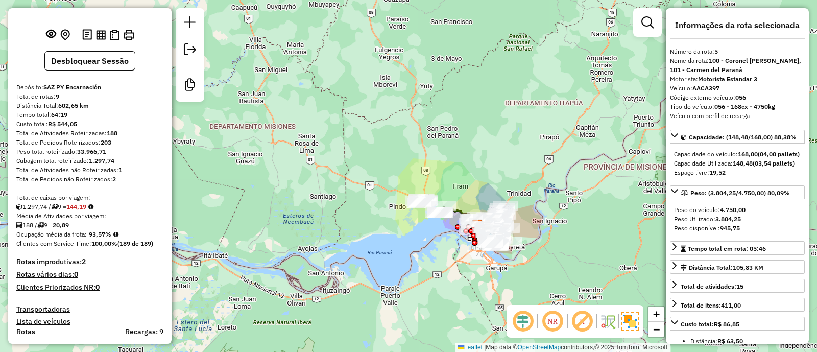
scroll to position [0, 0]
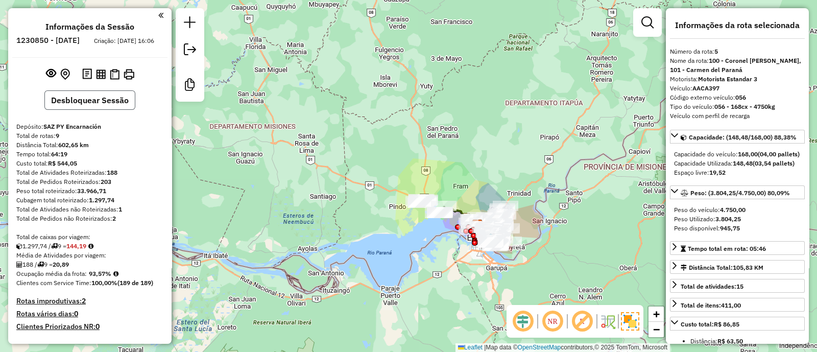
click at [89, 110] on button "Desbloquear Sessão" at bounding box center [89, 99] width 91 height 19
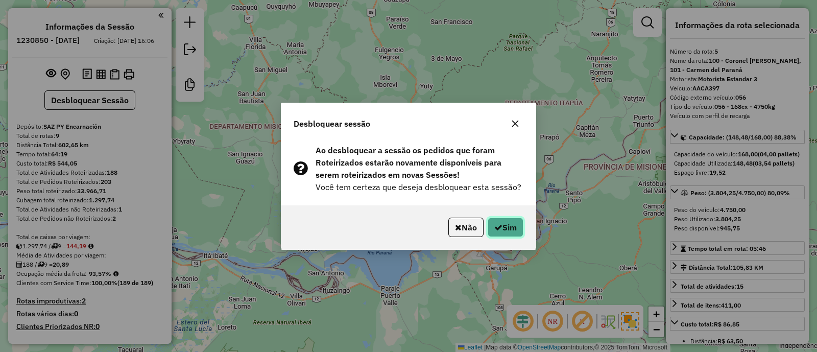
click at [508, 229] on button "Sim" at bounding box center [505, 226] width 36 height 19
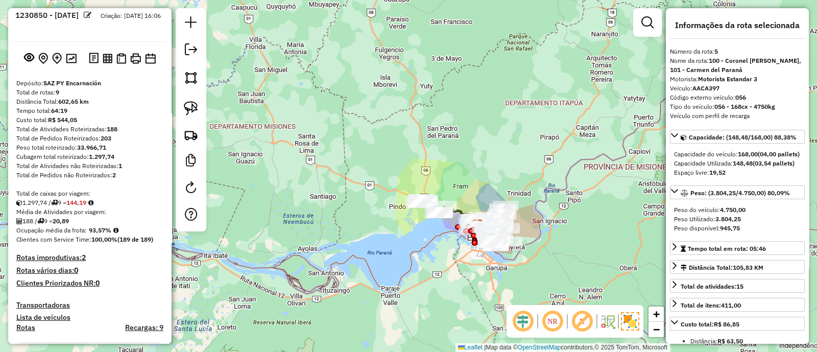
scroll to position [191, 0]
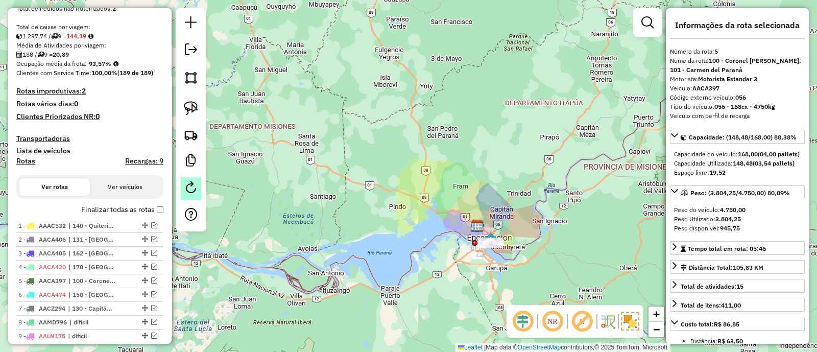
click at [188, 188] on em at bounding box center [191, 187] width 12 height 12
select select "*"
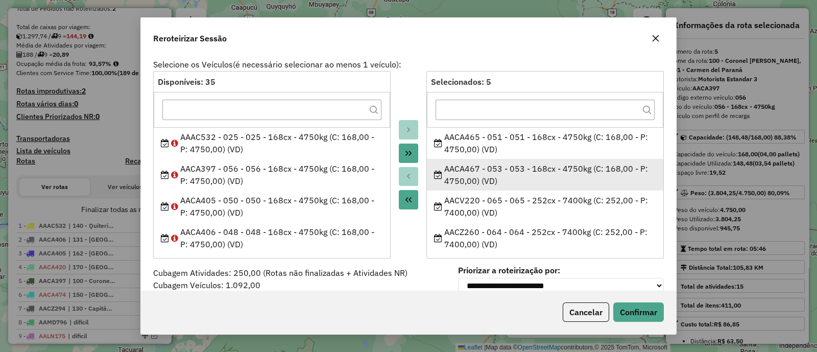
click at [516, 166] on div "AACA467 - 053 - 053 - 168cx - 4750kg (C: 168,00 - P: 4750,00) (VD)" at bounding box center [545, 174] width 223 height 25
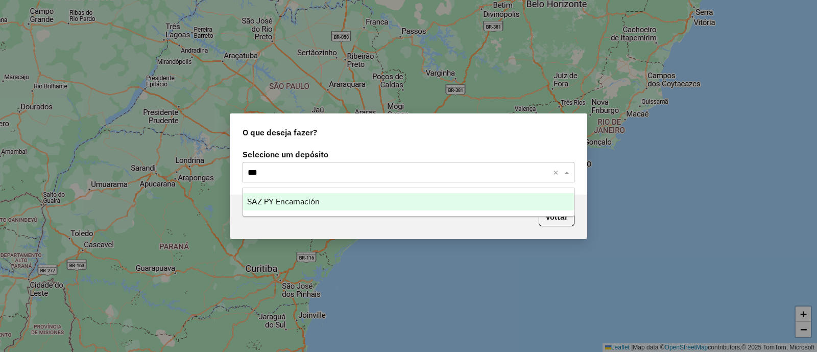
type input "****"
click at [264, 195] on div "SAZ PY Encarnación" at bounding box center [408, 201] width 331 height 17
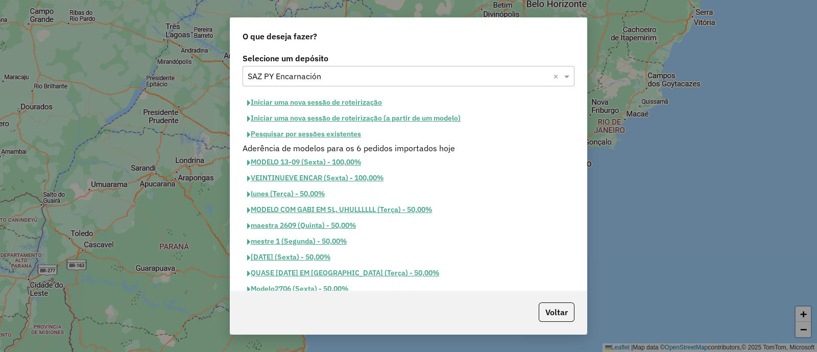
click at [345, 99] on button "Iniciar uma nova sessão de roteirização" at bounding box center [314, 102] width 144 height 16
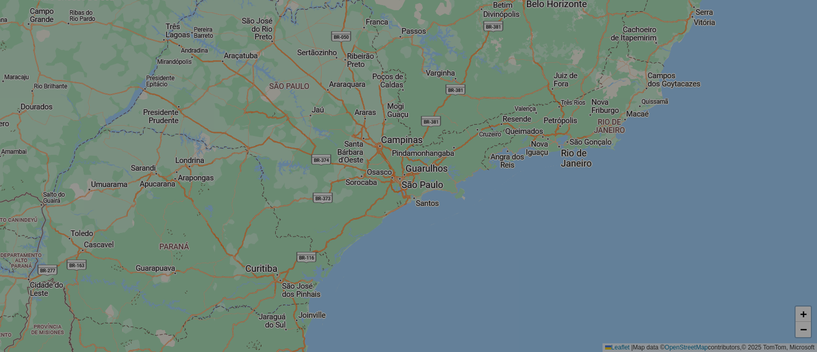
select select "*"
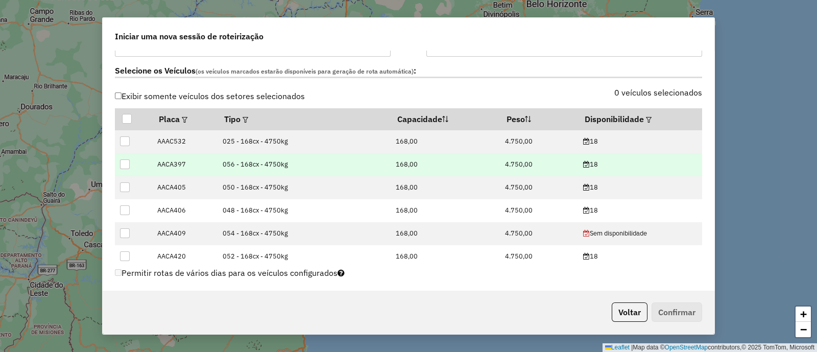
scroll to position [319, 0]
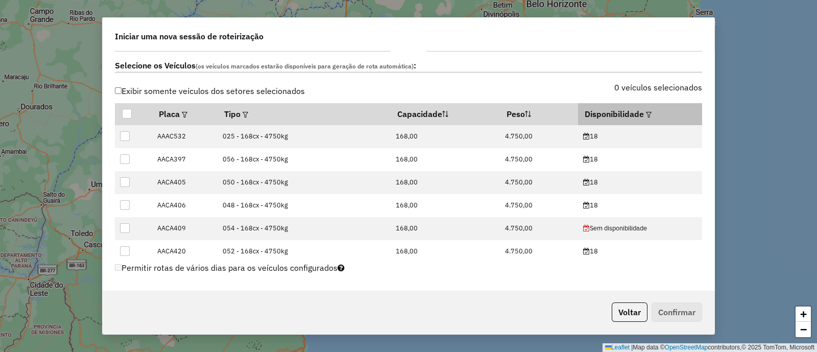
click at [644, 117] on div at bounding box center [648, 114] width 8 height 12
click at [646, 113] on em at bounding box center [649, 115] width 6 height 6
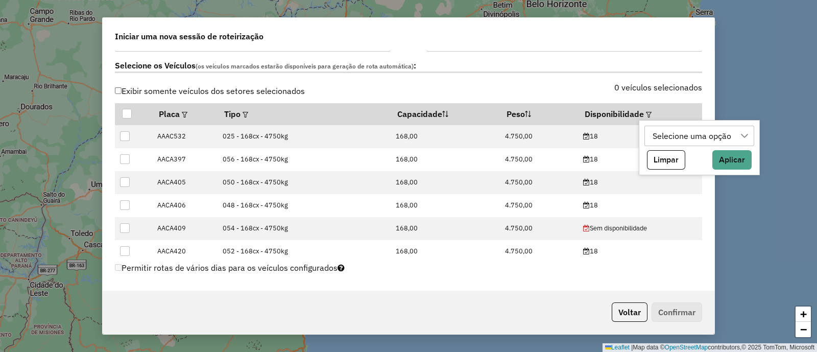
click at [671, 135] on div "Selecione uma opção" at bounding box center [692, 135] width 86 height 19
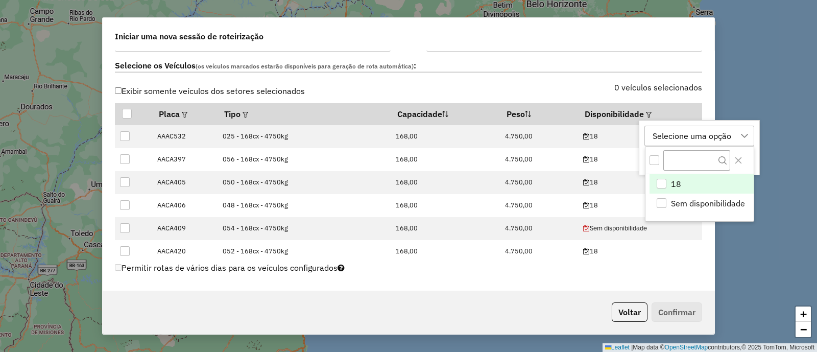
scroll to position [7, 47]
click at [668, 182] on li "18" at bounding box center [701, 184] width 104 height 19
click at [597, 90] on div "0 veículos selecionados" at bounding box center [558, 93] width 300 height 19
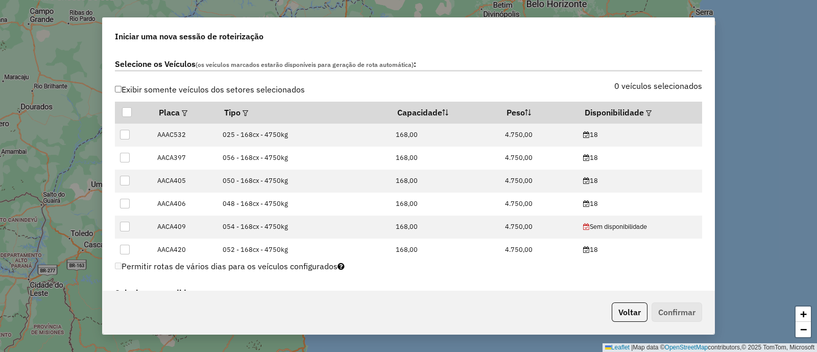
scroll to position [319, 0]
click at [678, 86] on label "0 veículos selecionados" at bounding box center [658, 87] width 88 height 12
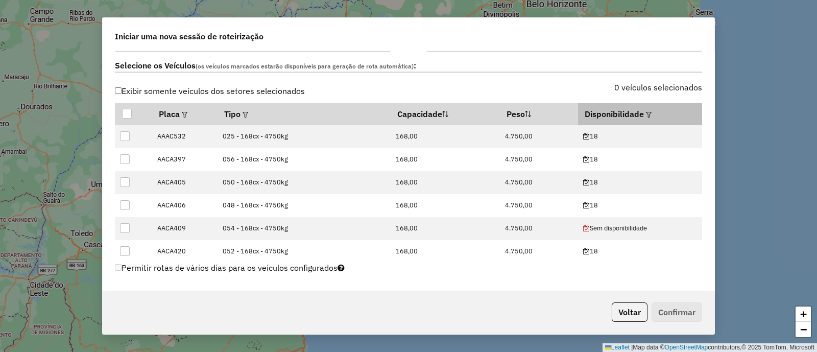
click at [620, 113] on th "Disponibilidade" at bounding box center [640, 113] width 124 height 21
click at [646, 116] on em at bounding box center [649, 115] width 6 height 6
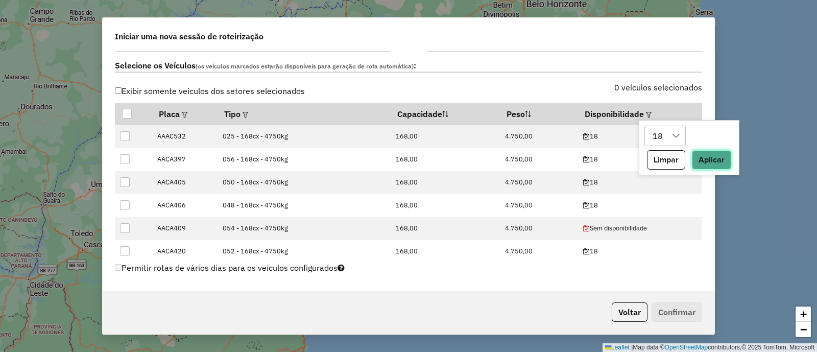
click at [702, 162] on button "Aplicar" at bounding box center [711, 159] width 39 height 19
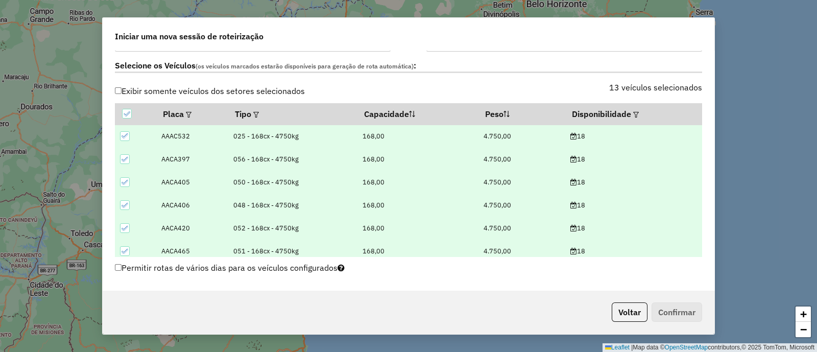
click at [505, 78] on div "Selecione os Veículos (os veículos marcados estarão disponíveis para geração de…" at bounding box center [408, 68] width 599 height 32
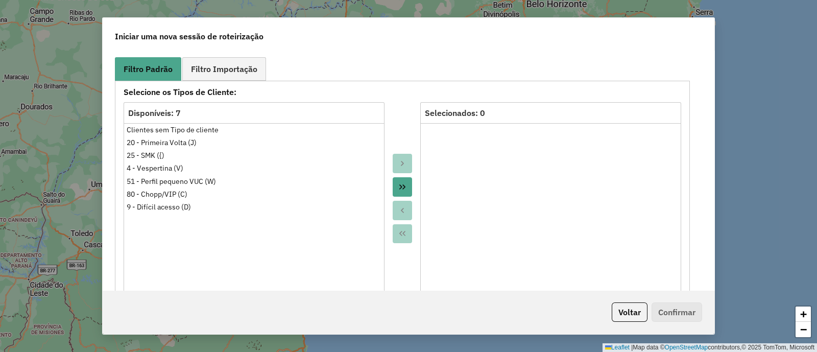
scroll to position [574, 0]
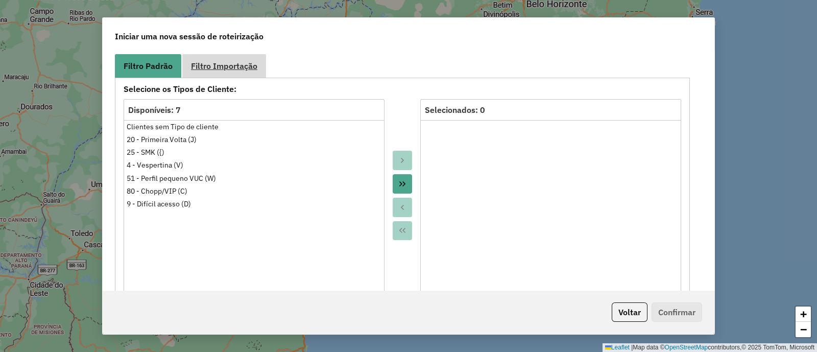
click at [204, 62] on span "Filtro Importação" at bounding box center [224, 66] width 66 height 8
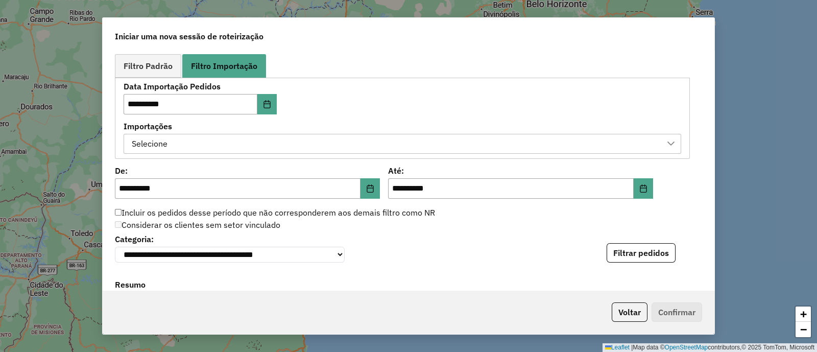
click at [253, 136] on div "Selecione" at bounding box center [394, 143] width 533 height 19
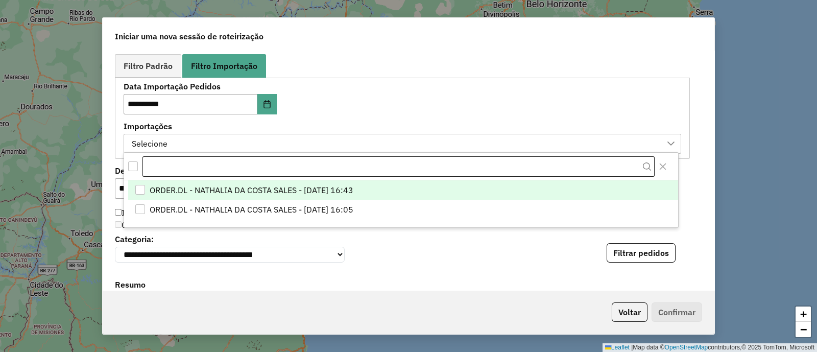
scroll to position [7, 47]
click at [342, 193] on span "ORDER.DL - NATHALIA DA COSTA SALES - [DATE] 16:43" at bounding box center [251, 190] width 204 height 12
drag, startPoint x: 426, startPoint y: 139, endPoint x: 440, endPoint y: 139, distance: 13.8
click at [426, 139] on div "ORDER.DL - NATHALIA DA COSTA SALES - [DATE] 16:43" at bounding box center [394, 143] width 533 height 19
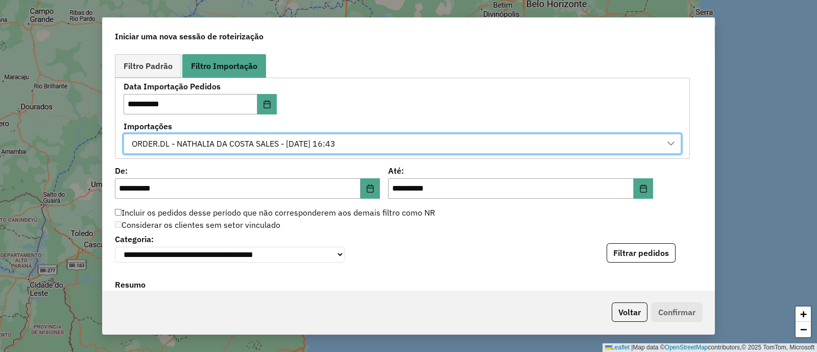
scroll to position [766, 0]
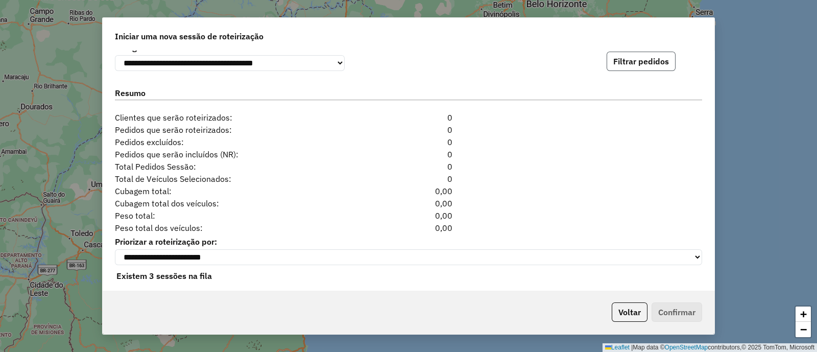
click at [662, 62] on button "Filtrar pedidos" at bounding box center [640, 61] width 69 height 19
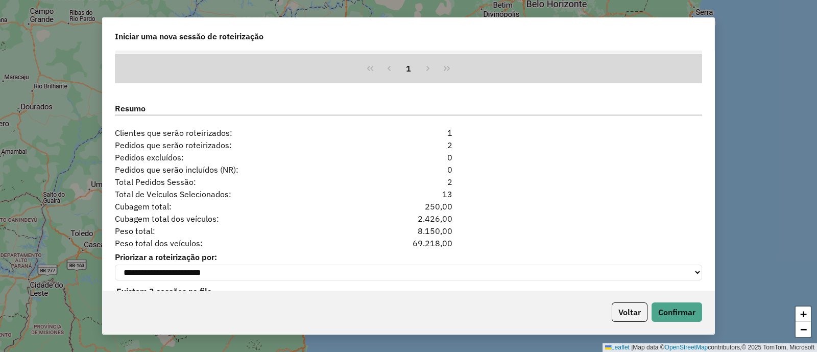
scroll to position [888, 0]
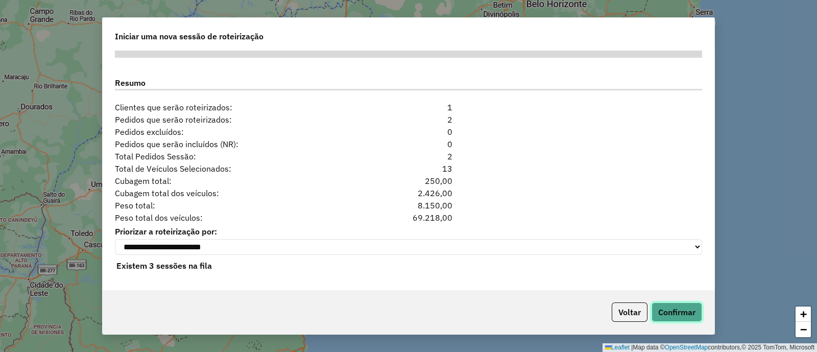
click at [679, 310] on button "Confirmar" at bounding box center [676, 311] width 51 height 19
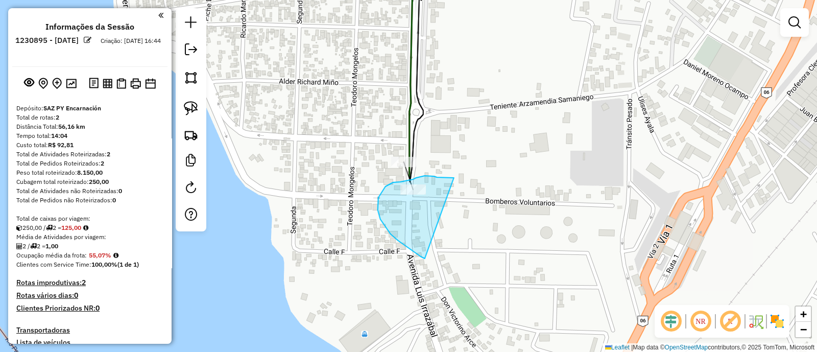
drag, startPoint x: 437, startPoint y: 177, endPoint x: 431, endPoint y: 261, distance: 83.9
click at [431, 261] on div "Janela de atendimento Grade de atendimento Capacidade Transportadoras Veículos …" at bounding box center [408, 176] width 817 height 352
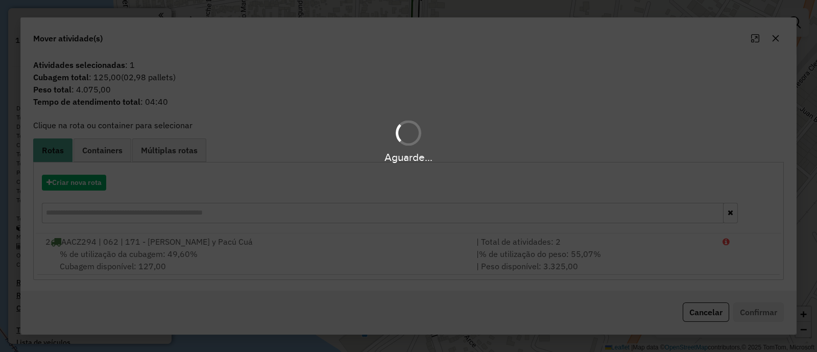
click at [88, 183] on div "Aguarde..." at bounding box center [408, 176] width 817 height 352
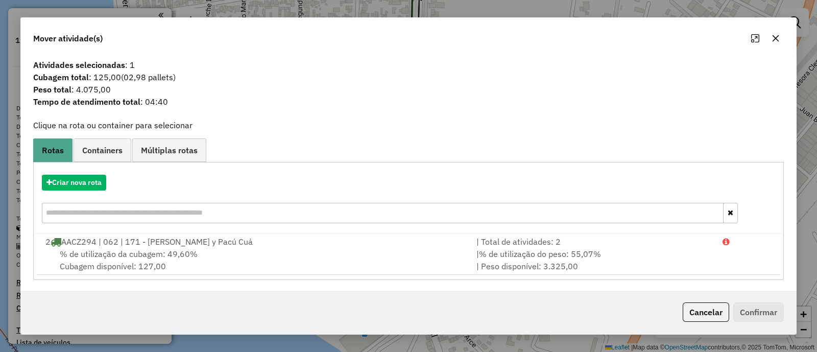
click at [88, 183] on hb-app "Aguarde... Pop-up bloqueado! Seu navegador bloqueou automáticamente a abertura …" at bounding box center [408, 176] width 817 height 352
click at [88, 183] on button "Criar nova rota" at bounding box center [74, 183] width 64 height 16
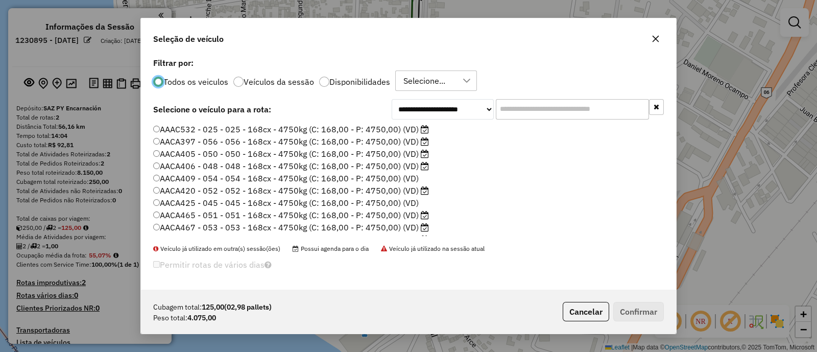
scroll to position [5, 3]
click at [550, 119] on div "**********" at bounding box center [408, 172] width 535 height 234
click at [556, 110] on input "text" at bounding box center [572, 109] width 153 height 20
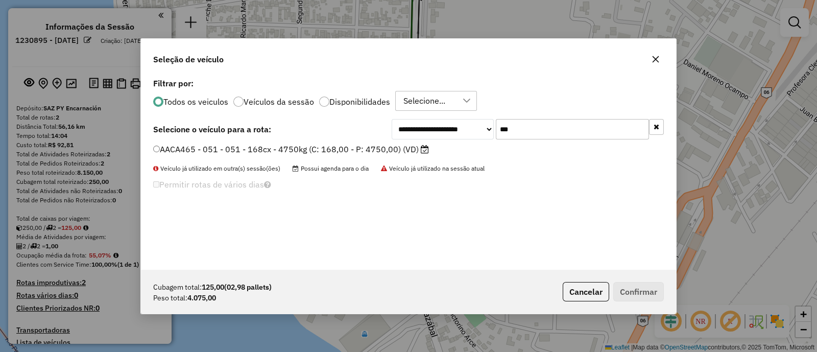
type input "***"
click at [370, 148] on label "AACA465 - 051 - 051 - 168cx - 4750kg (C: 168,00 - P: 4750,00) (VD)" at bounding box center [291, 149] width 276 height 12
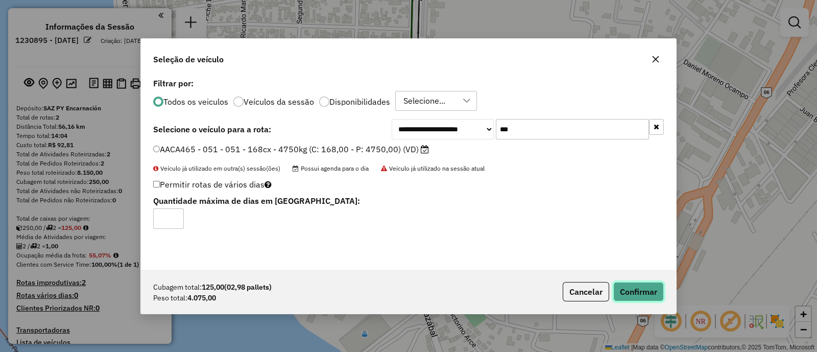
click at [643, 287] on button "Confirmar" at bounding box center [638, 291] width 51 height 19
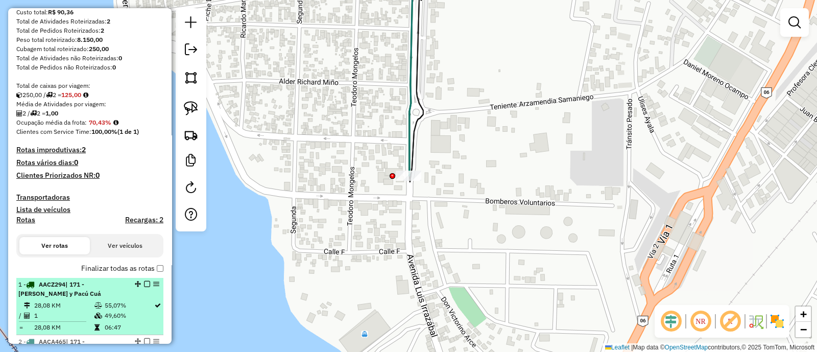
scroll to position [248, 0]
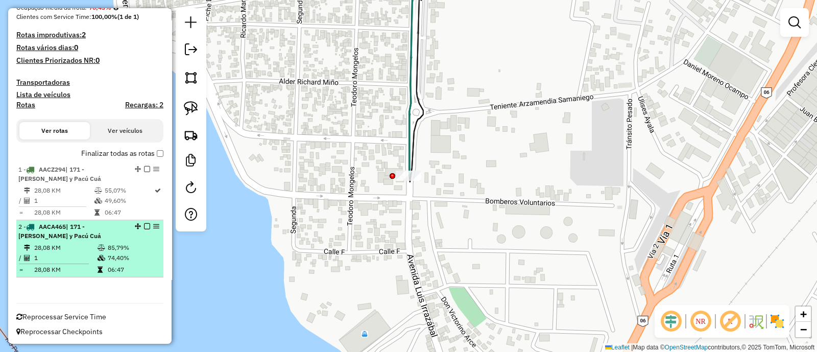
click at [90, 243] on td "28,08 KM" at bounding box center [65, 247] width 63 height 10
select select "**********"
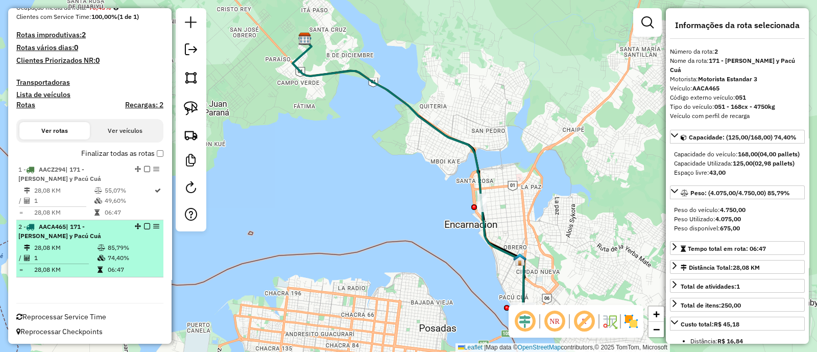
click at [144, 223] on em at bounding box center [147, 226] width 6 height 6
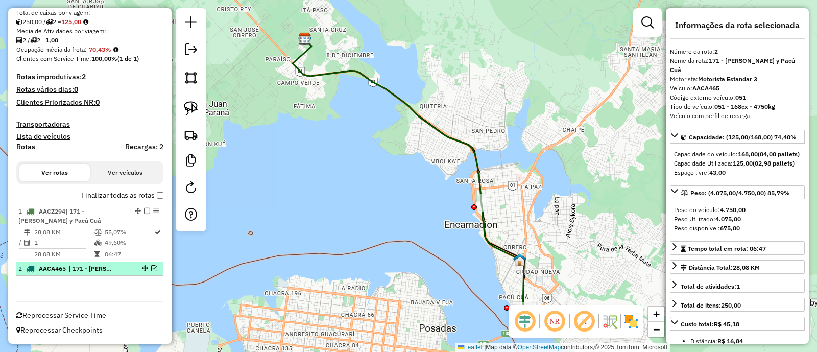
scroll to position [204, 0]
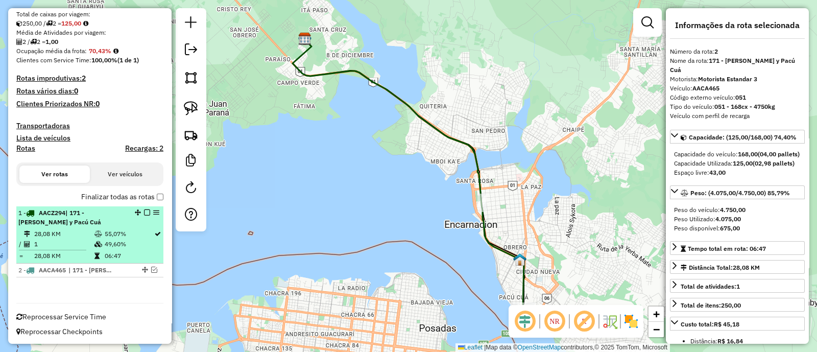
click at [100, 229] on td at bounding box center [99, 234] width 10 height 10
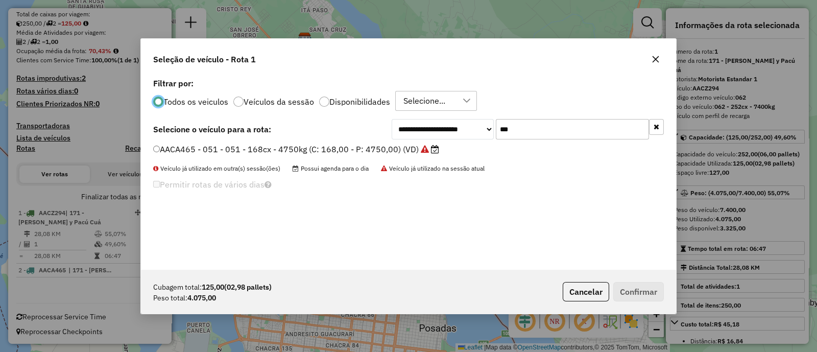
scroll to position [5, 3]
click at [543, 134] on input "***" at bounding box center [572, 129] width 153 height 20
type input "***"
click at [374, 144] on label "AACA467 - 053 - 053 - 168cx - 4750kg (C: 168,00 - P: 4750,00) (VD)" at bounding box center [291, 149] width 276 height 12
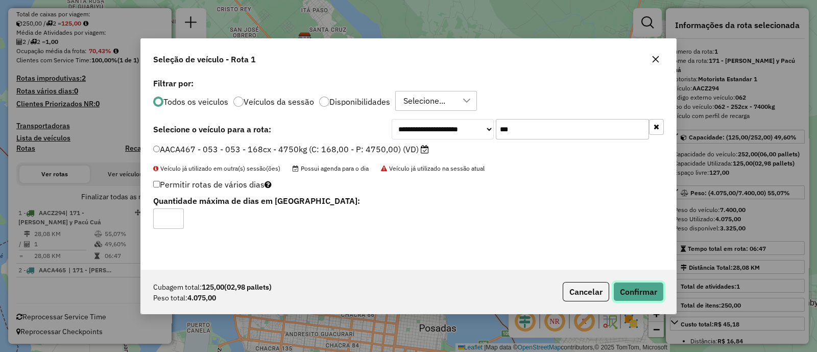
click at [648, 292] on button "Confirmar" at bounding box center [638, 291] width 51 height 19
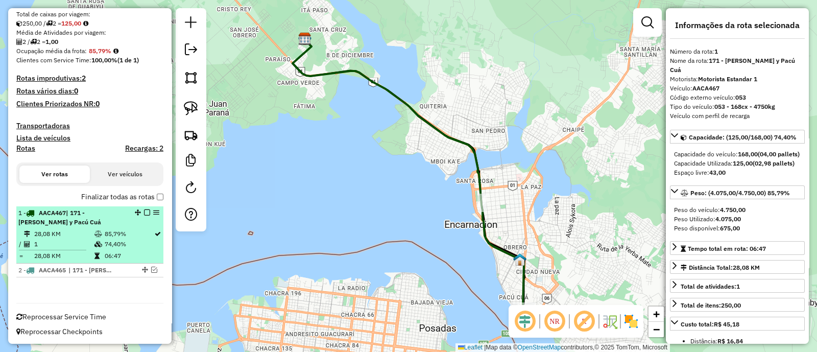
click at [145, 213] on em at bounding box center [147, 212] width 6 height 6
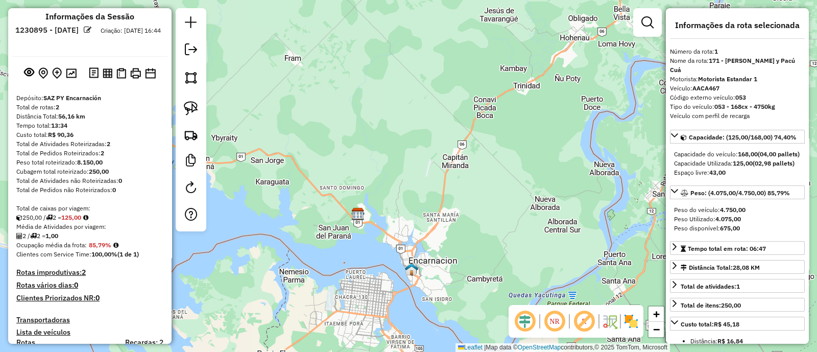
scroll to position [0, 0]
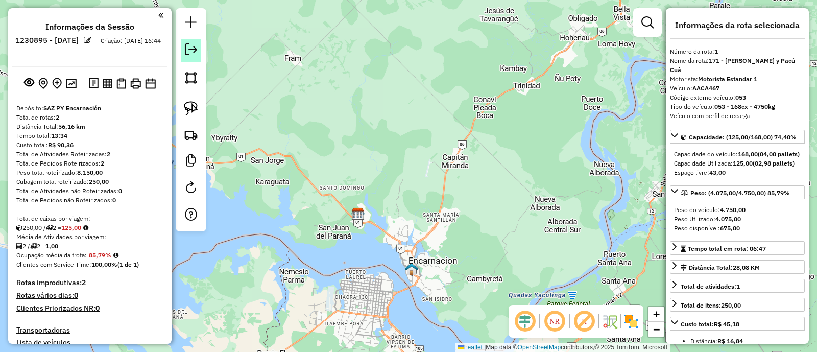
click at [189, 50] on em at bounding box center [191, 49] width 12 height 12
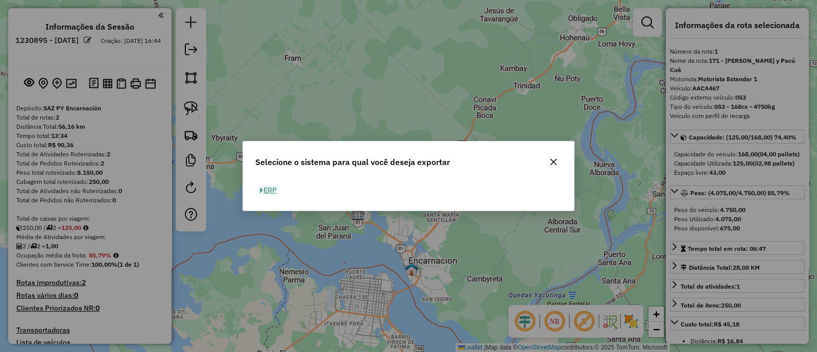
click at [273, 188] on button "ERP" at bounding box center [268, 190] width 26 height 16
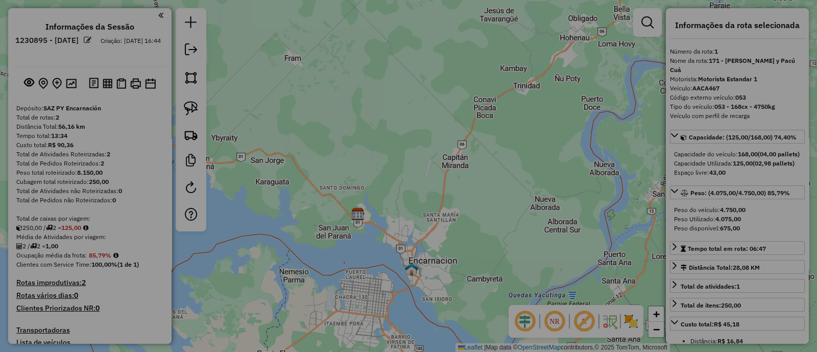
select select "*********"
select select "**"
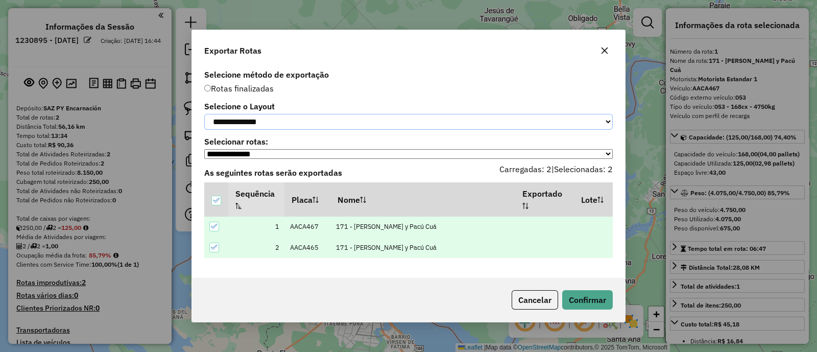
click at [382, 129] on select "**********" at bounding box center [408, 122] width 408 height 16
select select "*********"
click at [204, 114] on select "**********" at bounding box center [408, 122] width 408 height 16
click at [606, 309] on button "Confirmar" at bounding box center [587, 299] width 51 height 19
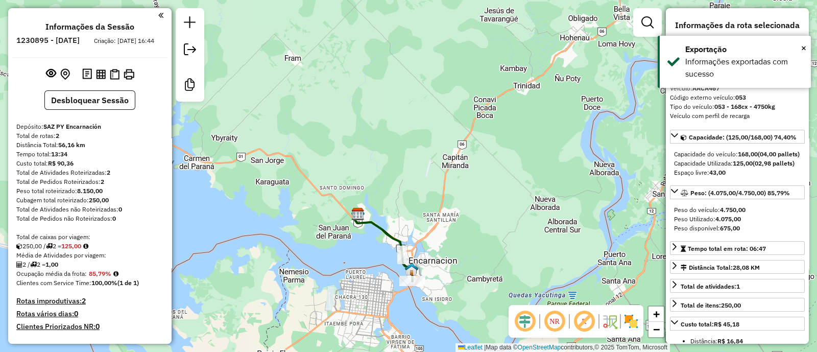
scroll to position [204, 0]
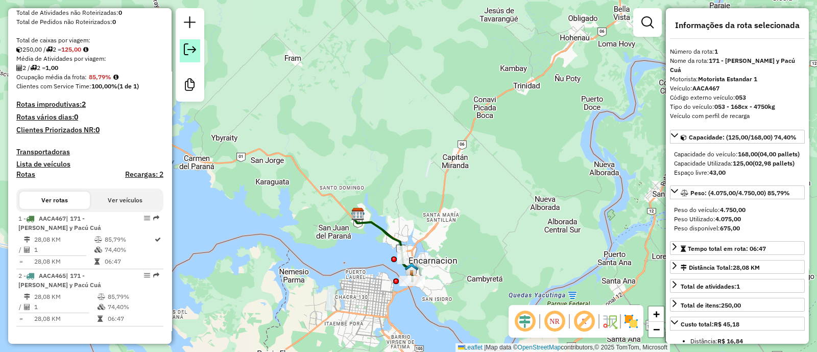
click at [187, 50] on em at bounding box center [190, 49] width 12 height 12
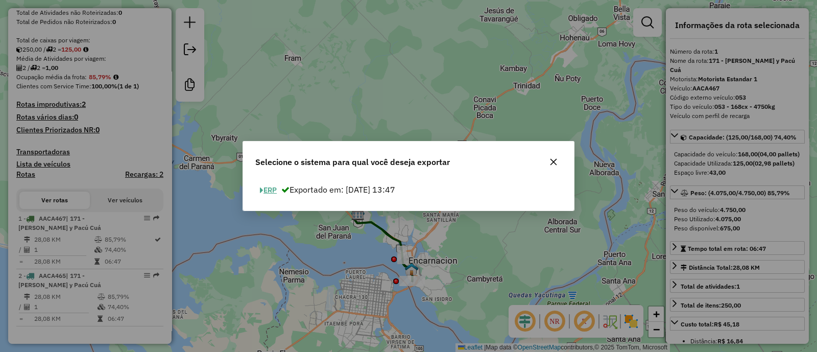
click at [277, 185] on button "ERP" at bounding box center [268, 190] width 26 height 16
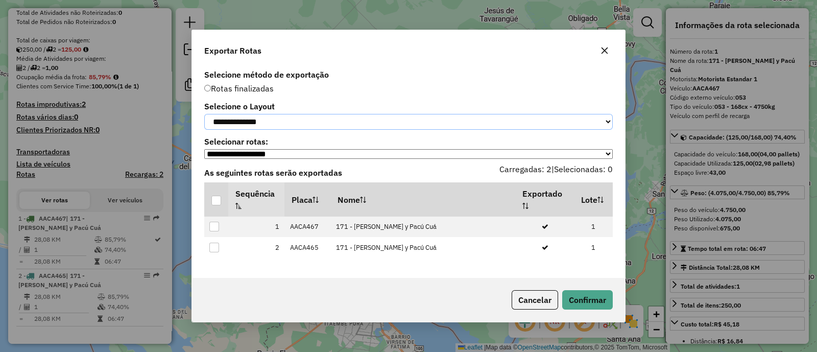
click at [273, 121] on select "**********" at bounding box center [408, 122] width 408 height 16
select select "*********"
click at [204, 114] on select "**********" at bounding box center [408, 122] width 408 height 16
click at [218, 200] on div at bounding box center [216, 201] width 10 height 10
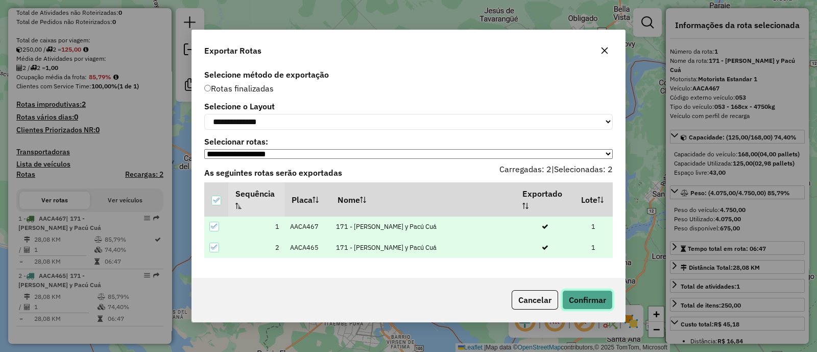
click at [589, 308] on button "Confirmar" at bounding box center [587, 299] width 51 height 19
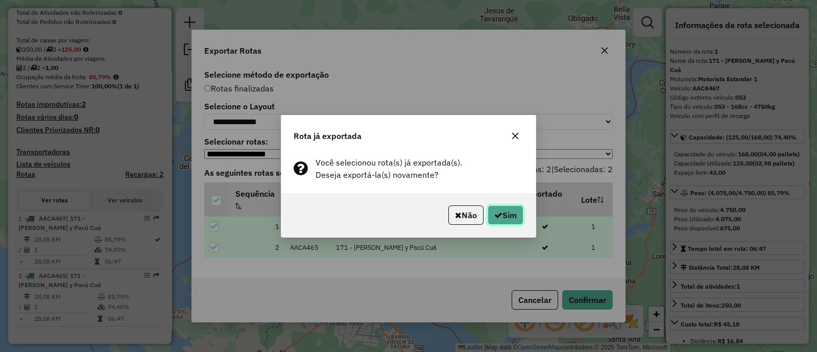
click at [513, 217] on button "Sim" at bounding box center [505, 214] width 36 height 19
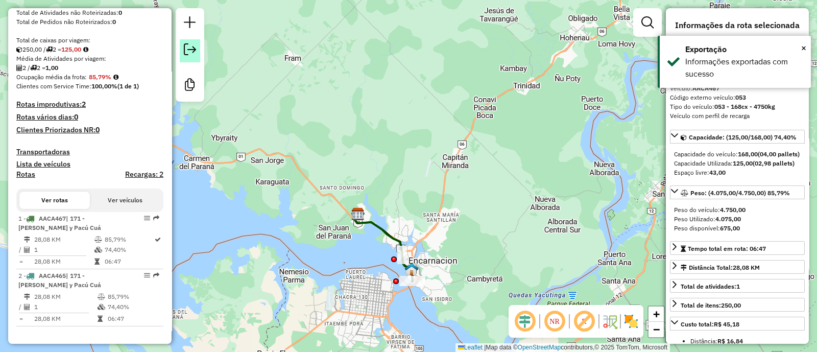
click at [191, 54] on em at bounding box center [190, 49] width 12 height 12
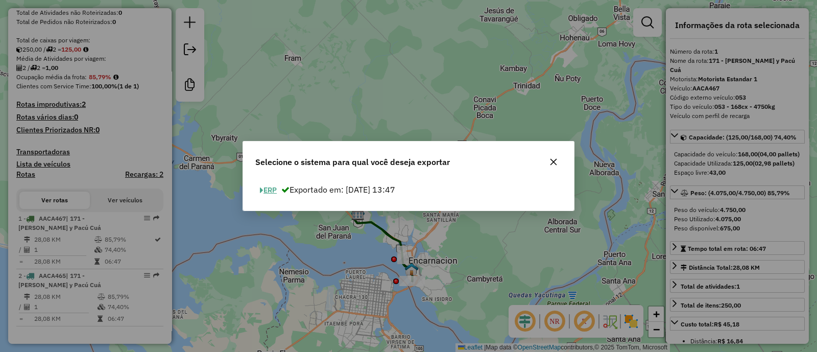
click at [266, 185] on div "ERP Exportado em: [DATE] 13:47" at bounding box center [408, 194] width 331 height 32
click at [271, 190] on button "ERP" at bounding box center [268, 190] width 26 height 16
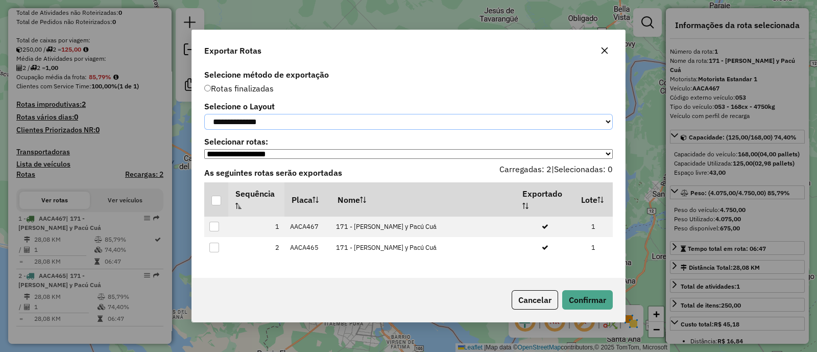
click at [370, 116] on select "**********" at bounding box center [408, 122] width 408 height 16
select select "*********"
click at [204, 114] on select "**********" at bounding box center [408, 122] width 408 height 16
click at [221, 202] on div at bounding box center [216, 201] width 10 height 10
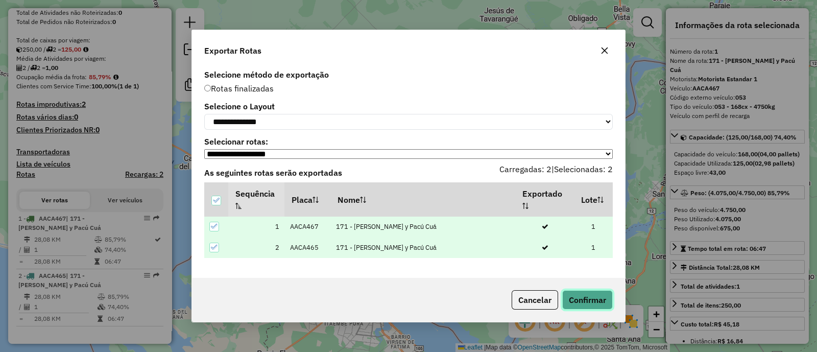
click at [610, 309] on button "Confirmar" at bounding box center [587, 299] width 51 height 19
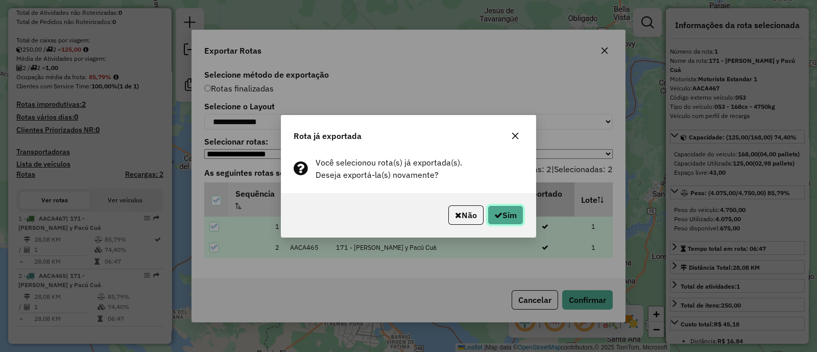
click at [519, 214] on button "Sim" at bounding box center [505, 214] width 36 height 19
